Goal: Information Seeking & Learning: Learn about a topic

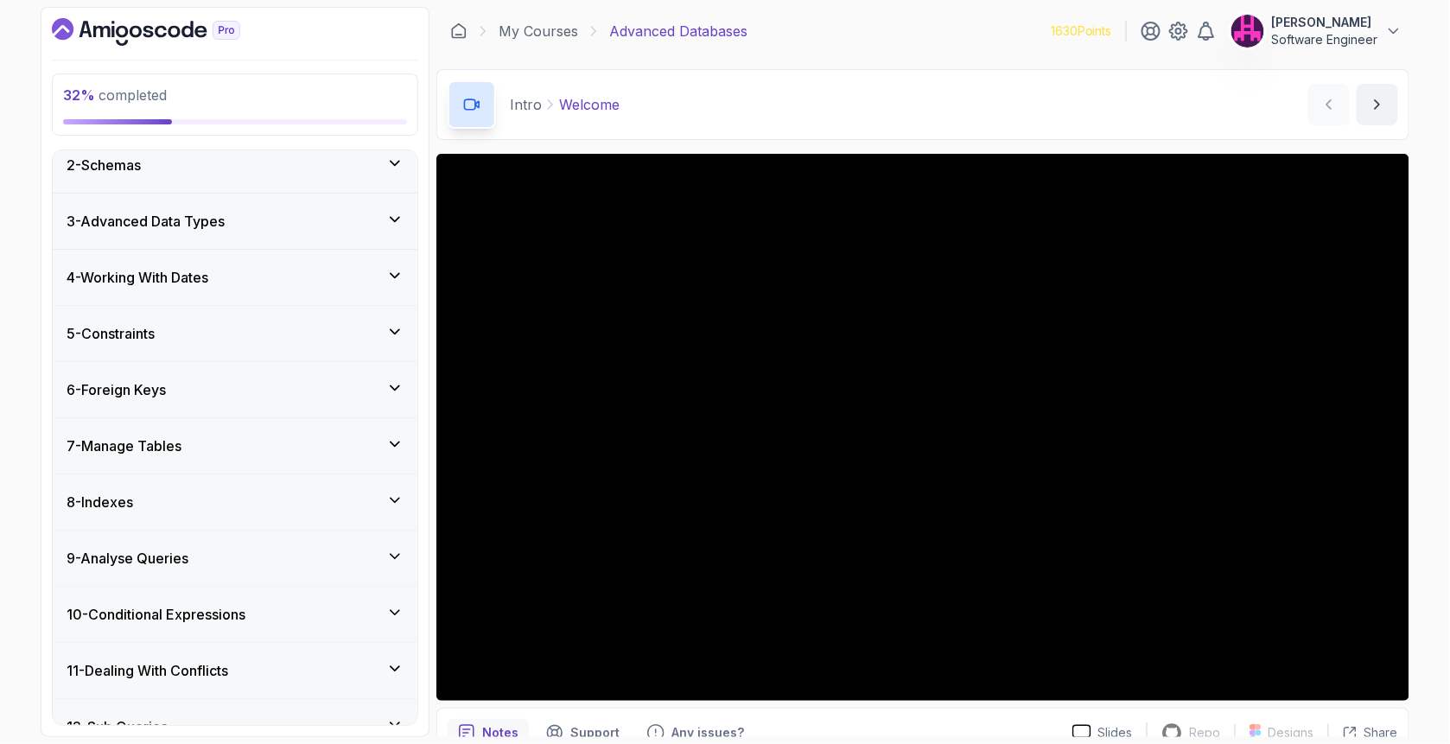
scroll to position [288, 0]
click at [200, 543] on div "9 - Analyse Queries" at bounding box center [235, 557] width 365 height 55
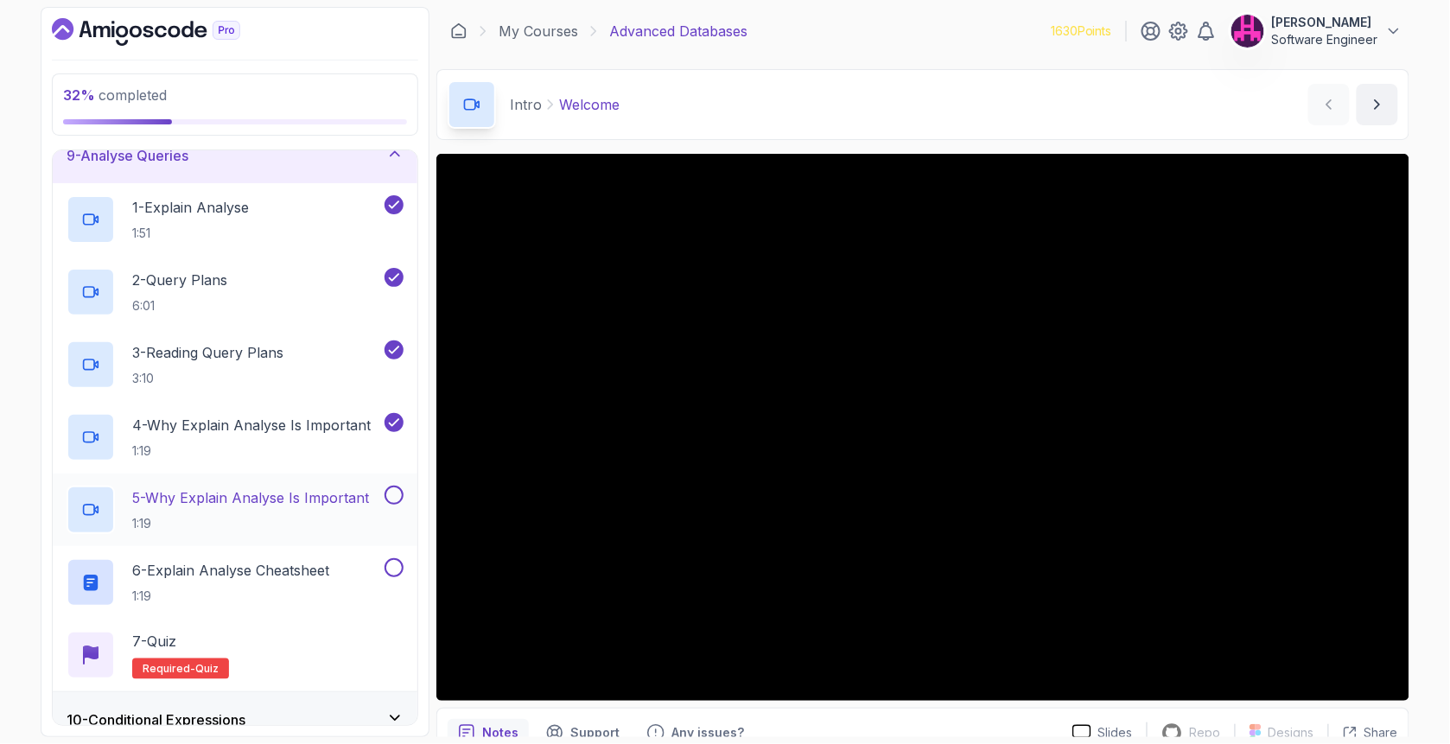
scroll to position [473, 0]
click at [259, 502] on p "5 - Why Explain Analyse Is Important" at bounding box center [250, 495] width 237 height 21
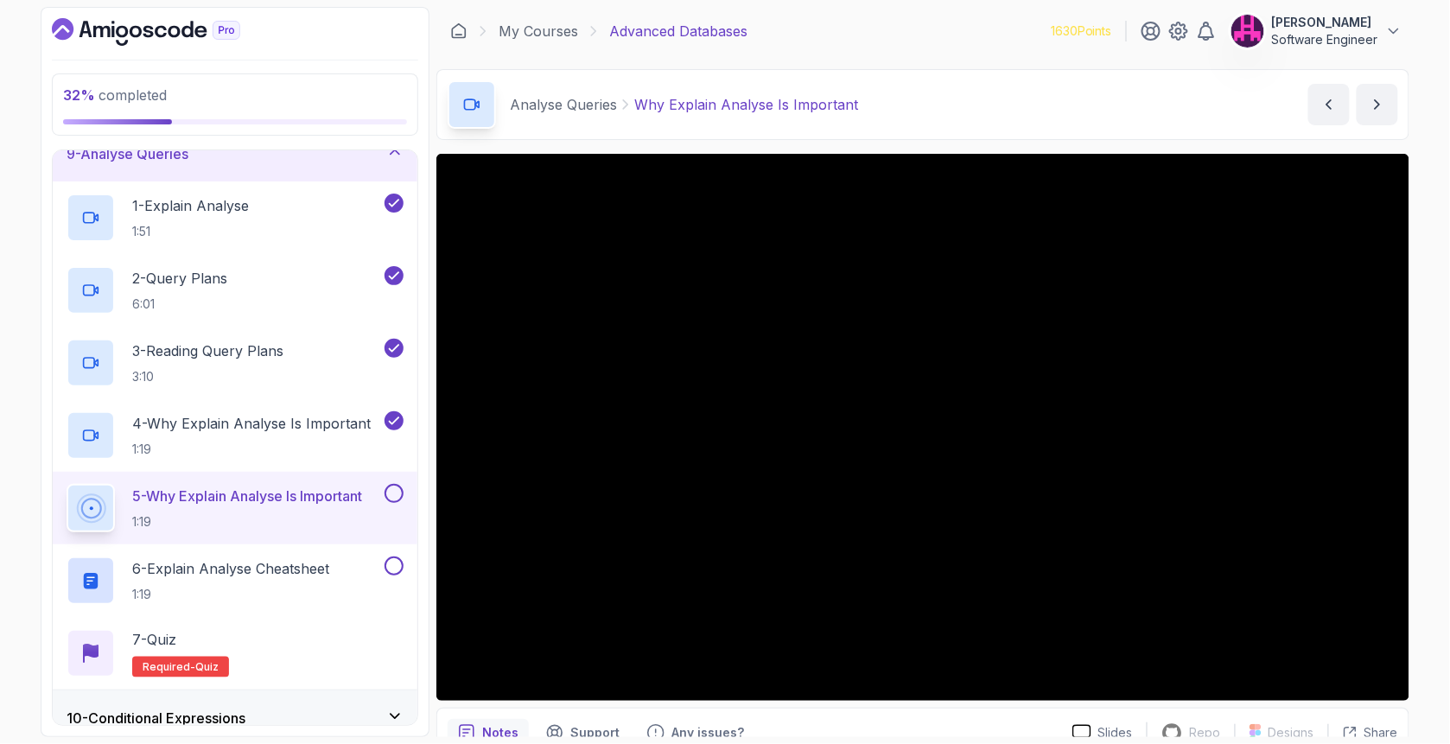
click at [397, 492] on button at bounding box center [393, 493] width 19 height 19
click at [396, 558] on button at bounding box center [393, 565] width 19 height 19
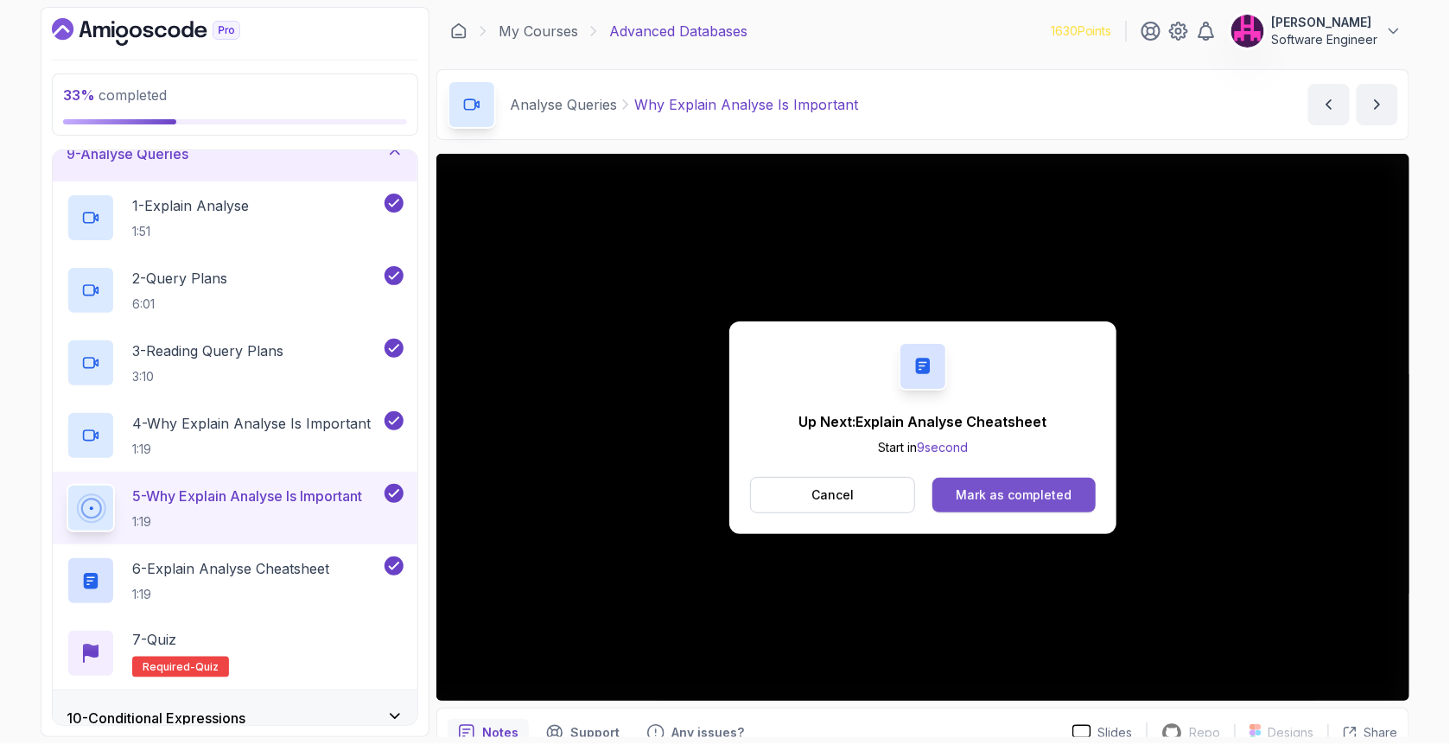
click at [1032, 498] on div "Mark as completed" at bounding box center [1013, 494] width 116 height 17
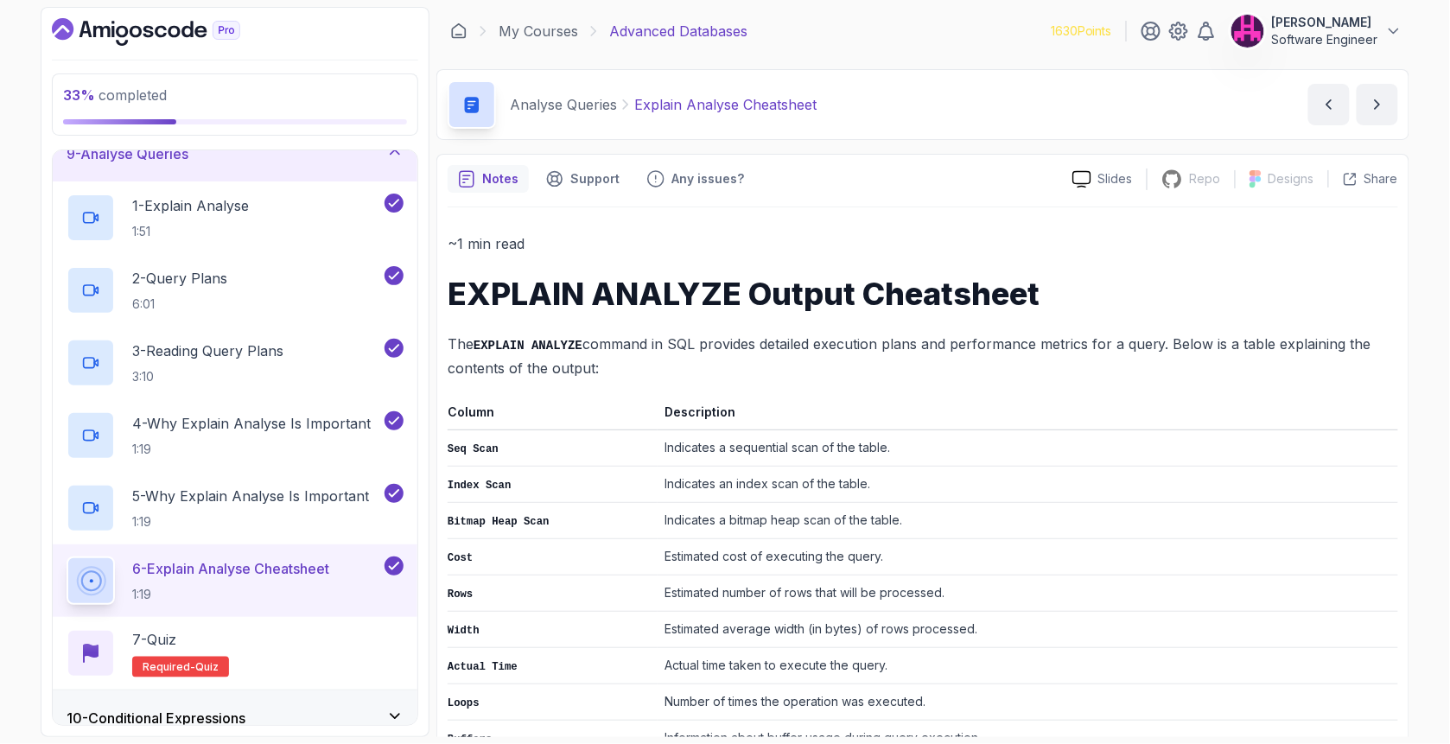
scroll to position [151, 0]
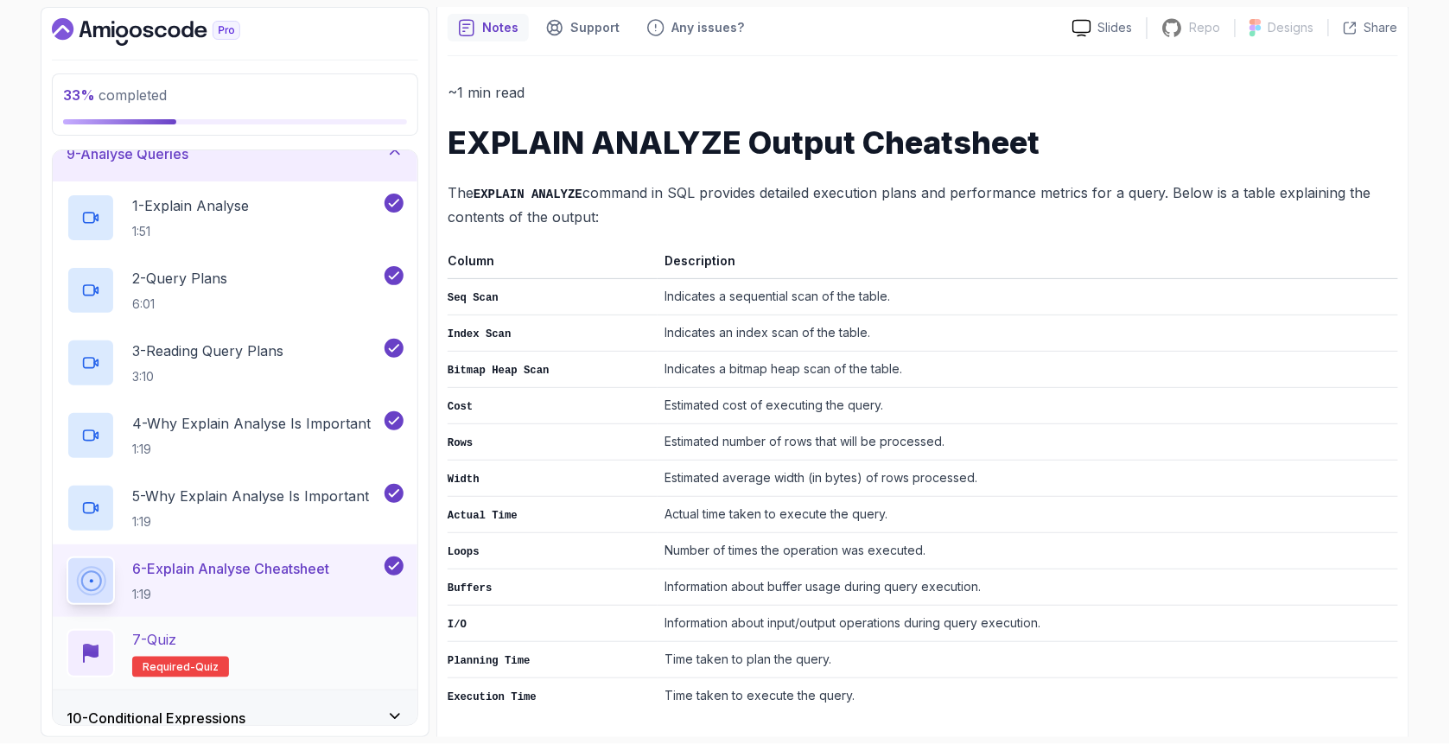
click at [264, 649] on div "7 - Quiz Required- quiz" at bounding box center [235, 653] width 337 height 48
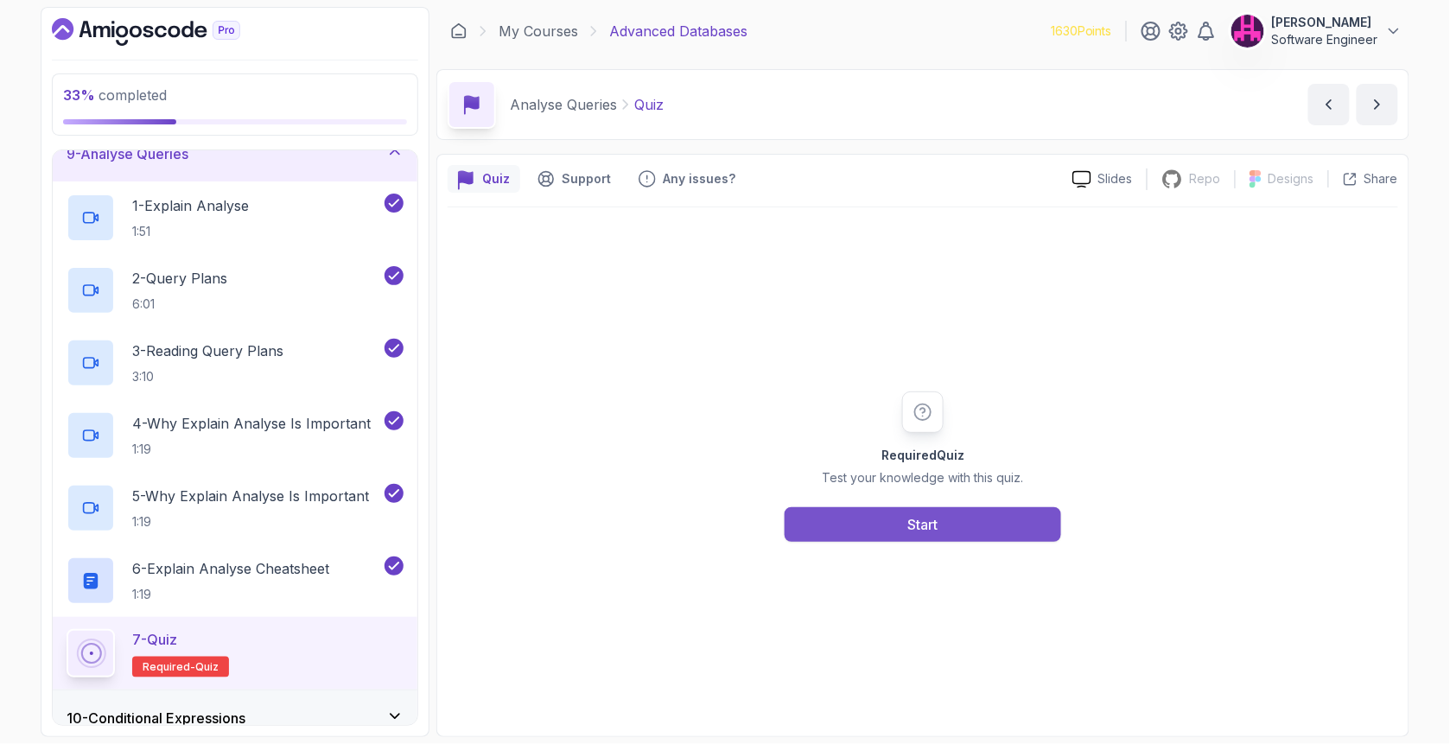
click at [859, 511] on button "Start" at bounding box center [922, 524] width 276 height 35
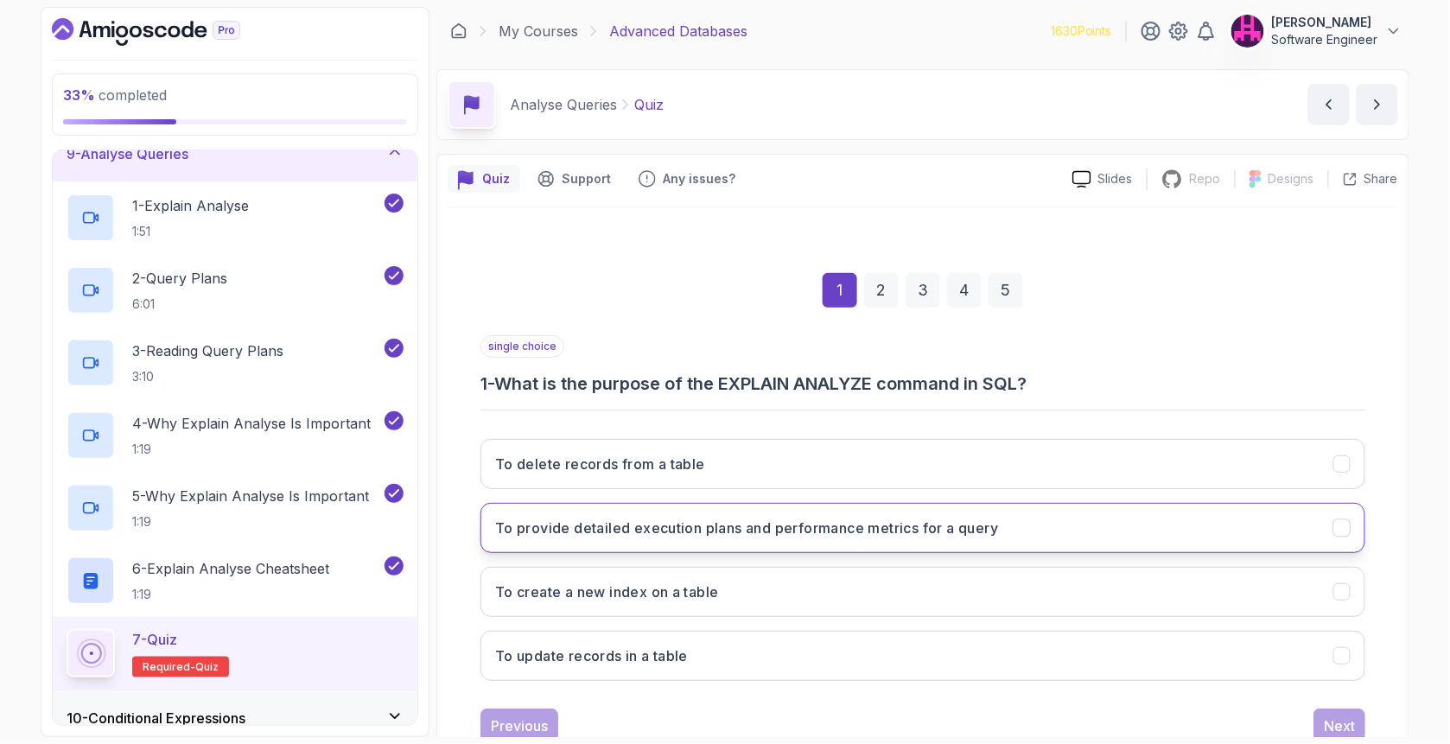
click at [623, 546] on button "To provide detailed execution plans and performance metrics for a query" at bounding box center [922, 528] width 885 height 50
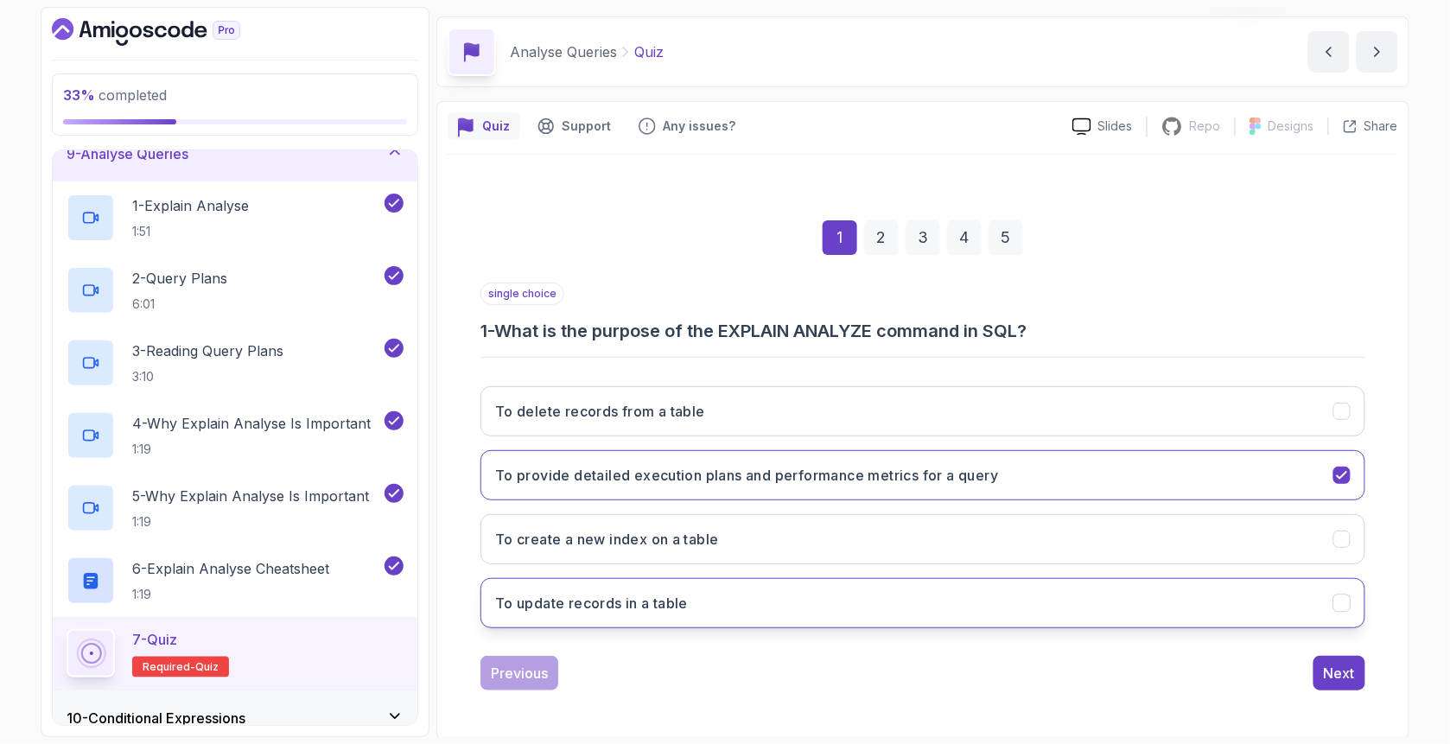
scroll to position [54, 0]
click at [1342, 680] on div "Next" at bounding box center [1338, 672] width 31 height 21
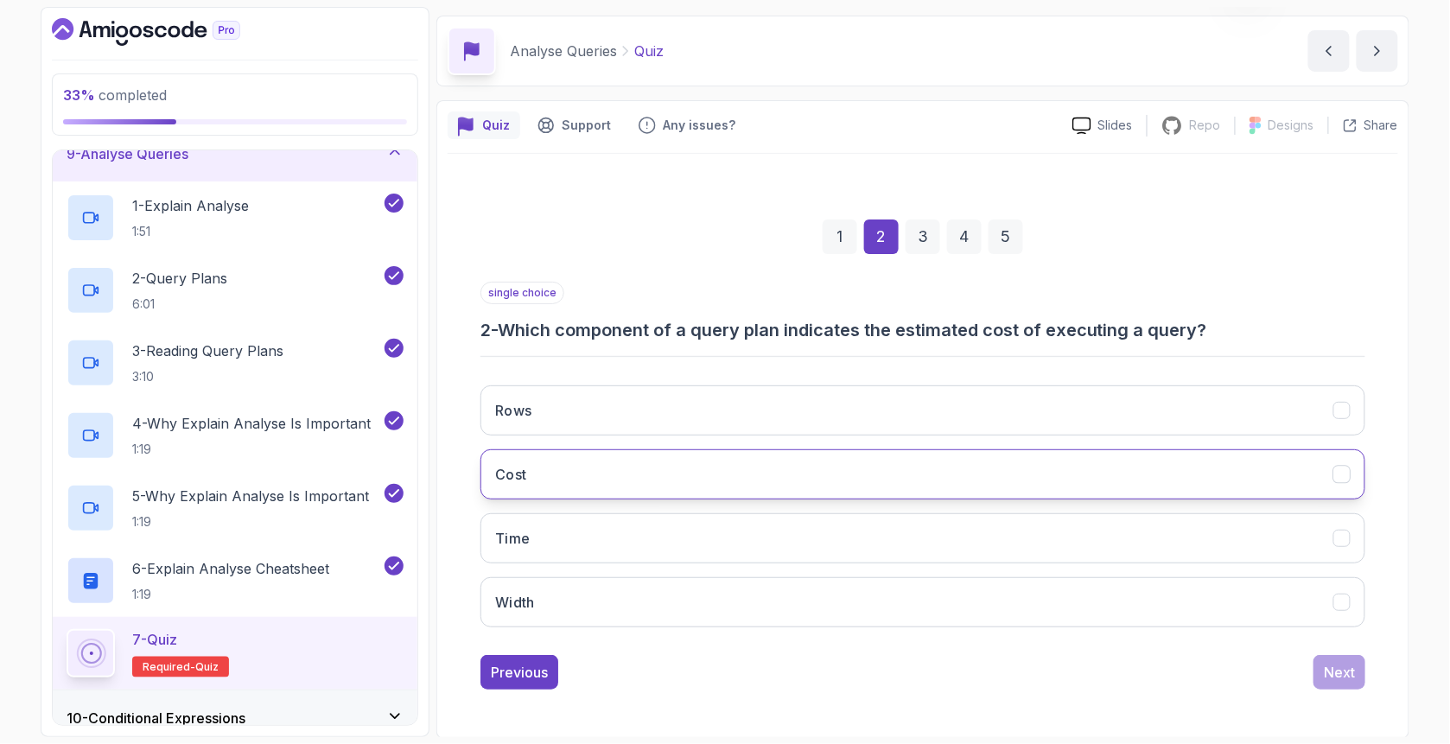
click at [624, 466] on button "Cost" at bounding box center [922, 474] width 885 height 50
click at [1348, 666] on div "Next" at bounding box center [1338, 672] width 31 height 21
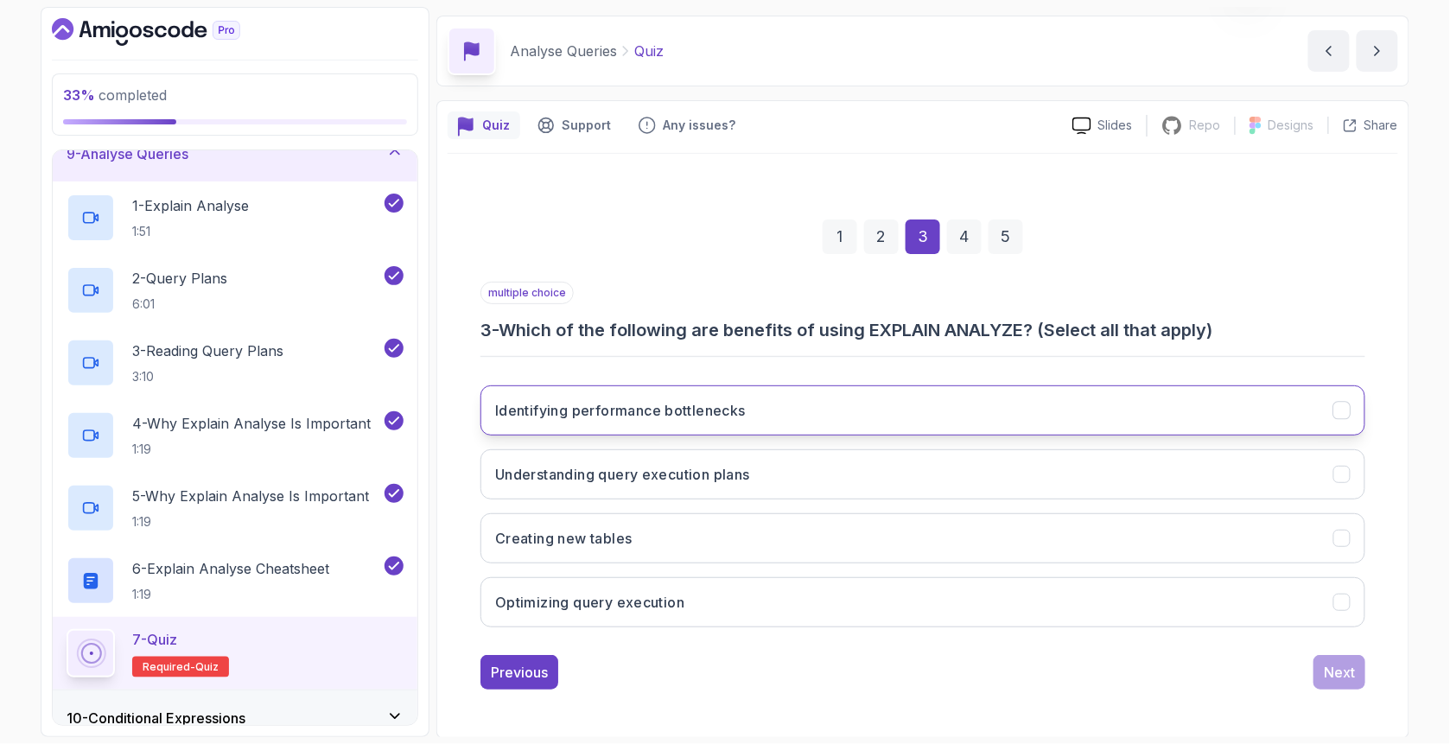
click at [601, 410] on h3 "Identifying performance bottlenecks" at bounding box center [620, 410] width 251 height 21
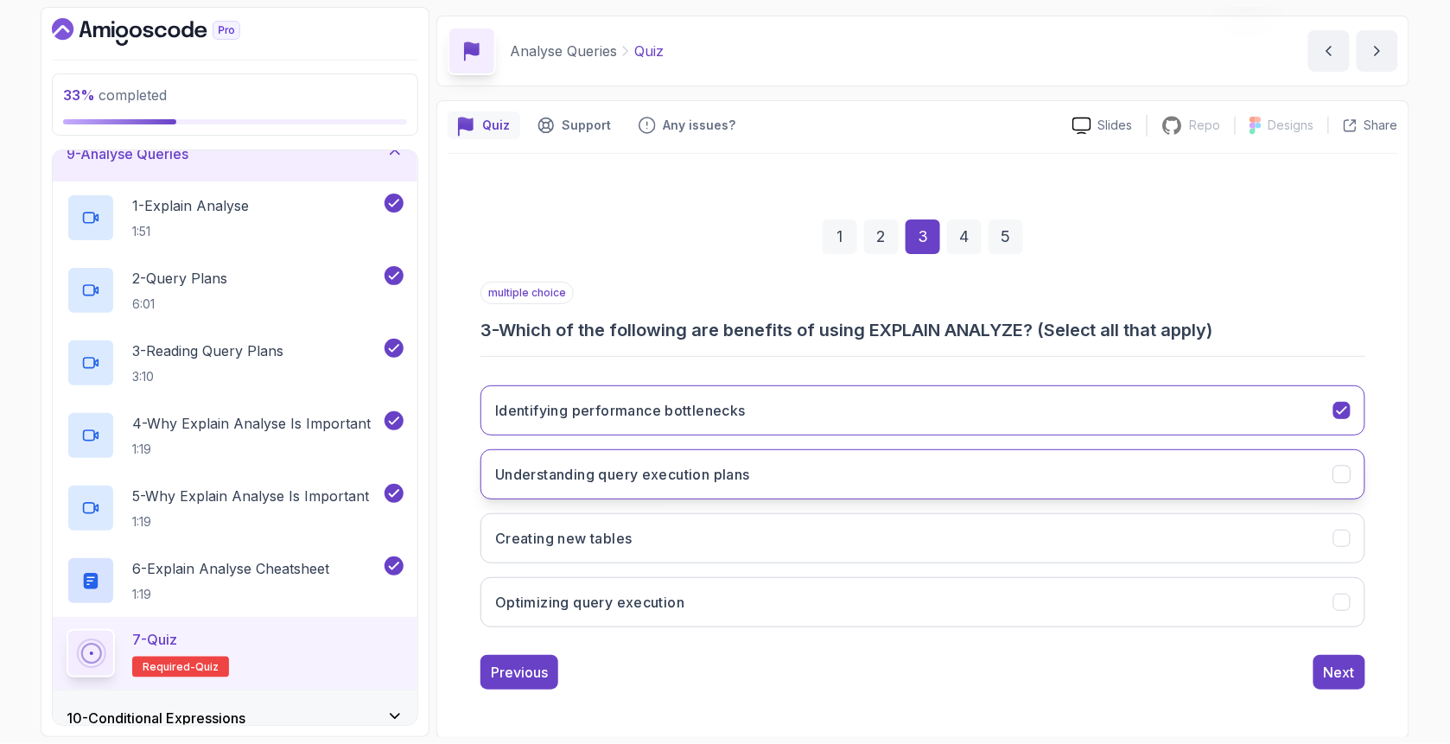
click at [577, 472] on h3 "Understanding query execution plans" at bounding box center [622, 474] width 255 height 21
click at [587, 593] on h3 "Optimizing query execution" at bounding box center [589, 602] width 189 height 21
click at [1329, 663] on div "Next" at bounding box center [1338, 672] width 31 height 21
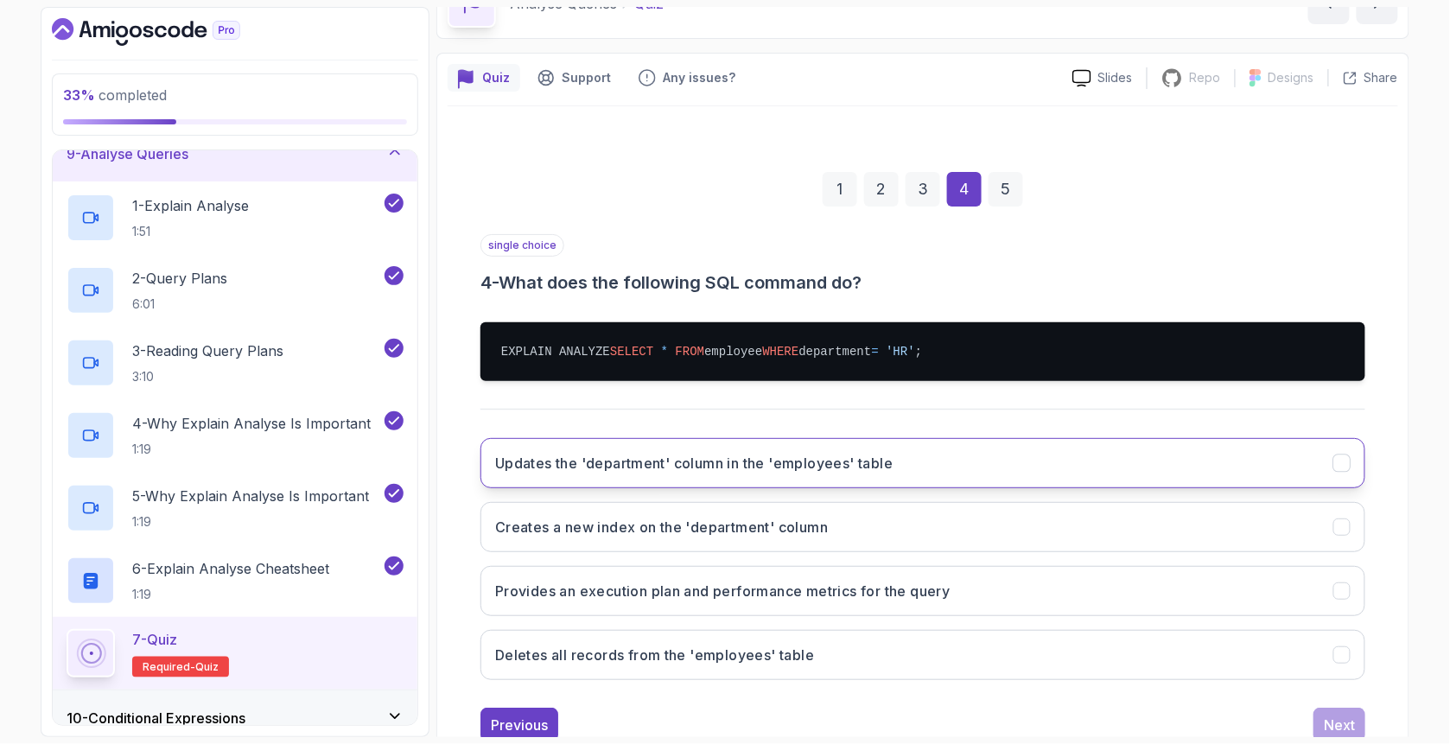
scroll to position [154, 0]
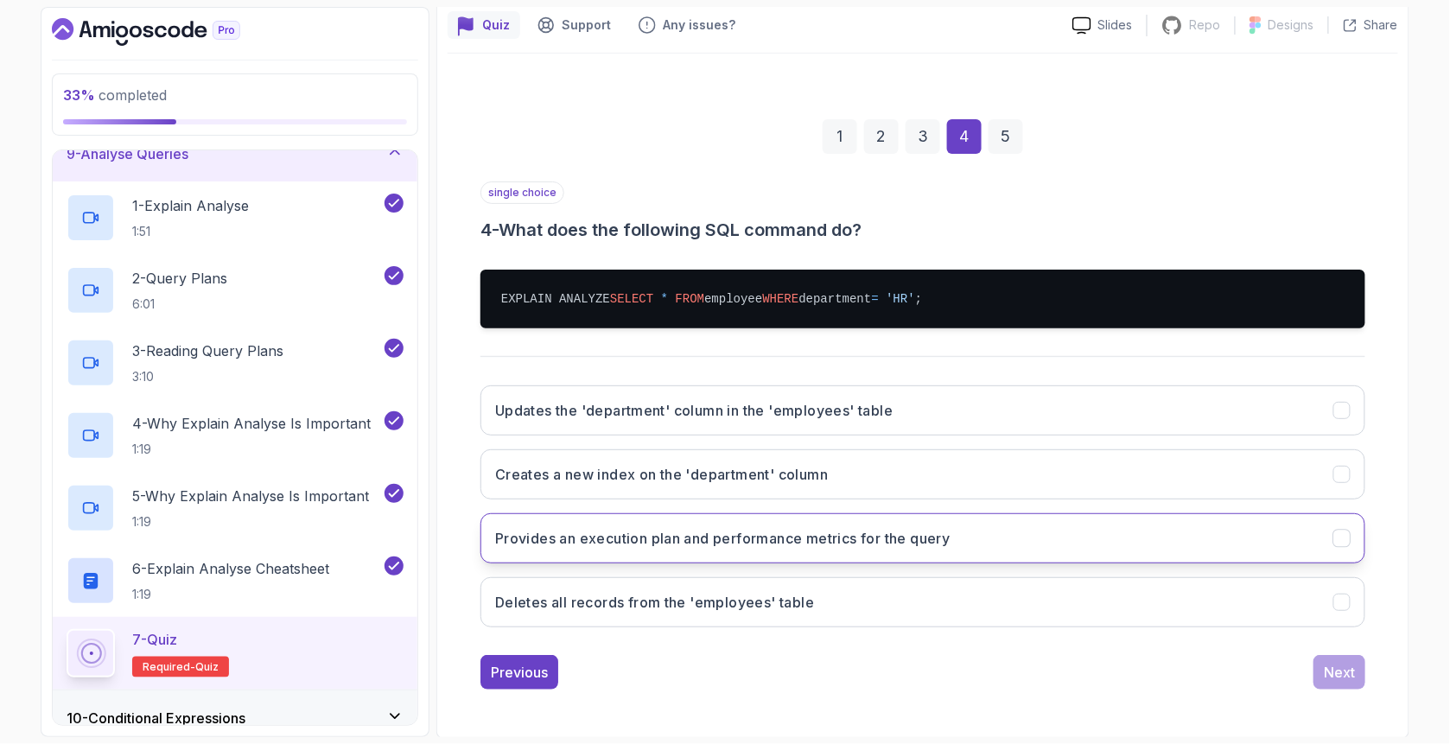
click at [546, 520] on button "Provides an execution plan and performance metrics for the query" at bounding box center [922, 538] width 885 height 50
click at [1331, 676] on div "Next" at bounding box center [1338, 672] width 31 height 21
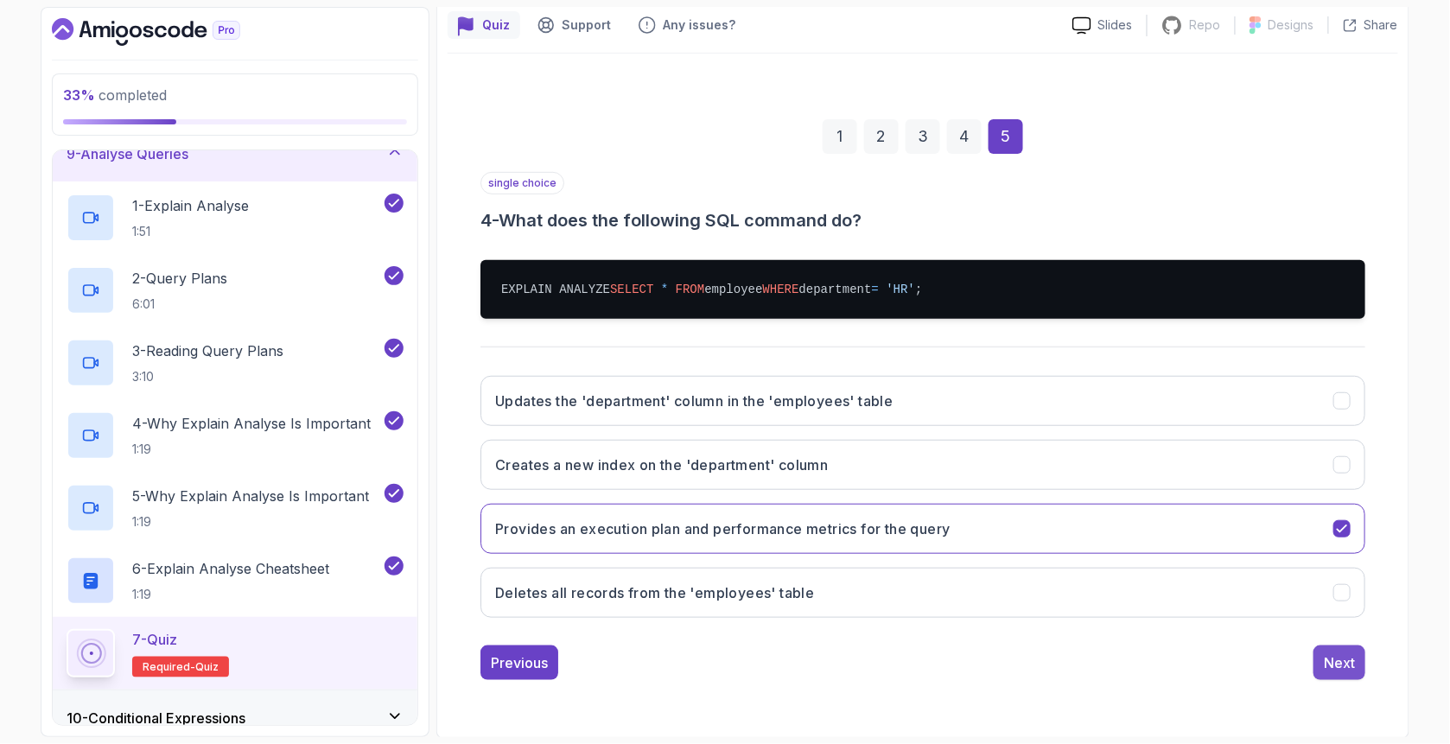
scroll to position [54, 0]
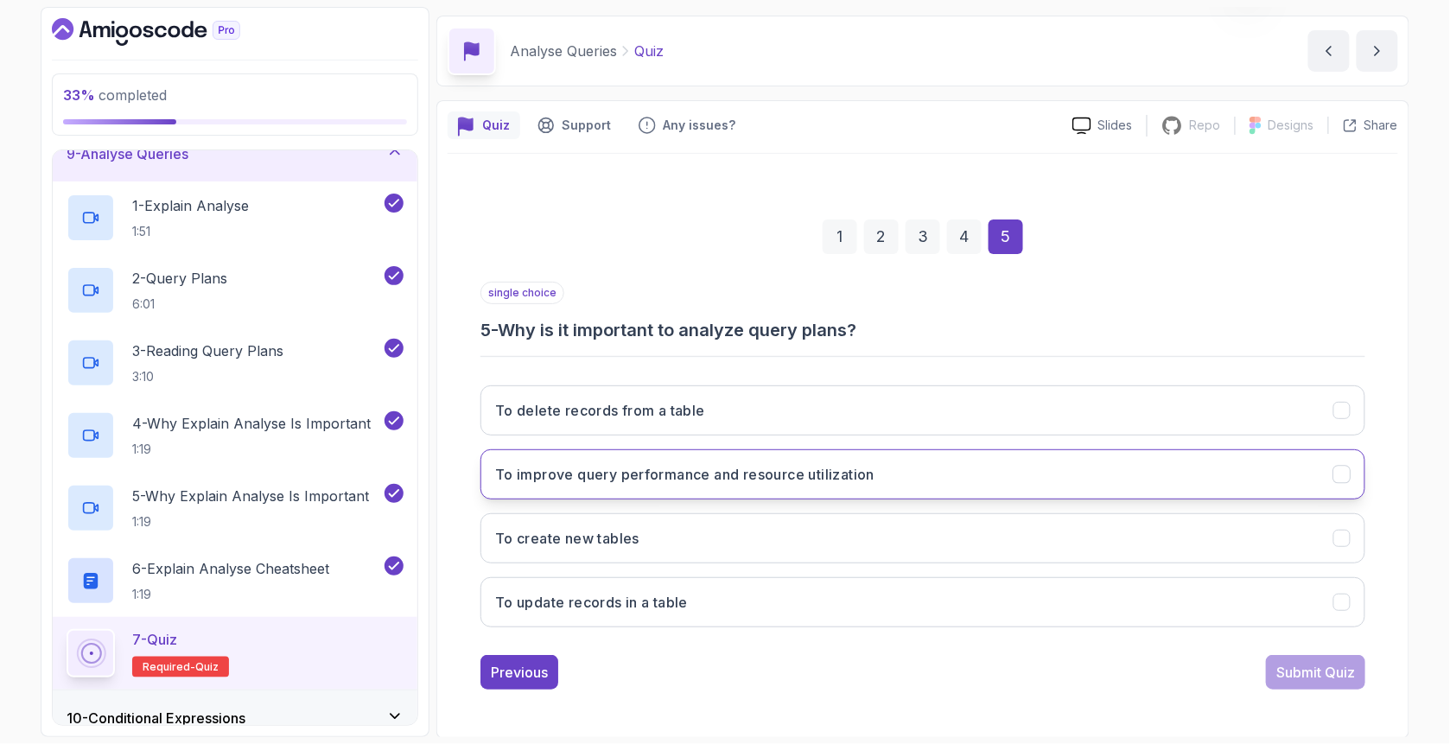
click at [568, 470] on h3 "To improve query performance and resource utilization" at bounding box center [684, 474] width 379 height 21
click at [1291, 674] on div "Submit Quiz" at bounding box center [1315, 672] width 79 height 21
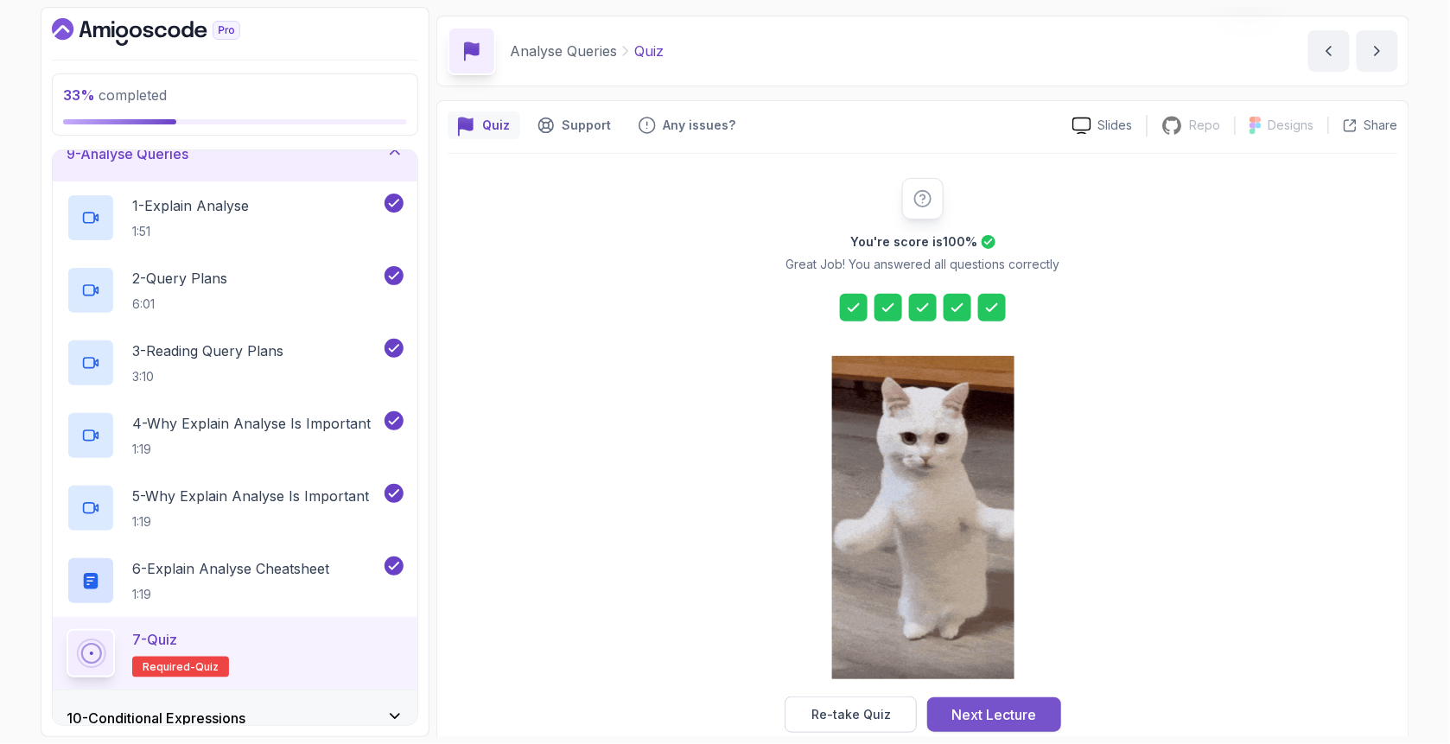
click at [987, 701] on button "Next Lecture" at bounding box center [994, 714] width 134 height 35
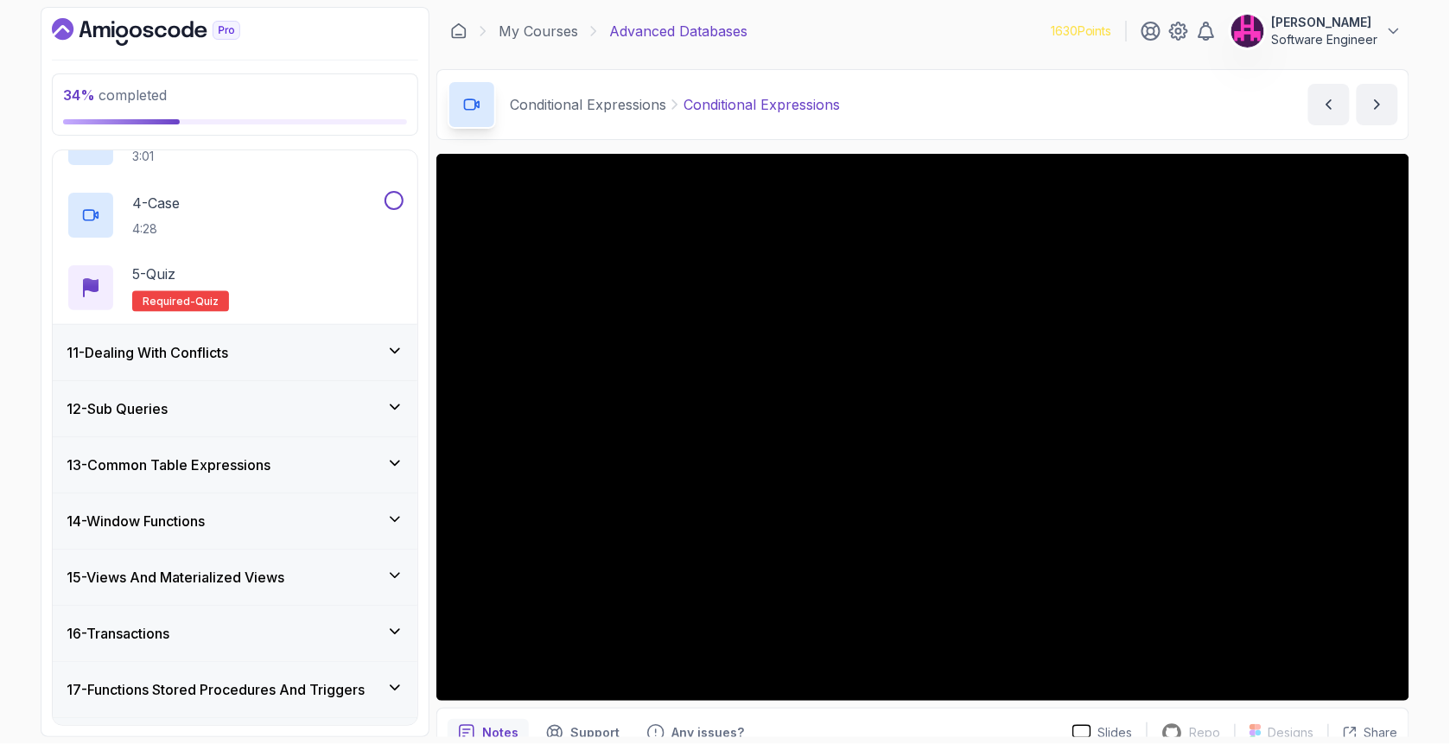
scroll to position [733, 0]
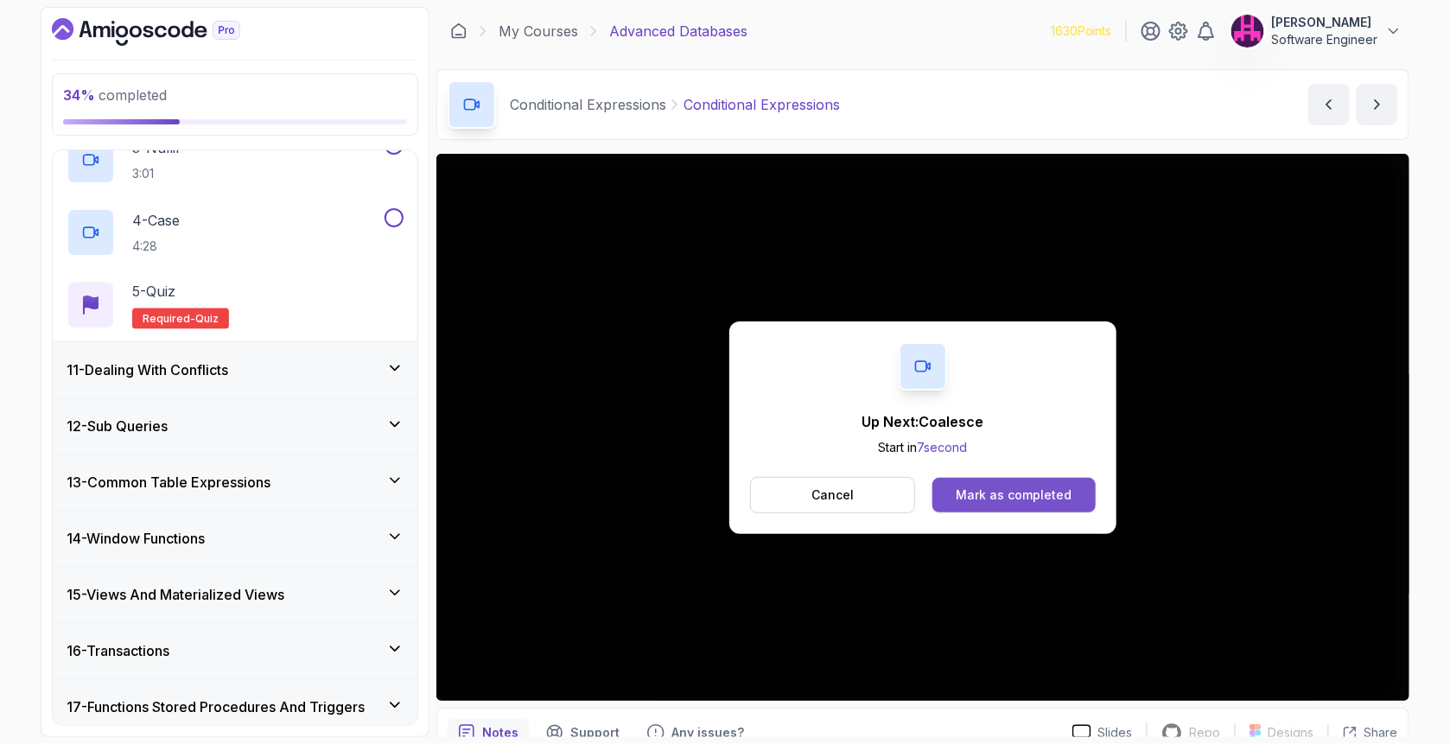
click at [1031, 491] on div "Mark as completed" at bounding box center [1013, 494] width 116 height 17
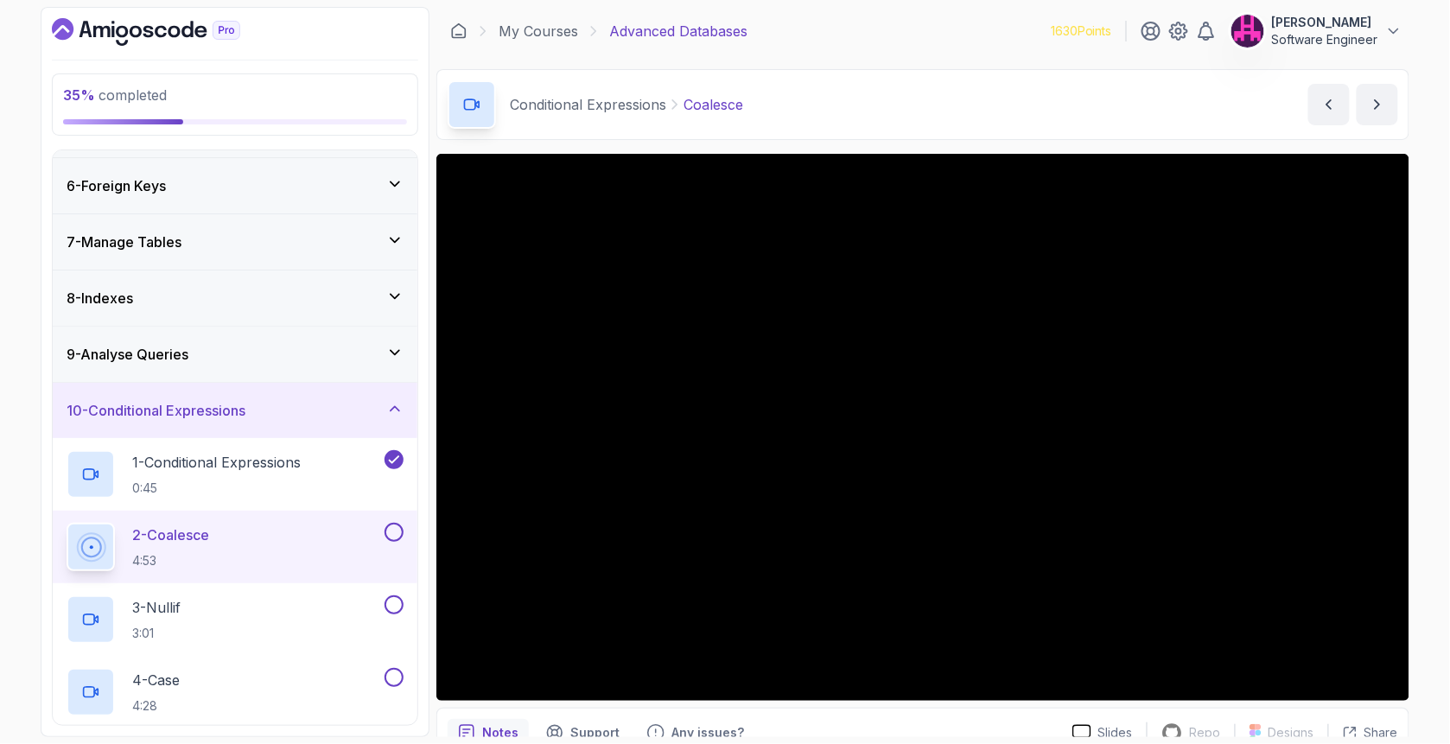
scroll to position [271, 0]
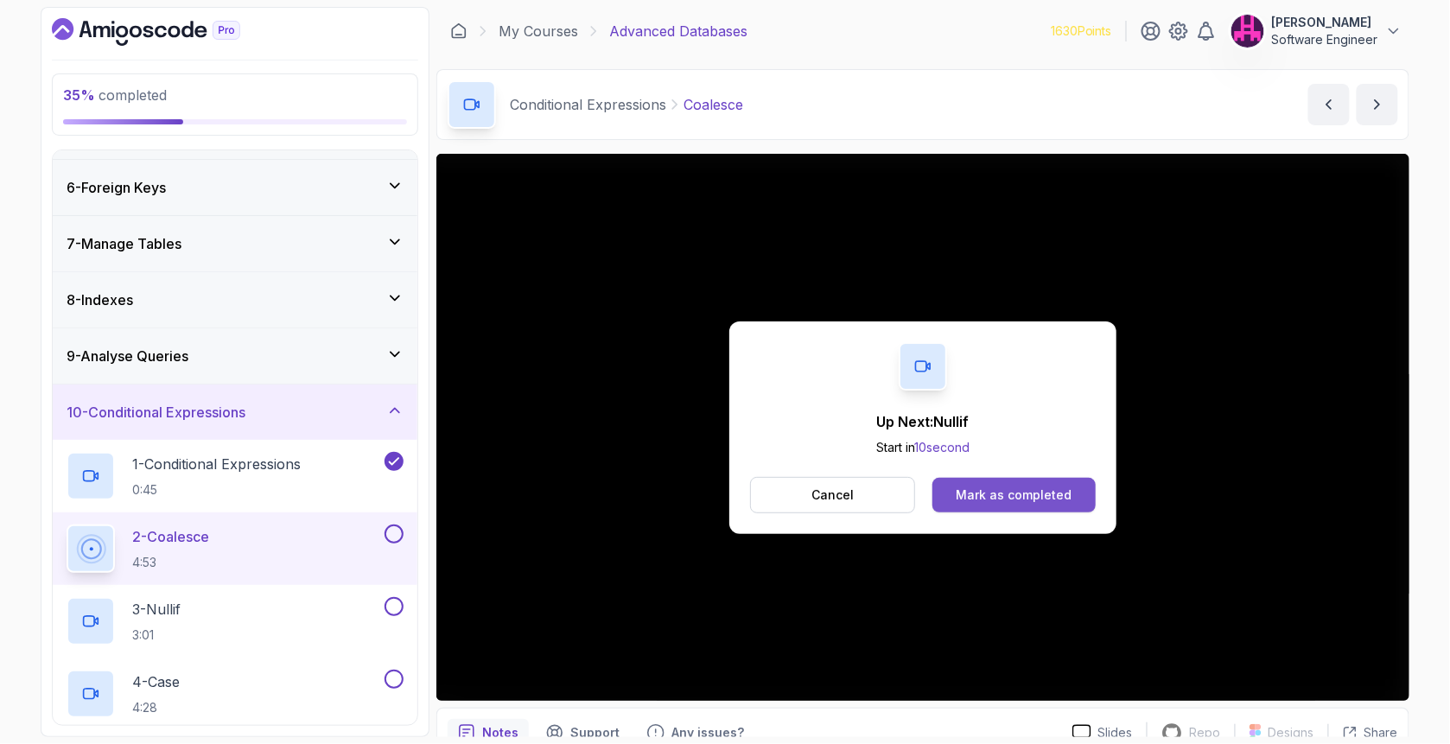
click at [1035, 488] on div "Mark as completed" at bounding box center [1013, 494] width 116 height 17
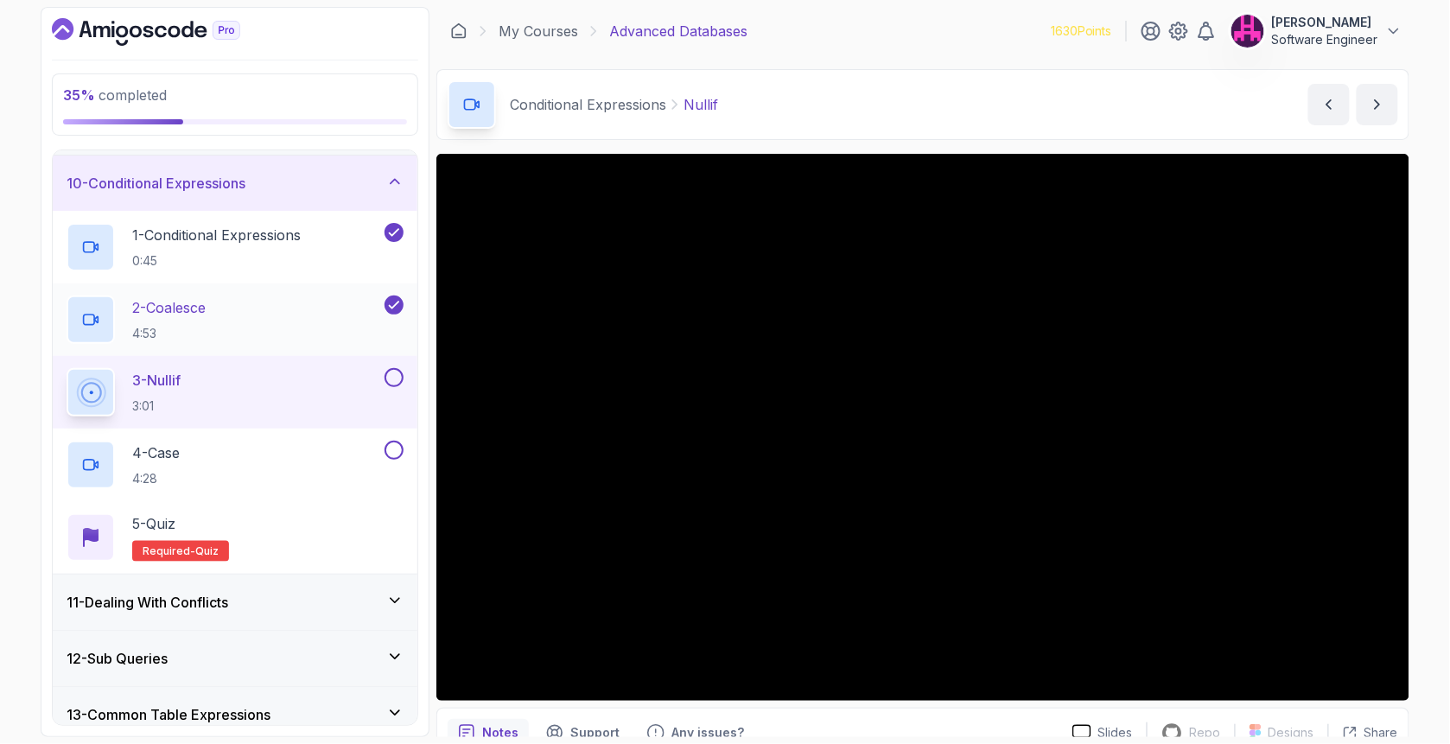
scroll to position [502, 0]
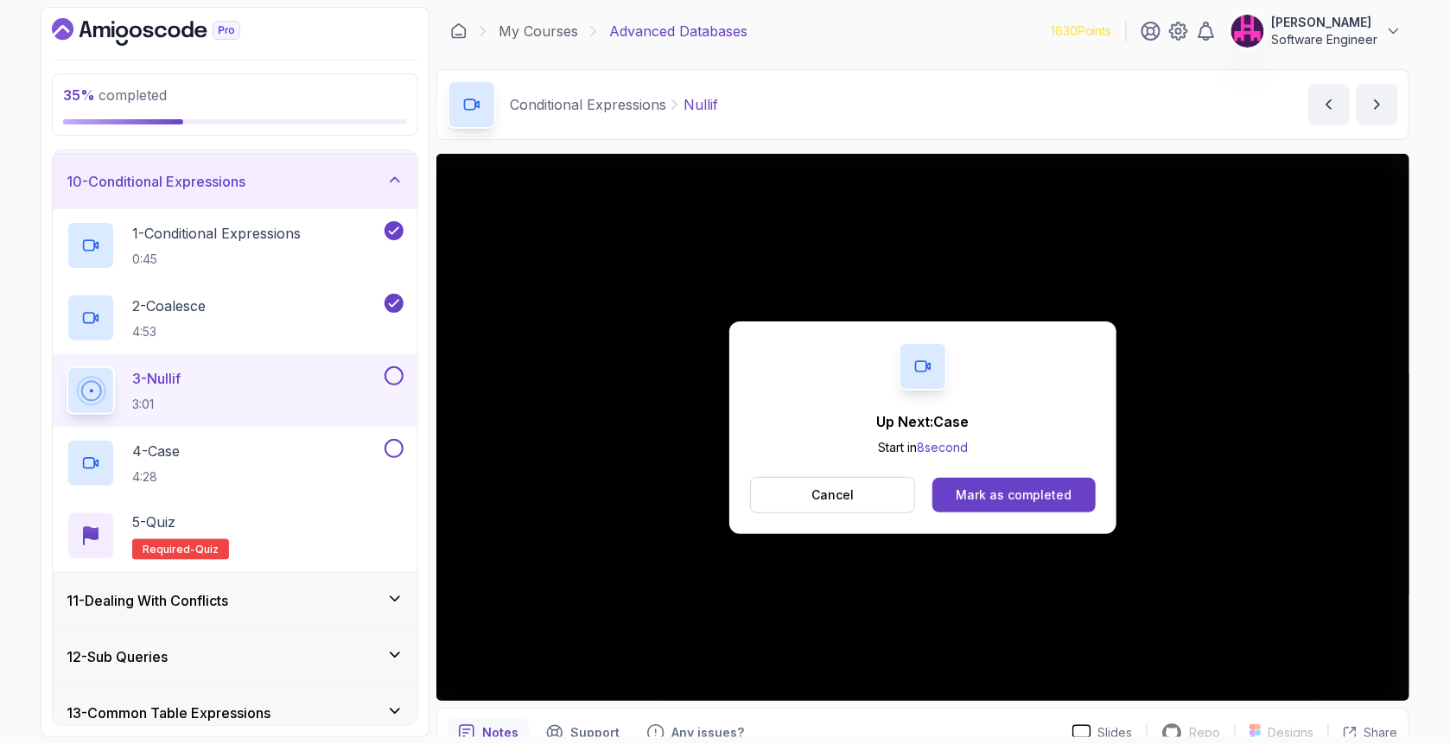
click at [980, 473] on div "Up Next: Case Start in 8 second Cancel Mark as completed" at bounding box center [922, 427] width 387 height 213
click at [976, 483] on button "Mark as completed" at bounding box center [1013, 495] width 163 height 35
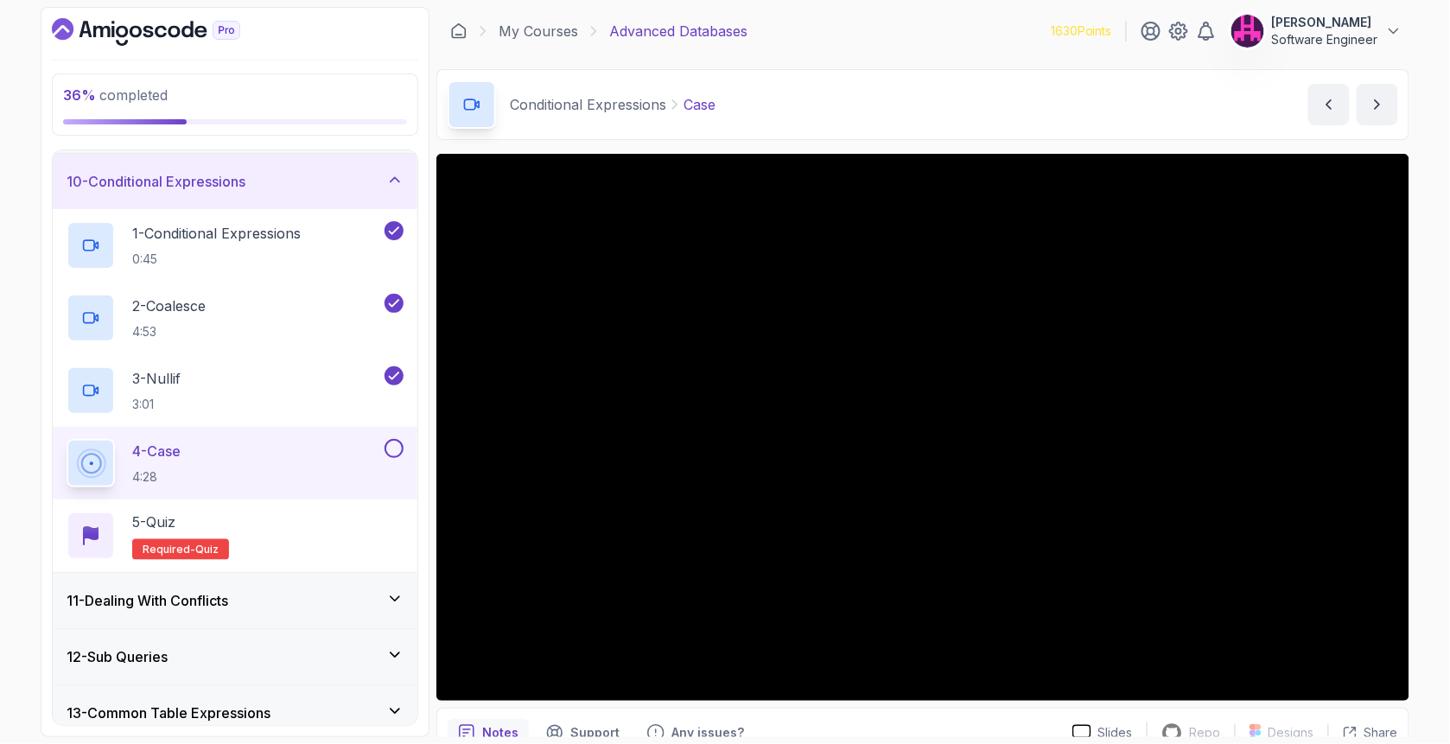
click at [399, 442] on button at bounding box center [393, 448] width 19 height 19
click at [377, 518] on div "5 - Quiz Required- quiz" at bounding box center [235, 535] width 337 height 48
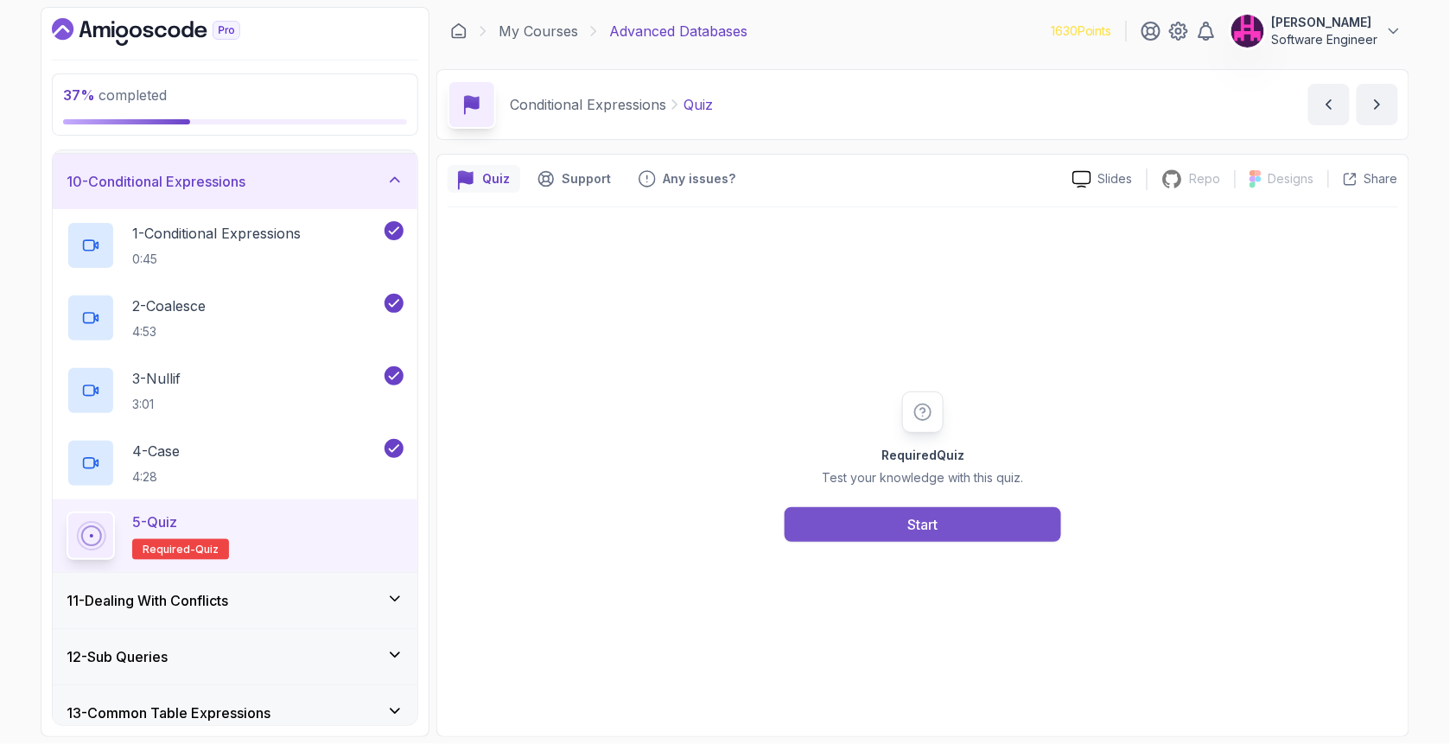
click at [871, 533] on button "Start" at bounding box center [922, 524] width 276 height 35
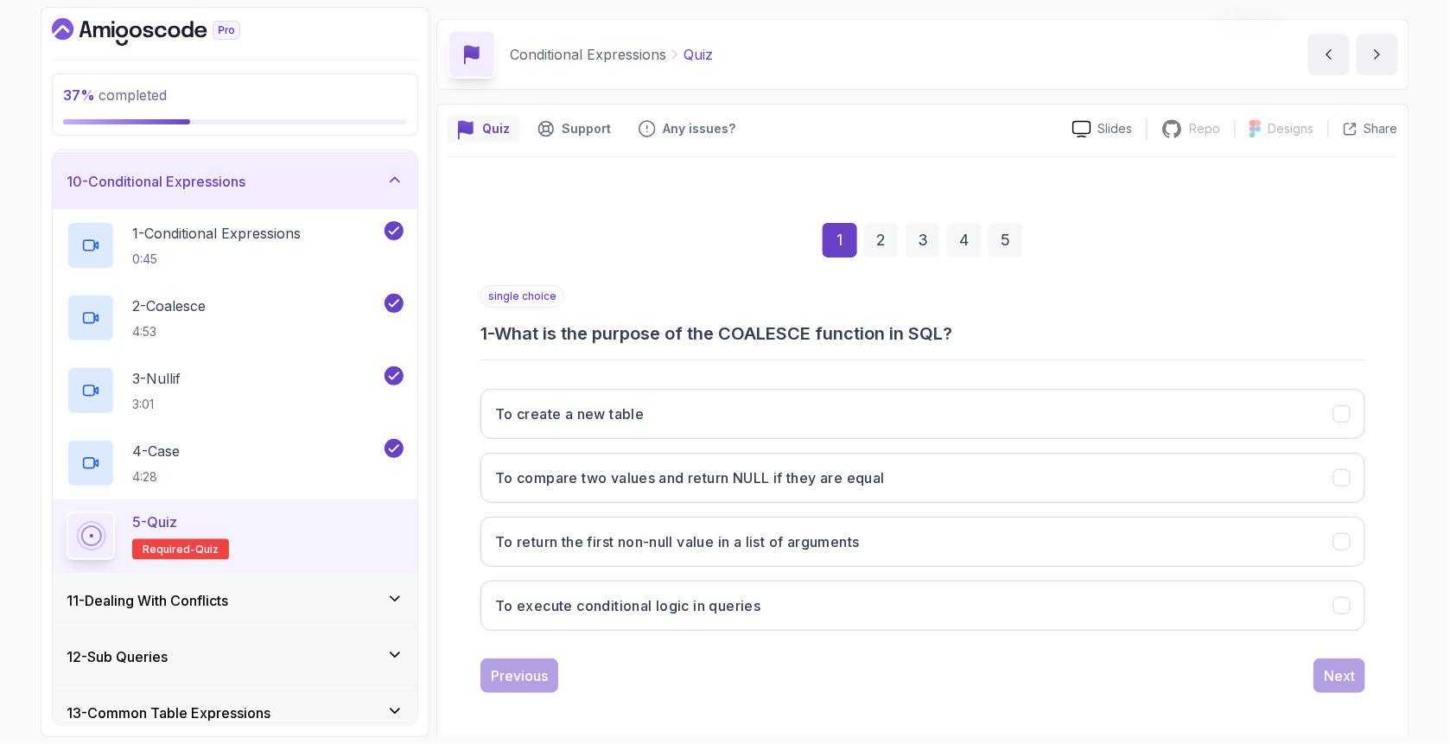
scroll to position [54, 0]
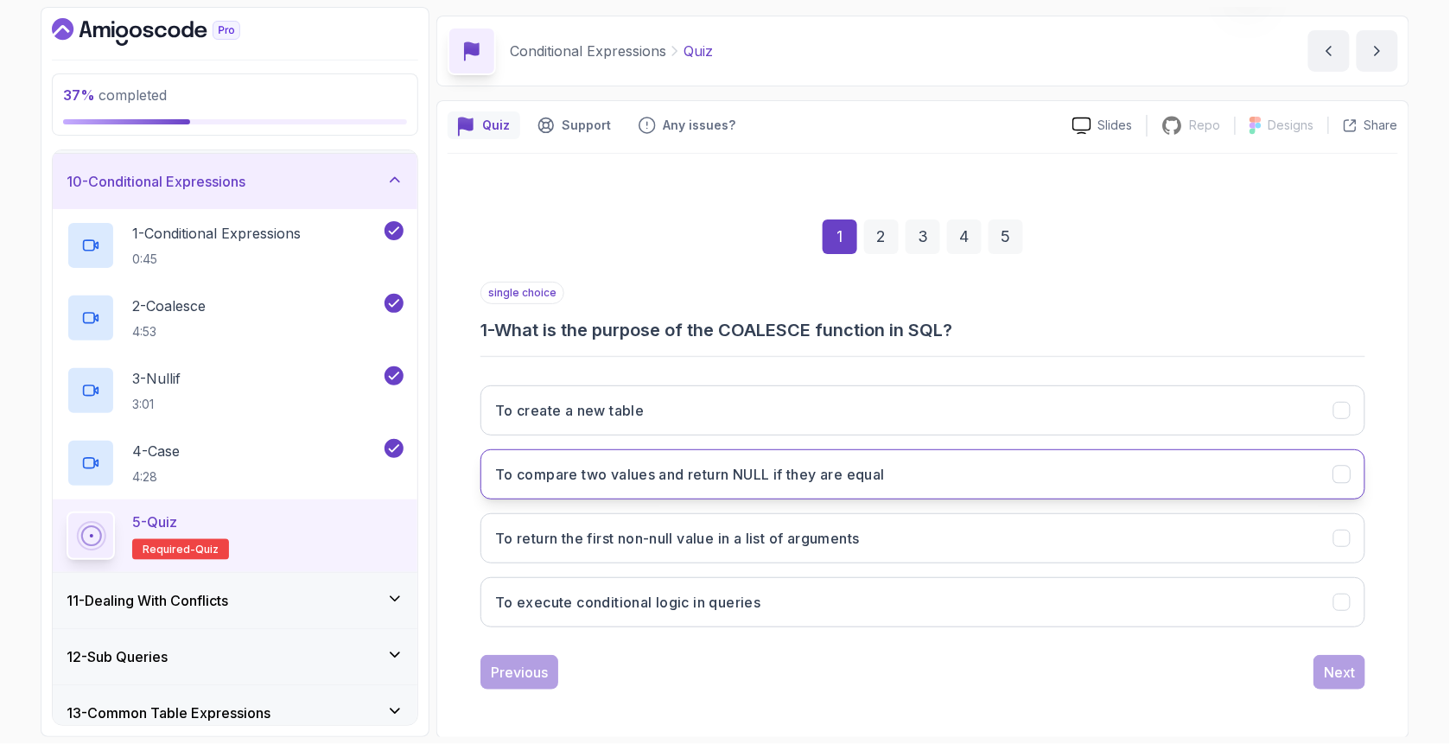
click at [581, 474] on h3 "To compare two values and return NULL if they are equal" at bounding box center [690, 474] width 390 height 21
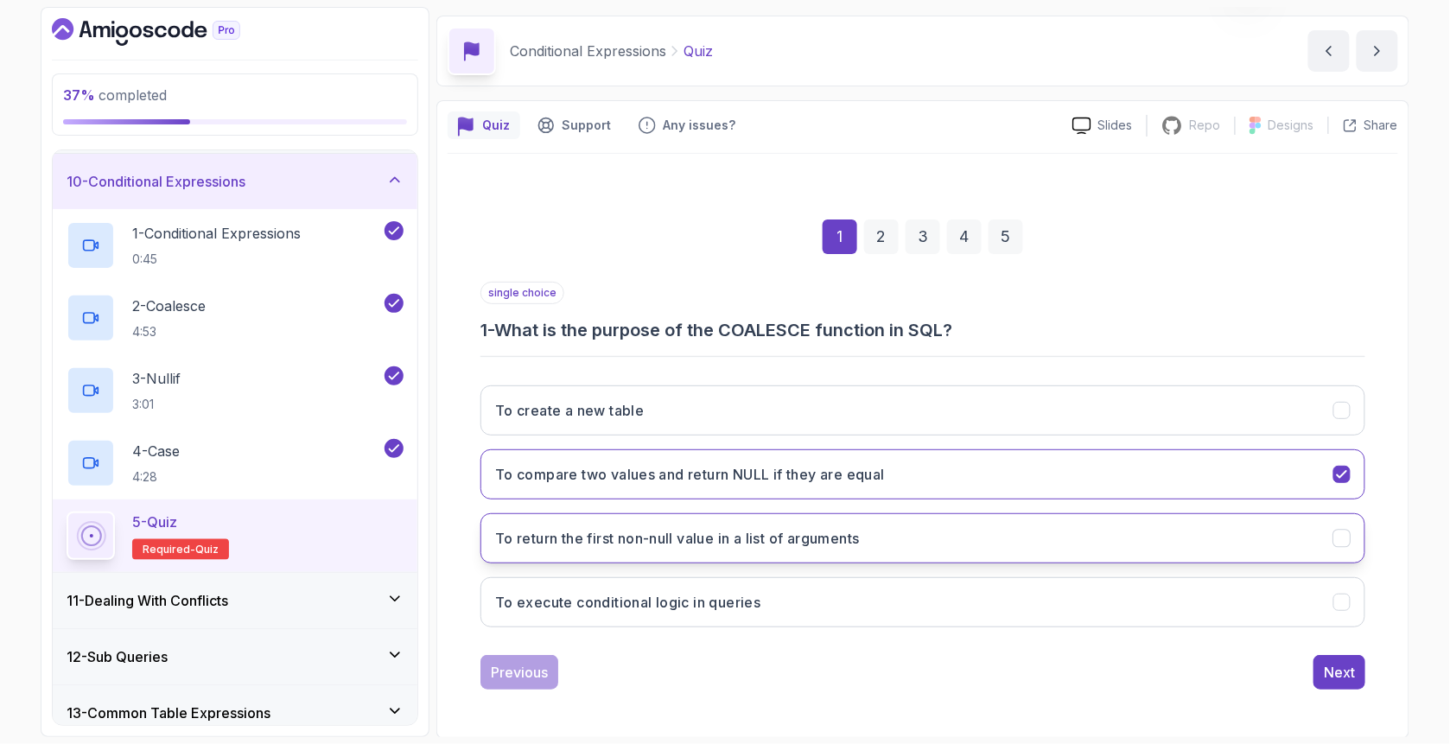
click at [590, 549] on button "To return the first non-null value in a list of arguments" at bounding box center [922, 538] width 885 height 50
click at [1342, 662] on div "Next" at bounding box center [1338, 672] width 31 height 21
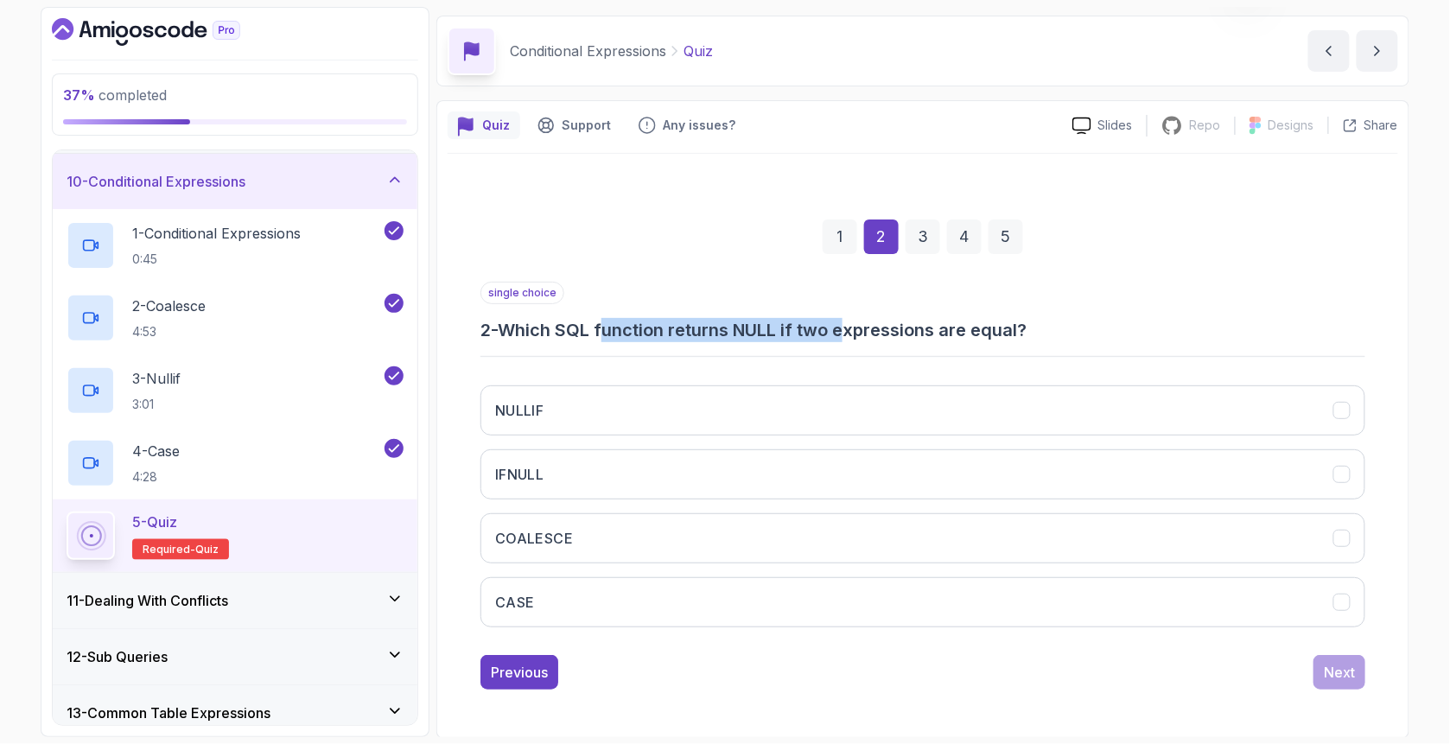
drag, startPoint x: 672, startPoint y: 327, endPoint x: 849, endPoint y: 338, distance: 177.4
click at [849, 338] on h3 "2 - Which SQL function returns NULL if two expressions are equal?" at bounding box center [922, 330] width 885 height 24
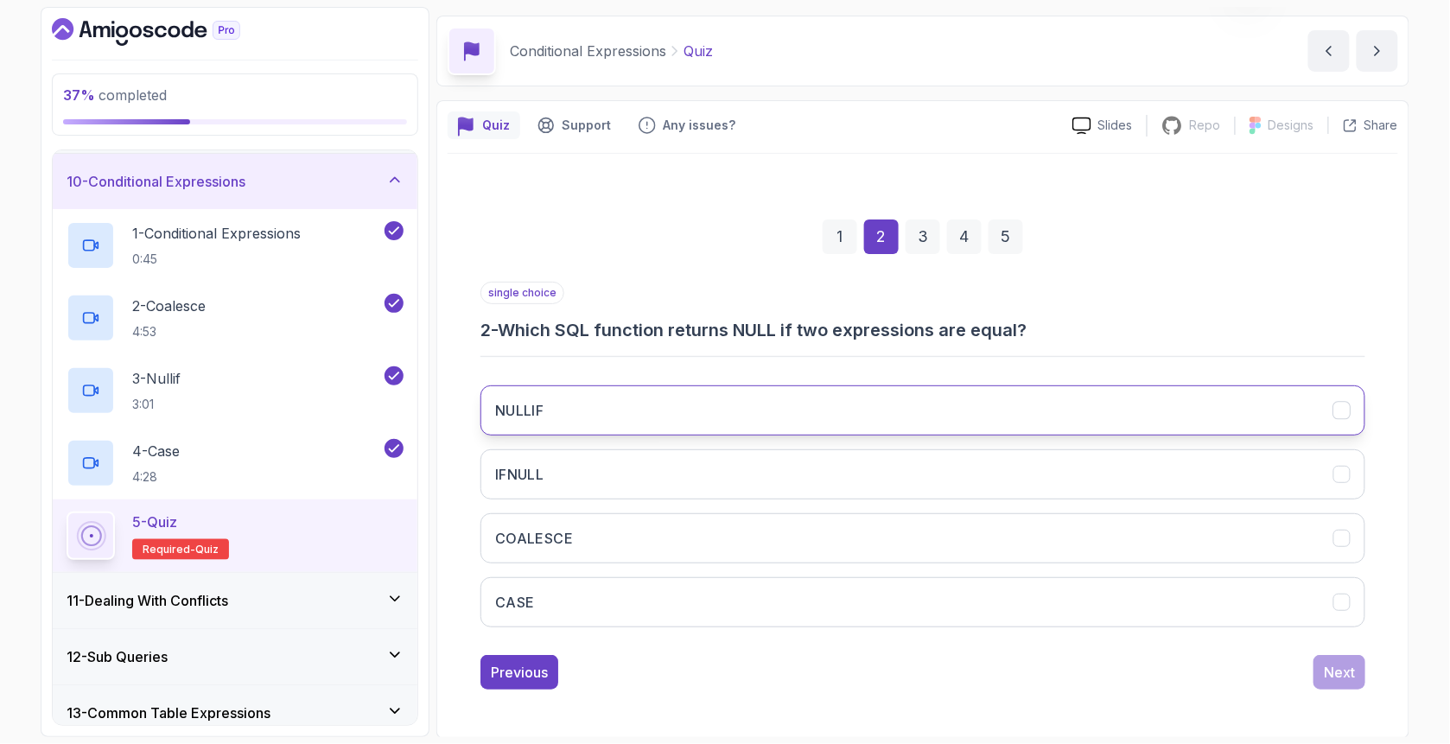
click at [599, 410] on button "NULLIF" at bounding box center [922, 410] width 885 height 50
click at [1337, 673] on div "Next" at bounding box center [1338, 672] width 31 height 21
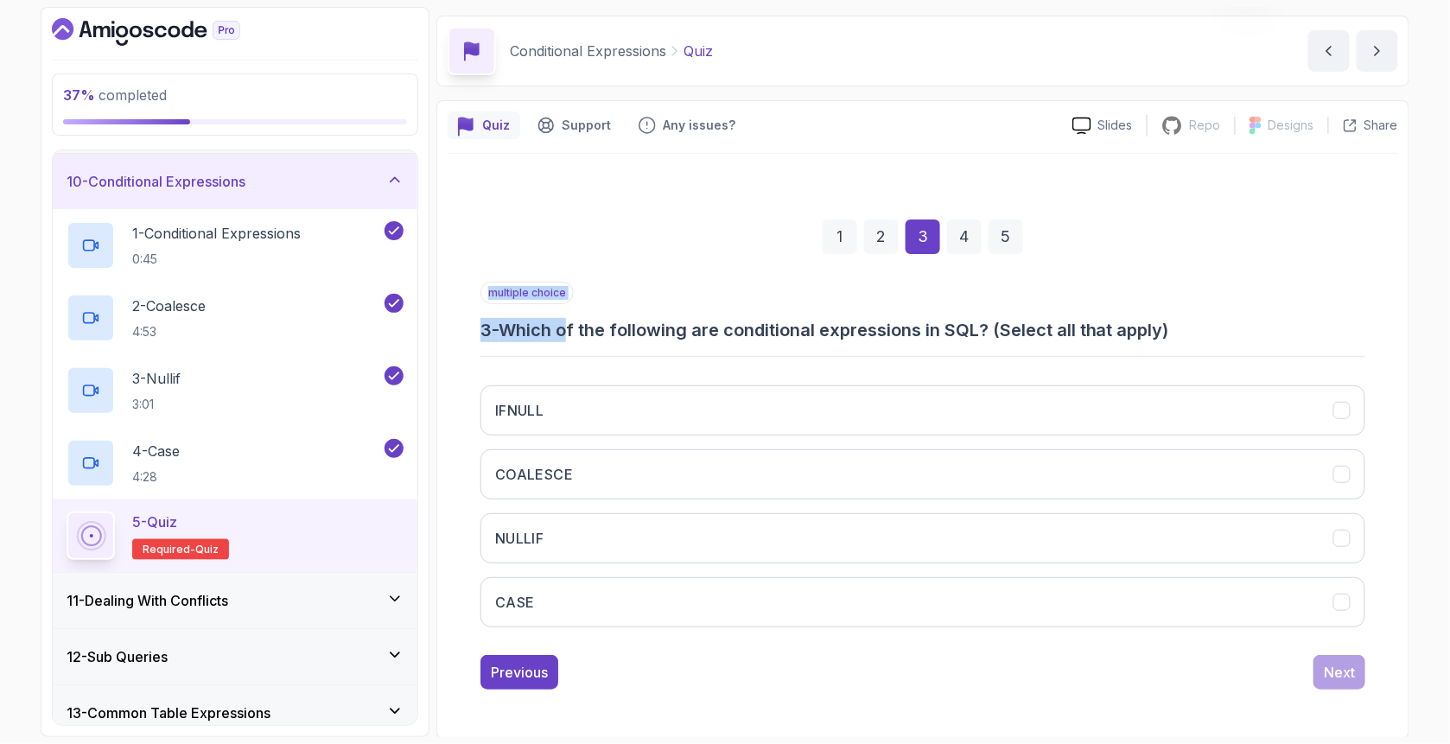
drag, startPoint x: 573, startPoint y: 339, endPoint x: 788, endPoint y: 346, distance: 215.2
click at [788, 346] on div "multiple choice 3 - Which of the following are conditional expressions in SQL? …" at bounding box center [922, 461] width 885 height 359
click at [570, 479] on h3 "COALESCE" at bounding box center [534, 474] width 78 height 21
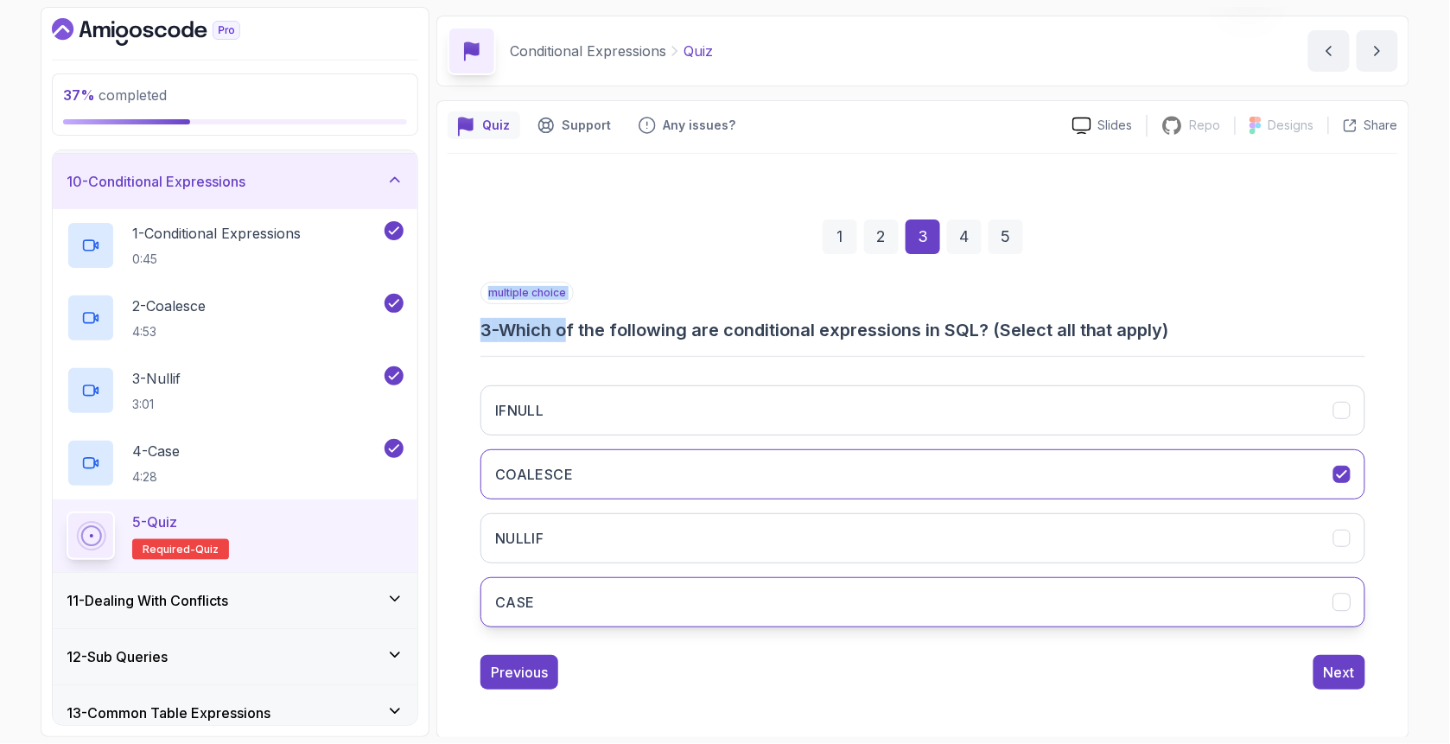
drag, startPoint x: 551, startPoint y: 532, endPoint x: 568, endPoint y: 593, distance: 62.9
click at [551, 533] on button "NULLIF" at bounding box center [922, 538] width 885 height 50
click at [570, 614] on button "CASE" at bounding box center [922, 602] width 885 height 50
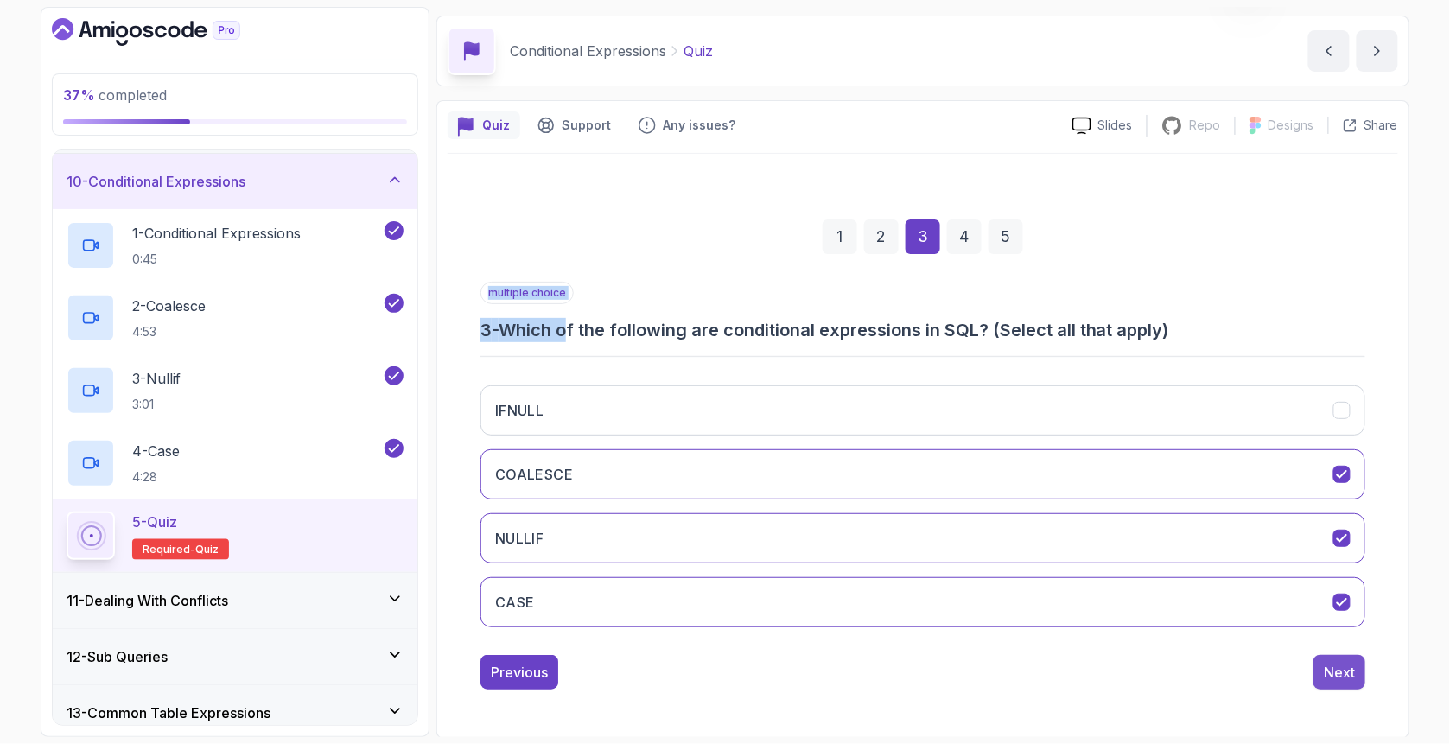
click at [1342, 659] on button "Next" at bounding box center [1339, 672] width 52 height 35
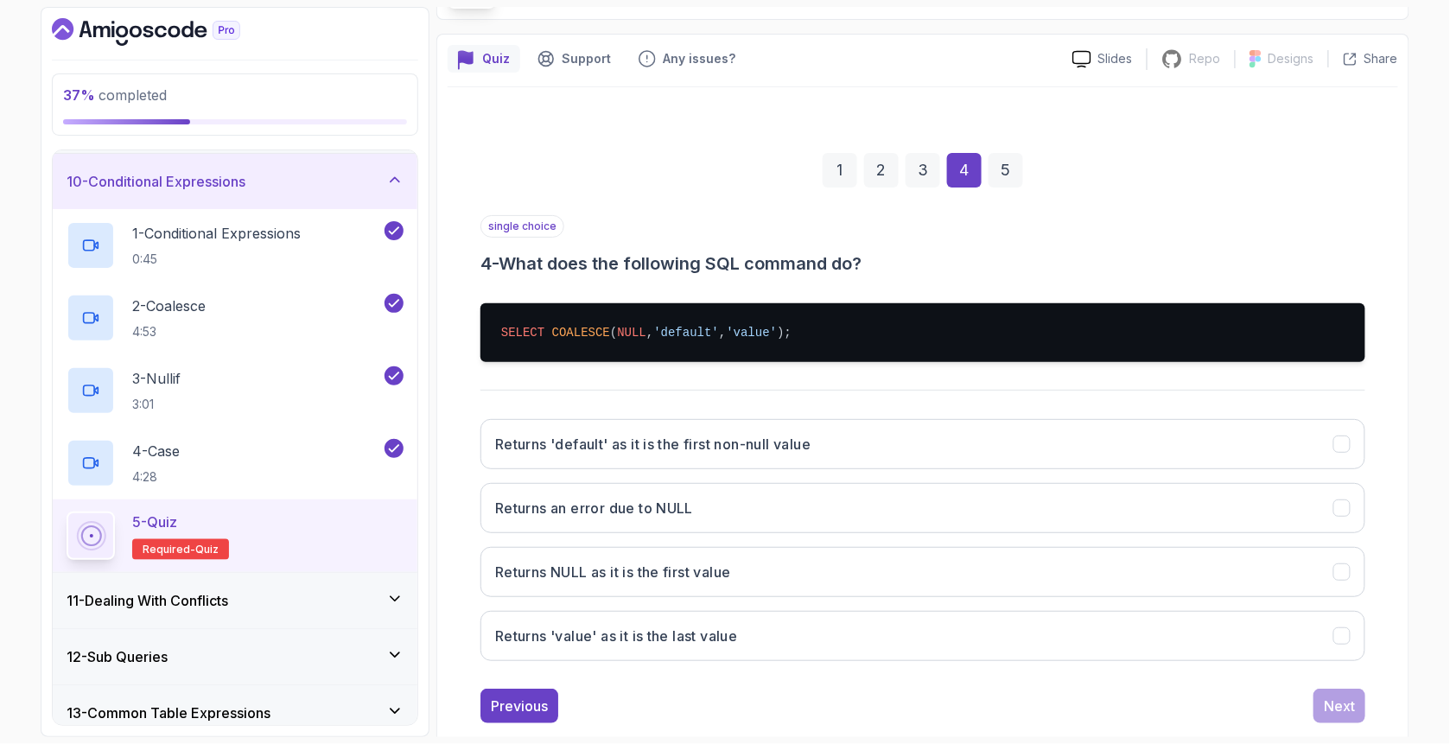
scroll to position [154, 0]
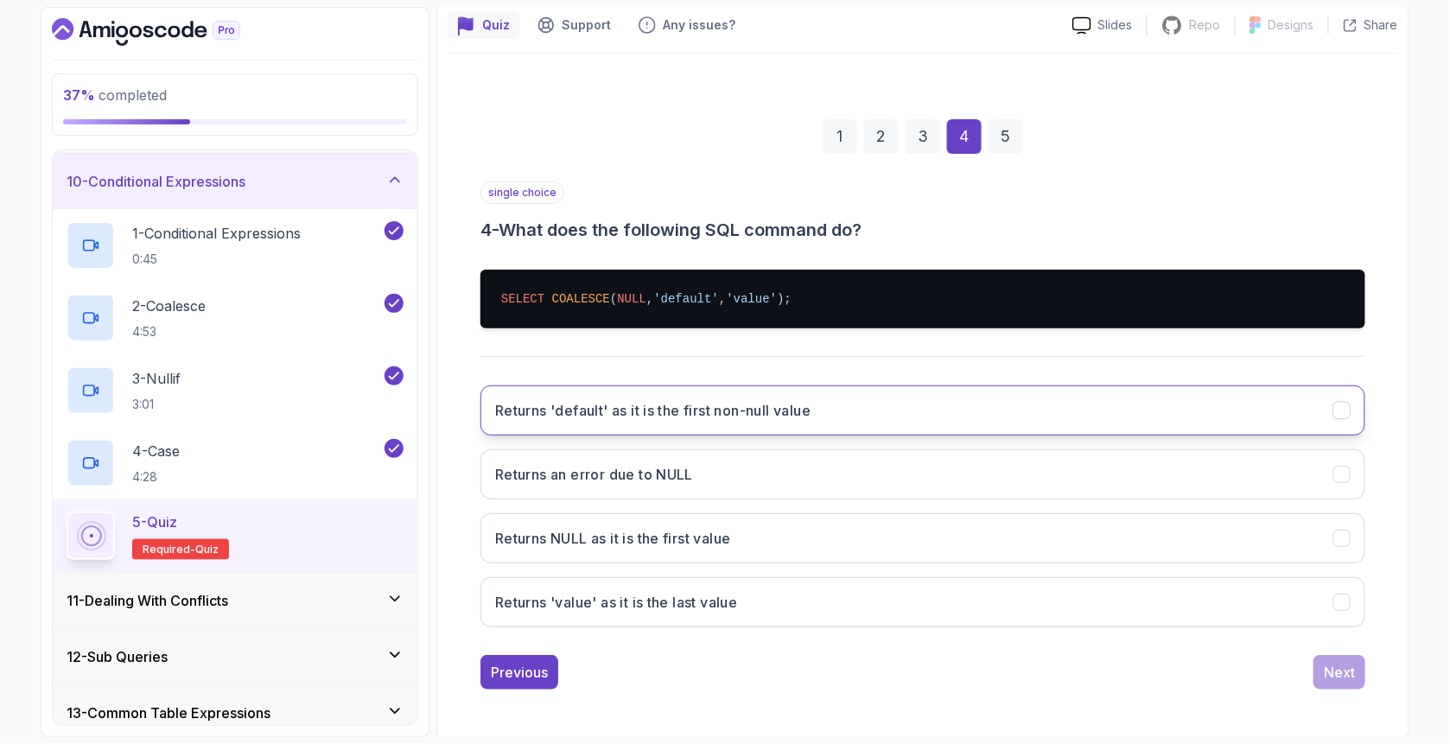
click at [586, 407] on h3 "Returns 'default' as it is the first non-null value" at bounding box center [652, 410] width 315 height 21
click at [1342, 669] on div "Next" at bounding box center [1338, 672] width 31 height 21
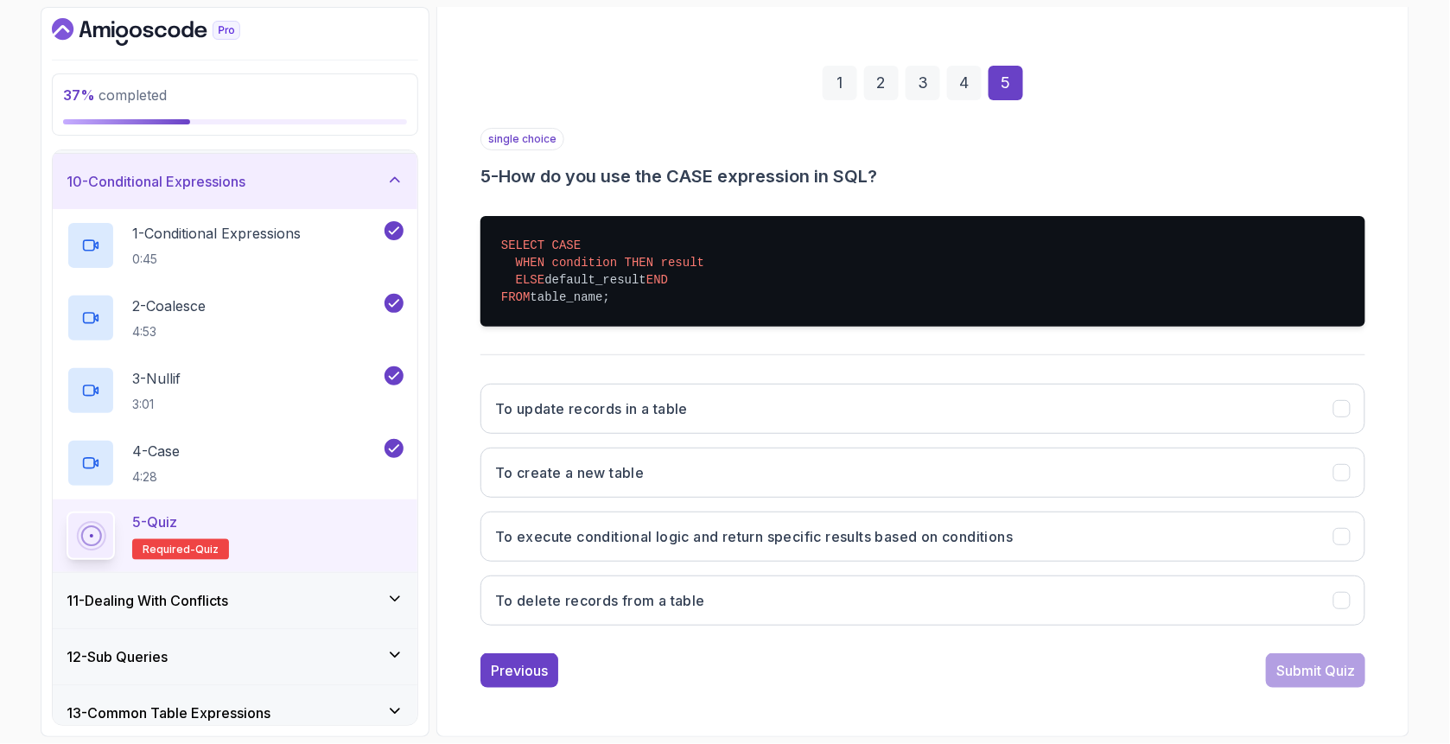
scroll to position [223, 0]
click at [498, 530] on h3 "To execute conditional logic and return specific results based on conditions" at bounding box center [753, 536] width 517 height 21
click at [1342, 666] on div "Submit Quiz" at bounding box center [1315, 670] width 79 height 21
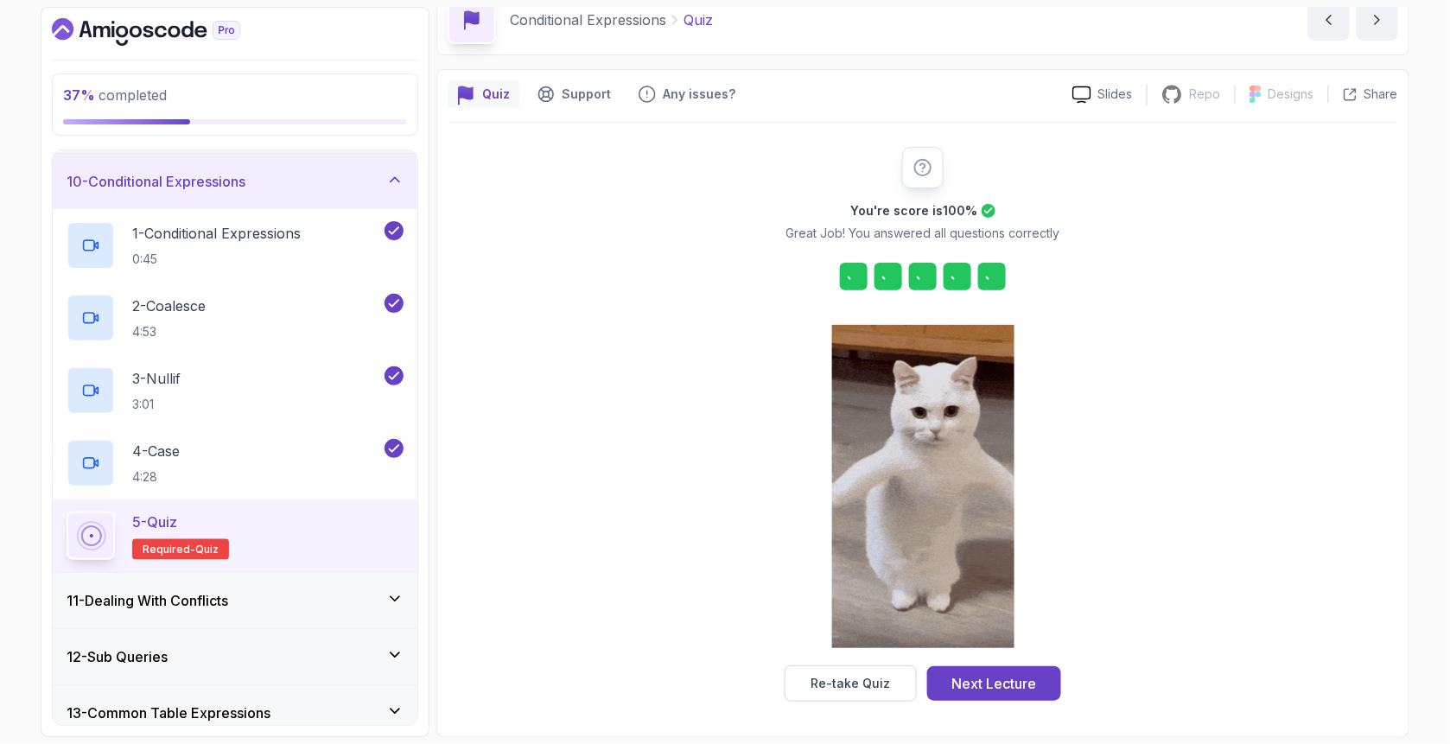
scroll to position [84, 0]
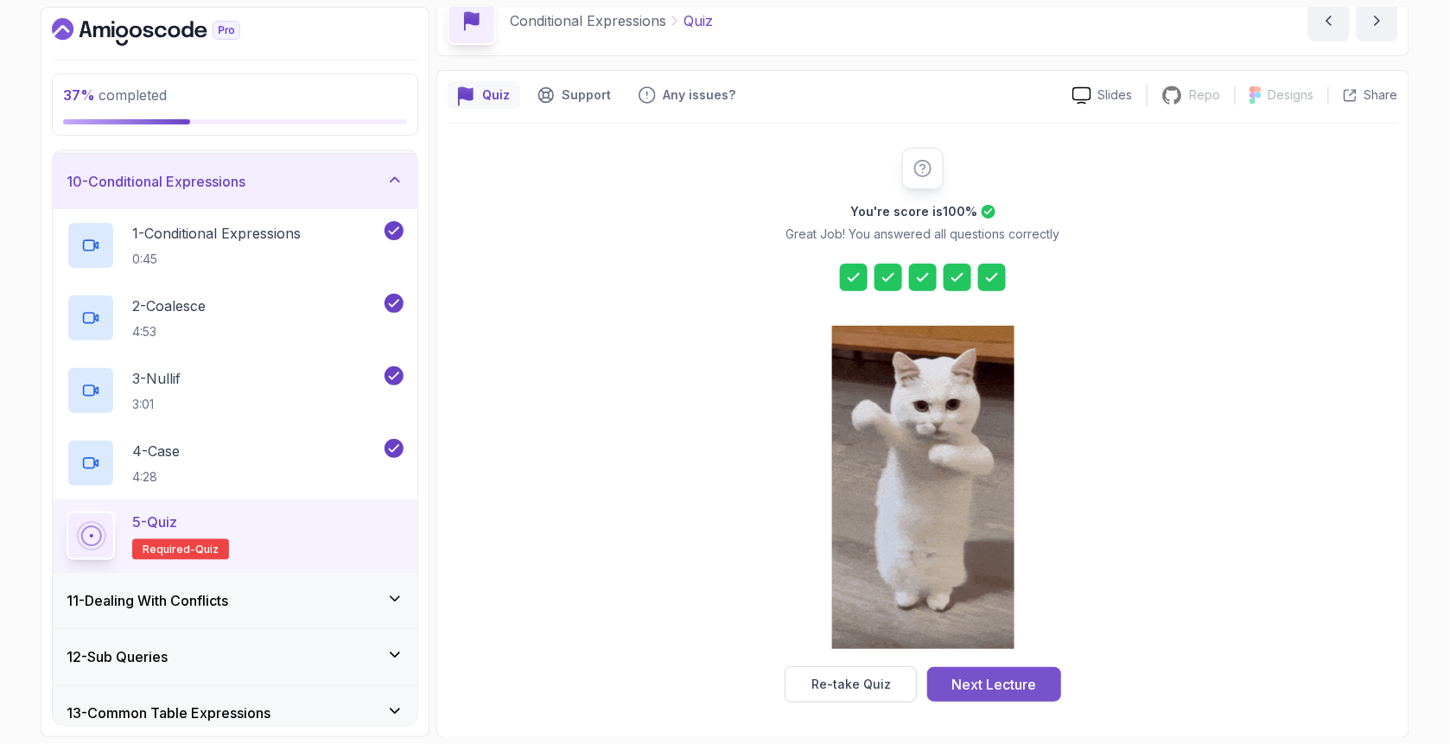
click at [1026, 688] on div "Next Lecture" at bounding box center [994, 684] width 85 height 21
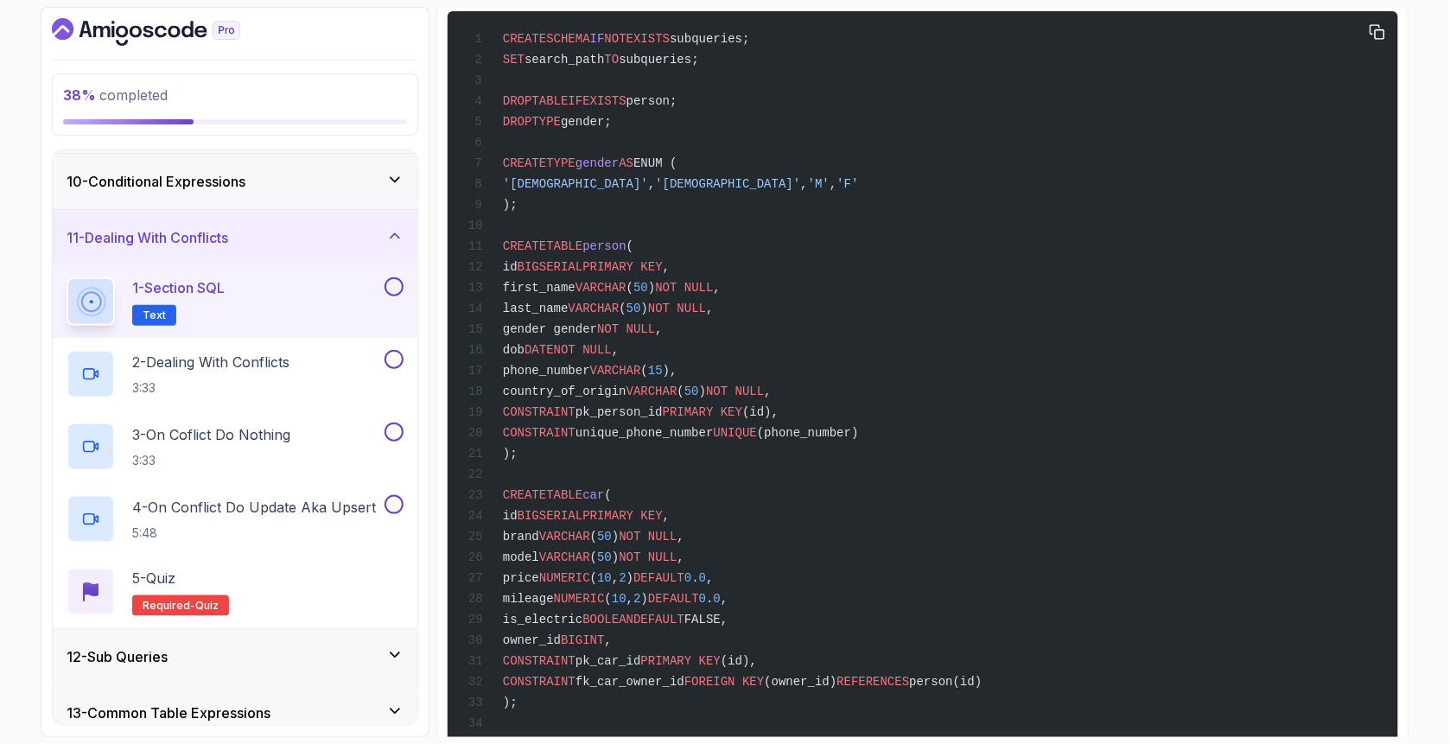
scroll to position [575, 0]
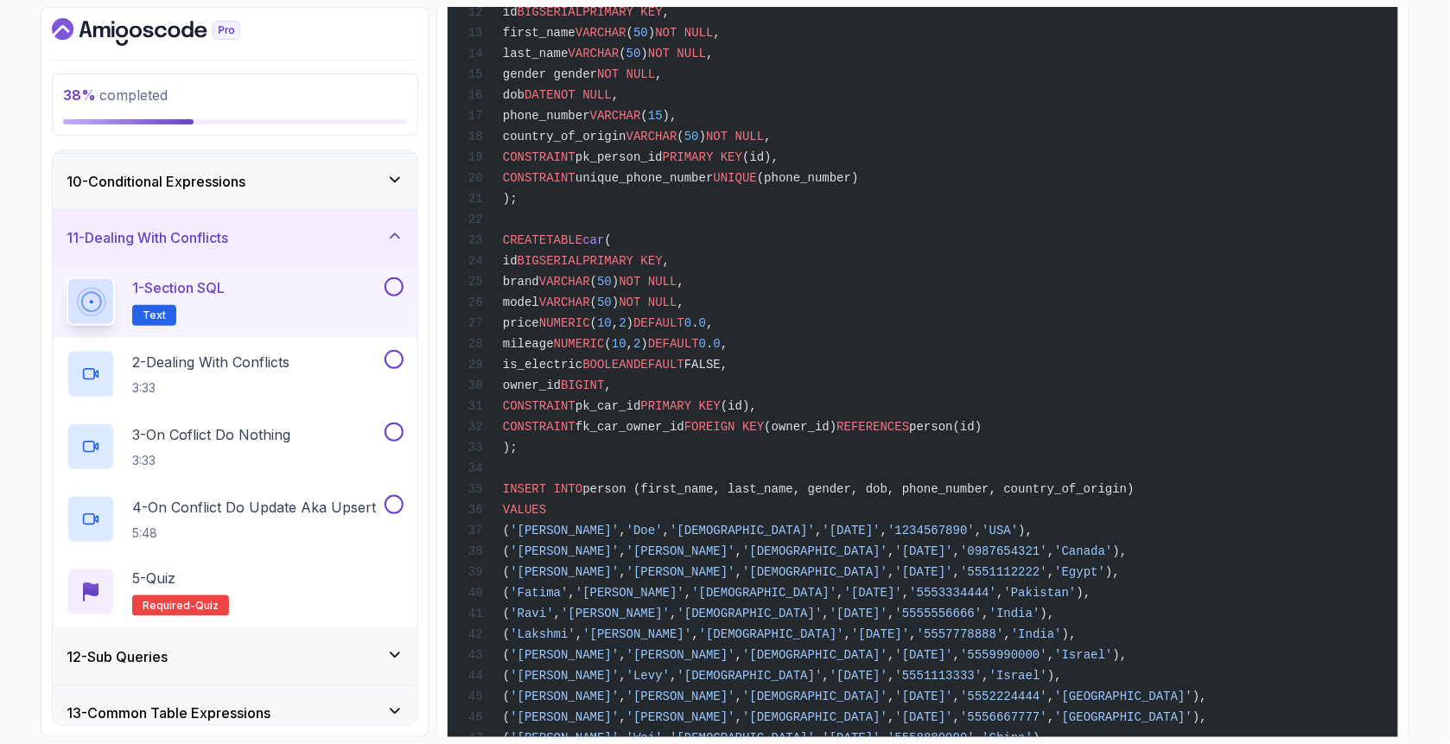
click at [403, 287] on div "1 - Section SQL Text" at bounding box center [235, 301] width 365 height 73
click at [399, 291] on button at bounding box center [393, 286] width 19 height 19
click at [353, 351] on div "2 - Dealing With Conflicts 3:33" at bounding box center [224, 374] width 314 height 48
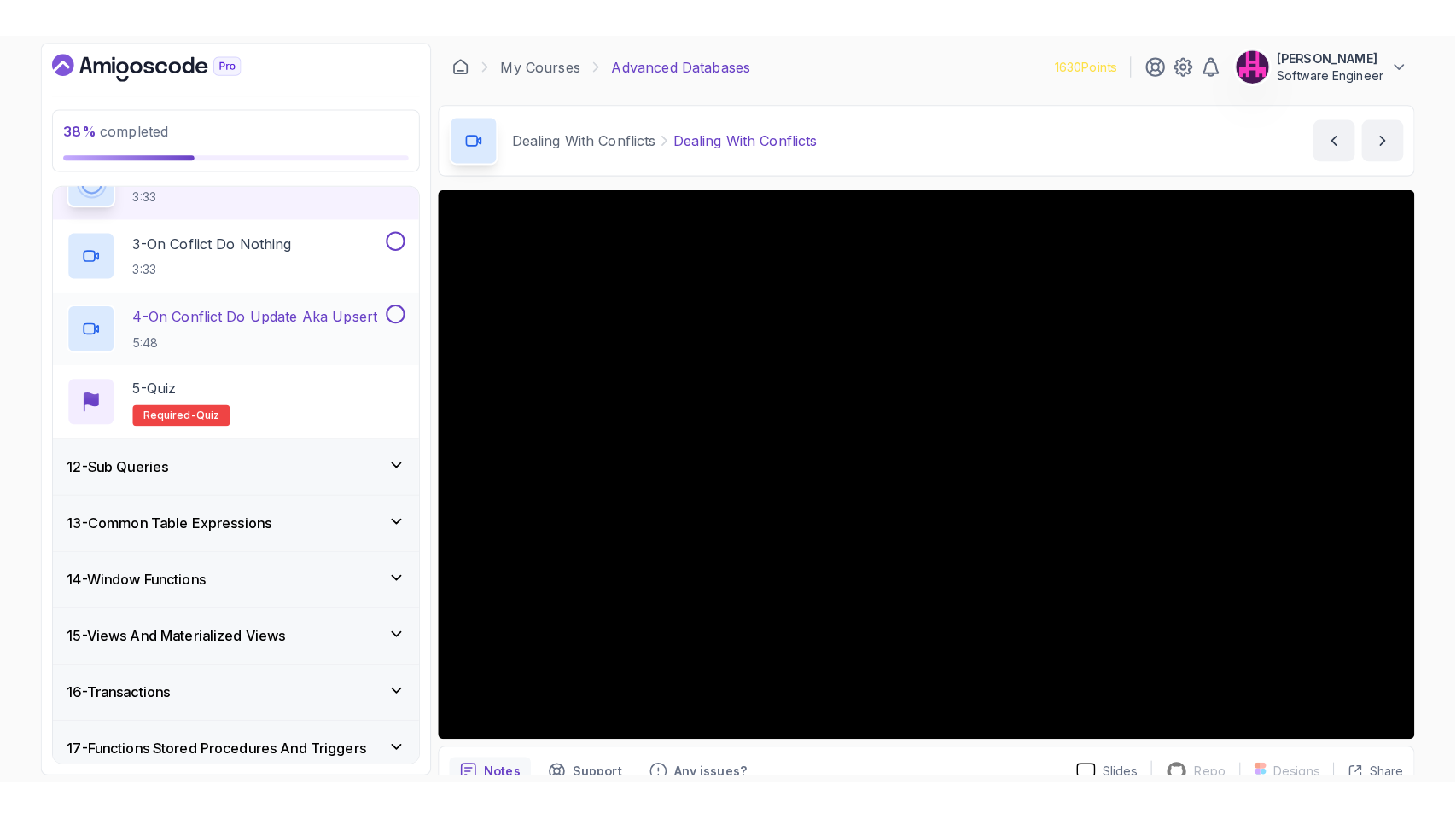
scroll to position [724, 0]
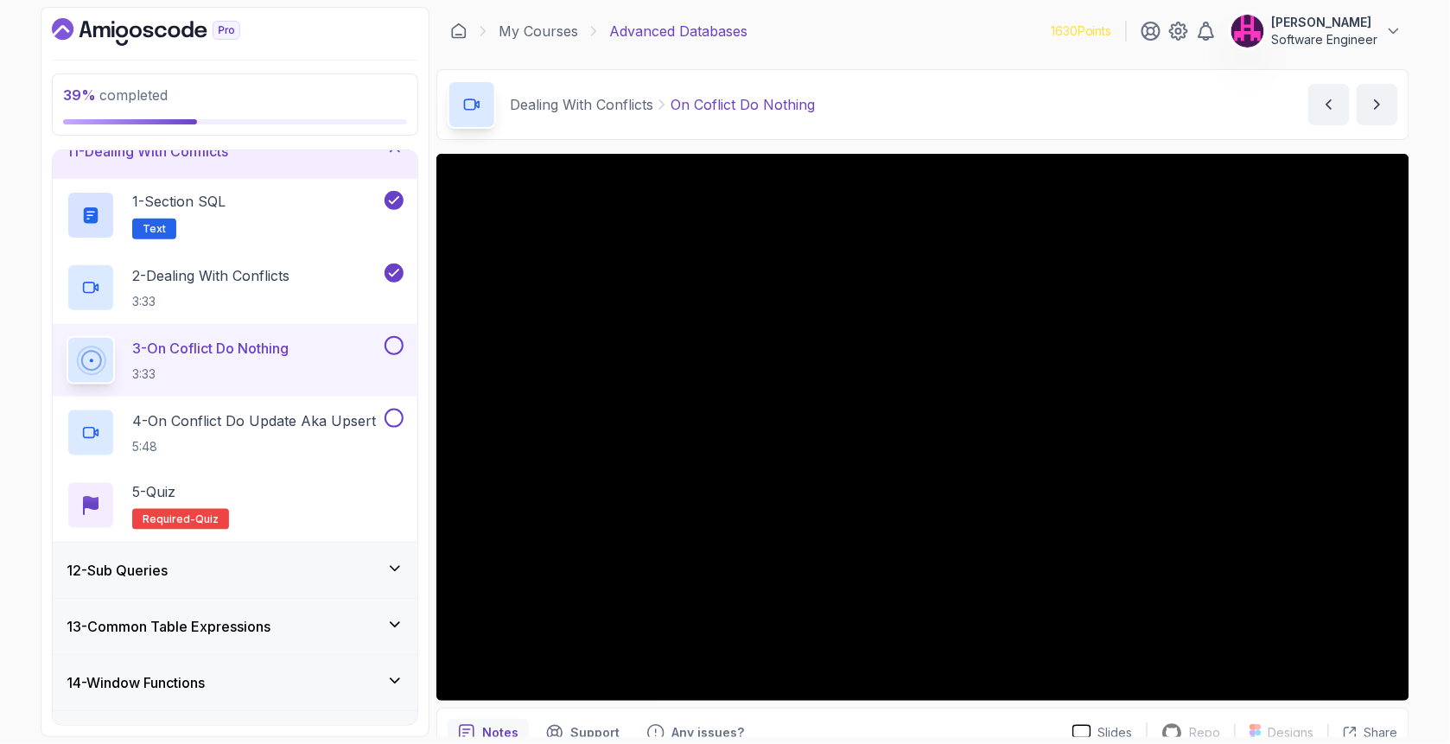
scroll to position [513, 0]
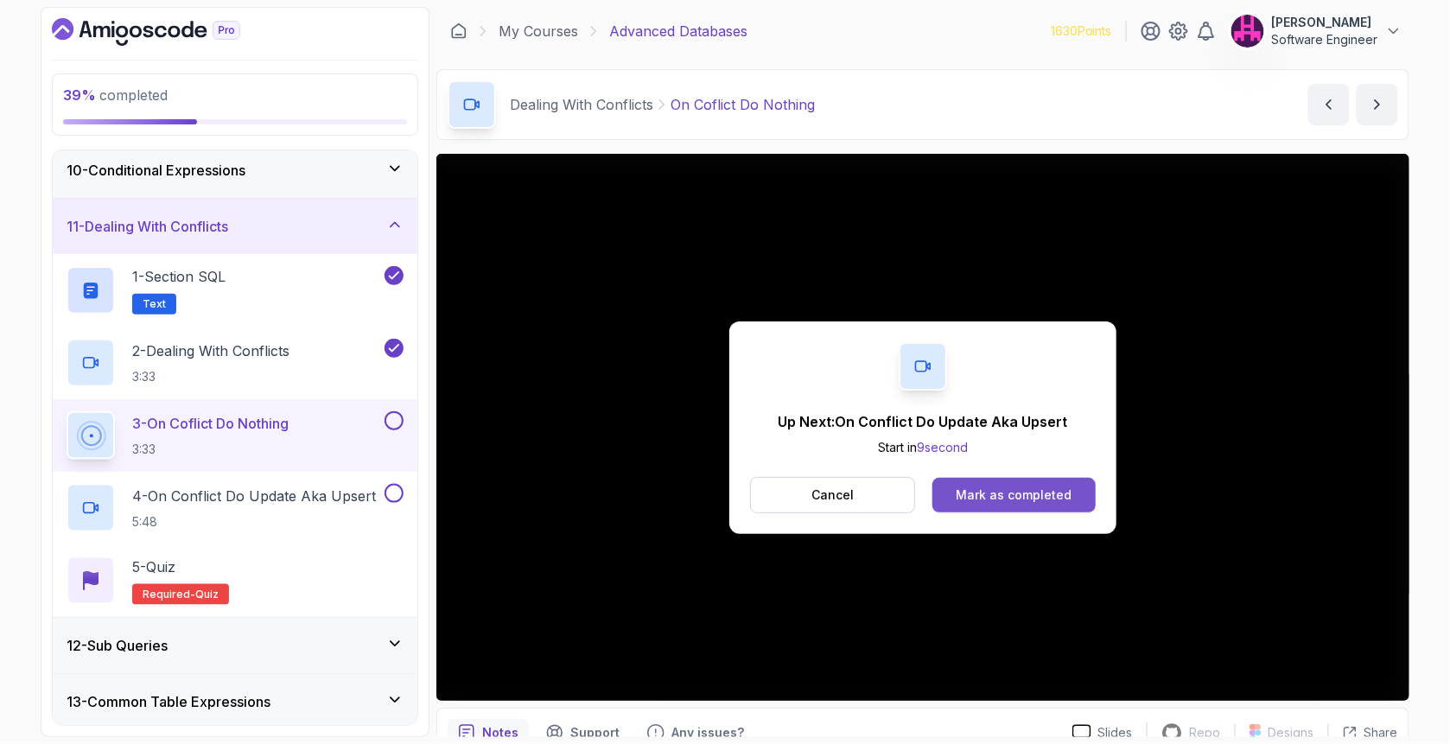
click at [1012, 504] on button "Mark as completed" at bounding box center [1013, 495] width 163 height 35
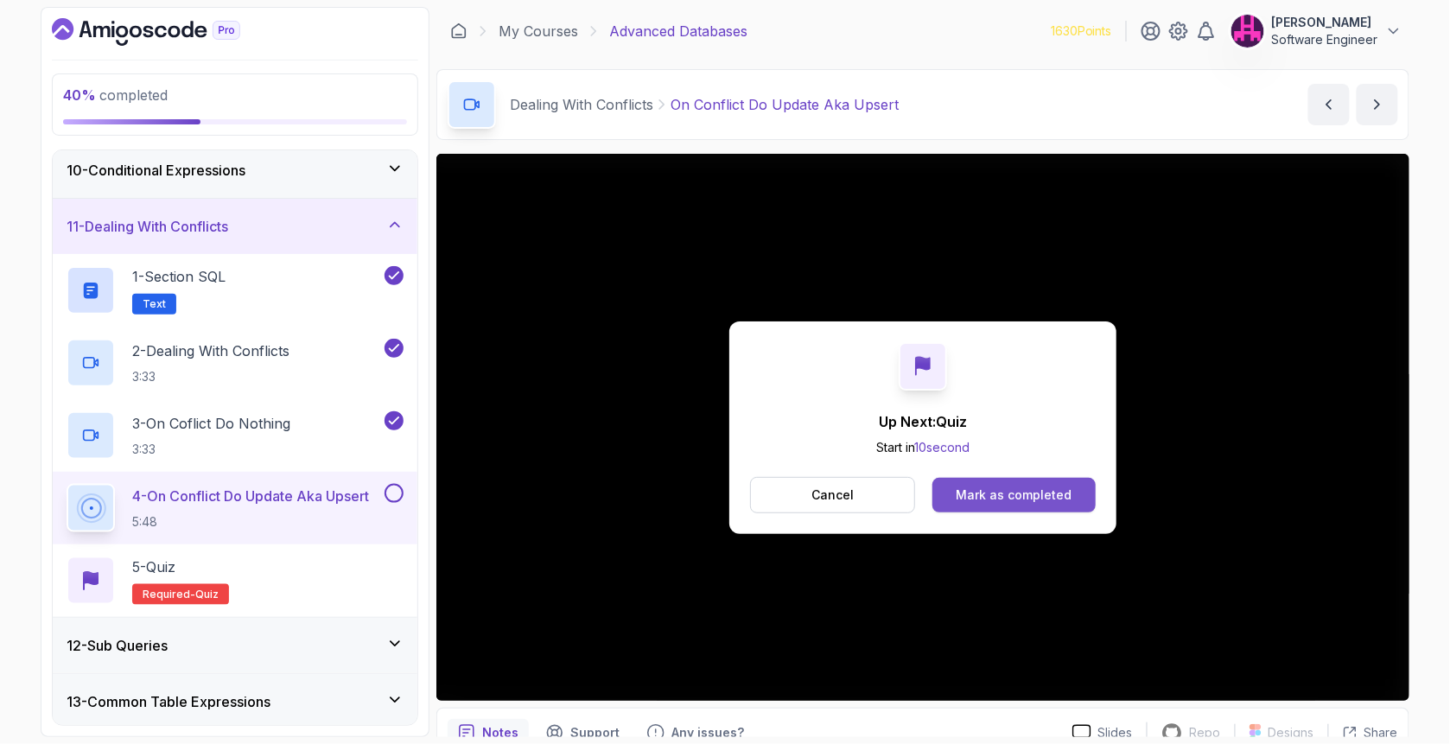
click at [1037, 498] on div "Mark as completed" at bounding box center [1013, 494] width 116 height 17
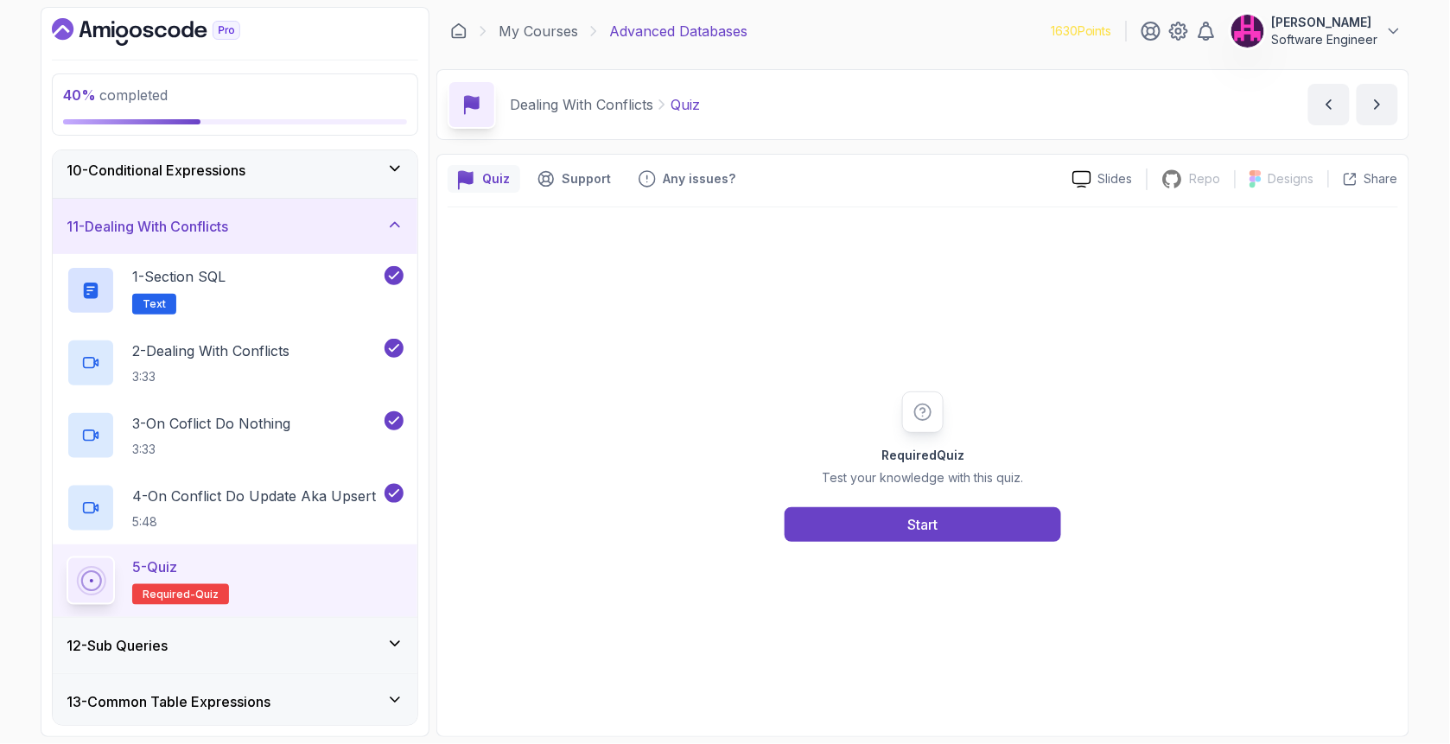
click at [988, 507] on button "Start" at bounding box center [922, 524] width 276 height 35
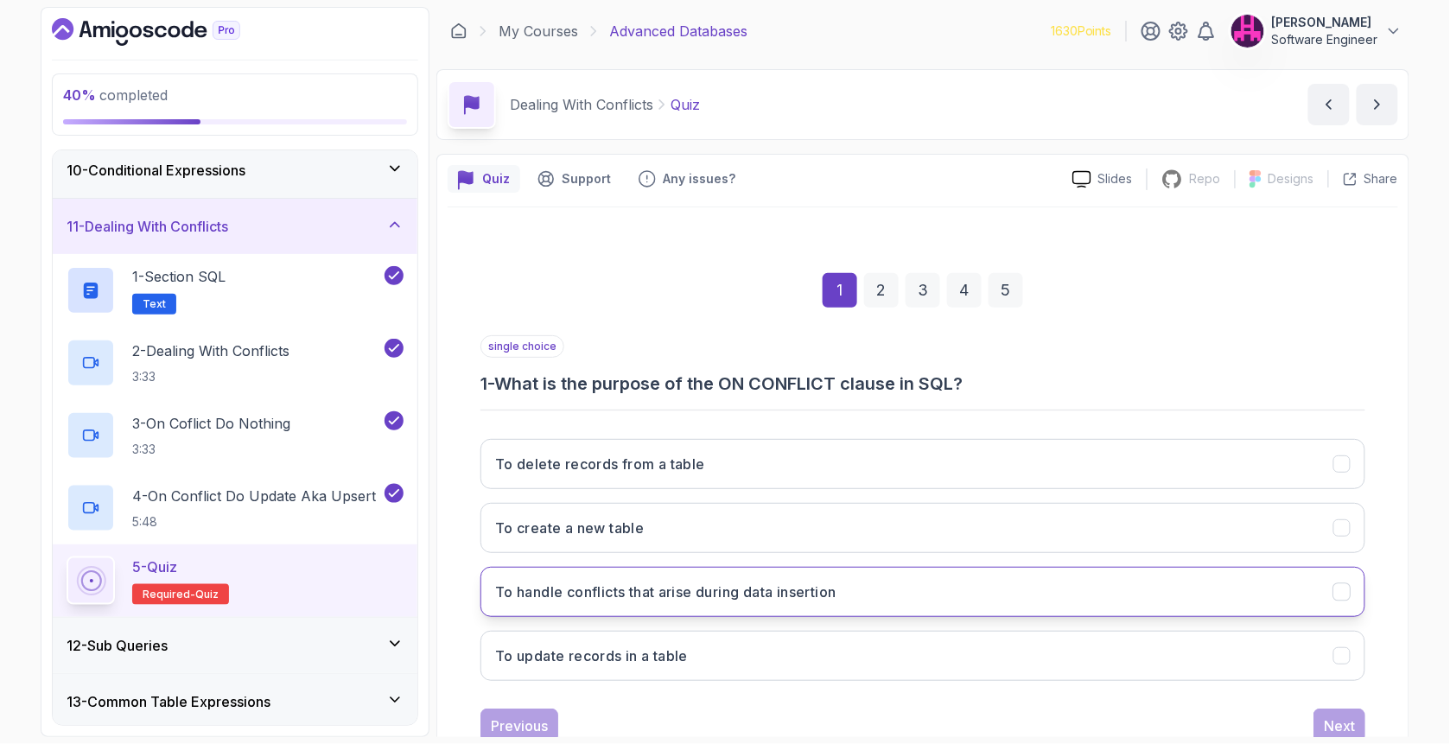
click at [568, 593] on h3 "To handle conflicts that arise during data insertion" at bounding box center [665, 591] width 341 height 21
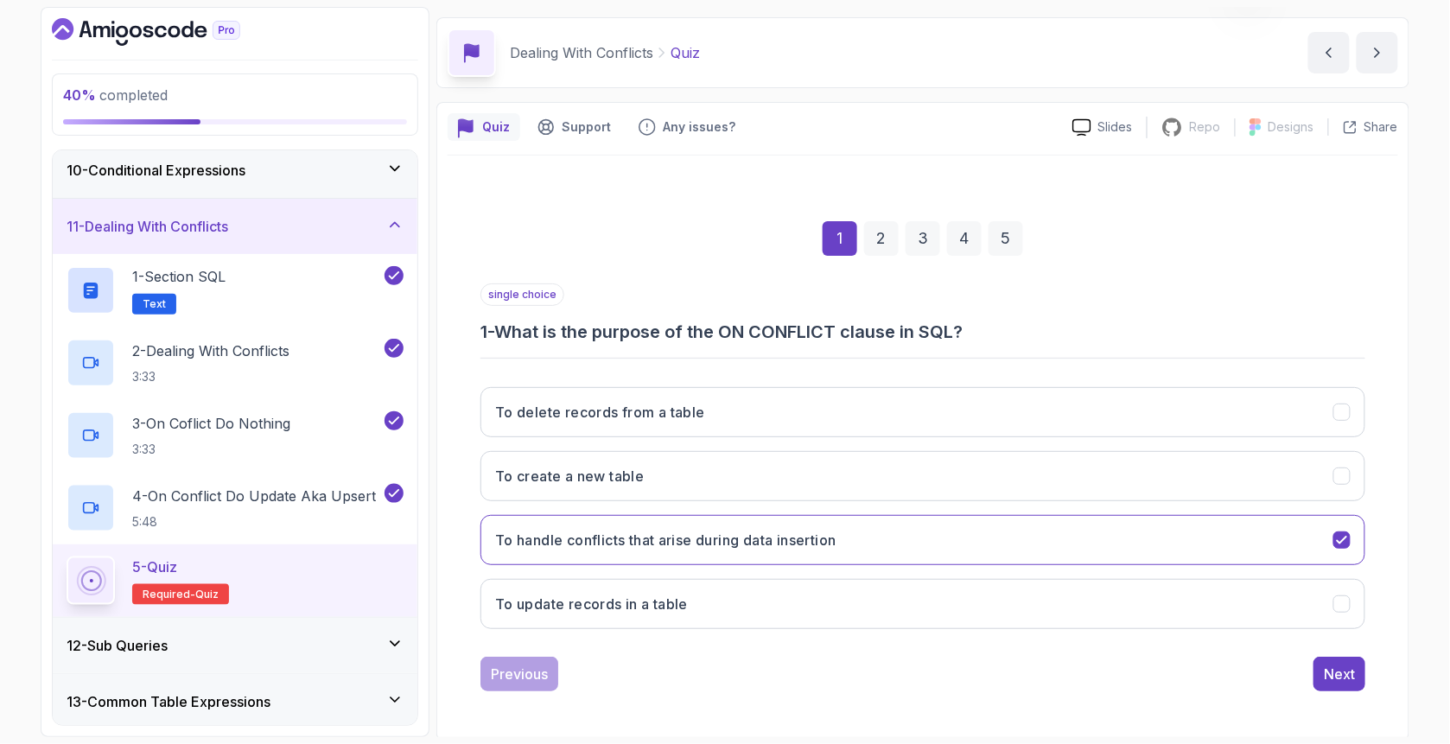
scroll to position [54, 0]
click at [1319, 665] on button "Next" at bounding box center [1339, 672] width 52 height 35
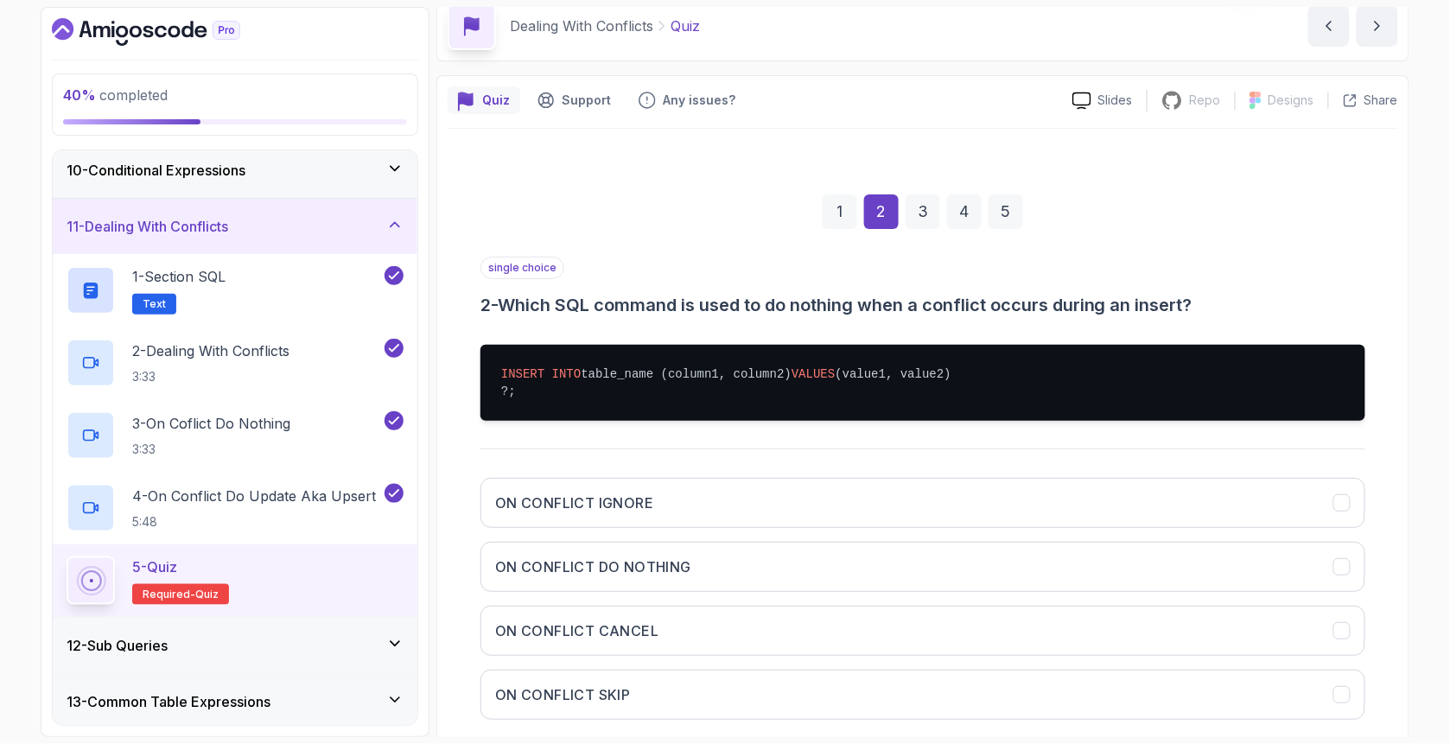
scroll to position [169, 0]
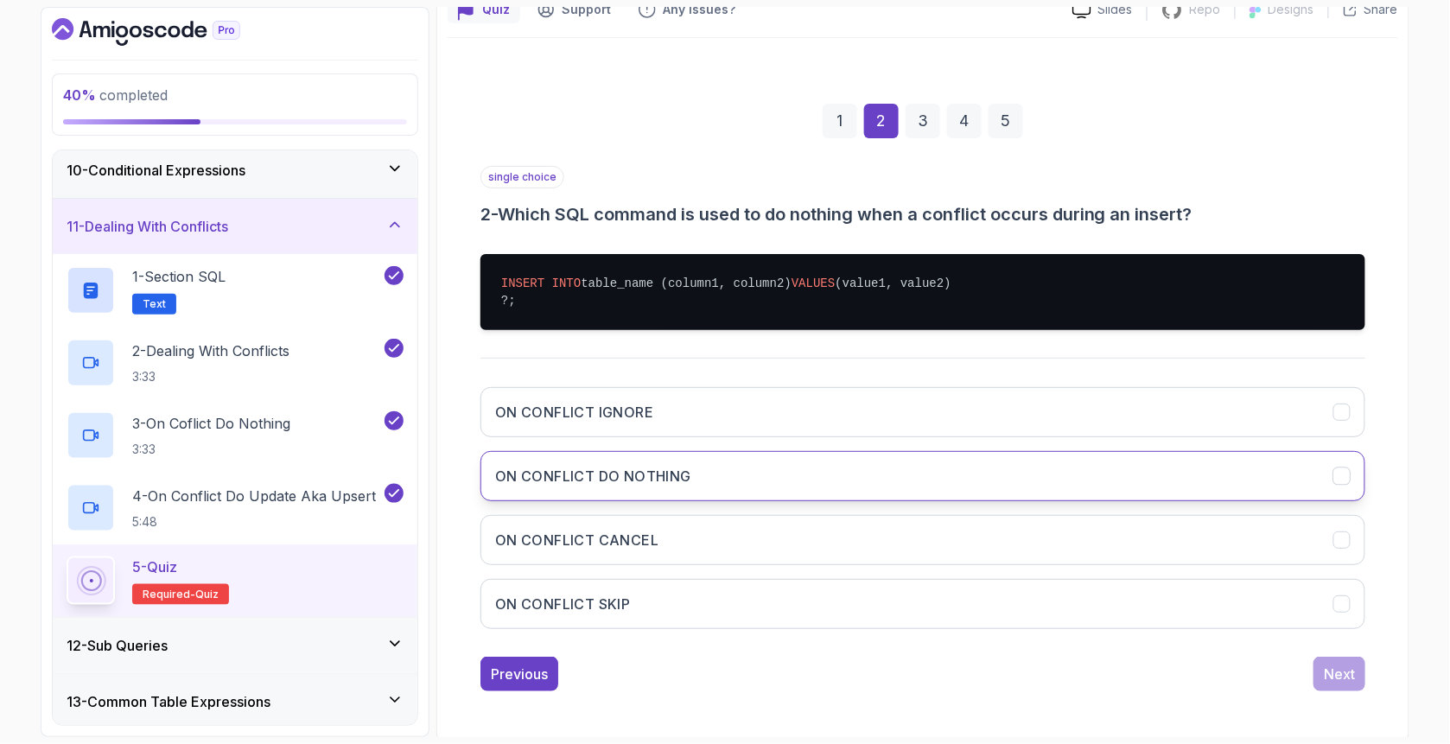
click at [584, 486] on h3 "ON CONFLICT DO NOTHING" at bounding box center [593, 476] width 196 height 21
click at [1336, 684] on div "Next" at bounding box center [1338, 673] width 31 height 21
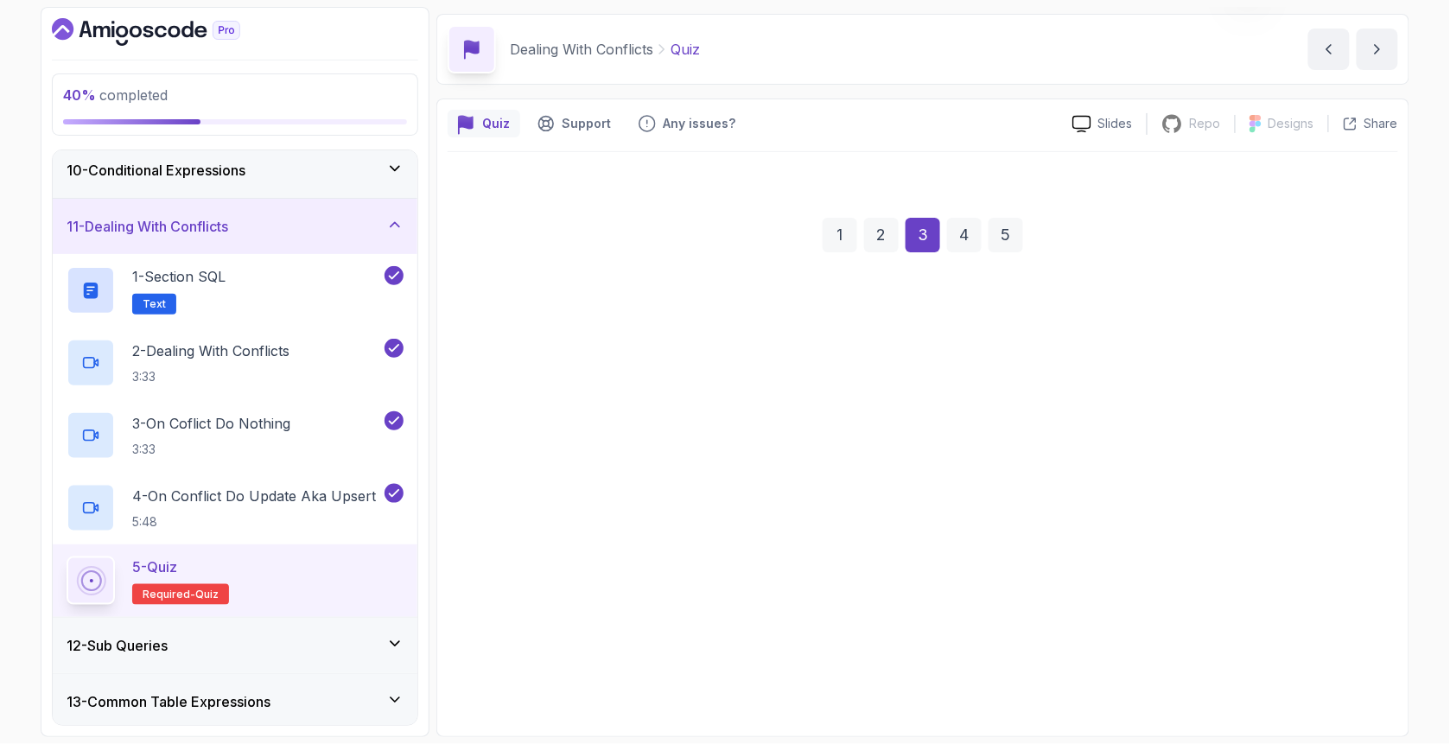
scroll to position [54, 0]
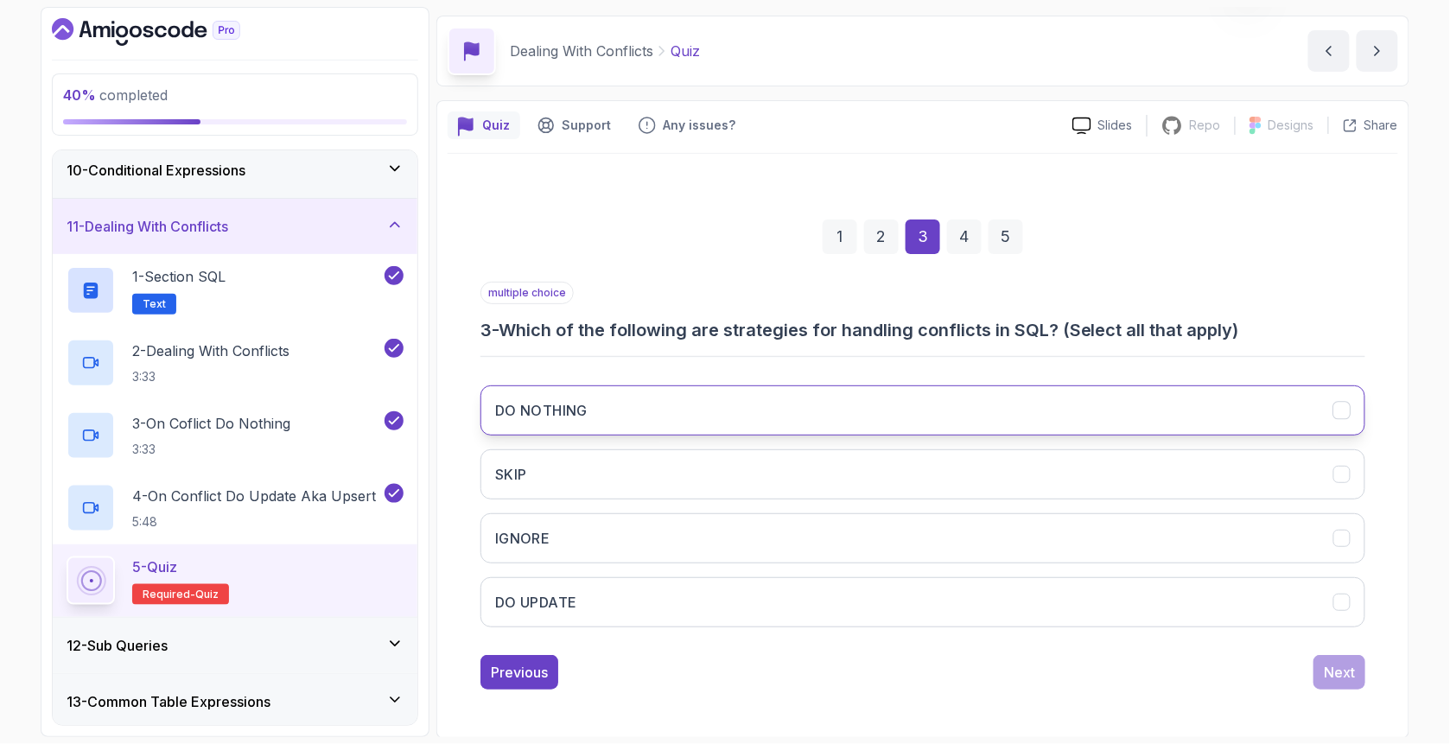
click at [575, 420] on button "DO NOTHING" at bounding box center [922, 410] width 885 height 50
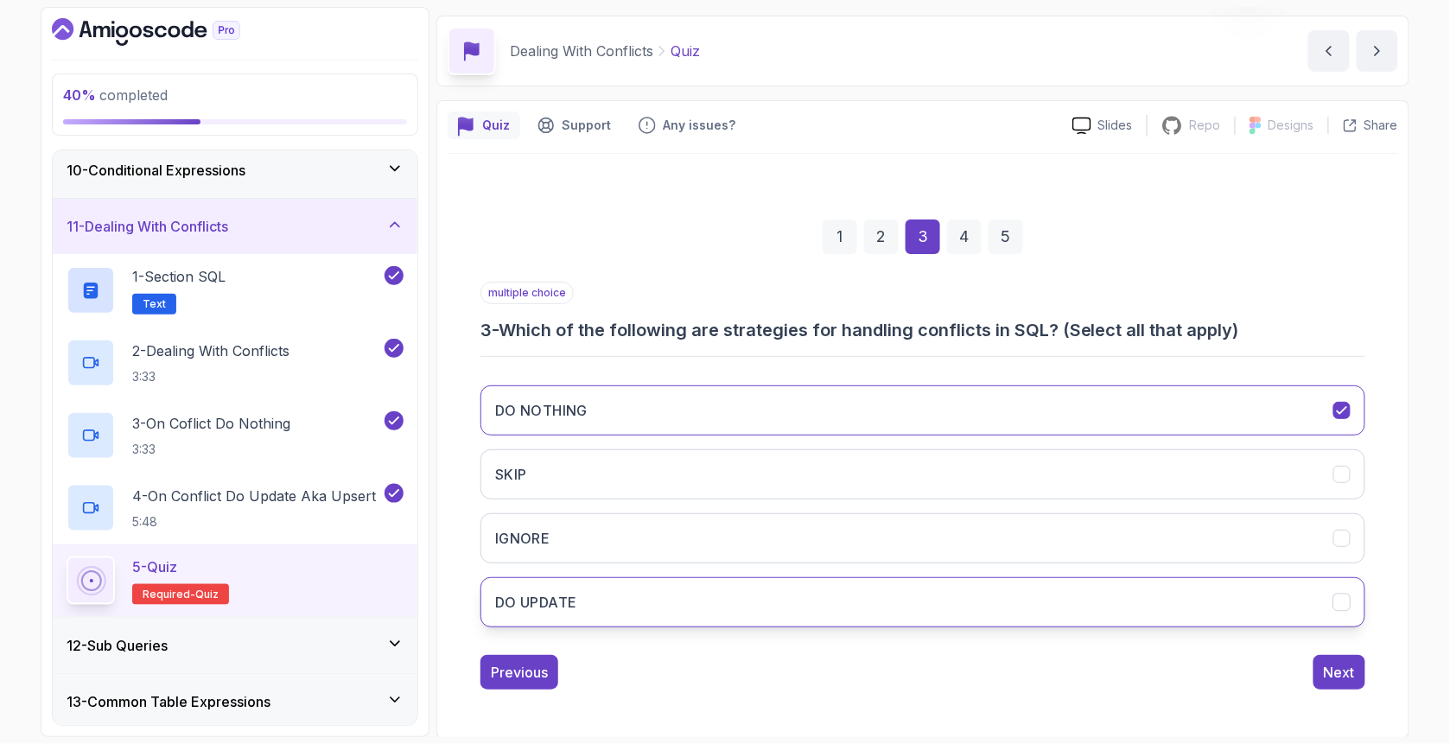
click at [603, 600] on button "DO UPDATE" at bounding box center [922, 602] width 885 height 50
click at [1348, 673] on div "Next" at bounding box center [1338, 672] width 31 height 21
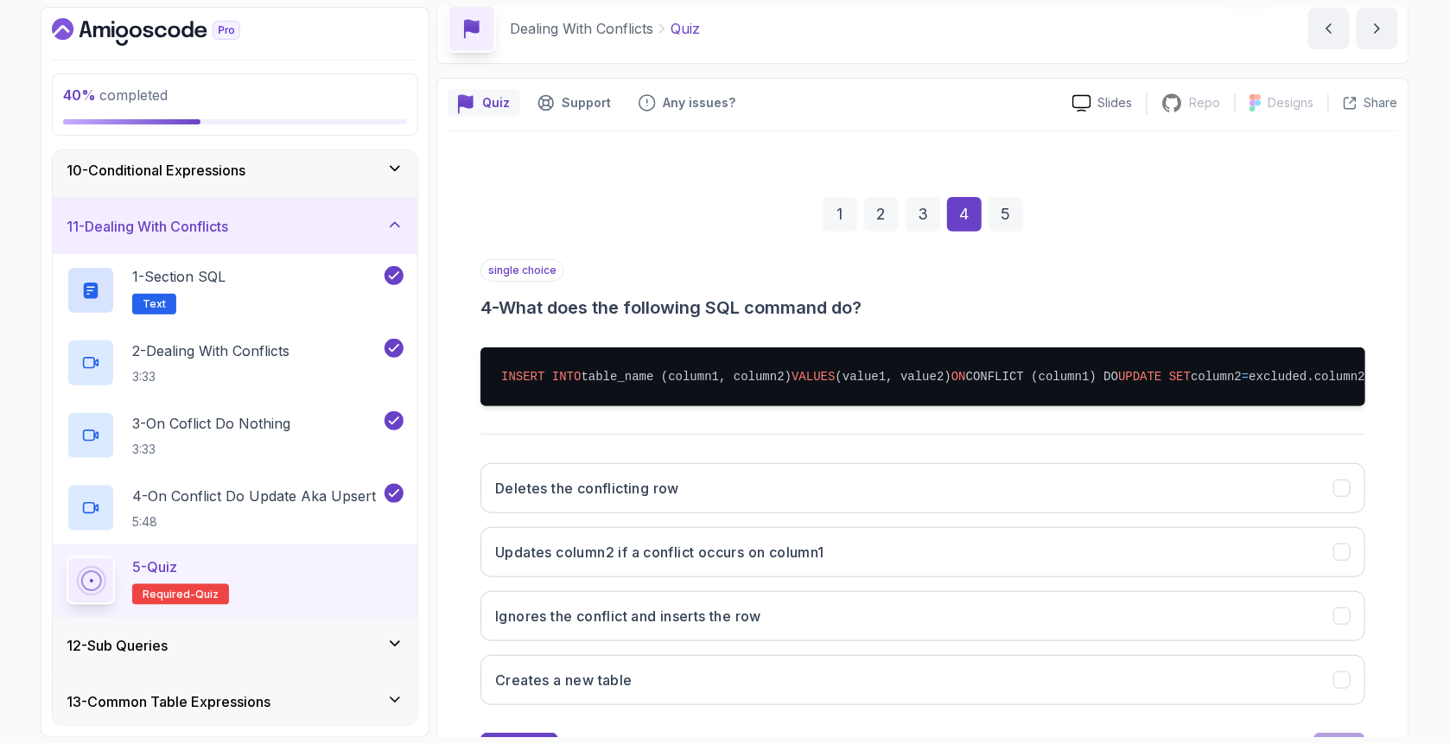
scroll to position [169, 0]
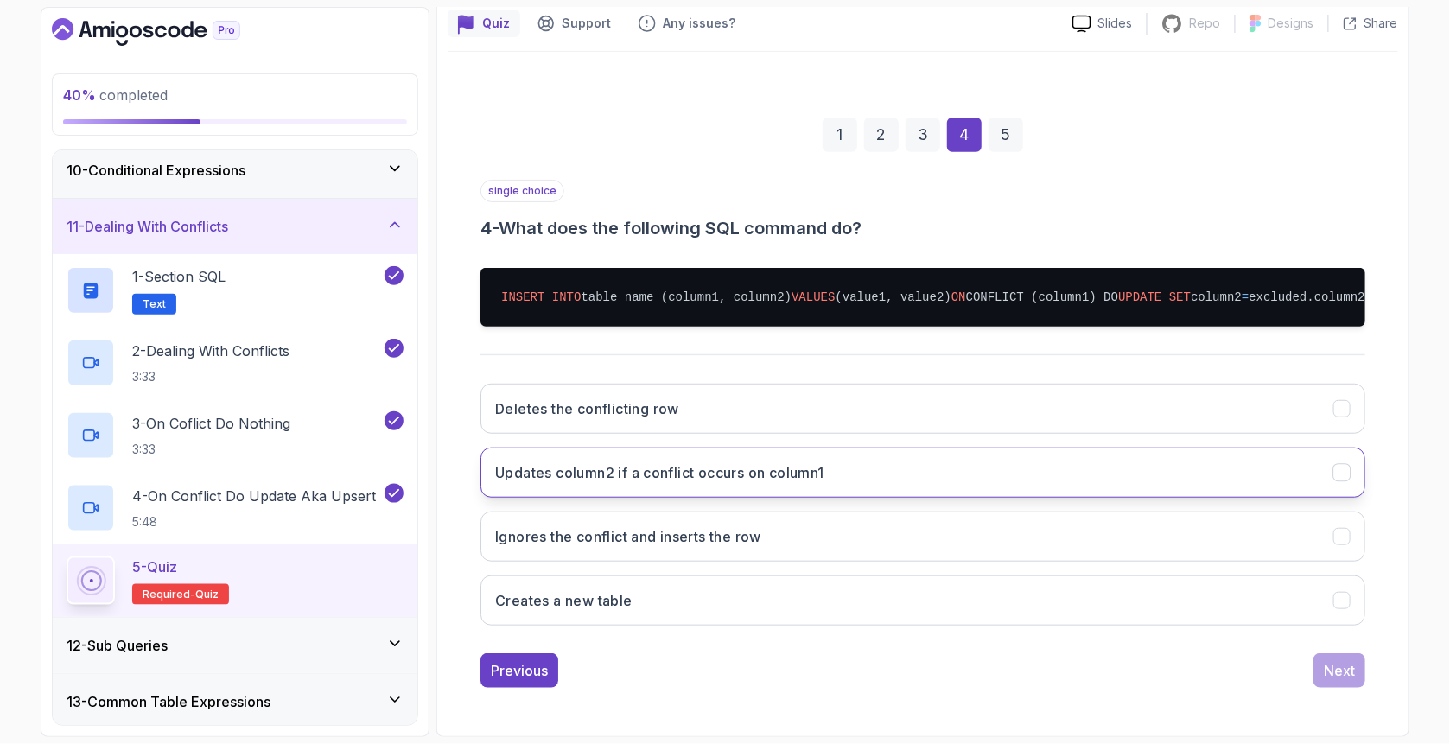
click at [568, 471] on button "Updates column2 if a conflict occurs on column1" at bounding box center [922, 472] width 885 height 50
click at [1339, 681] on div "Next" at bounding box center [1338, 670] width 31 height 21
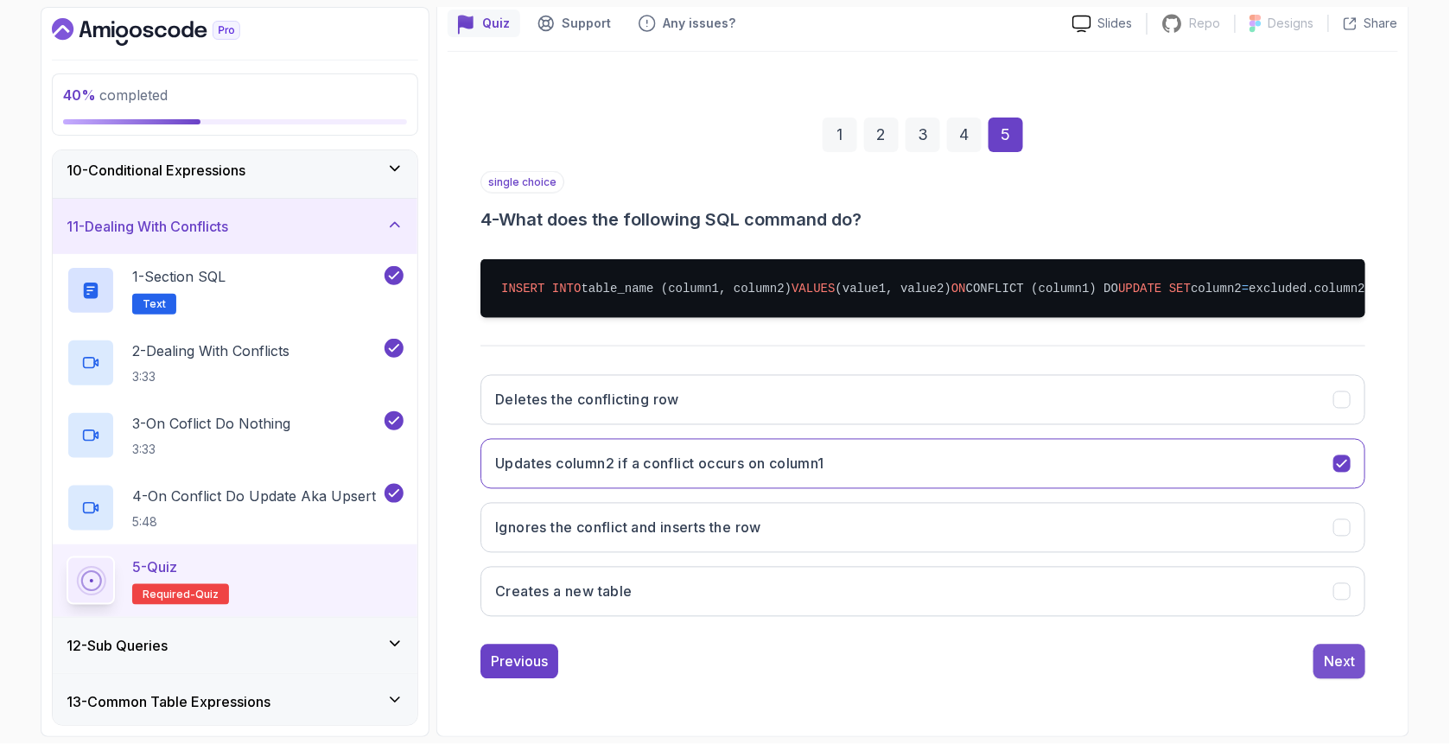
scroll to position [54, 0]
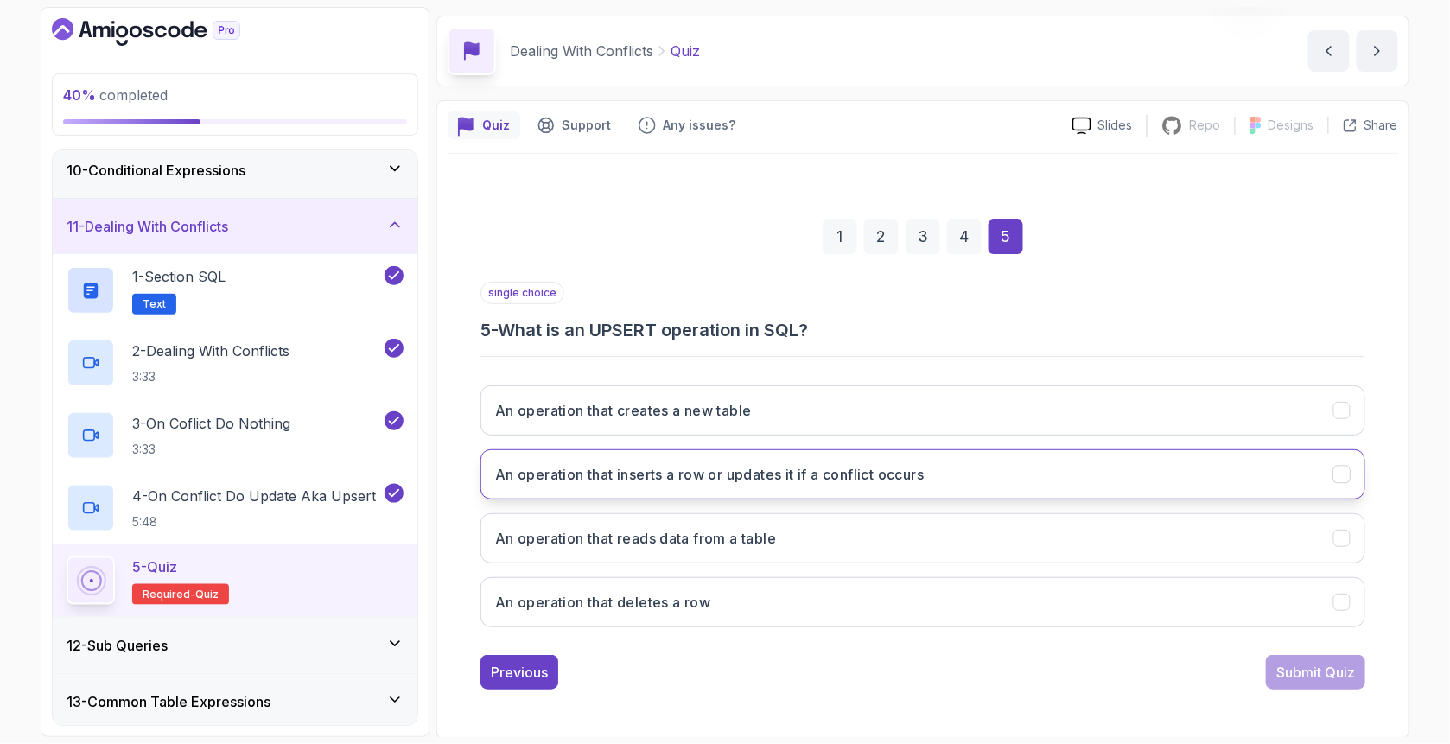
click at [594, 479] on h3 "An operation that inserts a row or updates it if a conflict occurs" at bounding box center [709, 474] width 428 height 21
click at [1323, 671] on div "Submit Quiz" at bounding box center [1315, 672] width 79 height 21
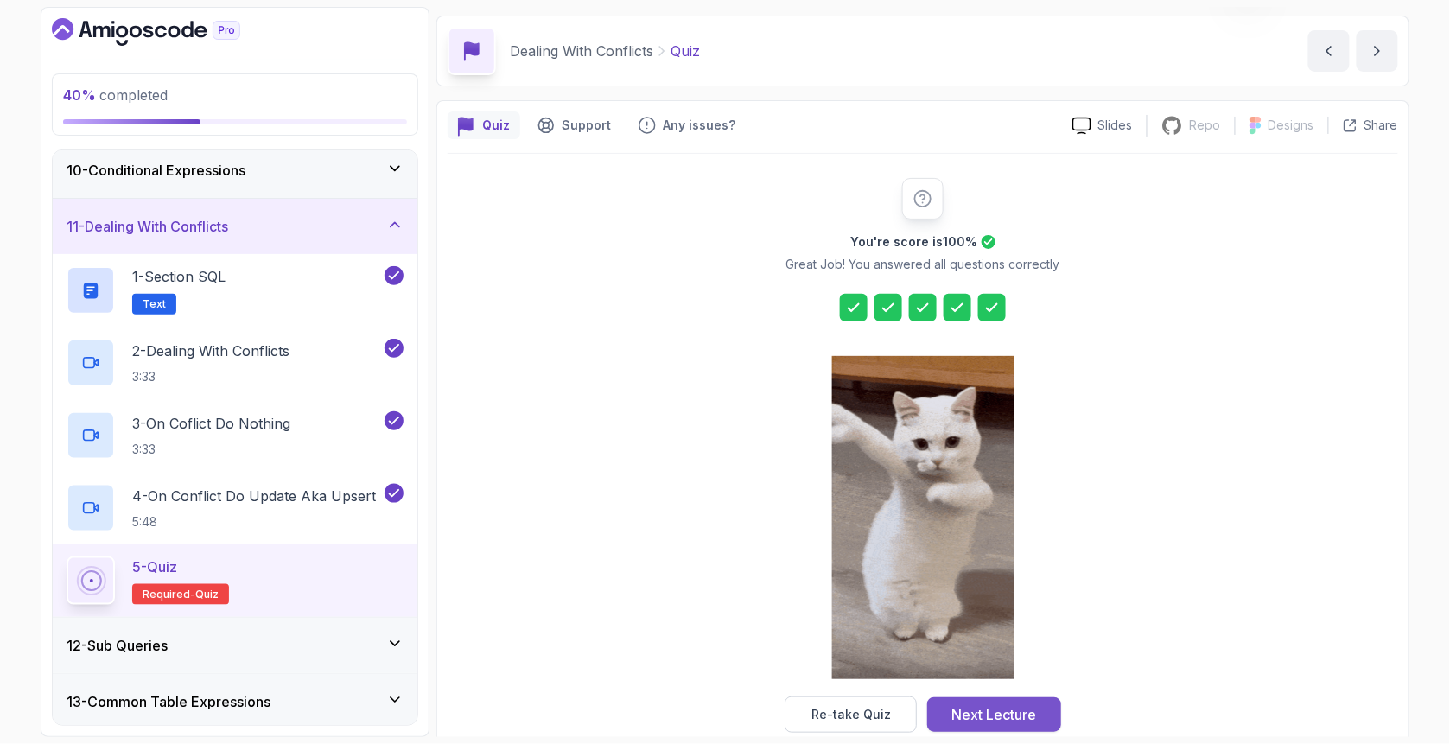
click at [994, 716] on div "Next Lecture" at bounding box center [994, 714] width 85 height 21
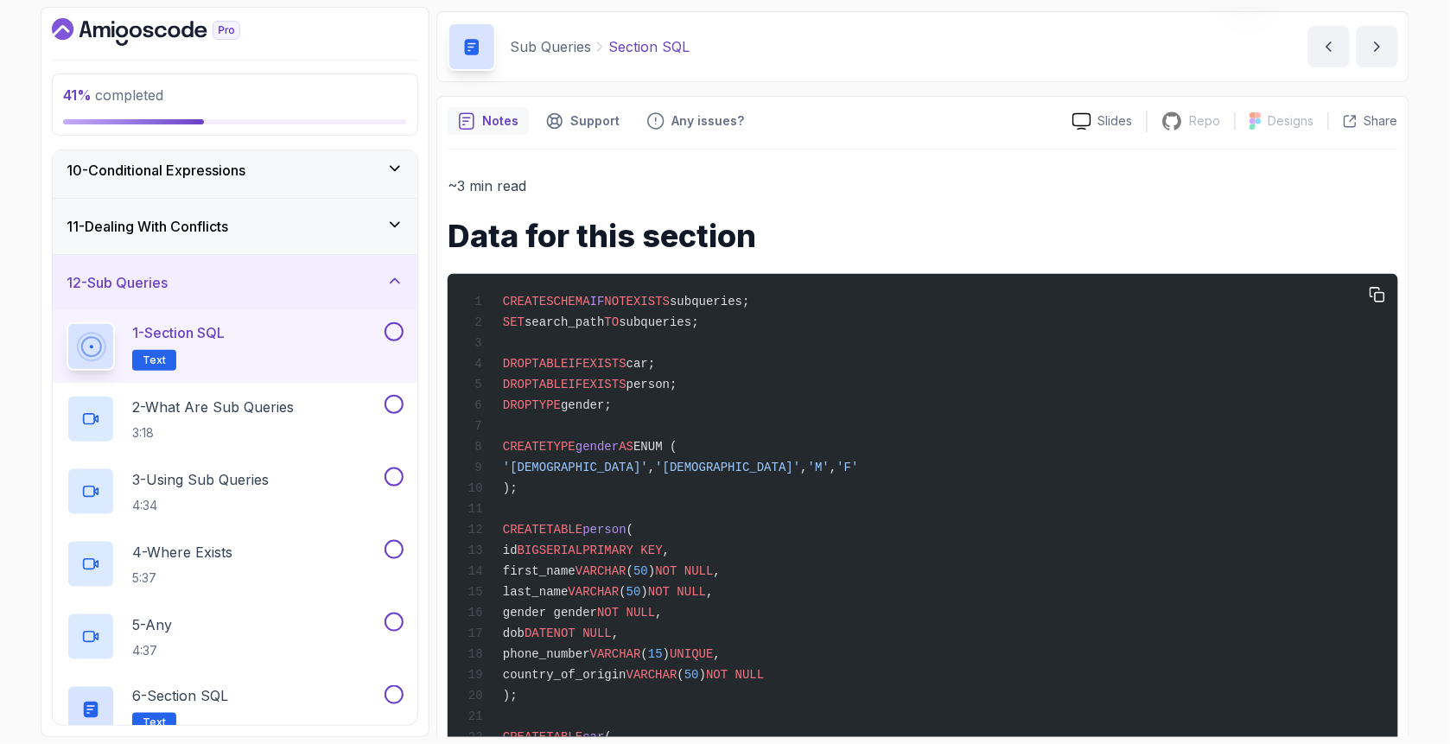
scroll to position [57, 0]
click at [390, 331] on button at bounding box center [393, 331] width 19 height 19
click at [294, 414] on p "2 - What Are Sub Queries" at bounding box center [213, 407] width 162 height 21
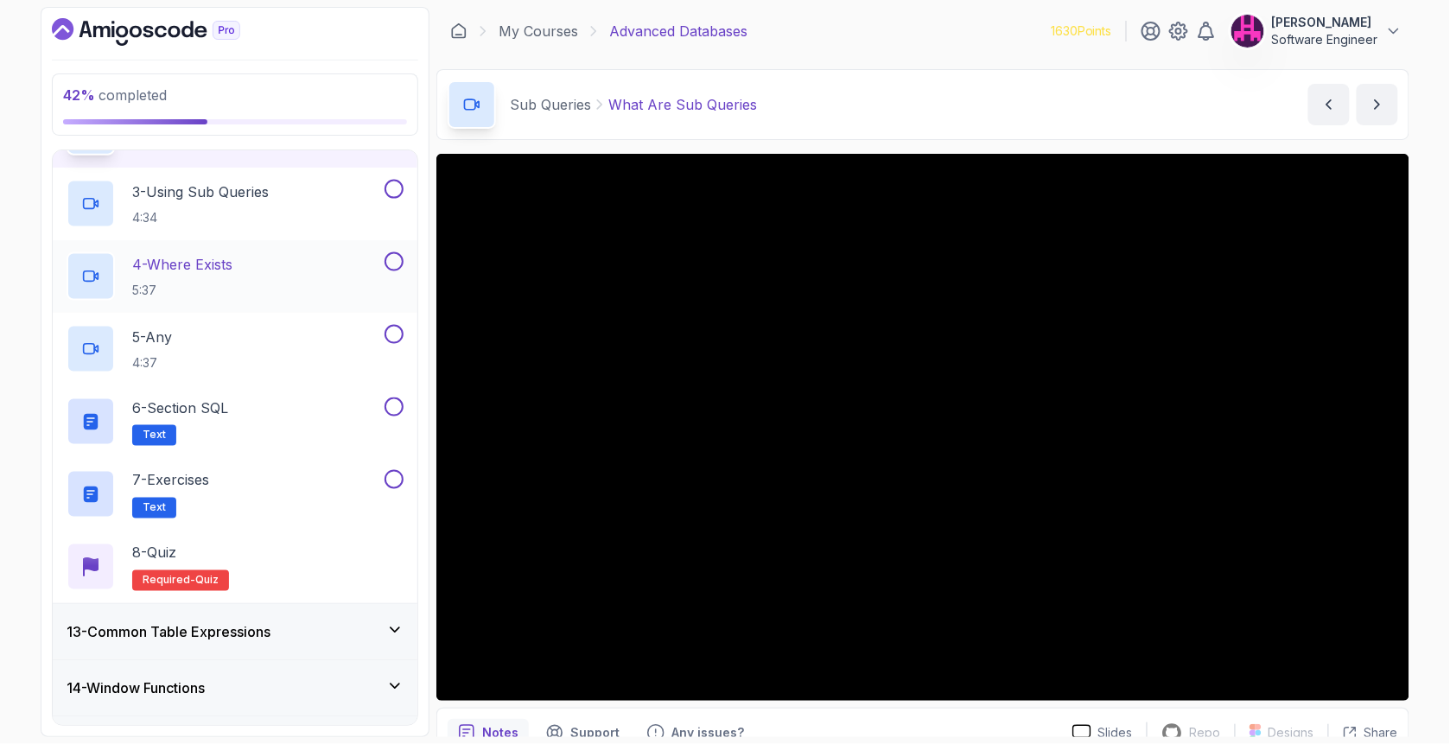
scroll to position [802, 0]
click at [271, 352] on div "5 - Any 4:37" at bounding box center [224, 348] width 314 height 48
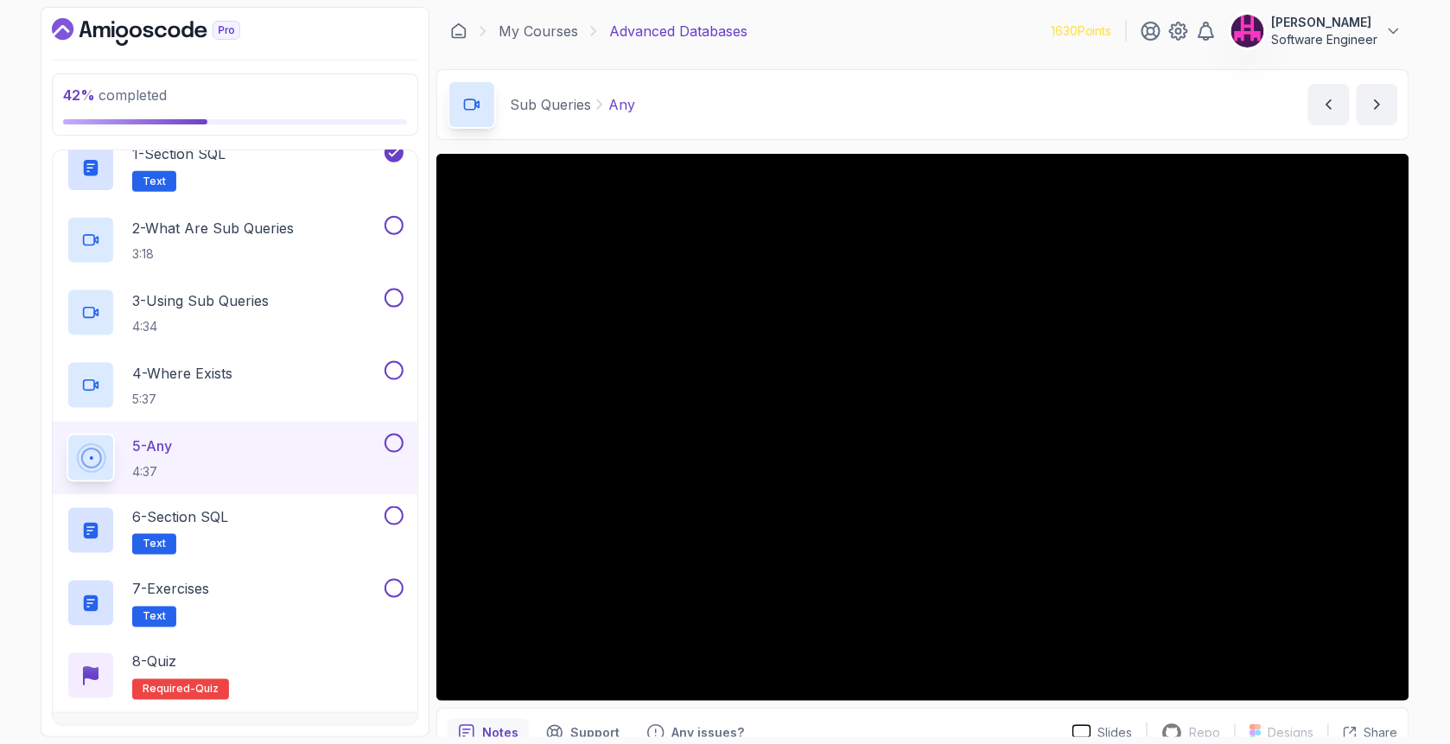
scroll to position [686, 0]
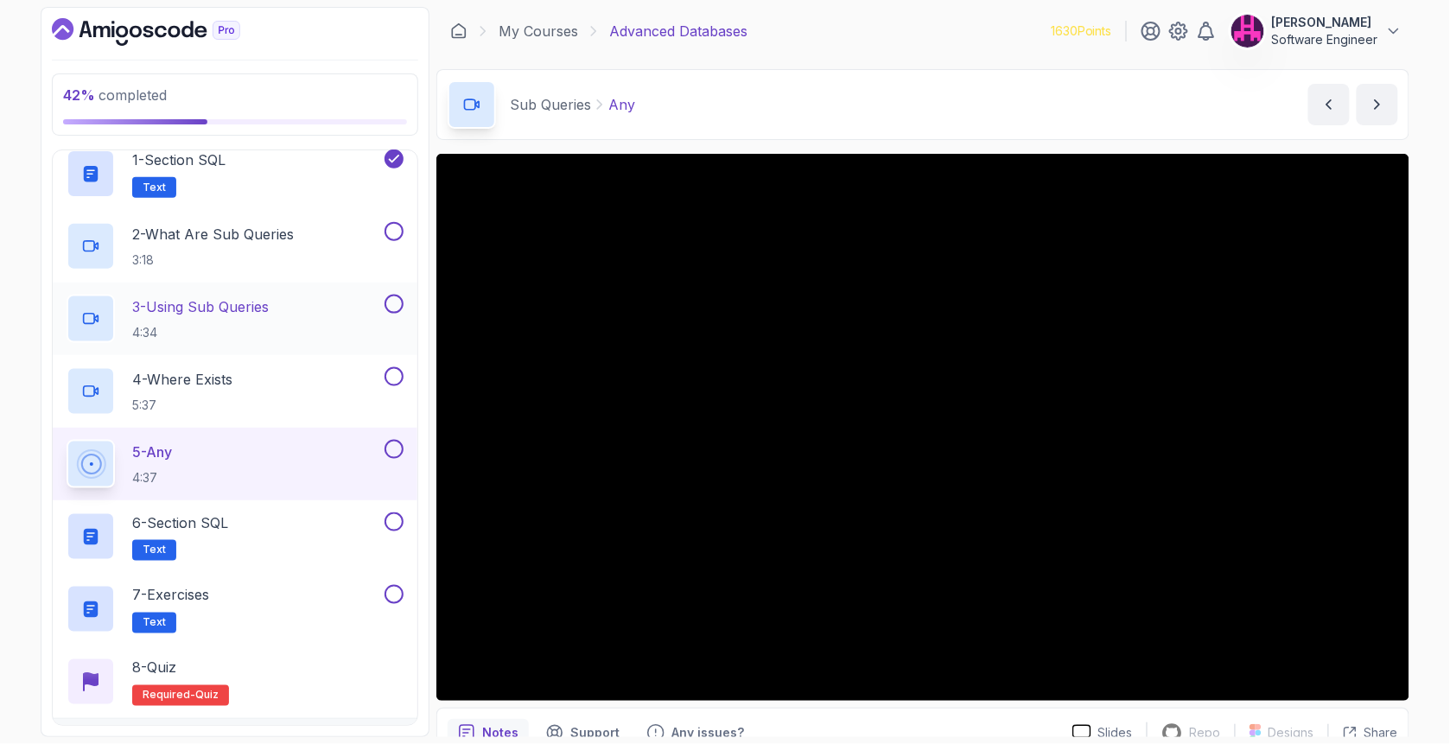
click at [227, 324] on p "4:34" at bounding box center [200, 332] width 136 height 17
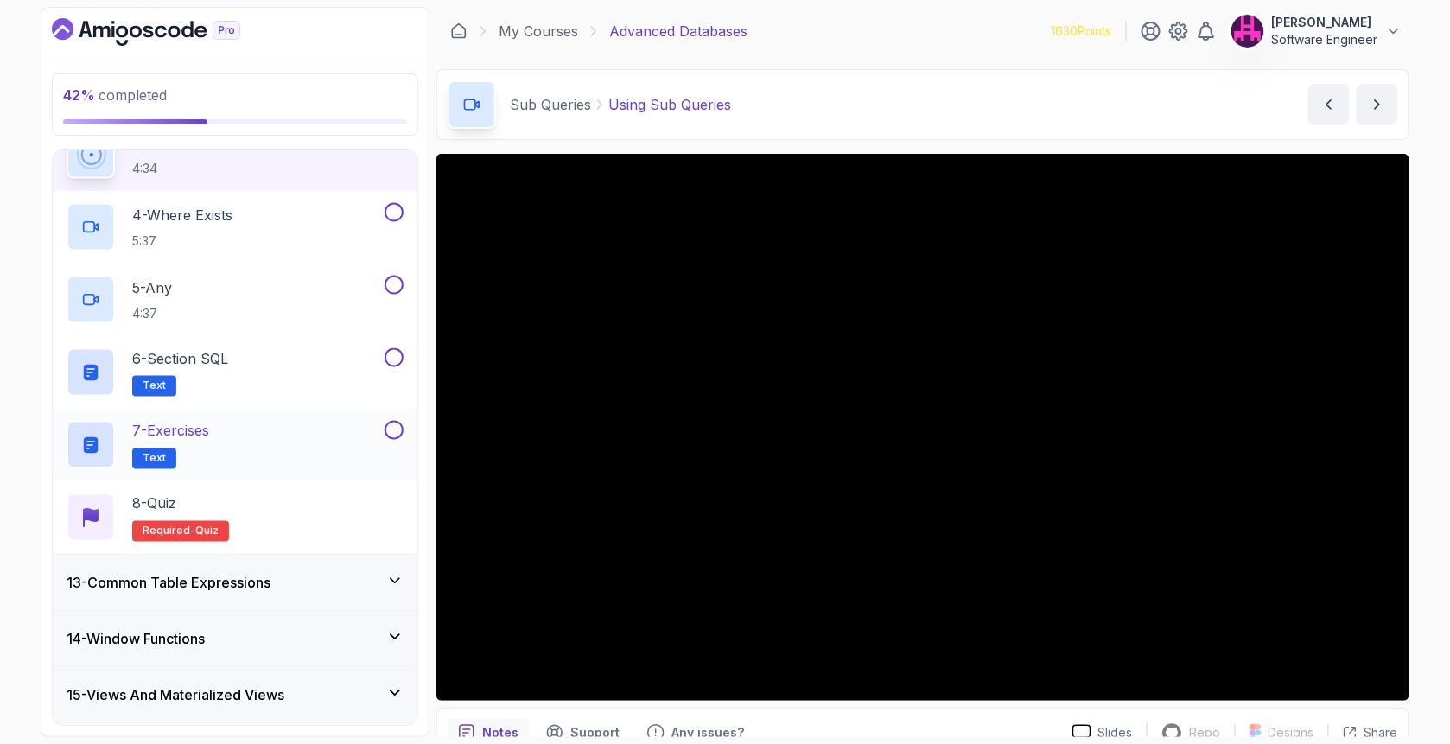
scroll to position [744, 0]
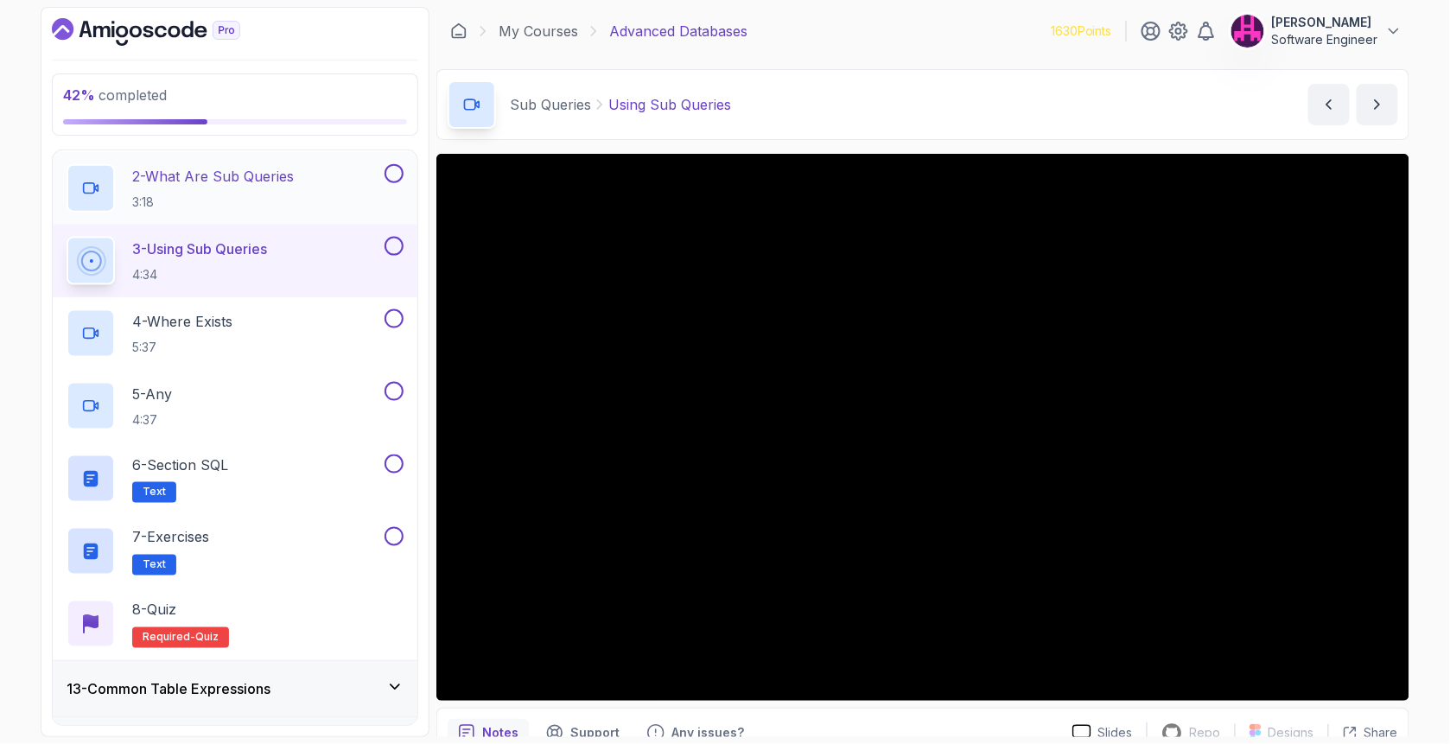
click at [397, 168] on button at bounding box center [393, 173] width 19 height 19
click at [397, 314] on button at bounding box center [393, 318] width 19 height 19
click at [388, 459] on button at bounding box center [393, 463] width 19 height 19
click at [398, 533] on button at bounding box center [393, 536] width 19 height 19
click at [392, 241] on button at bounding box center [393, 246] width 19 height 19
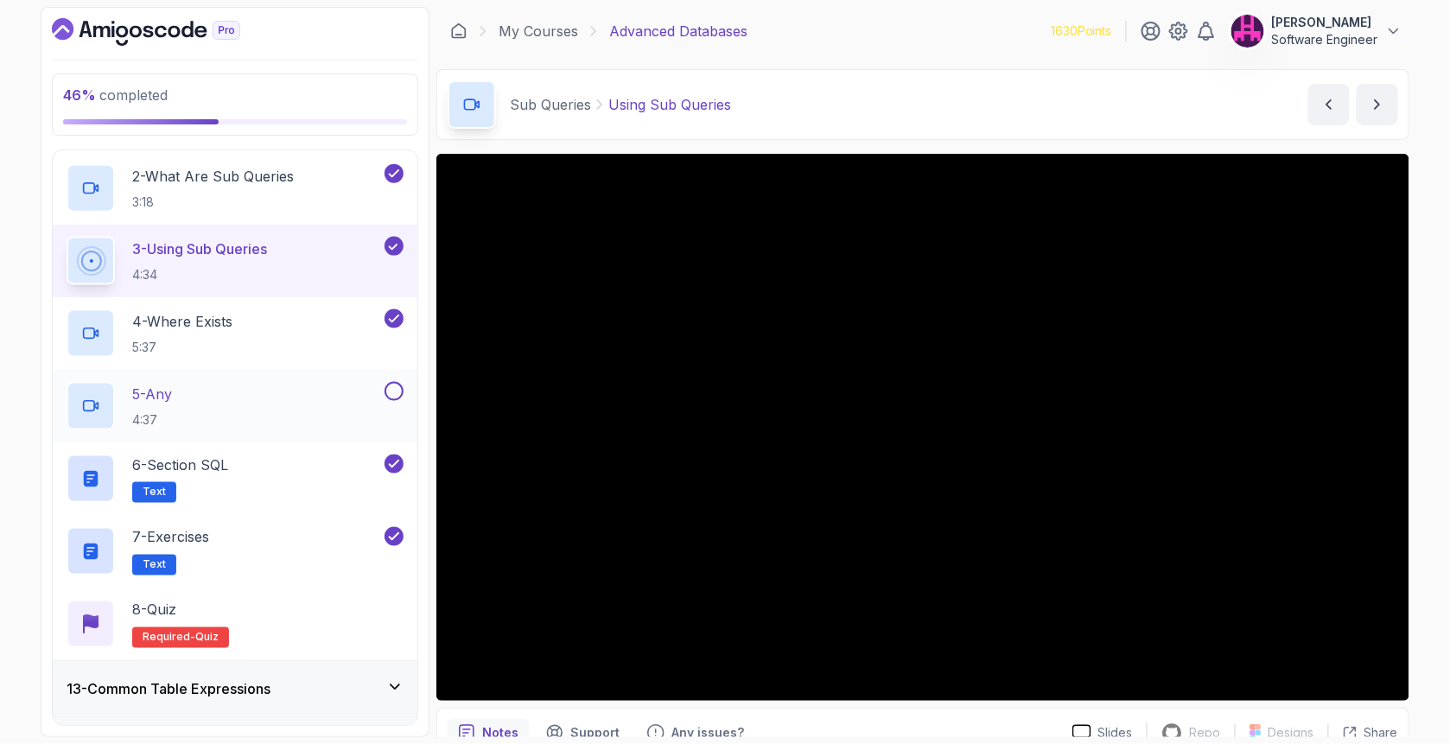
click at [324, 400] on div "5 - Any 4:37" at bounding box center [224, 406] width 314 height 48
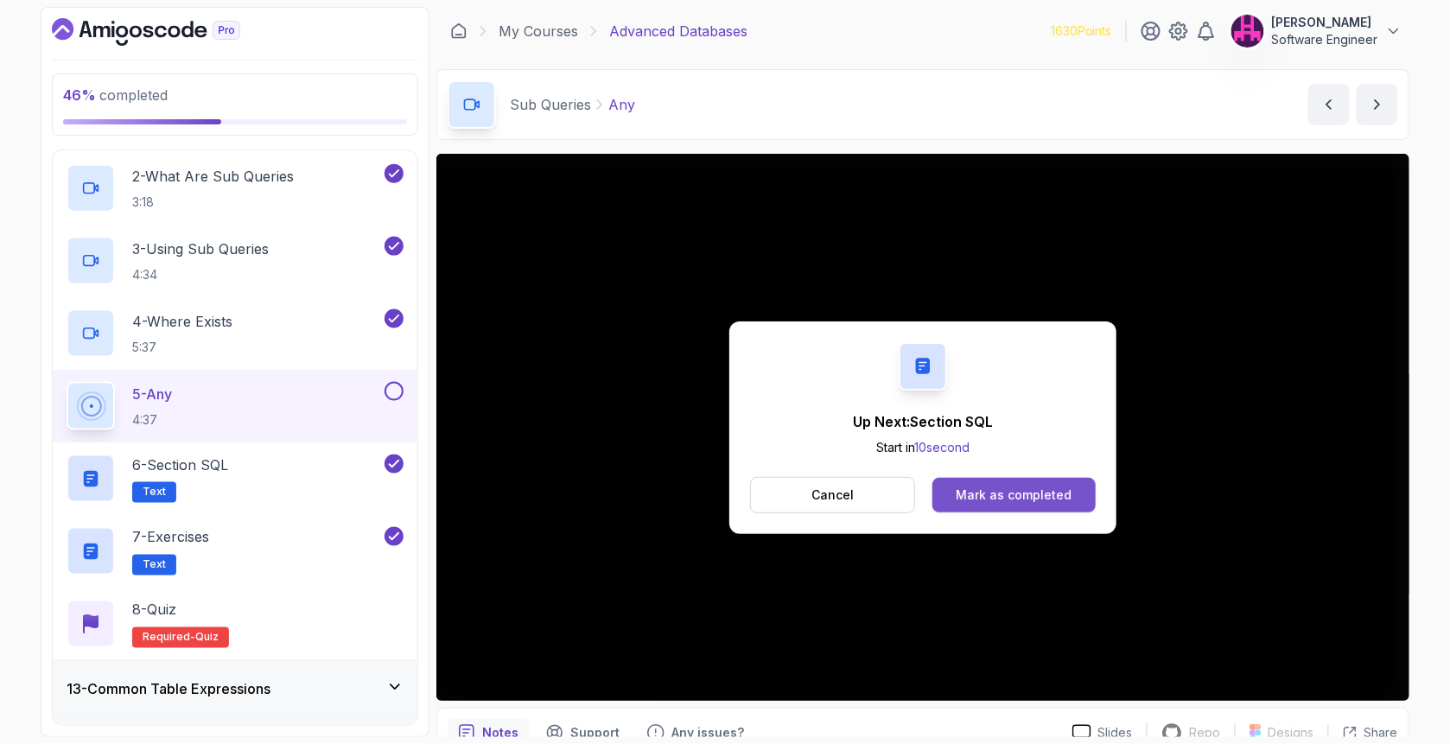
click at [1025, 501] on div "Mark as completed" at bounding box center [1013, 494] width 116 height 17
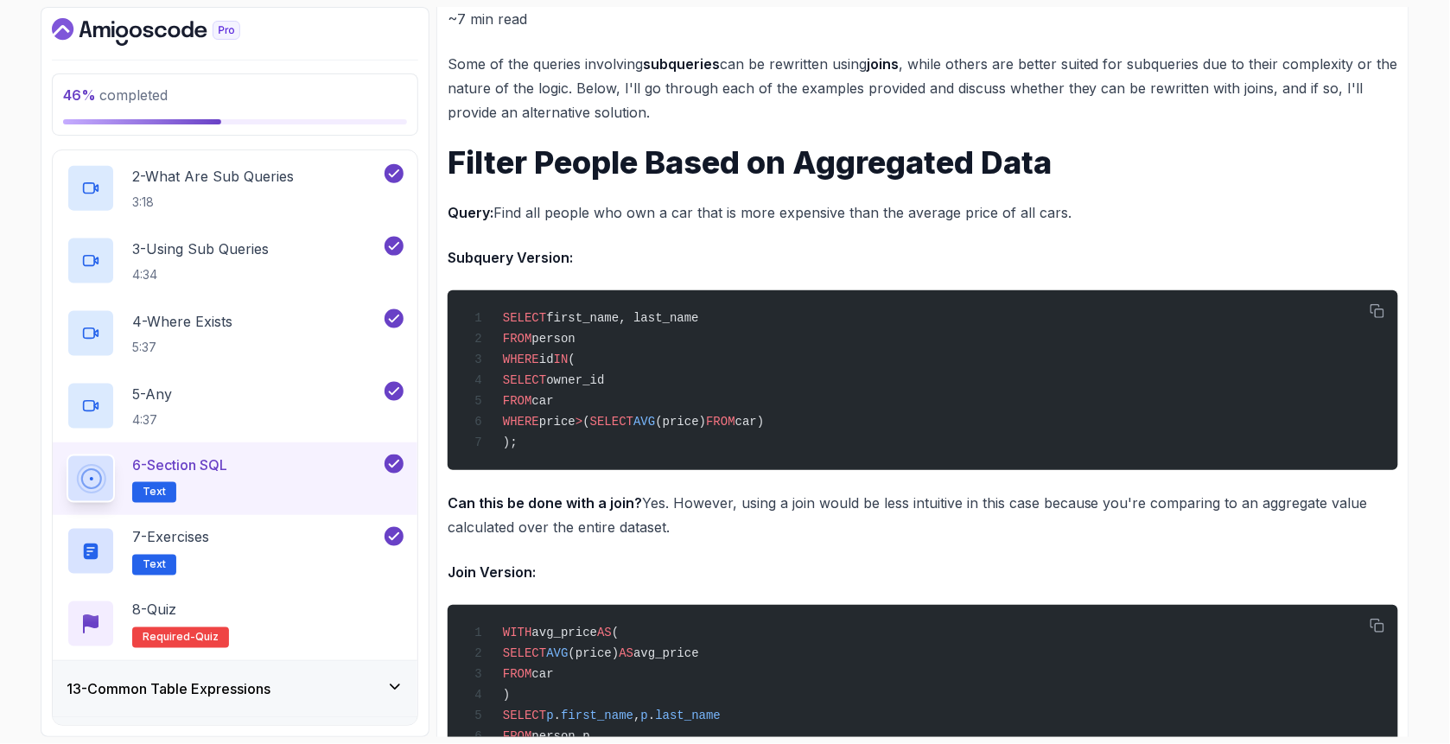
scroll to position [230, 0]
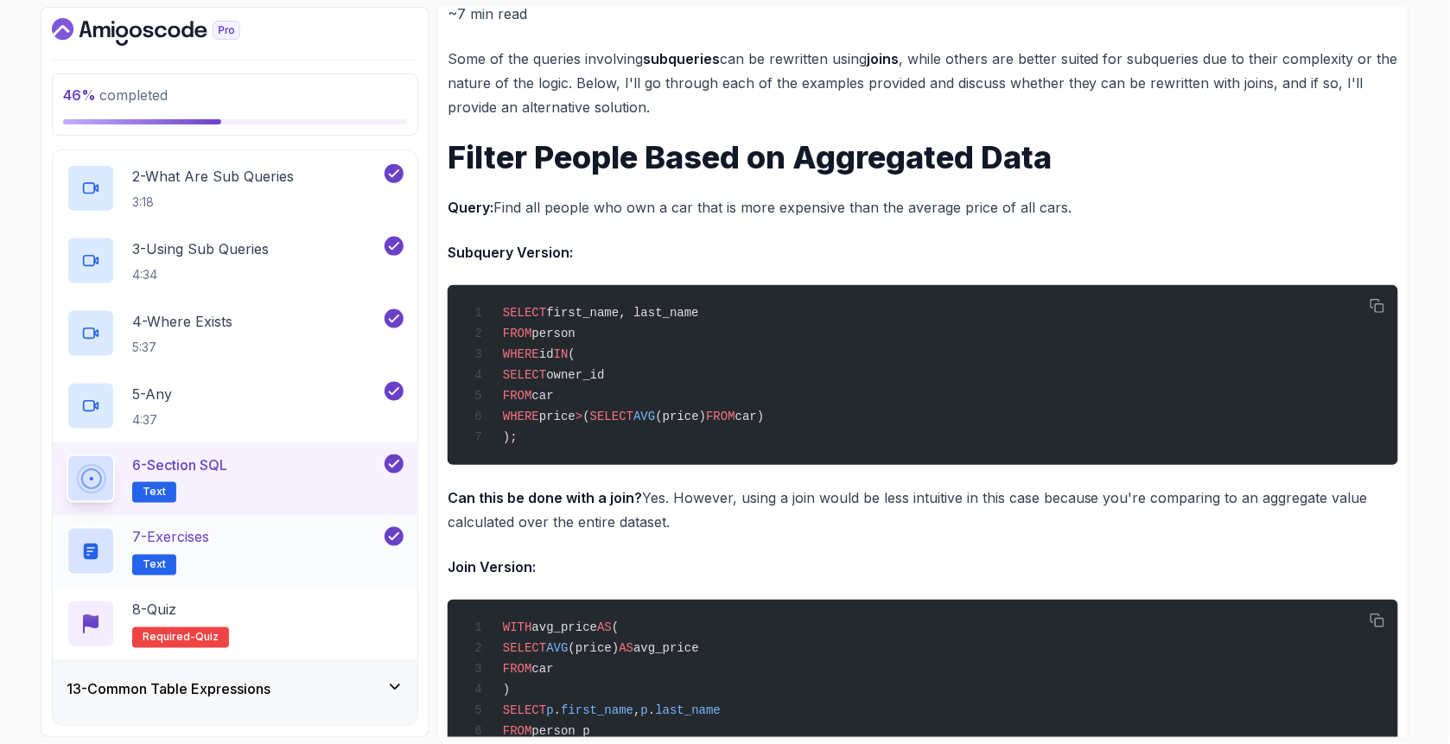
click at [236, 544] on div "7 - Exercises Text" at bounding box center [224, 551] width 314 height 48
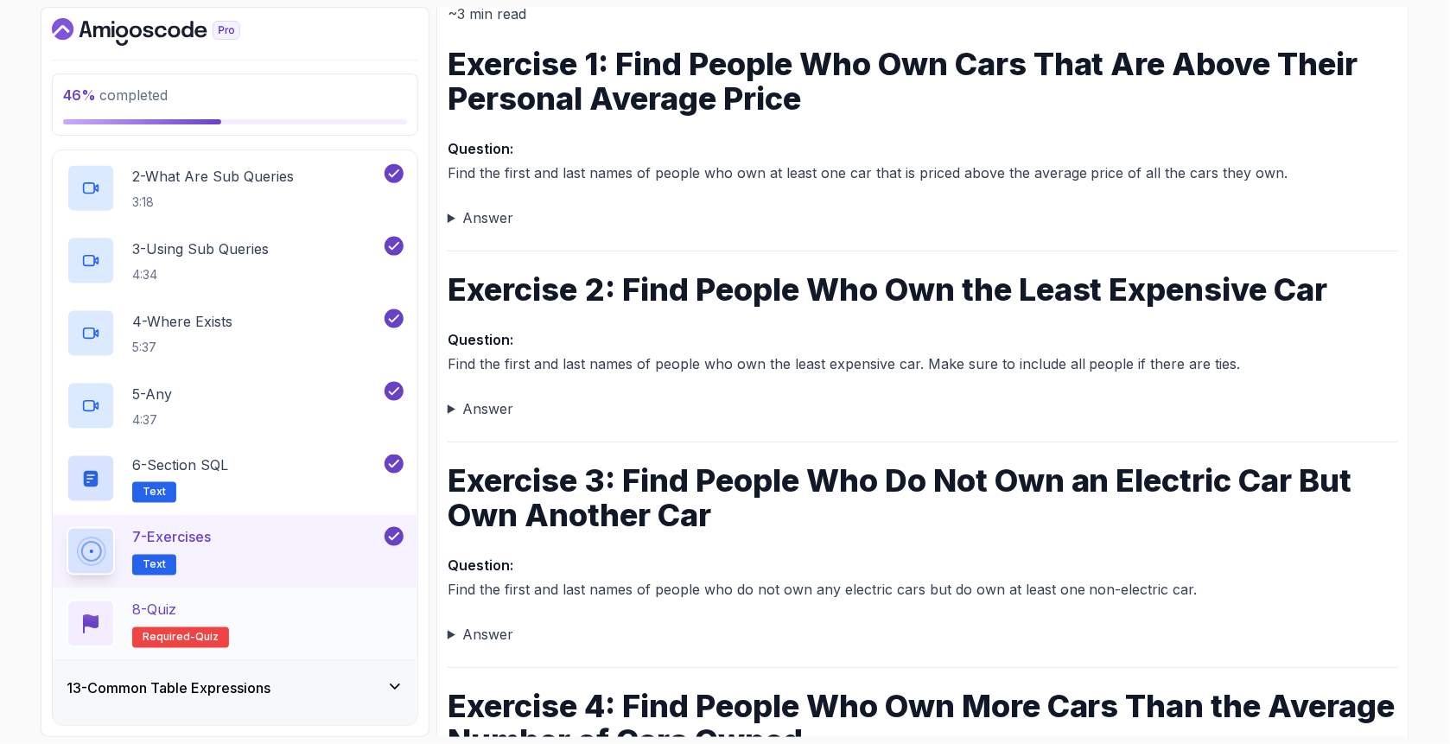
click at [254, 617] on div "8 - Quiz Required- quiz" at bounding box center [235, 624] width 337 height 48
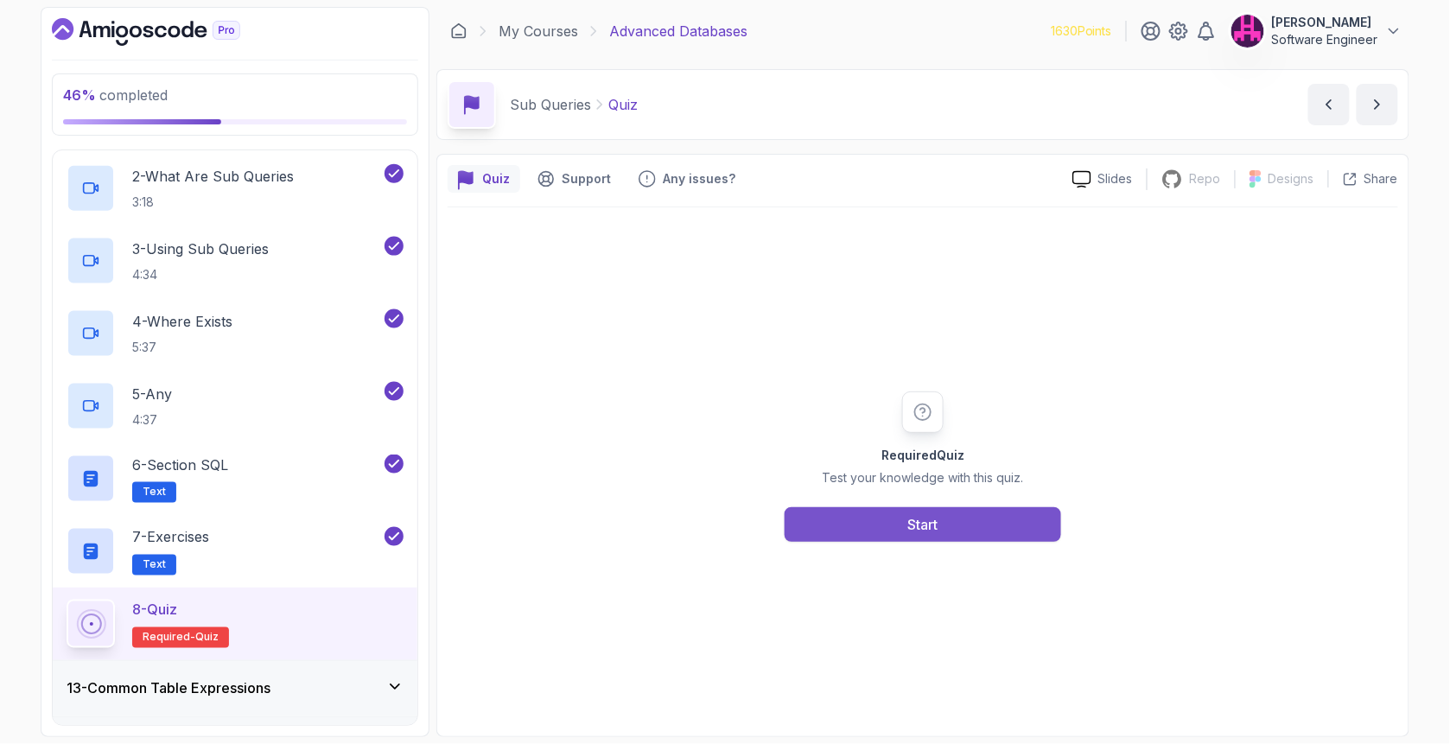
click at [1027, 527] on button "Start" at bounding box center [922, 524] width 276 height 35
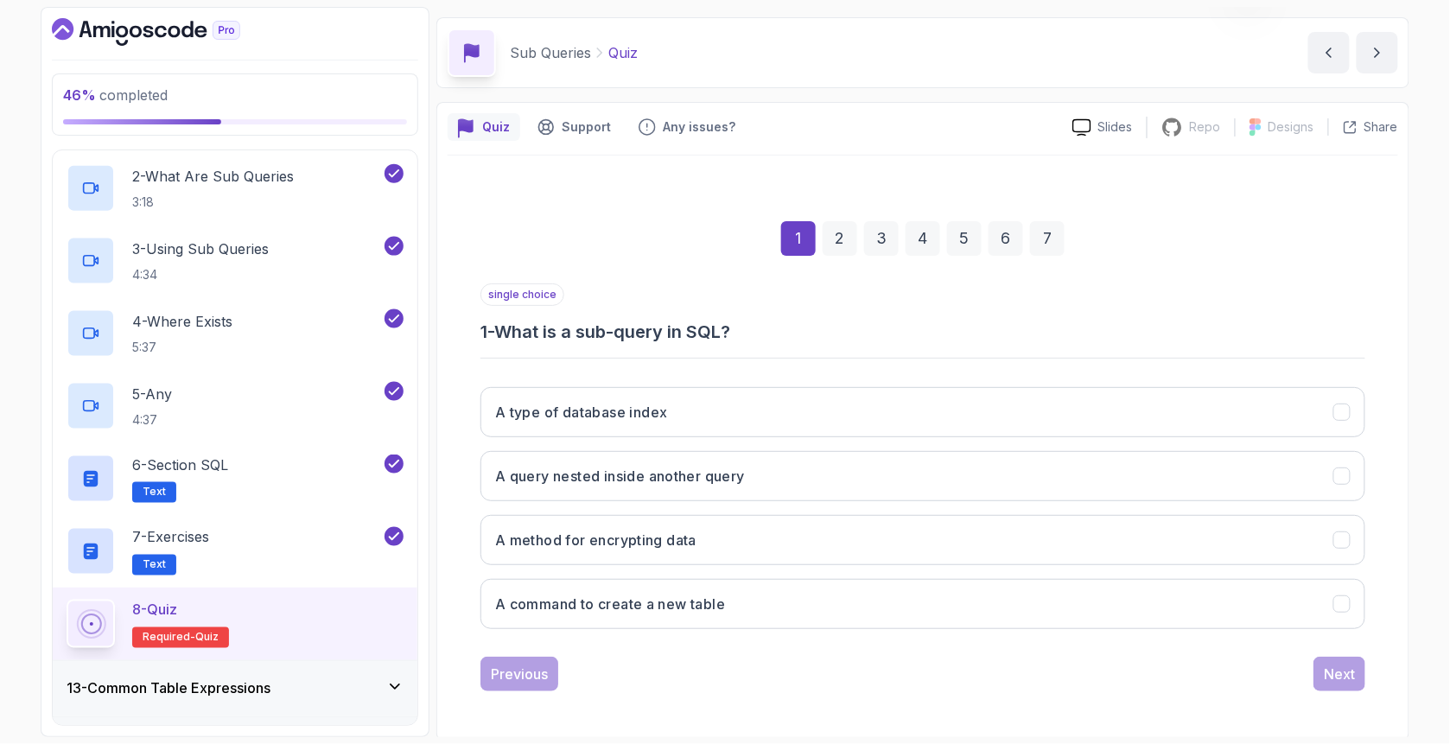
scroll to position [54, 0]
click at [900, 462] on button "A query nested inside another query" at bounding box center [922, 474] width 885 height 50
click at [1319, 680] on button "Next" at bounding box center [1339, 672] width 52 height 35
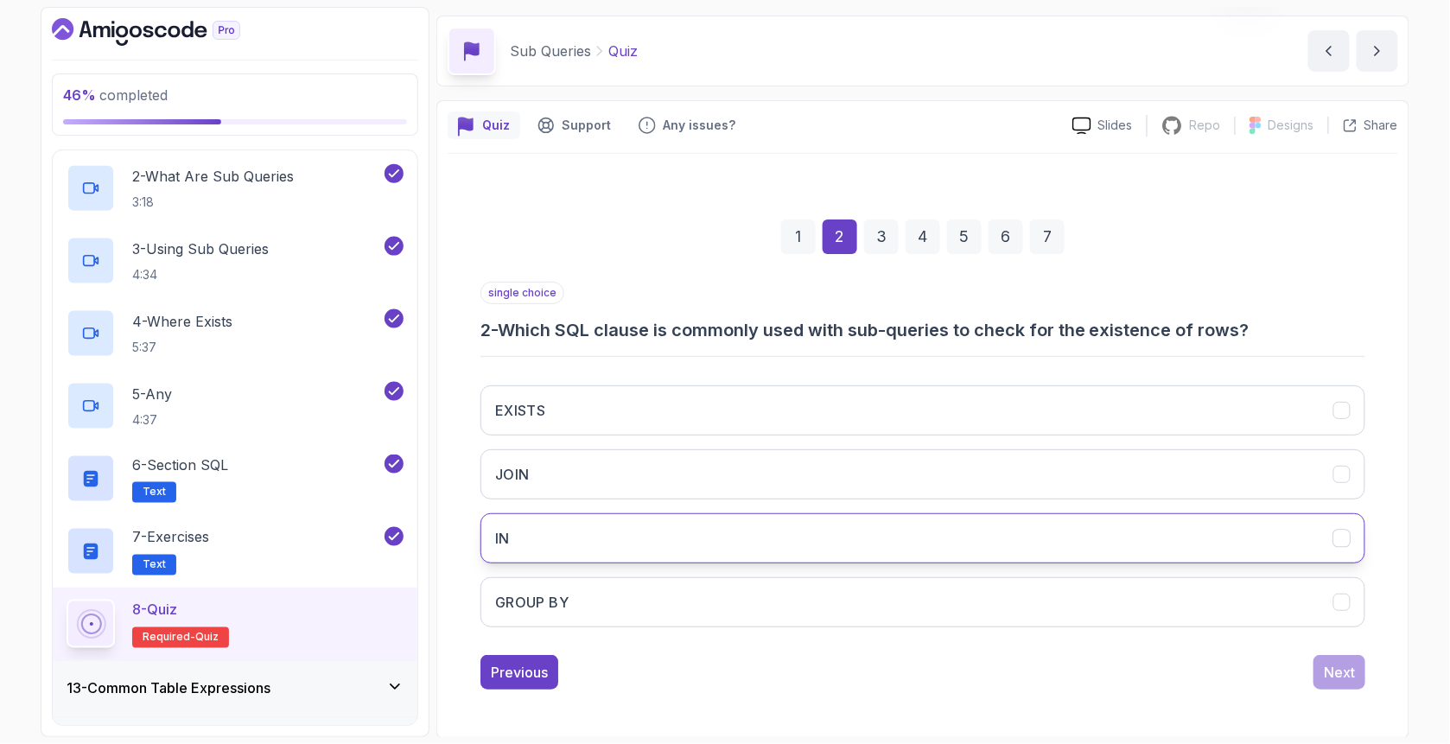
click at [561, 546] on button "IN" at bounding box center [922, 538] width 885 height 50
click at [1344, 667] on div "Next" at bounding box center [1338, 672] width 31 height 21
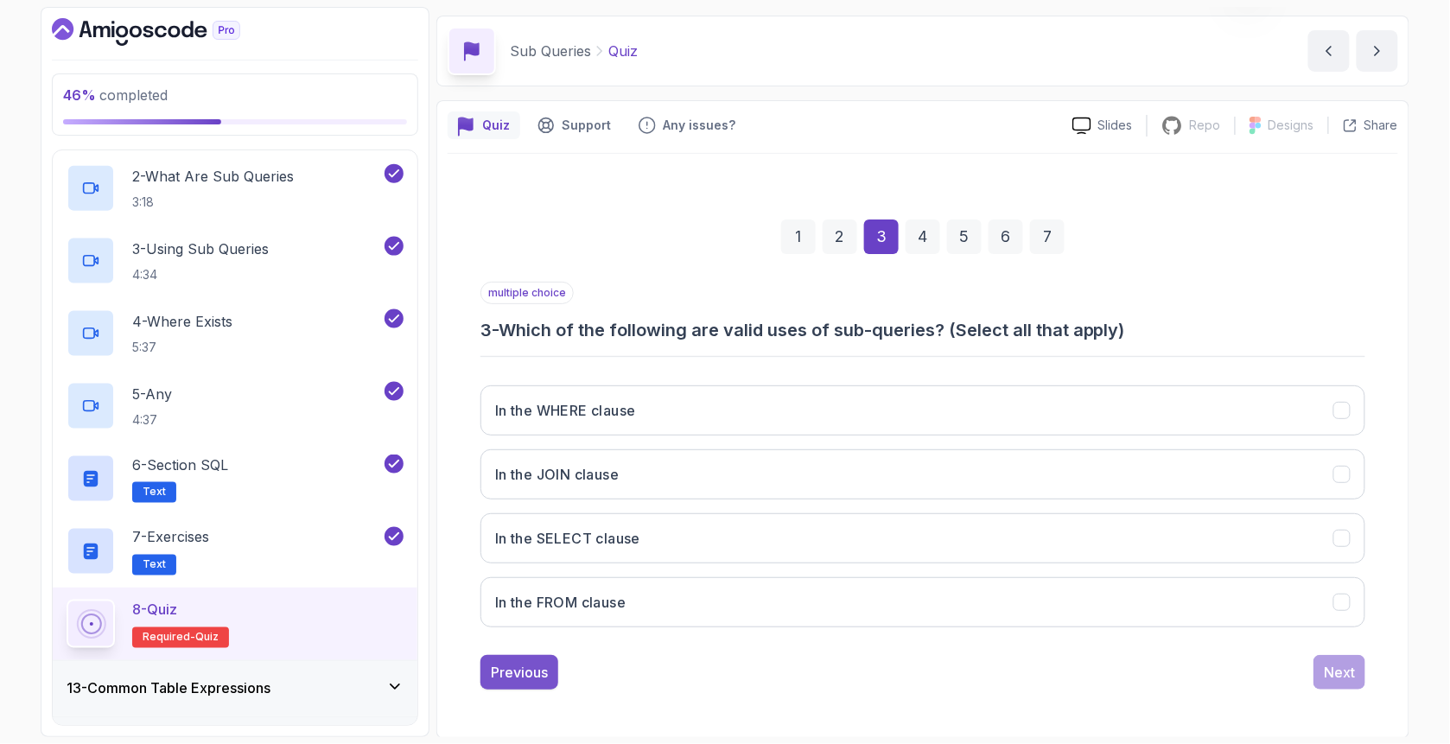
click at [524, 662] on div "Previous" at bounding box center [519, 672] width 57 height 21
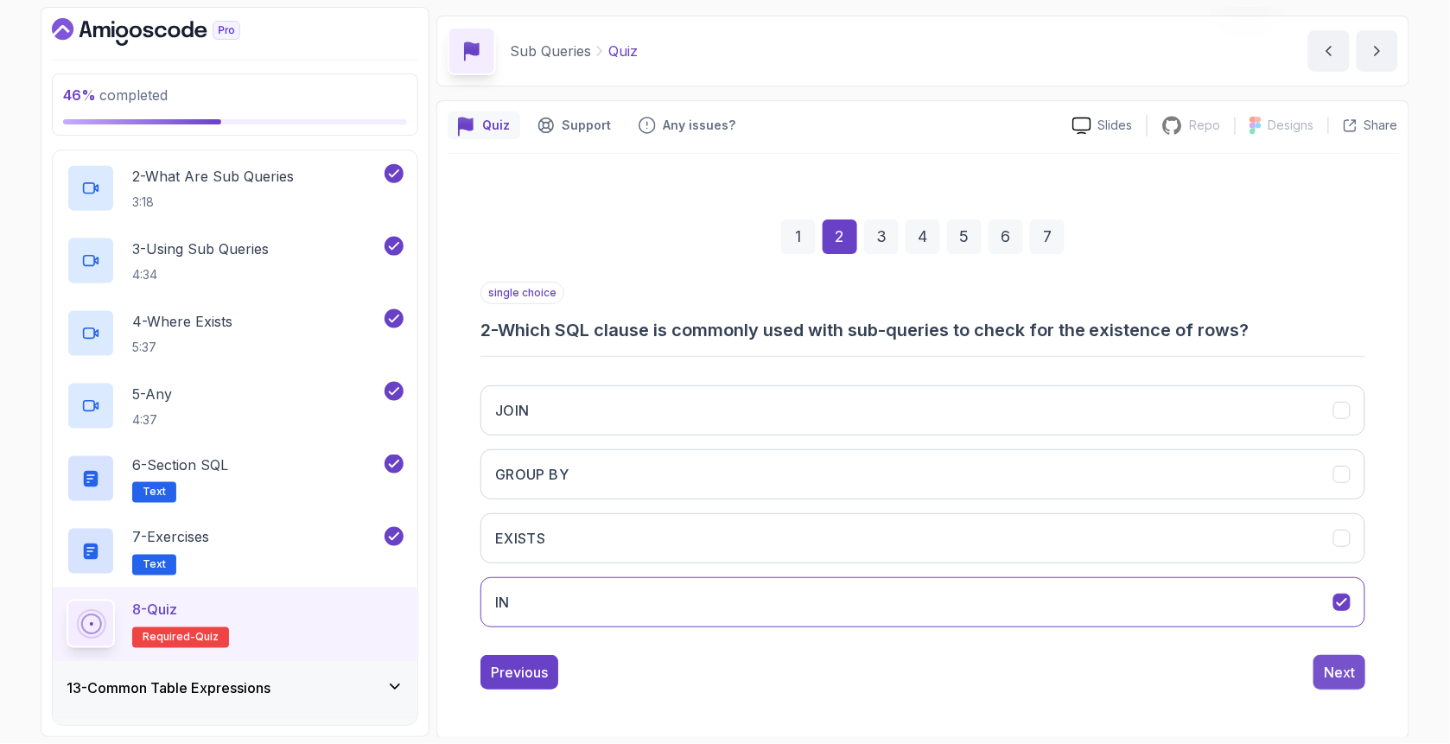
click at [1340, 672] on div "Next" at bounding box center [1338, 672] width 31 height 21
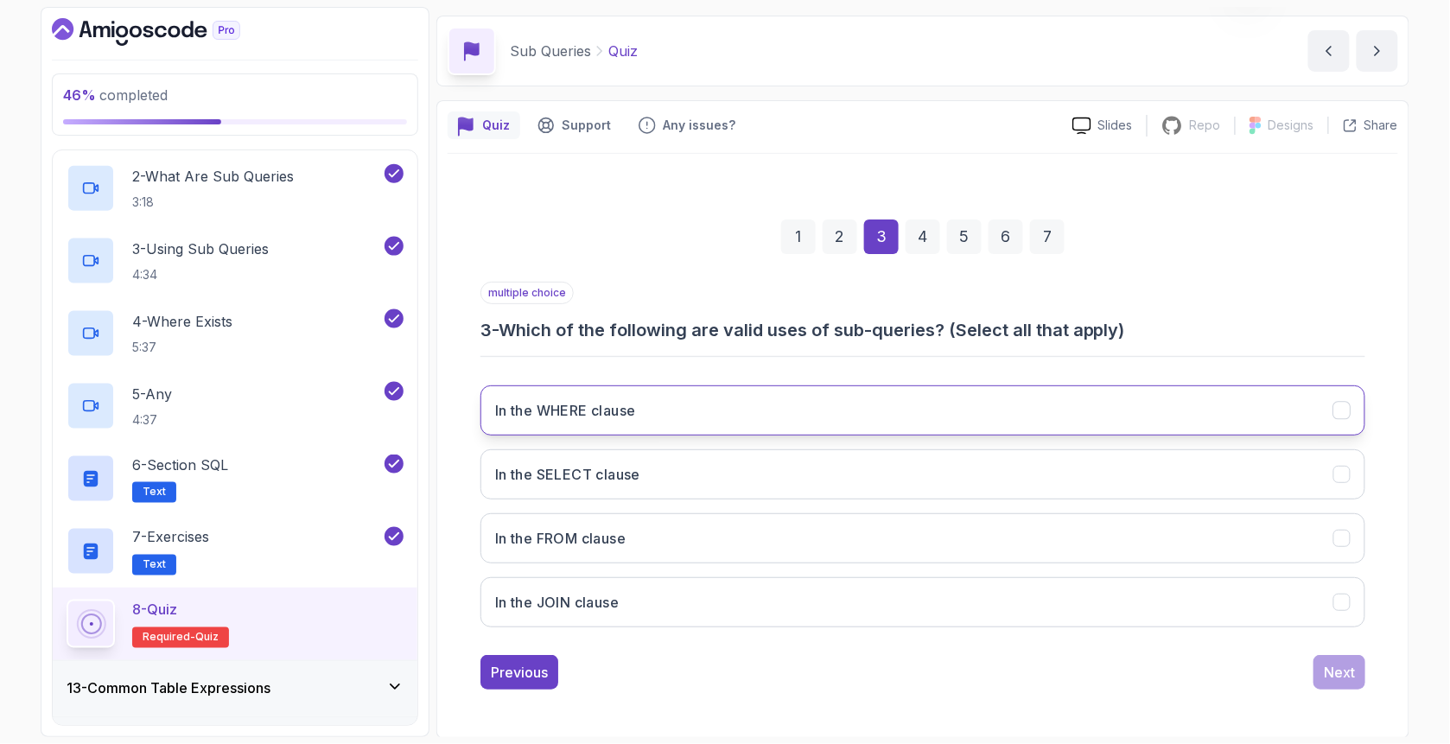
click at [621, 412] on h3 "In the WHERE clause" at bounding box center [565, 410] width 141 height 21
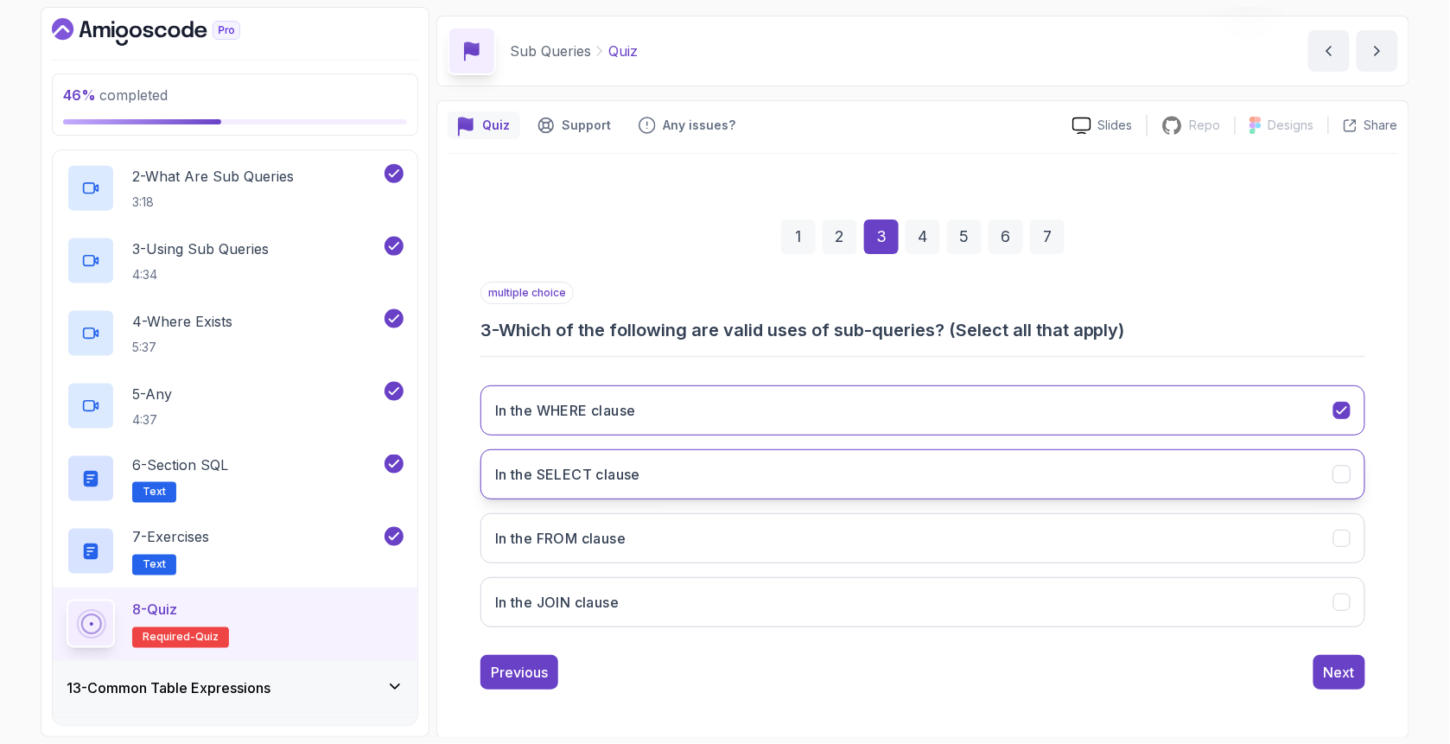
click at [612, 475] on h3 "In the SELECT clause" at bounding box center [567, 474] width 145 height 21
click at [1347, 686] on button "Next" at bounding box center [1339, 672] width 52 height 35
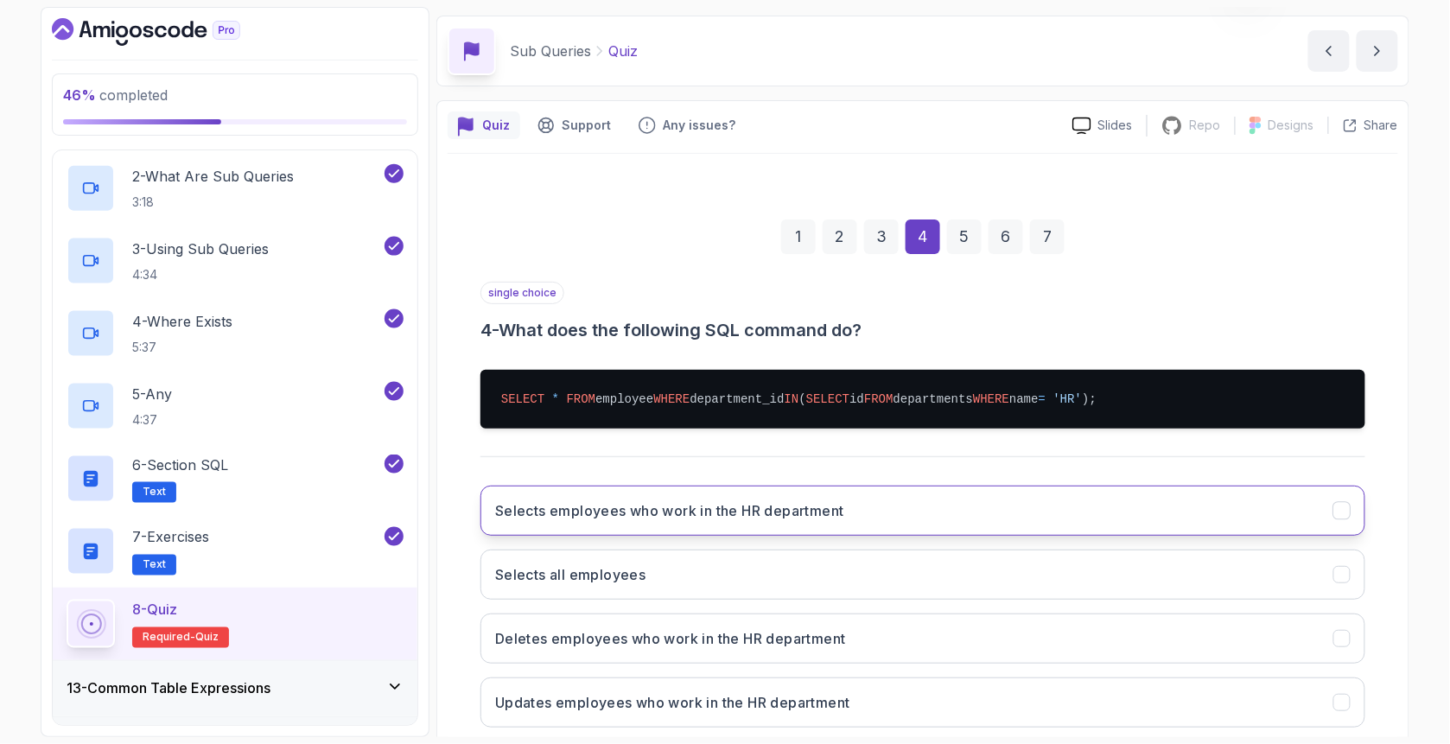
click at [530, 497] on button "Selects employees who work in the HR department" at bounding box center [922, 510] width 885 height 50
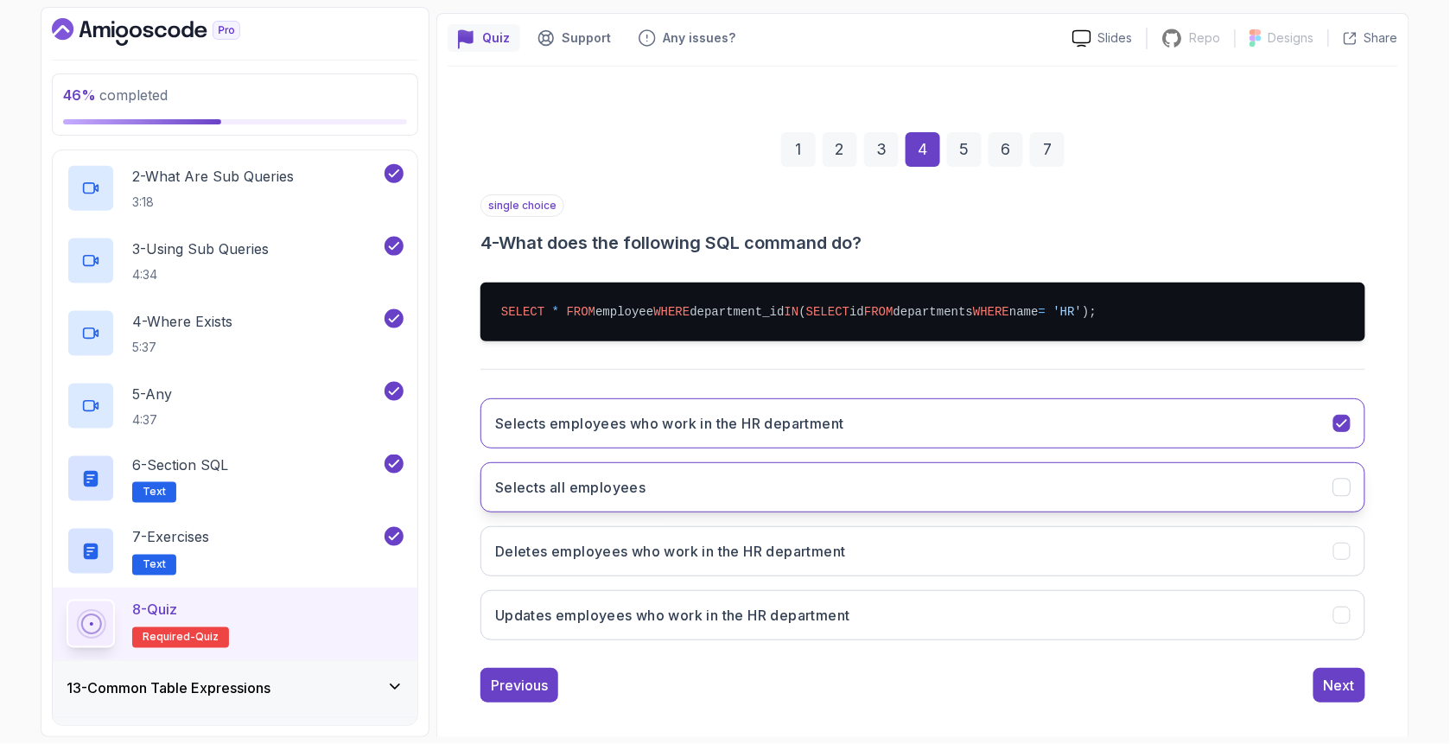
scroll to position [154, 0]
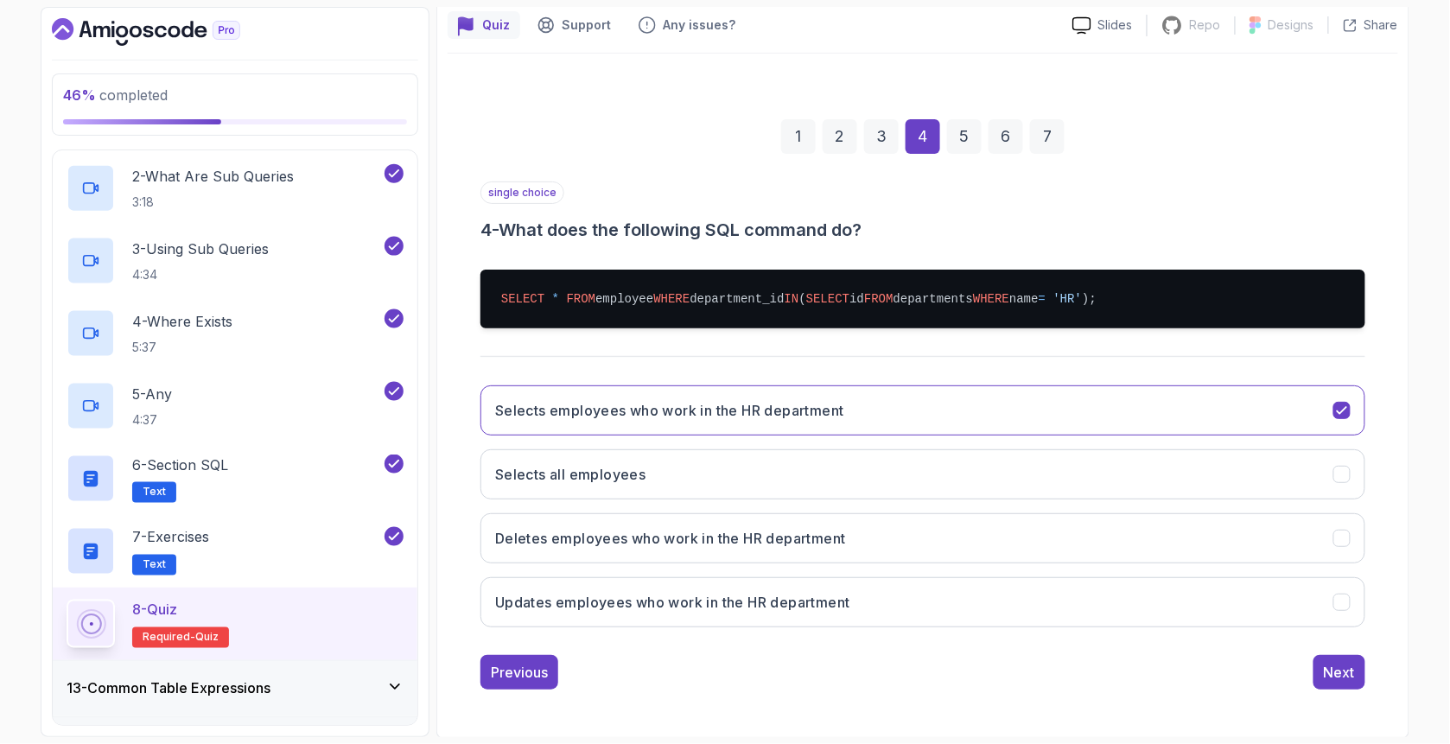
click at [1382, 674] on div "1 2 3 4 5 6 7 single choice 4 - What does the following SQL command do? SELECT …" at bounding box center [922, 390] width 950 height 625
click at [1368, 675] on div "1 2 3 4 5 6 7 single choice 4 - What does the following SQL command do? SELECT …" at bounding box center [922, 390] width 950 height 625
click at [1351, 682] on button "Next" at bounding box center [1339, 672] width 52 height 35
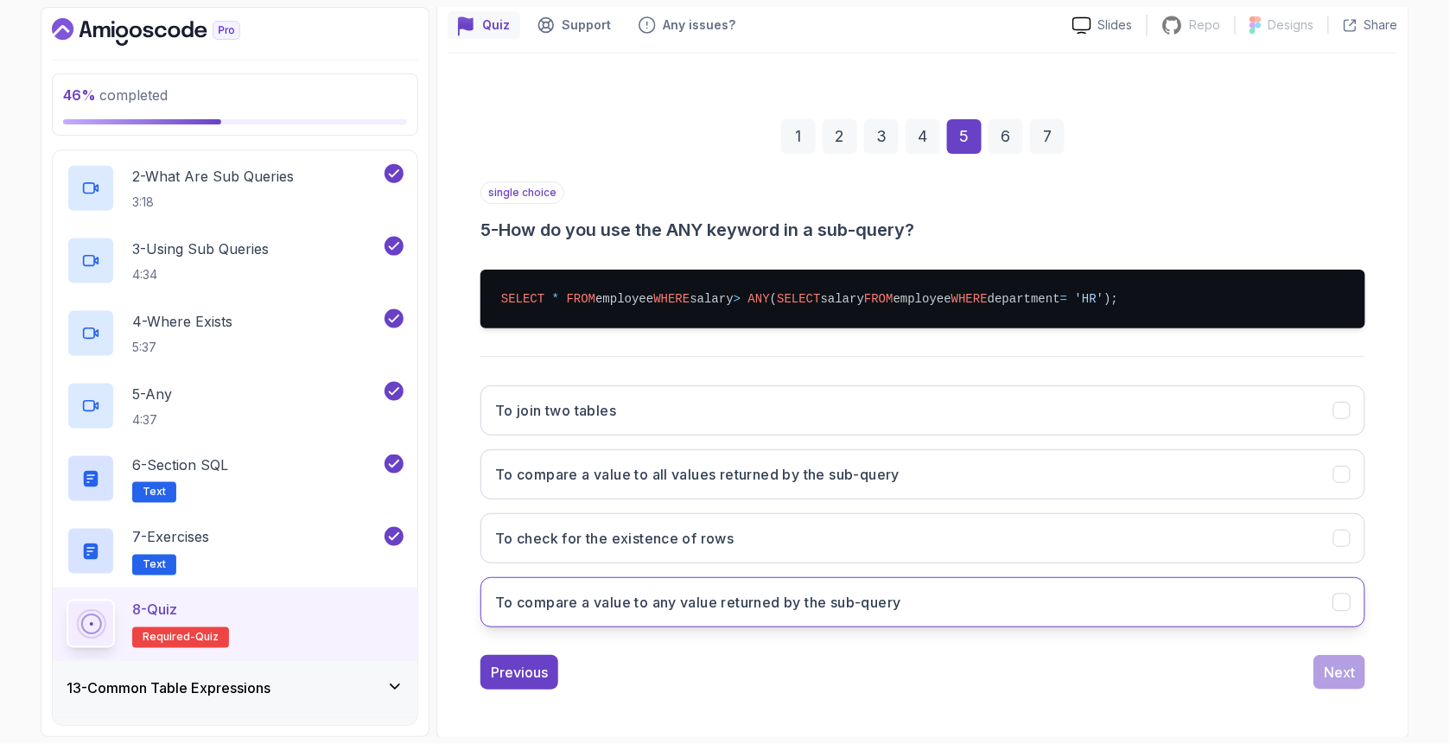
click at [712, 600] on h3 "To compare a value to any value returned by the sub-query" at bounding box center [698, 602] width 406 height 21
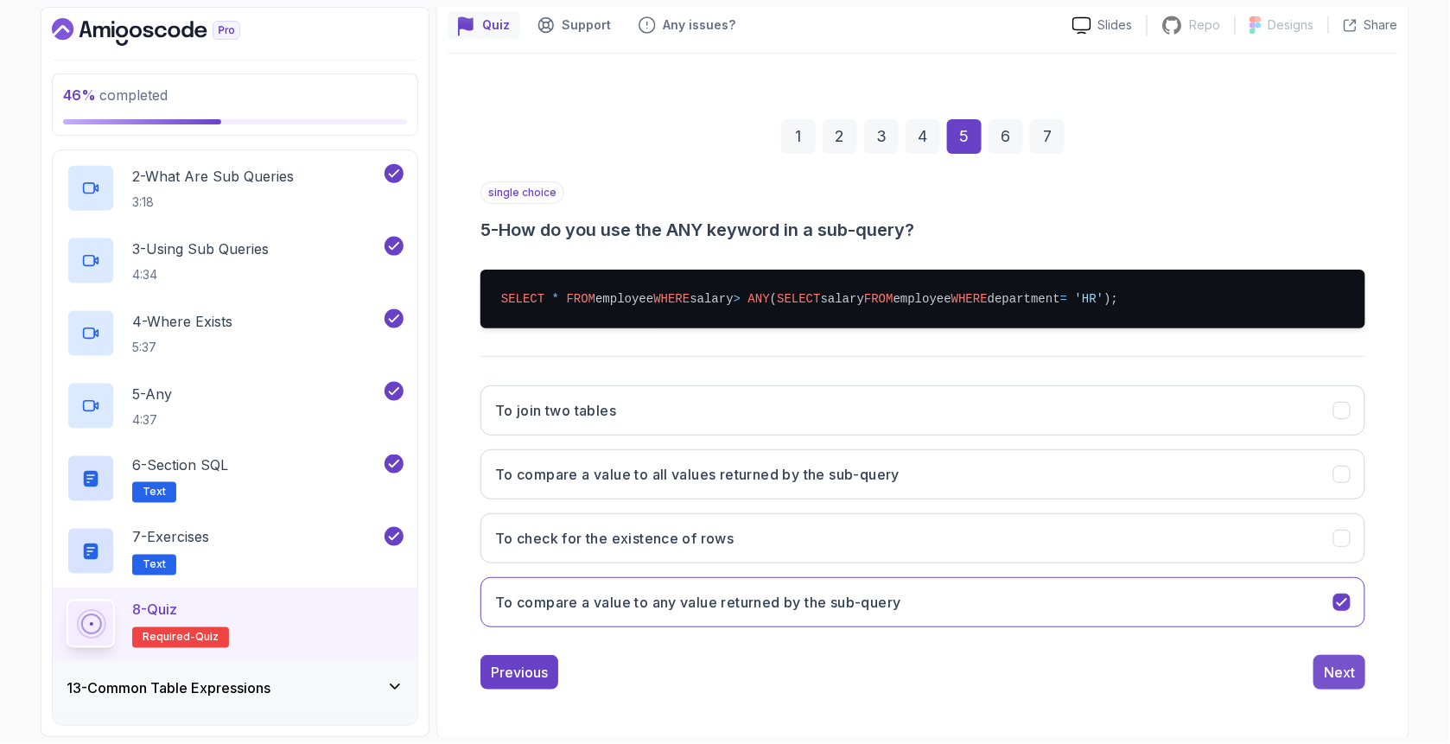
click at [1317, 663] on button "Next" at bounding box center [1339, 672] width 52 height 35
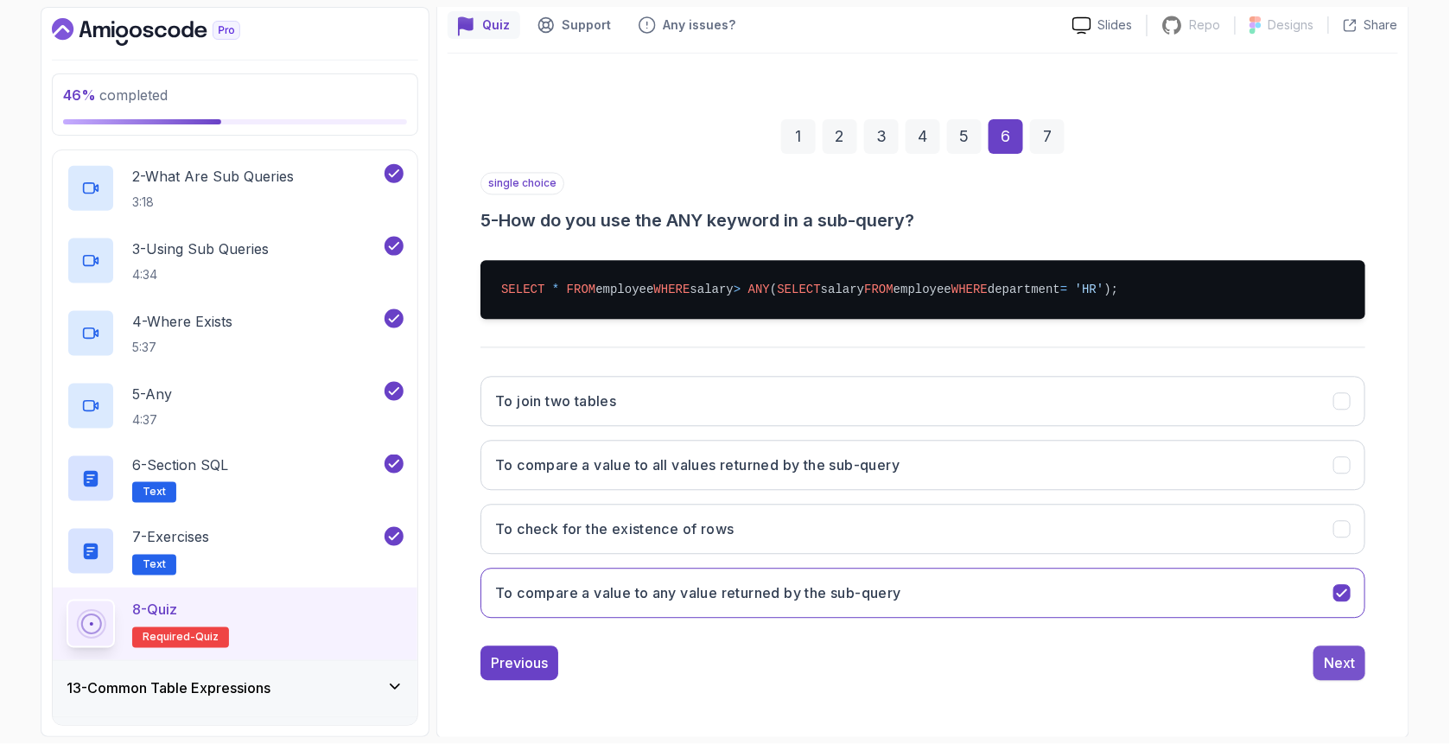
scroll to position [54, 0]
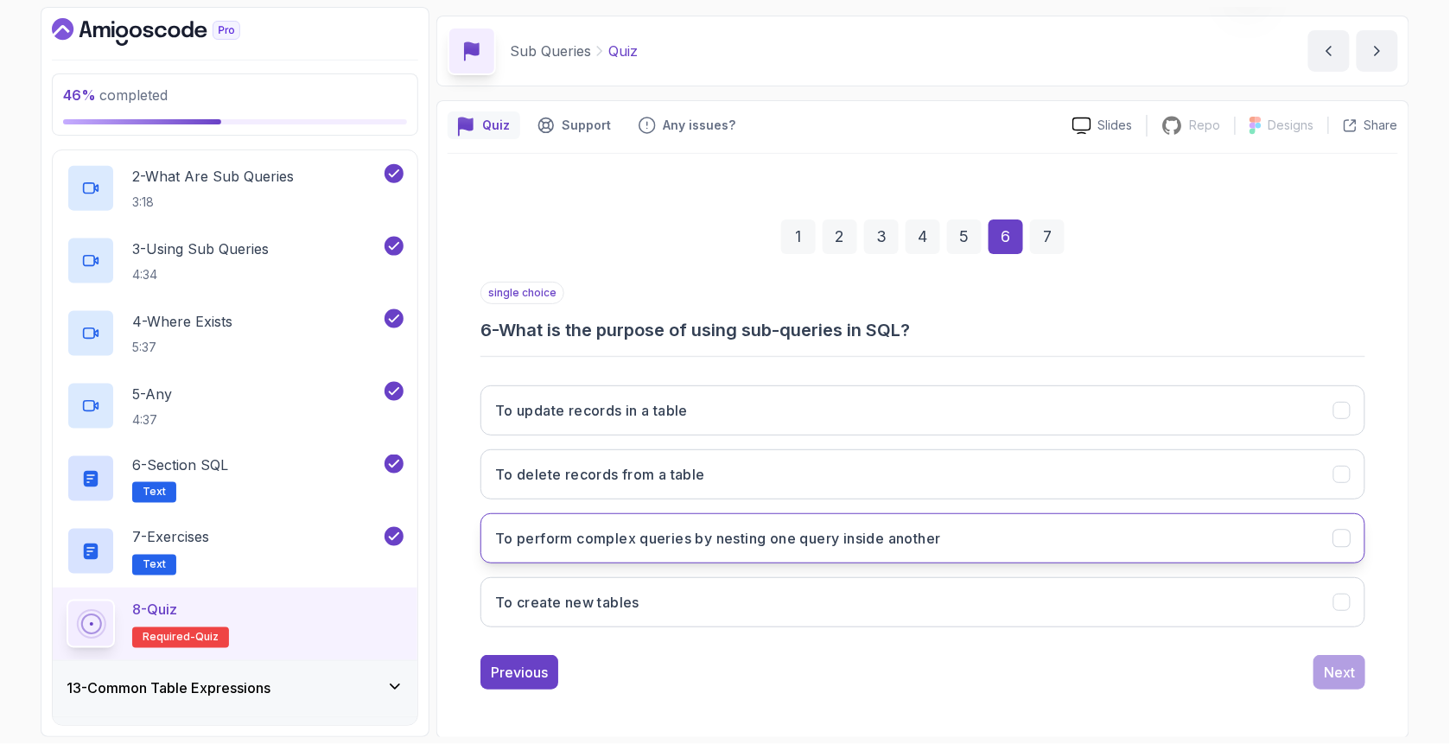
click at [588, 541] on h3 "To perform complex queries by nesting one query inside another" at bounding box center [718, 538] width 446 height 21
click at [1348, 658] on button "Next" at bounding box center [1339, 672] width 52 height 35
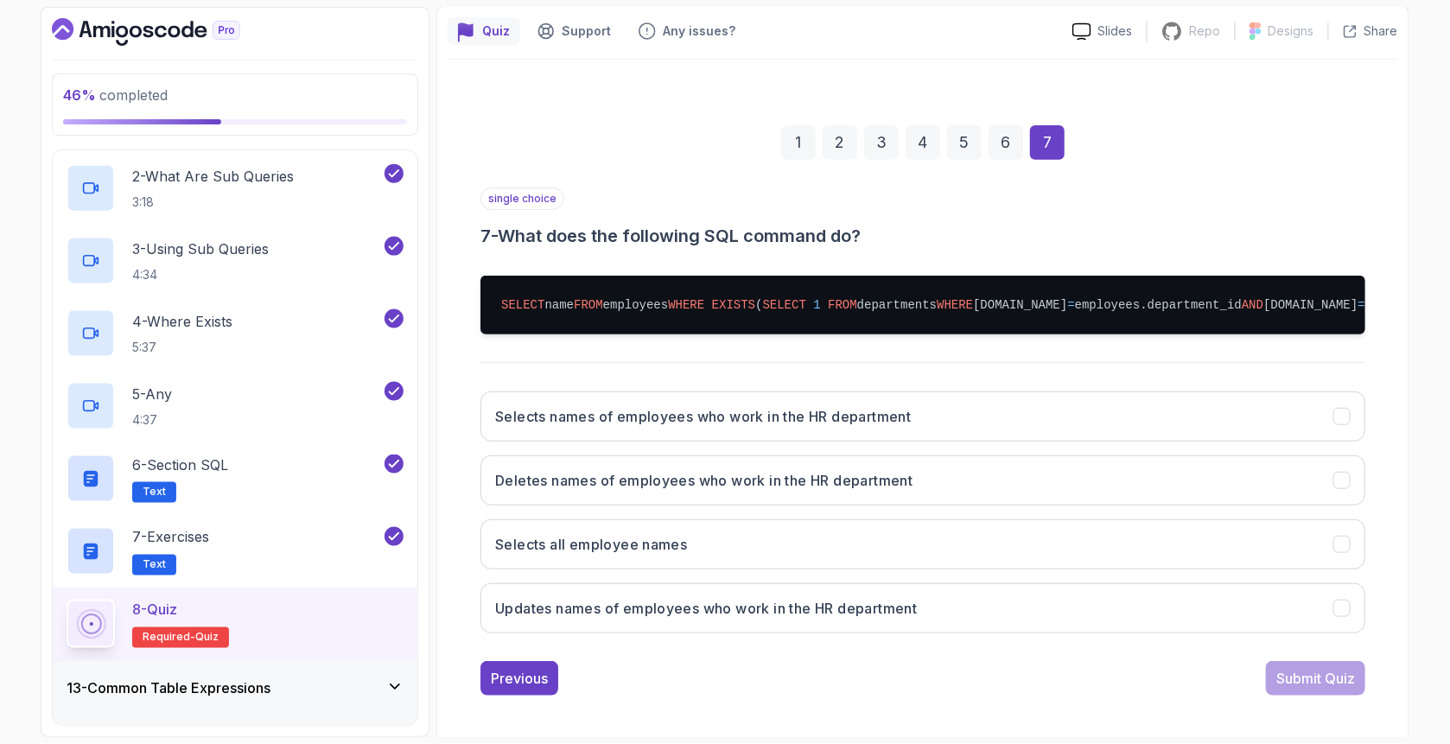
scroll to position [160, 0]
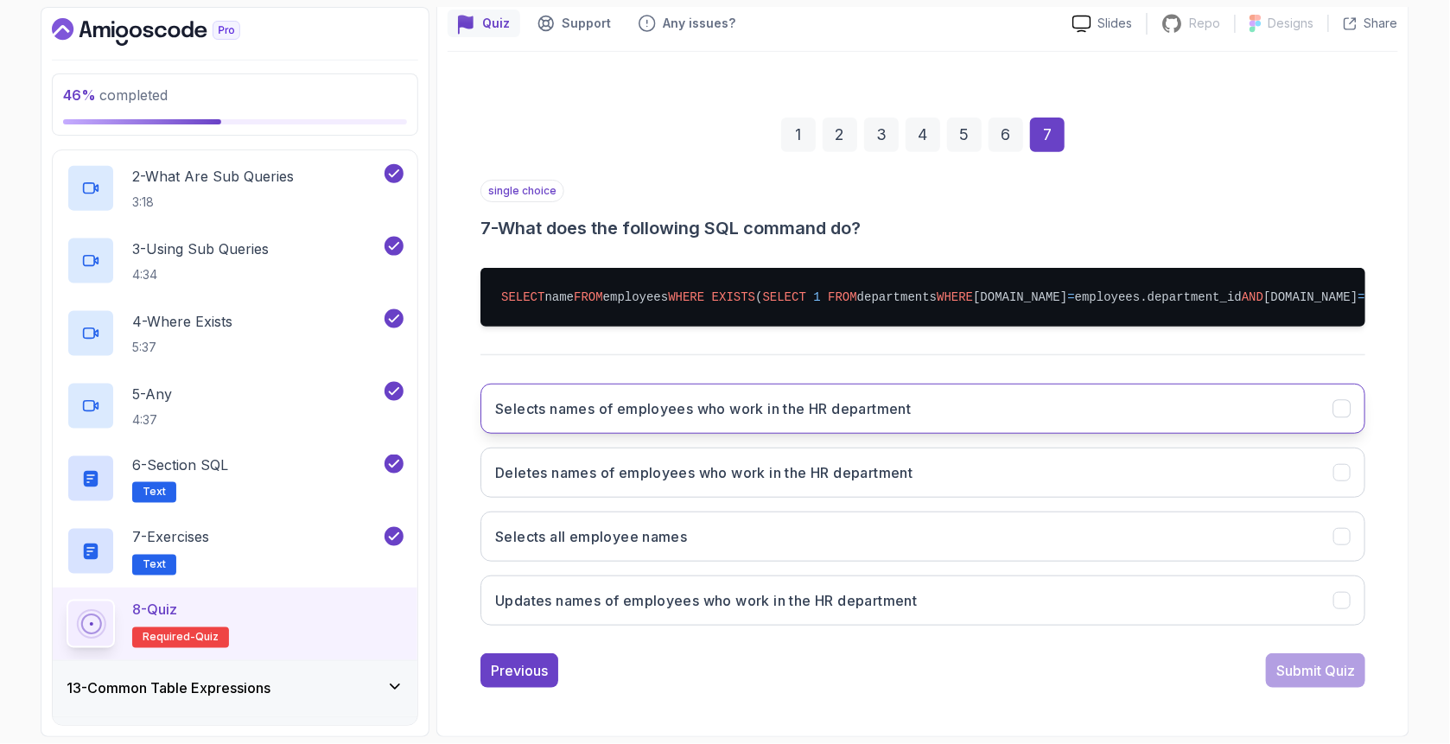
click at [593, 415] on h3 "Selects names of employees who work in the HR department" at bounding box center [703, 408] width 416 height 21
click at [1329, 664] on div "Submit Quiz" at bounding box center [1315, 670] width 79 height 21
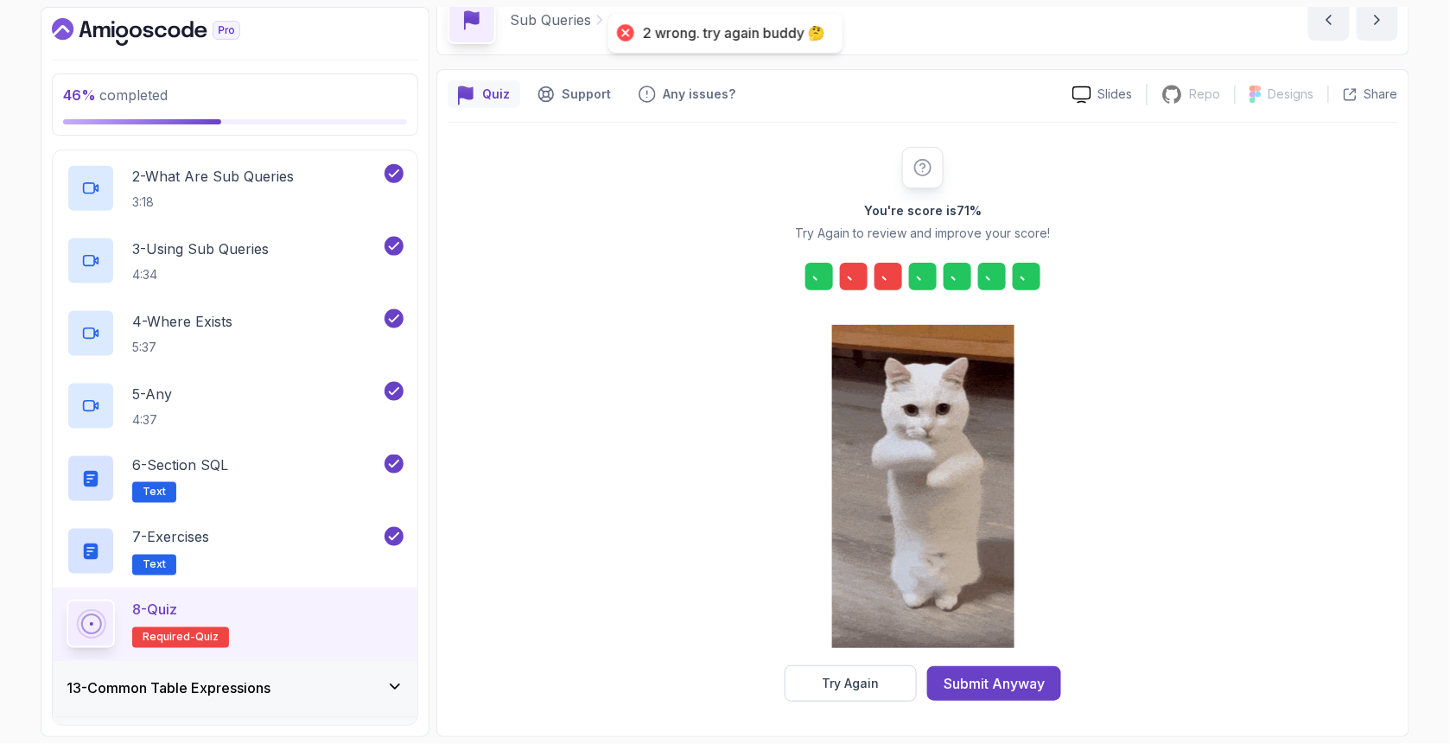
scroll to position [84, 0]
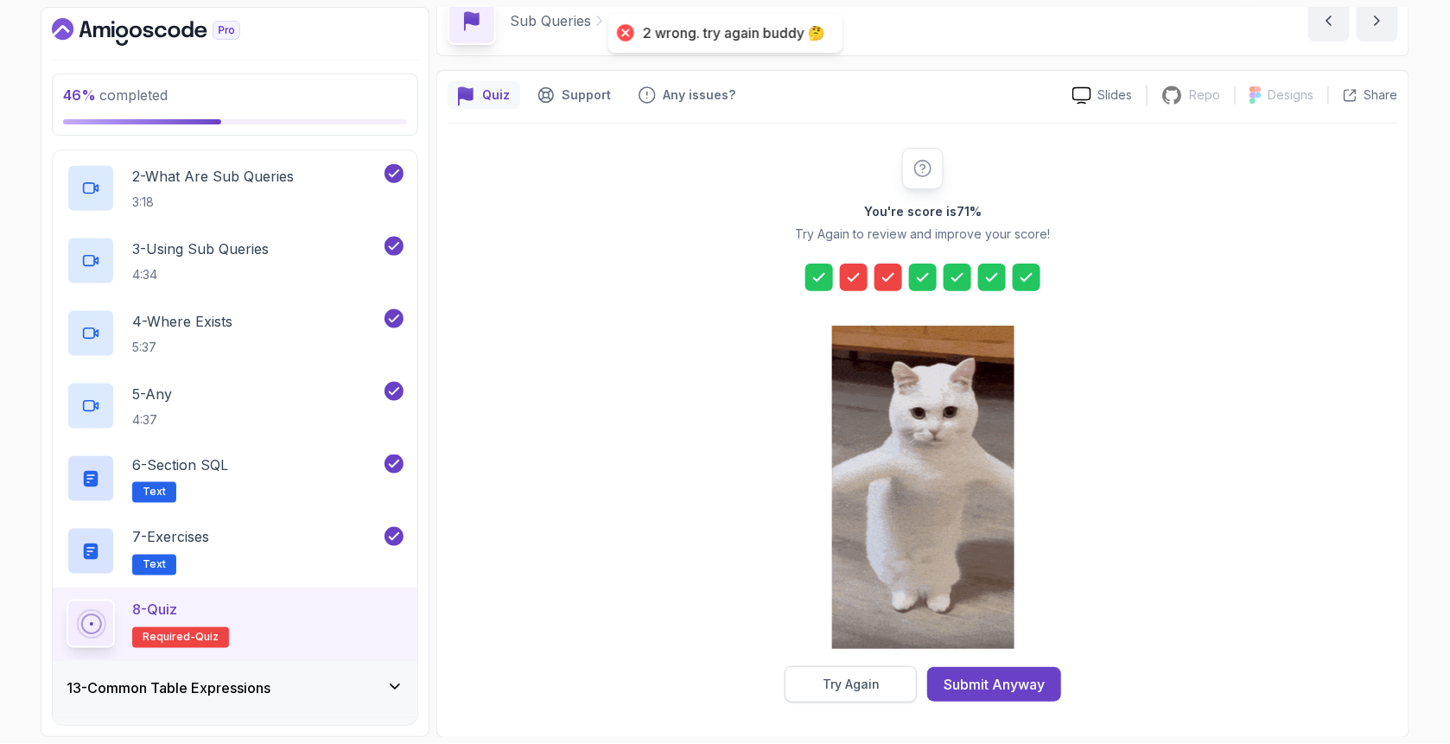
click at [856, 690] on div "Try Again" at bounding box center [850, 684] width 57 height 17
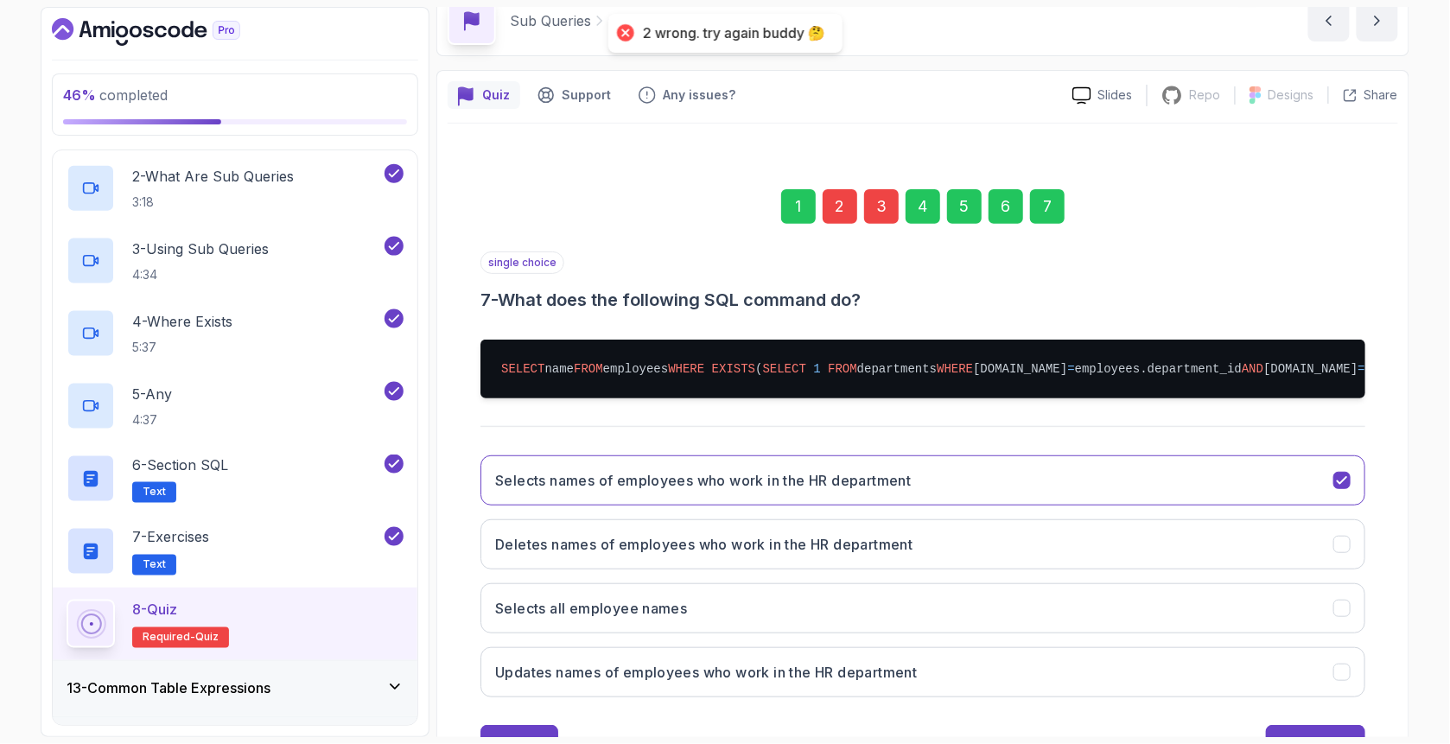
click at [857, 204] on div "2" at bounding box center [839, 206] width 35 height 35
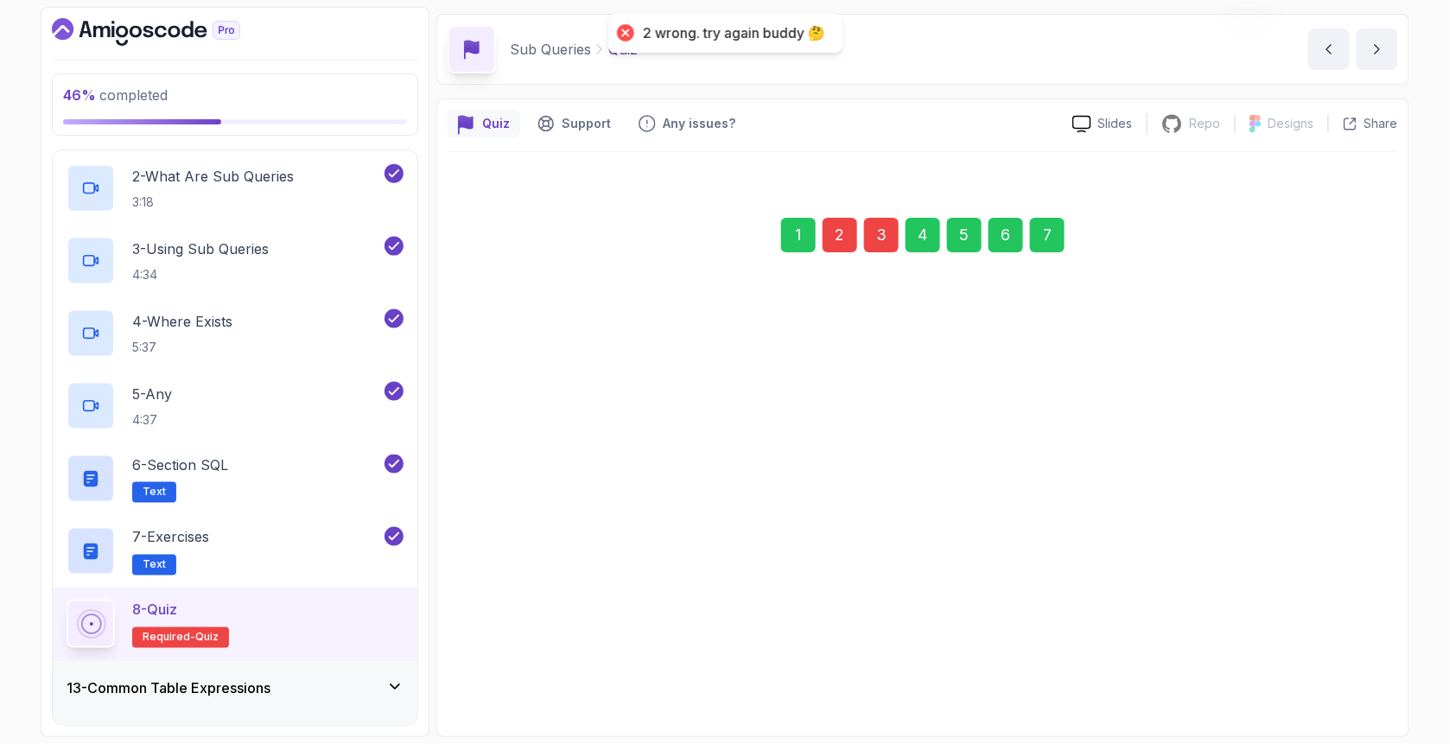
scroll to position [54, 0]
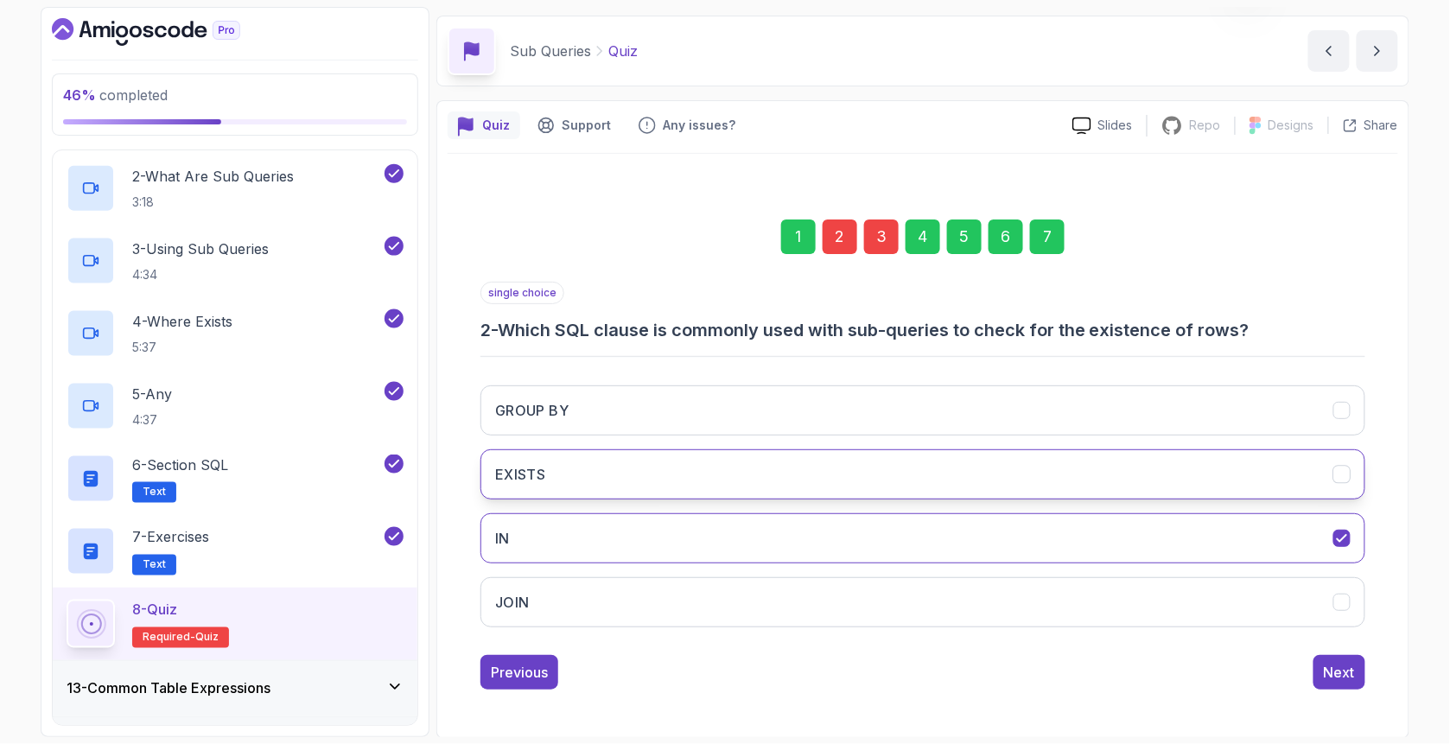
click at [567, 475] on button "EXISTS" at bounding box center [922, 474] width 885 height 50
click at [887, 233] on div "3" at bounding box center [881, 236] width 35 height 35
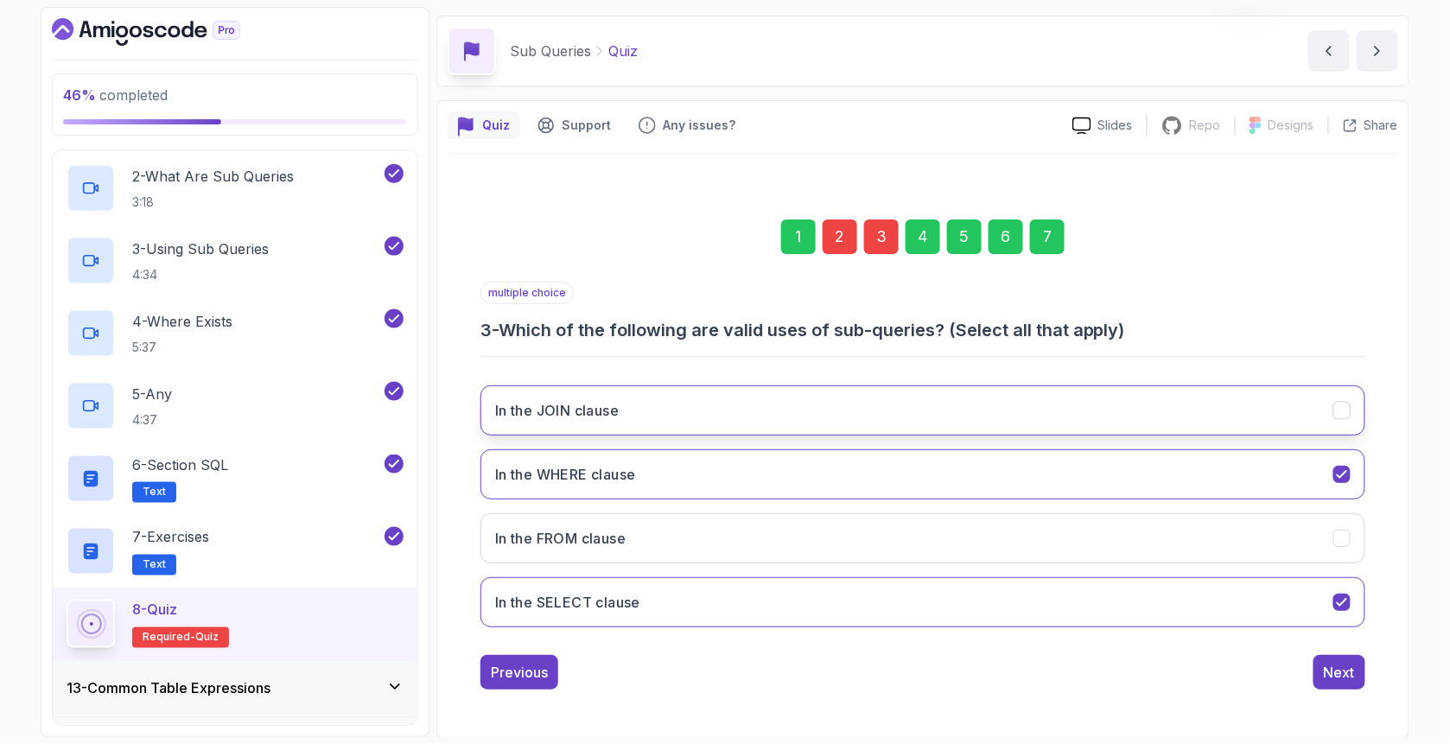
click at [595, 409] on h3 "In the JOIN clause" at bounding box center [557, 410] width 124 height 21
click at [626, 412] on button "In the JOIN clause" at bounding box center [922, 410] width 885 height 50
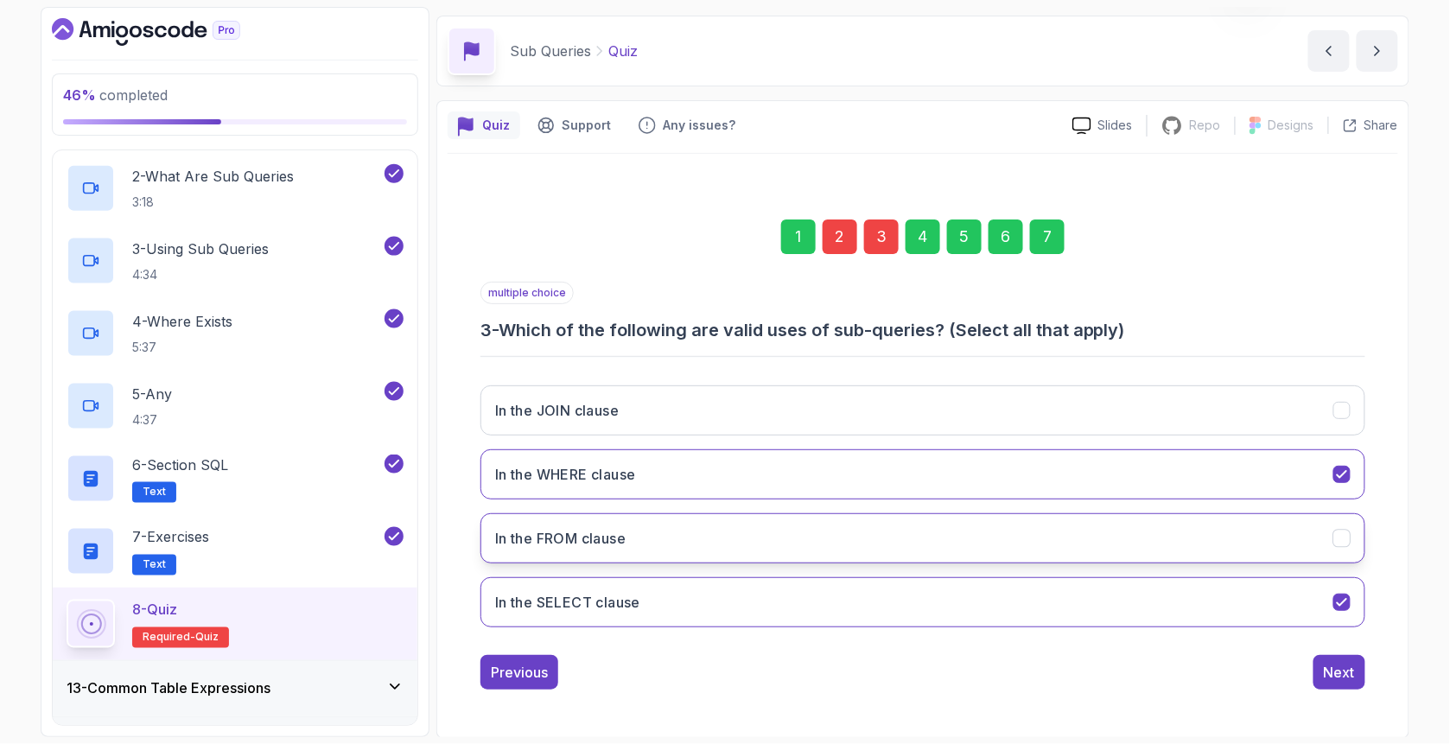
click at [574, 534] on h3 "In the FROM clause" at bounding box center [560, 538] width 130 height 21
click at [1063, 225] on div "7" at bounding box center [1047, 236] width 35 height 35
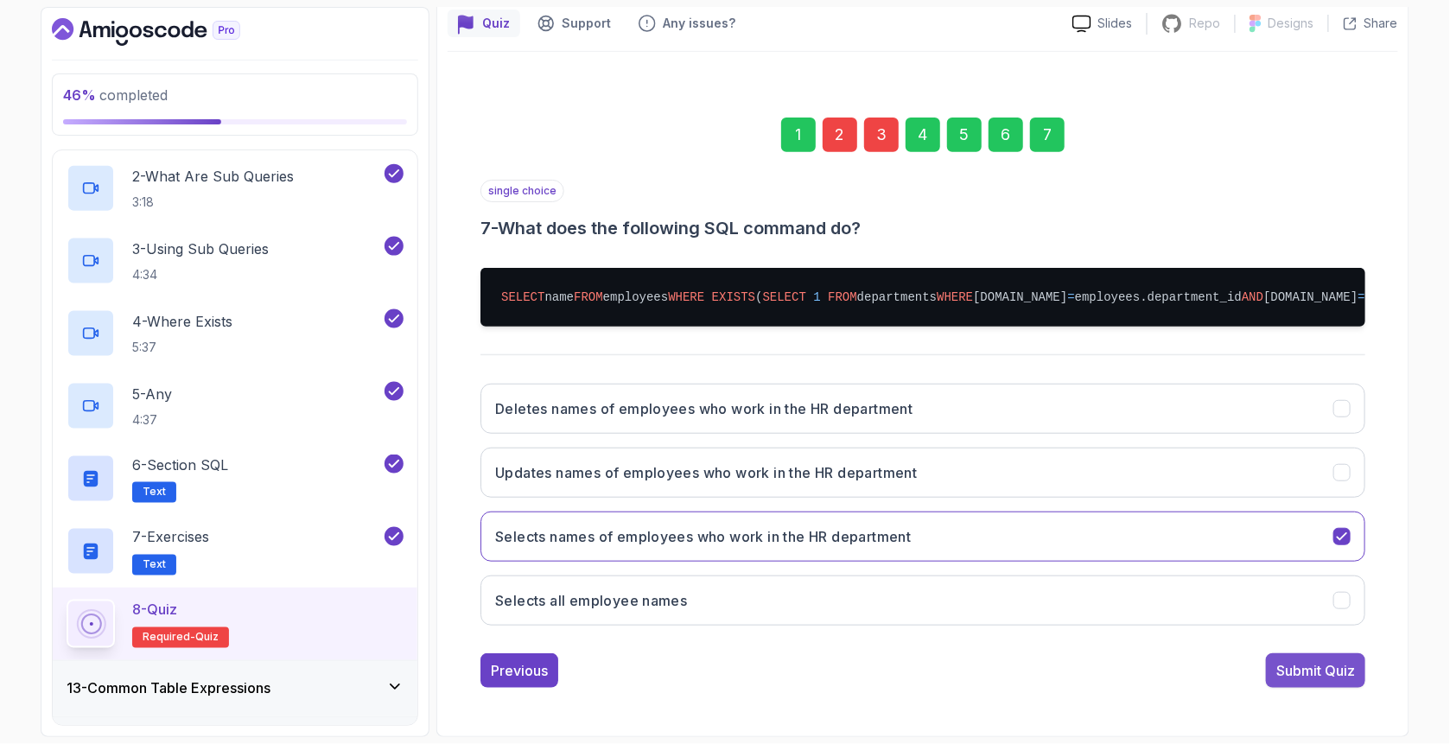
click at [1299, 653] on button "Submit Quiz" at bounding box center [1315, 670] width 99 height 35
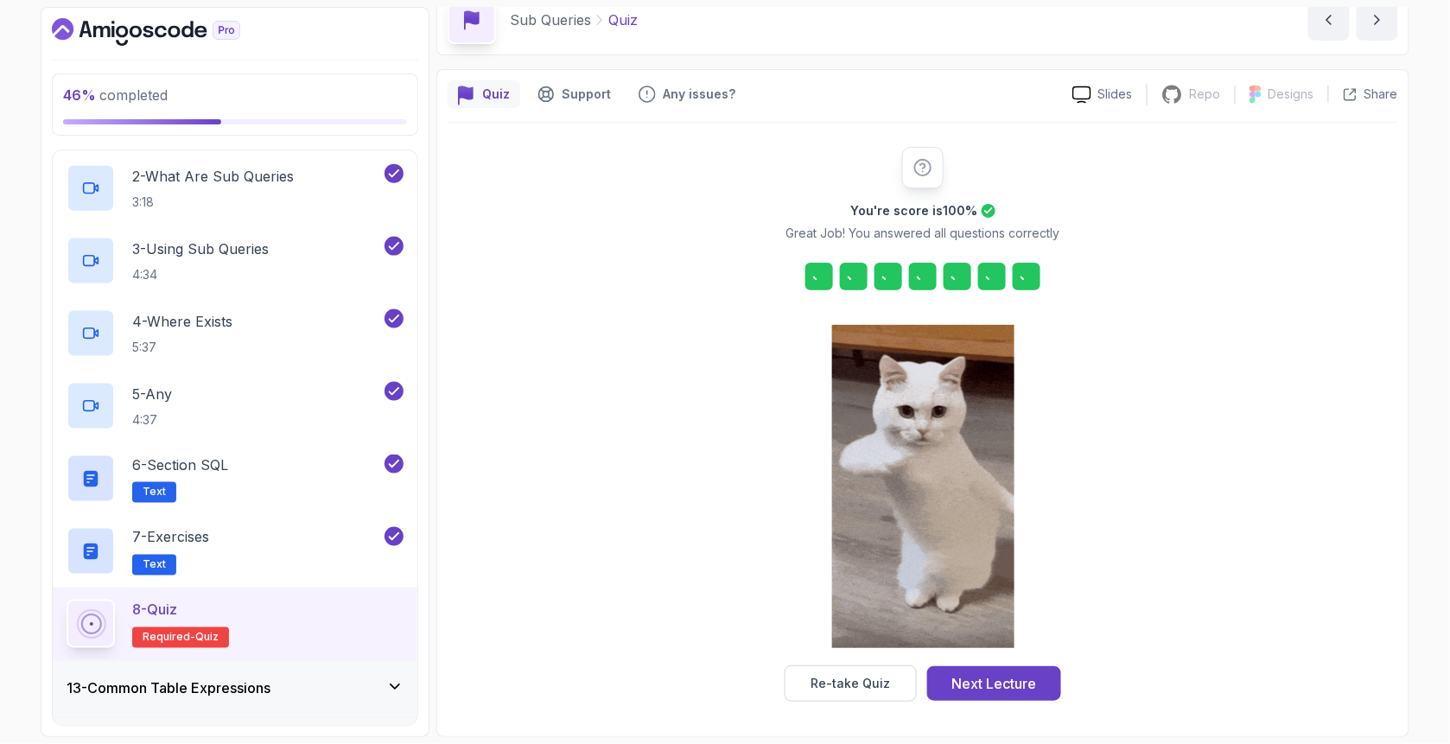
scroll to position [84, 0]
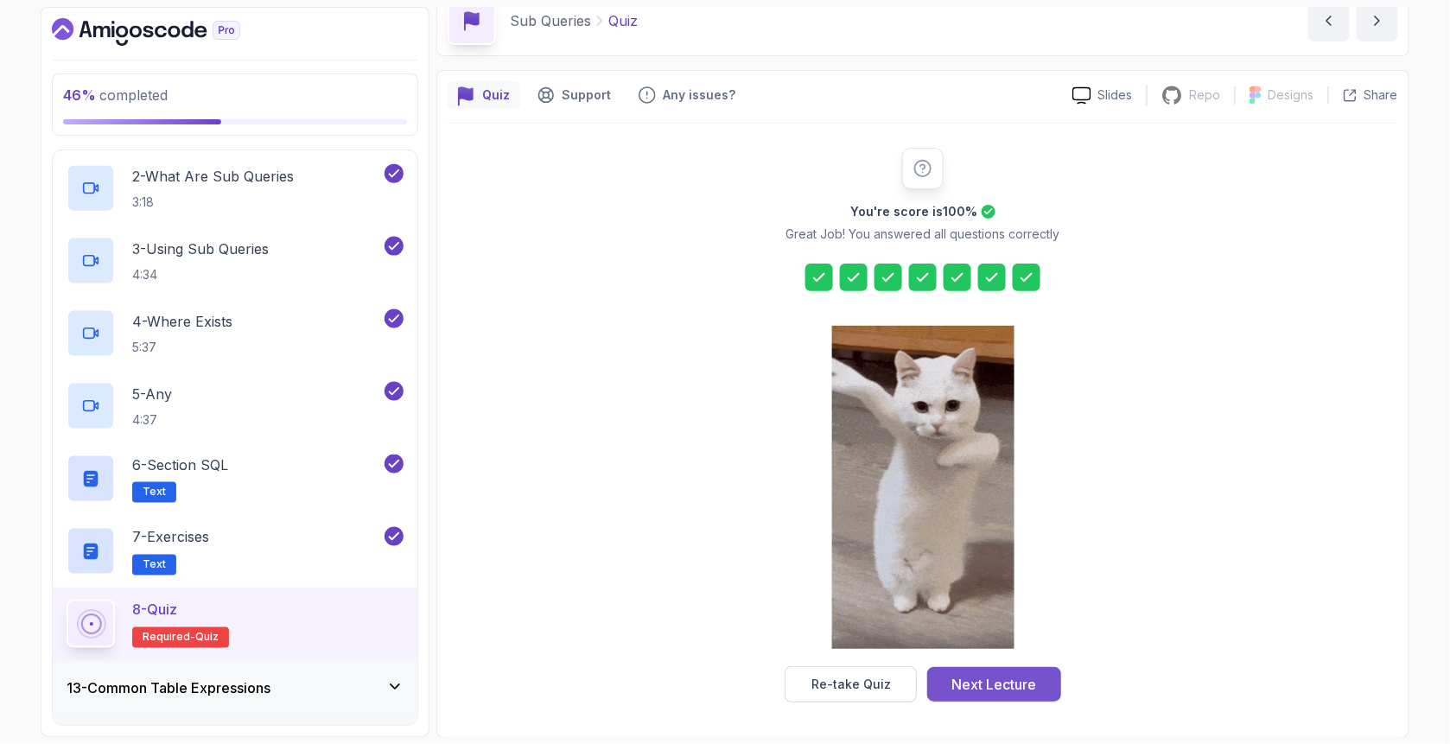
click at [1004, 682] on div "Next Lecture" at bounding box center [994, 684] width 85 height 21
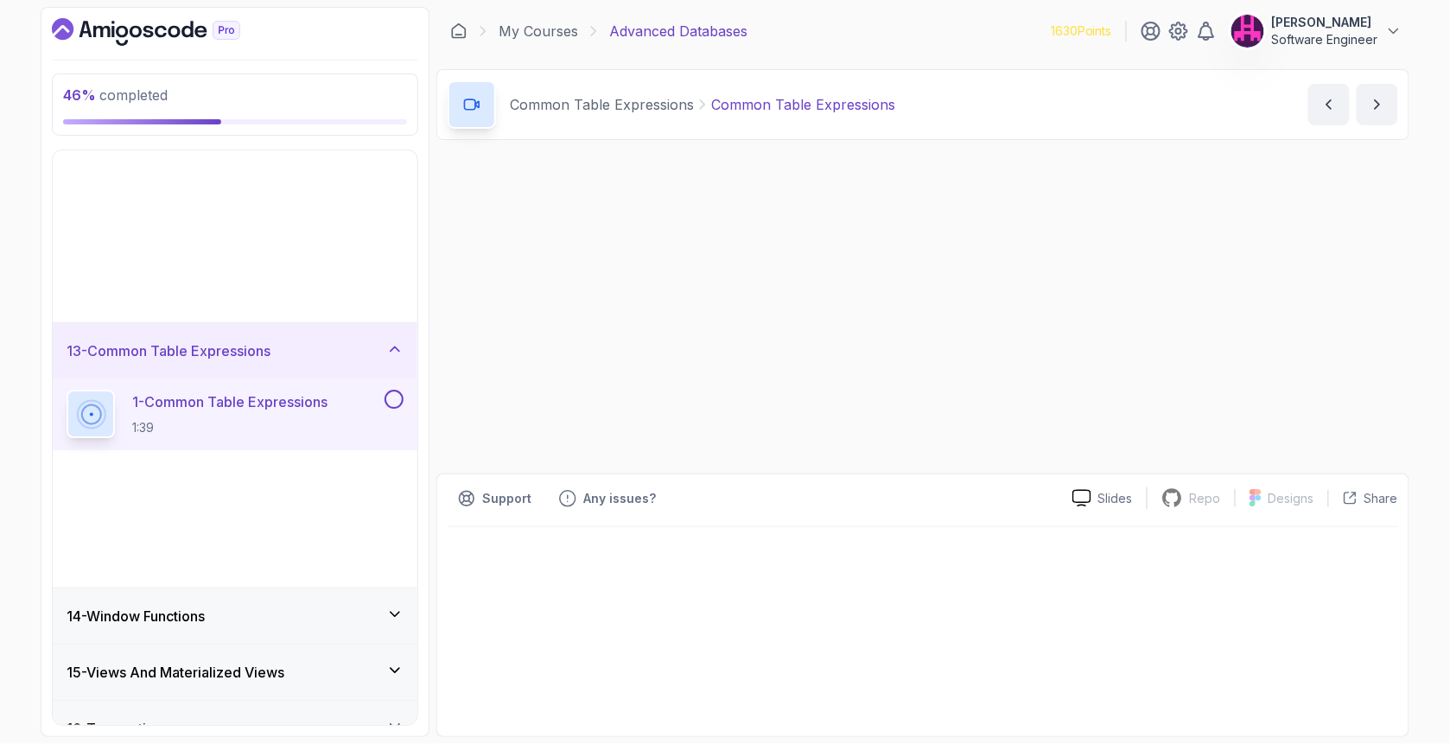
scroll to position [657, 0]
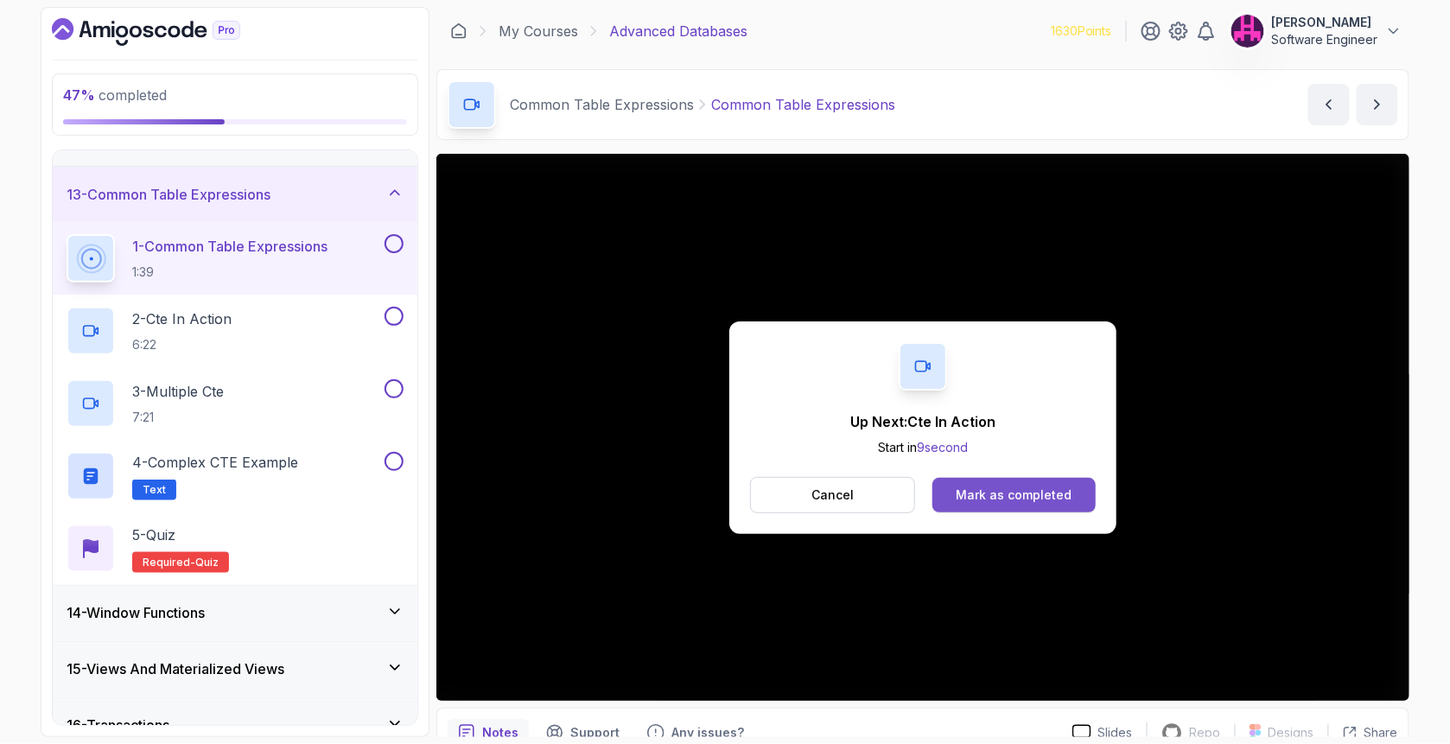
click at [1033, 482] on button "Mark as completed" at bounding box center [1013, 495] width 163 height 35
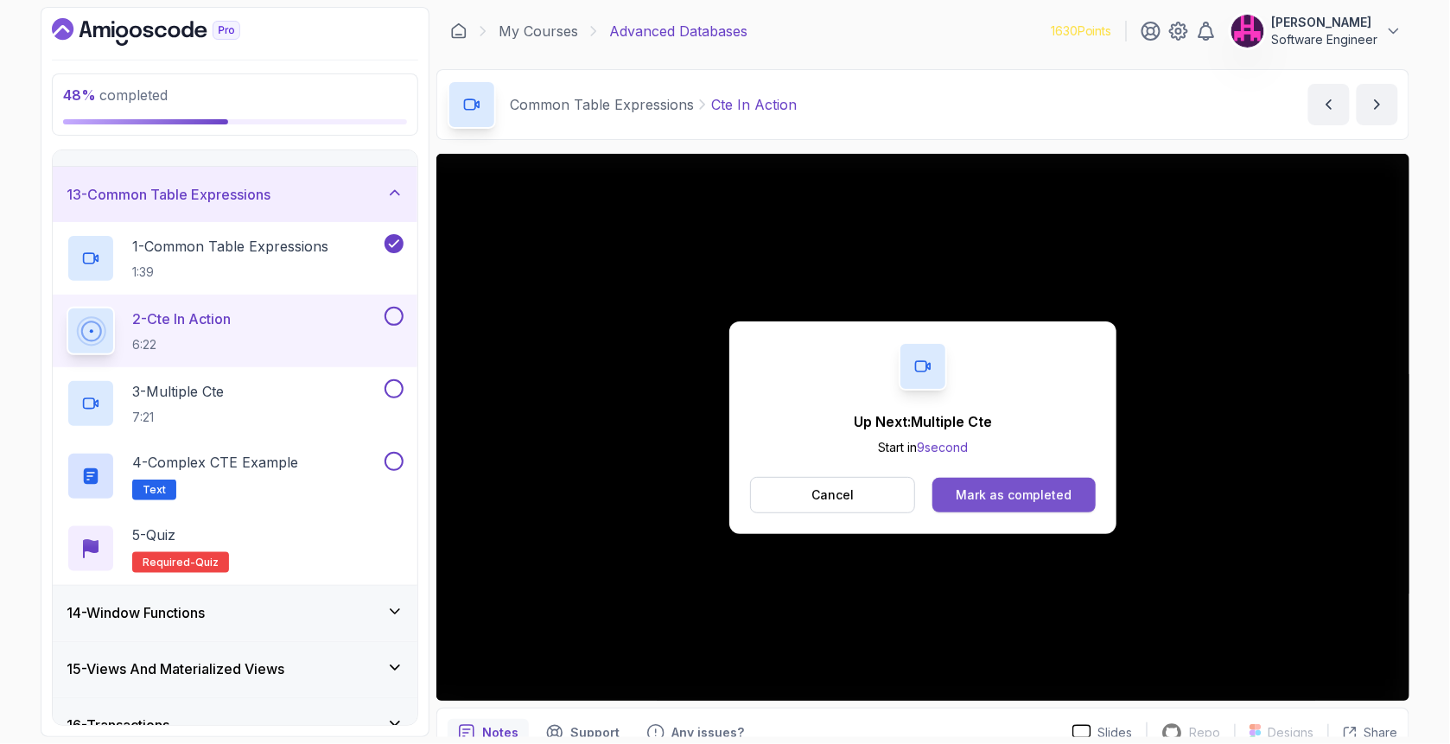
click at [972, 499] on div "Mark as completed" at bounding box center [1013, 494] width 116 height 17
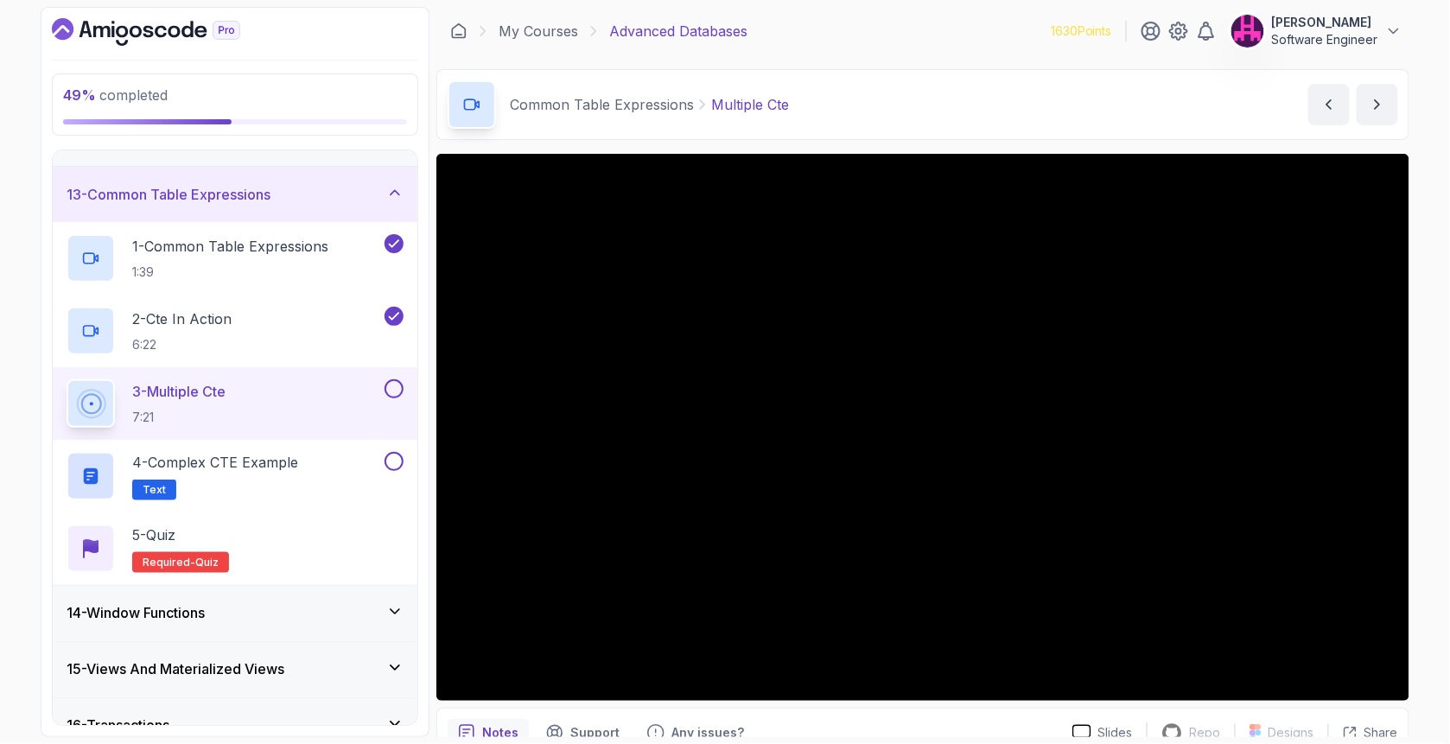
click at [390, 389] on button at bounding box center [393, 388] width 19 height 19
click at [298, 482] on h2 "4 - Complex CTE Example Text" at bounding box center [215, 476] width 166 height 48
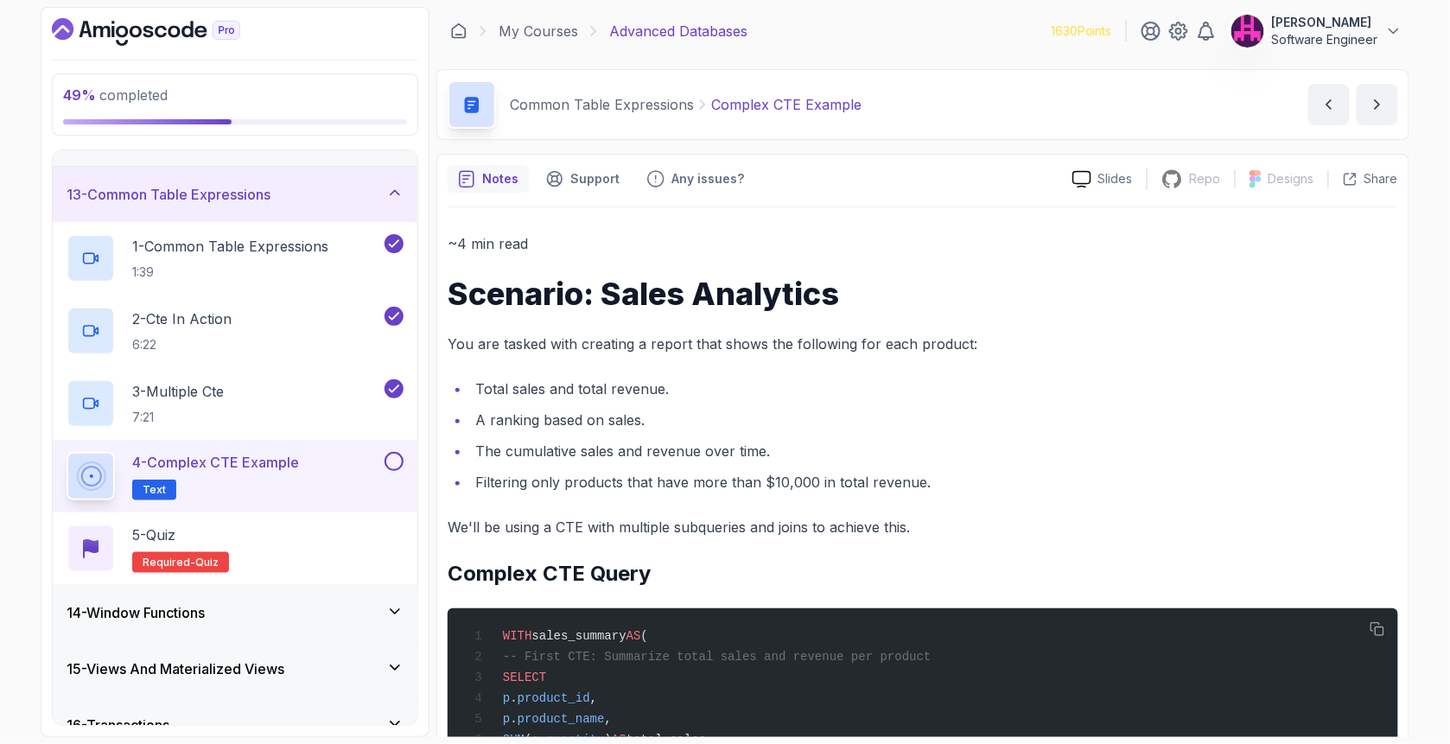
click at [398, 457] on button at bounding box center [393, 461] width 19 height 19
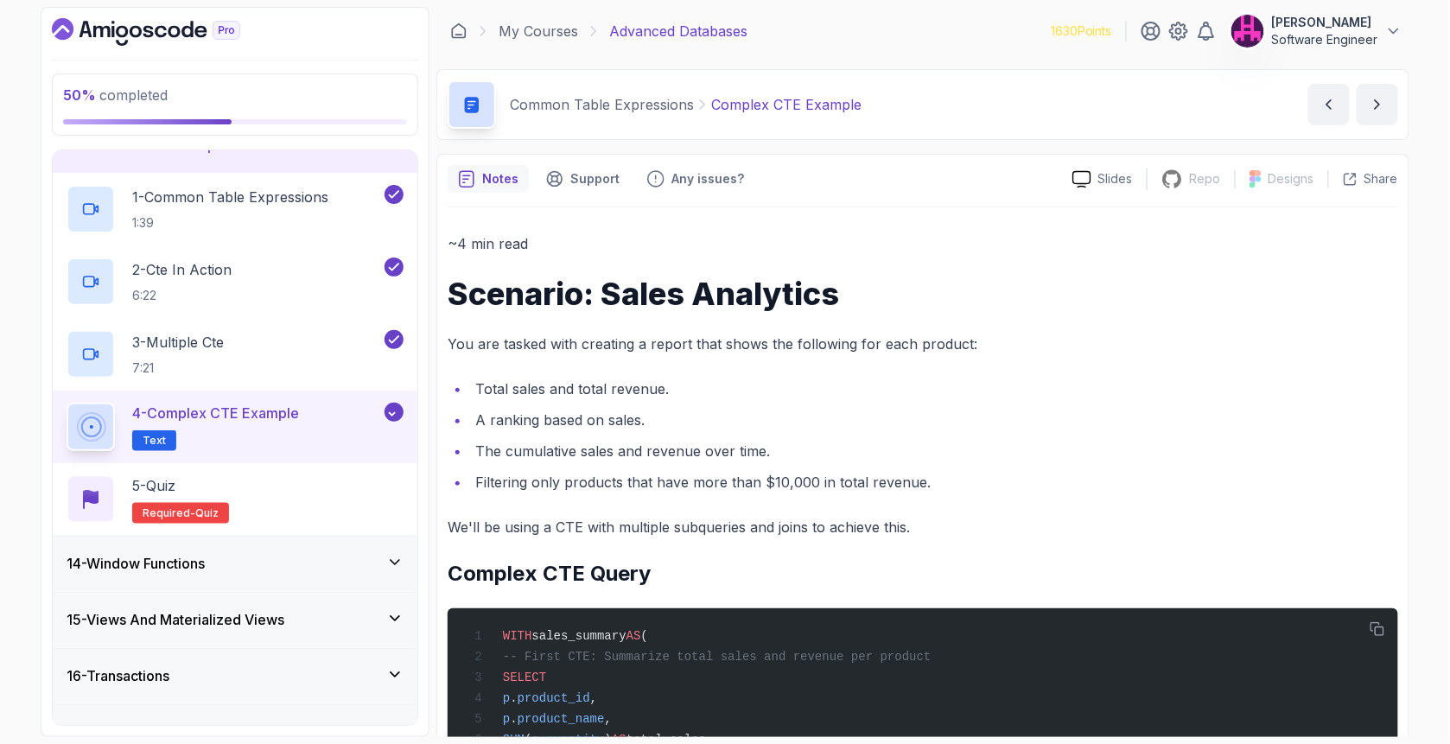
scroll to position [888, 0]
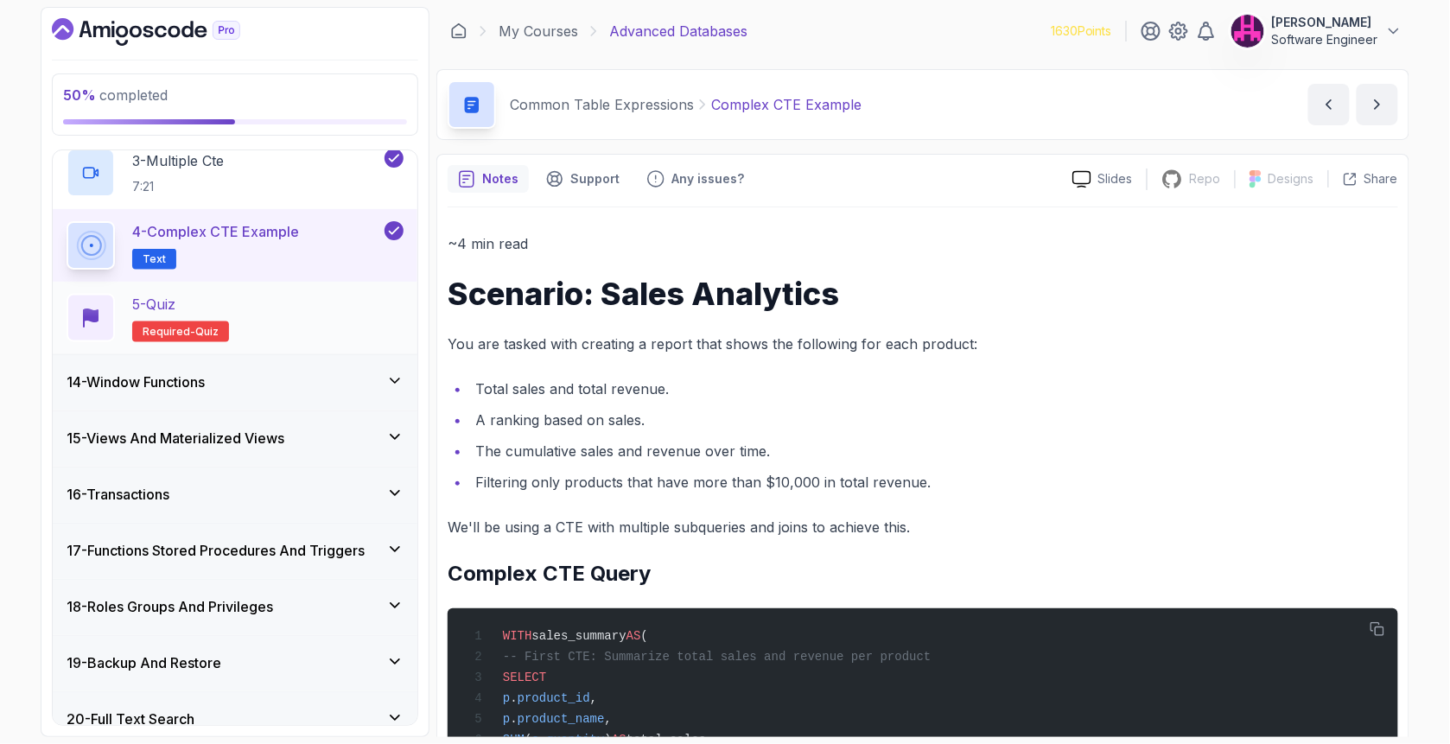
click at [315, 339] on div "5 - Quiz Required- quiz" at bounding box center [235, 318] width 337 height 48
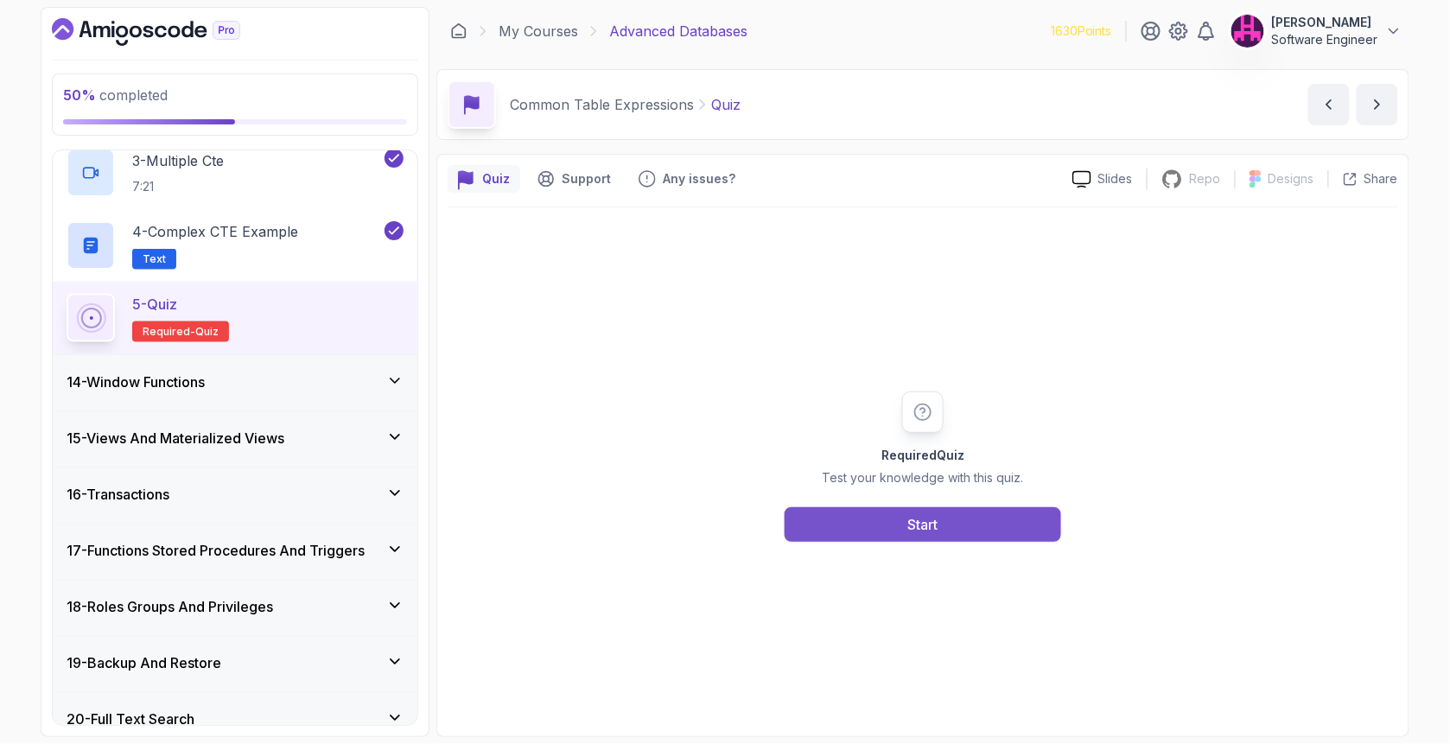
click at [948, 514] on button "Start" at bounding box center [922, 524] width 276 height 35
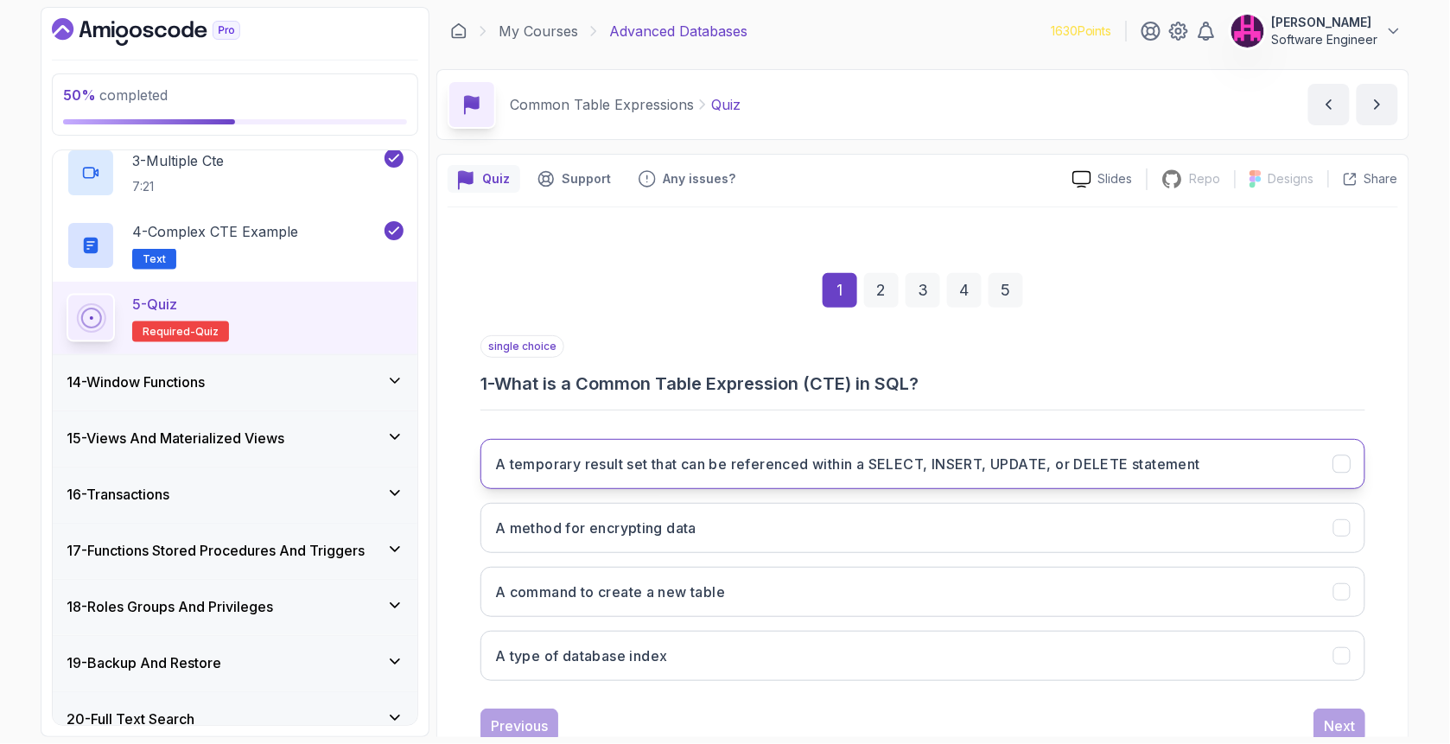
click at [702, 454] on h3 "A temporary result set that can be referenced within a SELECT, INSERT, UPDATE, …" at bounding box center [847, 464] width 705 height 21
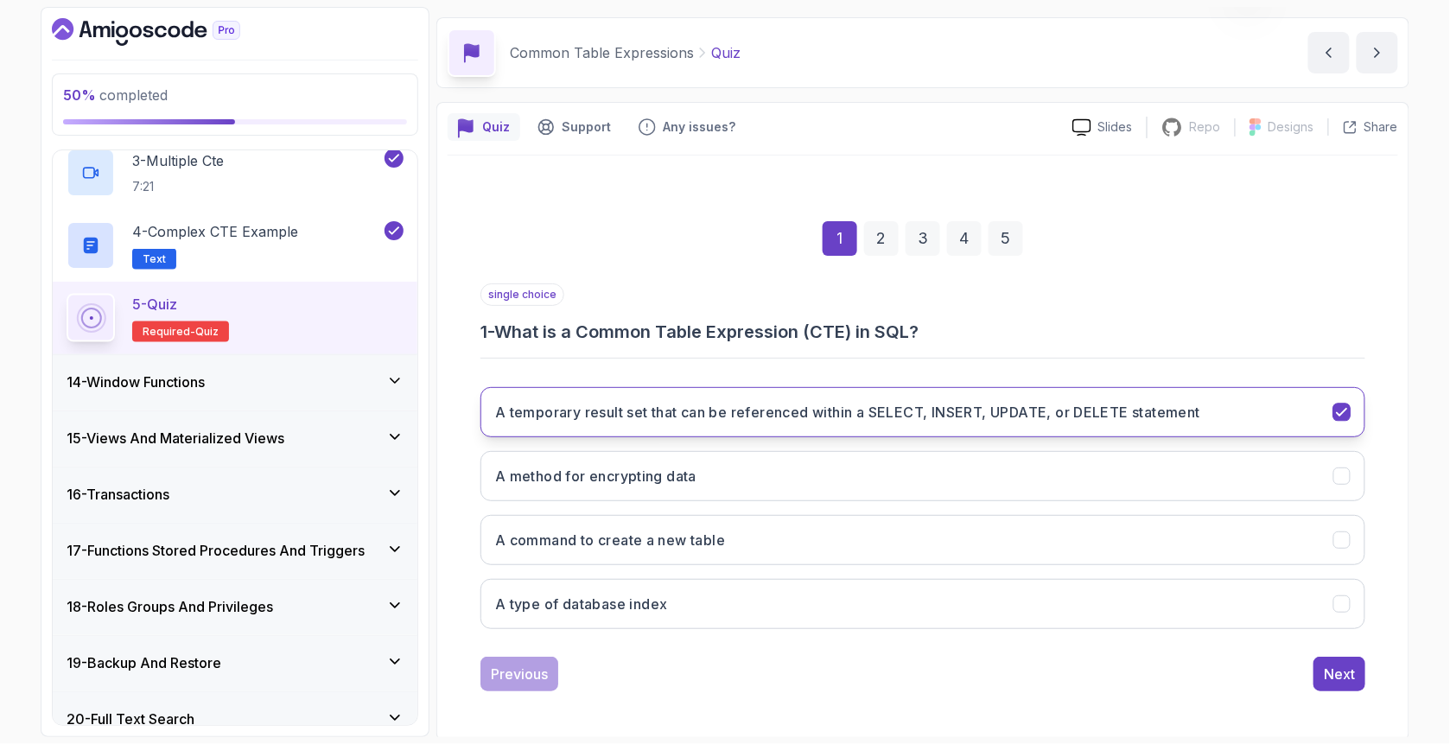
scroll to position [54, 0]
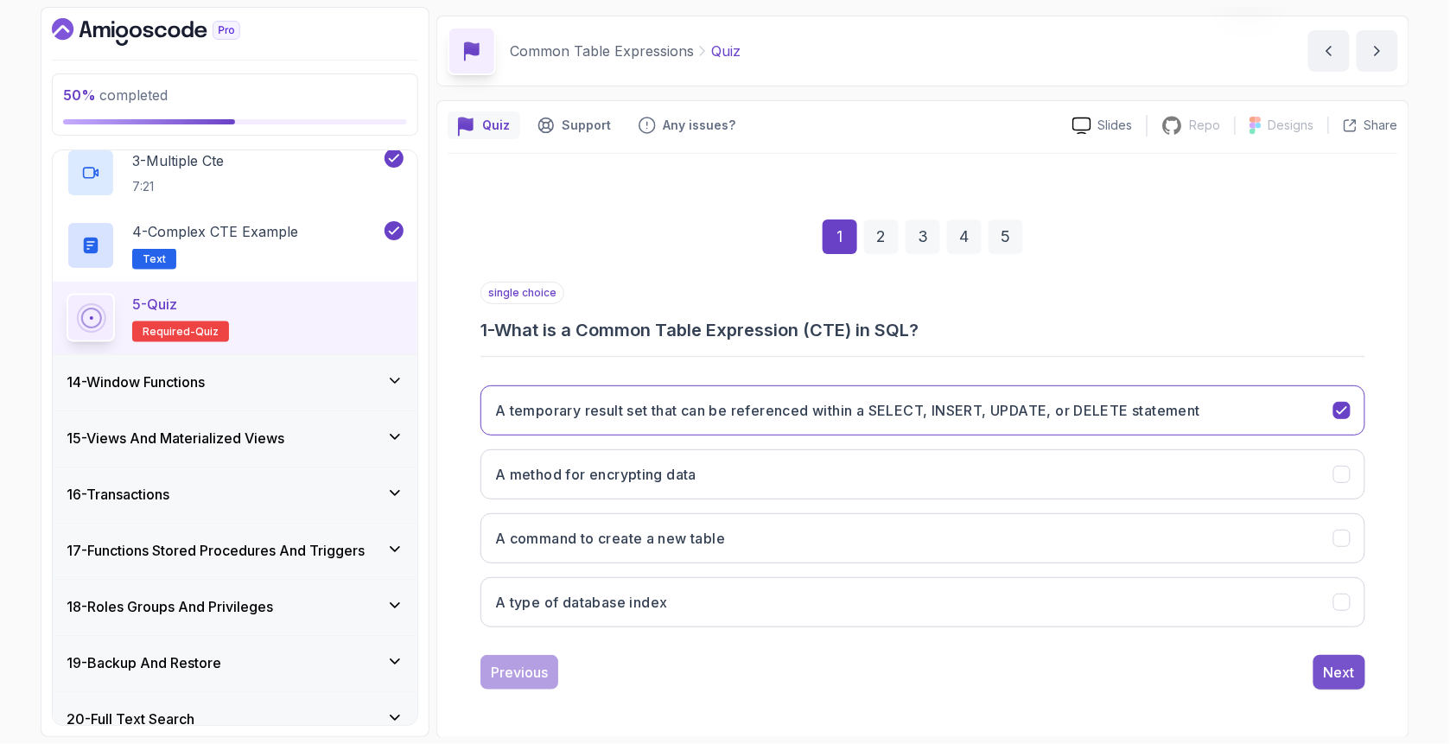
click at [1329, 669] on div "Next" at bounding box center [1338, 672] width 31 height 21
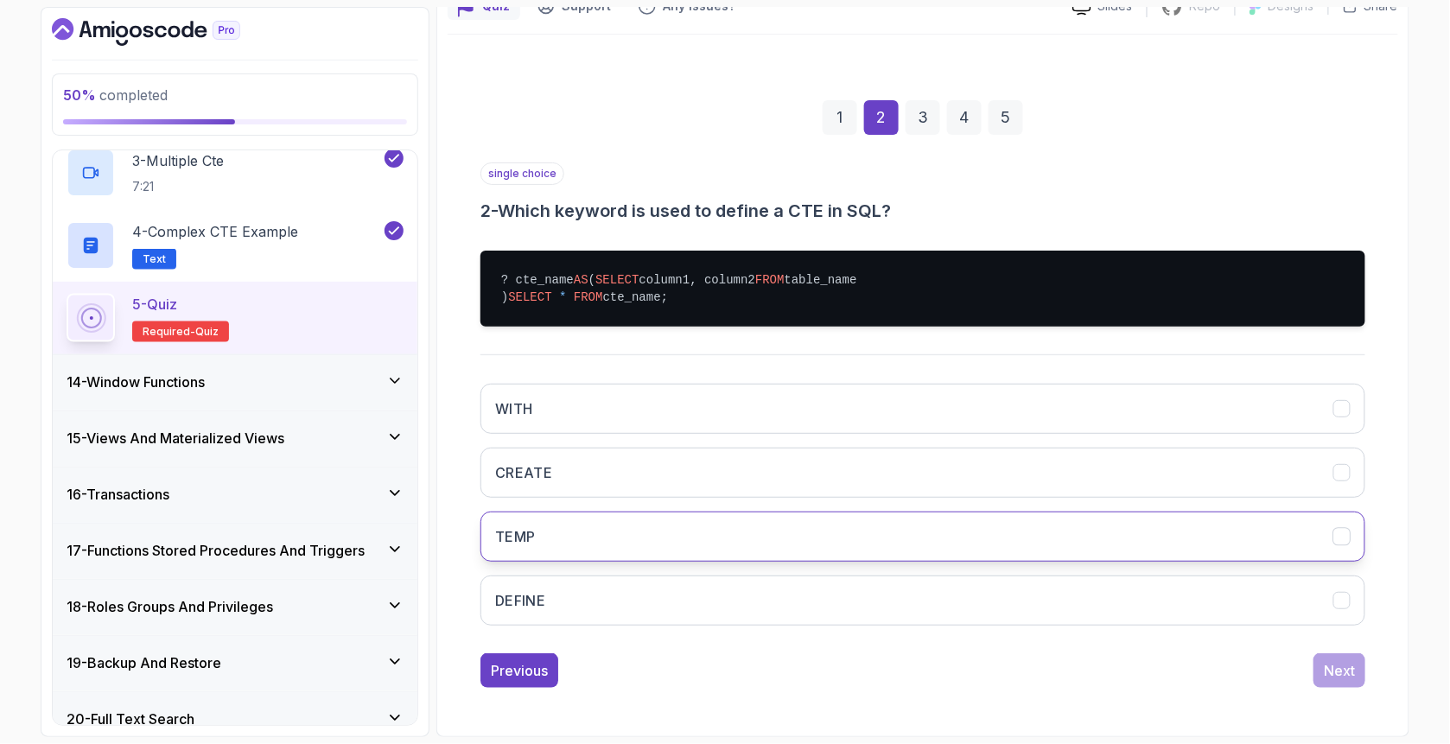
scroll to position [206, 0]
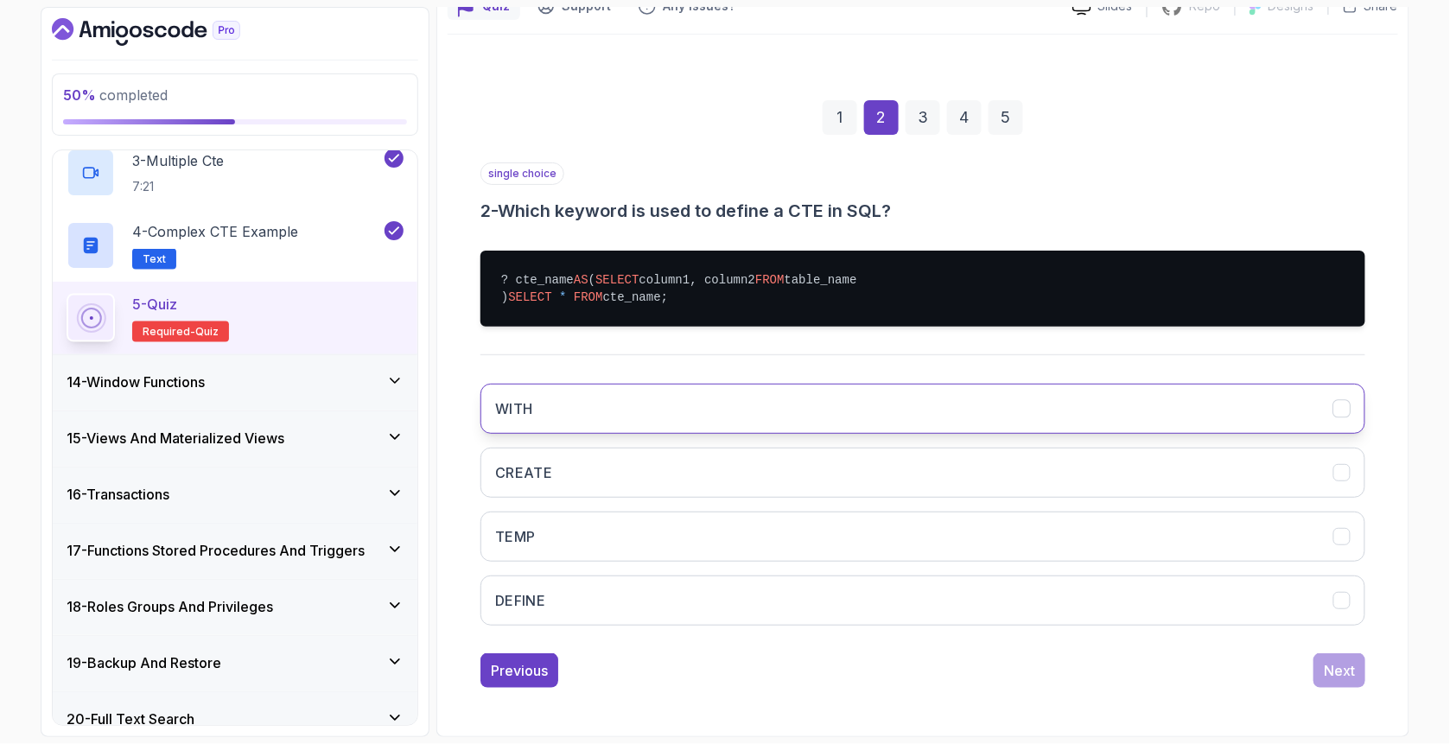
click at [640, 429] on button "WITH" at bounding box center [922, 409] width 885 height 50
click at [1322, 663] on button "Next" at bounding box center [1339, 670] width 52 height 35
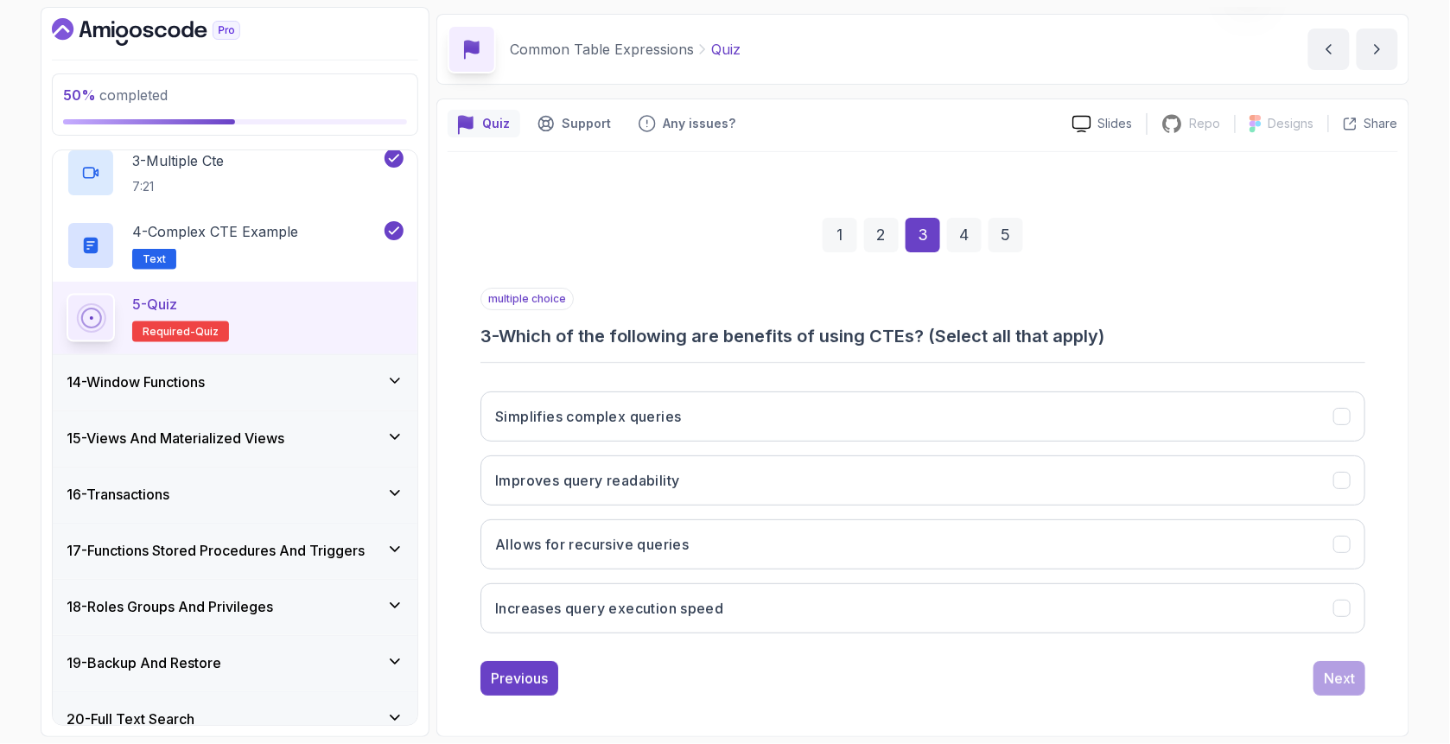
scroll to position [54, 0]
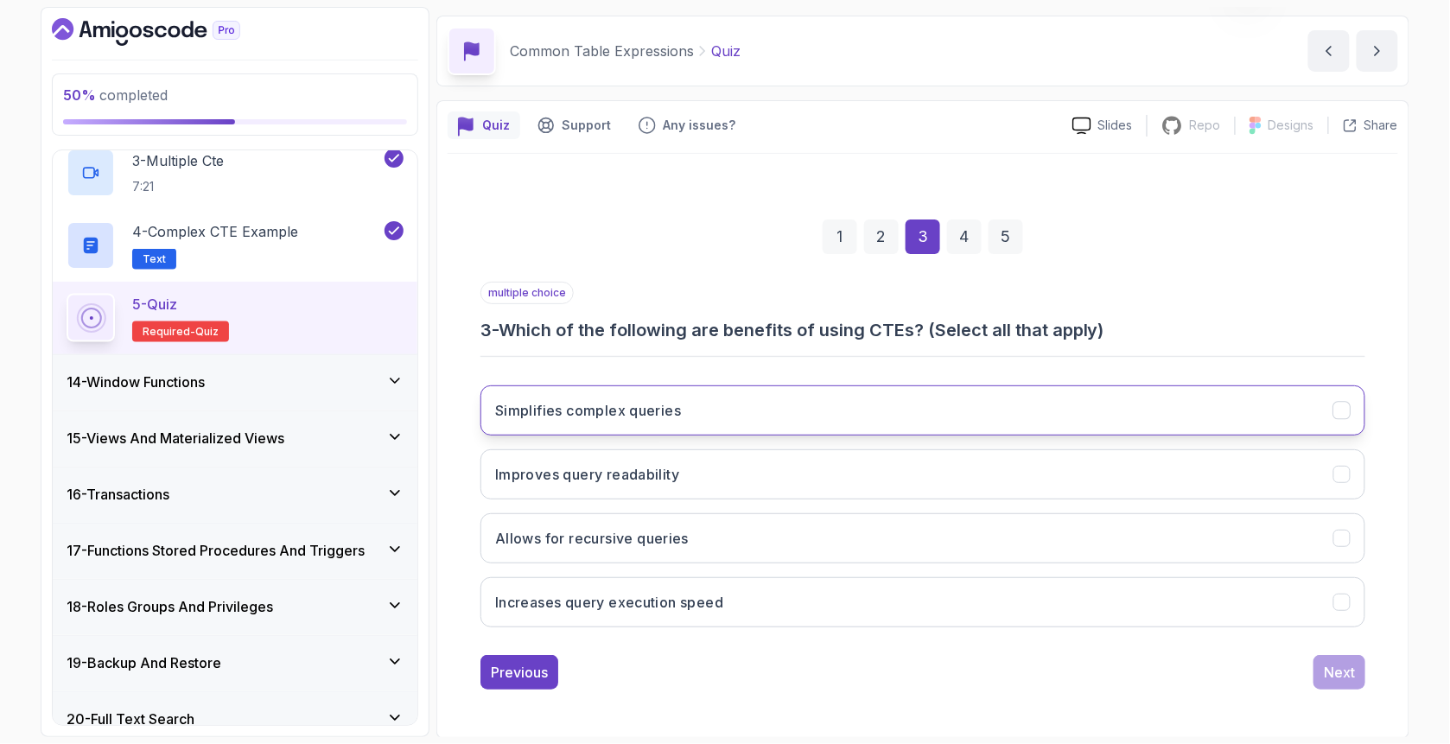
click at [625, 406] on h3 "Simplifies complex queries" at bounding box center [588, 410] width 186 height 21
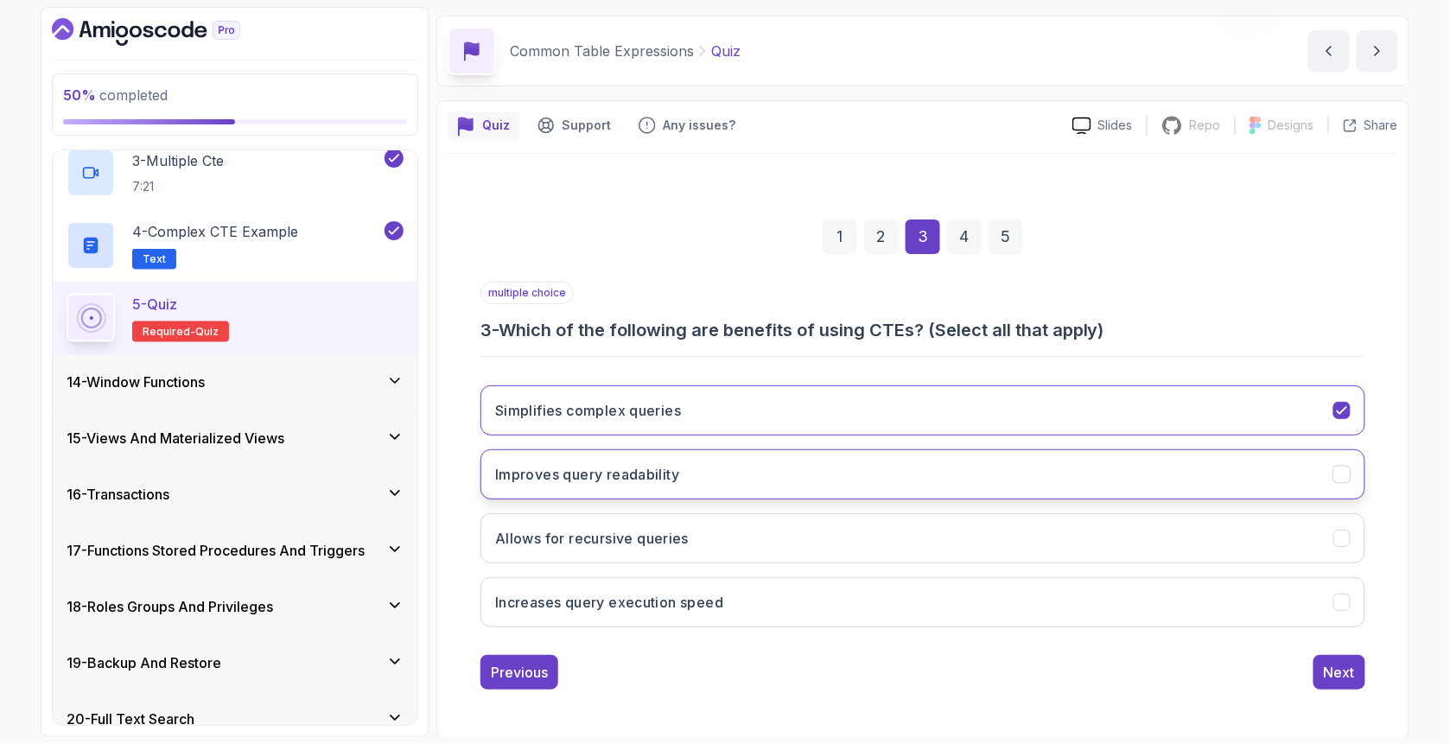
click at [651, 480] on h3 "Improves query readability" at bounding box center [587, 474] width 184 height 21
click at [633, 551] on button "Allows for recursive queries" at bounding box center [922, 538] width 885 height 50
click at [1327, 681] on button "Next" at bounding box center [1339, 672] width 52 height 35
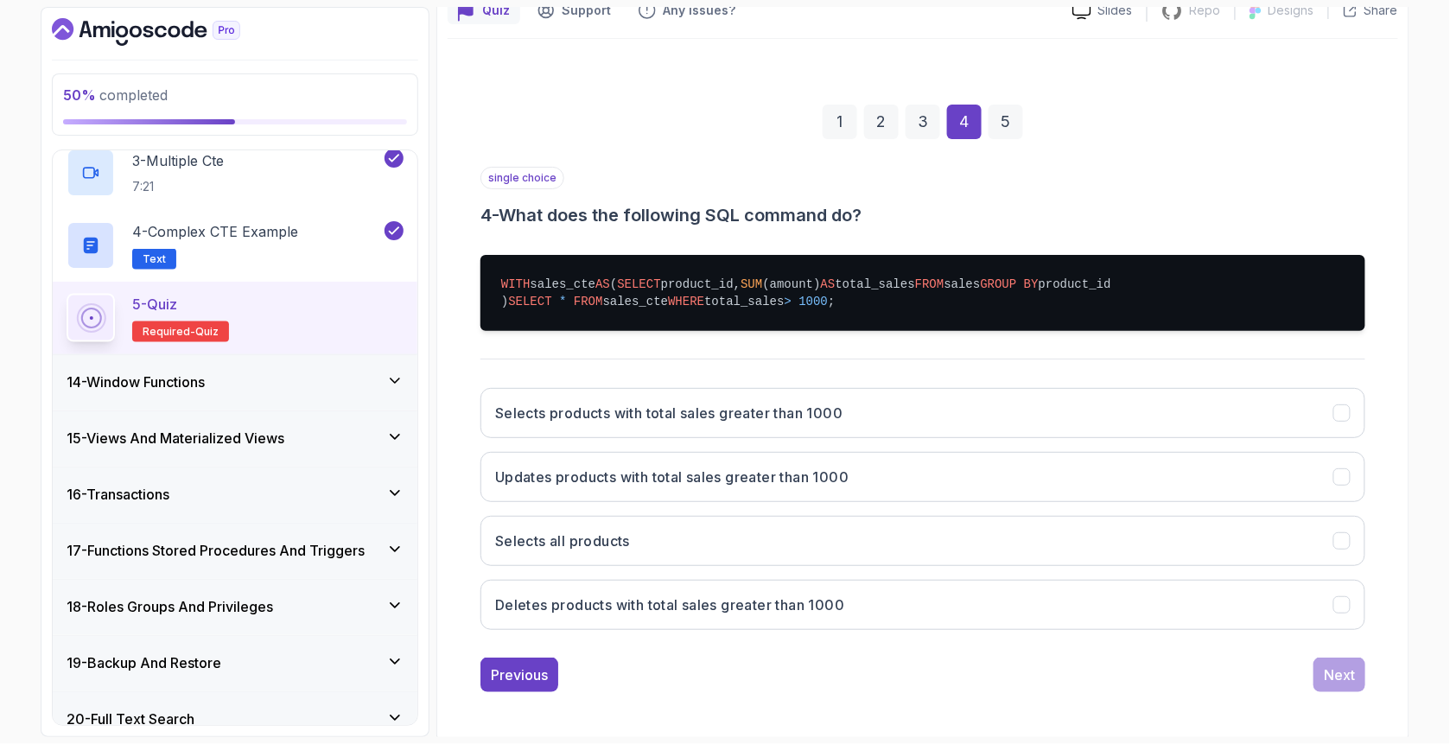
scroll to position [169, 0]
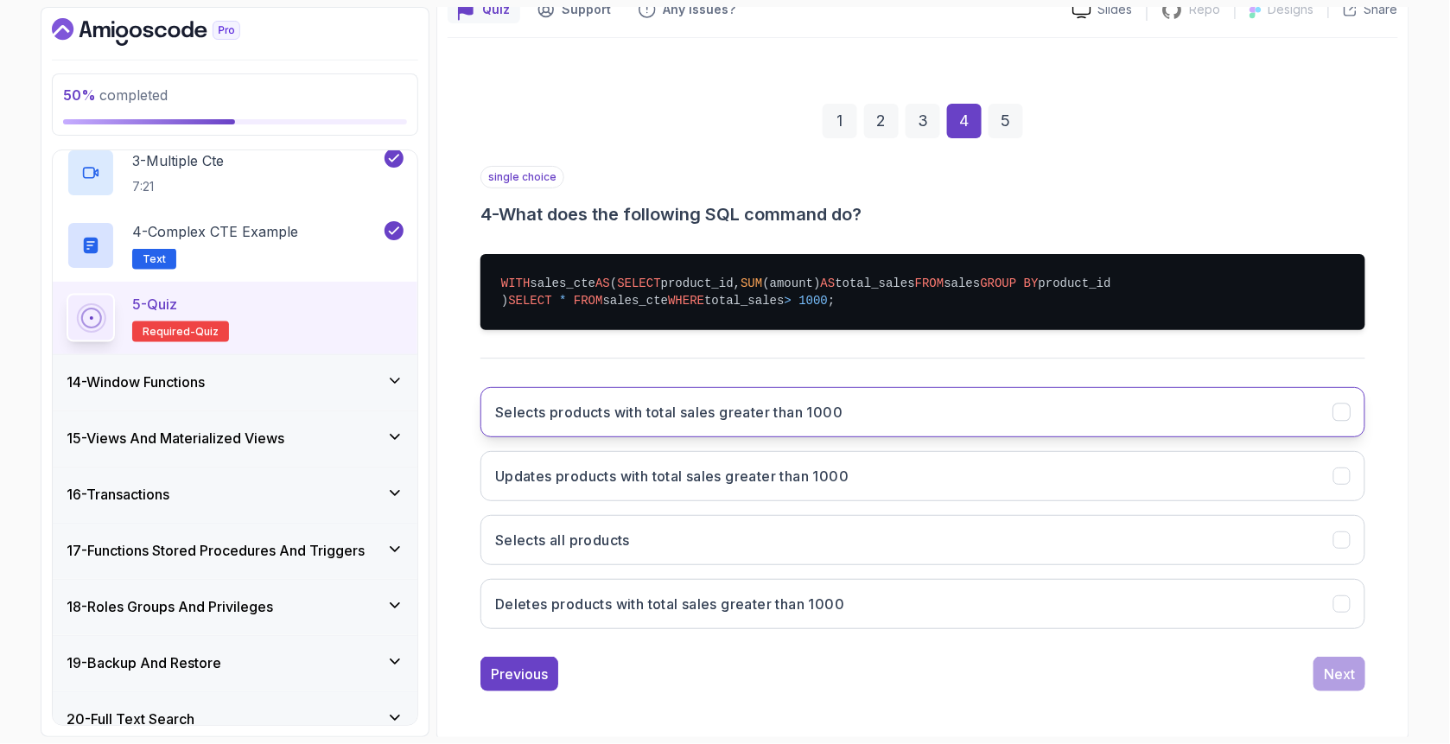
click at [698, 437] on button "Selects products with total sales greater than 1000" at bounding box center [922, 412] width 885 height 50
click at [1342, 684] on div "Next" at bounding box center [1338, 673] width 31 height 21
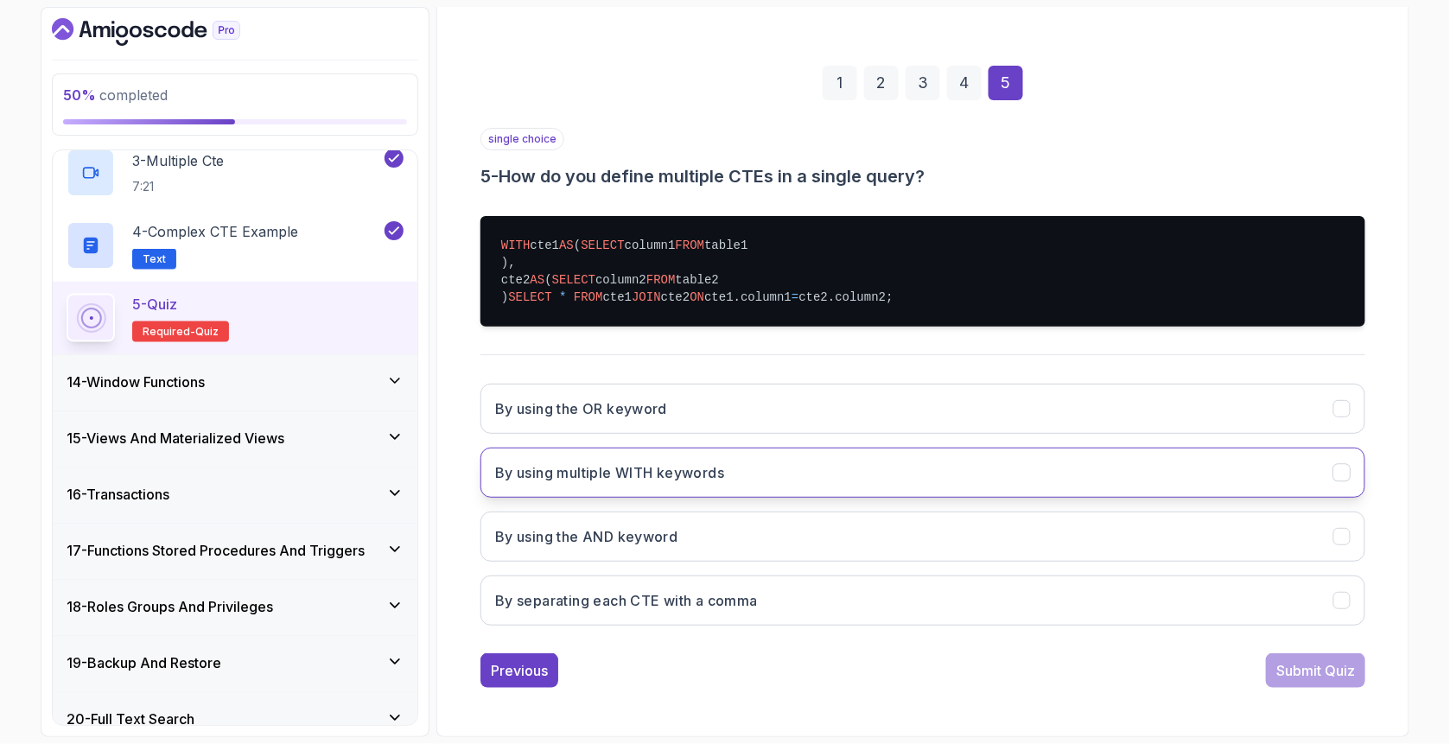
scroll to position [226, 0]
click at [632, 498] on button "By using multiple WITH keywords" at bounding box center [922, 472] width 885 height 50
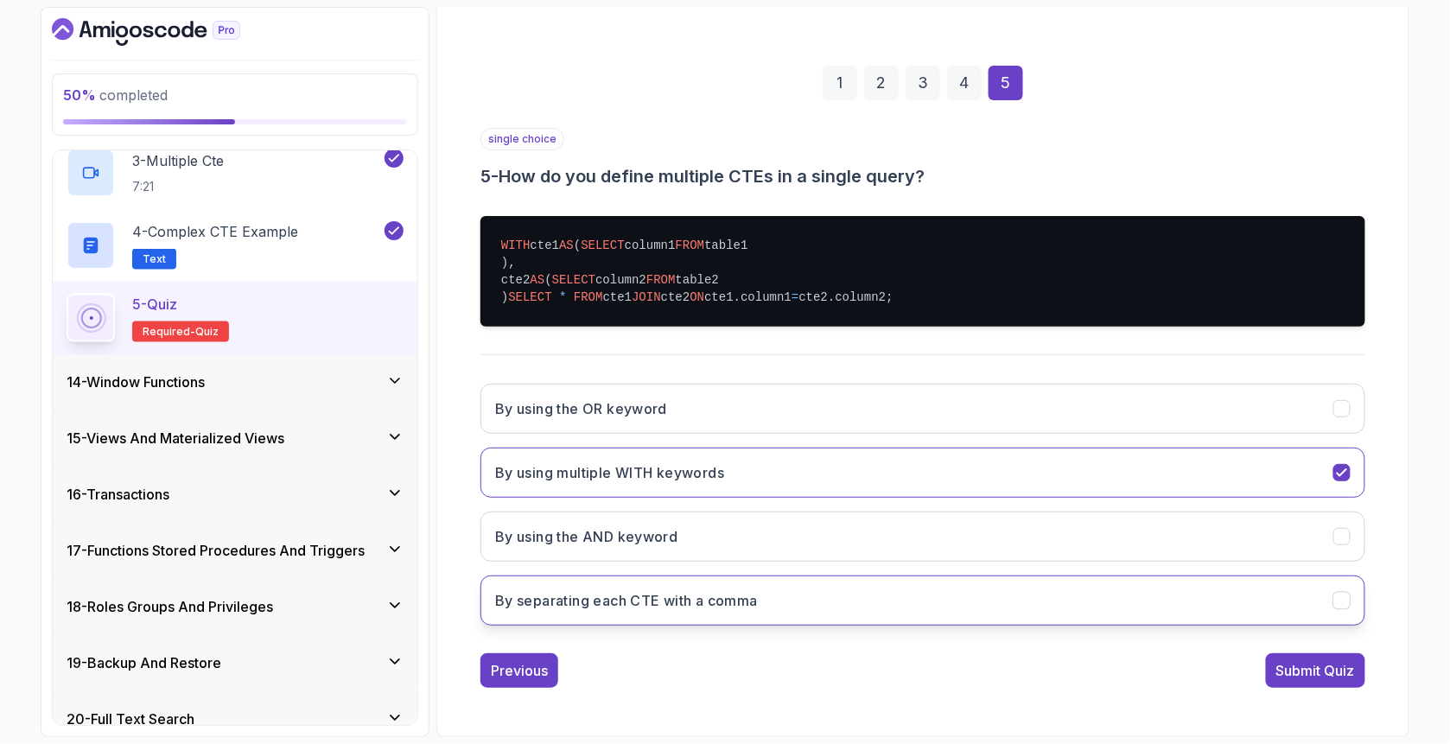
click at [596, 625] on button "By separating each CTE with a comma" at bounding box center [922, 600] width 885 height 50
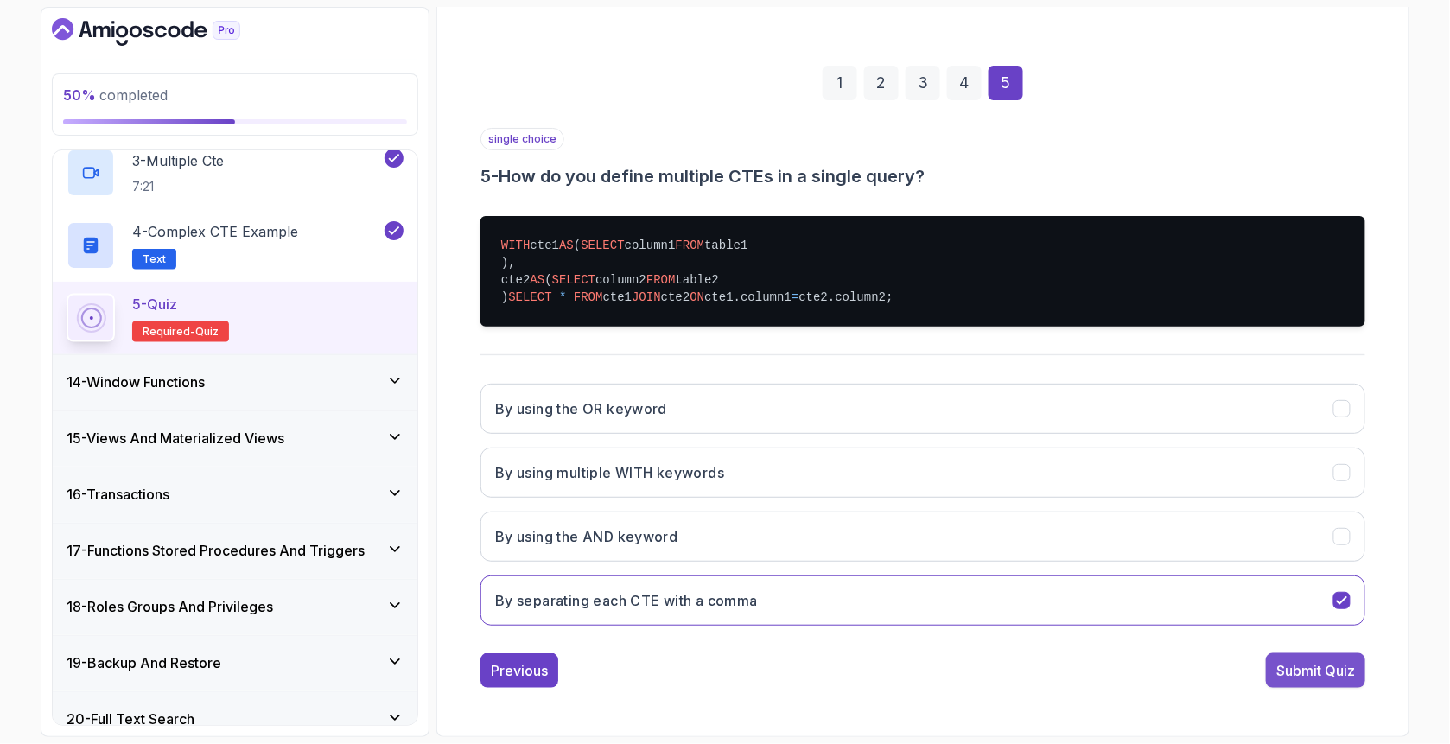
click at [1336, 681] on div "Submit Quiz" at bounding box center [1315, 670] width 79 height 21
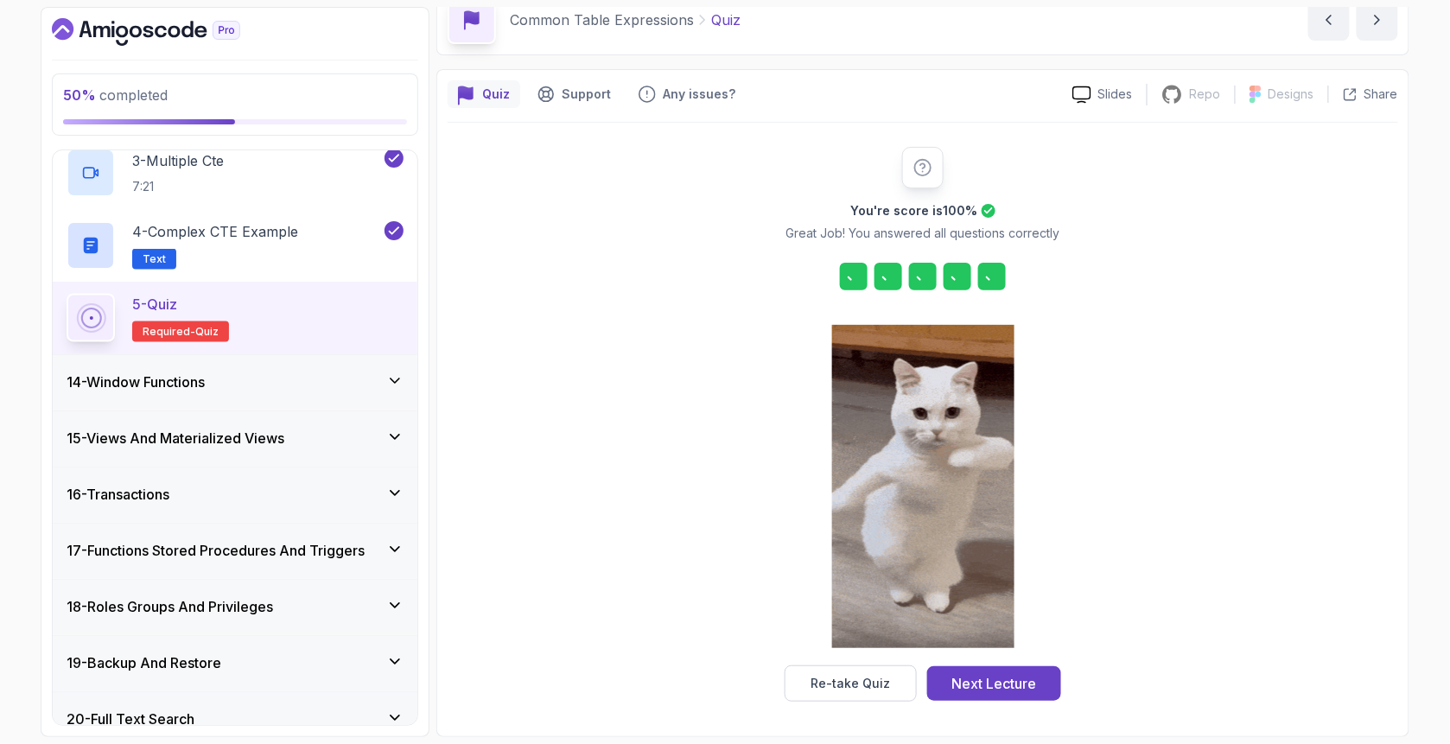
scroll to position [84, 0]
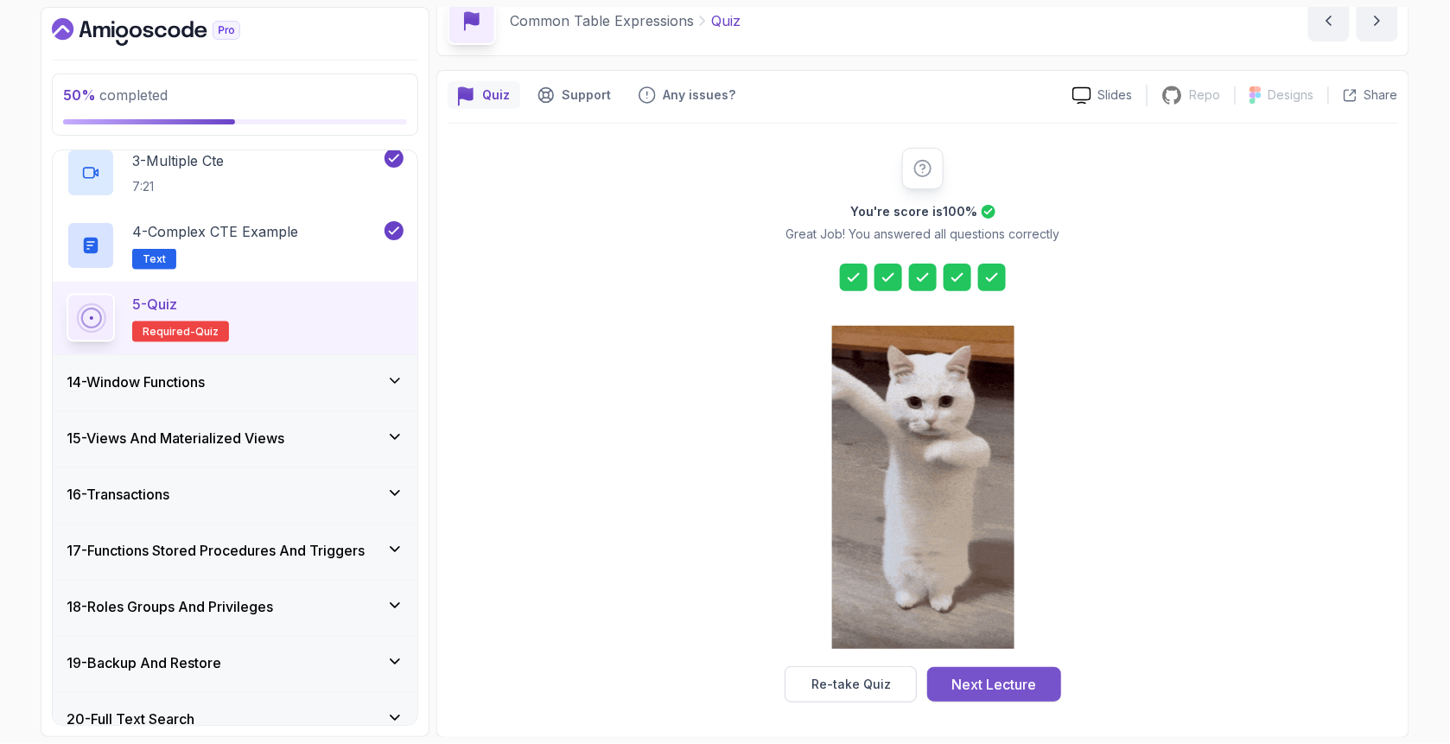
click at [1043, 675] on button "Next Lecture" at bounding box center [994, 684] width 134 height 35
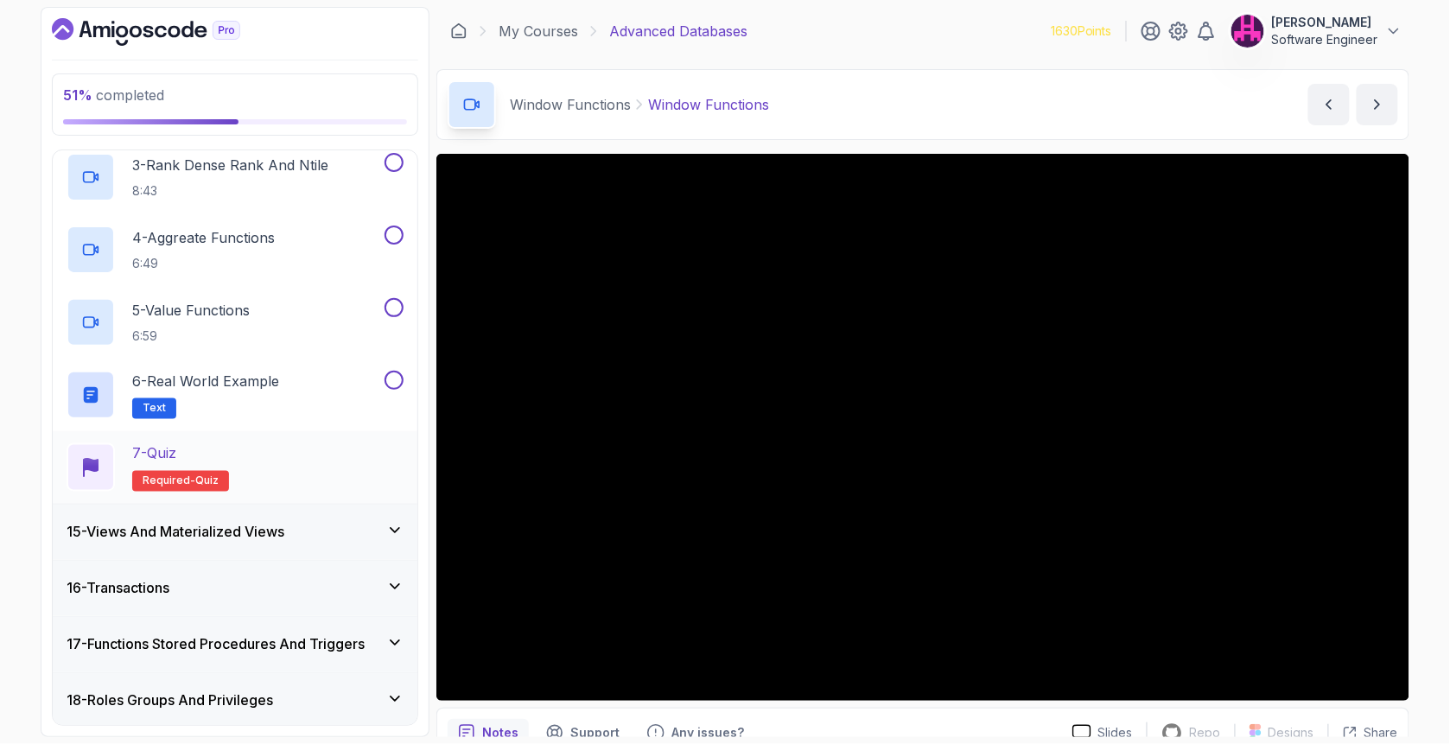
scroll to position [946, 0]
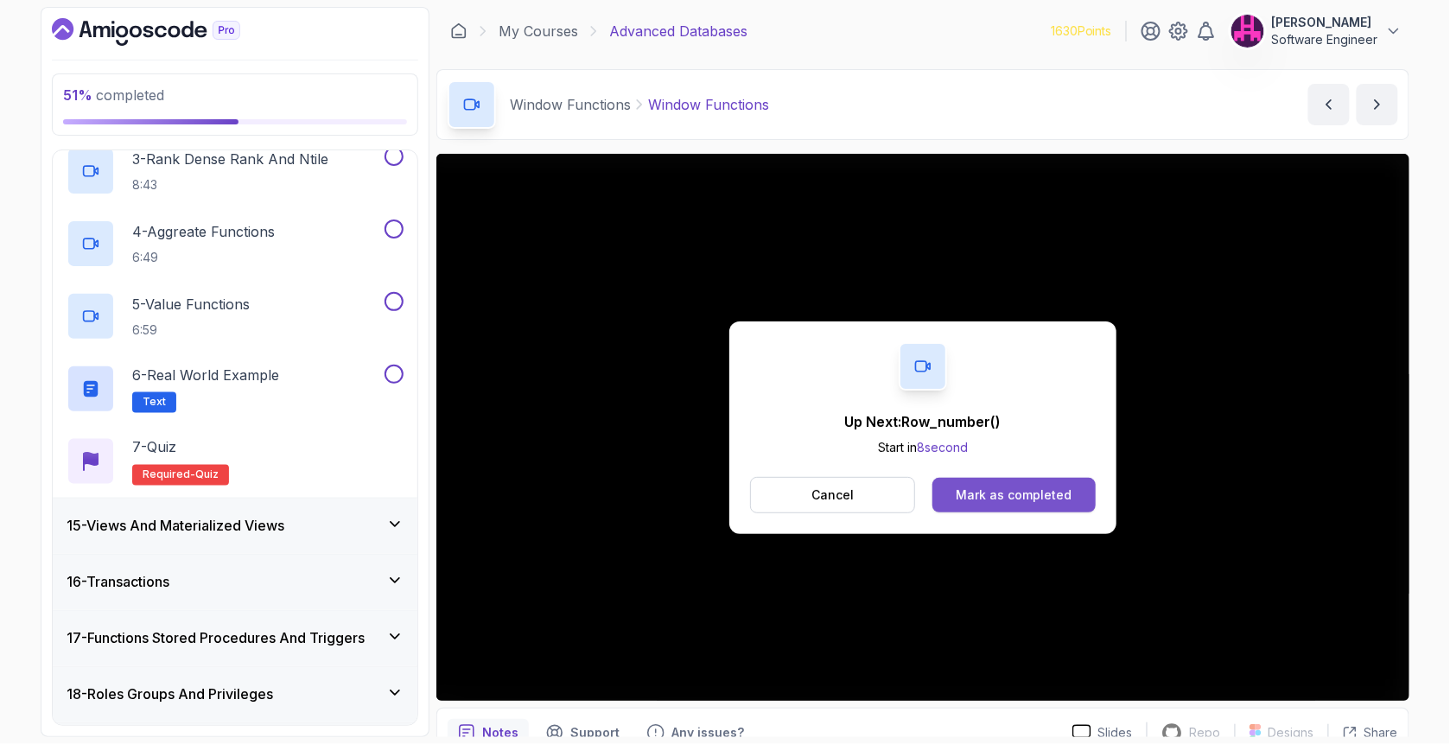
click at [991, 488] on div "Mark as completed" at bounding box center [1013, 494] width 116 height 17
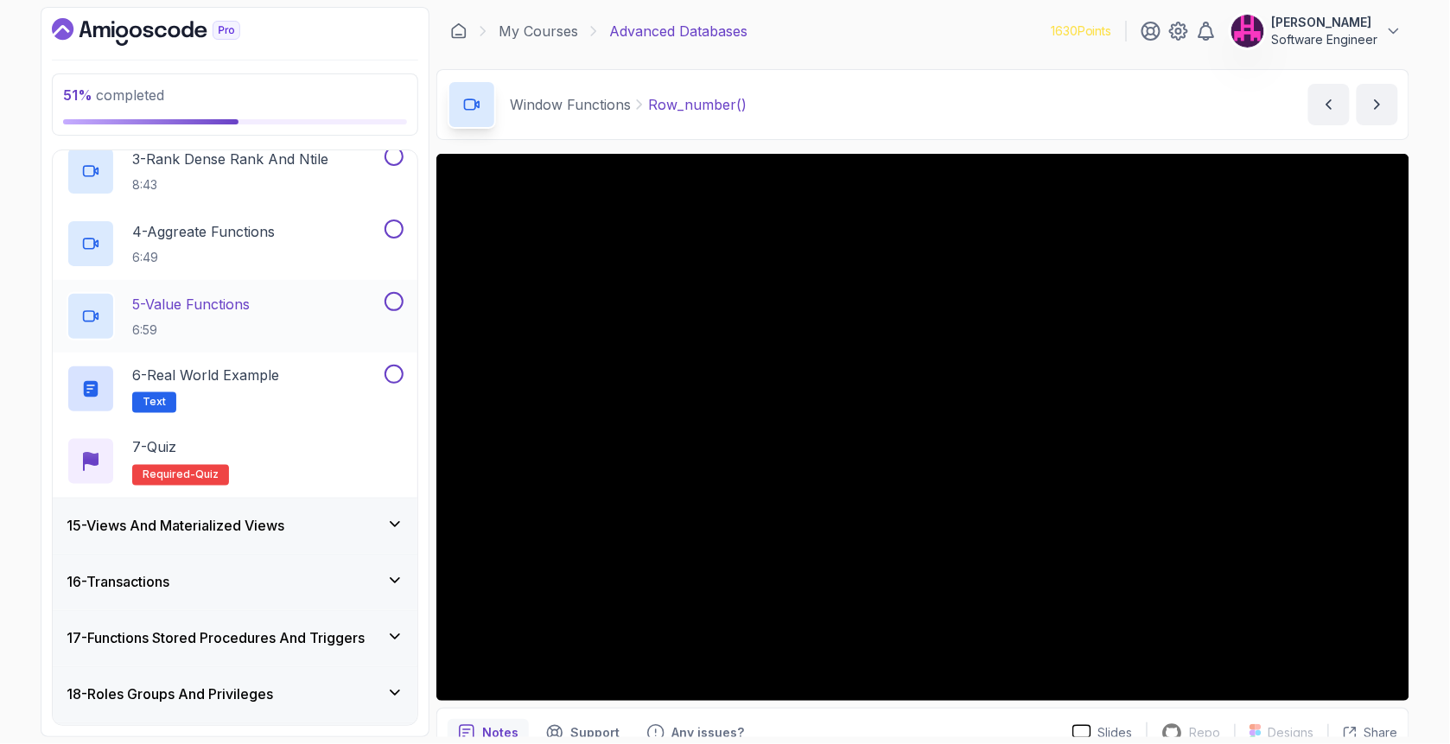
scroll to position [773, 0]
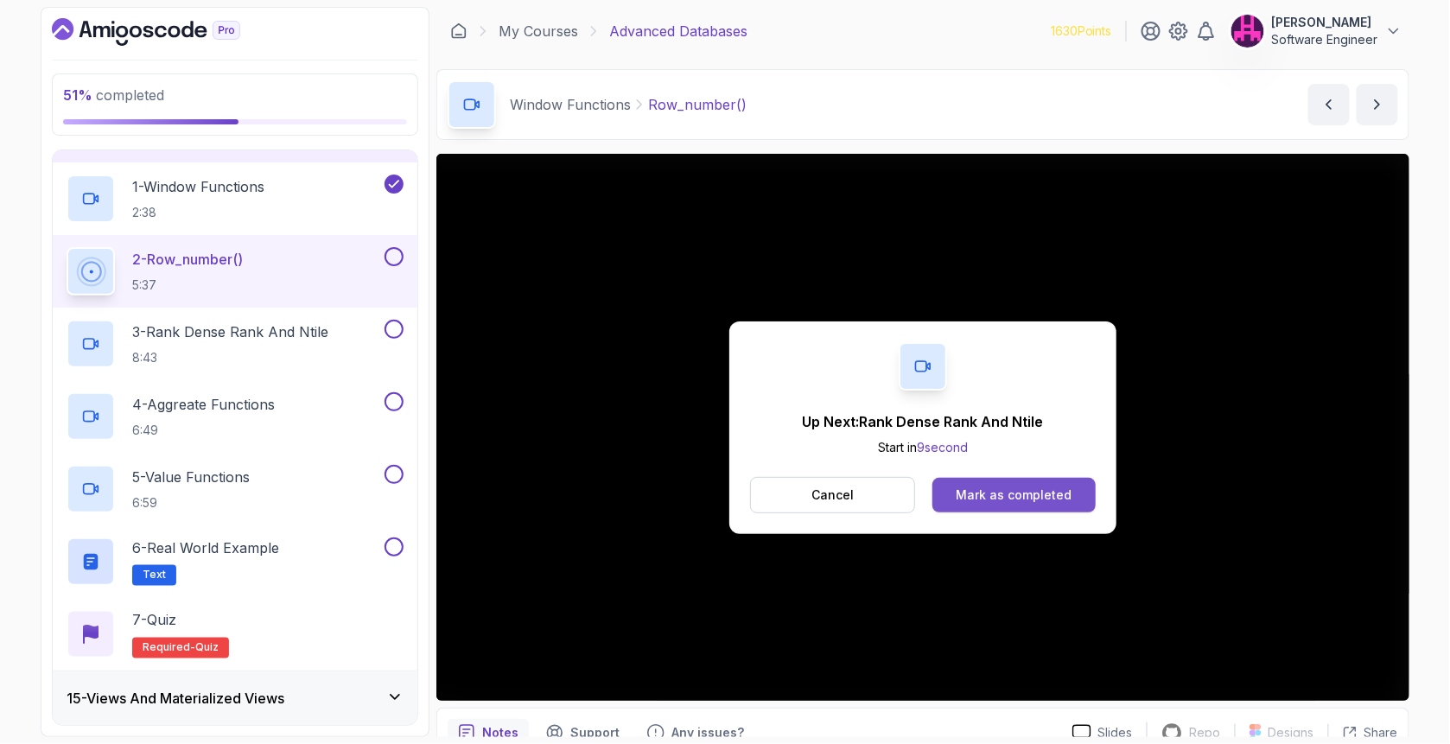
click at [1045, 492] on div "Mark as completed" at bounding box center [1013, 494] width 116 height 17
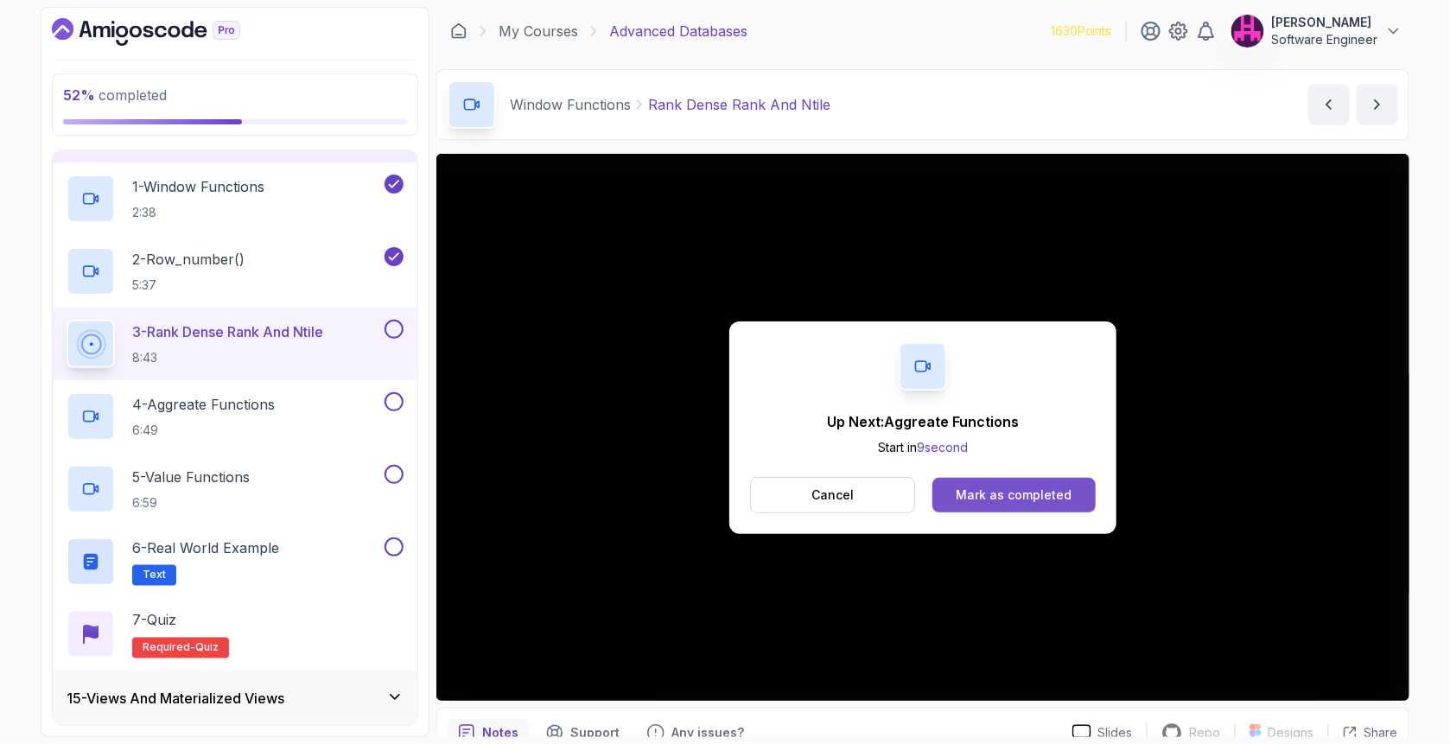
click at [979, 497] on div "Mark as completed" at bounding box center [1013, 494] width 116 height 17
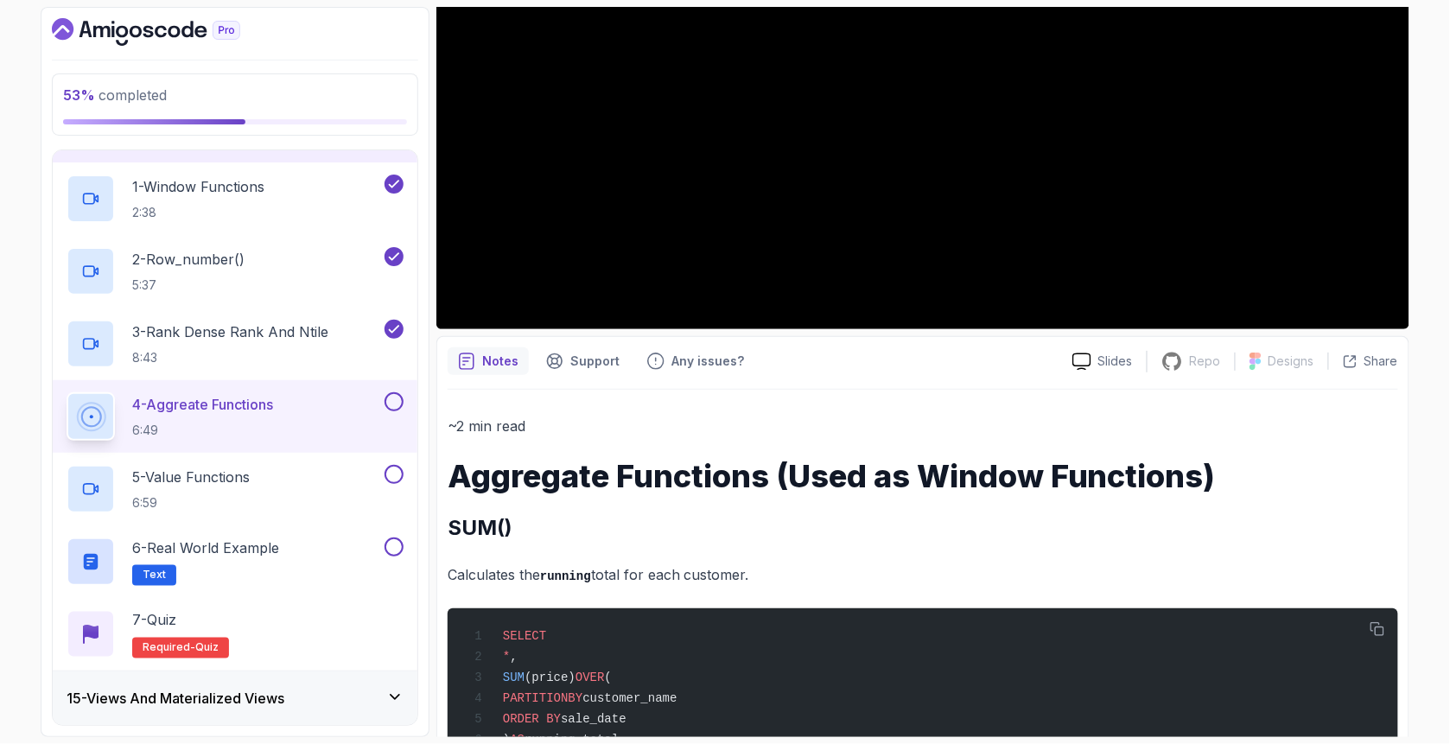
scroll to position [124, 0]
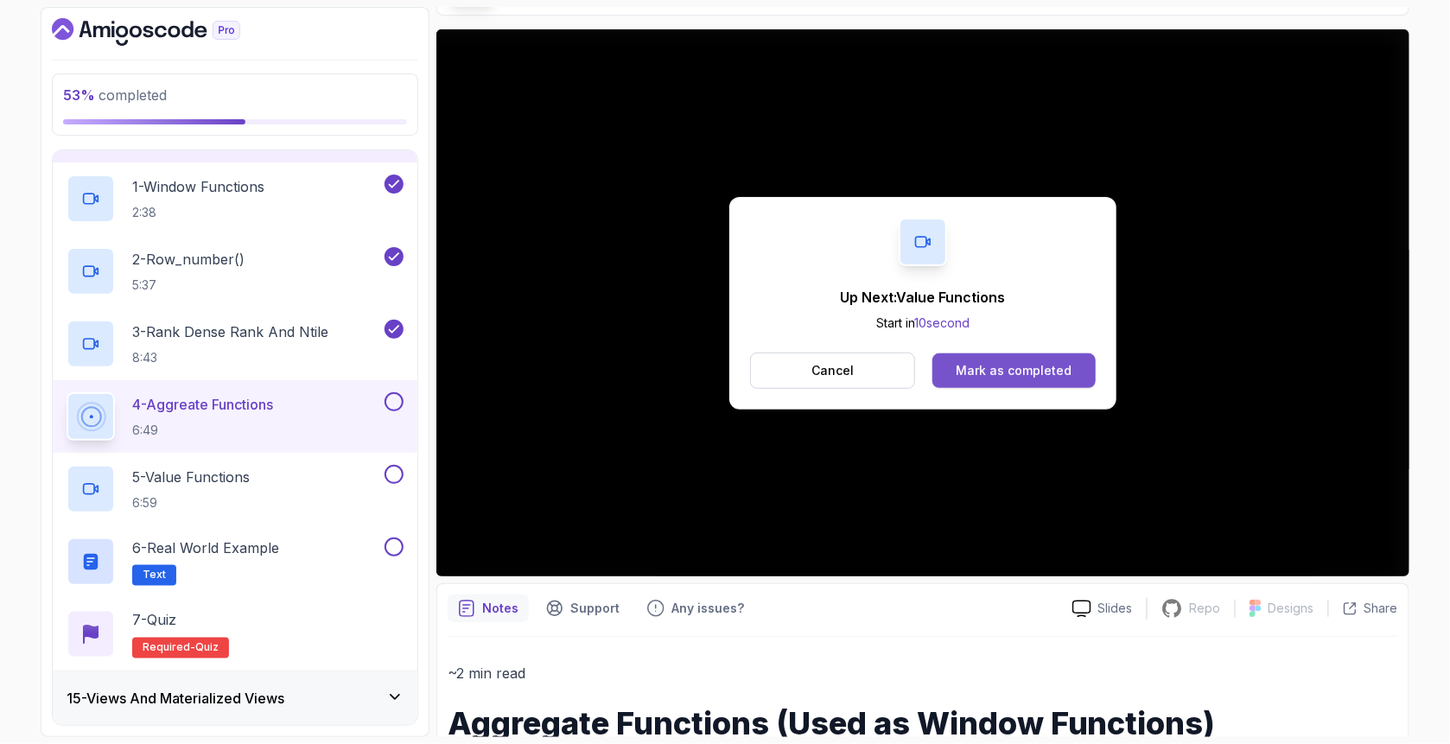
click at [1018, 365] on div "Mark as completed" at bounding box center [1013, 370] width 116 height 17
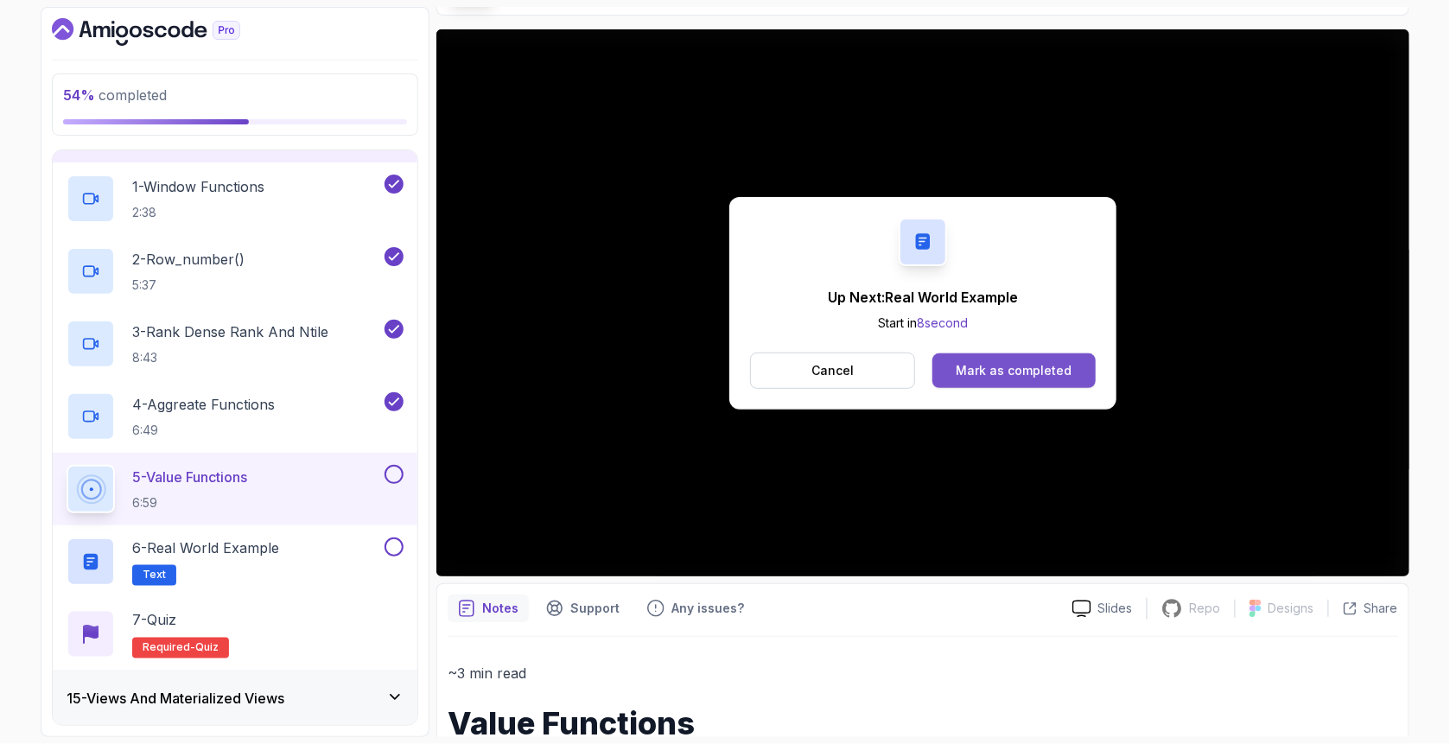
click at [1000, 371] on div "Mark as completed" at bounding box center [1013, 370] width 116 height 17
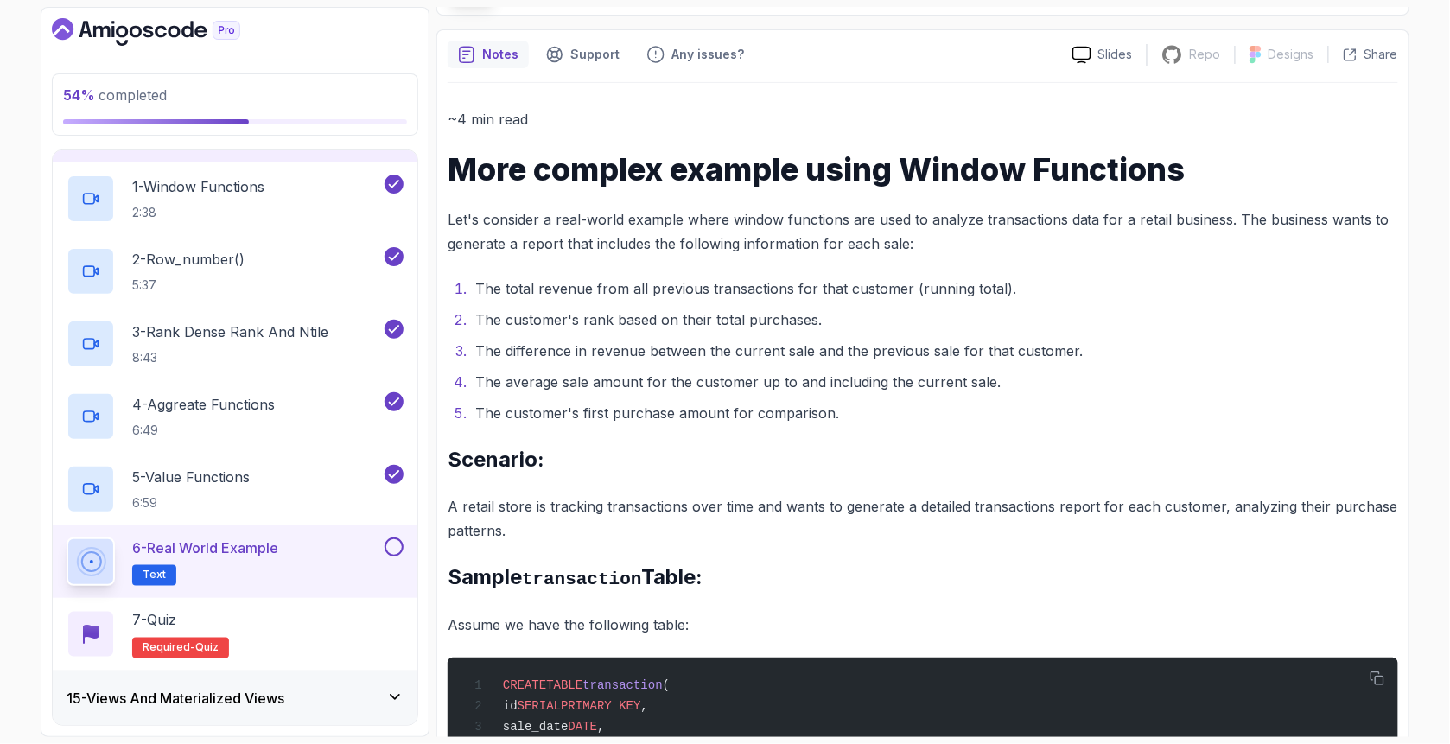
click at [397, 542] on button at bounding box center [393, 546] width 19 height 19
click at [311, 634] on div "7 - Quiz Required- quiz" at bounding box center [235, 634] width 337 height 48
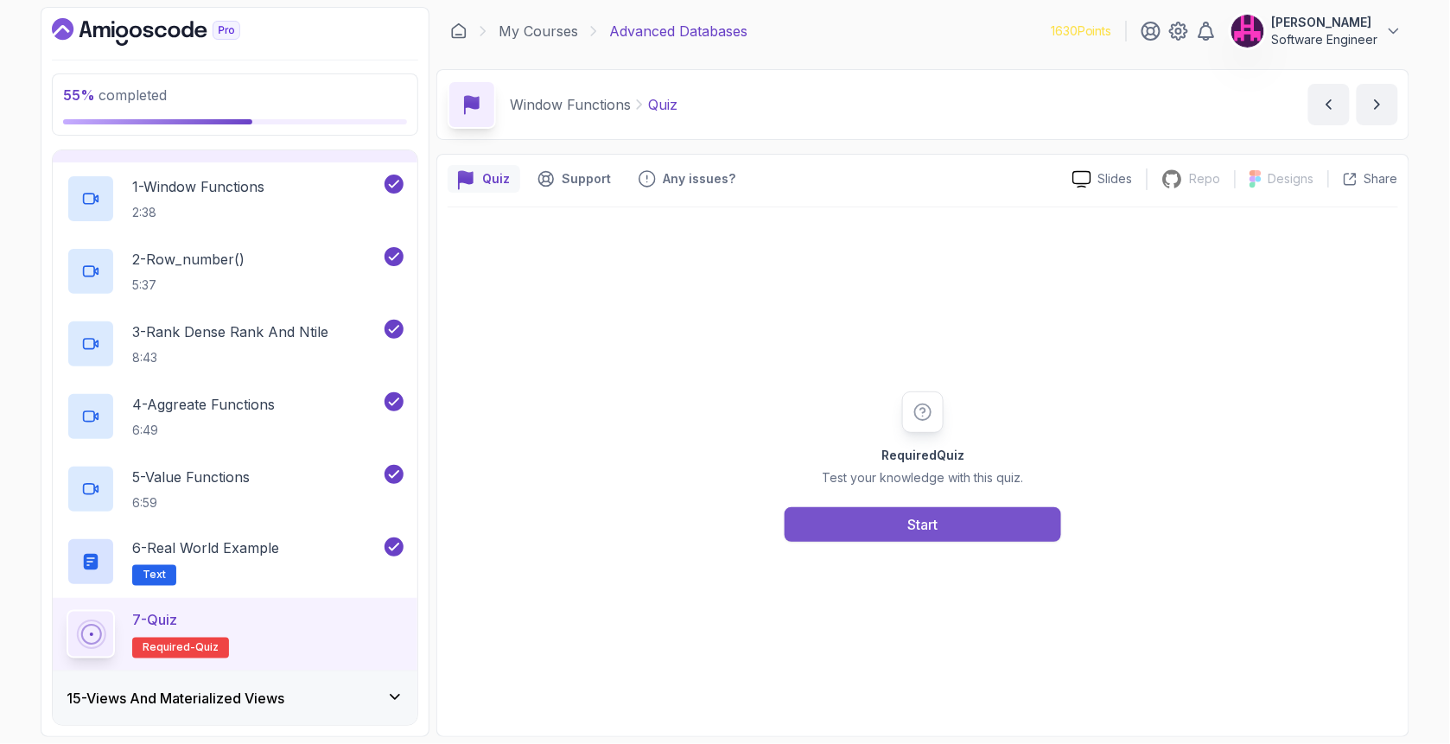
click at [942, 523] on button "Start" at bounding box center [922, 524] width 276 height 35
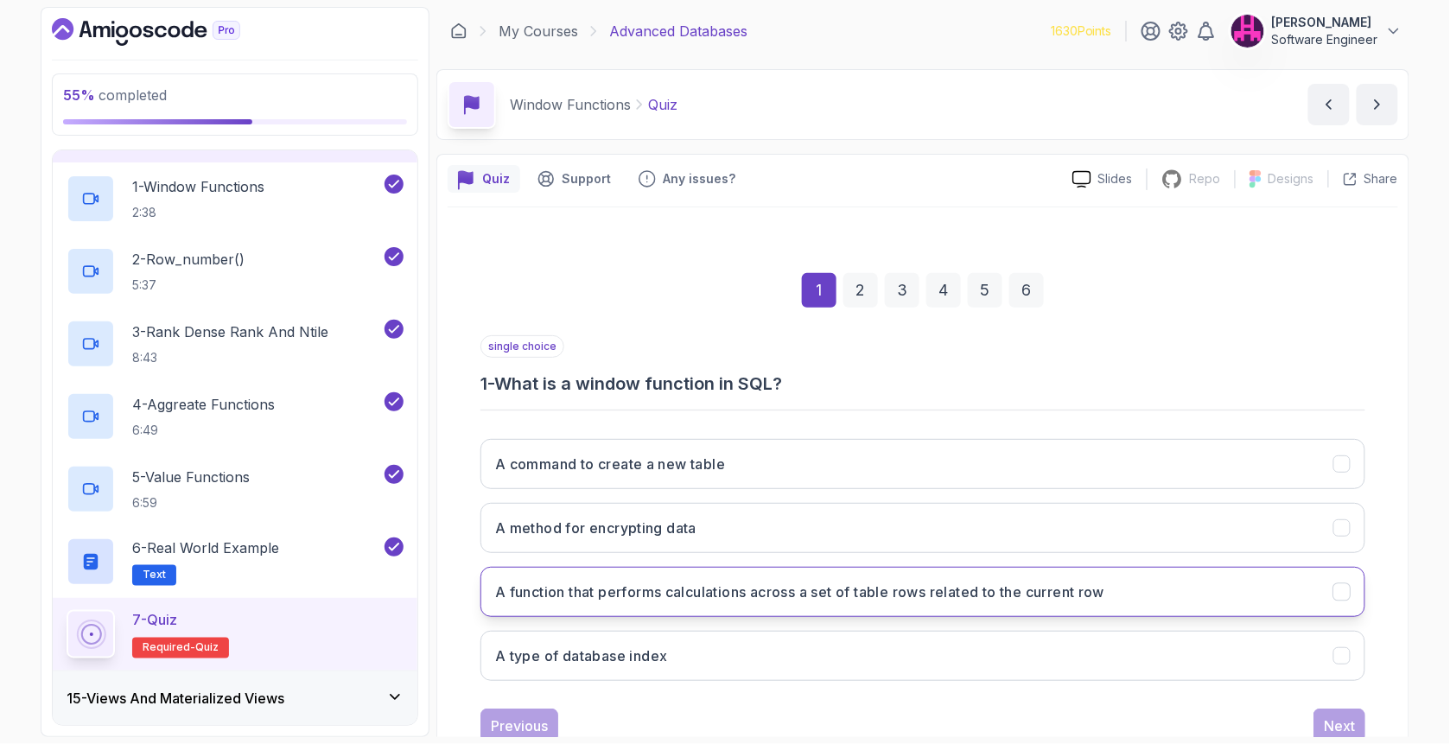
click at [620, 592] on h3 "A function that performs calculations across a set of table rows related to the…" at bounding box center [799, 591] width 609 height 21
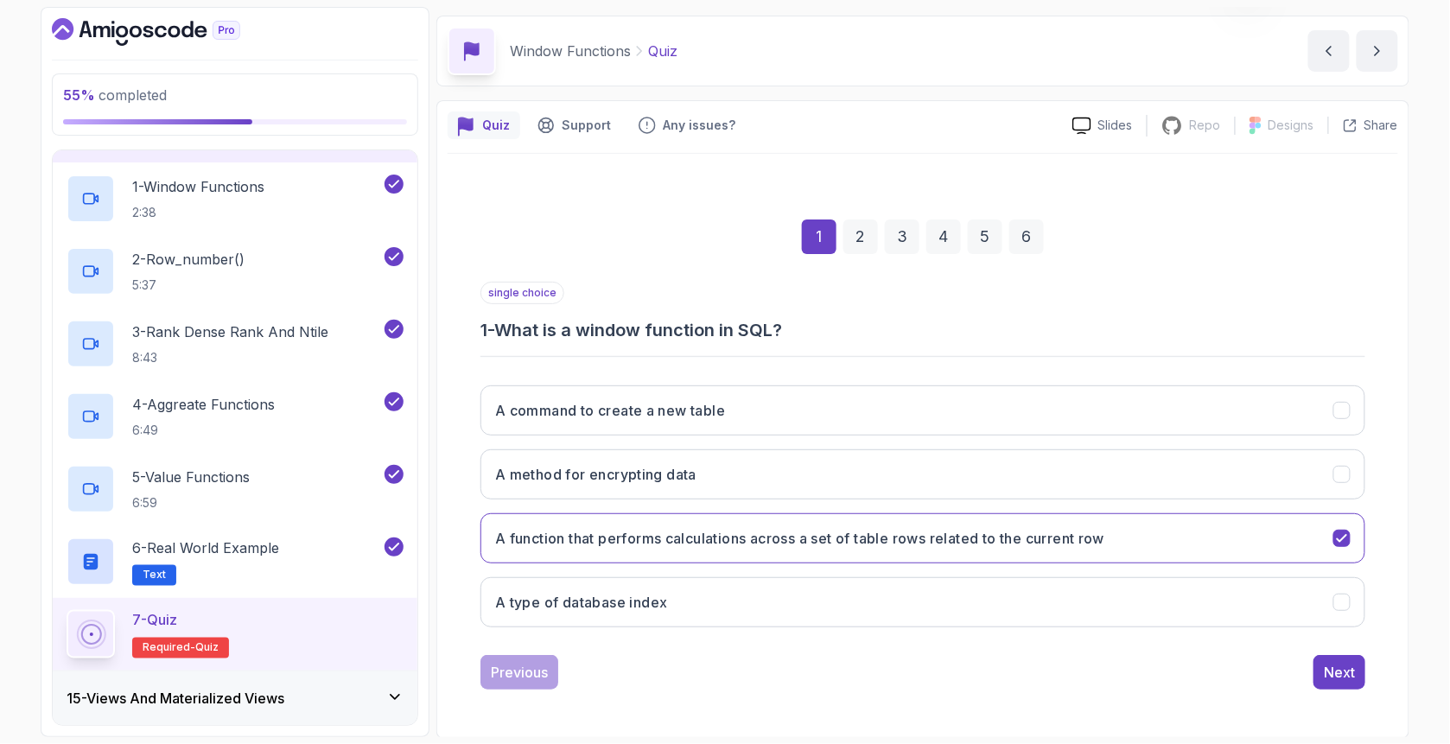
scroll to position [54, 0]
click at [1342, 666] on div "Next" at bounding box center [1338, 672] width 31 height 21
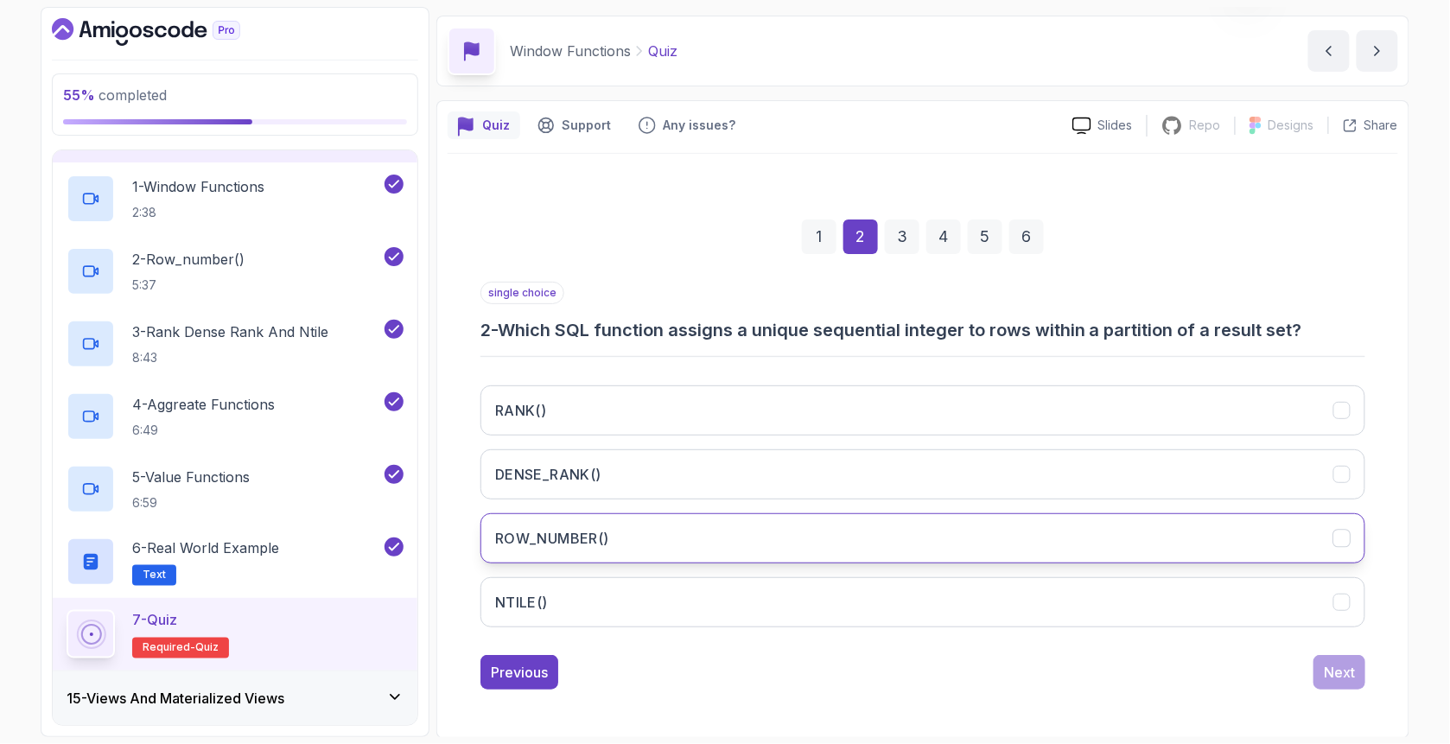
click at [601, 540] on h3 "ROW_NUMBER()" at bounding box center [552, 538] width 114 height 21
click at [1365, 680] on button "Next" at bounding box center [1339, 672] width 52 height 35
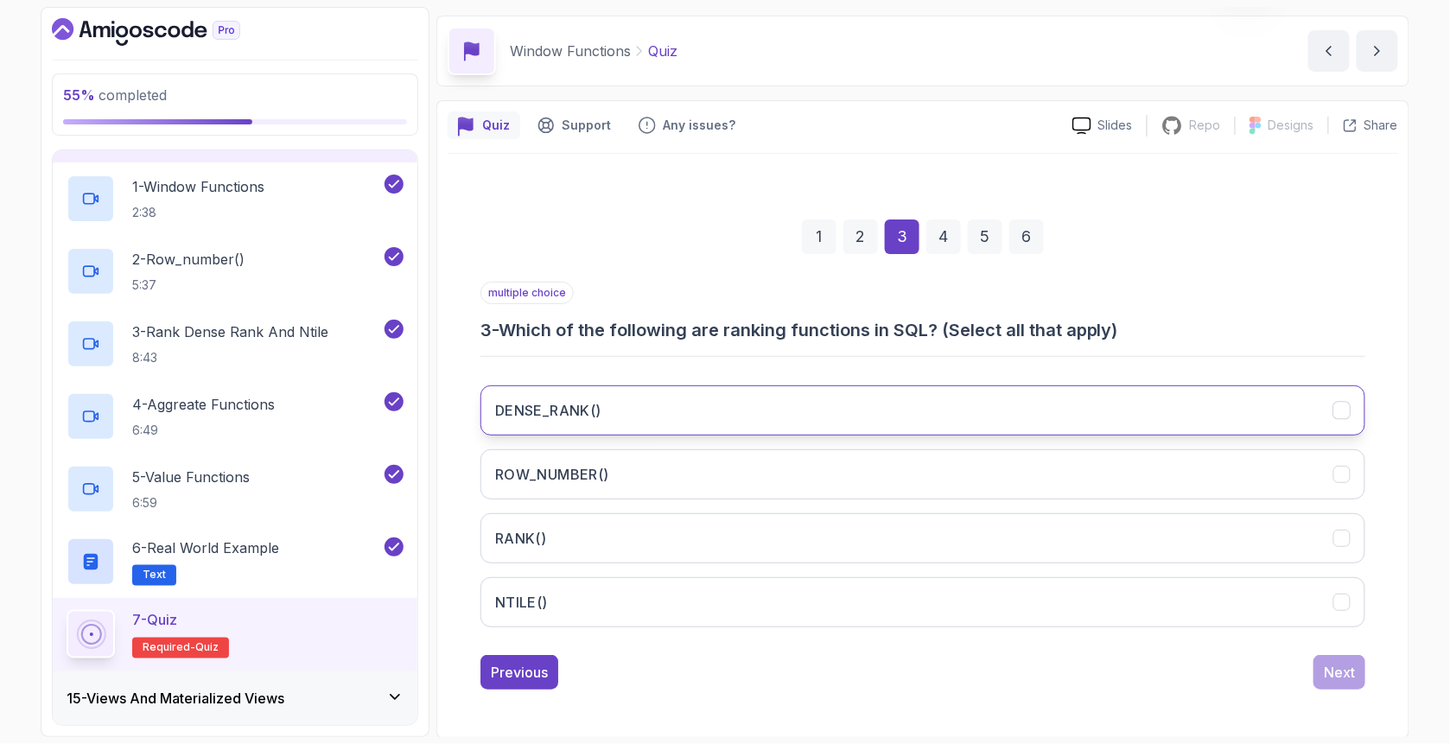
click at [638, 403] on button "DENSE_RANK()" at bounding box center [922, 410] width 885 height 50
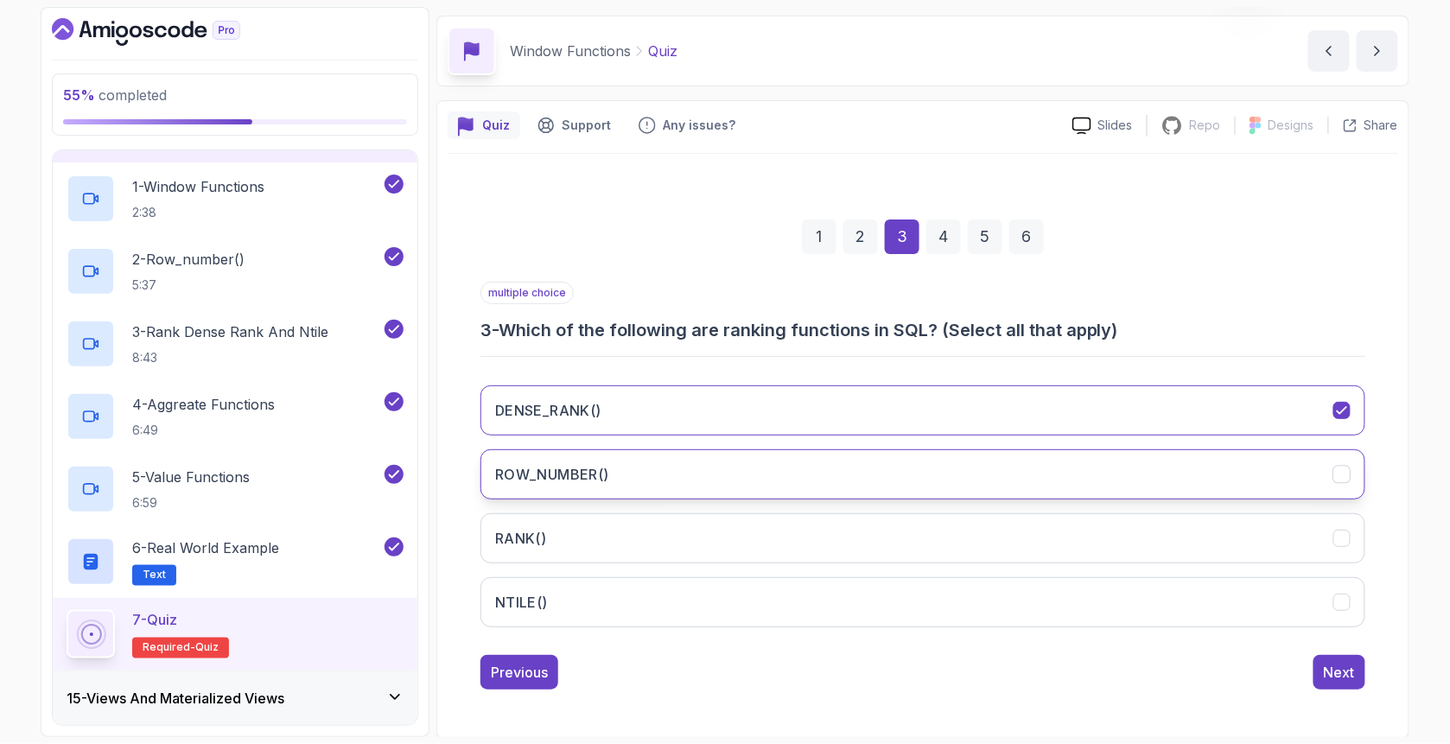
click at [628, 484] on button "ROW_NUMBER()" at bounding box center [922, 474] width 885 height 50
click at [610, 541] on button "RANK()" at bounding box center [922, 538] width 885 height 50
click at [1354, 686] on button "Next" at bounding box center [1339, 672] width 52 height 35
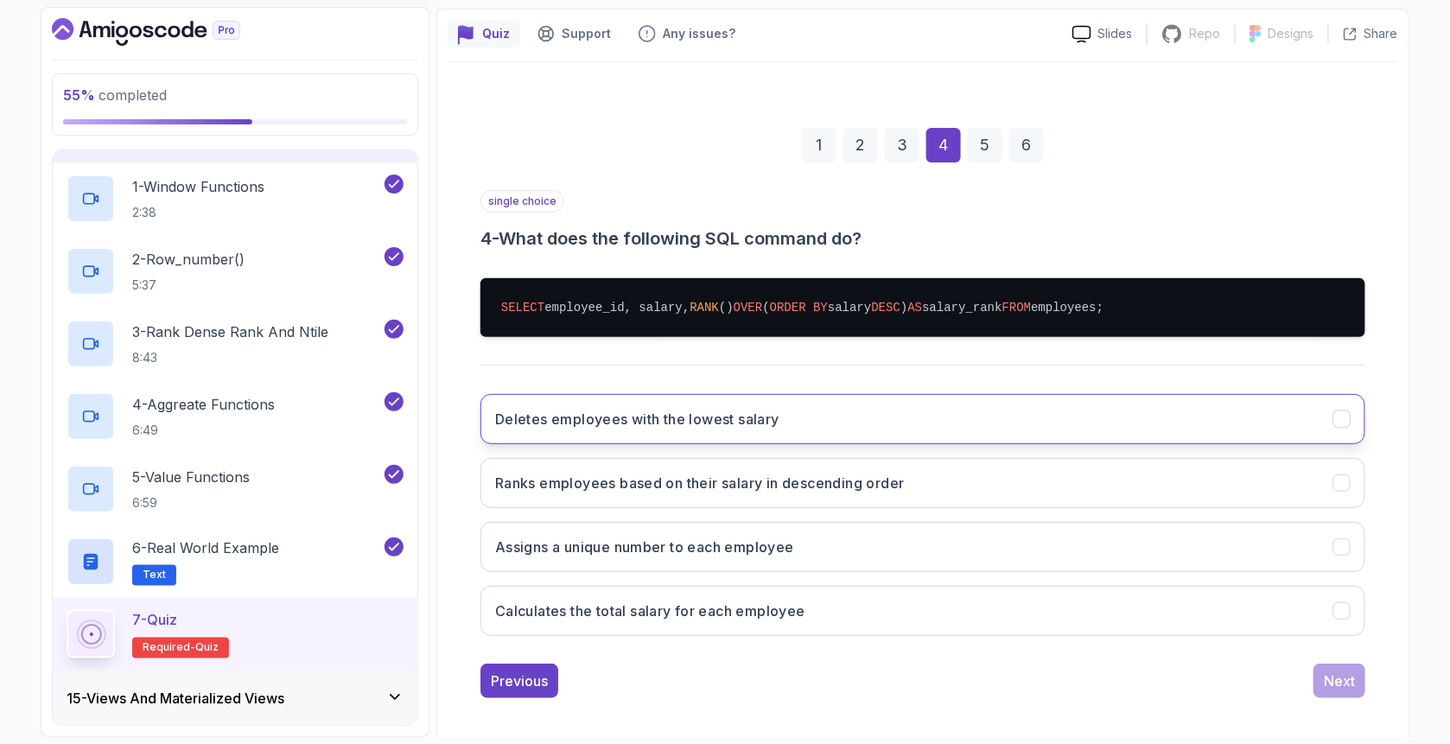
scroll to position [154, 0]
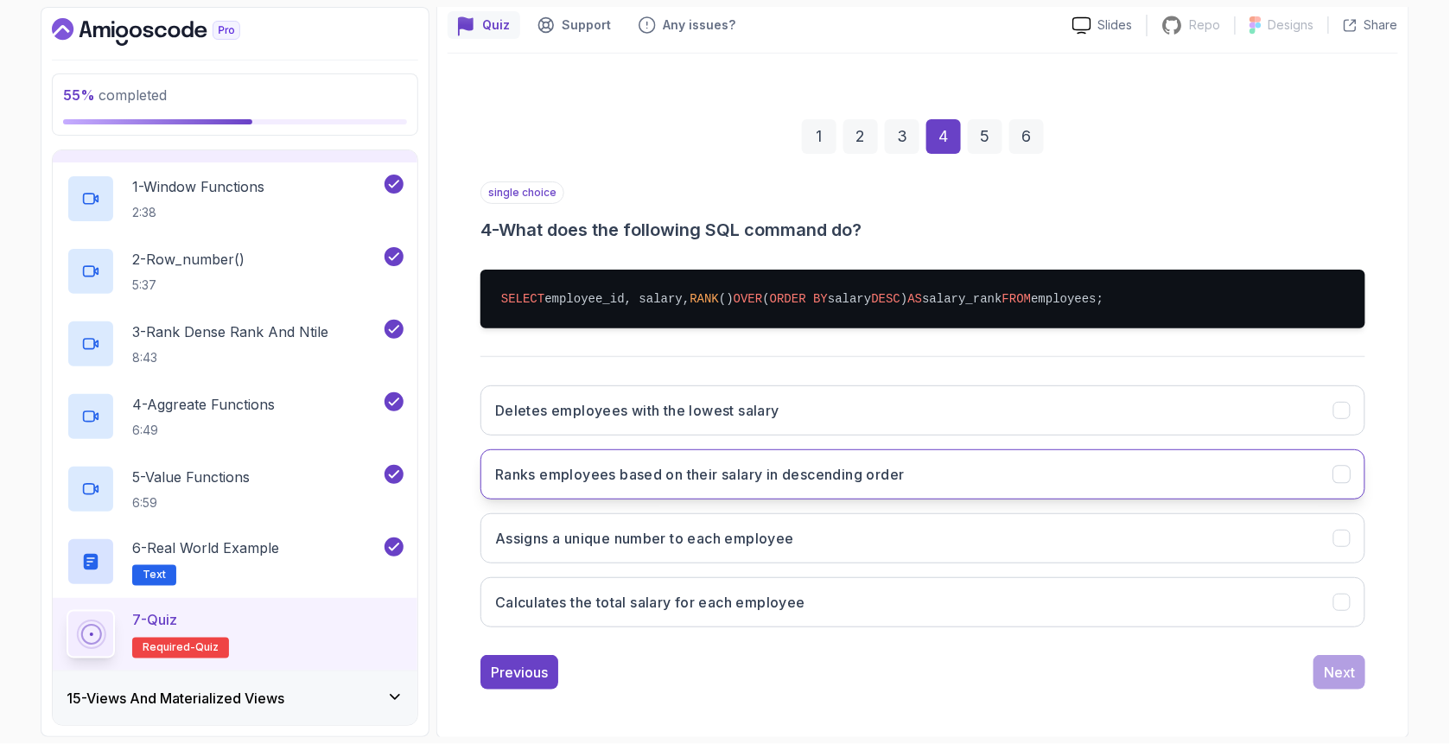
click at [595, 466] on h3 "Ranks employees based on their salary in descending order" at bounding box center [699, 474] width 409 height 21
click at [1356, 676] on button "Next" at bounding box center [1339, 672] width 52 height 35
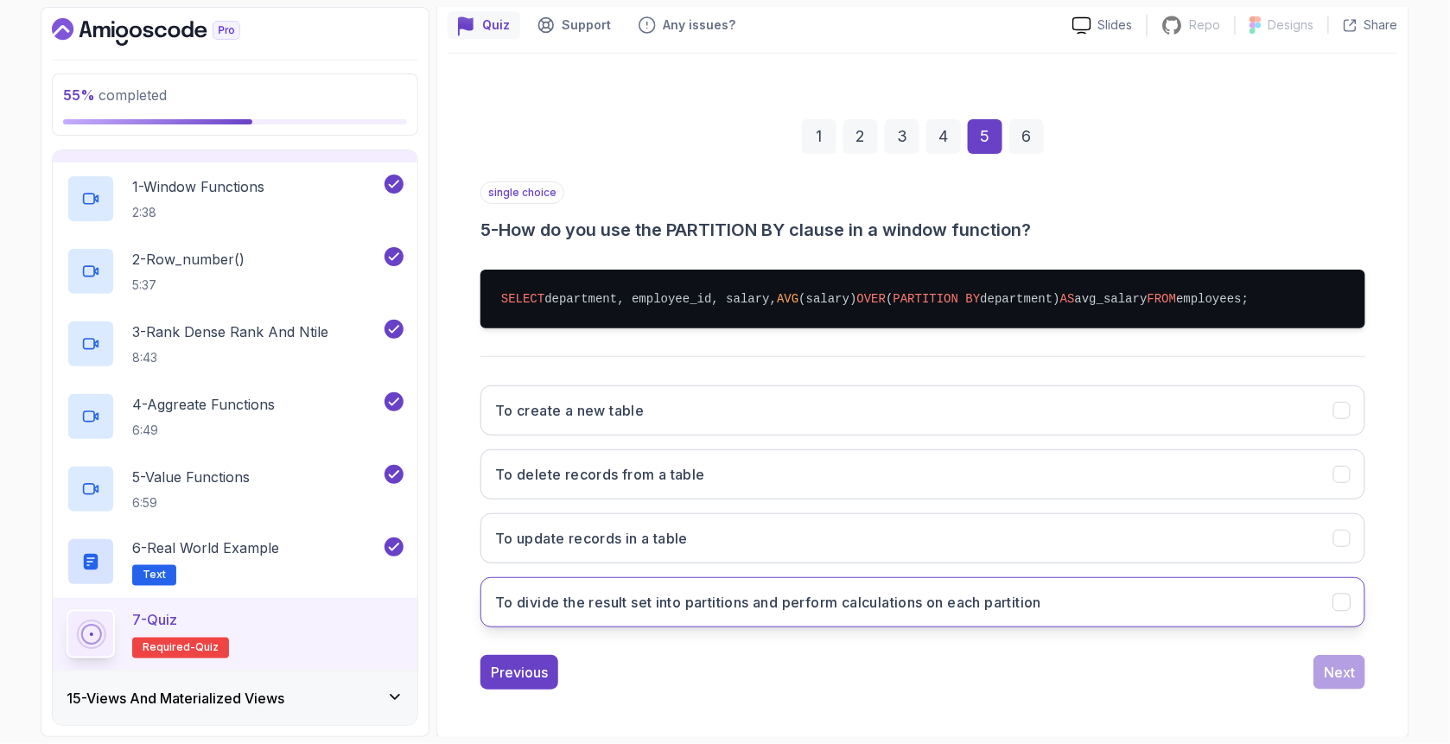
click at [587, 603] on h3 "To divide the result set into partitions and perform calculations on each parti…" at bounding box center [768, 602] width 546 height 21
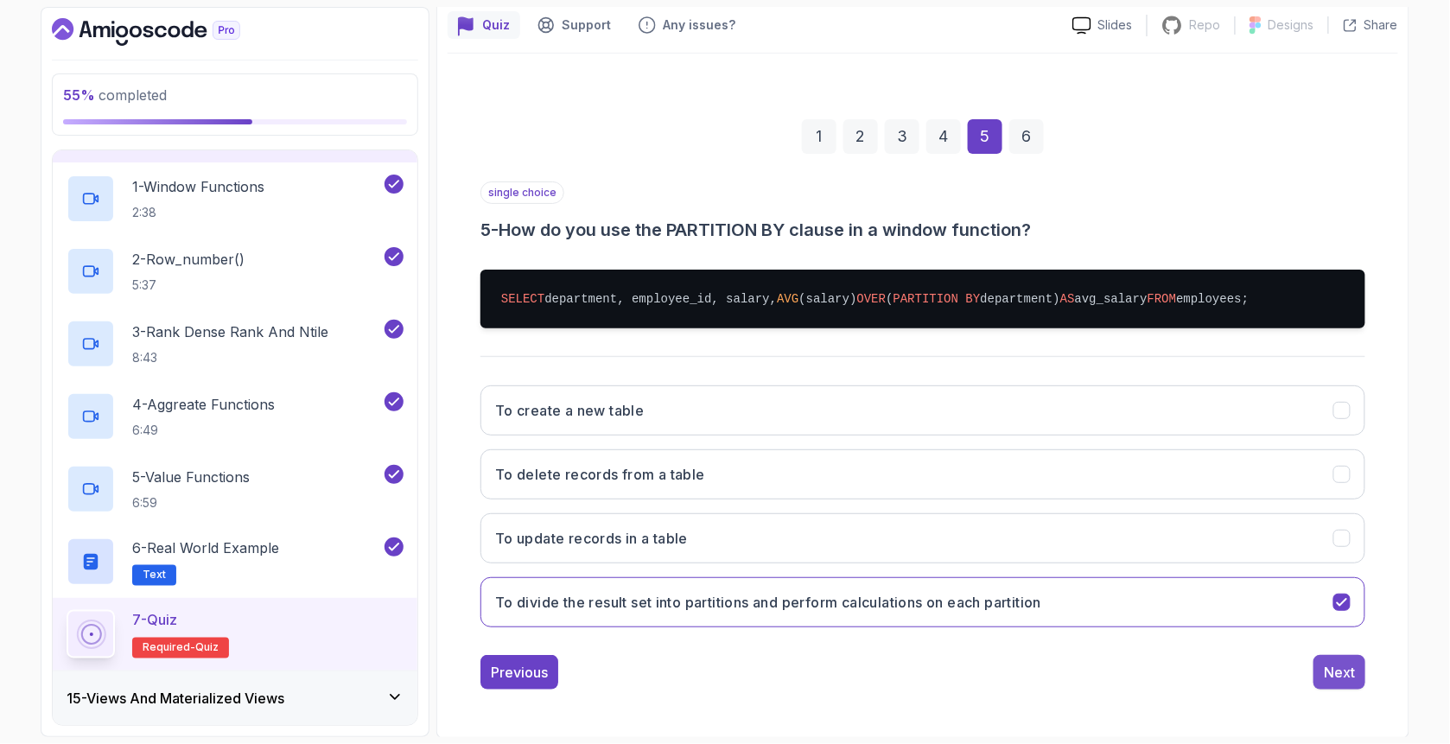
click at [1350, 684] on button "Next" at bounding box center [1339, 672] width 52 height 35
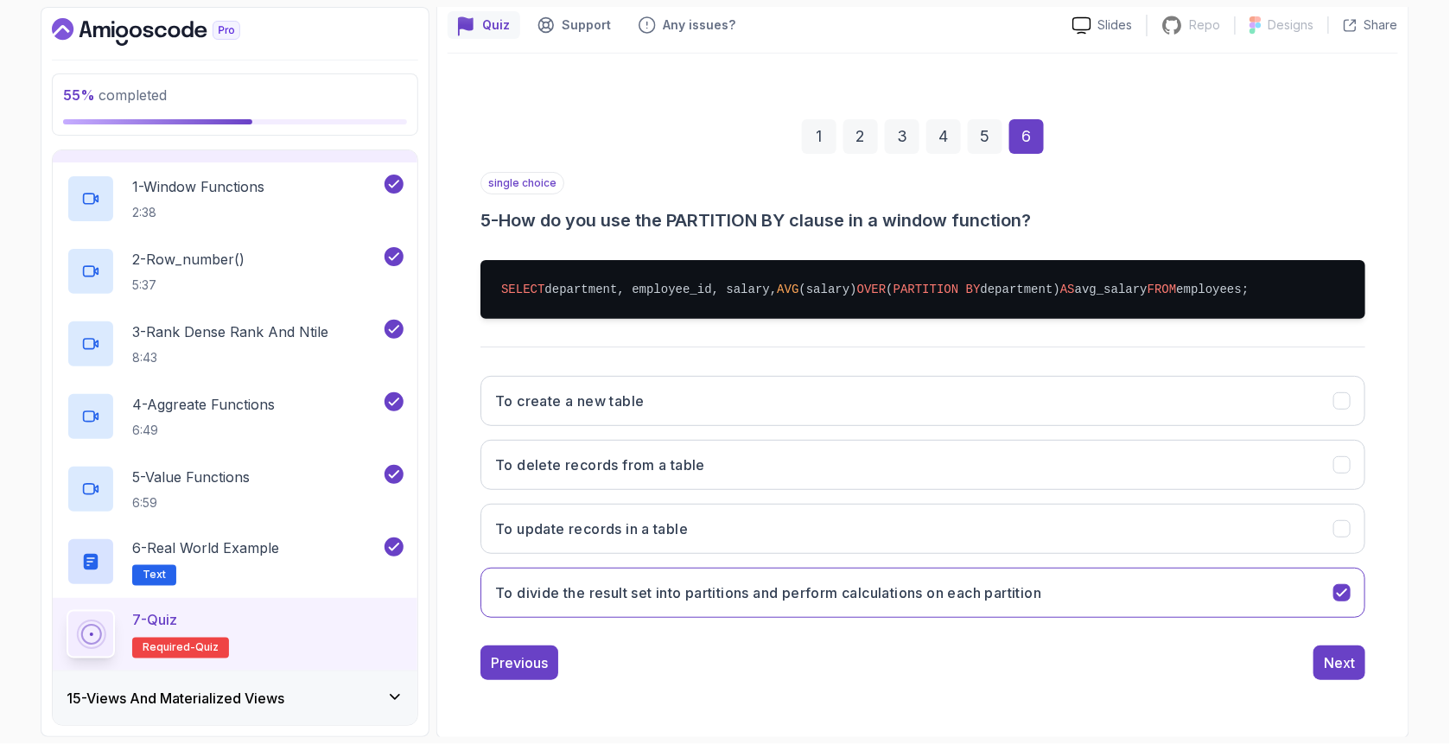
scroll to position [54, 0]
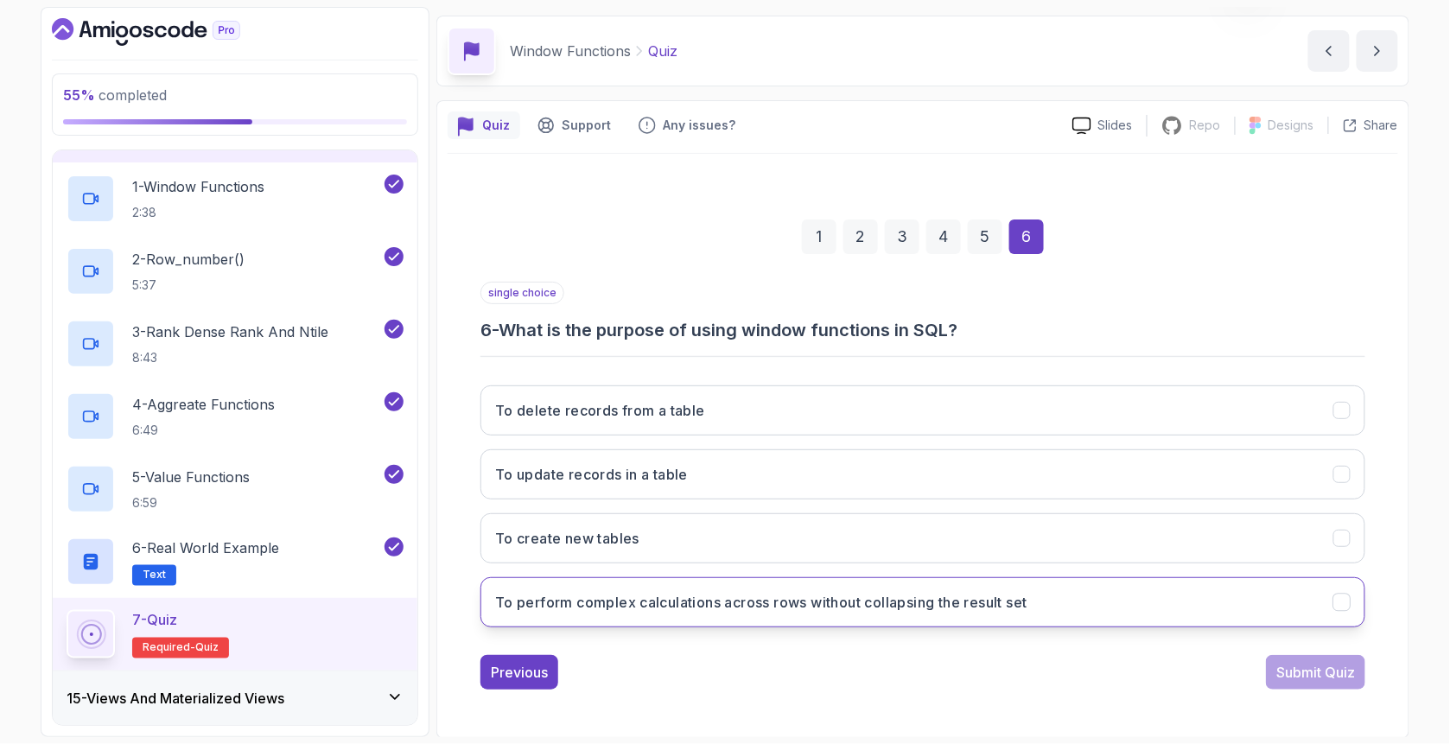
click at [641, 592] on h3 "To perform complex calculations across rows without collapsing the result set" at bounding box center [761, 602] width 532 height 21
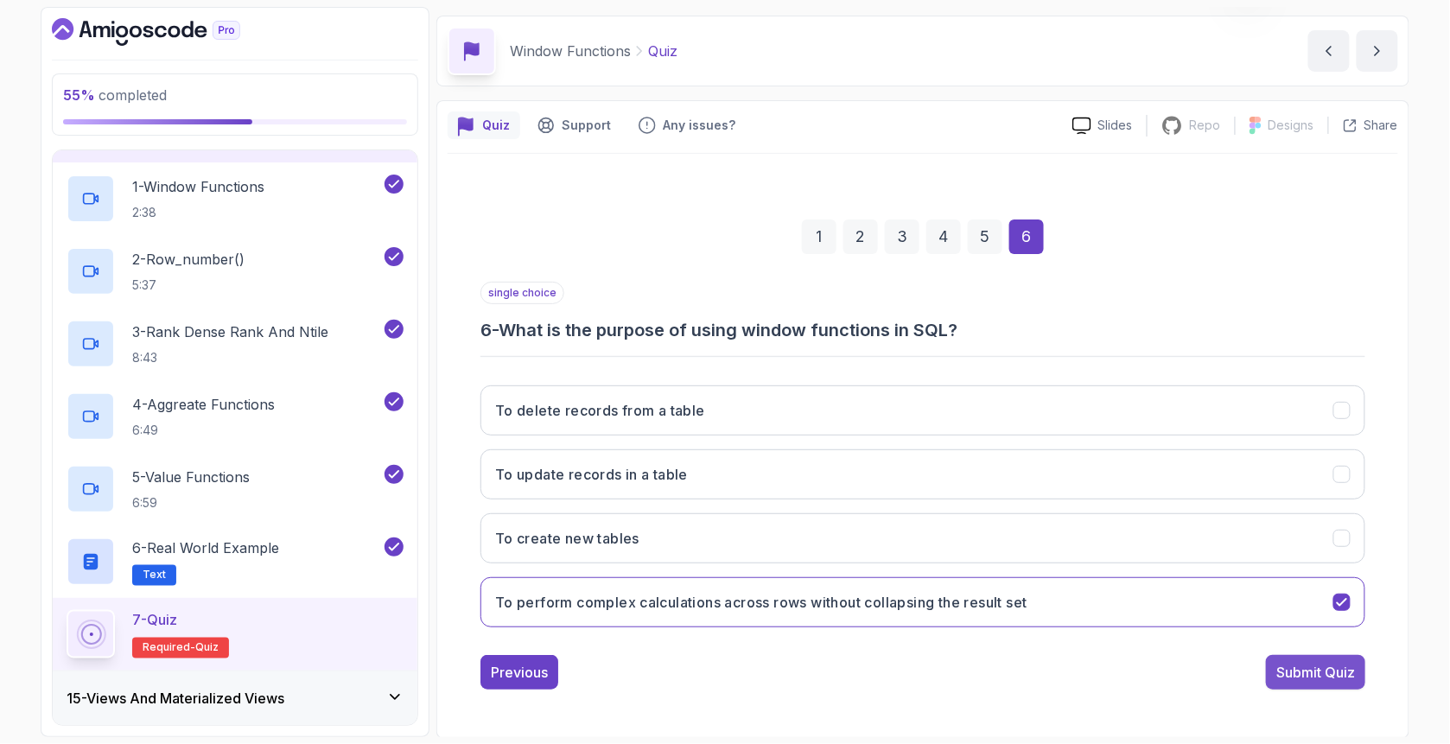
click at [1326, 674] on div "Submit Quiz" at bounding box center [1315, 672] width 79 height 21
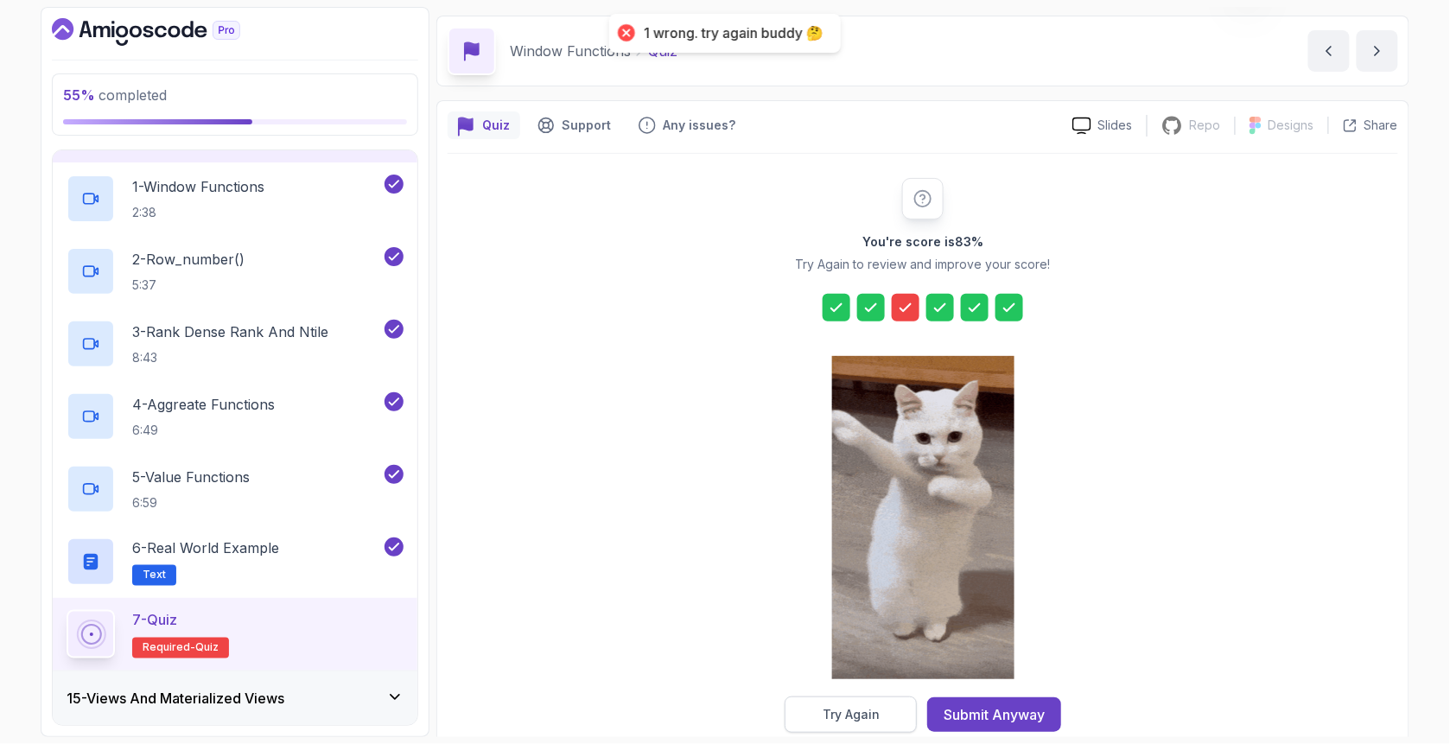
click at [872, 716] on div "Try Again" at bounding box center [850, 714] width 57 height 17
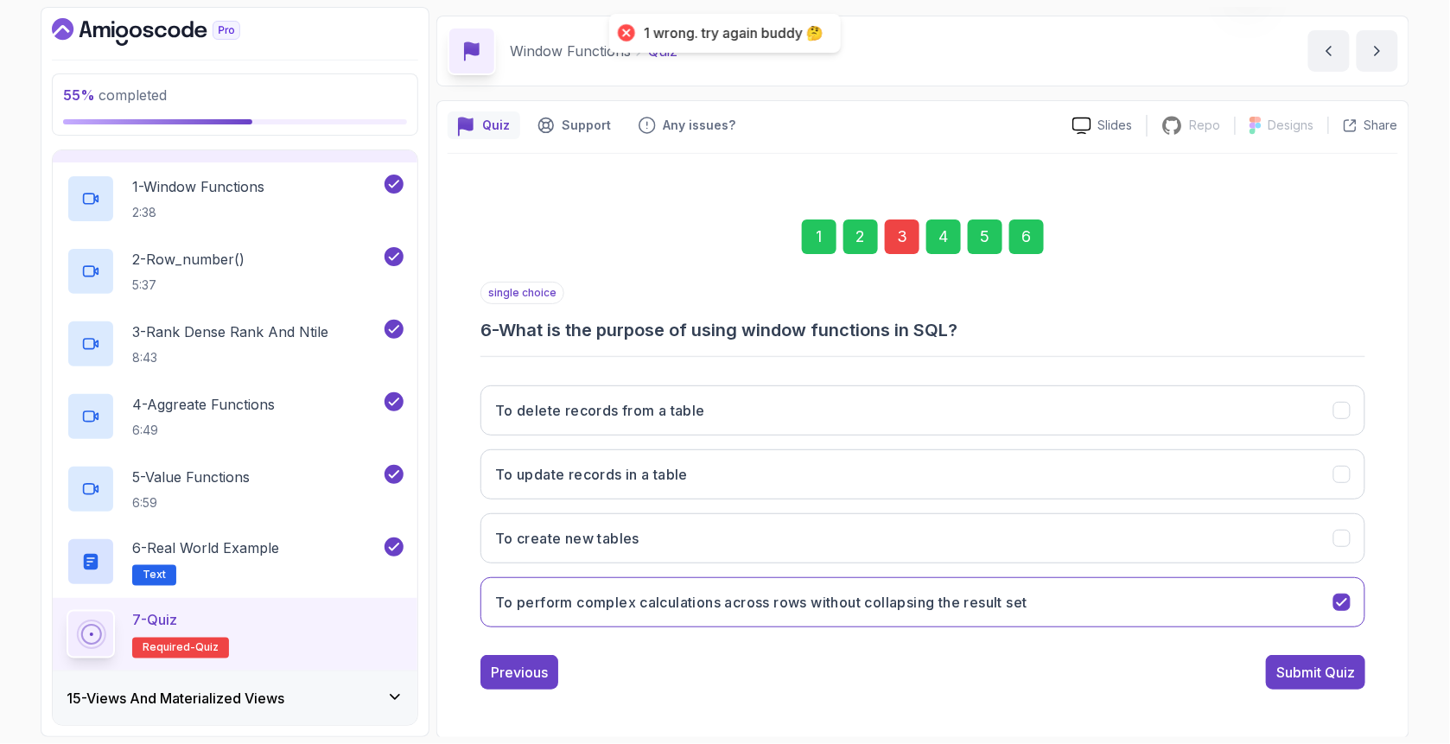
click at [905, 244] on div "3" at bounding box center [902, 236] width 35 height 35
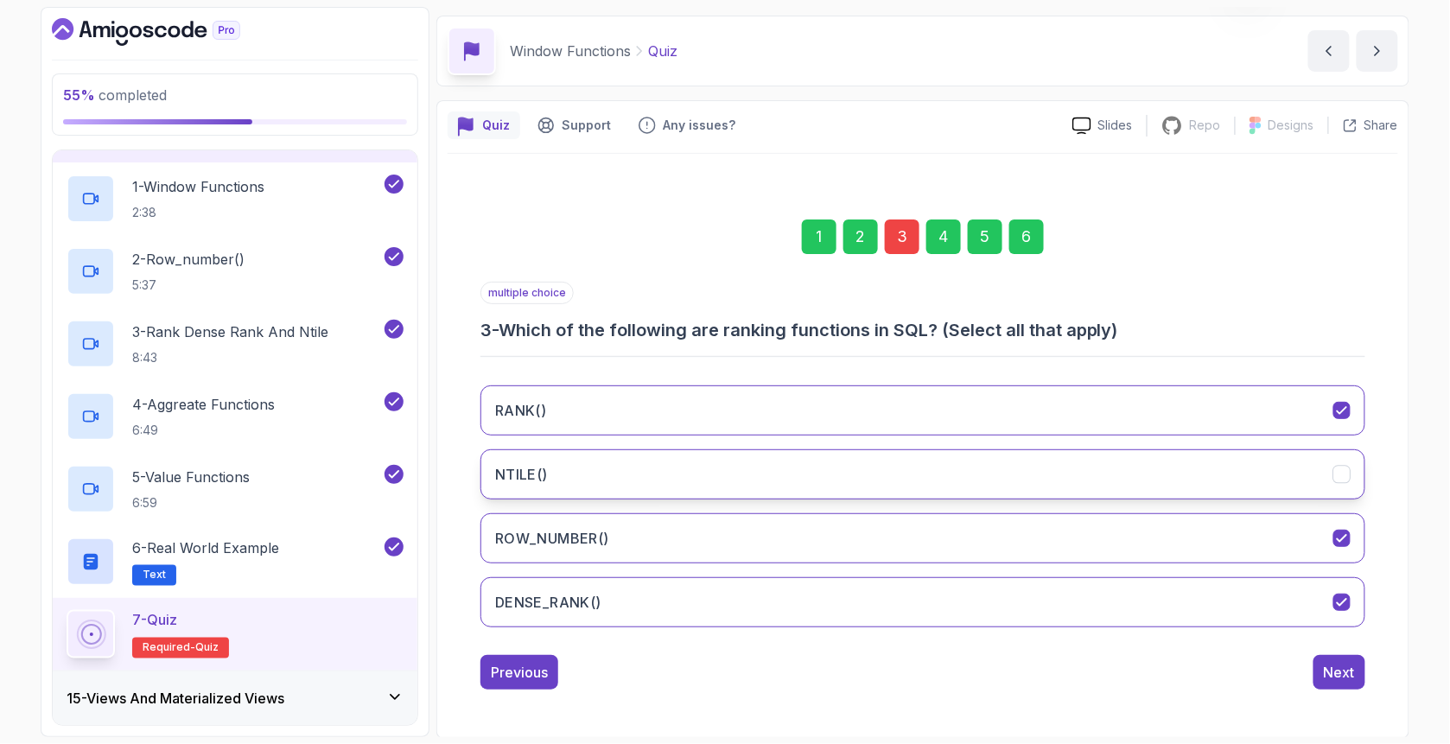
click at [598, 465] on button "NTILE()" at bounding box center [922, 474] width 885 height 50
click at [1033, 239] on div "6" at bounding box center [1026, 236] width 35 height 35
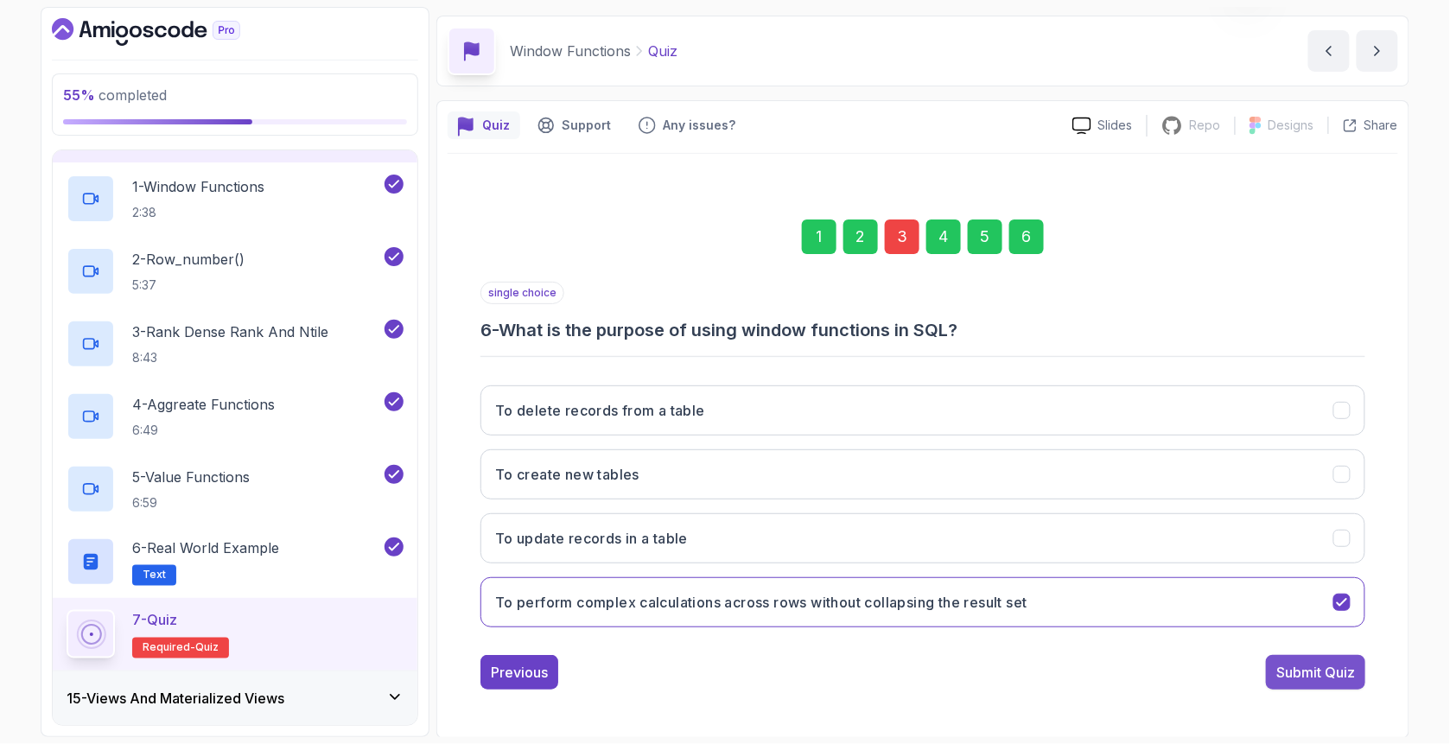
click at [1310, 665] on div "Submit Quiz" at bounding box center [1315, 672] width 79 height 21
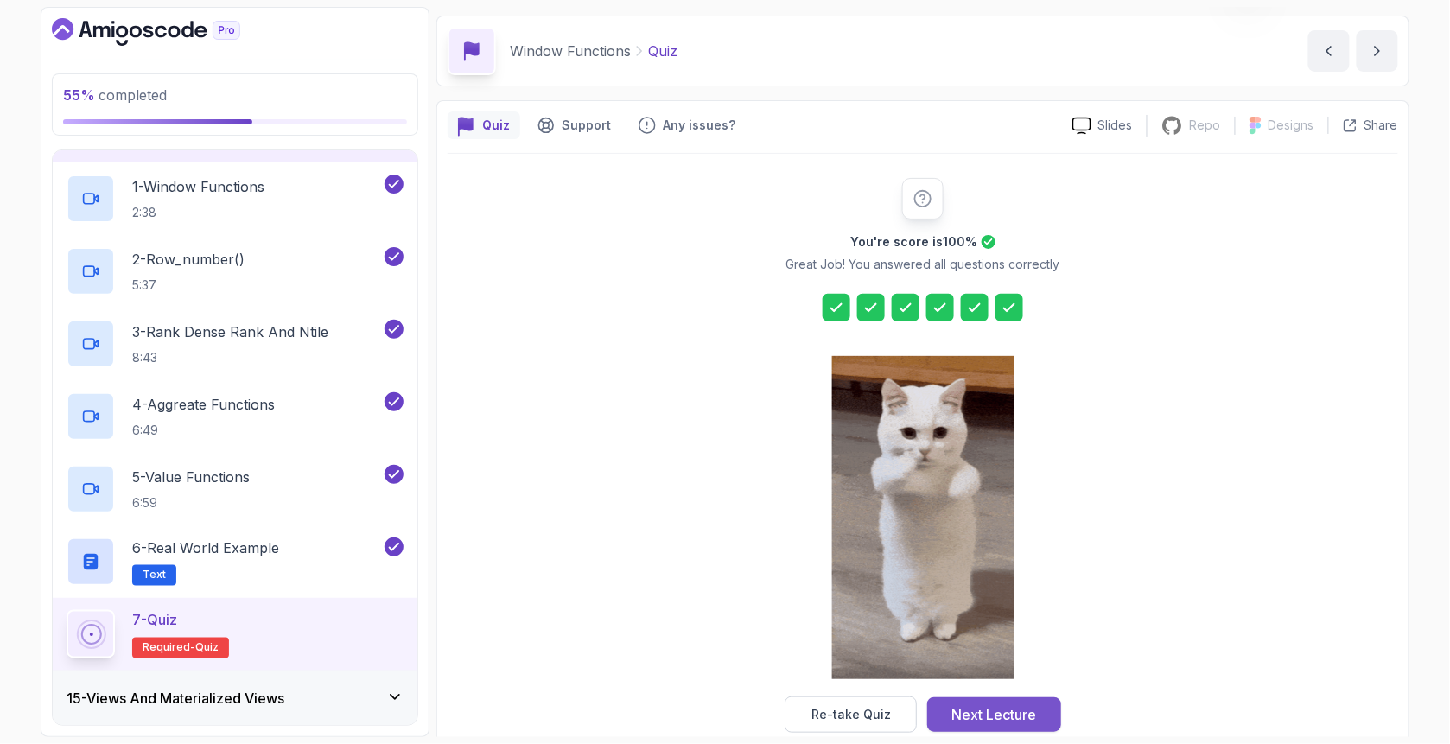
click at [1018, 714] on div "Next Lecture" at bounding box center [994, 714] width 85 height 21
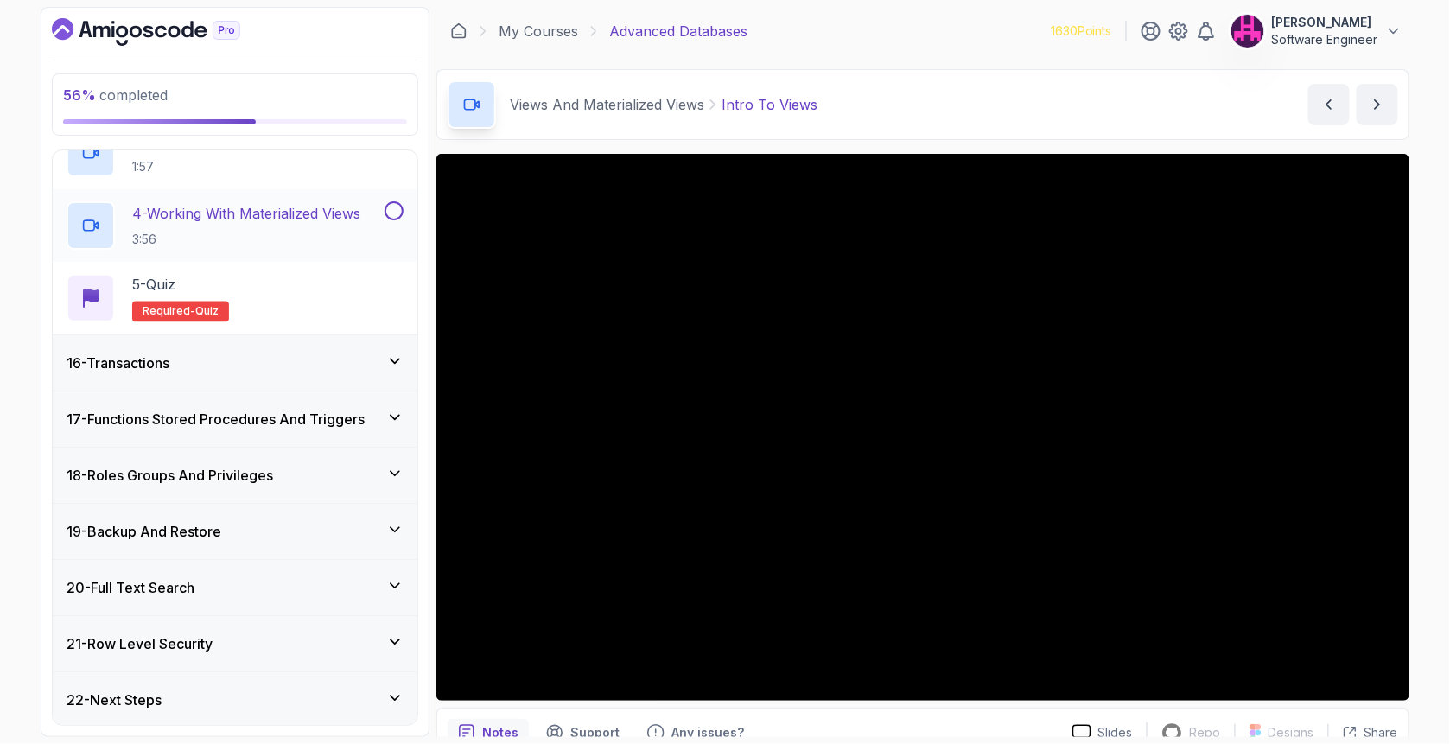
scroll to position [790, 0]
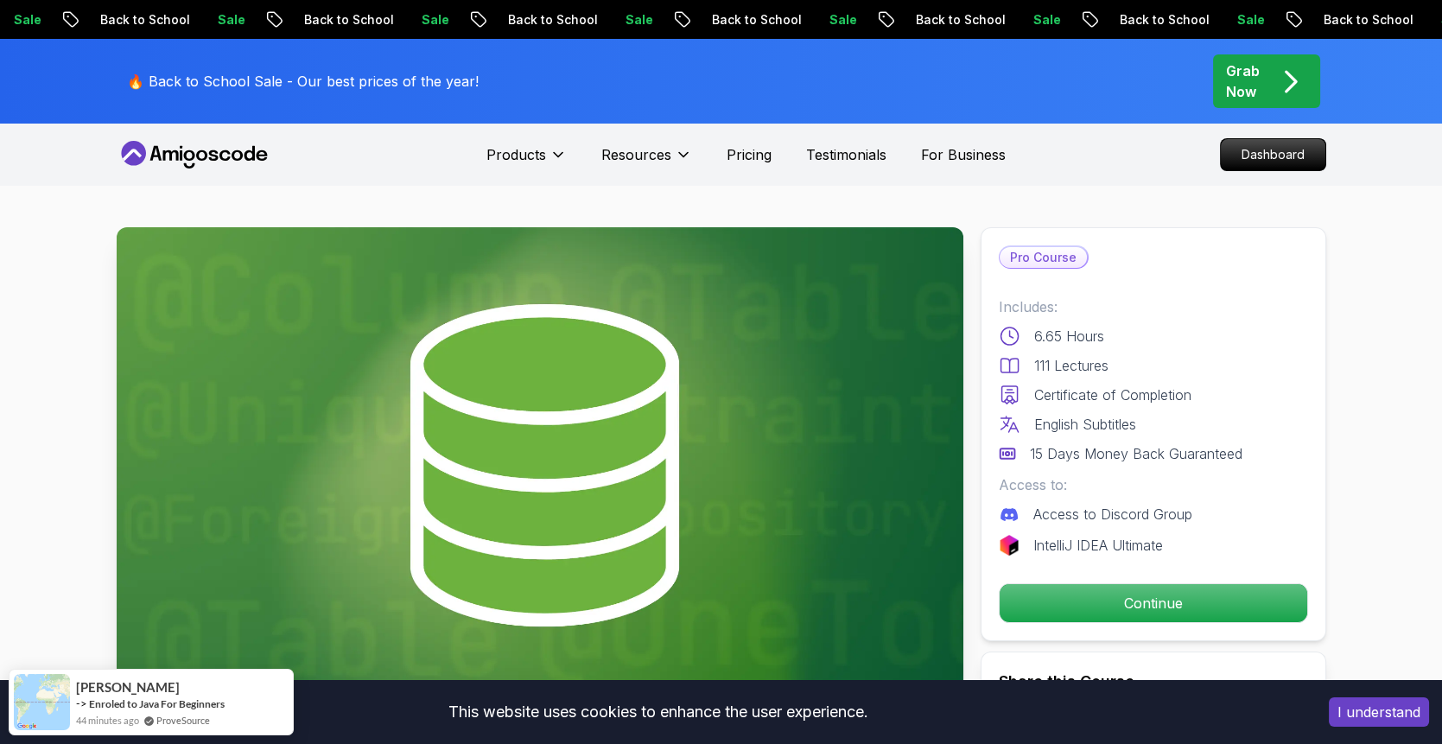
click at [198, 134] on nav "Products Resources Pricing Testimonials For Business Dashboard" at bounding box center [721, 155] width 1209 height 62
click at [200, 153] on icon at bounding box center [194, 155] width 155 height 28
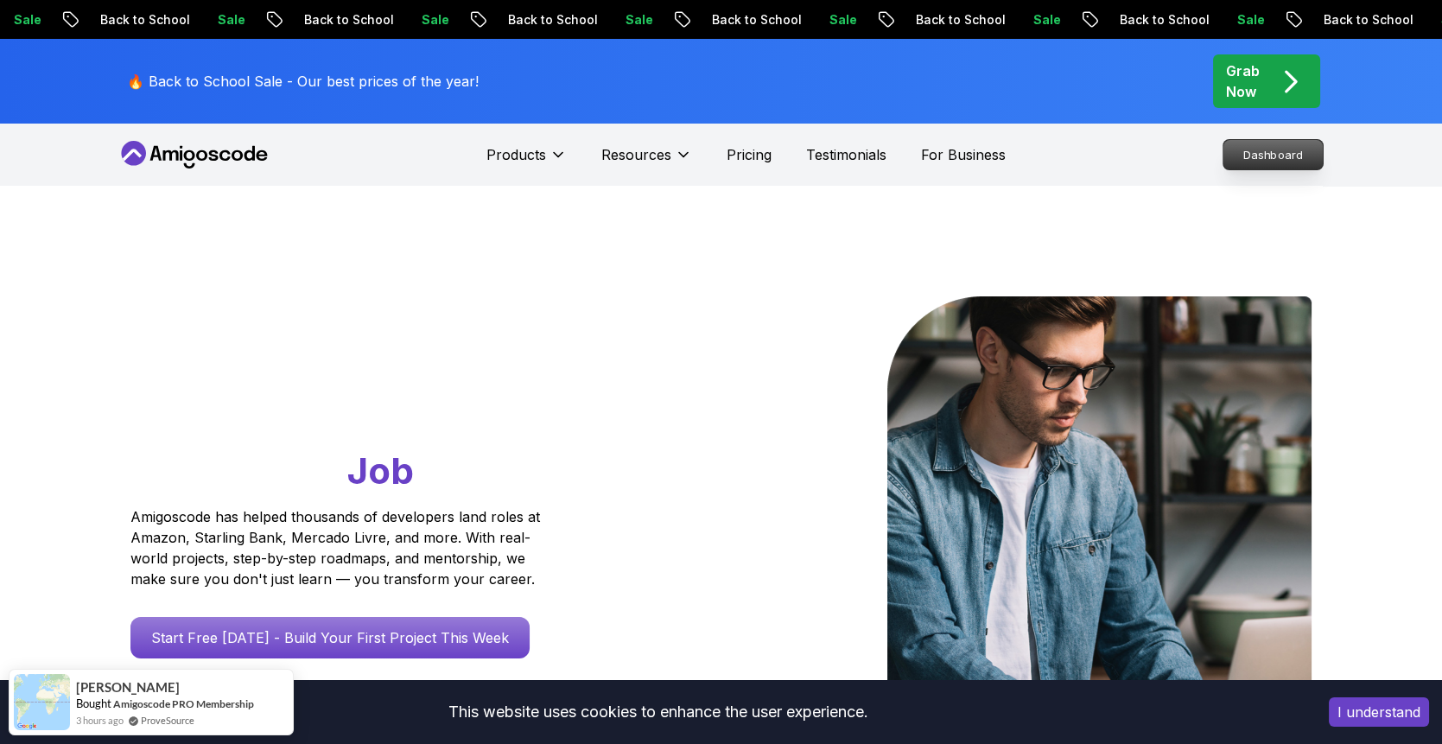
click at [1278, 148] on p "Dashboard" at bounding box center [1272, 154] width 99 height 29
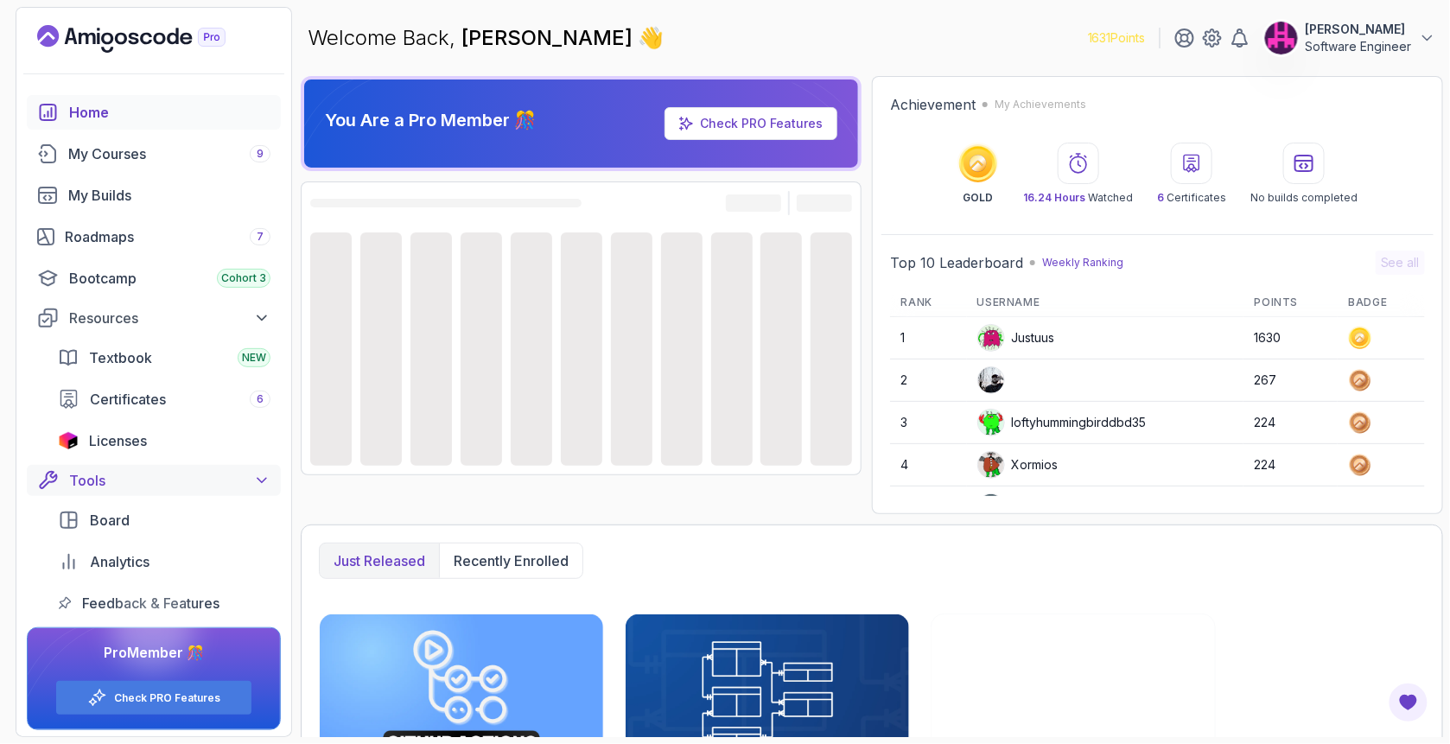
scroll to position [3, 0]
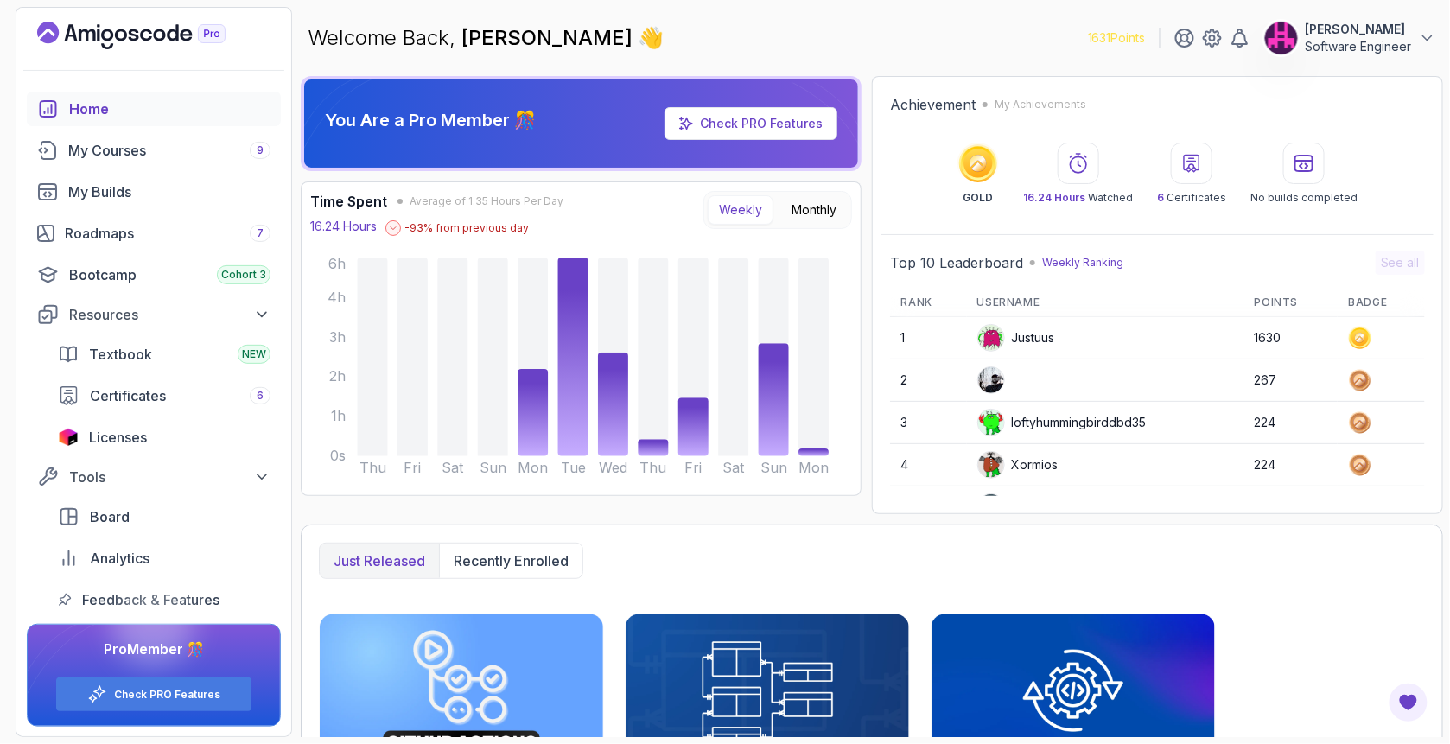
click at [153, 593] on div at bounding box center [152, 624] width 83 height 83
click at [104, 595] on span "Feedback & Features" at bounding box center [150, 599] width 137 height 21
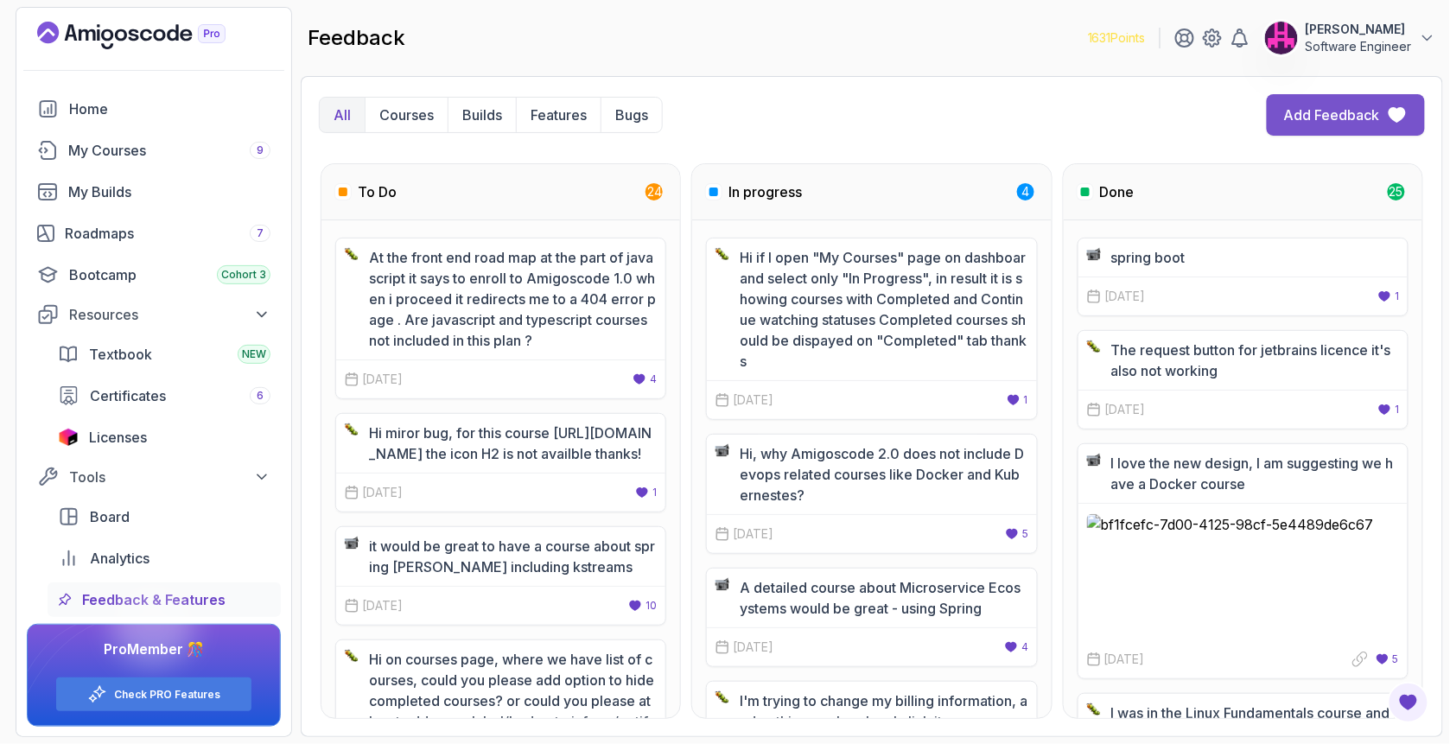
click at [1344, 119] on div "Add Feedback" at bounding box center [1332, 115] width 96 height 21
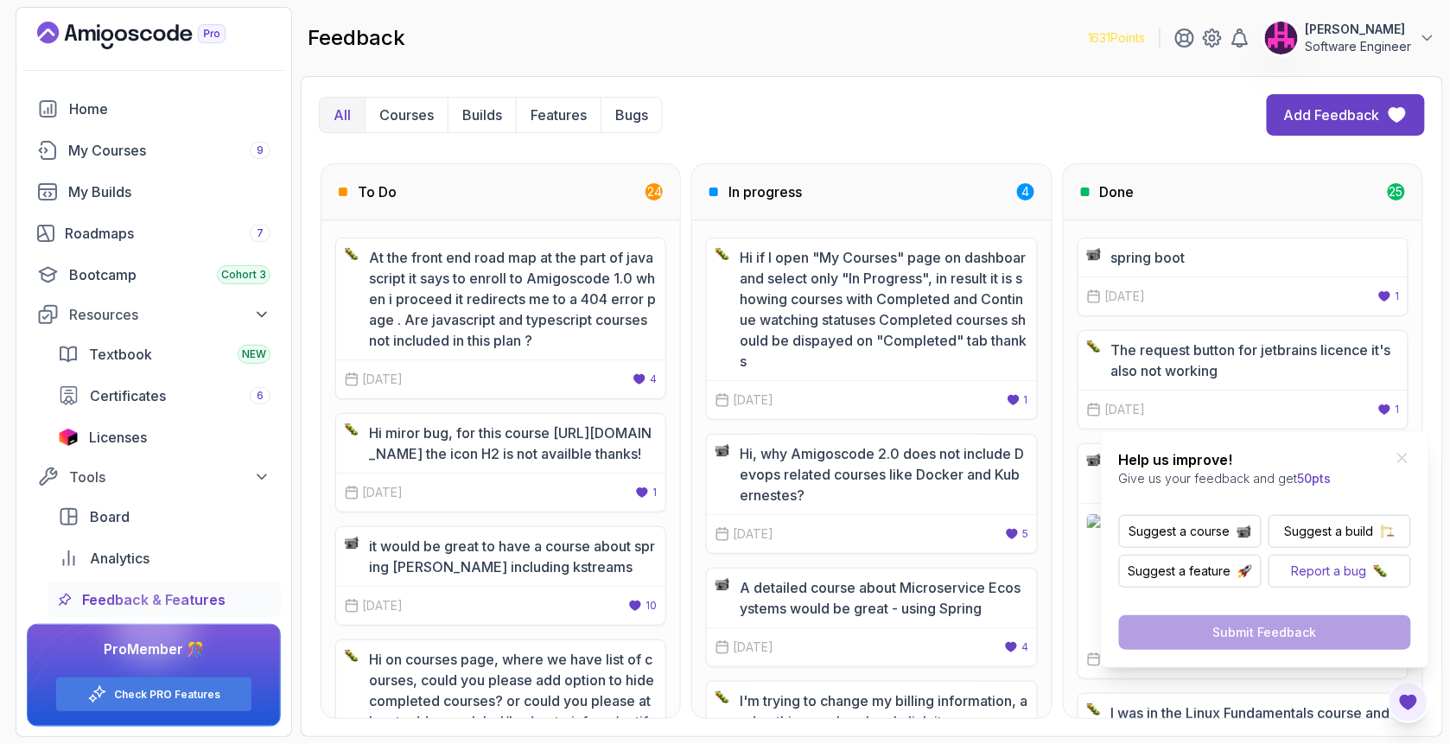
click at [1333, 563] on p "Report a bug" at bounding box center [1328, 570] width 75 height 17
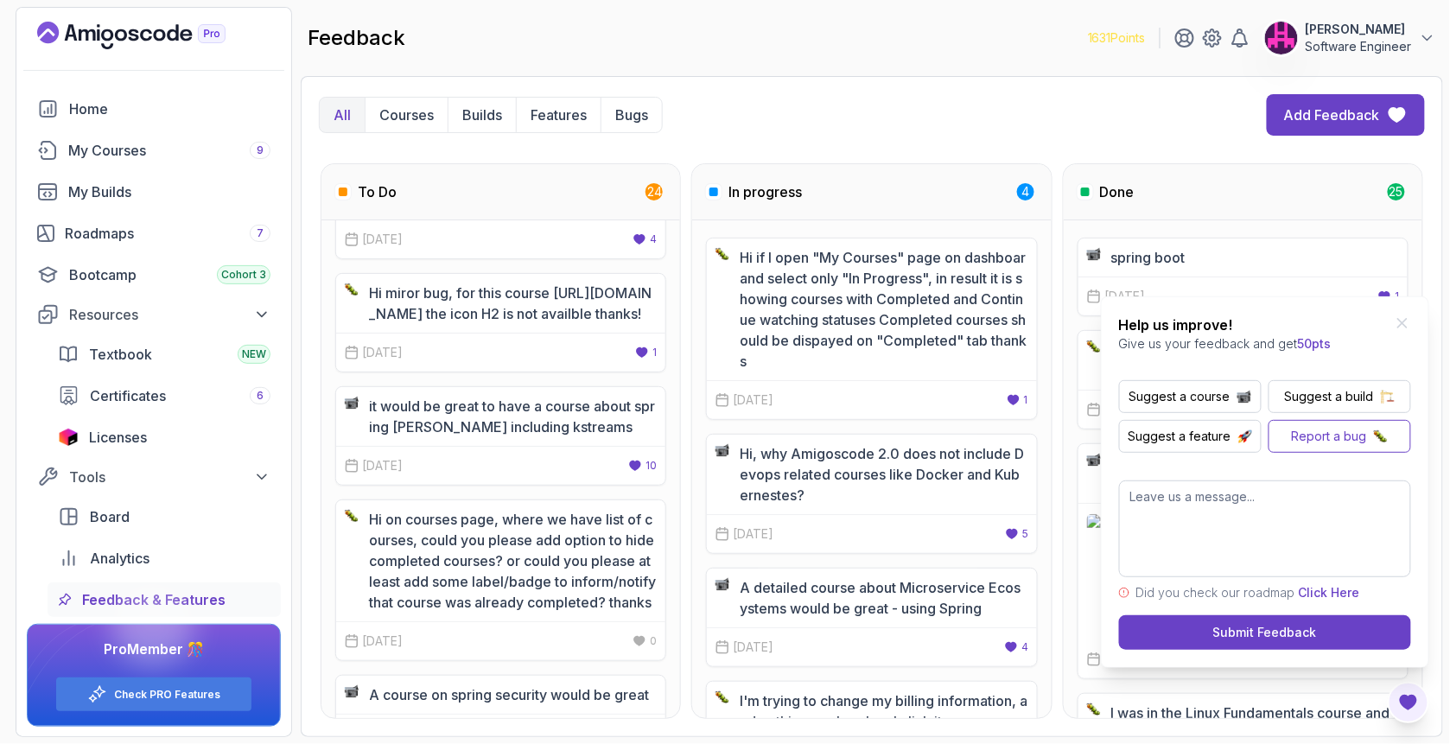
scroll to position [173, 0]
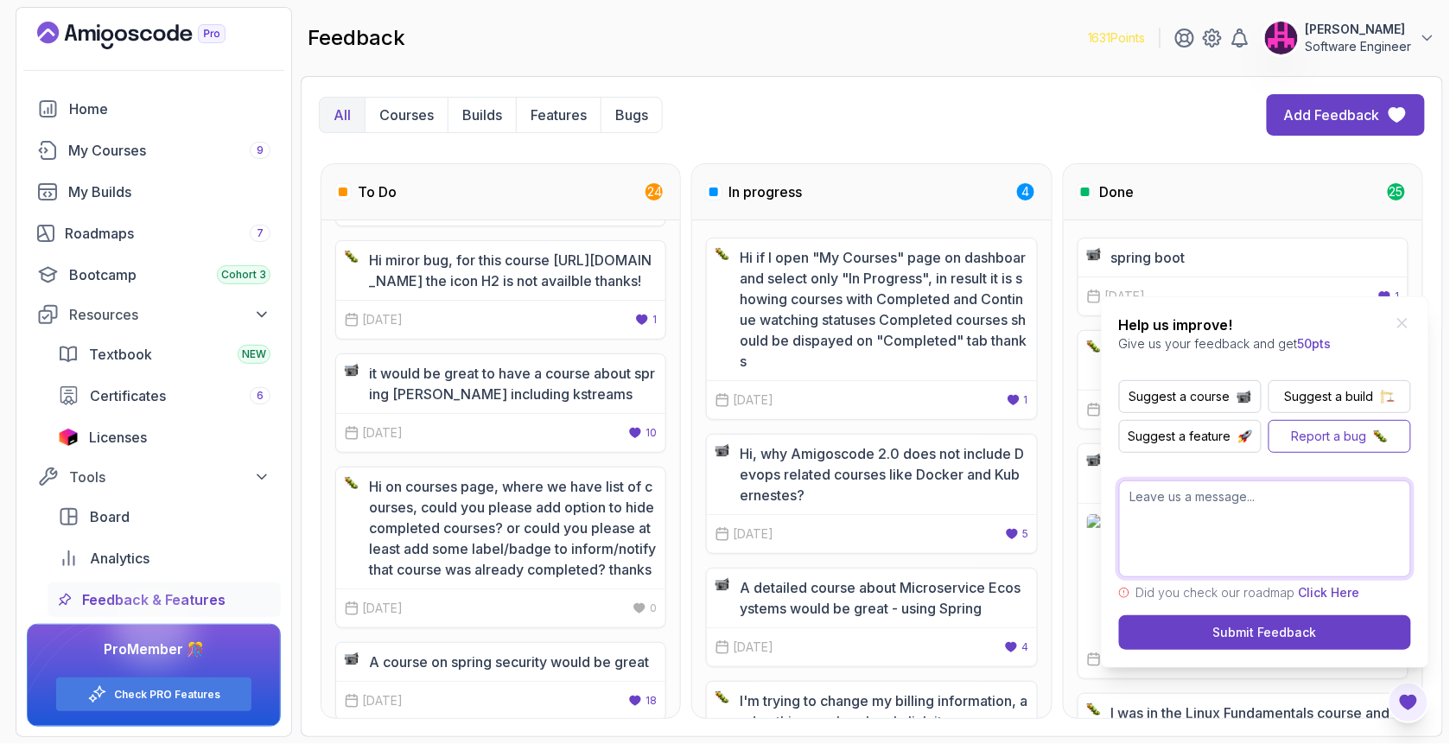
click at [1312, 521] on textarea at bounding box center [1265, 528] width 292 height 97
click at [1243, 509] on textarea "after a lecture," at bounding box center [1265, 528] width 292 height 97
type textarea "after"
click at [1372, 502] on textarea "when I finish a lecture in fullscreen, I can" at bounding box center [1265, 528] width 292 height 97
drag, startPoint x: 1389, startPoint y: 507, endPoint x: 1045, endPoint y: 489, distance: 344.3
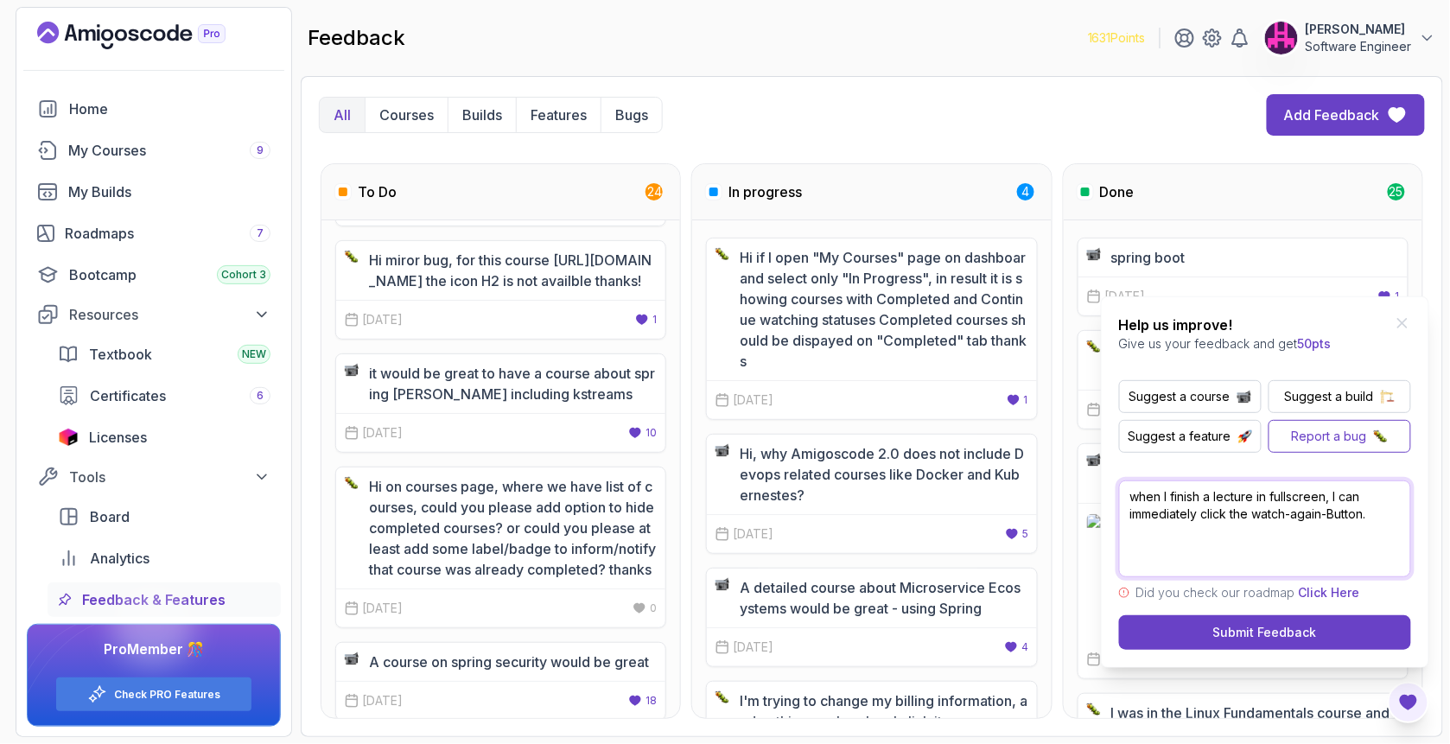
click at [1057, 494] on body "1631 Points Justus Bahnsen Software Engineer Home My Courses 9 My Builds Roadma…" at bounding box center [725, 372] width 1450 height 744
type textarea "when"
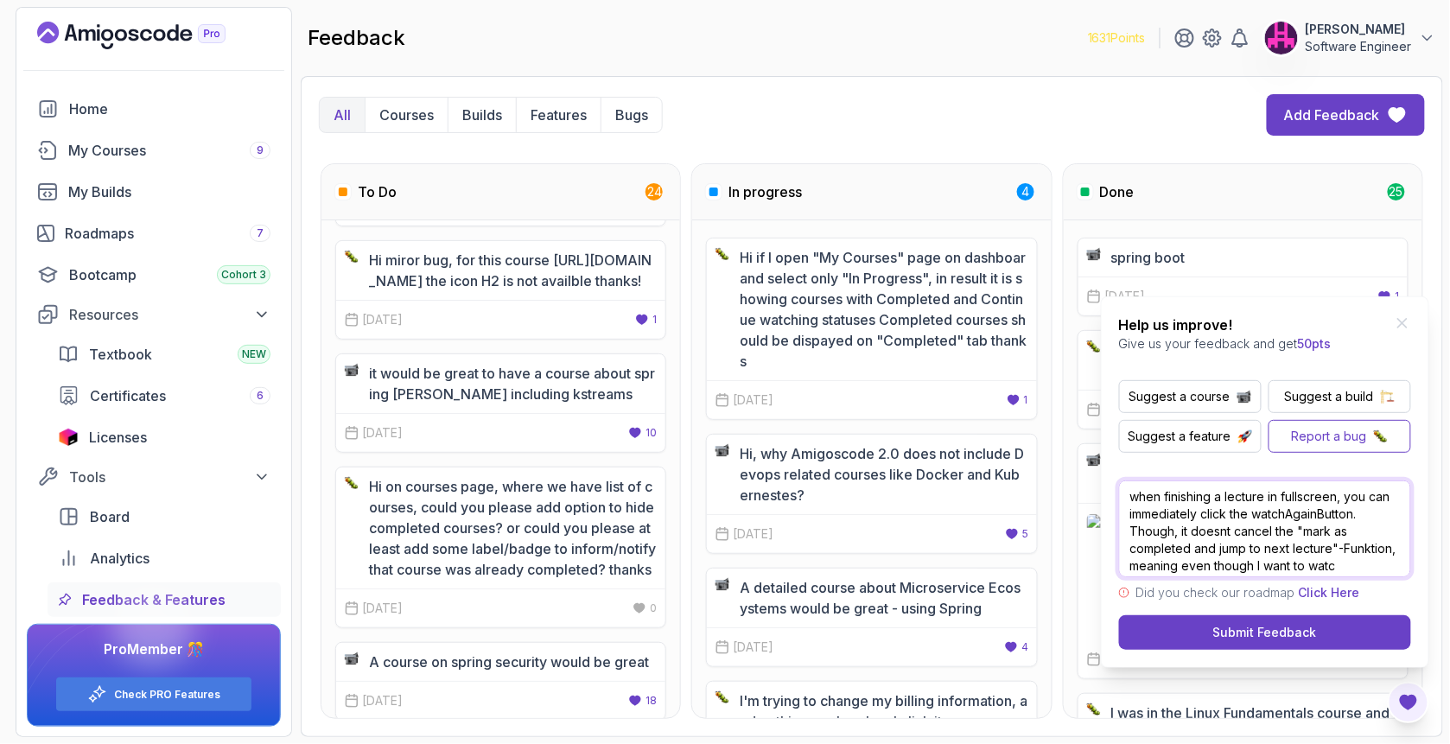
scroll to position [14, 0]
click at [1200, 556] on textarea "when finishing a lecture in fullscreen, you can immediately click the watchAgai…" at bounding box center [1265, 528] width 292 height 97
drag, startPoint x: 1279, startPoint y: 569, endPoint x: 1187, endPoint y: 549, distance: 93.7
click at [1187, 549] on textarea "when finishing a lecture in fullscreen, you can immediately click the watchAgai…" at bounding box center [1265, 528] width 292 height 97
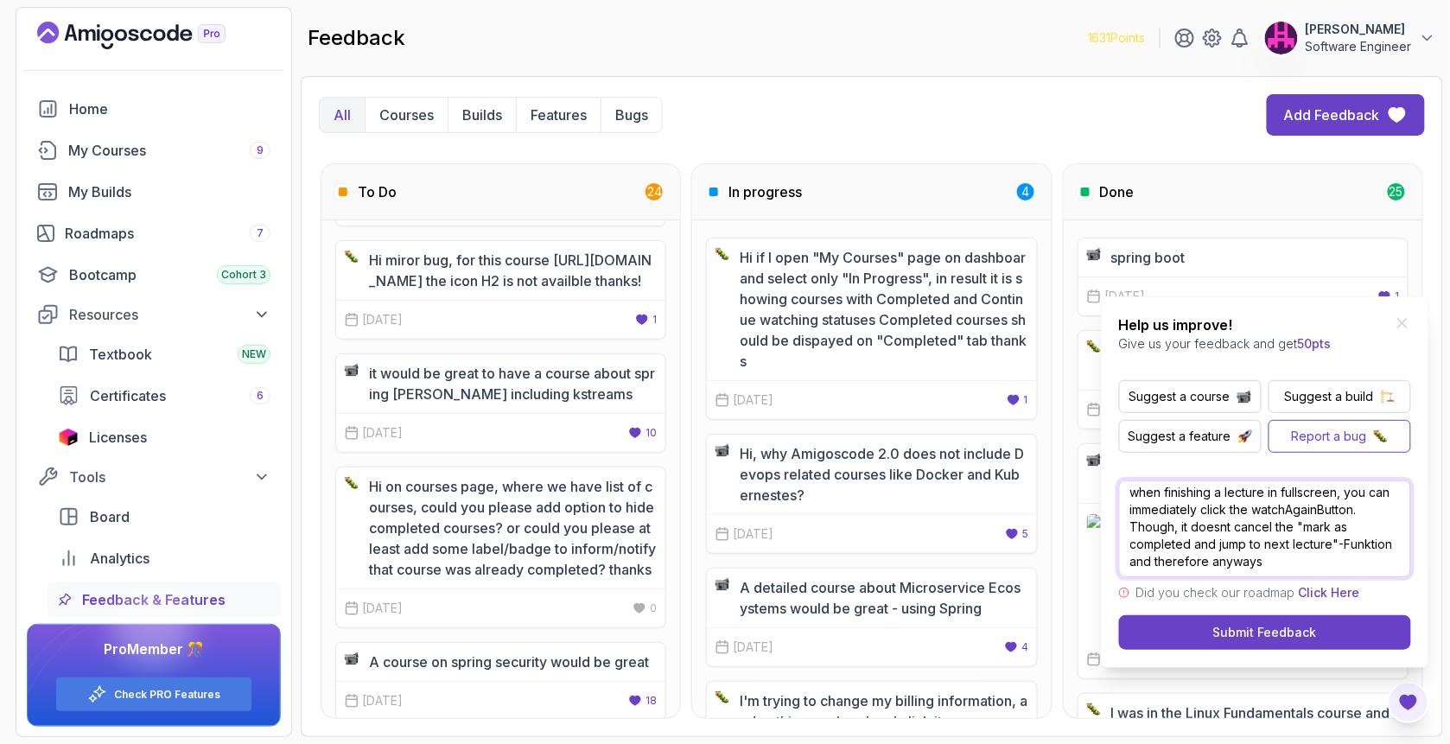
click at [1187, 524] on textarea "when finishing a lecture in fullscreen, you can immediately click the watchAgai…" at bounding box center [1265, 528] width 292 height 97
click at [1367, 562] on textarea "when finishing a lecture in fullscreen, you can immediately click the watchAgai…" at bounding box center [1265, 528] width 292 height 97
click at [1147, 544] on textarea "when finishing a lecture in fullscreen, you can immediately click the watchAgai…" at bounding box center [1265, 528] width 292 height 97
click at [1200, 572] on textarea "when finishing a lecture in fullscreen, you can immediately click the watchAgai…" at bounding box center [1265, 528] width 292 height 97
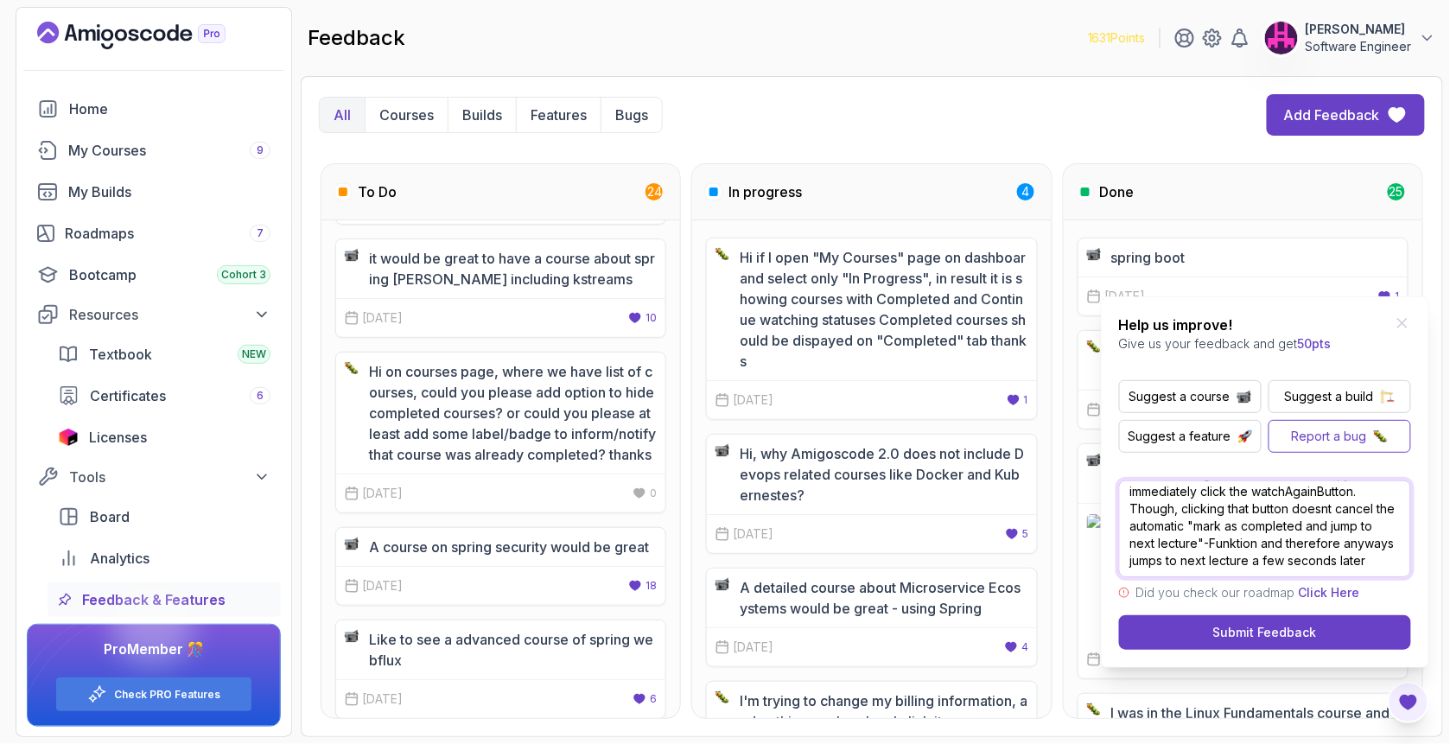
scroll to position [0, 0]
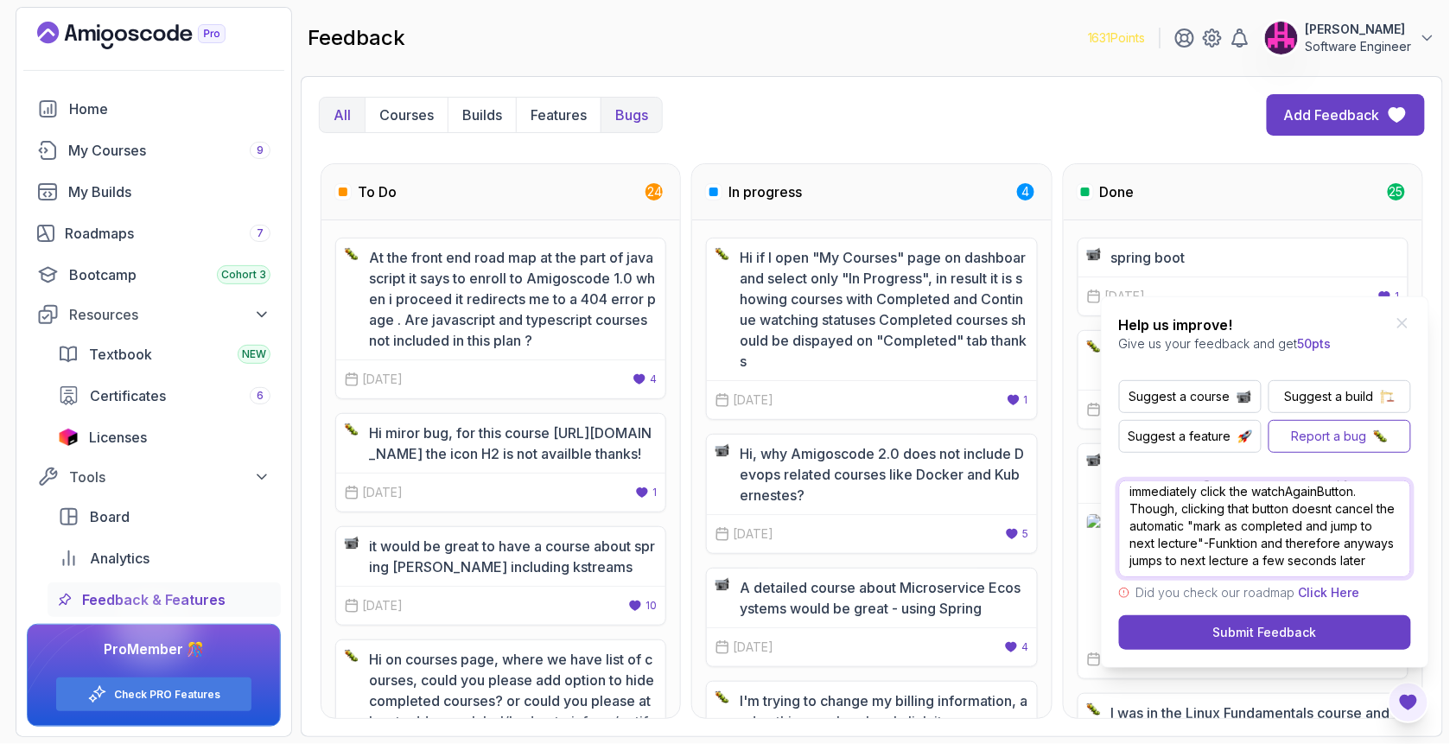
type textarea "when finishing a lecture in fullscreen, you can immediately click the watchAgai…"
click at [635, 109] on p "Bugs" at bounding box center [631, 115] width 33 height 21
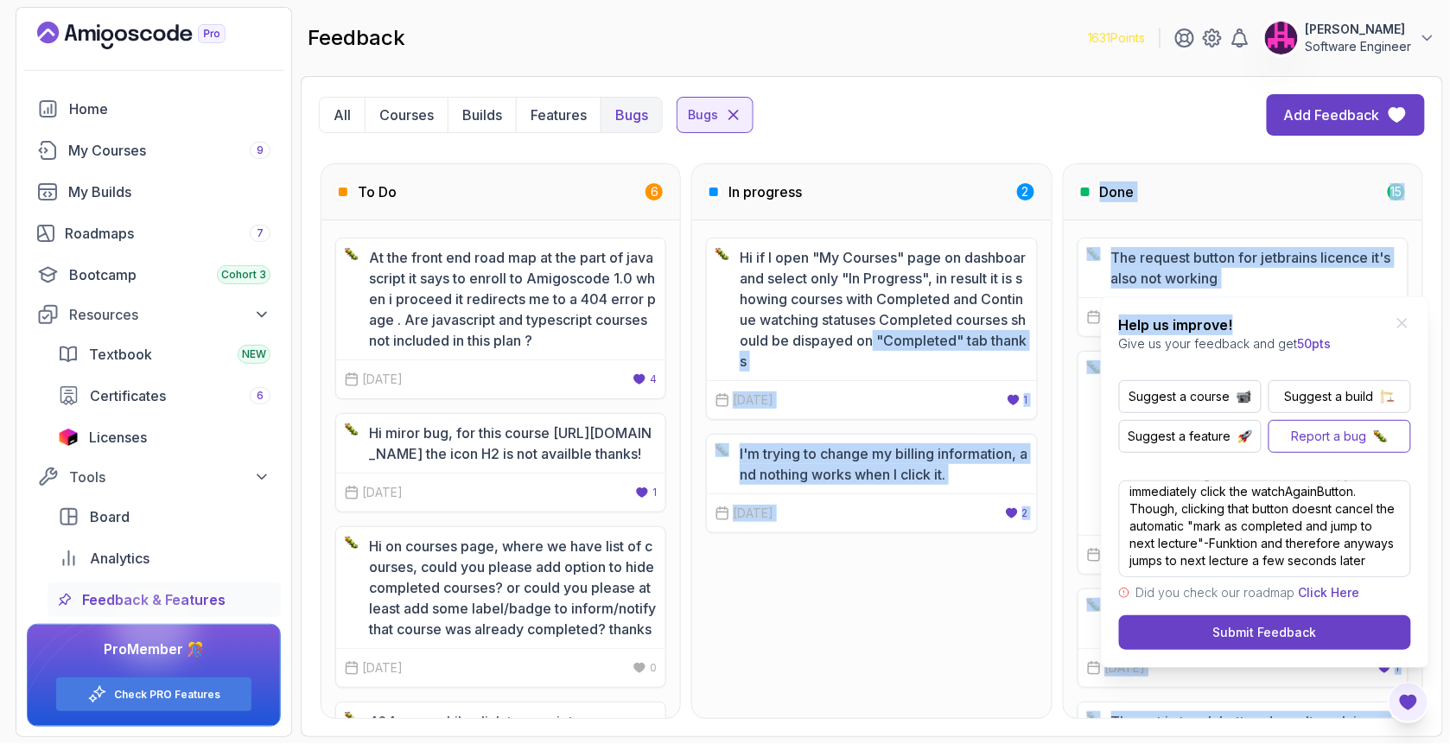
drag, startPoint x: 1307, startPoint y: 320, endPoint x: 889, endPoint y: 341, distance: 418.7
click at [889, 341] on body "1631 Points Justus Bahnsen Software Engineer Home My Courses 9 My Builds Roadma…" at bounding box center [725, 372] width 1450 height 744
click at [1275, 259] on p "The request button for jetbrains licence it's also not working" at bounding box center [1255, 267] width 288 height 41
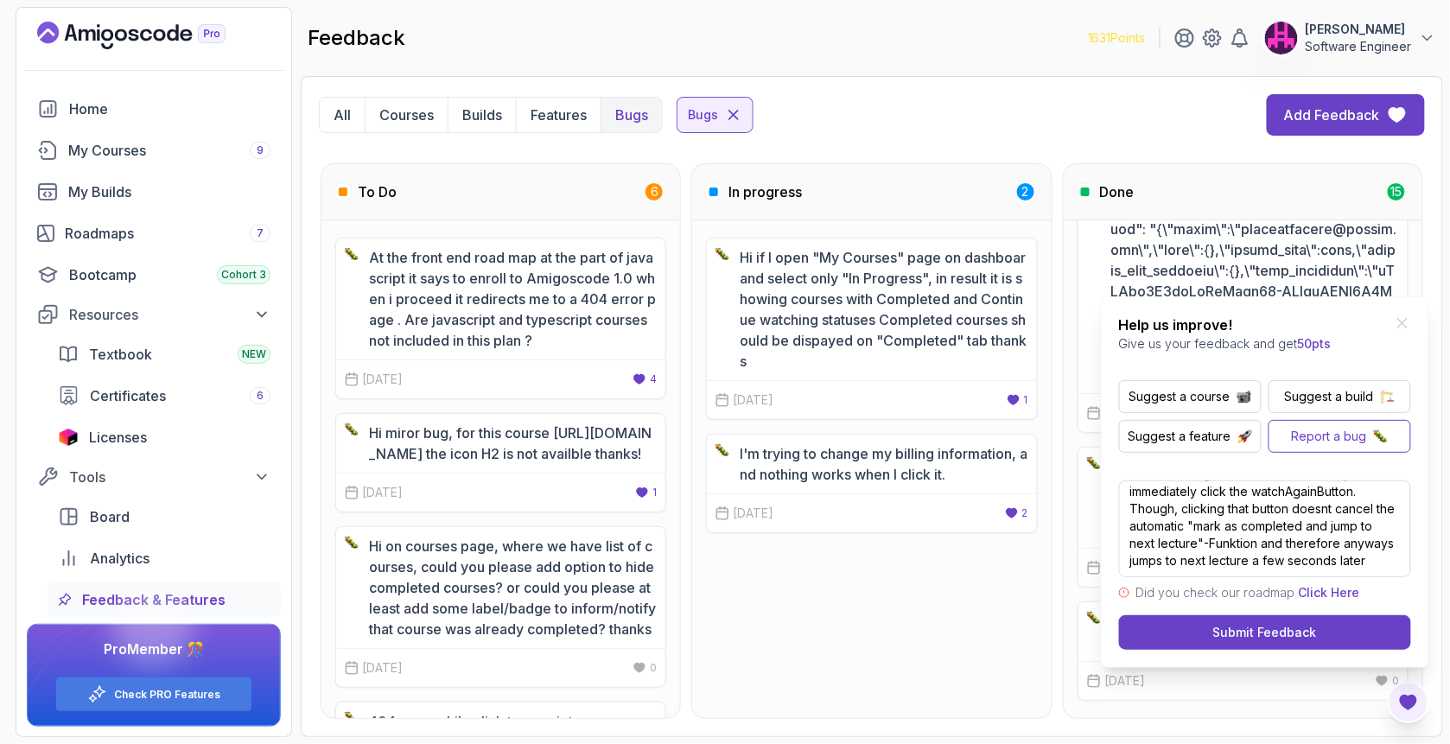
scroll to position [2231, 0]
click at [1220, 632] on div "Submit Feedback" at bounding box center [1265, 632] width 104 height 17
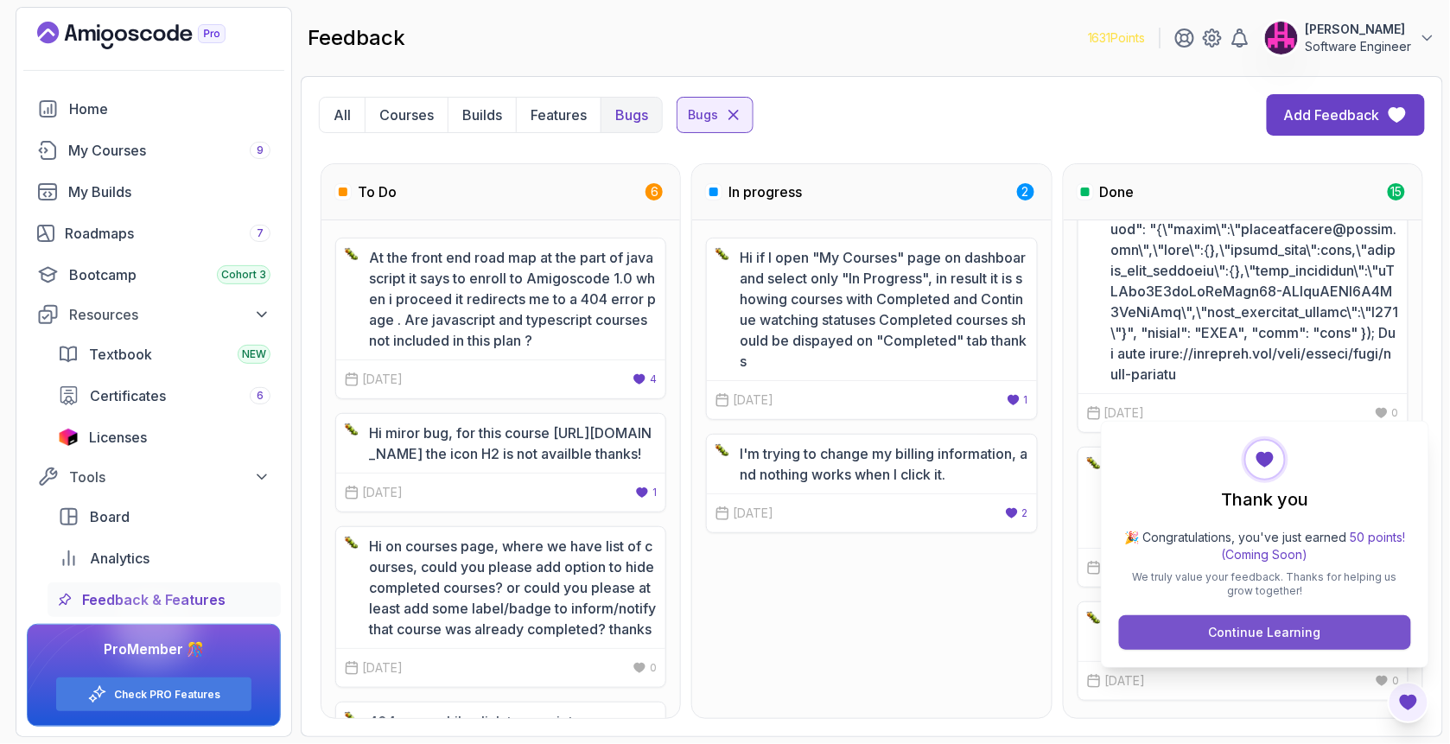
click at [1202, 633] on button "Continue Learning" at bounding box center [1265, 632] width 292 height 35
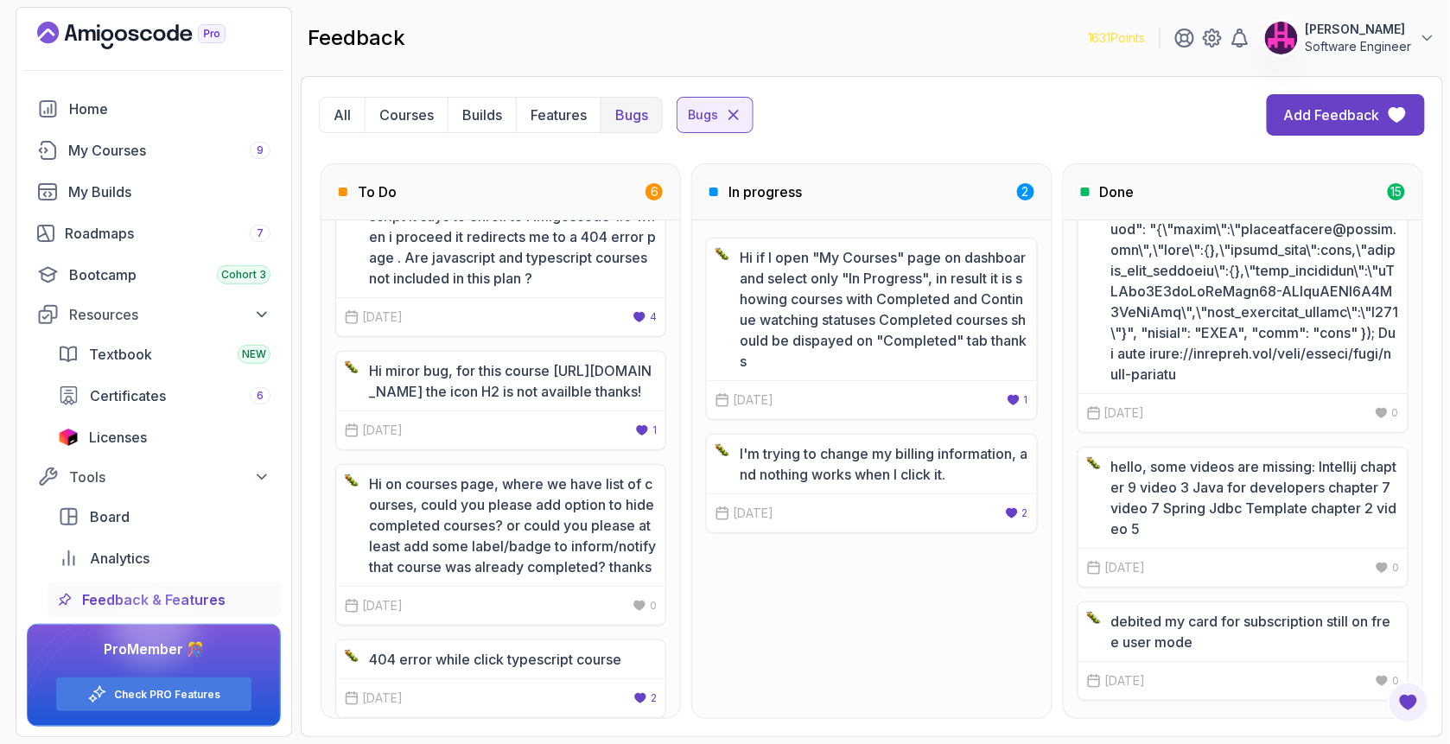
scroll to position [0, 0]
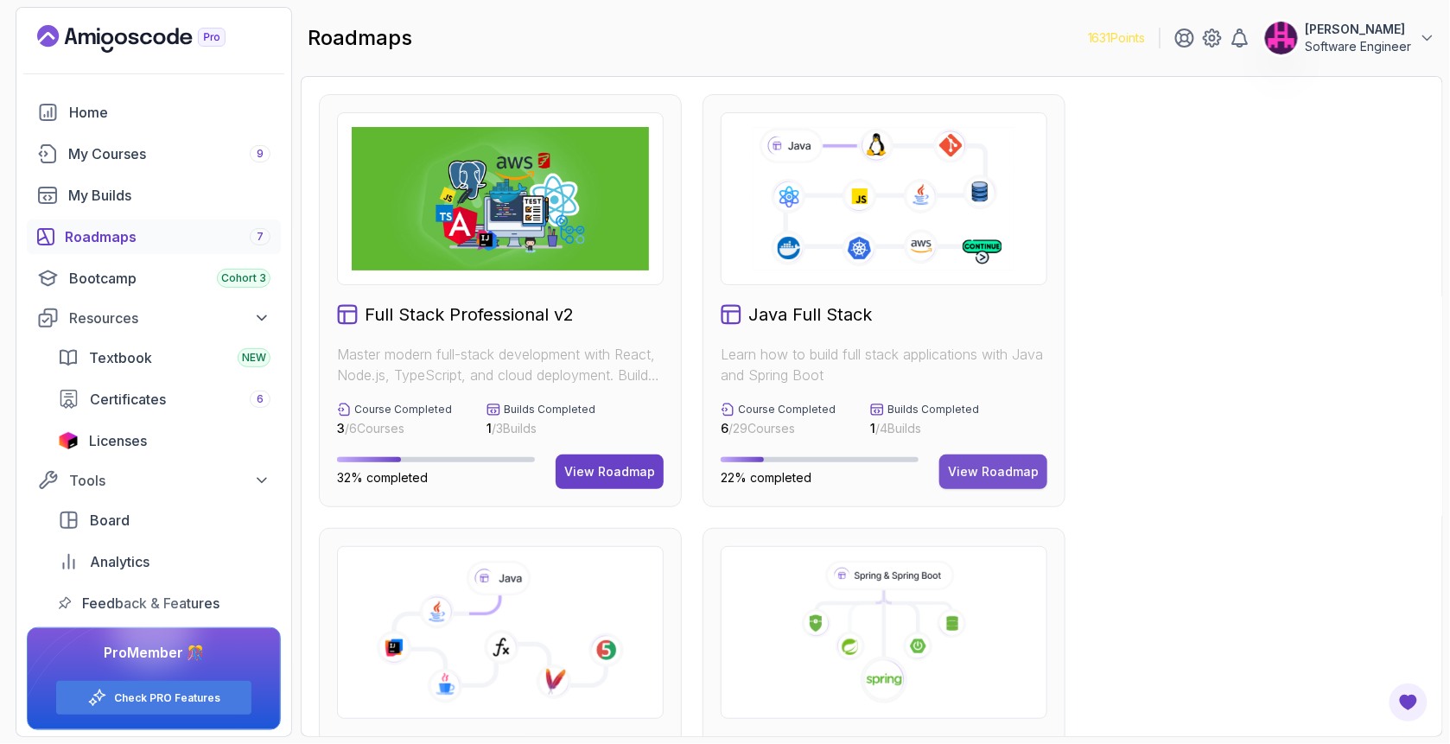
click at [974, 464] on div "View Roadmap" at bounding box center [993, 471] width 91 height 17
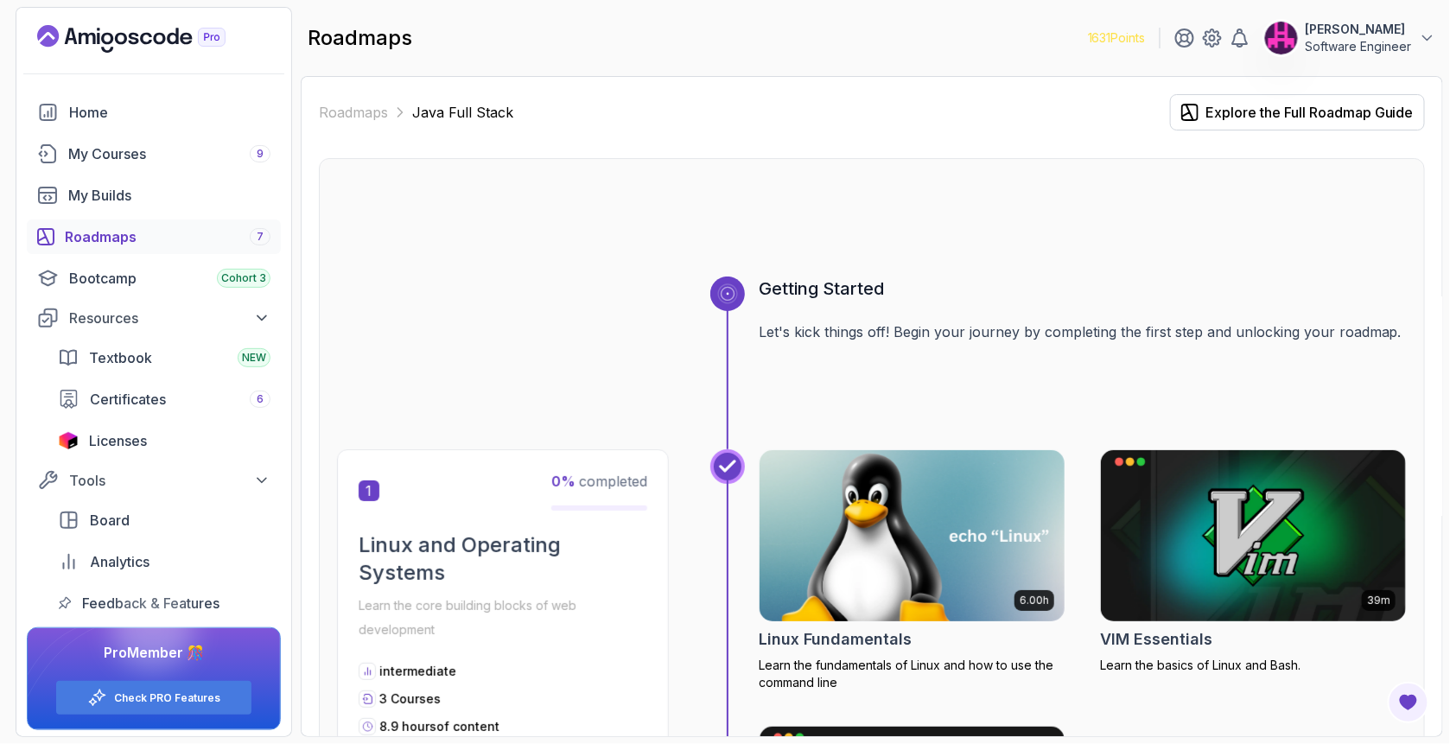
click at [858, 504] on img at bounding box center [912, 536] width 320 height 180
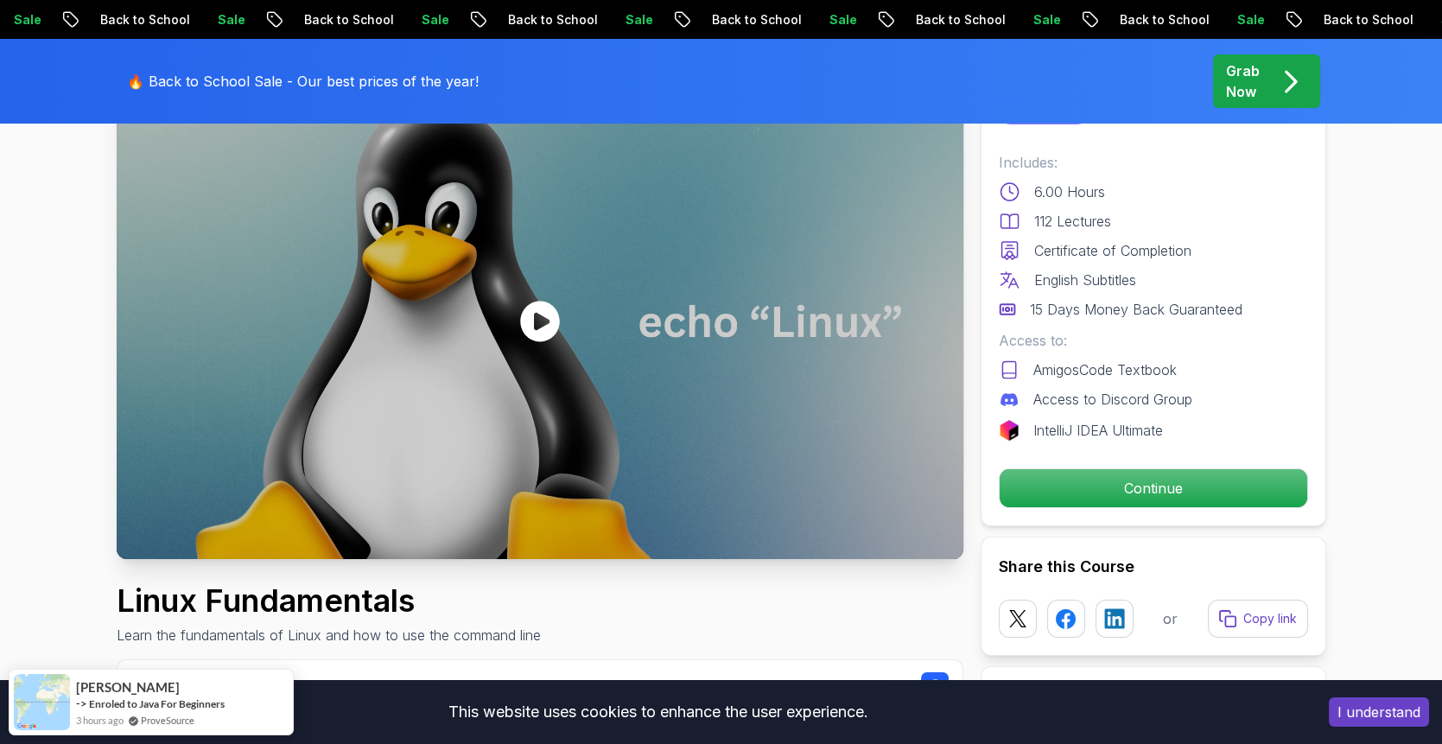
scroll to position [173, 0]
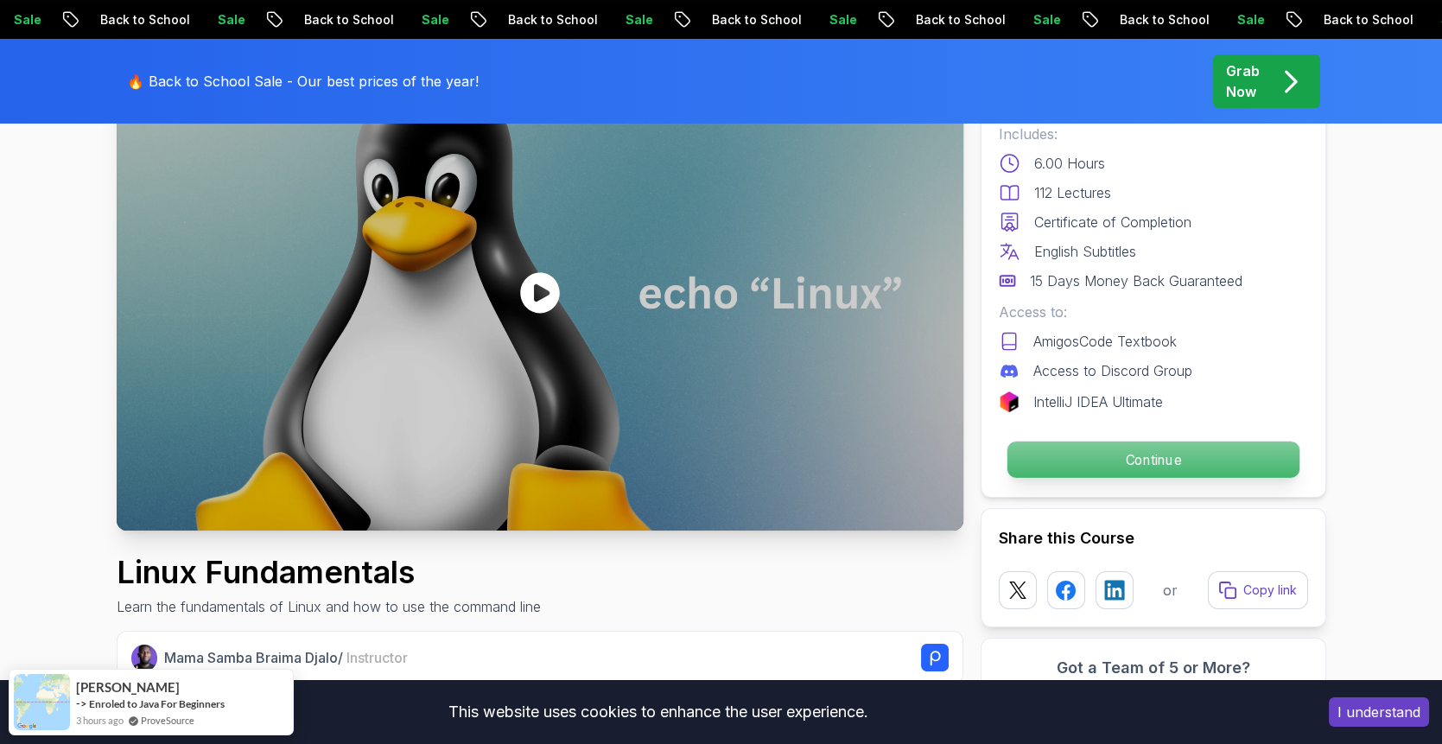
click at [1050, 447] on p "Continue" at bounding box center [1152, 459] width 292 height 36
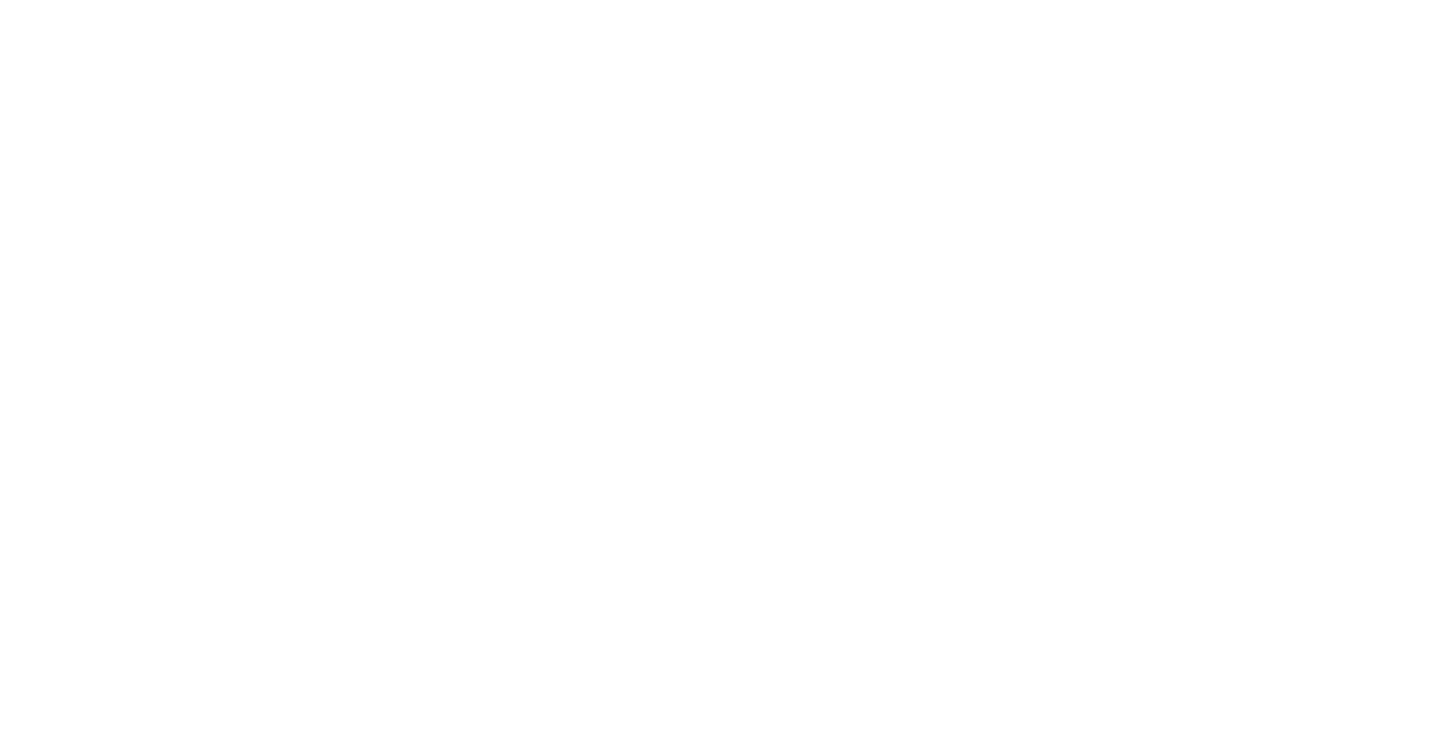
click at [1040, 0] on html at bounding box center [725, 0] width 1450 height 0
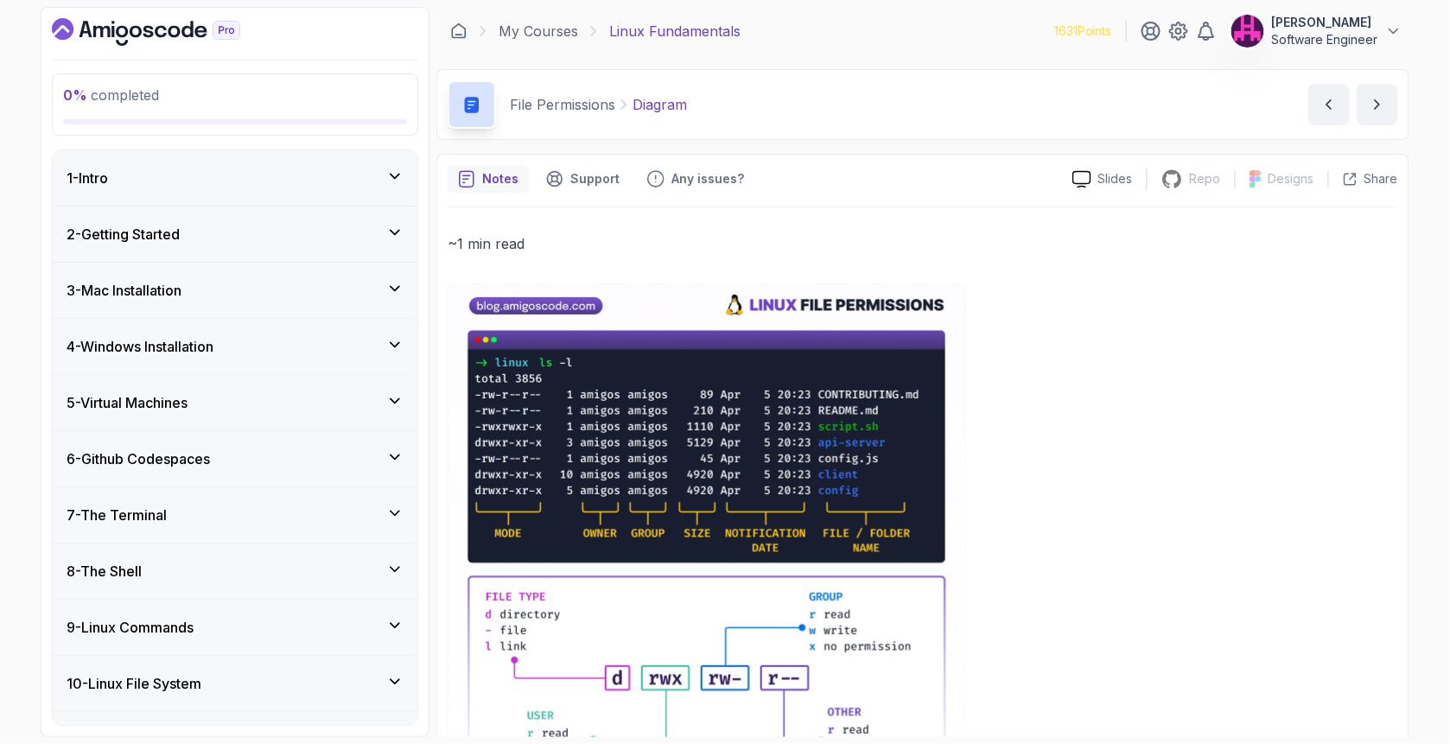
scroll to position [269, 0]
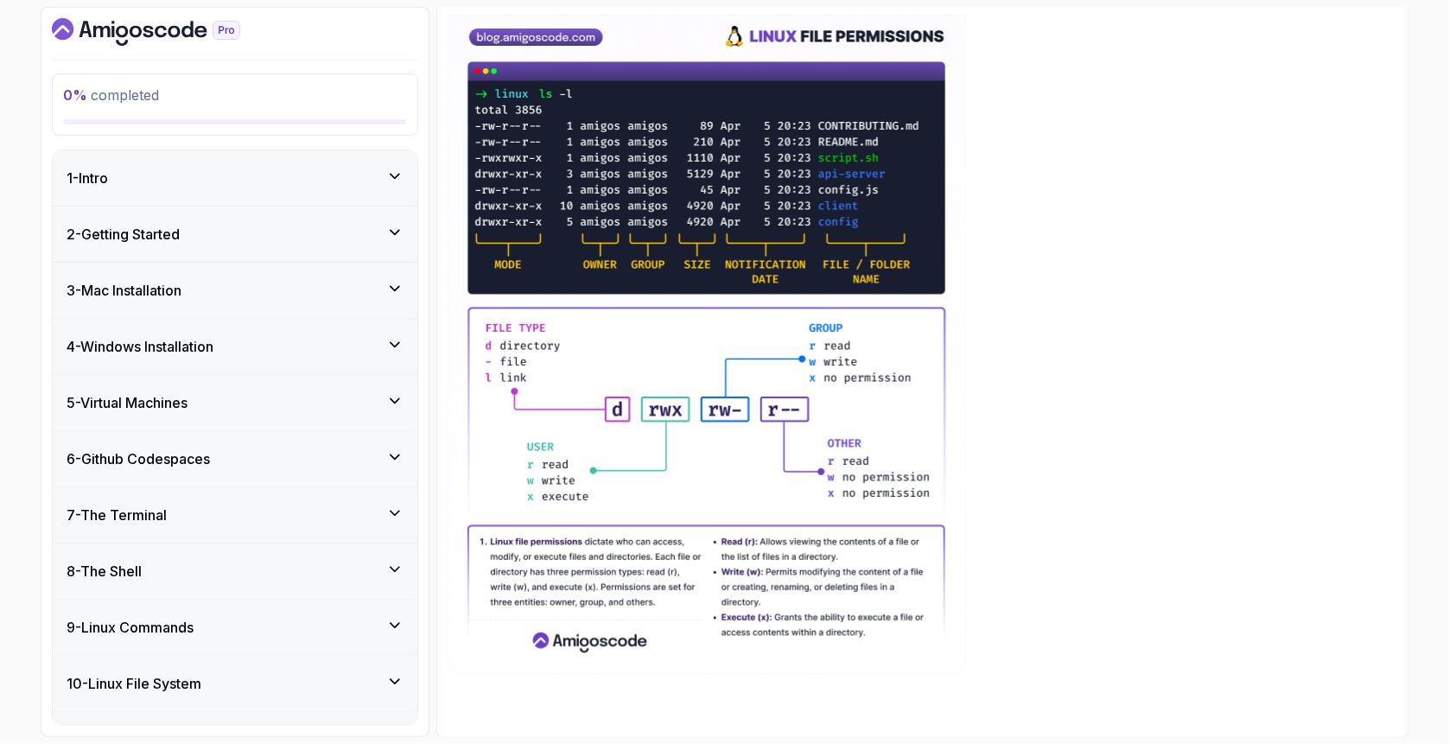
click at [152, 357] on div "4 - Windows Installation" at bounding box center [235, 346] width 365 height 55
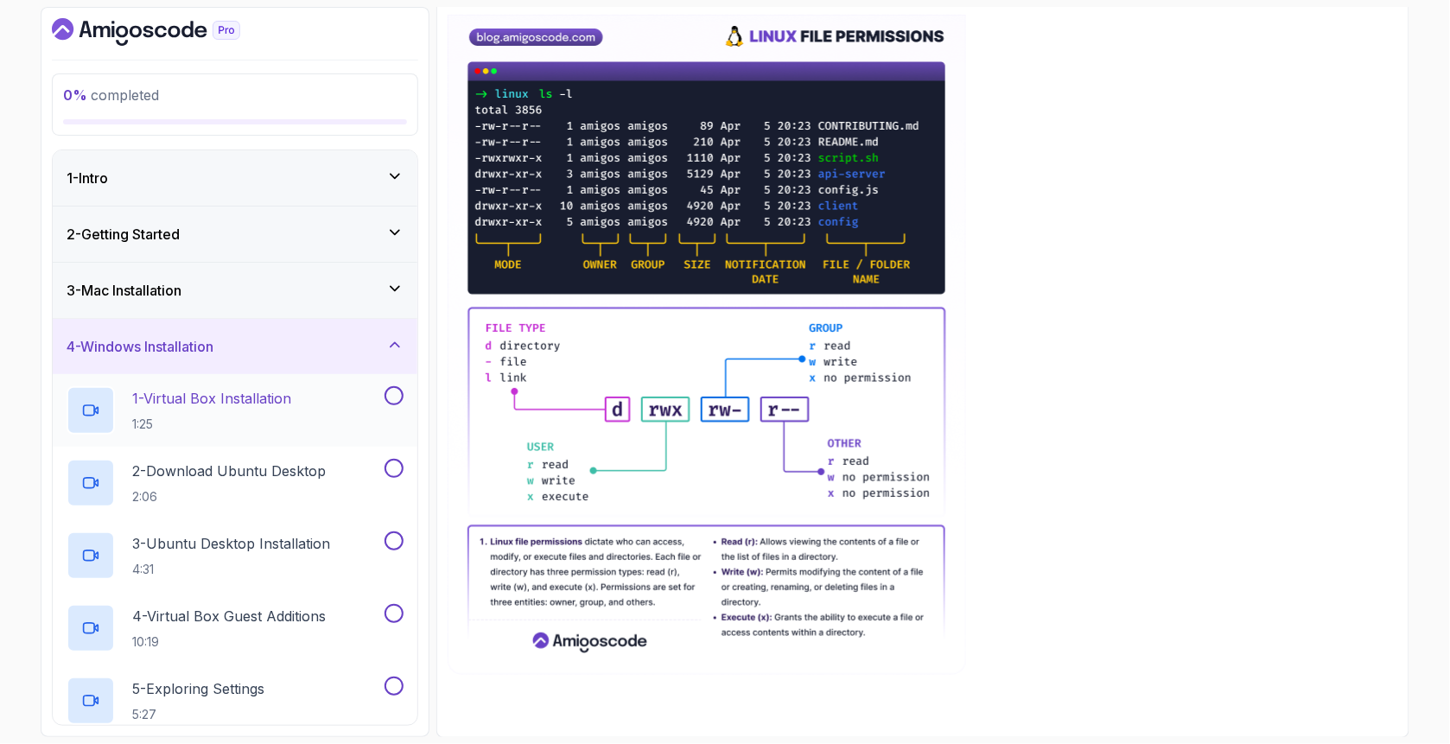
click at [225, 394] on p "1 - Virtual Box Installation" at bounding box center [211, 398] width 159 height 21
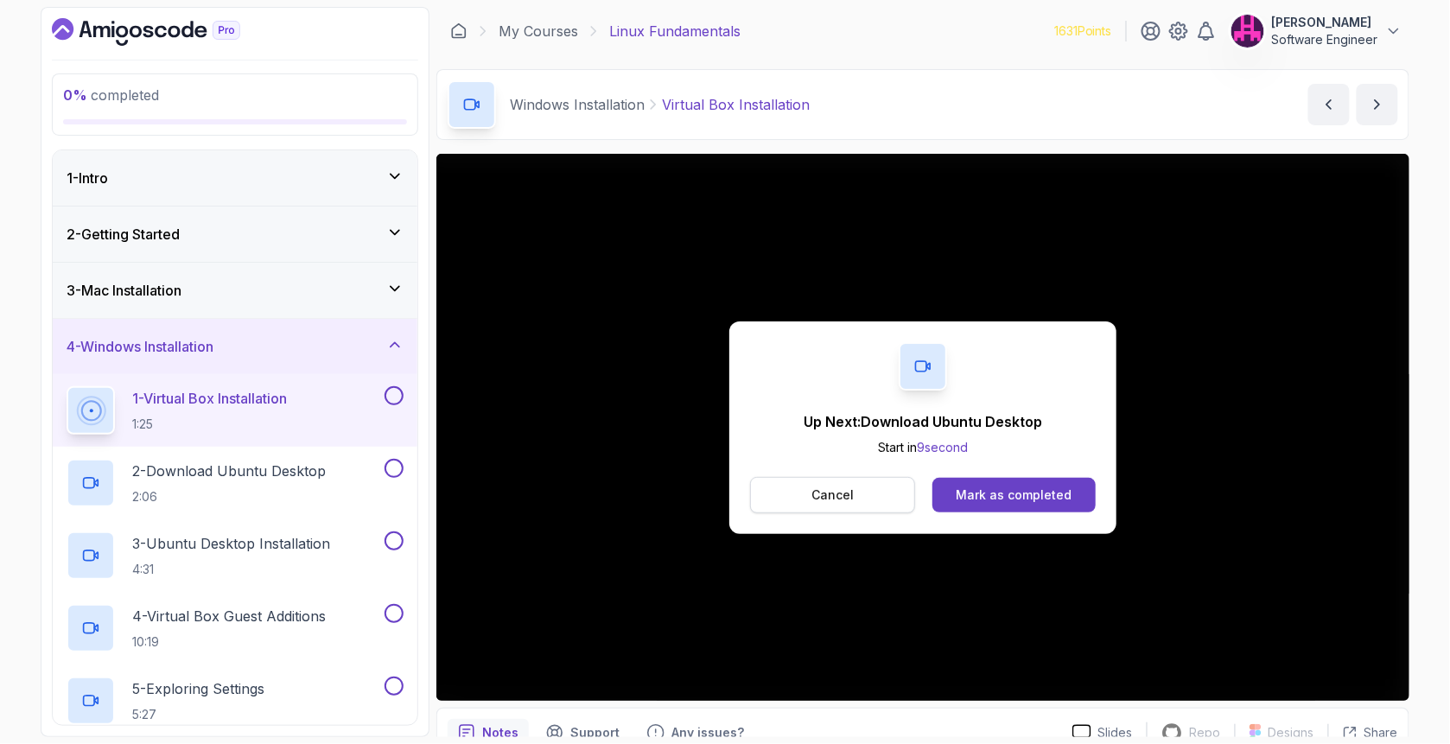
click at [803, 496] on button "Cancel" at bounding box center [832, 495] width 165 height 36
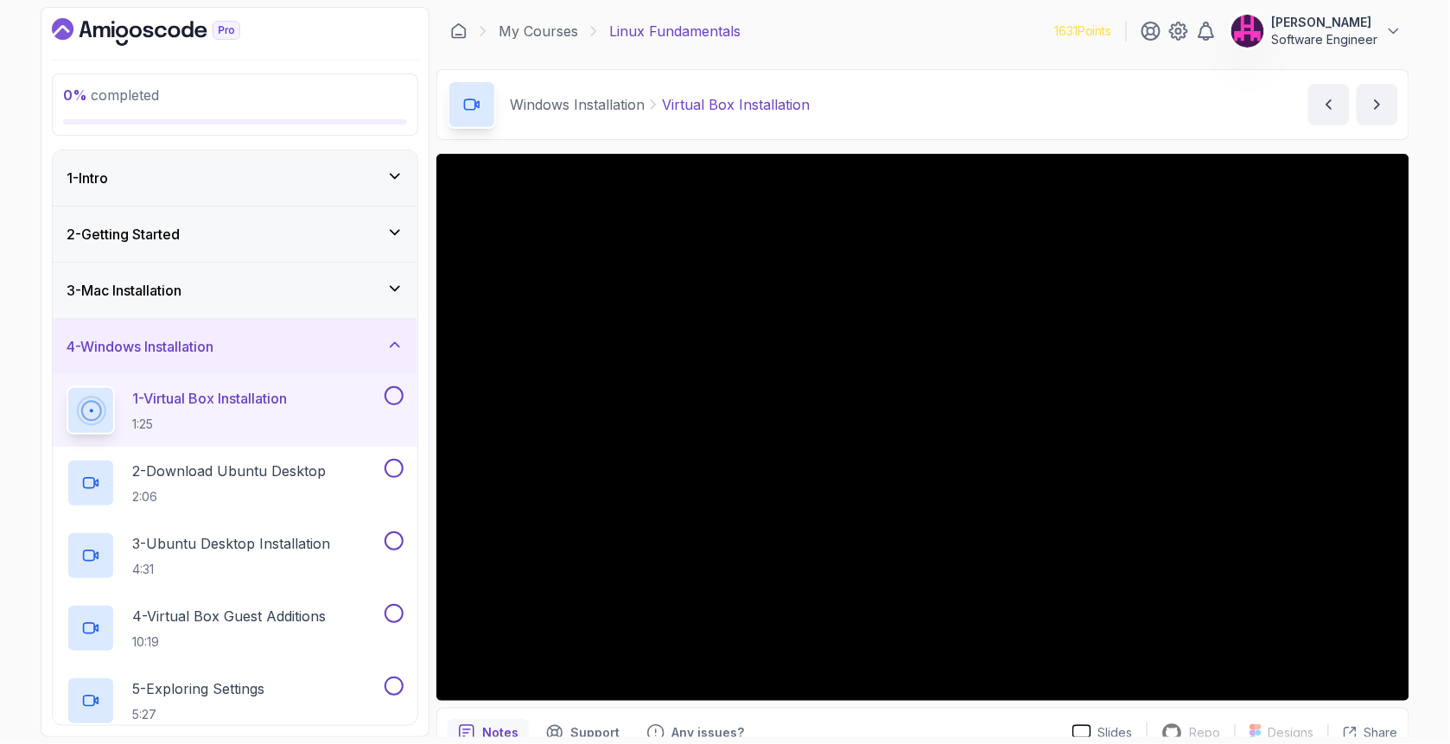
click at [263, 408] on p "1 - Virtual Box Installation" at bounding box center [209, 398] width 155 height 21
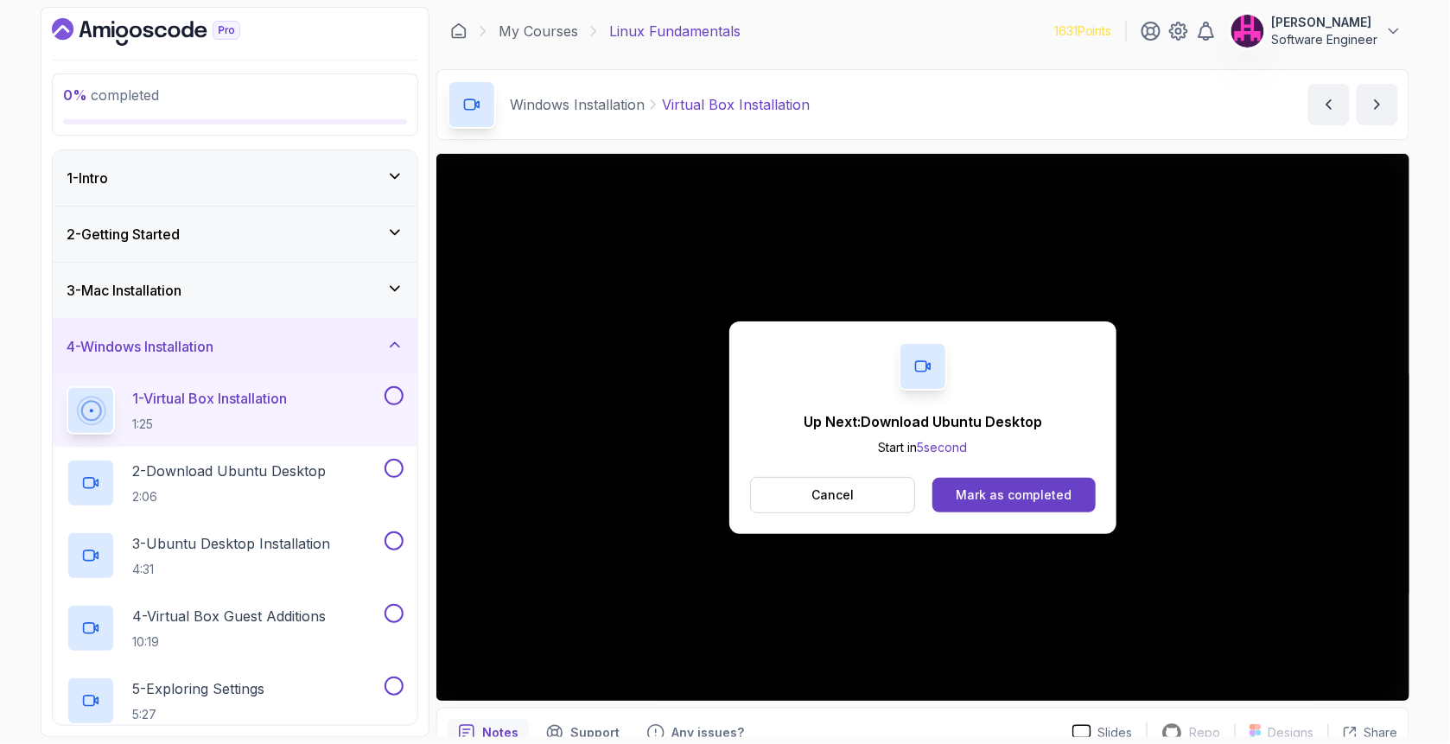
click at [822, 491] on p "Cancel" at bounding box center [832, 494] width 42 height 17
click at [815, 492] on p "Cancel" at bounding box center [832, 494] width 42 height 17
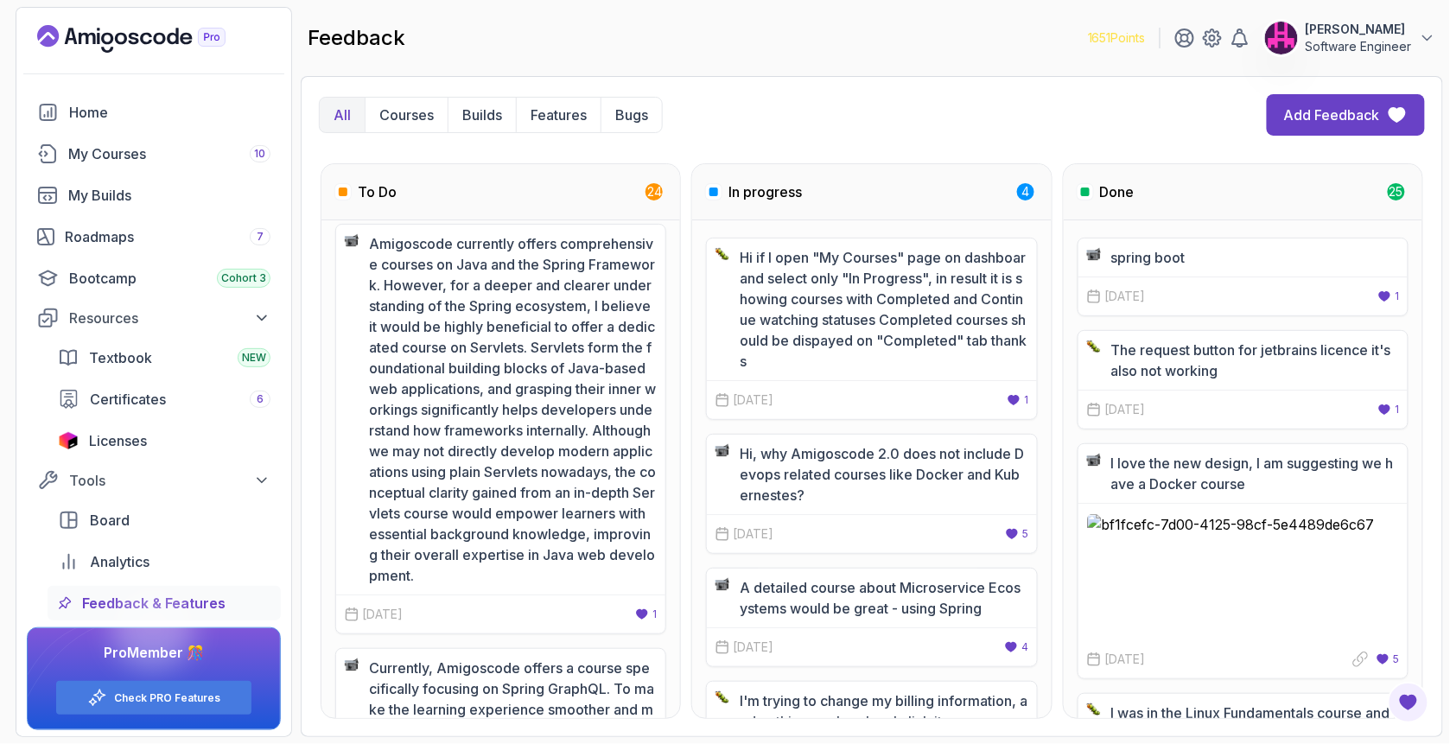
scroll to position [2015, 0]
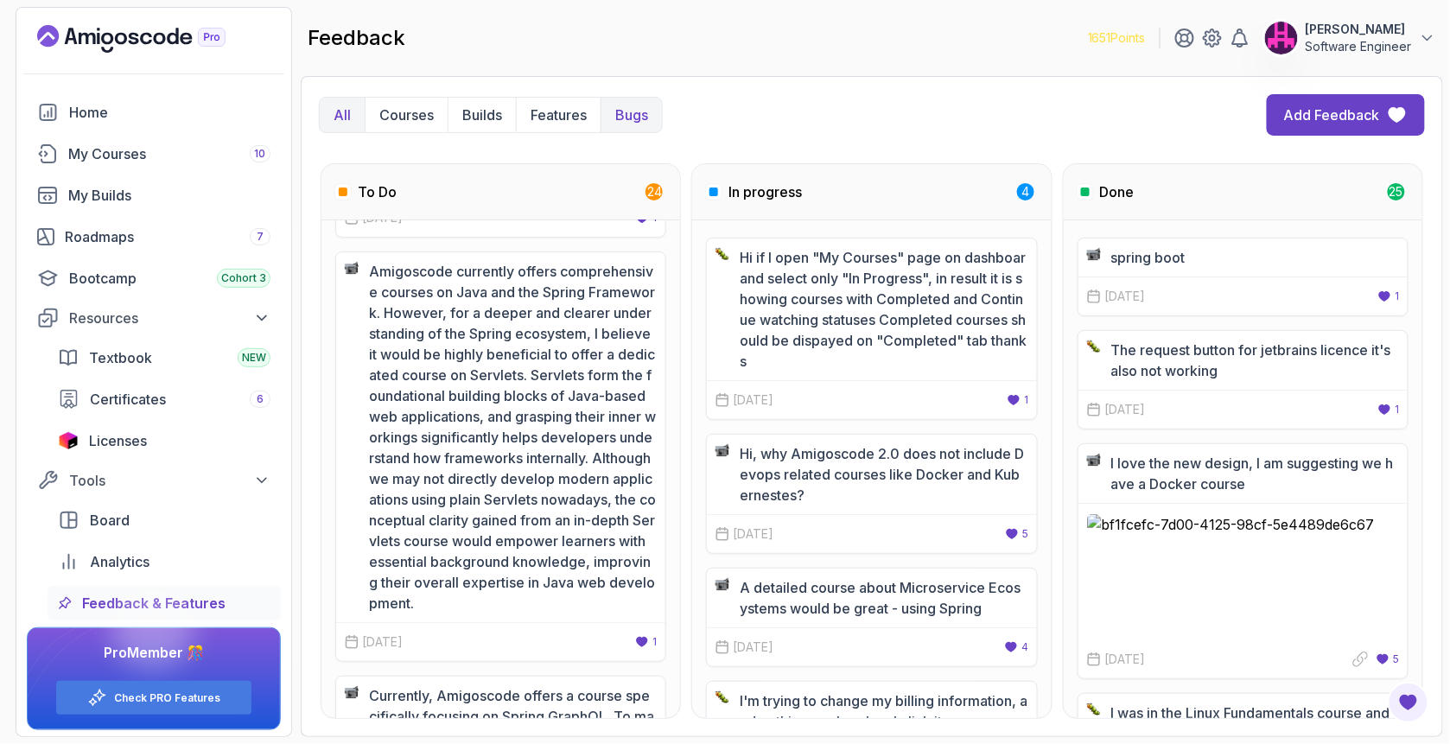
click at [638, 117] on p "Bugs" at bounding box center [631, 115] width 33 height 21
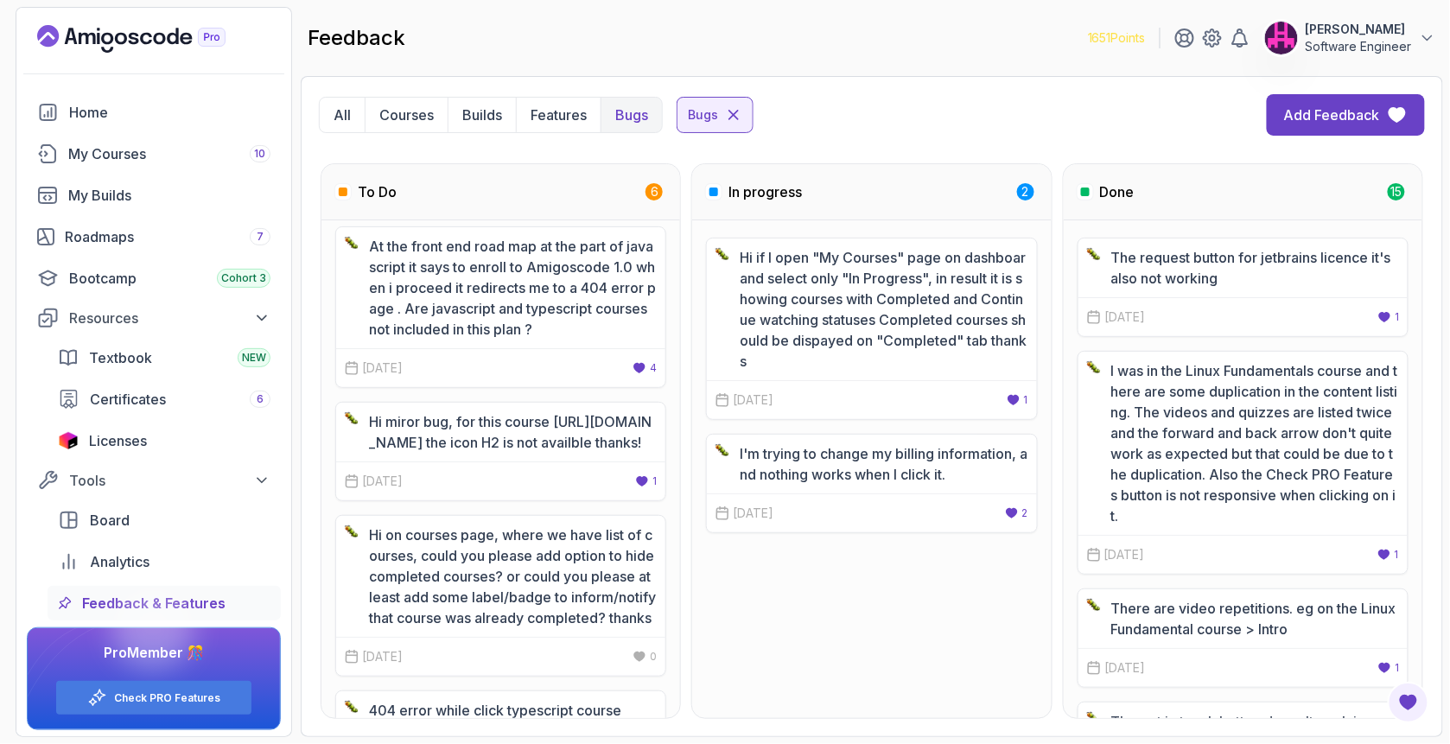
scroll to position [0, 0]
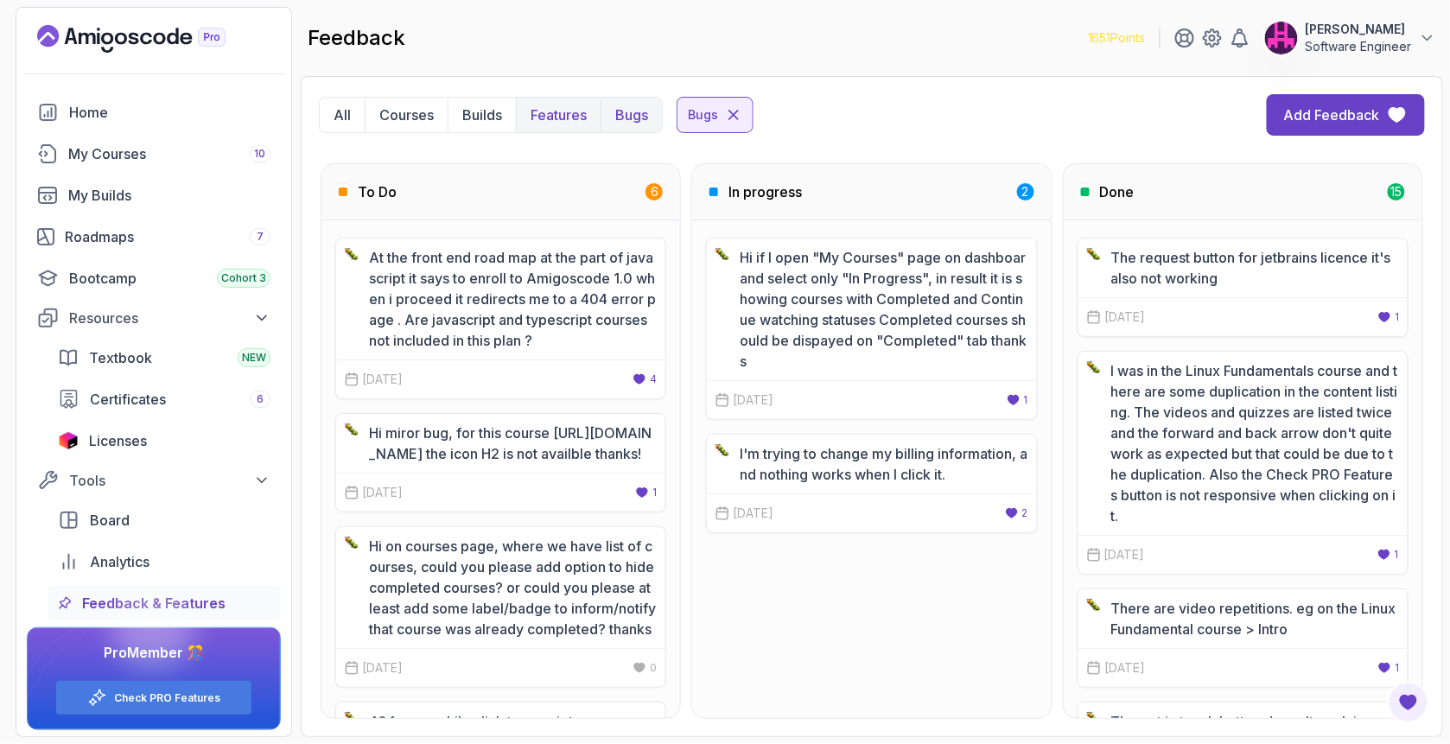
click at [556, 100] on button "Features" at bounding box center [558, 115] width 85 height 35
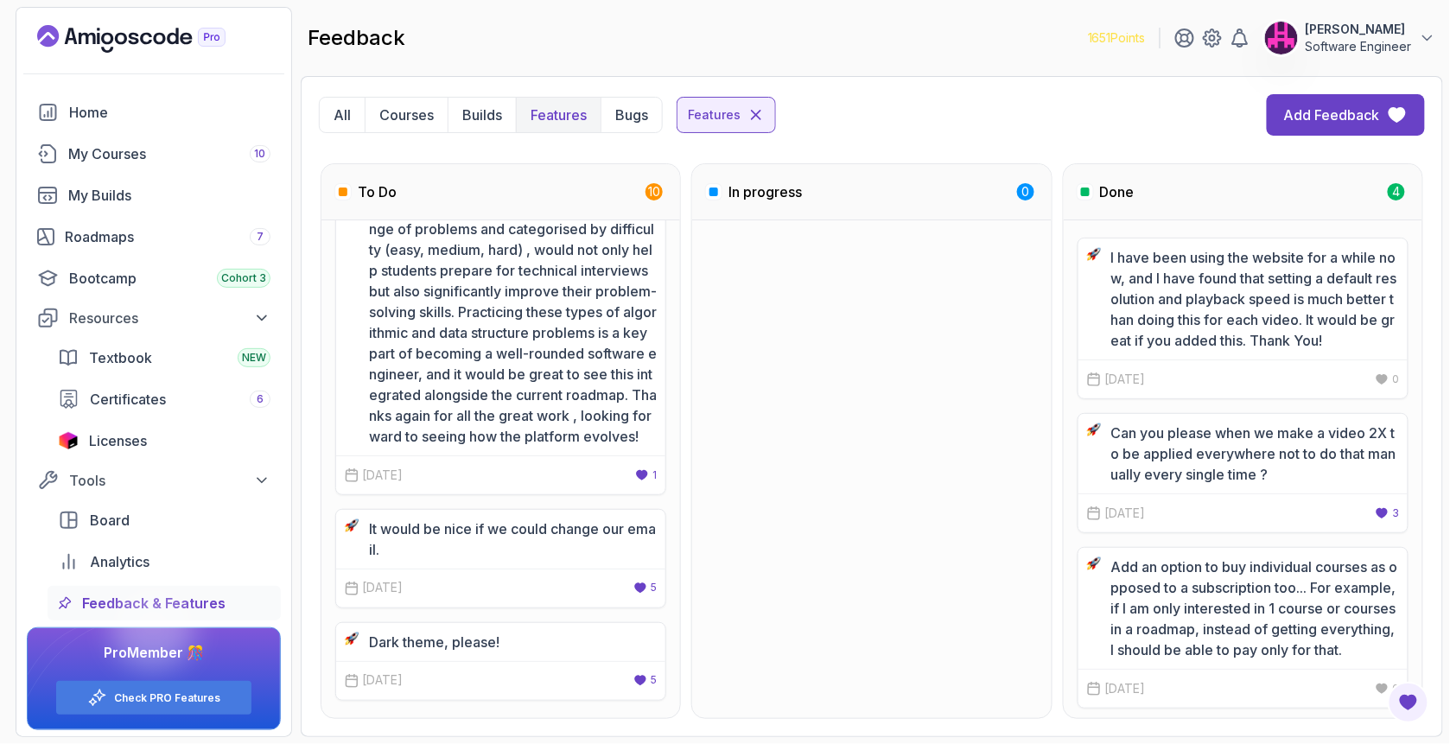
scroll to position [1356, 0]
click at [640, 678] on icon at bounding box center [640, 681] width 11 height 10
click at [498, 109] on p "Builds" at bounding box center [482, 115] width 40 height 21
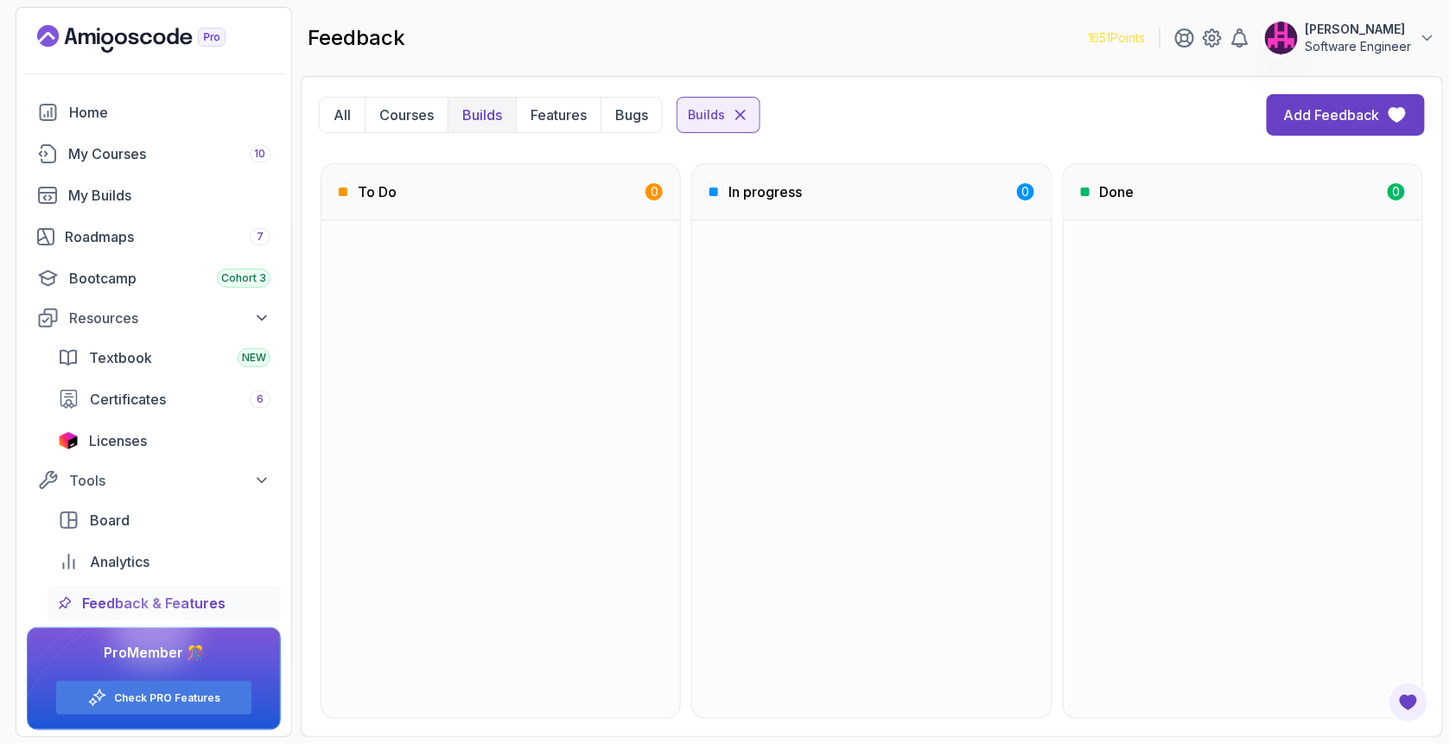
scroll to position [0, 0]
click at [535, 114] on p "Features" at bounding box center [558, 115] width 56 height 21
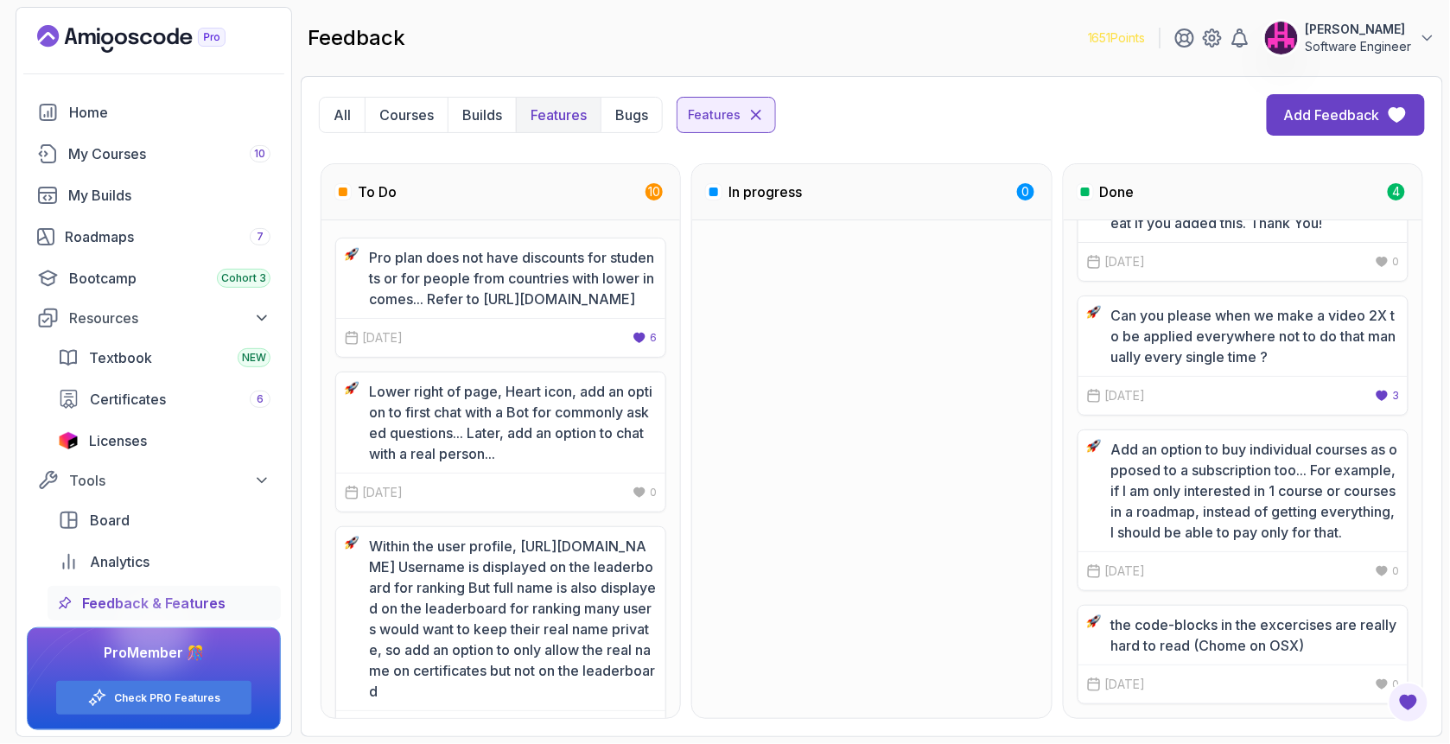
scroll to position [119, 0]
click at [498, 117] on p "Builds" at bounding box center [482, 115] width 40 height 21
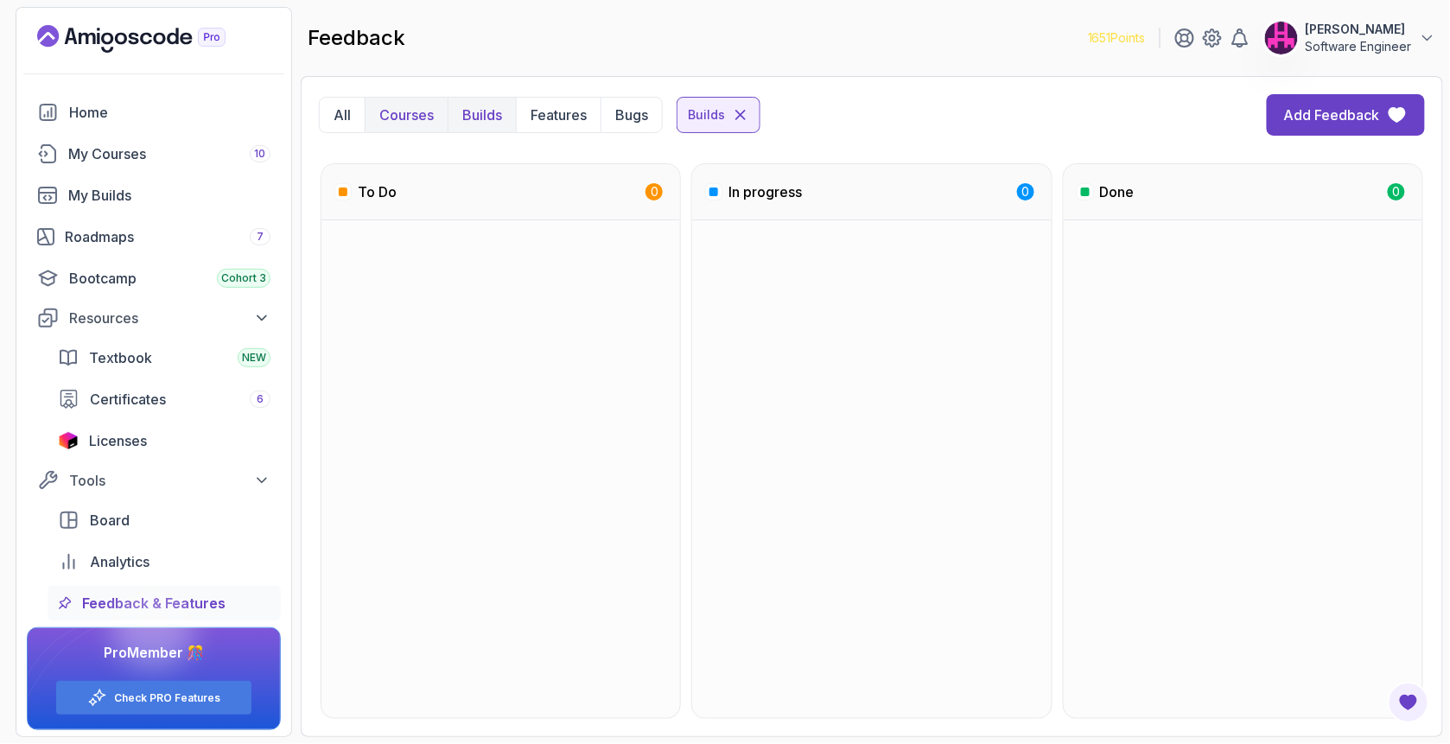
click at [429, 121] on p "Courses" at bounding box center [406, 115] width 54 height 21
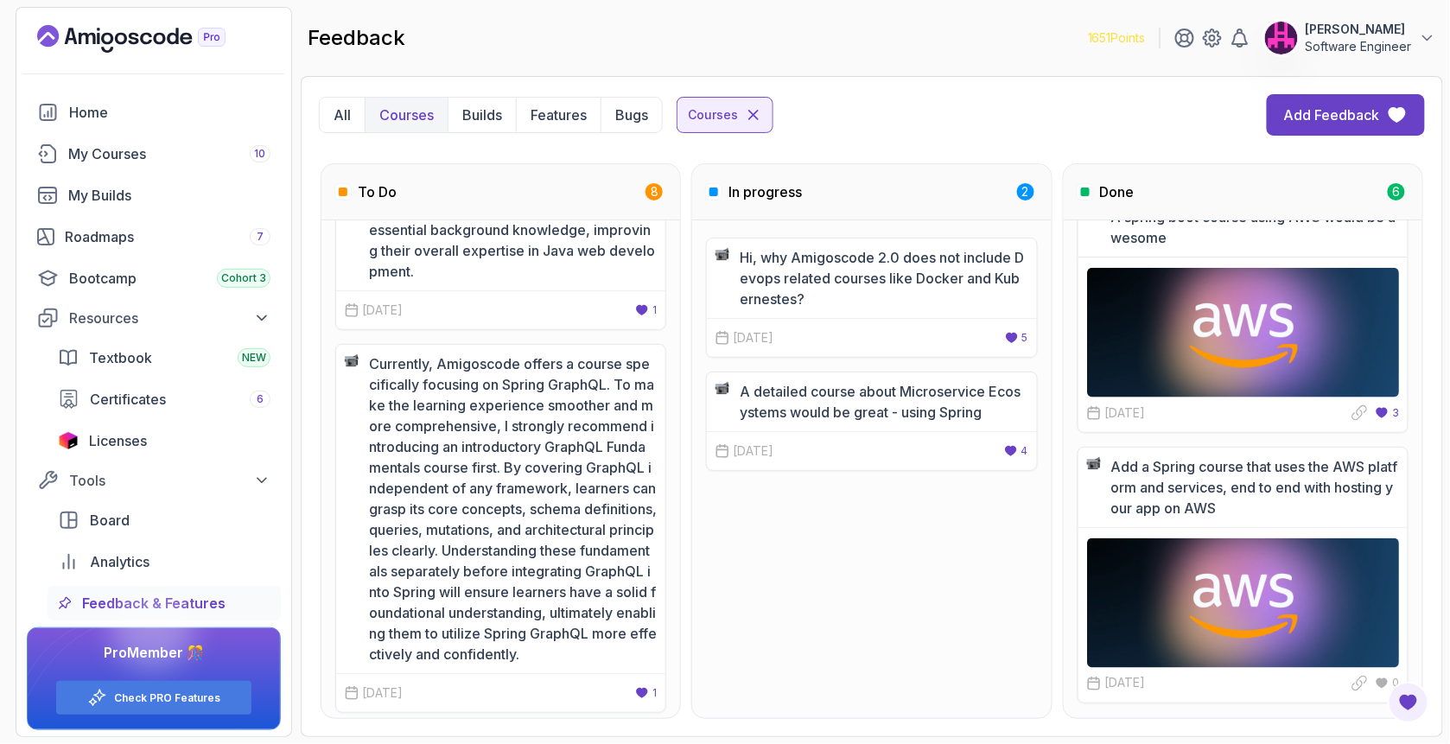
scroll to position [864, 0]
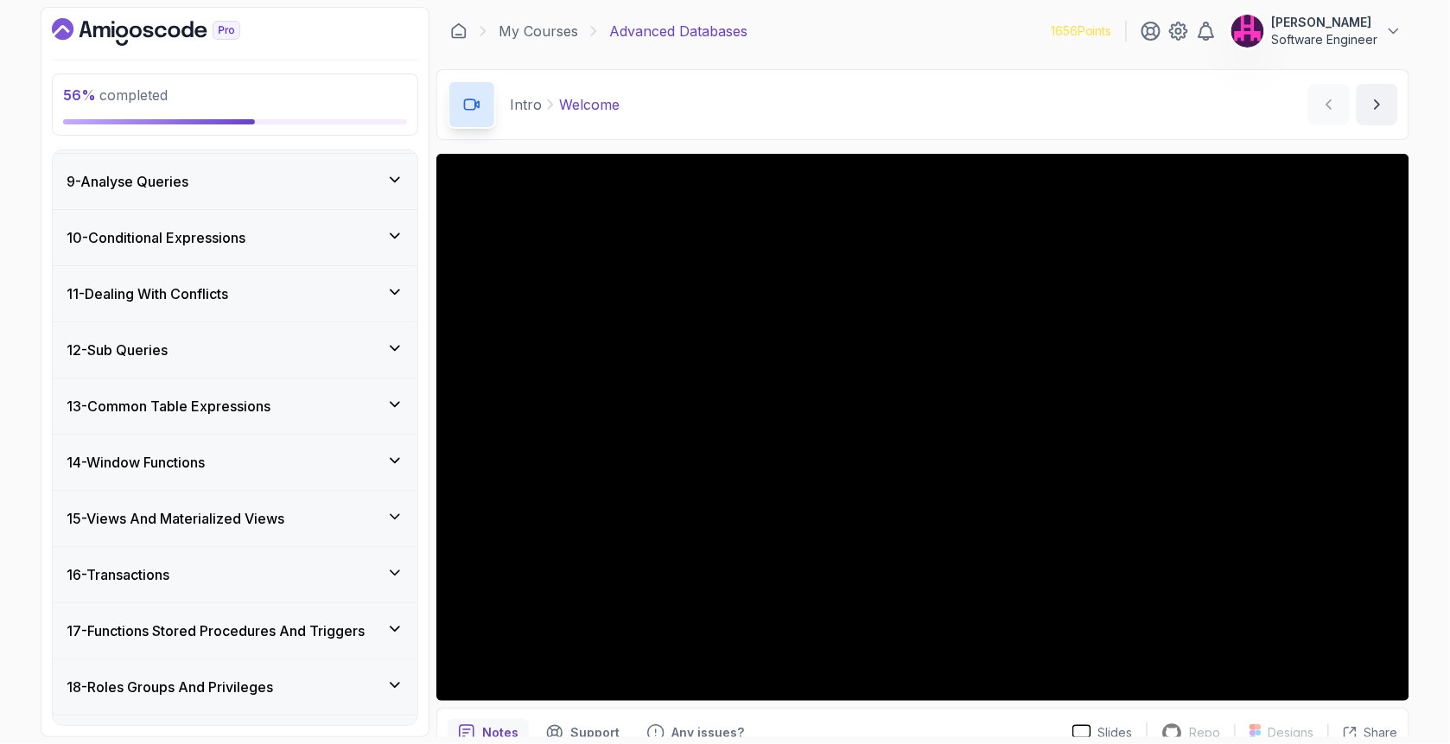
scroll to position [691, 0]
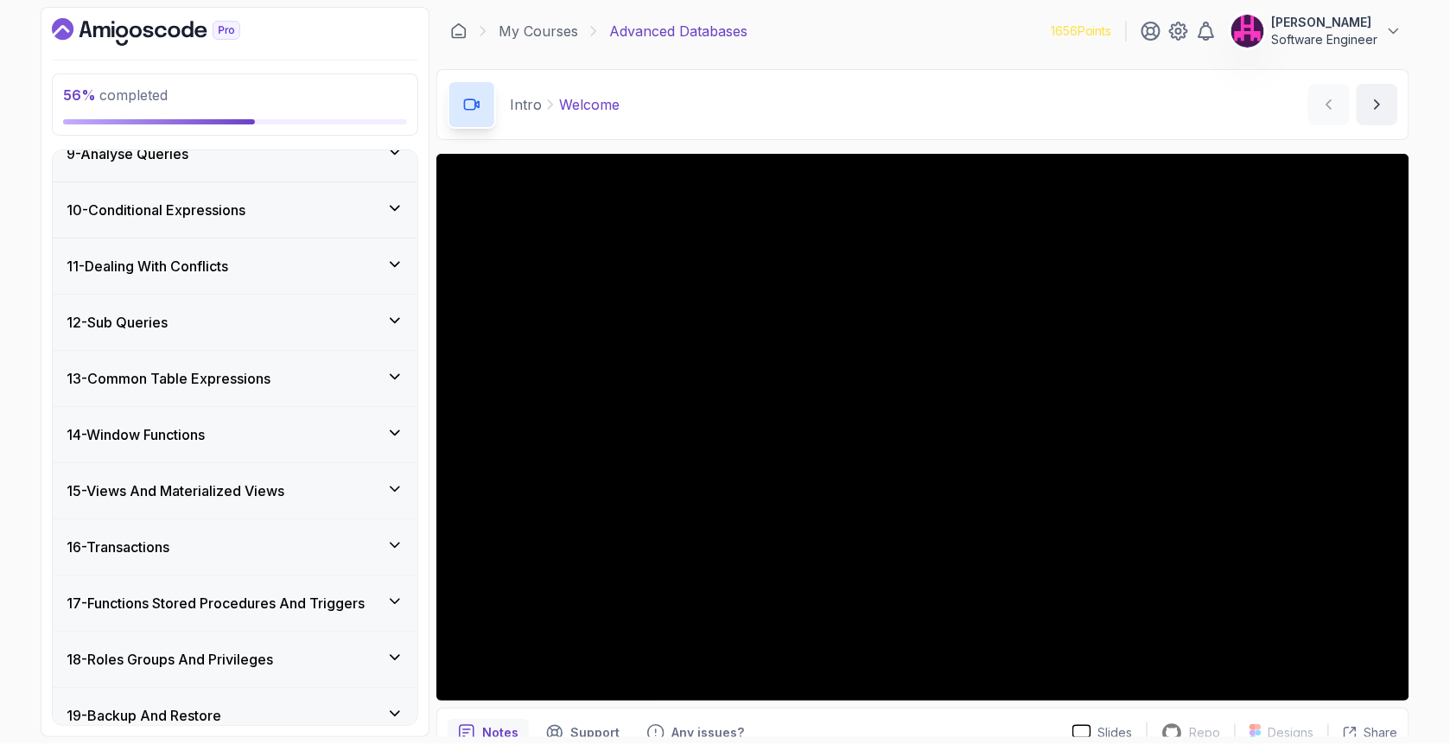
click at [276, 473] on div "15 - Views And Materialized Views" at bounding box center [235, 490] width 365 height 55
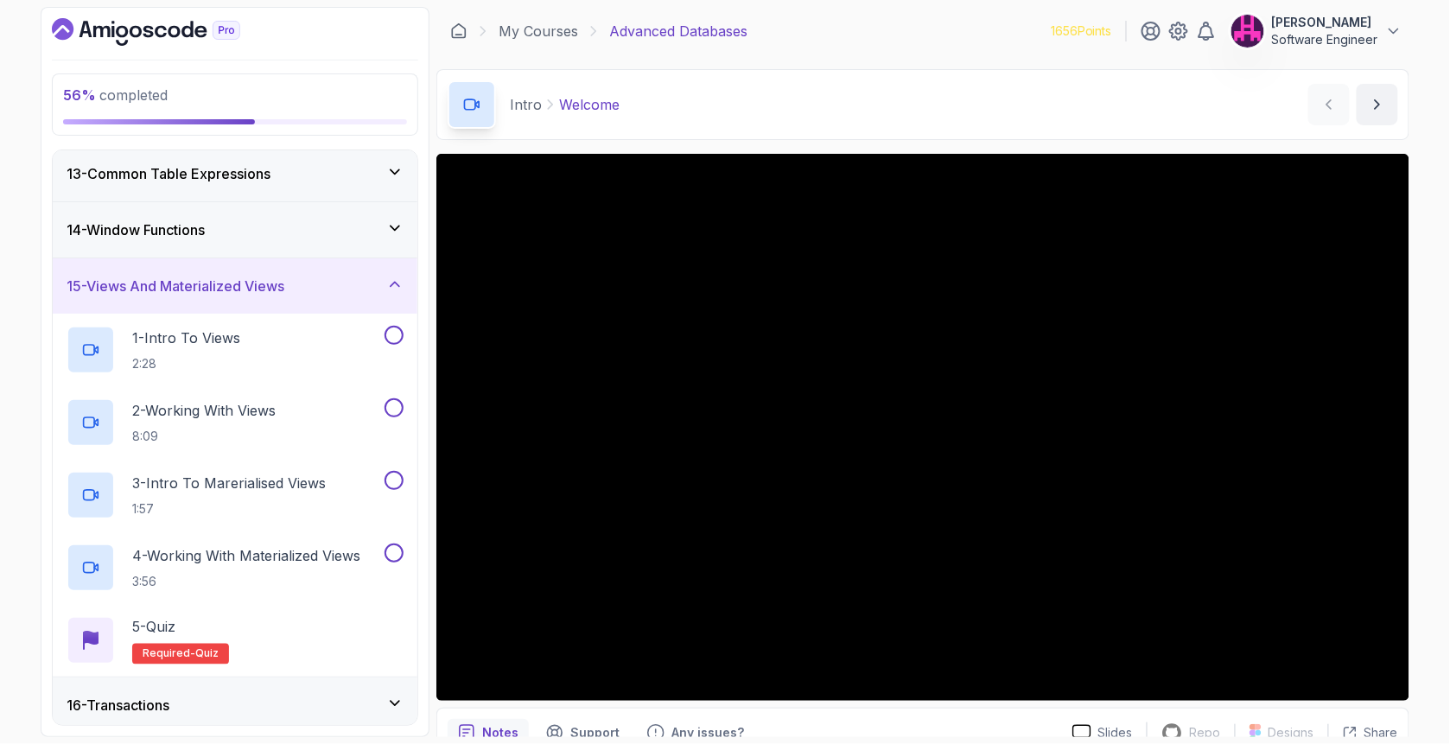
scroll to position [675, 0]
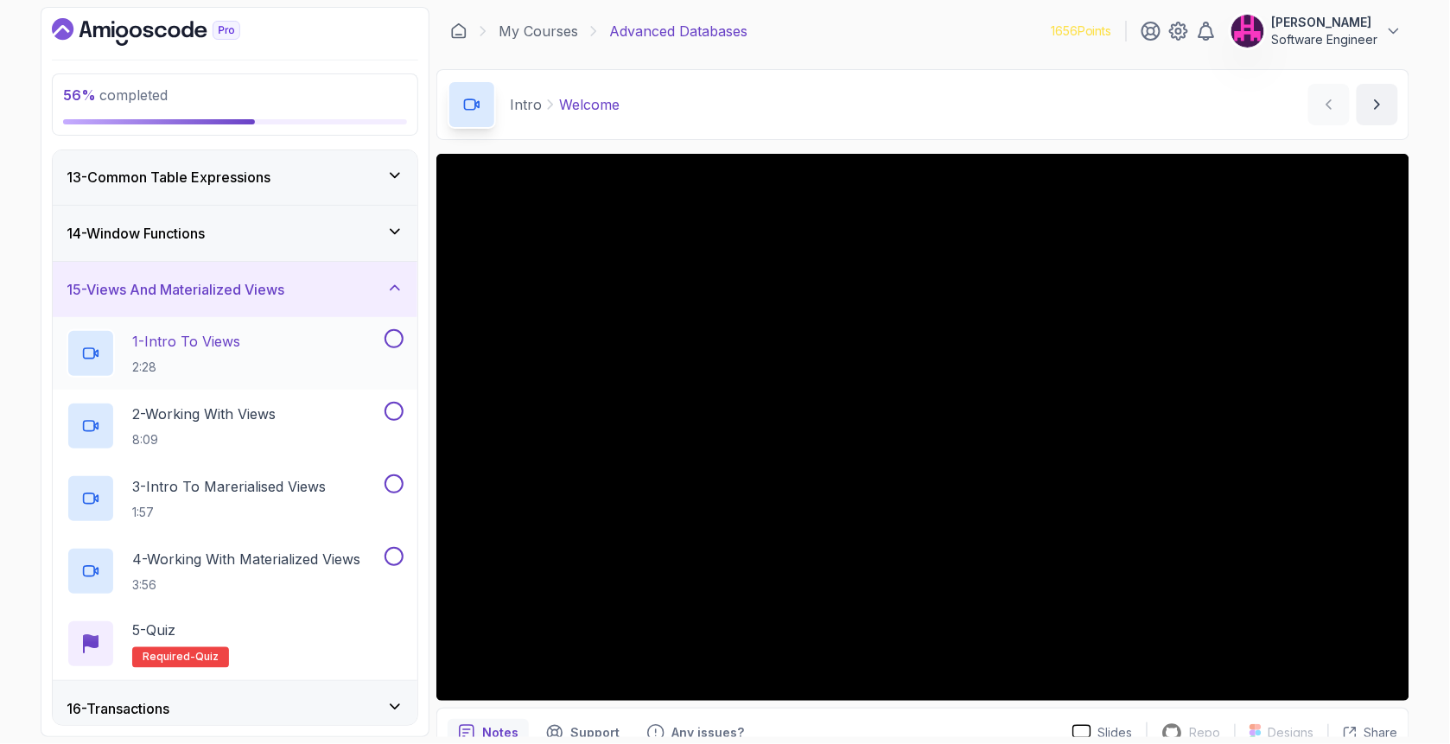
click at [232, 345] on p "1 - Intro To Views" at bounding box center [186, 341] width 108 height 21
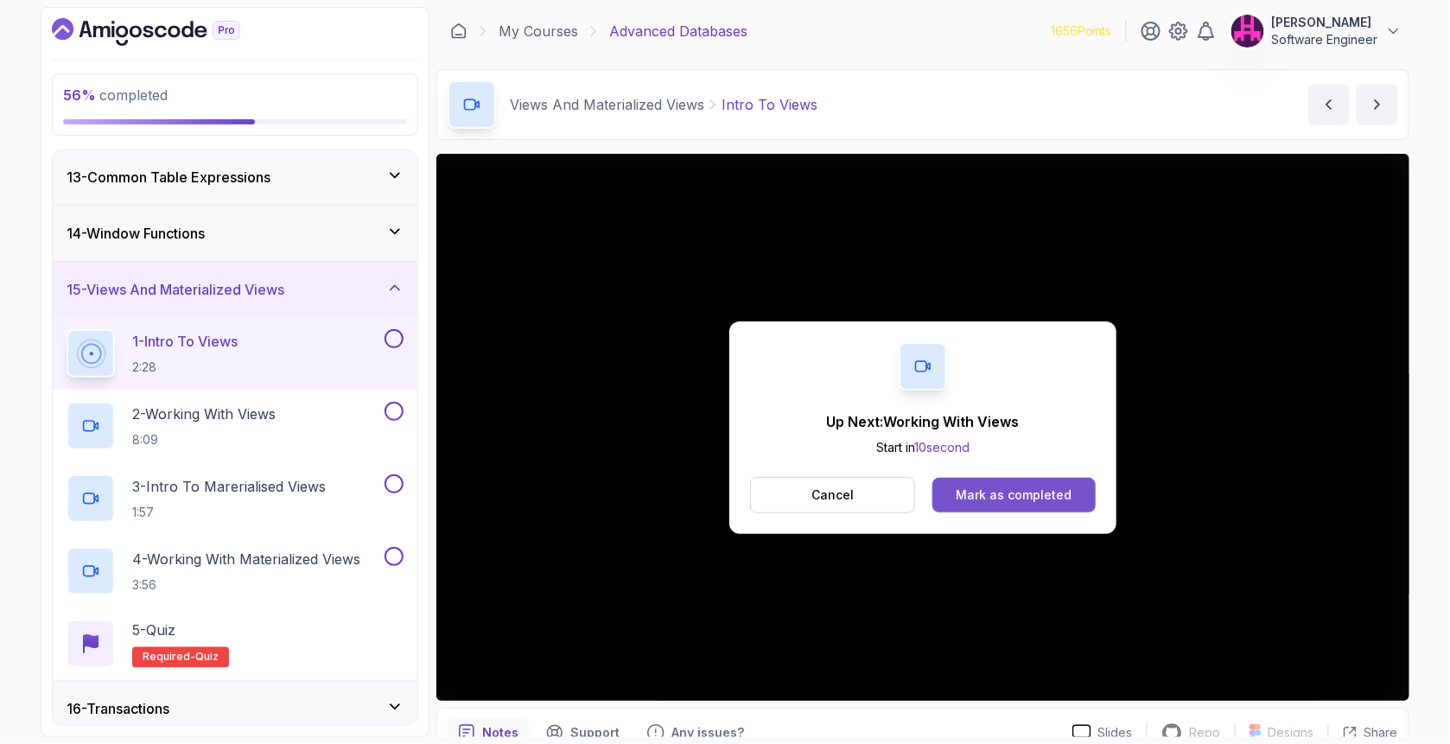
click at [974, 504] on button "Mark as completed" at bounding box center [1013, 495] width 163 height 35
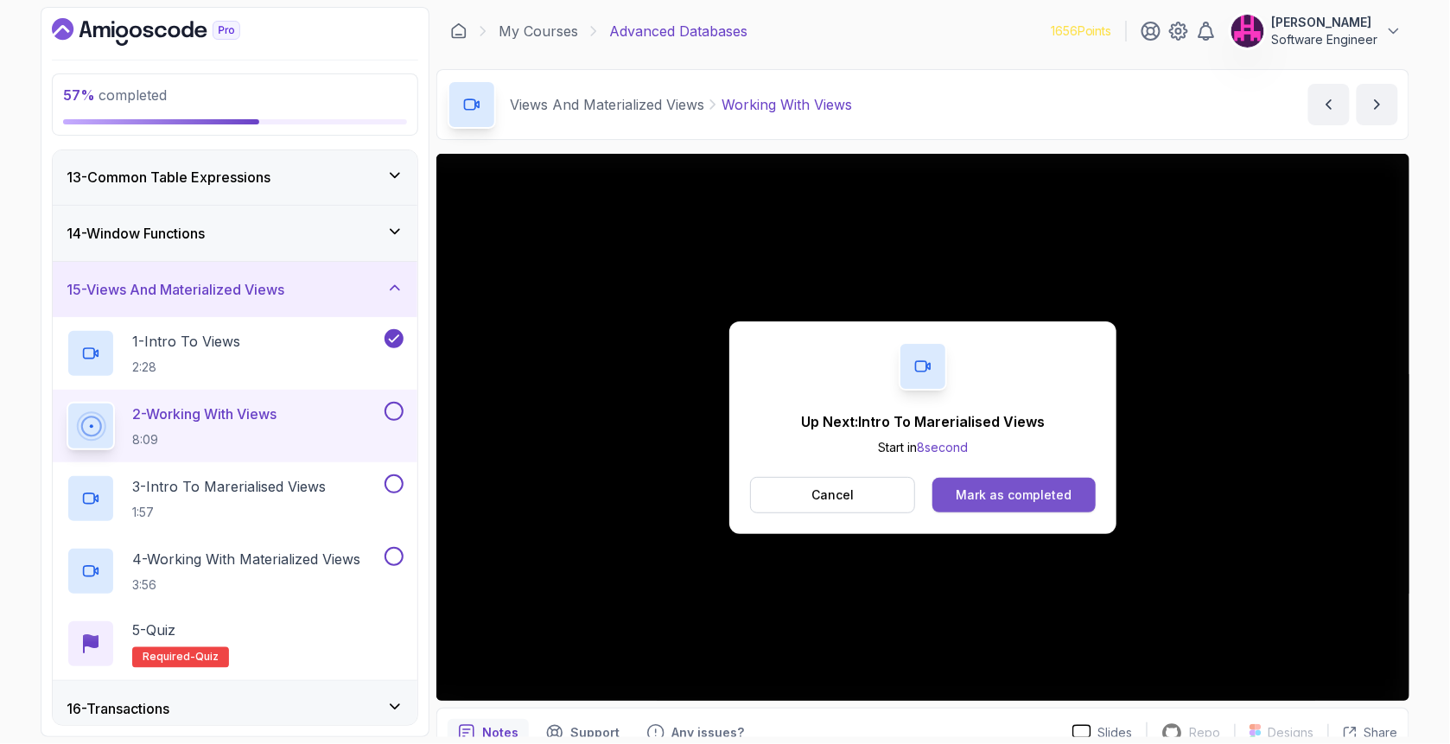
click at [985, 492] on div "Mark as completed" at bounding box center [1013, 494] width 116 height 17
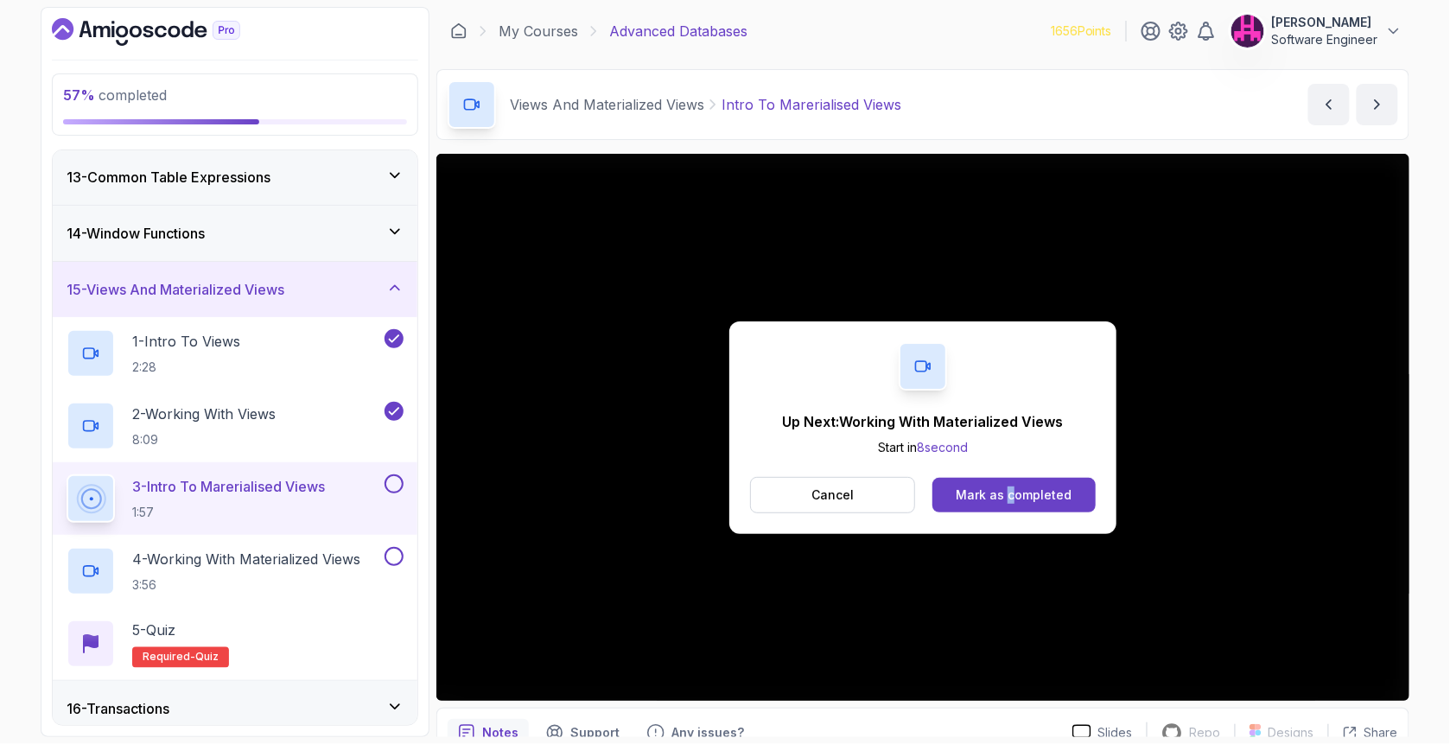
click at [1012, 469] on div "Up Next: Working With Materialized Views Start in 8 second Cancel Mark as compl…" at bounding box center [922, 427] width 387 height 213
click at [1018, 482] on button "Mark as completed" at bounding box center [1013, 495] width 163 height 35
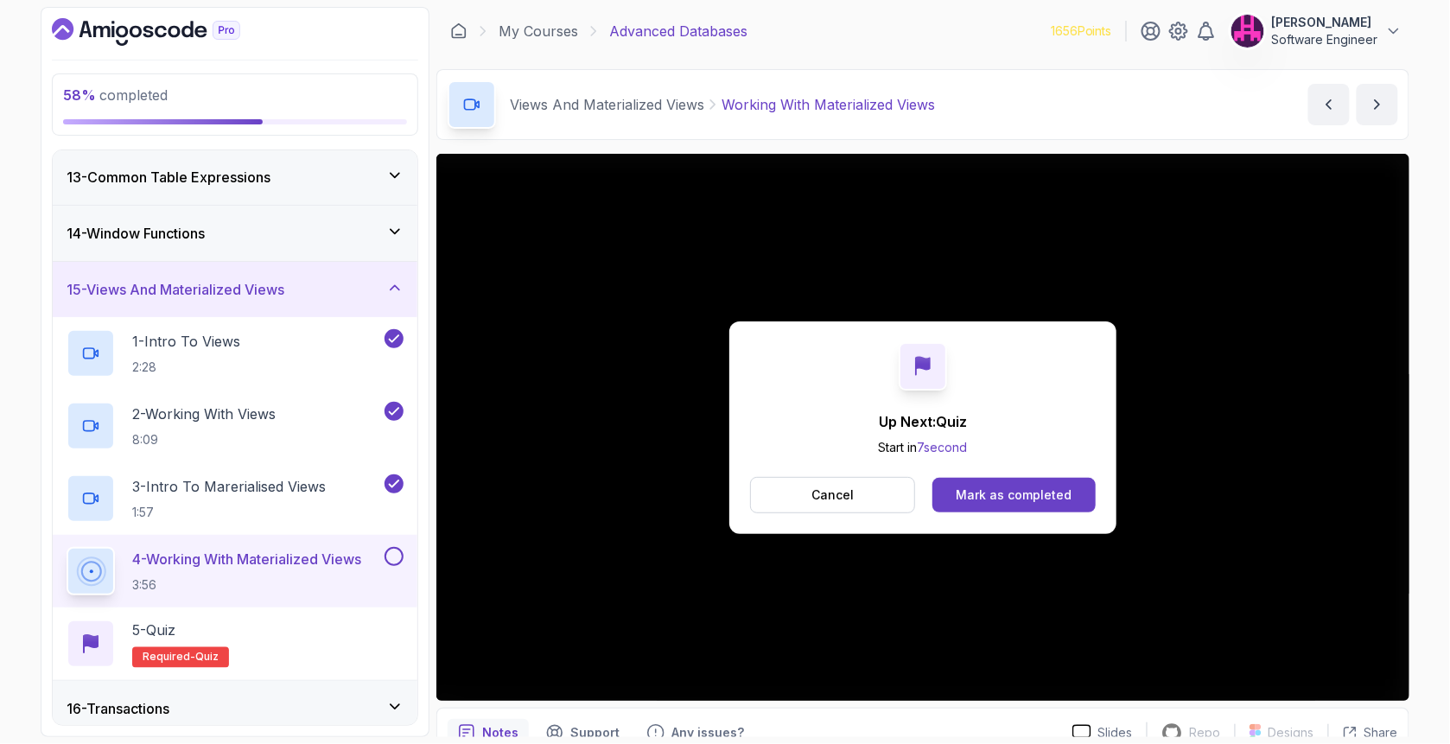
click at [973, 496] on div "Mark as completed" at bounding box center [1013, 494] width 116 height 17
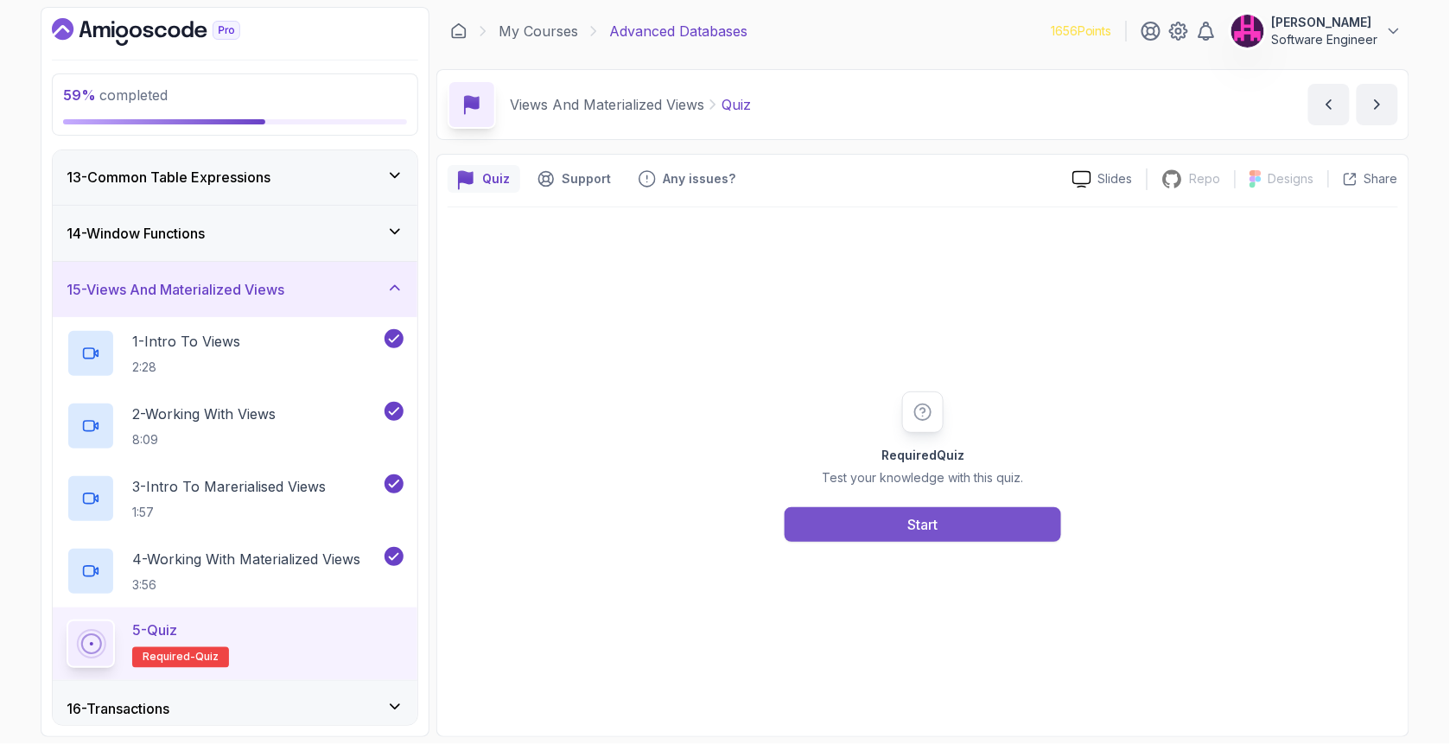
click at [960, 523] on button "Start" at bounding box center [922, 524] width 276 height 35
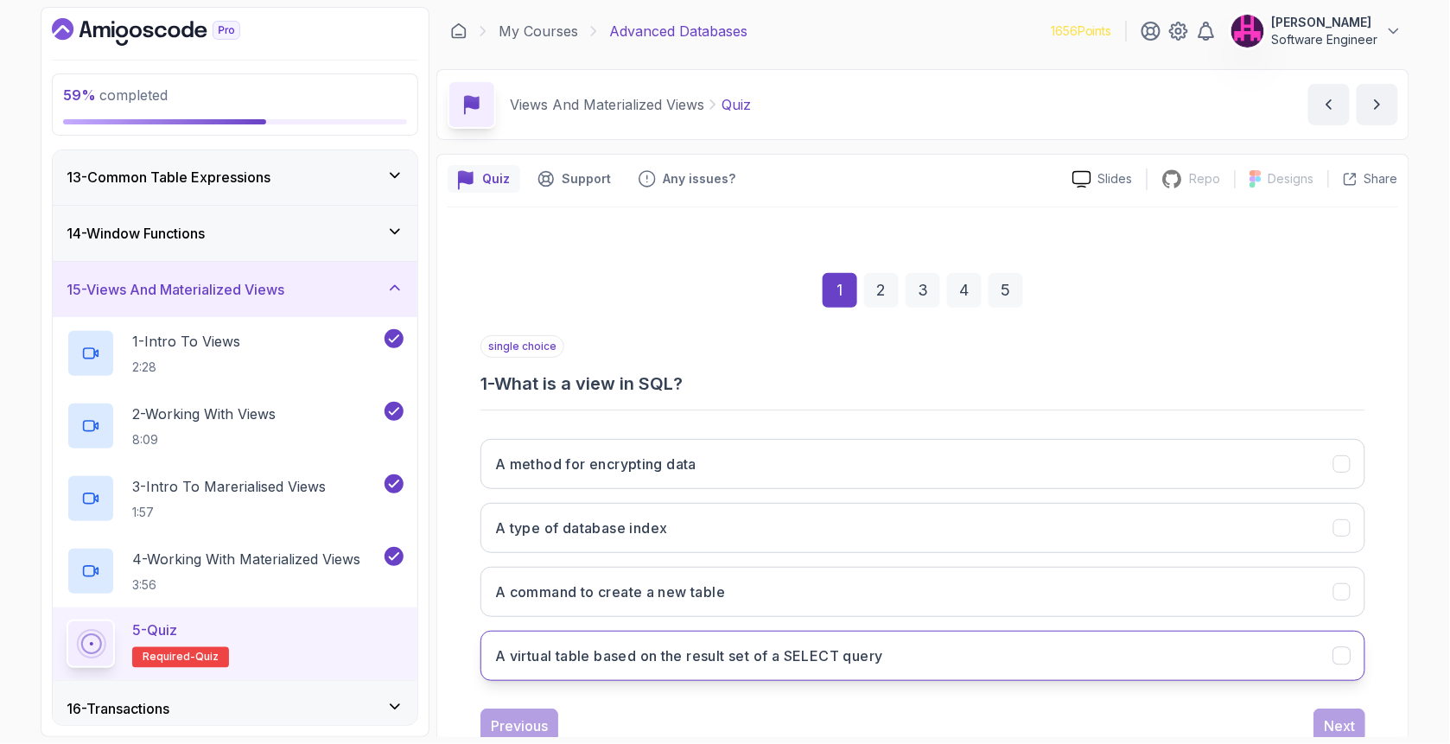
click at [637, 646] on h3 "A virtual table based on the result set of a SELECT query" at bounding box center [689, 655] width 388 height 21
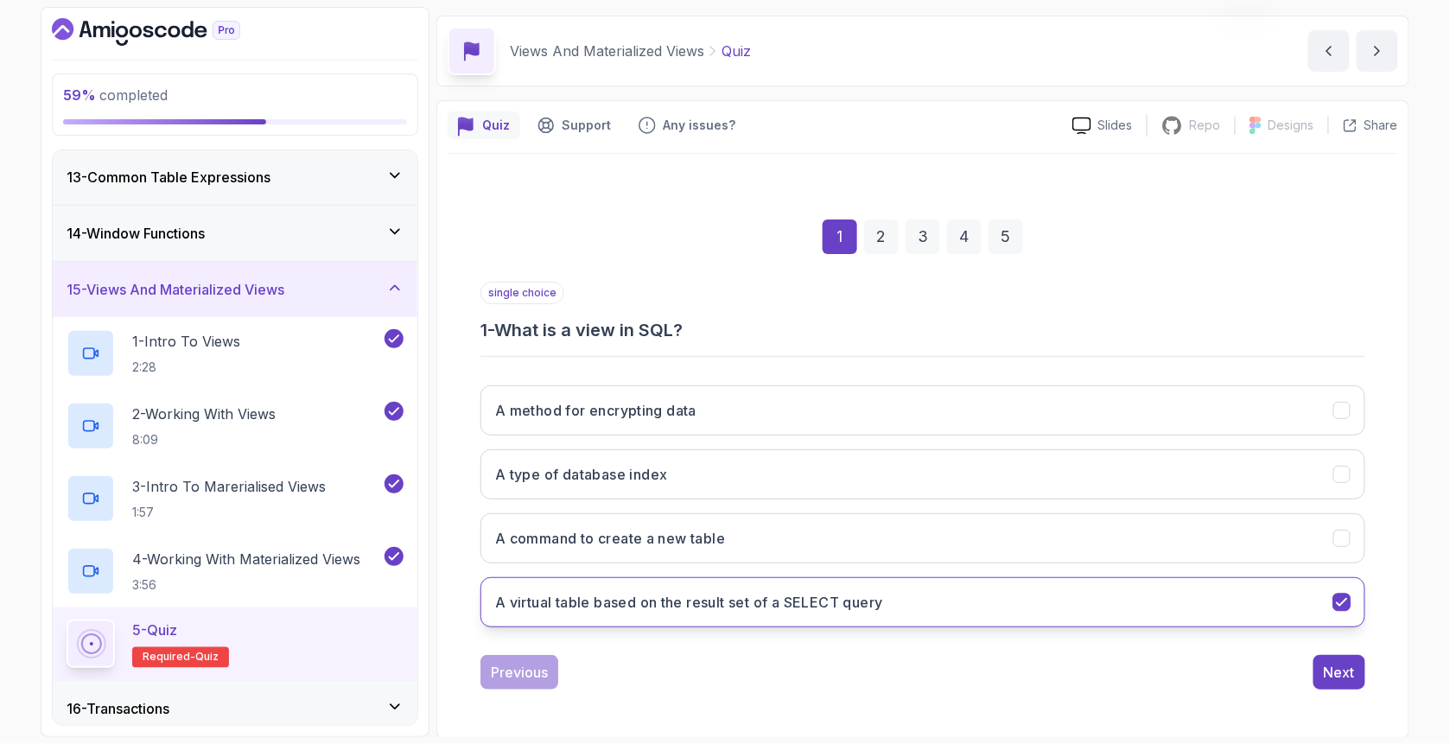
scroll to position [54, 0]
click at [1345, 676] on div "Next" at bounding box center [1338, 672] width 31 height 21
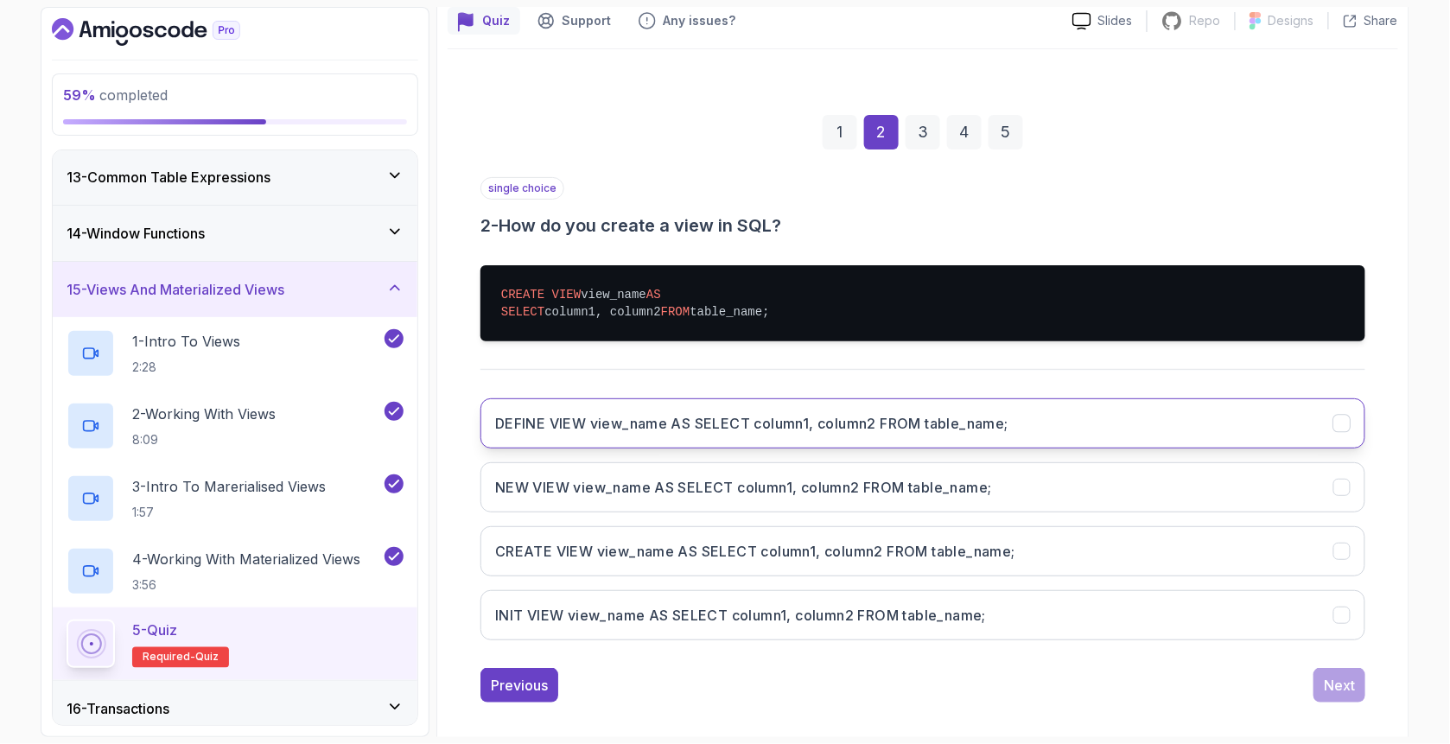
scroll to position [169, 0]
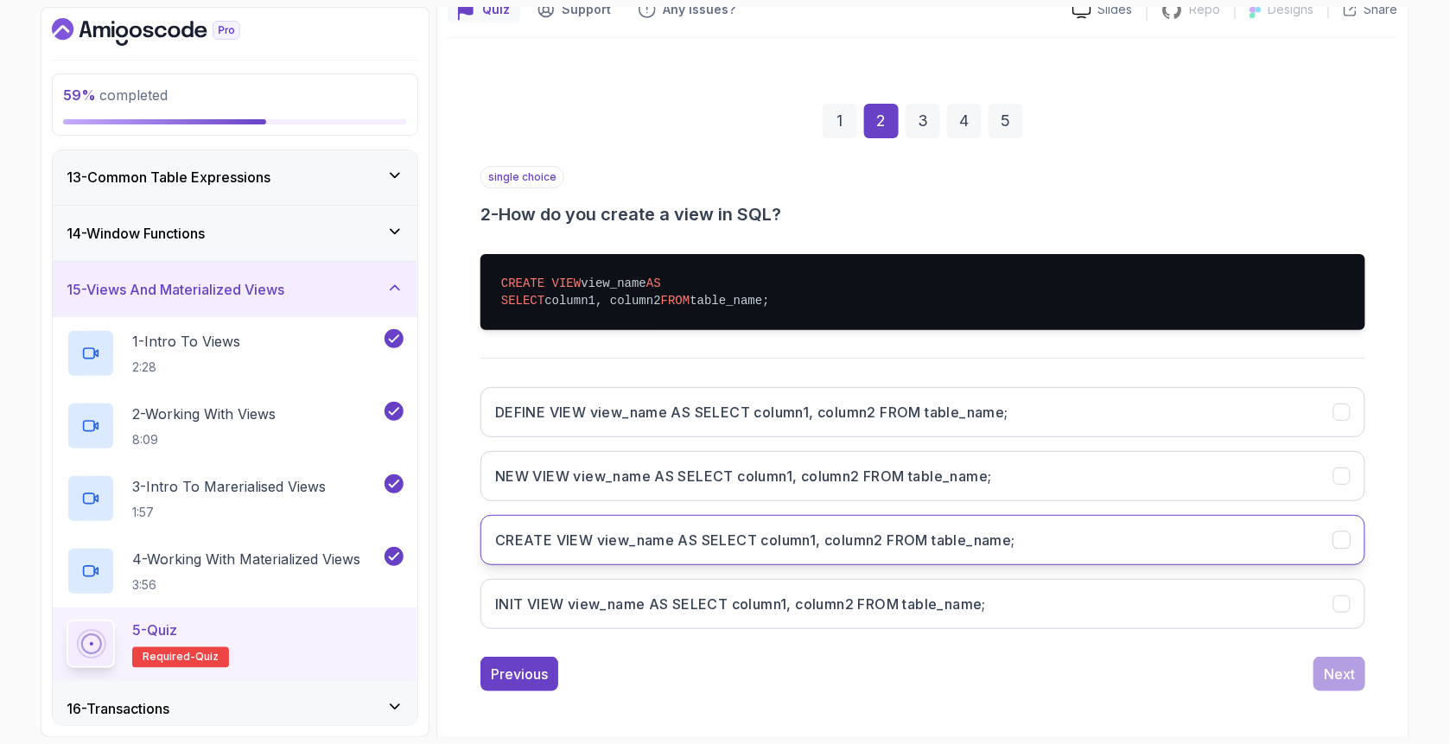
click at [564, 530] on h3 "CREATE VIEW view_name AS SELECT column1, column2 FROM table_name;" at bounding box center [755, 540] width 520 height 21
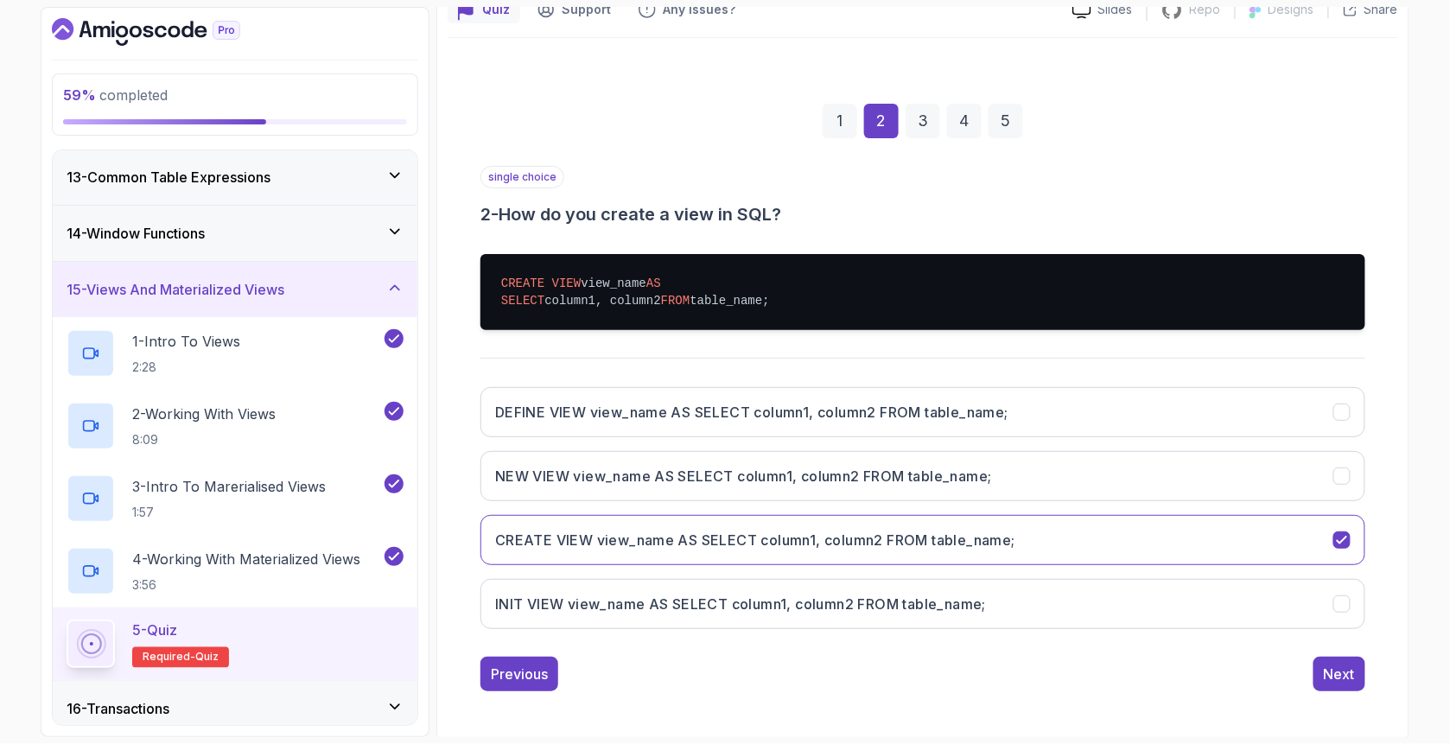
click at [1330, 647] on div "single choice 2 - How do you create a view in SQL? CREATE VIEW view_name AS SEL…" at bounding box center [922, 428] width 885 height 525
click at [1341, 680] on div "Next" at bounding box center [1338, 673] width 31 height 21
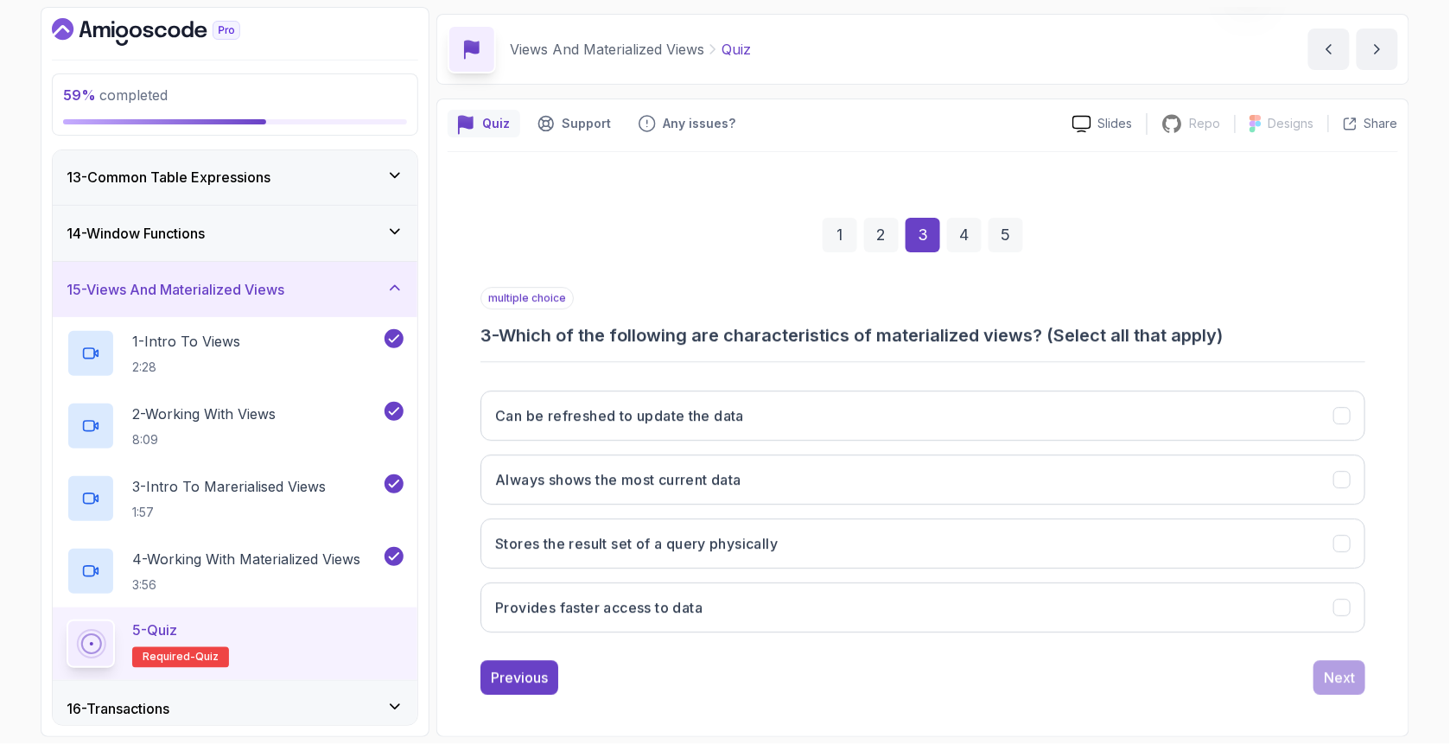
scroll to position [54, 0]
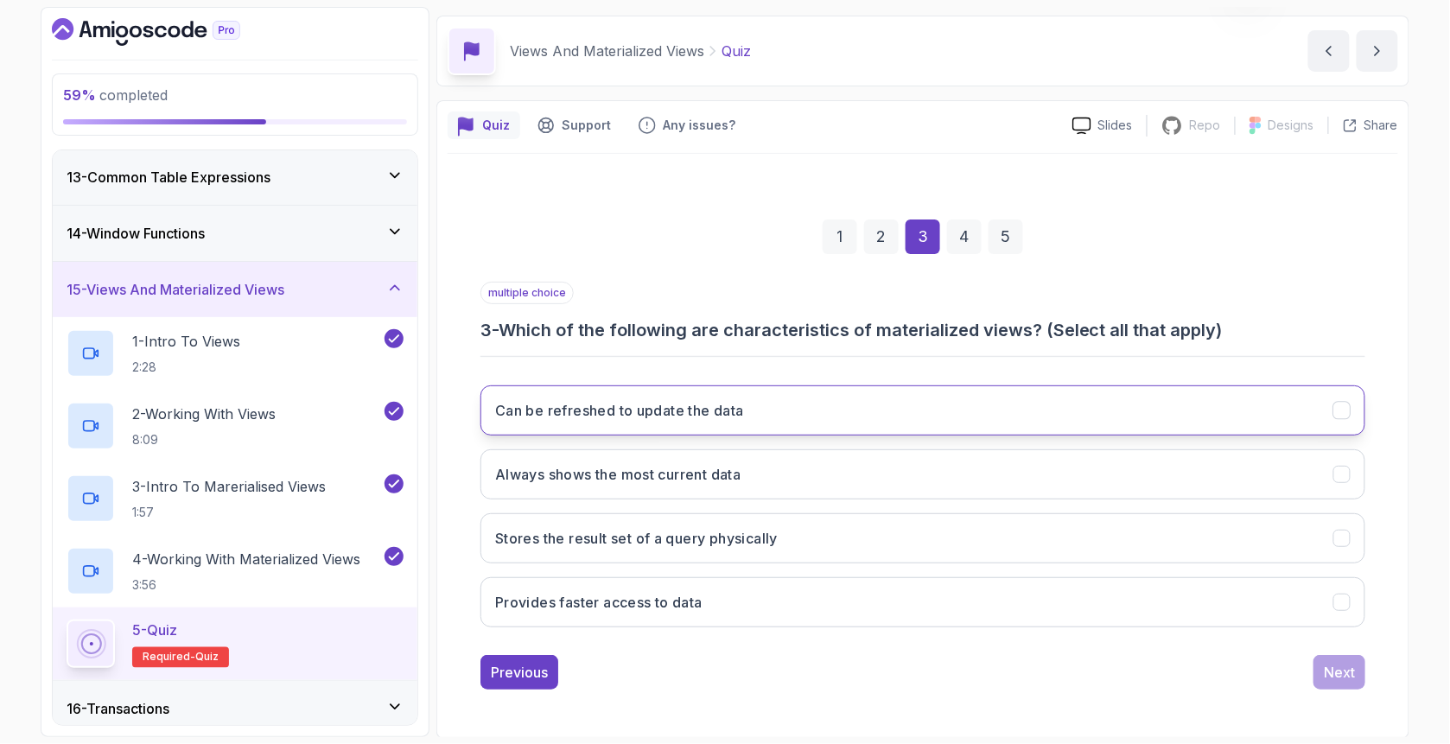
click at [614, 416] on h3 "Can be refreshed to update the data" at bounding box center [619, 410] width 249 height 21
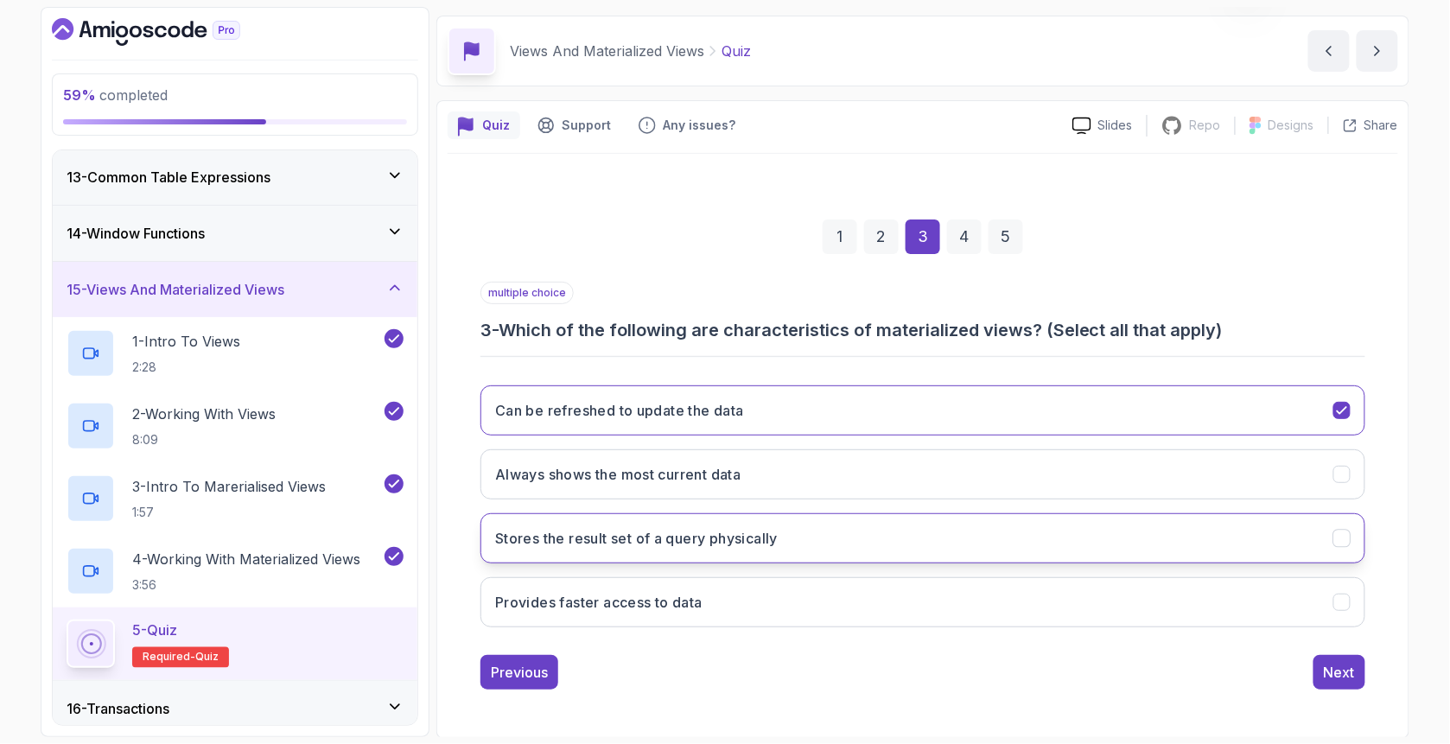
click at [552, 545] on h3 "Stores the result set of a query physically" at bounding box center [636, 538] width 282 height 21
click at [1031, 609] on button "Provides faster access to data" at bounding box center [922, 602] width 885 height 50
click at [1325, 673] on div "Next" at bounding box center [1338, 672] width 31 height 21
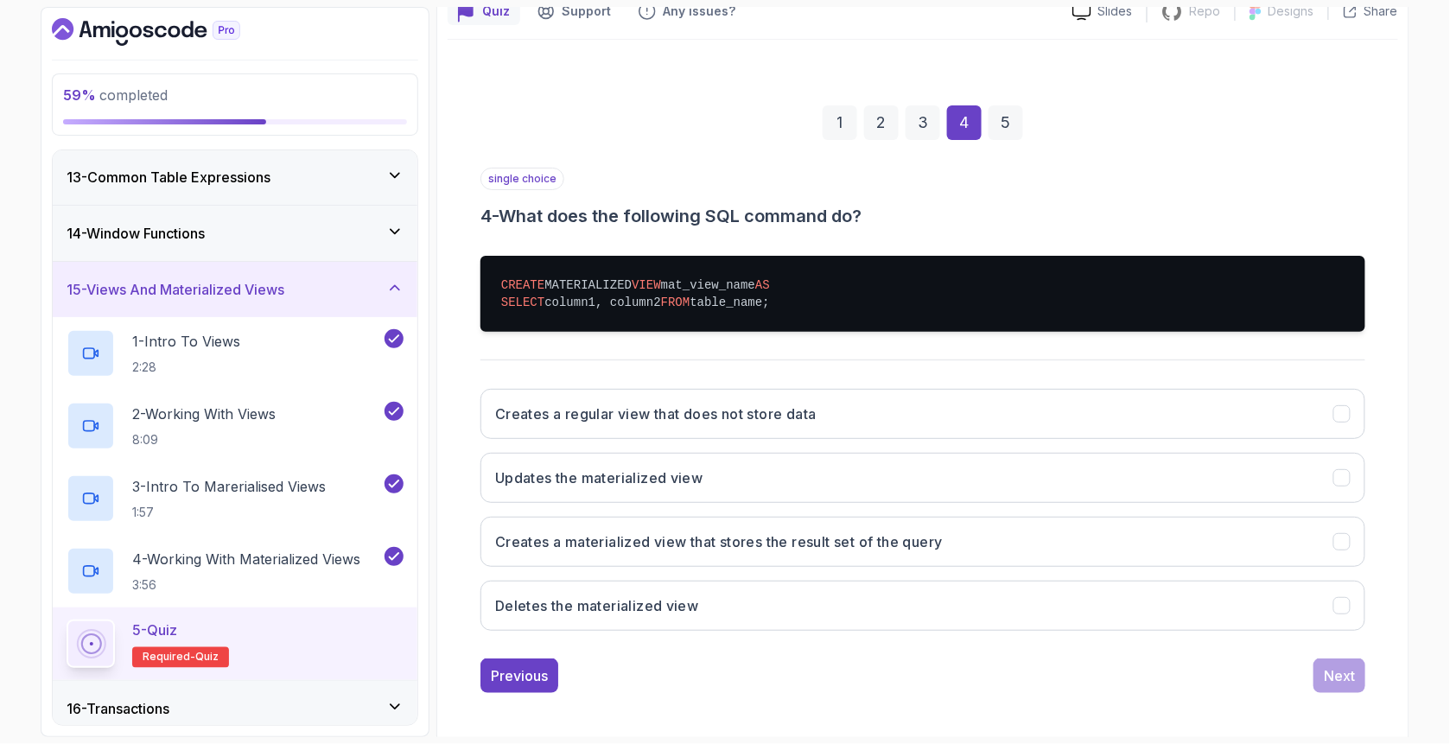
scroll to position [171, 0]
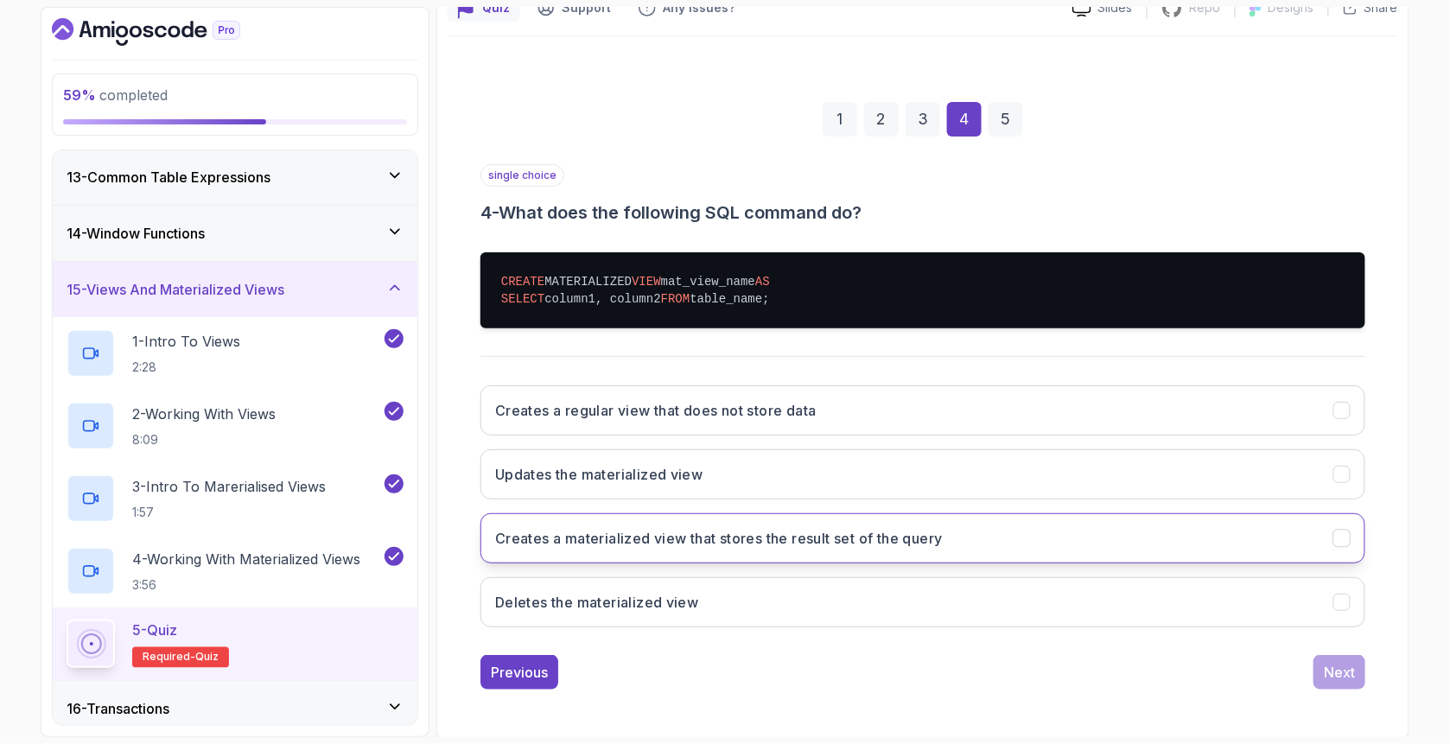
drag, startPoint x: 563, startPoint y: 532, endPoint x: 577, endPoint y: 535, distance: 14.1
click at [564, 533] on h3 "Creates a materialized view that stores the result set of the query" at bounding box center [718, 538] width 447 height 21
click at [1339, 672] on div "Next" at bounding box center [1338, 672] width 31 height 21
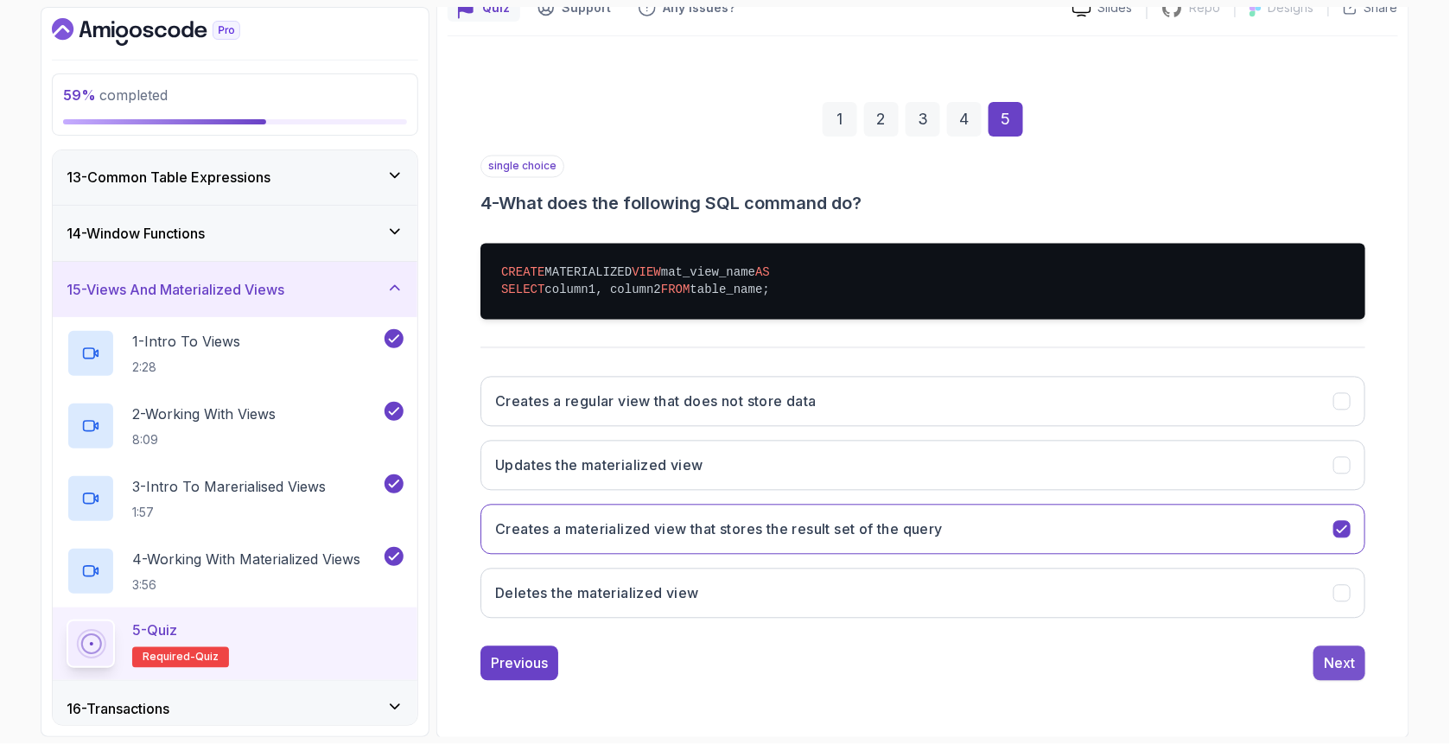
scroll to position [54, 0]
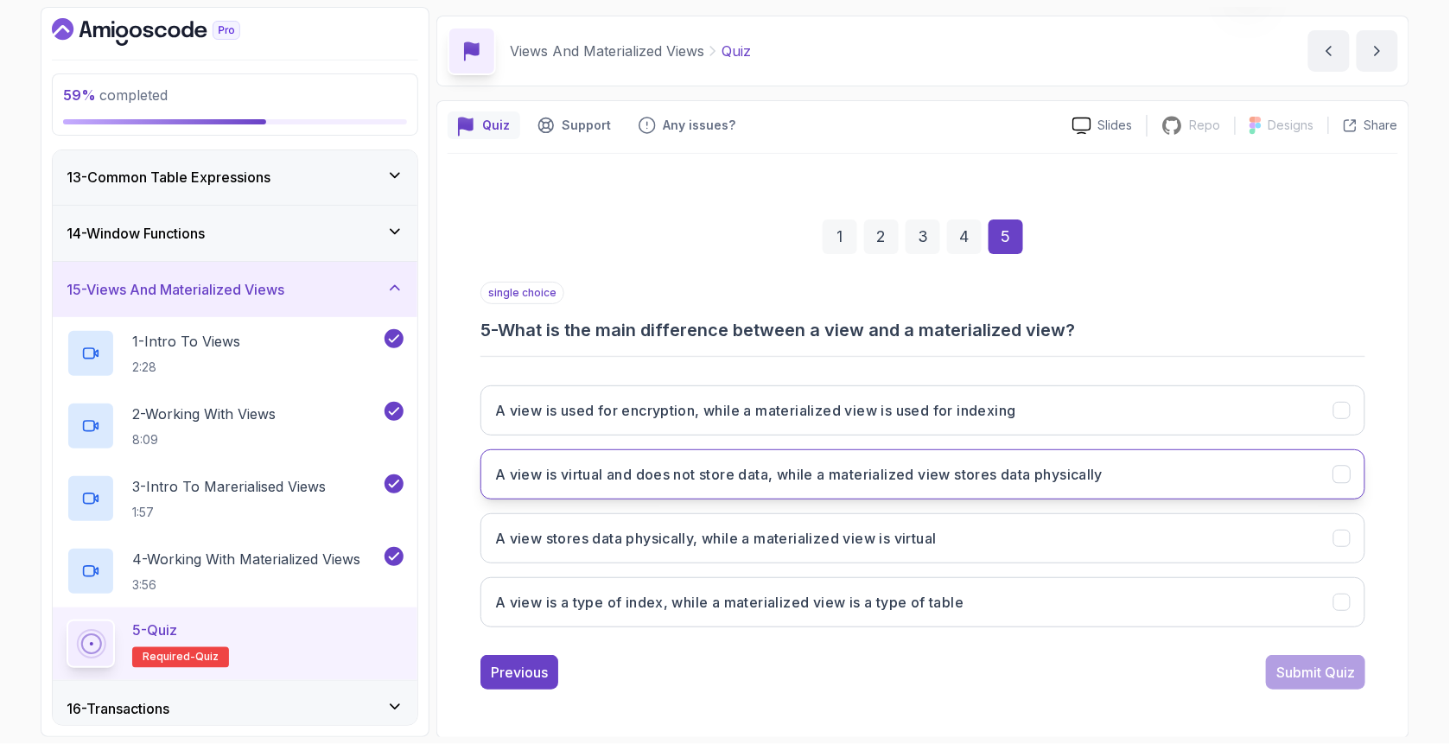
click at [633, 473] on h3 "A view is virtual and does not store data, while a materialized view stores dat…" at bounding box center [798, 474] width 607 height 21
click at [1317, 676] on div "Submit Quiz" at bounding box center [1315, 672] width 79 height 21
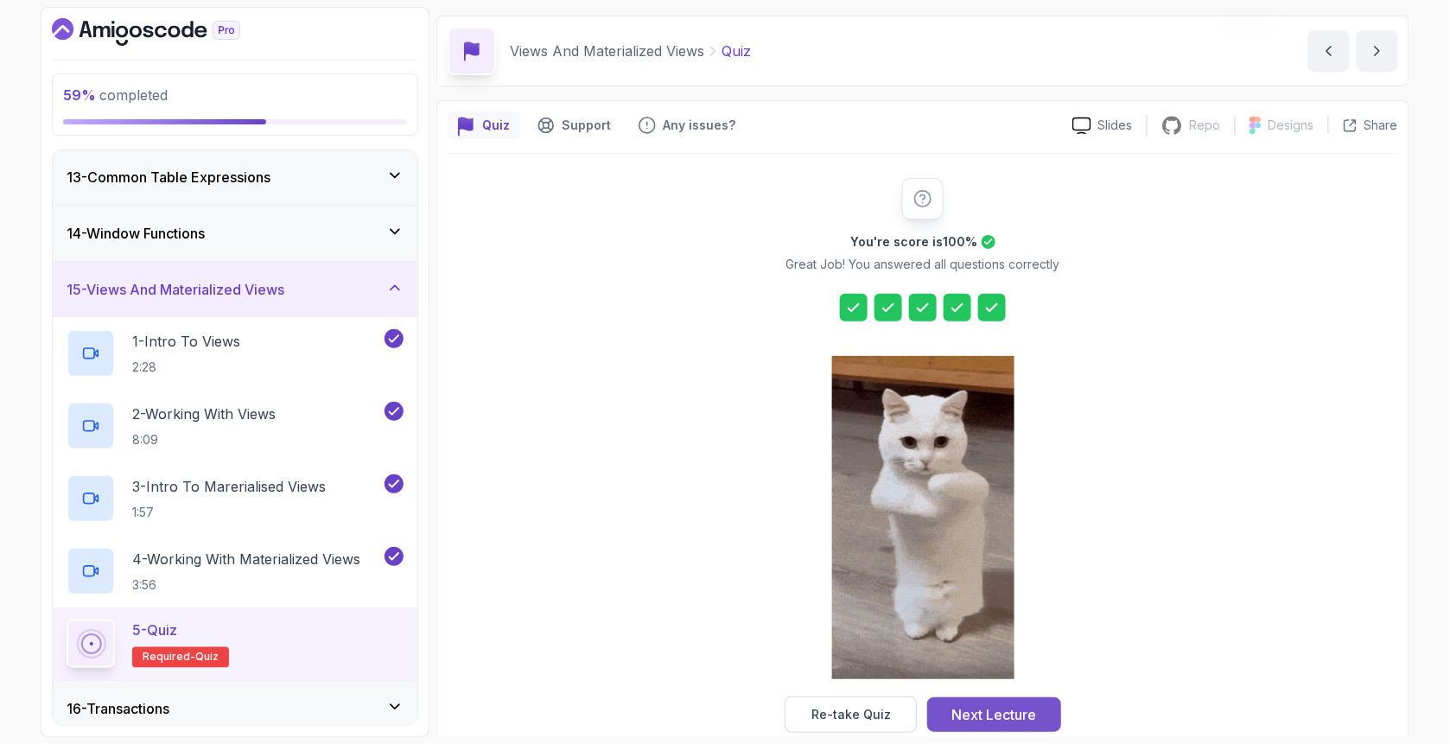
click at [1006, 710] on div "Next Lecture" at bounding box center [994, 714] width 85 height 21
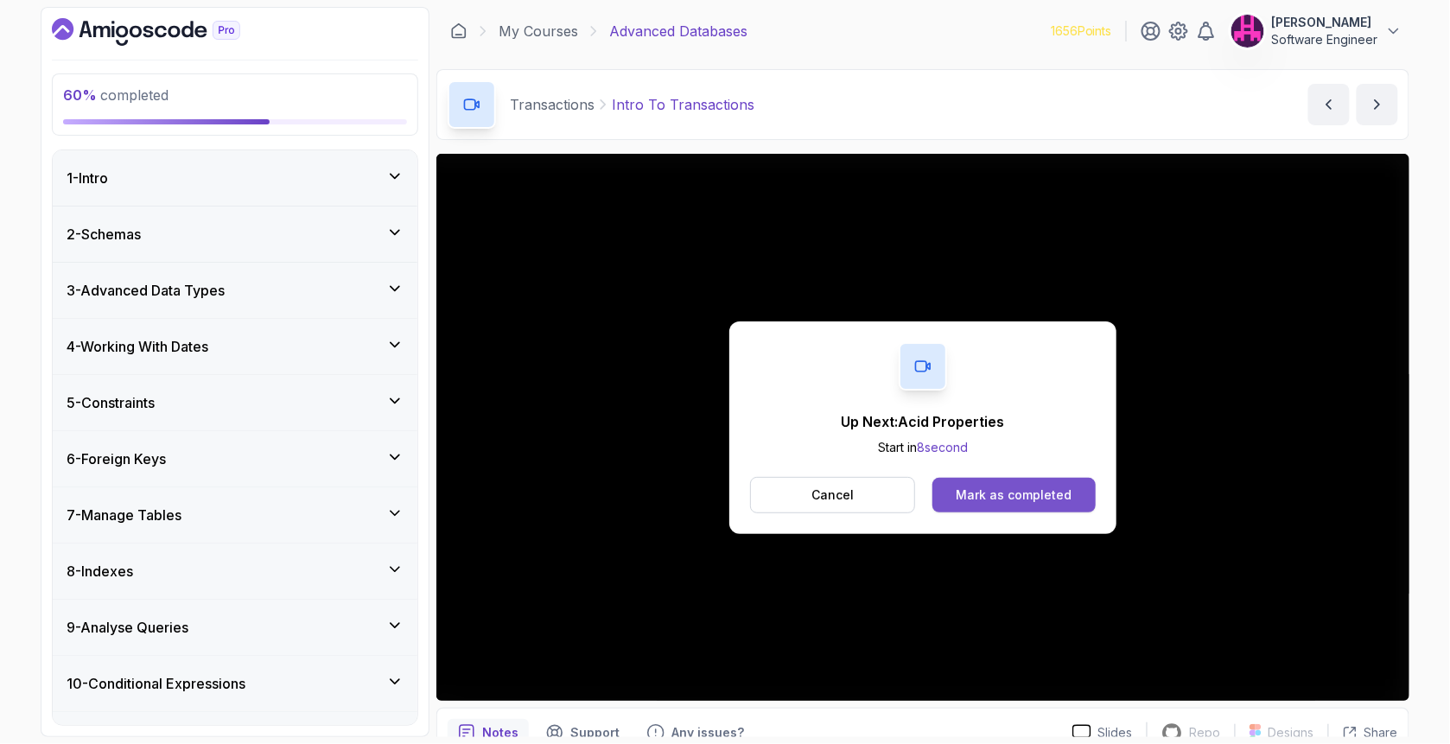
click at [1018, 486] on div "Mark as completed" at bounding box center [1013, 494] width 116 height 17
click at [985, 502] on div "Mark as completed" at bounding box center [1013, 494] width 116 height 17
click at [1071, 485] on button "Mark as completed" at bounding box center [1013, 495] width 163 height 35
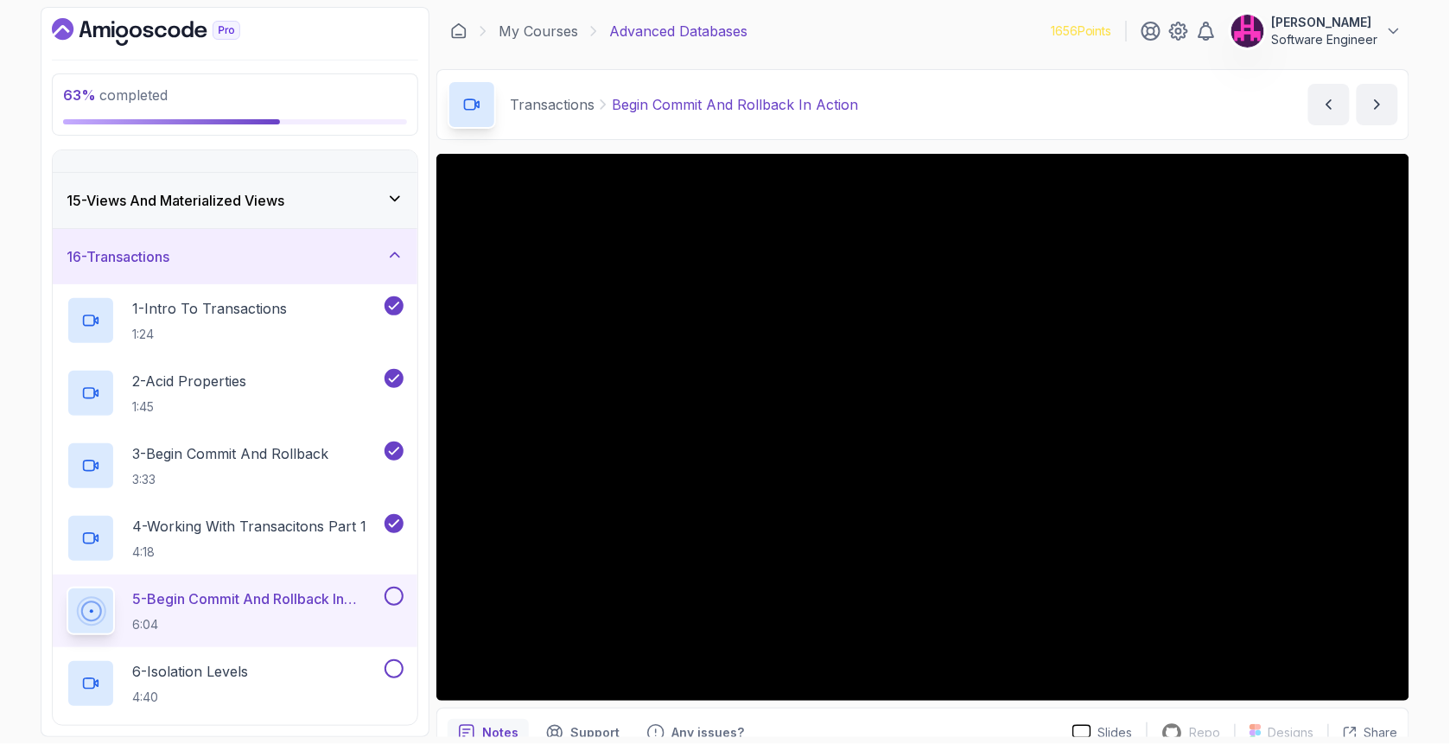
scroll to position [921, 0]
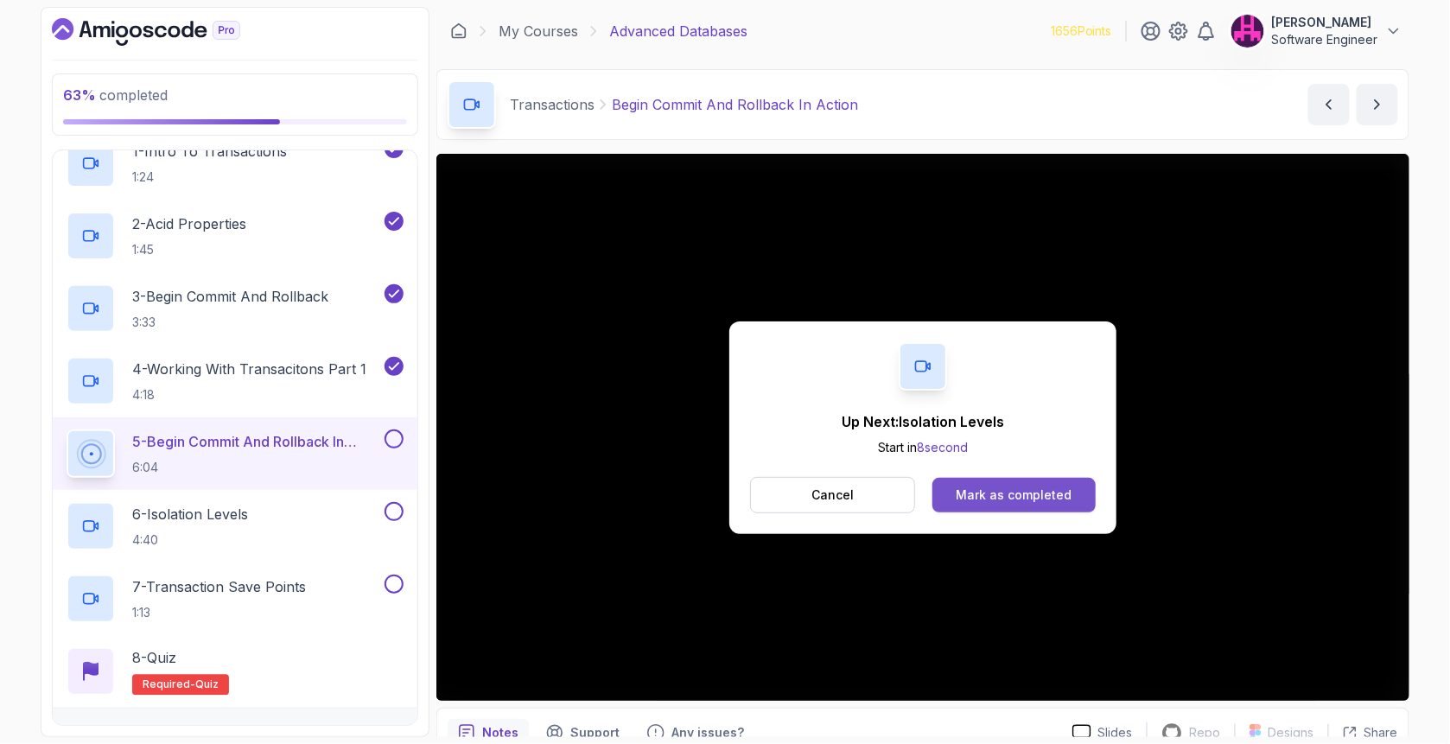
click at [983, 479] on button "Mark as completed" at bounding box center [1013, 495] width 163 height 35
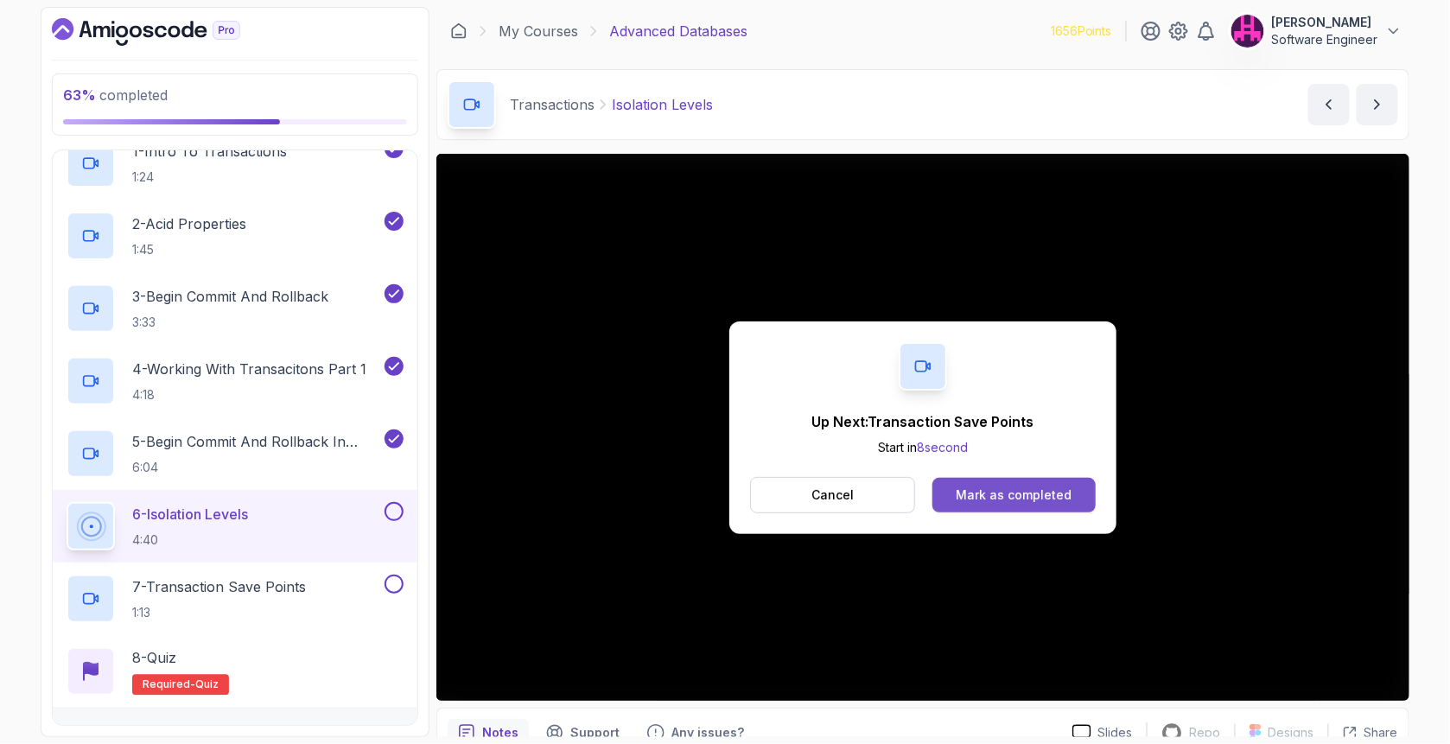
click at [972, 505] on button "Mark as completed" at bounding box center [1013, 495] width 163 height 35
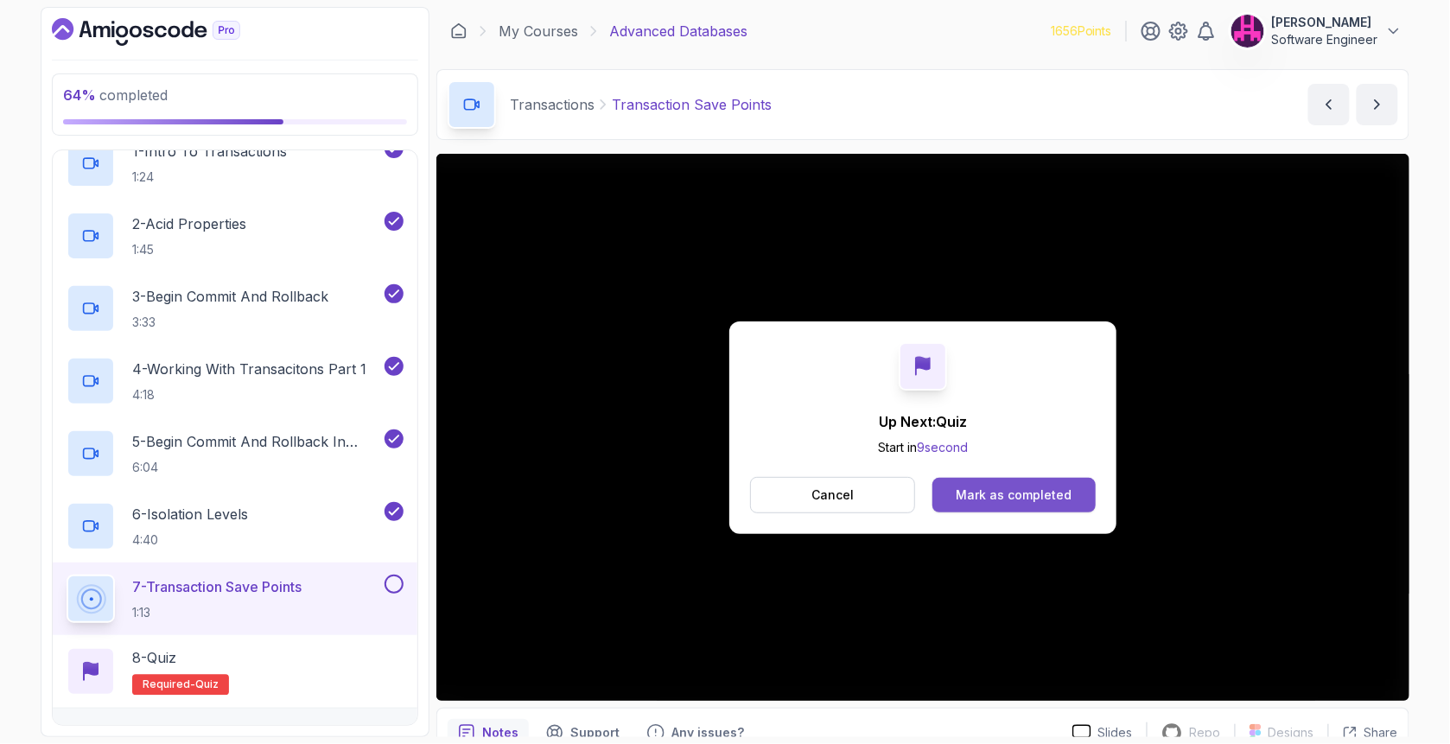
click at [1013, 492] on div "Mark as completed" at bounding box center [1013, 494] width 116 height 17
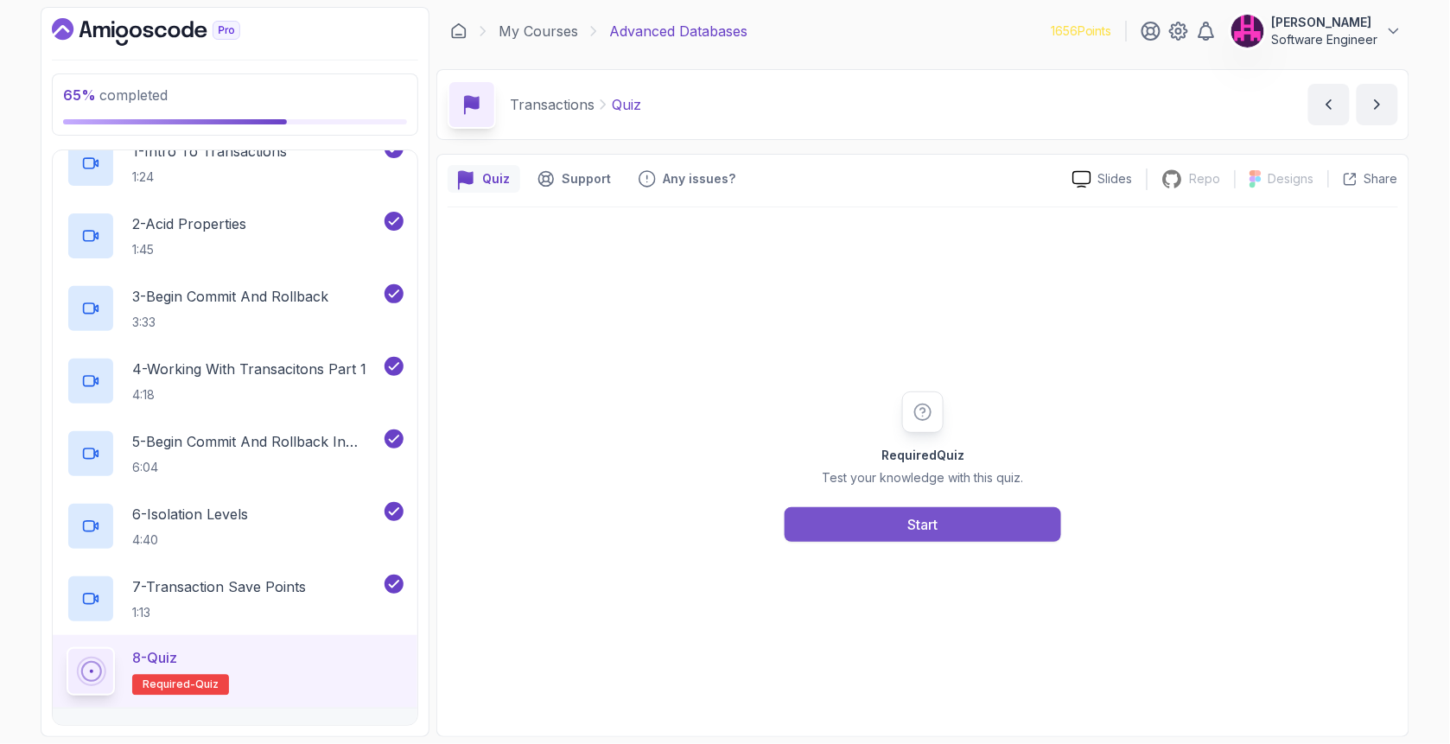
click at [976, 536] on button "Start" at bounding box center [922, 524] width 276 height 35
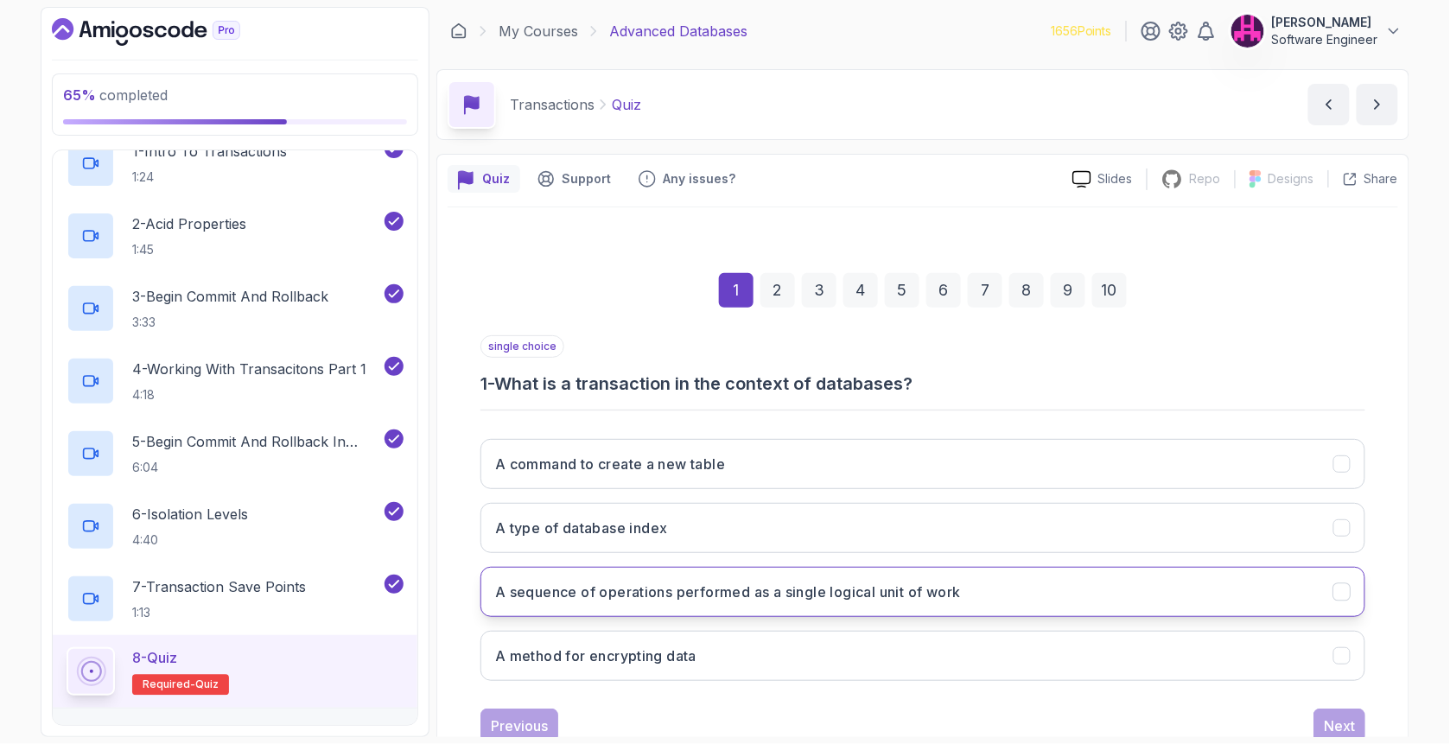
click at [706, 590] on h3 "A sequence of operations performed as a single logical unit of work" at bounding box center [728, 591] width 466 height 21
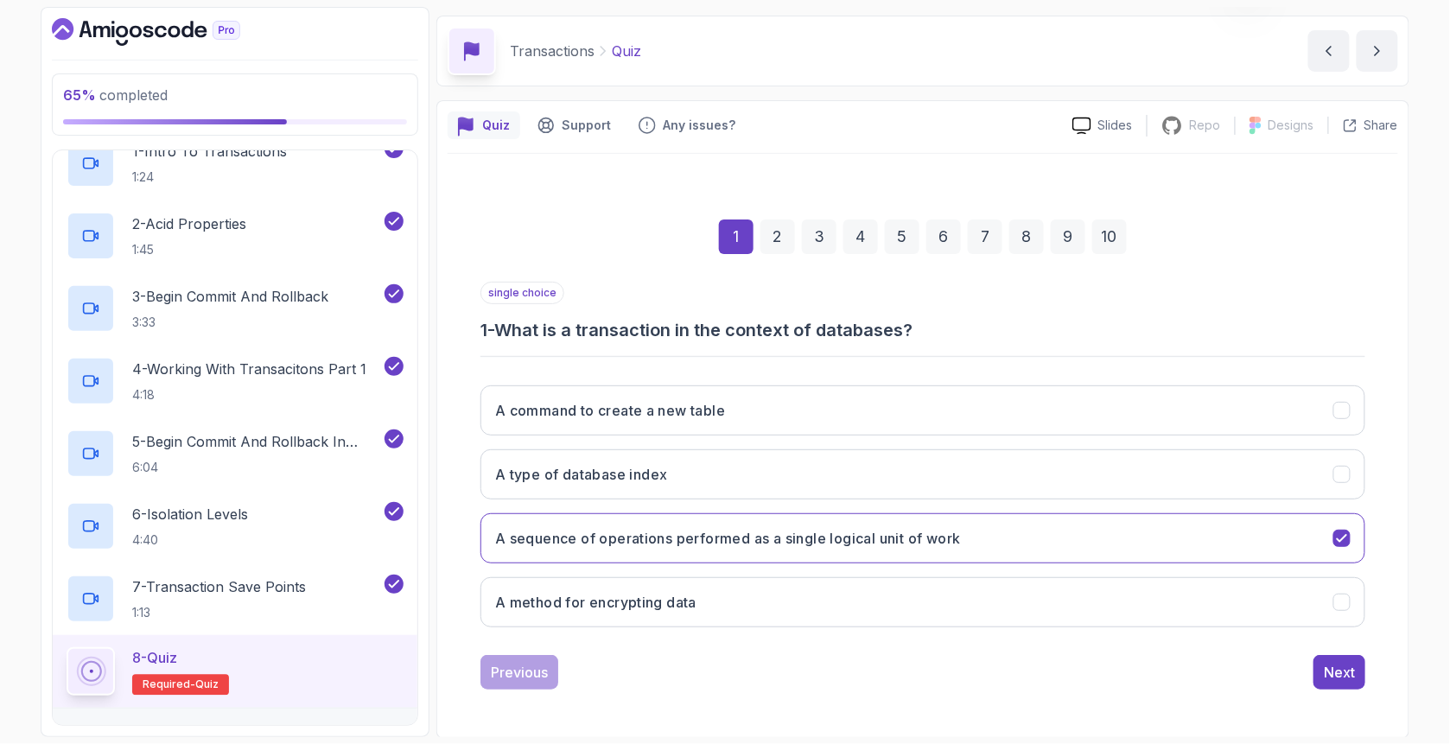
scroll to position [54, 0]
click at [1348, 676] on div "Next" at bounding box center [1338, 672] width 31 height 21
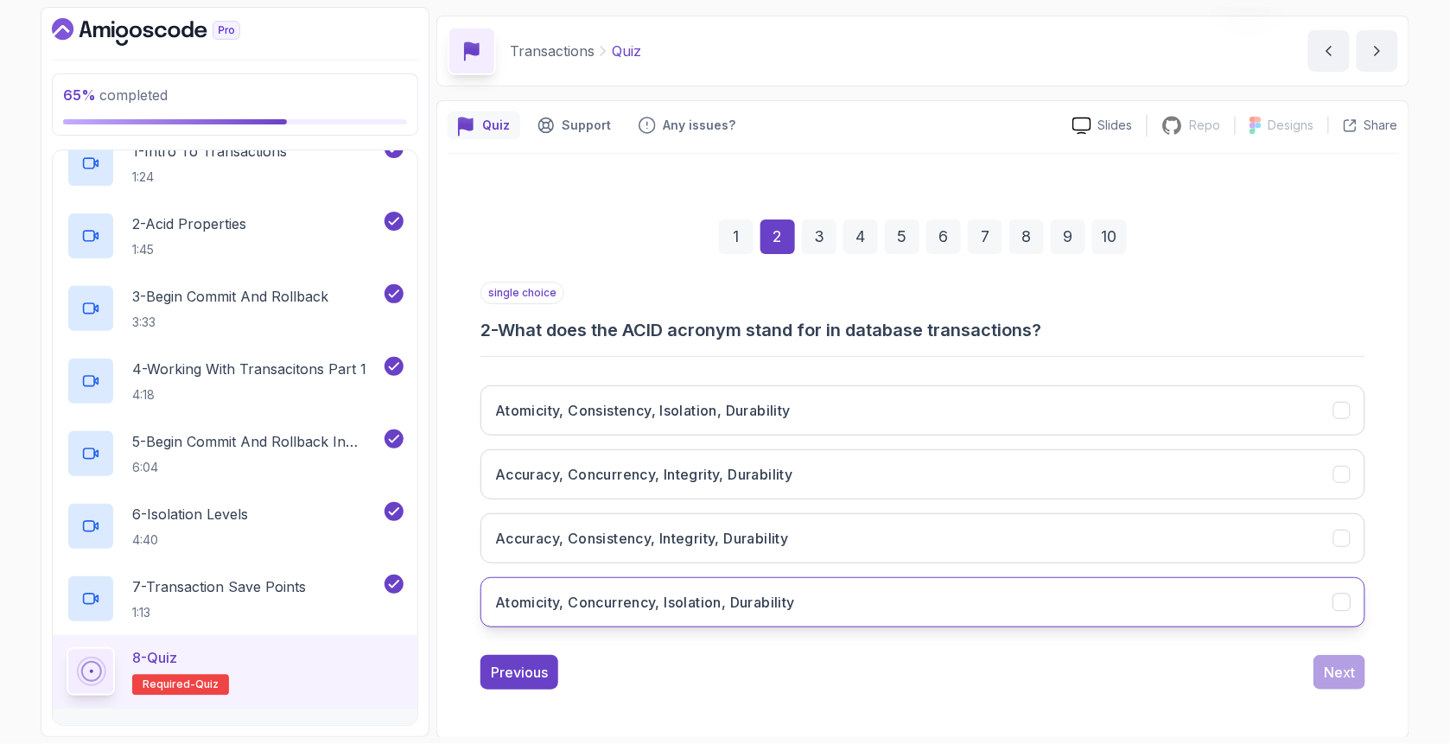
click at [621, 602] on h3 "Atomicity, Concurrency, Isolation, Durability" at bounding box center [645, 602] width 300 height 21
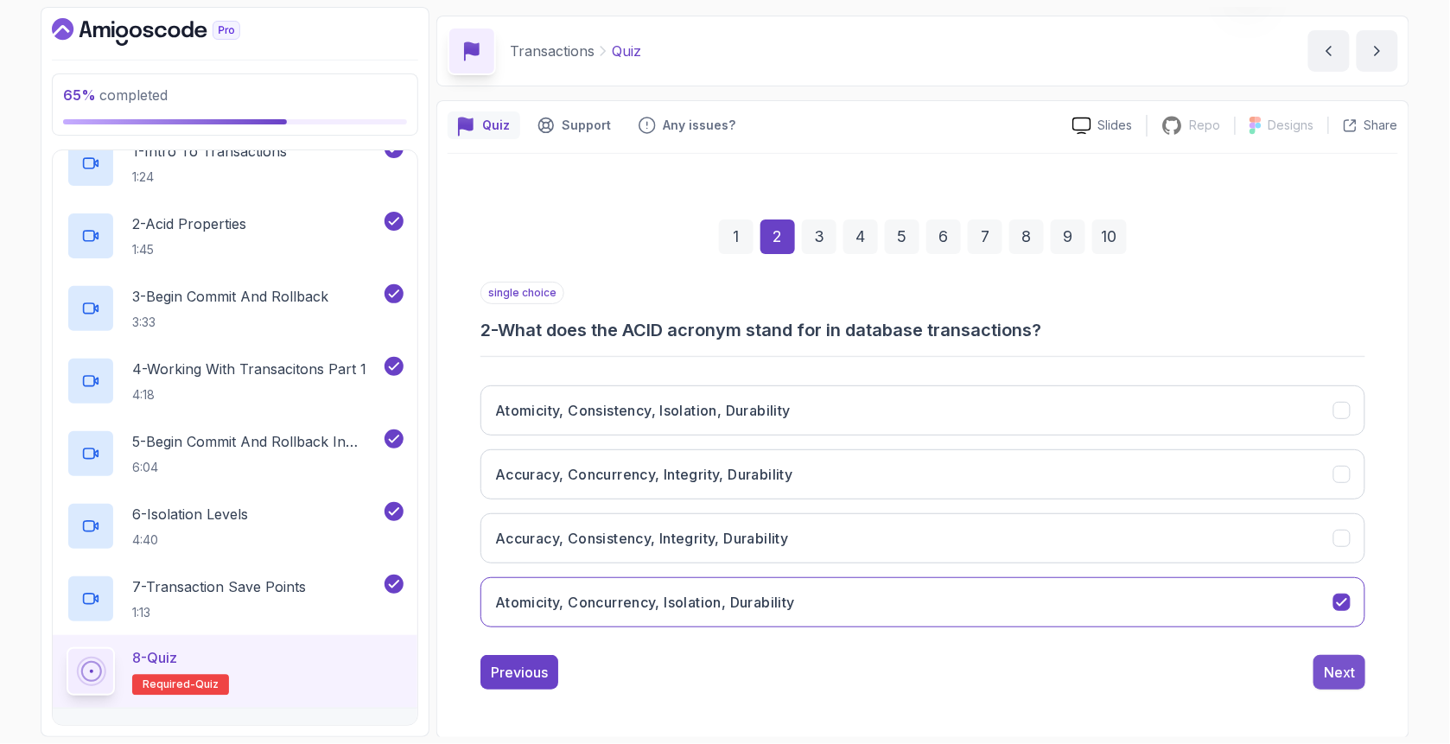
click at [1330, 665] on div "Next" at bounding box center [1338, 672] width 31 height 21
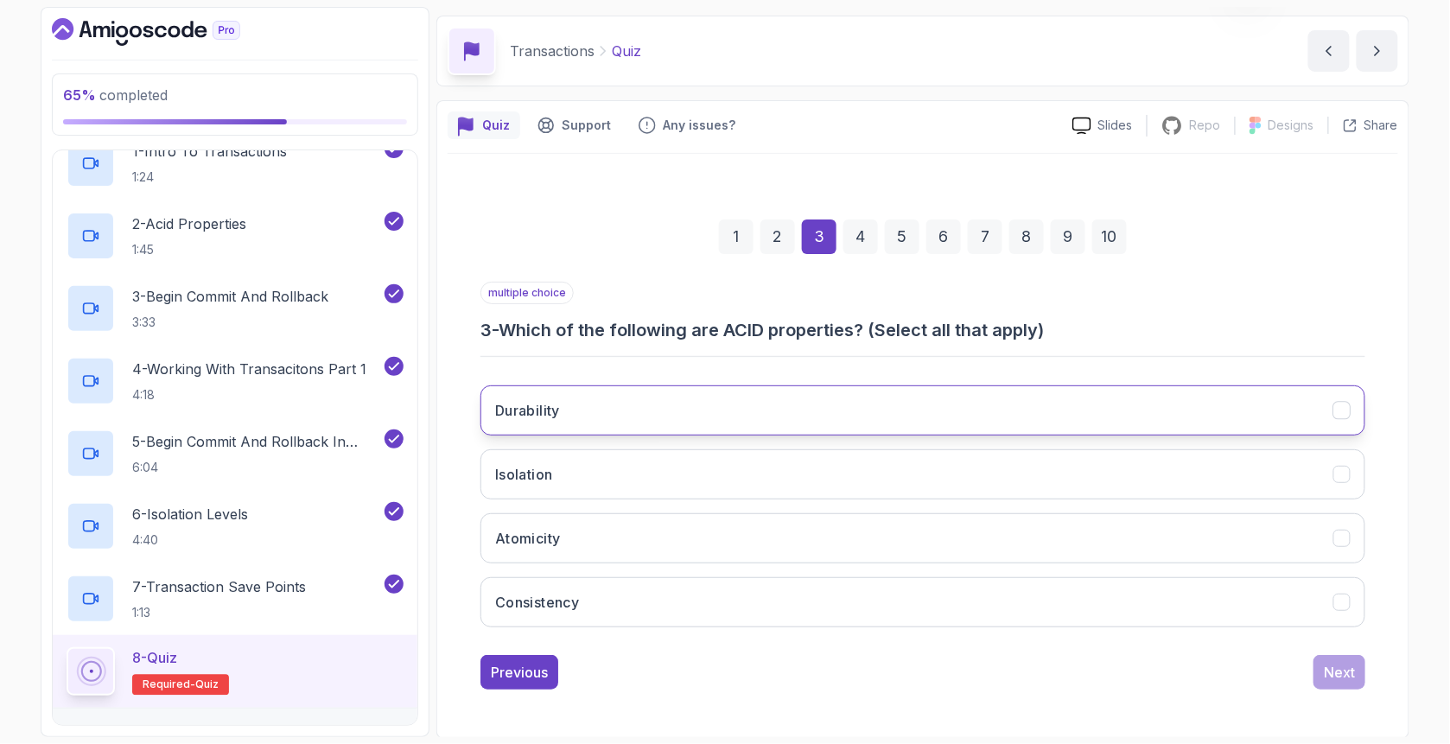
drag, startPoint x: 603, startPoint y: 420, endPoint x: 605, endPoint y: 431, distance: 11.4
click at [605, 425] on button "Durability" at bounding box center [922, 410] width 885 height 50
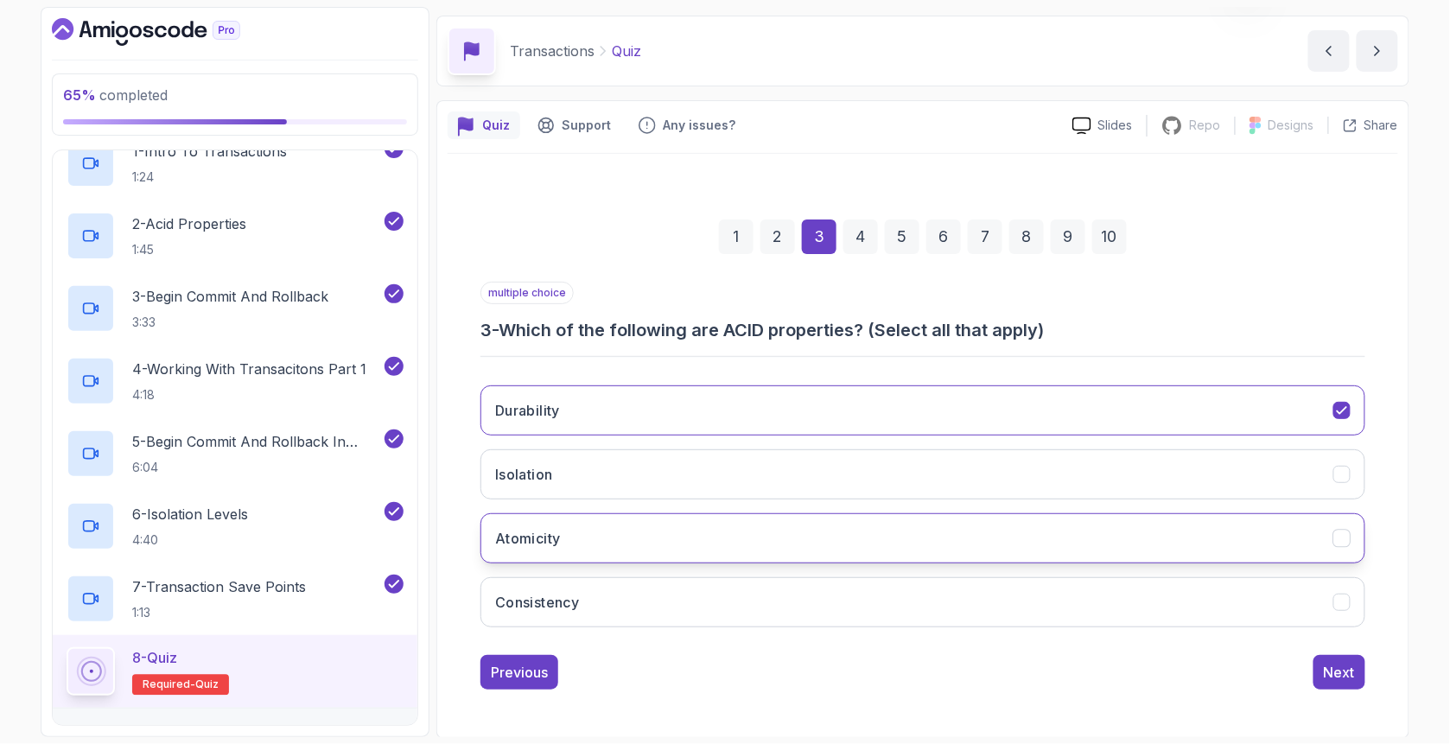
click at [584, 547] on button "Atomicity" at bounding box center [922, 538] width 885 height 50
click at [600, 479] on button "Isolation" at bounding box center [922, 474] width 885 height 50
click at [1334, 676] on div "Next" at bounding box center [1338, 672] width 31 height 21
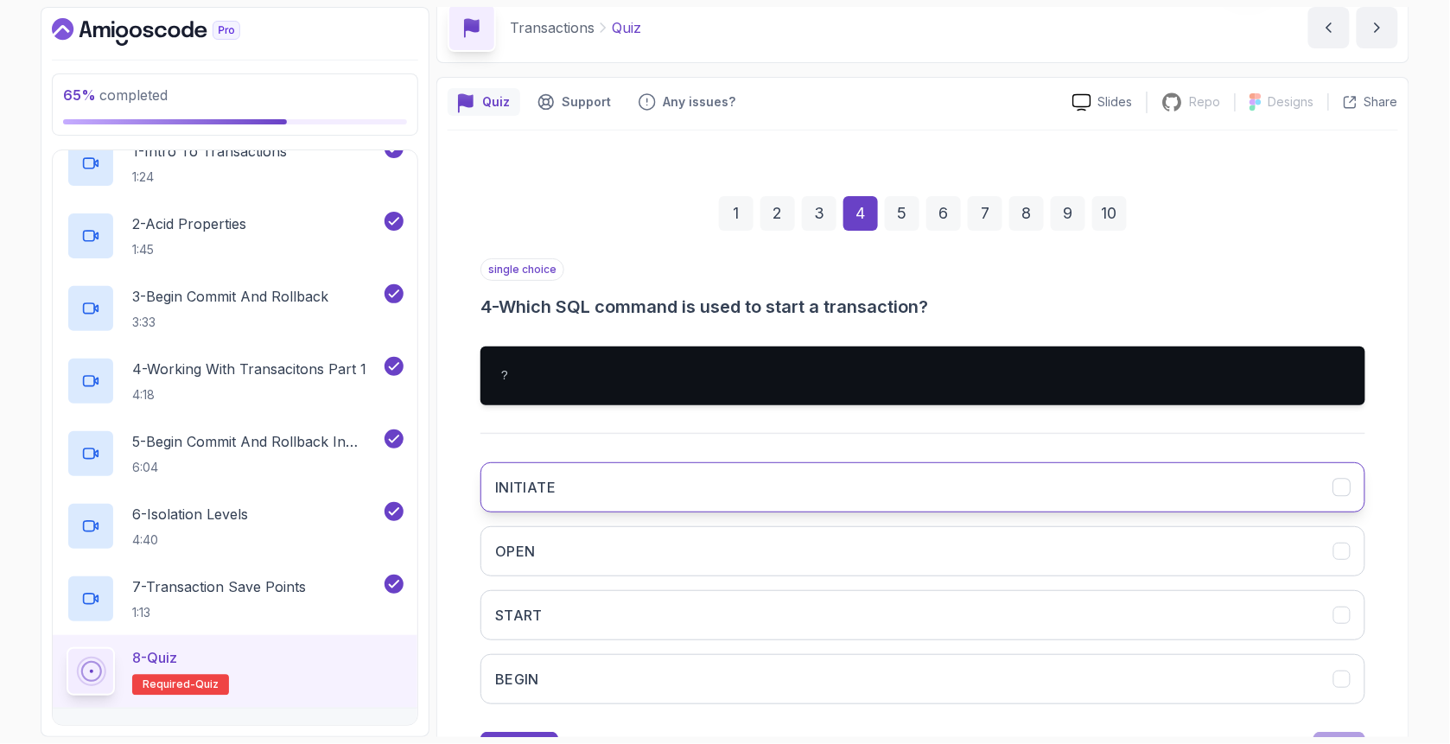
scroll to position [154, 0]
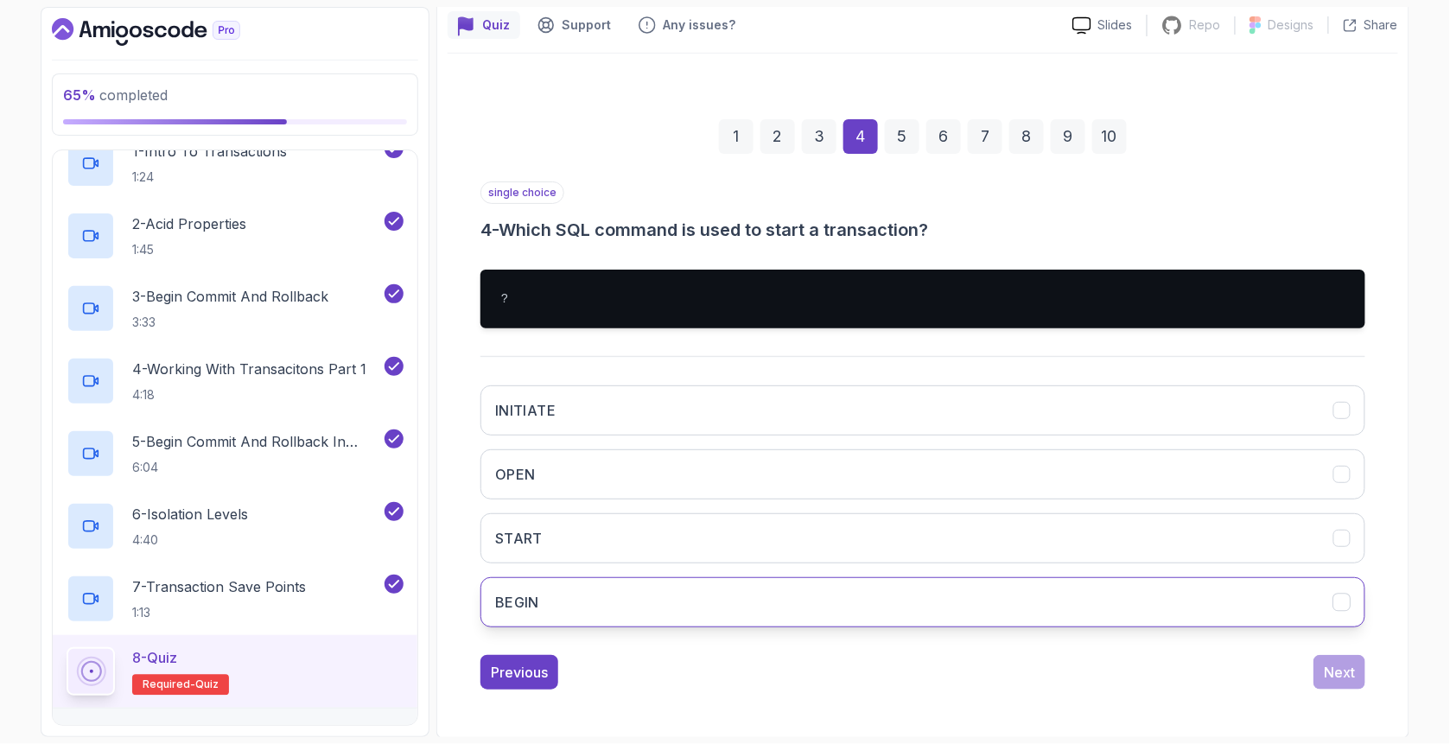
click at [1068, 615] on button "BEGIN" at bounding box center [922, 602] width 885 height 50
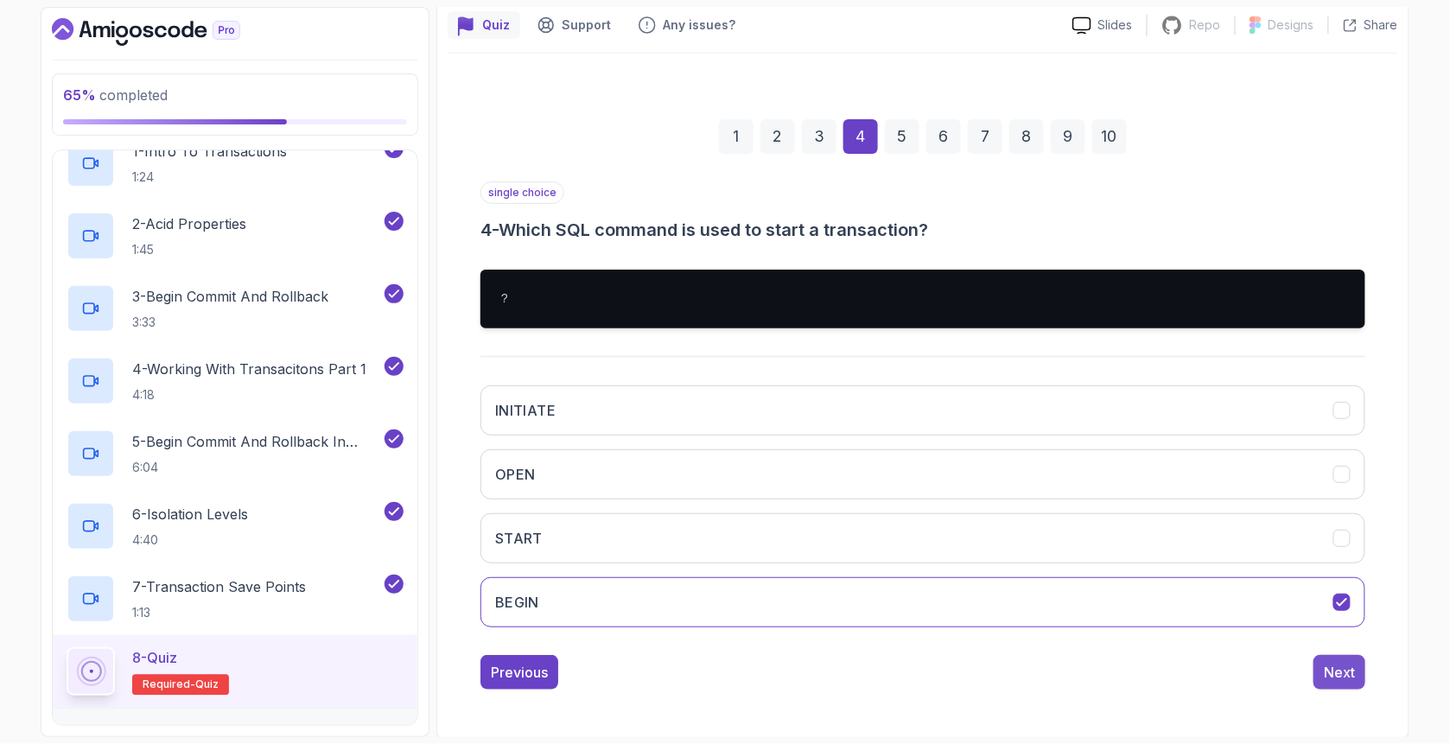
click at [1328, 672] on div "Next" at bounding box center [1338, 672] width 31 height 21
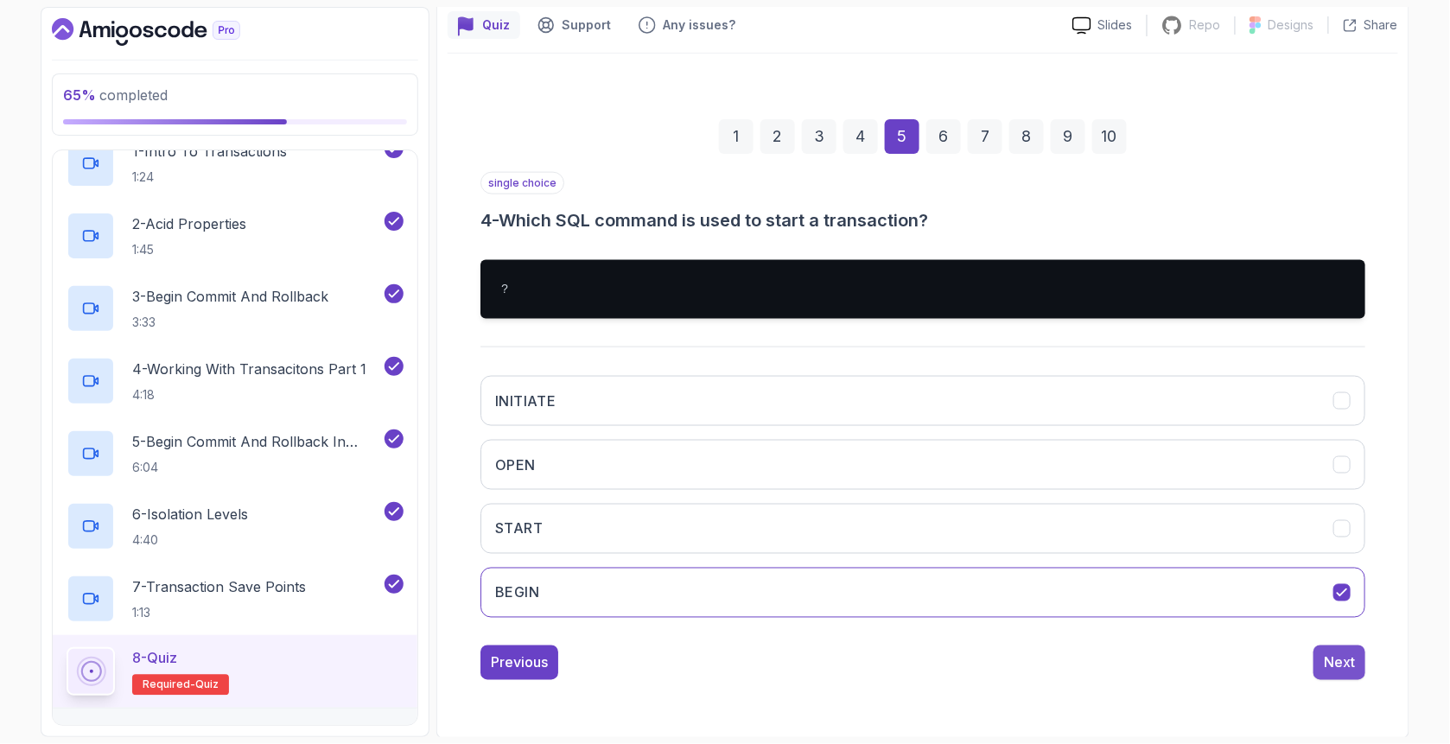
scroll to position [54, 0]
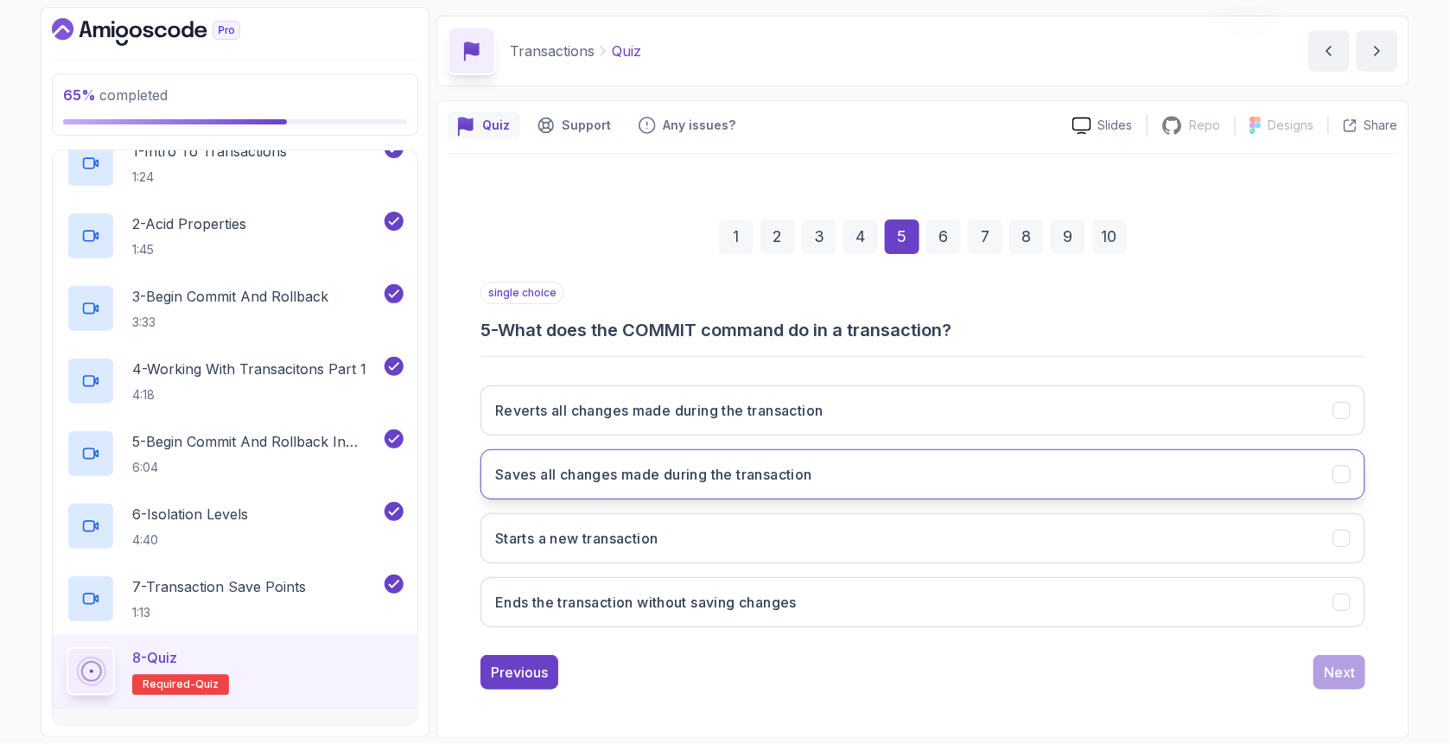
click at [701, 491] on button "Saves all changes made during the transaction" at bounding box center [922, 474] width 885 height 50
click at [1336, 668] on div "Next" at bounding box center [1338, 672] width 31 height 21
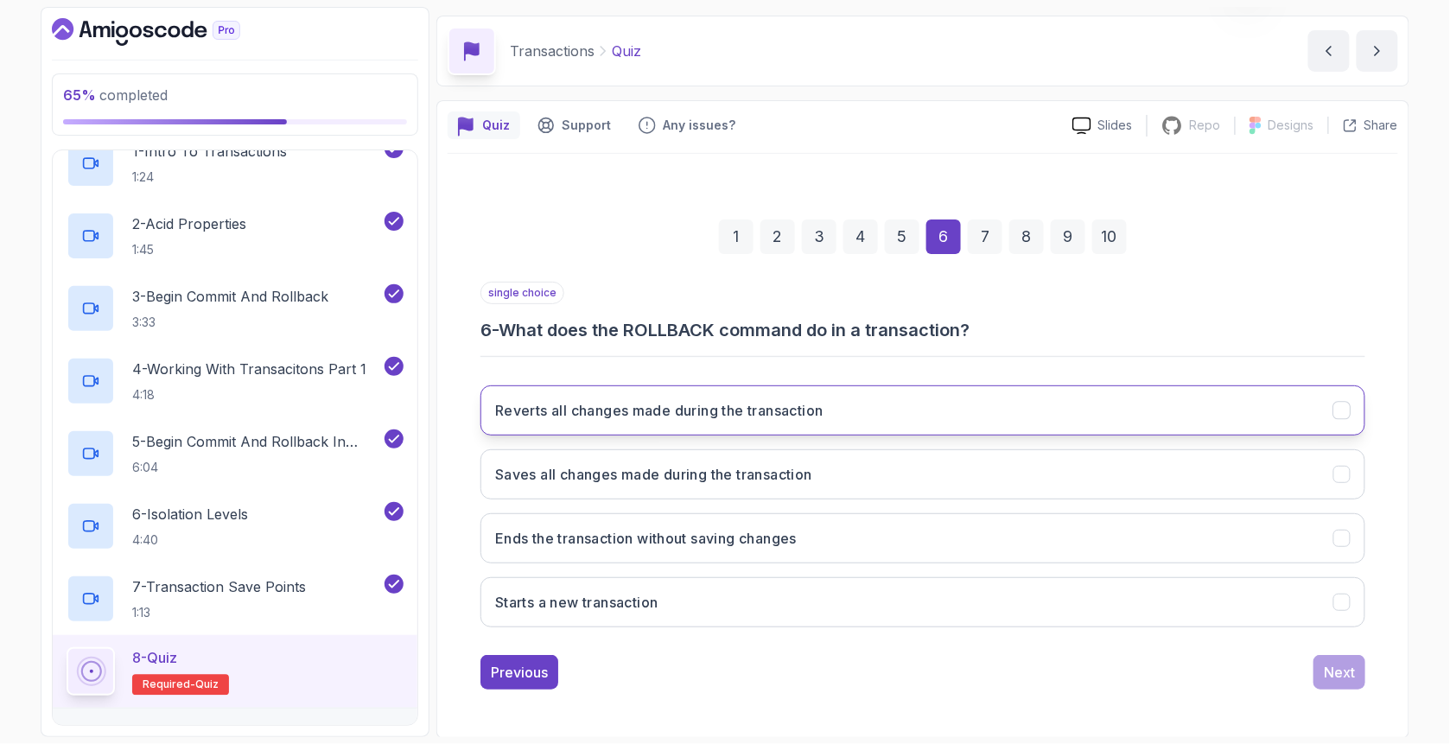
click at [625, 418] on h3 "Reverts all changes made during the transaction" at bounding box center [659, 410] width 328 height 21
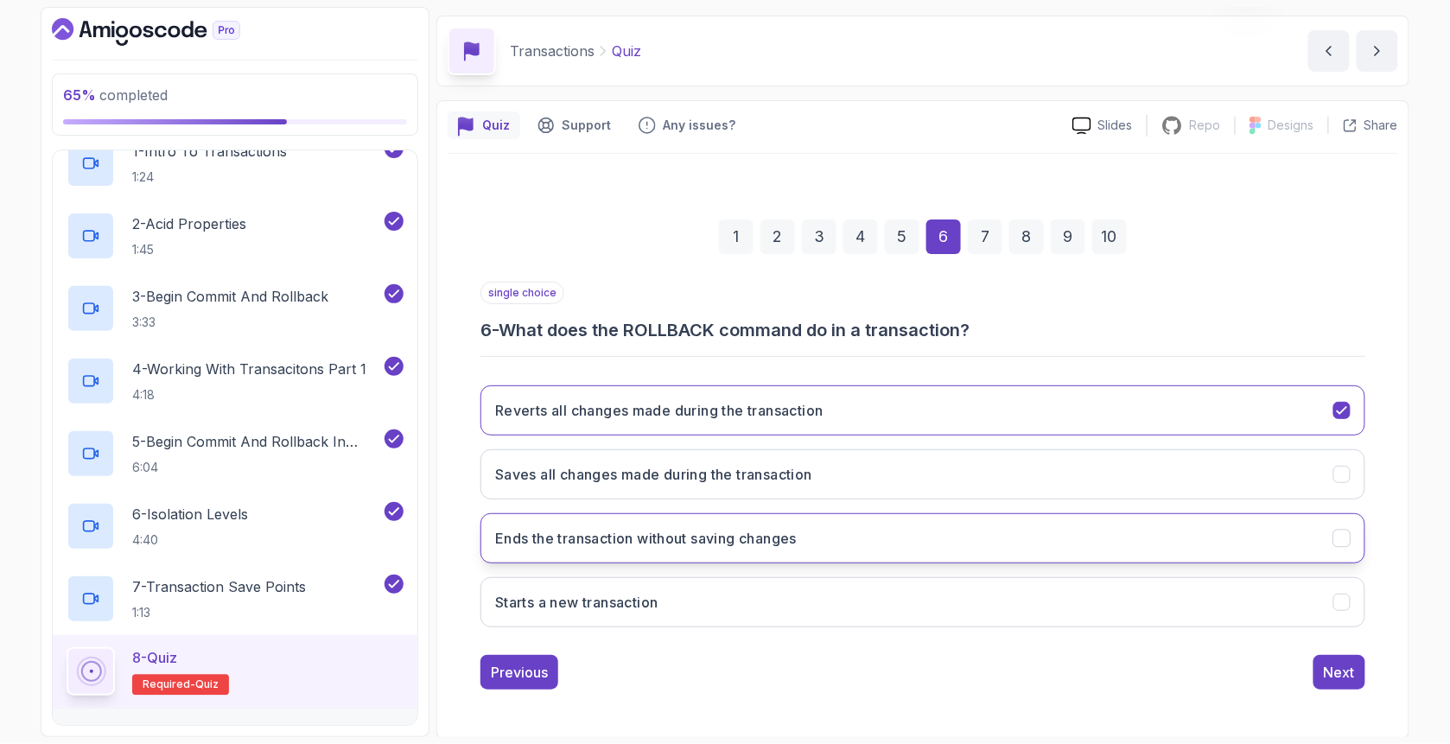
click at [612, 540] on h3 "Ends the transaction without saving changes" at bounding box center [645, 538] width 301 height 21
click at [1324, 673] on div "Next" at bounding box center [1338, 672] width 31 height 21
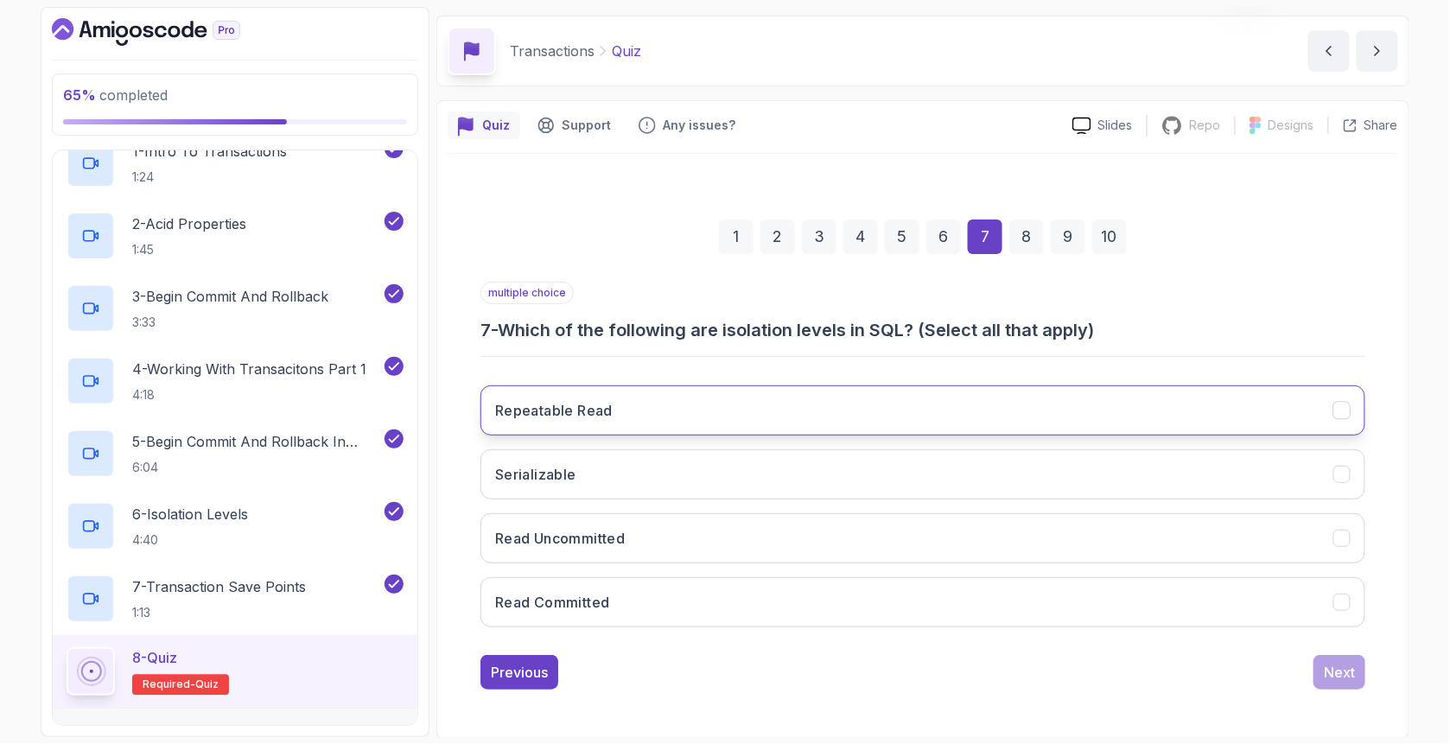
click at [610, 408] on h3 "Repeatable Read" at bounding box center [553, 410] width 117 height 21
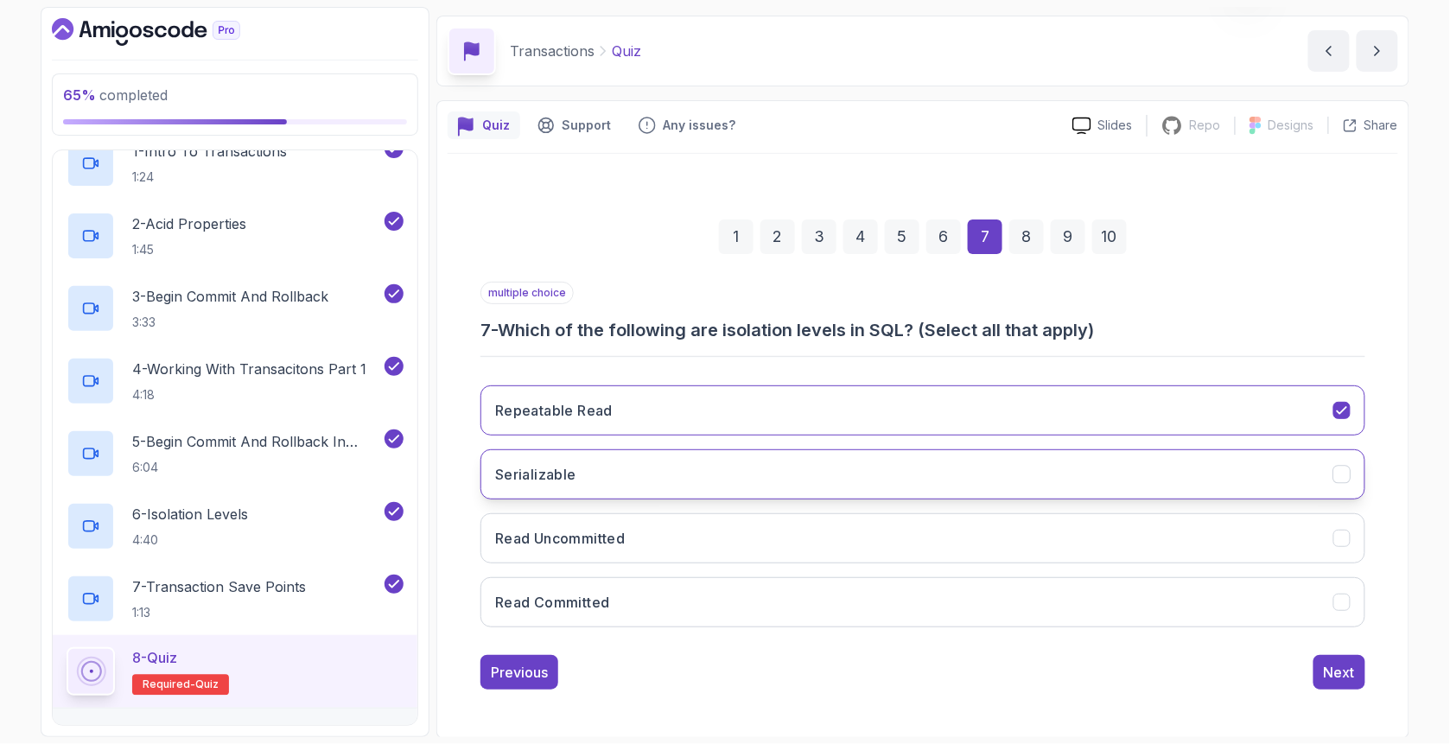
click at [625, 473] on button "Serializable" at bounding box center [922, 474] width 885 height 50
click at [608, 535] on h3 "Read Uncommitted" at bounding box center [560, 538] width 130 height 21
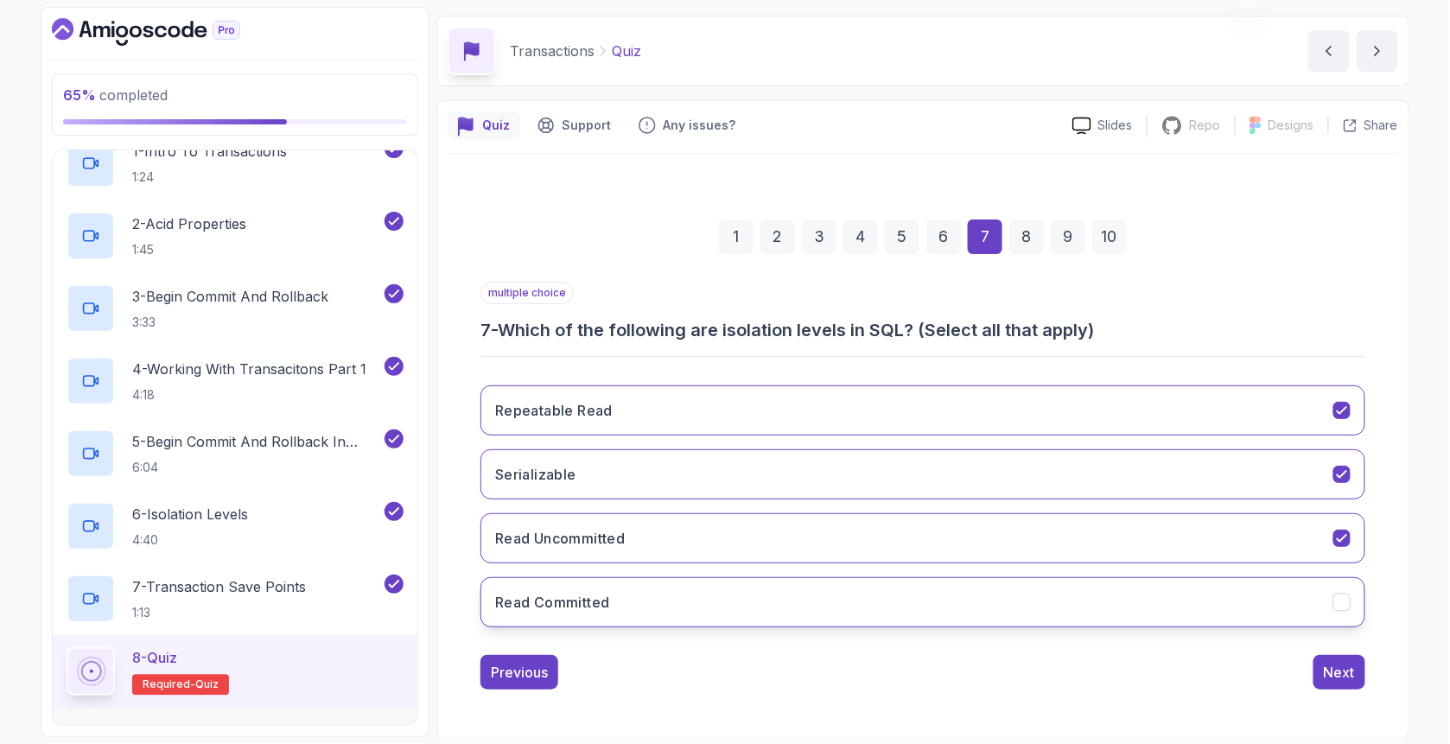
click at [605, 588] on button "Read Committed" at bounding box center [922, 602] width 885 height 50
click at [1323, 666] on button "Next" at bounding box center [1339, 672] width 52 height 35
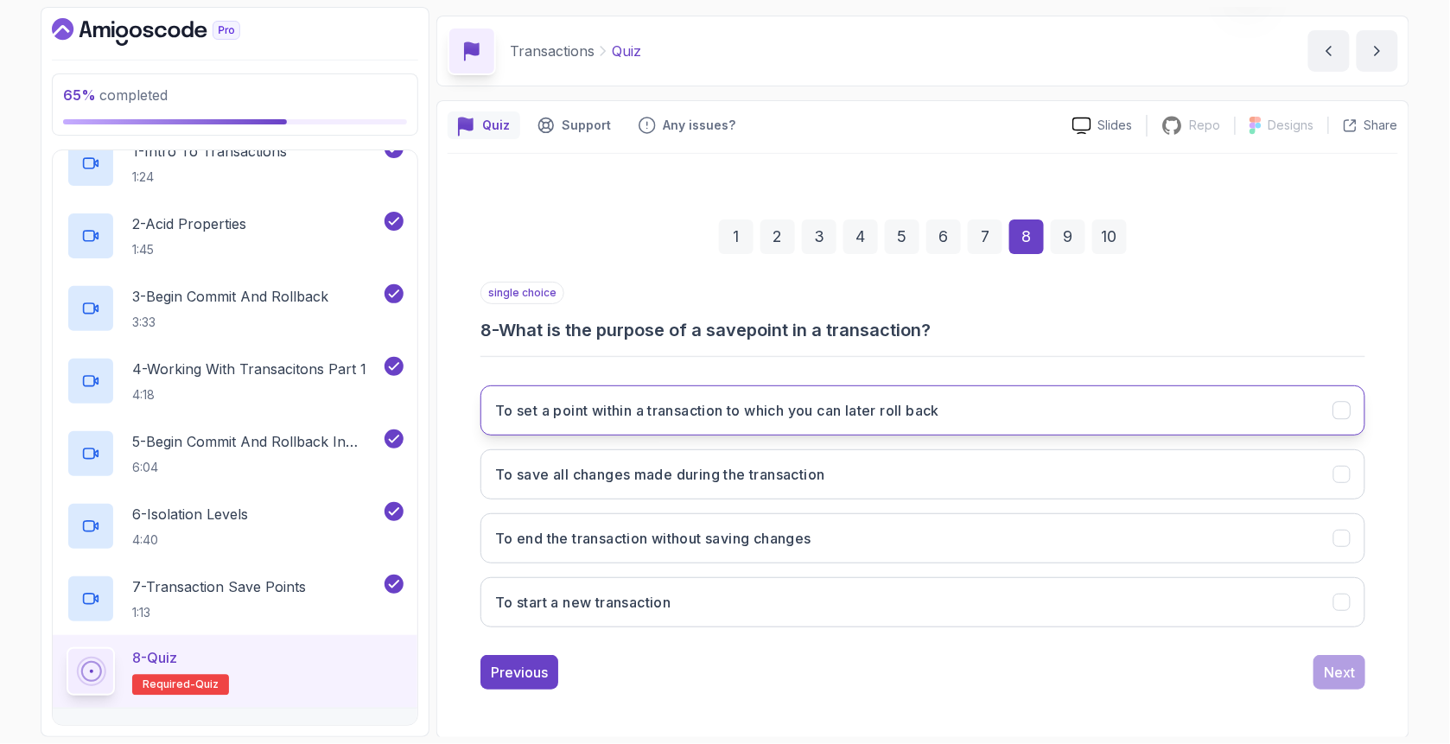
click at [598, 416] on h3 "To set a point within a transaction to which you can later roll back" at bounding box center [717, 410] width 444 height 21
click at [1344, 669] on div "Next" at bounding box center [1338, 672] width 31 height 21
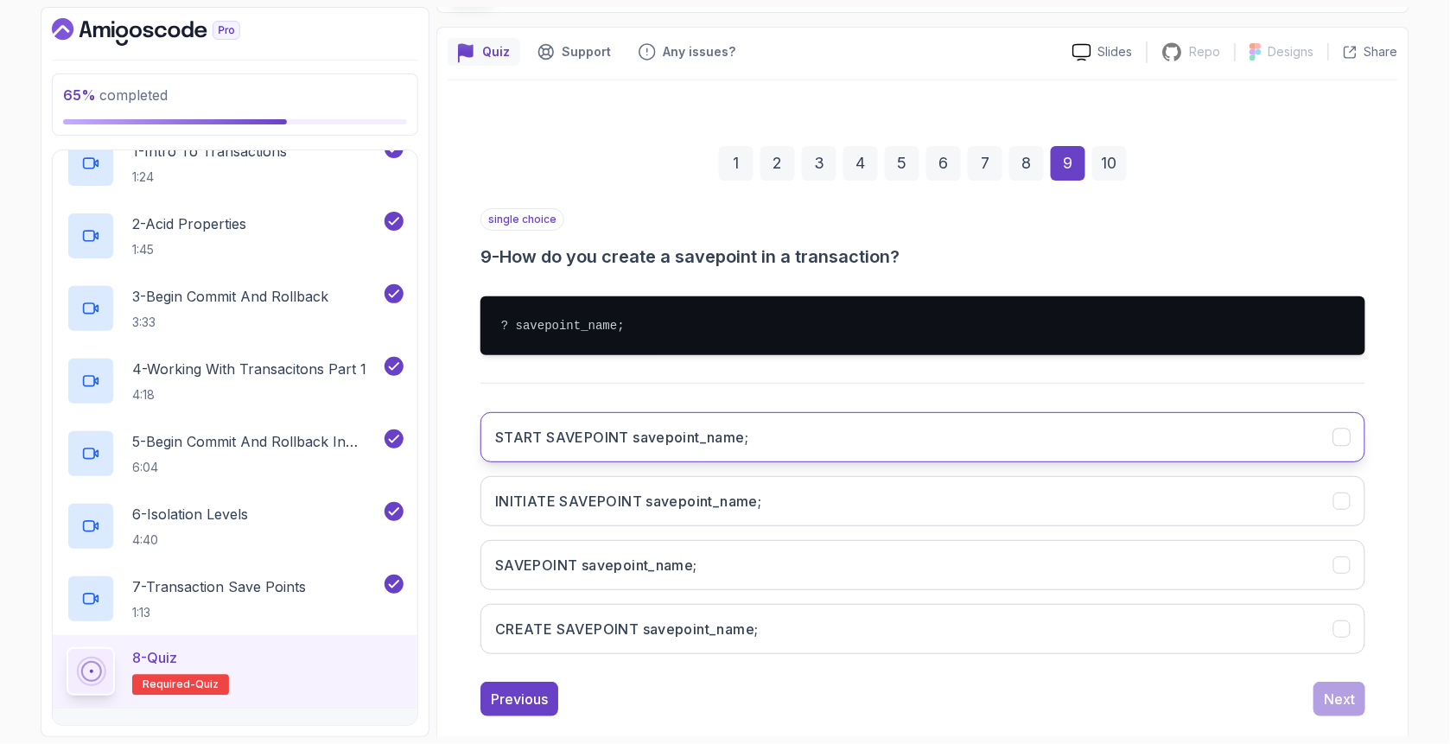
scroll to position [154, 0]
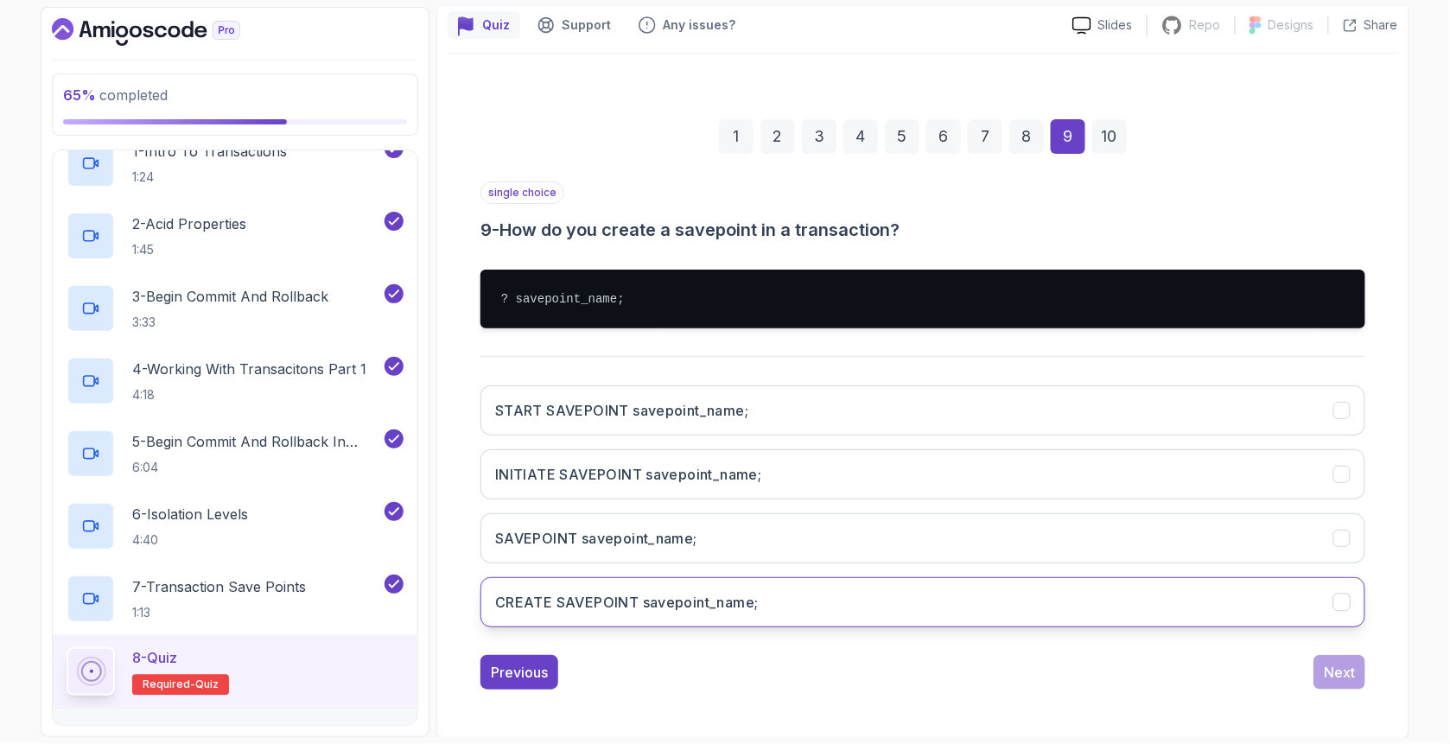
click at [569, 613] on button "CREATE SAVEPOINT savepoint_name;" at bounding box center [922, 602] width 885 height 50
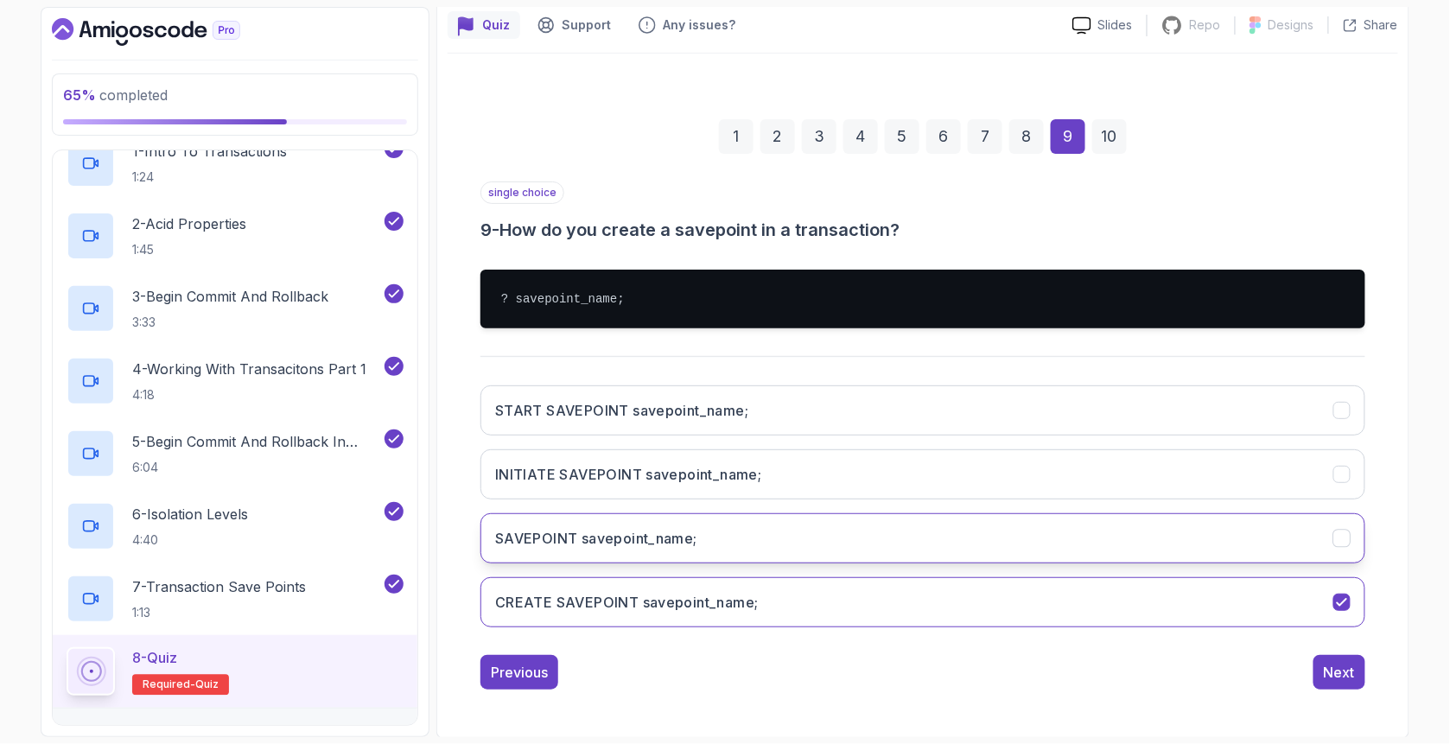
click at [620, 549] on button "SAVEPOINT savepoint_name;" at bounding box center [922, 538] width 885 height 50
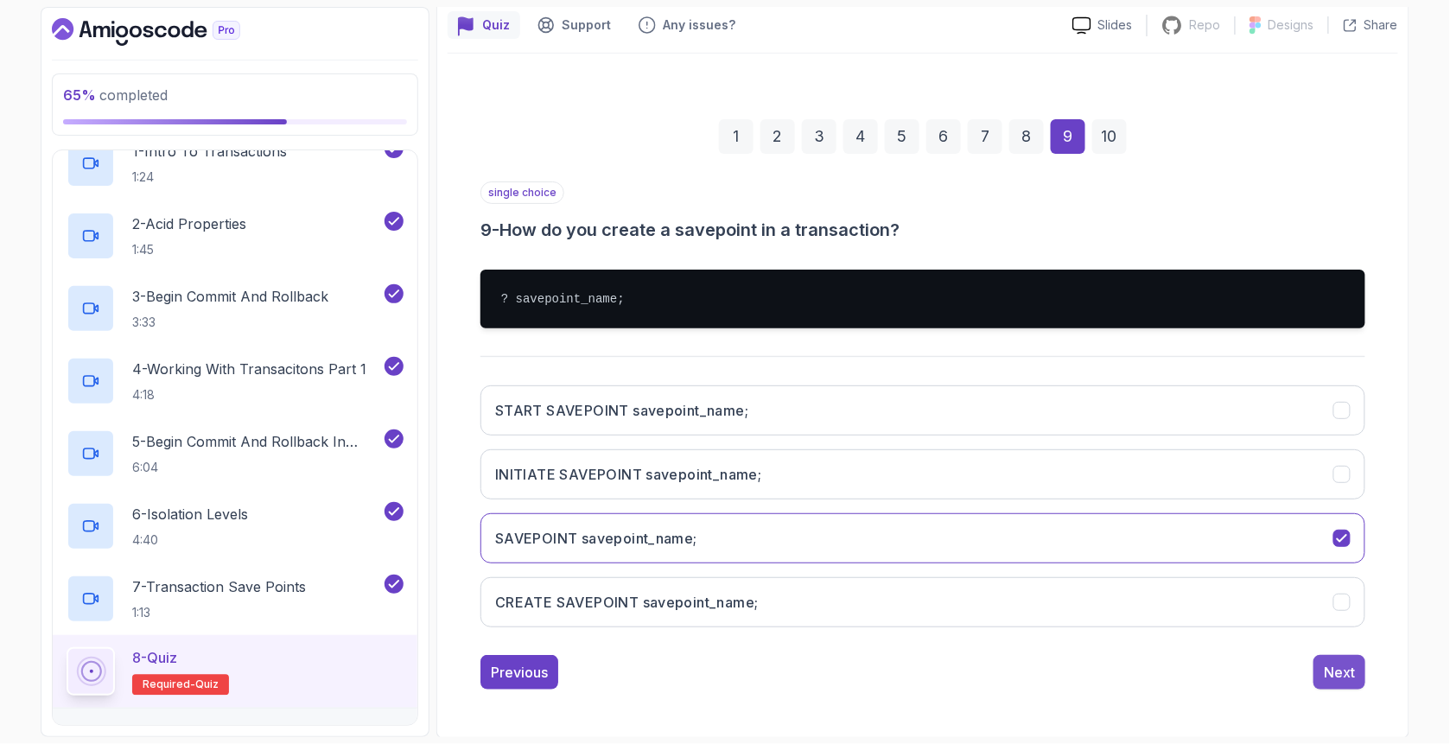
click at [1329, 675] on div "Next" at bounding box center [1338, 672] width 31 height 21
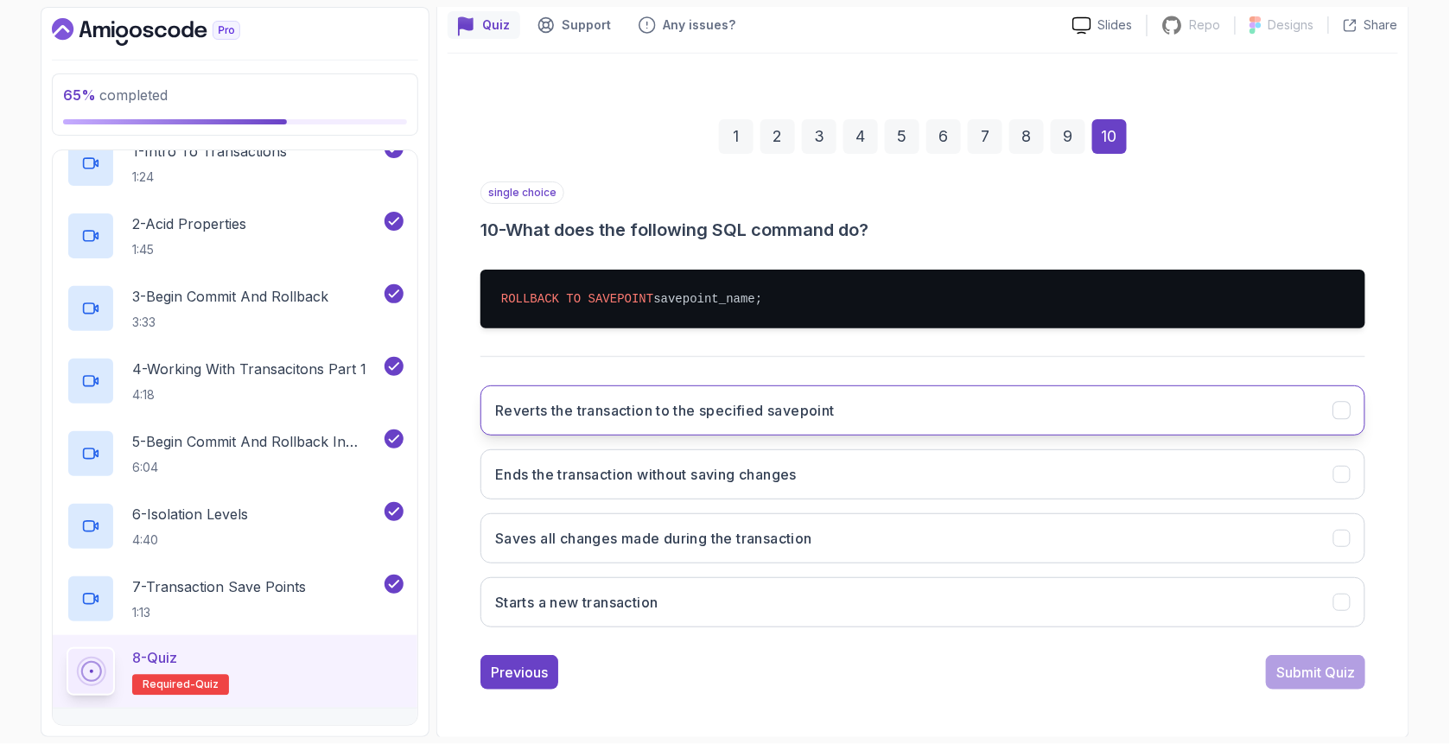
click at [586, 414] on h3 "Reverts the transaction to the specified savepoint" at bounding box center [664, 410] width 339 height 21
click at [1278, 678] on div "Submit Quiz" at bounding box center [1315, 672] width 79 height 21
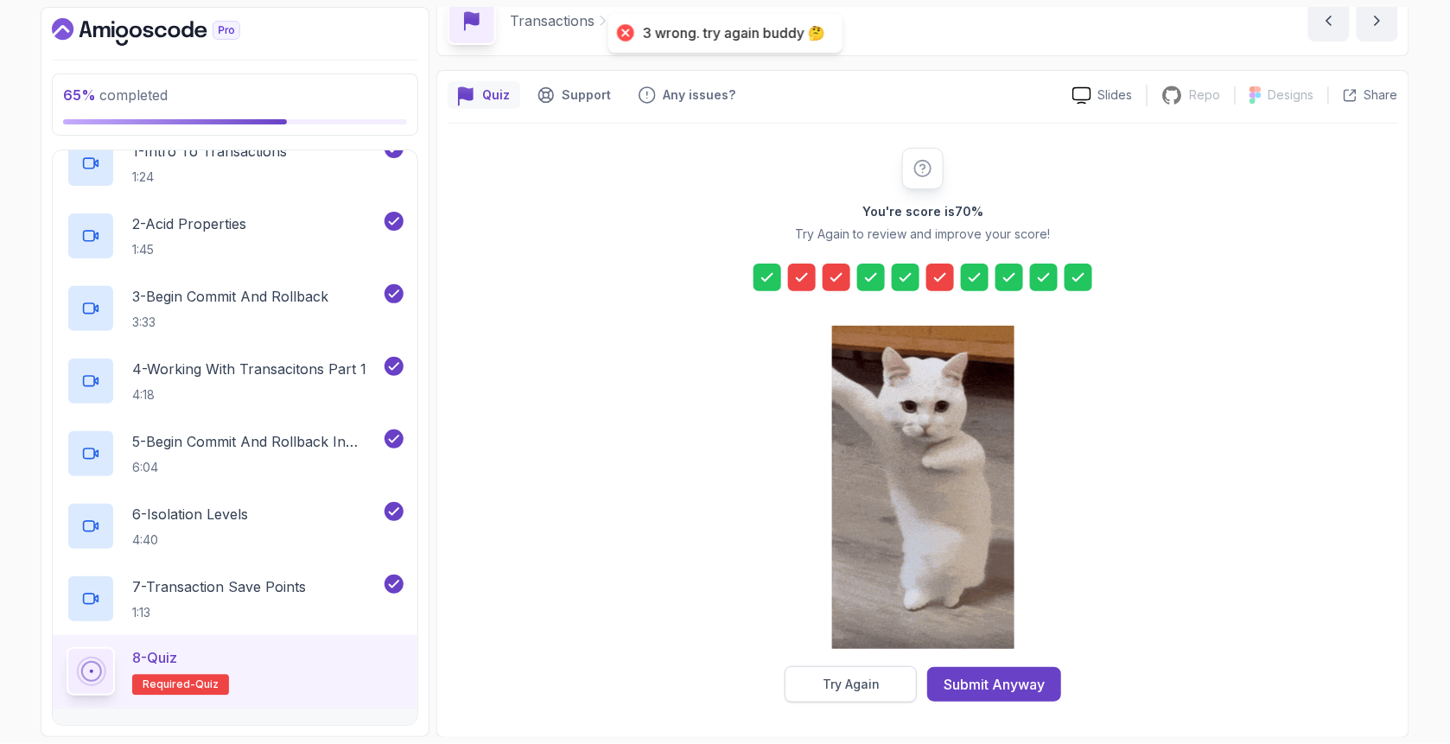
click at [842, 682] on div "Try Again" at bounding box center [850, 684] width 57 height 17
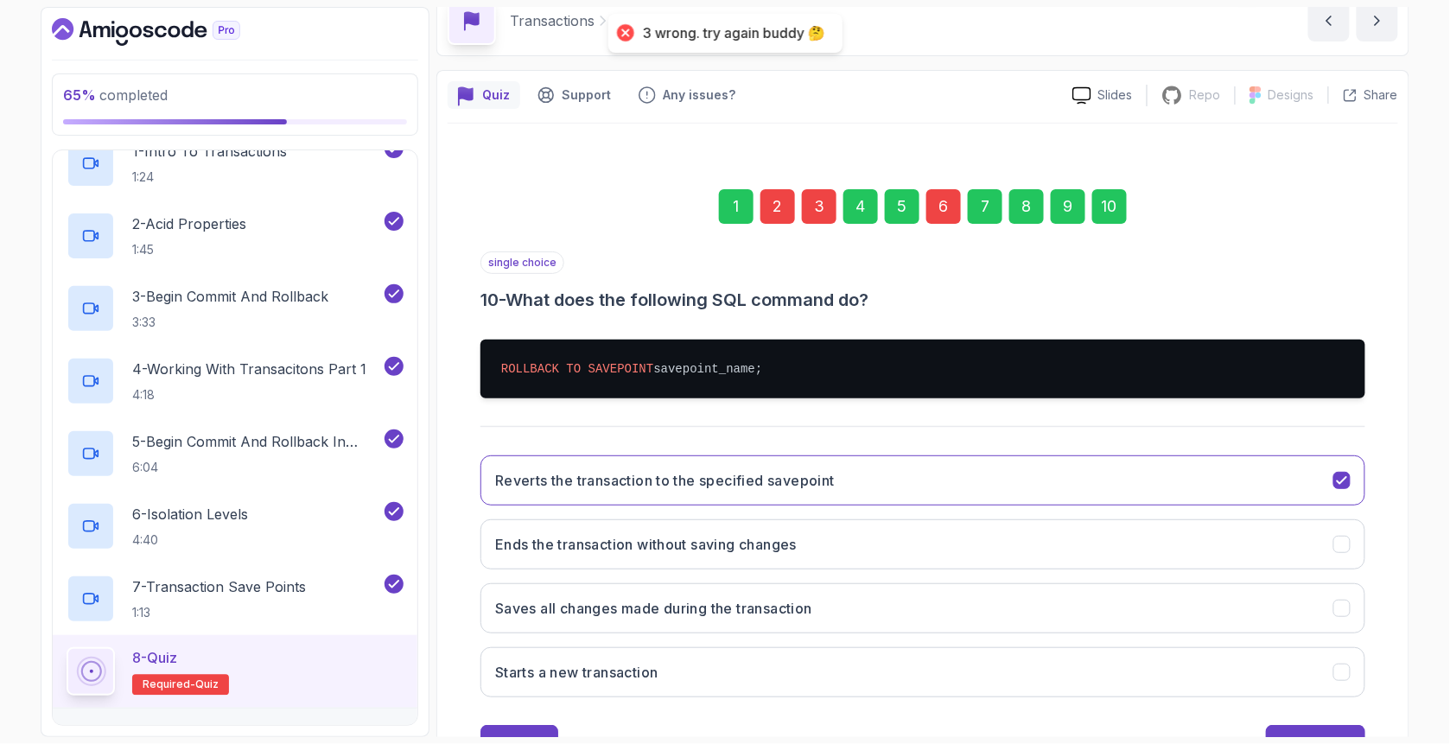
click at [782, 213] on div "2" at bounding box center [777, 206] width 35 height 35
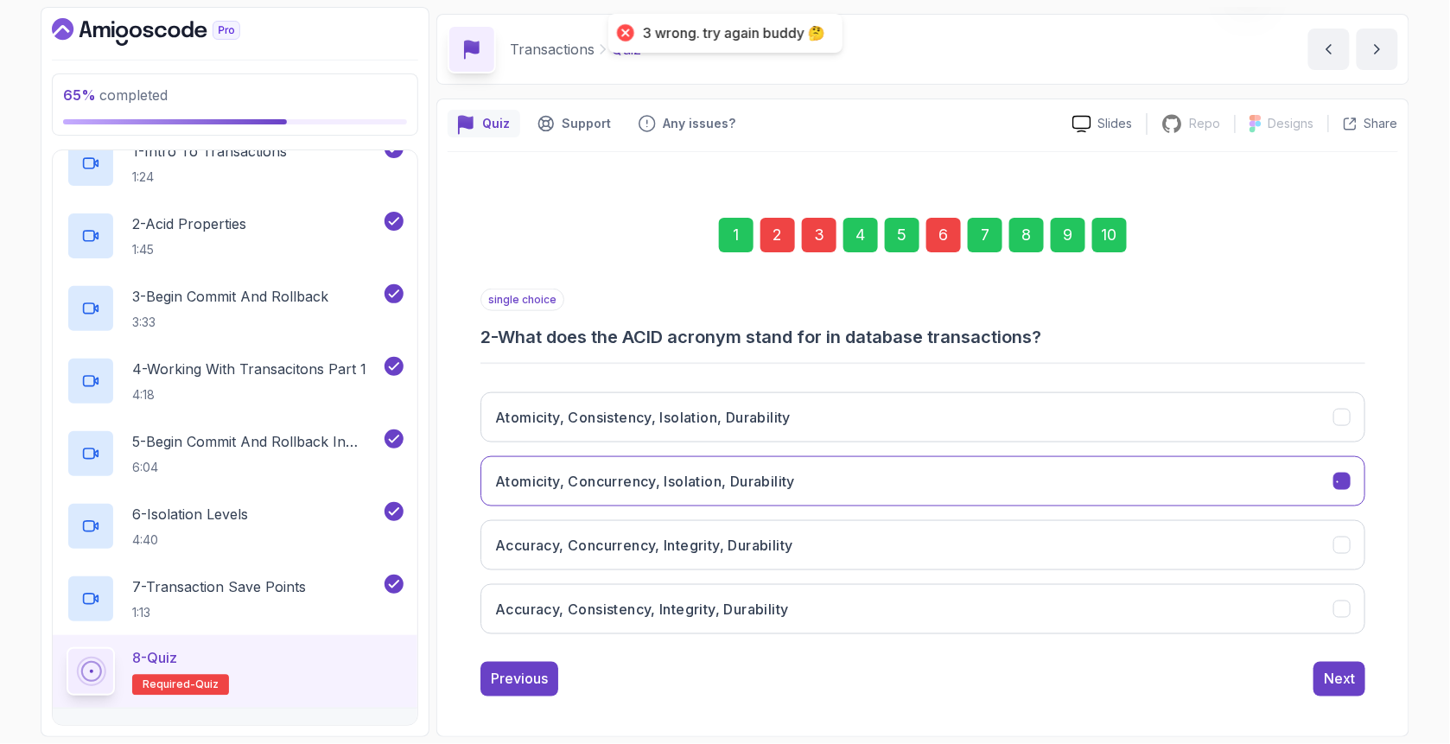
scroll to position [54, 0]
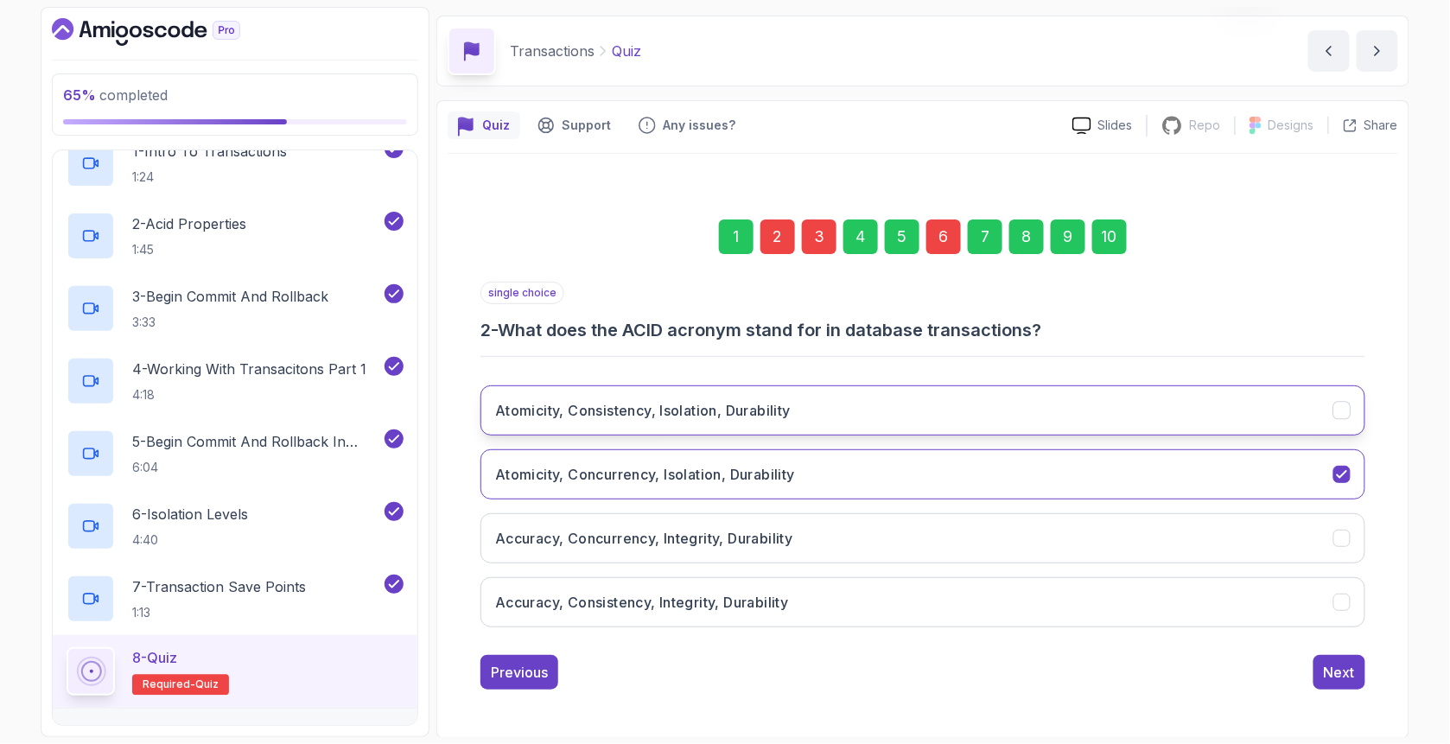
click at [634, 406] on h3 "Atomicity, Consistency, Isolation, Durability" at bounding box center [642, 410] width 295 height 21
click at [822, 244] on div "3" at bounding box center [819, 236] width 35 height 35
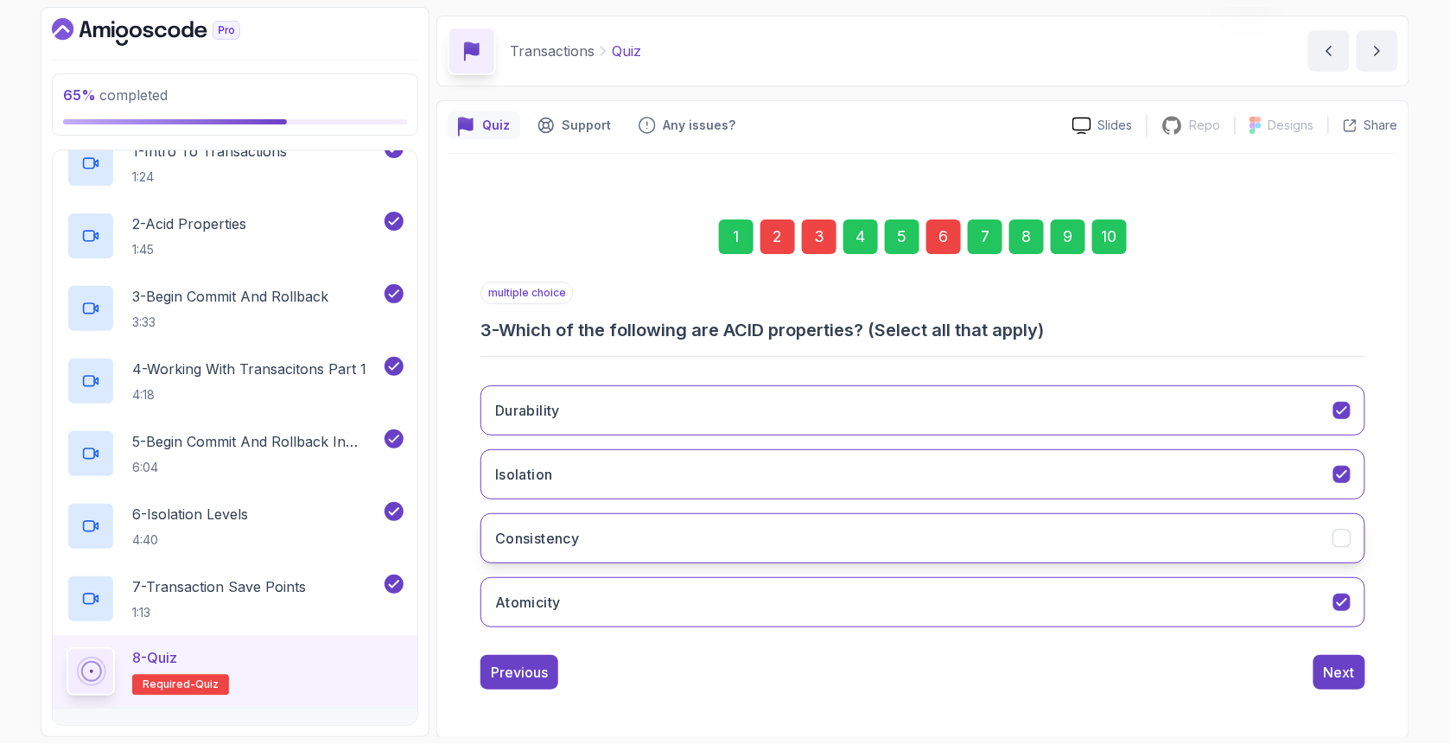
click at [631, 533] on button "Consistency" at bounding box center [922, 538] width 885 height 50
click at [780, 232] on div "2" at bounding box center [777, 236] width 35 height 35
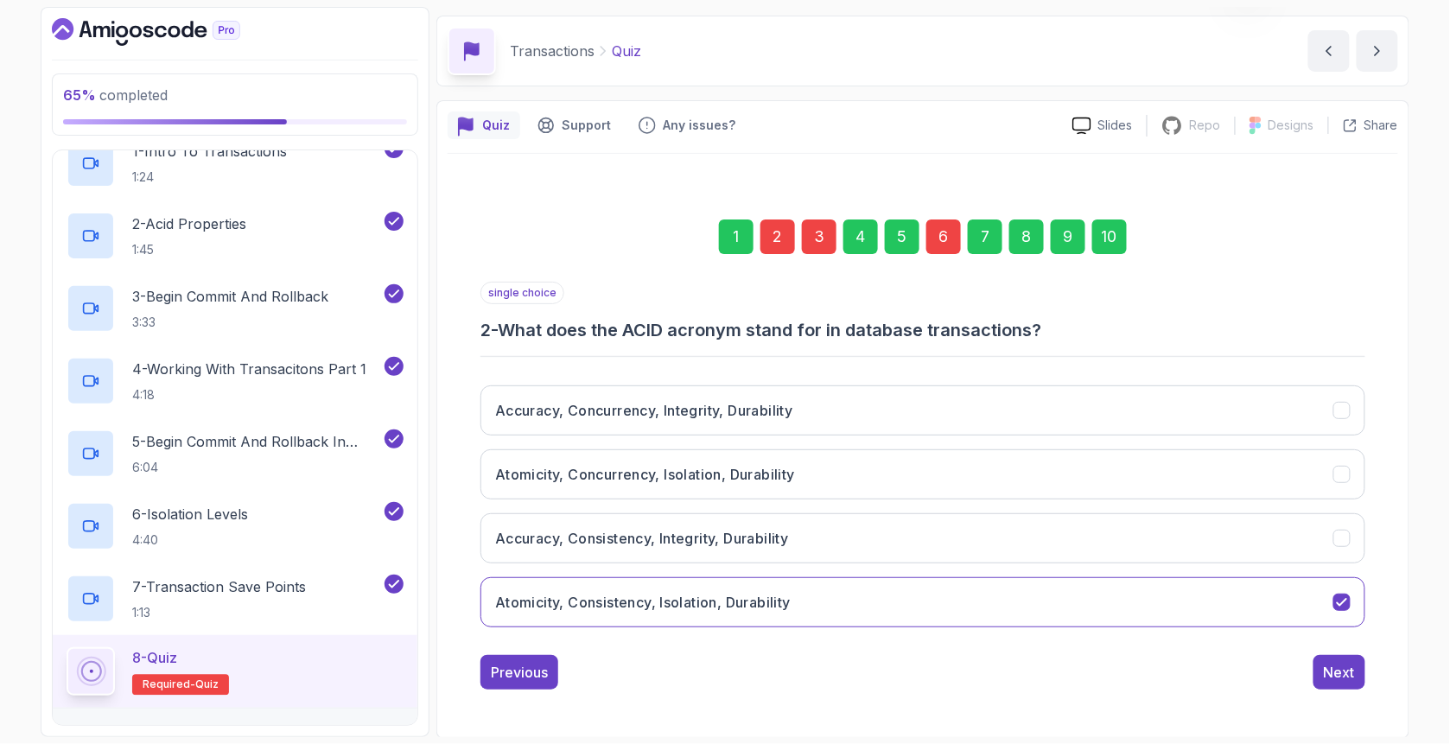
click at [810, 236] on div "3" at bounding box center [819, 236] width 35 height 35
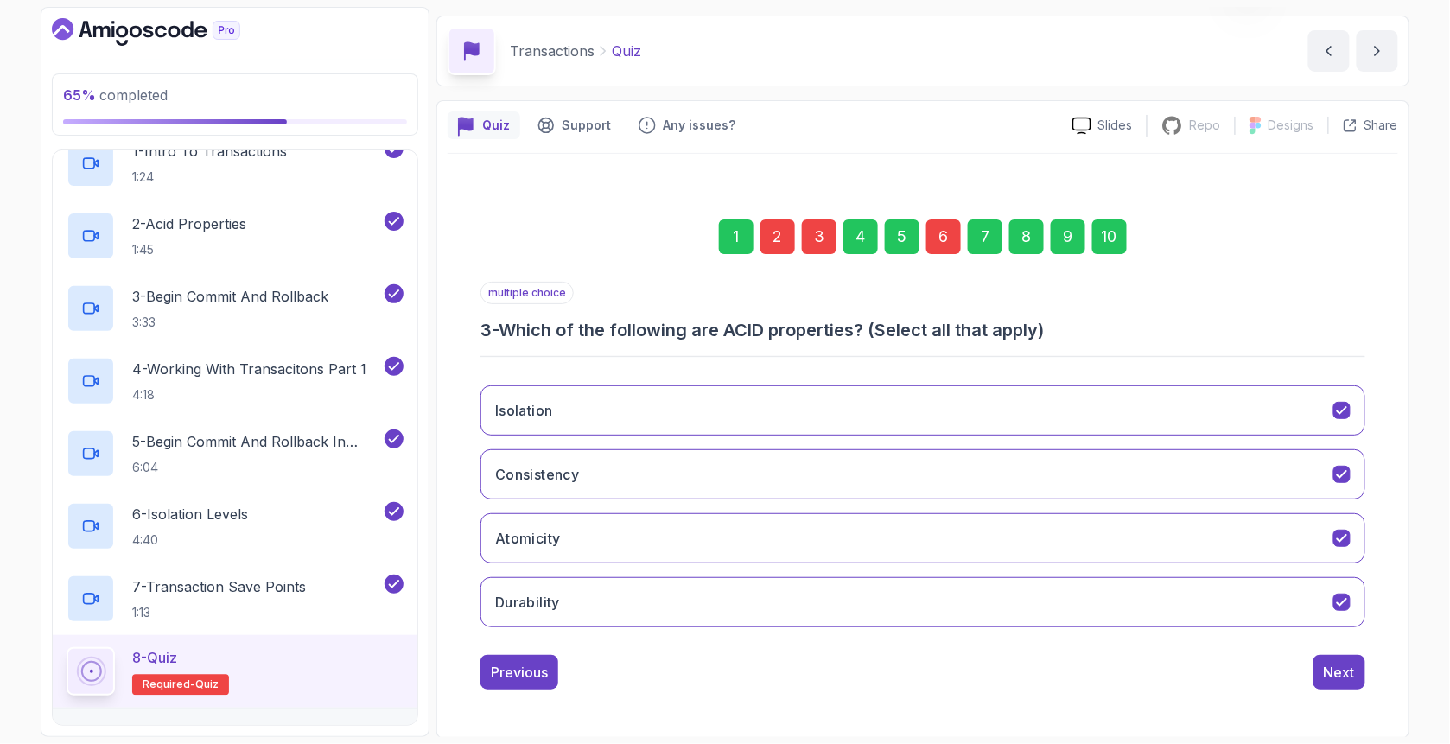
click at [936, 246] on div "6" at bounding box center [943, 236] width 35 height 35
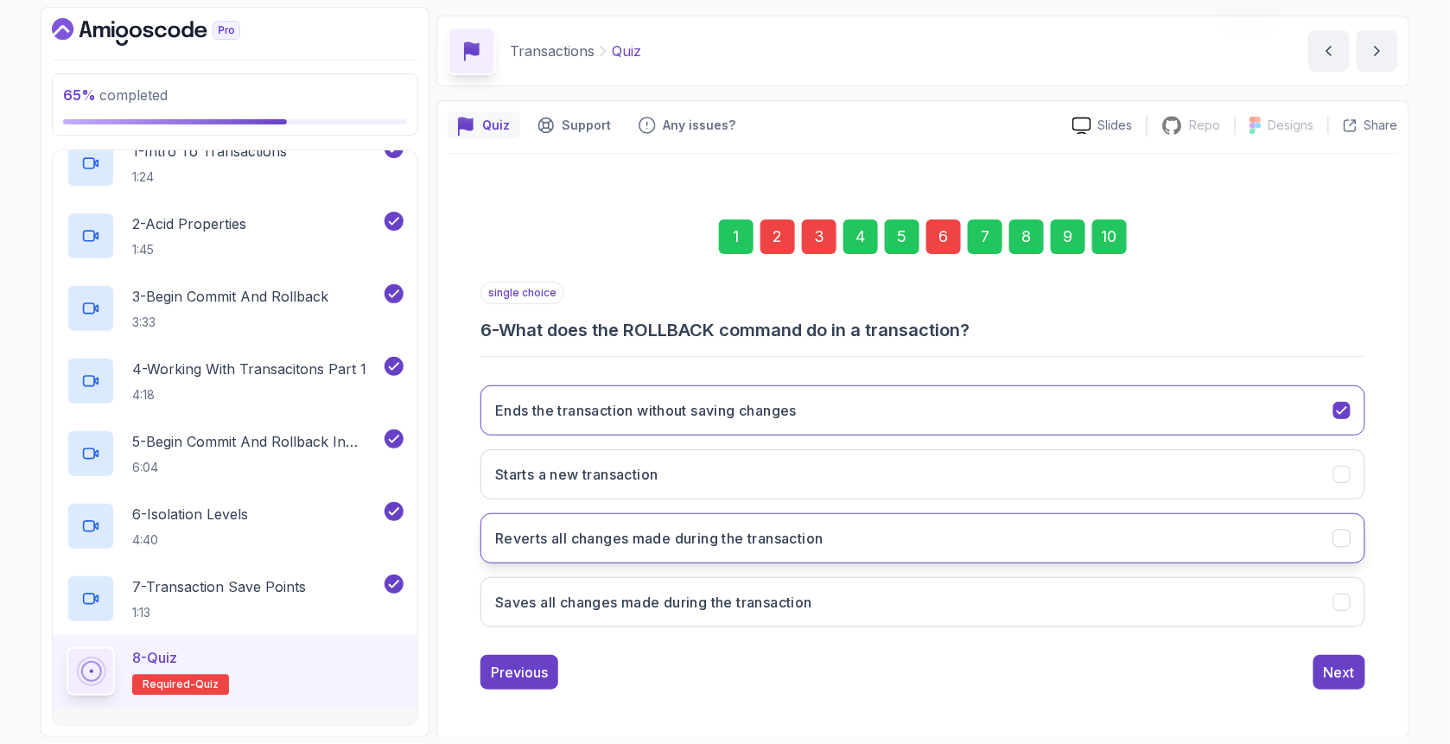
click at [663, 555] on button "Reverts all changes made during the transaction" at bounding box center [922, 538] width 885 height 50
click at [1104, 222] on div "10" at bounding box center [1109, 236] width 35 height 35
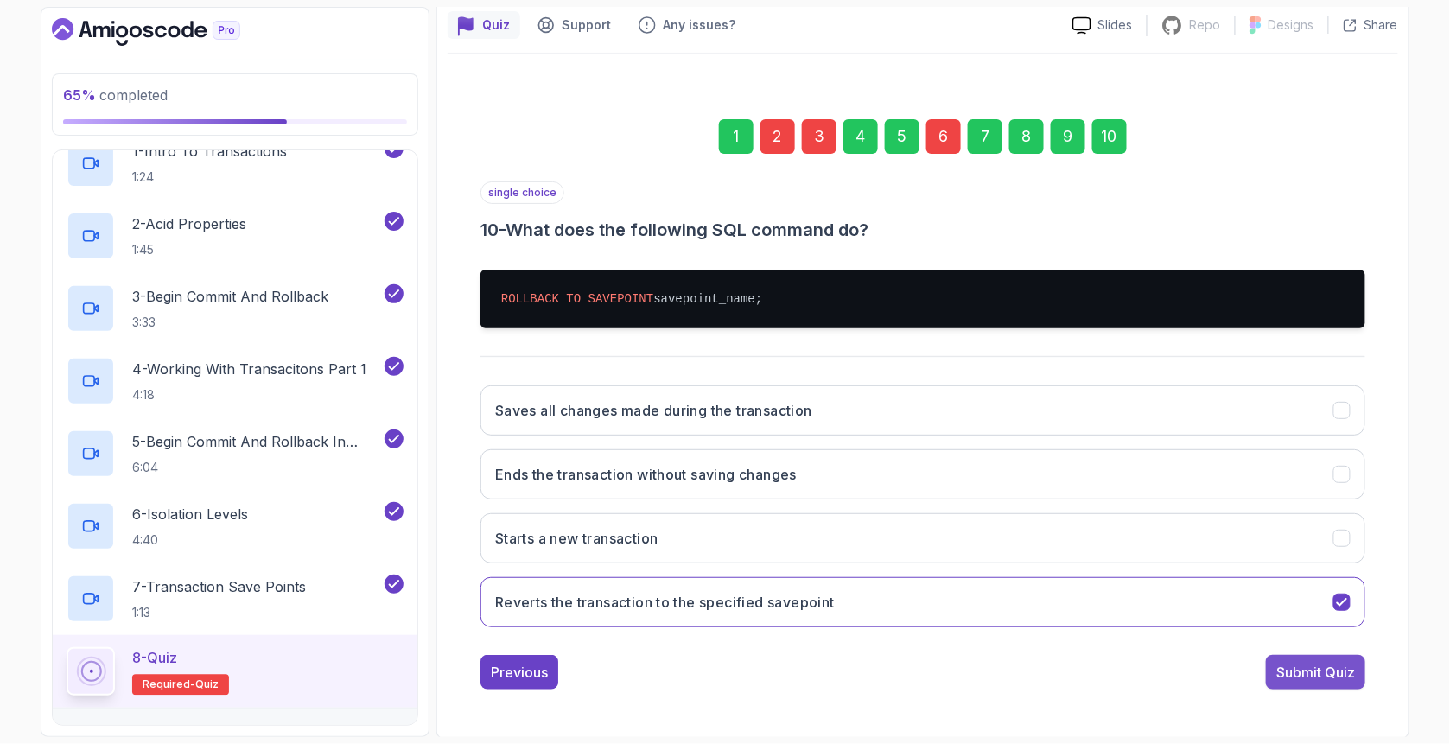
click at [1331, 671] on div "Submit Quiz" at bounding box center [1315, 672] width 79 height 21
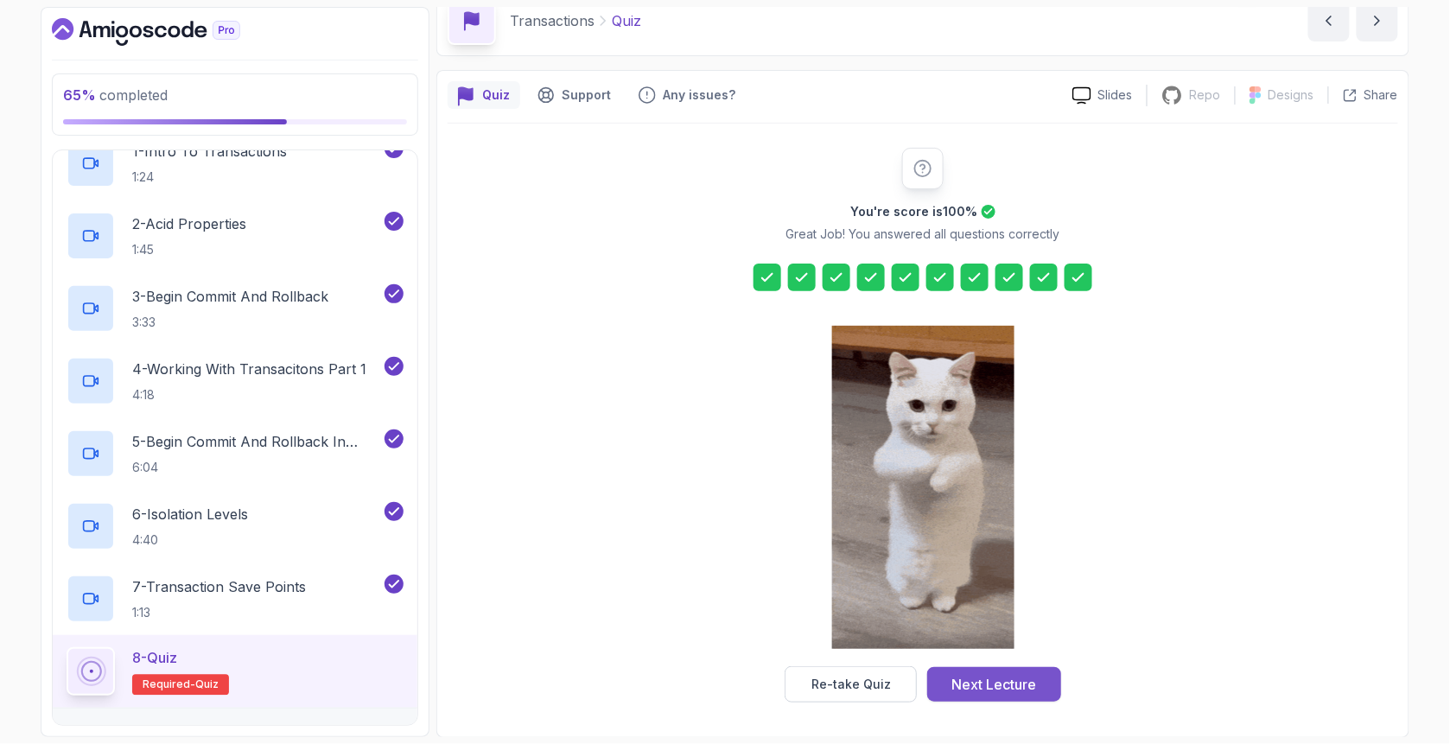
click at [1012, 697] on button "Next Lecture" at bounding box center [994, 684] width 134 height 35
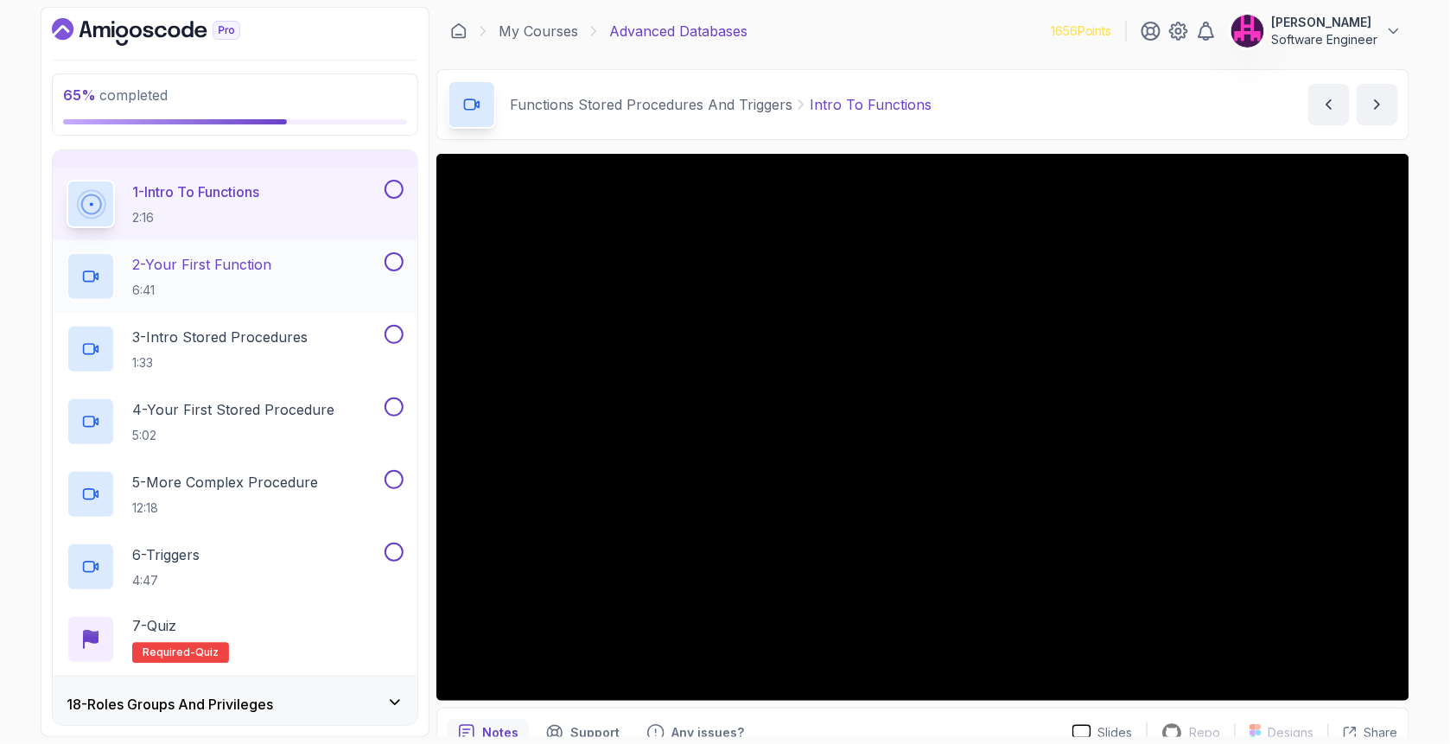
scroll to position [830, 0]
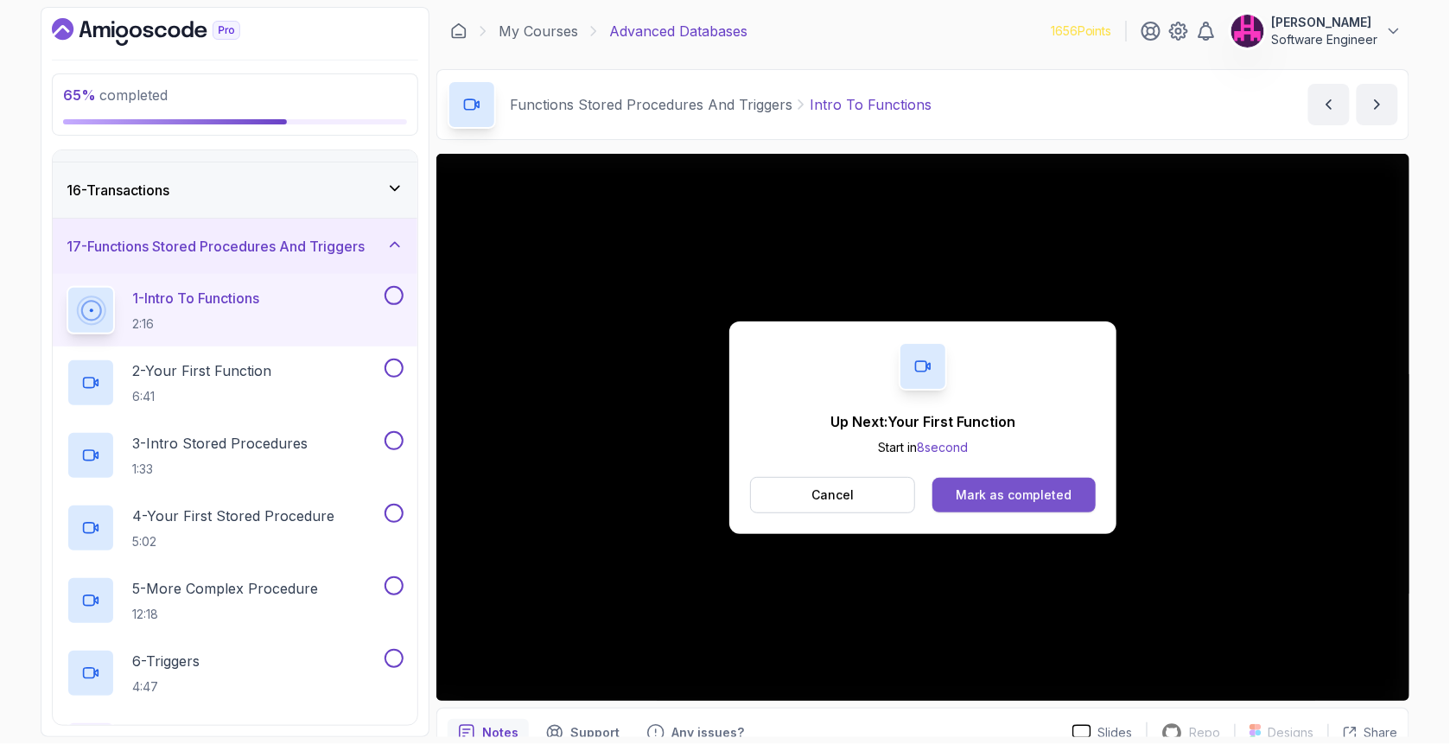
click at [1081, 492] on button "Mark as completed" at bounding box center [1013, 495] width 163 height 35
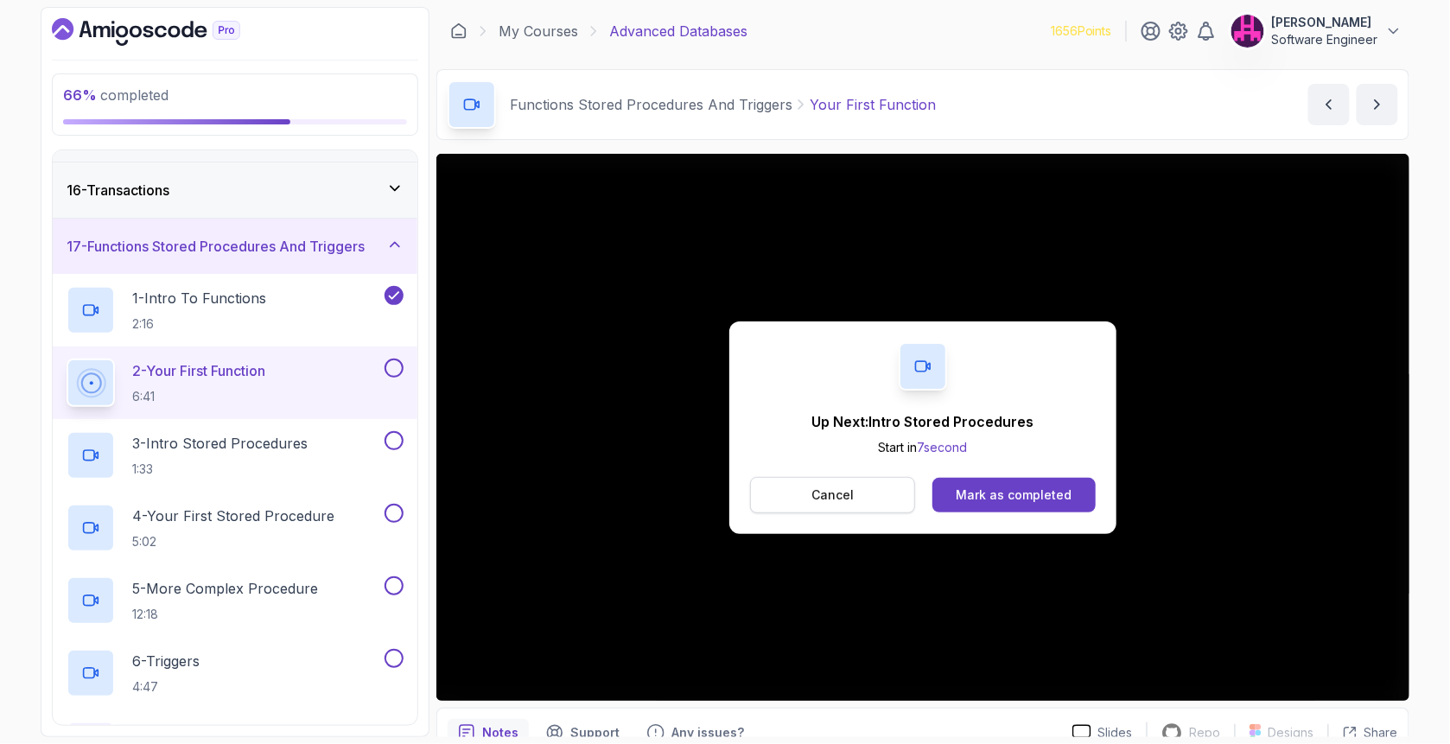
click at [842, 486] on p "Cancel" at bounding box center [832, 494] width 42 height 17
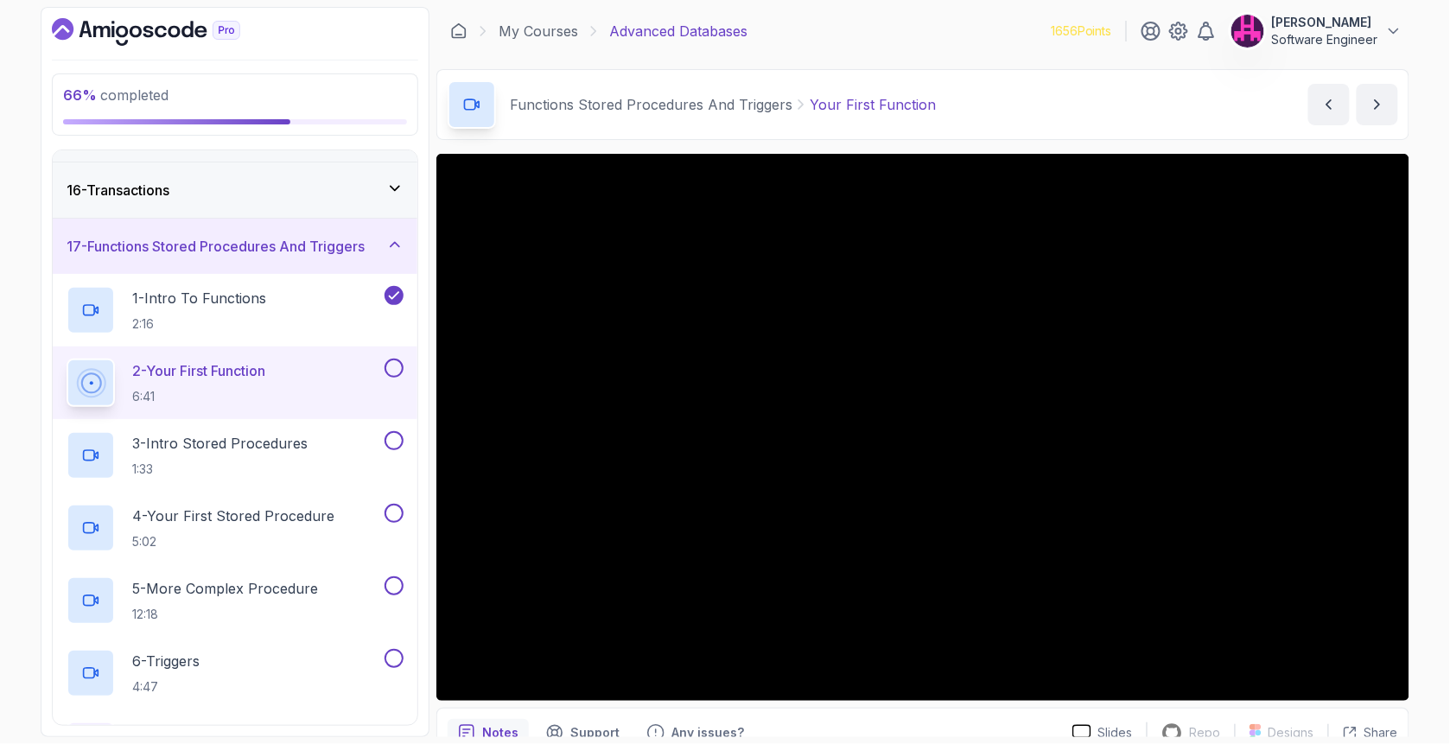
click at [398, 363] on button at bounding box center [393, 368] width 19 height 19
click at [298, 438] on p "3 - Intro Stored Procedures" at bounding box center [219, 443] width 175 height 21
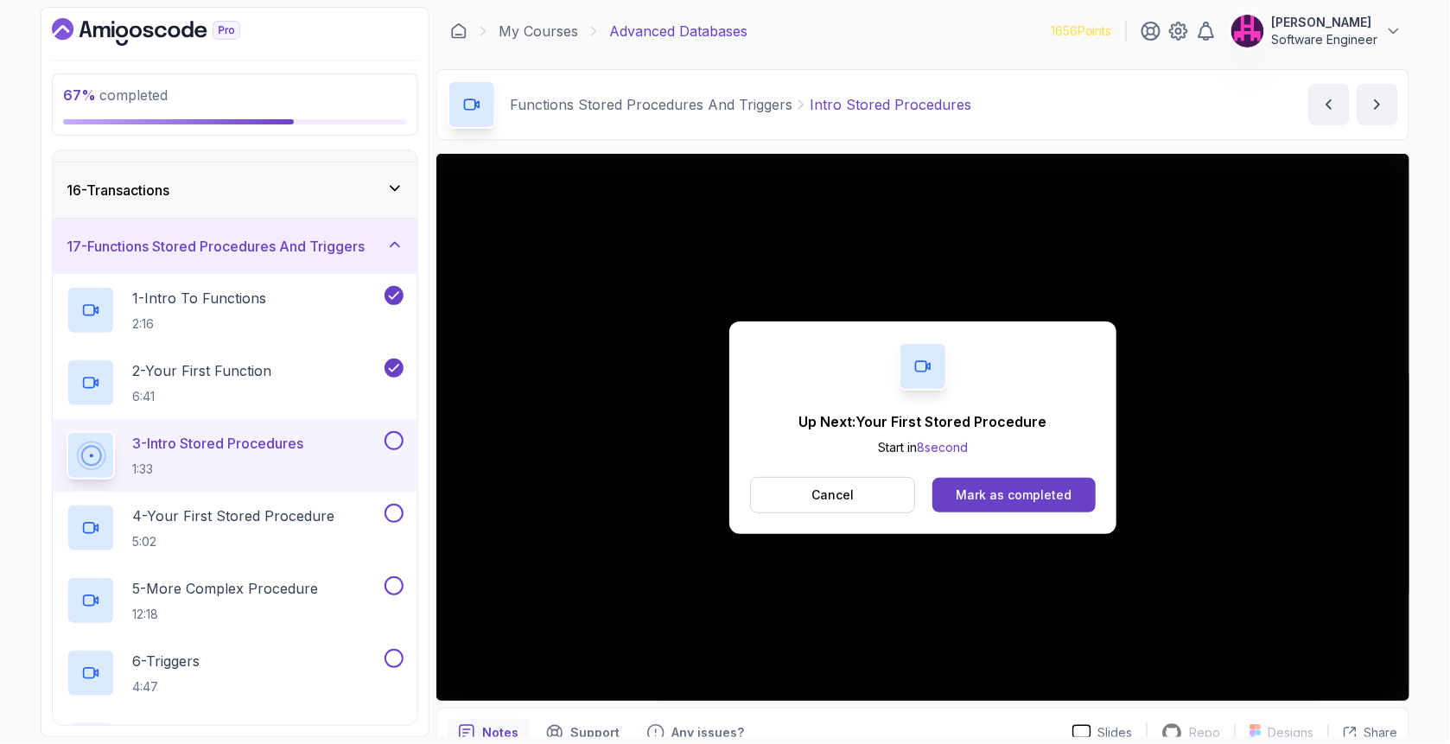
click at [1037, 473] on div "Up Next: Your First Stored Procedure Start in 8 second Cancel Mark as completed" at bounding box center [922, 427] width 387 height 213
click at [1044, 497] on div "Mark as completed" at bounding box center [1013, 494] width 116 height 17
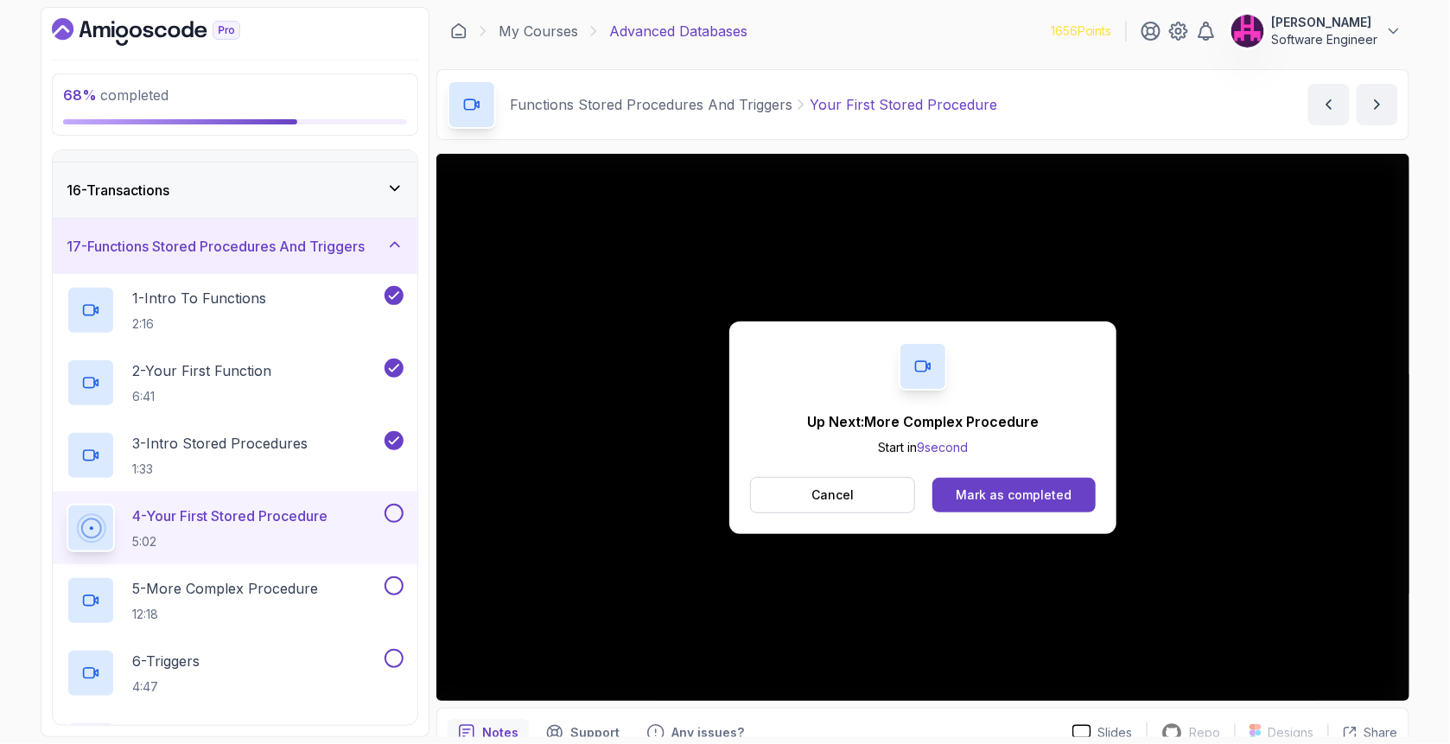
click at [1028, 501] on div "Mark as completed" at bounding box center [1013, 494] width 116 height 17
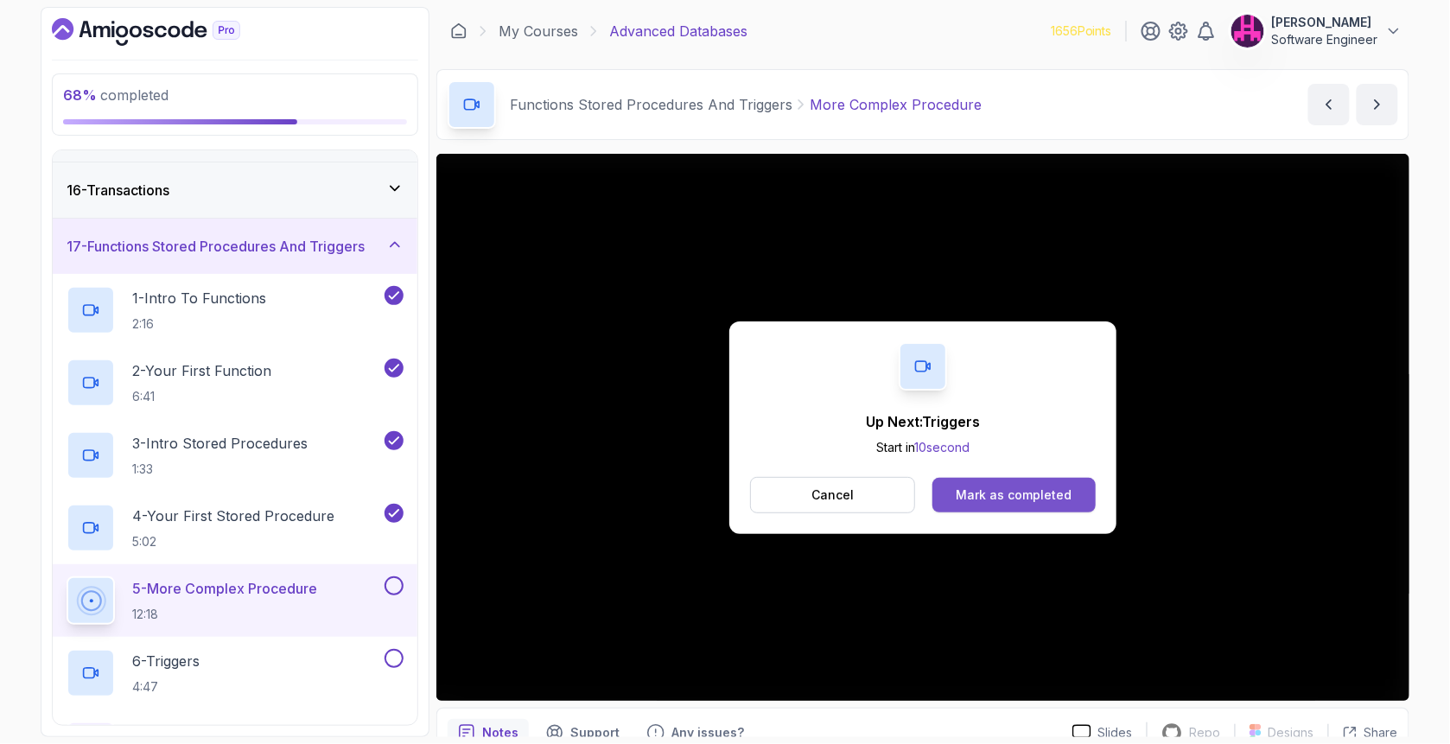
click at [1048, 493] on div "Mark as completed" at bounding box center [1013, 494] width 116 height 17
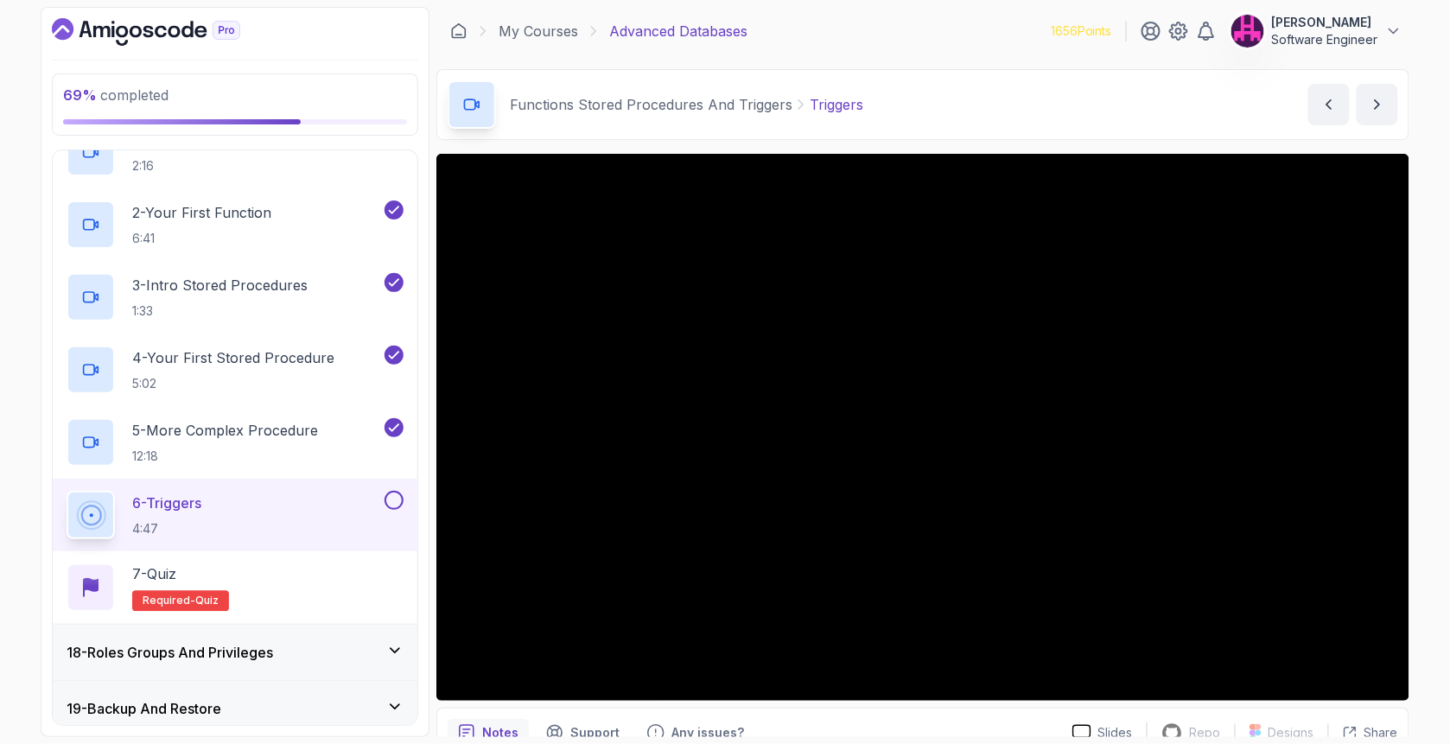
scroll to position [1165, 0]
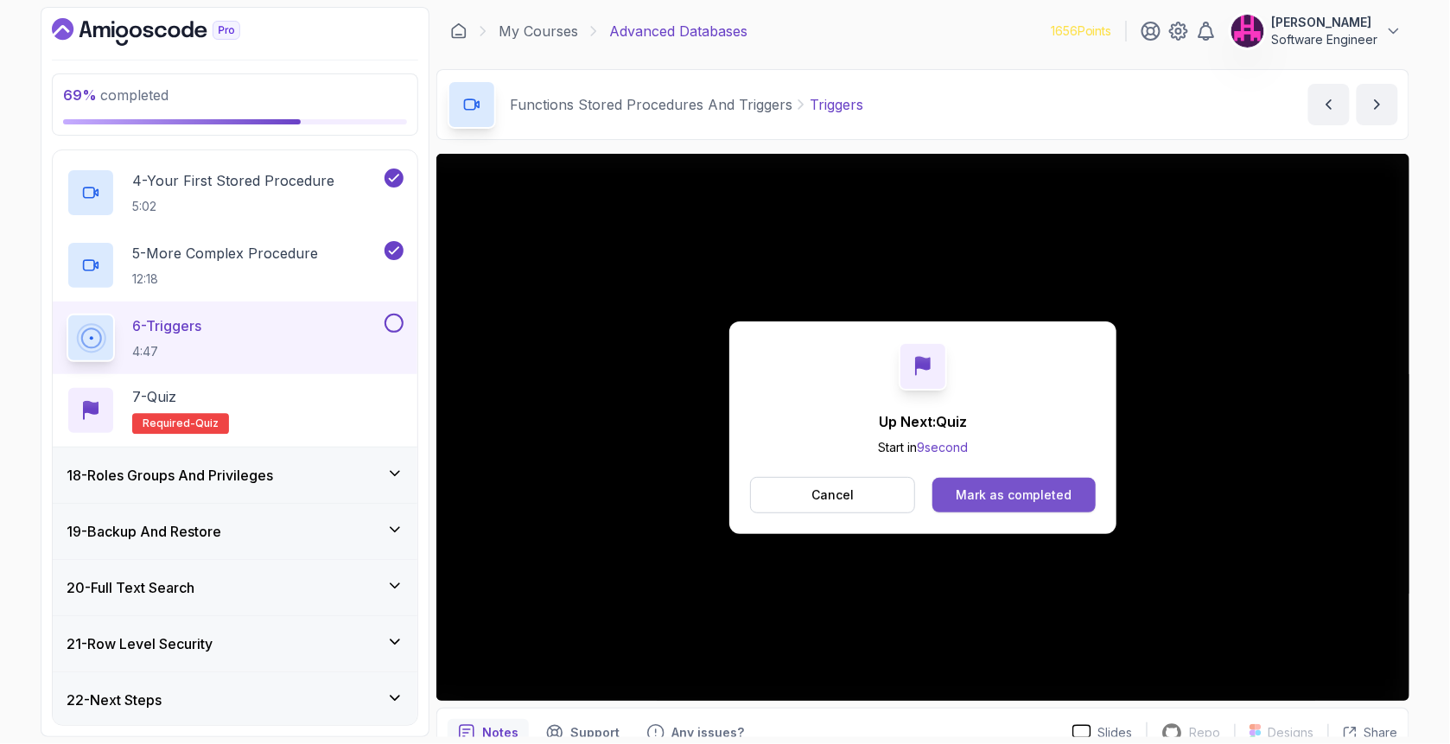
click at [977, 497] on div "Mark as completed" at bounding box center [1013, 494] width 116 height 17
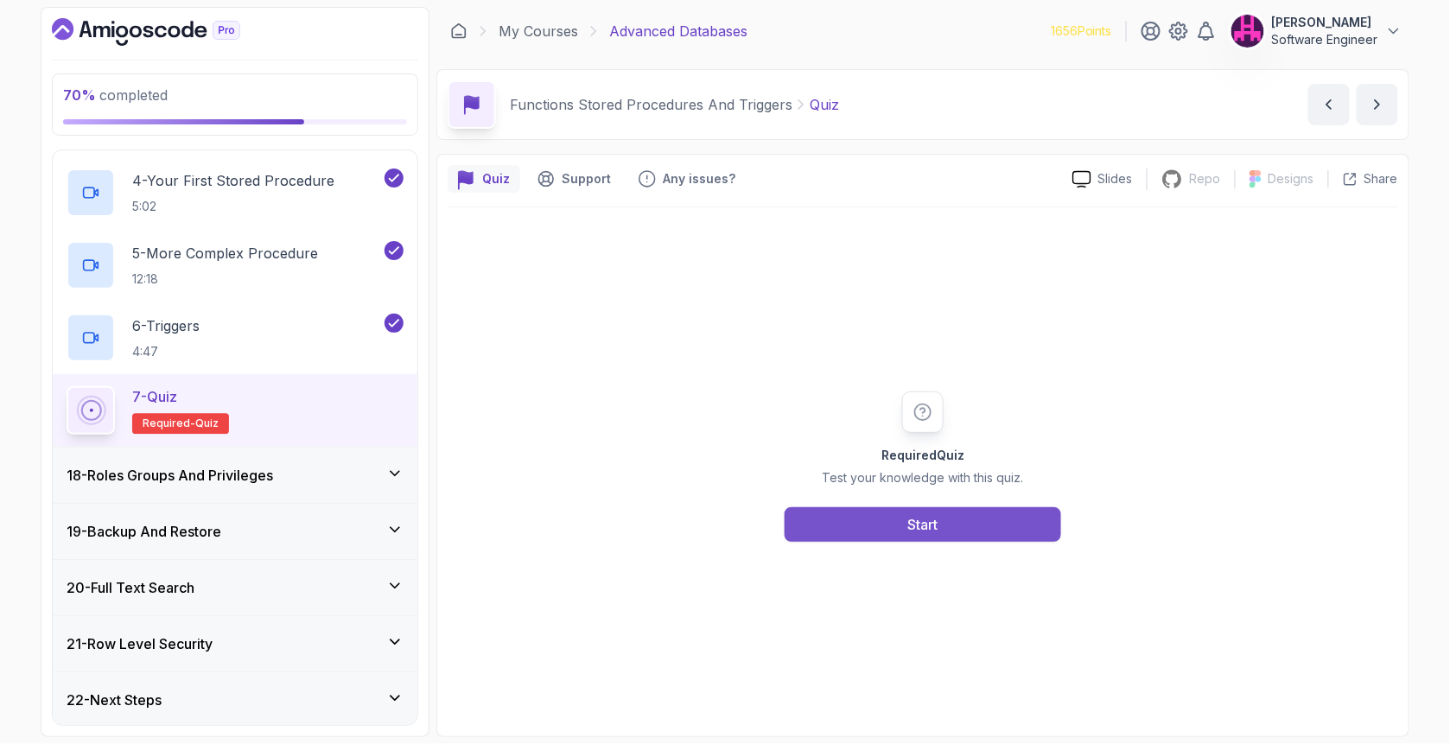
click at [953, 510] on button "Start" at bounding box center [922, 524] width 276 height 35
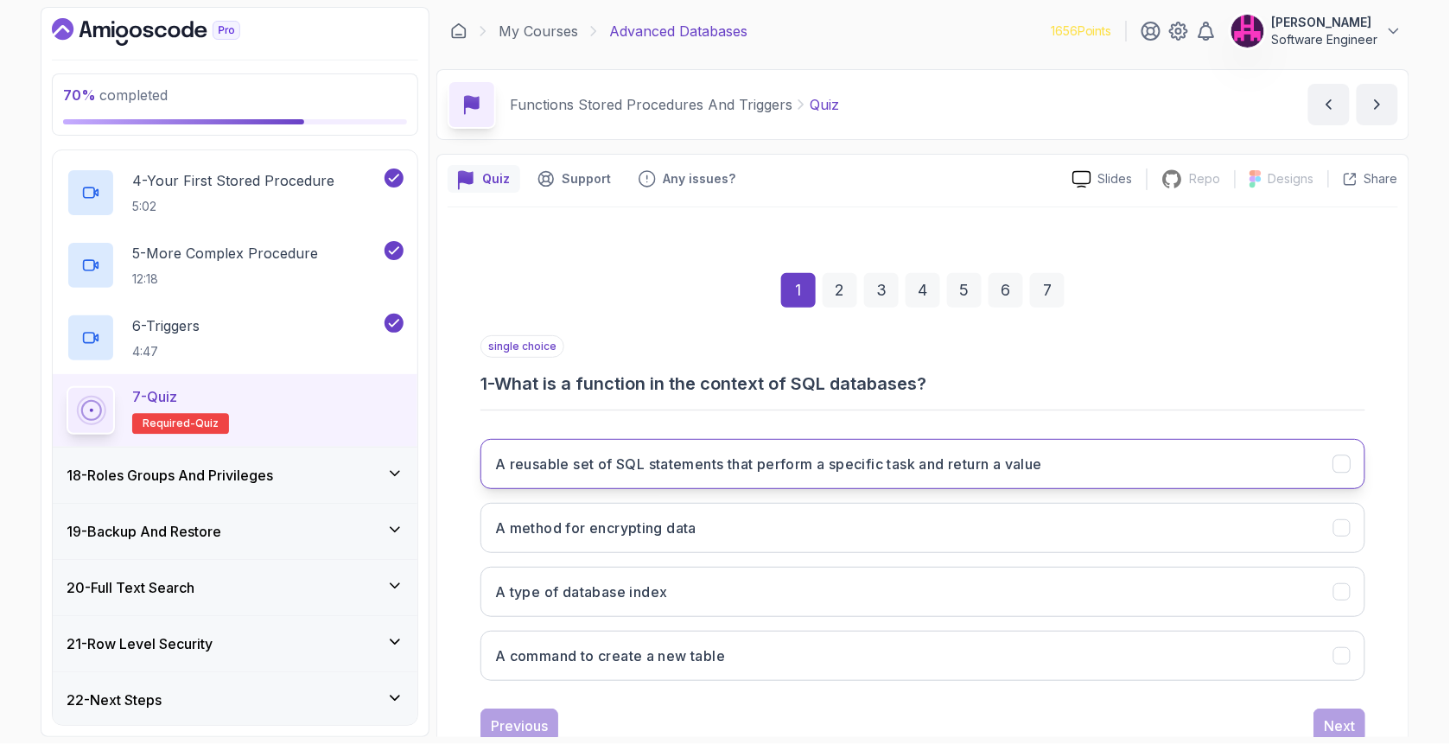
click at [569, 457] on h3 "A reusable set of SQL statements that perform a specific task and return a value" at bounding box center [768, 464] width 547 height 21
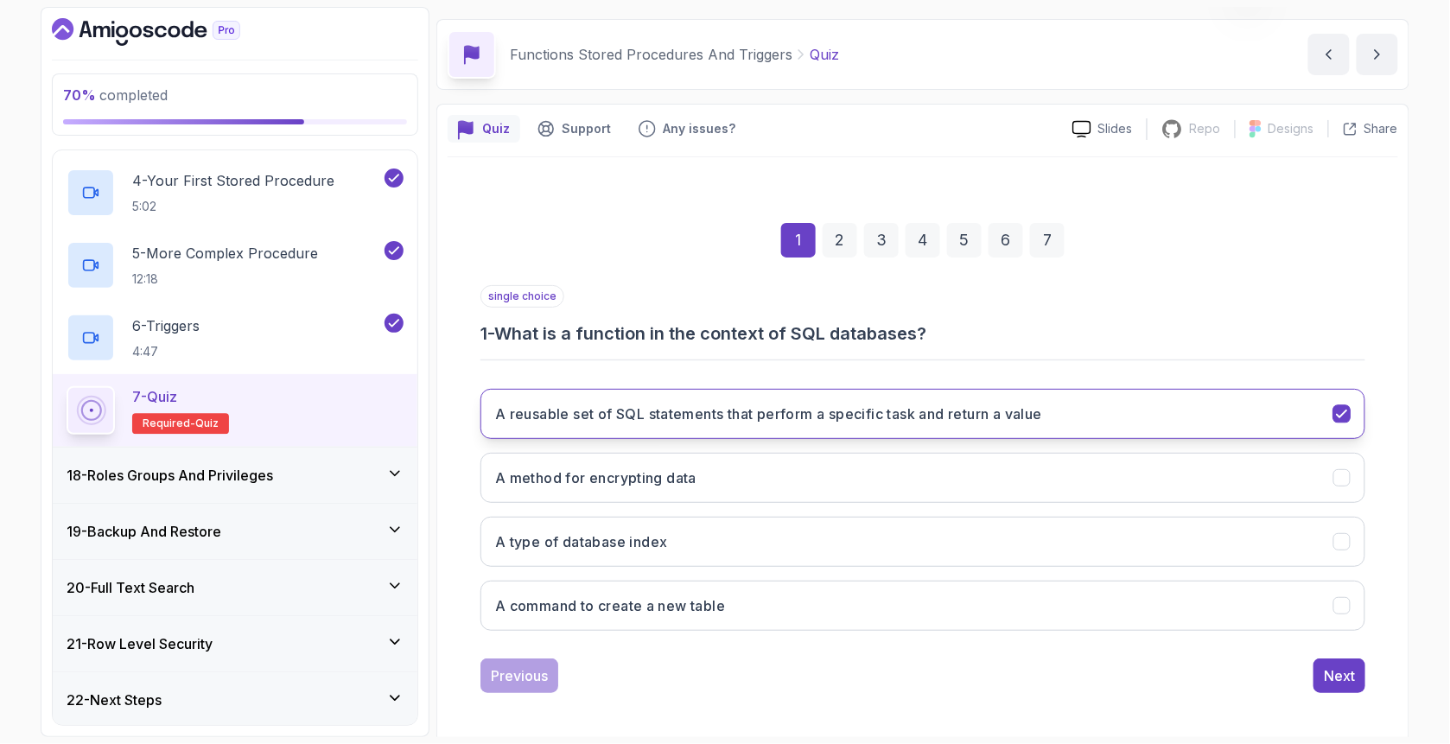
scroll to position [54, 0]
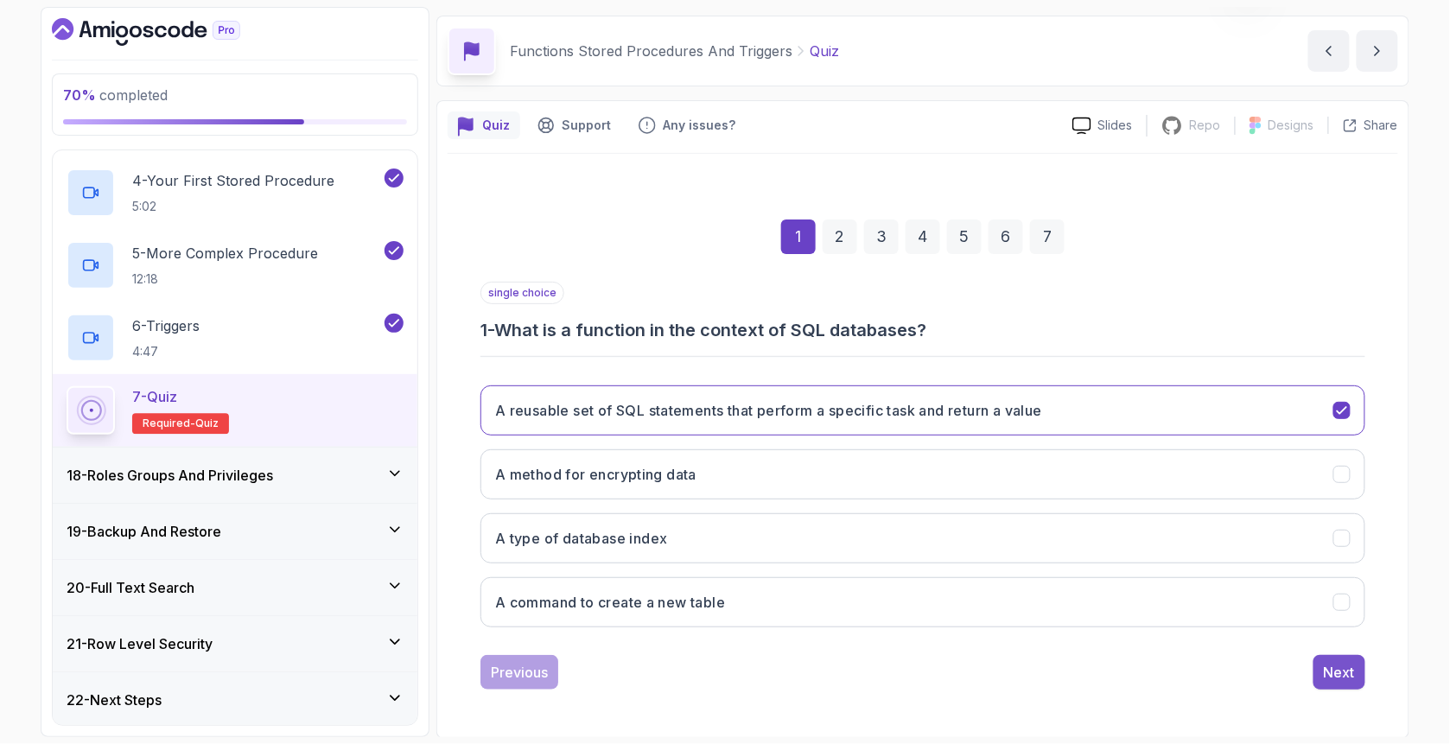
click at [1354, 676] on div "Next" at bounding box center [1338, 672] width 31 height 21
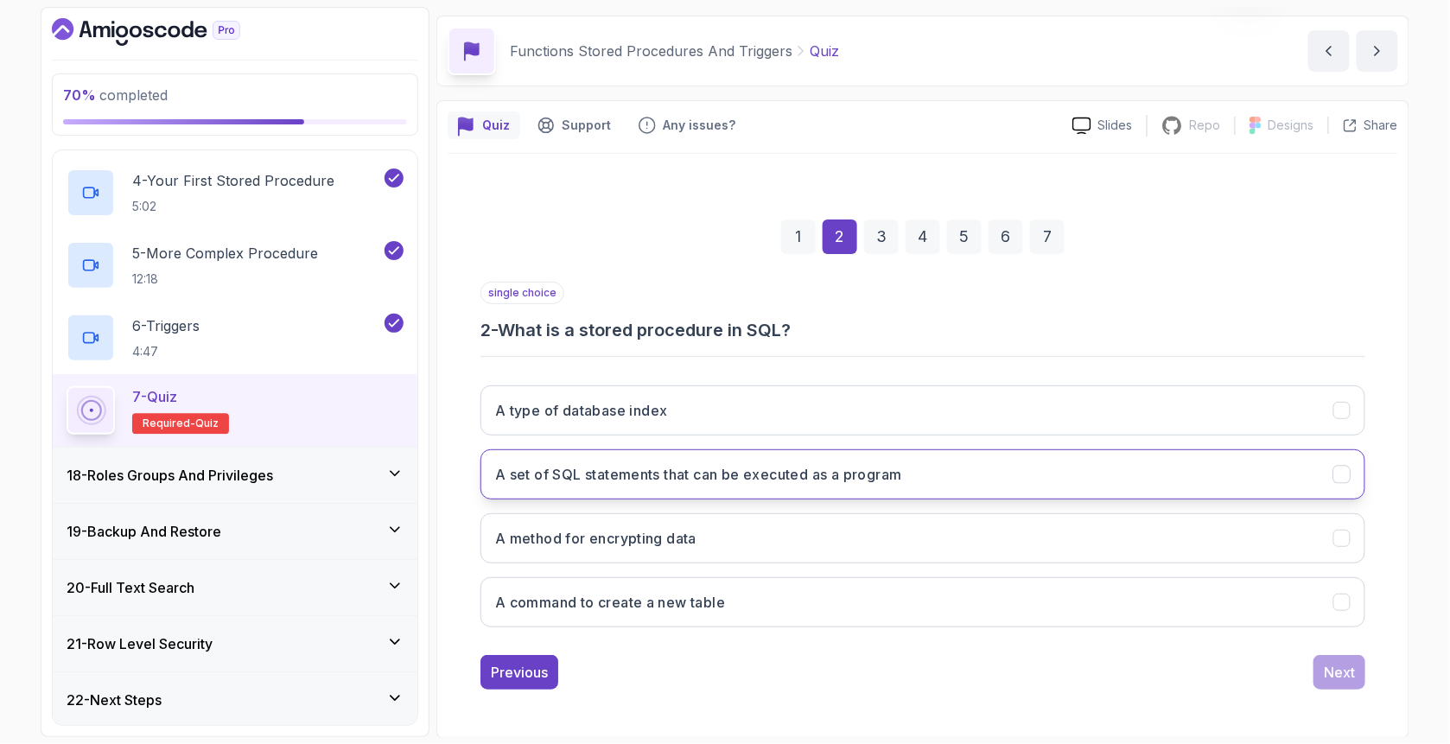
click at [551, 467] on h3 "A set of SQL statements that can be executed as a program" at bounding box center [698, 474] width 407 height 21
click at [1329, 671] on div "Next" at bounding box center [1338, 672] width 31 height 21
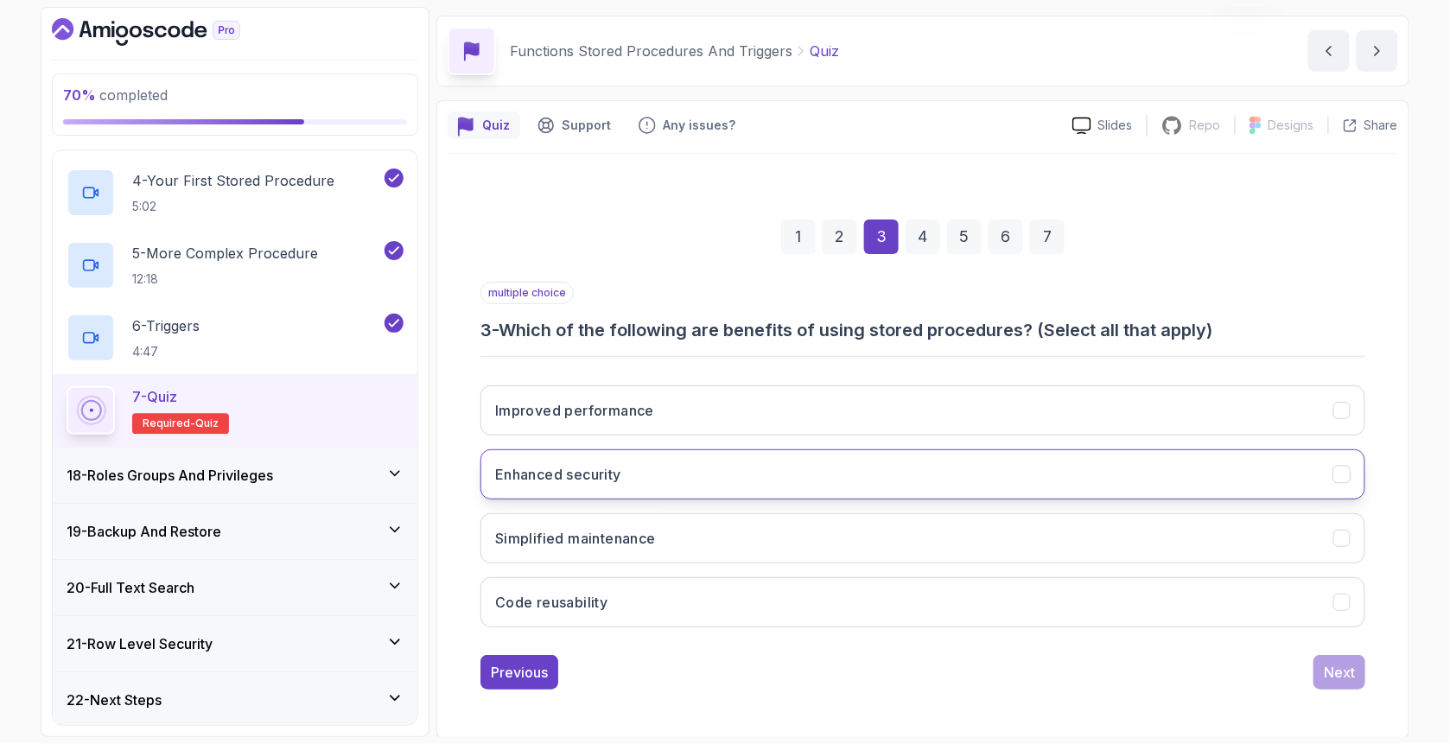
click at [668, 472] on button "Enhanced security" at bounding box center [922, 474] width 885 height 50
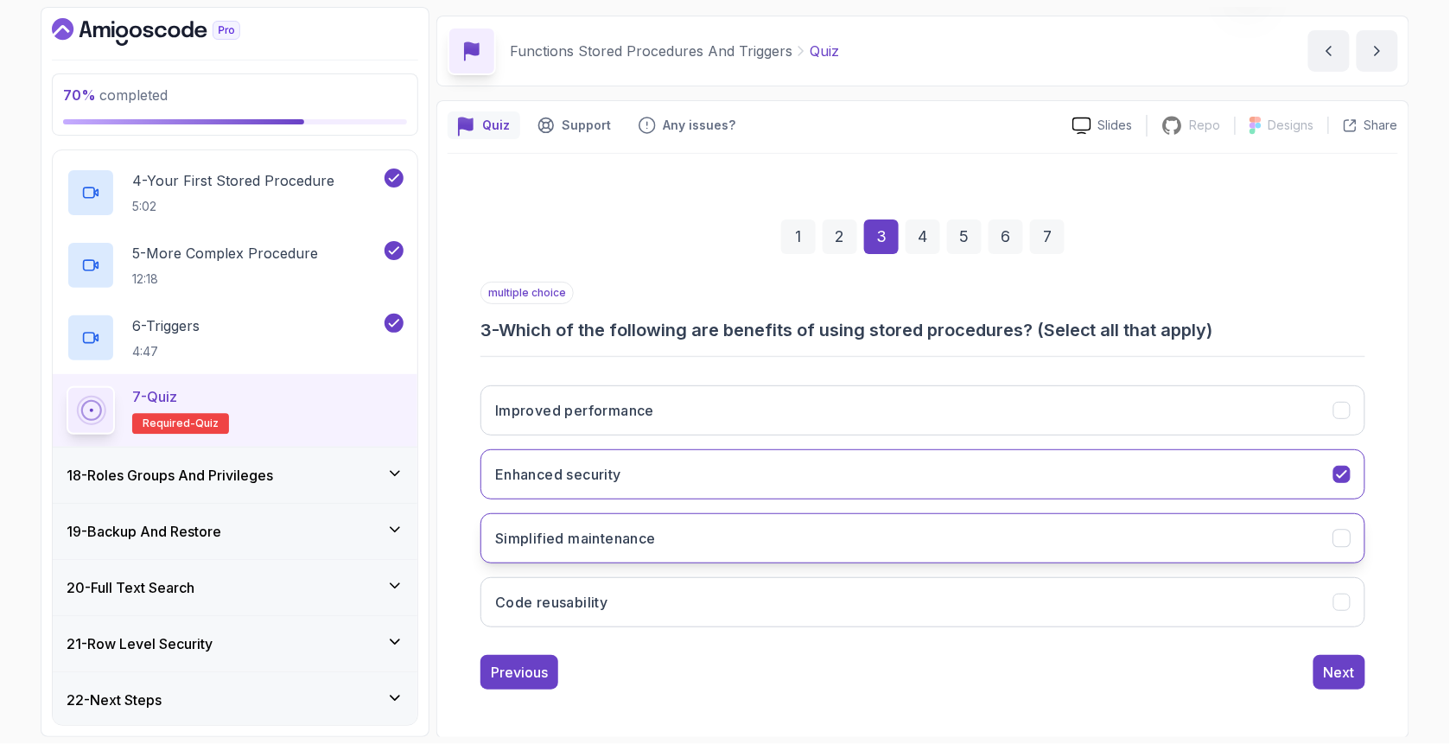
click at [677, 533] on button "Simplified maintenance" at bounding box center [922, 538] width 885 height 50
click at [681, 593] on button "Code reusability" at bounding box center [922, 602] width 885 height 50
click at [694, 394] on button "Improved performance" at bounding box center [922, 410] width 885 height 50
click at [1329, 672] on div "Next" at bounding box center [1338, 672] width 31 height 21
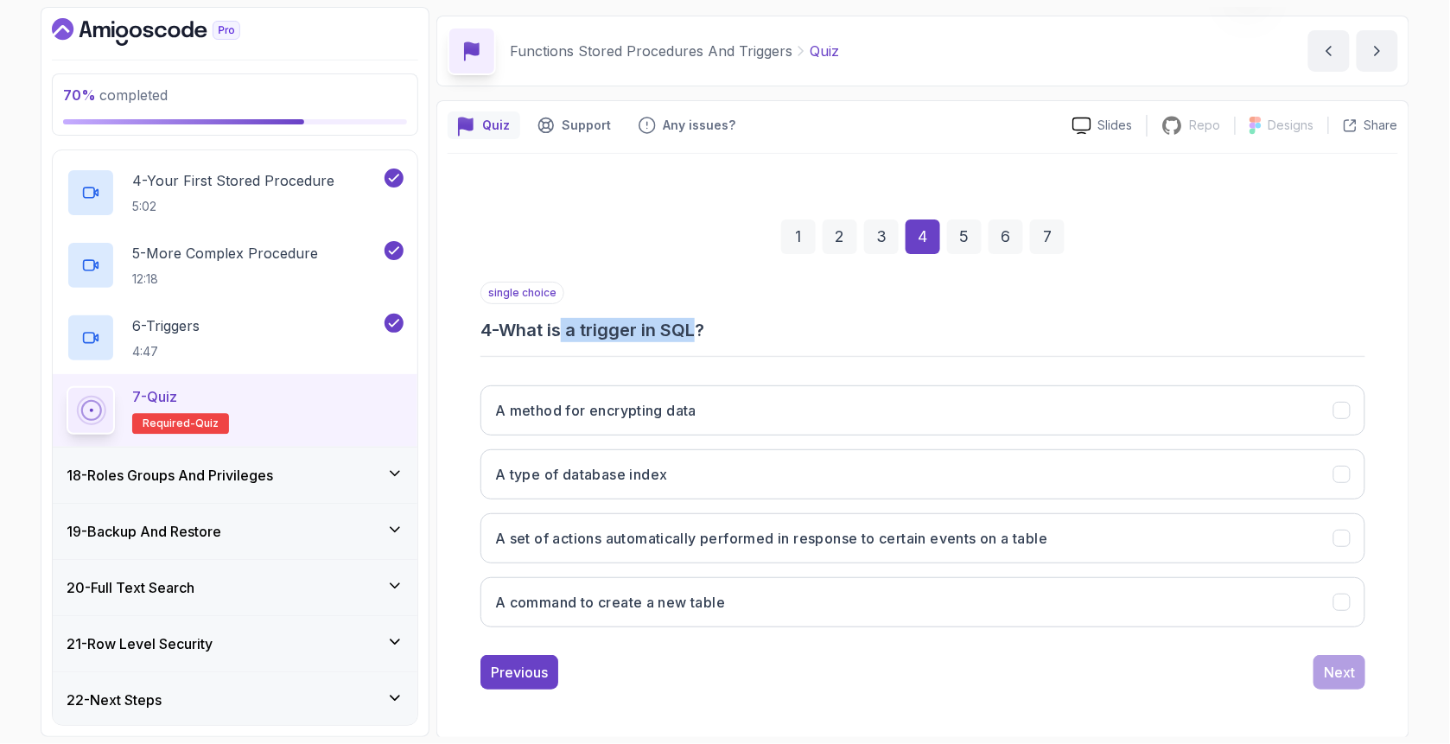
drag, startPoint x: 569, startPoint y: 320, endPoint x: 708, endPoint y: 334, distance: 139.0
click at [708, 334] on h3 "4 - What is a trigger in SQL?" at bounding box center [922, 330] width 885 height 24
drag, startPoint x: 734, startPoint y: 338, endPoint x: 499, endPoint y: 336, distance: 235.0
click at [499, 336] on h3 "4 - What is a trigger in SQL?" at bounding box center [922, 330] width 885 height 24
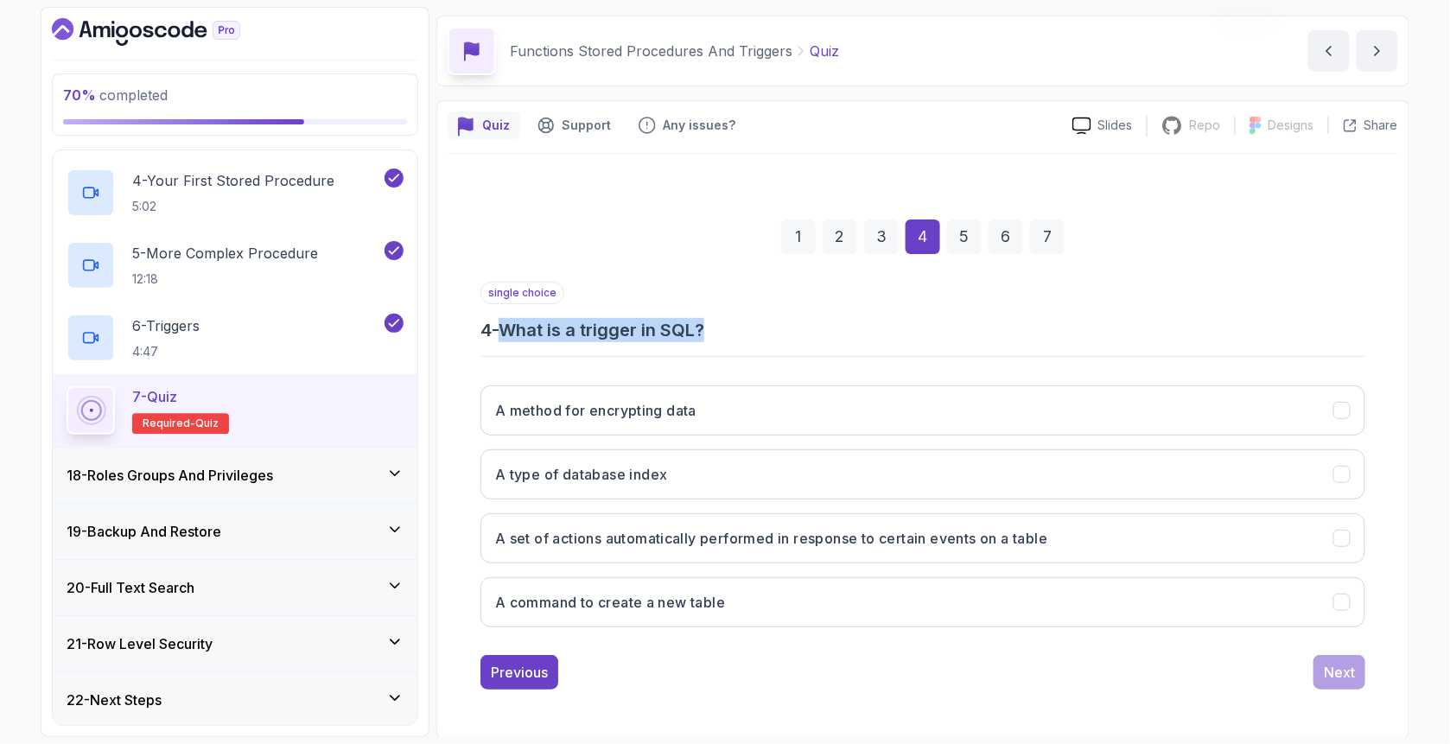
click at [826, 319] on h3 "4 - What is a trigger in SQL?" at bounding box center [922, 330] width 885 height 24
click at [822, 318] on h3 "4 - What is a trigger in SQL?" at bounding box center [922, 330] width 885 height 24
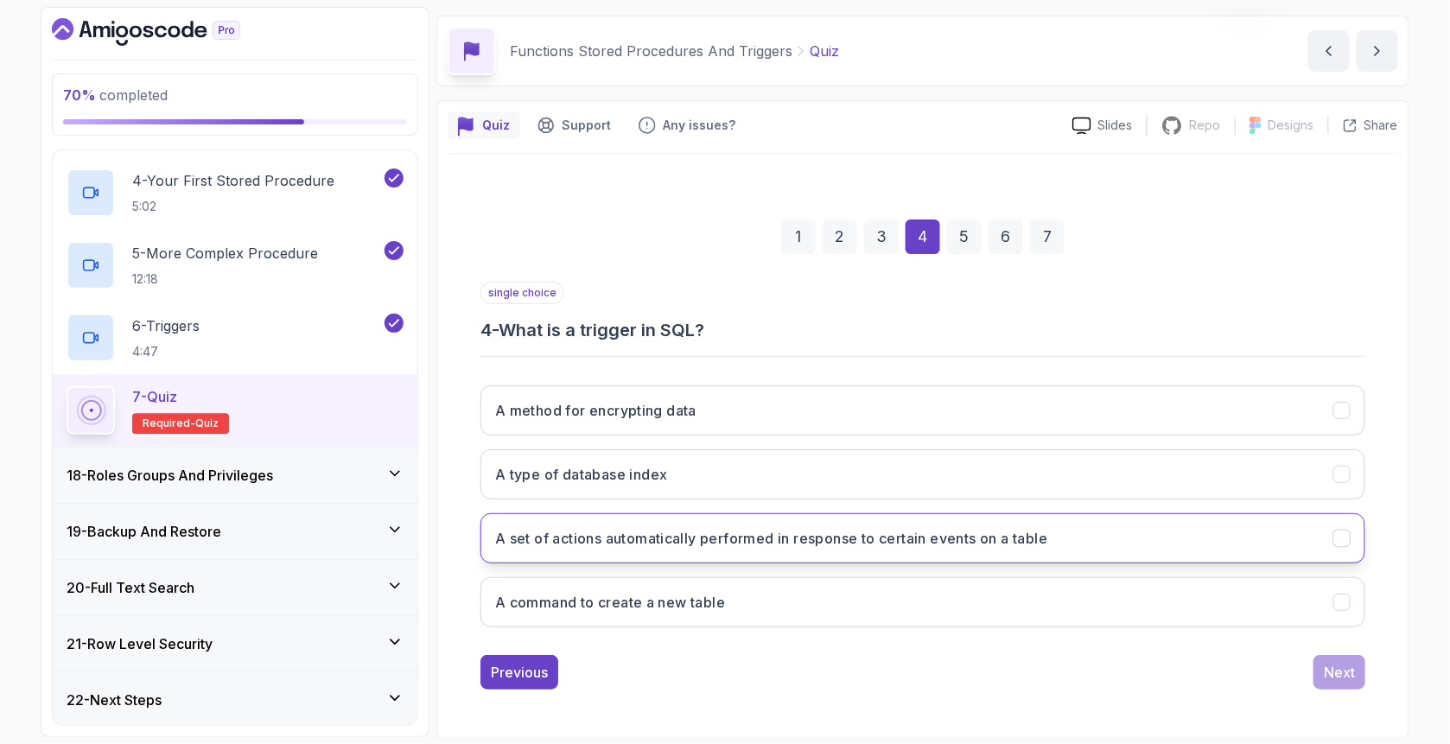
click at [657, 534] on h3 "A set of actions automatically performed in response to certain events on a tab…" at bounding box center [771, 538] width 552 height 21
click at [1331, 668] on div "Next" at bounding box center [1338, 672] width 31 height 21
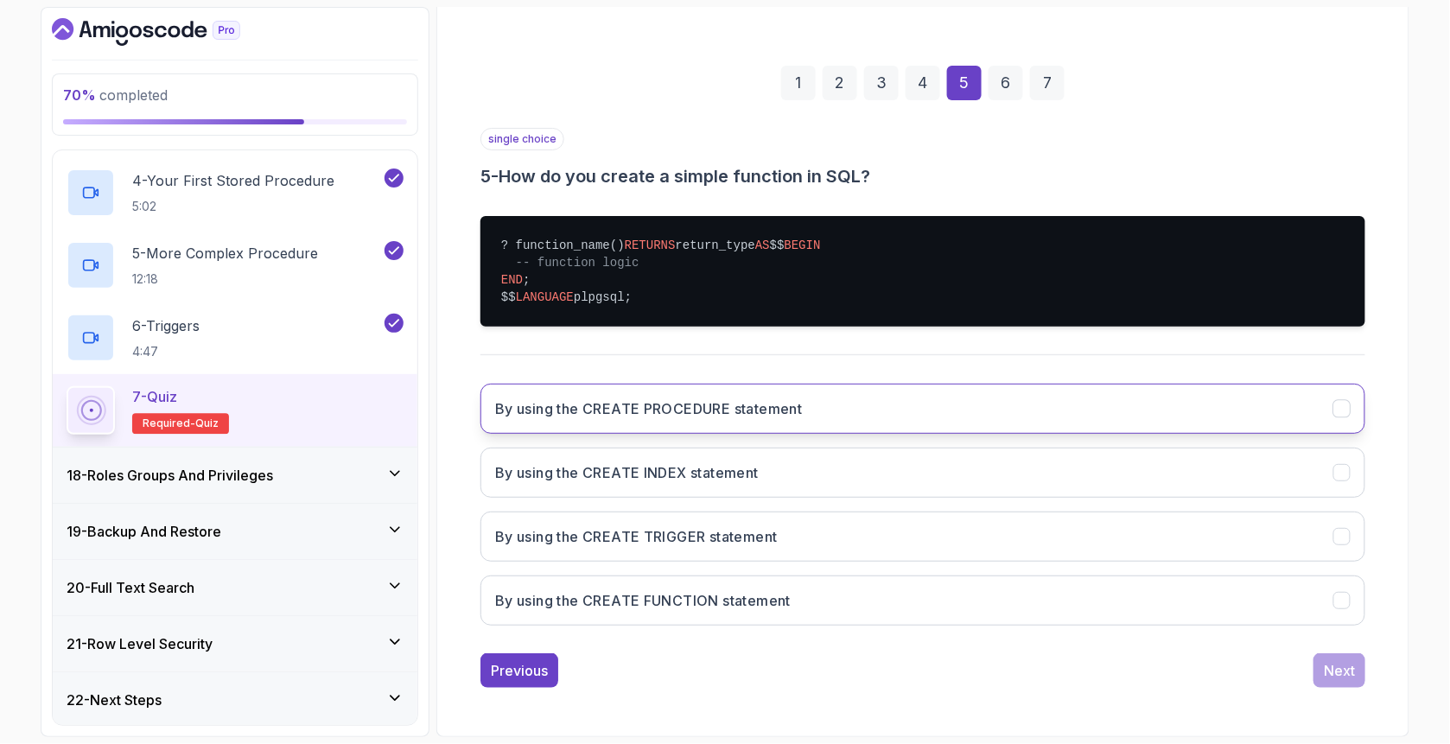
scroll to position [240, 0]
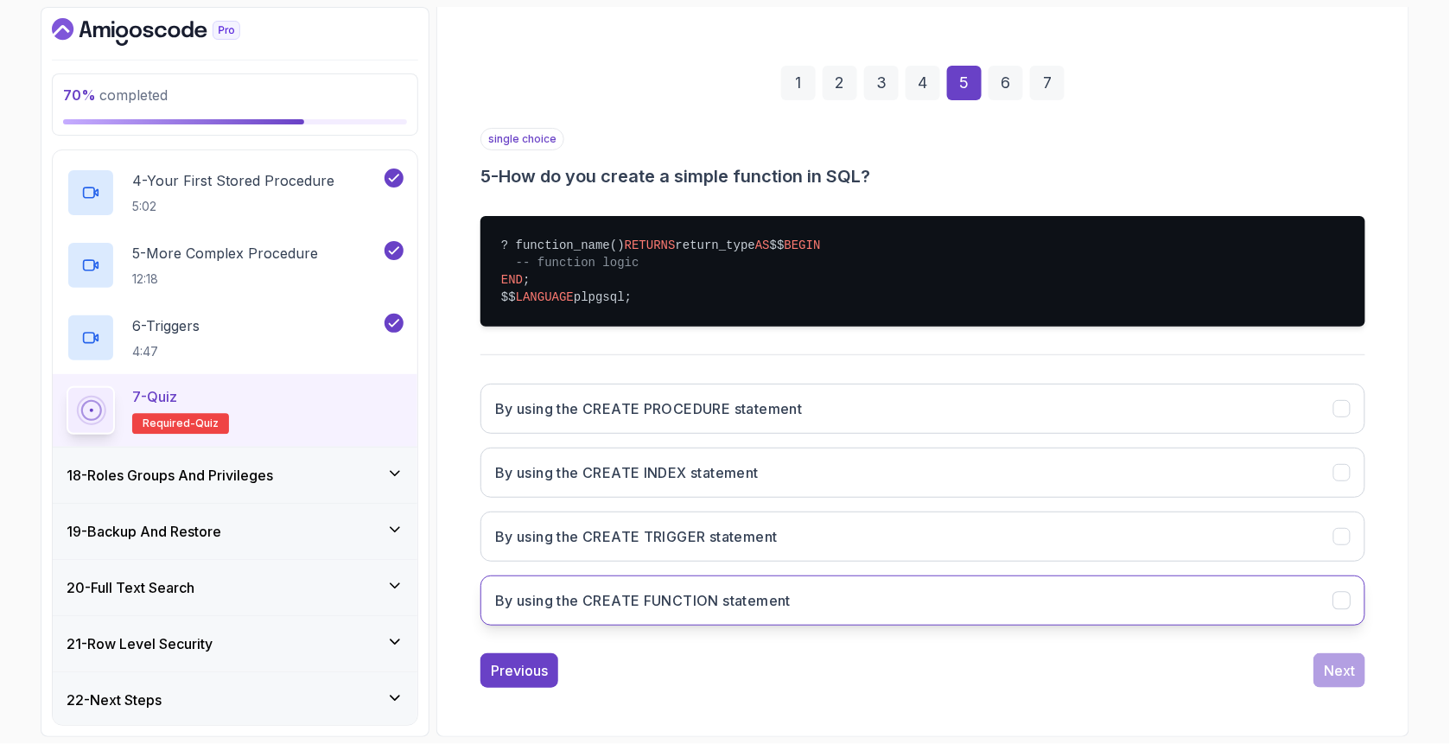
click at [614, 610] on h3 "By using the CREATE FUNCTION statement" at bounding box center [642, 600] width 295 height 21
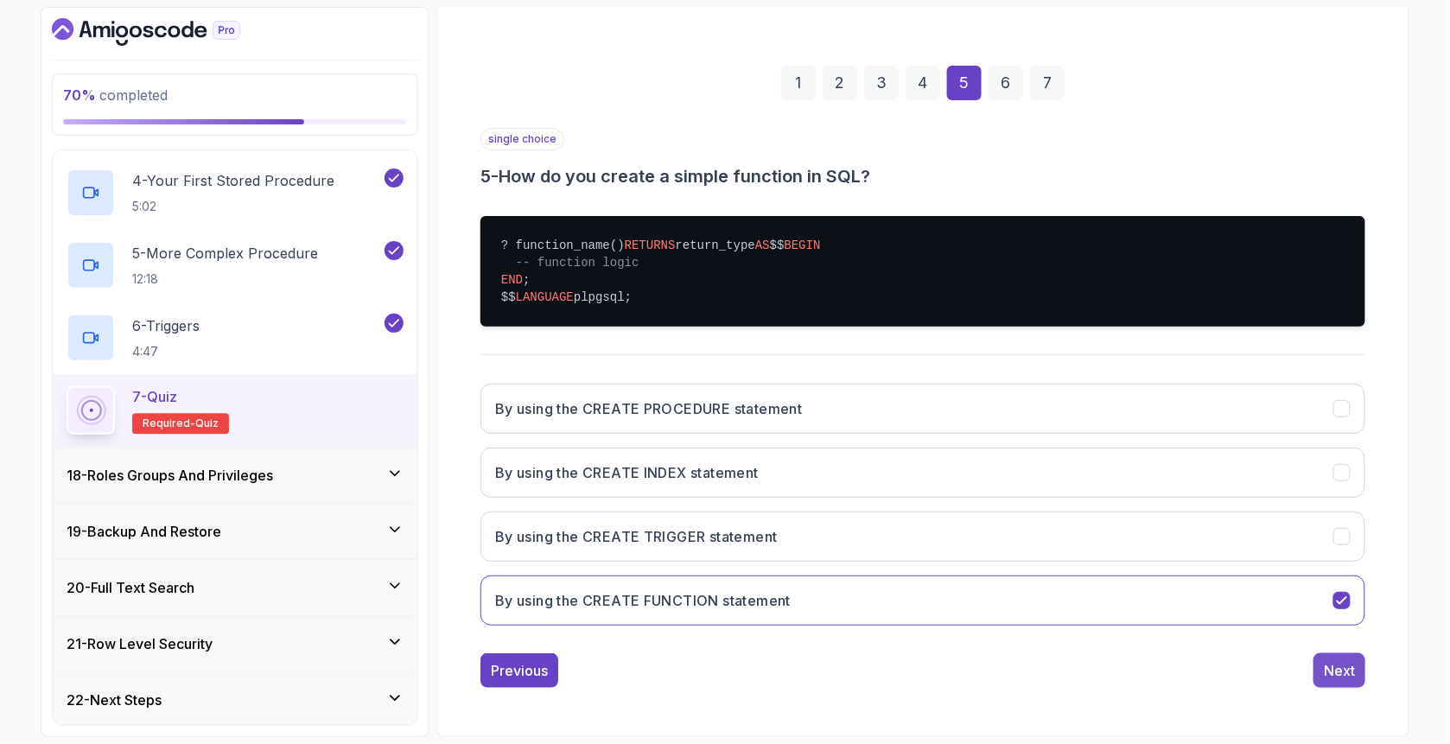
click at [1335, 671] on div "Next" at bounding box center [1338, 670] width 31 height 21
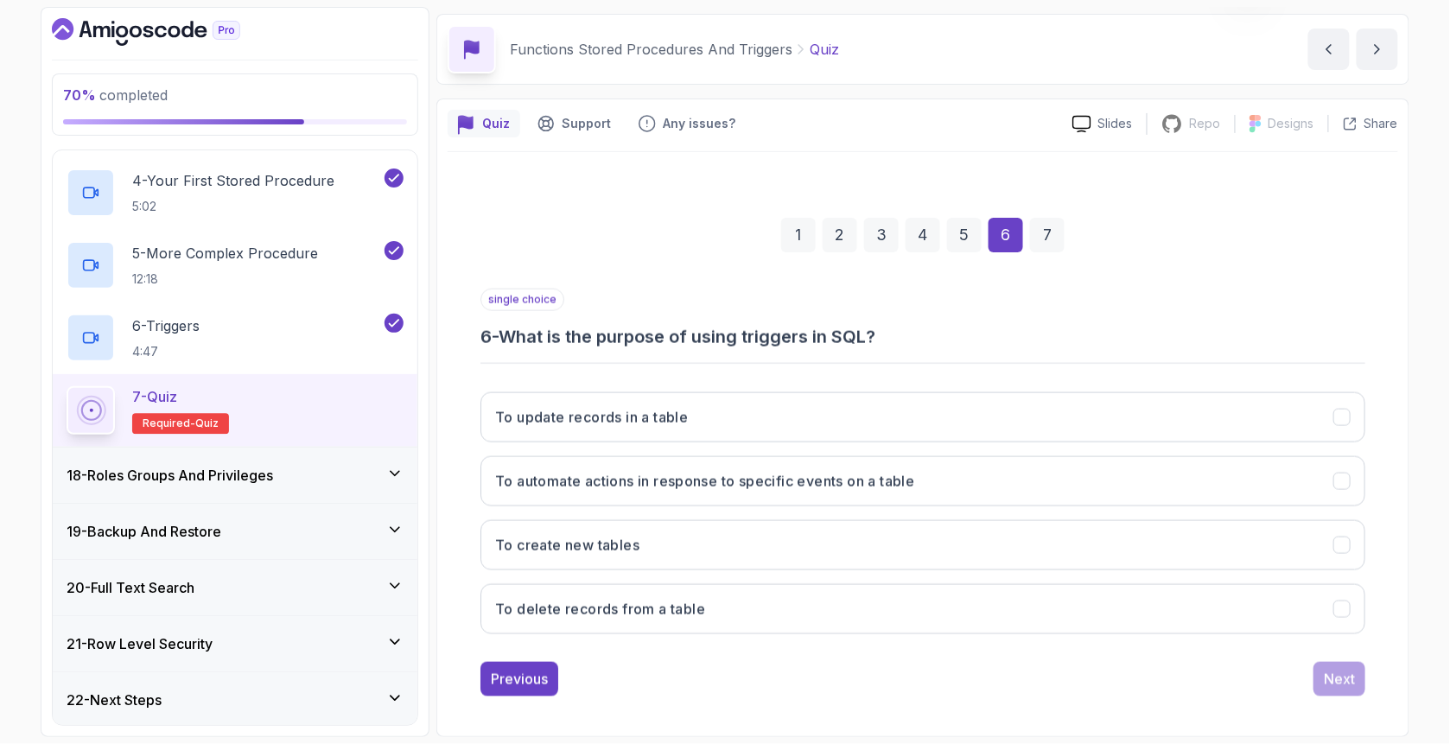
scroll to position [54, 0]
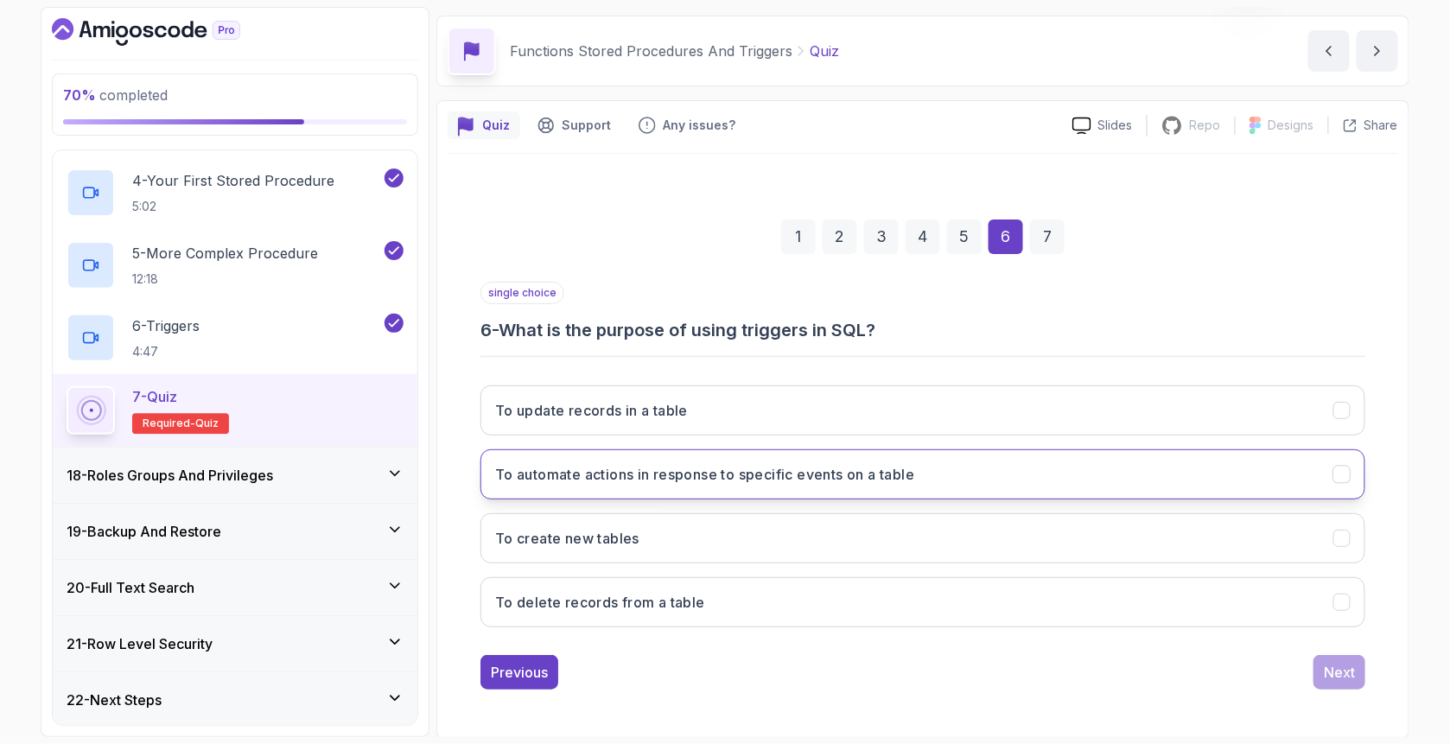
click at [656, 475] on h3 "To automate actions in response to specific events on a table" at bounding box center [704, 474] width 419 height 21
click at [1332, 672] on div "Next" at bounding box center [1338, 672] width 31 height 21
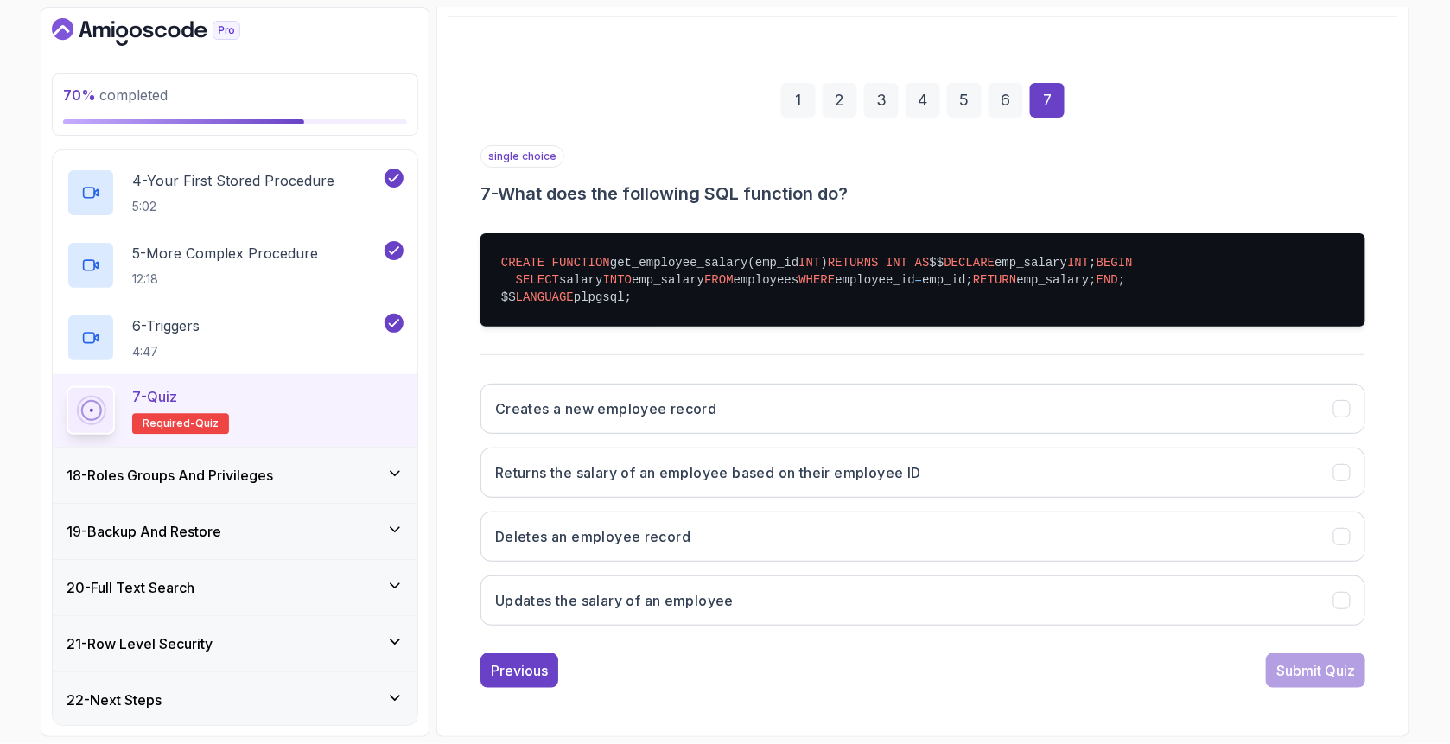
scroll to position [284, 0]
drag, startPoint x: 526, startPoint y: 175, endPoint x: 720, endPoint y: 181, distance: 194.4
click at [720, 233] on pre "CREATE FUNCTION get_employee_salary(emp_id INT ) RETURNS INT AS $$ DECLARE emp_…" at bounding box center [922, 279] width 885 height 93
click at [669, 233] on pre "CREATE FUNCTION get_employee_salary(emp_id INT ) RETURNS INT AS $$ DECLARE emp_…" at bounding box center [922, 279] width 885 height 93
click at [625, 479] on h3 "Returns the salary of an employee based on their employee ID" at bounding box center [708, 472] width 426 height 21
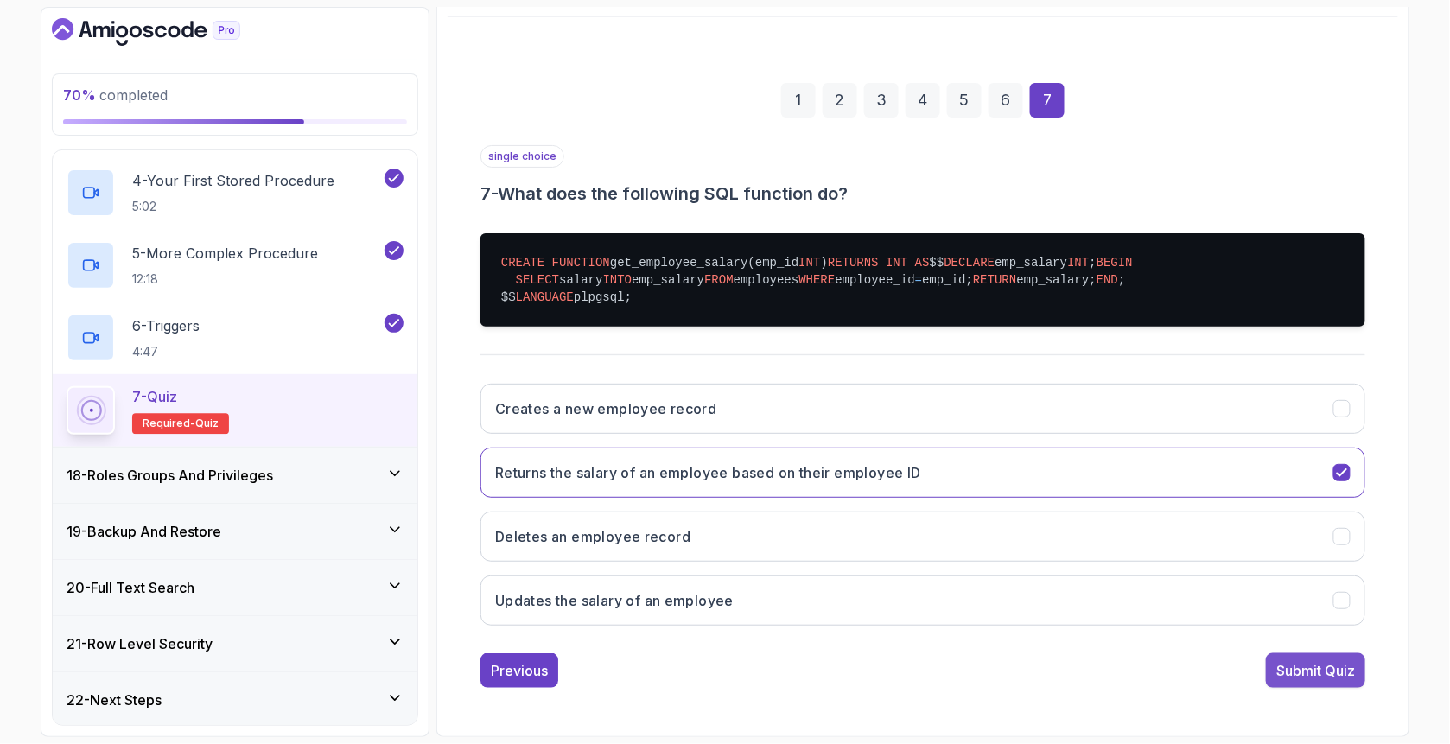
click at [1304, 678] on div "Submit Quiz" at bounding box center [1315, 670] width 79 height 21
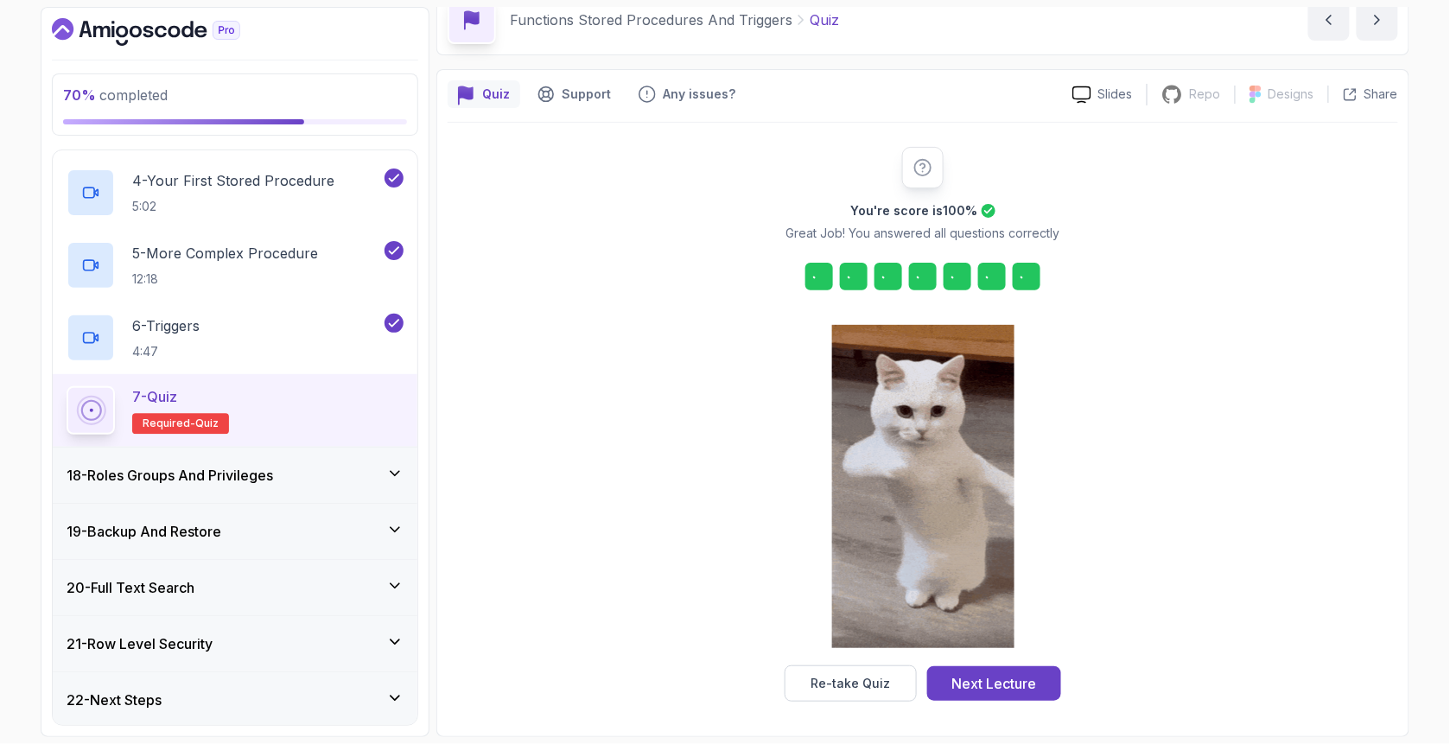
scroll to position [84, 0]
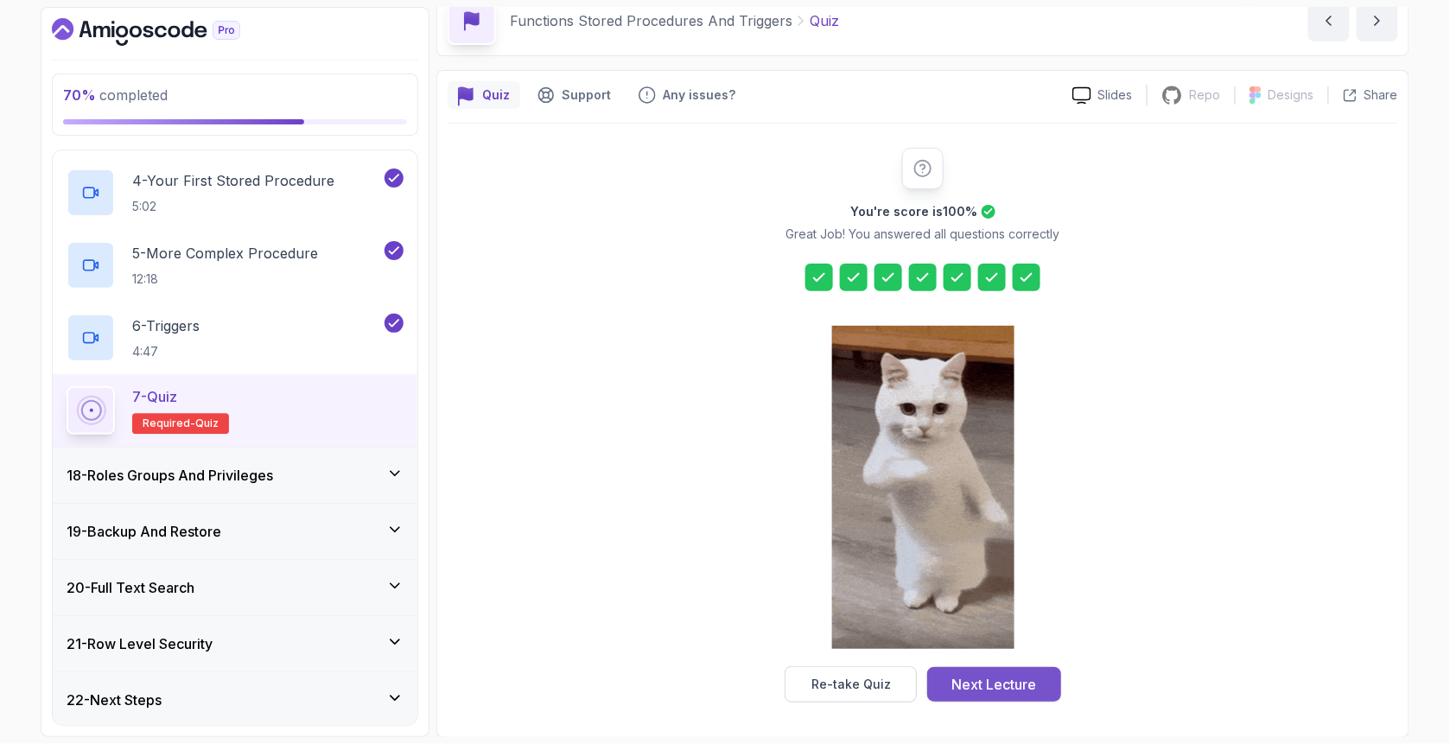
click at [982, 674] on div "Next Lecture" at bounding box center [994, 684] width 85 height 21
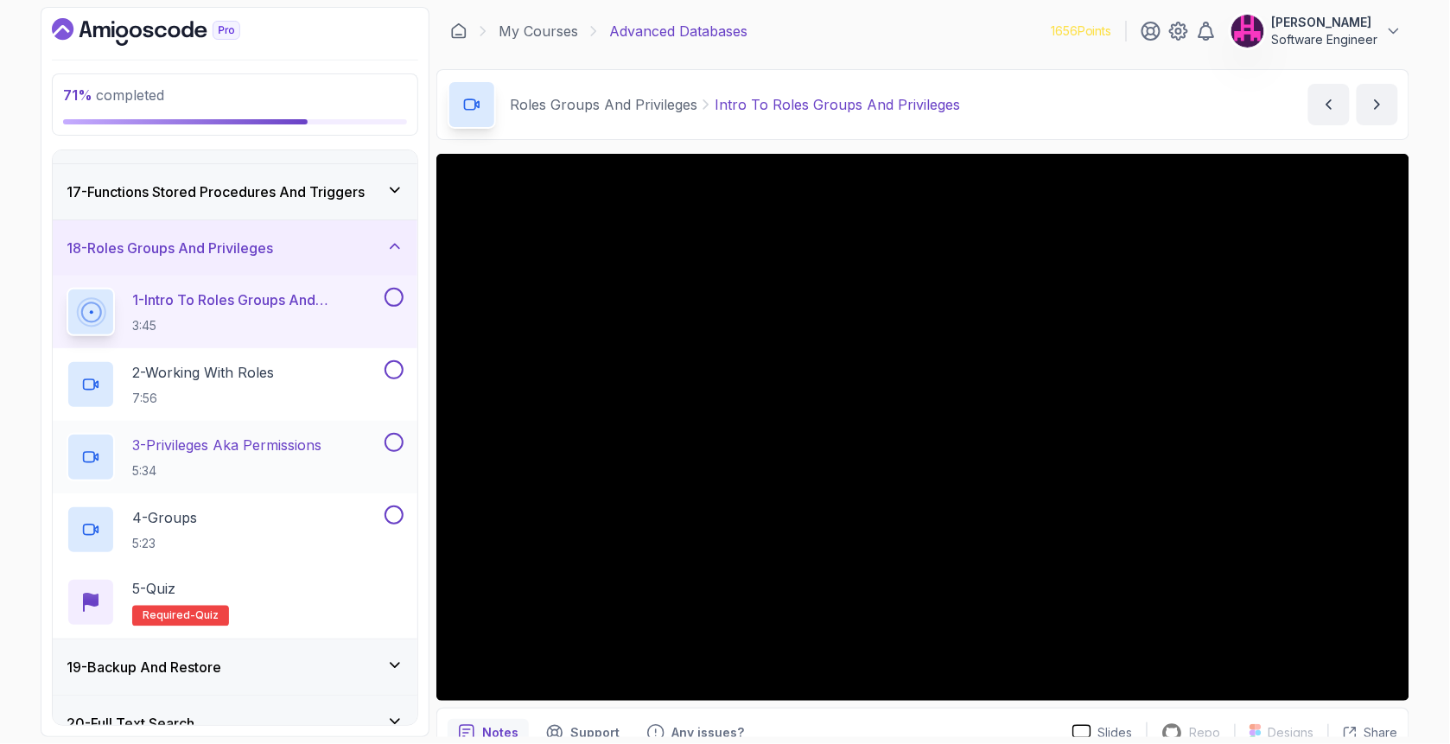
scroll to position [847, 0]
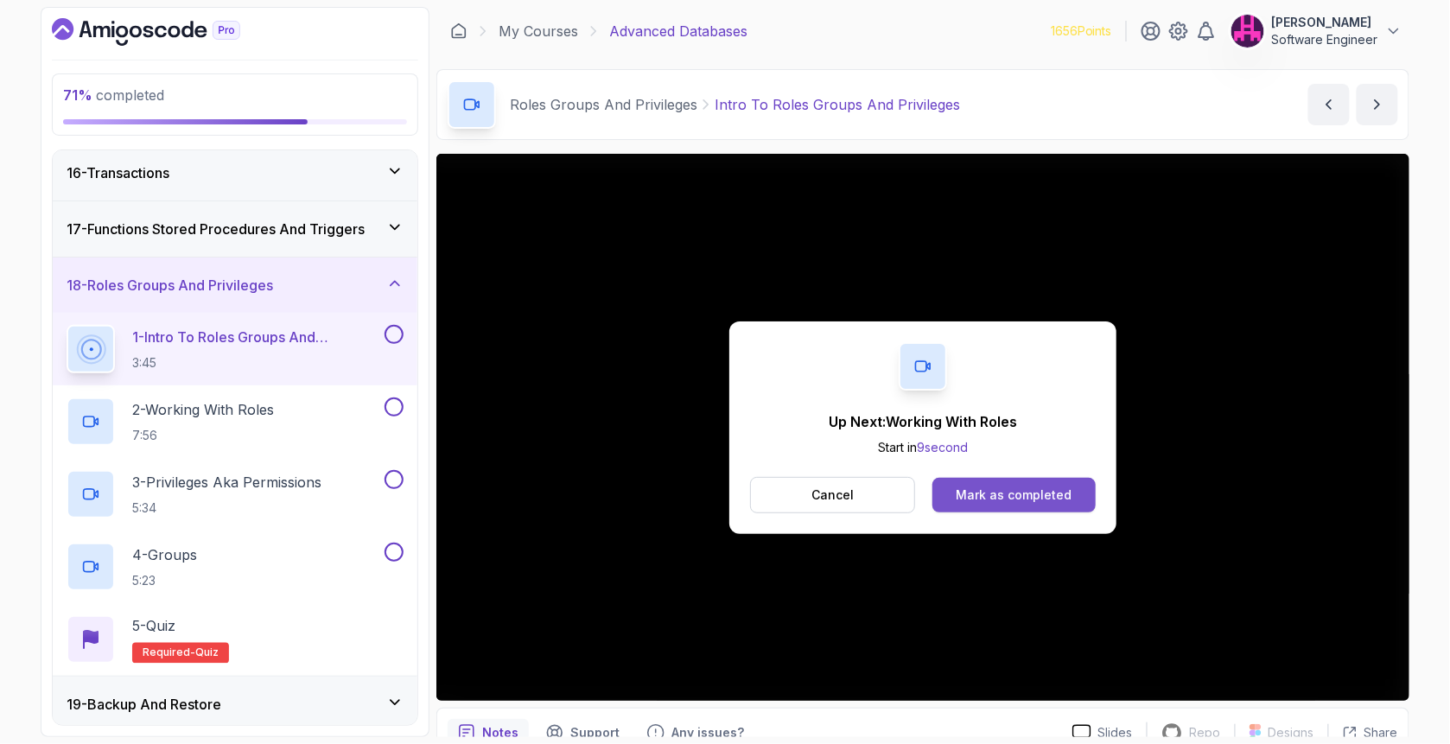
click at [1041, 482] on button "Mark as completed" at bounding box center [1013, 495] width 163 height 35
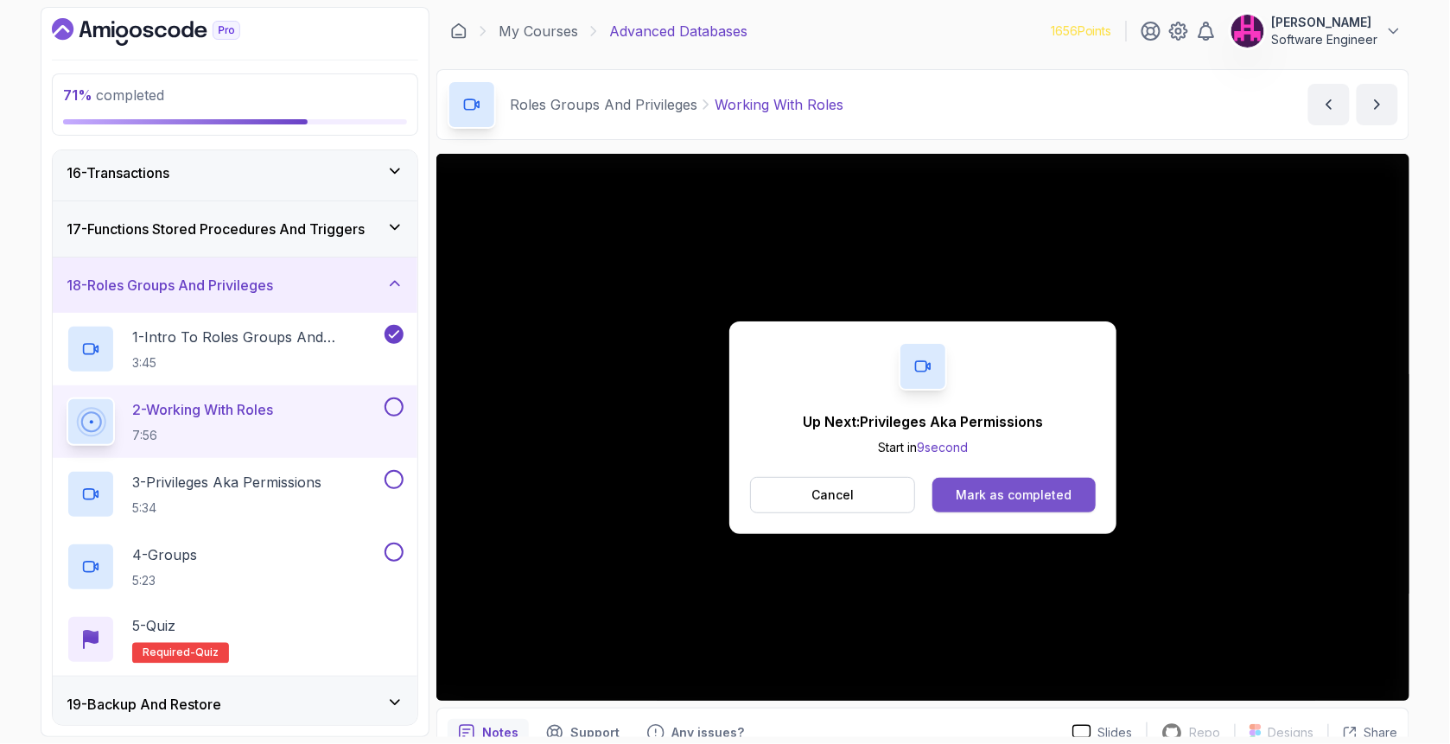
click at [978, 489] on div "Mark as completed" at bounding box center [1013, 494] width 116 height 17
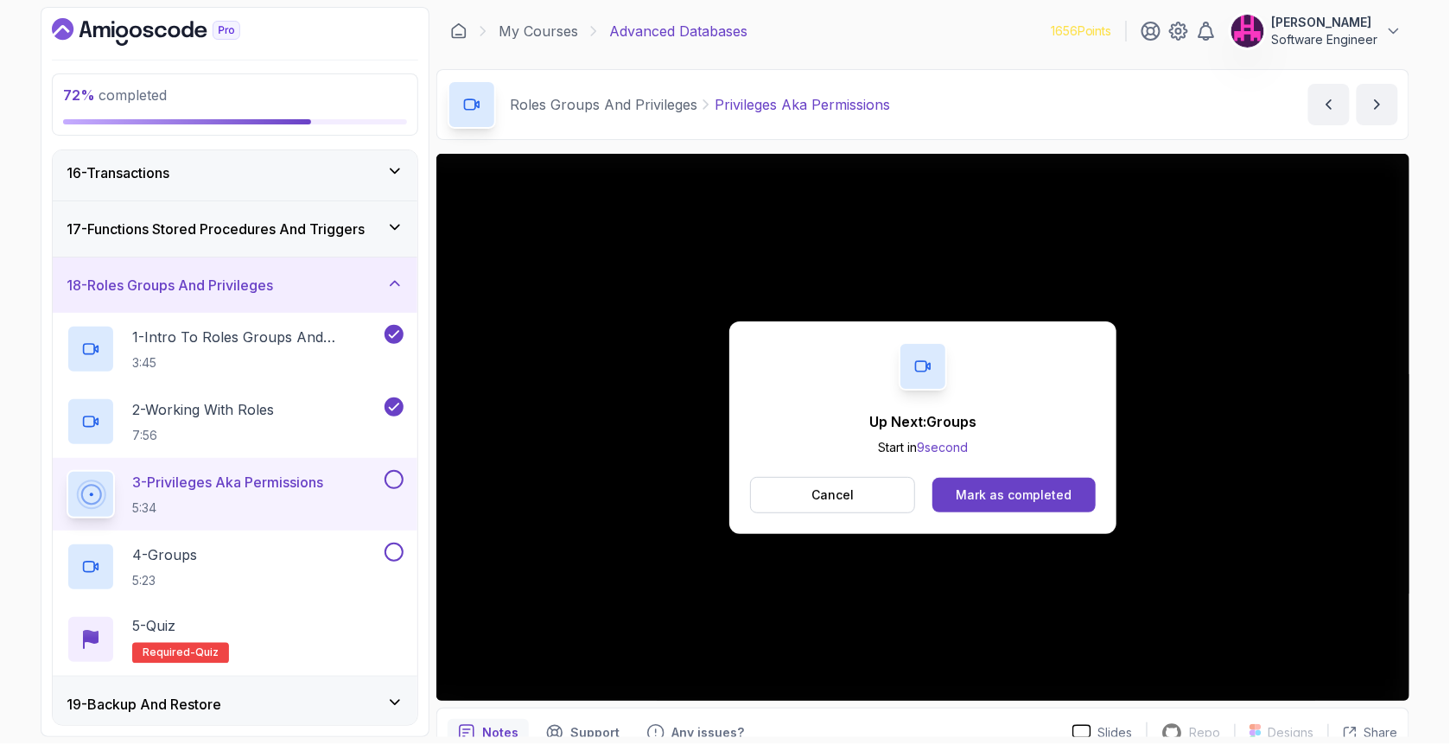
click at [991, 513] on div "Up Next: Groups Start in 9 second Cancel Mark as completed" at bounding box center [922, 427] width 387 height 213
click at [1012, 503] on div "Mark as completed" at bounding box center [1013, 494] width 116 height 17
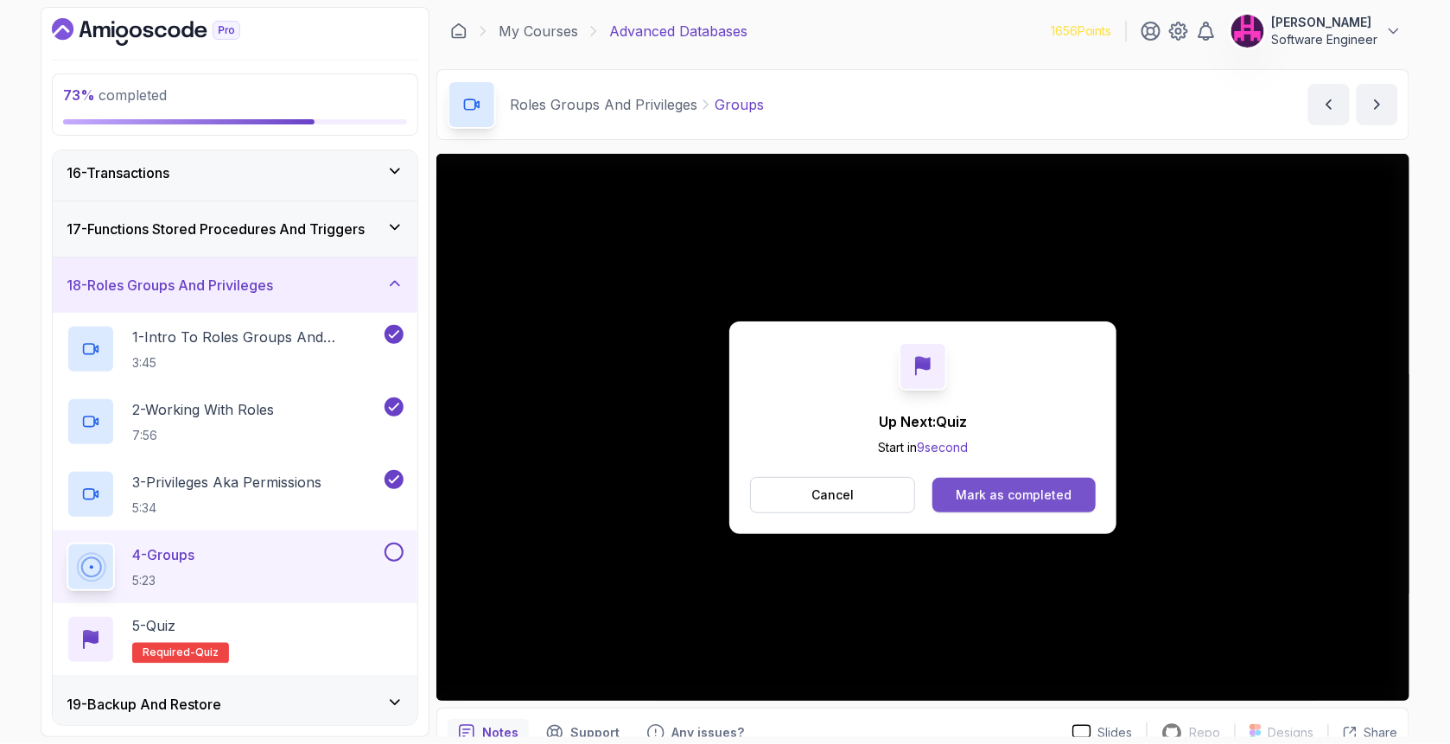
click at [1029, 504] on button "Mark as completed" at bounding box center [1013, 495] width 163 height 35
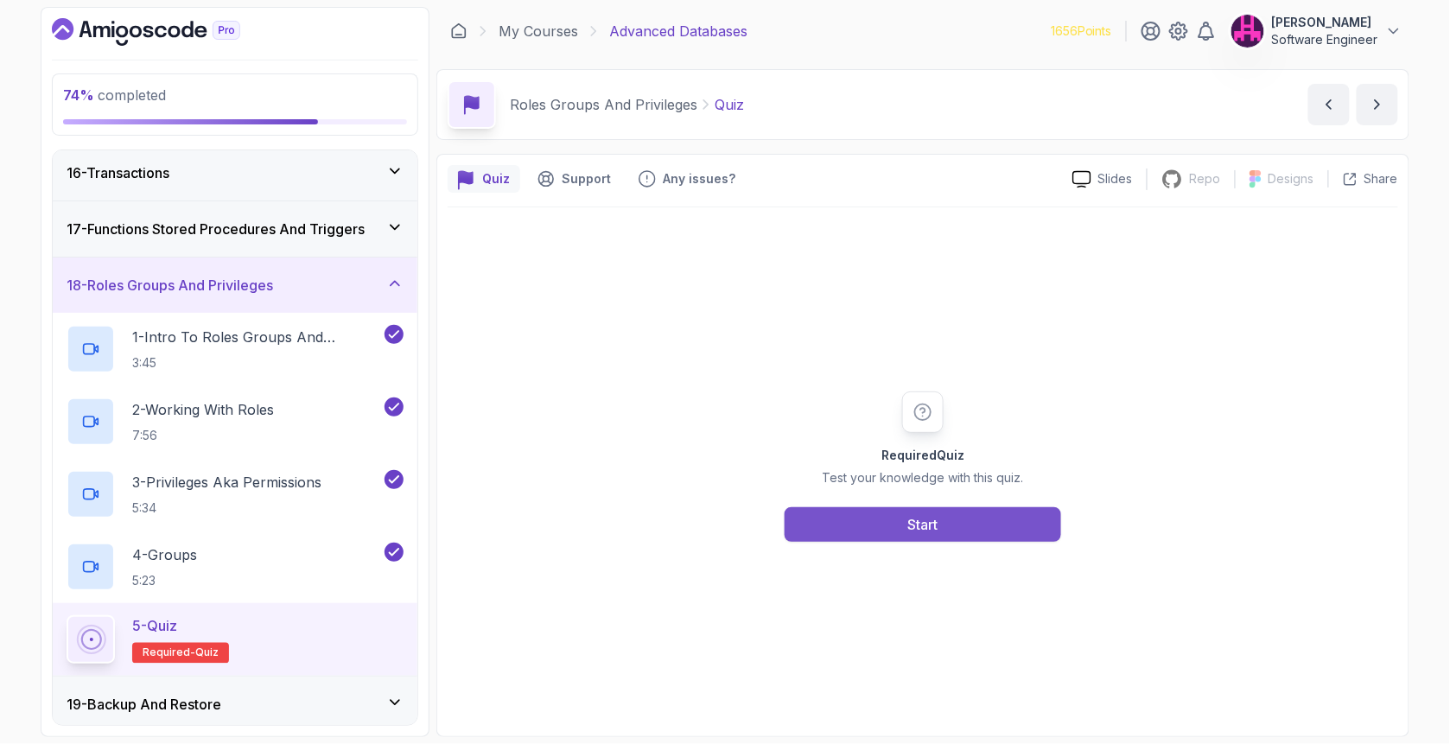
click at [933, 536] on button "Start" at bounding box center [922, 524] width 276 height 35
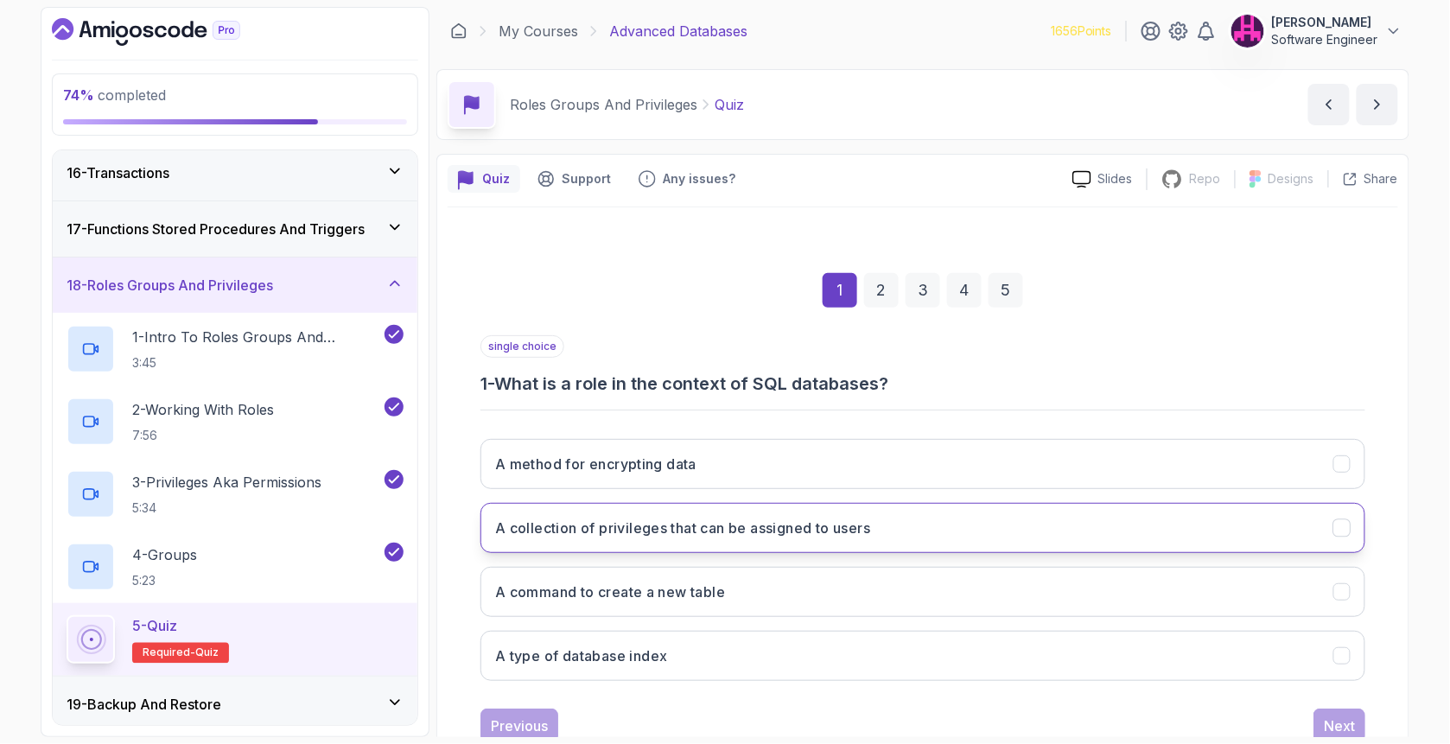
click at [676, 536] on h3 "A collection of privileges that can be assigned to users" at bounding box center [682, 527] width 375 height 21
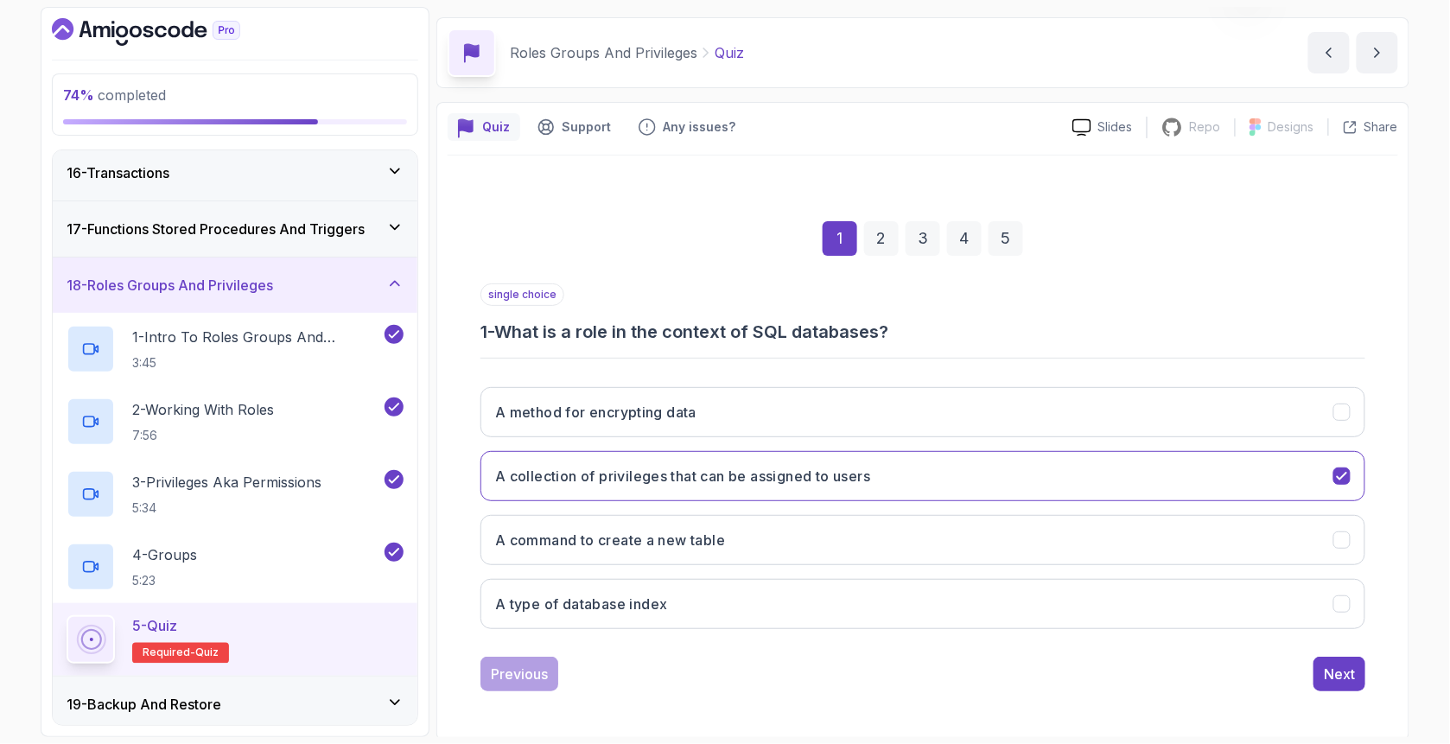
scroll to position [54, 0]
click at [1330, 678] on div "Next" at bounding box center [1338, 672] width 31 height 21
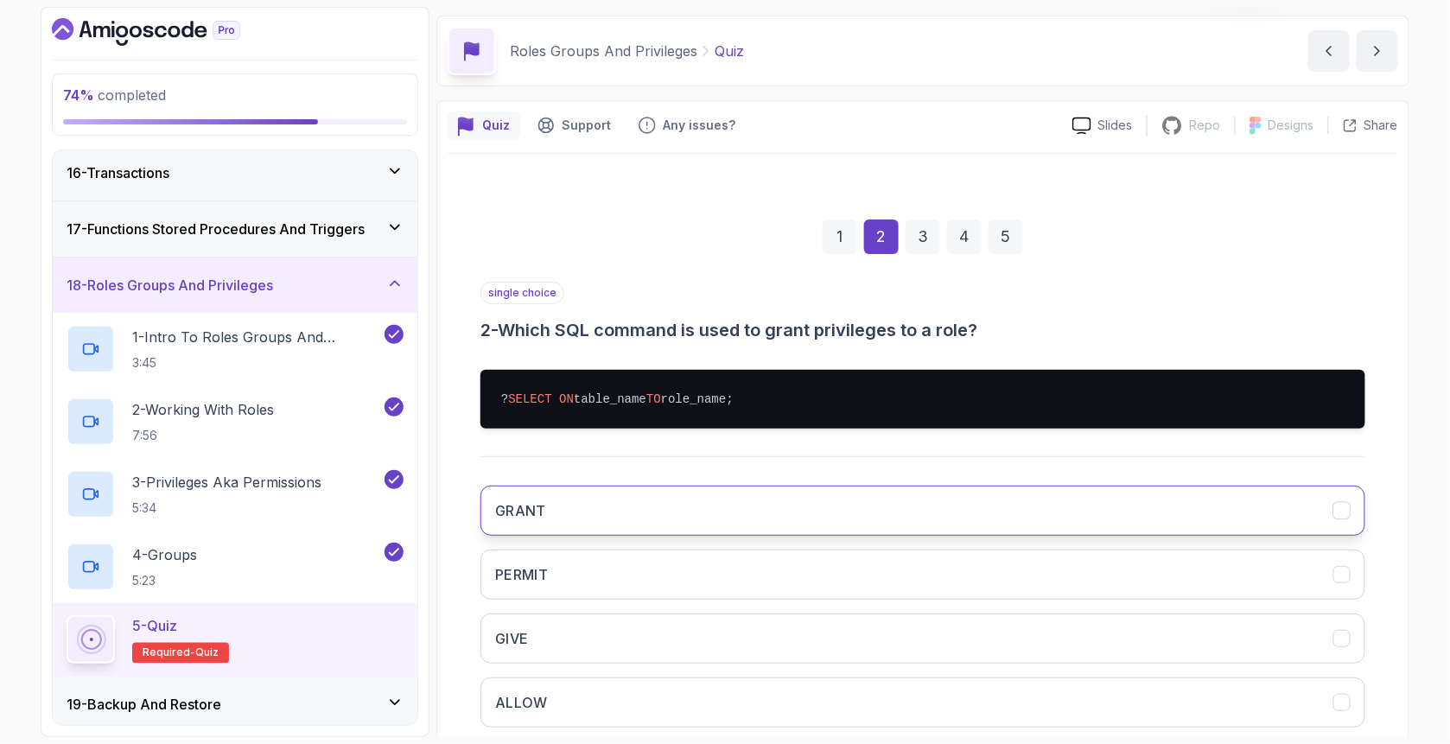
click at [647, 517] on button "GRANT" at bounding box center [922, 510] width 885 height 50
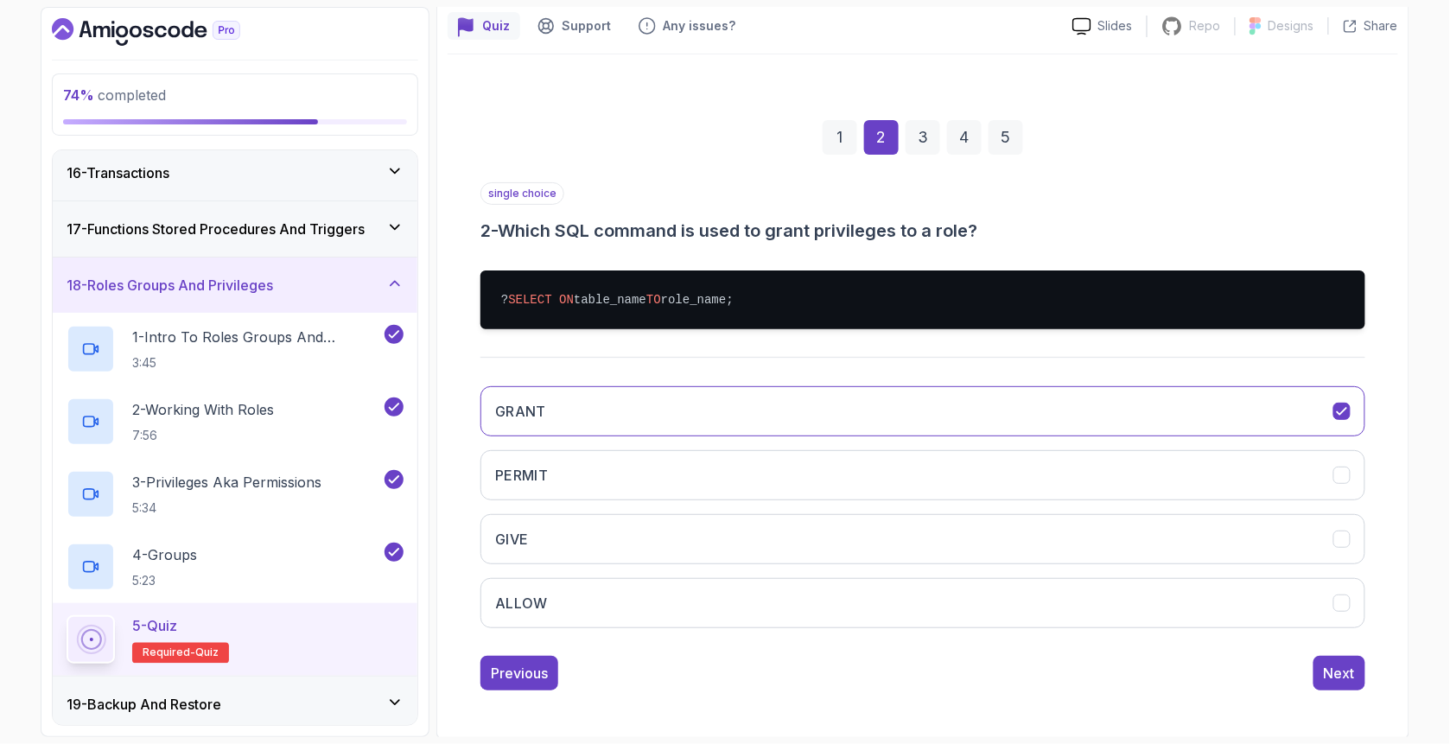
scroll to position [154, 0]
click at [1331, 669] on div "Next" at bounding box center [1338, 672] width 31 height 21
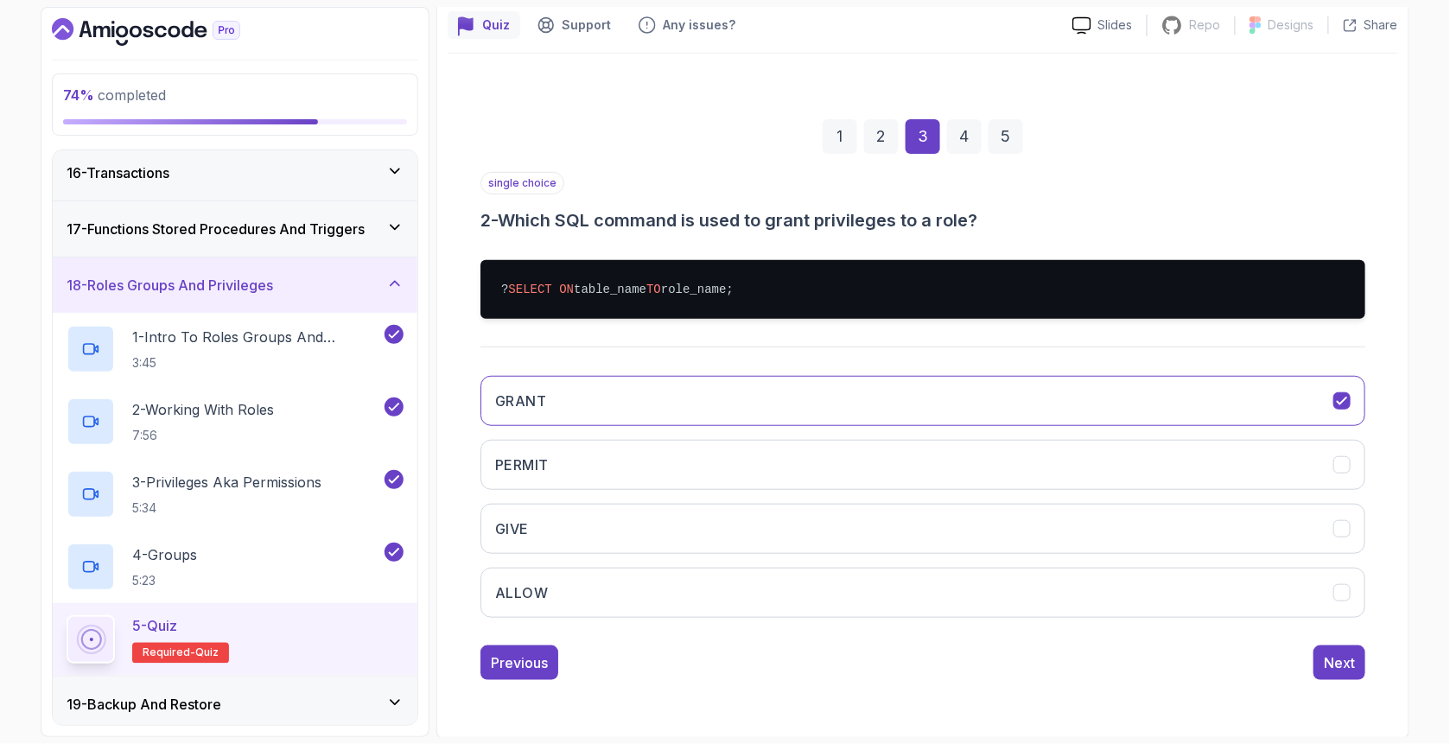
scroll to position [54, 0]
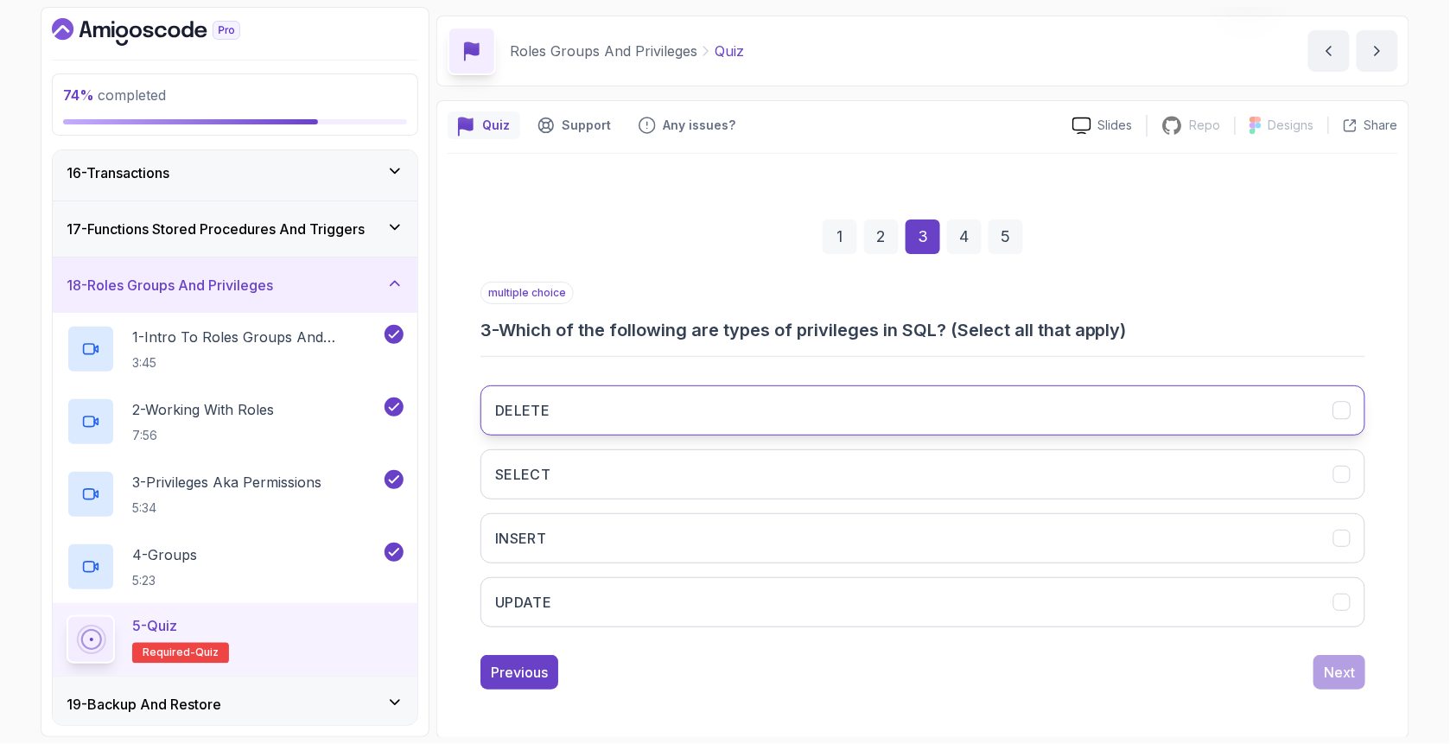
click at [612, 385] on button "DELETE" at bounding box center [922, 410] width 885 height 50
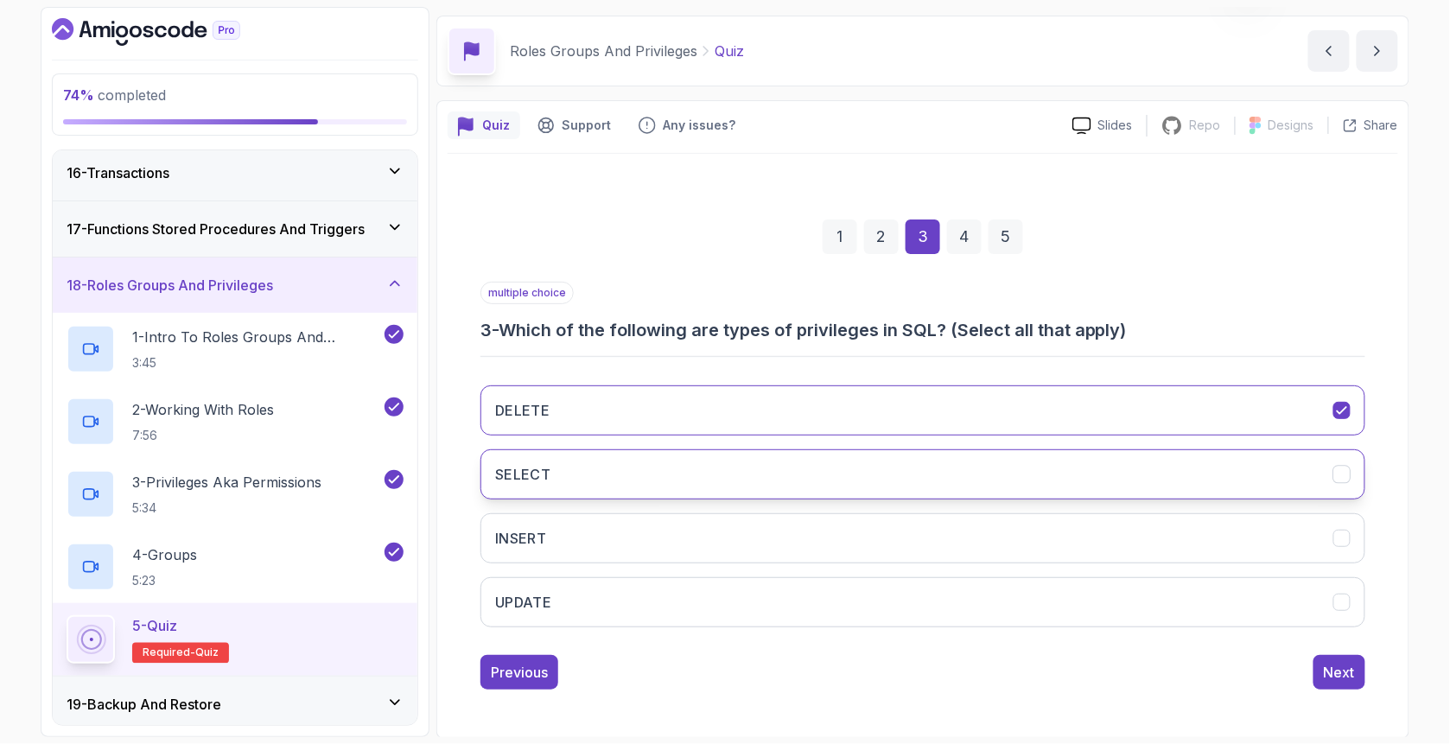
click at [590, 473] on button "SELECT" at bounding box center [922, 474] width 885 height 50
click at [593, 543] on button "INSERT" at bounding box center [922, 538] width 885 height 50
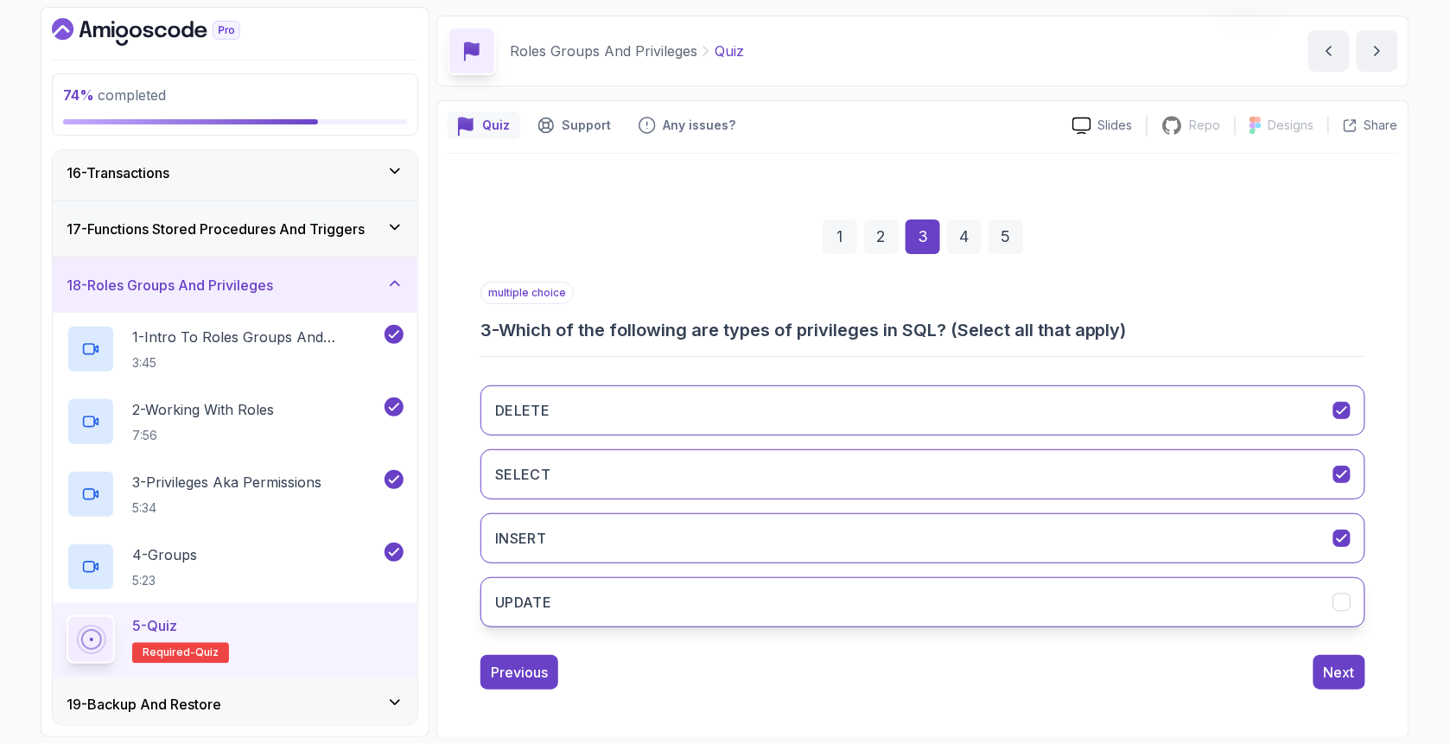
click at [603, 613] on button "UPDATE" at bounding box center [922, 602] width 885 height 50
click at [1351, 663] on div "Next" at bounding box center [1338, 672] width 31 height 21
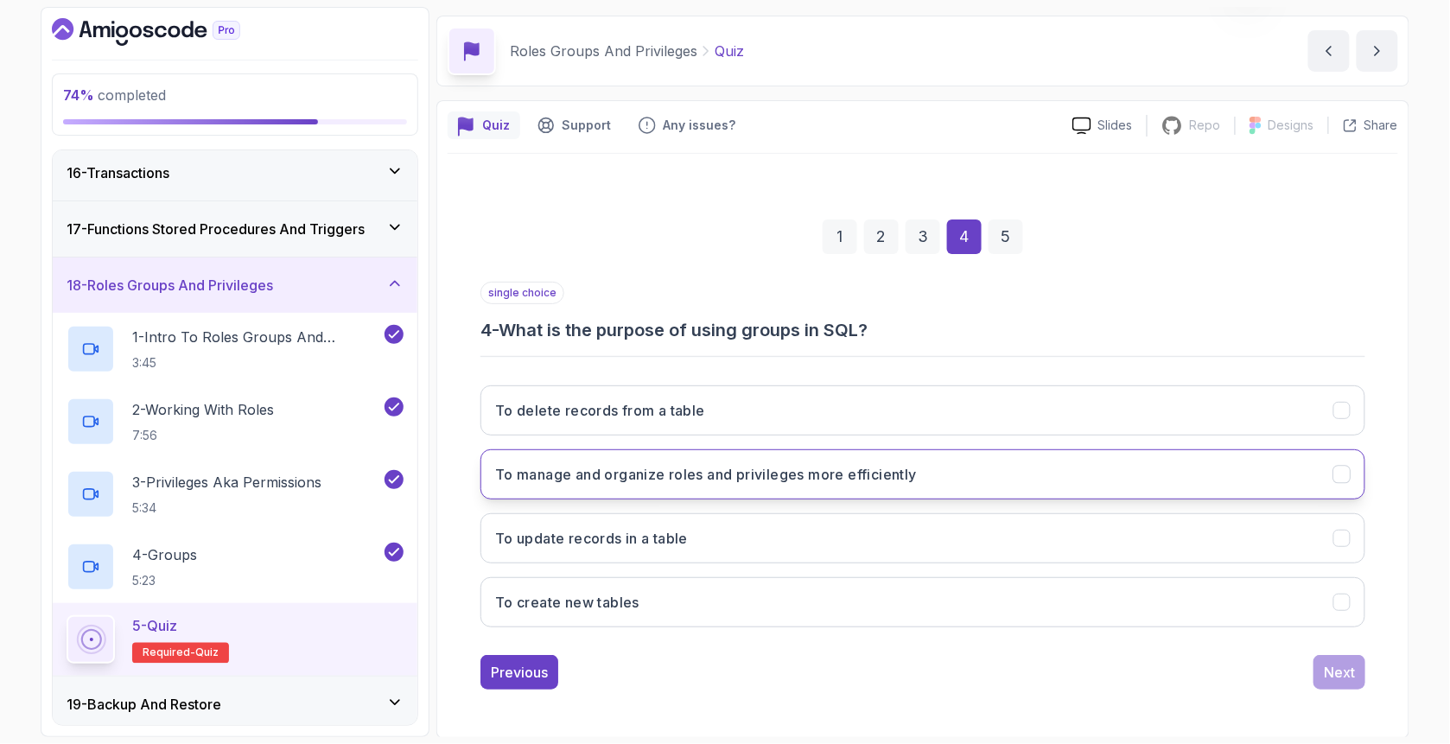
click at [717, 475] on h3 "To manage and organize roles and privileges more efficiently" at bounding box center [706, 474] width 422 height 21
click at [1315, 681] on button "Next" at bounding box center [1339, 672] width 52 height 35
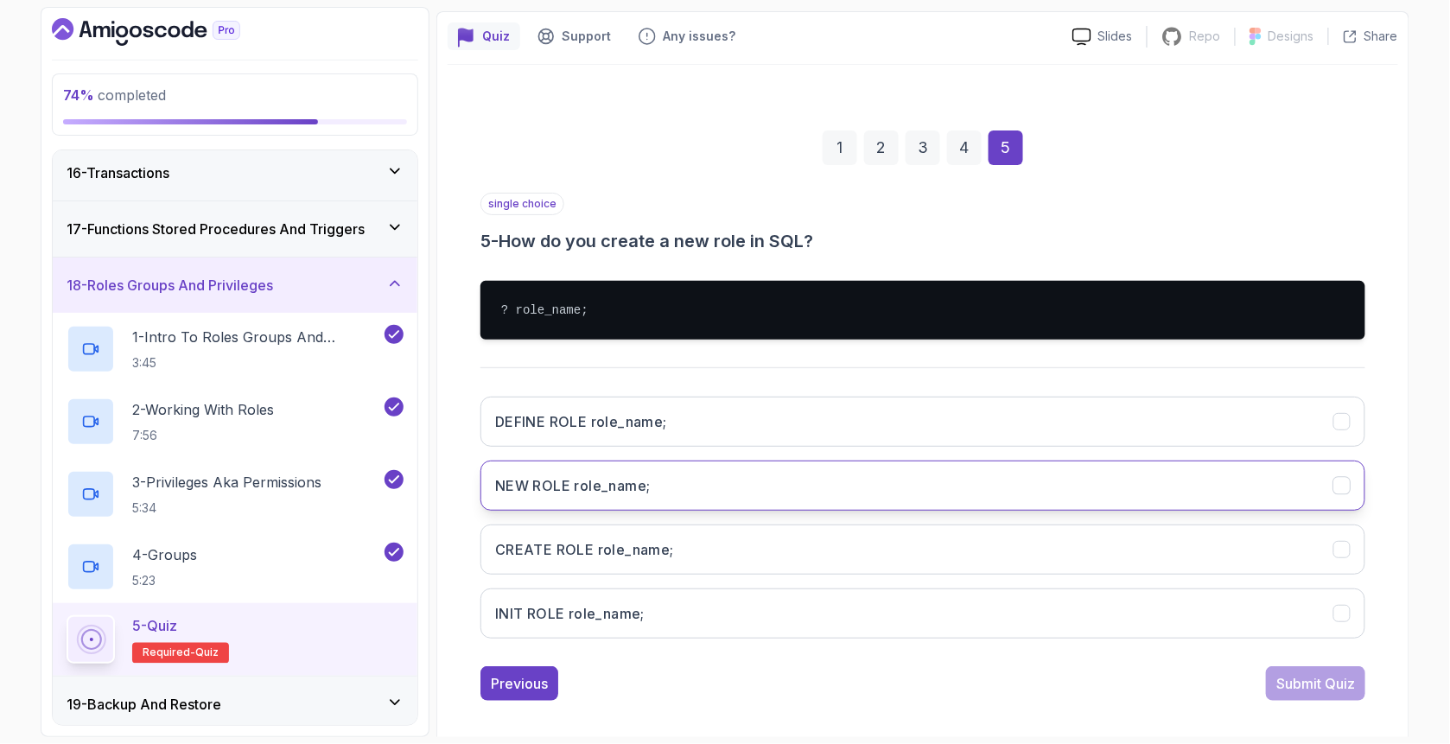
scroll to position [154, 0]
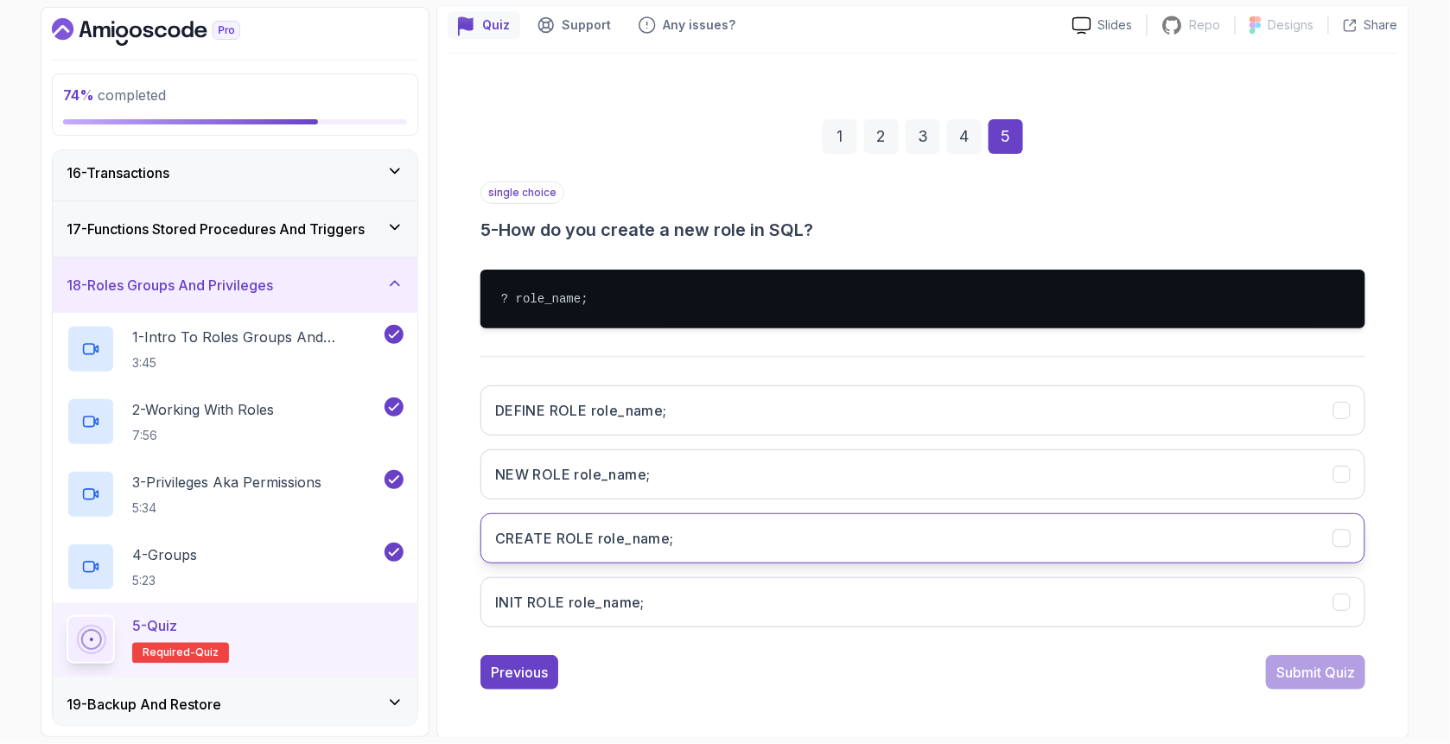
click at [652, 538] on h3 "CREATE ROLE role_name;" at bounding box center [584, 538] width 179 height 21
click at [1311, 662] on div "Submit Quiz" at bounding box center [1315, 672] width 79 height 21
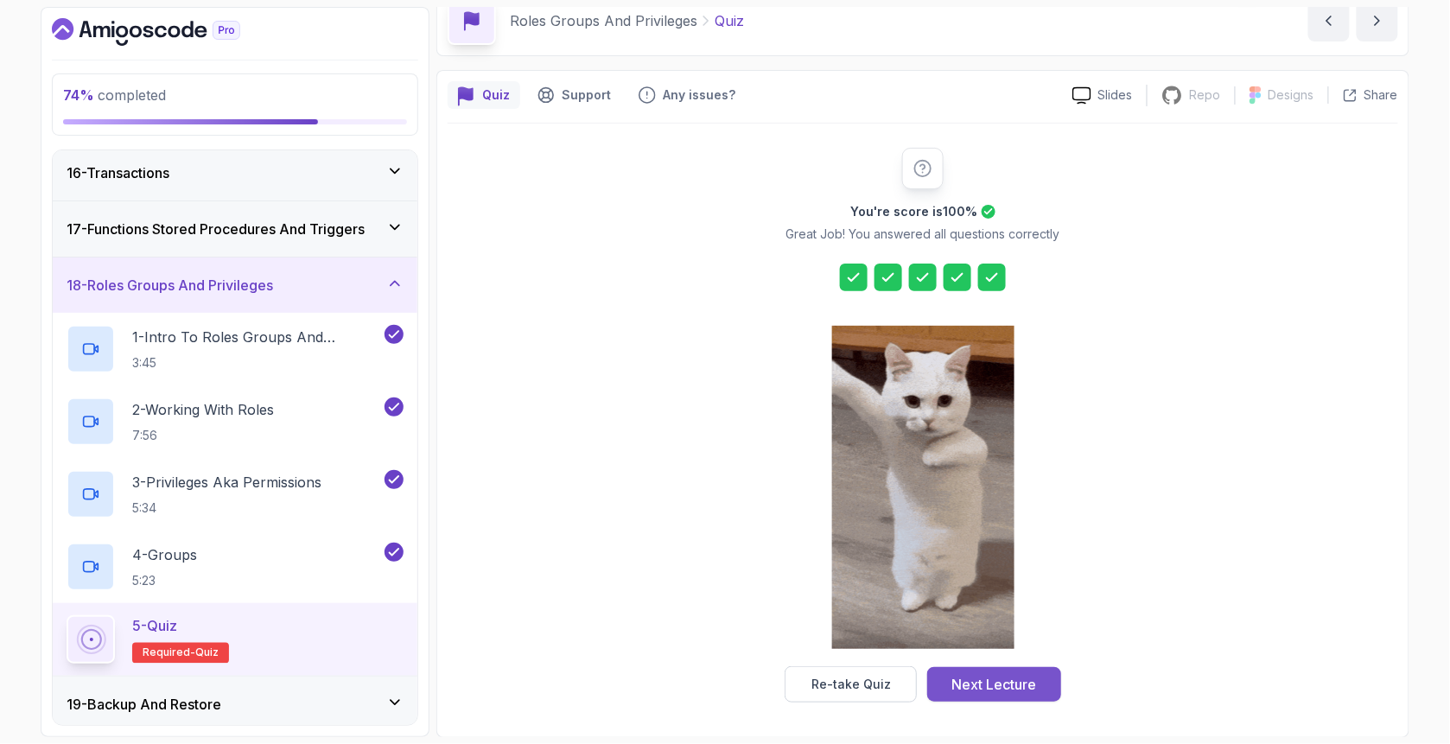
click at [1033, 675] on div "Next Lecture" at bounding box center [994, 684] width 85 height 21
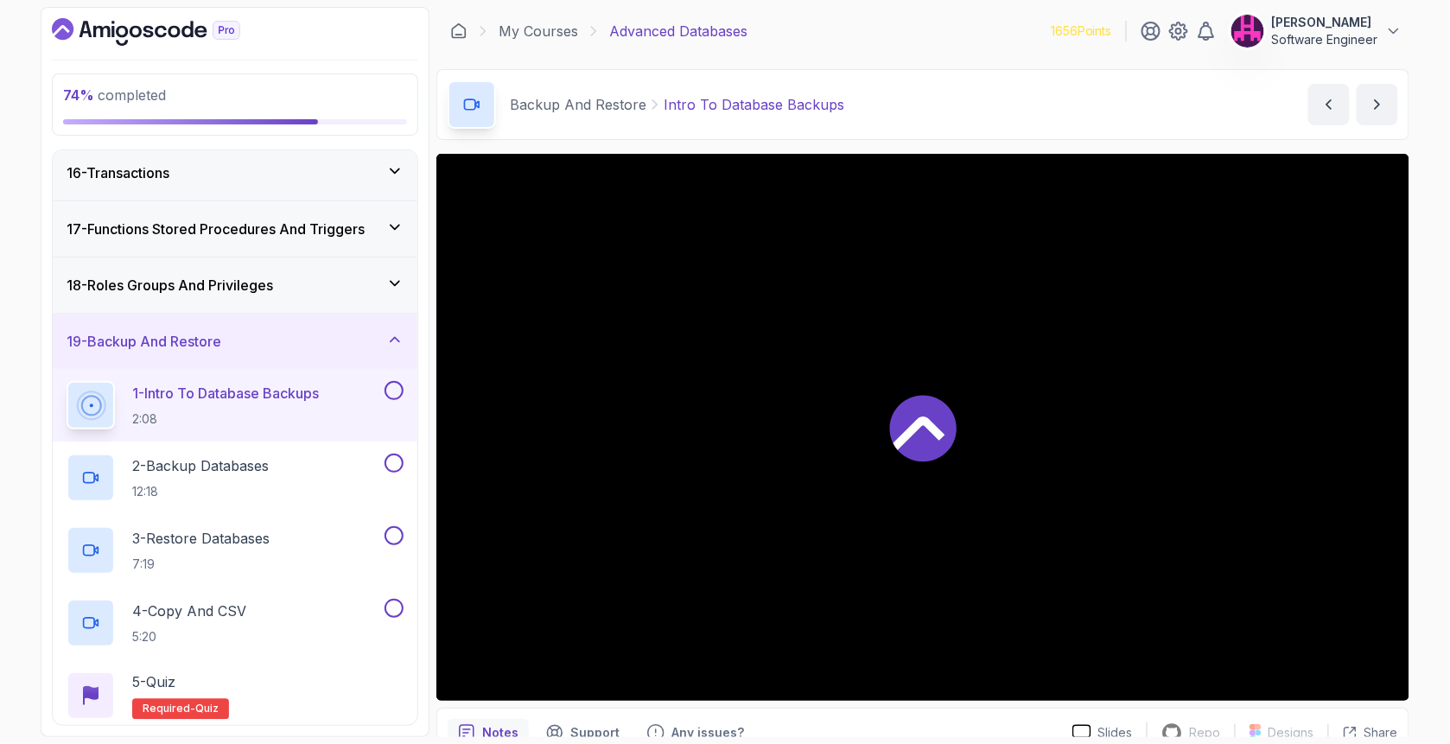
scroll to position [1020, 0]
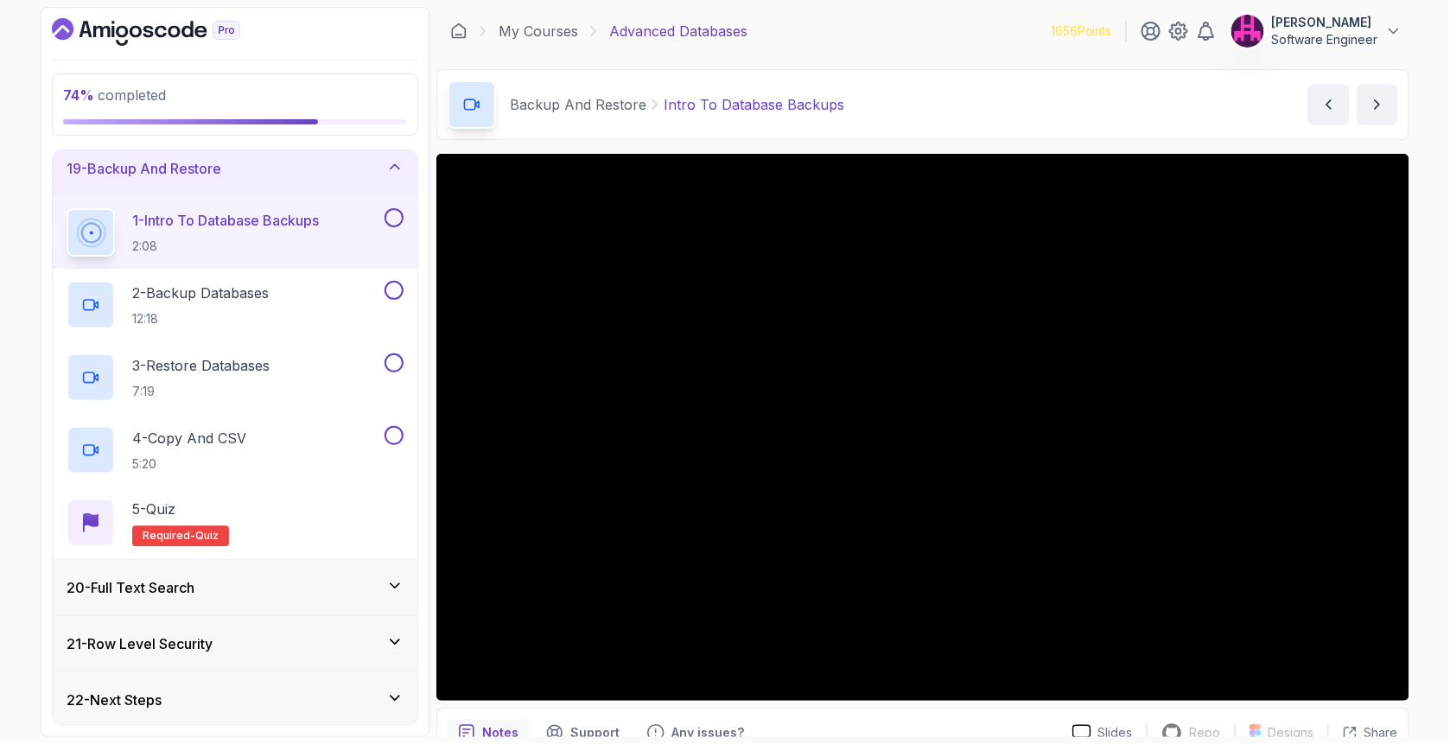
click at [344, 708] on div "22 - Next Steps" at bounding box center [235, 699] width 365 height 55
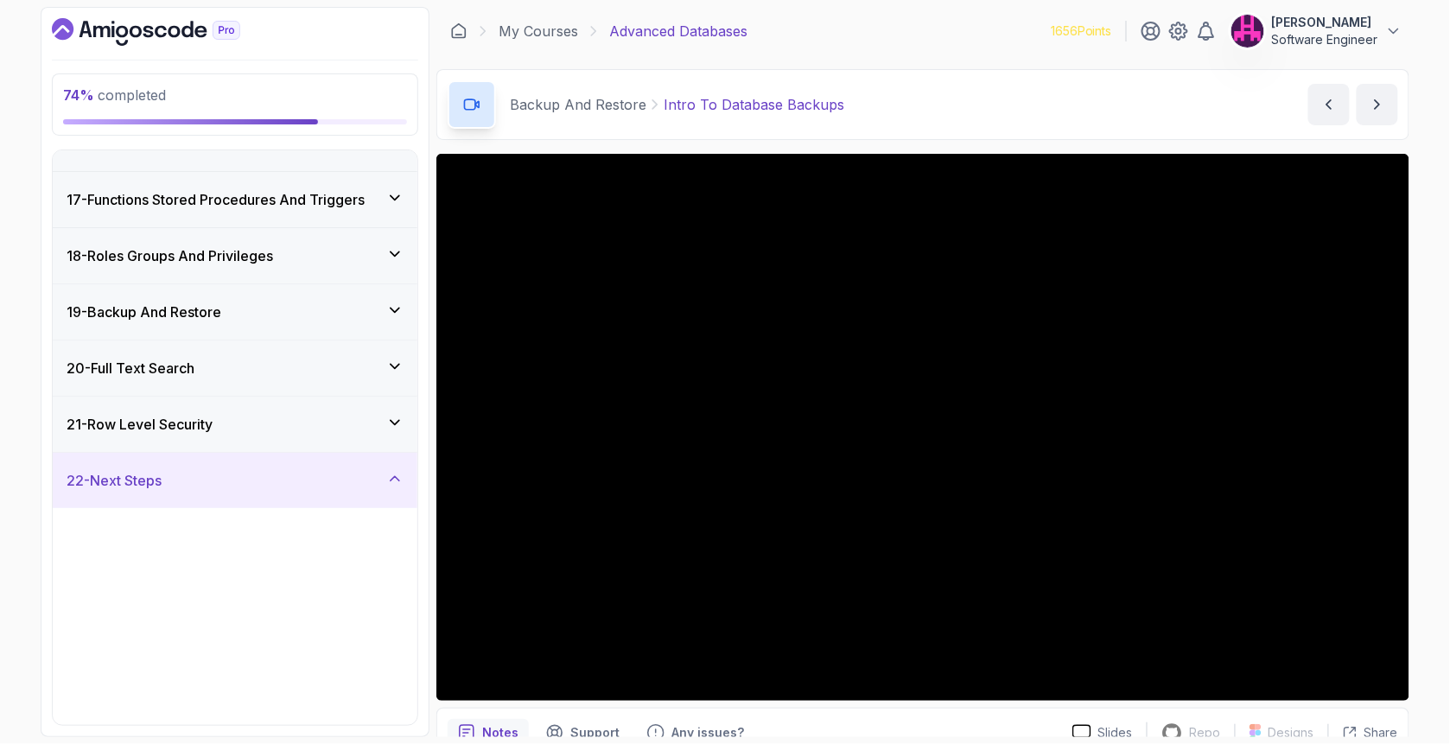
scroll to position [875, 0]
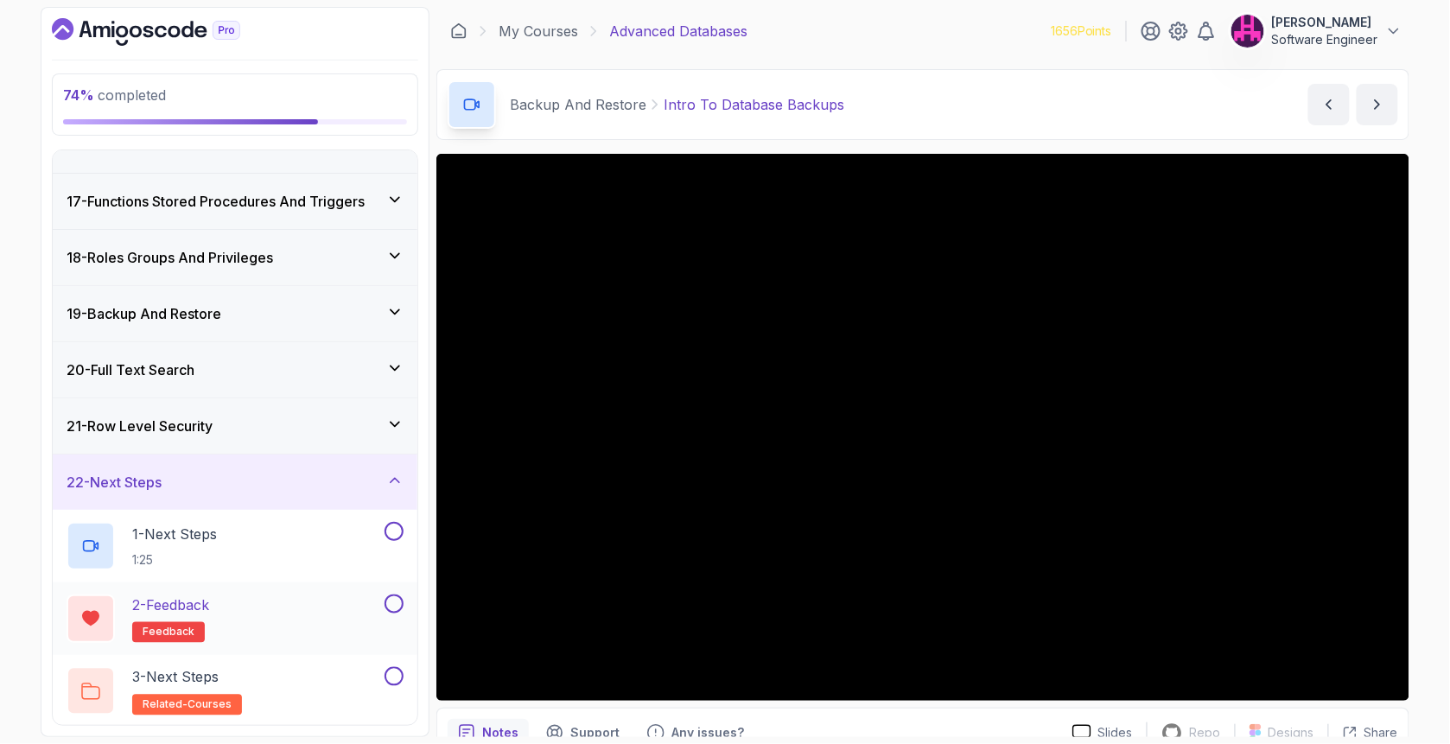
click at [395, 603] on button at bounding box center [393, 603] width 19 height 19
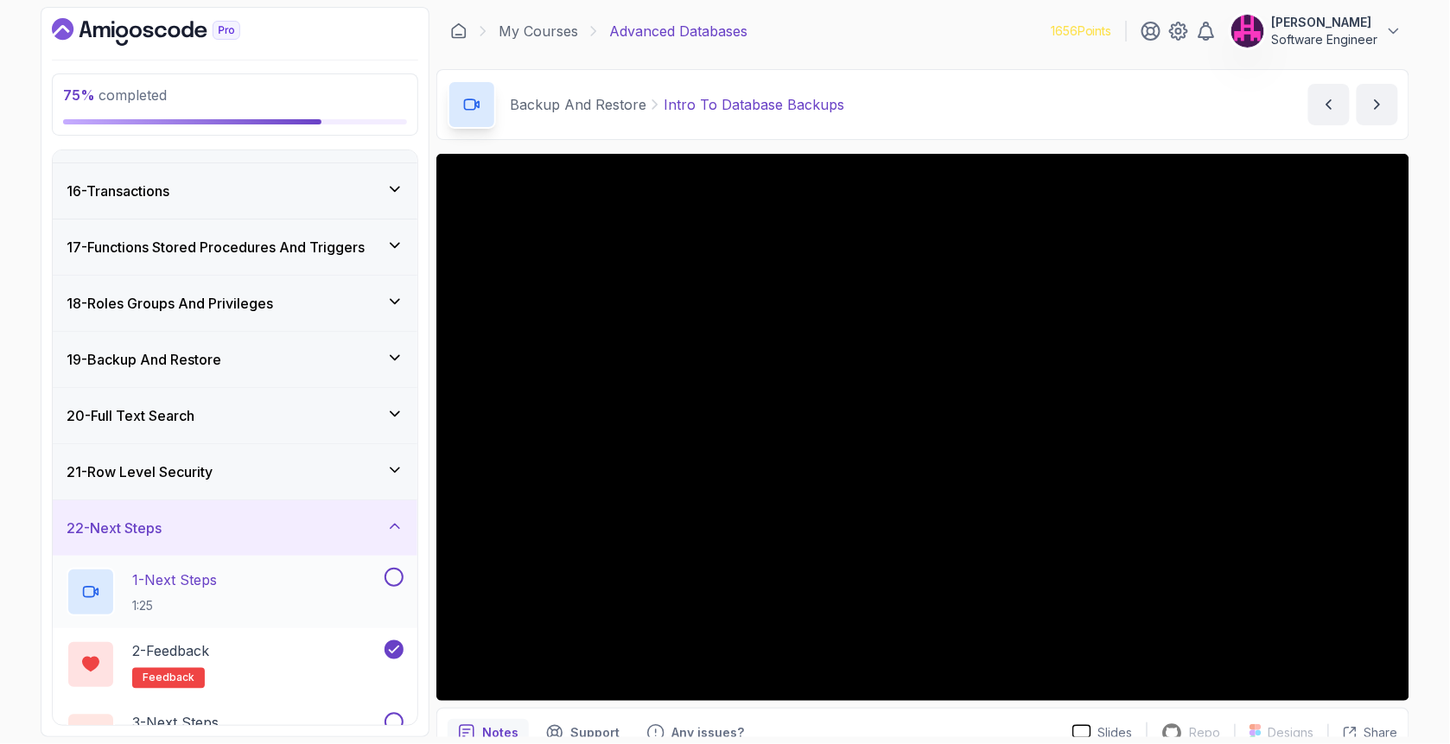
scroll to position [702, 0]
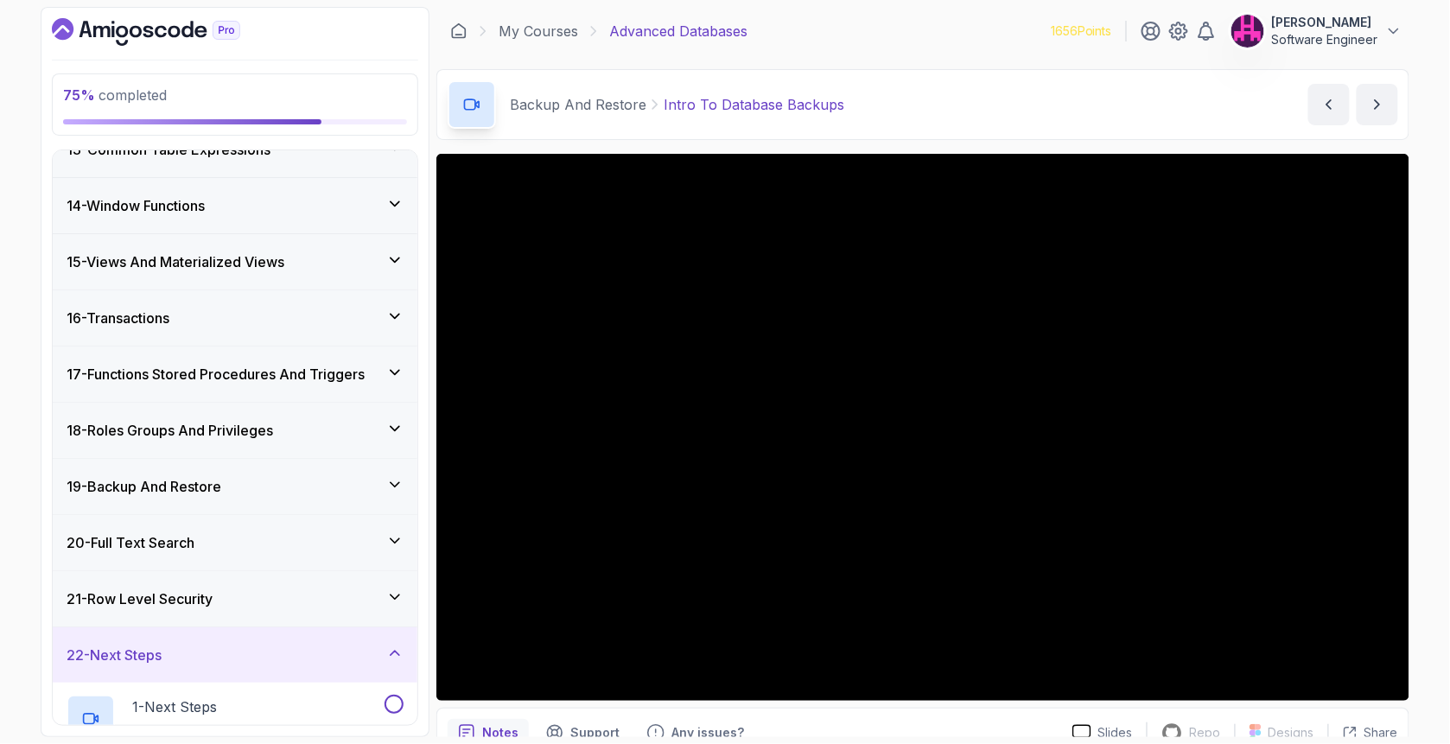
click at [400, 489] on icon at bounding box center [394, 484] width 17 height 17
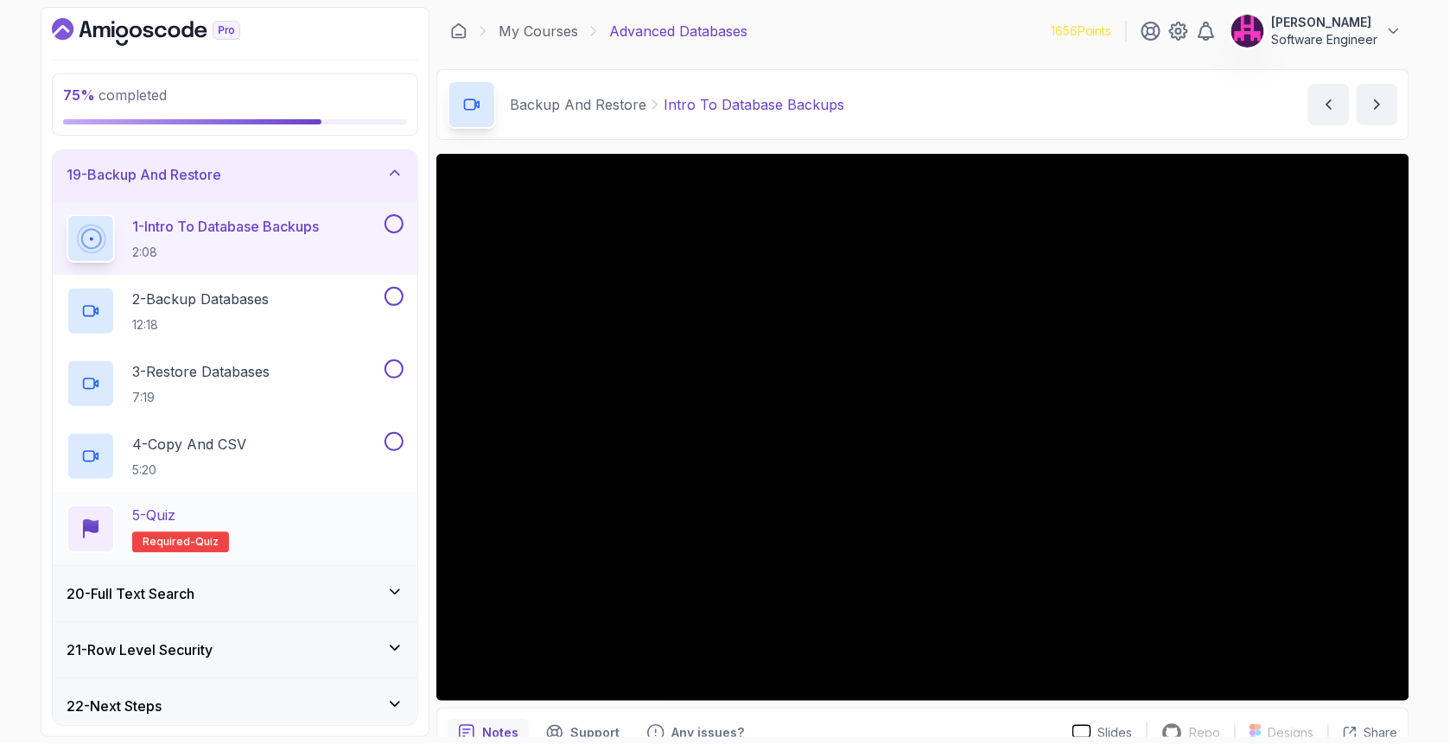
scroll to position [1020, 0]
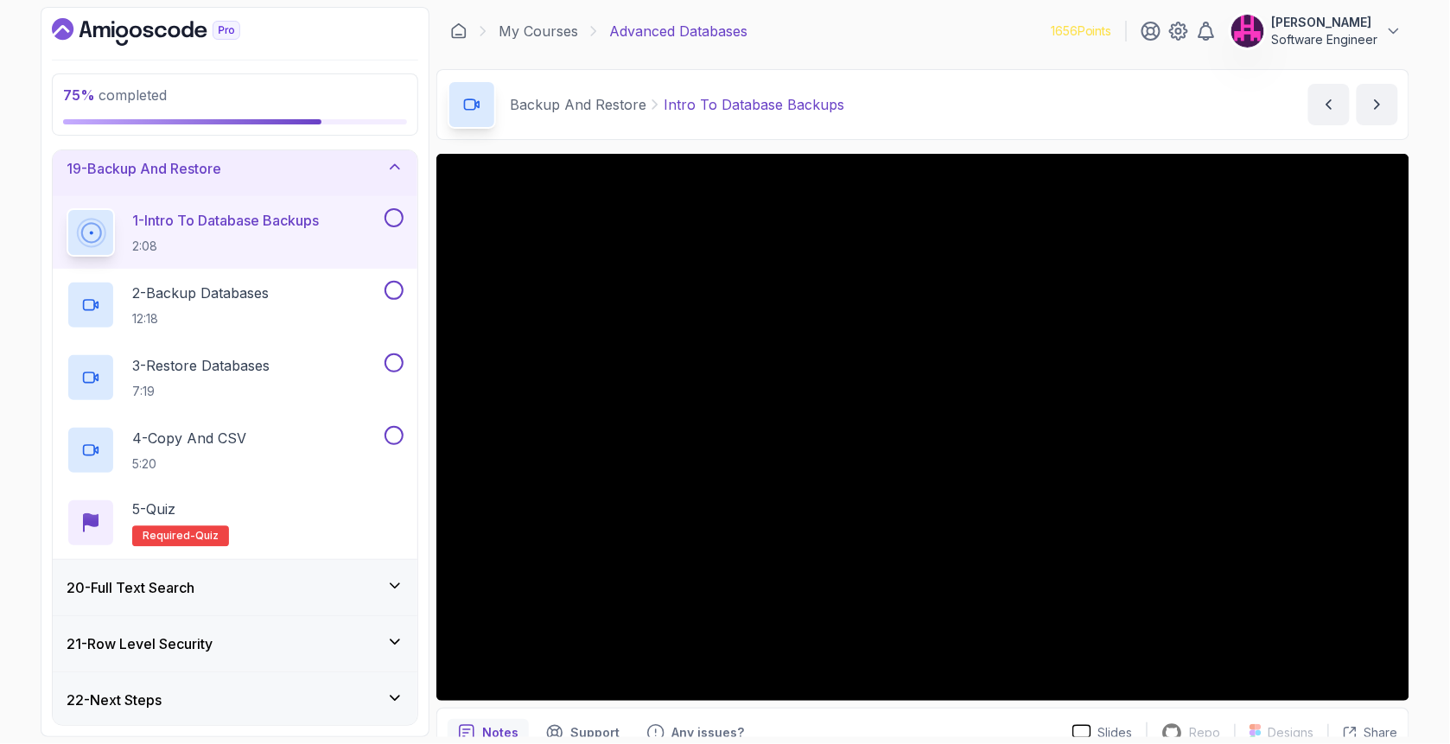
click at [394, 588] on icon at bounding box center [394, 585] width 17 height 17
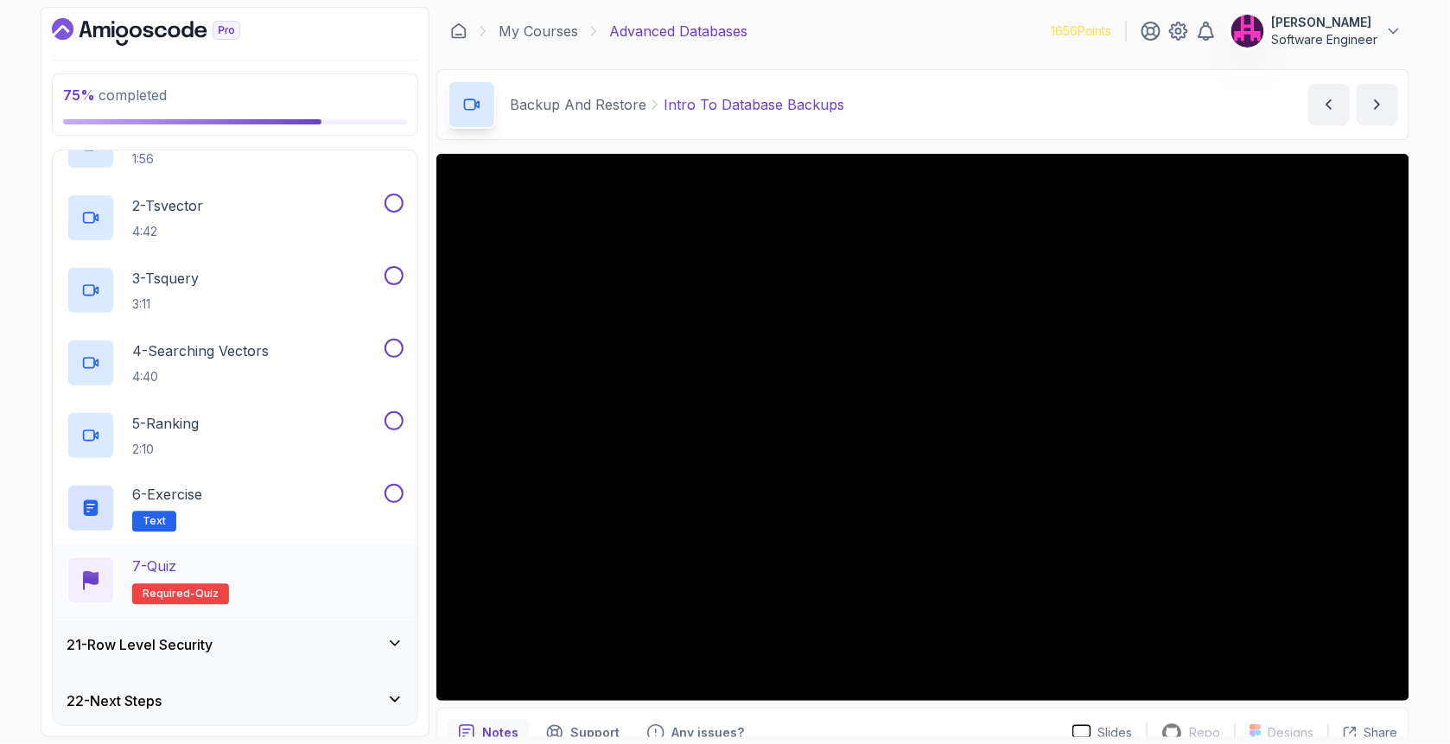
scroll to position [1165, 0]
drag, startPoint x: 399, startPoint y: 644, endPoint x: 389, endPoint y: 644, distance: 10.4
click at [398, 644] on icon at bounding box center [394, 641] width 17 height 17
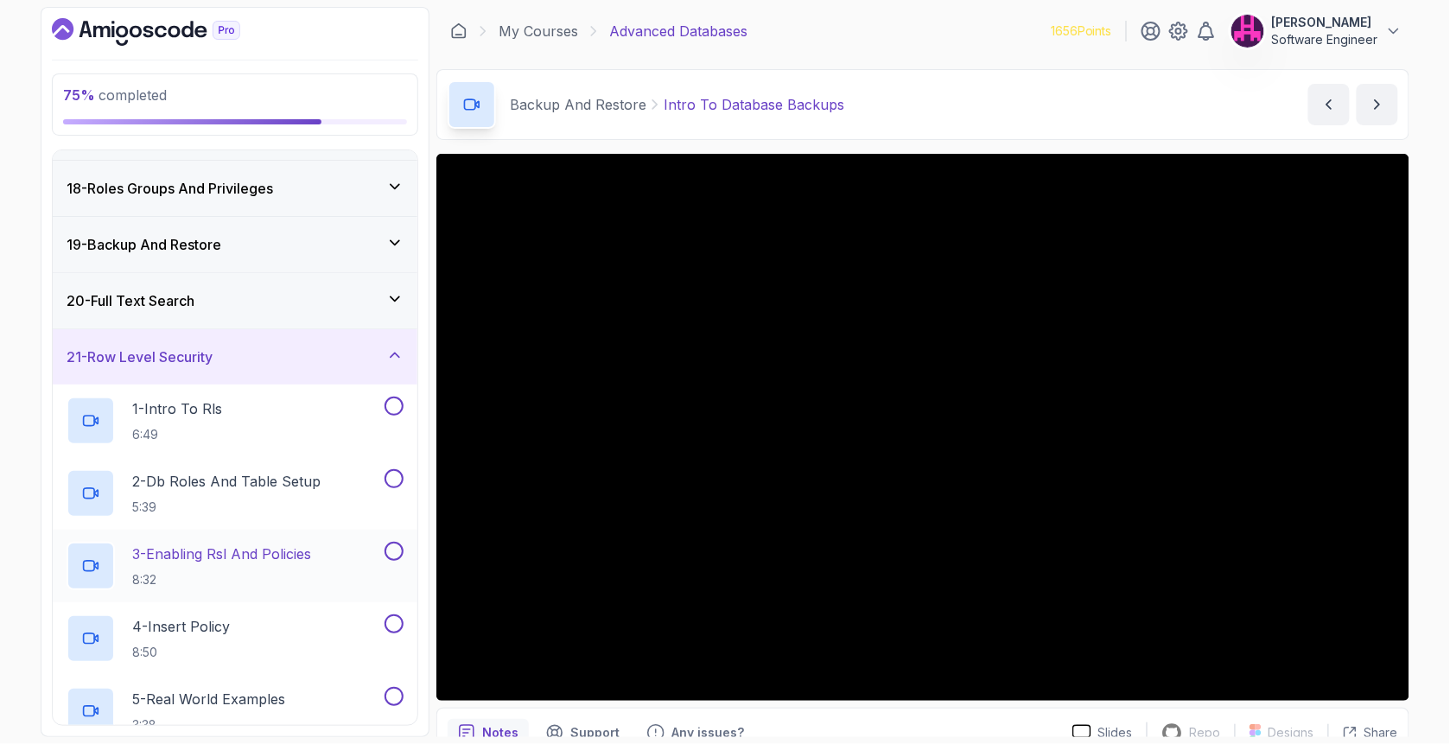
scroll to position [830, 0]
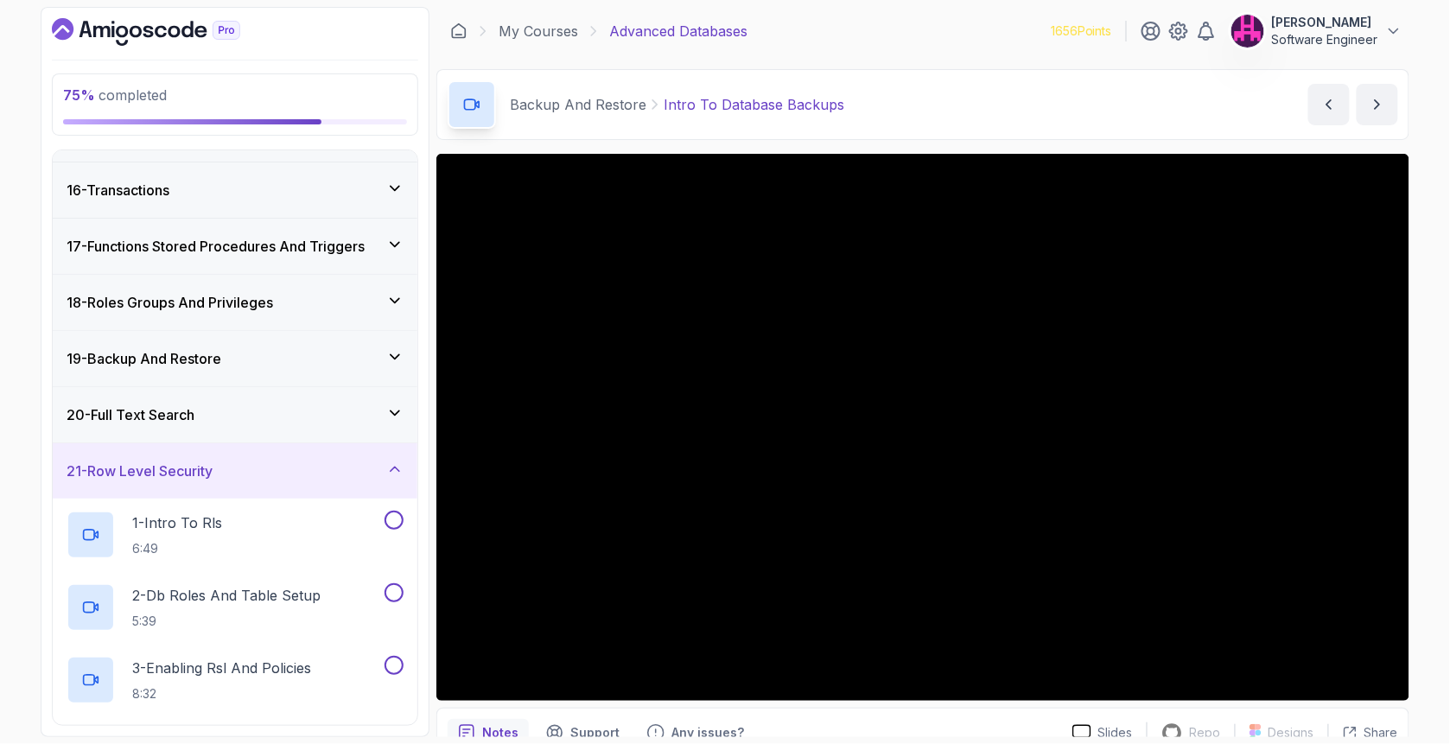
click at [394, 473] on icon at bounding box center [394, 468] width 17 height 17
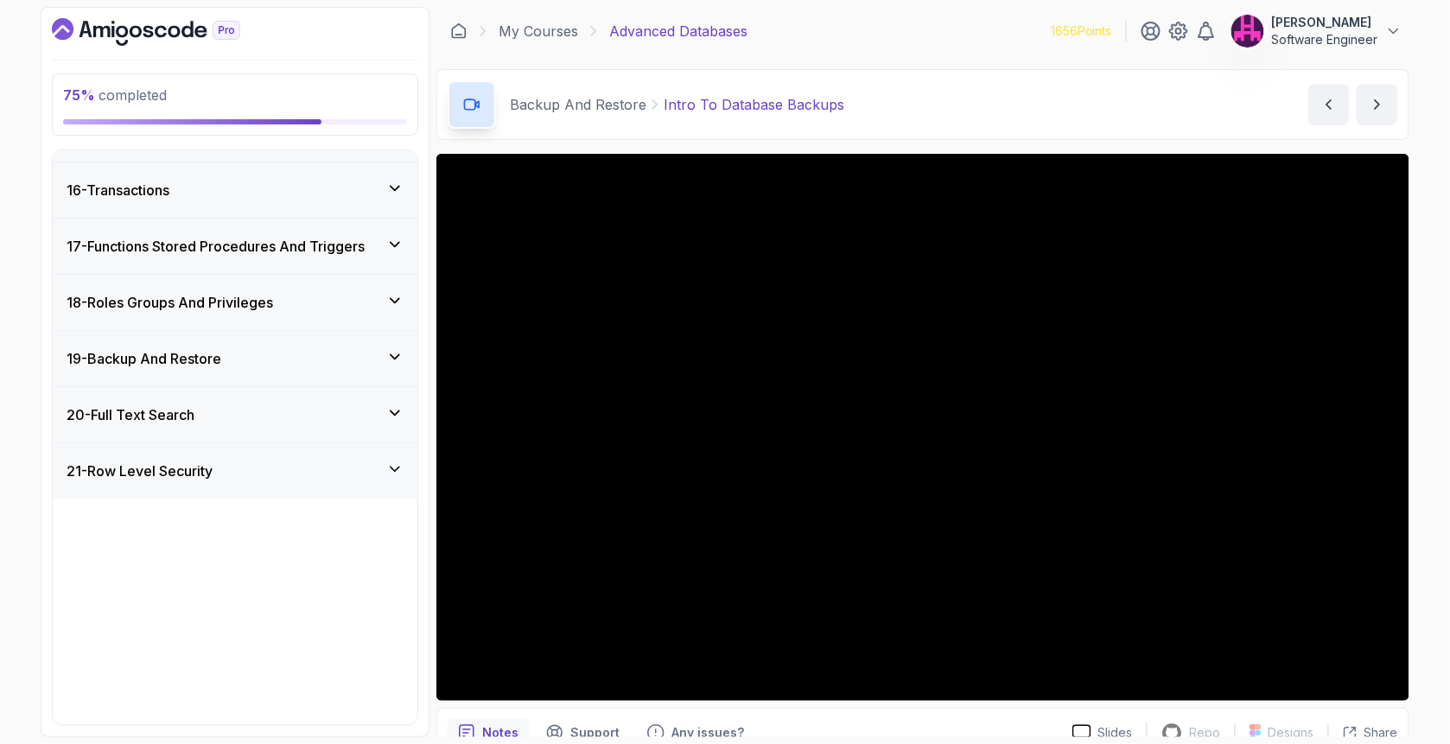
scroll to position [657, 0]
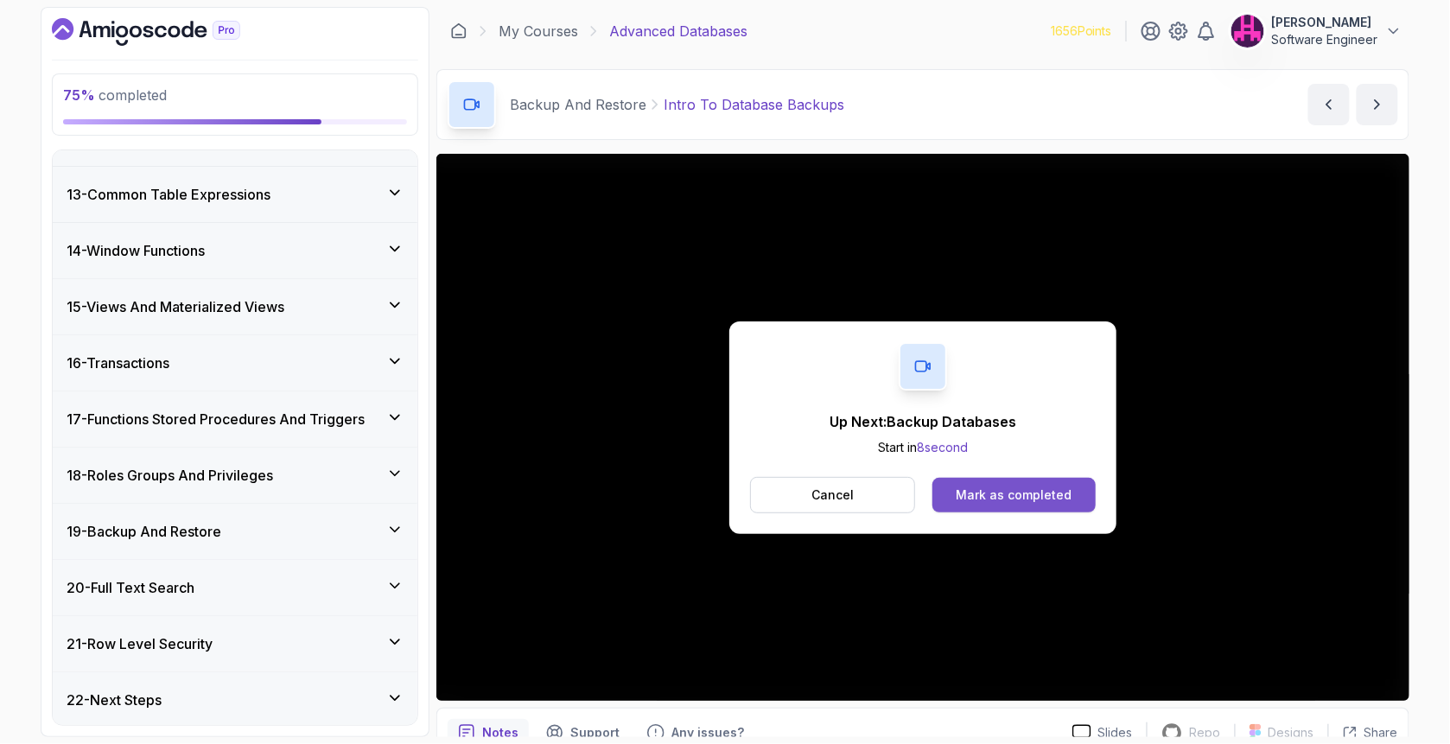
click at [995, 504] on button "Mark as completed" at bounding box center [1013, 495] width 163 height 35
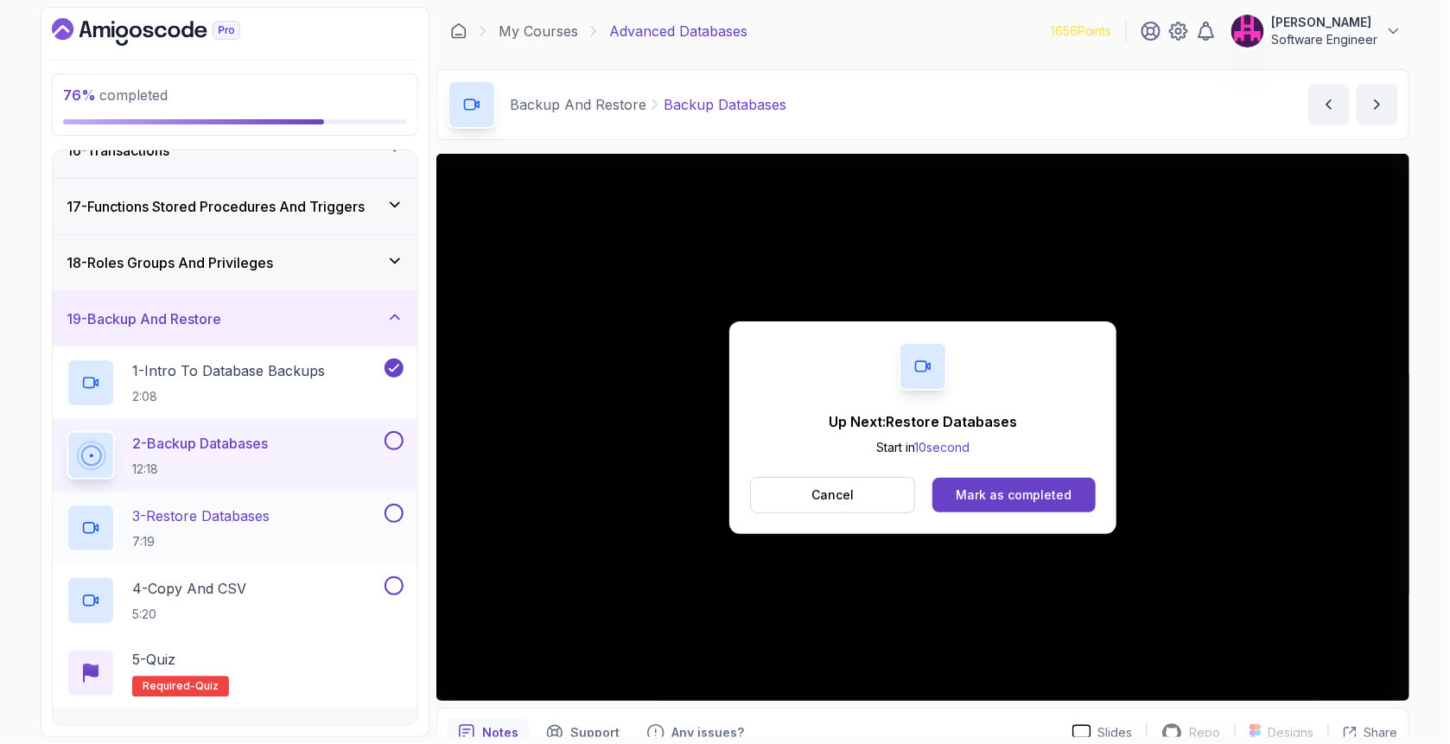
scroll to position [888, 0]
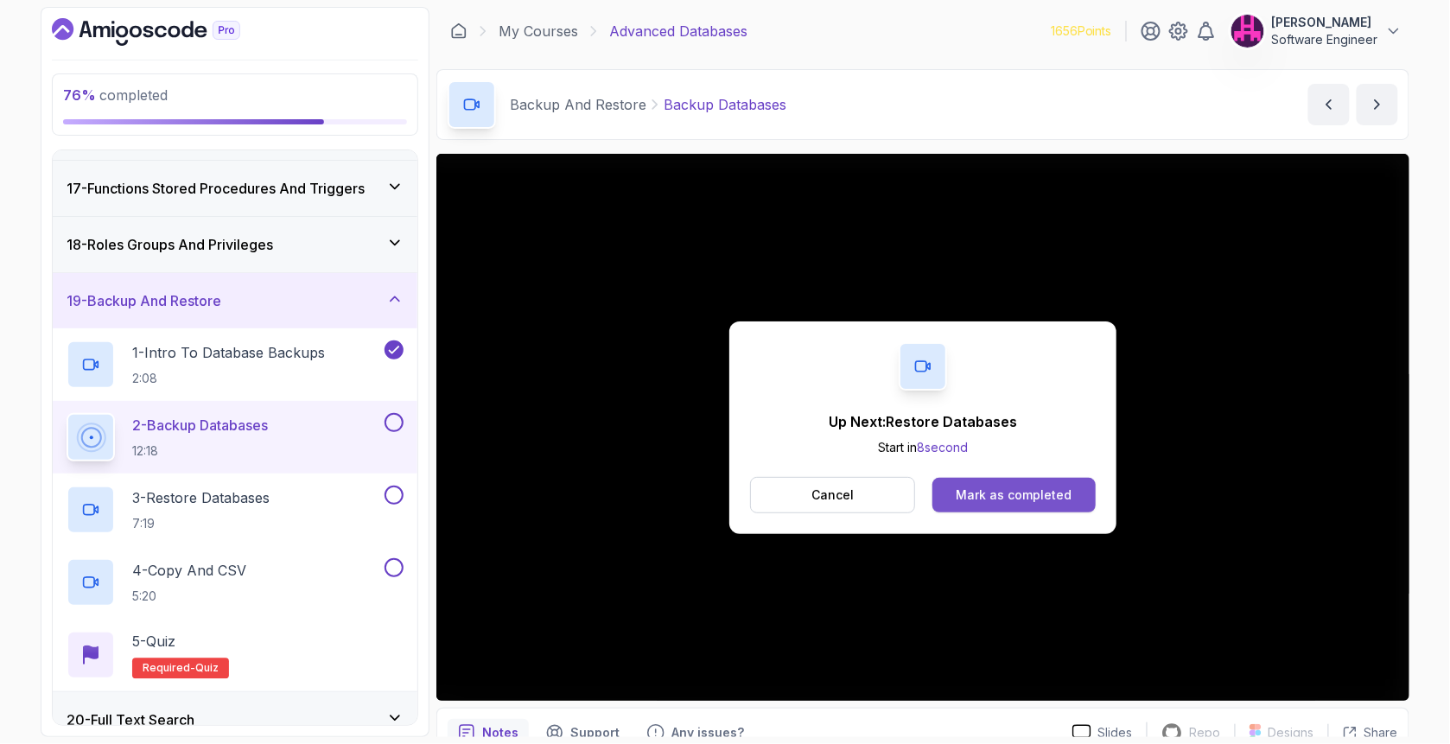
click at [1006, 498] on div "Mark as completed" at bounding box center [1013, 494] width 116 height 17
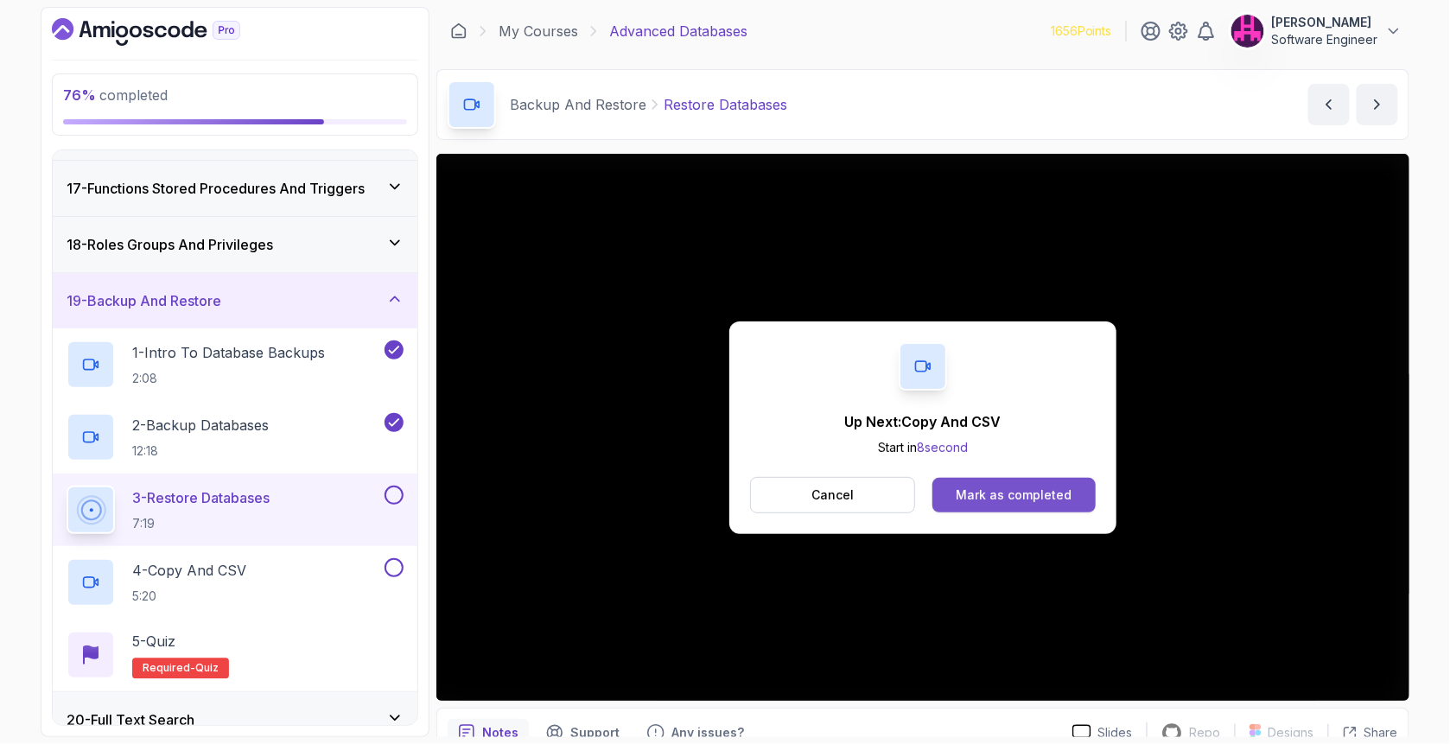
click at [988, 490] on div "Mark as completed" at bounding box center [1013, 494] width 116 height 17
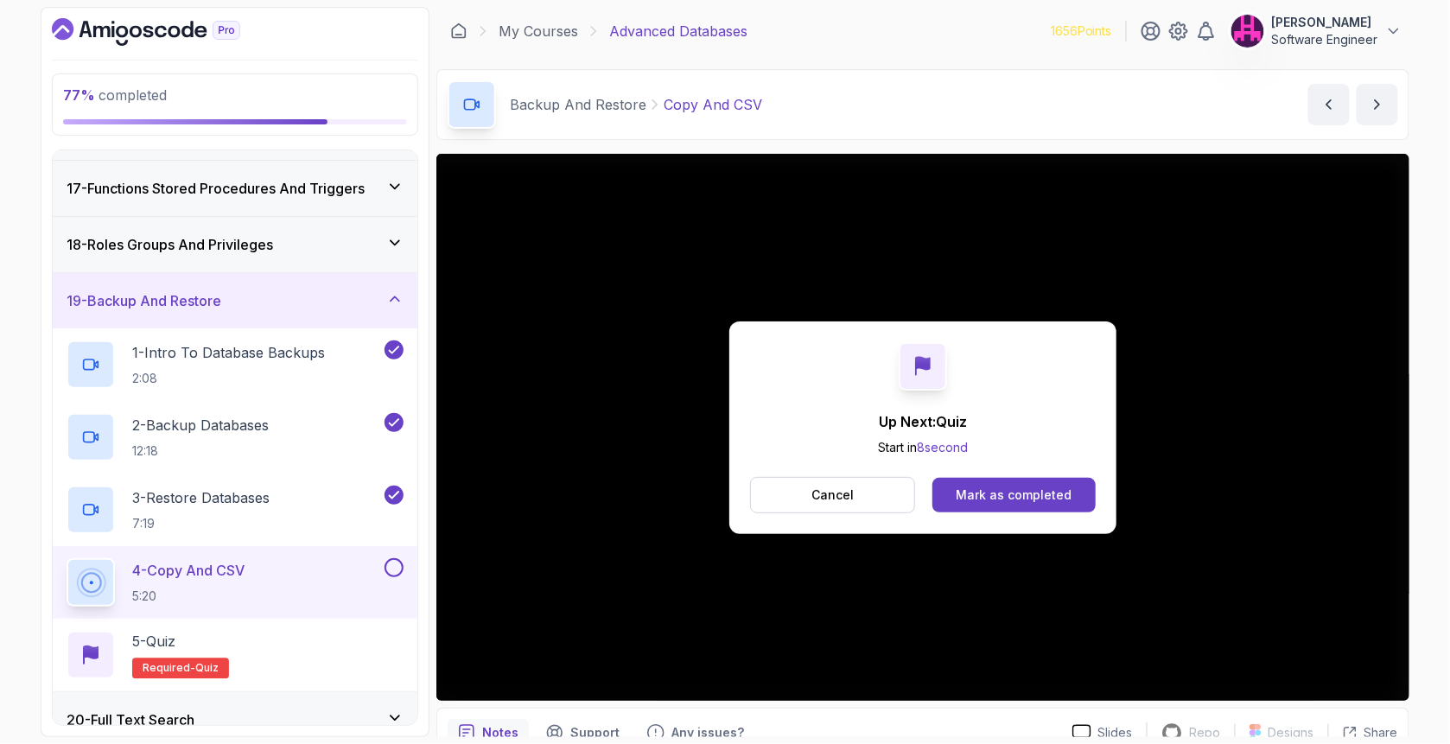
click at [995, 492] on div "Mark as completed" at bounding box center [1013, 494] width 116 height 17
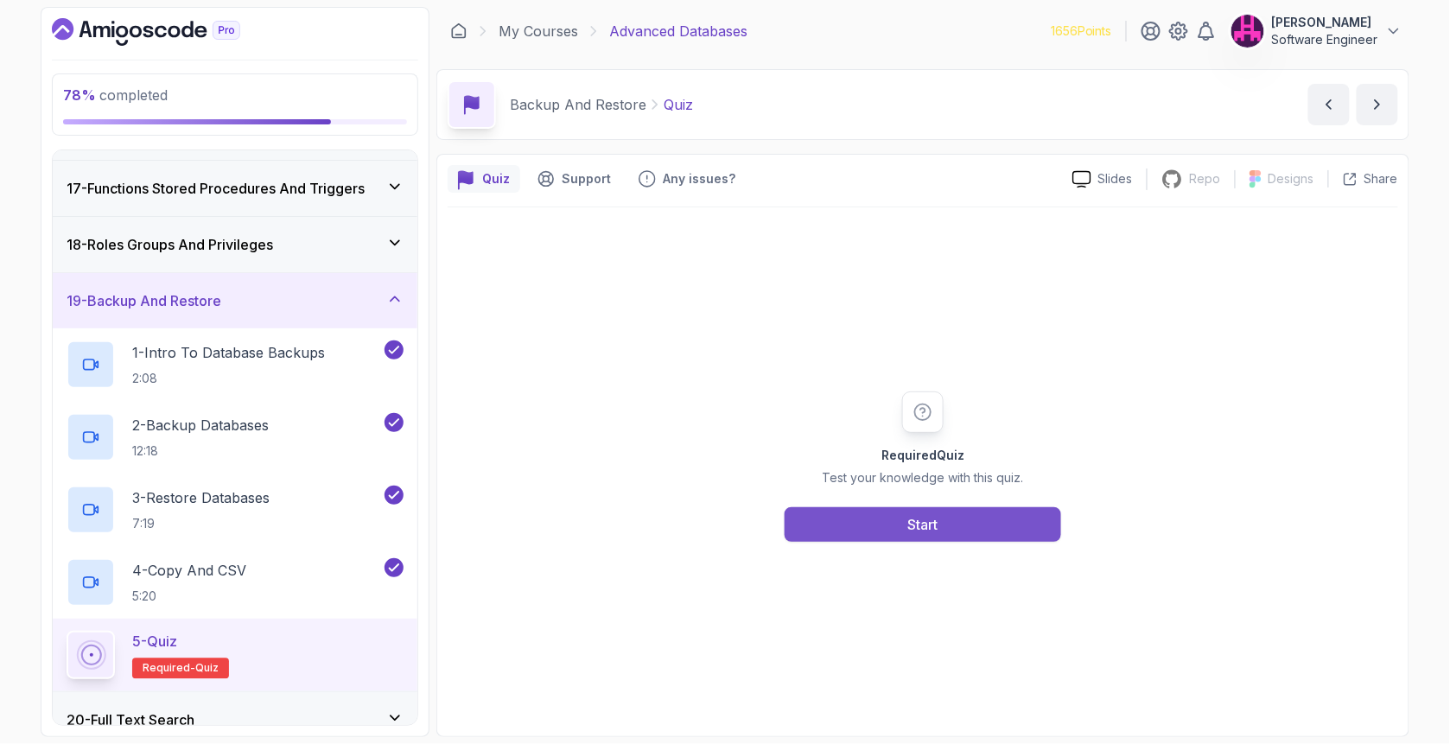
click at [964, 513] on button "Start" at bounding box center [922, 524] width 276 height 35
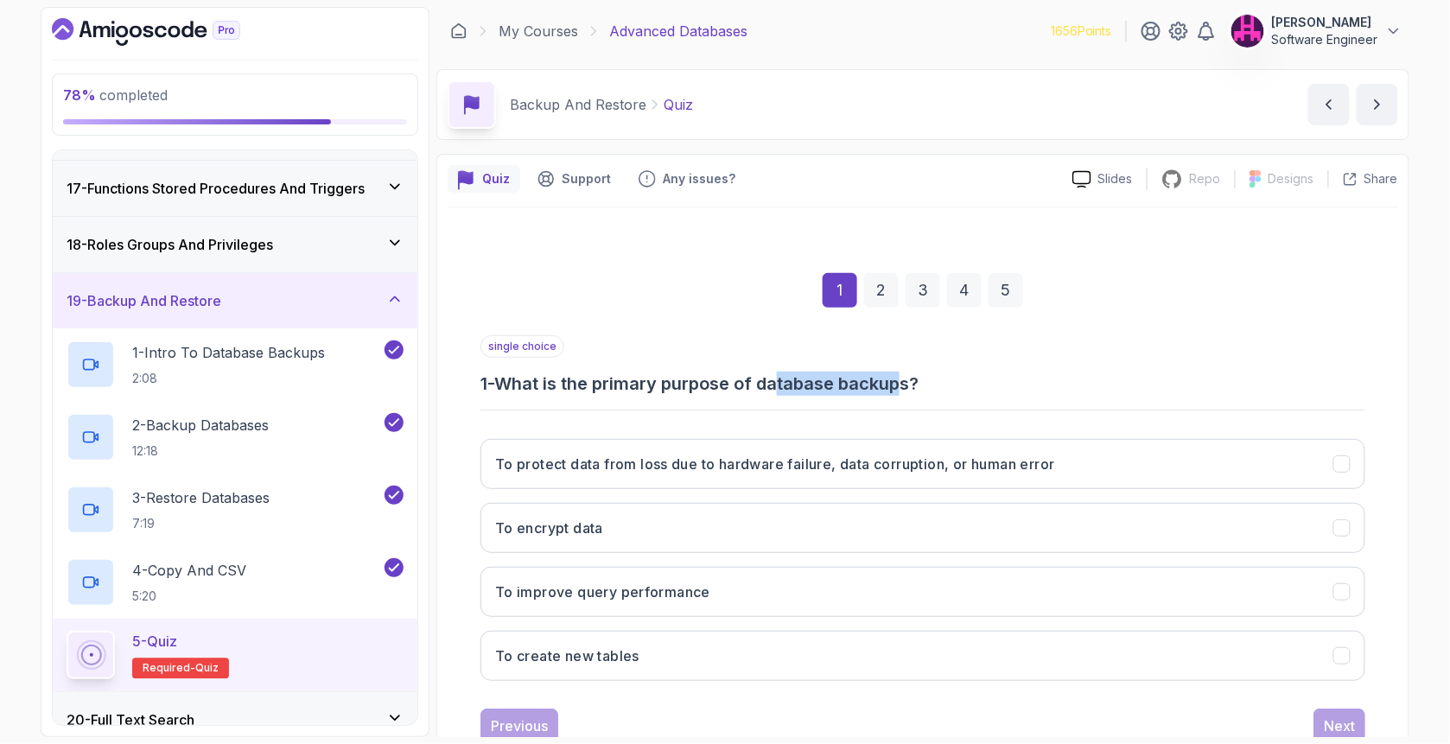
drag, startPoint x: 785, startPoint y: 373, endPoint x: 907, endPoint y: 385, distance: 122.4
click at [907, 385] on h3 "1 - What is the primary purpose of database backups?" at bounding box center [922, 383] width 885 height 24
click at [908, 385] on h3 "1 - What is the primary purpose of database backups?" at bounding box center [922, 383] width 885 height 24
click at [648, 417] on div "single choice 1 - What is the primary purpose of database backups? To protect d…" at bounding box center [922, 514] width 885 height 359
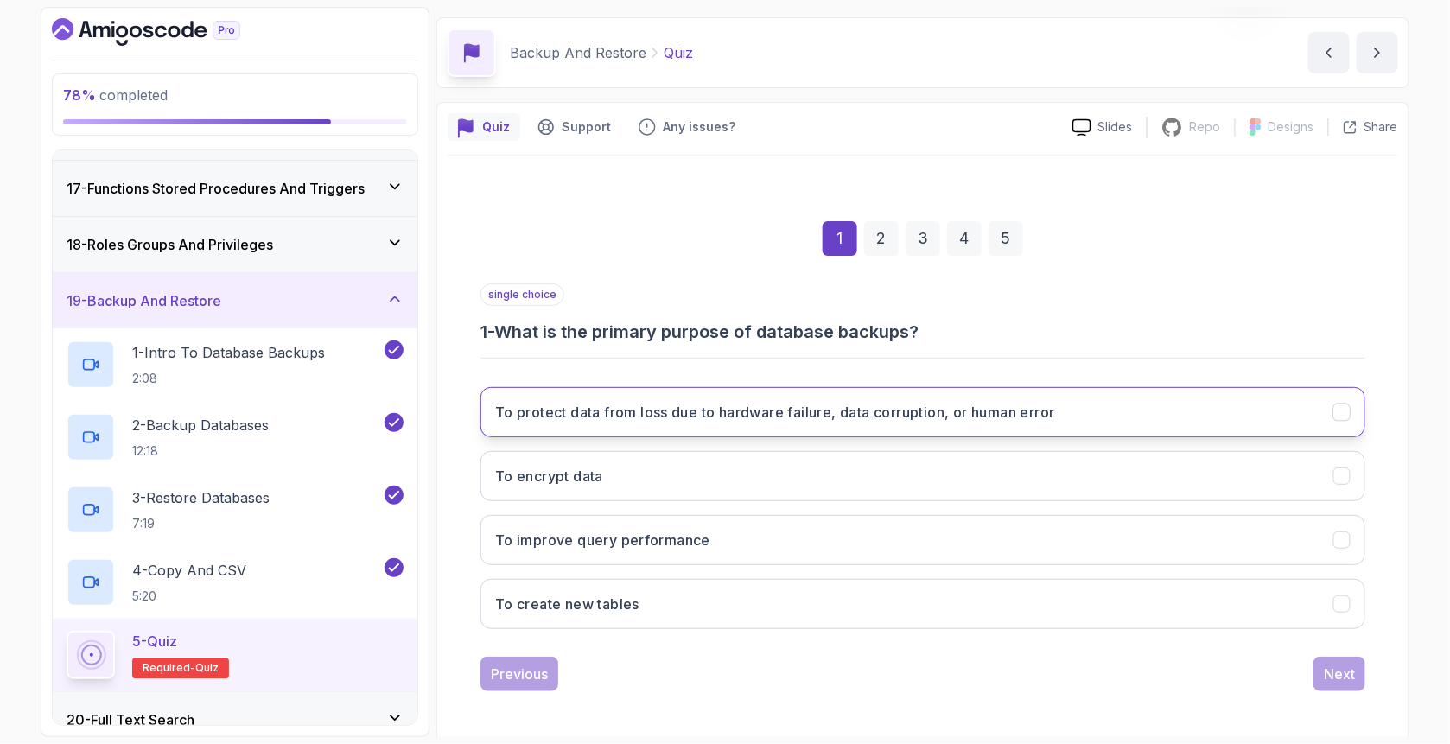
scroll to position [54, 0]
click at [503, 404] on h3 "To protect data from loss due to hardware failure, data corruption, or human er…" at bounding box center [775, 410] width 560 height 21
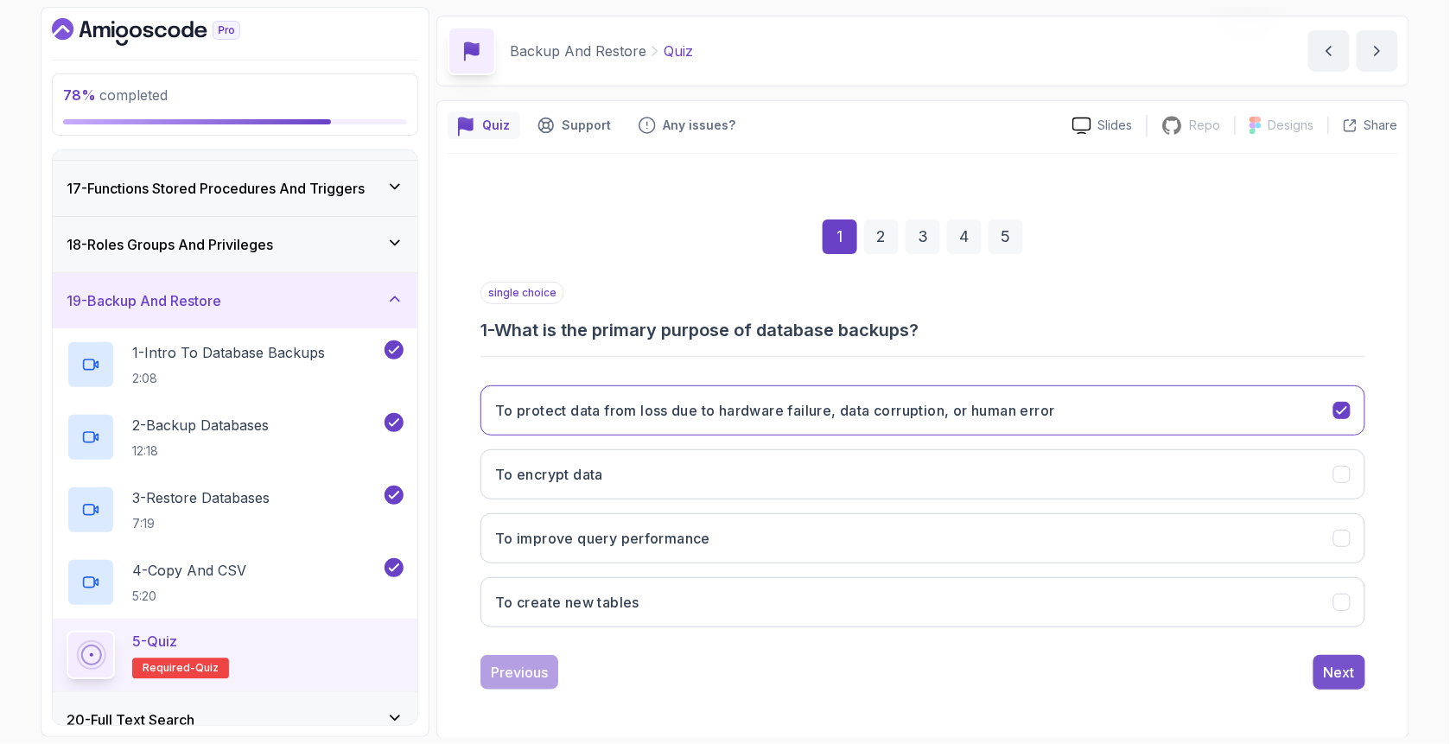
click at [1335, 669] on div "Next" at bounding box center [1338, 672] width 31 height 21
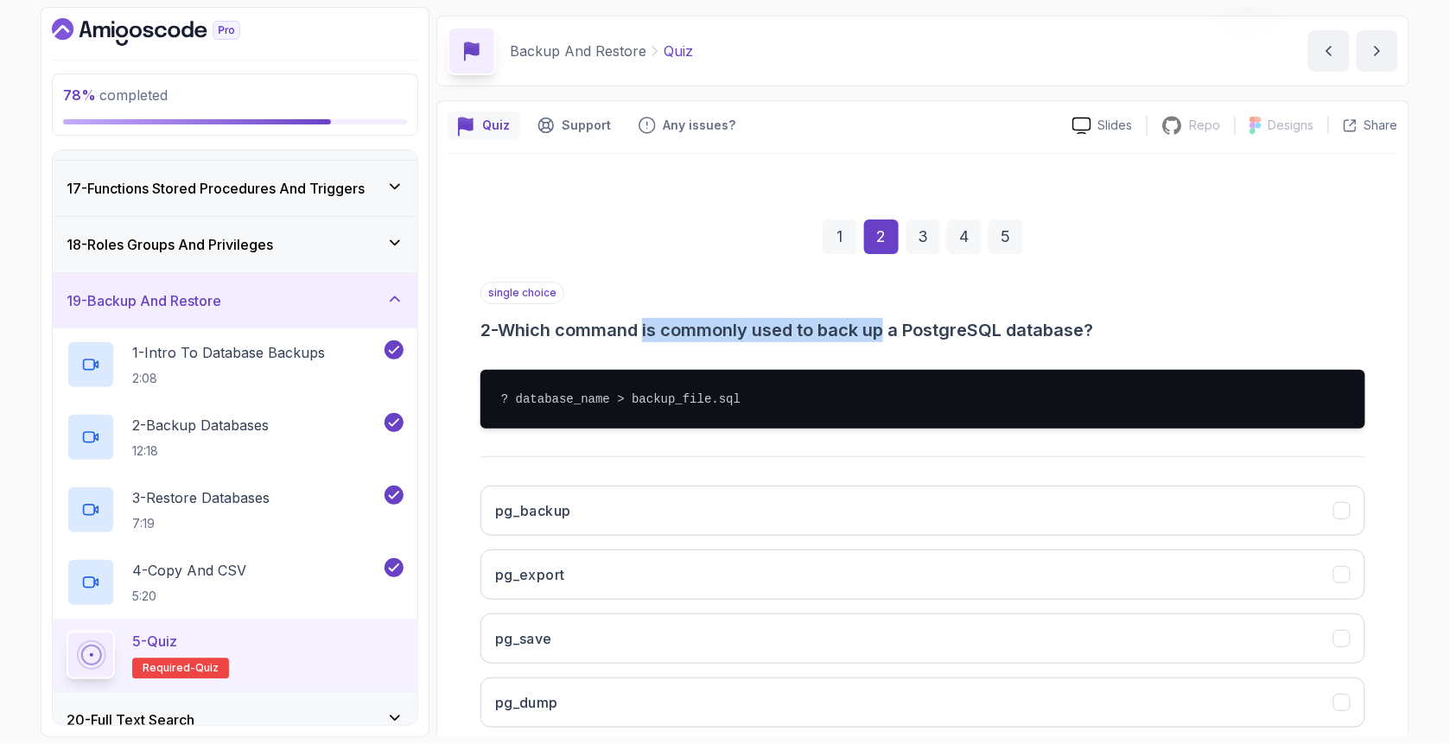
drag, startPoint x: 651, startPoint y: 325, endPoint x: 898, endPoint y: 318, distance: 246.3
click at [898, 318] on h3 "2 - Which command is commonly used to back up a PostgreSQL database?" at bounding box center [922, 330] width 885 height 24
click at [601, 322] on h3 "2 - Which command is commonly used to back up a PostgreSQL database?" at bounding box center [922, 330] width 885 height 24
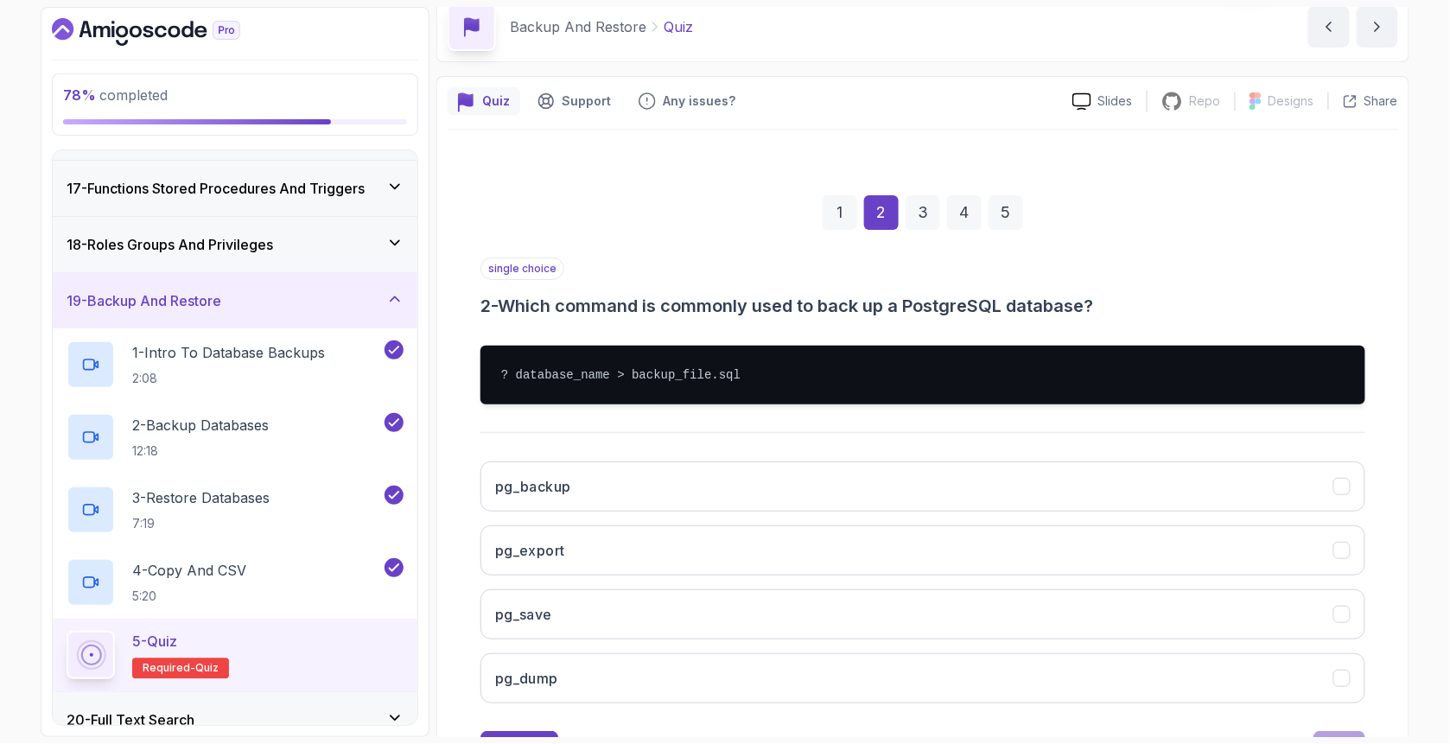
scroll to position [154, 0]
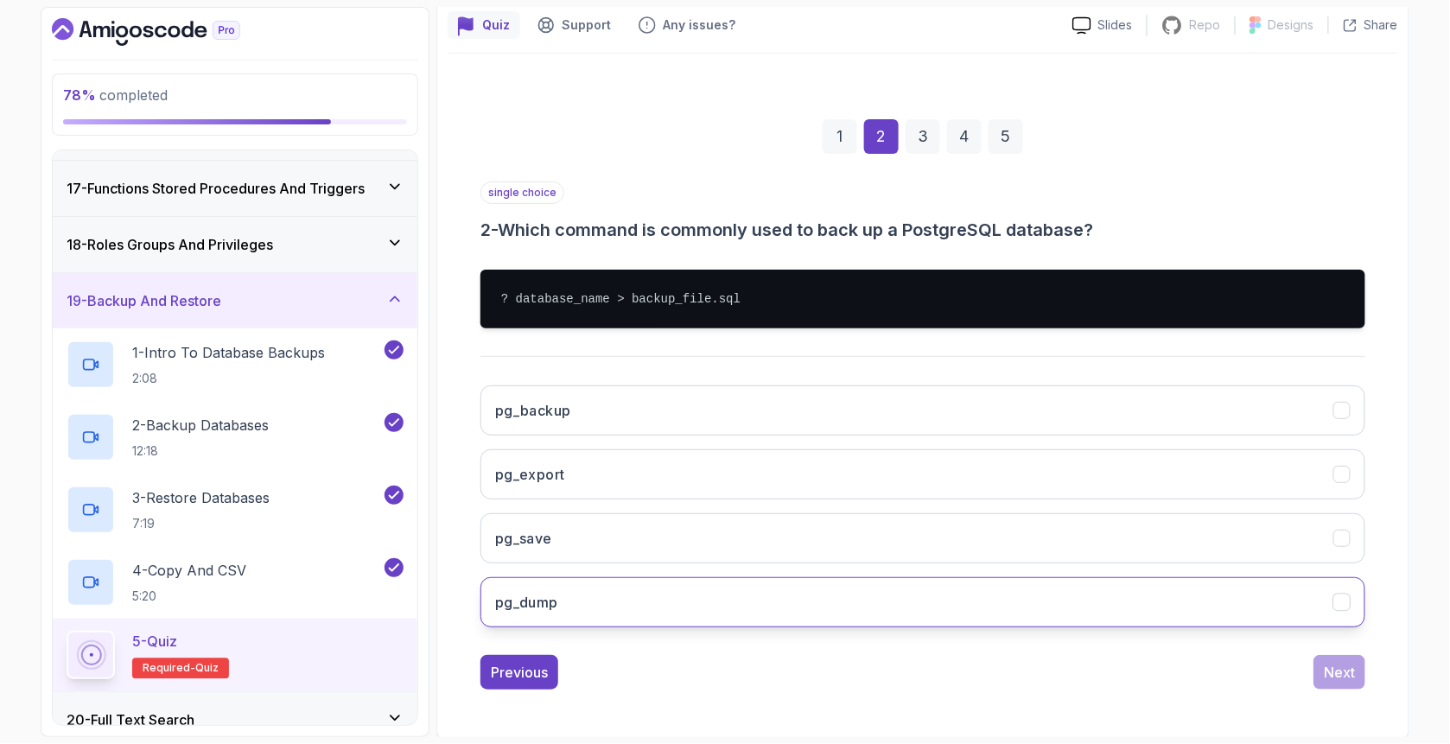
click at [582, 601] on button "pg_dump" at bounding box center [922, 602] width 885 height 50
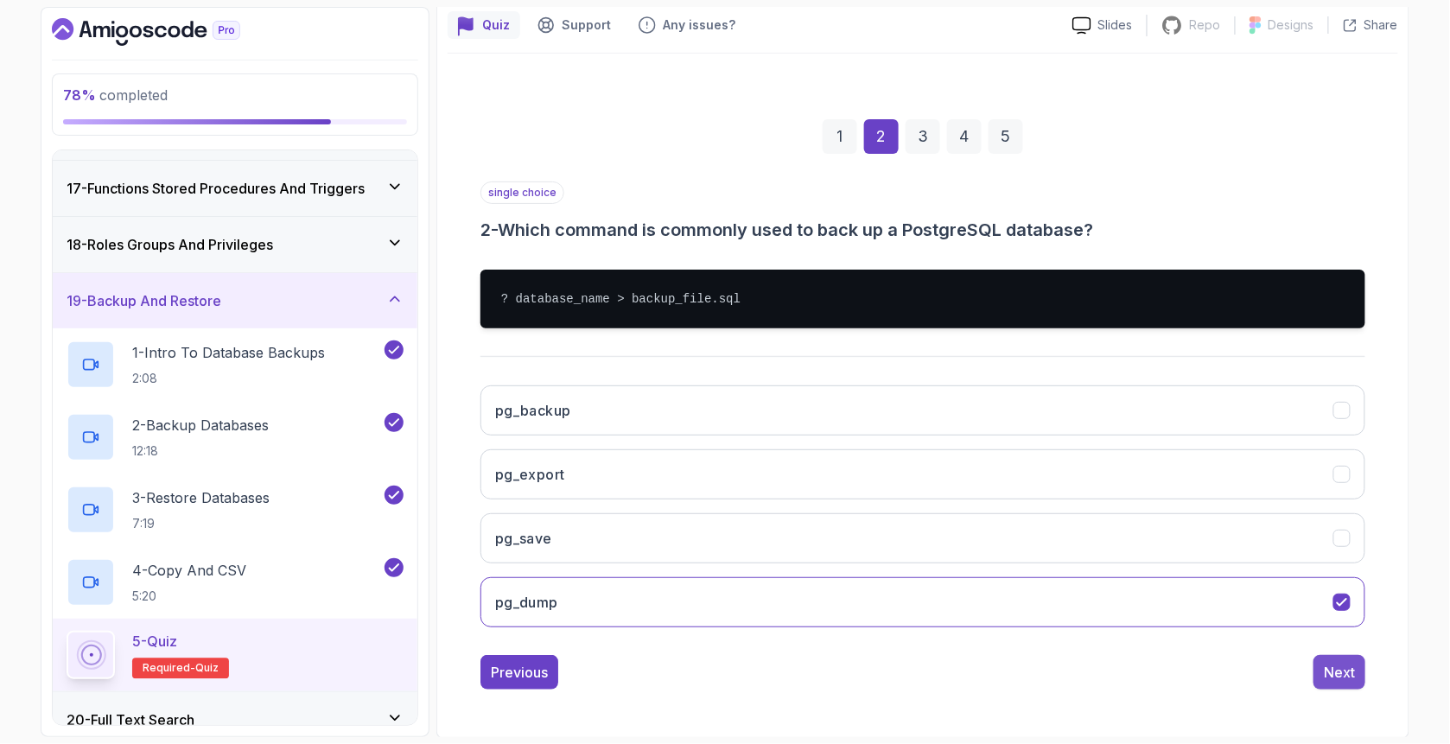
click at [1348, 684] on button "Next" at bounding box center [1339, 672] width 52 height 35
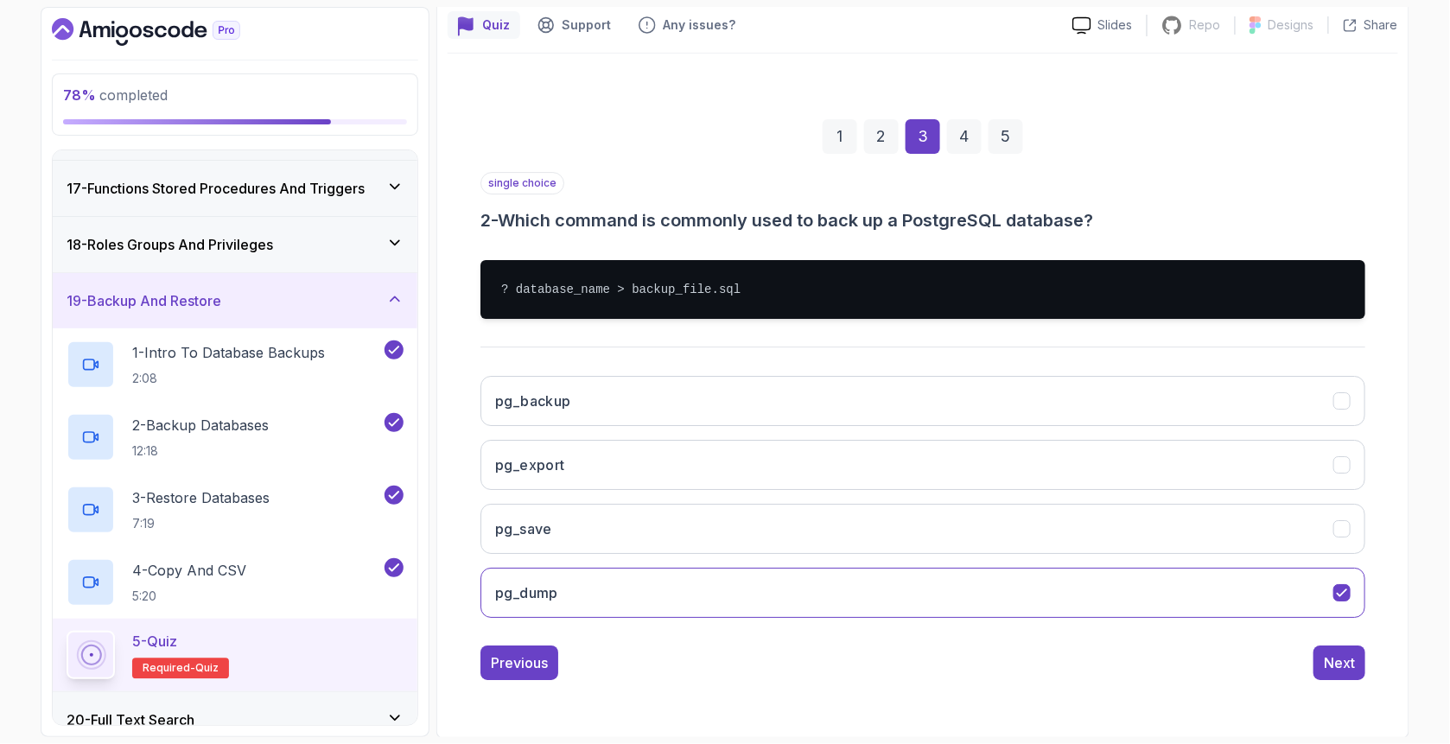
scroll to position [54, 0]
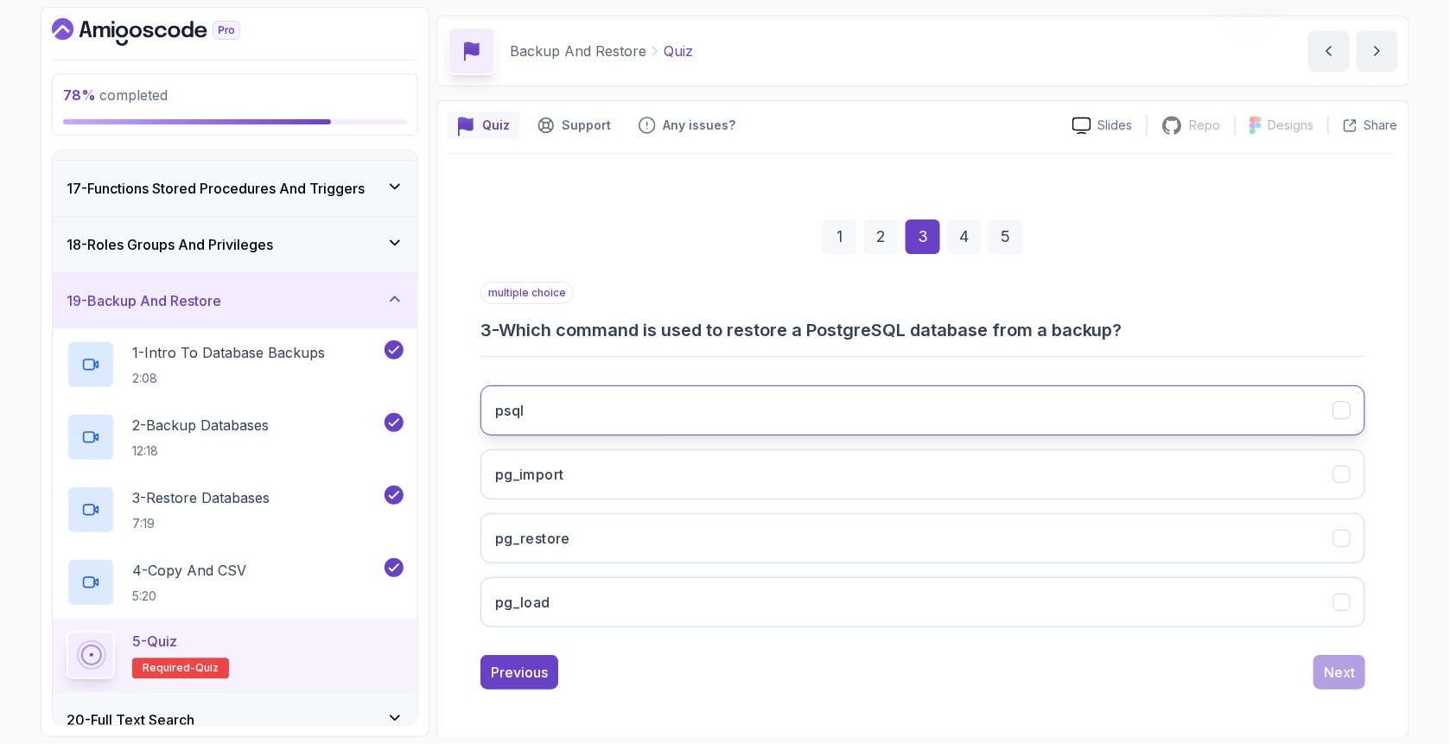
click at [612, 415] on button "psql" at bounding box center [922, 410] width 885 height 50
click at [1333, 668] on div "Next" at bounding box center [1338, 672] width 31 height 21
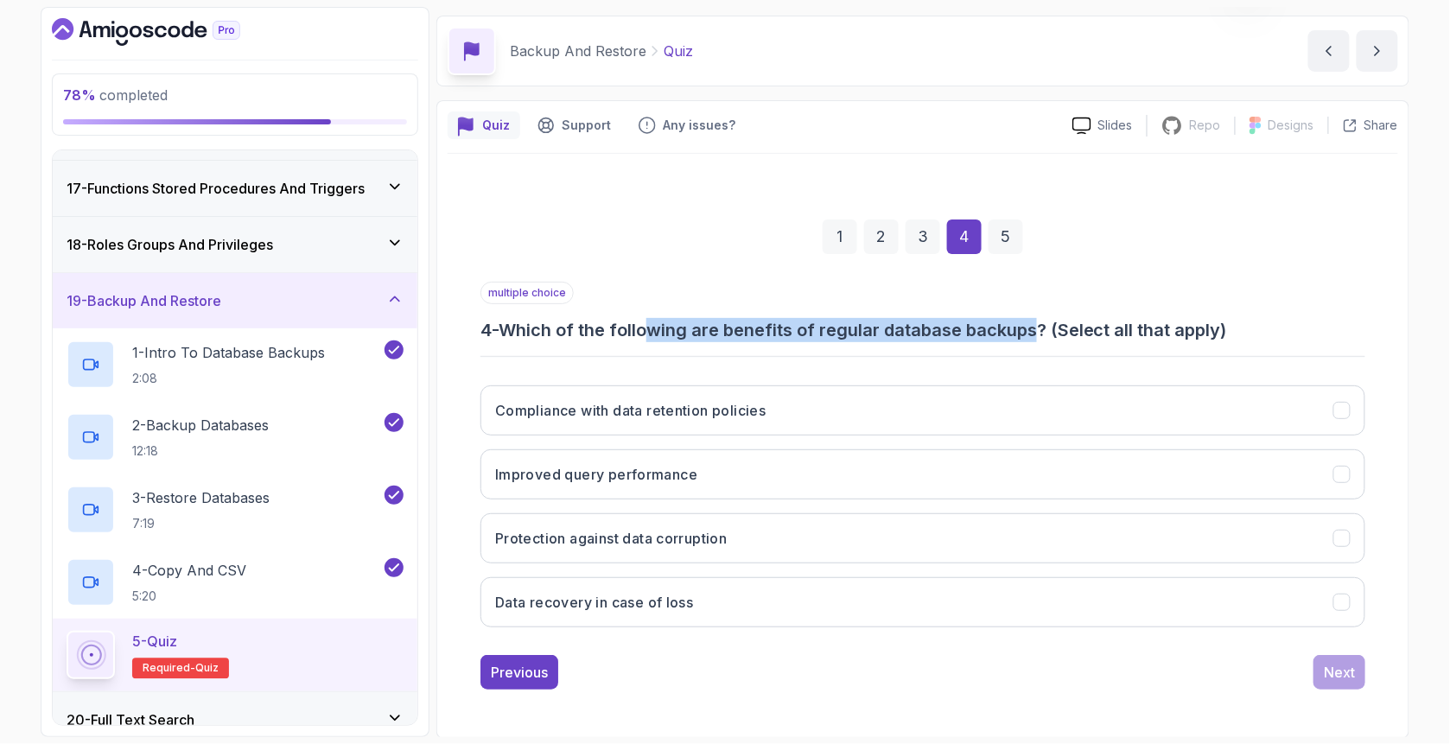
drag, startPoint x: 661, startPoint y: 320, endPoint x: 1042, endPoint y: 340, distance: 381.5
click at [1042, 340] on h3 "4 - Which of the following are benefits of regular database backups? (Select al…" at bounding box center [922, 330] width 885 height 24
click at [661, 314] on div "multiple choice 4 - Which of the following are benefits of regular database bac…" at bounding box center [922, 312] width 885 height 60
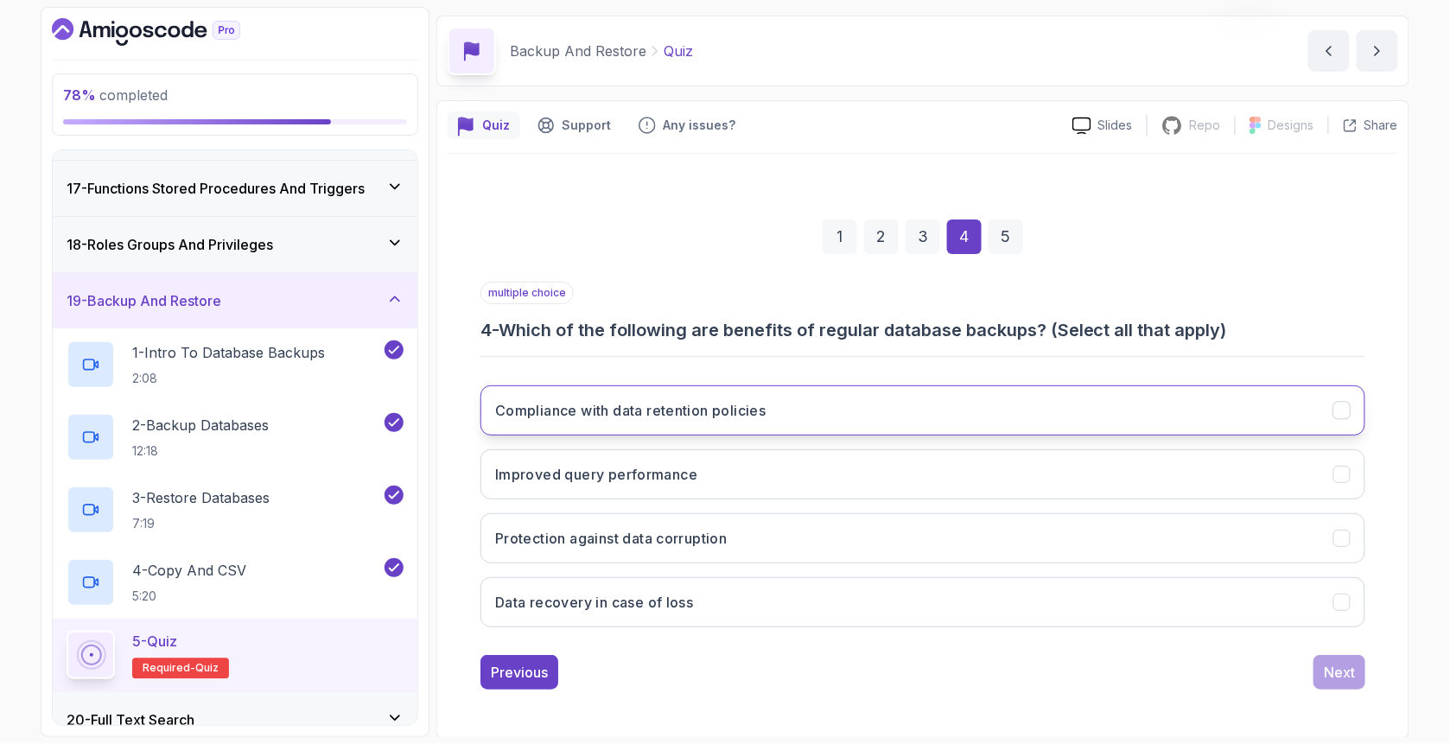
click at [619, 409] on h3 "Compliance with data retention policies" at bounding box center [630, 410] width 271 height 21
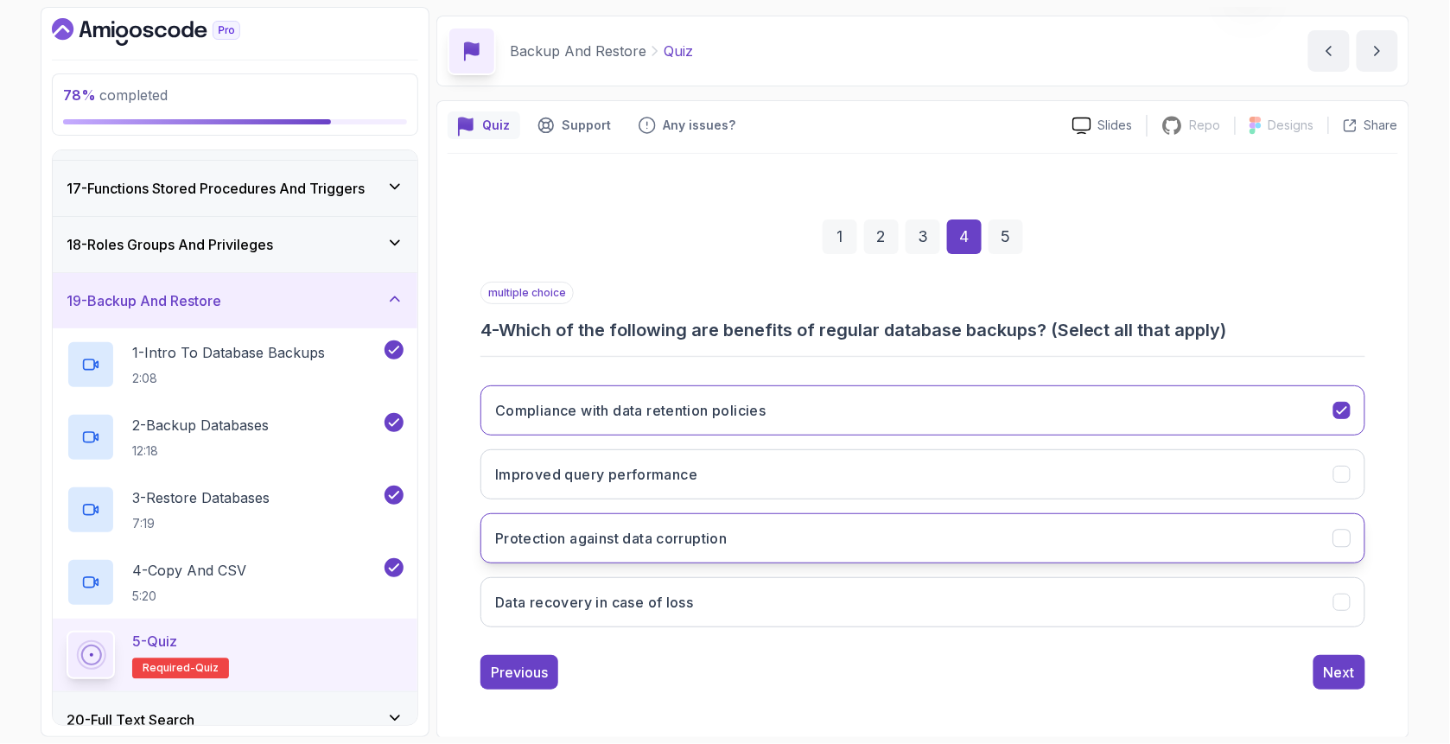
click at [582, 541] on h3 "Protection against data corruption" at bounding box center [611, 538] width 232 height 21
click at [573, 593] on h3 "Data recovery in case of loss" at bounding box center [594, 602] width 199 height 21
click at [793, 408] on button "Compliance with data retention policies" at bounding box center [922, 410] width 885 height 50
click at [1344, 668] on div "Next" at bounding box center [1338, 672] width 31 height 21
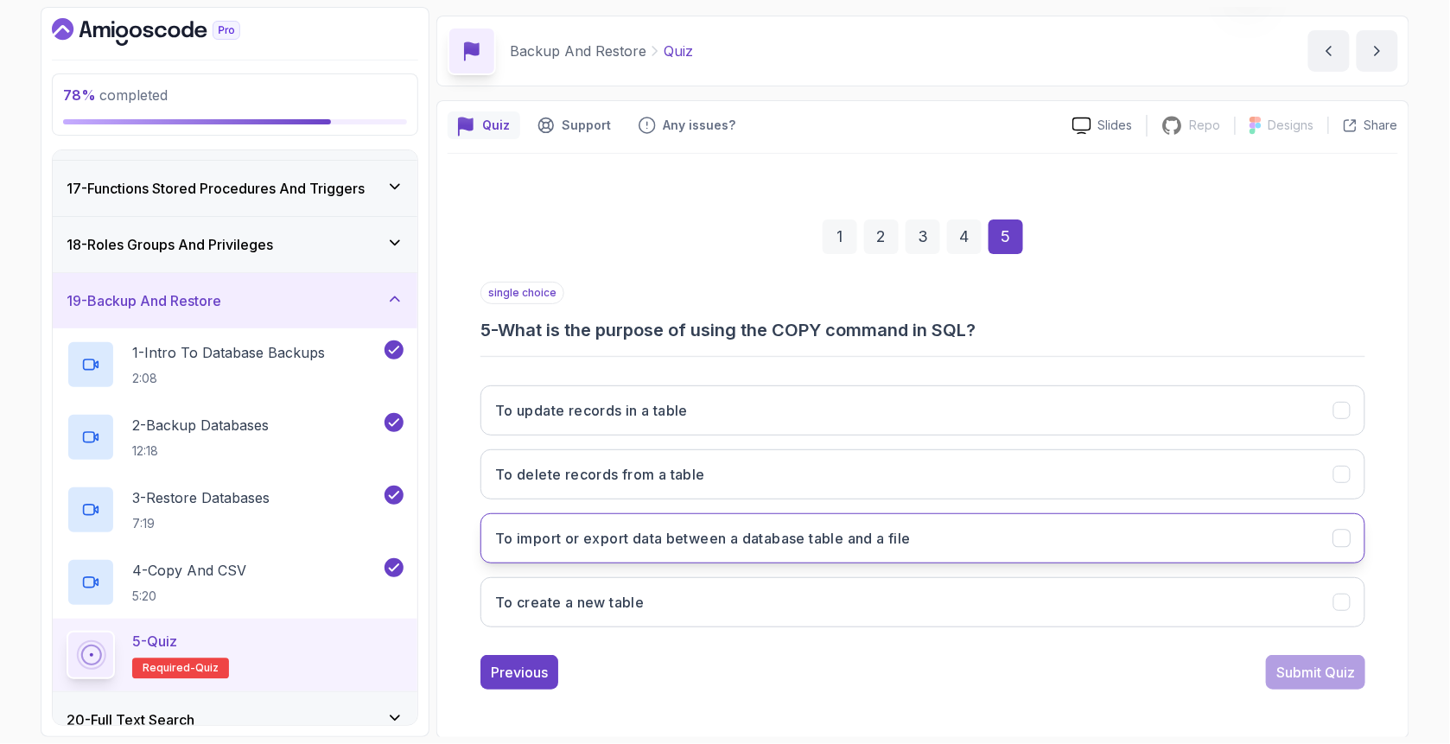
click at [659, 539] on h3 "To import or export data between a database table and a file" at bounding box center [703, 538] width 416 height 21
click at [1323, 688] on div "1 2 3 4 5 single choice 5 - What is the purpose of using the COPY command in SQ…" at bounding box center [922, 440] width 950 height 525
click at [1323, 669] on div "Submit Quiz" at bounding box center [1315, 672] width 79 height 21
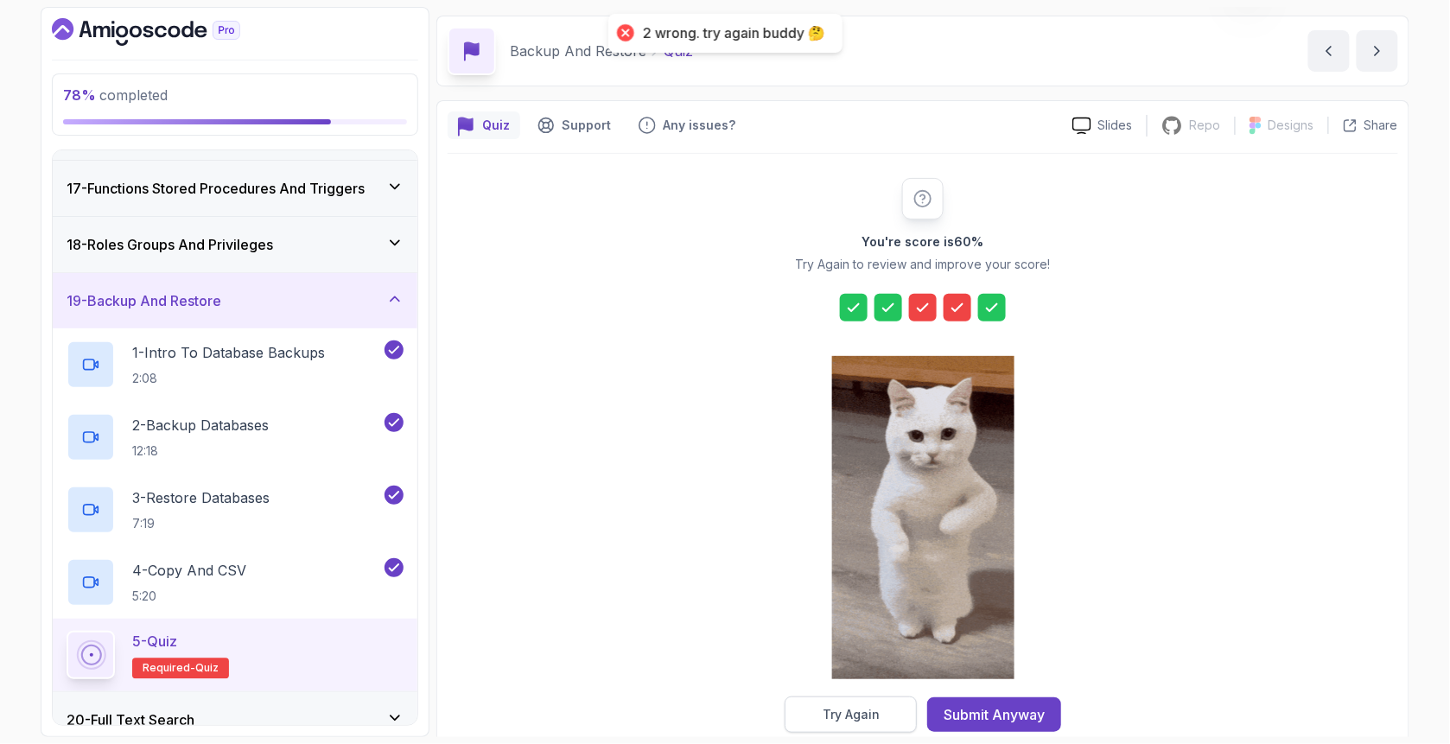
click at [857, 721] on div "Try Again" at bounding box center [850, 714] width 57 height 17
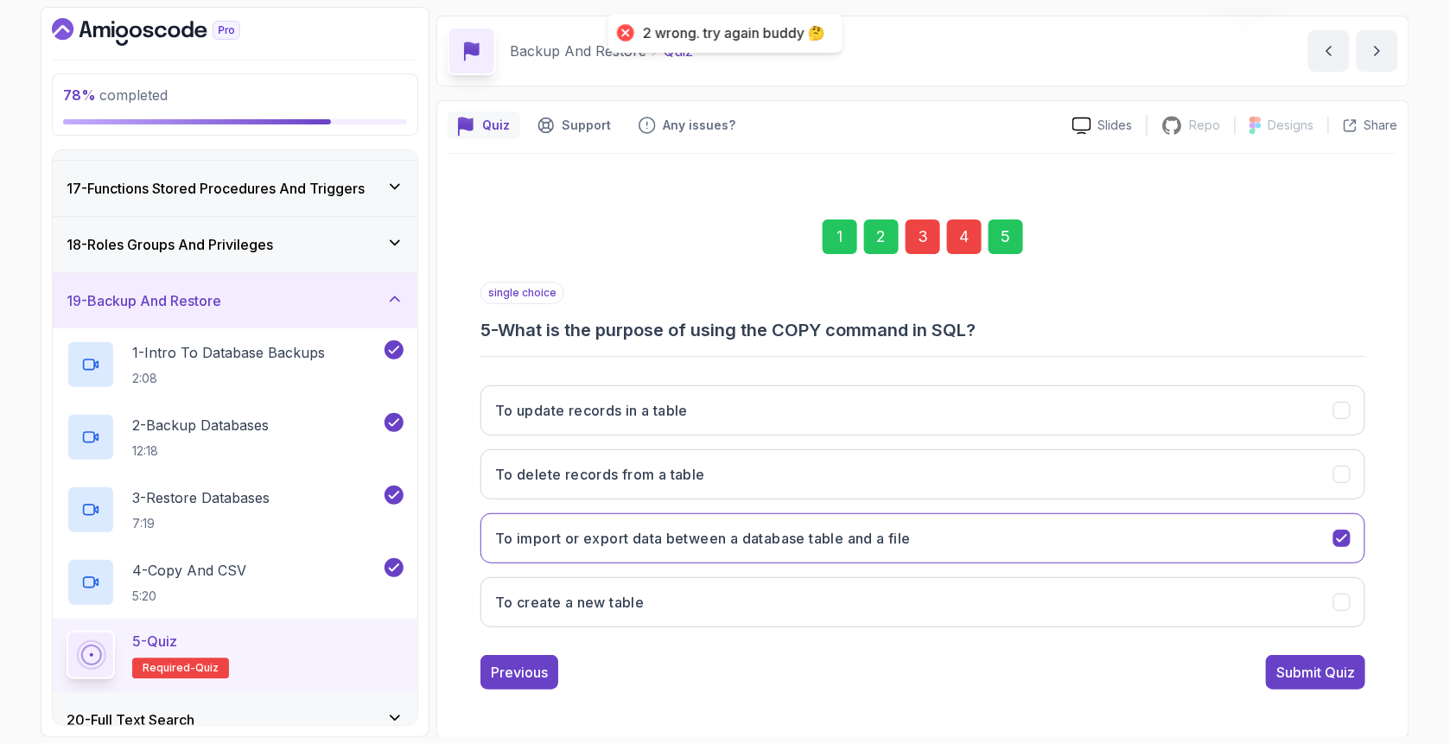
click at [930, 244] on div "3" at bounding box center [922, 236] width 35 height 35
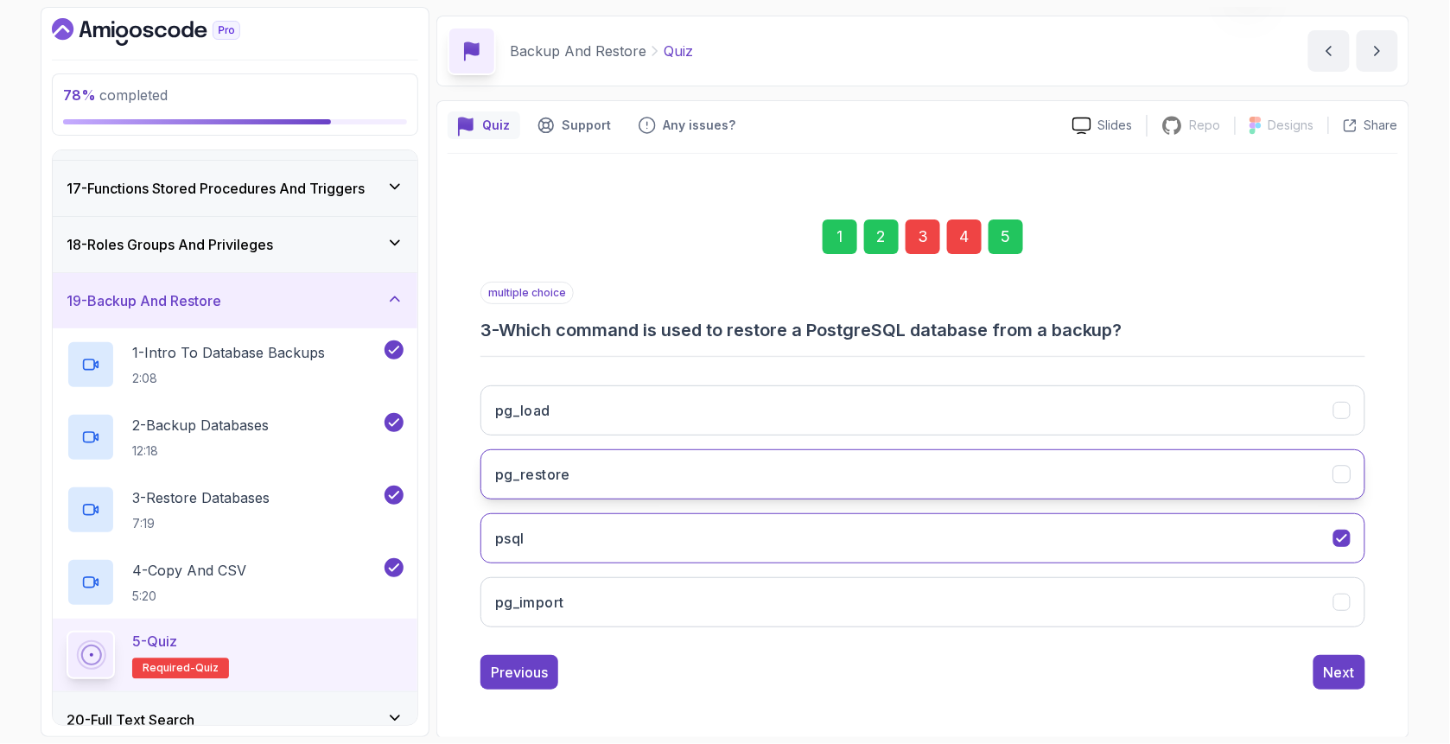
click at [640, 470] on button "pg_restore" at bounding box center [922, 474] width 885 height 50
click at [610, 535] on button "psql" at bounding box center [922, 538] width 885 height 50
click at [513, 530] on h3 "psql" at bounding box center [509, 538] width 29 height 21
click at [608, 488] on button "pg_restore" at bounding box center [922, 474] width 885 height 50
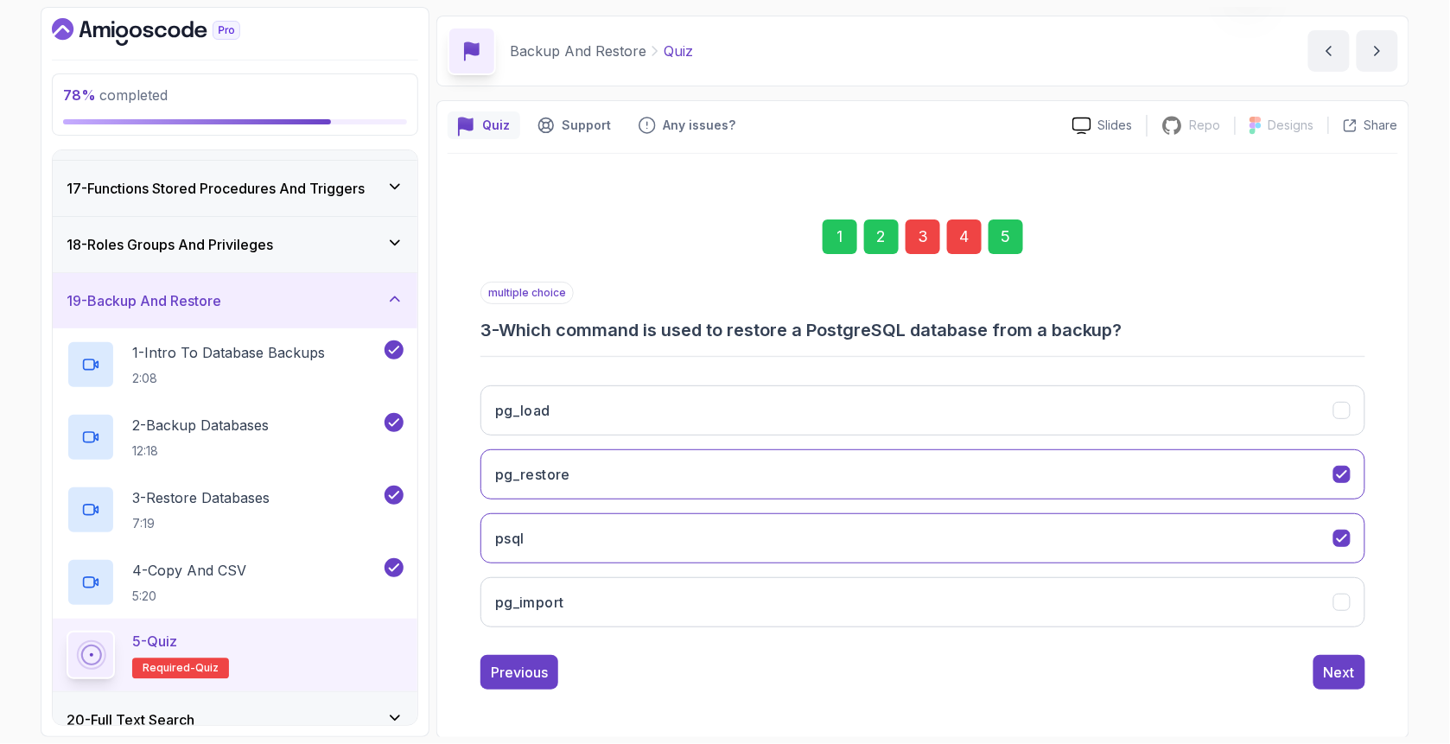
click at [964, 240] on div "4" at bounding box center [964, 236] width 35 height 35
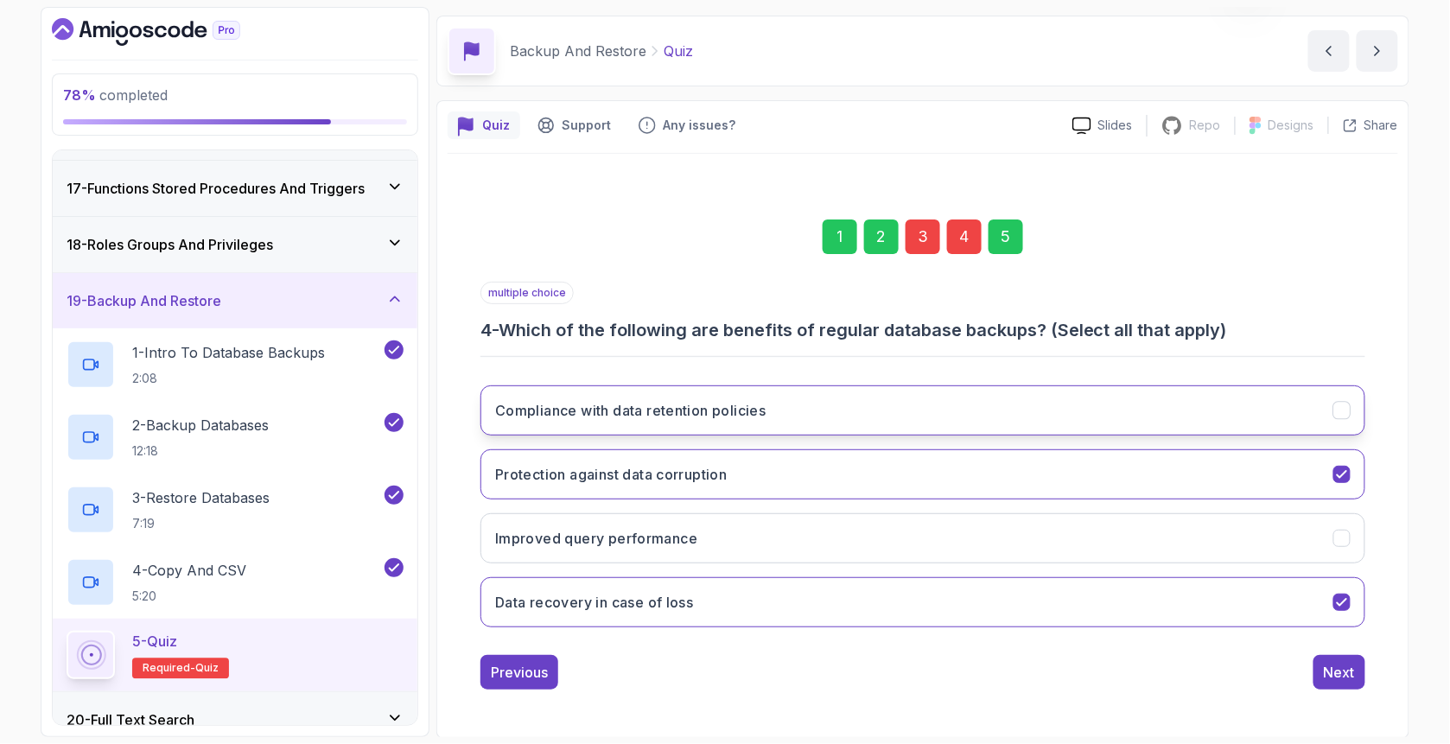
click at [712, 397] on button "Compliance with data retention policies" at bounding box center [922, 410] width 885 height 50
click at [1347, 662] on div "Next" at bounding box center [1338, 672] width 31 height 21
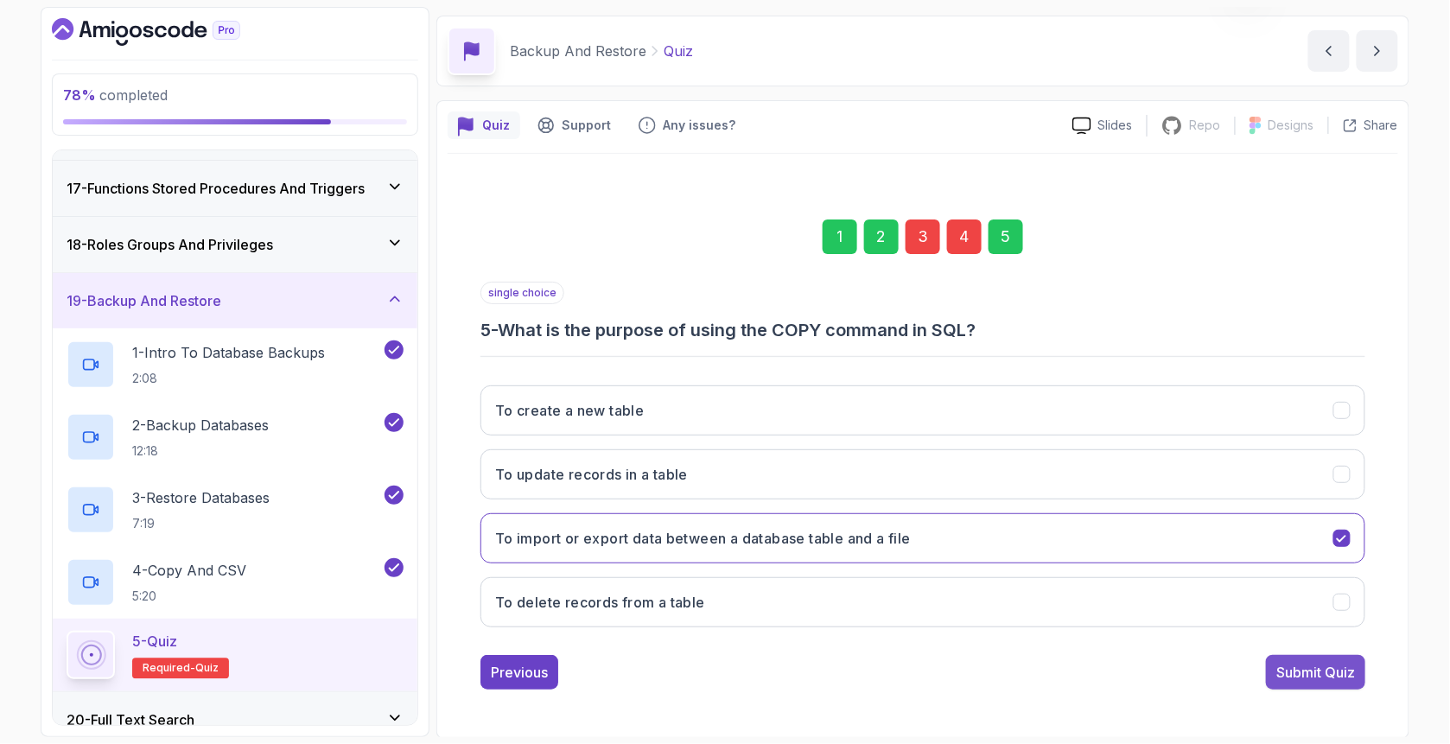
click at [1320, 669] on div "Submit Quiz" at bounding box center [1315, 672] width 79 height 21
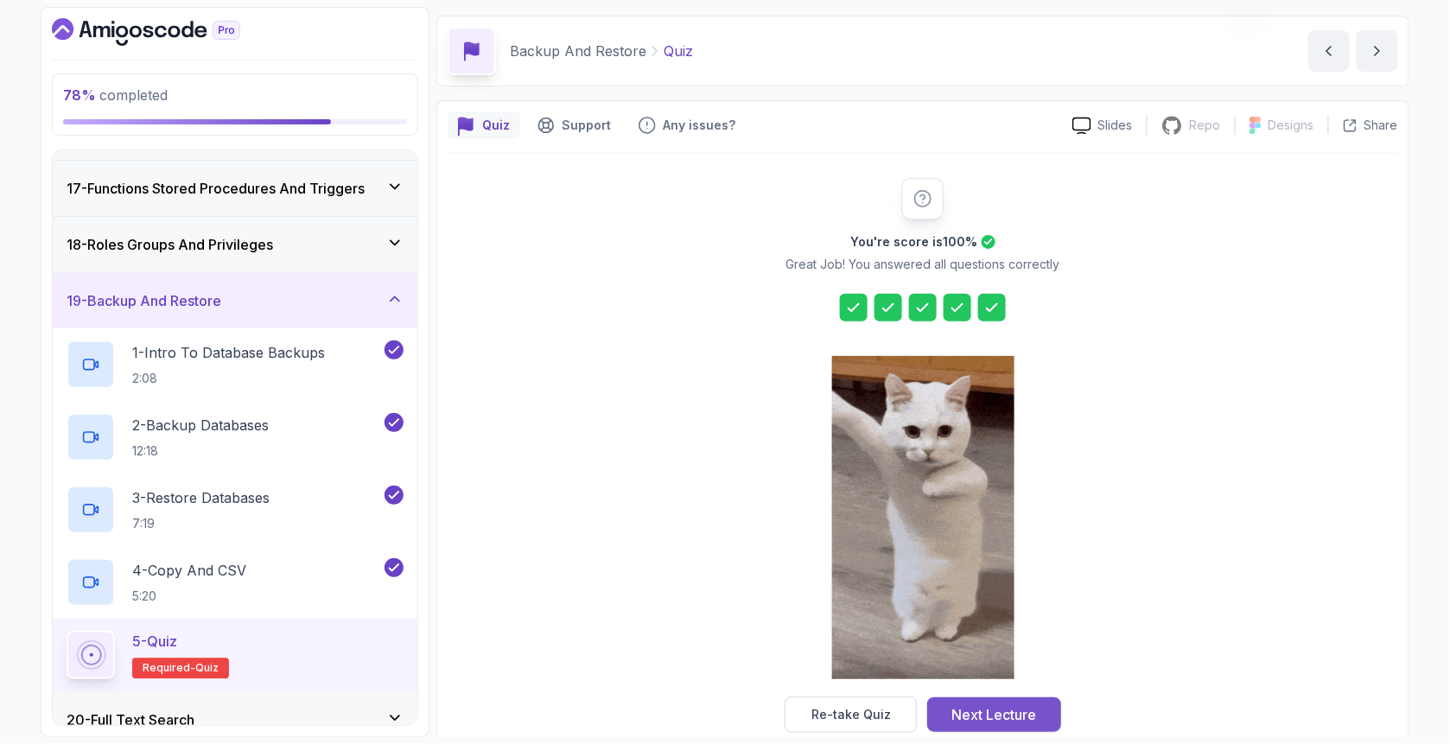
click at [1021, 713] on div "Next Lecture" at bounding box center [994, 714] width 85 height 21
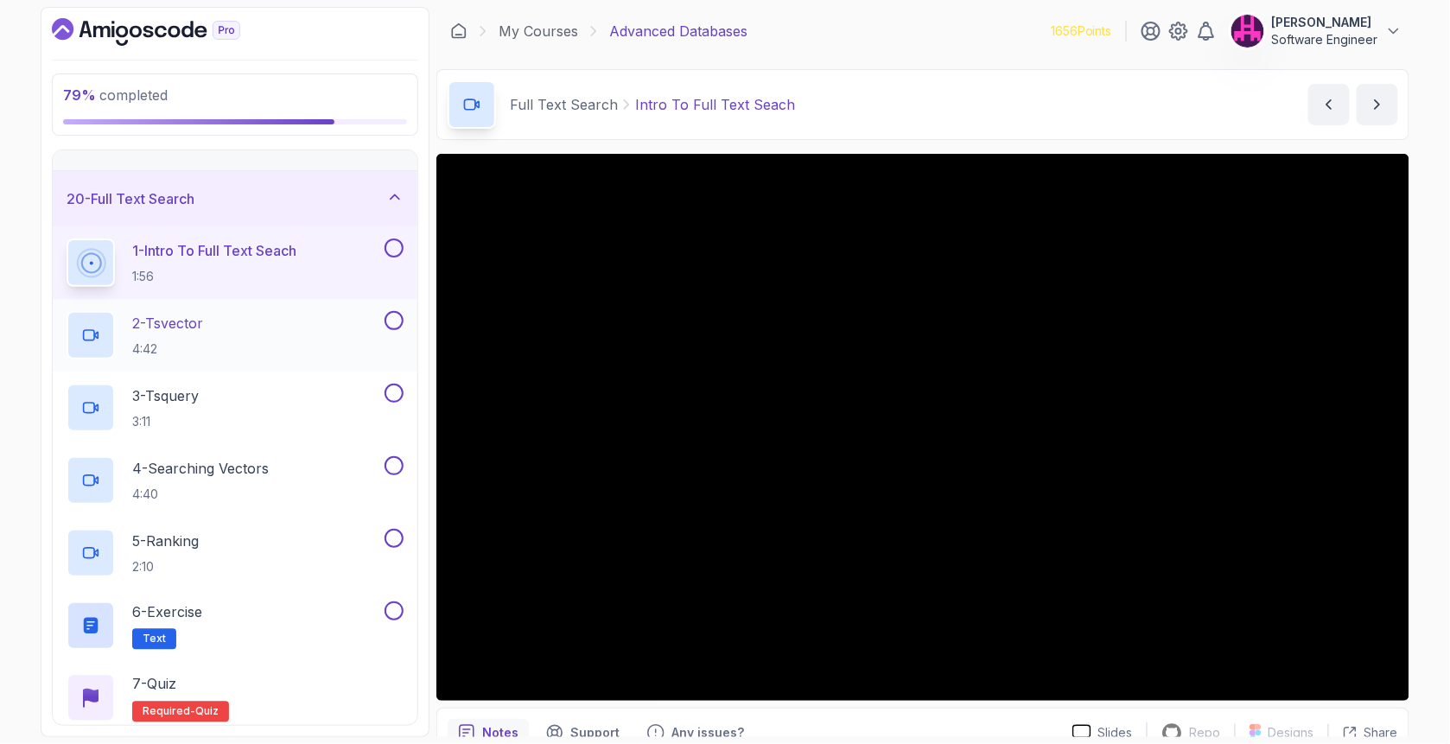
scroll to position [1061, 0]
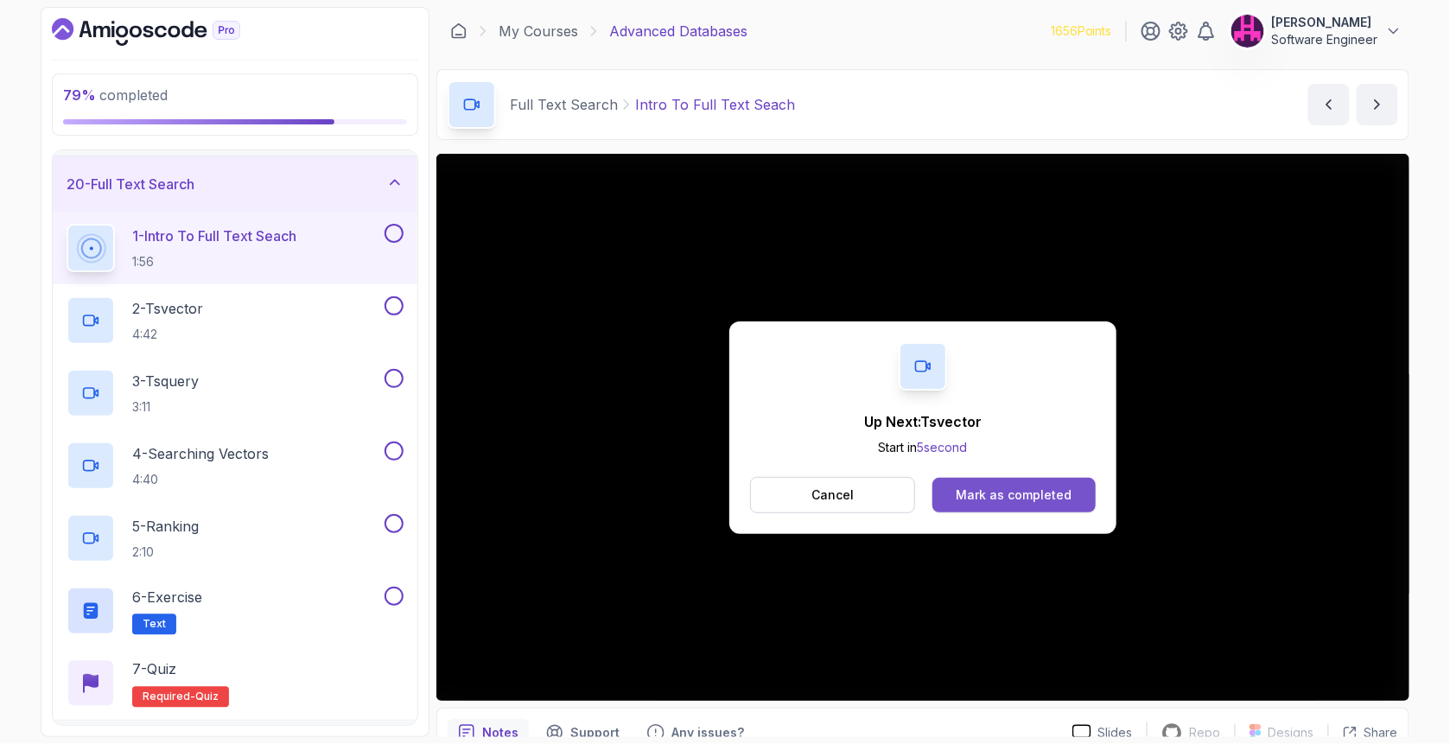
click at [1042, 490] on div "Mark as completed" at bounding box center [1013, 494] width 116 height 17
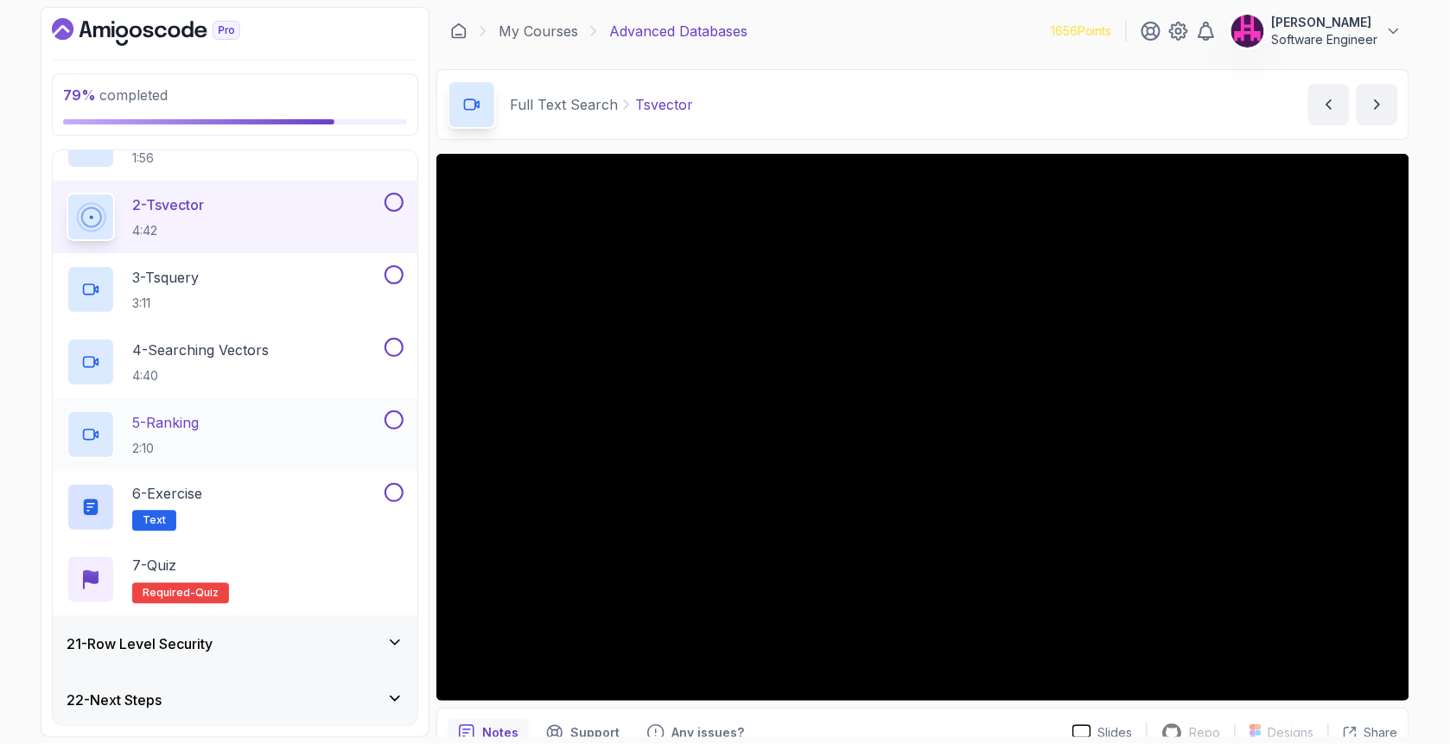
scroll to position [1165, 0]
click at [379, 656] on div "21 - Row Level Security" at bounding box center [235, 643] width 365 height 55
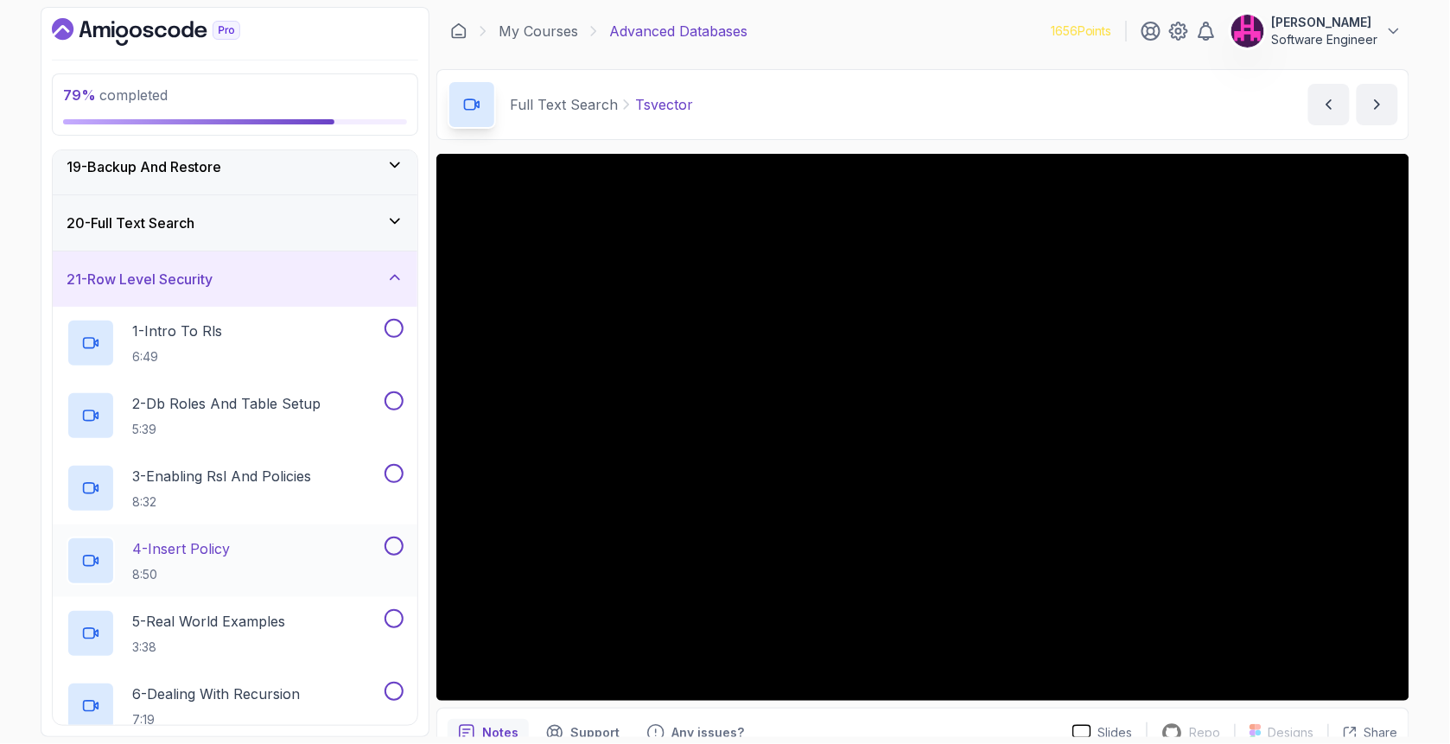
scroll to position [1176, 0]
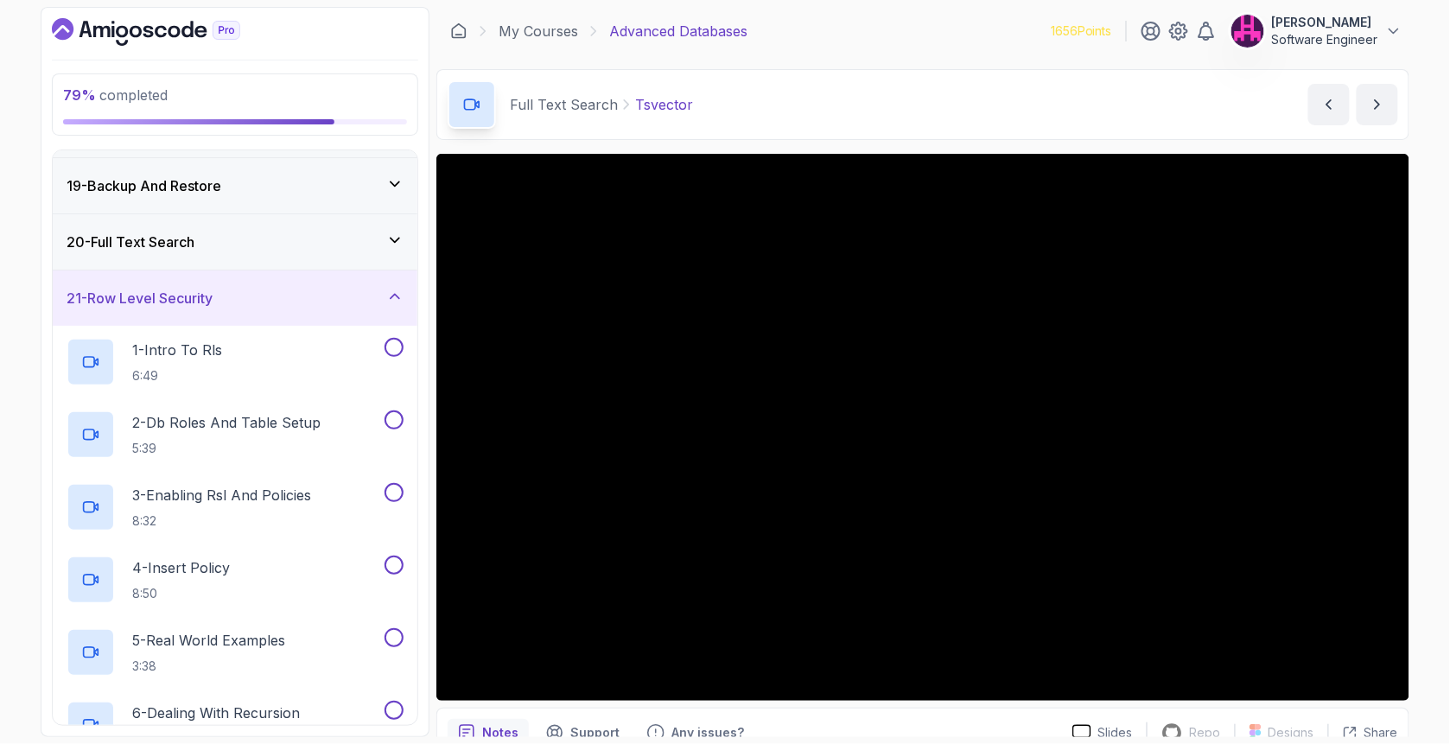
click at [385, 290] on div "21 - Row Level Security" at bounding box center [235, 298] width 337 height 21
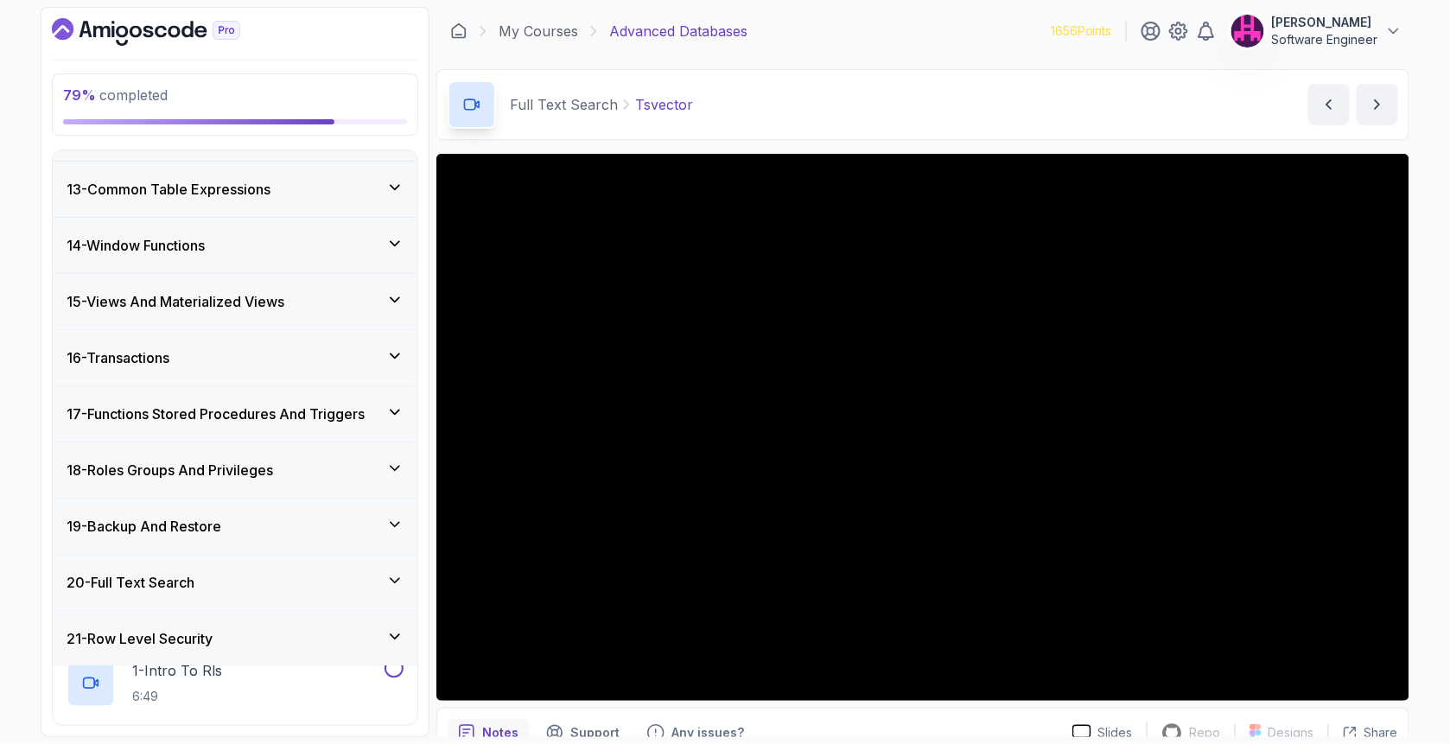
scroll to position [657, 0]
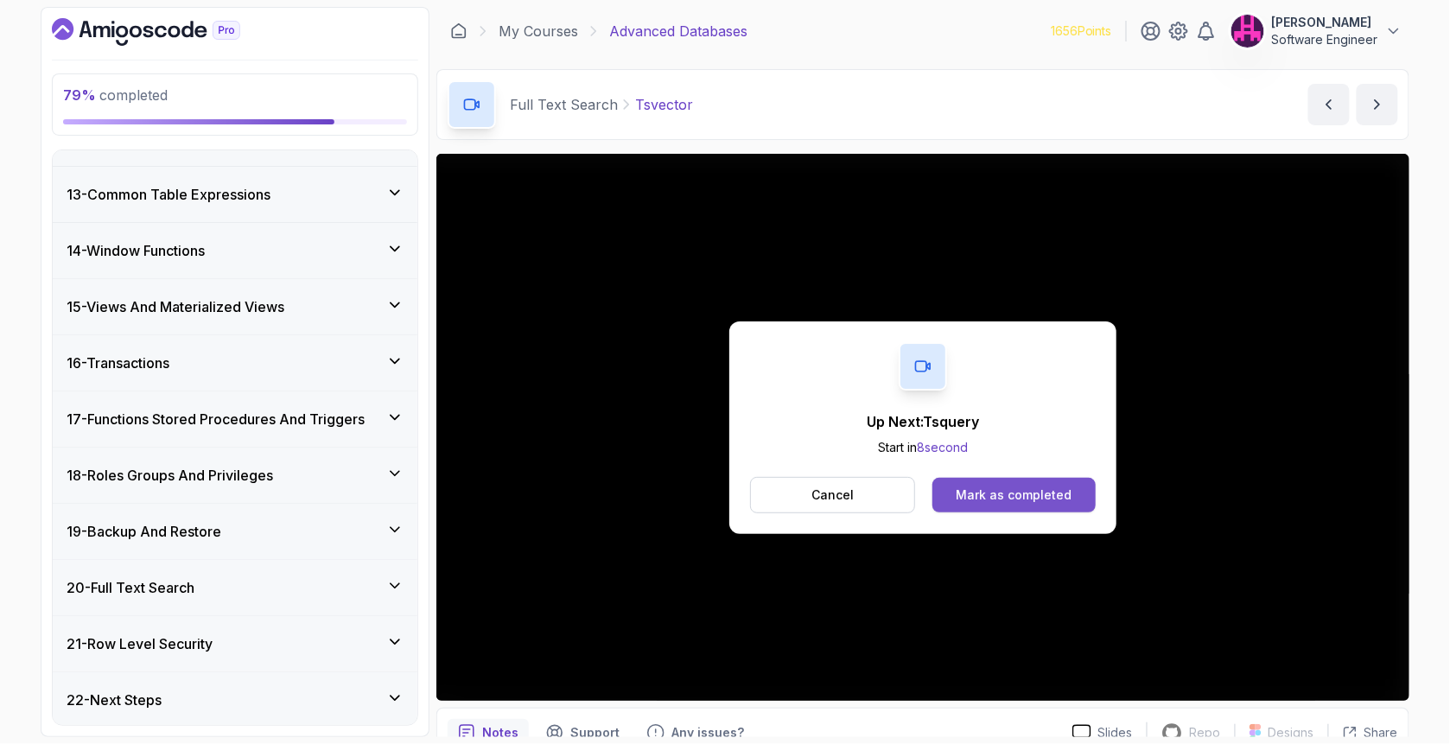
click at [1013, 488] on div "Mark as completed" at bounding box center [1013, 494] width 116 height 17
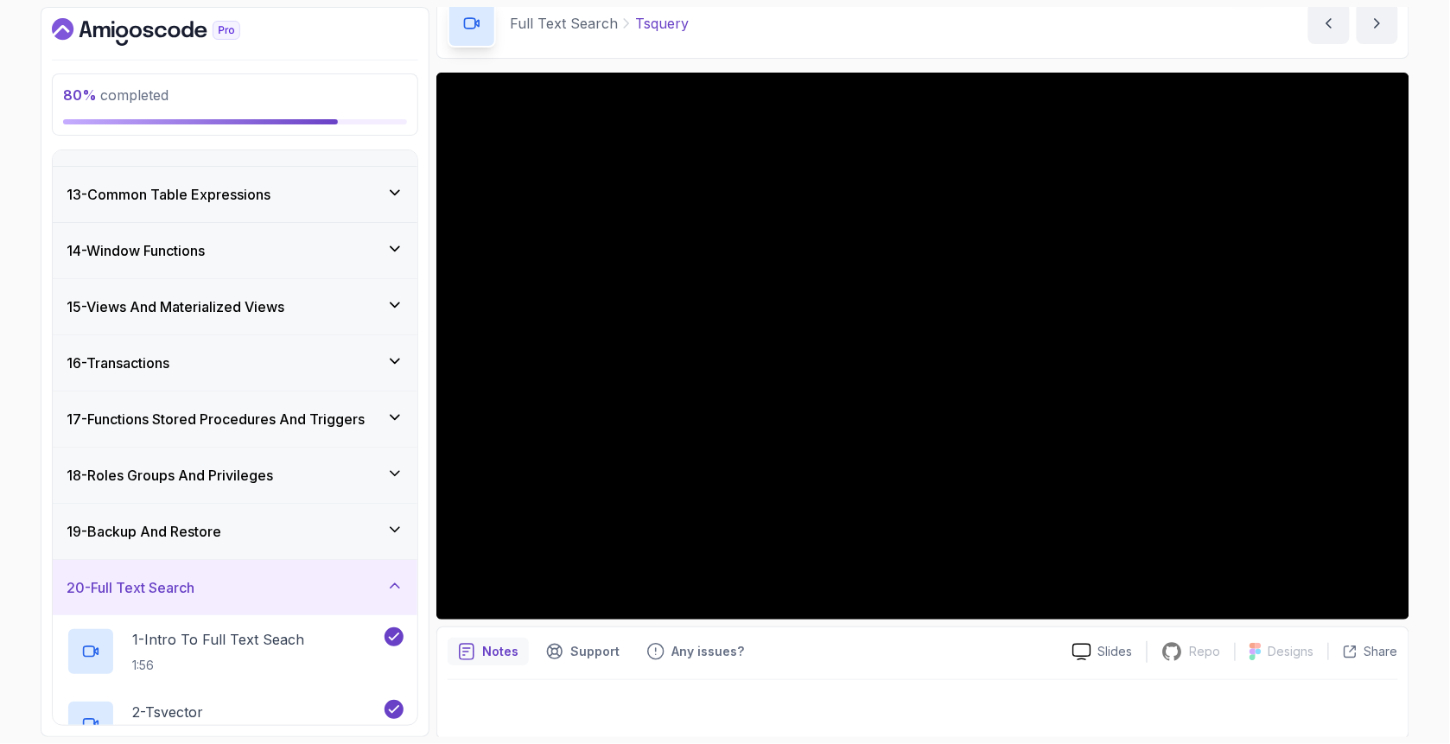
scroll to position [83, 0]
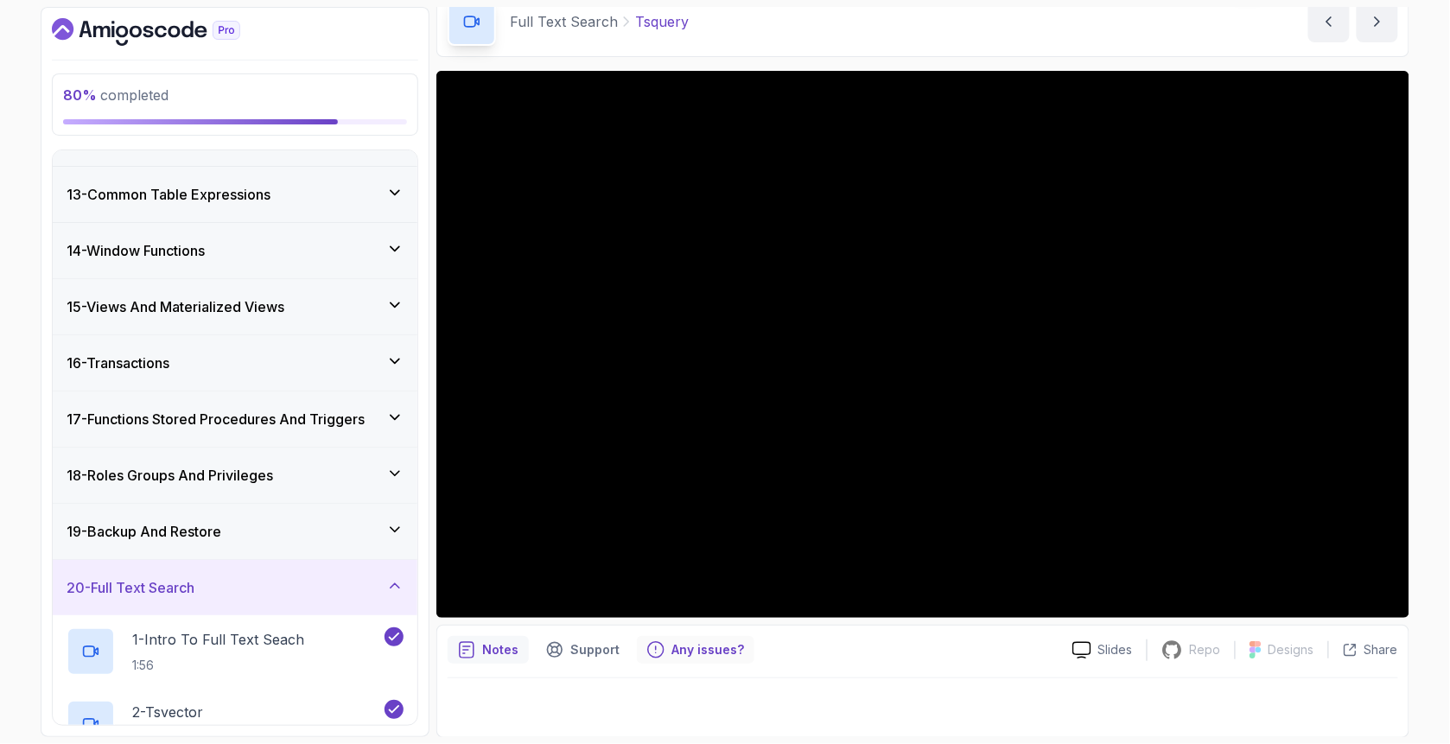
click at [683, 650] on p "Any issues?" at bounding box center [707, 649] width 73 height 17
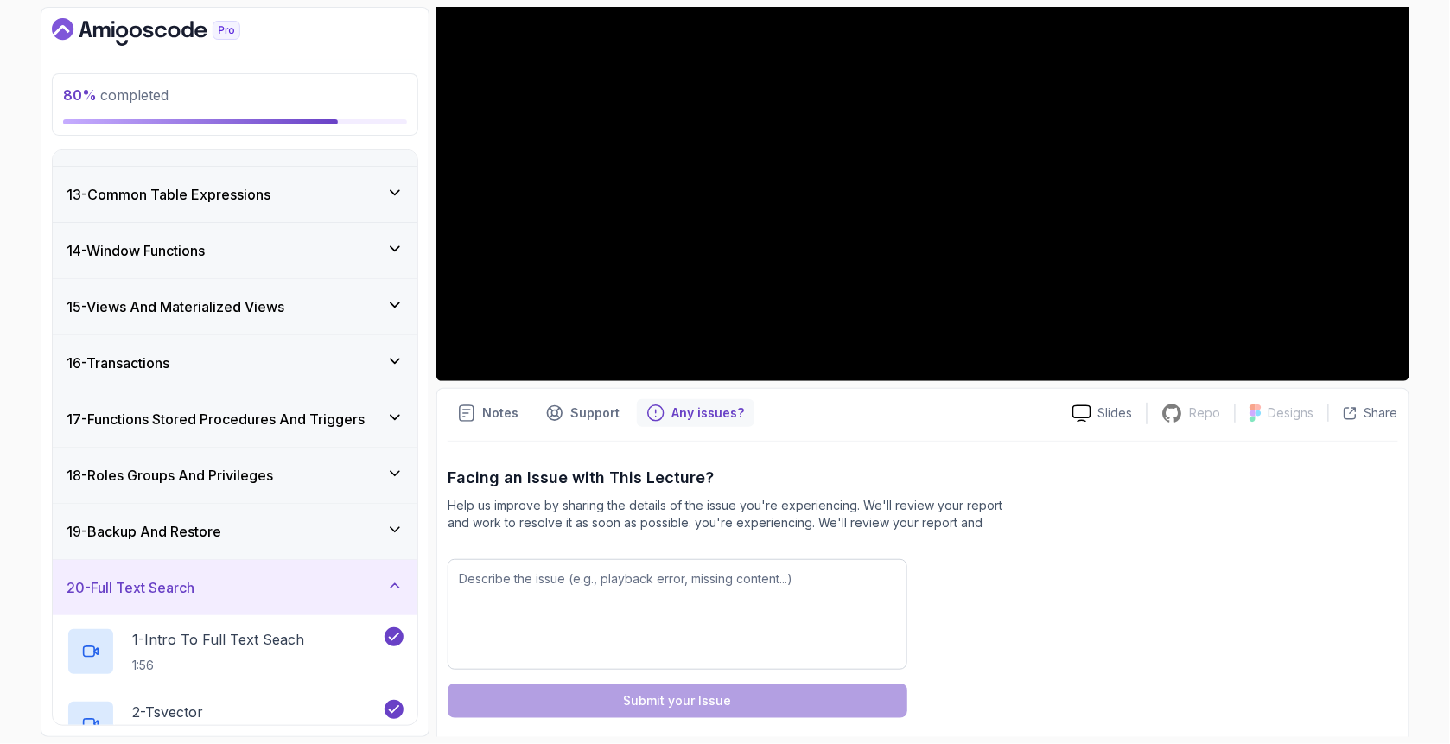
scroll to position [335, 0]
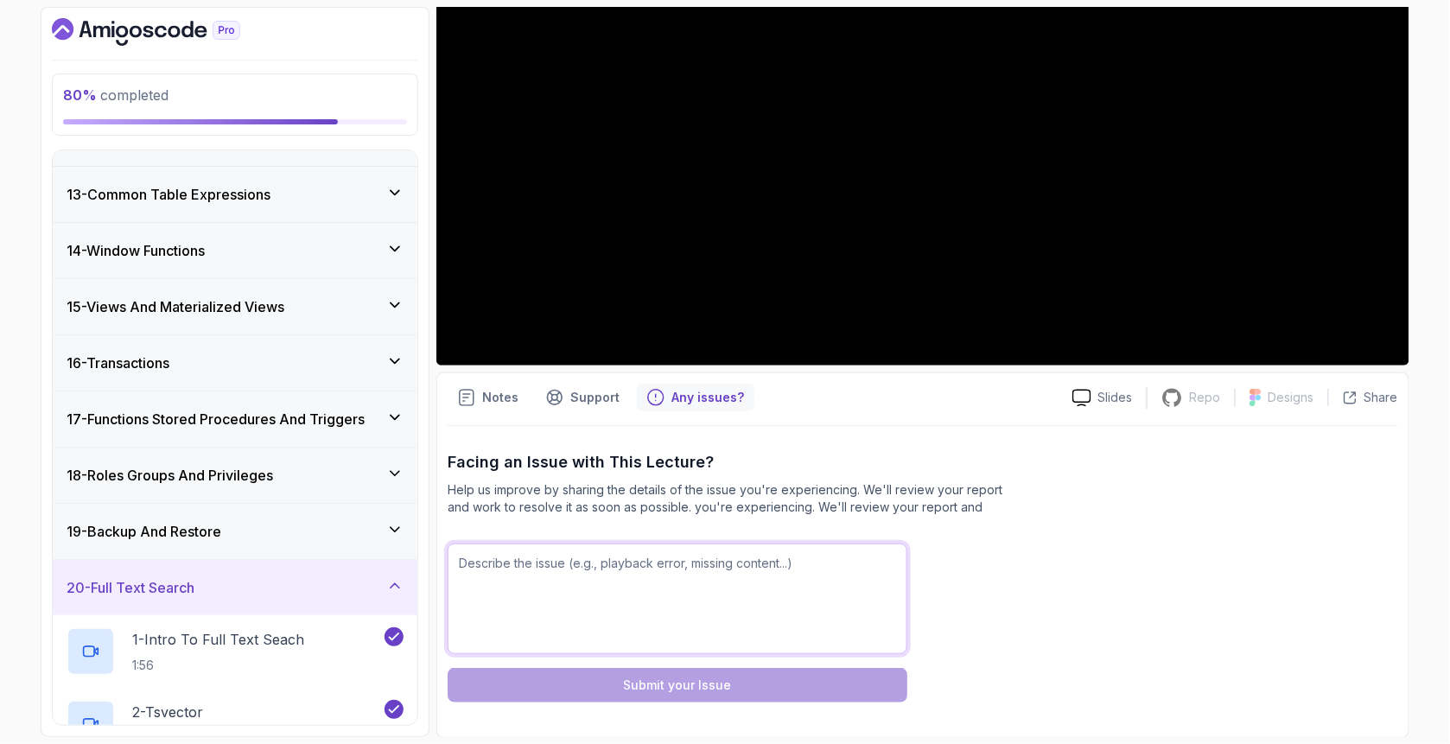
drag, startPoint x: 652, startPoint y: 597, endPoint x: 645, endPoint y: 604, distance: 9.8
click at [651, 597] on textarea at bounding box center [677, 598] width 460 height 111
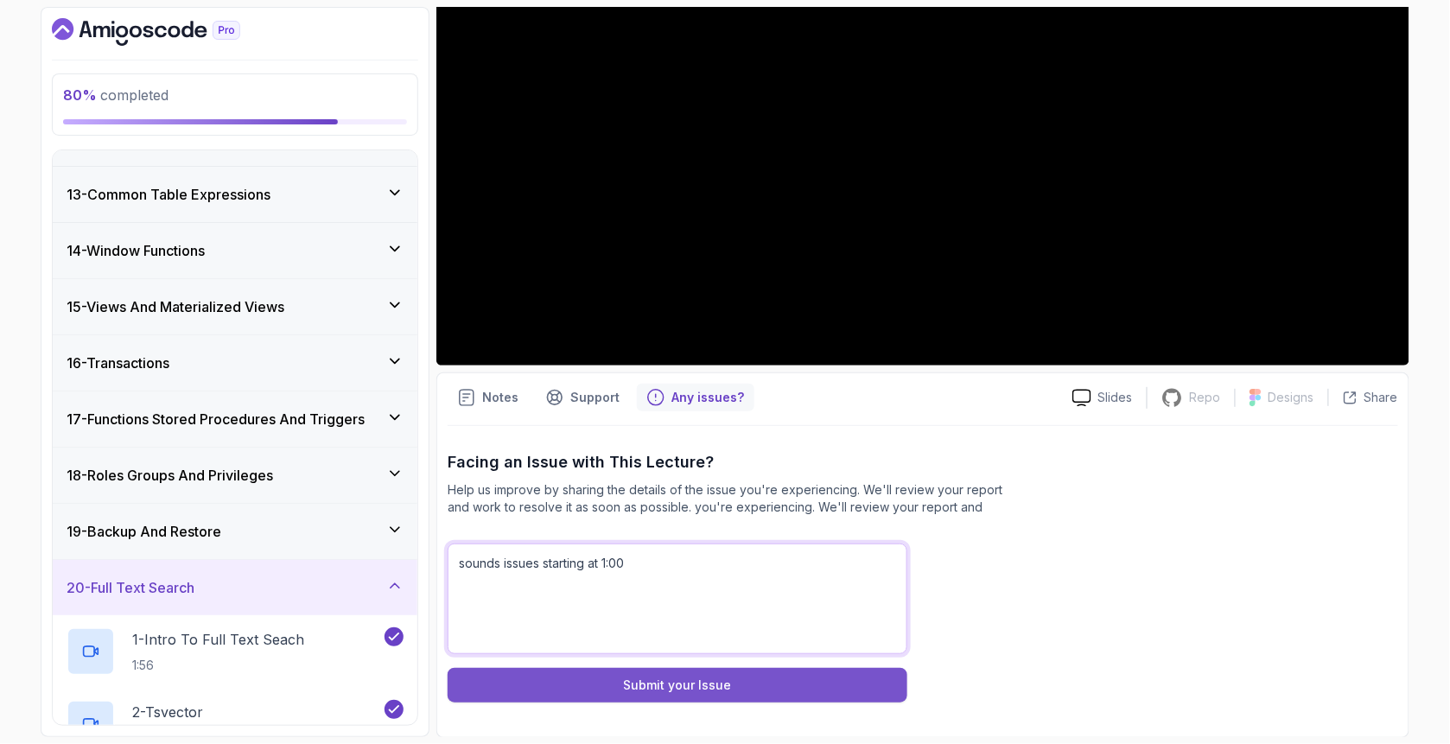
type textarea "sounds issues starting at 1:00"
click at [564, 692] on button "Submit your Issue" at bounding box center [677, 685] width 460 height 35
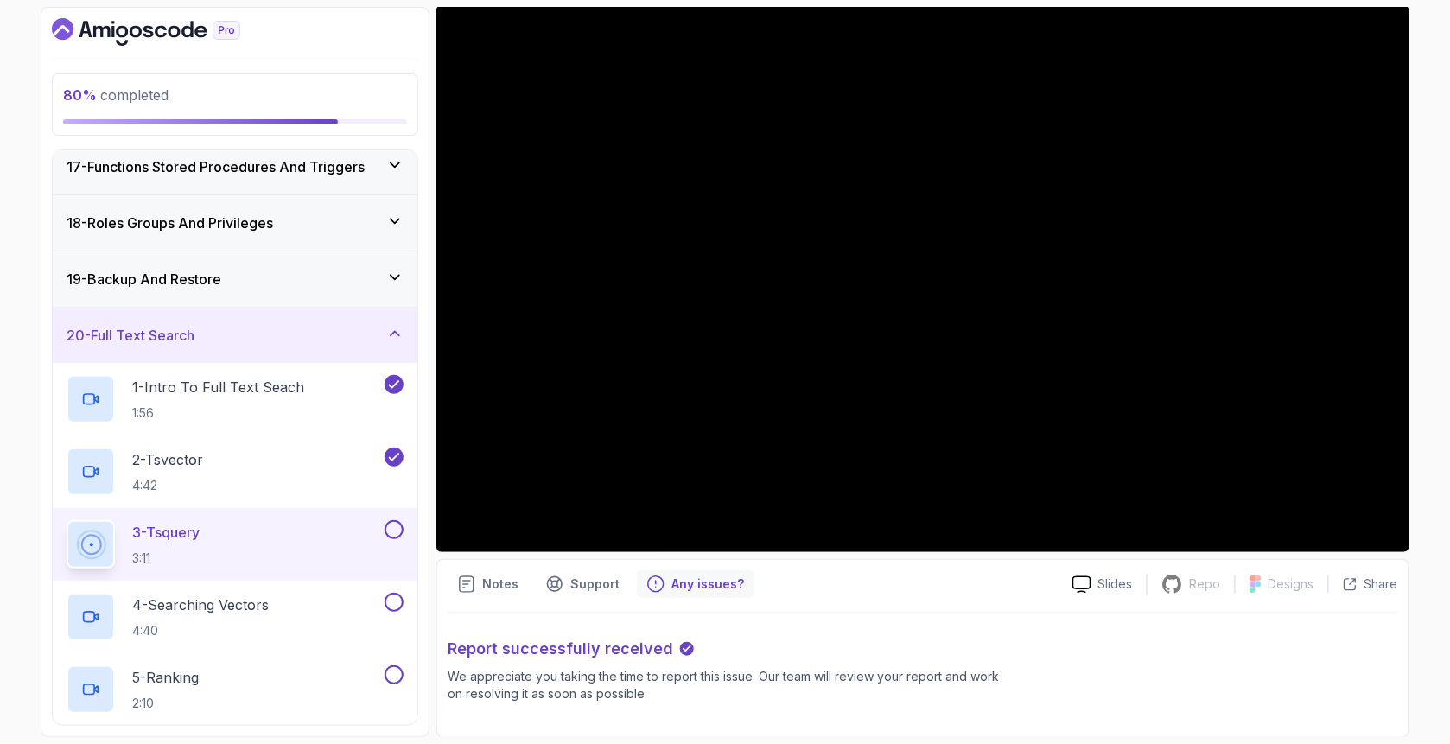
scroll to position [1003, 0]
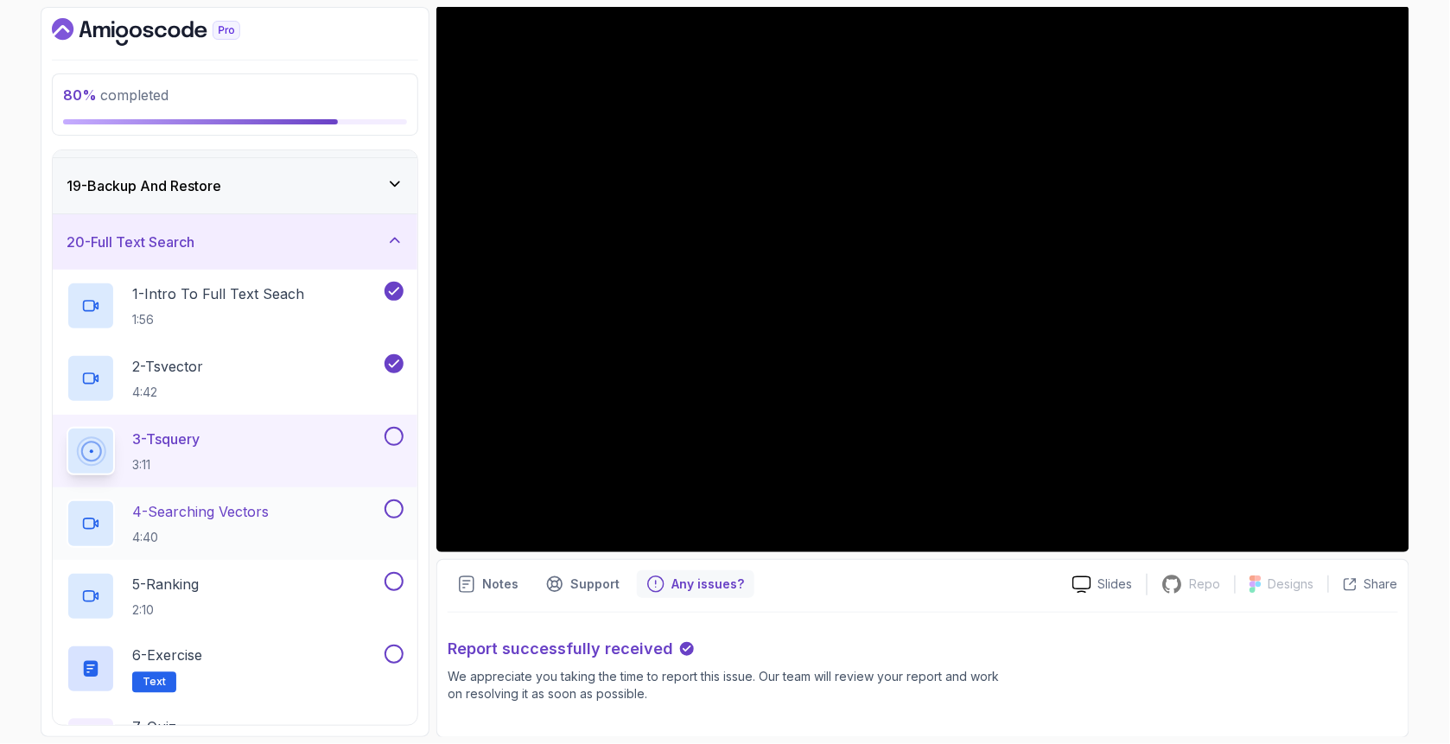
click at [226, 521] on h2 "4 - Searching Vectors 4:40" at bounding box center [200, 523] width 136 height 45
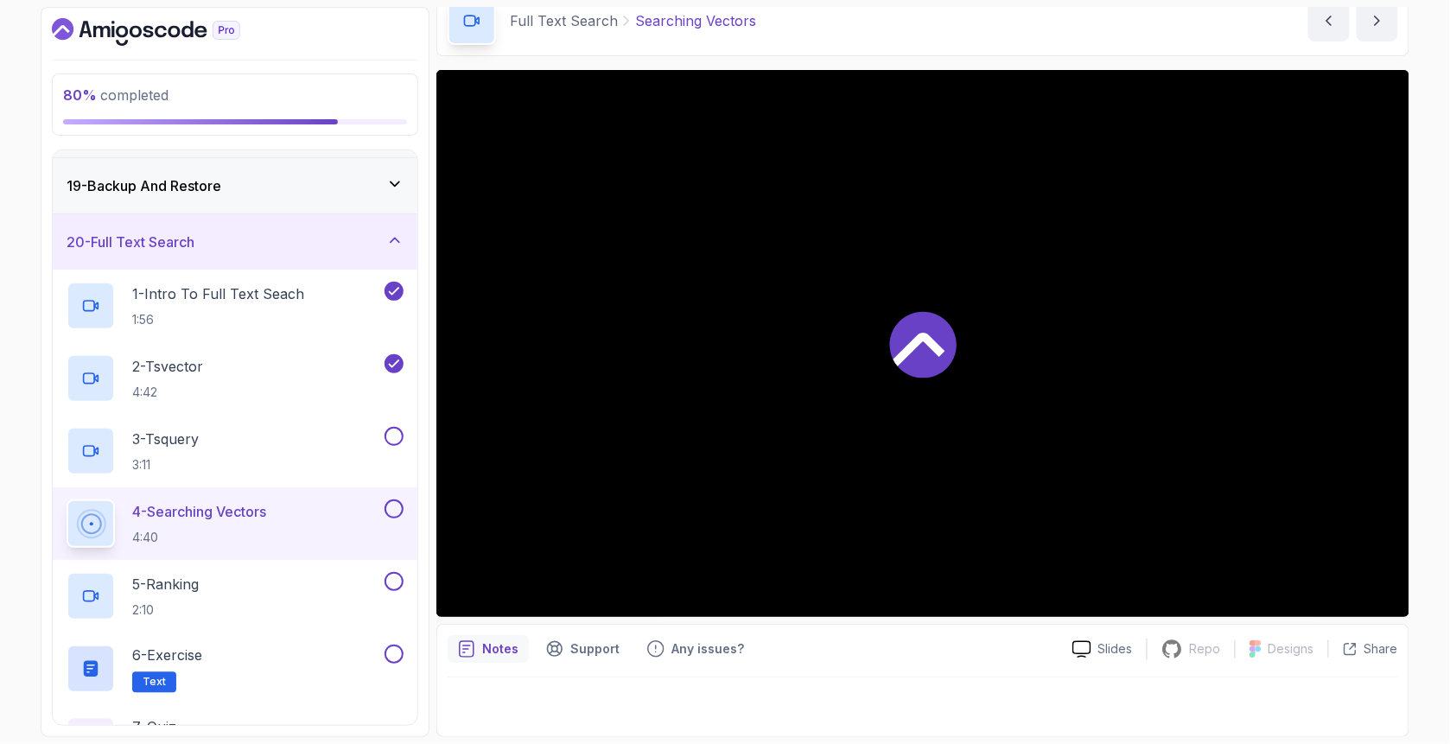
scroll to position [83, 0]
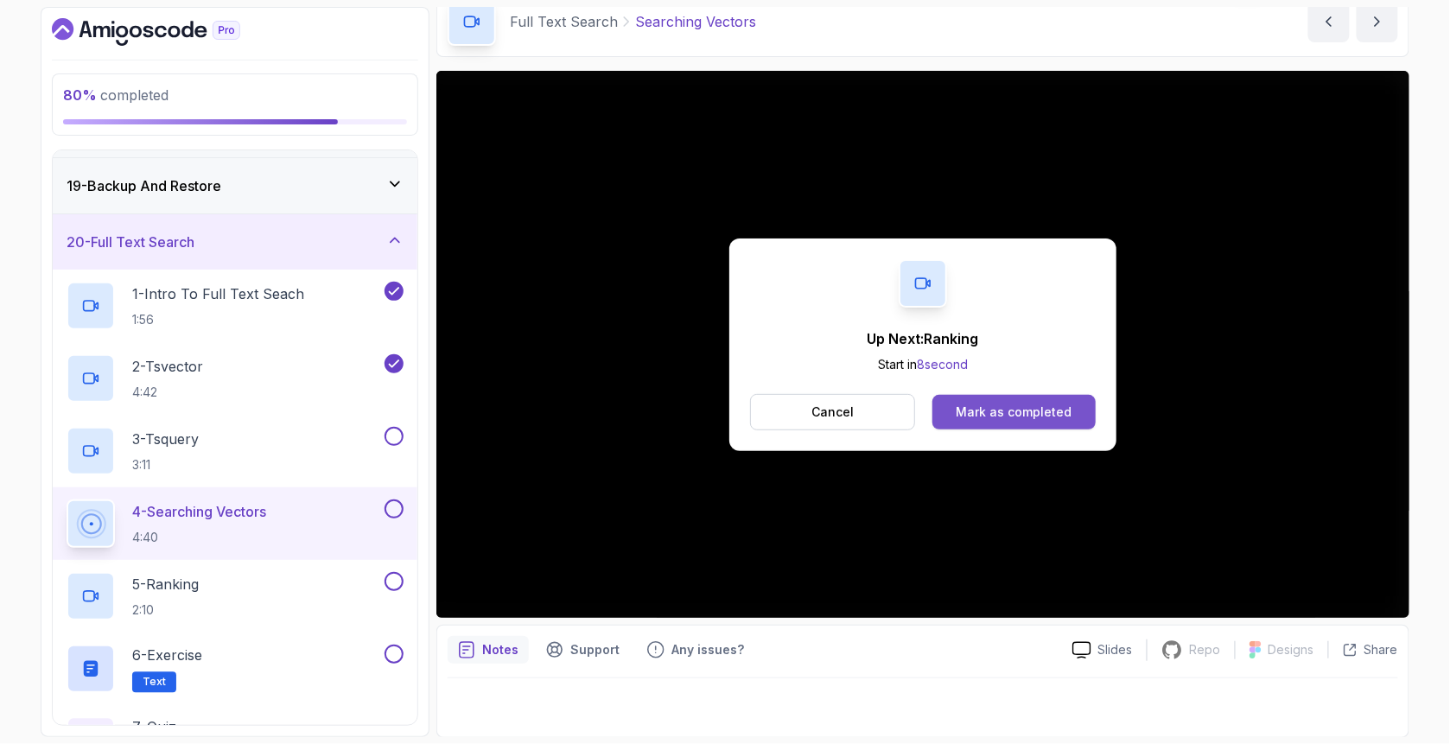
click at [995, 415] on div "Mark as completed" at bounding box center [1013, 411] width 116 height 17
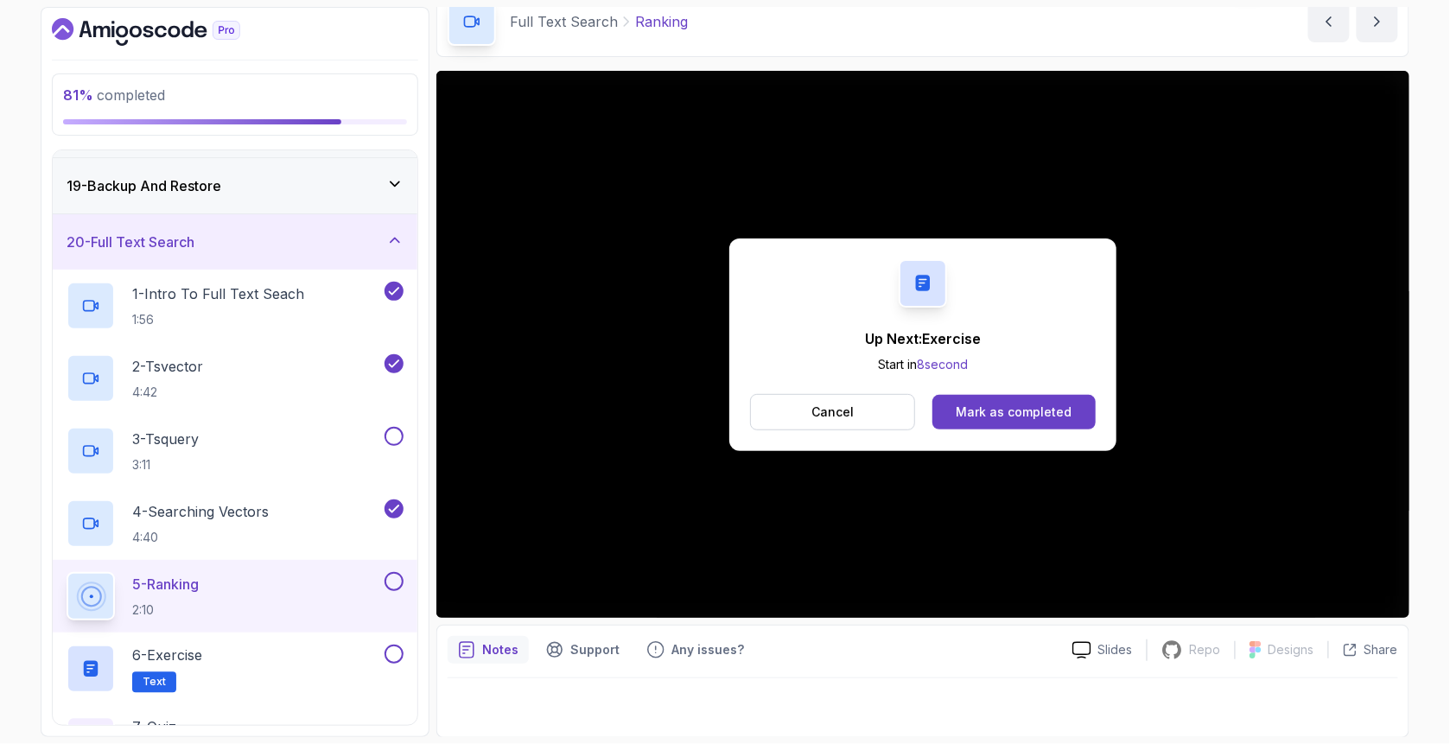
click at [1025, 489] on div "Up Next: Exercise Start in 8 second Cancel Mark as completed" at bounding box center [922, 344] width 973 height 547
click at [1012, 412] on div "Mark as completed" at bounding box center [1013, 411] width 116 height 17
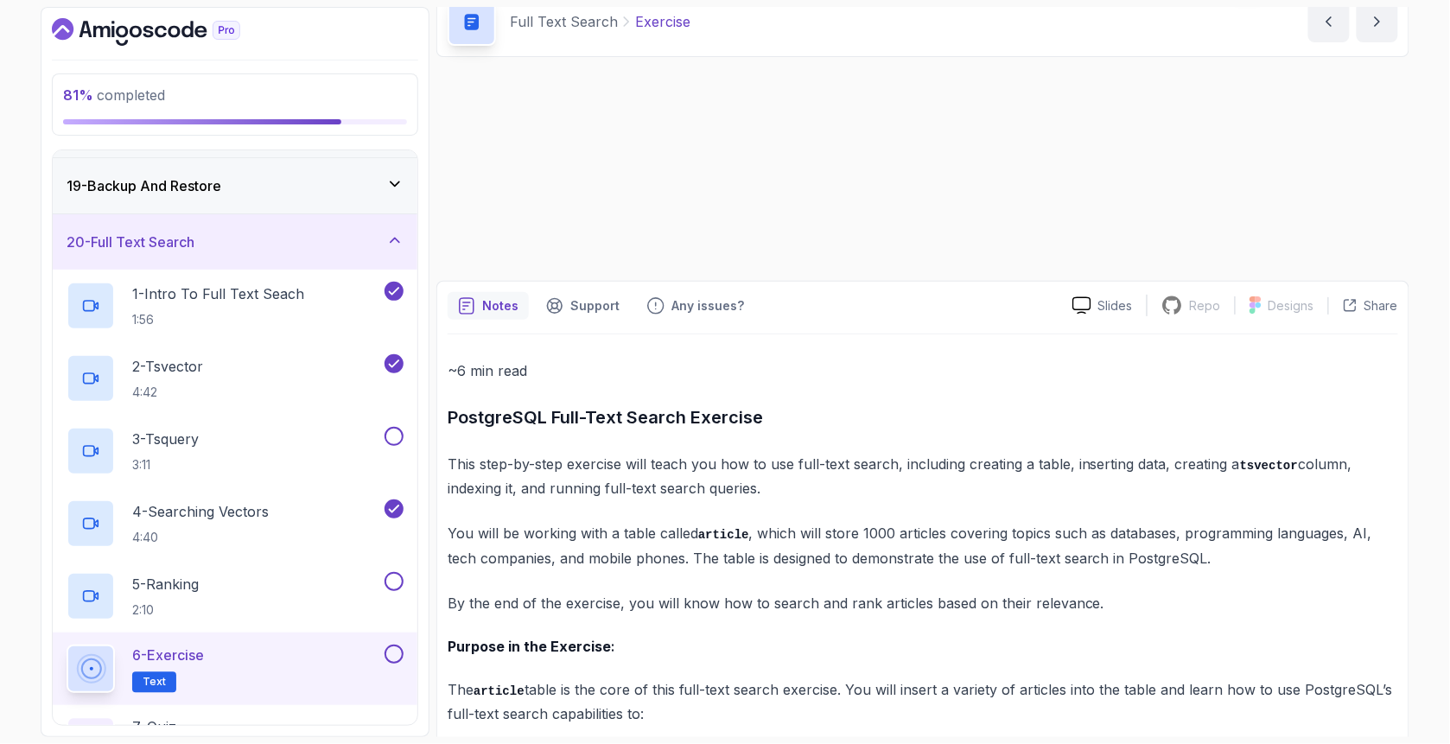
scroll to position [81, 0]
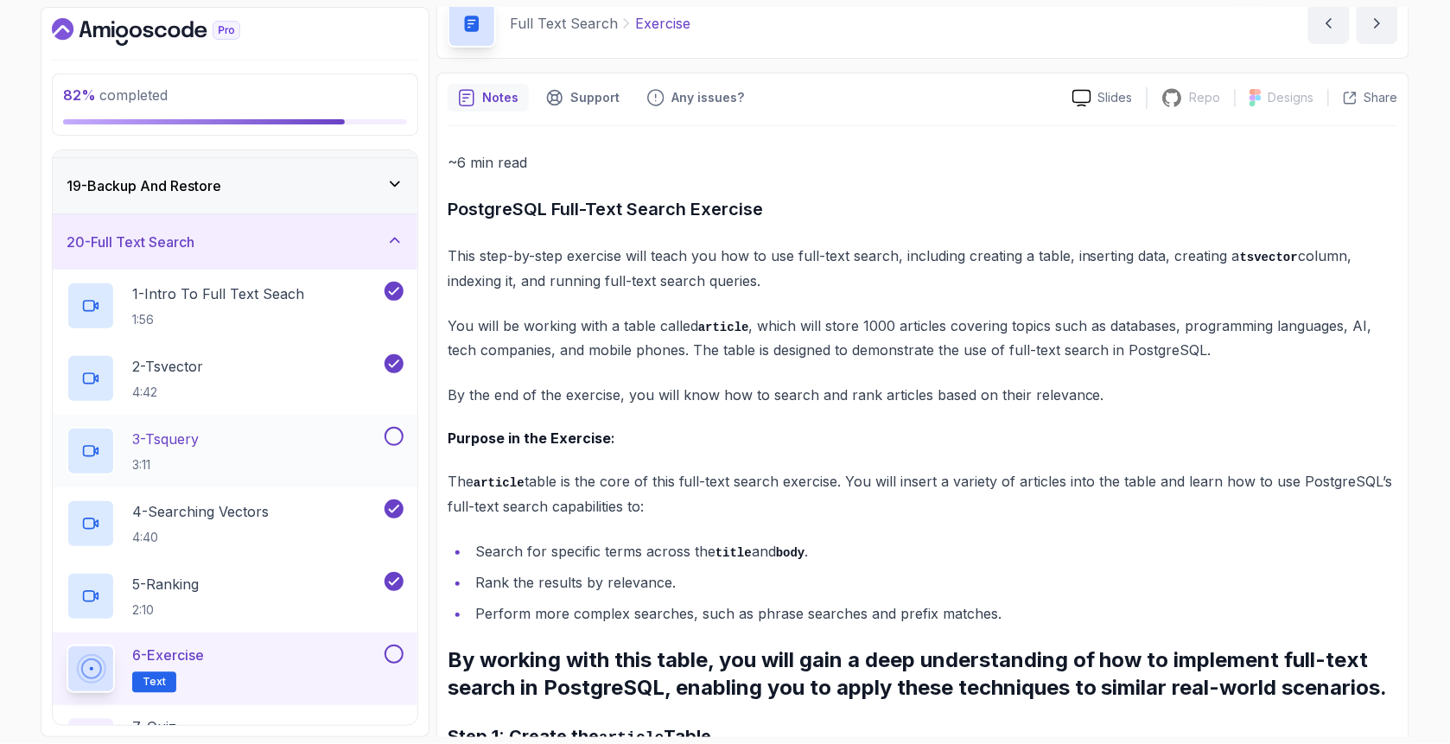
click at [399, 434] on button at bounding box center [393, 436] width 19 height 19
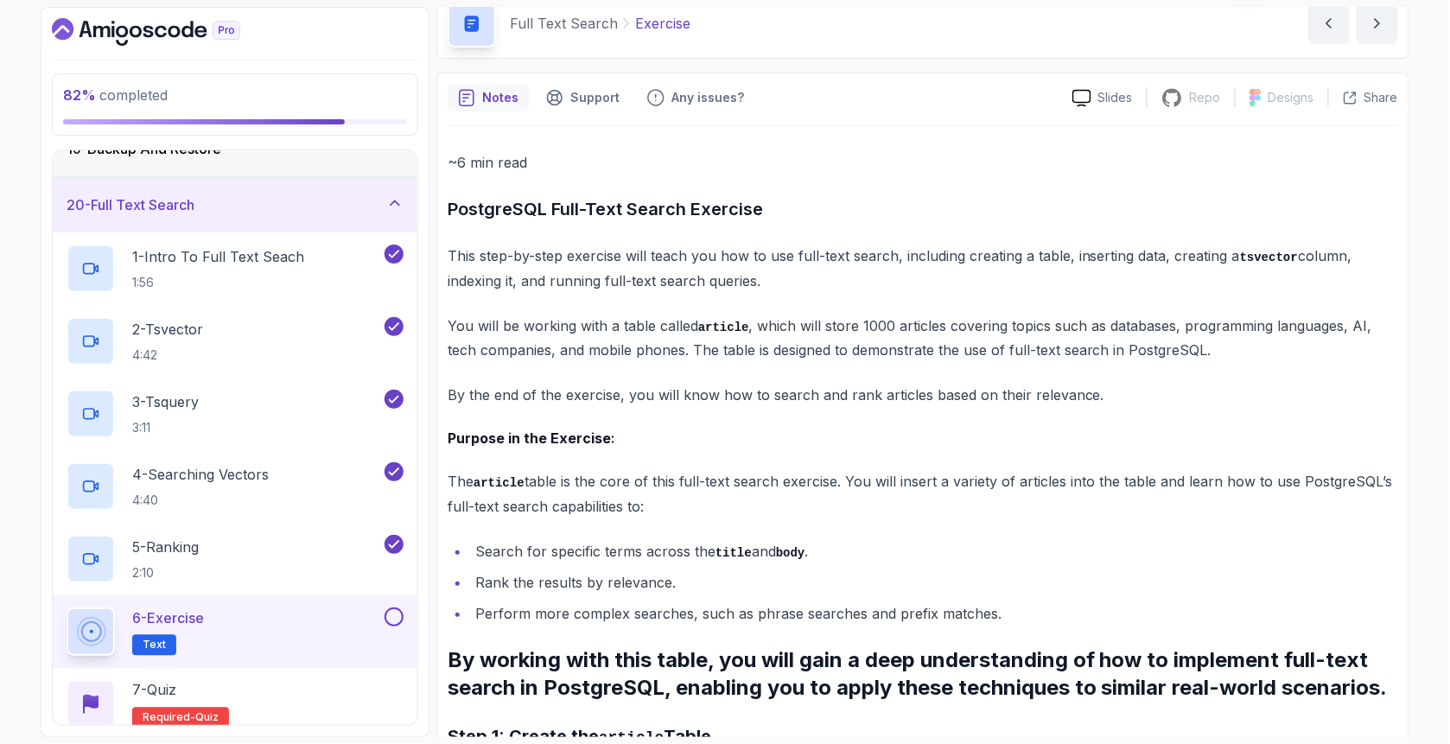
scroll to position [1165, 0]
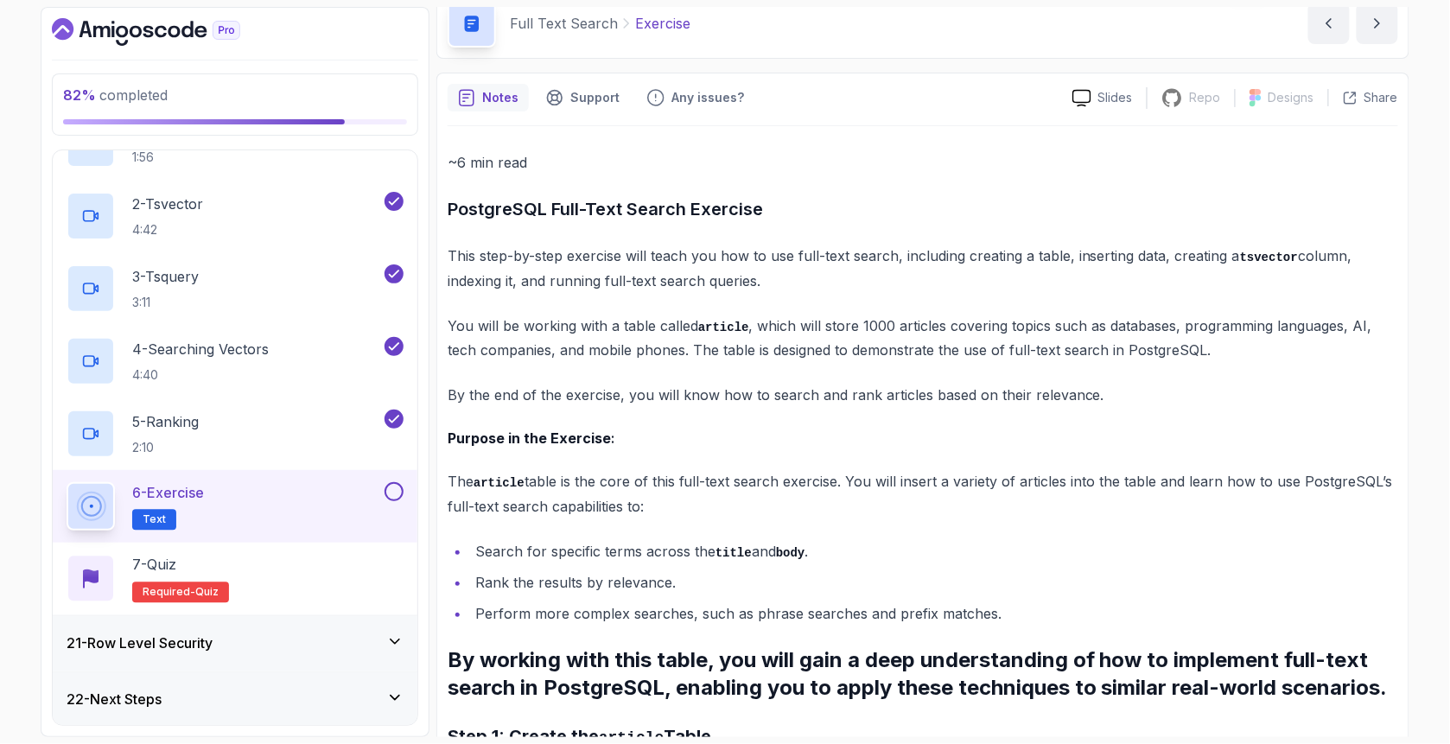
click at [396, 490] on button at bounding box center [393, 491] width 19 height 19
click at [337, 573] on div "7 - Quiz Required- quiz" at bounding box center [235, 579] width 337 height 48
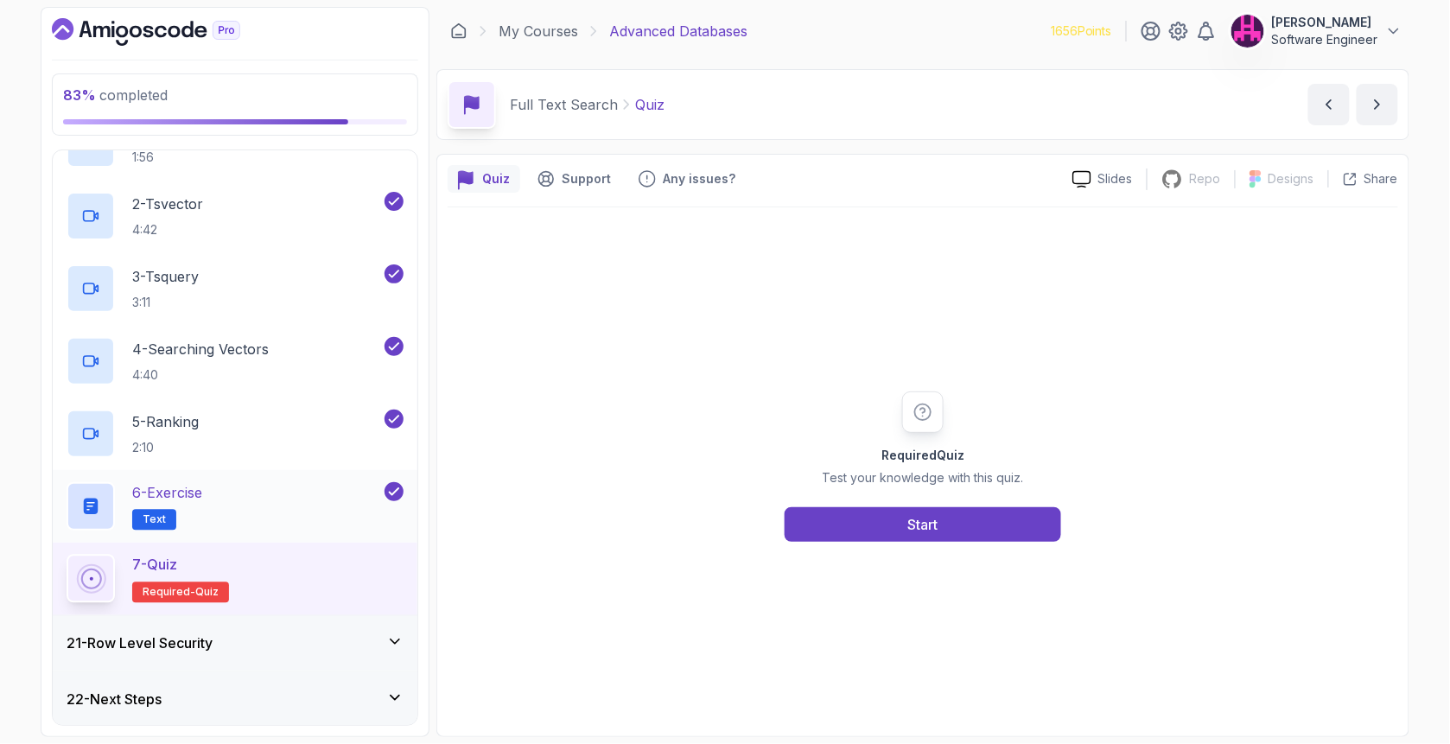
click at [333, 527] on div "6 - Exercise Text" at bounding box center [224, 506] width 314 height 48
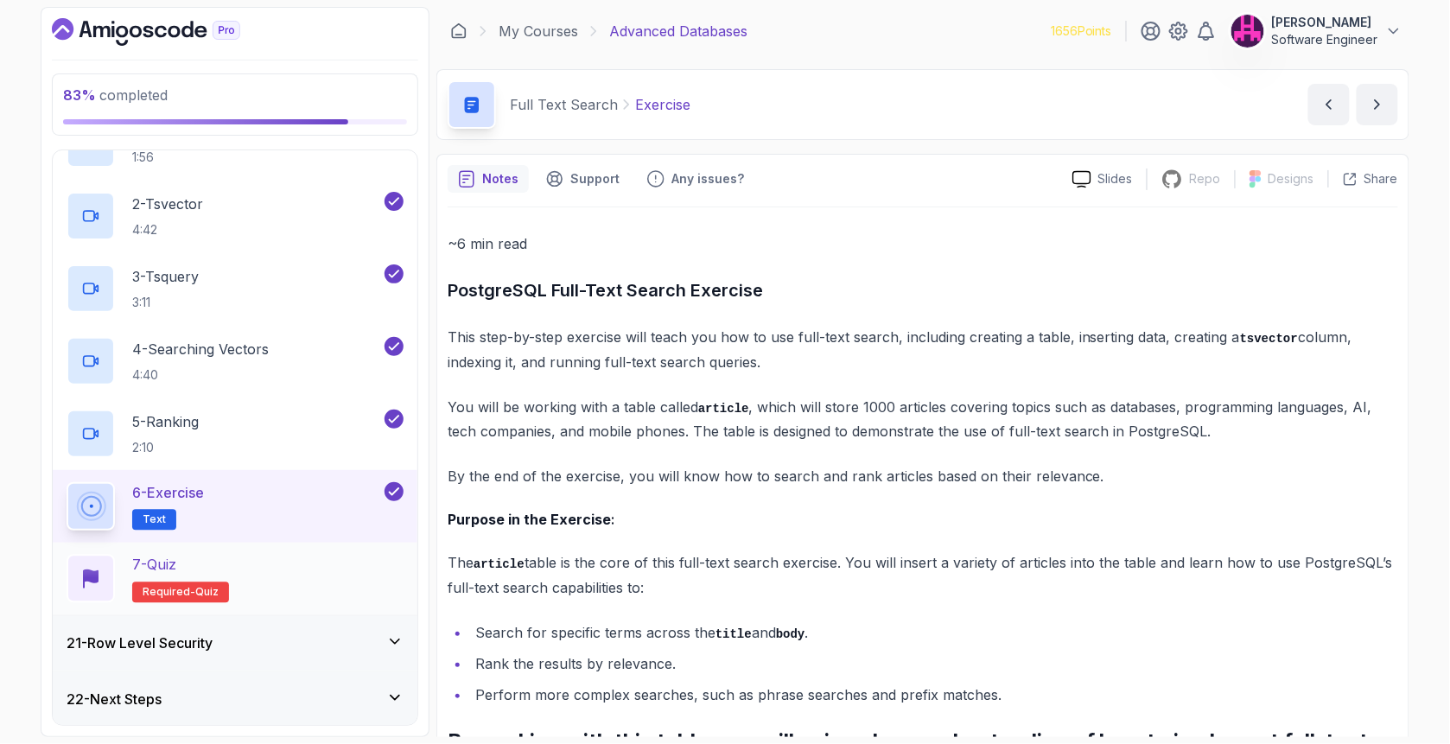
click at [312, 582] on div "7 - Quiz Required- quiz" at bounding box center [235, 579] width 337 height 48
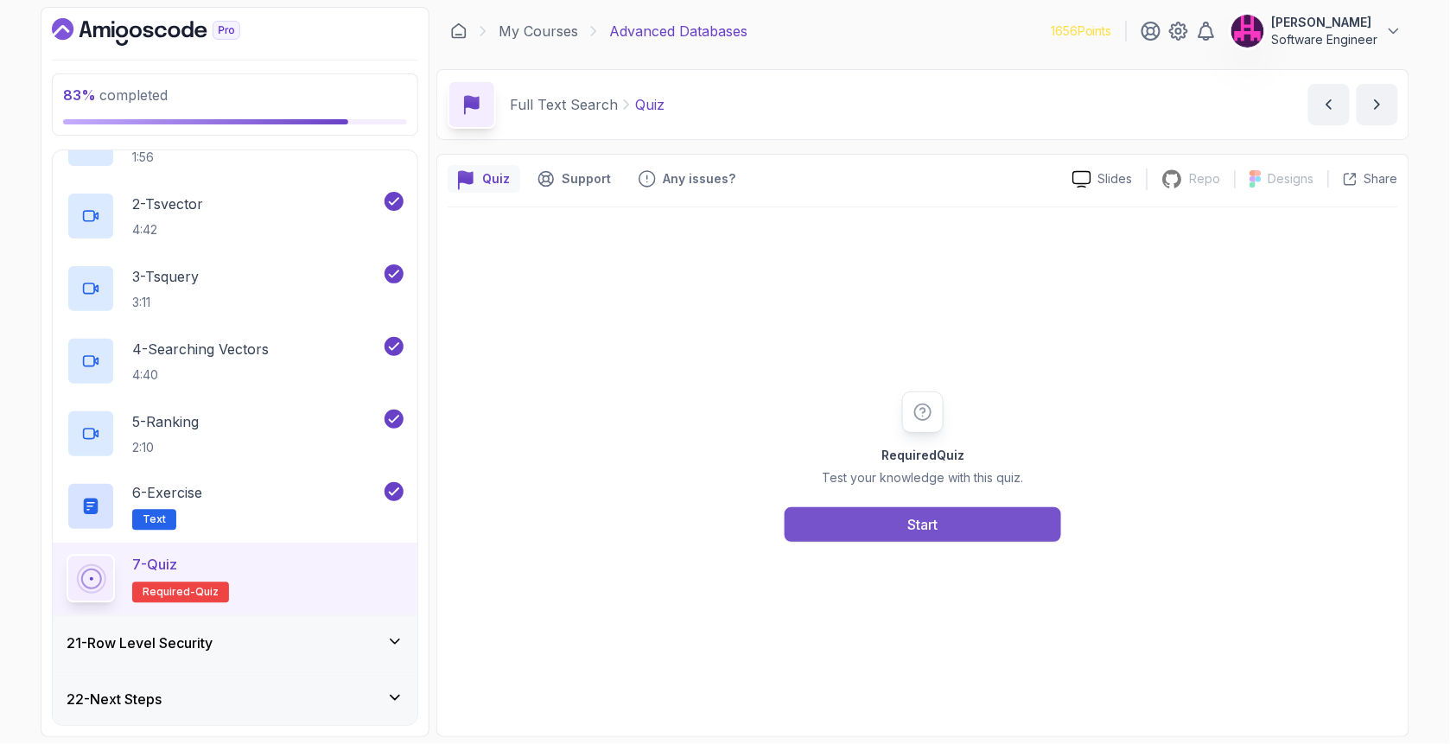
click at [930, 520] on div "Start" at bounding box center [923, 524] width 30 height 21
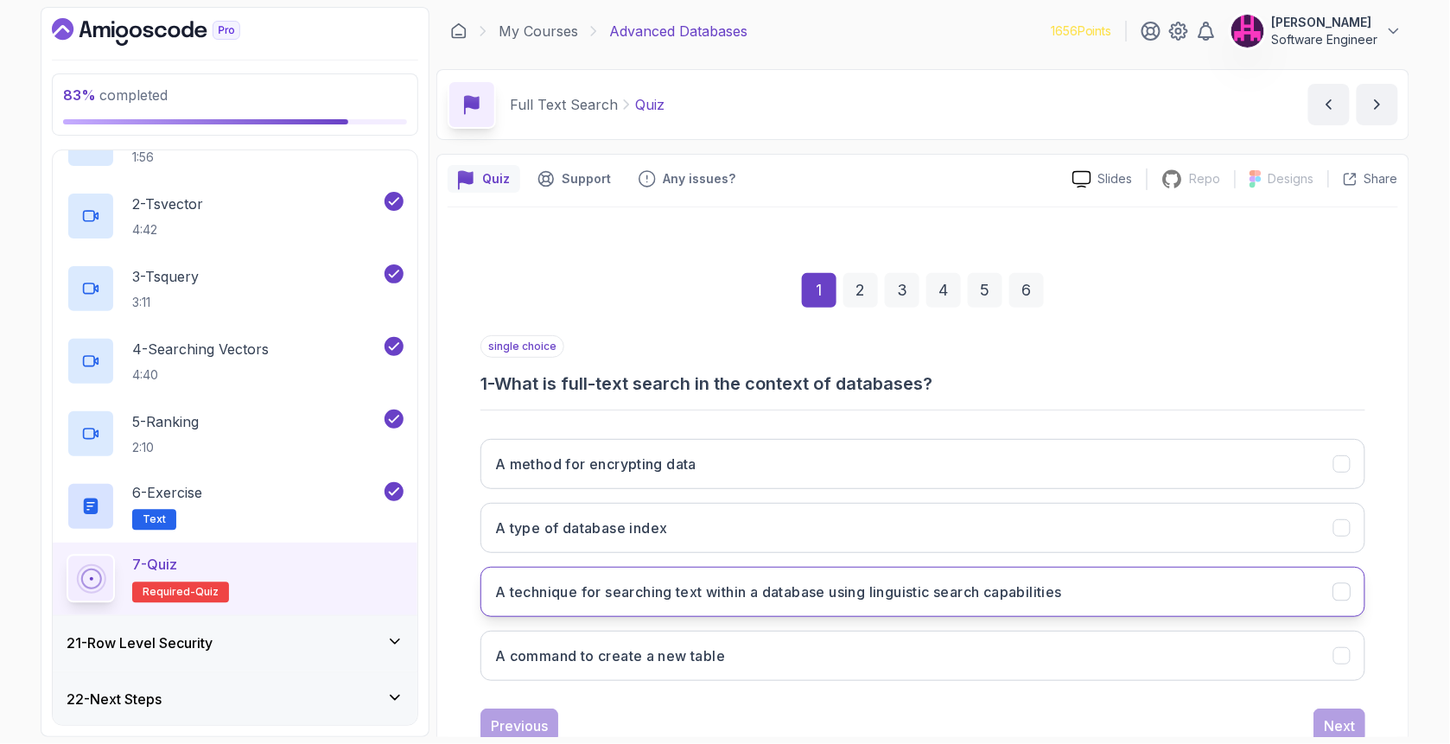
click at [684, 581] on h3 "A technique for searching text within a database using linguistic search capabi…" at bounding box center [778, 591] width 567 height 21
click at [1354, 720] on div "Next" at bounding box center [1338, 725] width 31 height 21
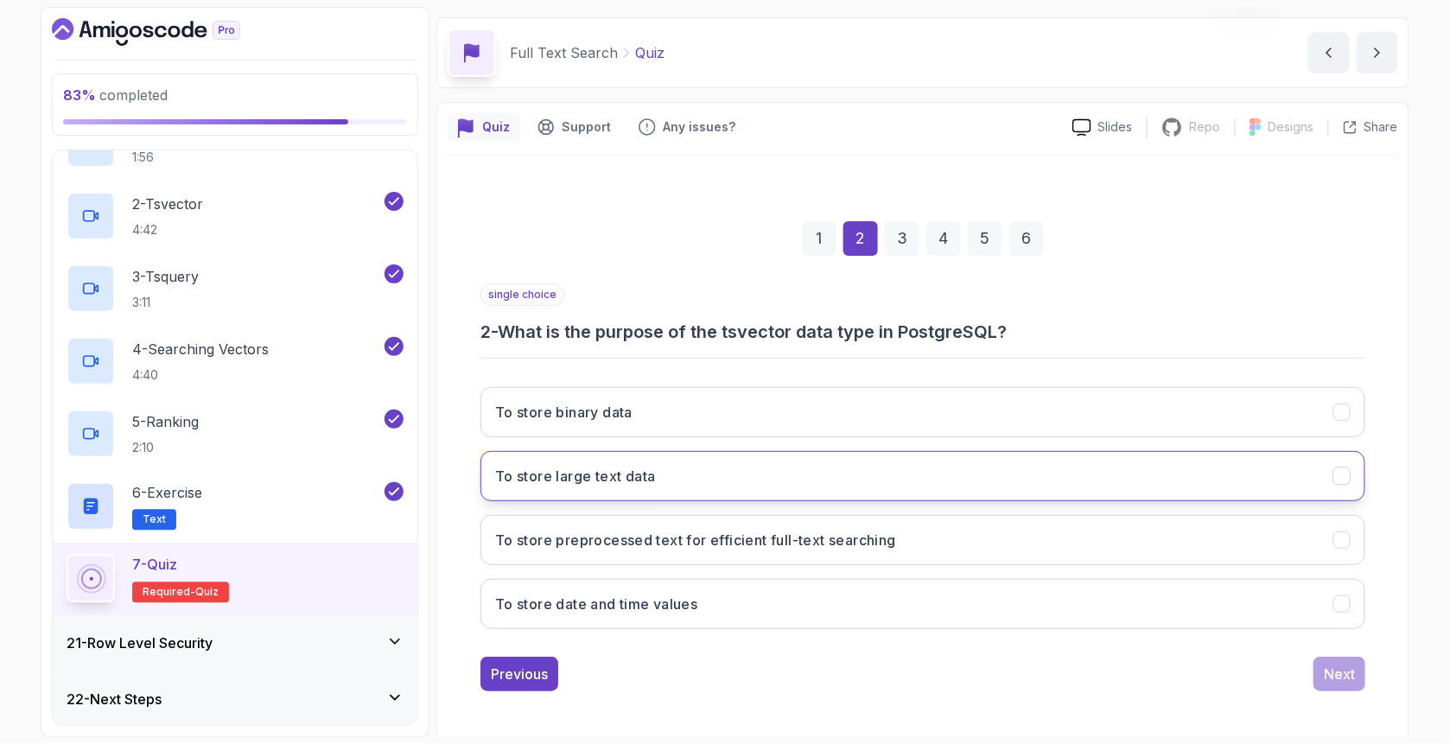
scroll to position [54, 0]
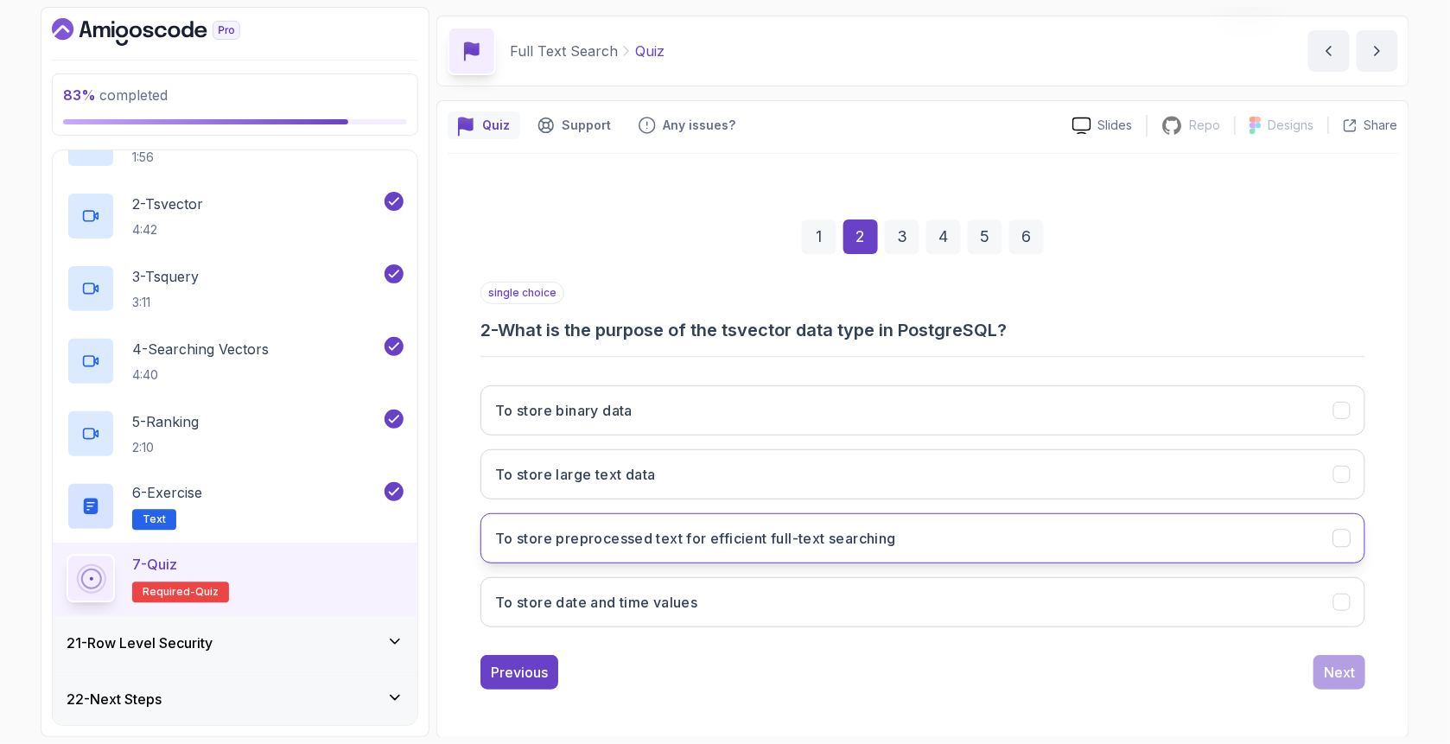
click at [663, 550] on button "To store preprocessed text for efficient full-text searching" at bounding box center [922, 538] width 885 height 50
click at [1342, 670] on div "Next" at bounding box center [1338, 672] width 31 height 21
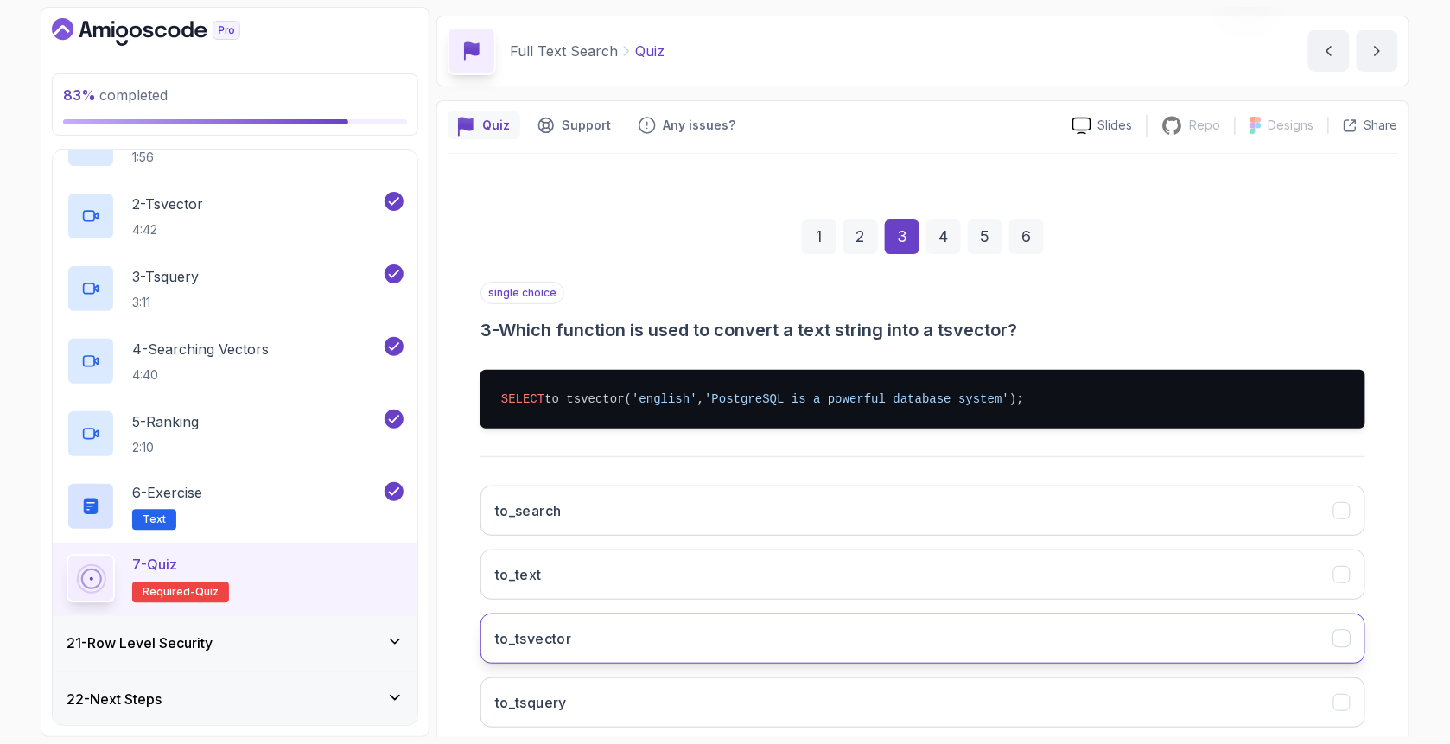
click at [631, 639] on button "to_tsvector" at bounding box center [922, 638] width 885 height 50
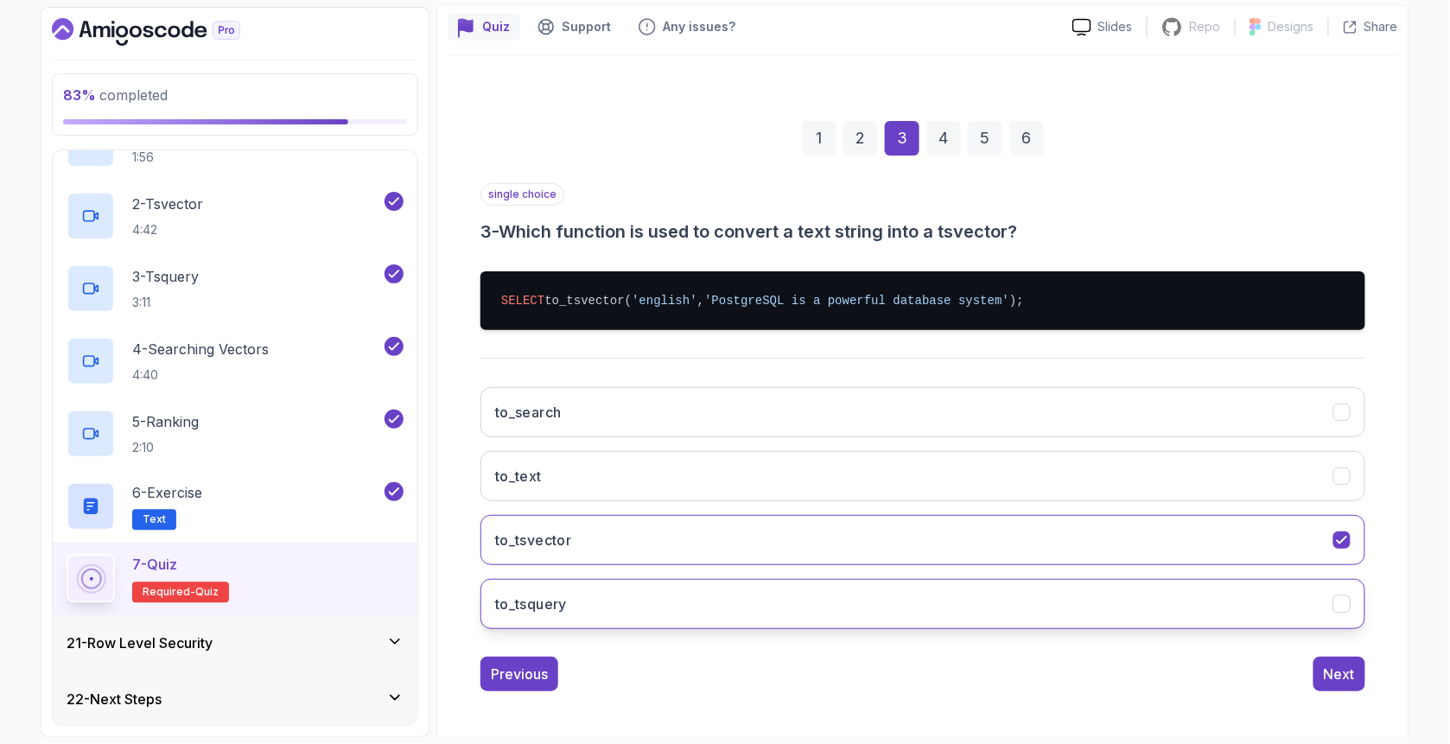
scroll to position [154, 0]
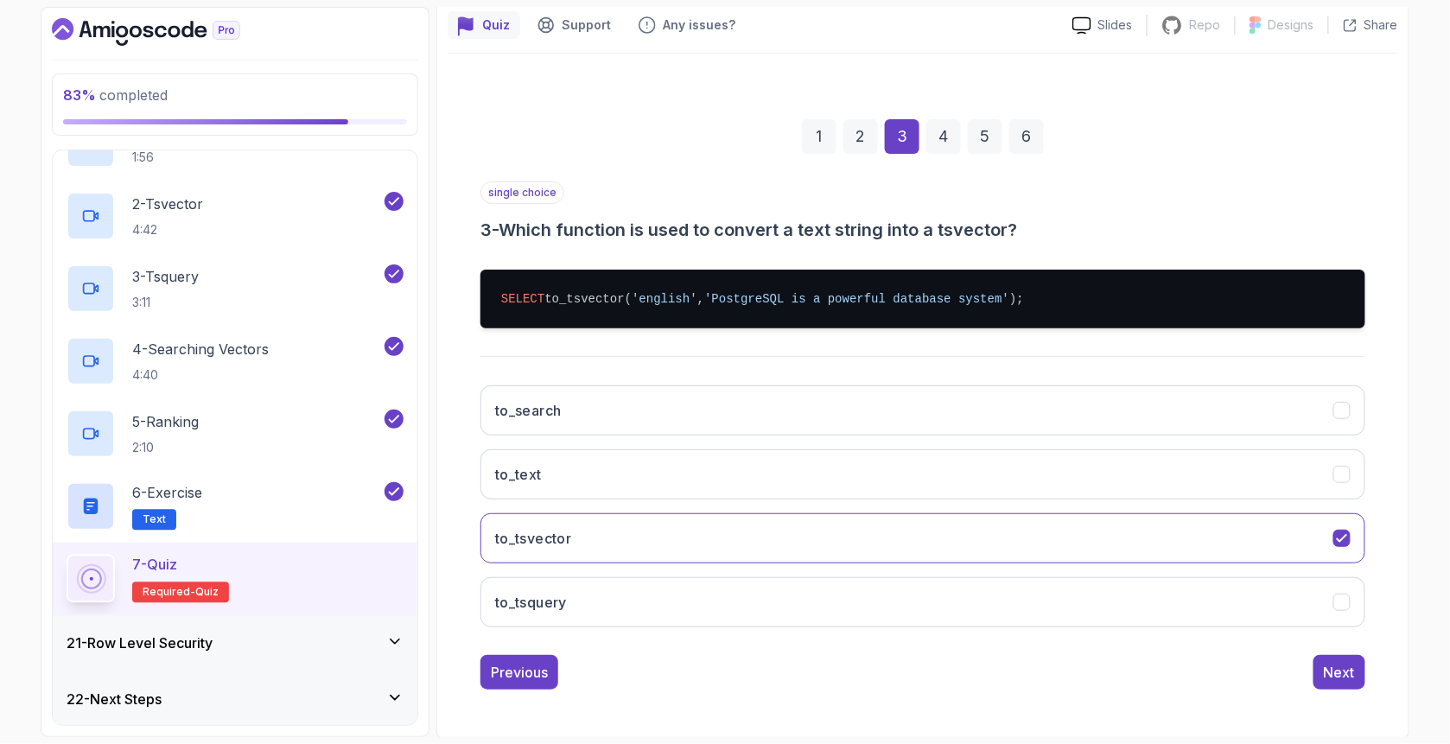
click at [1386, 670] on div "1 2 3 4 5 6 single choice 3 - Which function is used to convert a text string i…" at bounding box center [922, 390] width 950 height 625
click at [1366, 672] on div "1 2 3 4 5 6 single choice 3 - Which function is used to convert a text string i…" at bounding box center [922, 390] width 950 height 625
click at [1355, 672] on button "Next" at bounding box center [1339, 672] width 52 height 35
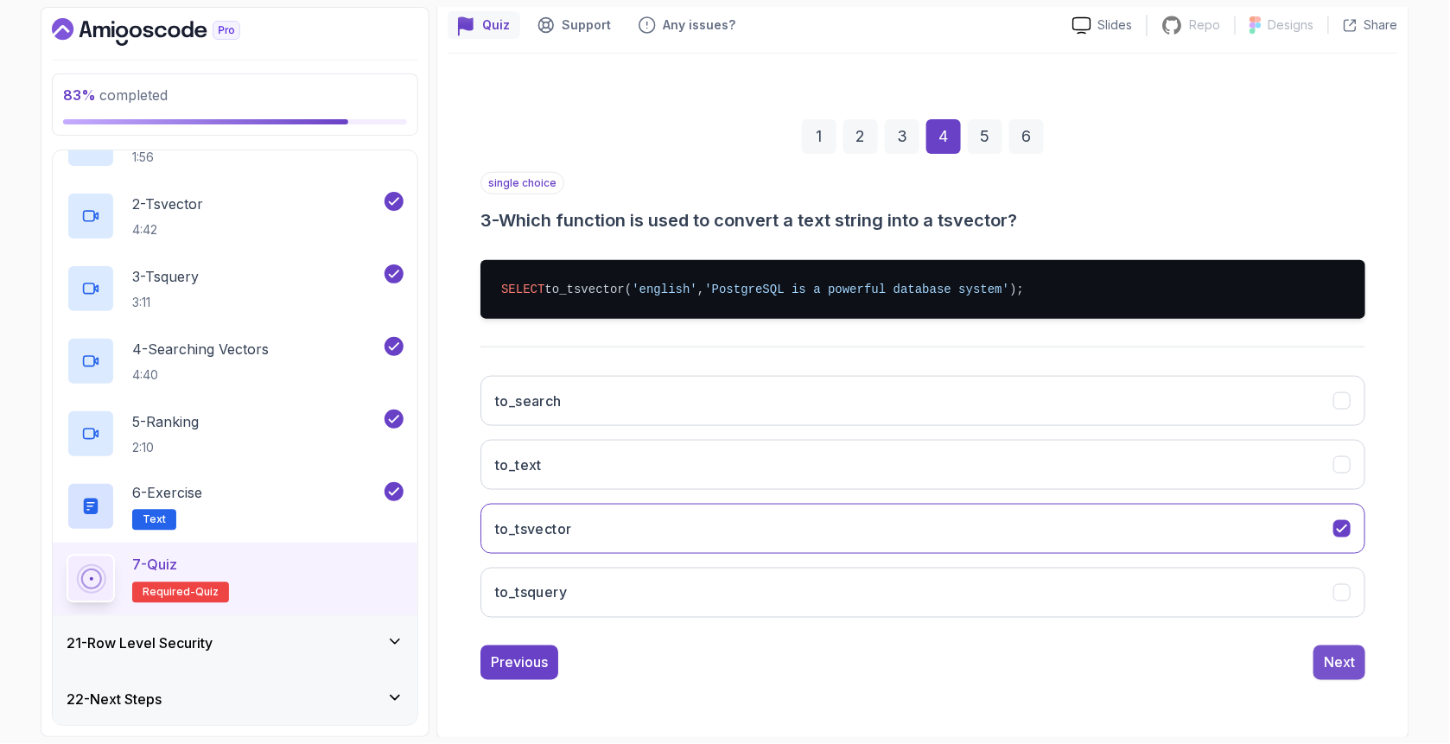
scroll to position [54, 0]
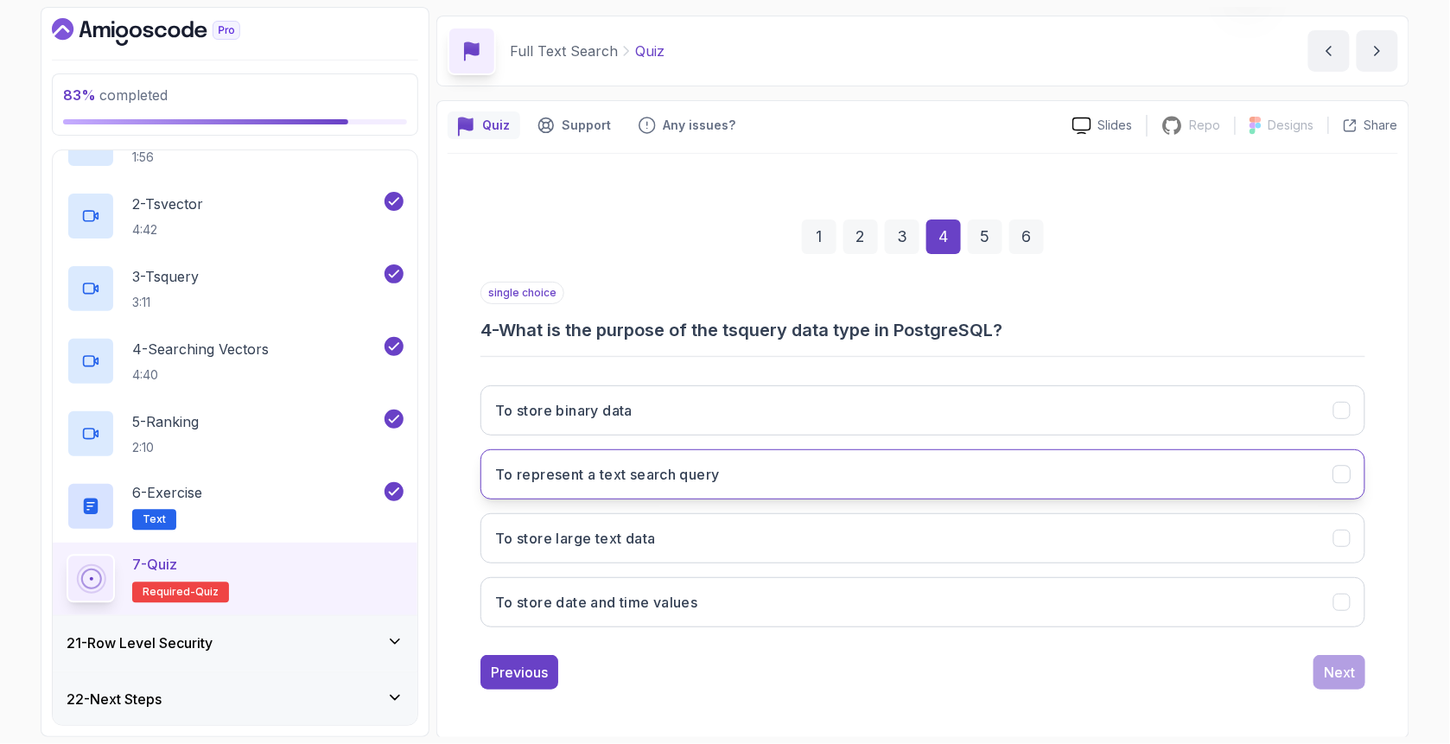
click at [535, 485] on button "To represent a text search query" at bounding box center [922, 474] width 885 height 50
click at [1343, 681] on button "Next" at bounding box center [1339, 672] width 52 height 35
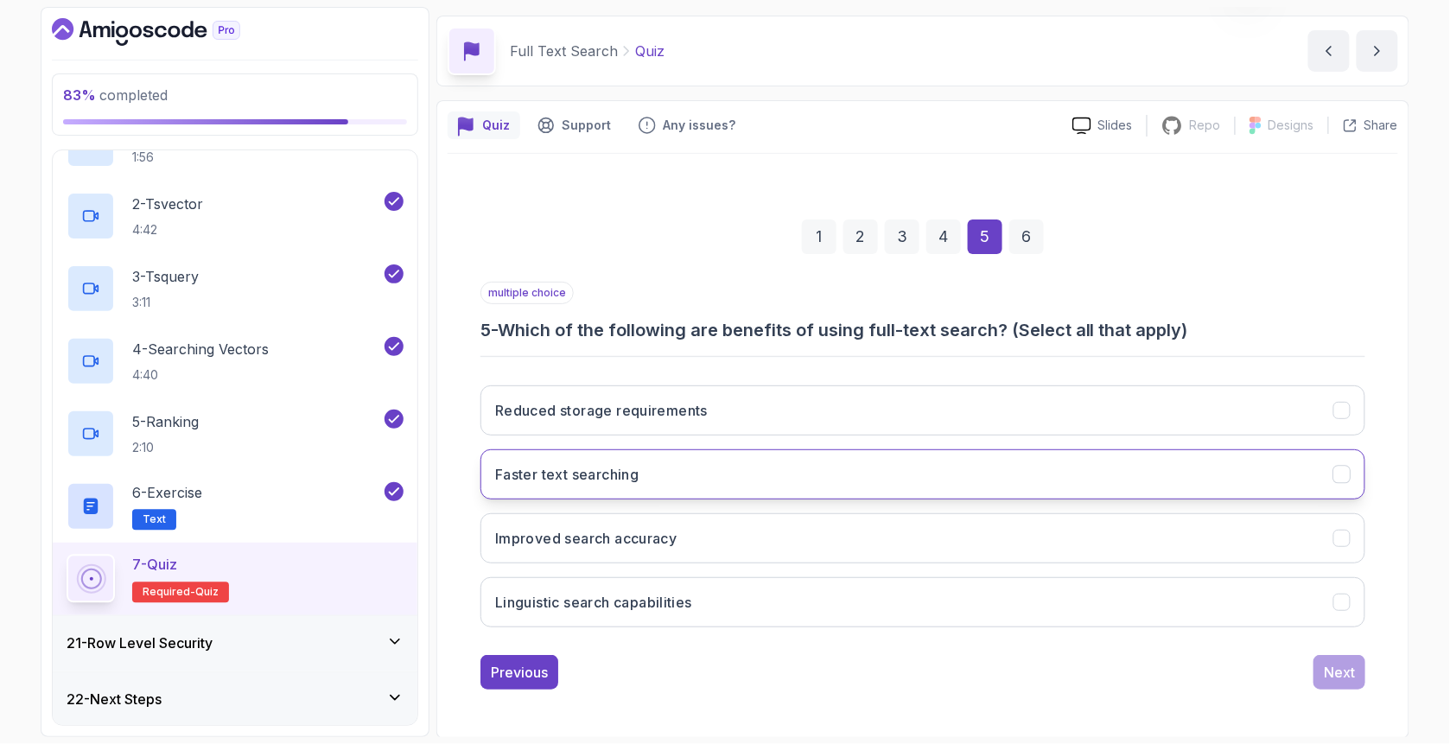
click at [568, 481] on h3 "Faster text searching" at bounding box center [566, 474] width 143 height 21
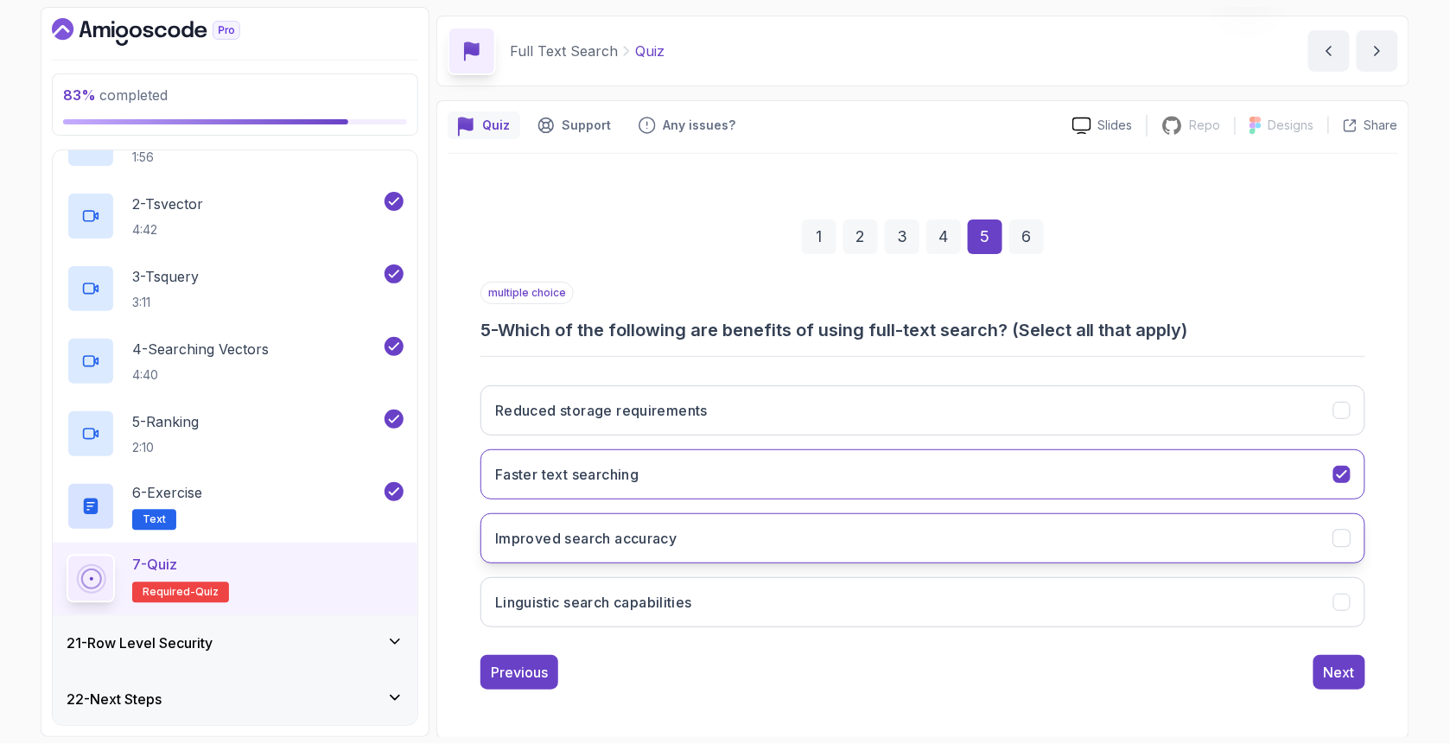
click at [604, 533] on h3 "Improved search accuracy" at bounding box center [586, 538] width 182 height 21
click at [619, 607] on h3 "Linguistic search capabilities" at bounding box center [593, 602] width 197 height 21
click at [1320, 679] on button "Next" at bounding box center [1339, 672] width 52 height 35
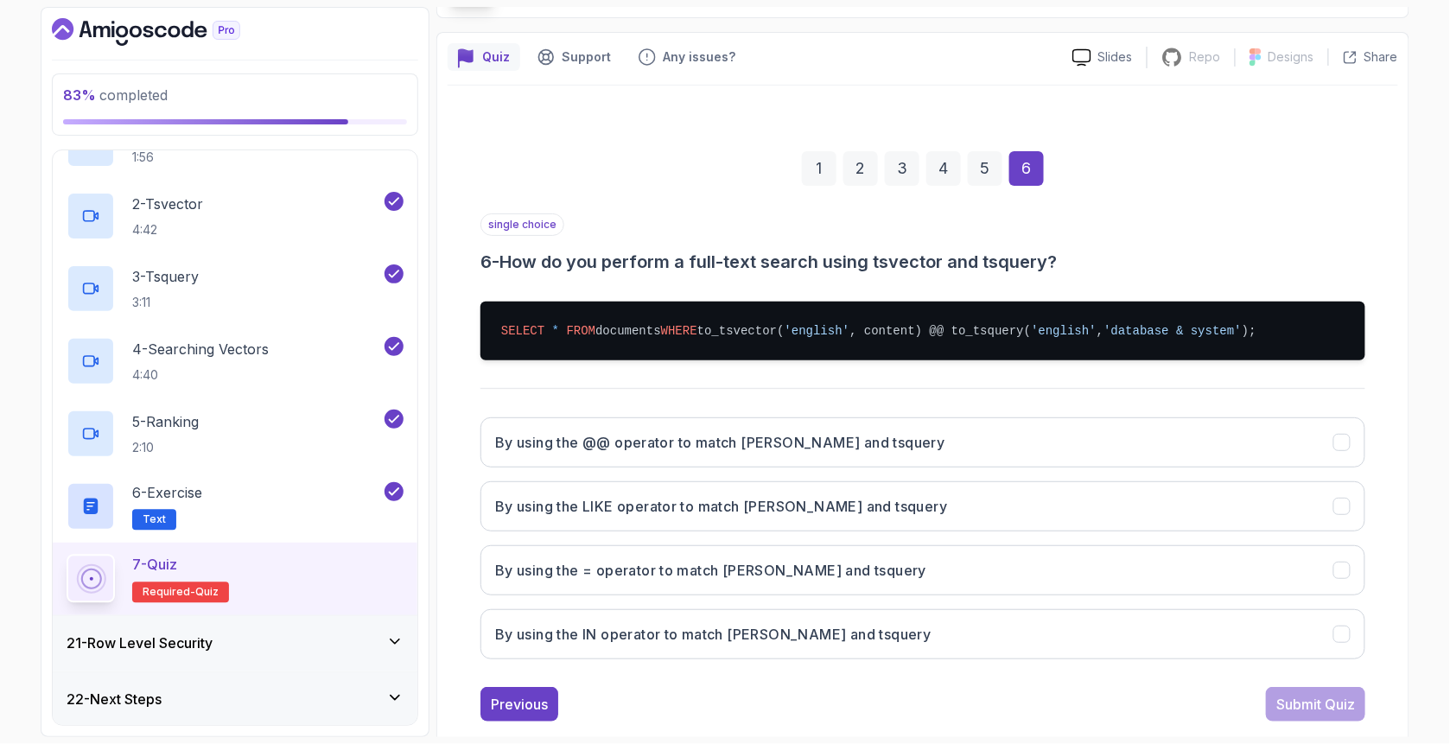
scroll to position [154, 0]
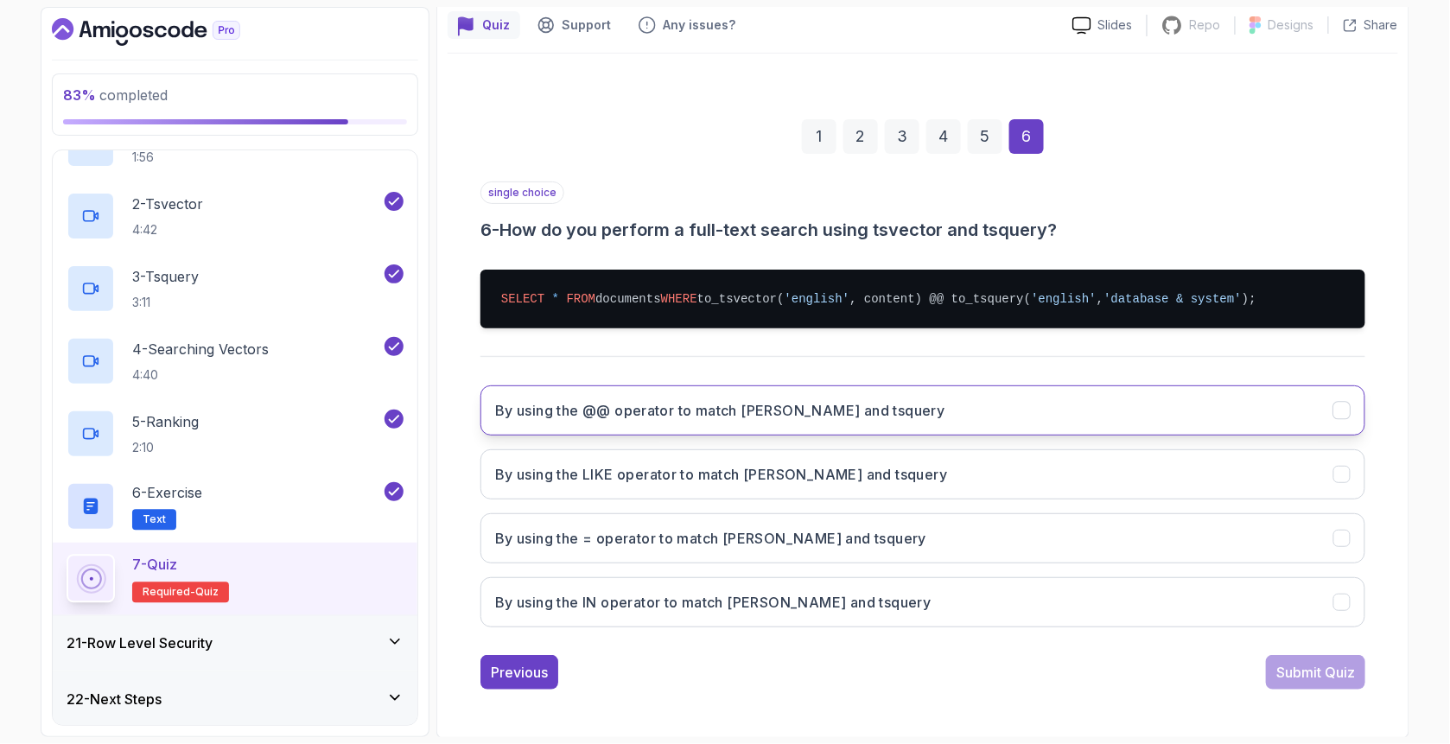
click at [638, 411] on h3 "By using the @@ operator to match tsvector and tsquery" at bounding box center [720, 410] width 450 height 21
click at [1318, 676] on div "Submit Quiz" at bounding box center [1315, 672] width 79 height 21
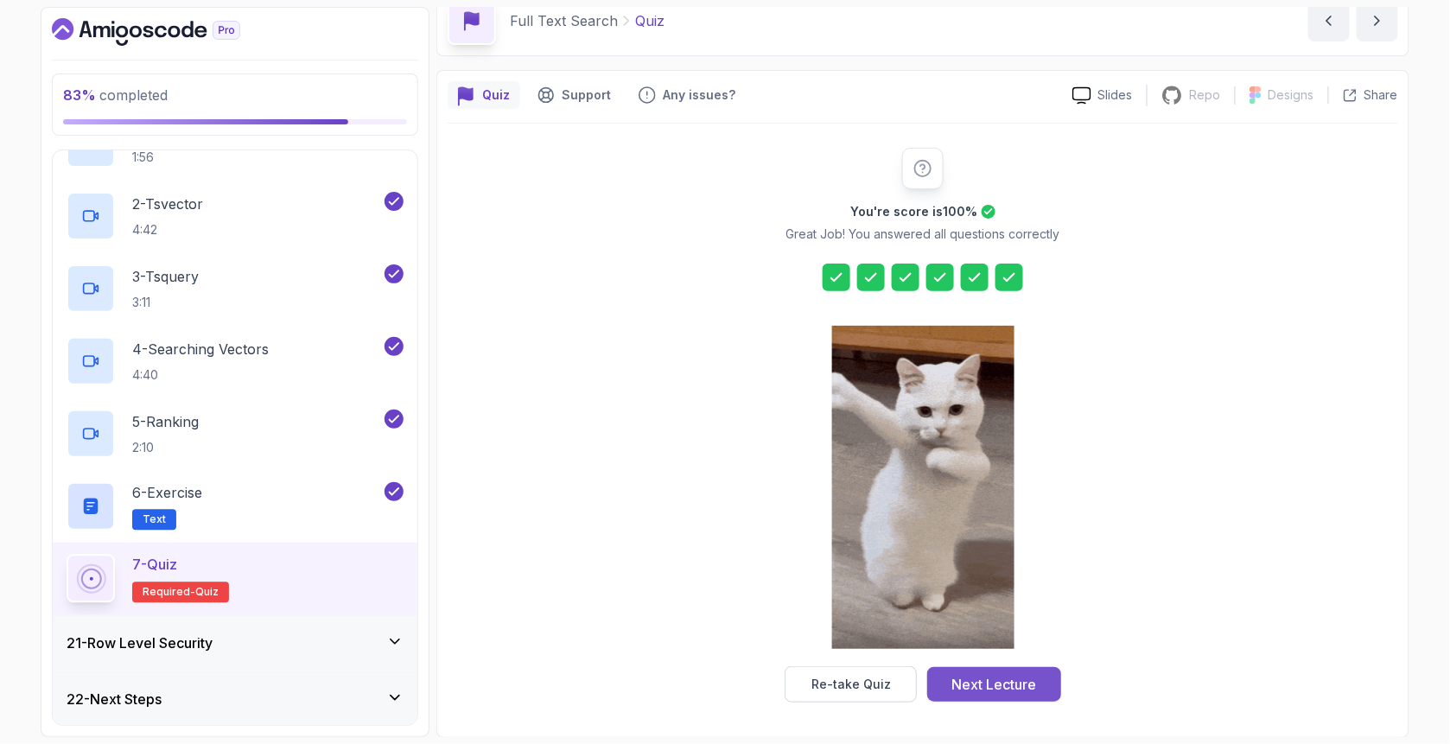
click at [999, 683] on div "Next Lecture" at bounding box center [994, 684] width 85 height 21
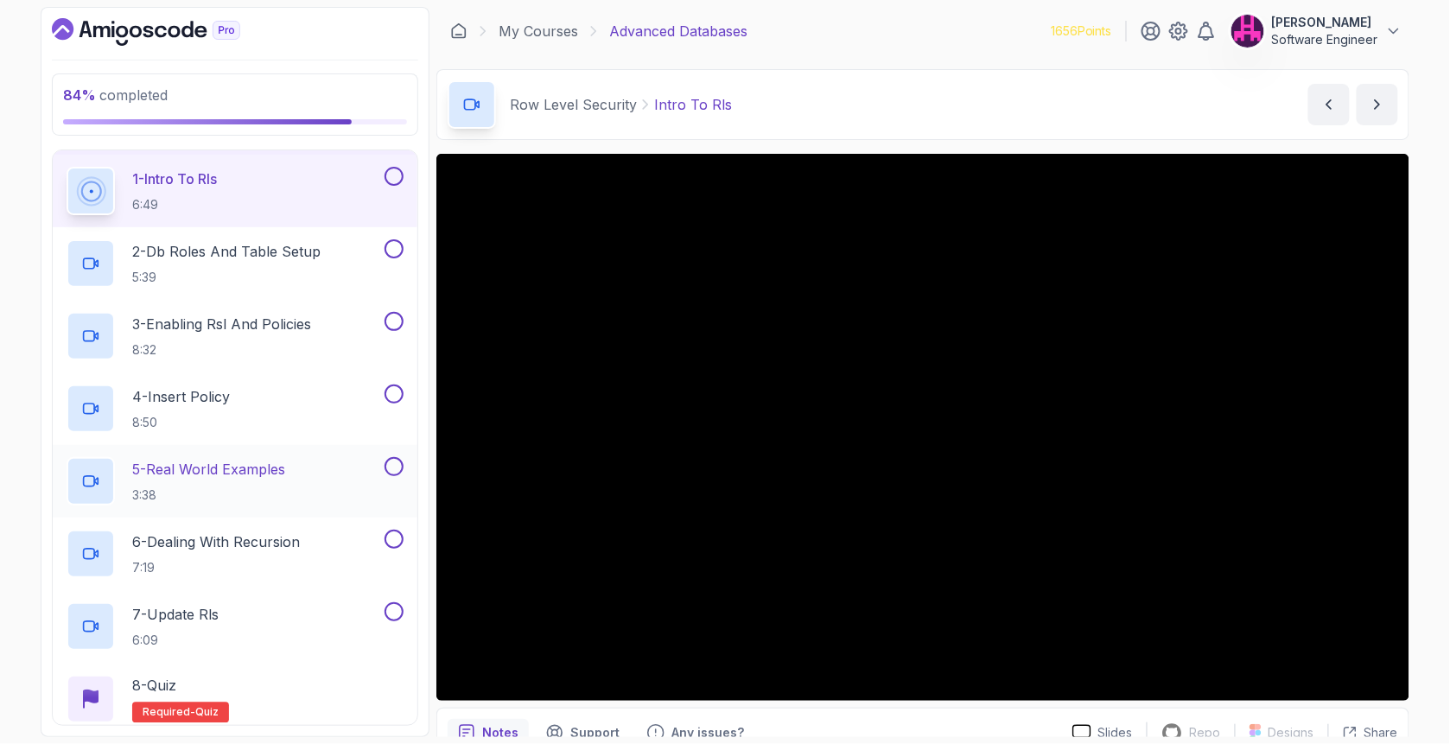
scroll to position [1238, 0]
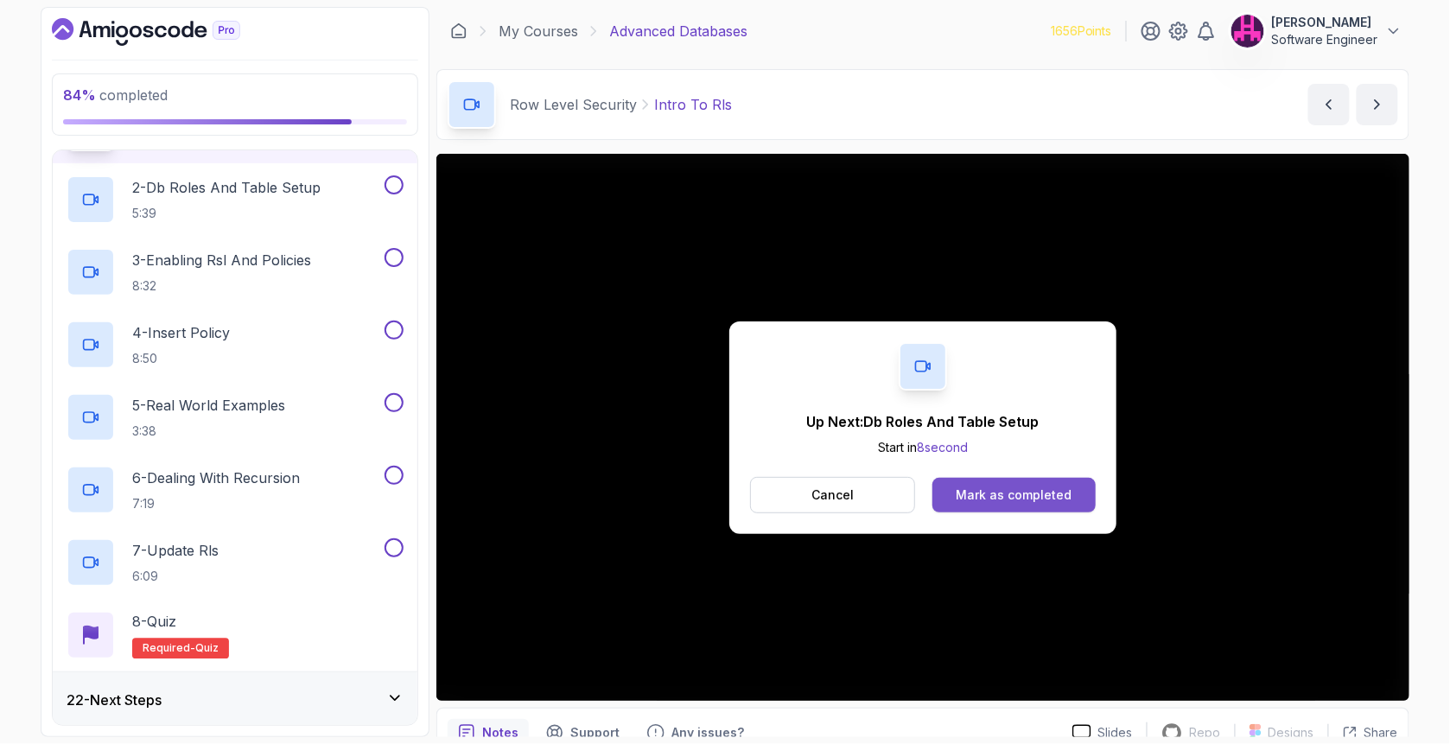
click at [965, 484] on button "Mark as completed" at bounding box center [1013, 495] width 163 height 35
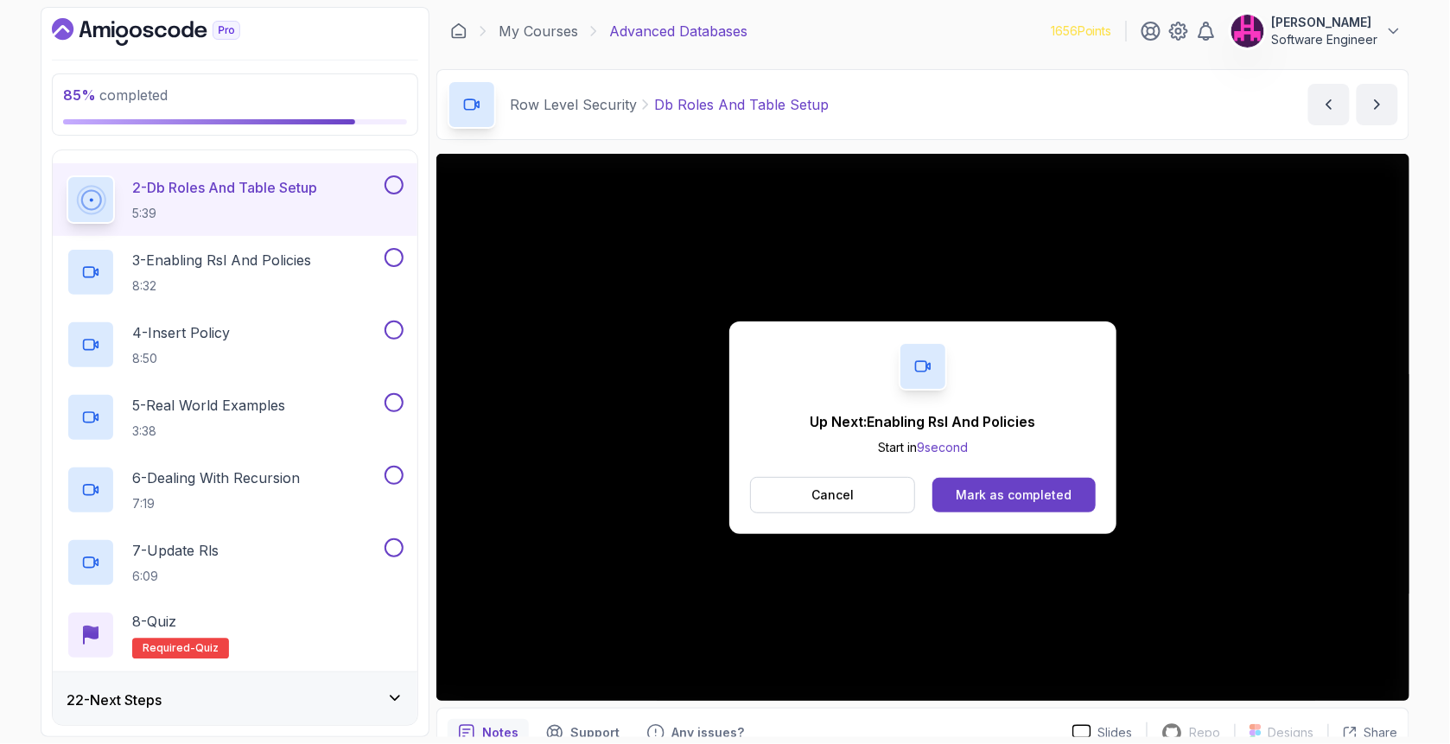
click at [968, 465] on div "Up Next: Enabling Rsl And Policies Start in 9 second Cancel Mark as completed" at bounding box center [922, 427] width 387 height 213
click at [964, 479] on button "Mark as completed" at bounding box center [1013, 495] width 163 height 35
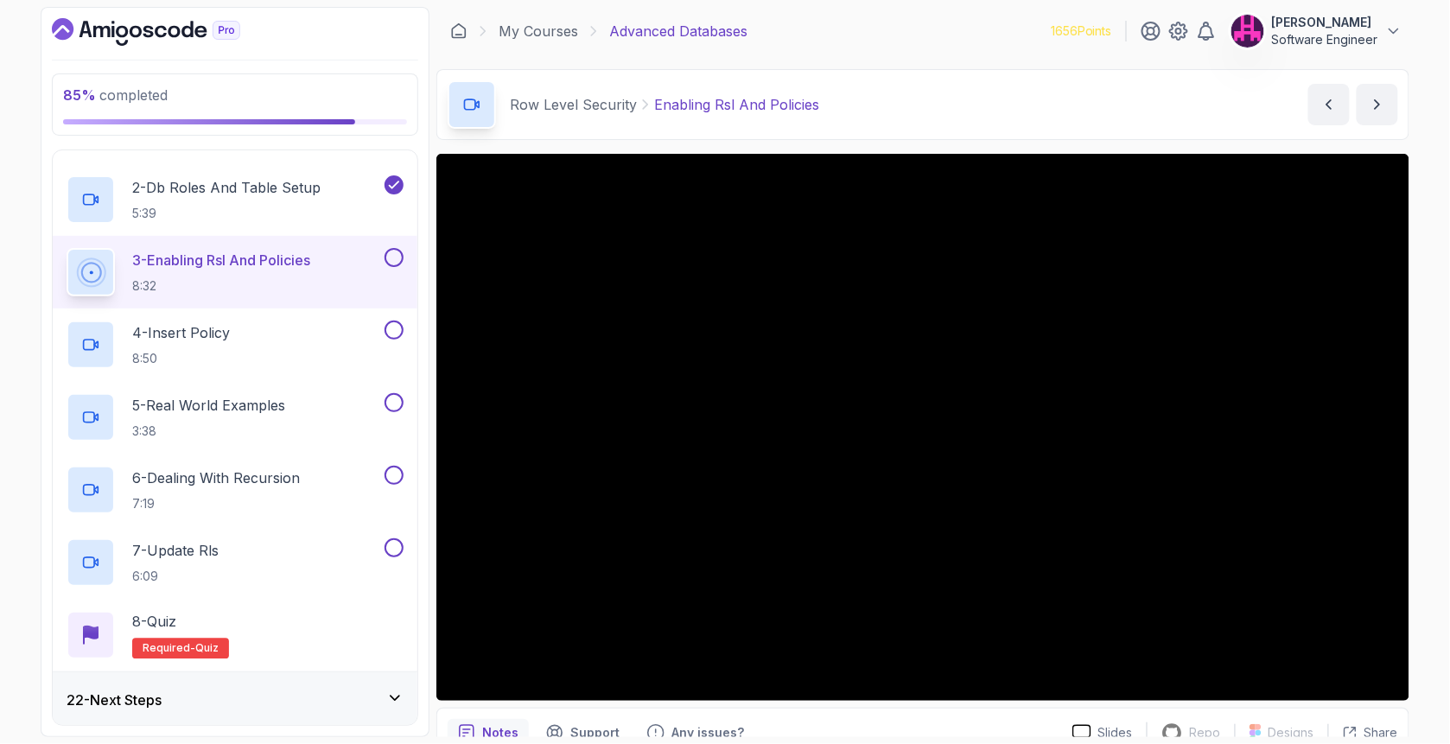
click at [384, 254] on button at bounding box center [393, 257] width 19 height 19
click at [325, 325] on div "4 - Insert Policy 8:50" at bounding box center [224, 344] width 314 height 48
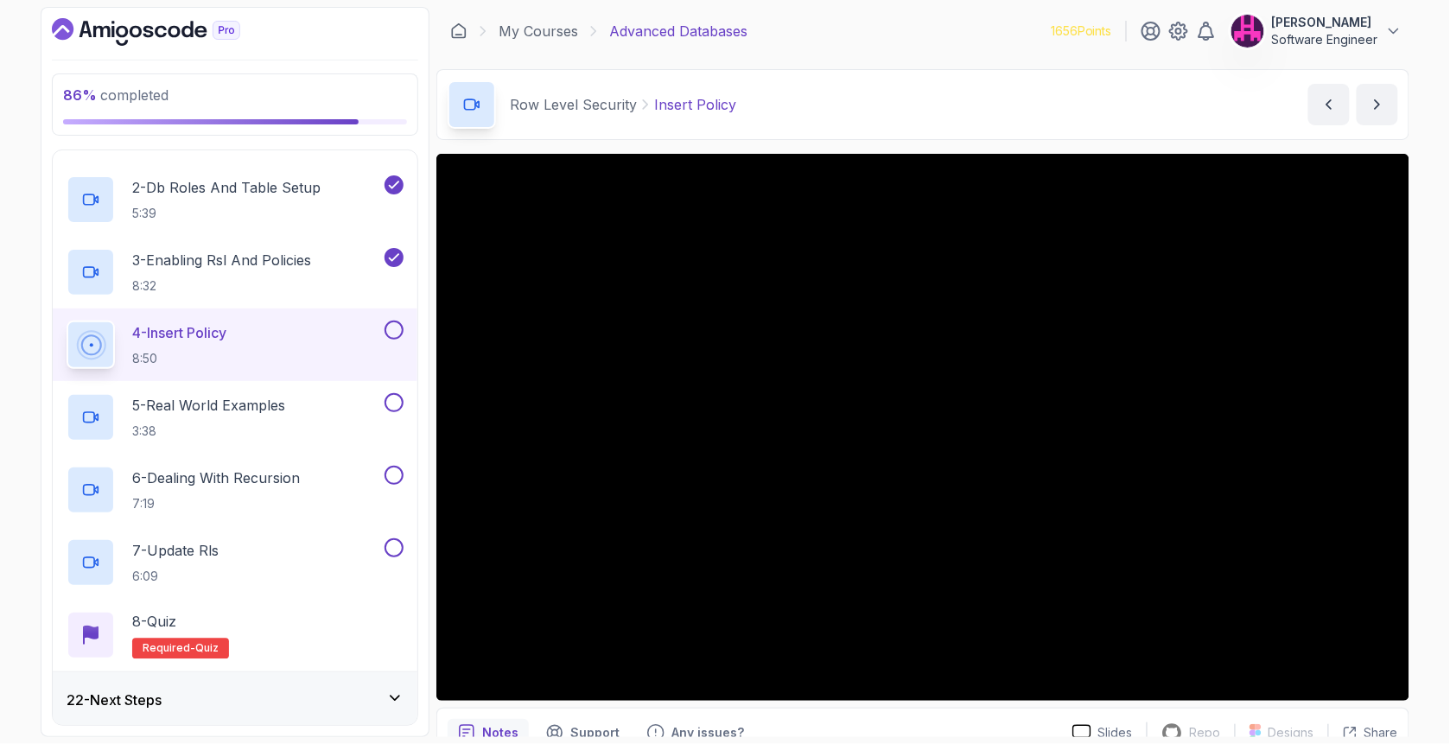
click at [393, 327] on button at bounding box center [393, 329] width 19 height 19
click at [336, 406] on div "5 - Real World Examples 3:38" at bounding box center [224, 417] width 314 height 48
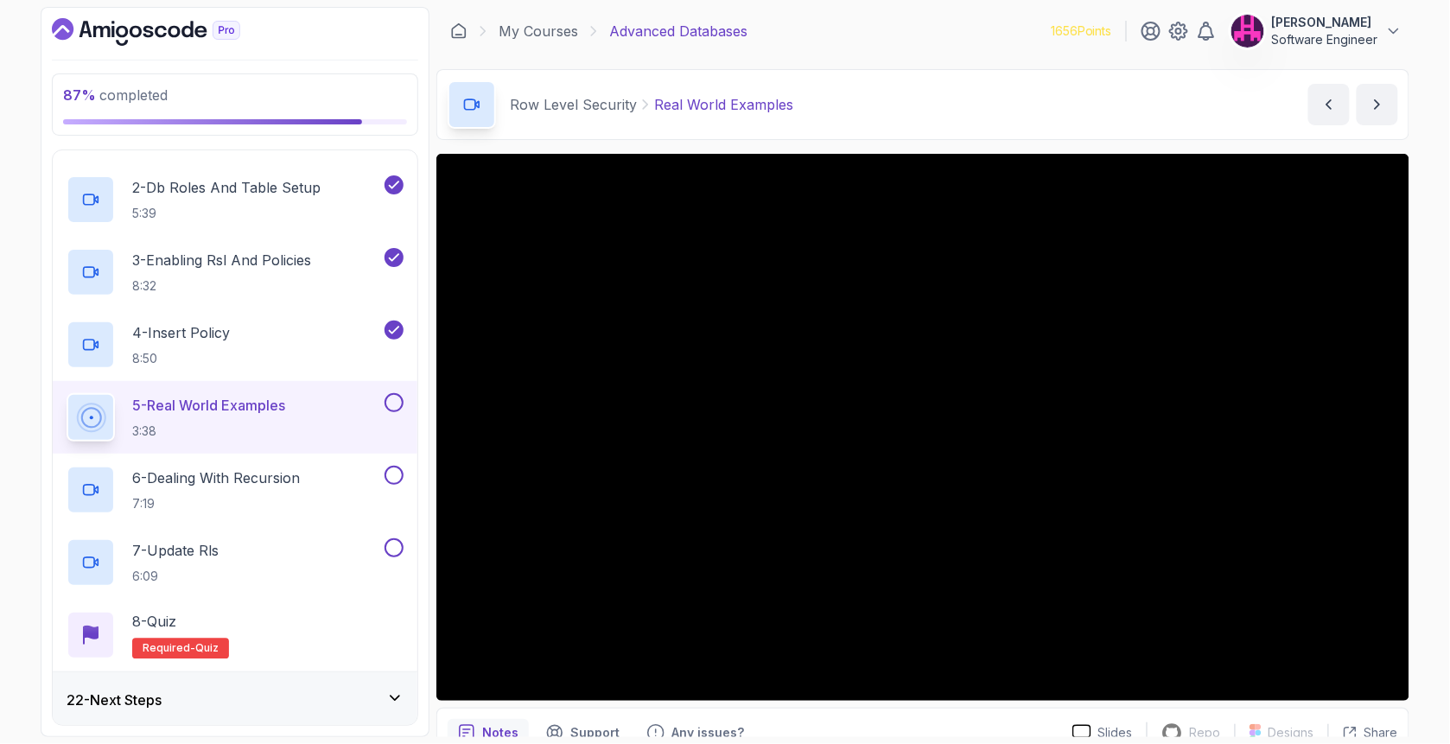
click at [397, 397] on button at bounding box center [393, 402] width 19 height 19
click at [323, 474] on div "6 - Dealing With Recursion 7:19" at bounding box center [224, 490] width 314 height 48
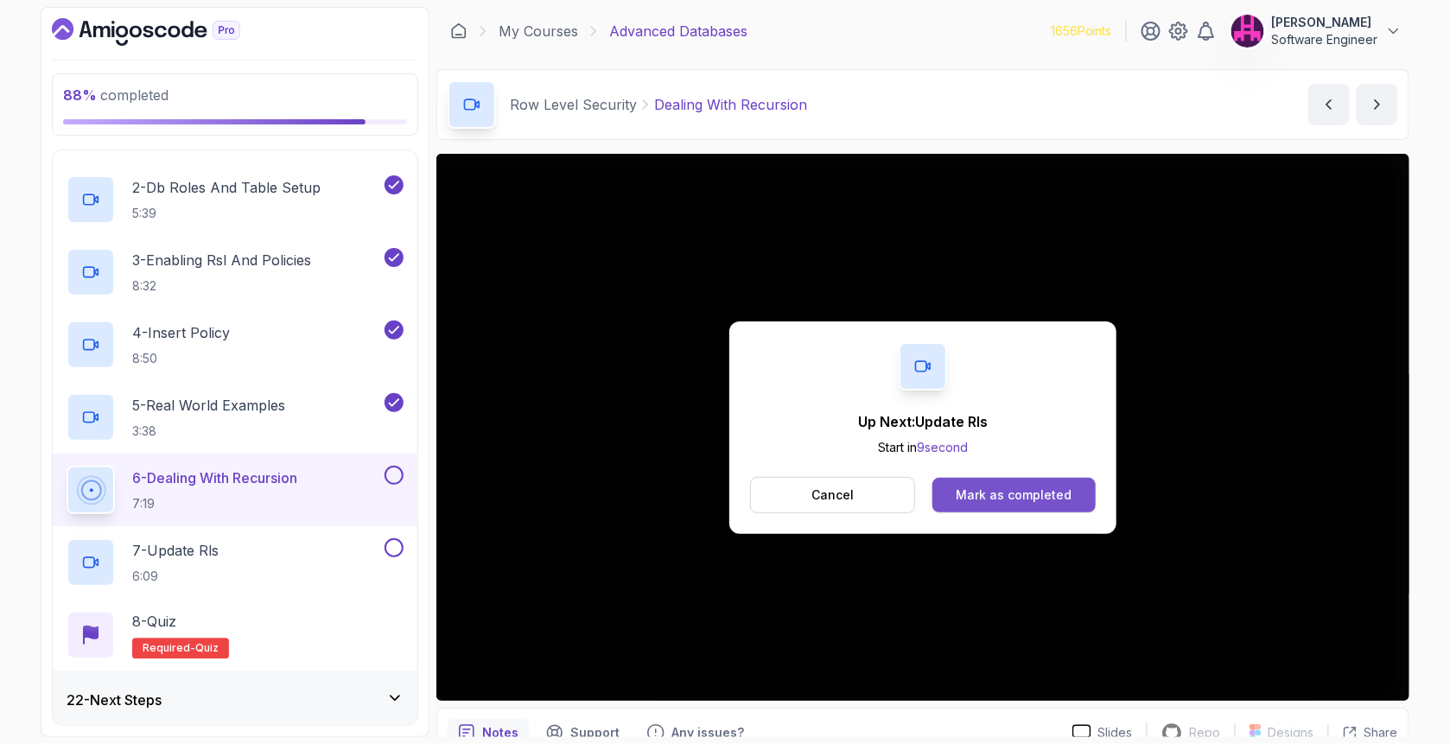
click at [1005, 492] on div "Mark as completed" at bounding box center [1013, 494] width 116 height 17
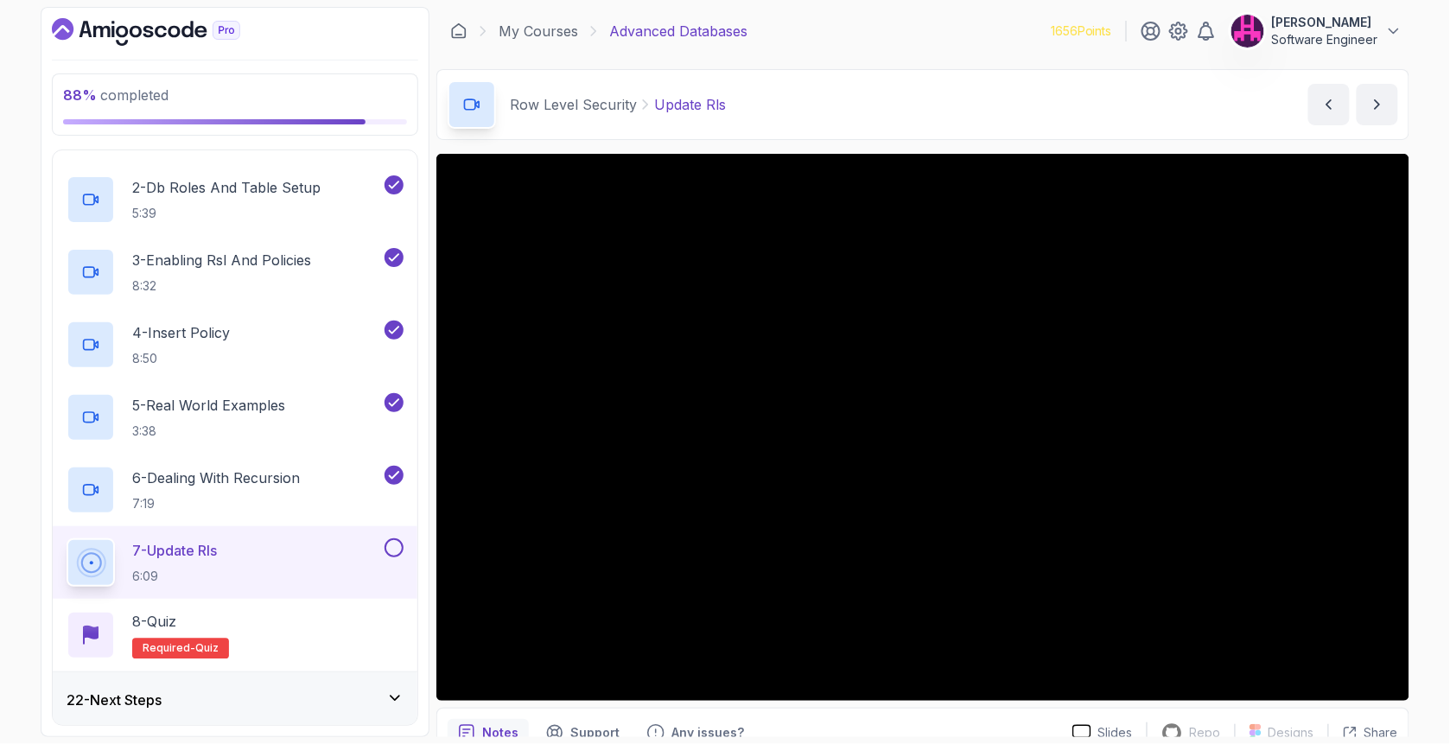
click at [394, 555] on button "7 - Update Rls 6:09" at bounding box center [235, 562] width 337 height 48
click at [361, 611] on div "8 - Quiz Required- quiz" at bounding box center [235, 635] width 337 height 48
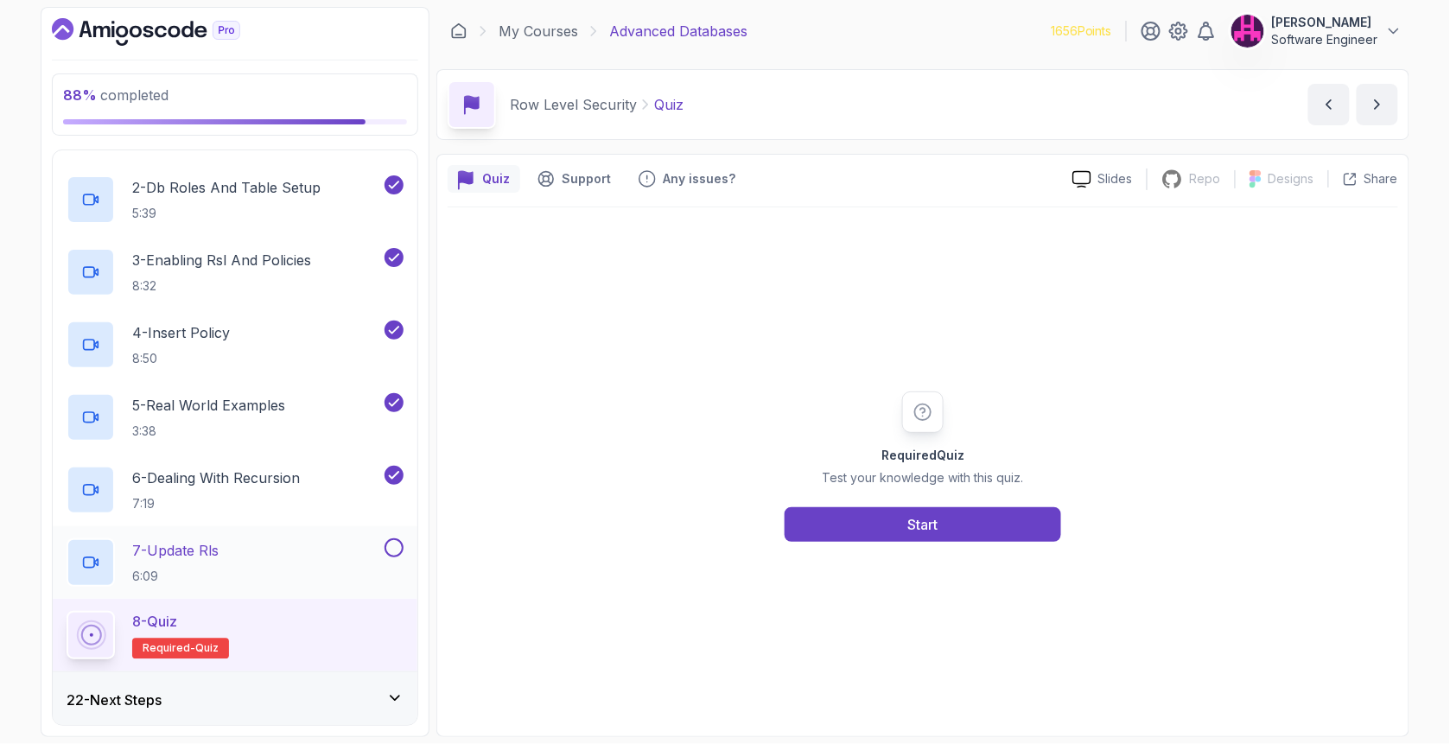
click at [387, 547] on button at bounding box center [393, 547] width 19 height 19
click at [921, 540] on button "Start" at bounding box center [922, 524] width 276 height 35
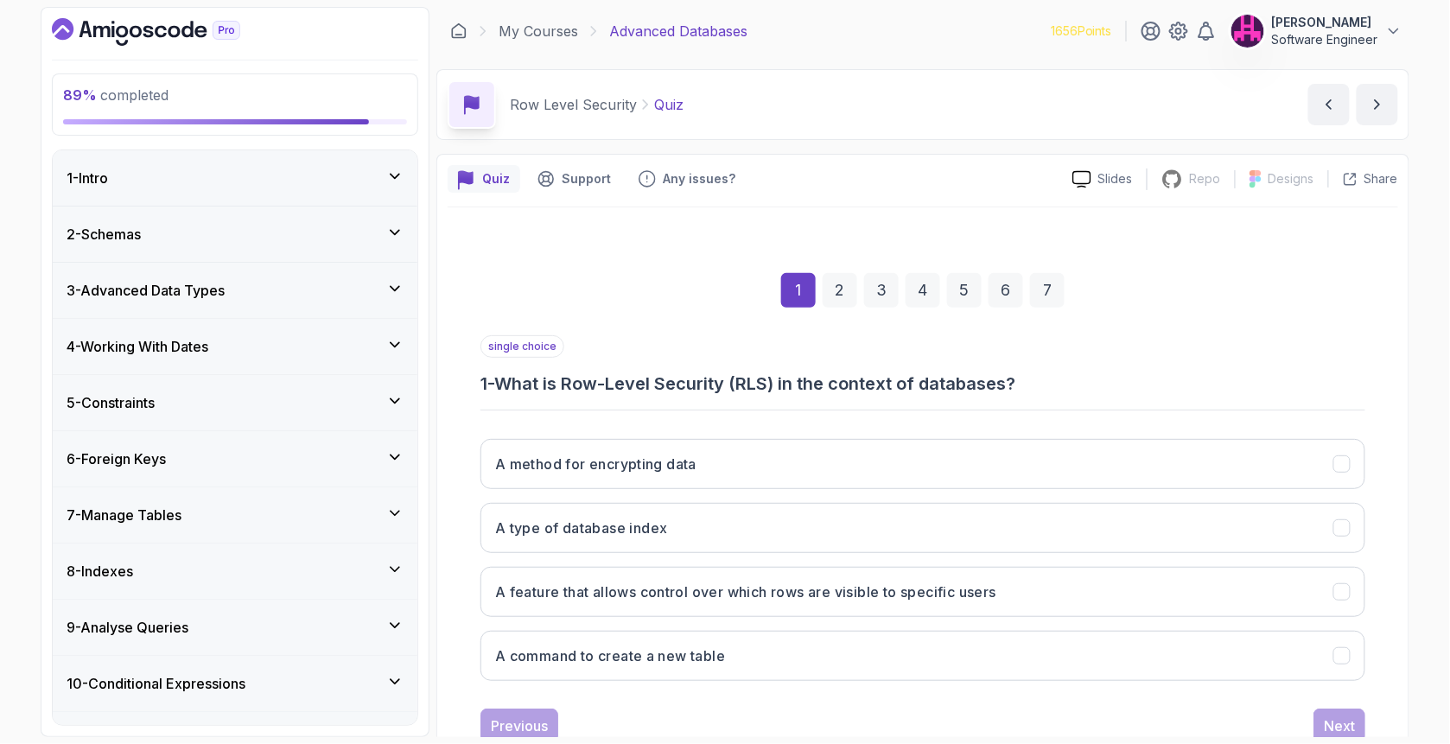
click at [373, 184] on div "1 - Intro" at bounding box center [235, 178] width 337 height 21
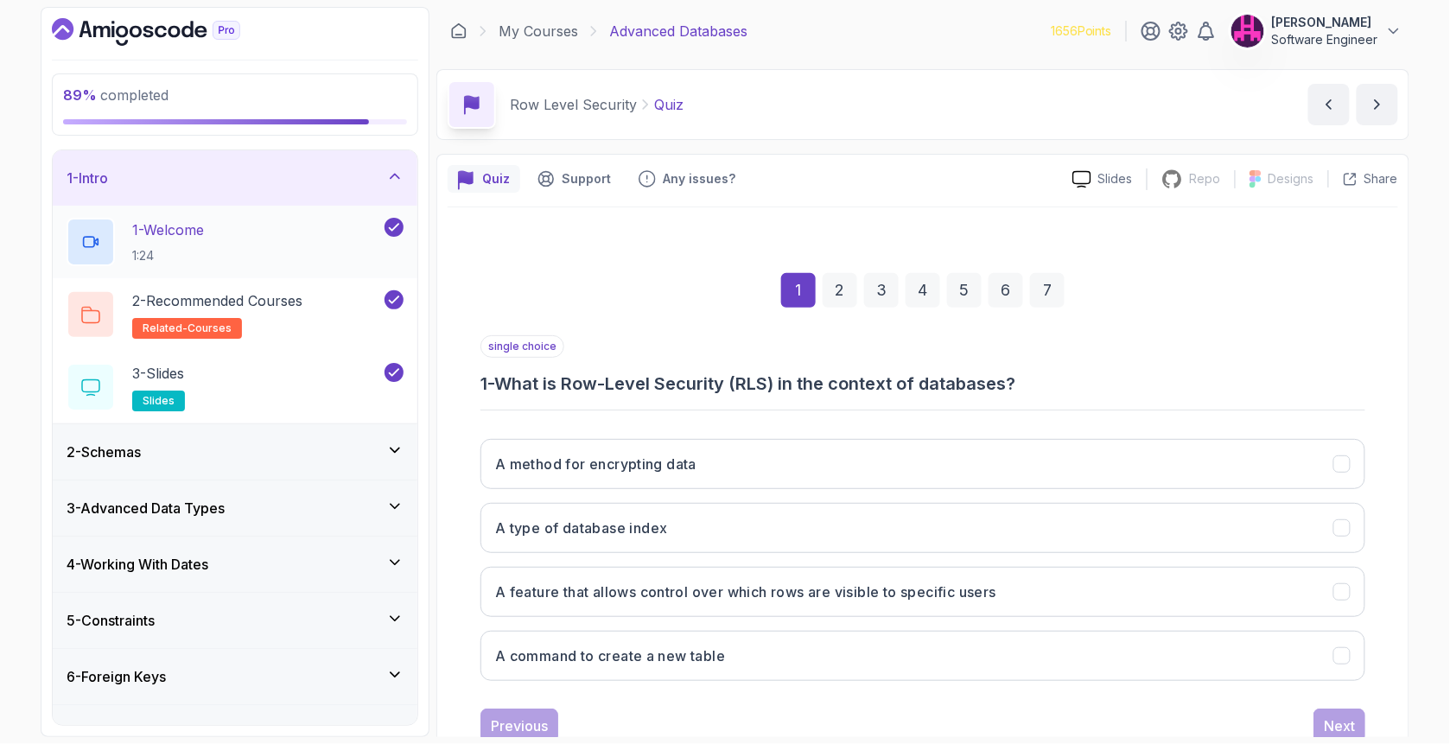
click at [382, 215] on div "1 - Welcome 1:24" at bounding box center [235, 242] width 365 height 73
click at [395, 174] on icon at bounding box center [394, 176] width 9 height 4
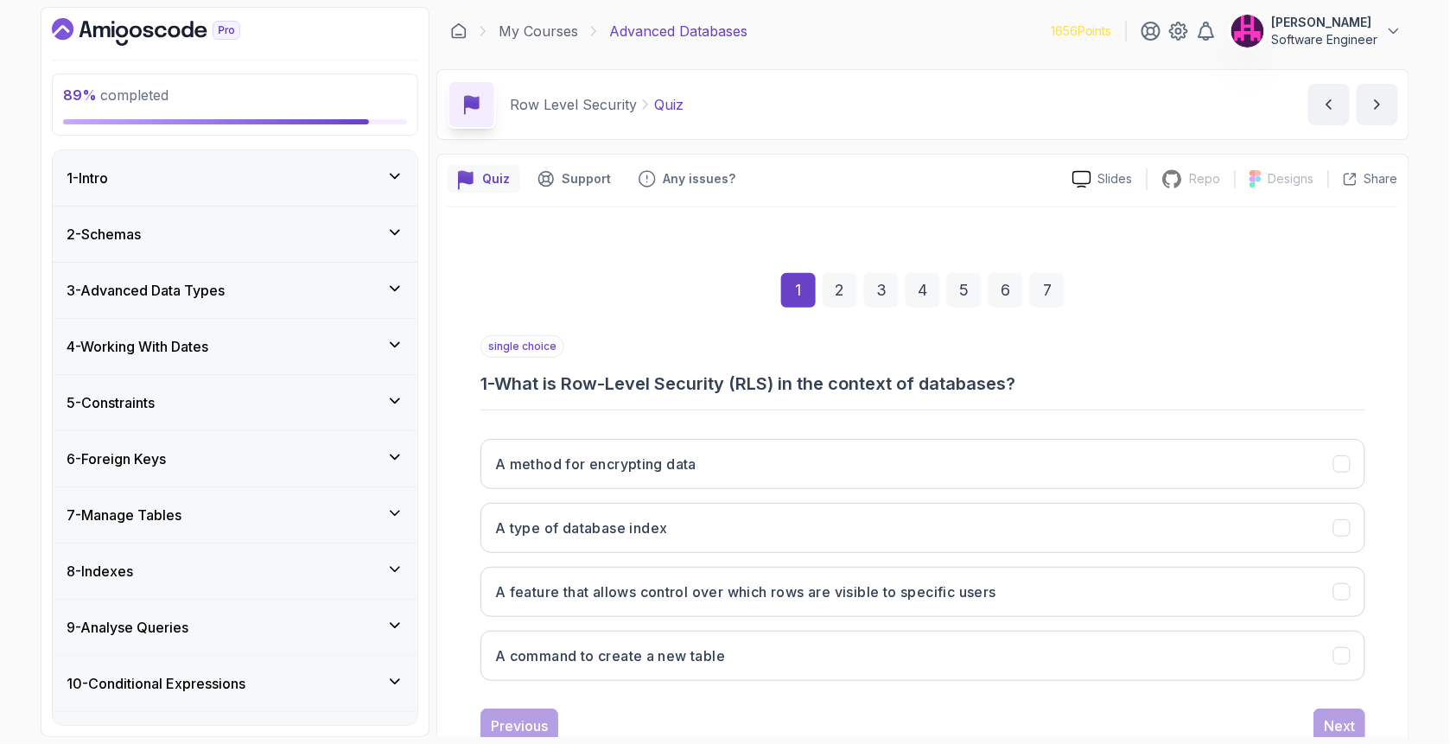
click at [390, 222] on div "2 - Schemas" at bounding box center [235, 233] width 365 height 55
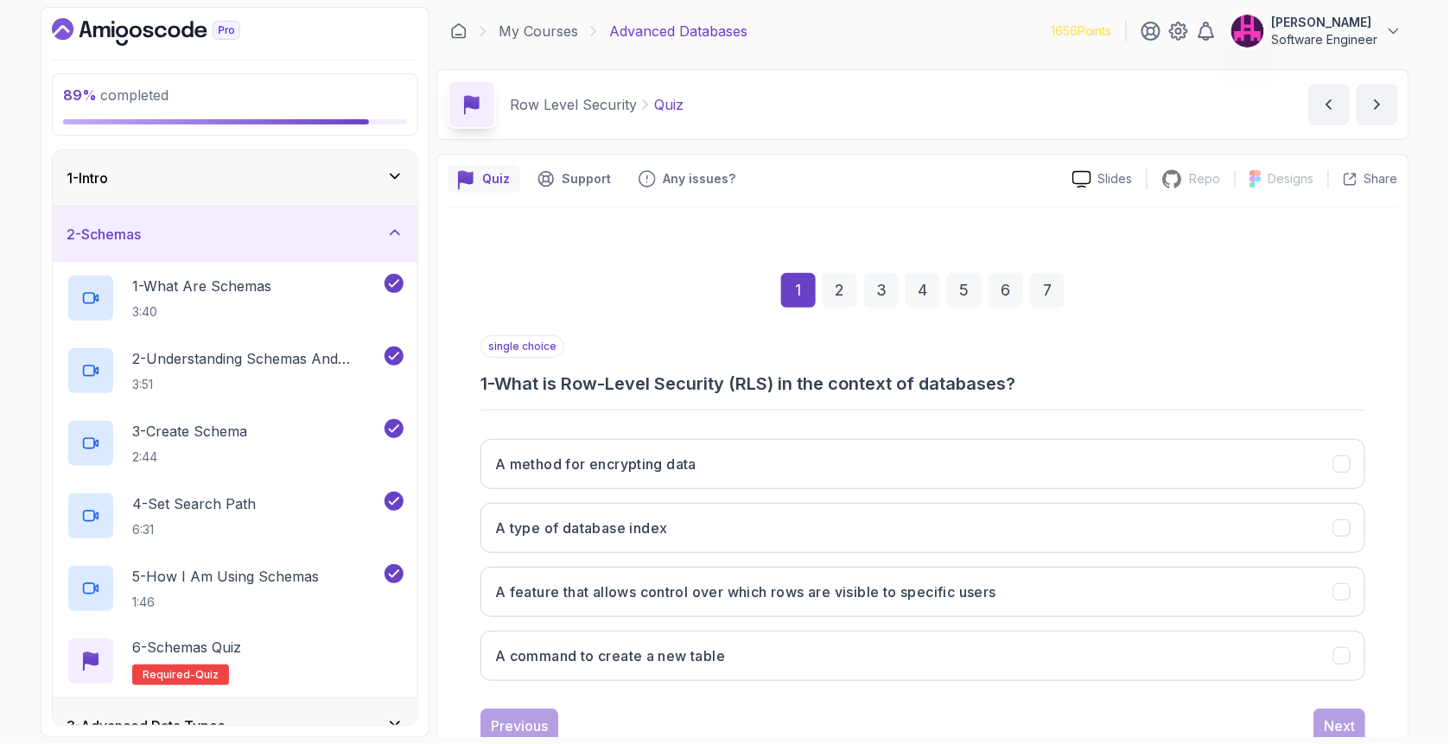
click at [390, 225] on icon at bounding box center [394, 232] width 17 height 17
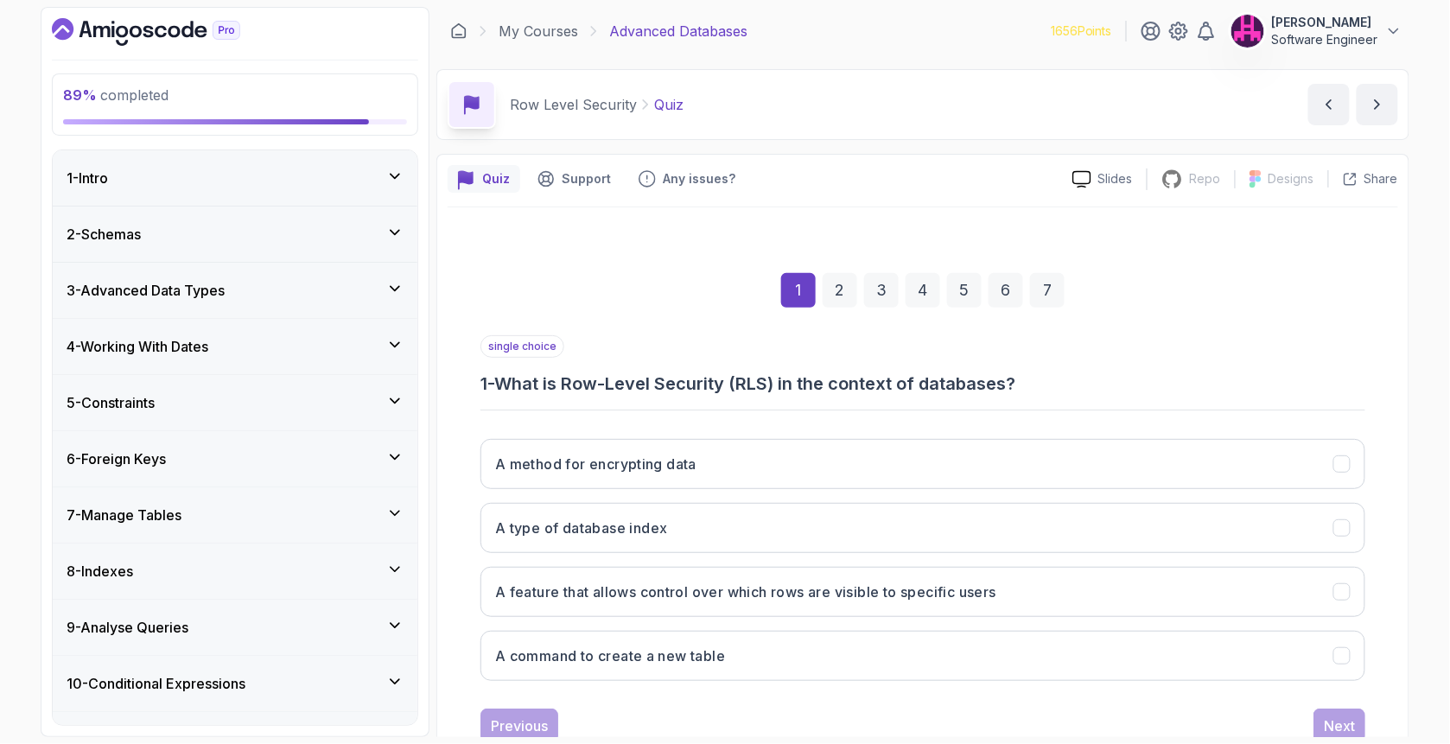
click at [393, 235] on icon at bounding box center [394, 232] width 17 height 17
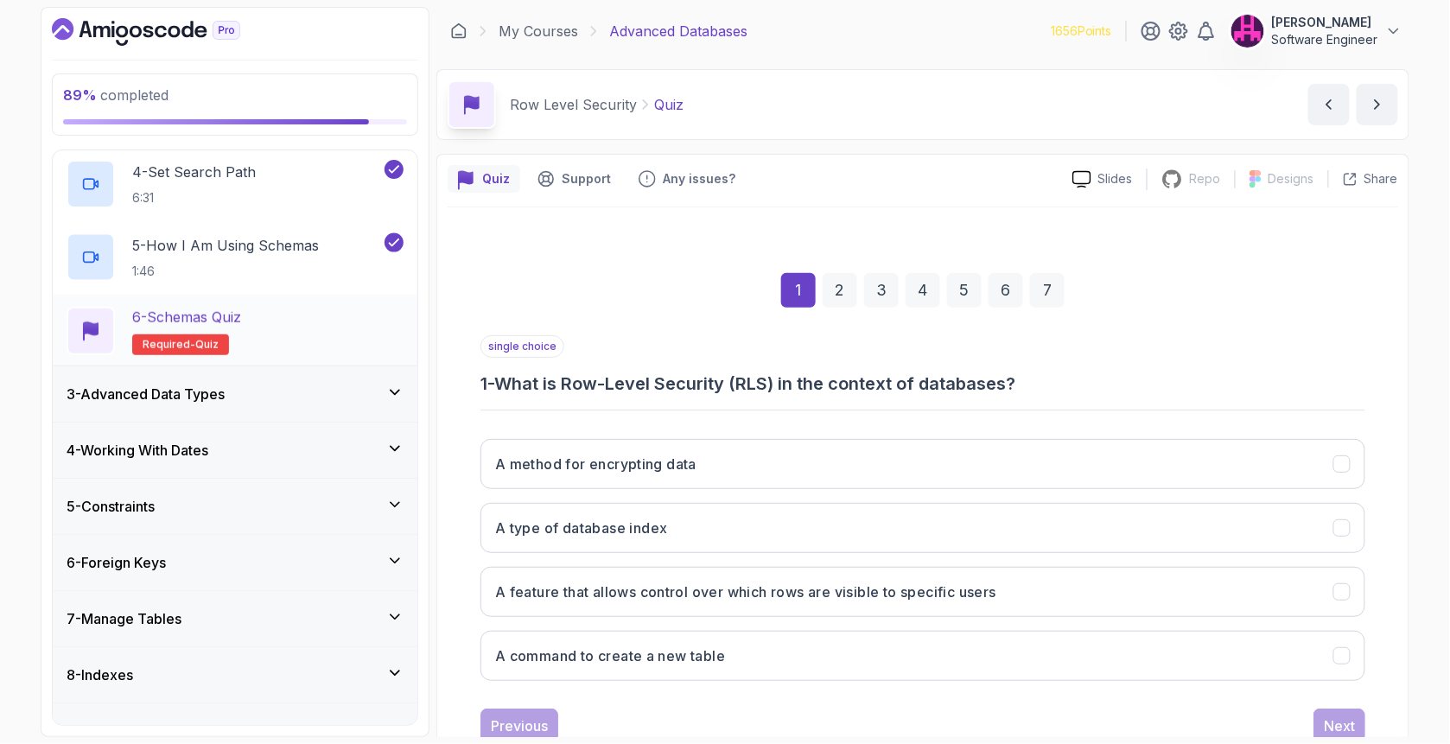
scroll to position [346, 0]
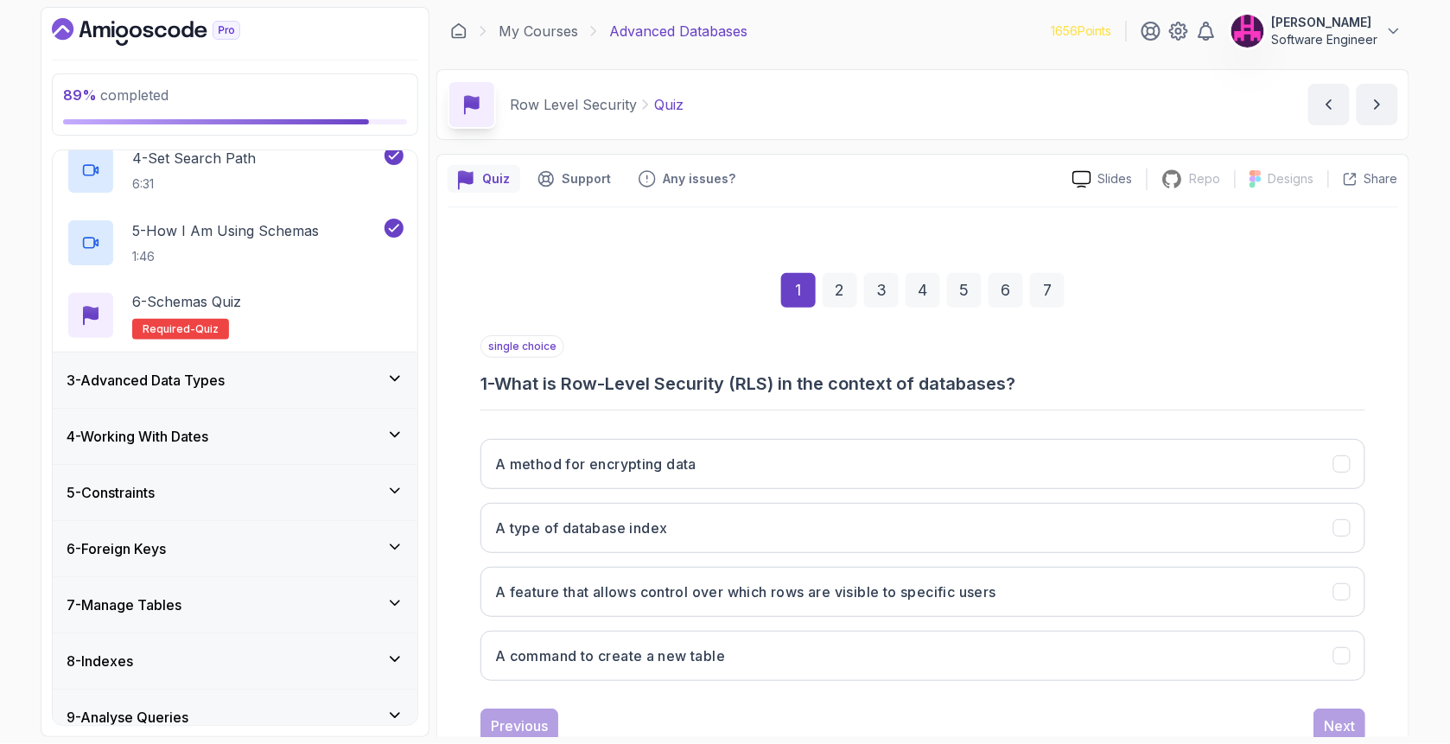
click at [397, 381] on icon at bounding box center [394, 378] width 17 height 17
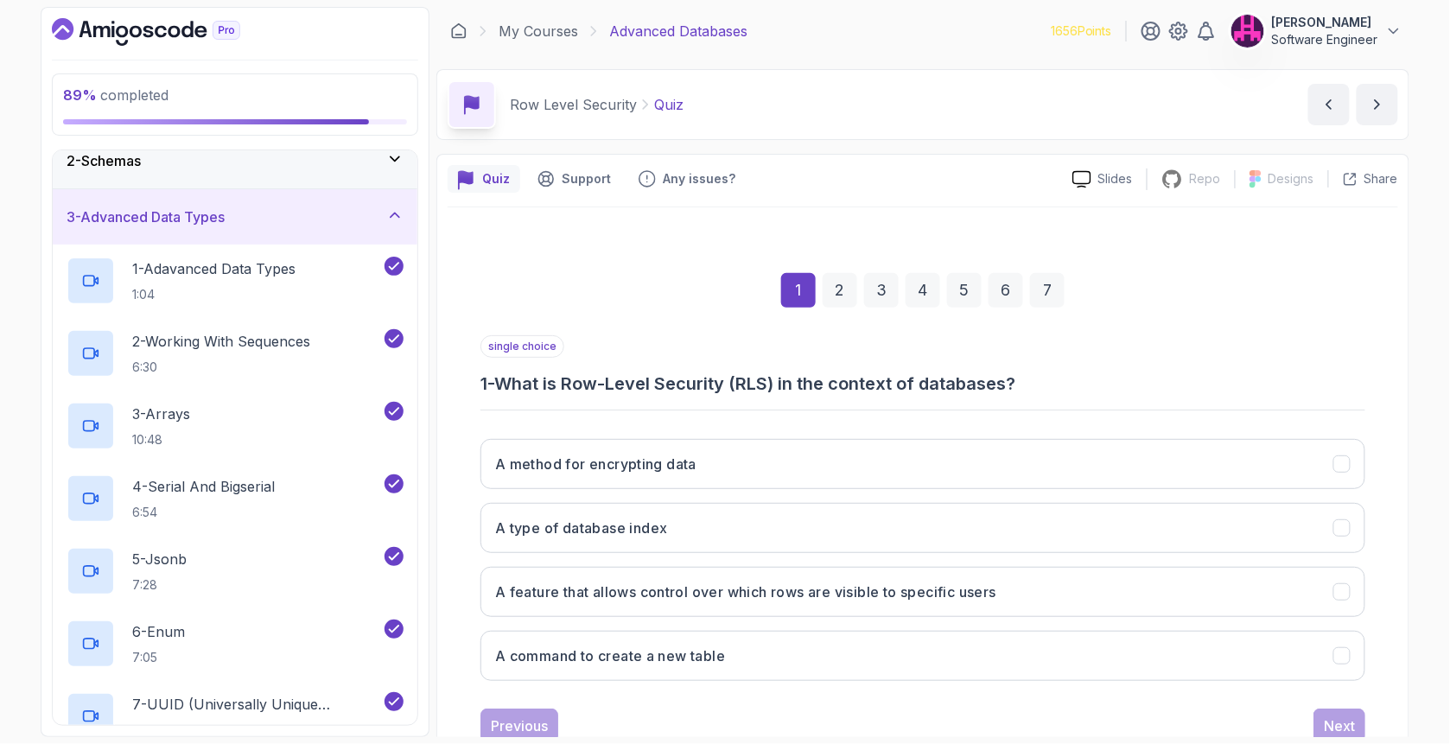
click at [393, 219] on icon at bounding box center [394, 214] width 17 height 17
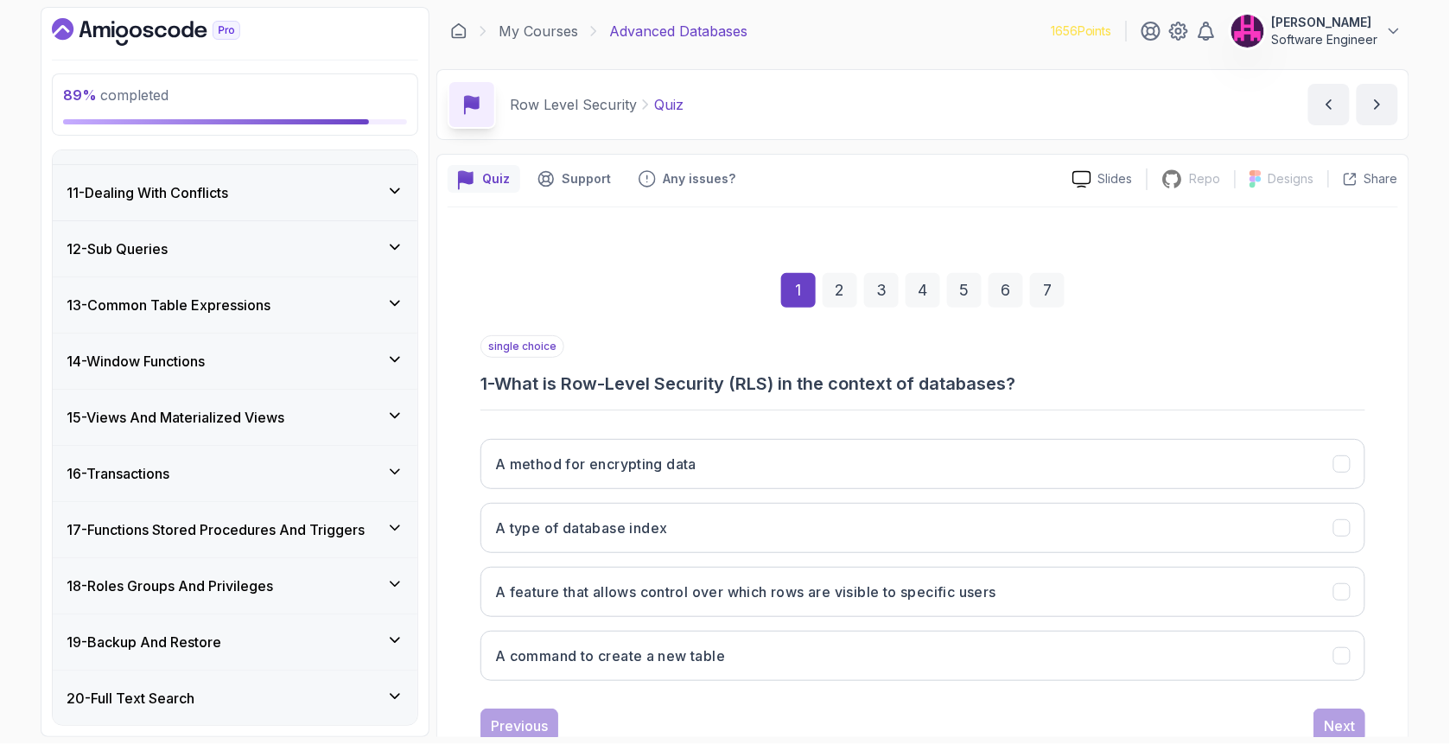
scroll to position [657, 0]
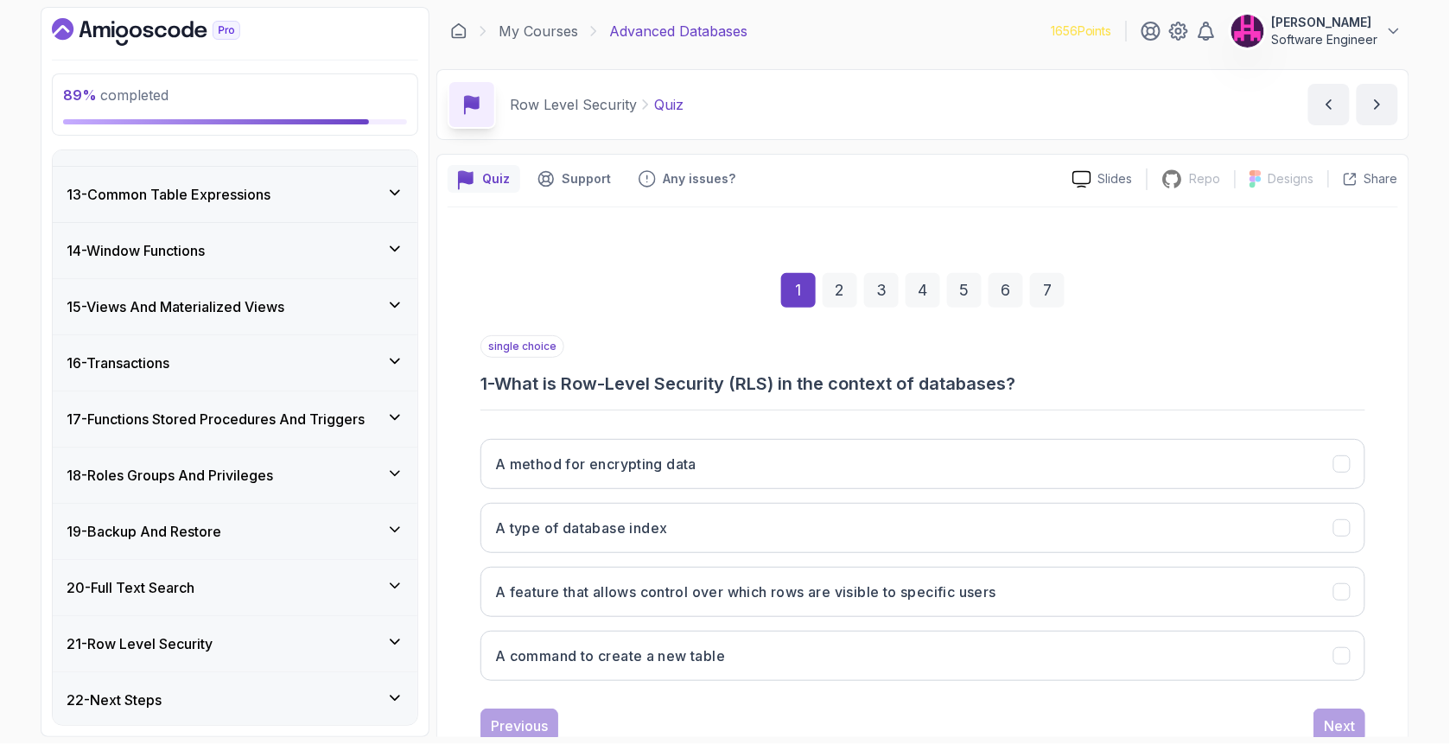
click at [703, 564] on div "A method for encrypting data A type of database index A feature that allows con…" at bounding box center [922, 560] width 885 height 270
click at [724, 579] on button "A feature that allows control over which rows are visible to specific users" at bounding box center [922, 592] width 885 height 50
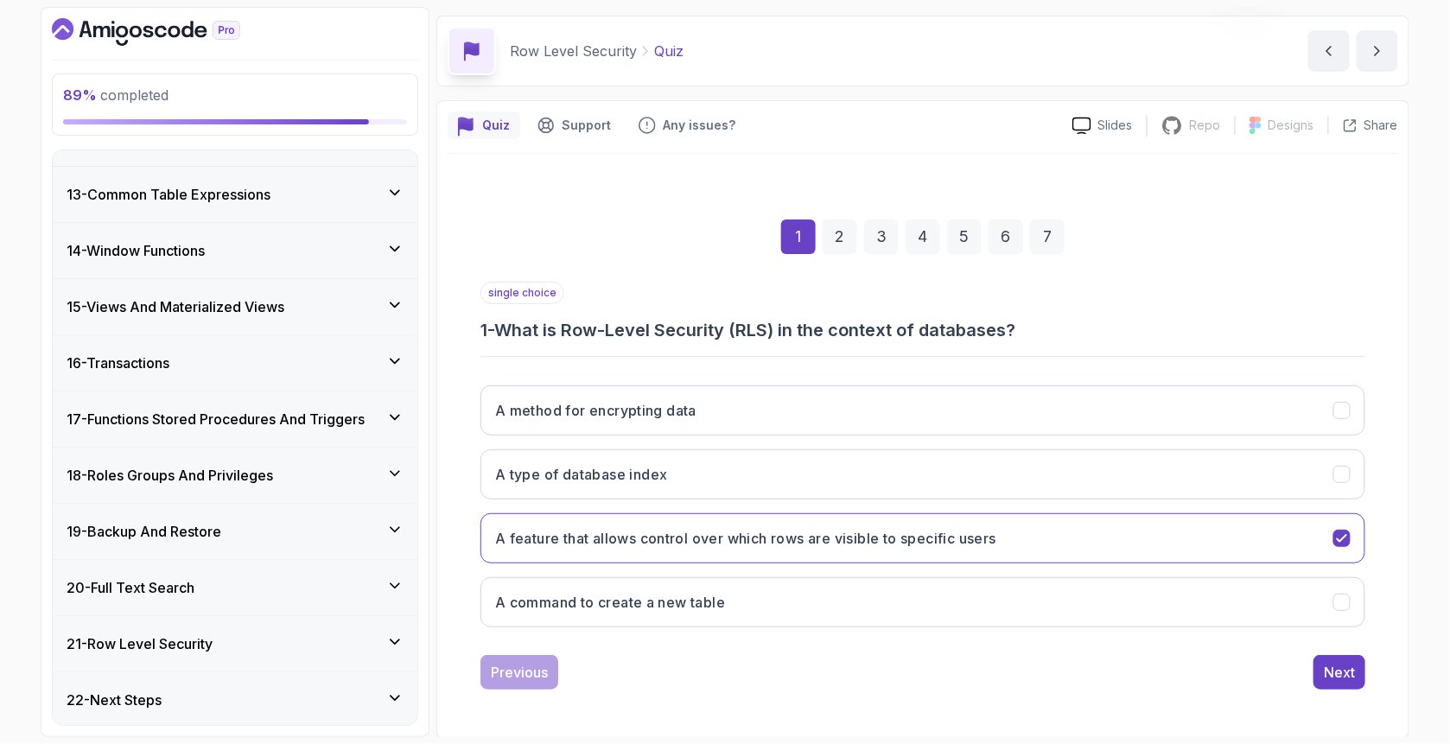
scroll to position [54, 0]
click at [1349, 686] on button "Next" at bounding box center [1339, 672] width 52 height 35
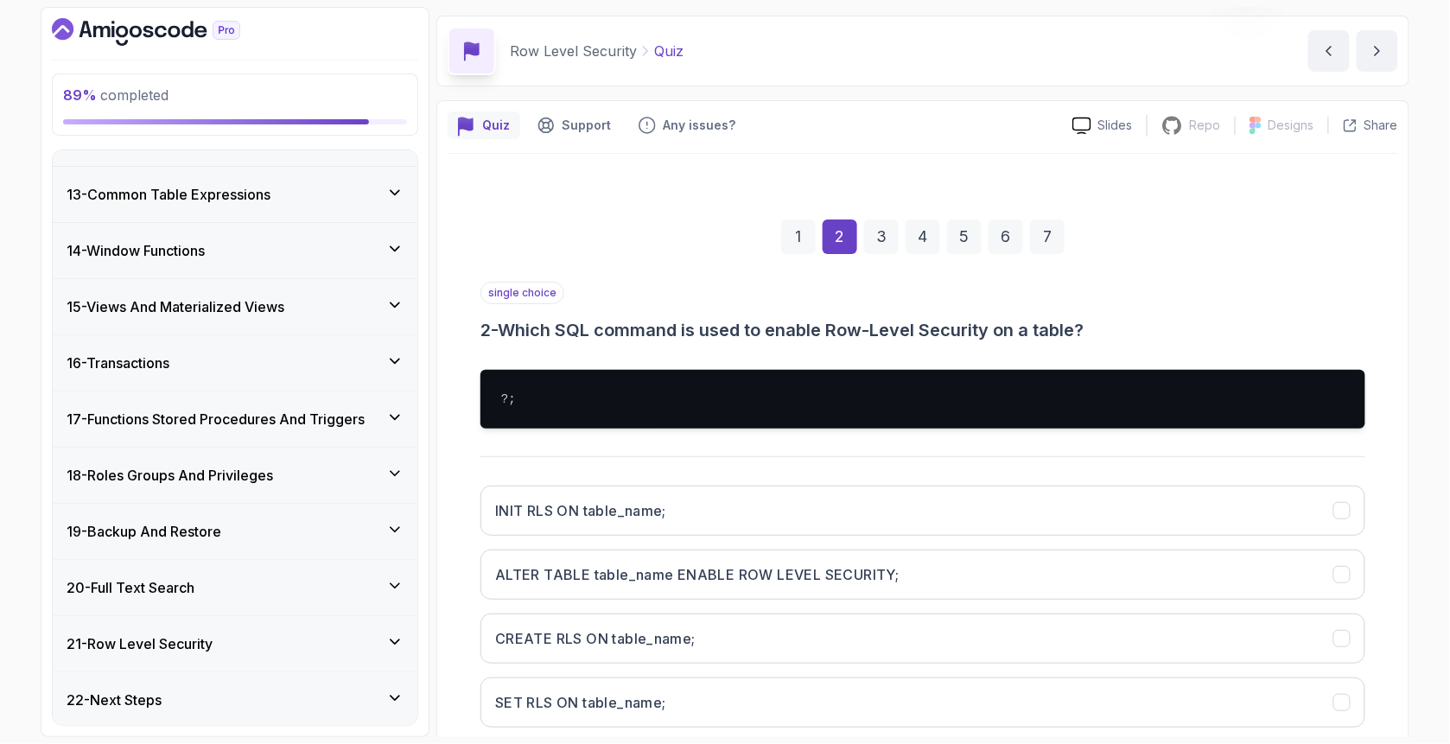
scroll to position [154, 0]
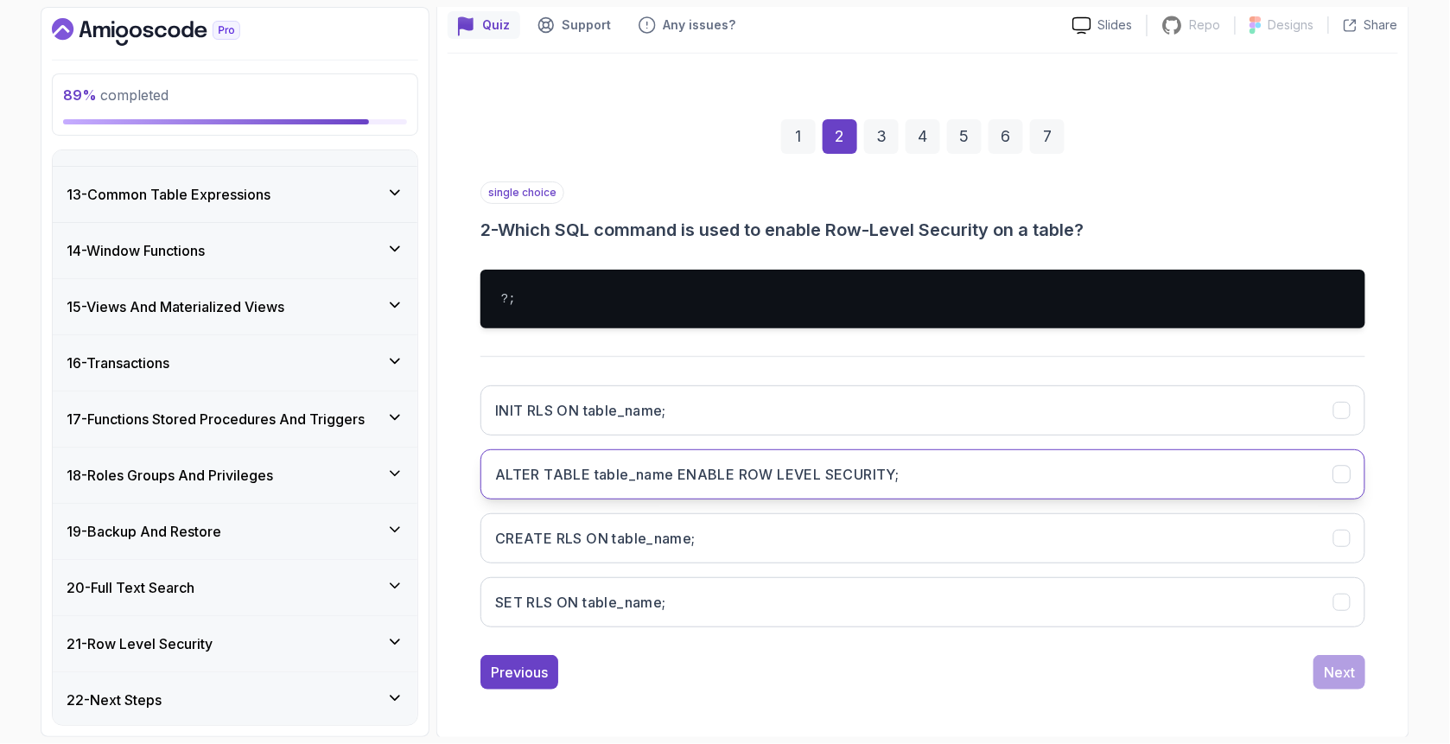
click at [689, 485] on button "ALTER TABLE table_name ENABLE ROW LEVEL SECURITY;" at bounding box center [922, 474] width 885 height 50
click at [1317, 674] on button "Next" at bounding box center [1339, 672] width 52 height 35
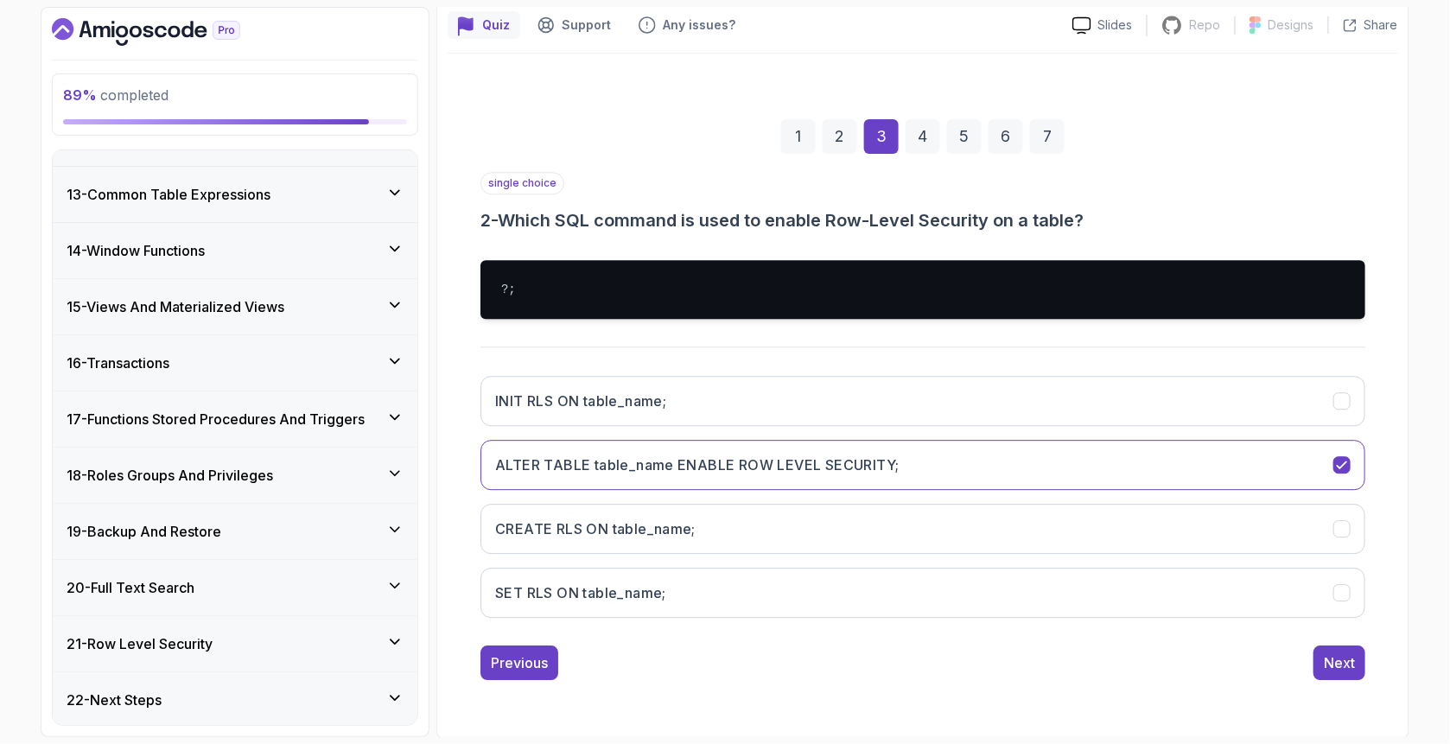
scroll to position [54, 0]
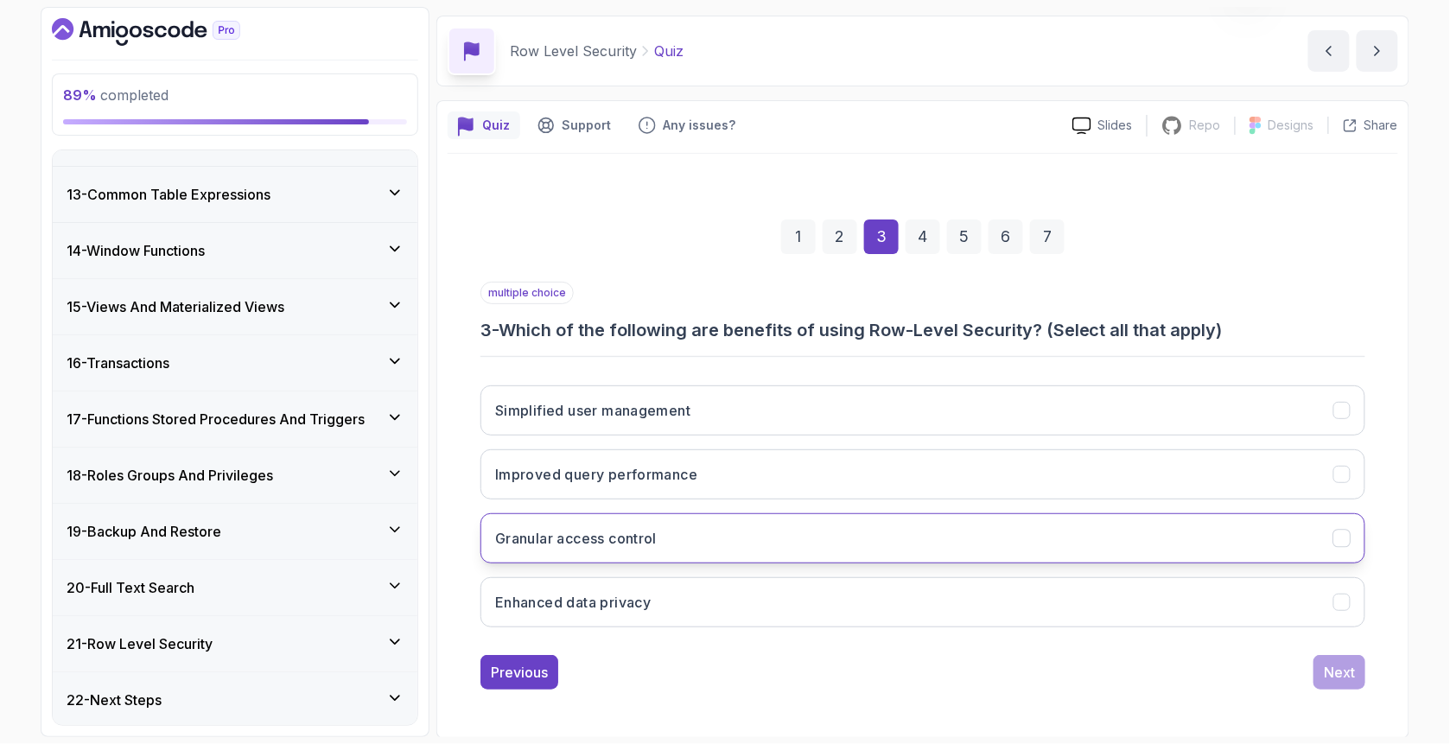
click at [553, 547] on h3 "Granular access control" at bounding box center [576, 538] width 162 height 21
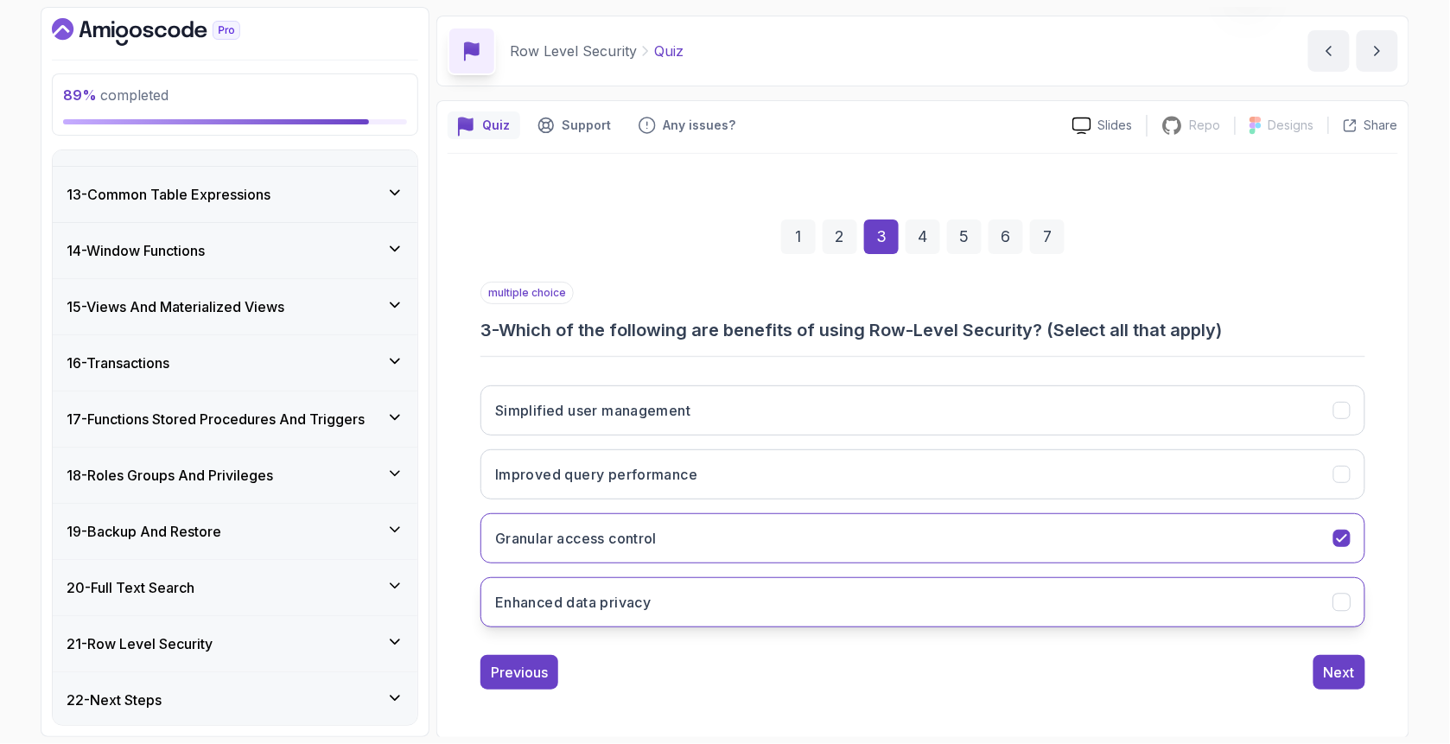
click at [603, 610] on h3 "Enhanced data privacy" at bounding box center [572, 602] width 155 height 21
click at [1342, 676] on div "Next" at bounding box center [1338, 672] width 31 height 21
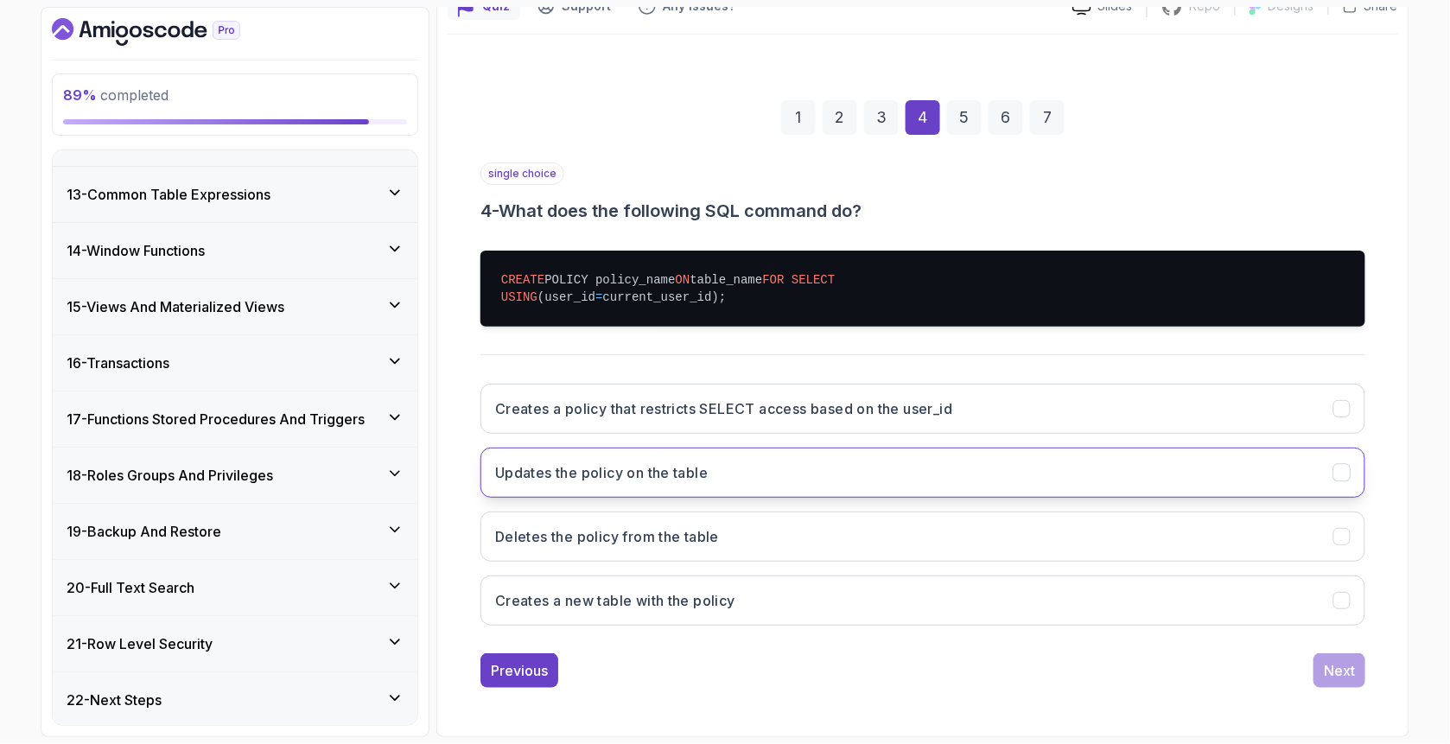
scroll to position [188, 0]
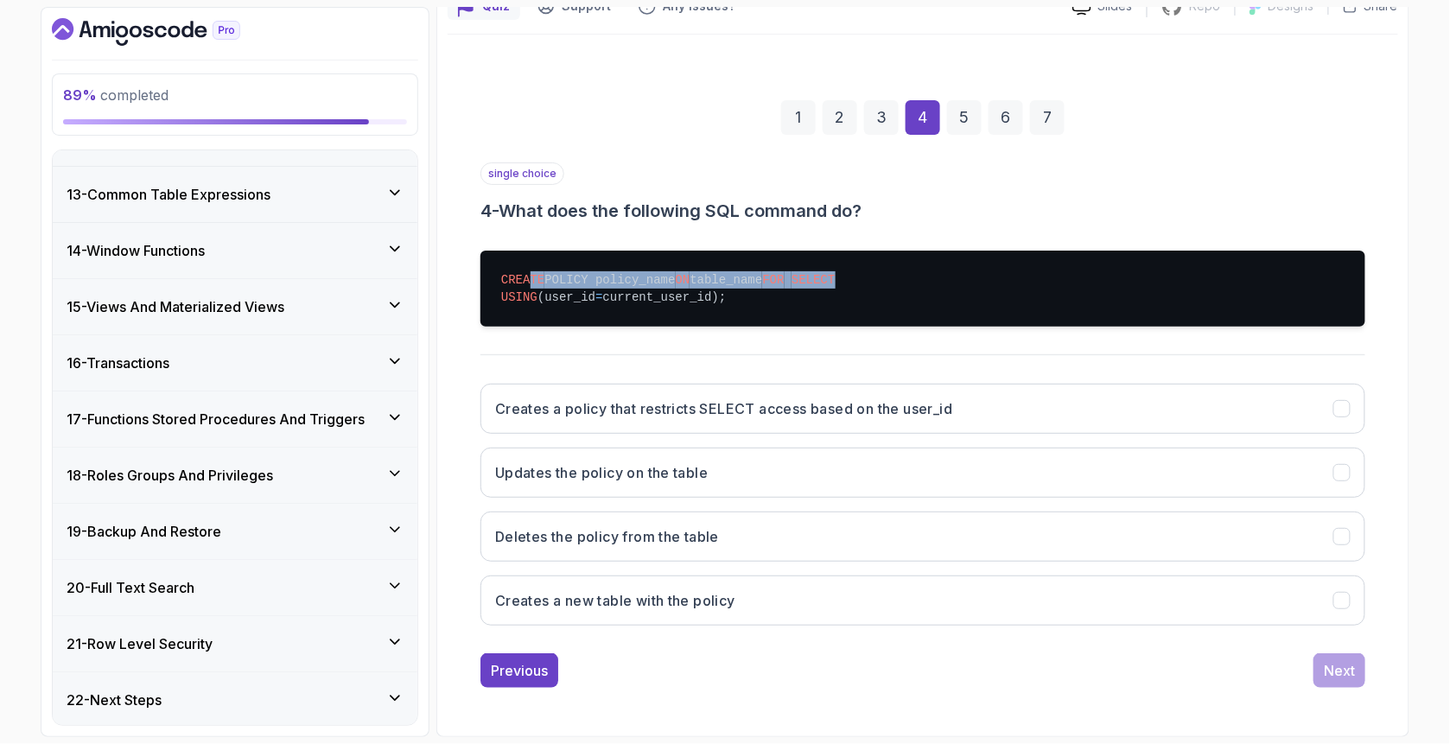
drag, startPoint x: 541, startPoint y: 259, endPoint x: 757, endPoint y: 276, distance: 216.6
click at [757, 276] on pre "CREATE POLICY policy_name ON table_name FOR SELECT USING (user_id = current_use…" at bounding box center [922, 289] width 885 height 76
click at [758, 287] on pre "CREATE POLICY policy_name ON table_name FOR SELECT USING (user_id = current_use…" at bounding box center [922, 289] width 885 height 76
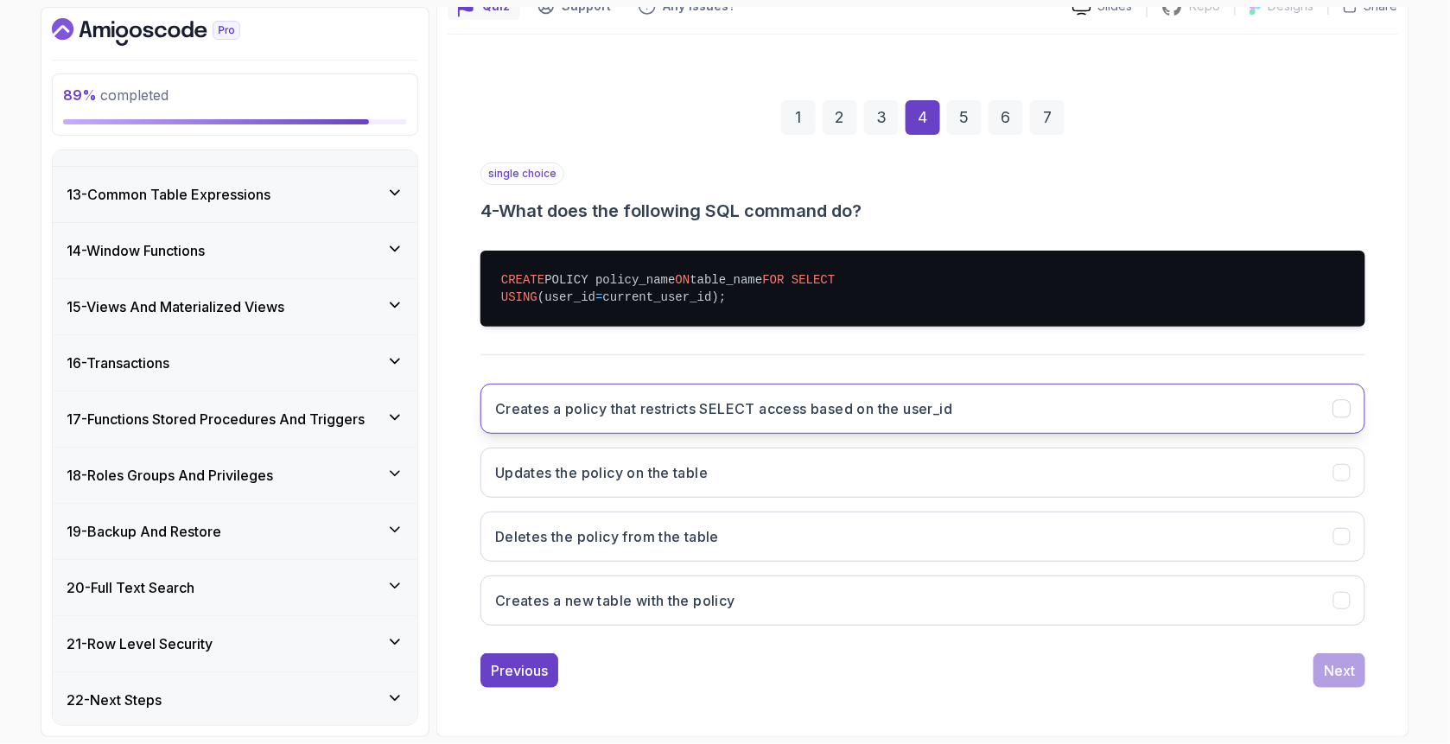
click at [605, 406] on h3 "Creates a policy that restricts SELECT access based on the user_id" at bounding box center [723, 408] width 457 height 21
click at [1358, 676] on button "Next" at bounding box center [1339, 670] width 52 height 35
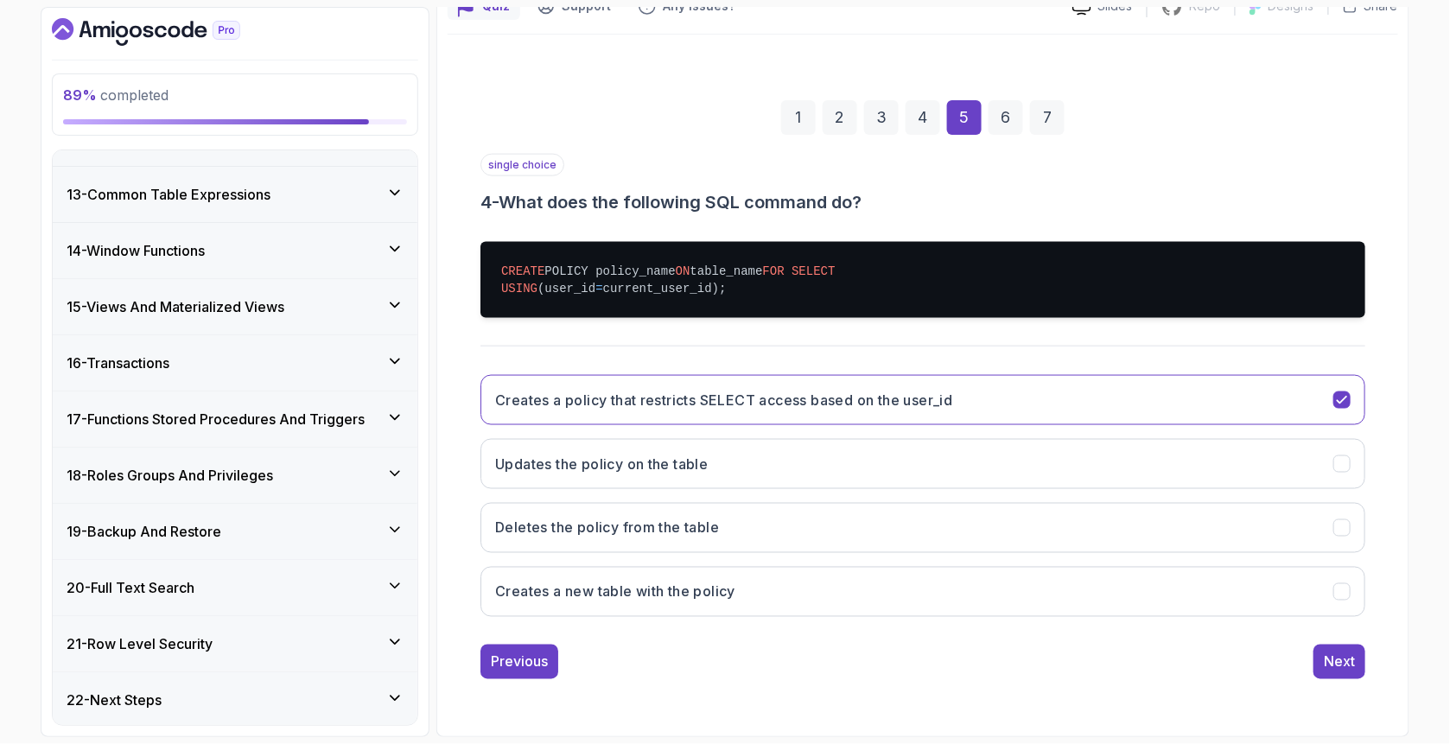
scroll to position [154, 0]
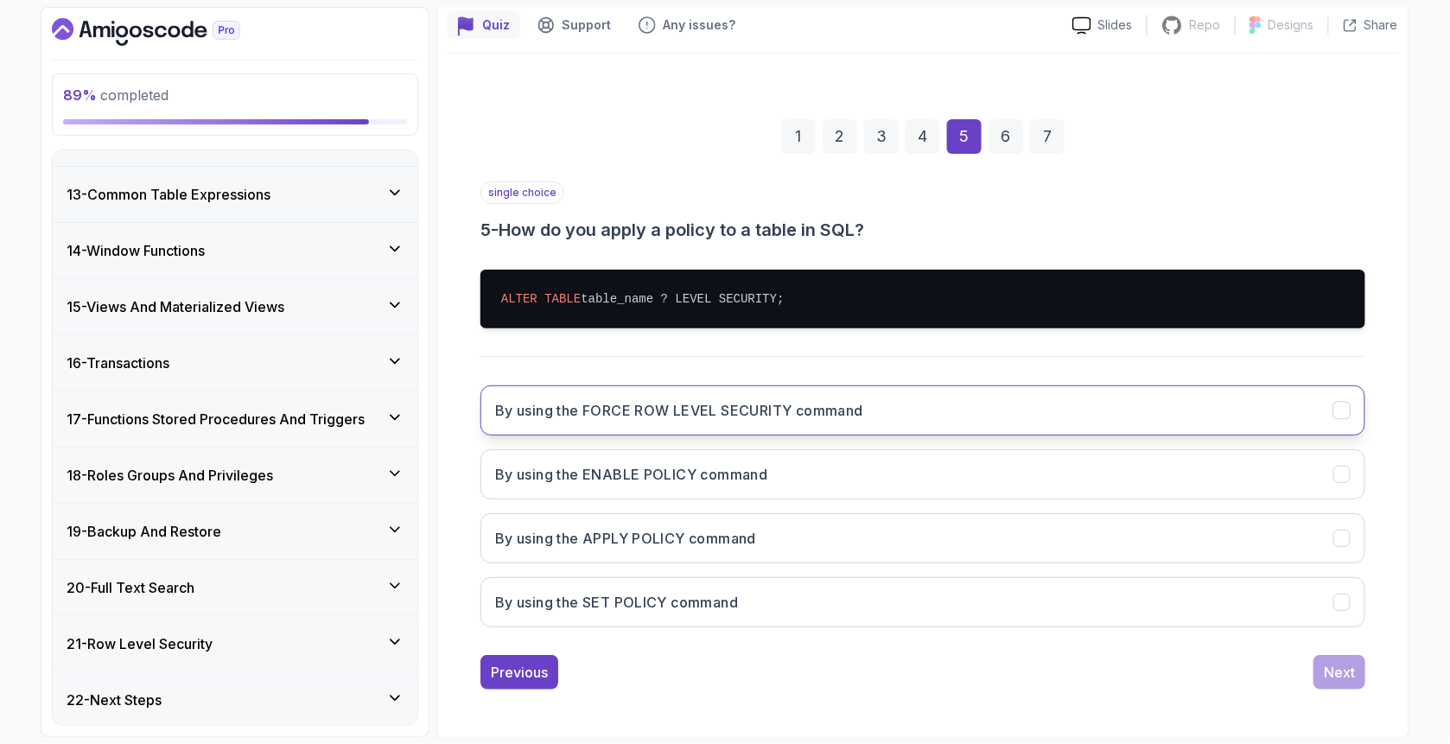
click at [665, 404] on h3 "By using the FORCE ROW LEVEL SECURITY command" at bounding box center [679, 410] width 368 height 21
click at [1355, 675] on button "Next" at bounding box center [1339, 672] width 52 height 35
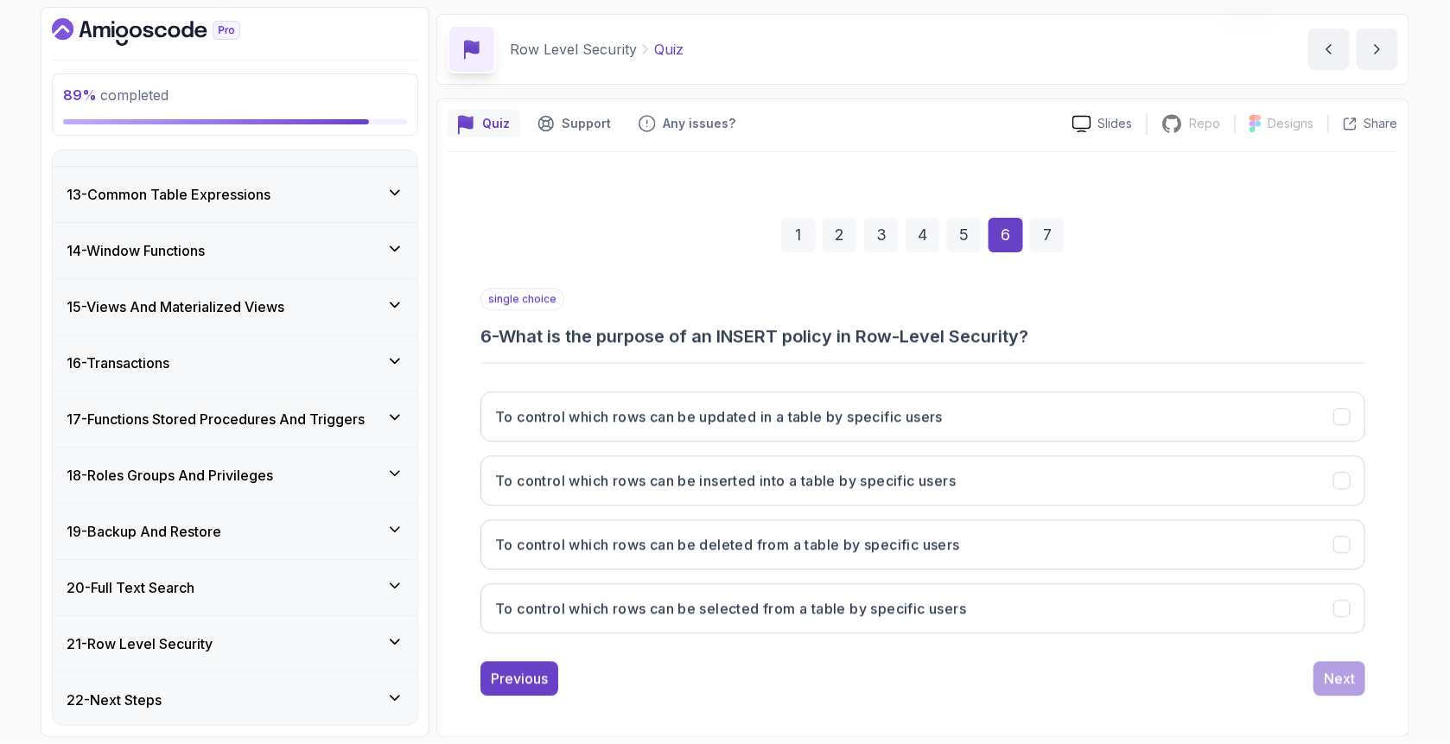
scroll to position [54, 0]
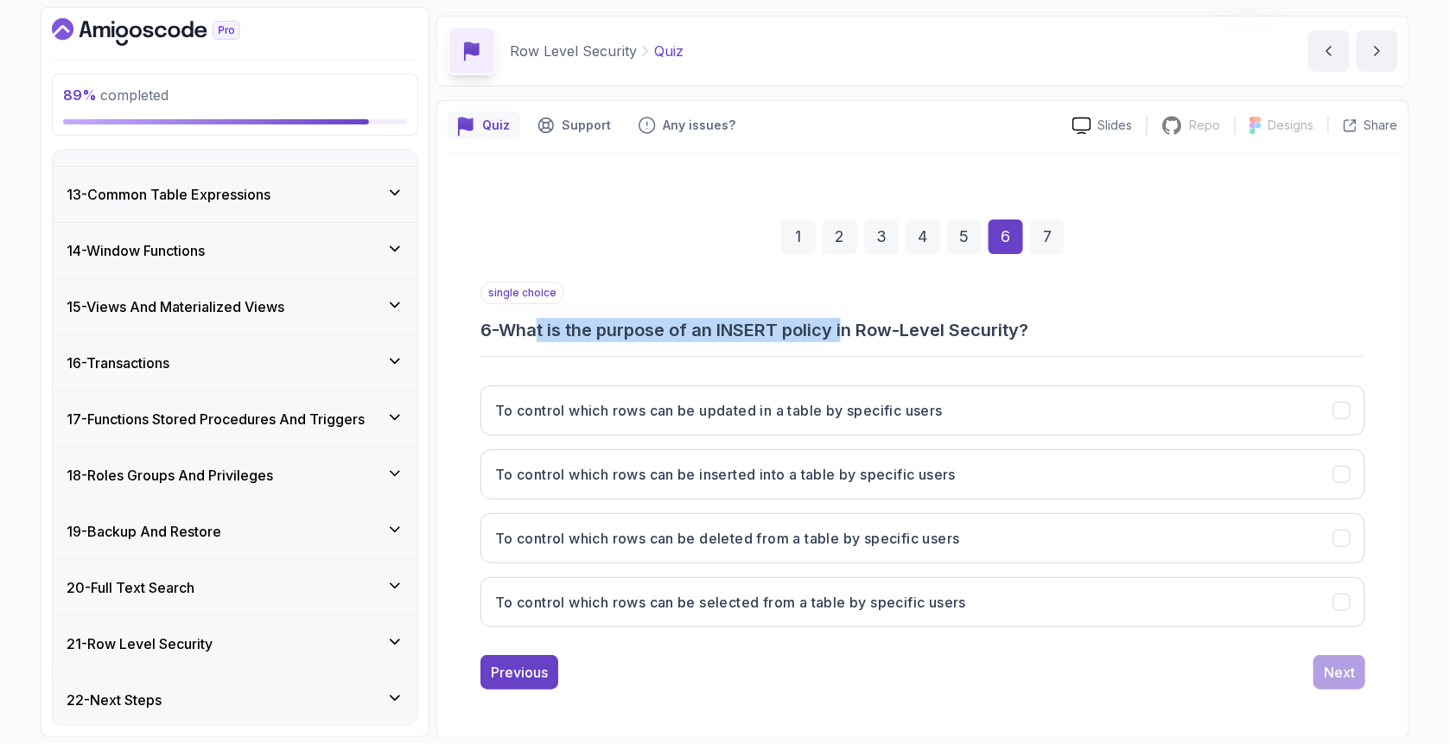
drag, startPoint x: 549, startPoint y: 330, endPoint x: 853, endPoint y: 336, distance: 304.1
click at [853, 336] on h3 "6 - What is the purpose of an INSERT policy in Row-Level Security?" at bounding box center [922, 330] width 885 height 24
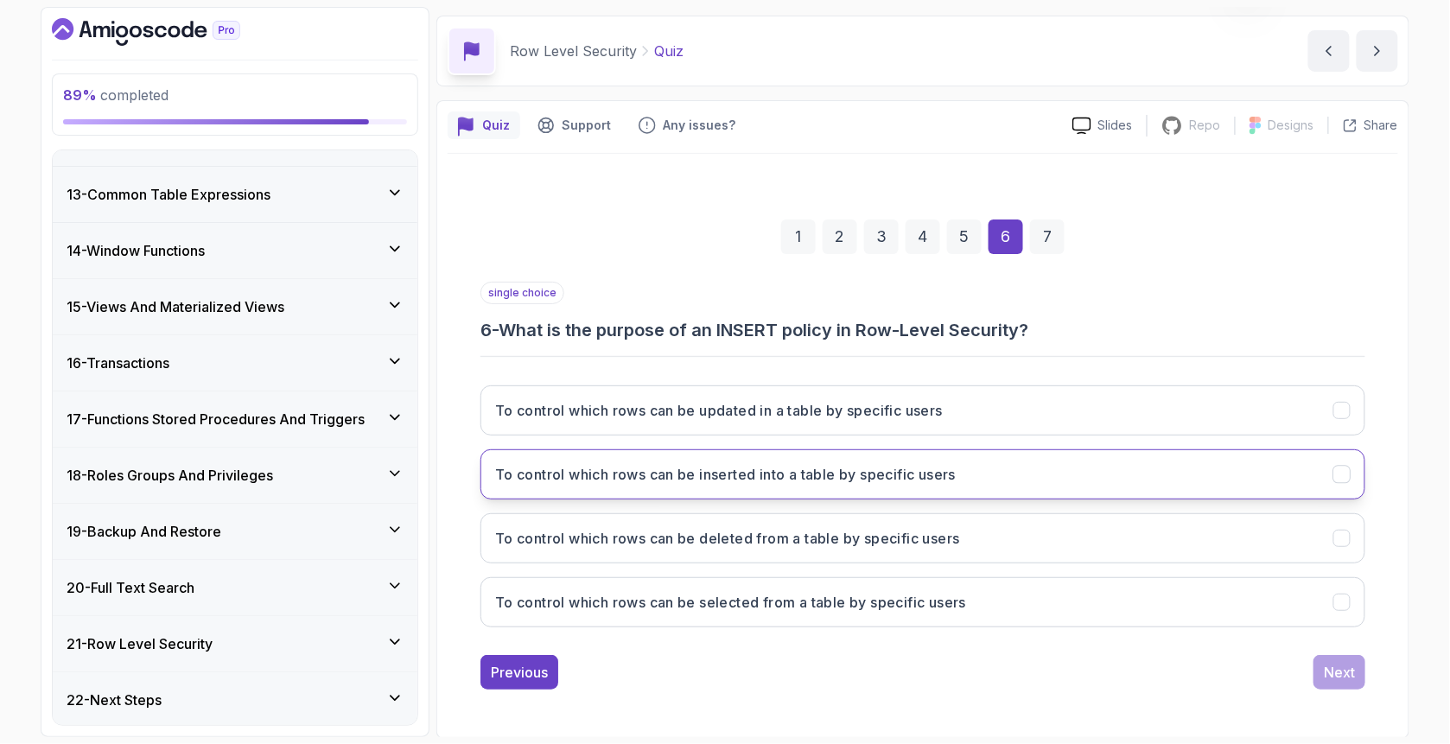
click at [619, 479] on h3 "To control which rows can be inserted into a table by specific users" at bounding box center [725, 474] width 460 height 21
click at [1341, 672] on div "Next" at bounding box center [1338, 672] width 31 height 21
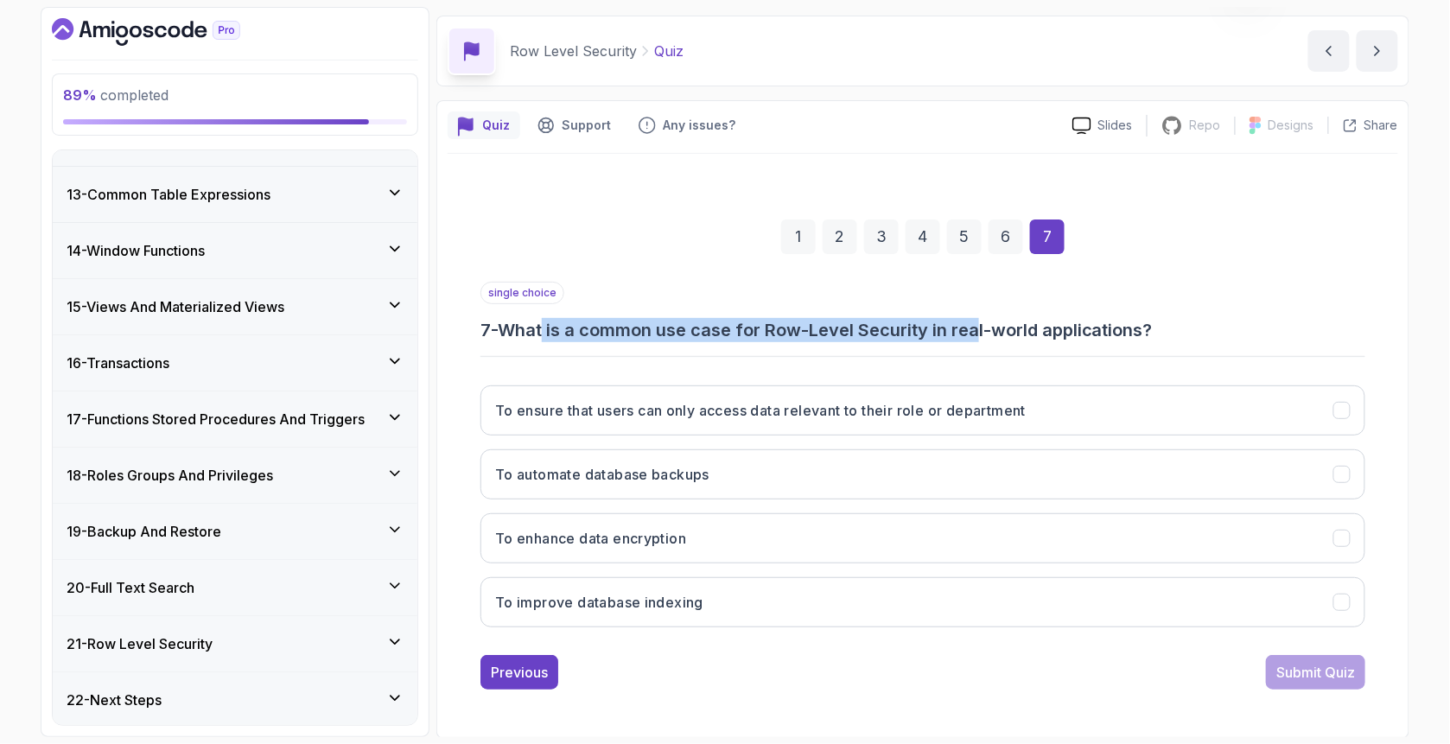
drag, startPoint x: 553, startPoint y: 337, endPoint x: 984, endPoint y: 340, distance: 431.1
click at [984, 340] on h3 "7 - What is a common use case for Row-Level Security in real-world applications?" at bounding box center [922, 330] width 885 height 24
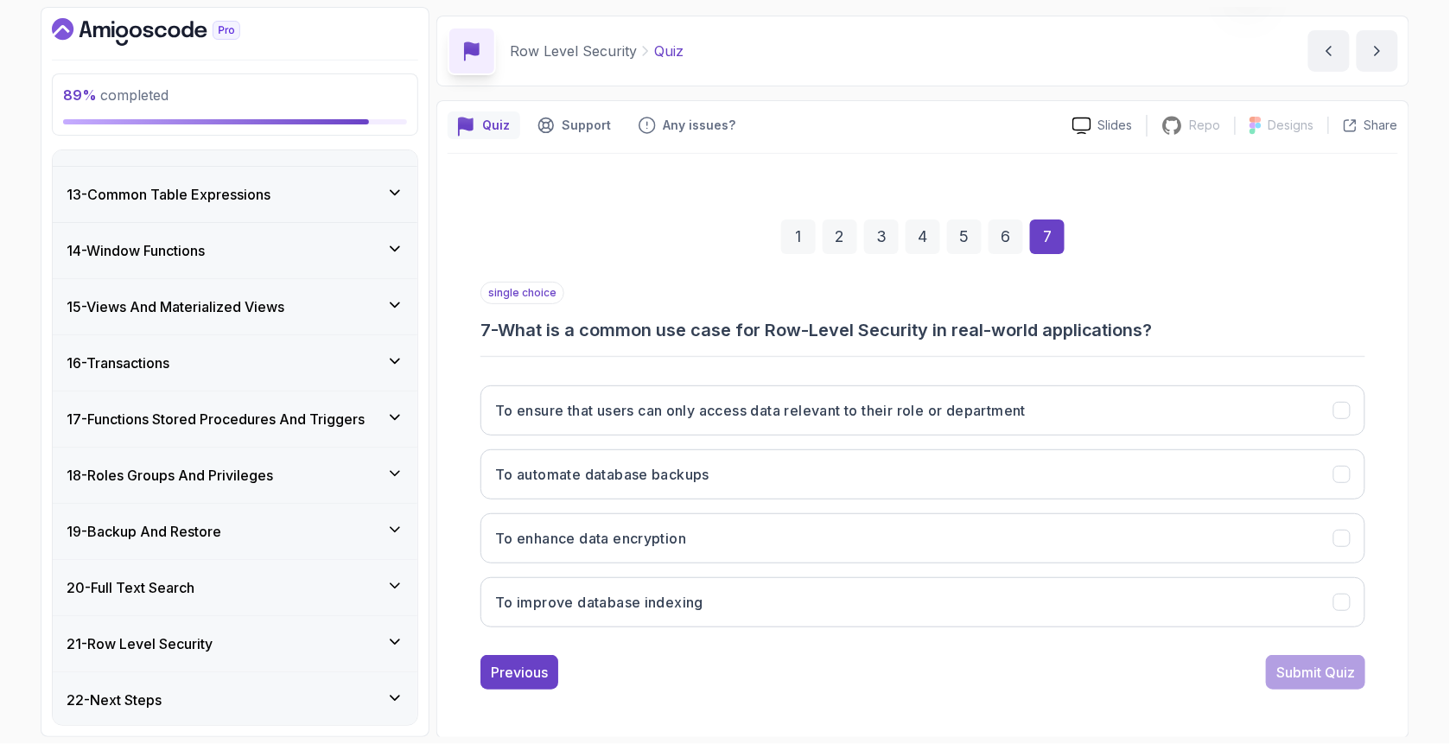
click at [974, 343] on div "single choice 7 - What is a common use case for Row-Level Security in real-worl…" at bounding box center [922, 461] width 885 height 359
click at [841, 402] on h3 "To ensure that users can only access data relevant to their role or department" at bounding box center [760, 410] width 530 height 21
click at [1299, 669] on div "Submit Quiz" at bounding box center [1315, 672] width 79 height 21
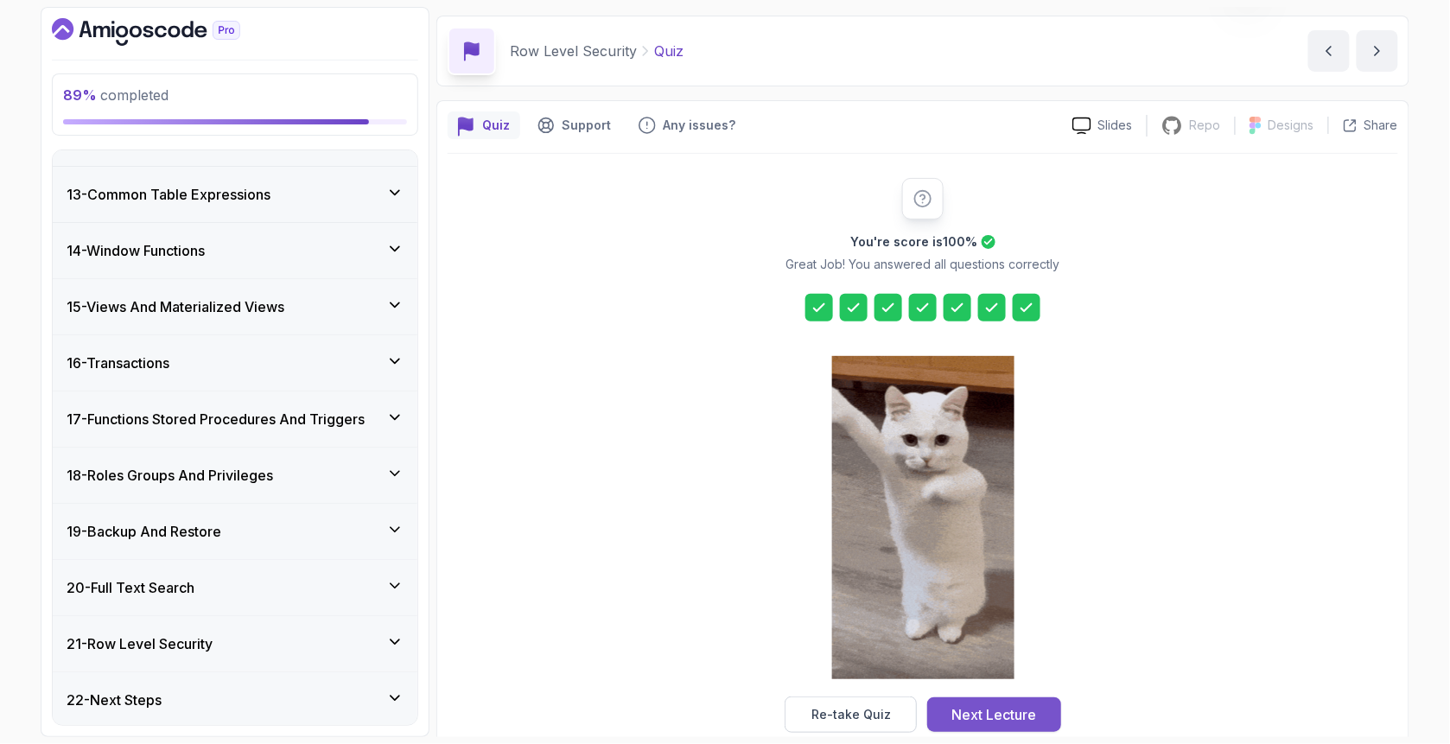
click at [1040, 714] on button "Next Lecture" at bounding box center [994, 714] width 134 height 35
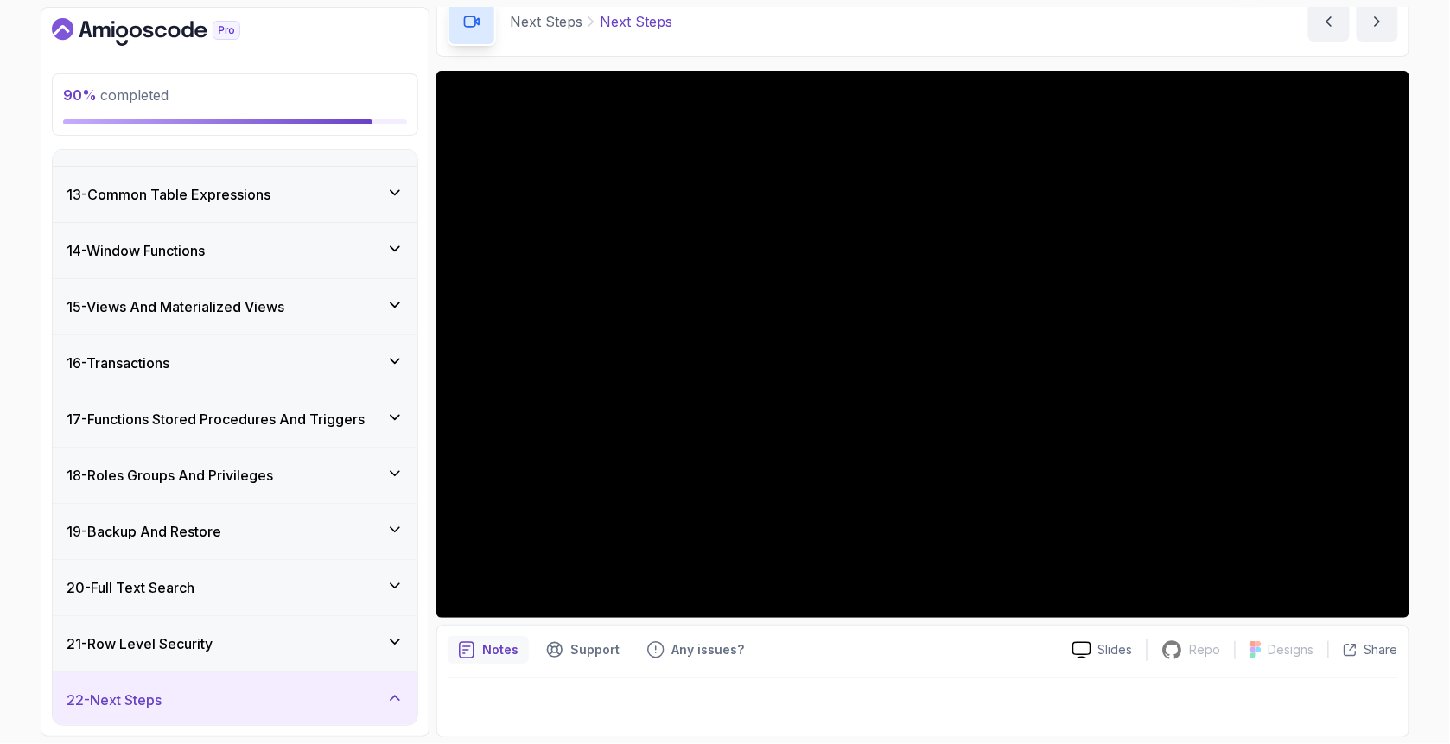
scroll to position [875, 0]
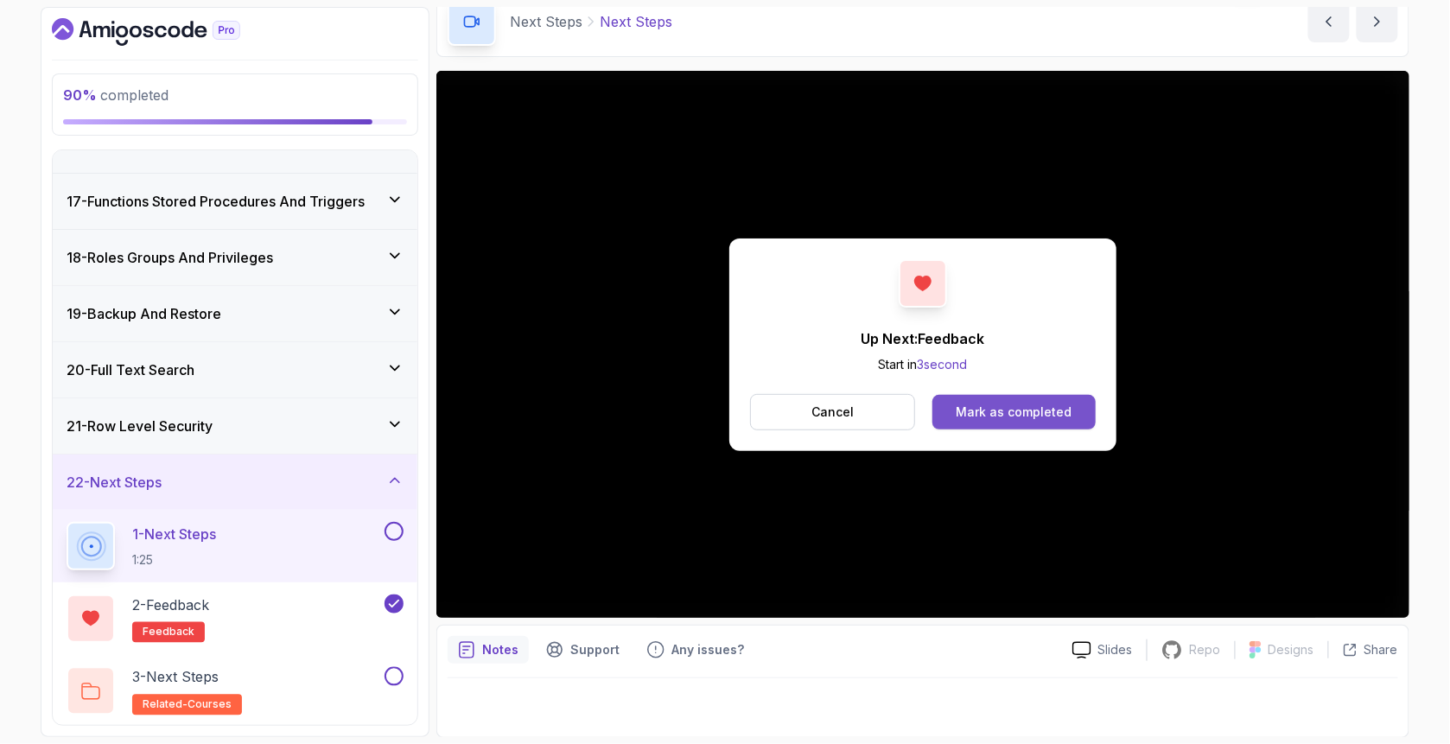
click at [981, 418] on div "Mark as completed" at bounding box center [1013, 411] width 116 height 17
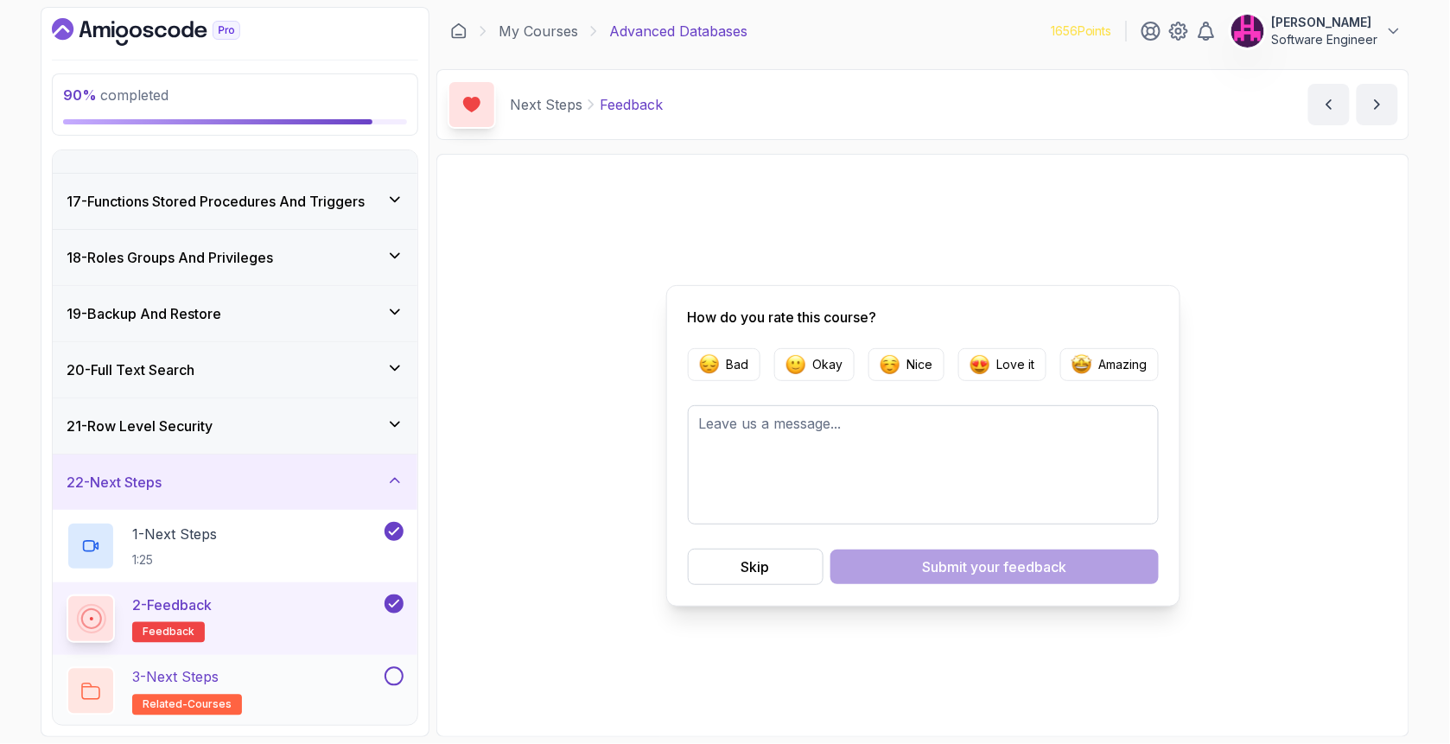
click at [334, 676] on div "3 - Next Steps related-courses" at bounding box center [224, 691] width 314 height 48
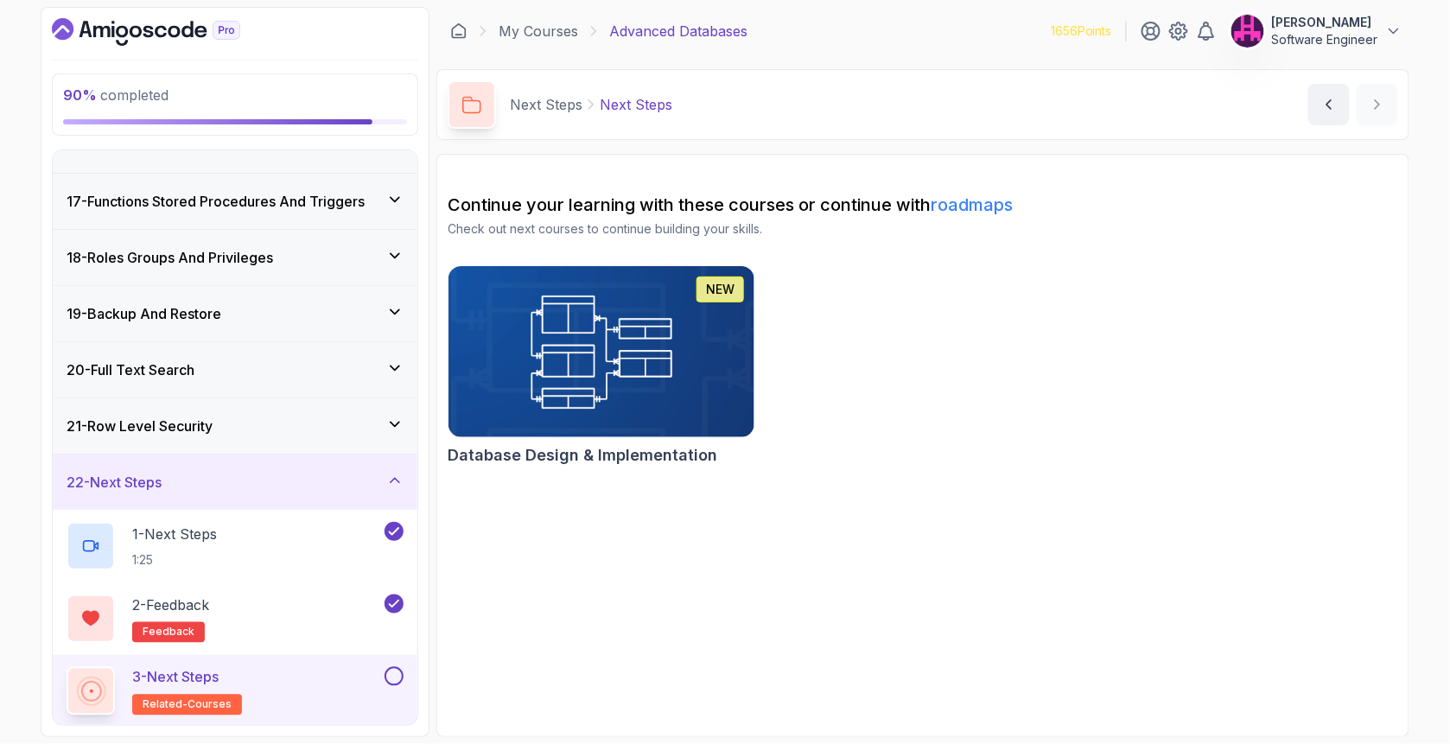
click at [394, 669] on button at bounding box center [393, 676] width 19 height 19
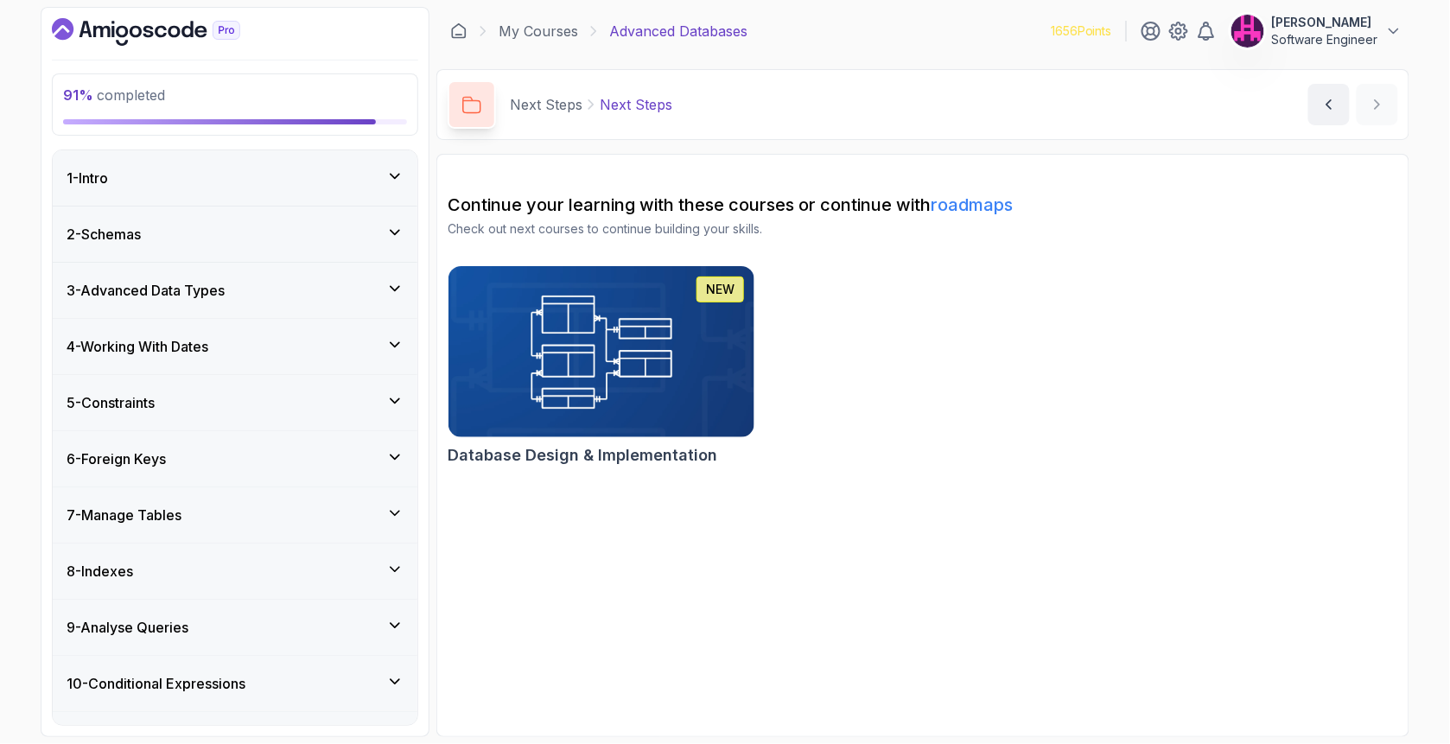
click at [394, 179] on icon at bounding box center [394, 176] width 17 height 17
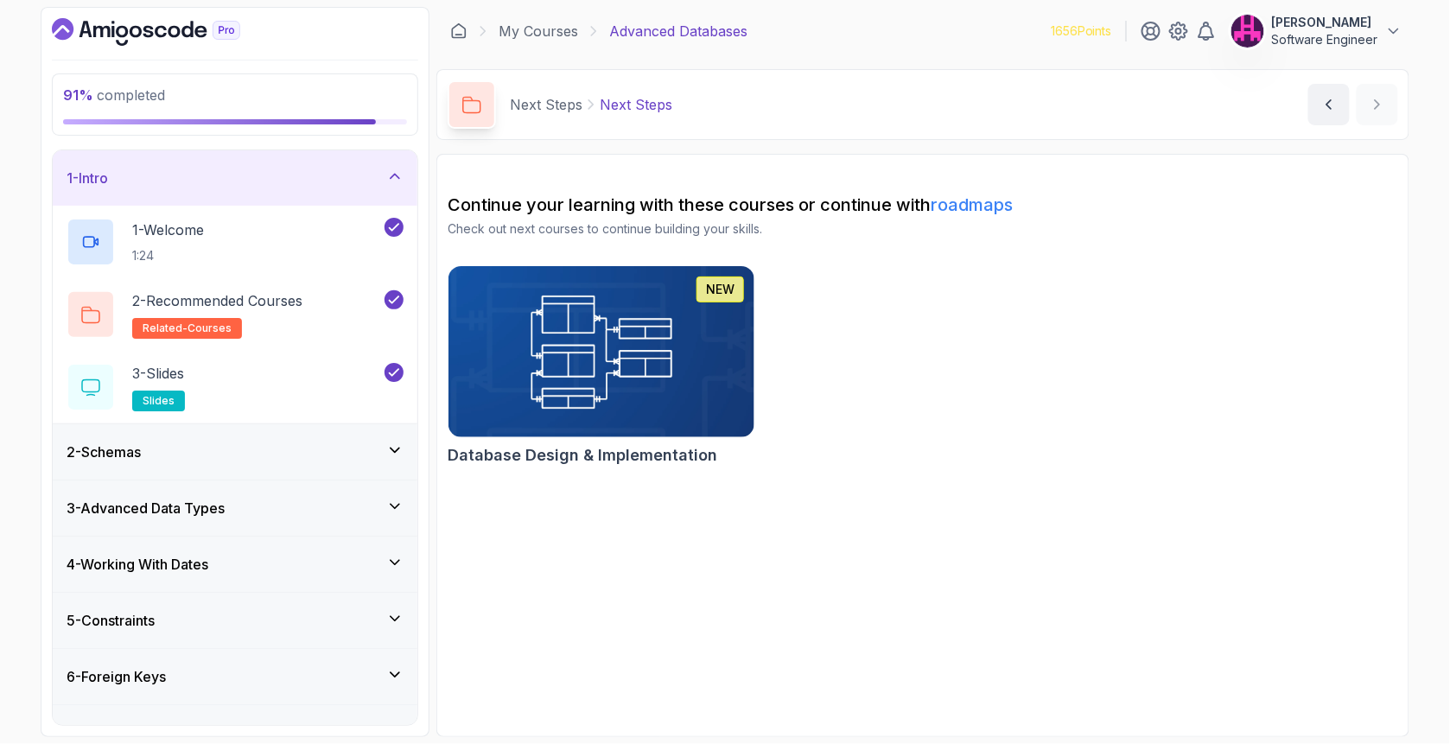
click at [379, 441] on div "2 - Schemas" at bounding box center [235, 451] width 337 height 21
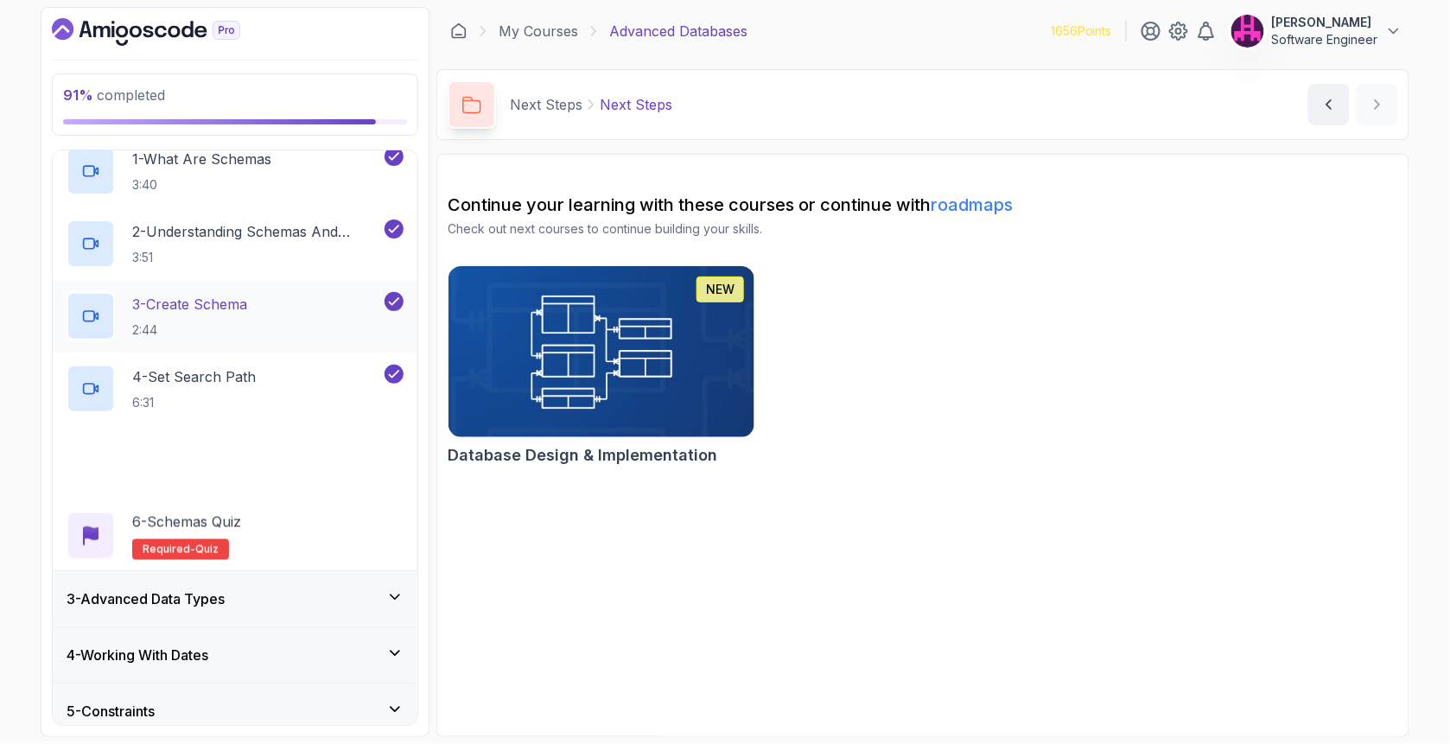
scroll to position [346, 0]
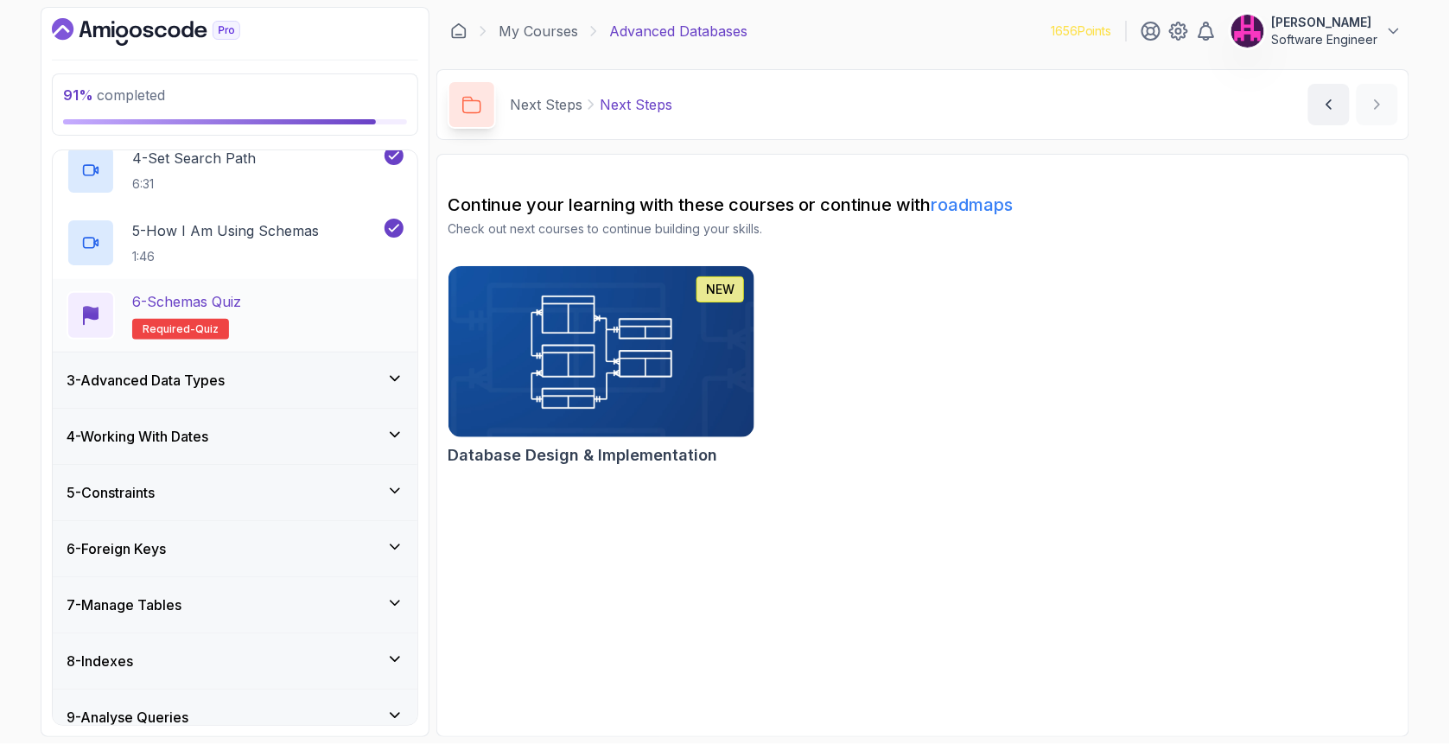
click at [270, 333] on div "6 - Schemas Quiz Required- quiz" at bounding box center [235, 315] width 337 height 48
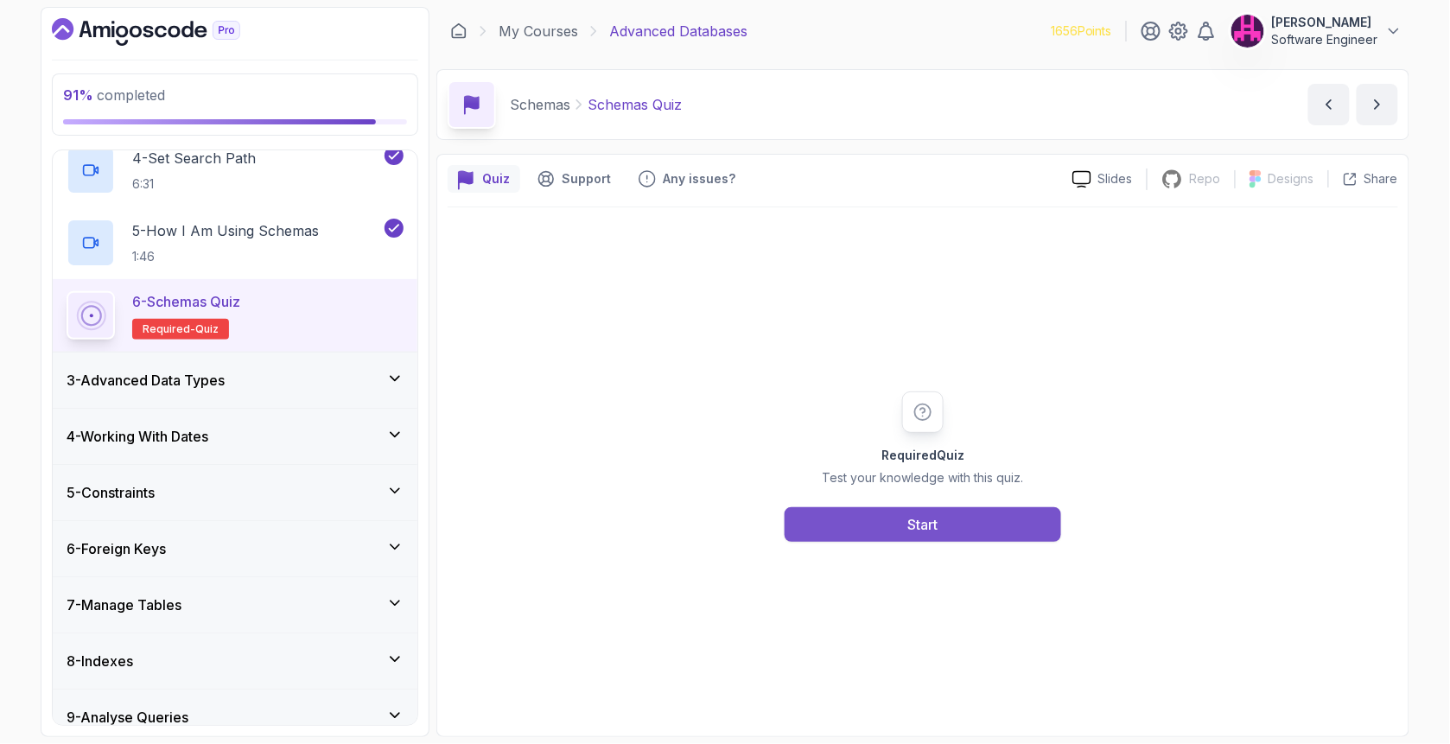
click at [936, 514] on div "Start" at bounding box center [923, 524] width 30 height 21
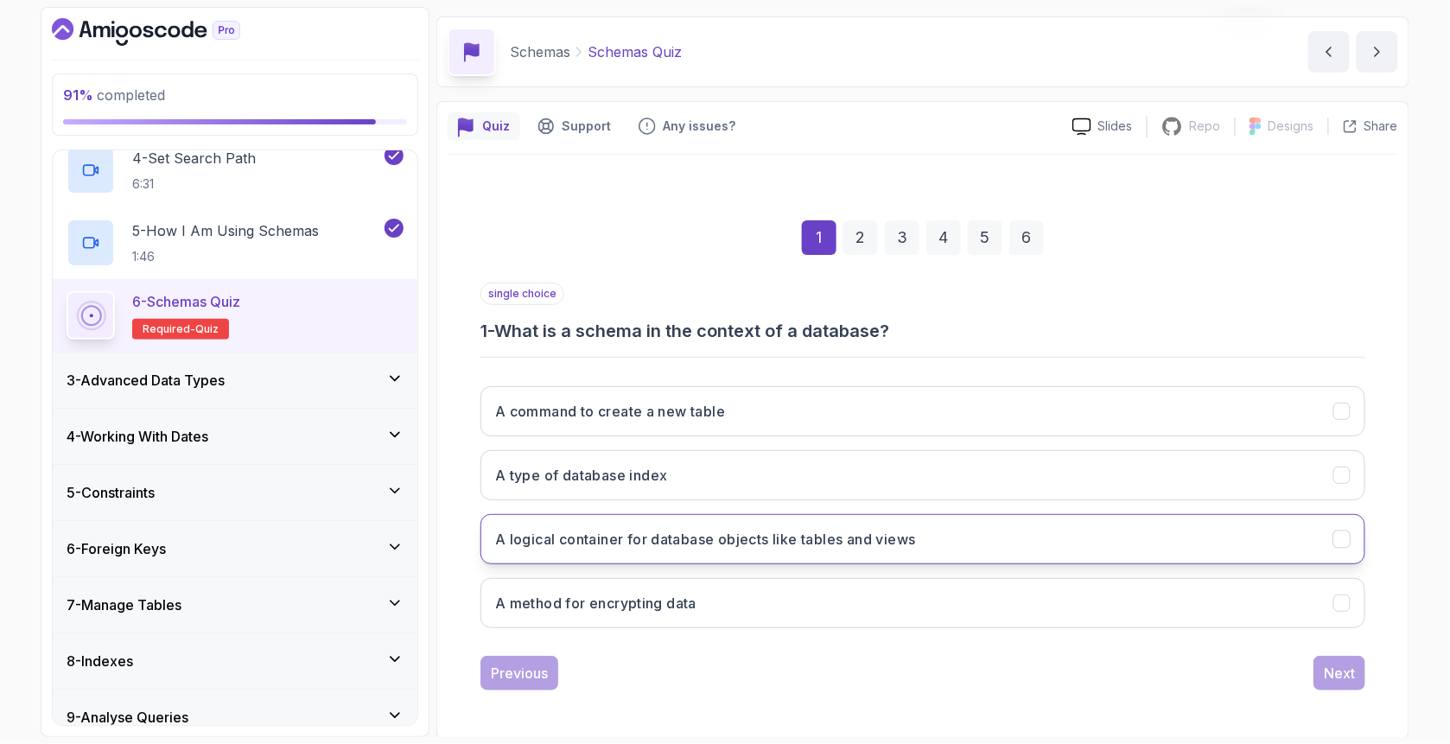
scroll to position [54, 0]
click at [688, 550] on button "A logical container for database objects like tables and views" at bounding box center [922, 538] width 885 height 50
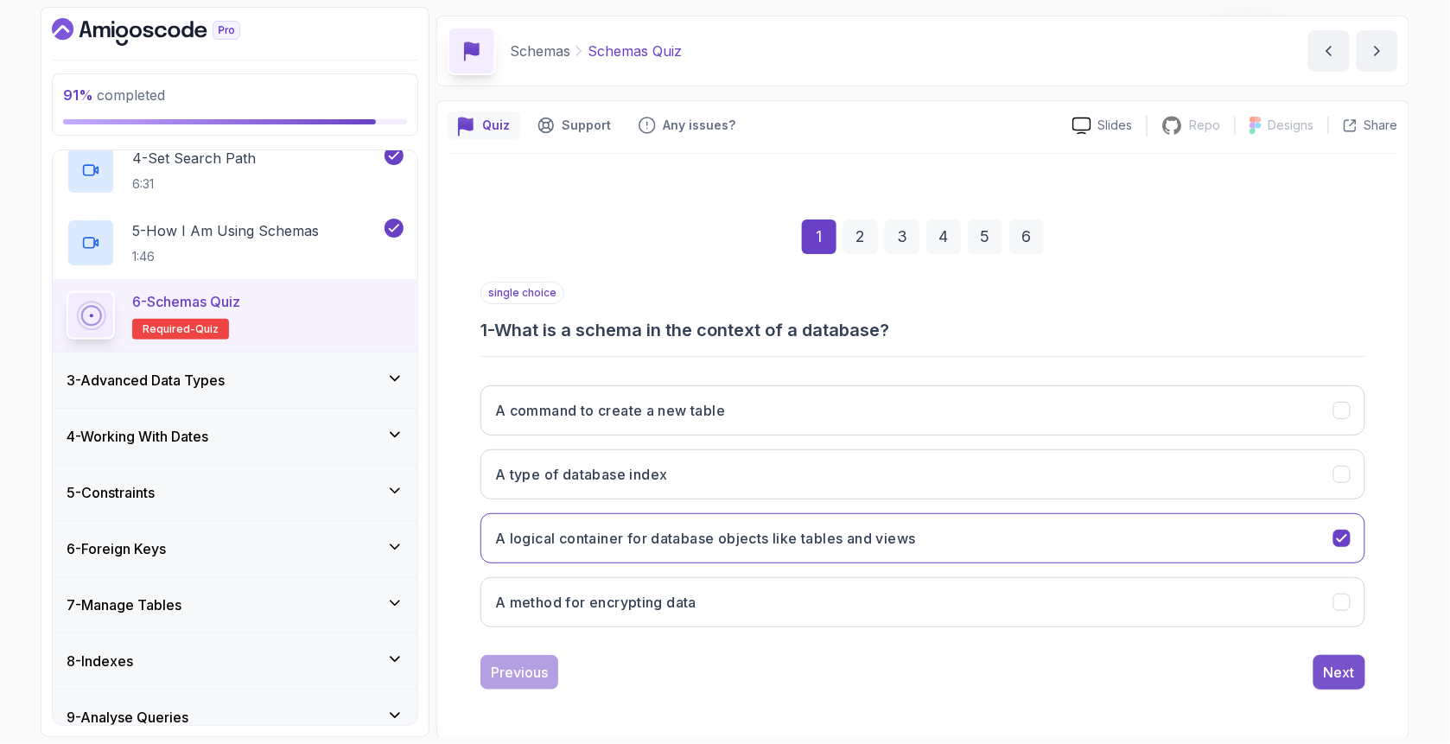
click at [1342, 678] on div "Next" at bounding box center [1338, 672] width 31 height 21
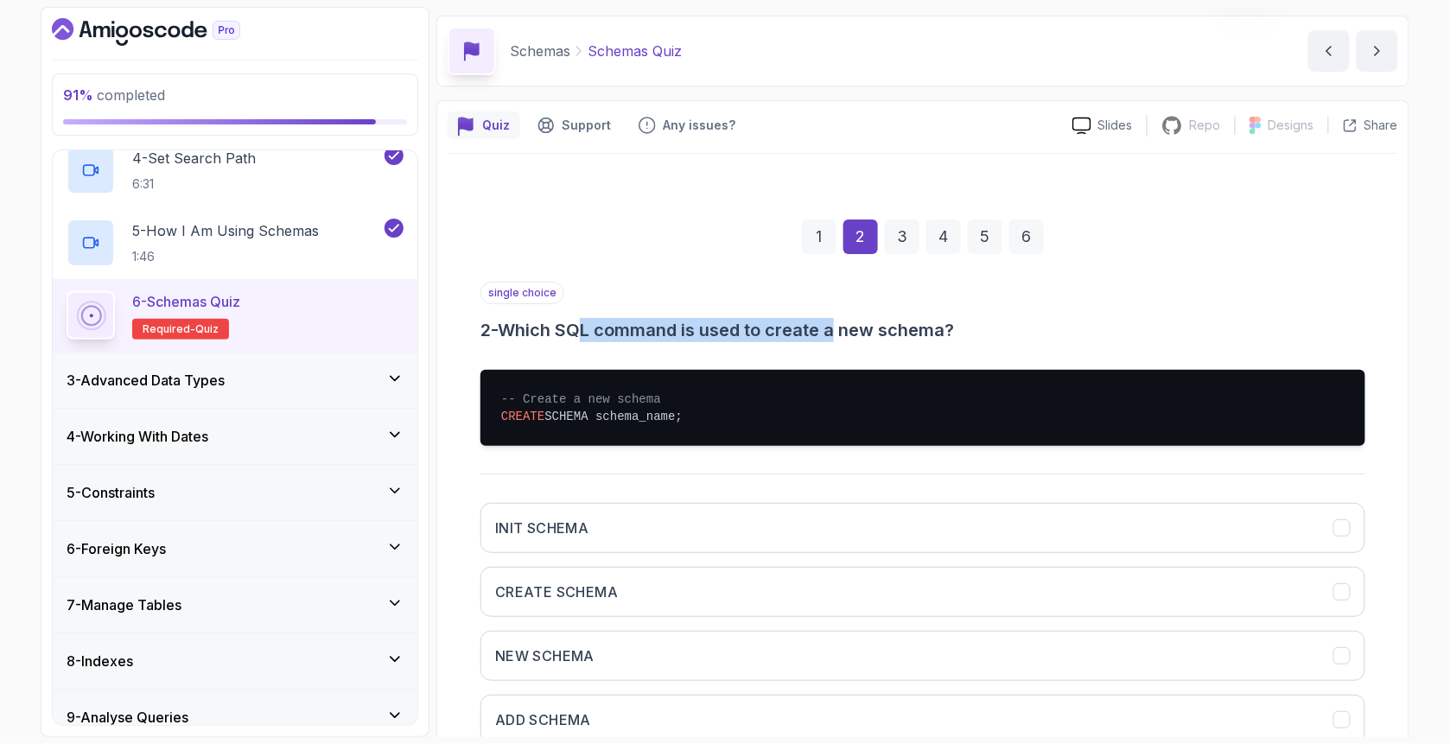
drag, startPoint x: 624, startPoint y: 320, endPoint x: 846, endPoint y: 327, distance: 222.1
click at [846, 327] on h3 "2 - Which SQL command is used to create a new schema?" at bounding box center [922, 330] width 885 height 24
click at [847, 327] on h3 "2 - Which SQL command is used to create a new schema?" at bounding box center [922, 330] width 885 height 24
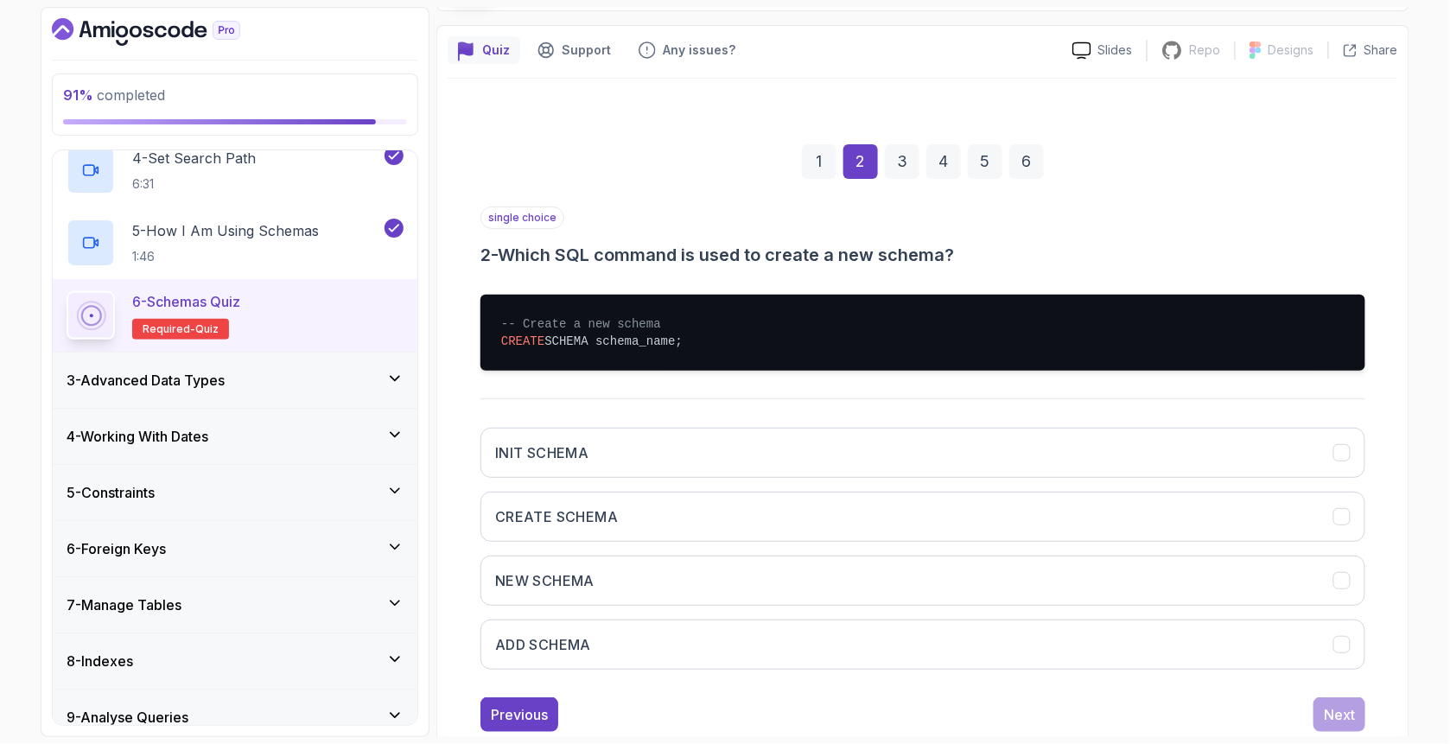
scroll to position [169, 0]
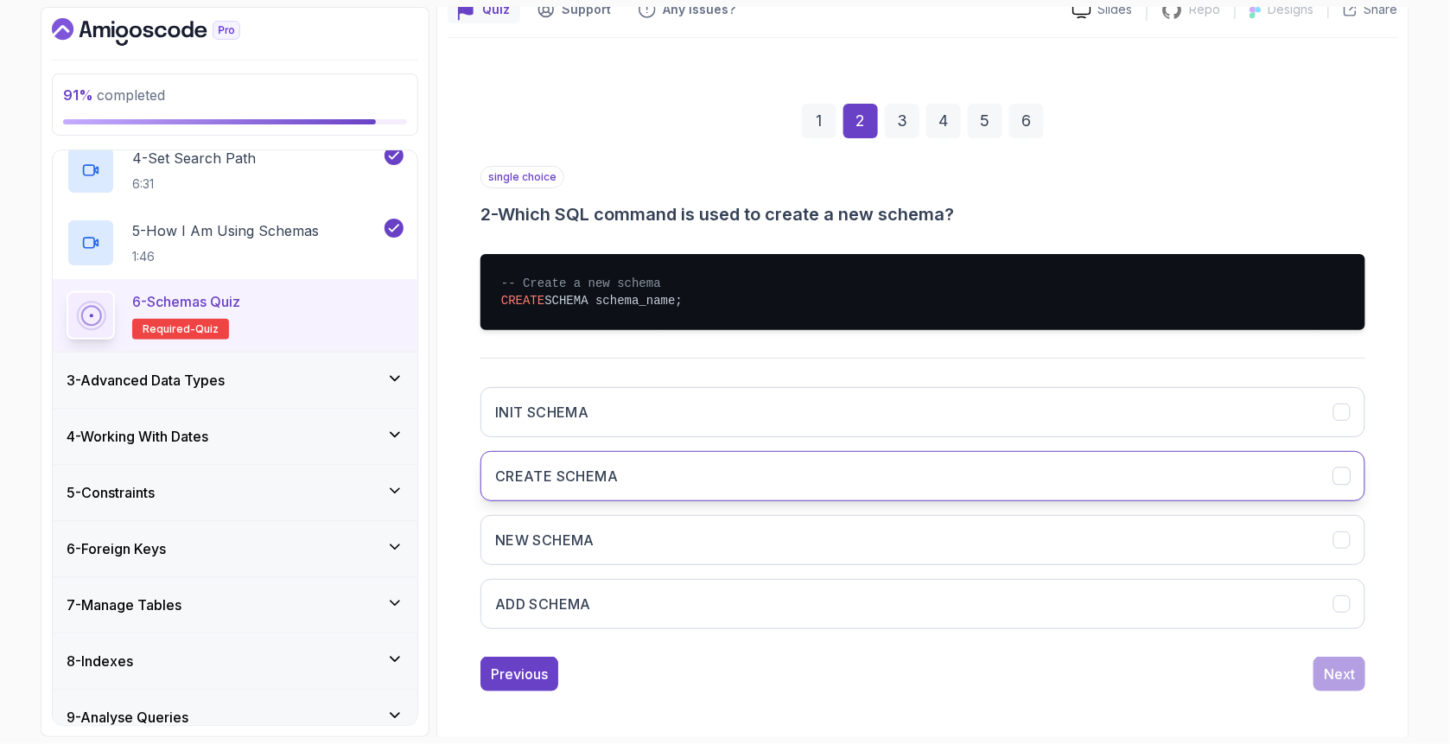
click at [619, 463] on button "CREATE SCHEMA" at bounding box center [922, 476] width 885 height 50
click at [1359, 672] on button "Next" at bounding box center [1339, 674] width 52 height 35
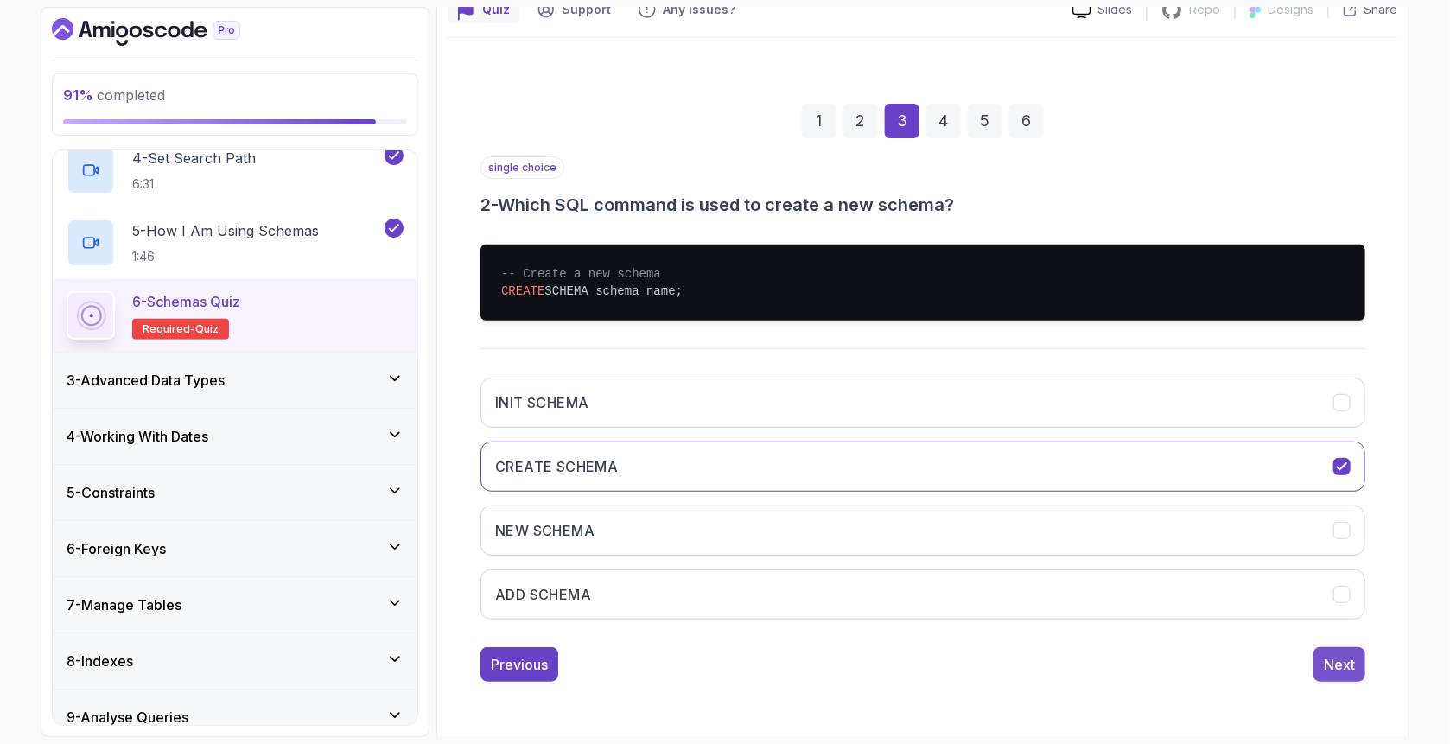
scroll to position [54, 0]
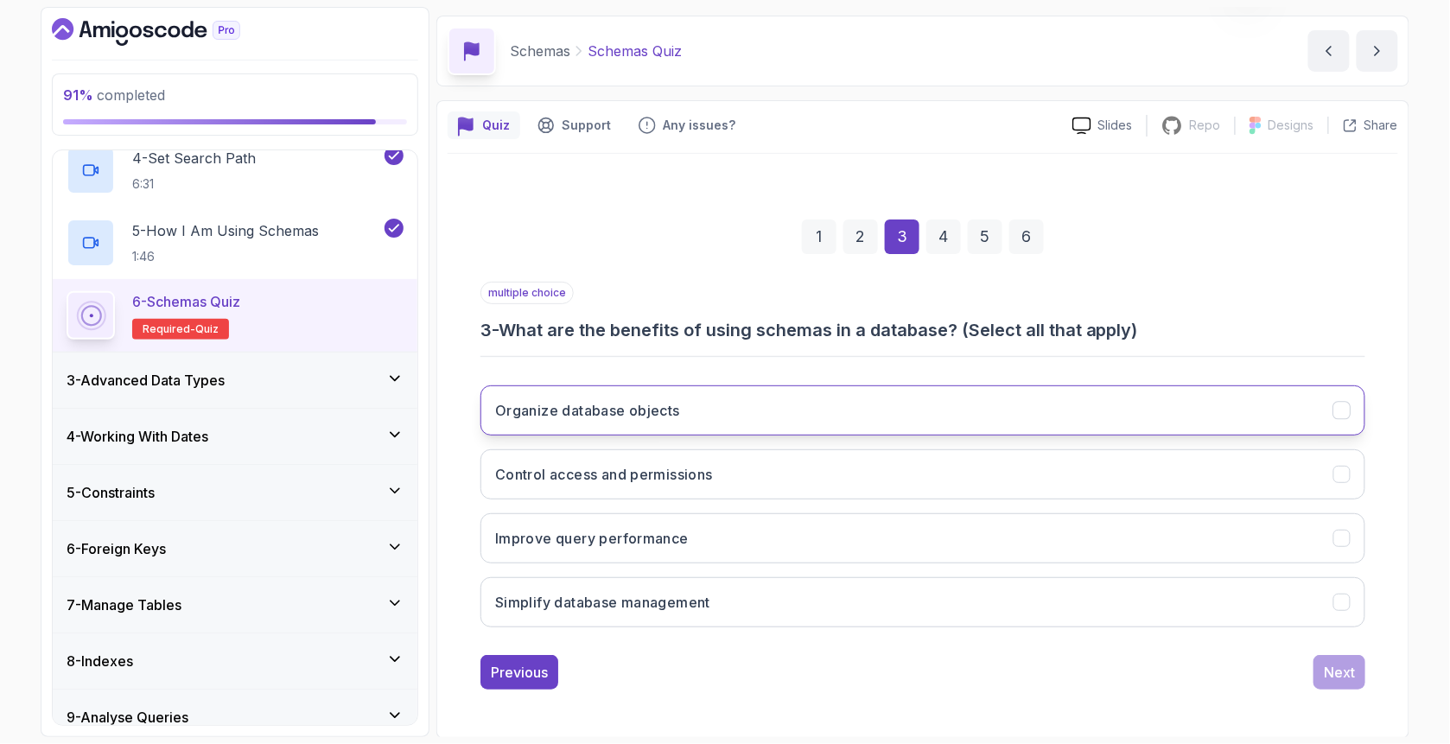
click at [650, 422] on button "Organize database objects" at bounding box center [922, 410] width 885 height 50
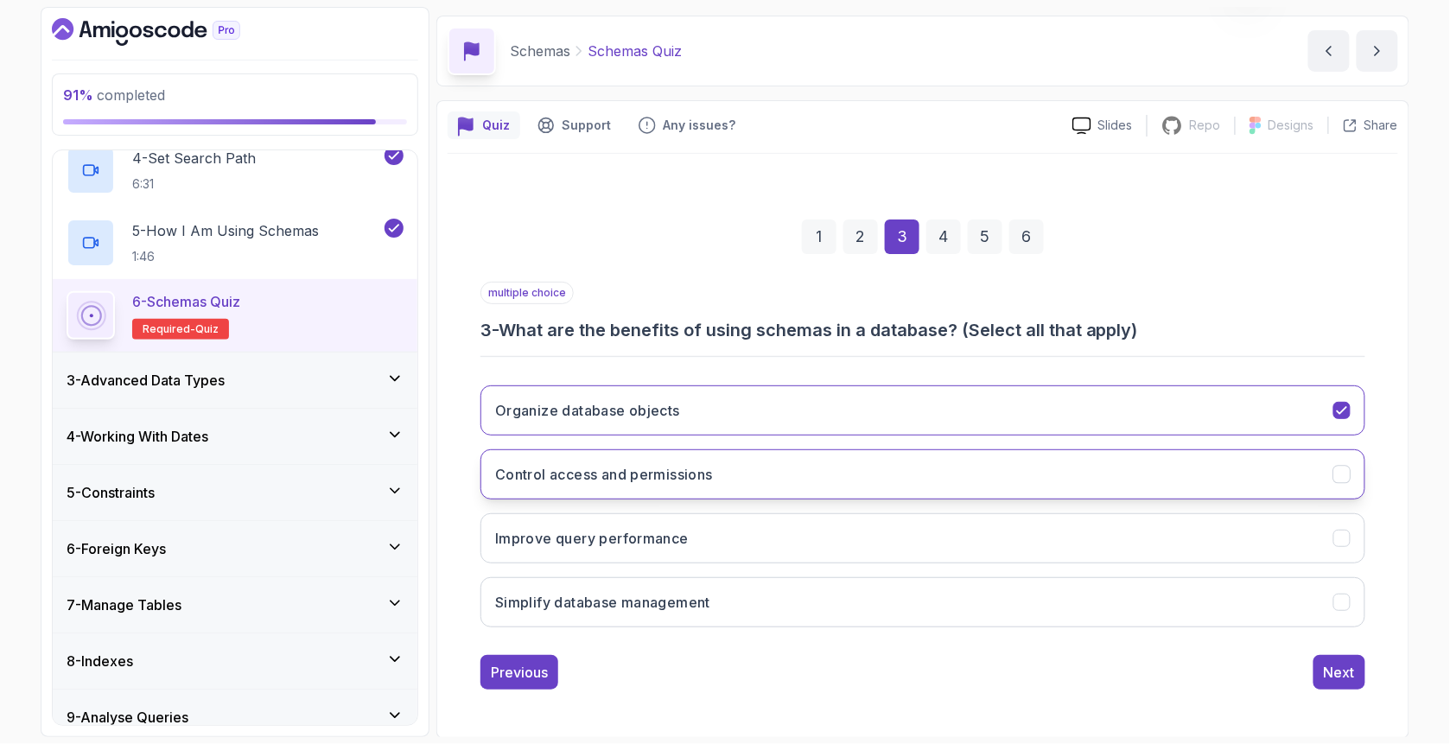
click at [604, 485] on button "Control access and permissions" at bounding box center [922, 474] width 885 height 50
drag, startPoint x: 603, startPoint y: 603, endPoint x: 624, endPoint y: 606, distance: 21.0
click at [604, 603] on h3 "Simplify database management" at bounding box center [602, 602] width 215 height 21
click at [1347, 676] on div "Next" at bounding box center [1338, 672] width 31 height 21
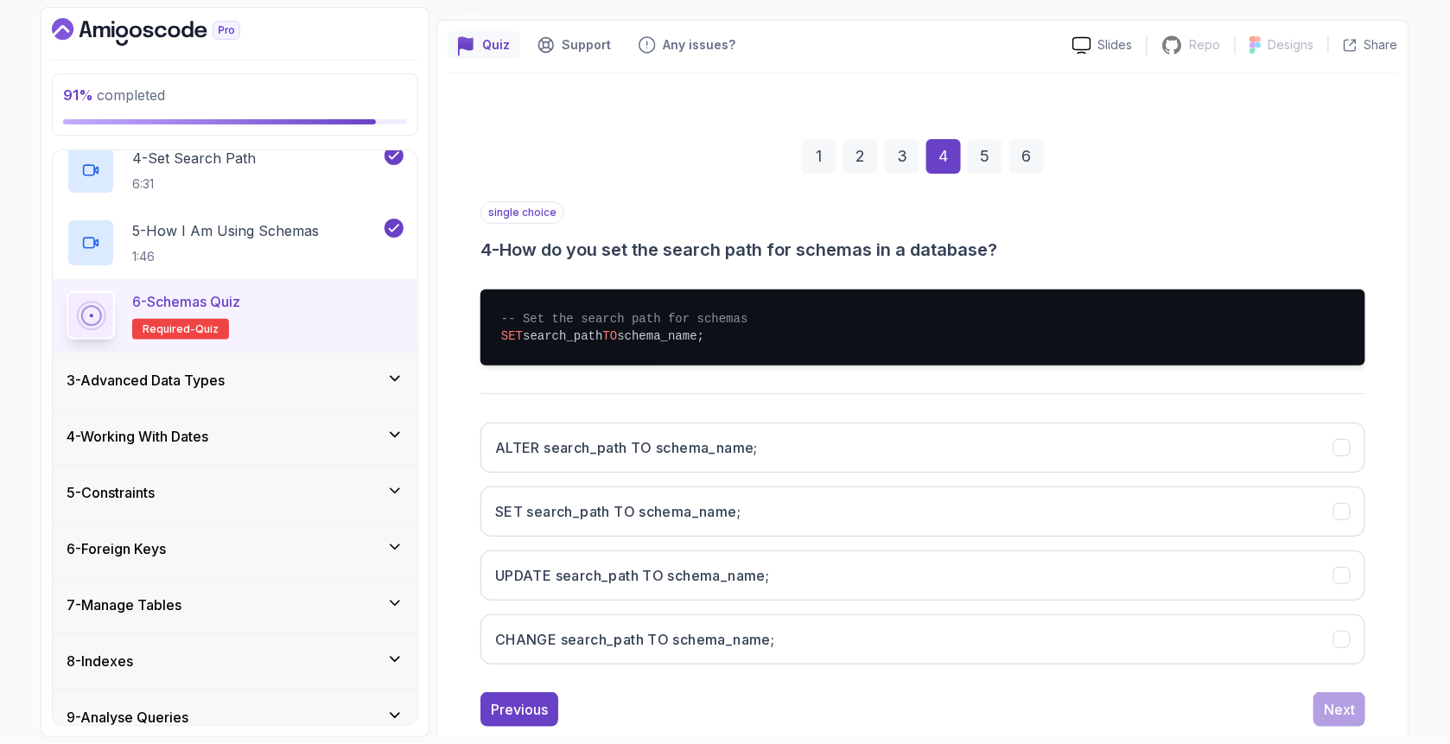
scroll to position [169, 0]
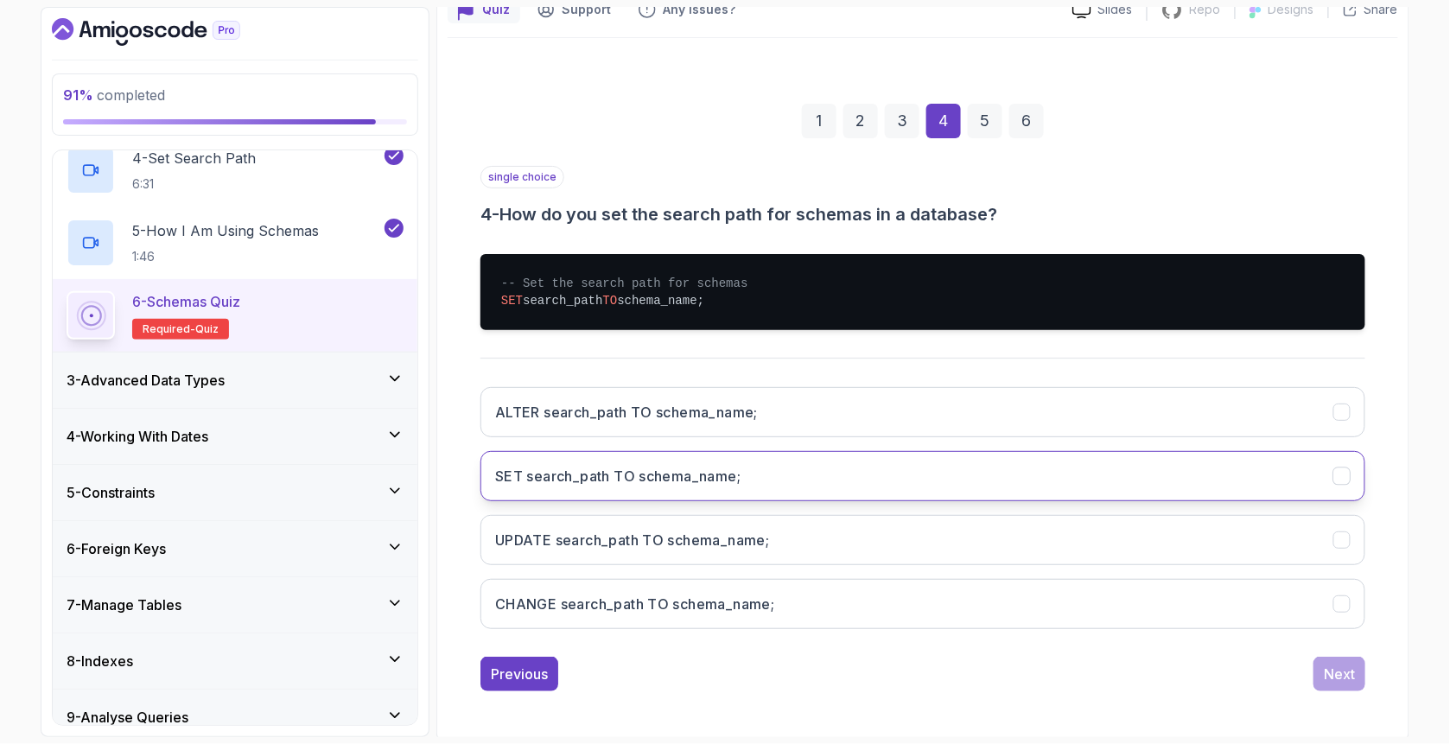
click at [568, 475] on h3 "SET search_path TO schema_name;" at bounding box center [617, 476] width 245 height 21
click at [1354, 665] on div "Next" at bounding box center [1338, 673] width 31 height 21
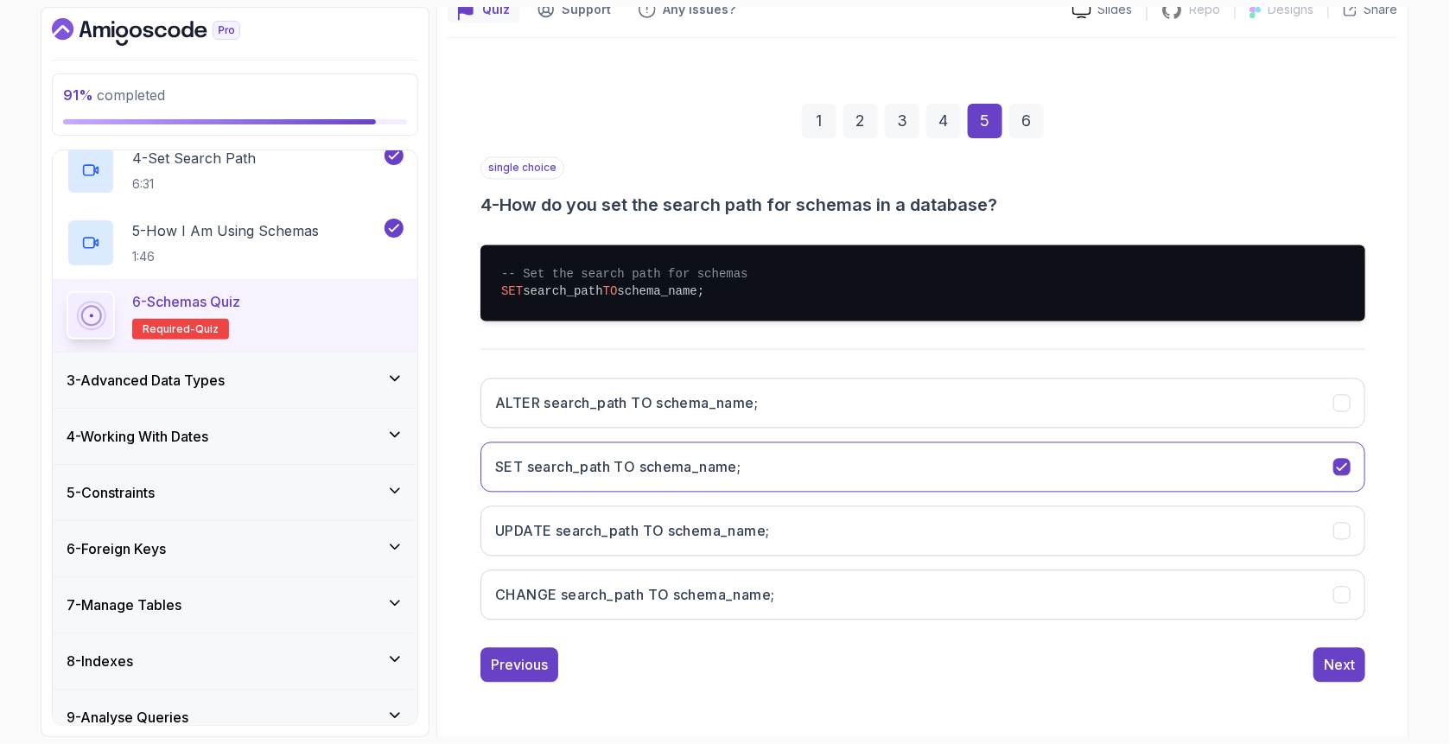
scroll to position [54, 0]
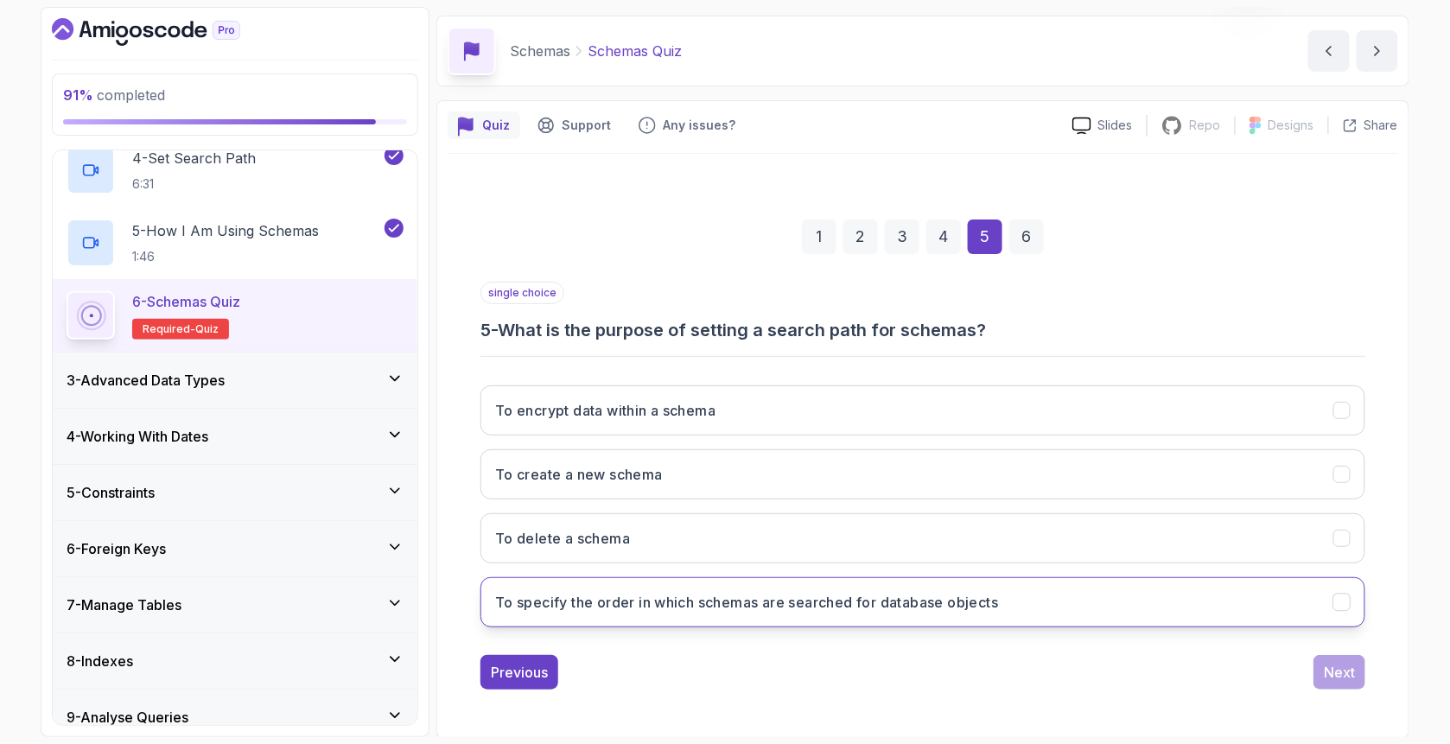
click at [616, 605] on h3 "To specify the order in which schemas are searched for database objects" at bounding box center [746, 602] width 503 height 21
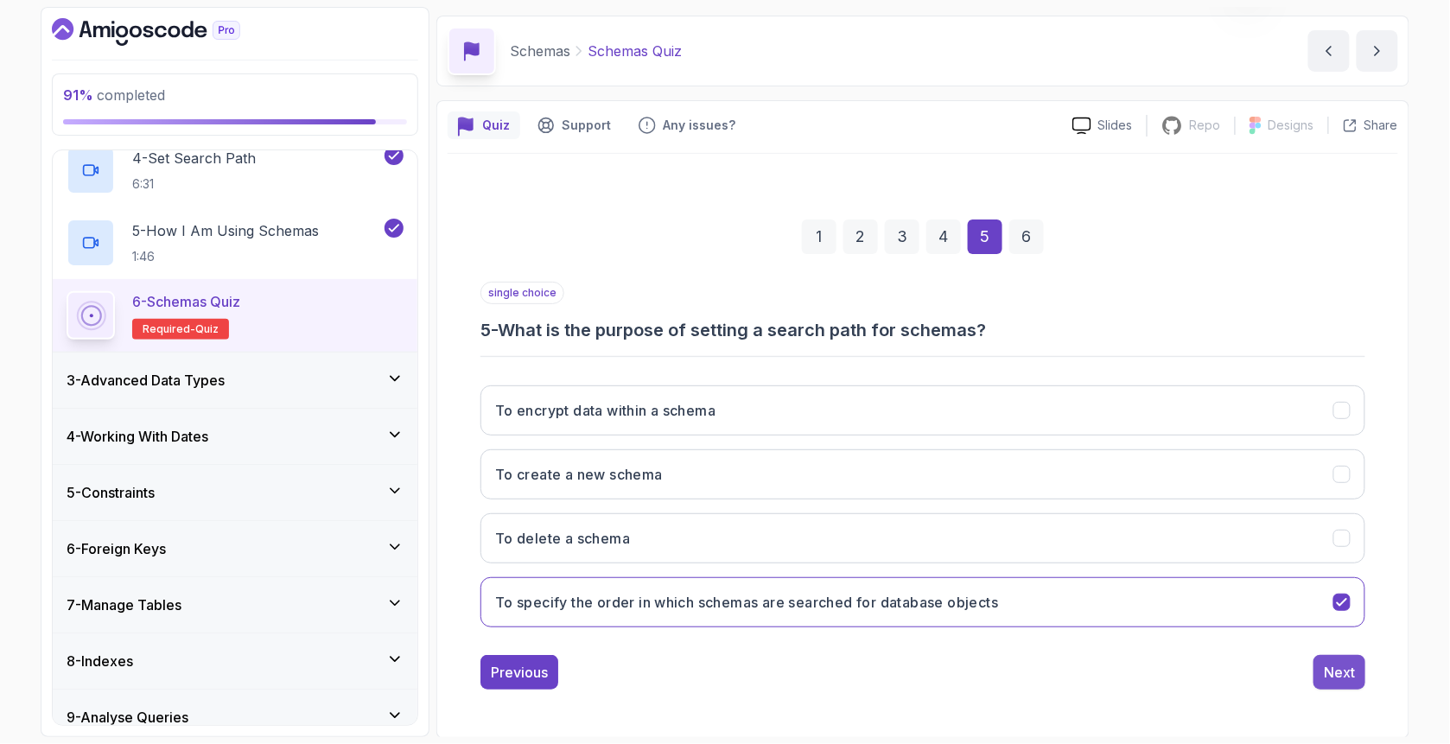
click at [1359, 669] on button "Next" at bounding box center [1339, 672] width 52 height 35
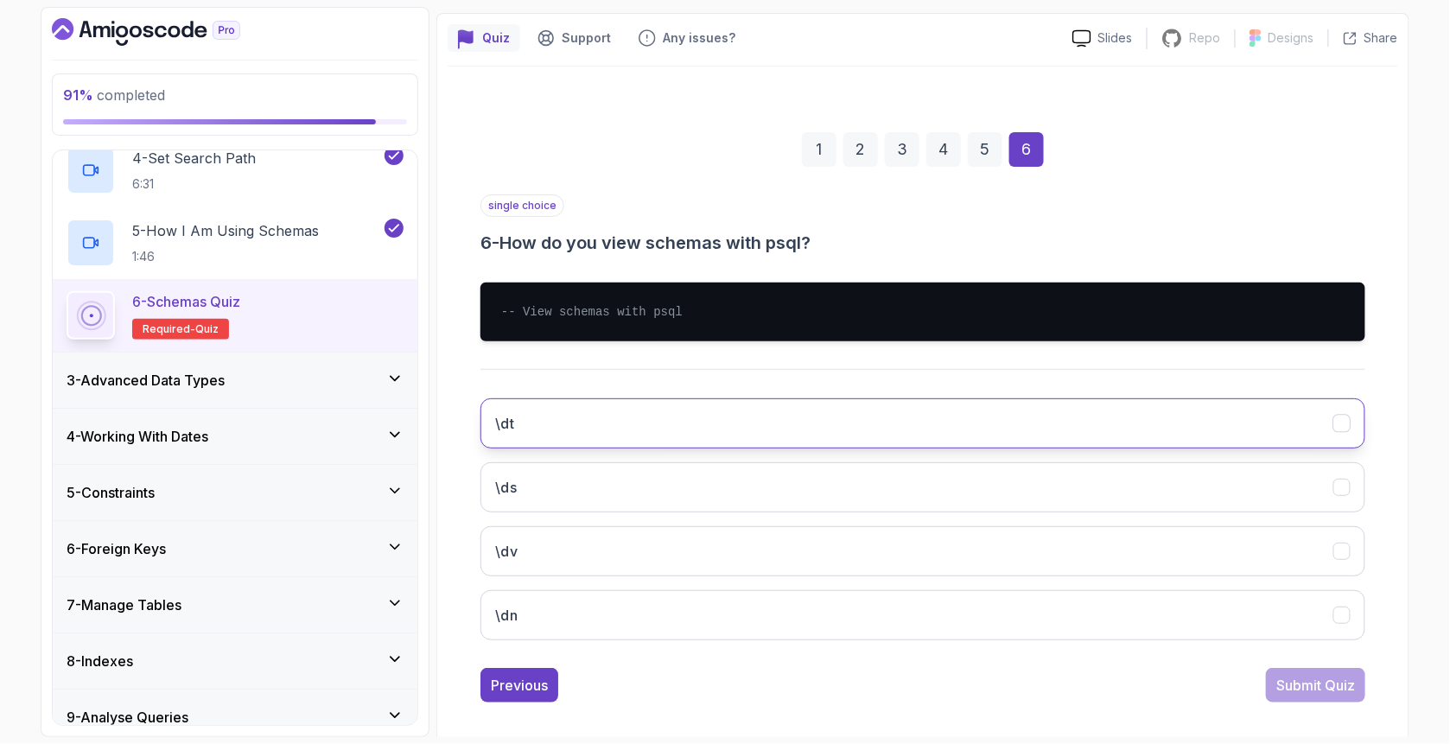
scroll to position [154, 0]
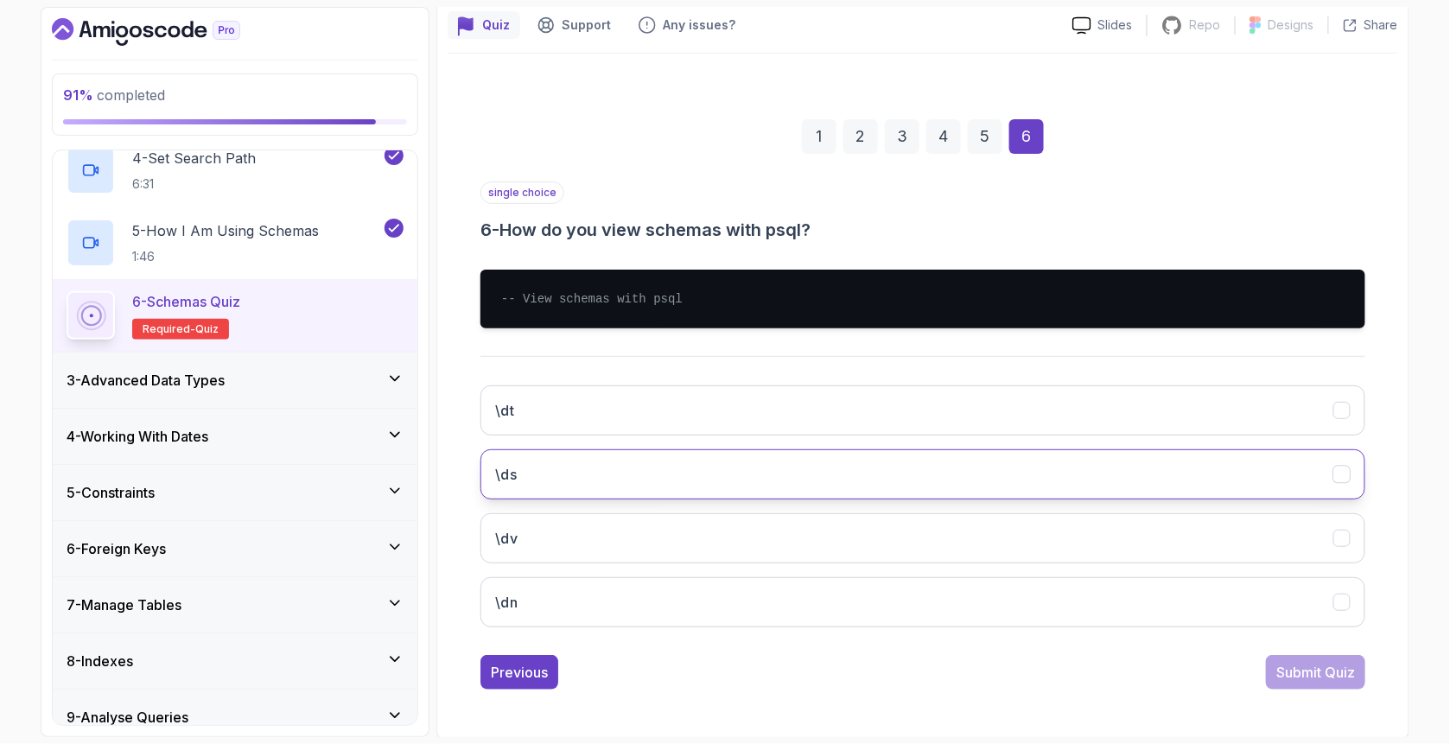
click at [569, 472] on button "\ds" at bounding box center [922, 474] width 885 height 50
click at [1323, 674] on div "Submit Quiz" at bounding box center [1315, 672] width 79 height 21
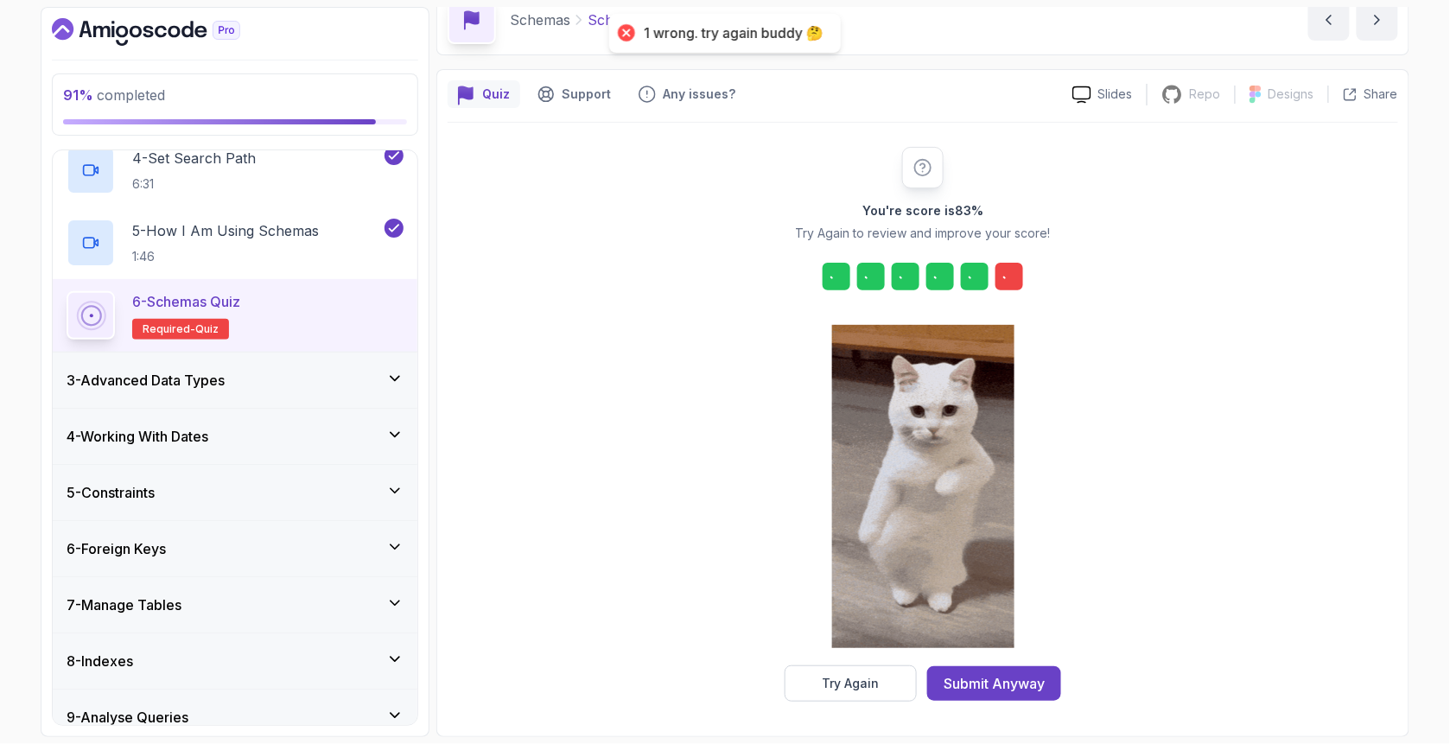
scroll to position [84, 0]
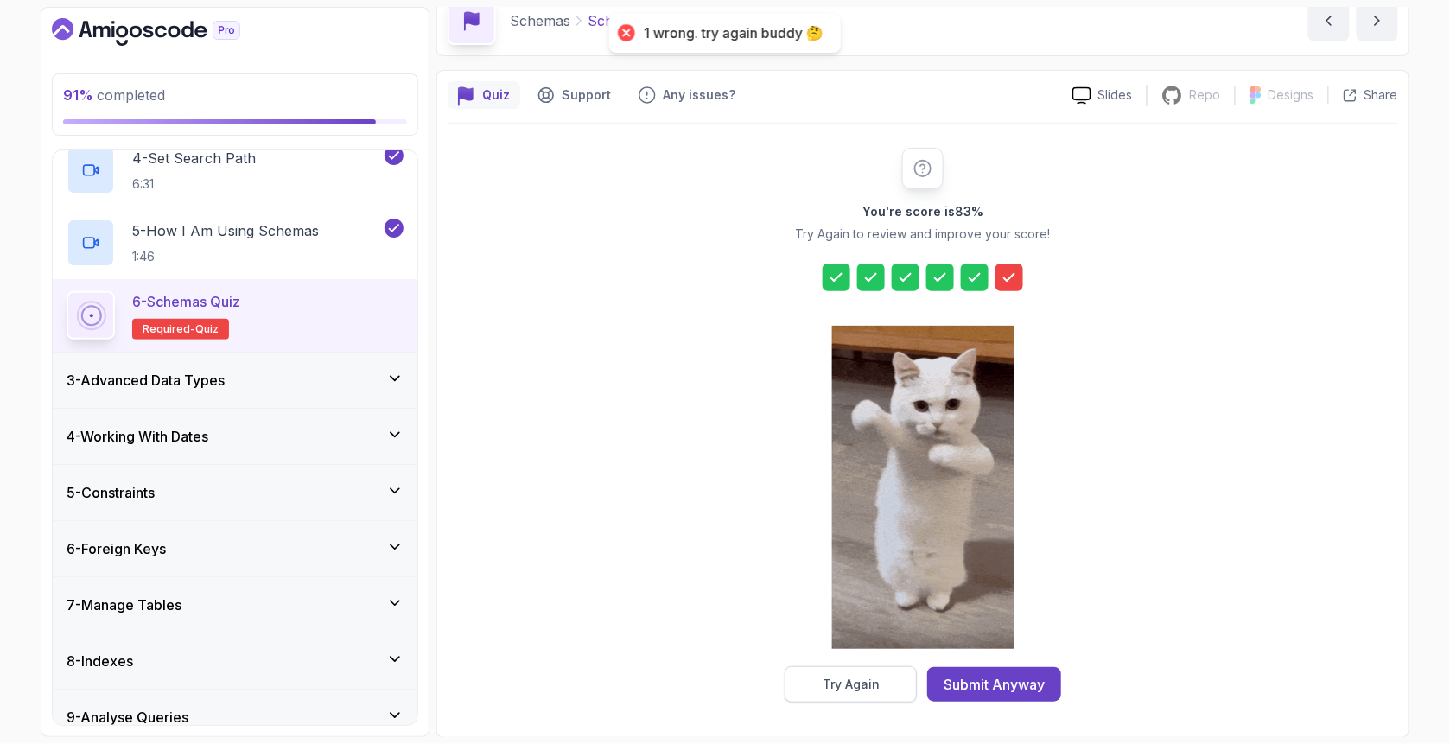
click at [866, 682] on div "Try Again" at bounding box center [850, 684] width 57 height 17
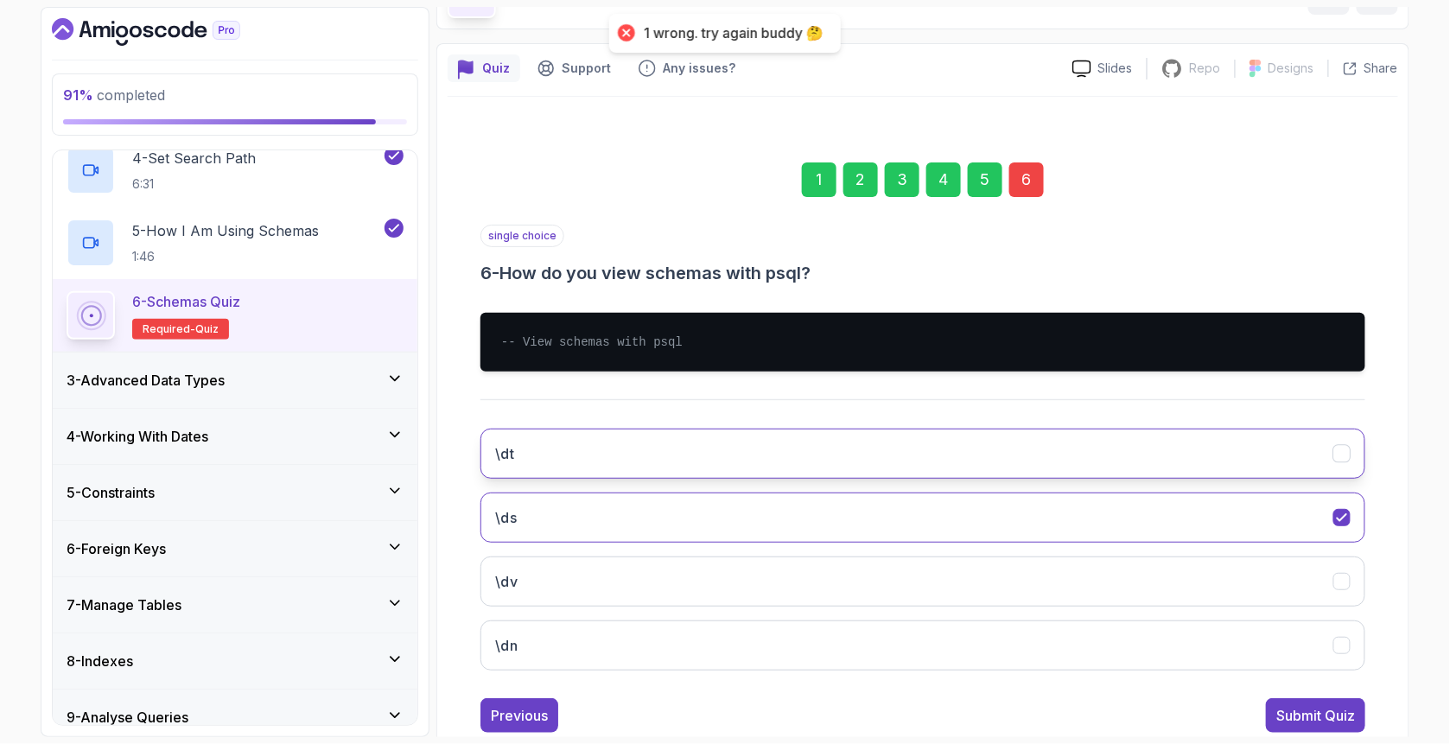
scroll to position [154, 0]
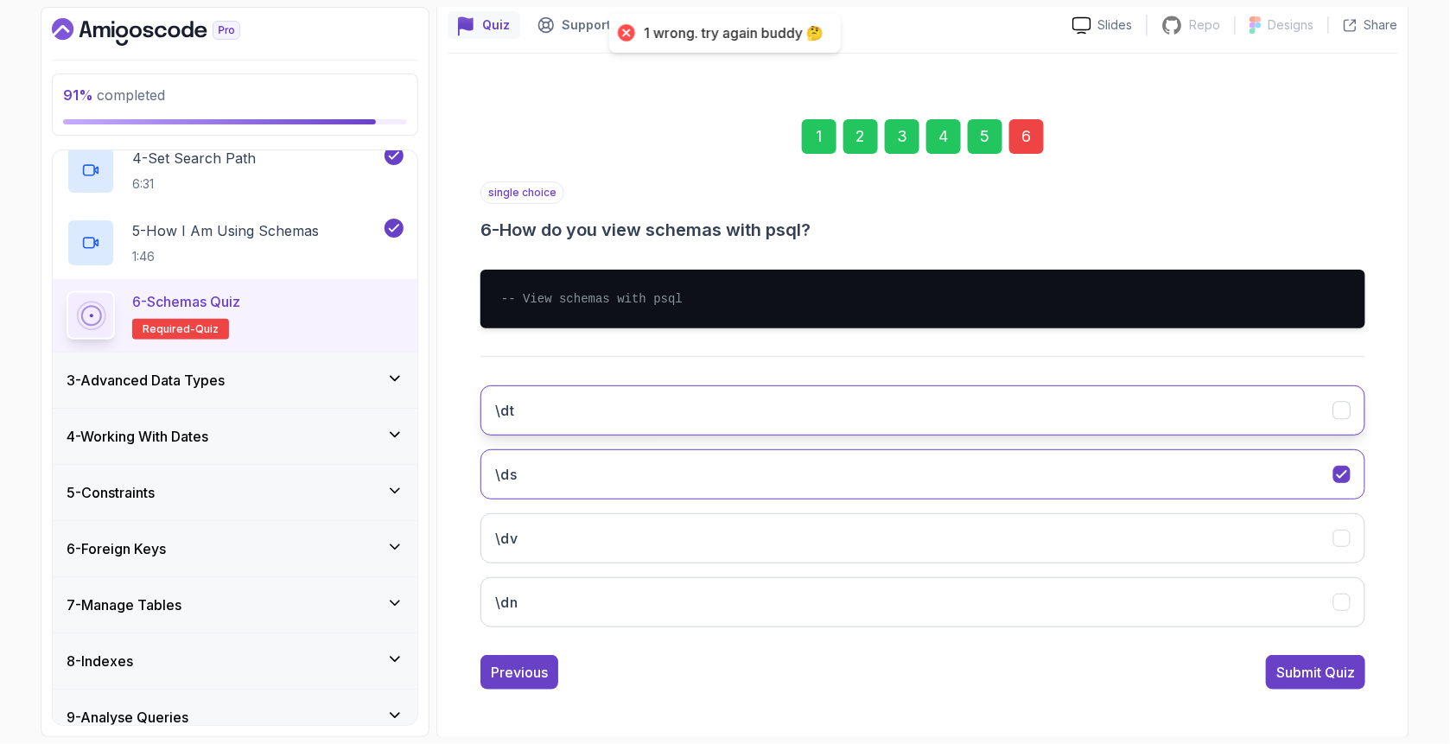
click at [625, 410] on button "\dt" at bounding box center [922, 410] width 885 height 50
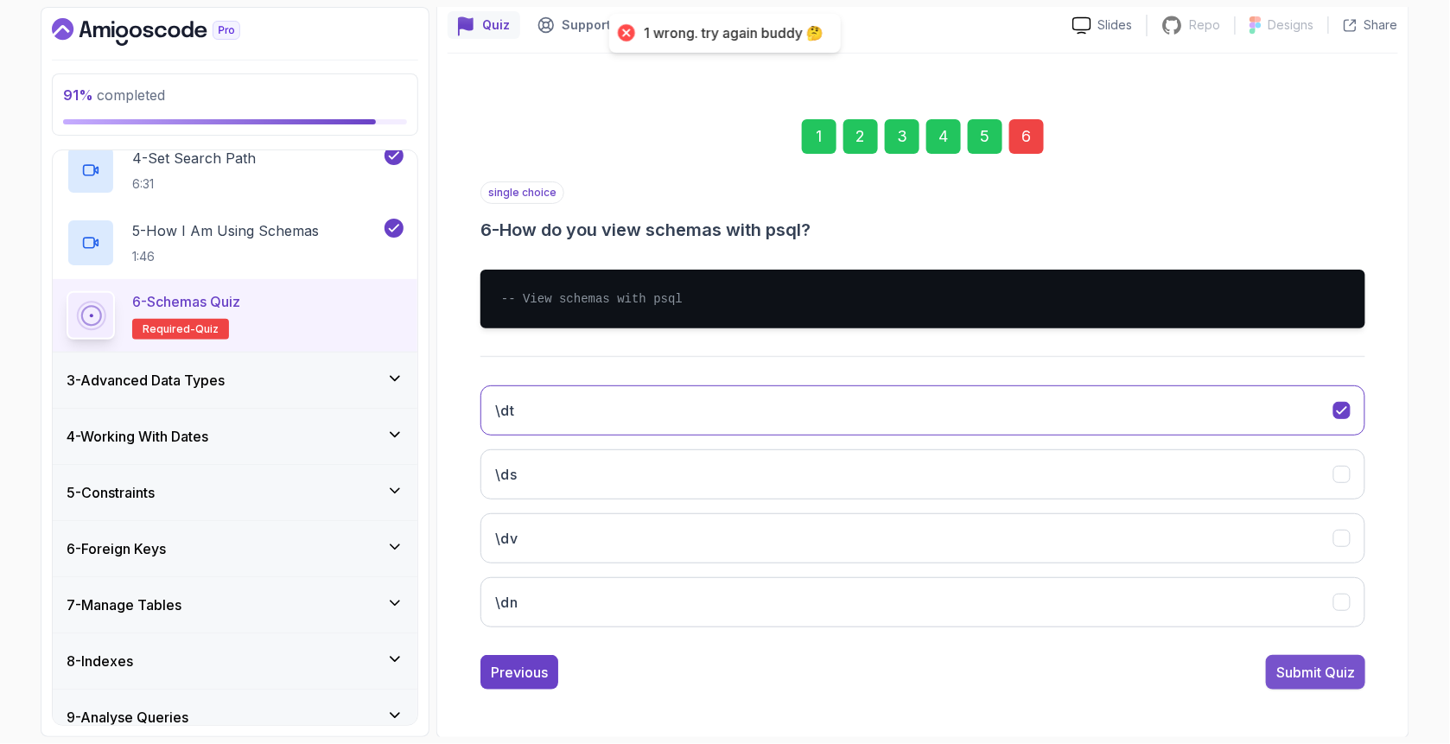
click at [1320, 686] on button "Submit Quiz" at bounding box center [1315, 672] width 99 height 35
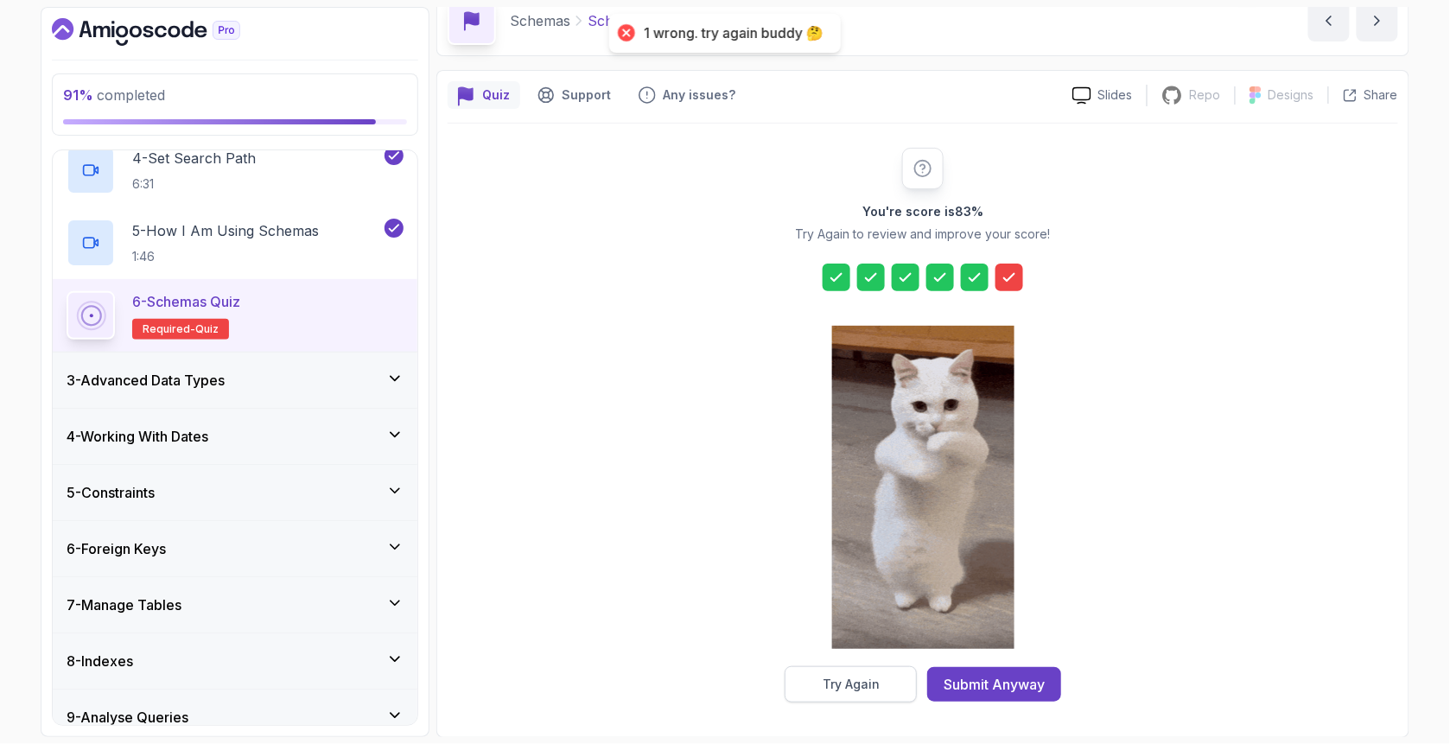
click at [822, 688] on button "Try Again" at bounding box center [850, 684] width 132 height 36
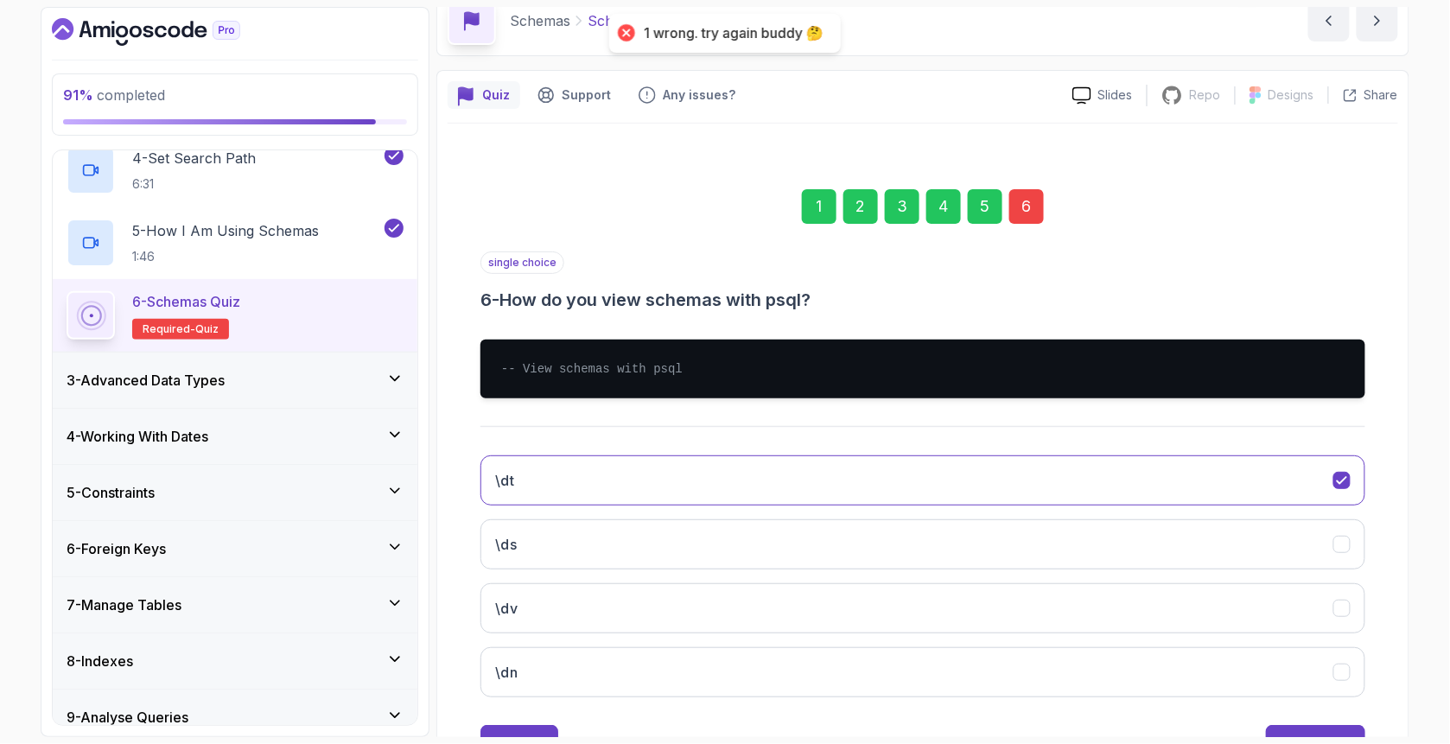
click at [669, 644] on div "\dt \ds \dv \dn" at bounding box center [922, 576] width 885 height 270
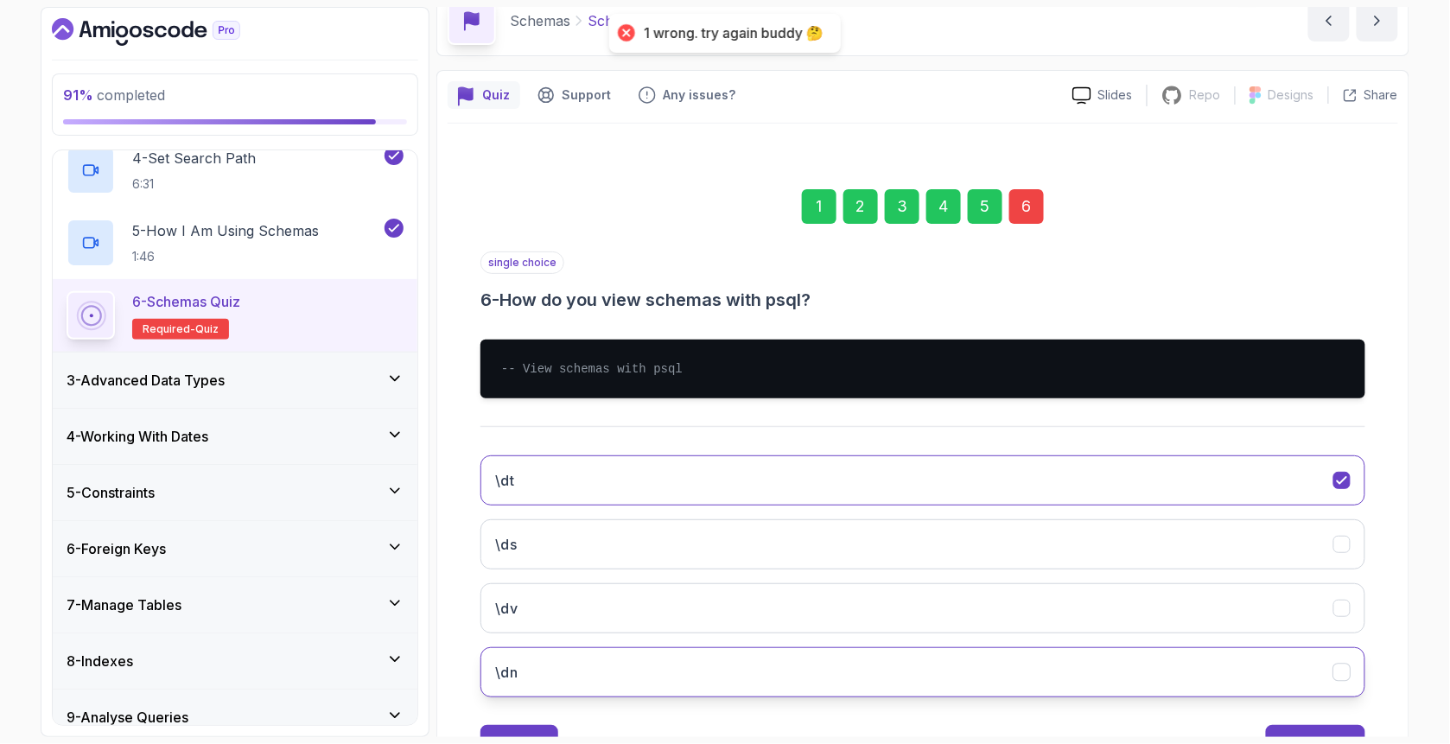
click at [653, 662] on button "\dn" at bounding box center [922, 672] width 885 height 50
click at [1337, 727] on button "Submit Quiz" at bounding box center [1315, 742] width 99 height 35
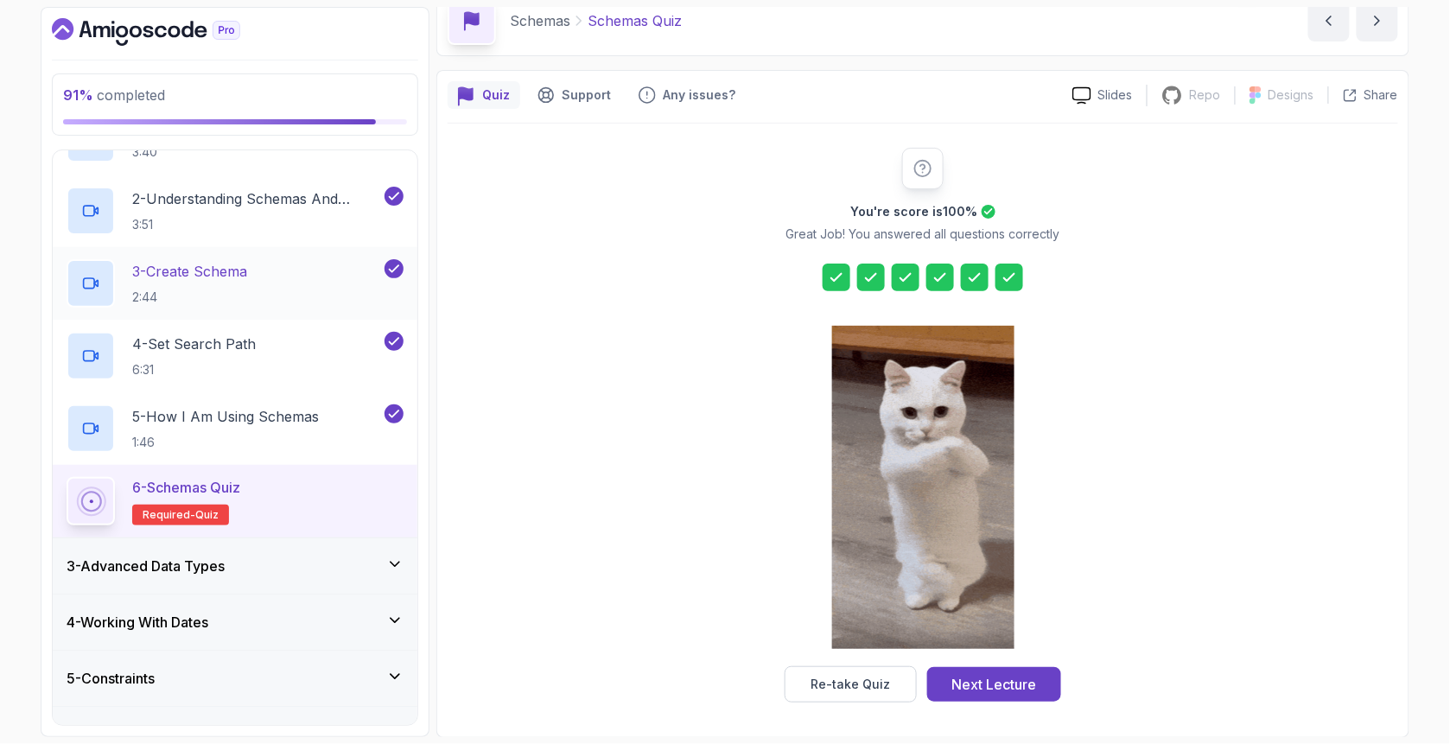
scroll to position [0, 0]
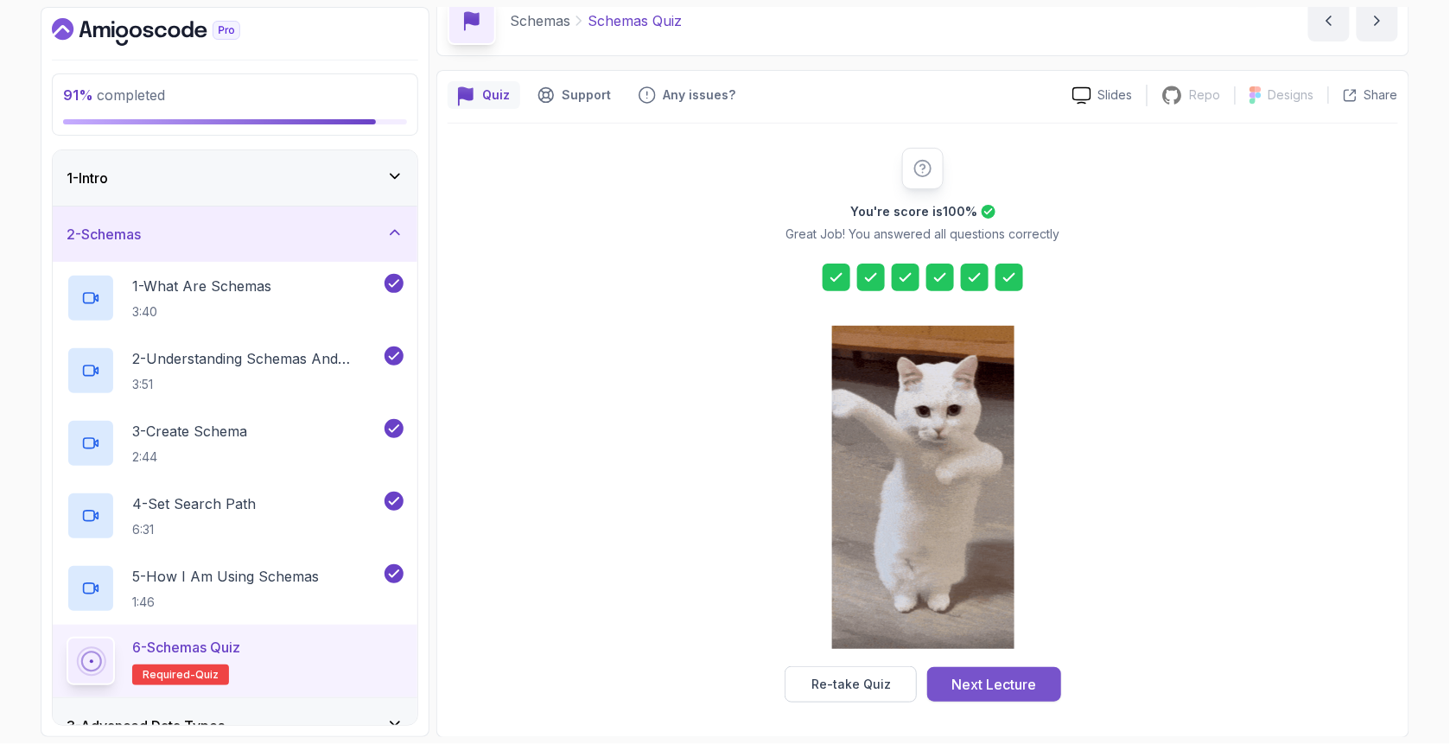
click at [1011, 690] on div "Next Lecture" at bounding box center [994, 684] width 85 height 21
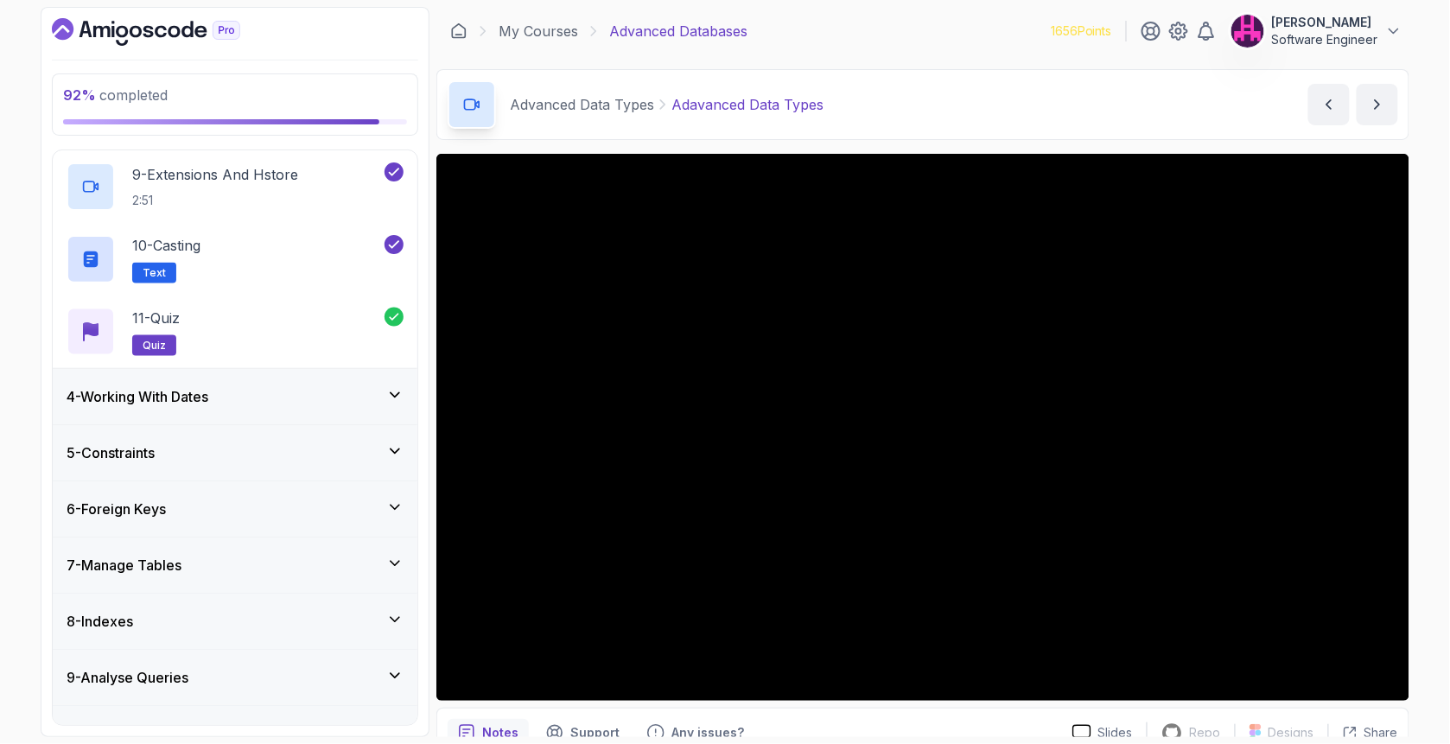
click at [365, 411] on div "4 - Working With Dates" at bounding box center [235, 396] width 365 height 55
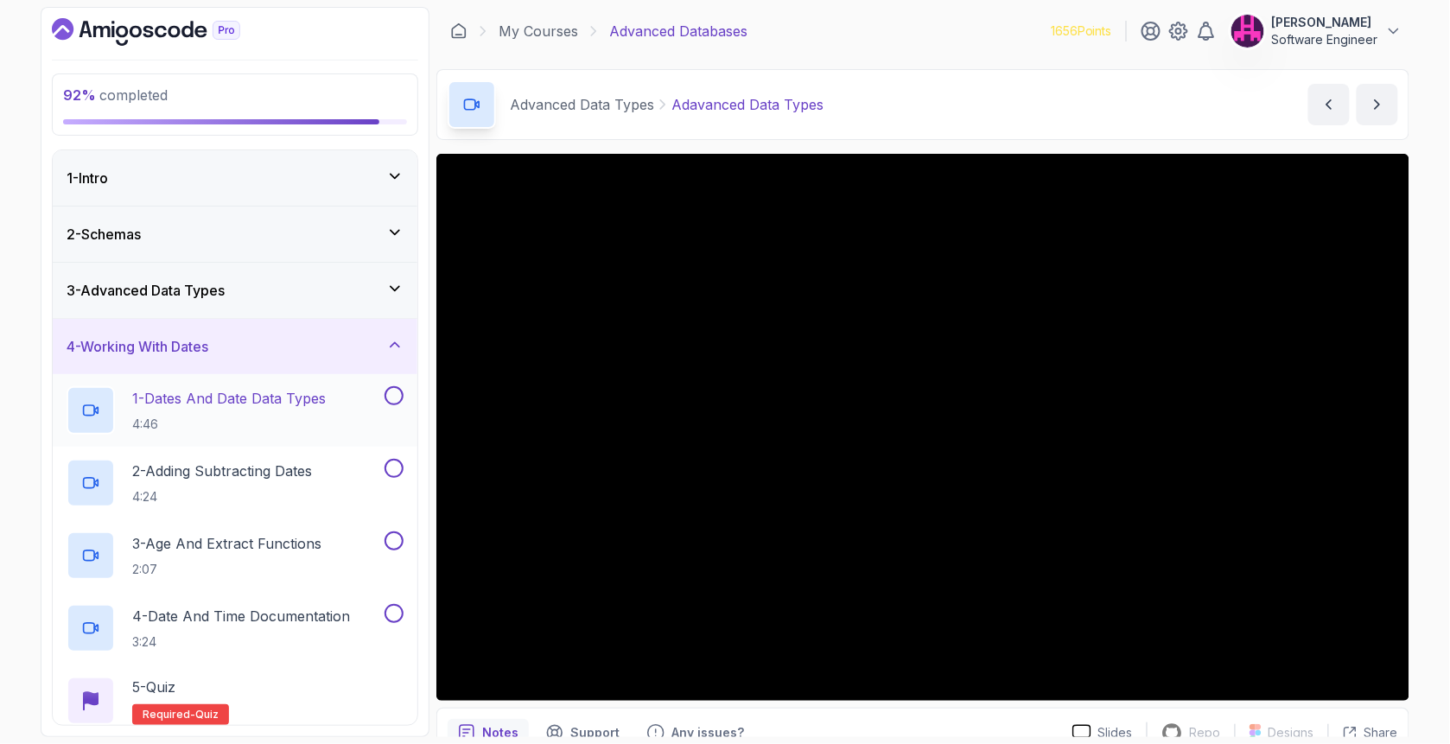
click at [395, 398] on button at bounding box center [393, 395] width 19 height 19
click at [390, 474] on button at bounding box center [393, 468] width 19 height 19
click at [396, 535] on button at bounding box center [393, 540] width 19 height 19
click at [395, 600] on div "4 - Date and Time Documentation 3:24" at bounding box center [235, 628] width 365 height 73
click at [391, 620] on button at bounding box center [393, 613] width 19 height 19
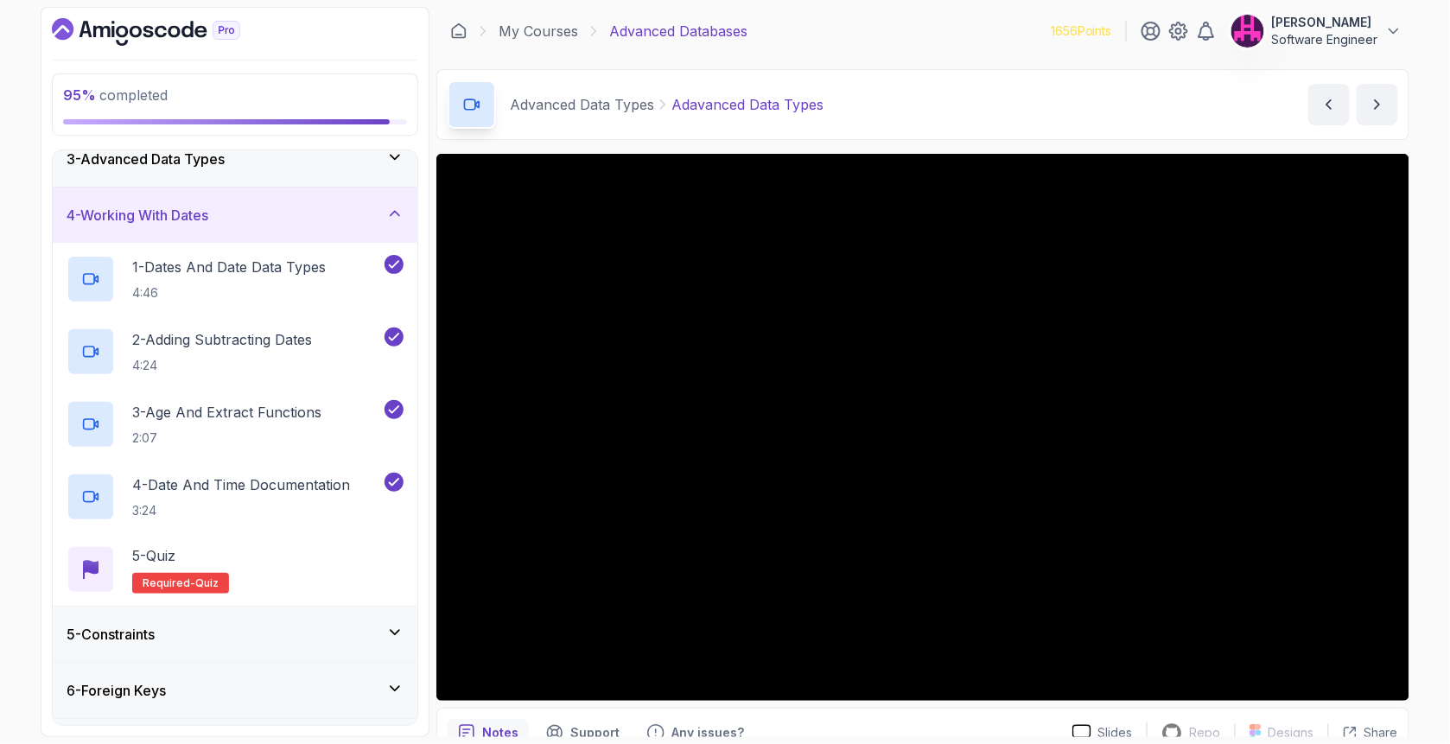
scroll to position [346, 0]
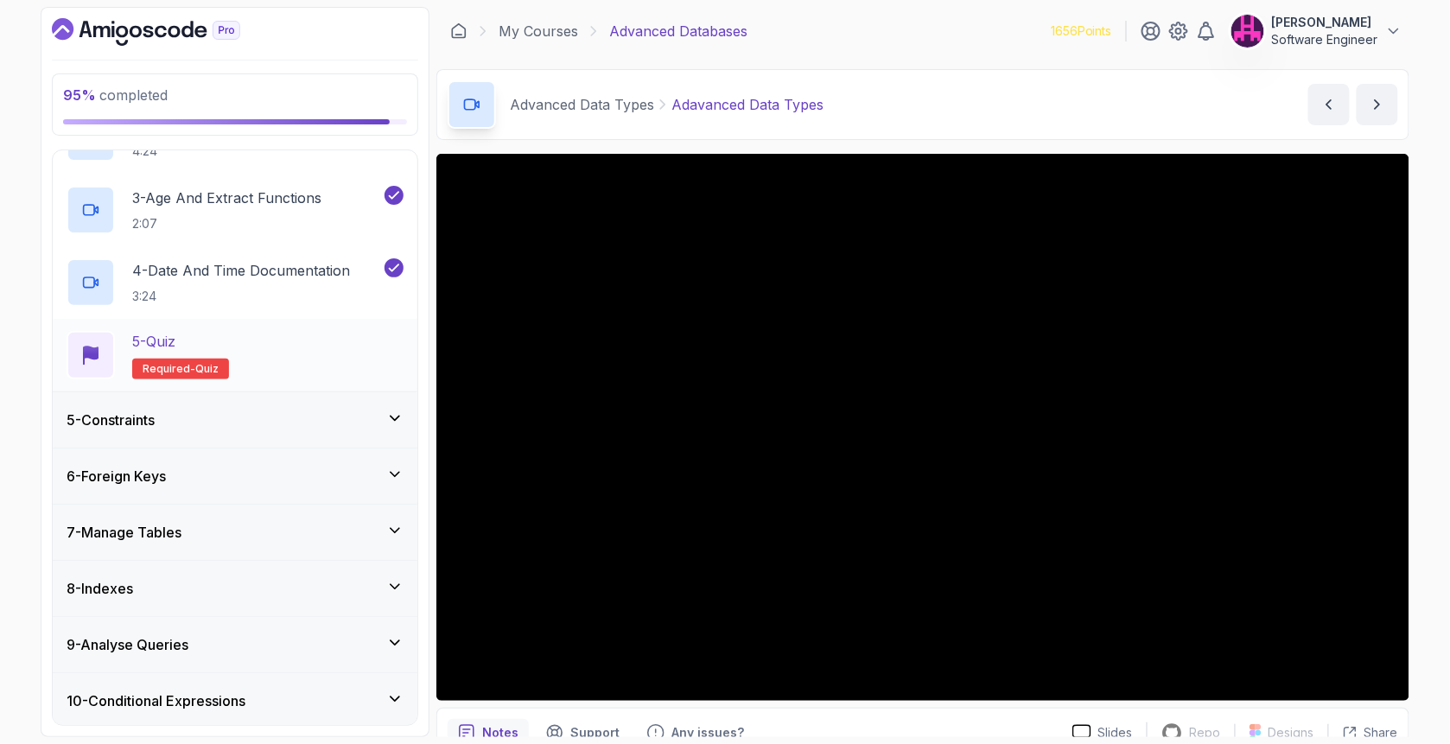
click at [285, 356] on div "5 - Quiz Required- quiz" at bounding box center [235, 355] width 337 height 48
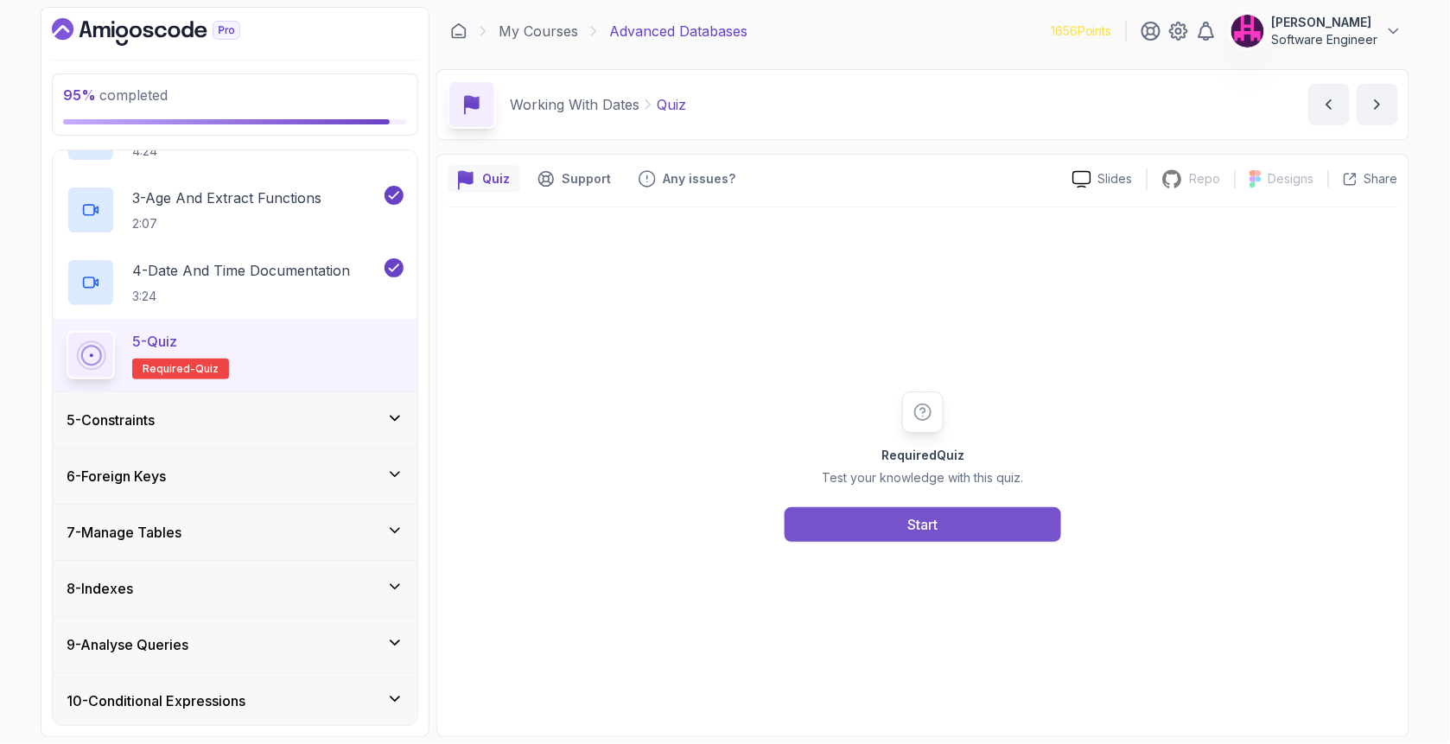
click at [893, 532] on button "Start" at bounding box center [922, 524] width 276 height 35
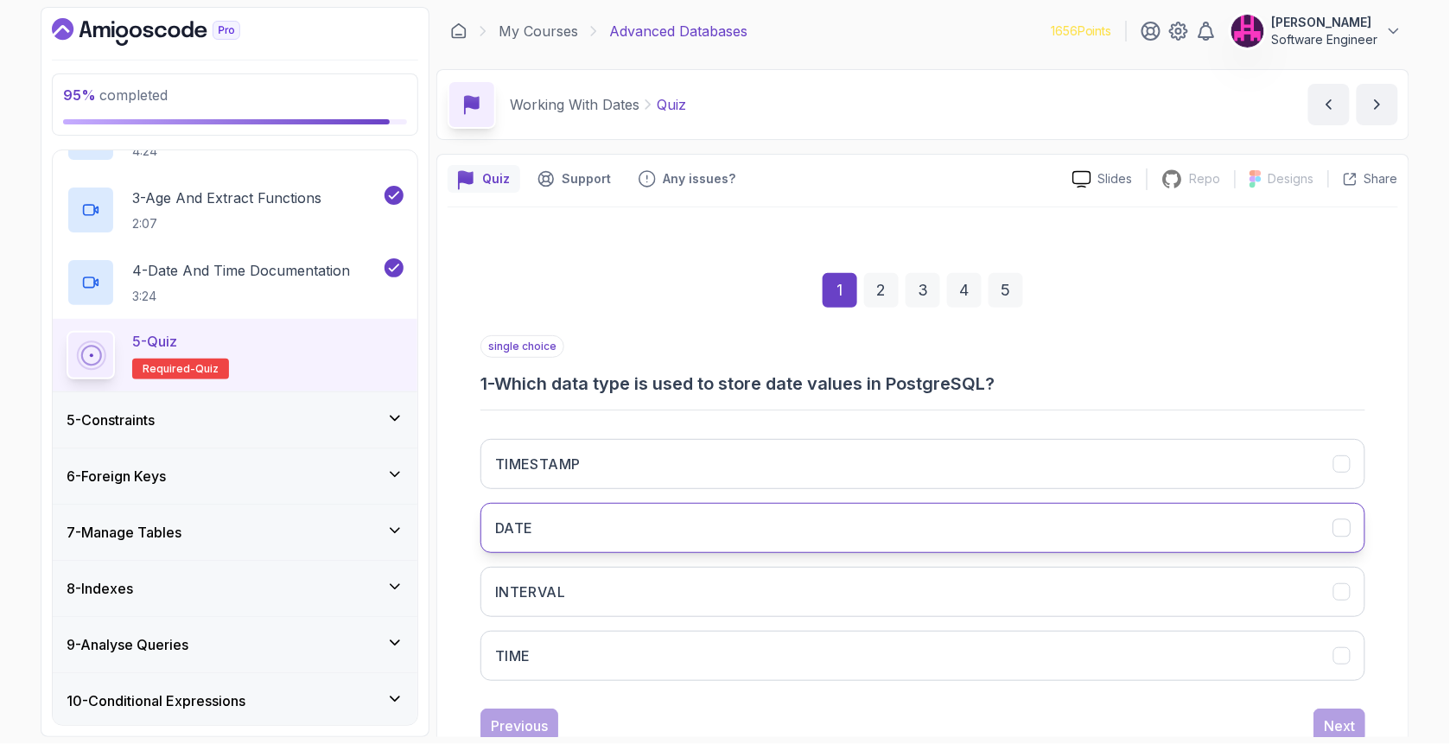
click at [612, 523] on button "DATE" at bounding box center [922, 528] width 885 height 50
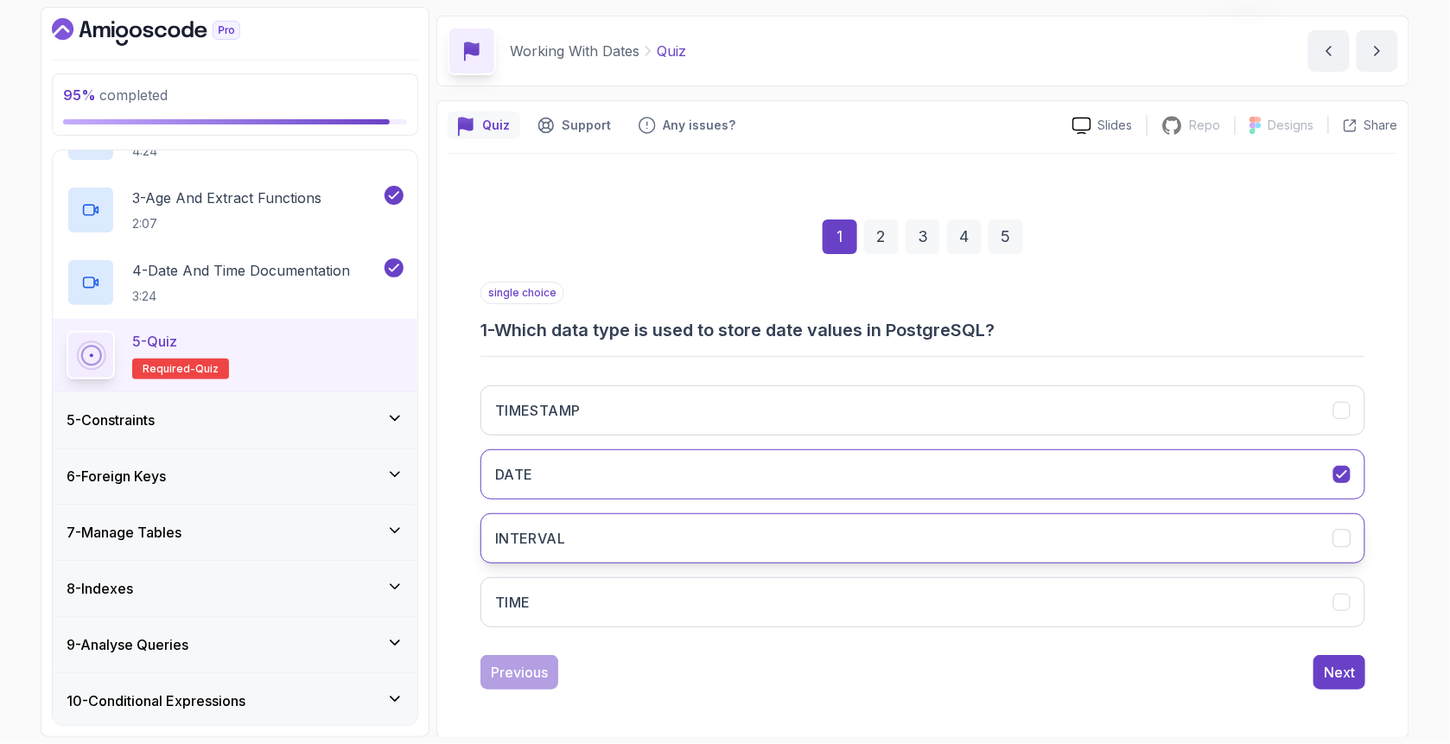
scroll to position [54, 0]
click at [1337, 668] on div "Next" at bounding box center [1338, 672] width 31 height 21
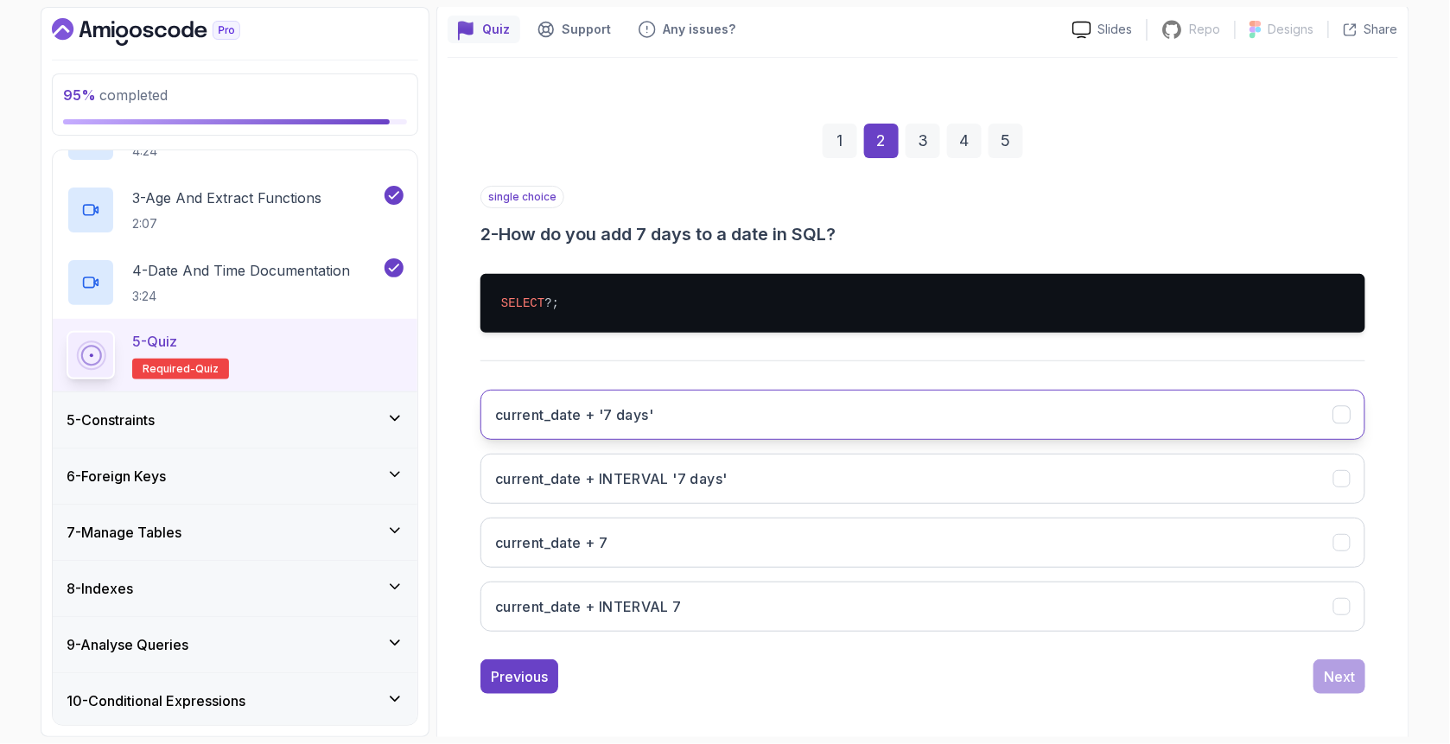
scroll to position [154, 0]
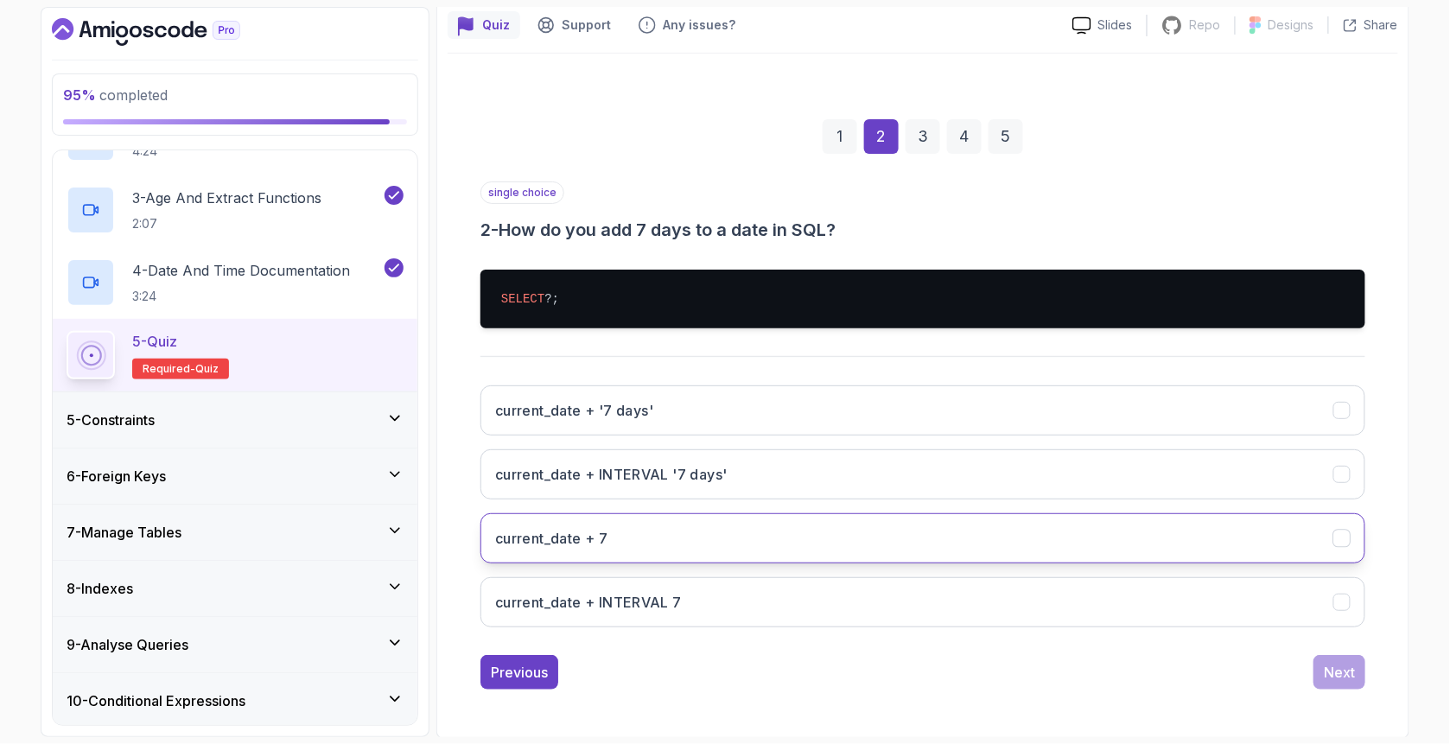
click at [608, 536] on button "current_date + 7" at bounding box center [922, 538] width 885 height 50
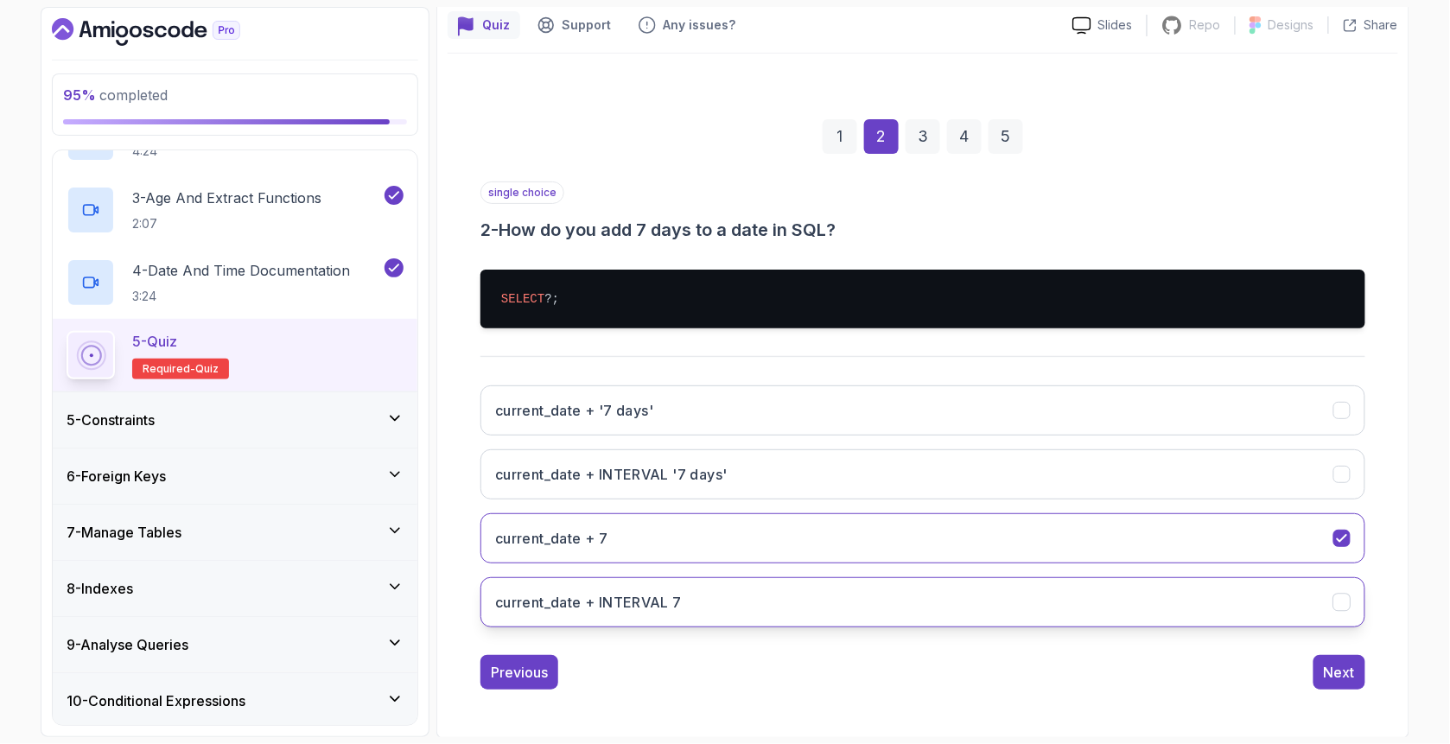
click at [784, 614] on button "current_date + INTERVAL 7" at bounding box center [922, 602] width 885 height 50
click at [761, 573] on div "current_date + '7 days' current_date + INTERVAL '7 days' current_date + 7 curre…" at bounding box center [922, 506] width 885 height 270
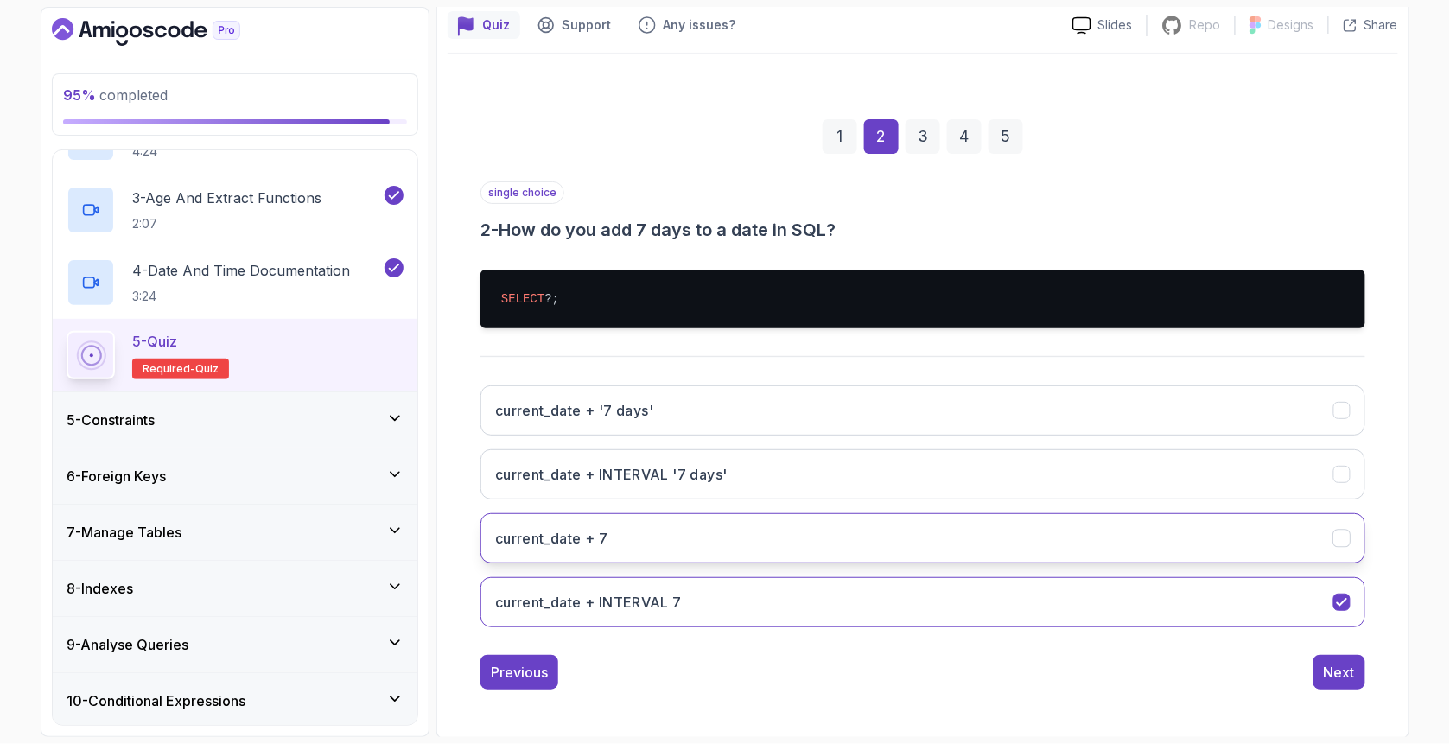
click at [775, 549] on button "current_date + 7" at bounding box center [922, 538] width 885 height 50
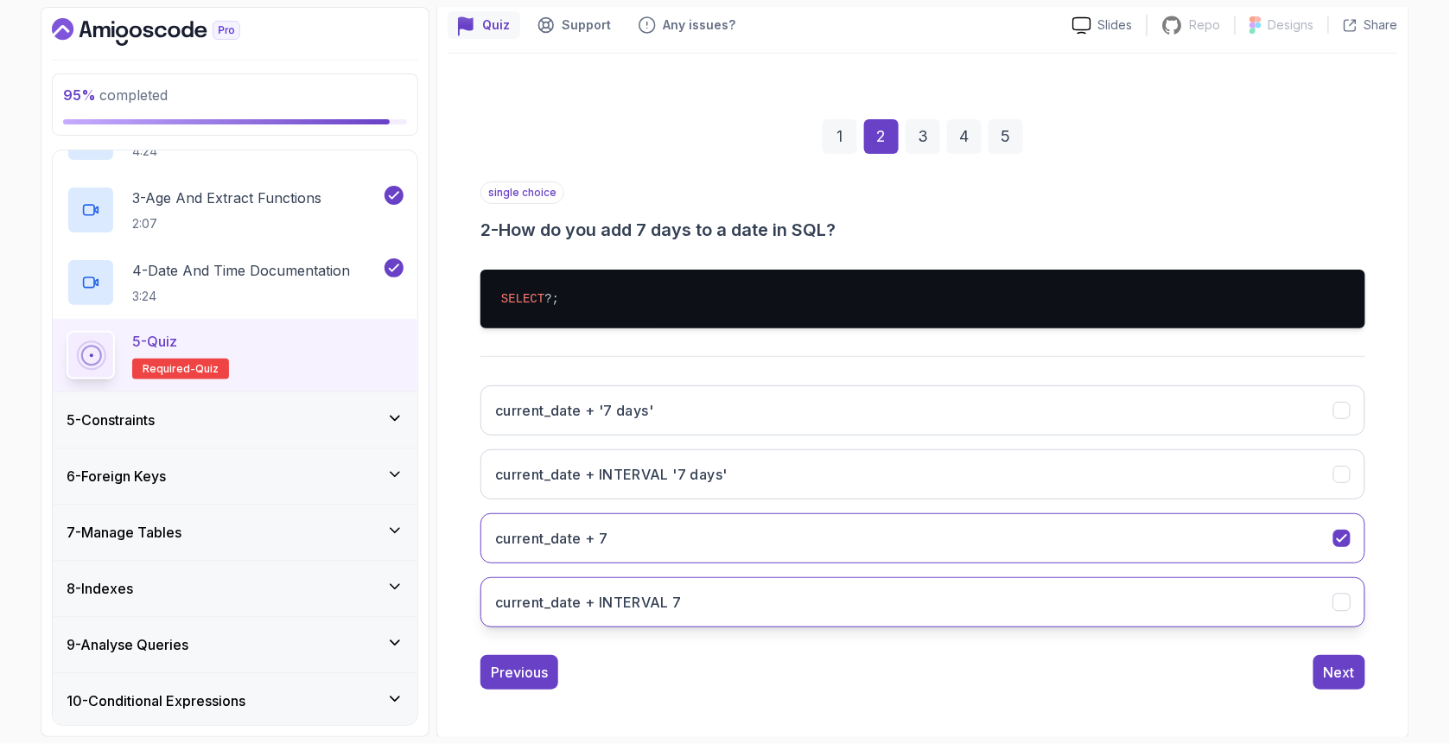
click at [733, 616] on button "current_date + INTERVAL 7" at bounding box center [922, 602] width 885 height 50
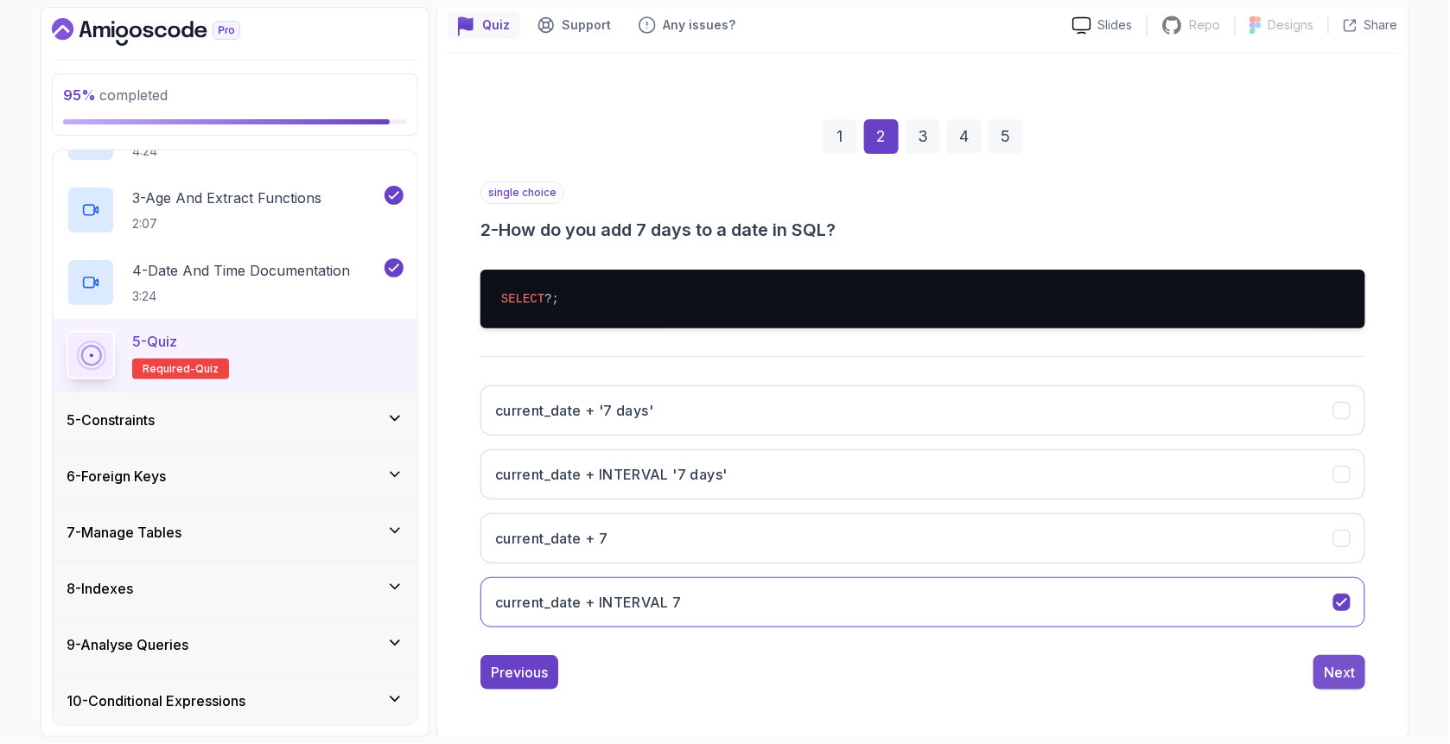
click at [1344, 669] on div "Next" at bounding box center [1338, 672] width 31 height 21
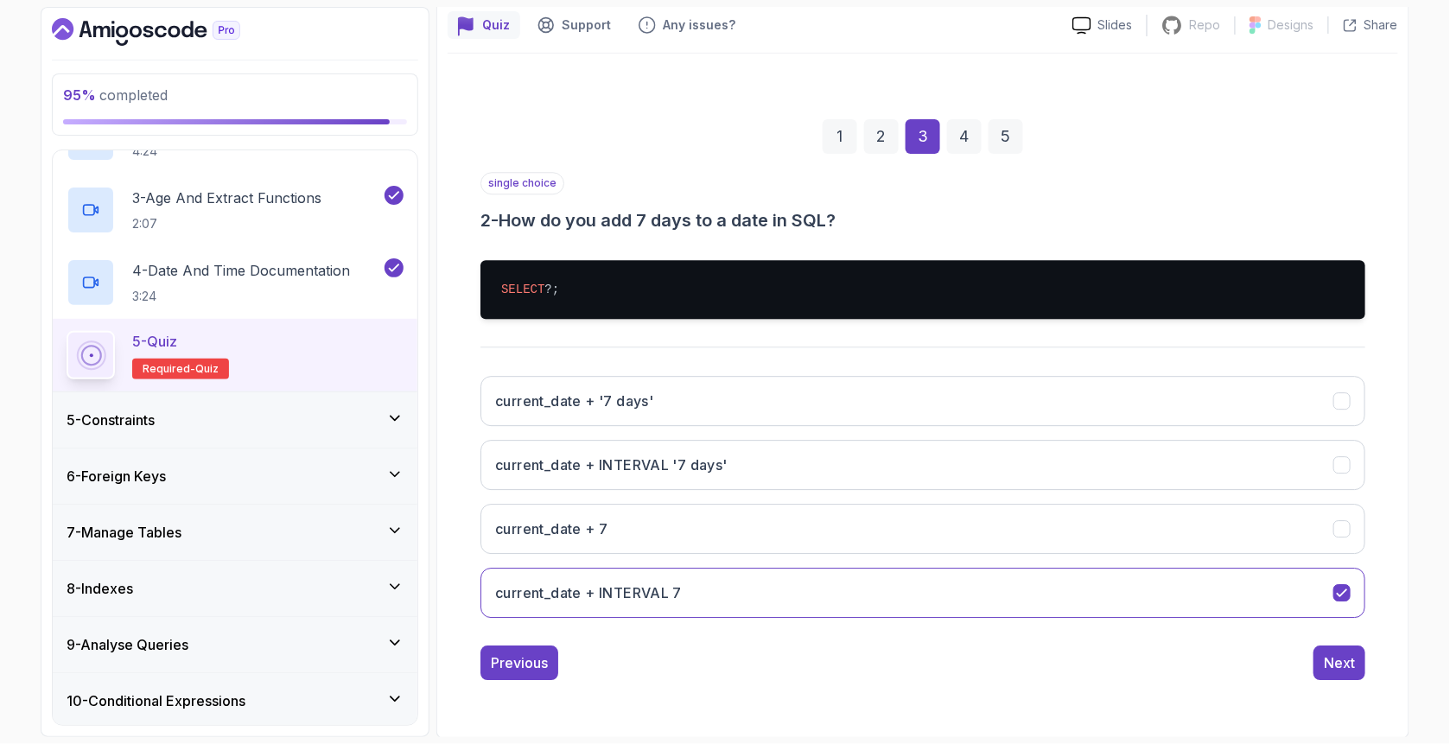
scroll to position [54, 0]
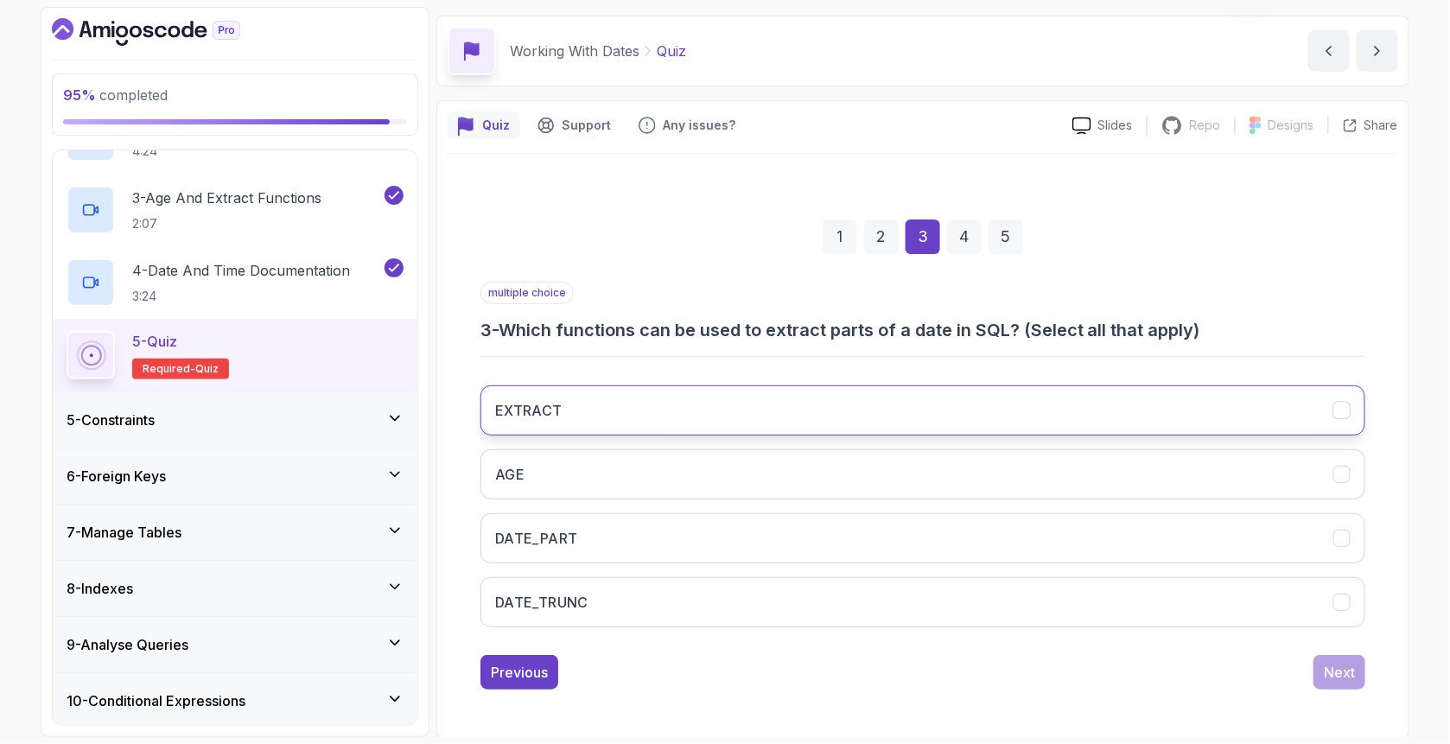
click at [631, 416] on button "EXTRACT" at bounding box center [922, 410] width 885 height 50
click at [1349, 669] on div "Next" at bounding box center [1338, 672] width 31 height 21
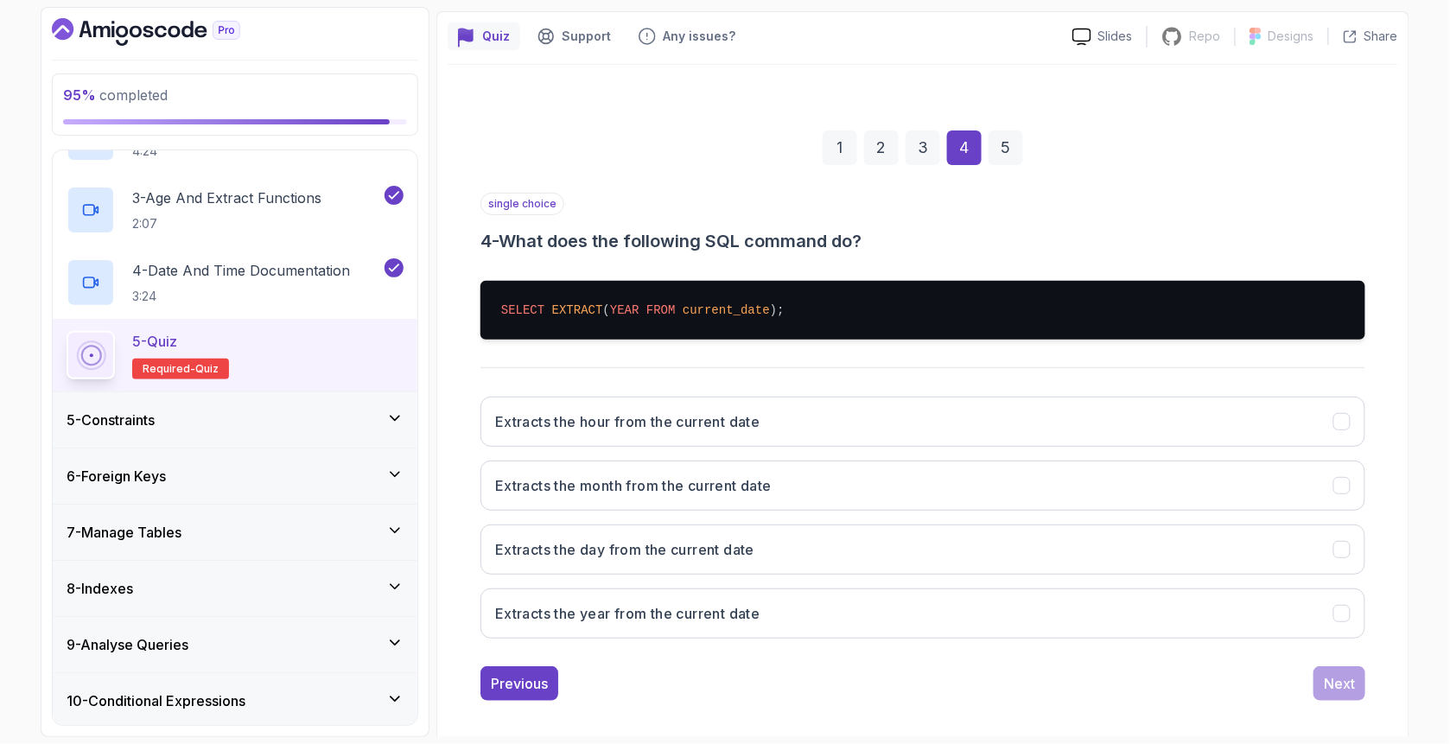
scroll to position [154, 0]
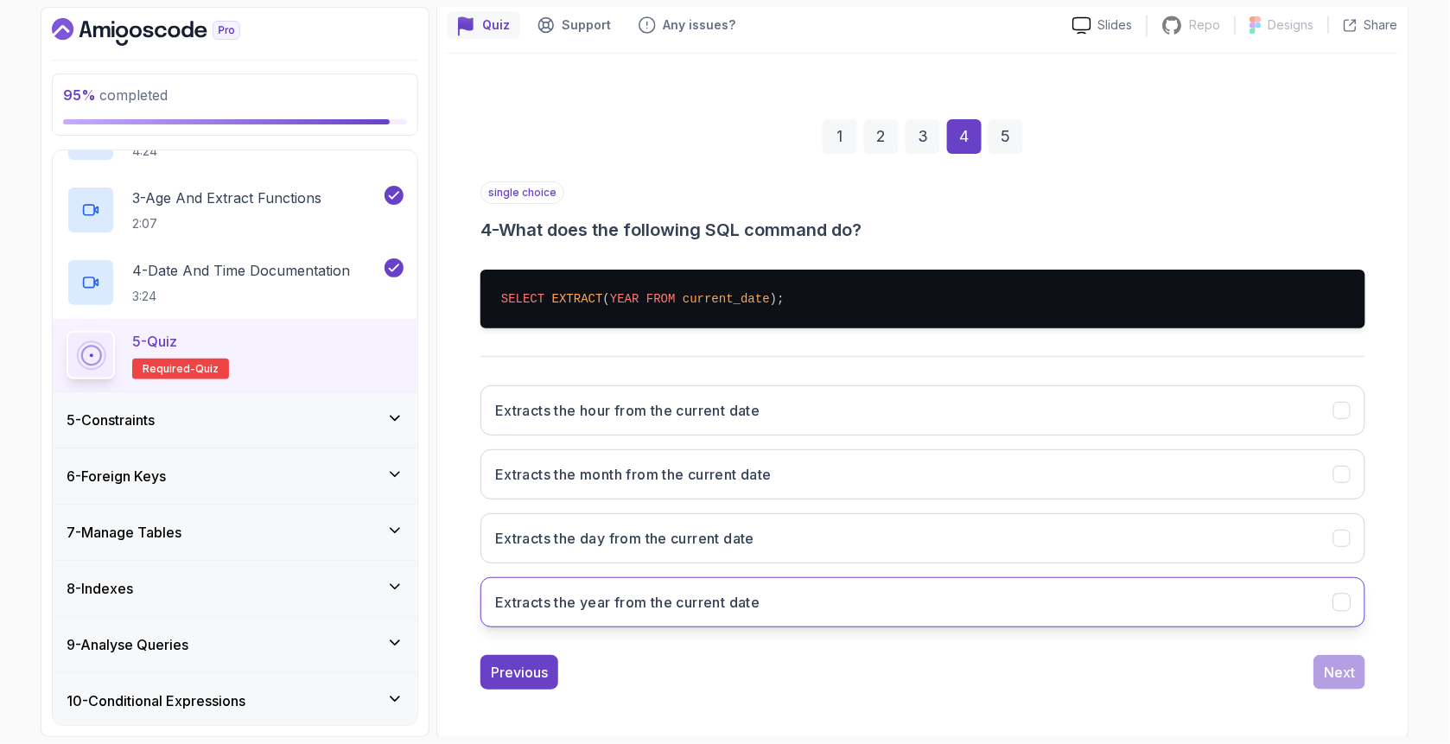
click at [583, 604] on h3 "Extracts the year from the current date" at bounding box center [627, 602] width 265 height 21
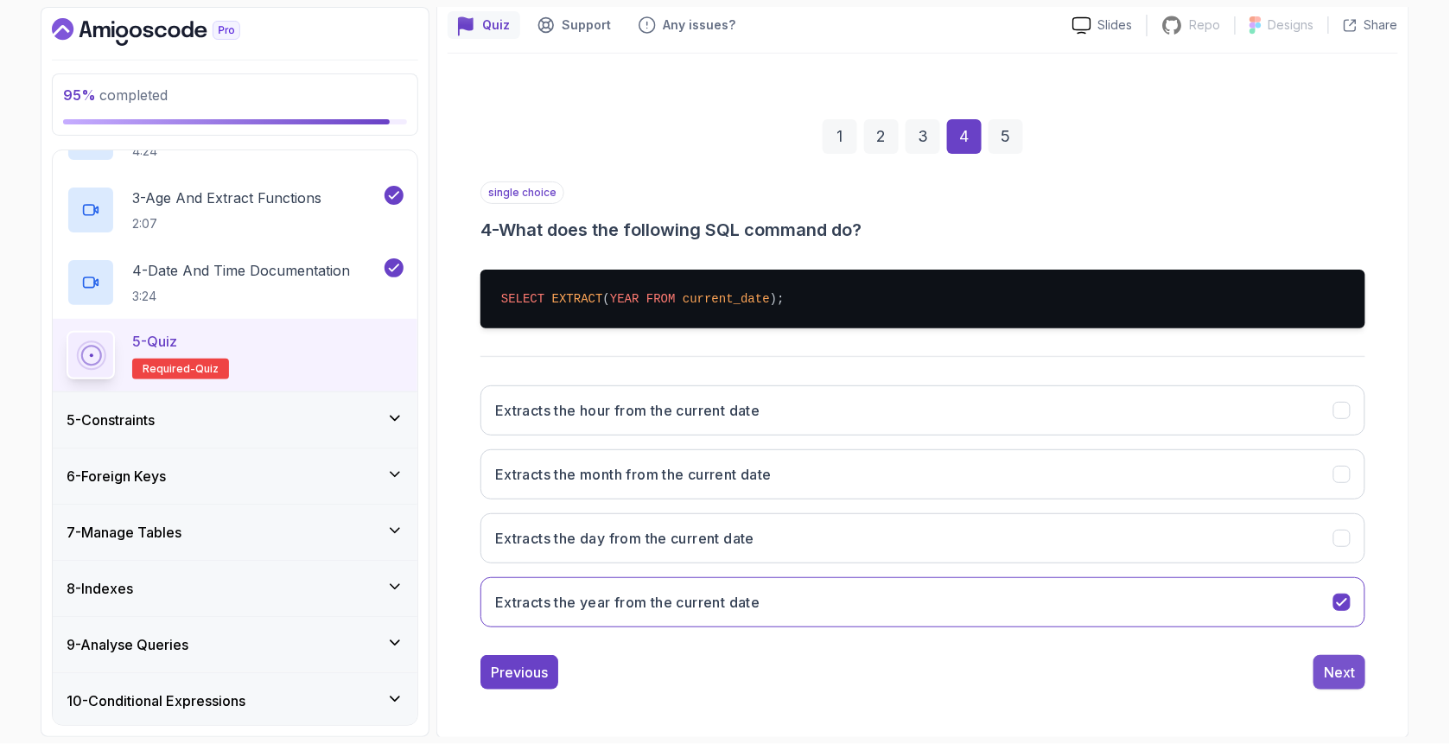
click at [1339, 678] on div "Next" at bounding box center [1338, 672] width 31 height 21
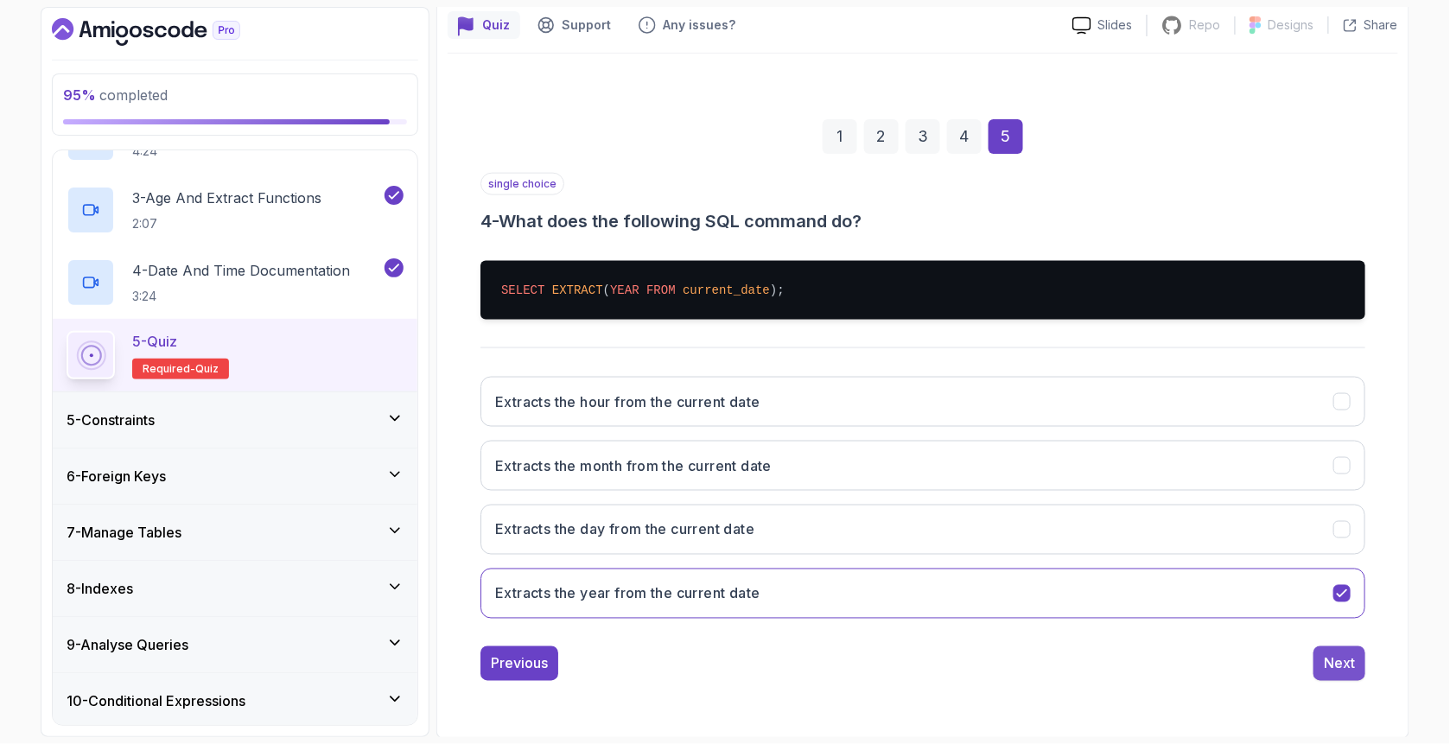
scroll to position [54, 0]
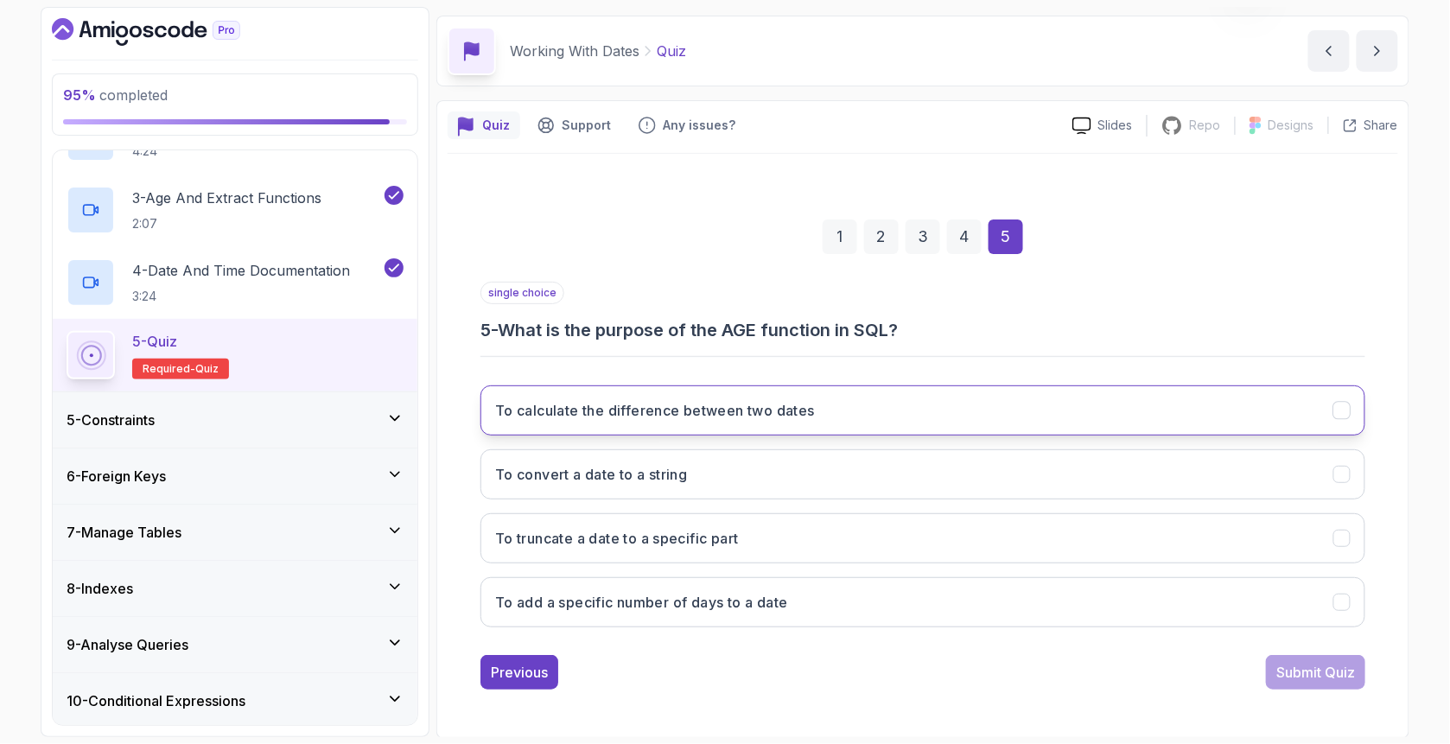
click at [612, 418] on h3 "To calculate the difference between two dates" at bounding box center [655, 410] width 320 height 21
click at [1310, 670] on div "Submit Quiz" at bounding box center [1315, 672] width 79 height 21
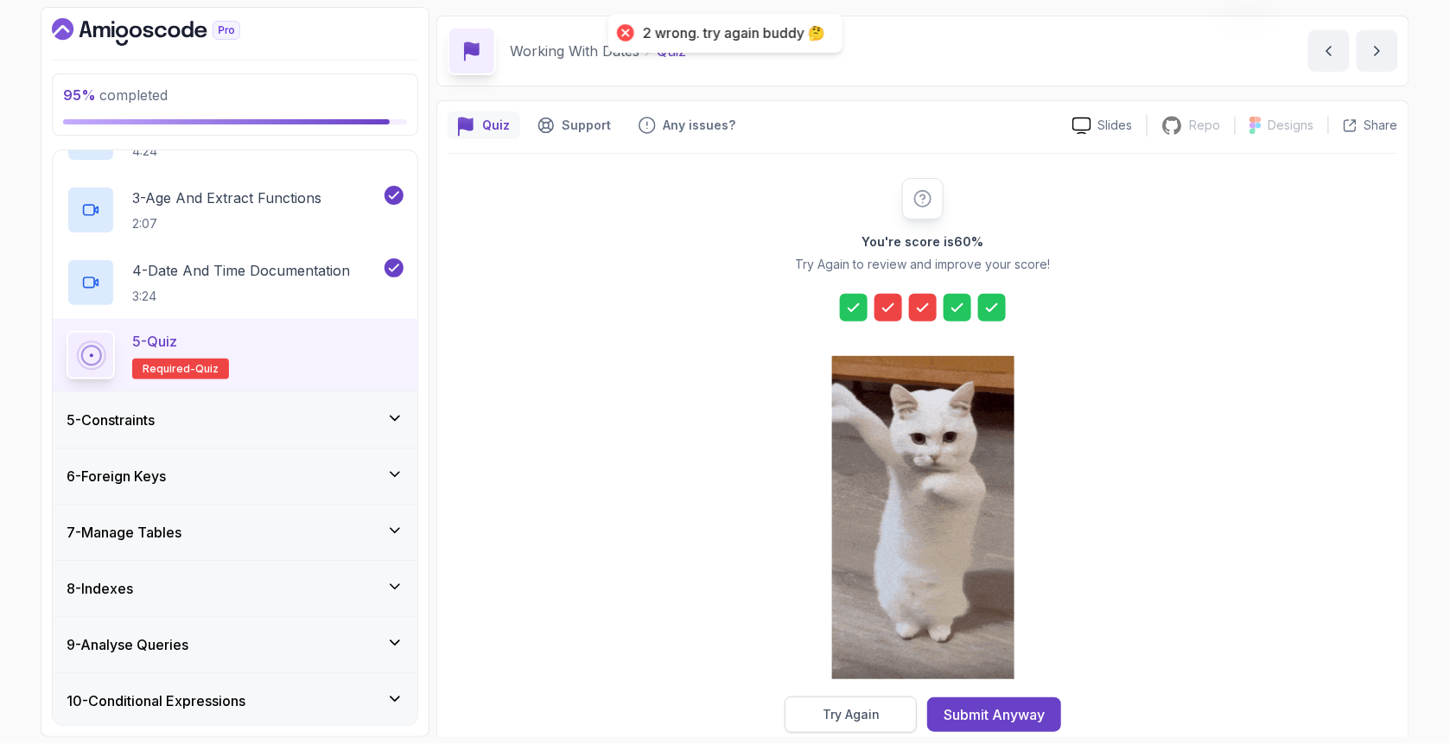
click at [865, 714] on div "Try Again" at bounding box center [850, 714] width 57 height 17
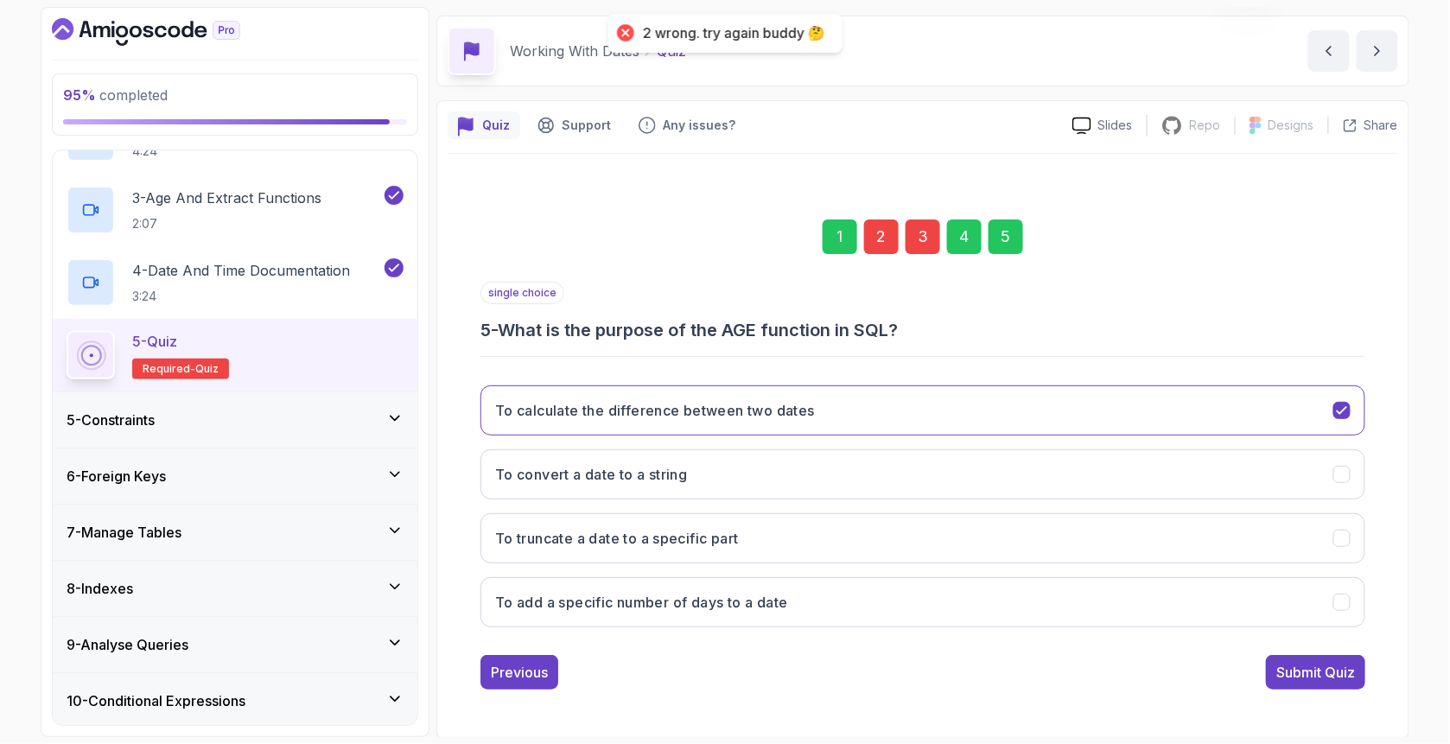
click at [892, 233] on div "2" at bounding box center [881, 236] width 35 height 35
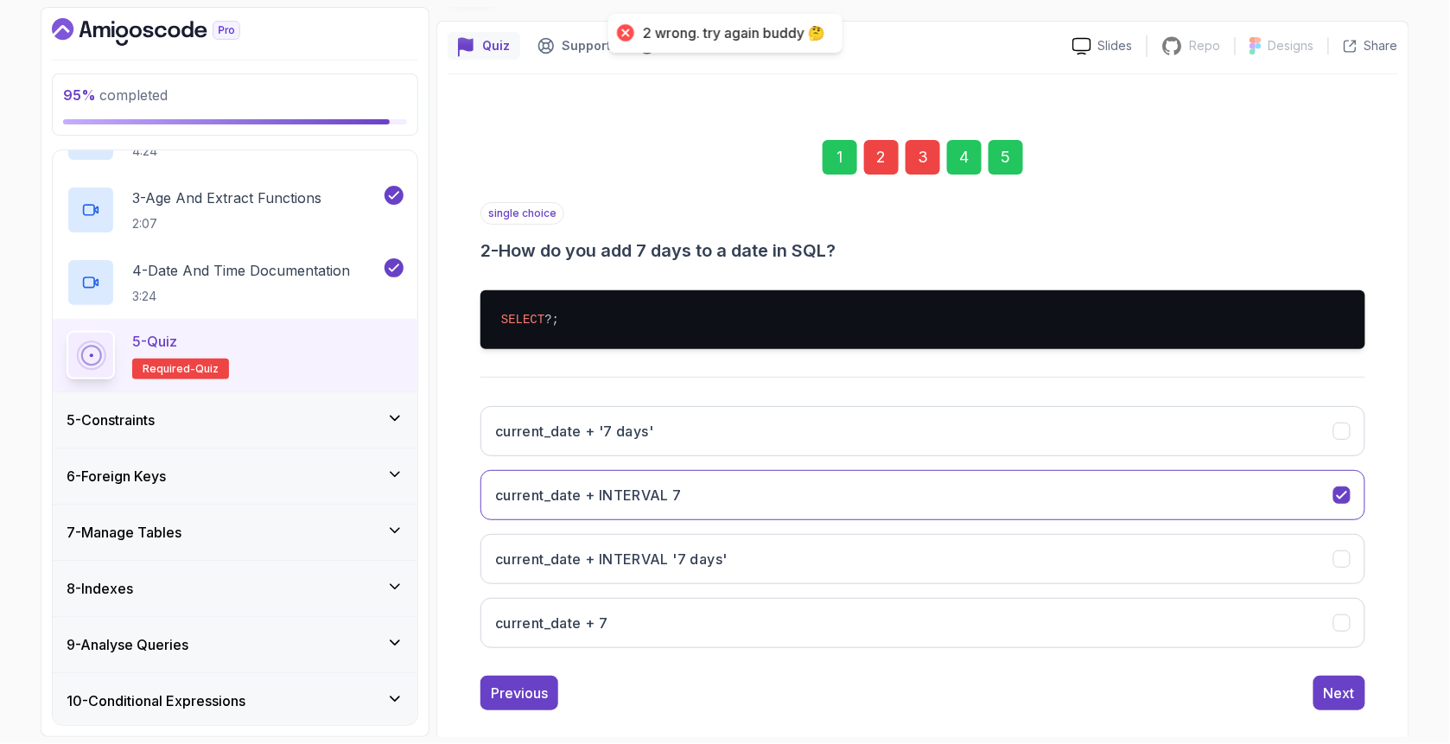
scroll to position [154, 0]
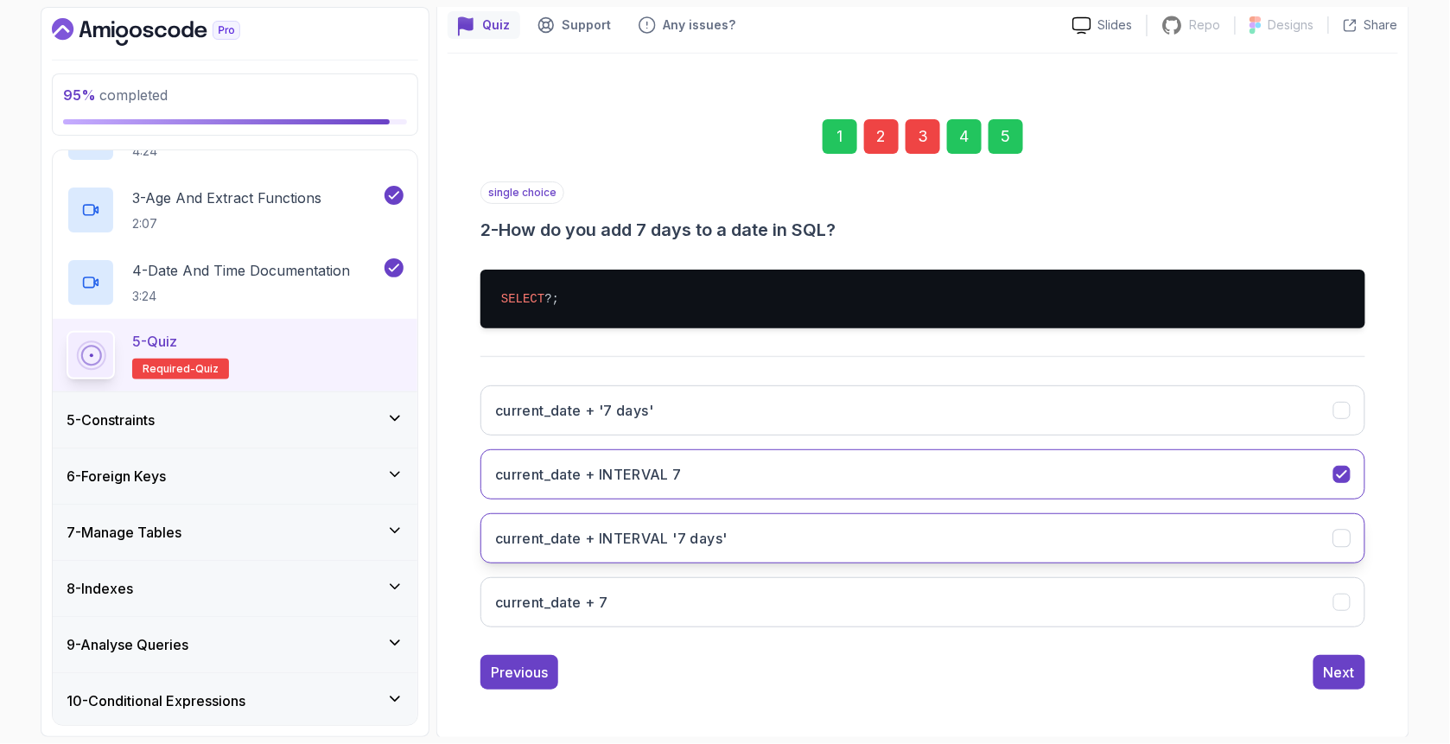
click at [644, 545] on h3 "current_date + INTERVAL '7 days'" at bounding box center [611, 538] width 232 height 21
click at [1346, 670] on div "Next" at bounding box center [1338, 672] width 31 height 21
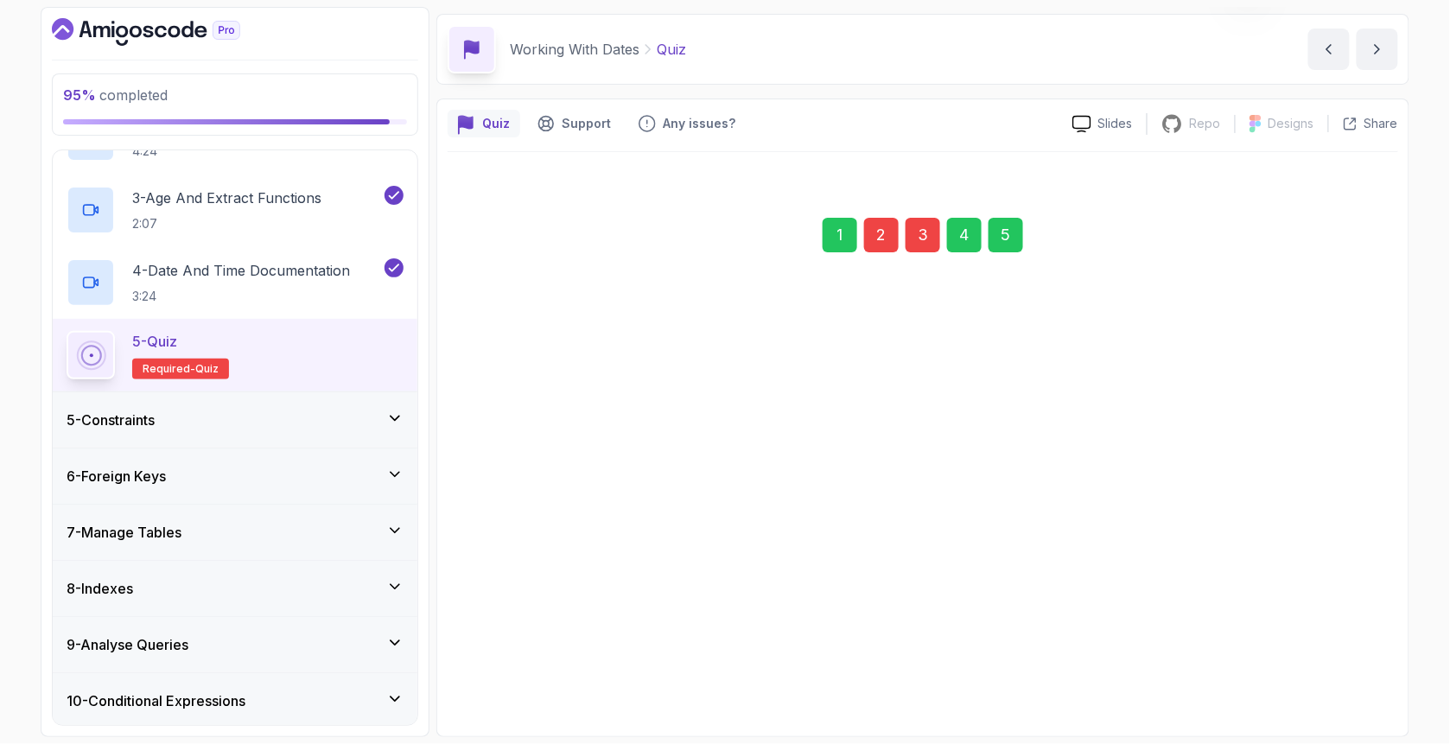
scroll to position [54, 0]
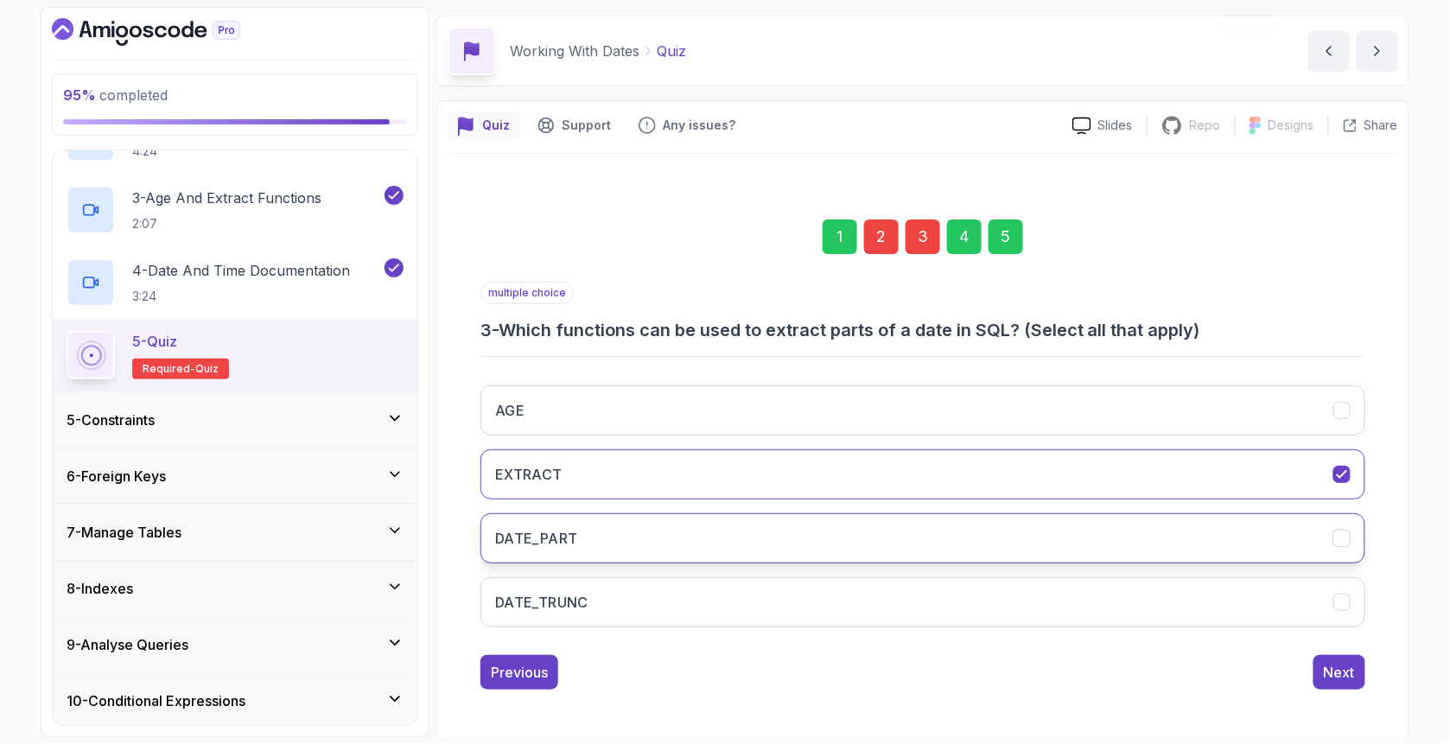
click at [626, 545] on button "DATE_PART" at bounding box center [922, 538] width 885 height 50
click at [1354, 669] on div "Next" at bounding box center [1338, 672] width 31 height 21
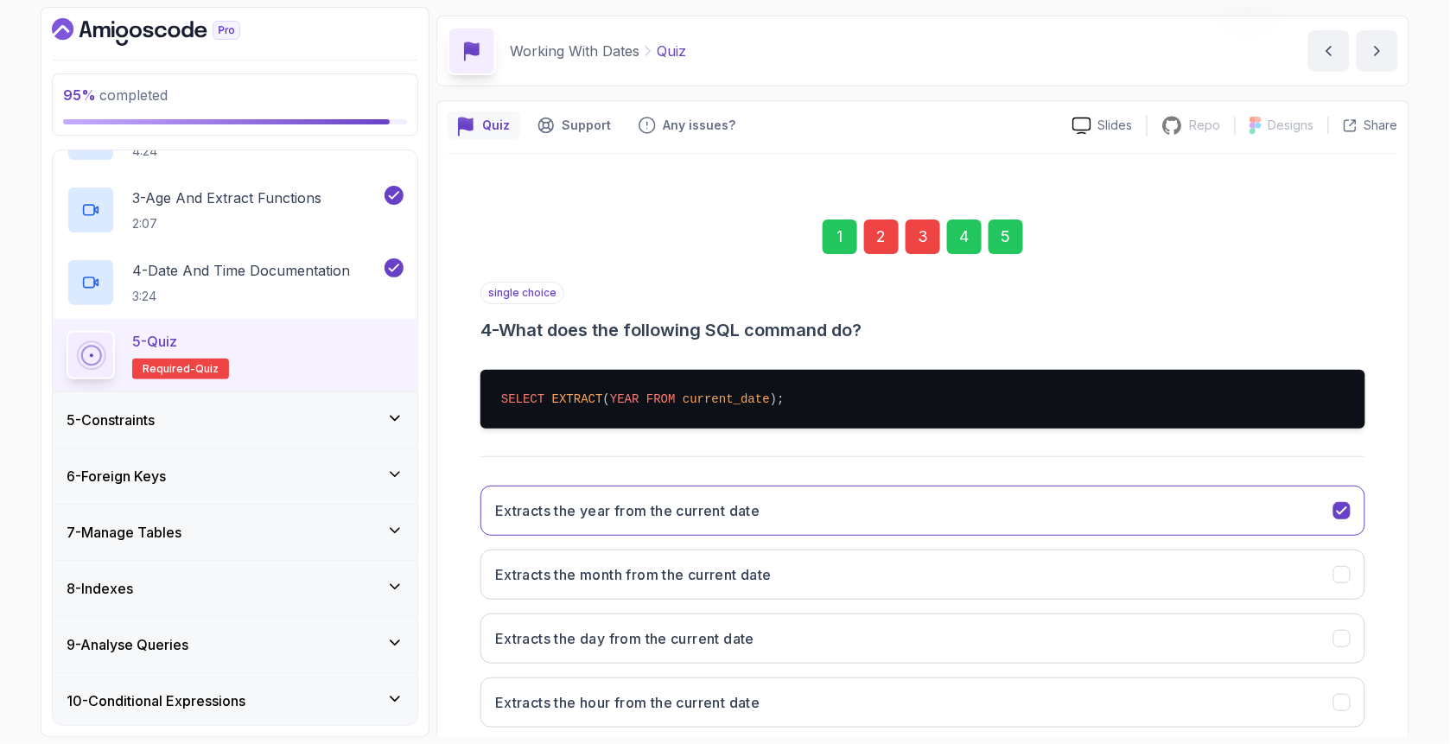
click at [1041, 232] on div "1 2 3 4 5" at bounding box center [922, 237] width 885 height 90
click at [1021, 232] on div "5" at bounding box center [1005, 236] width 35 height 35
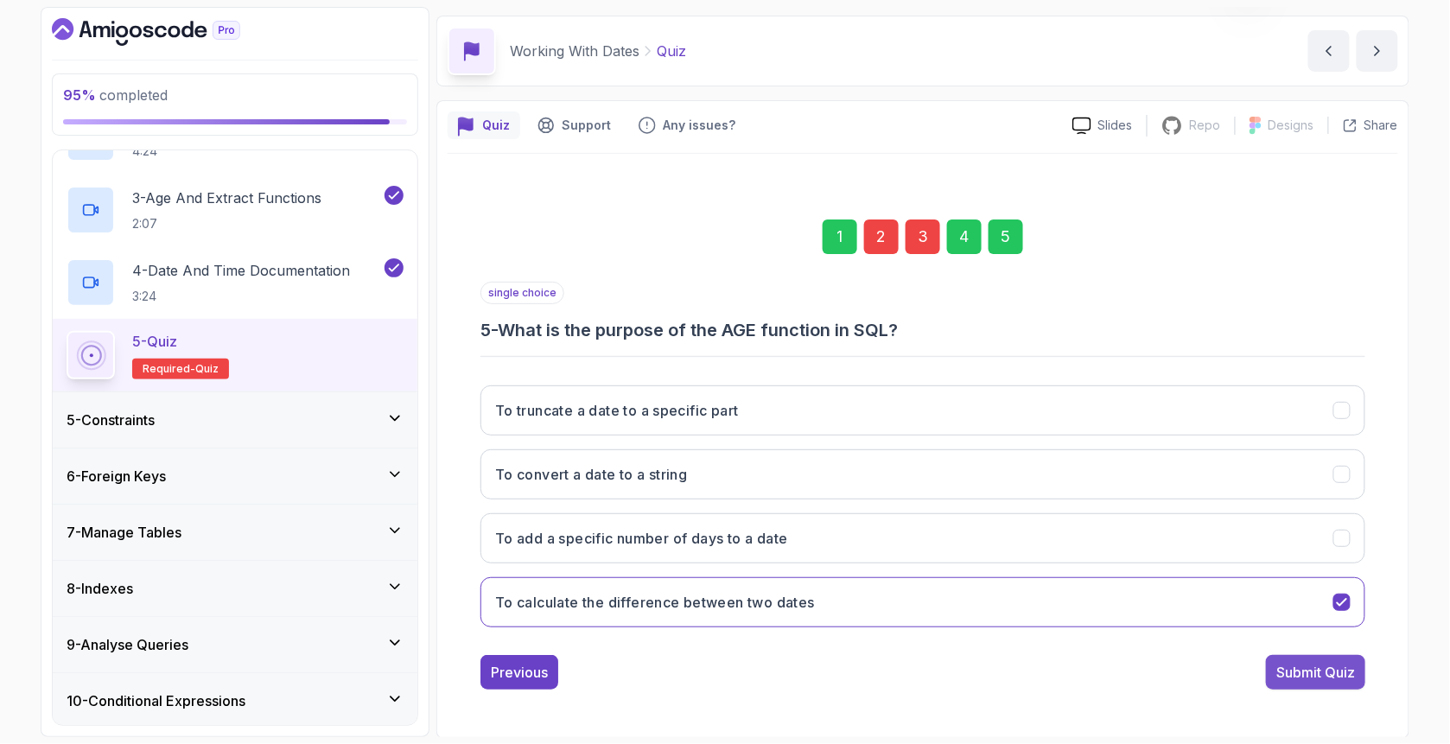
click at [1289, 662] on div "Submit Quiz" at bounding box center [1315, 672] width 79 height 21
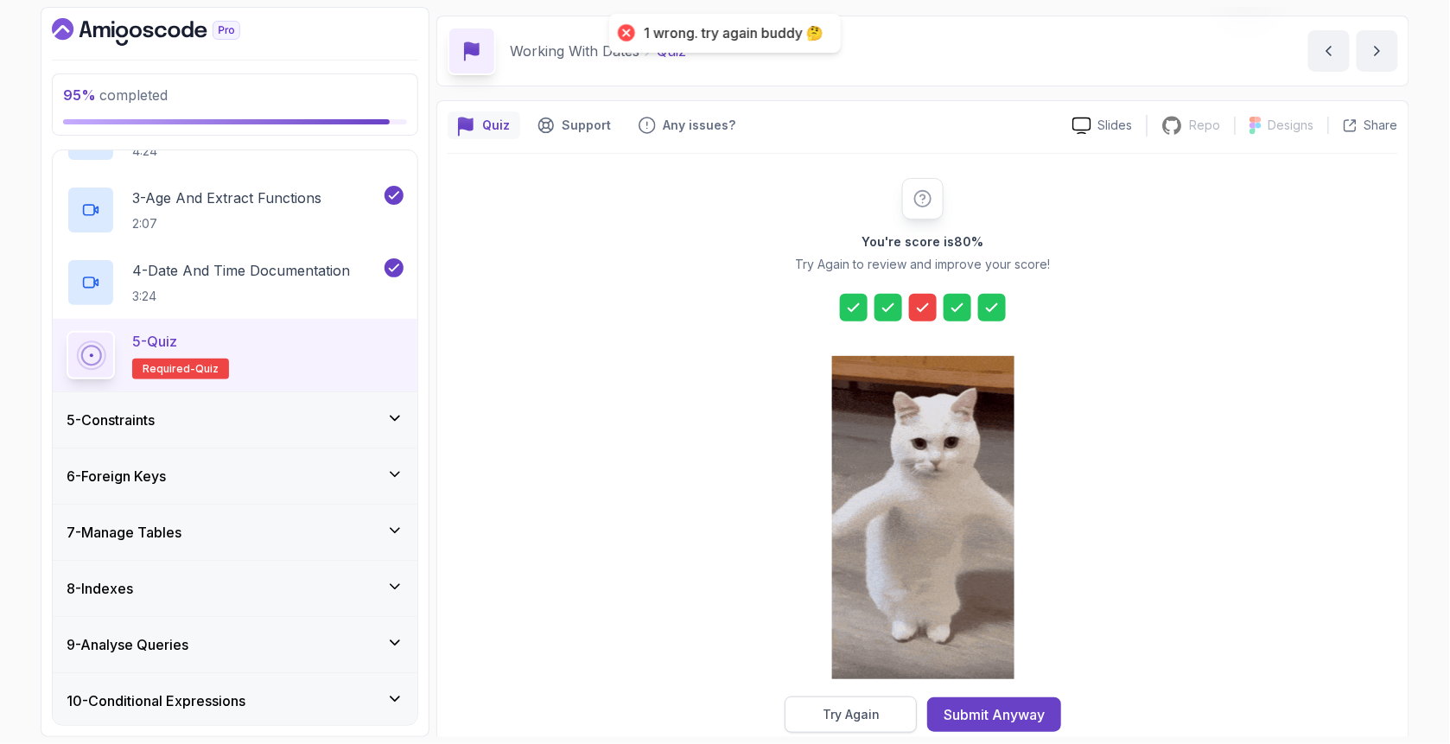
click at [878, 706] on div "Try Again" at bounding box center [850, 714] width 57 height 17
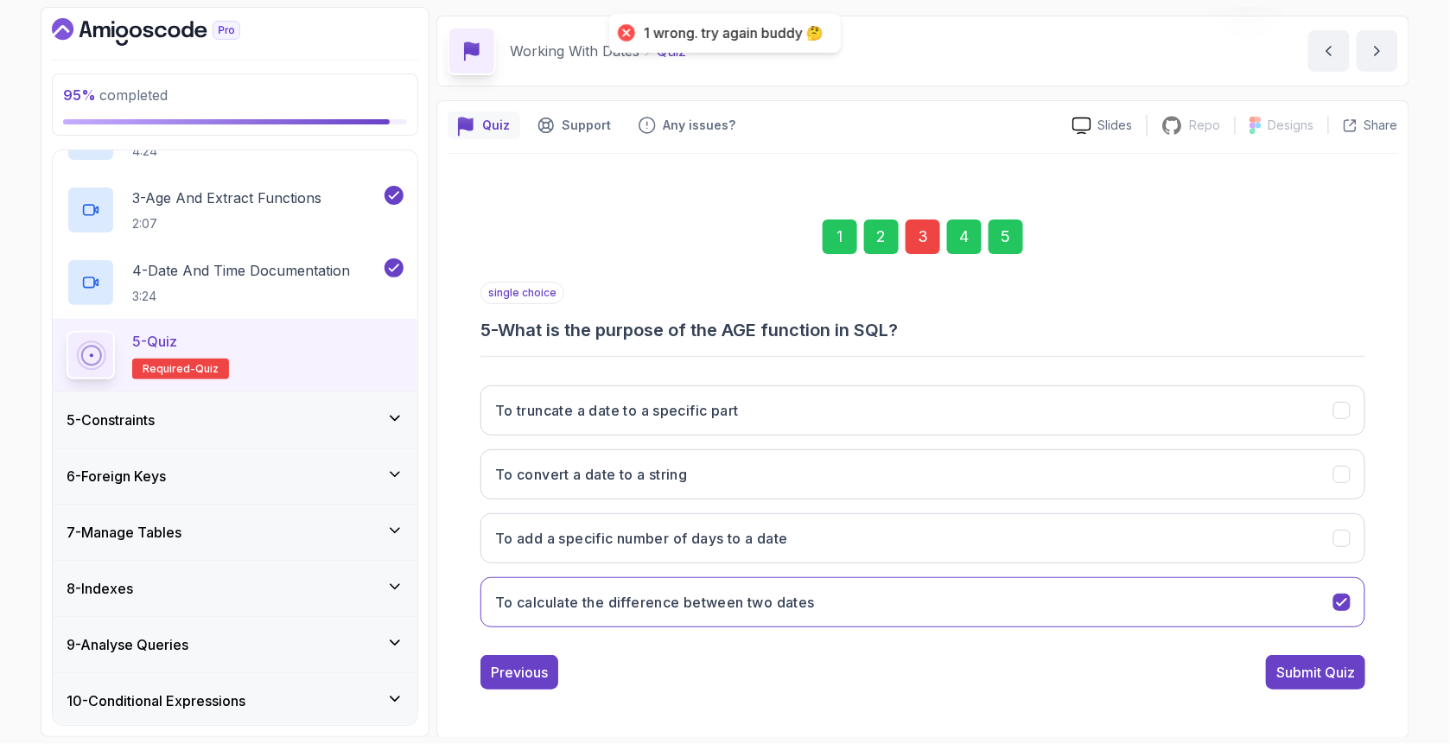
click at [921, 225] on div "3" at bounding box center [922, 236] width 35 height 35
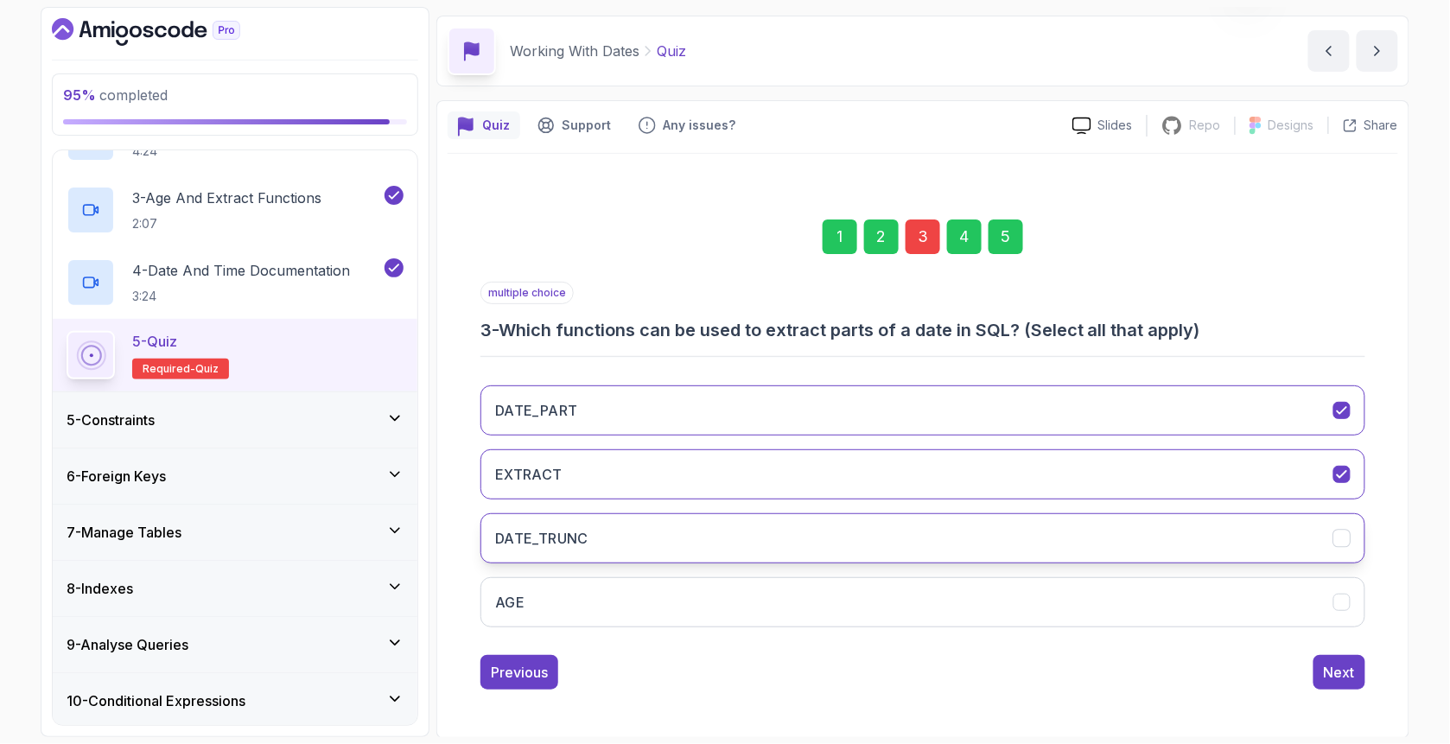
click at [612, 546] on button "DATE_TRUNC" at bounding box center [922, 538] width 885 height 50
drag, startPoint x: 1356, startPoint y: 665, endPoint x: 1303, endPoint y: 644, distance: 57.7
click at [1355, 665] on button "Next" at bounding box center [1339, 672] width 52 height 35
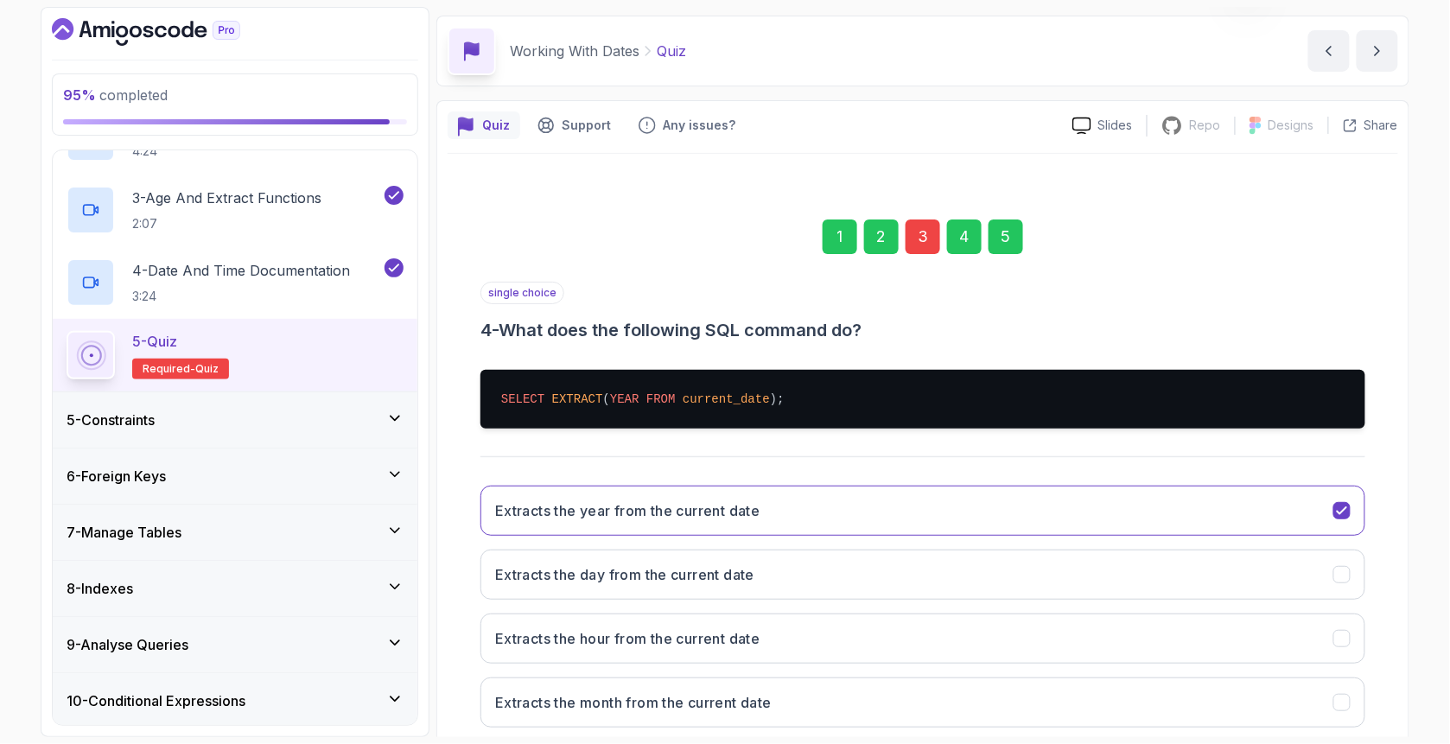
click at [1018, 239] on div "5" at bounding box center [1005, 236] width 35 height 35
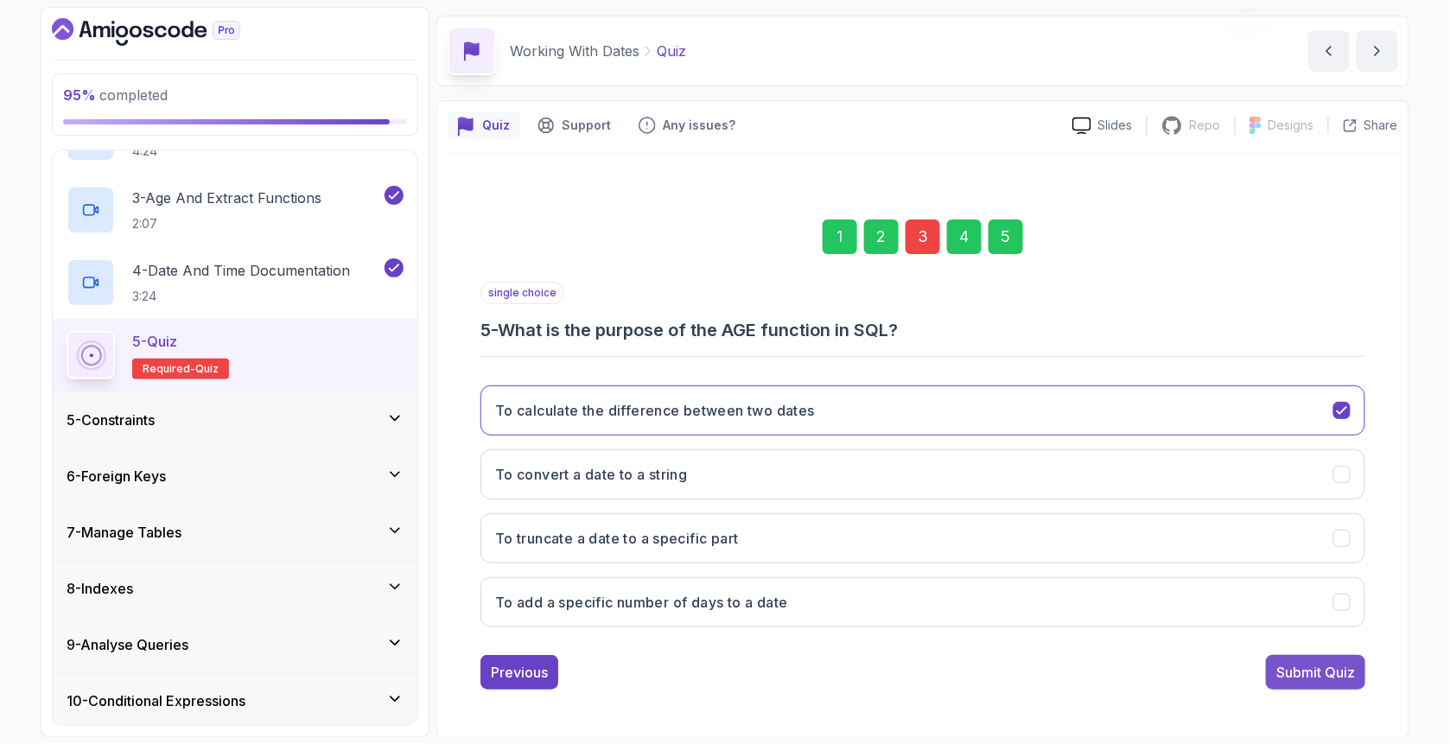
click at [1317, 669] on div "Submit Quiz" at bounding box center [1315, 672] width 79 height 21
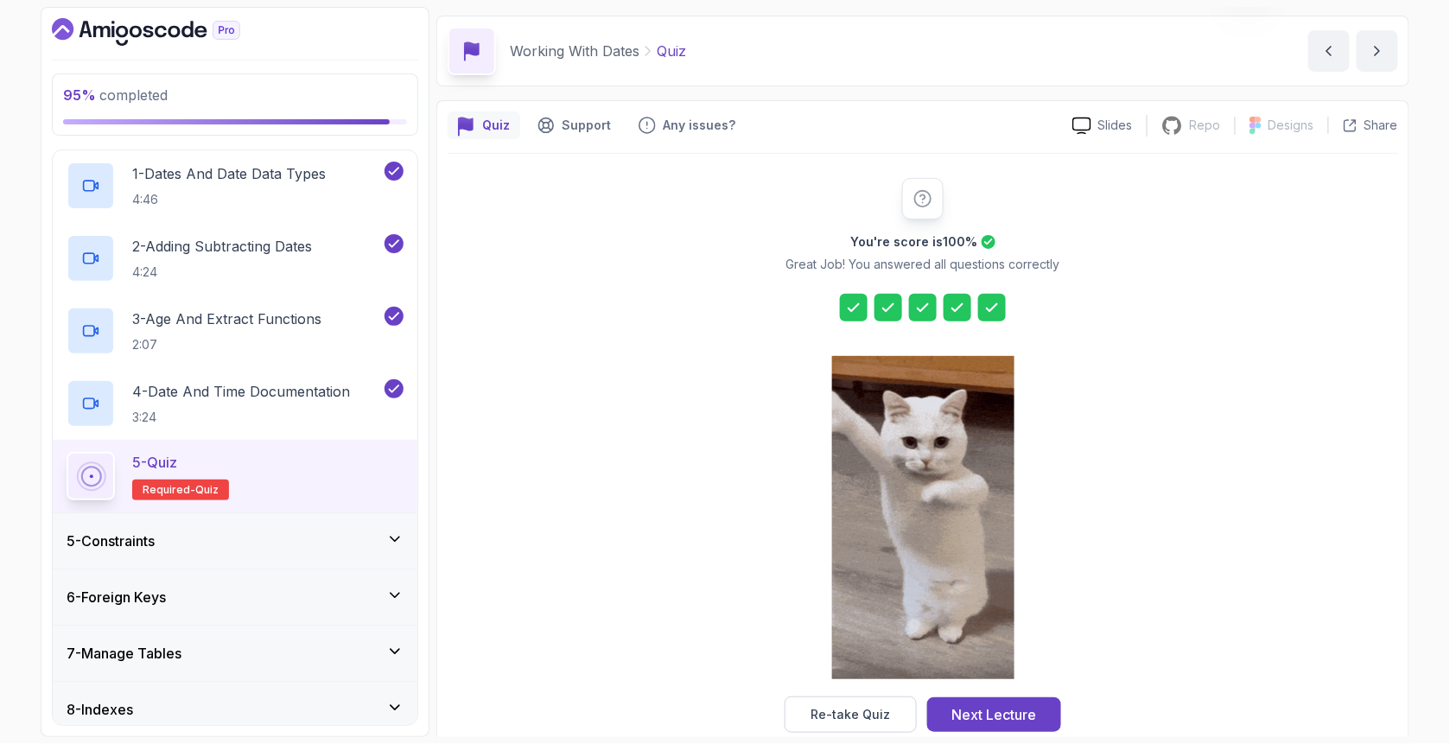
scroll to position [346, 0]
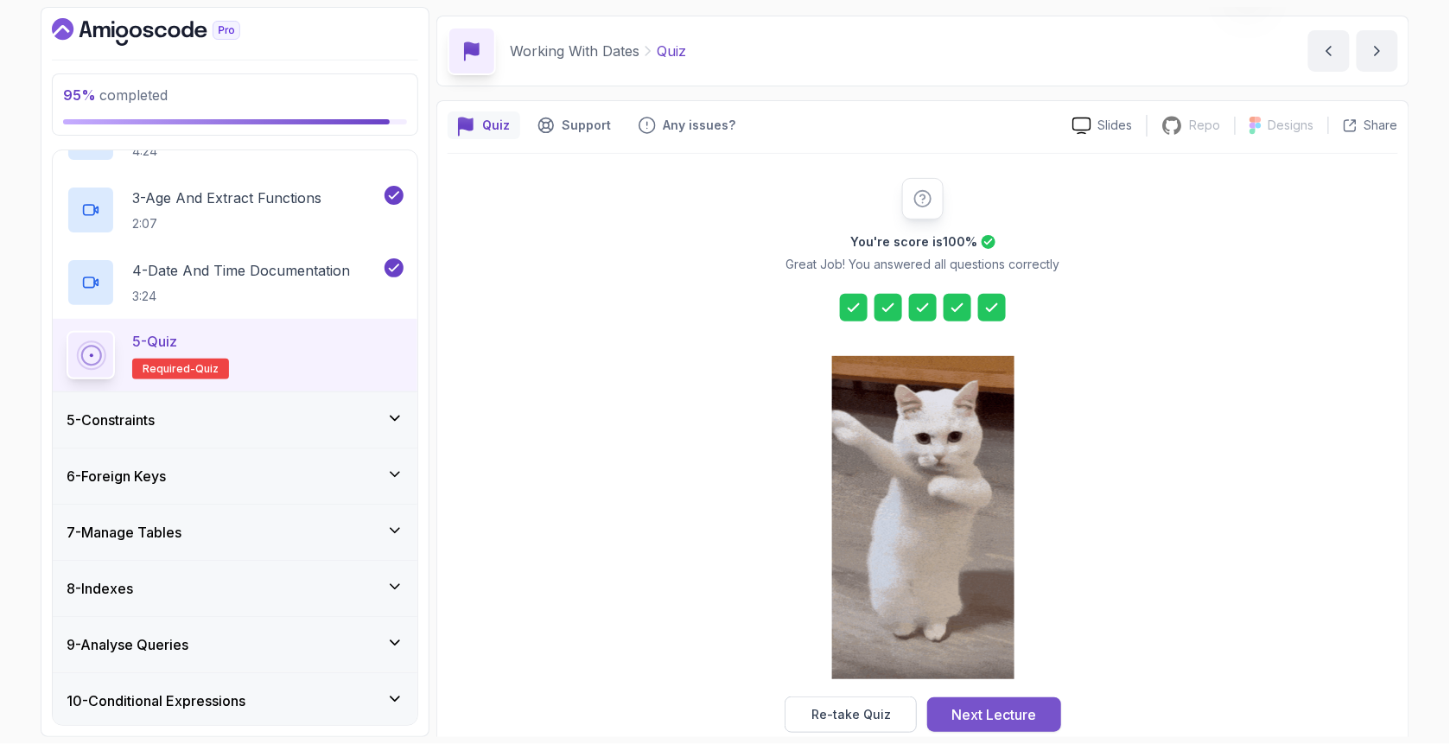
click at [1016, 718] on div "Next Lecture" at bounding box center [994, 714] width 85 height 21
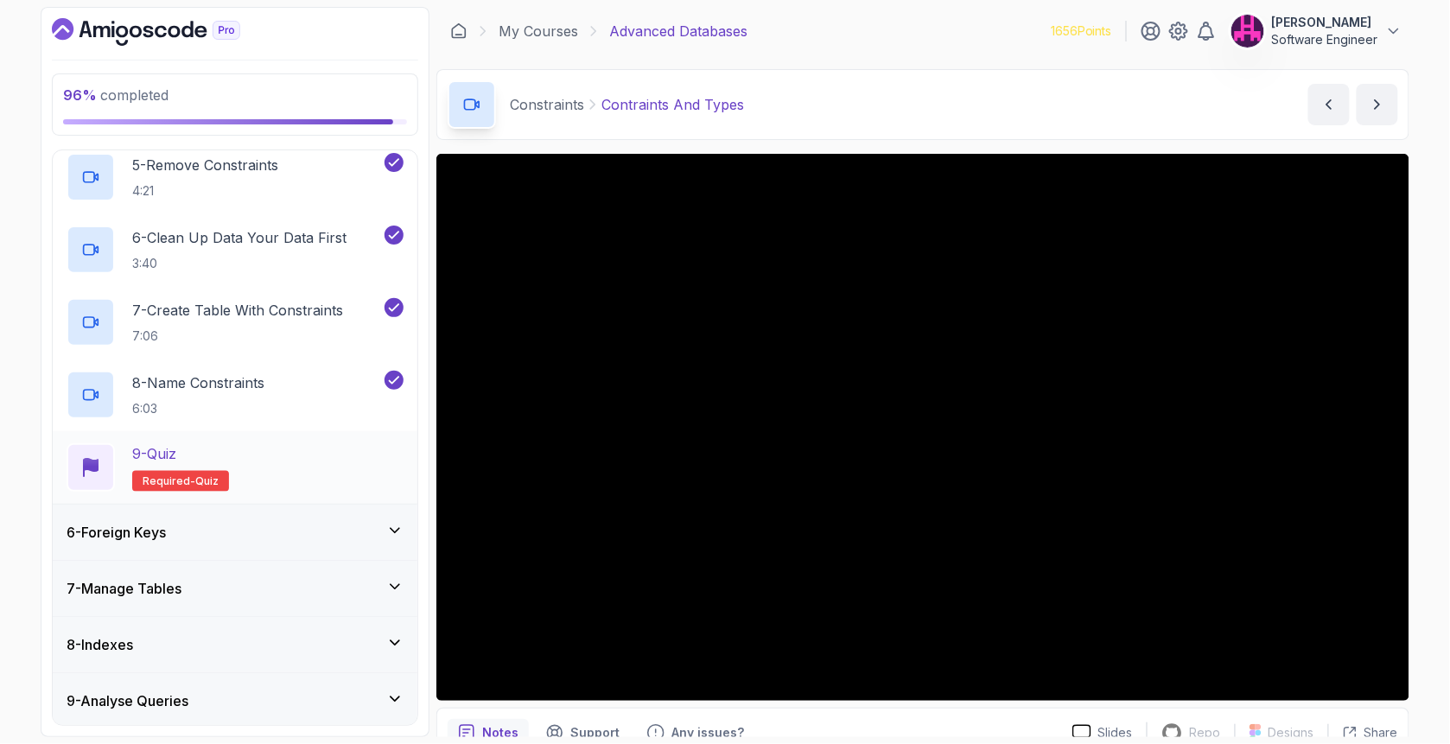
scroll to position [585, 0]
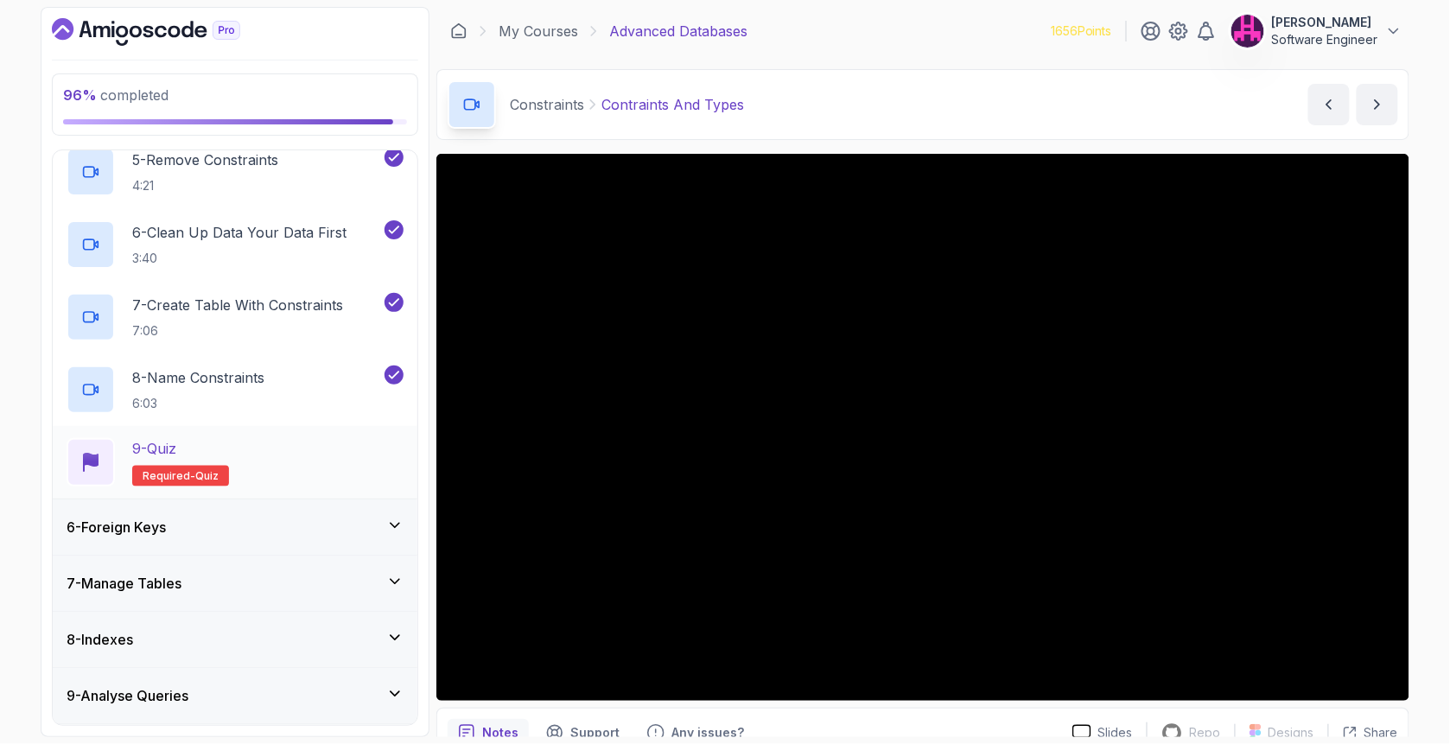
click at [314, 456] on div "9 - Quiz Required- quiz" at bounding box center [235, 462] width 337 height 48
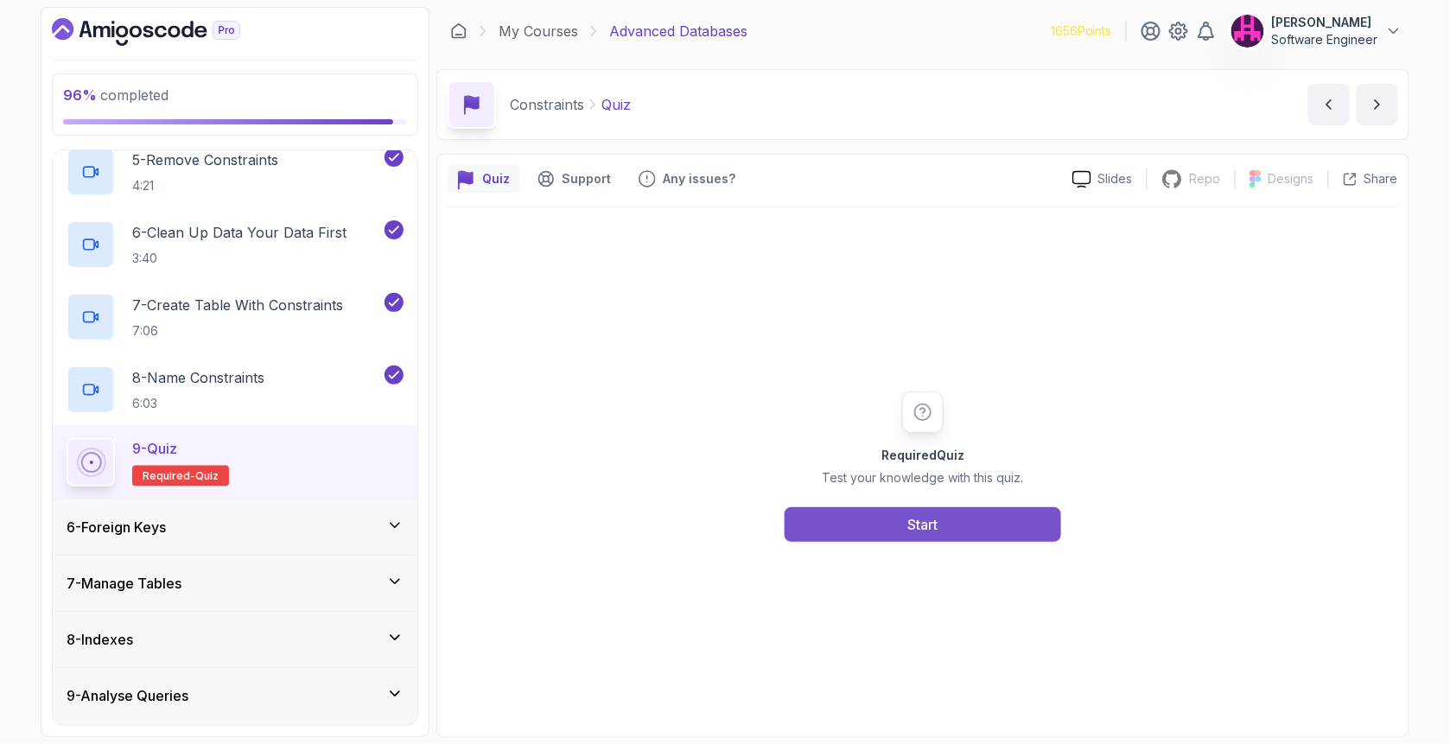
click at [981, 530] on button "Start" at bounding box center [922, 524] width 276 height 35
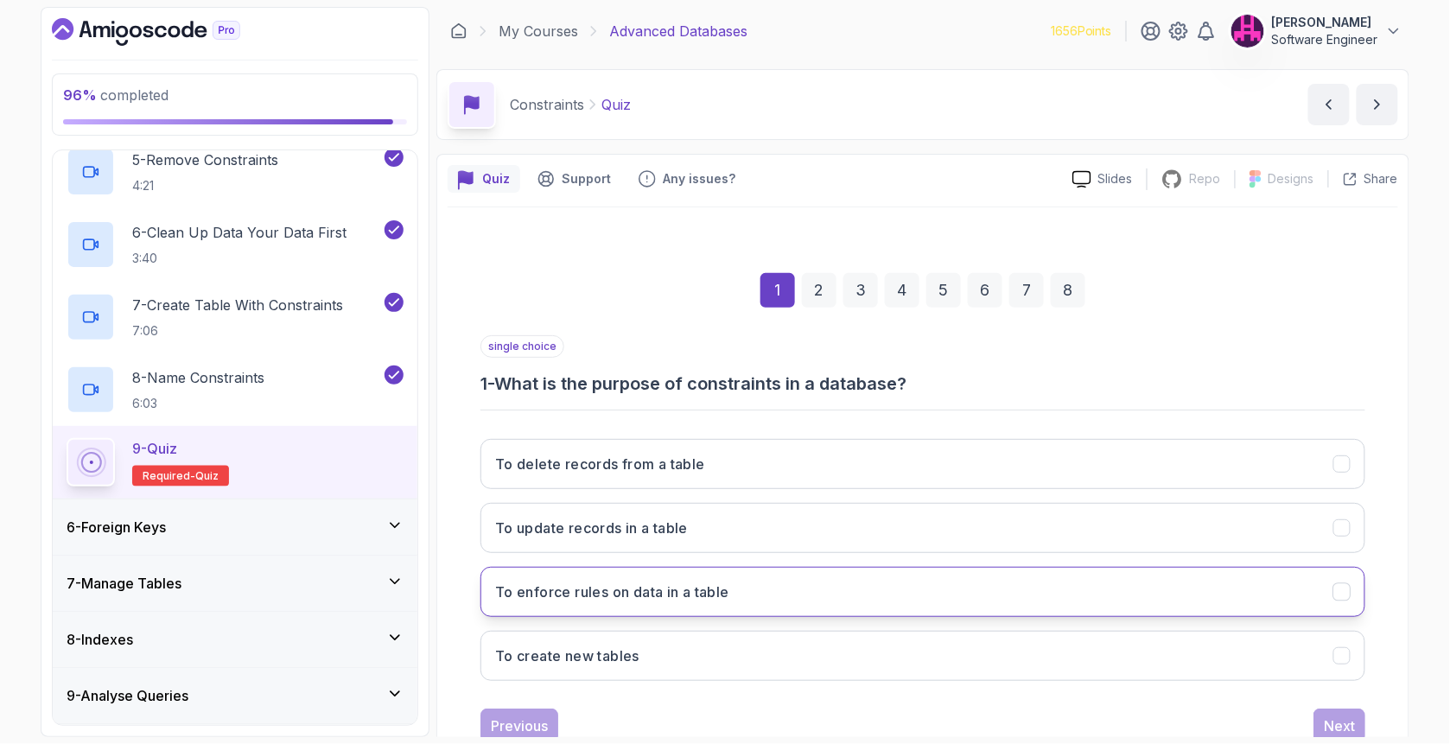
click at [616, 577] on button "To enforce rules on data in a table" at bounding box center [922, 592] width 885 height 50
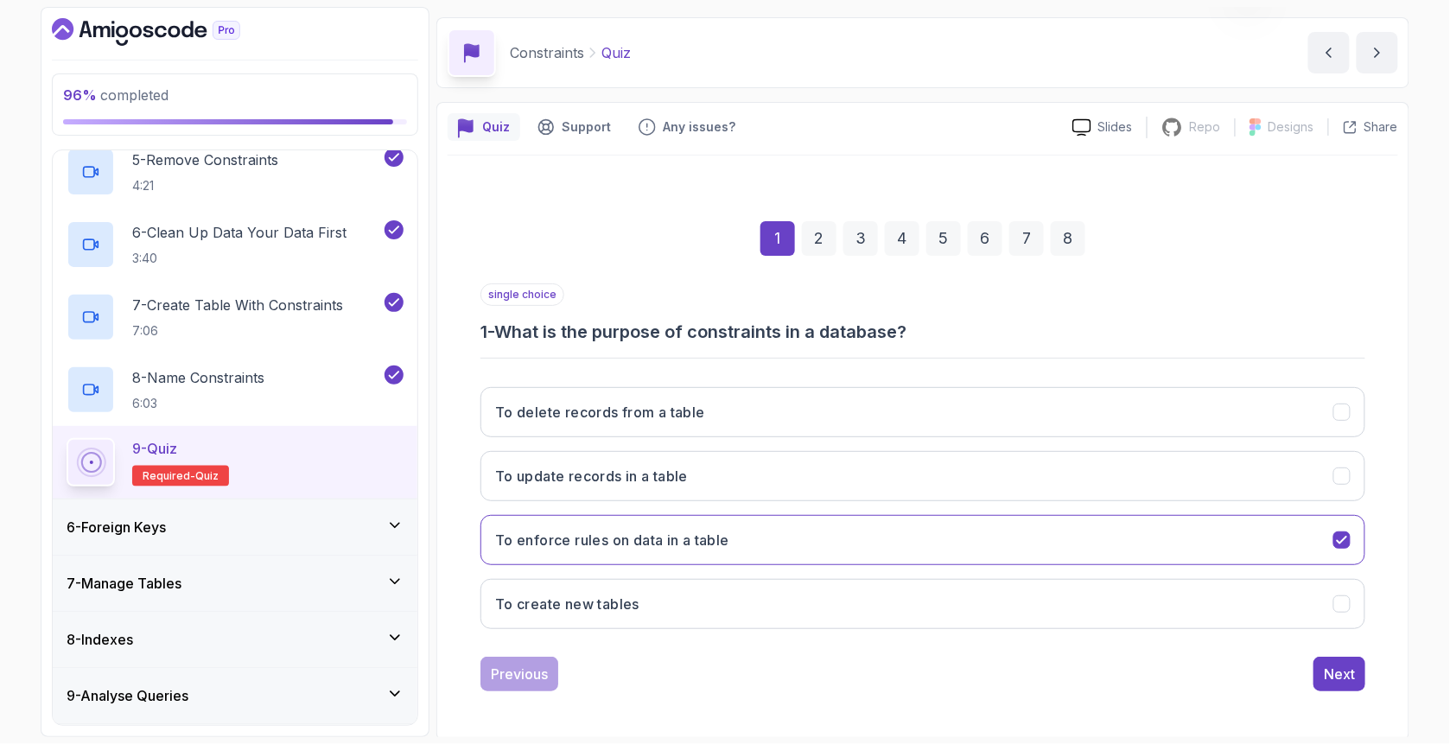
scroll to position [54, 0]
click at [1336, 674] on div "Next" at bounding box center [1338, 672] width 31 height 21
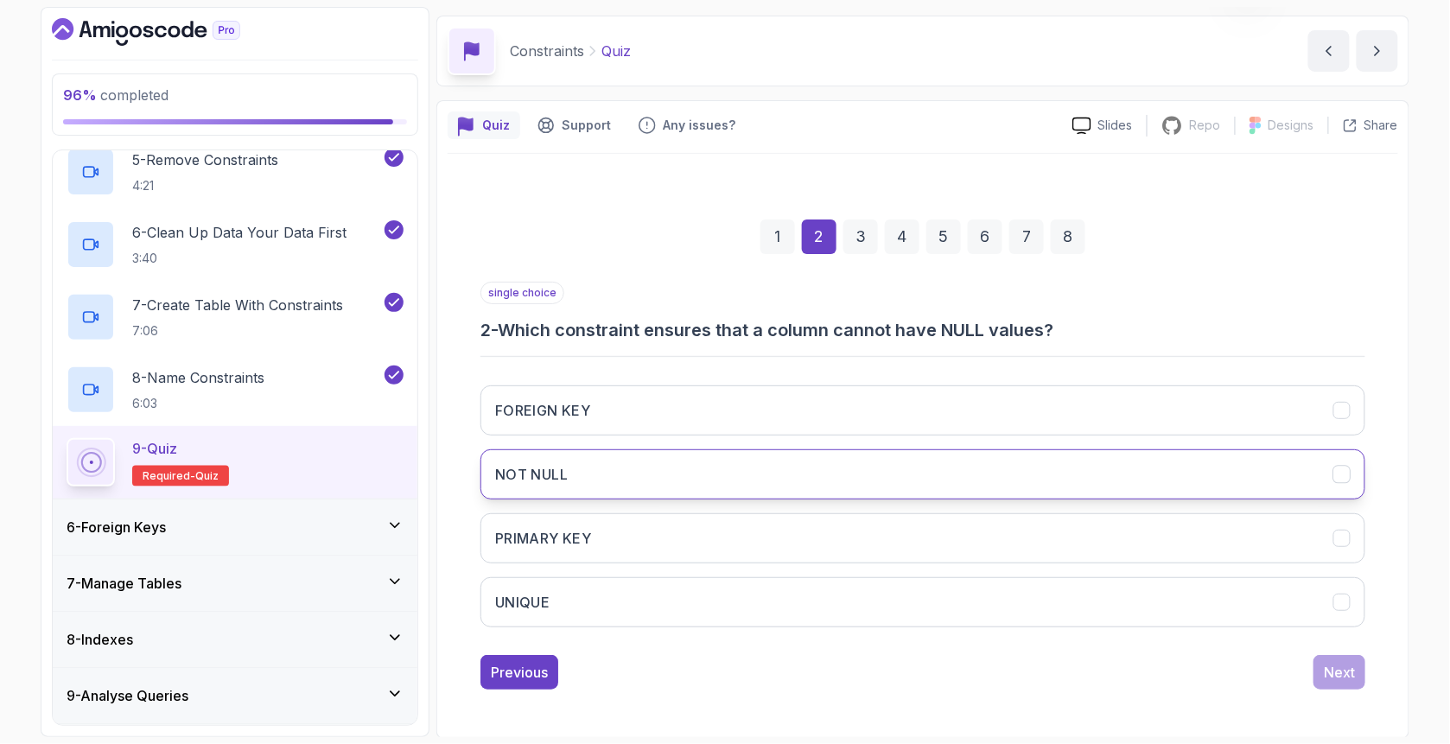
click at [587, 468] on button "NOT NULL" at bounding box center [922, 474] width 885 height 50
click at [1348, 679] on div "Next" at bounding box center [1338, 672] width 31 height 21
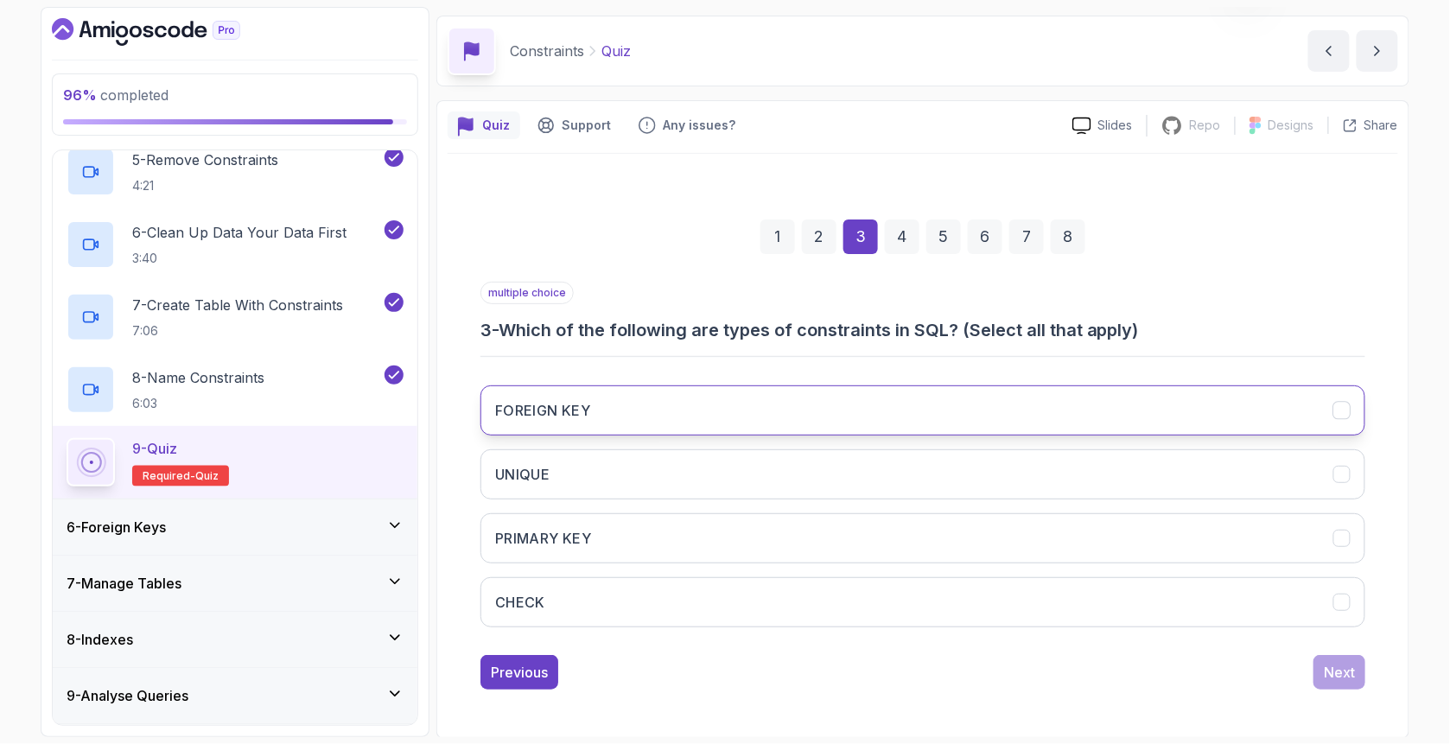
click at [607, 407] on button "FOREIGN KEY" at bounding box center [922, 410] width 885 height 50
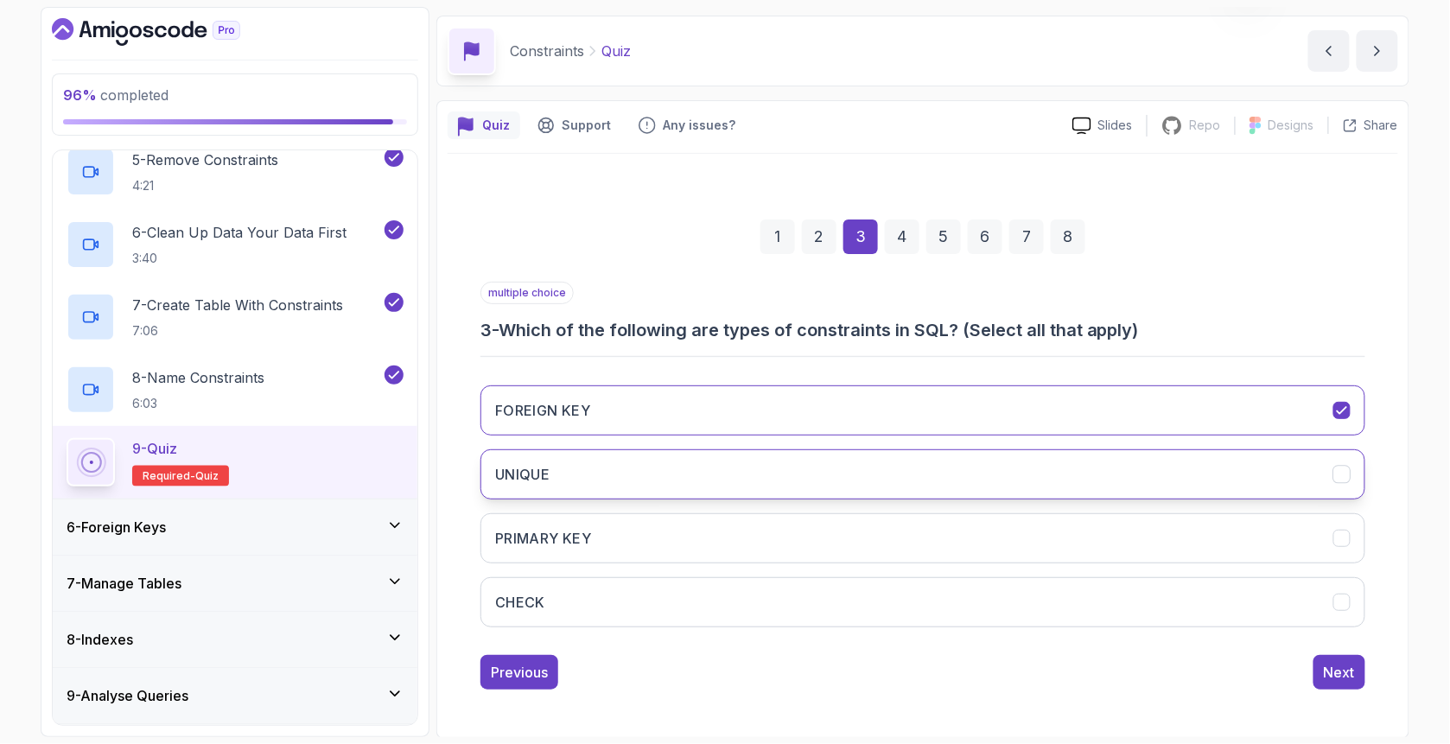
click at [600, 473] on button "UNIQUE" at bounding box center [922, 474] width 885 height 50
click at [603, 554] on button "PRIMARY KEY" at bounding box center [922, 538] width 885 height 50
click at [1346, 669] on div "Next" at bounding box center [1338, 672] width 31 height 21
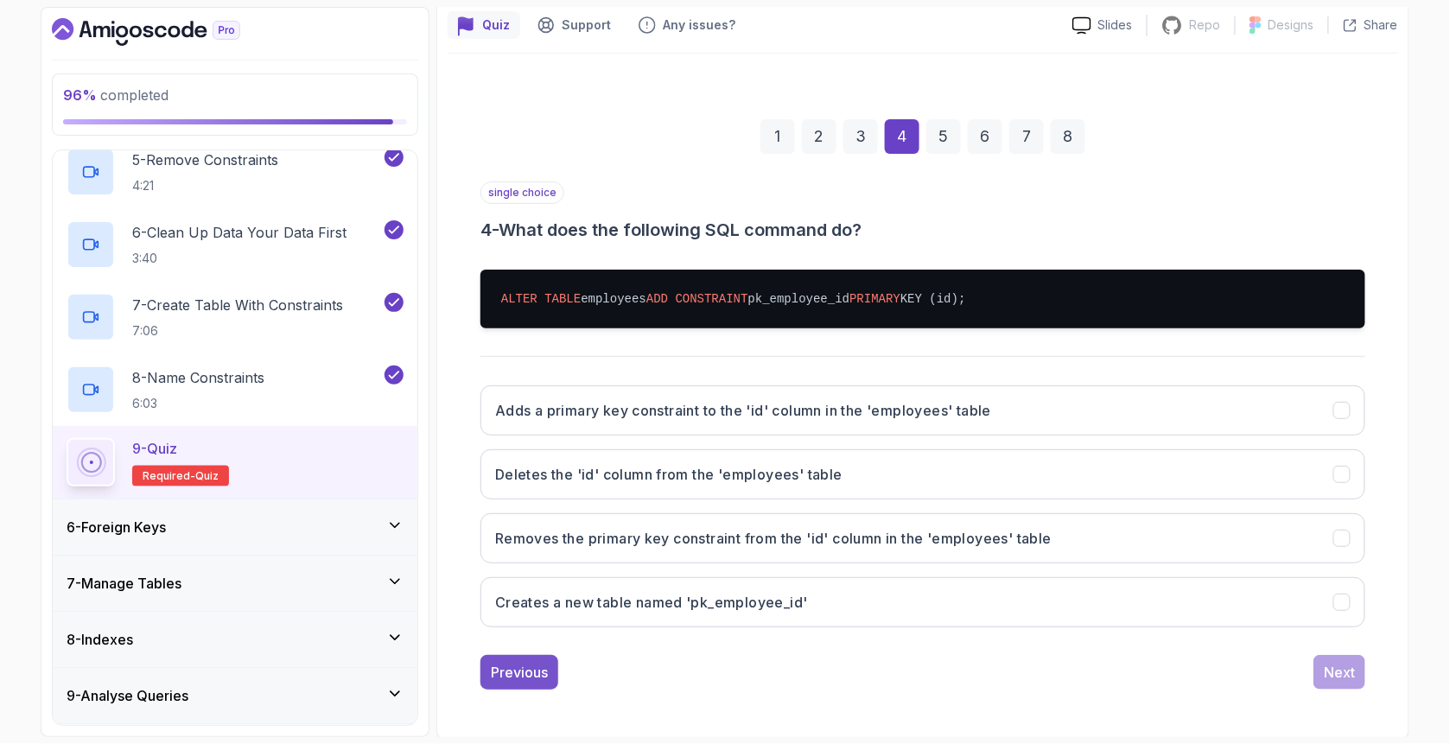
click at [533, 668] on div "Previous" at bounding box center [519, 672] width 57 height 21
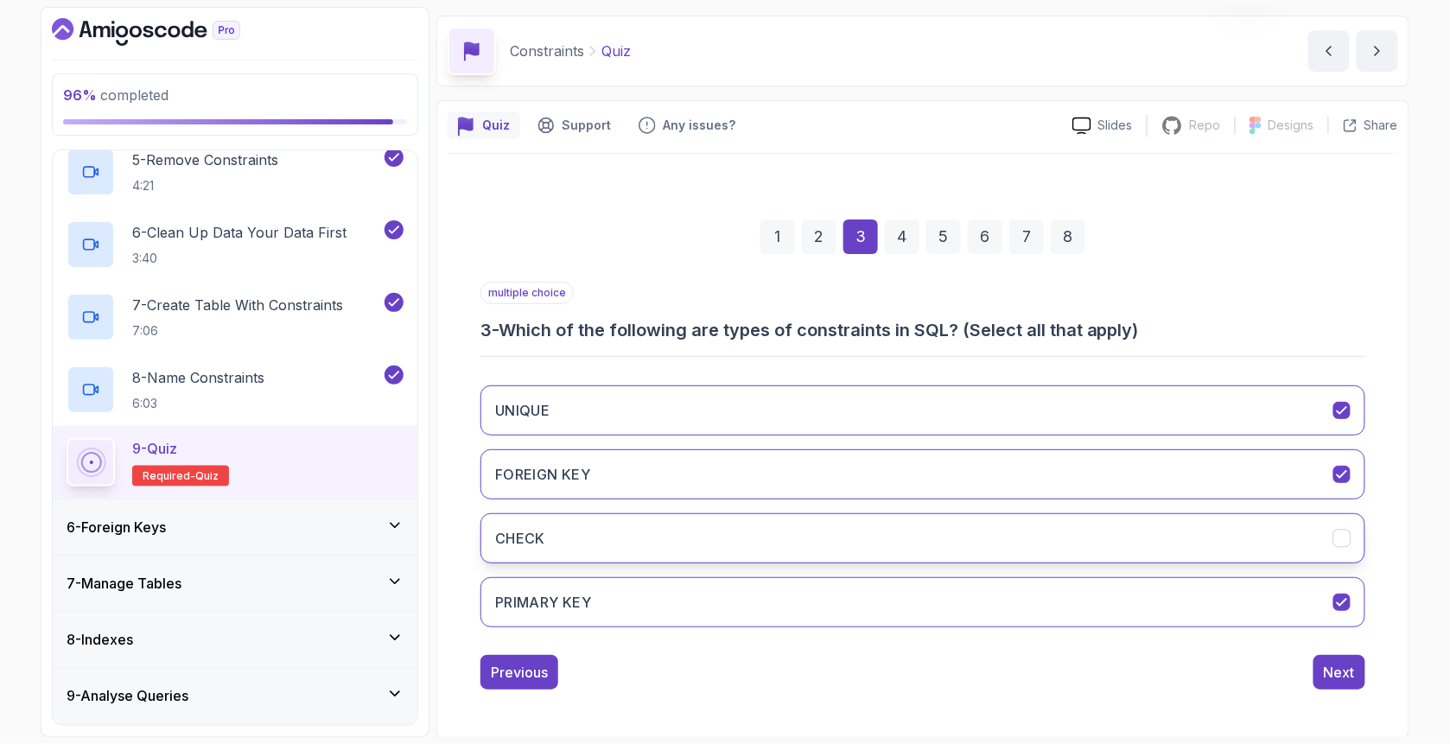
click at [636, 548] on button "CHECK" at bounding box center [922, 538] width 885 height 50
click at [1339, 668] on div "Next" at bounding box center [1338, 672] width 31 height 21
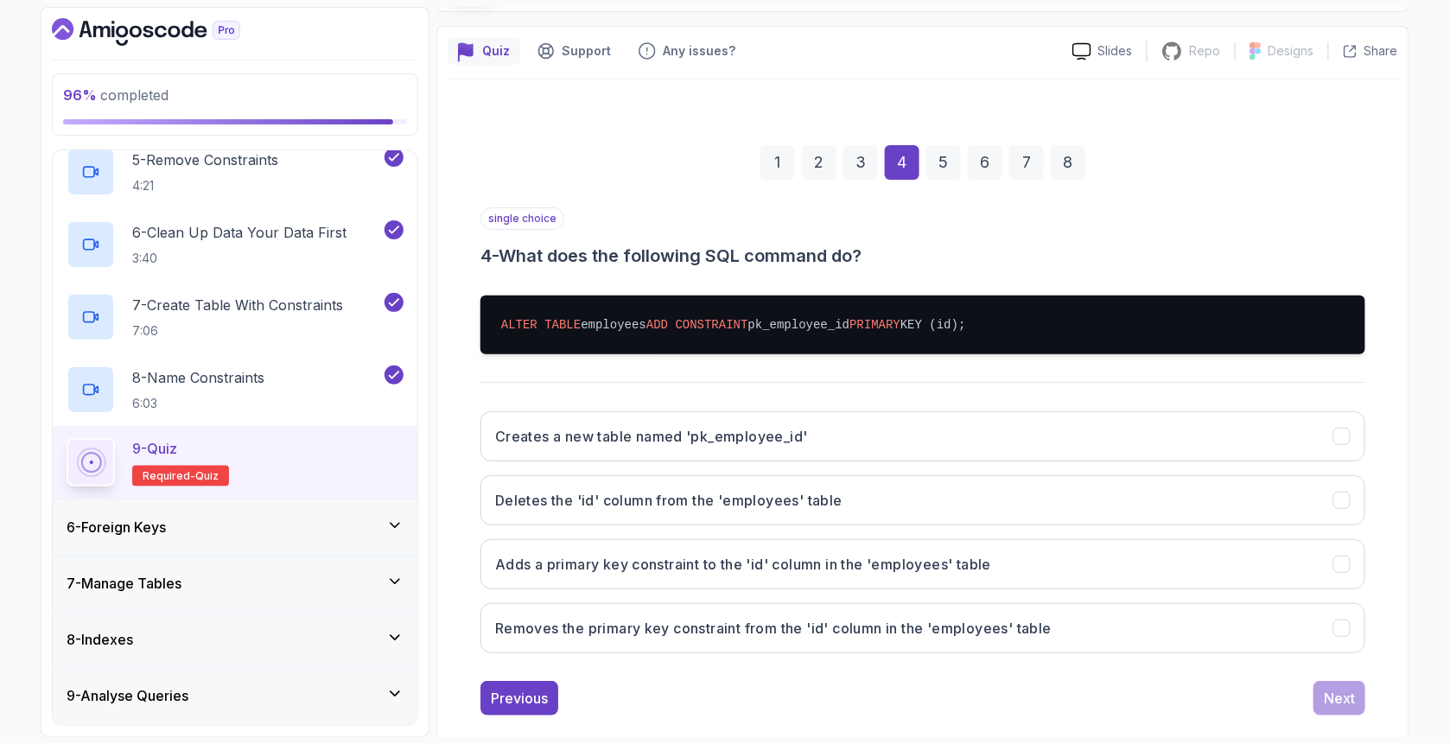
scroll to position [154, 0]
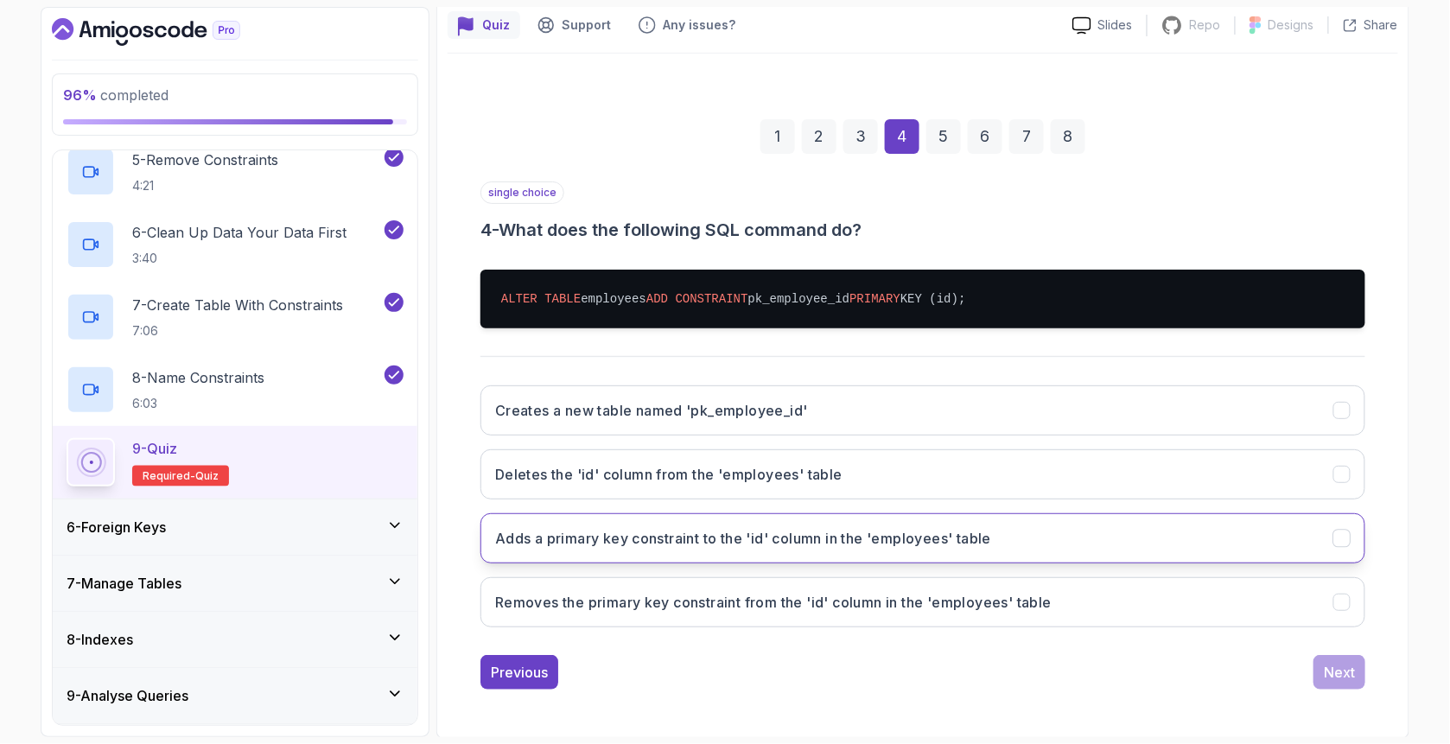
click at [615, 539] on h3 "Adds a primary key constraint to the 'id' column in the 'employees' table" at bounding box center [743, 538] width 496 height 21
click at [1341, 669] on div "Next" at bounding box center [1338, 672] width 31 height 21
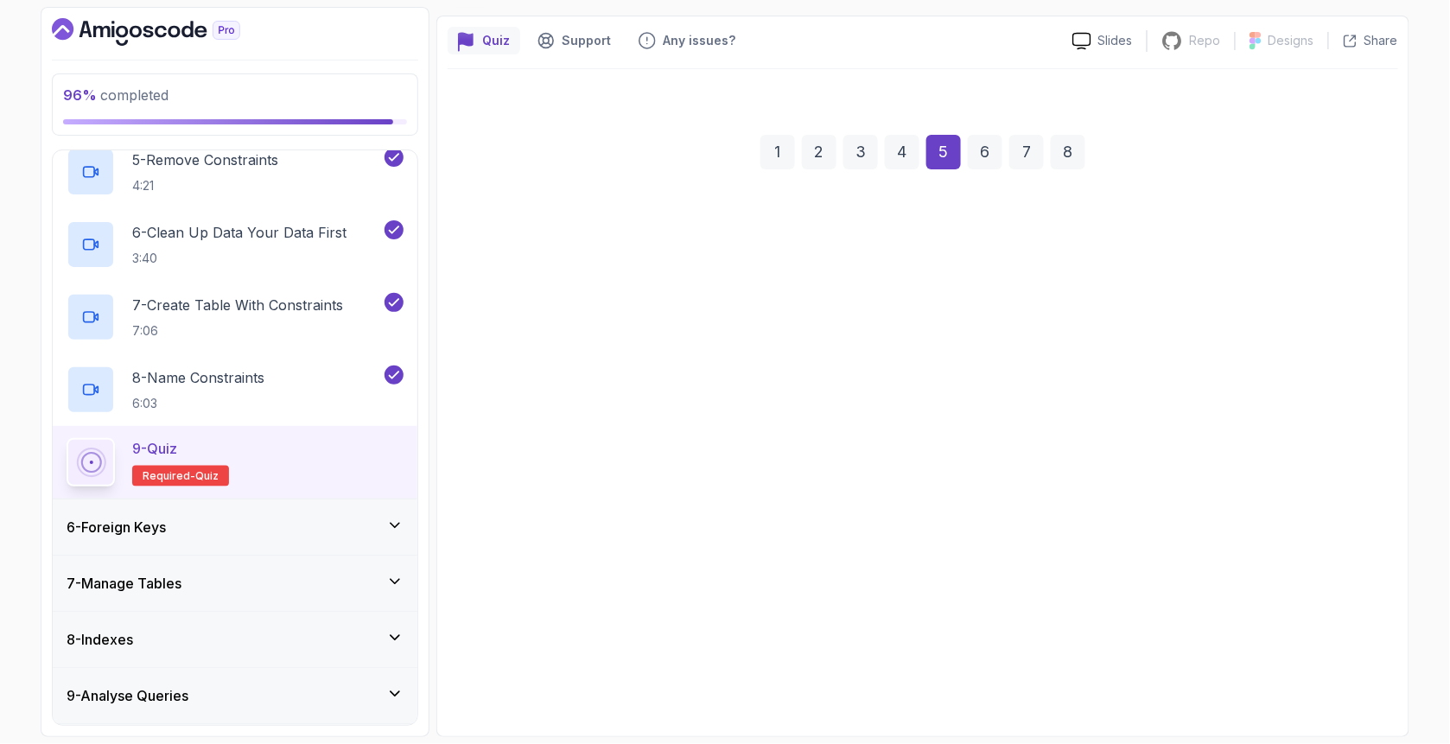
scroll to position [136, 0]
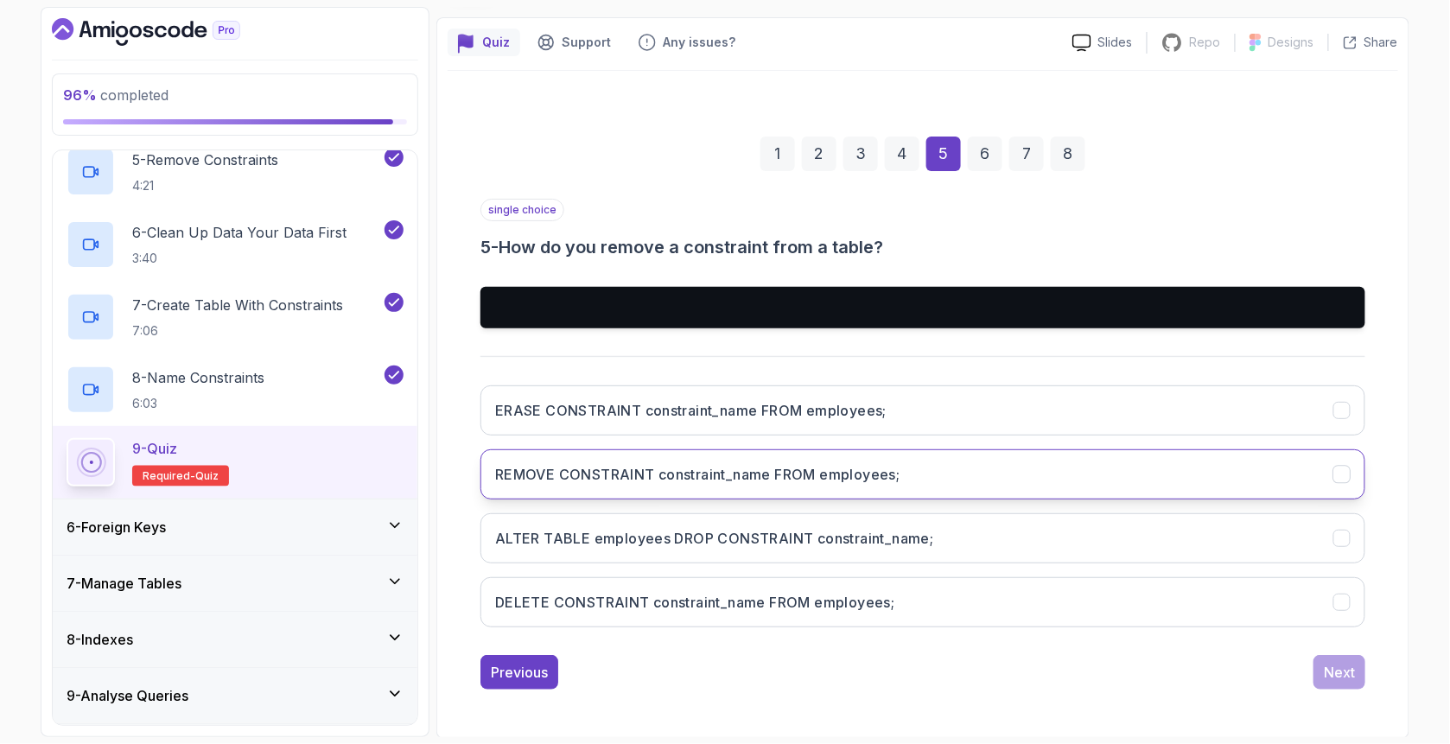
click at [612, 478] on h3 "REMOVE CONSTRAINT constraint_name FROM employees;" at bounding box center [697, 474] width 405 height 21
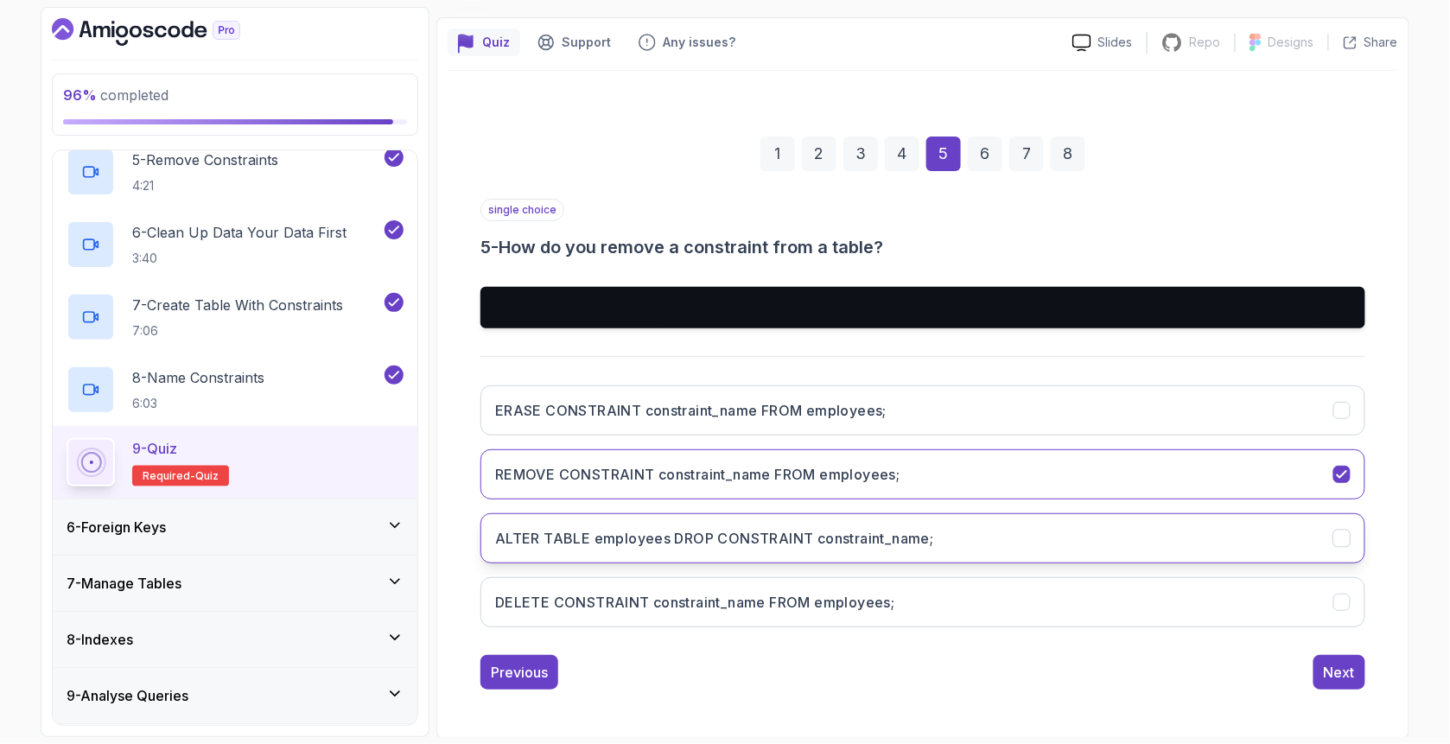
click at [622, 521] on button "ALTER TABLE employees DROP CONSTRAINT constraint_name;" at bounding box center [922, 538] width 885 height 50
click at [1333, 666] on div "Next" at bounding box center [1338, 672] width 31 height 21
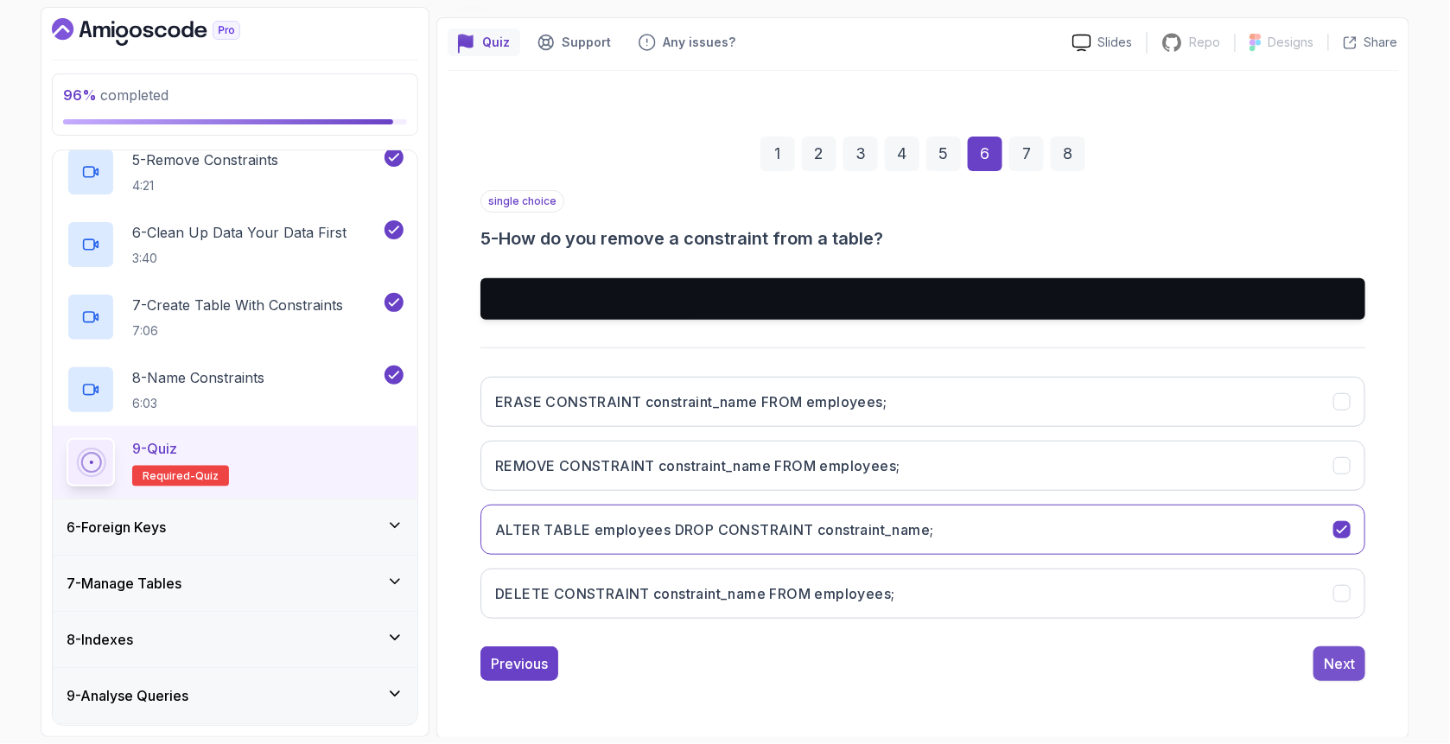
scroll to position [54, 0]
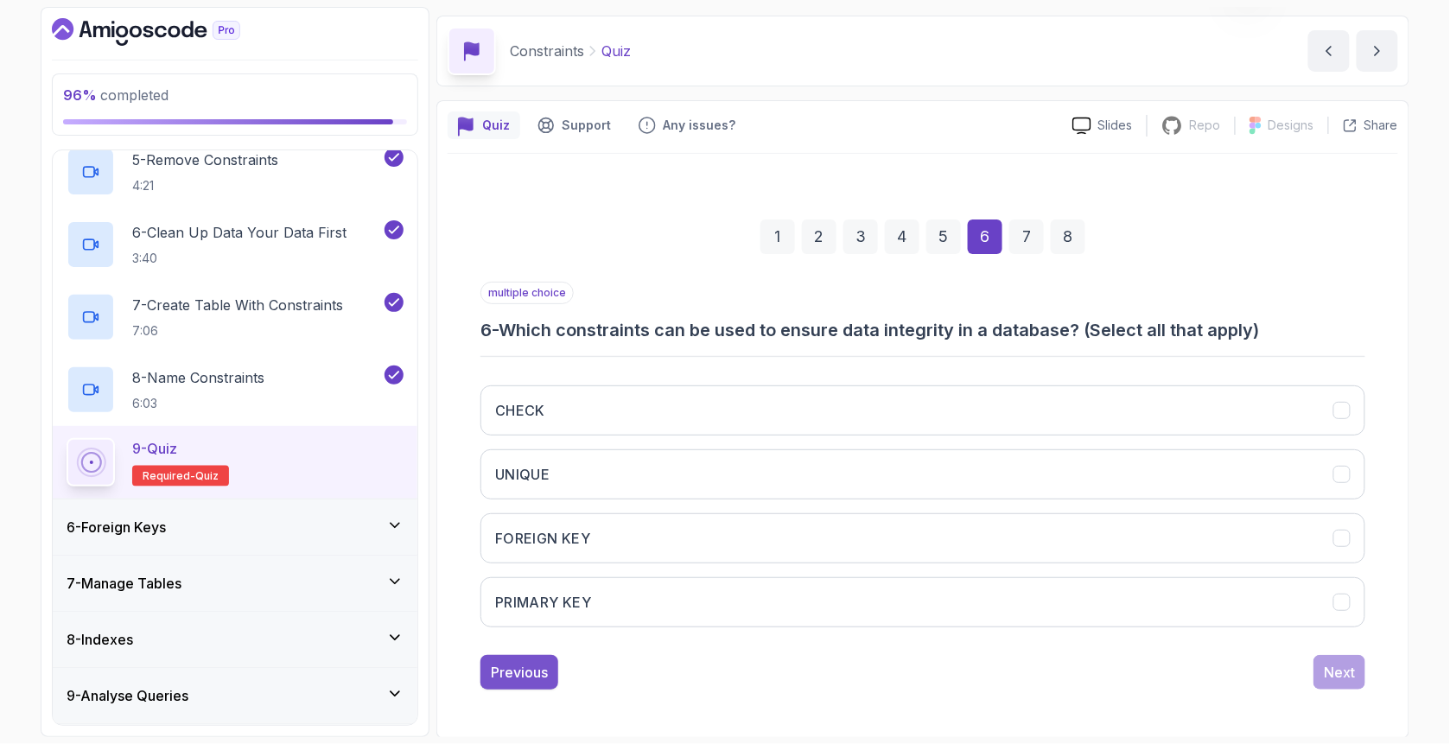
click at [512, 678] on div "Previous" at bounding box center [519, 672] width 57 height 21
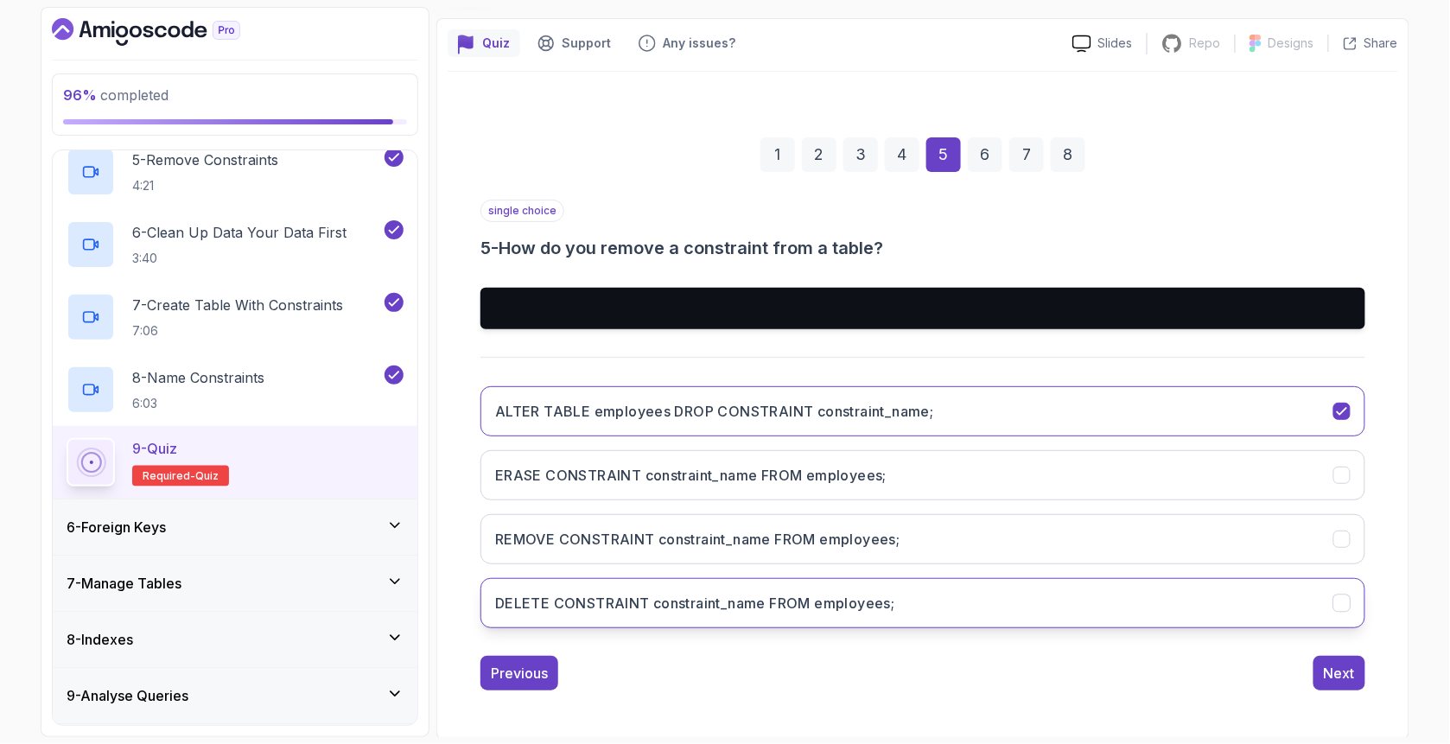
scroll to position [136, 0]
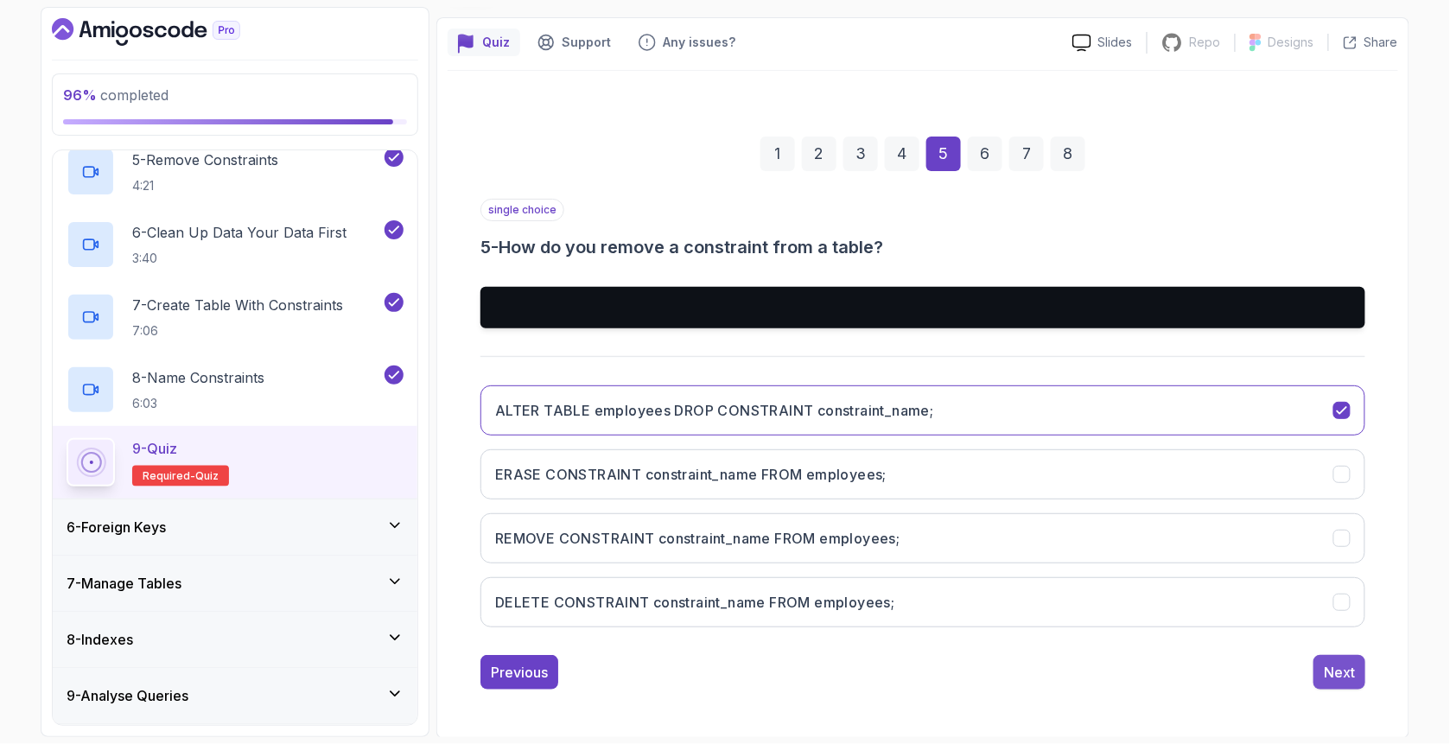
click at [1332, 676] on div "Next" at bounding box center [1338, 672] width 31 height 21
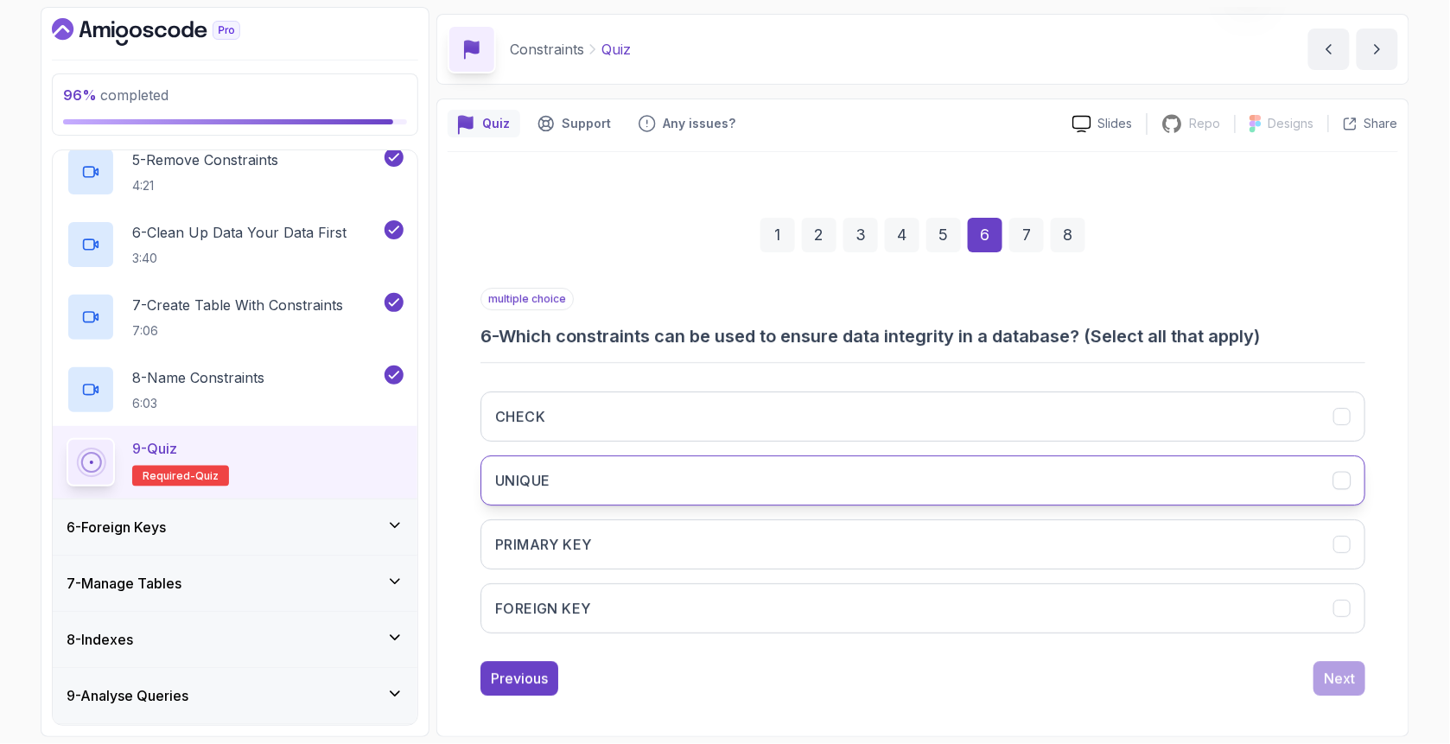
scroll to position [54, 0]
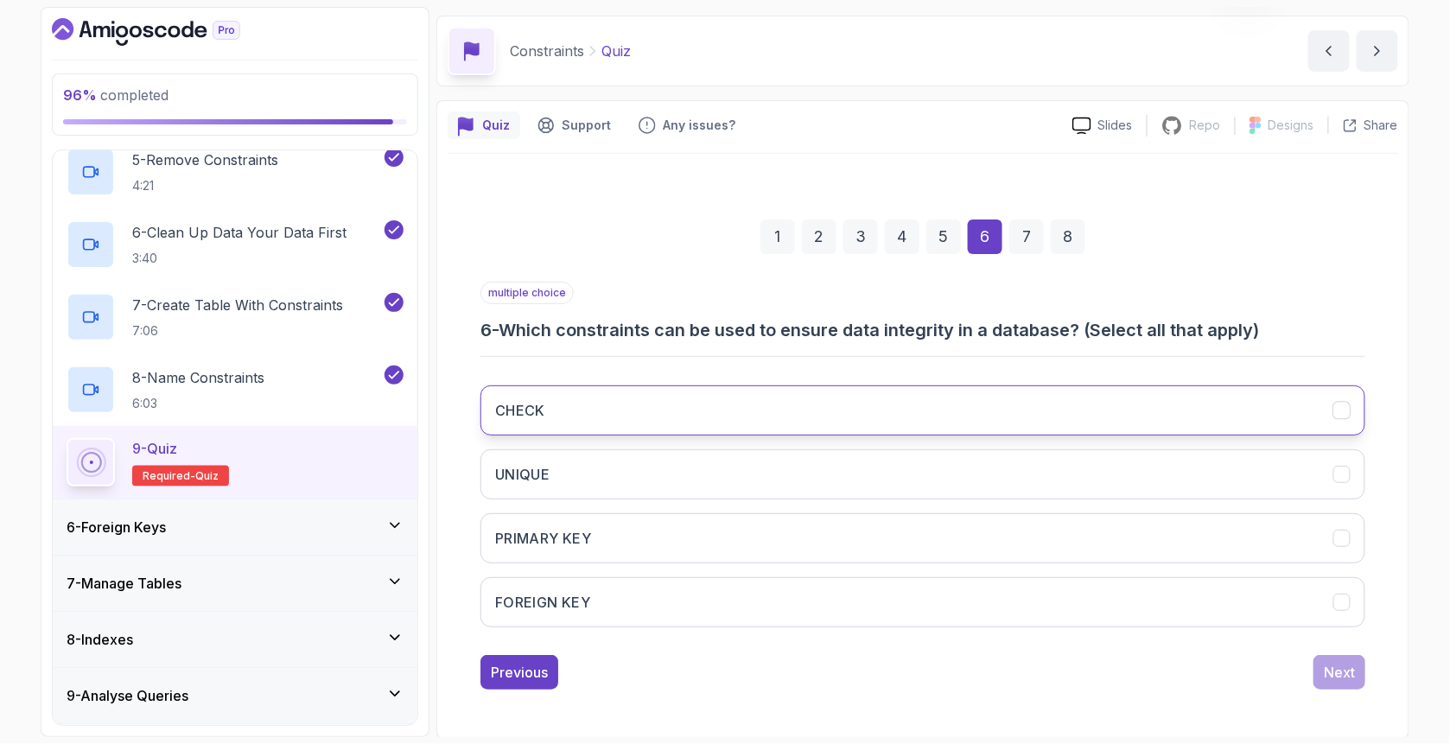
click at [601, 414] on button "CHECK" at bounding box center [922, 410] width 885 height 50
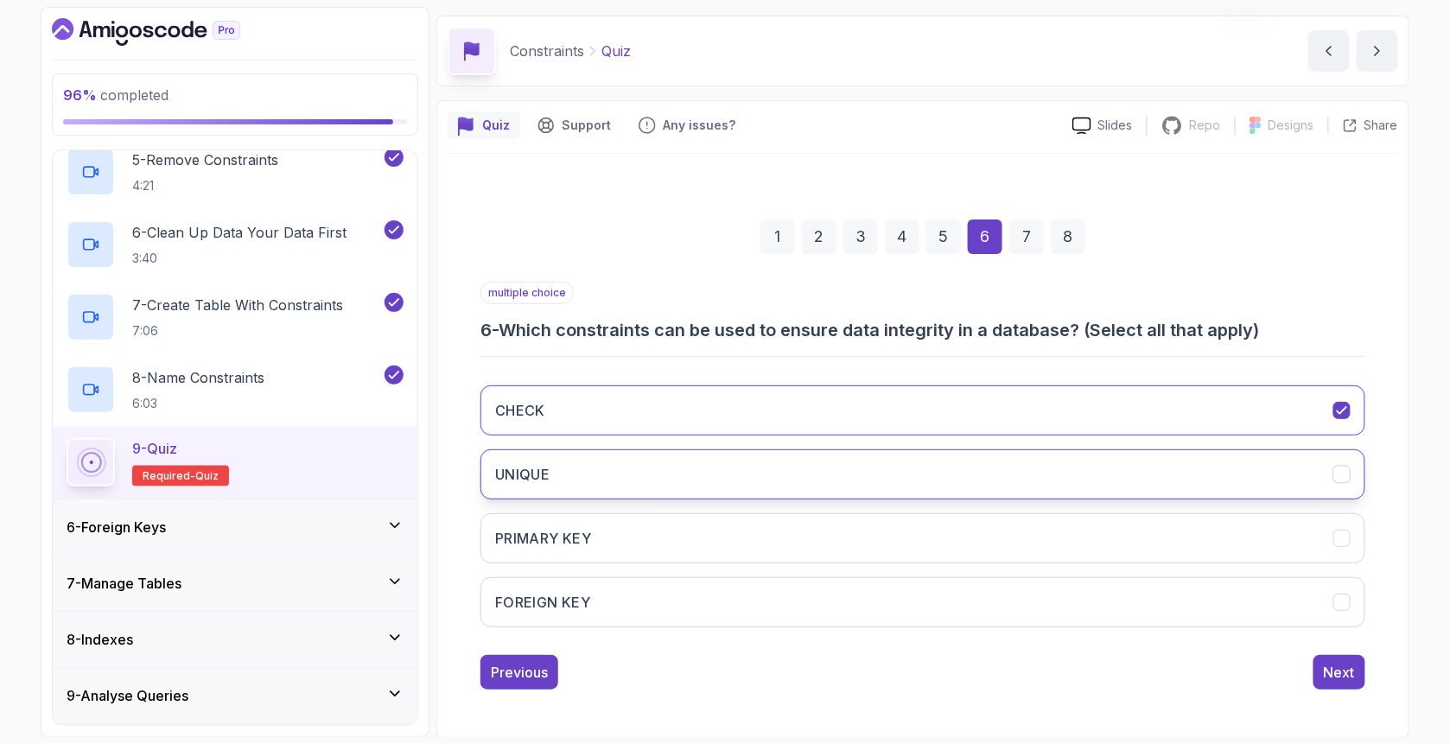
click at [587, 477] on button "UNIQUE" at bounding box center [922, 474] width 885 height 50
click at [598, 532] on button "PRIMARY KEY" at bounding box center [922, 538] width 885 height 50
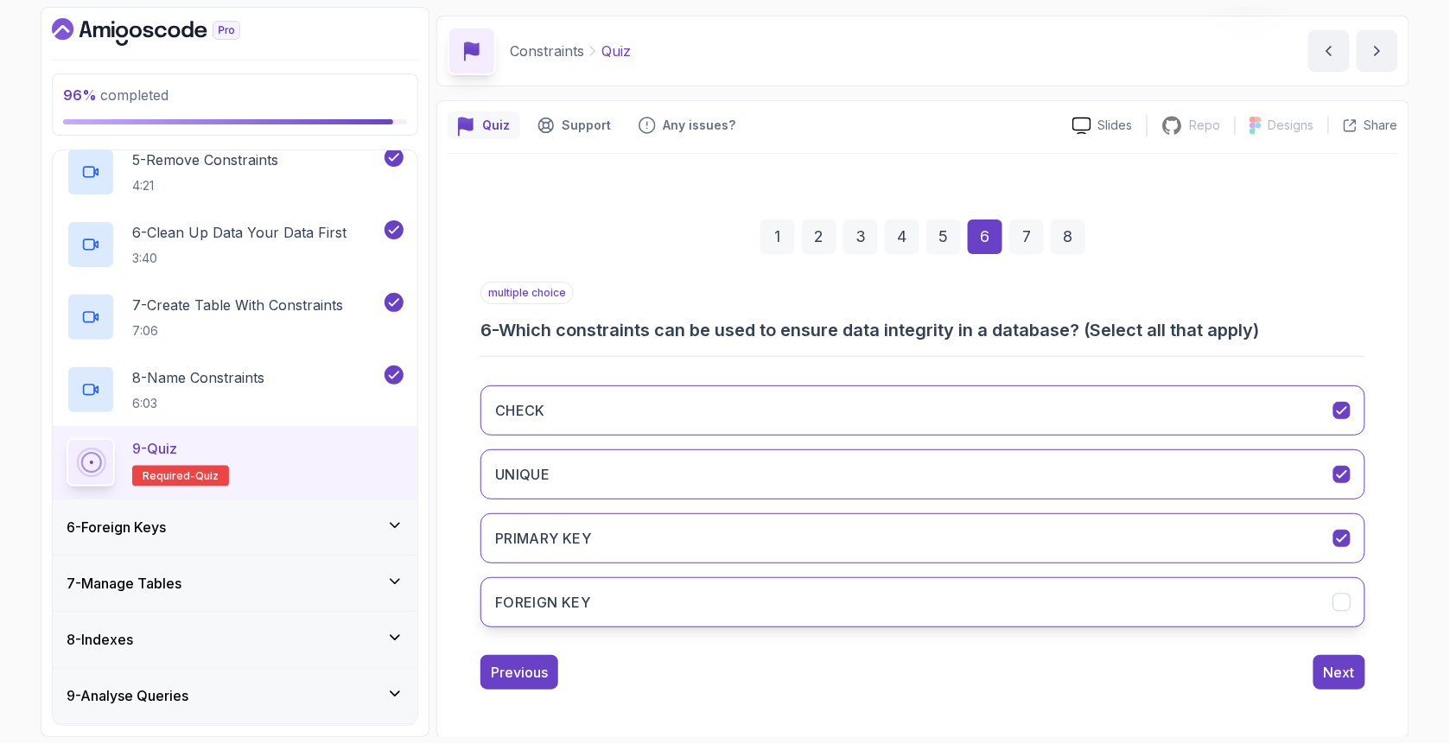
click at [621, 594] on button "FOREIGN KEY" at bounding box center [922, 602] width 885 height 50
click at [1337, 680] on div "Next" at bounding box center [1338, 672] width 31 height 21
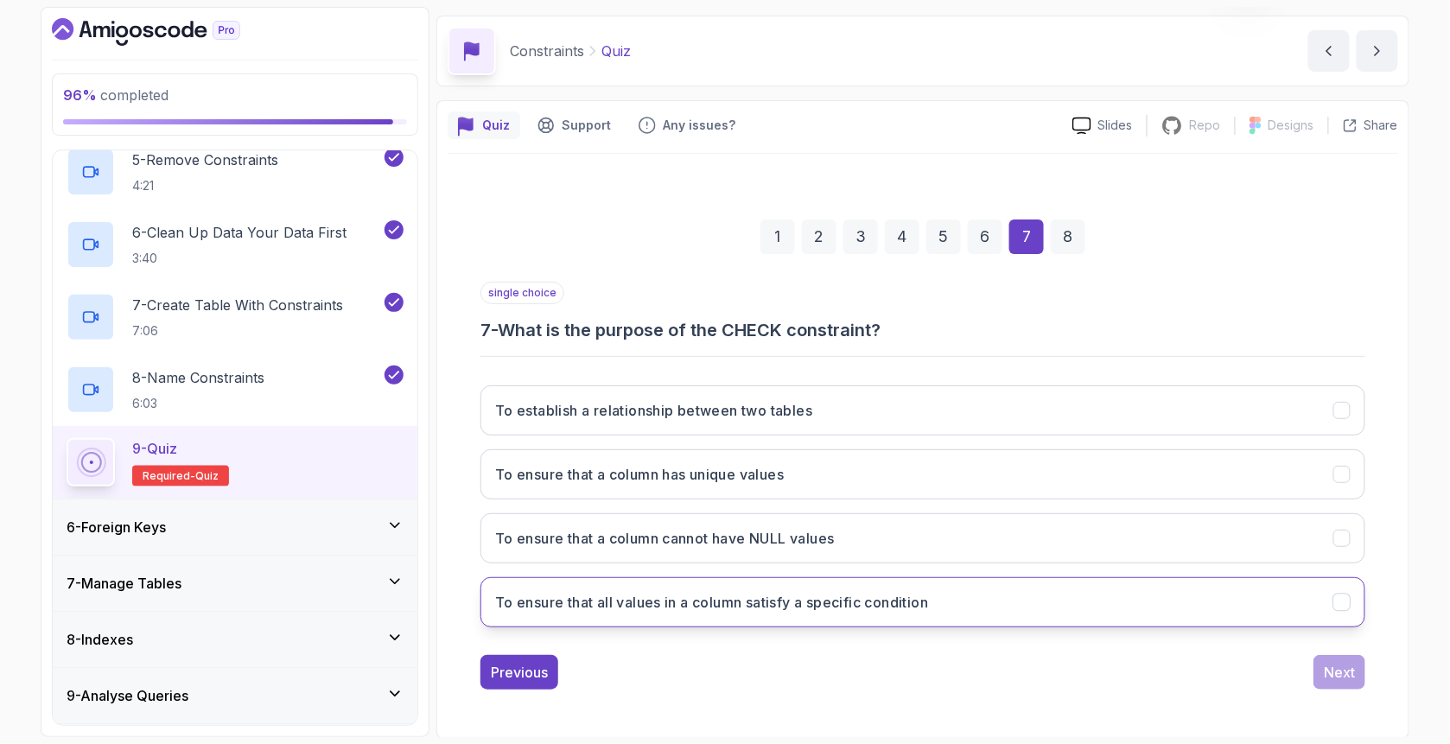
click at [602, 600] on h3 "To ensure that all values in a column satisfy a specific condition" at bounding box center [711, 602] width 433 height 21
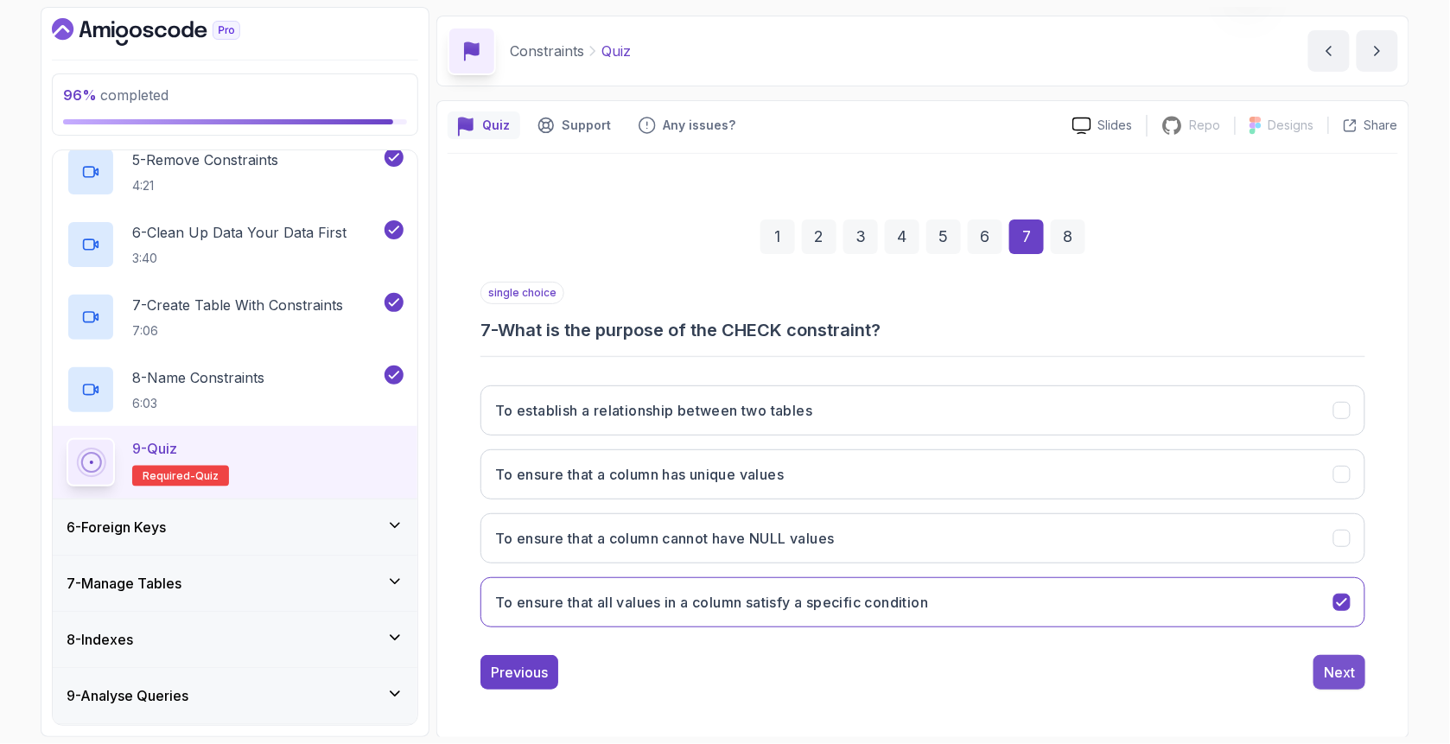
click at [1349, 667] on div "Next" at bounding box center [1338, 672] width 31 height 21
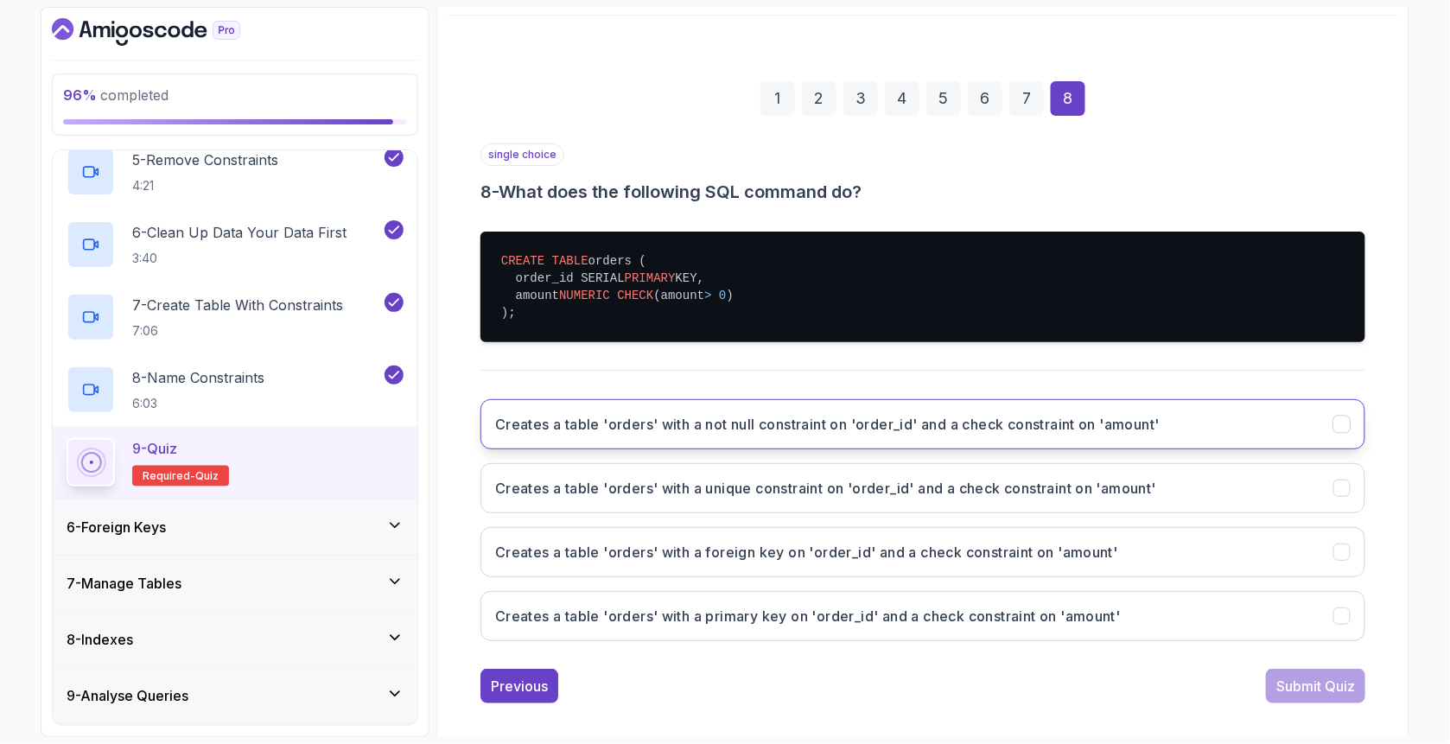
scroll to position [206, 0]
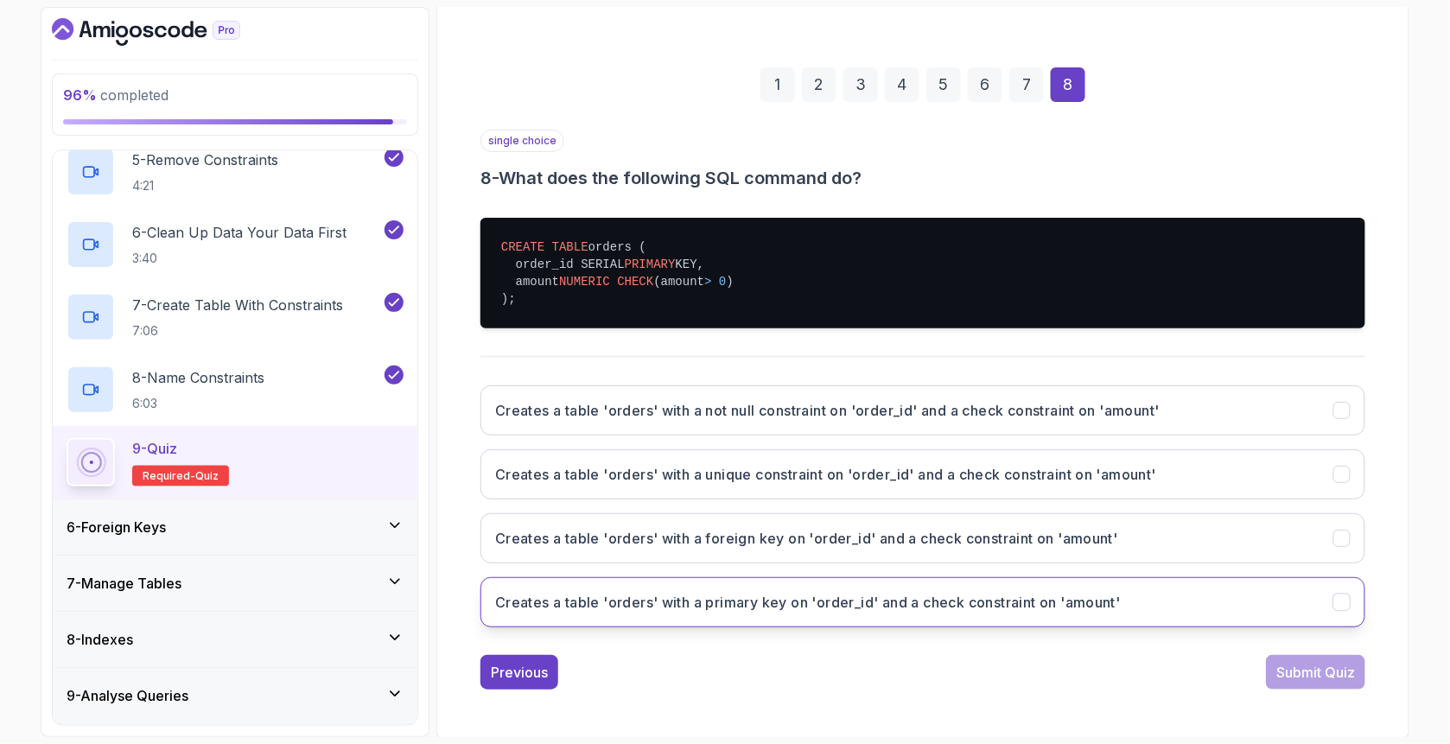
click at [754, 611] on button "Creates a table 'orders' with a primary key on 'order_id' and a check constrain…" at bounding box center [922, 602] width 885 height 50
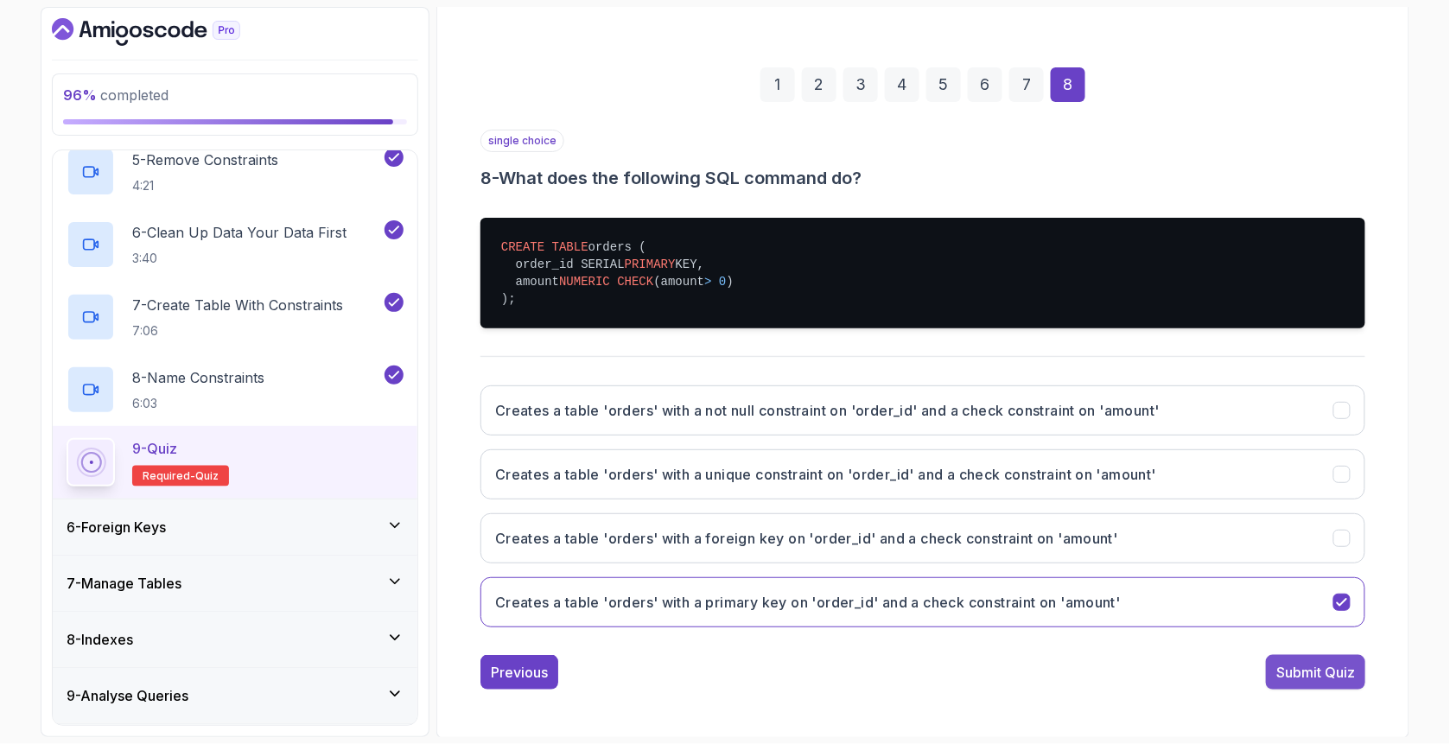
click at [1344, 672] on div "Submit Quiz" at bounding box center [1315, 672] width 79 height 21
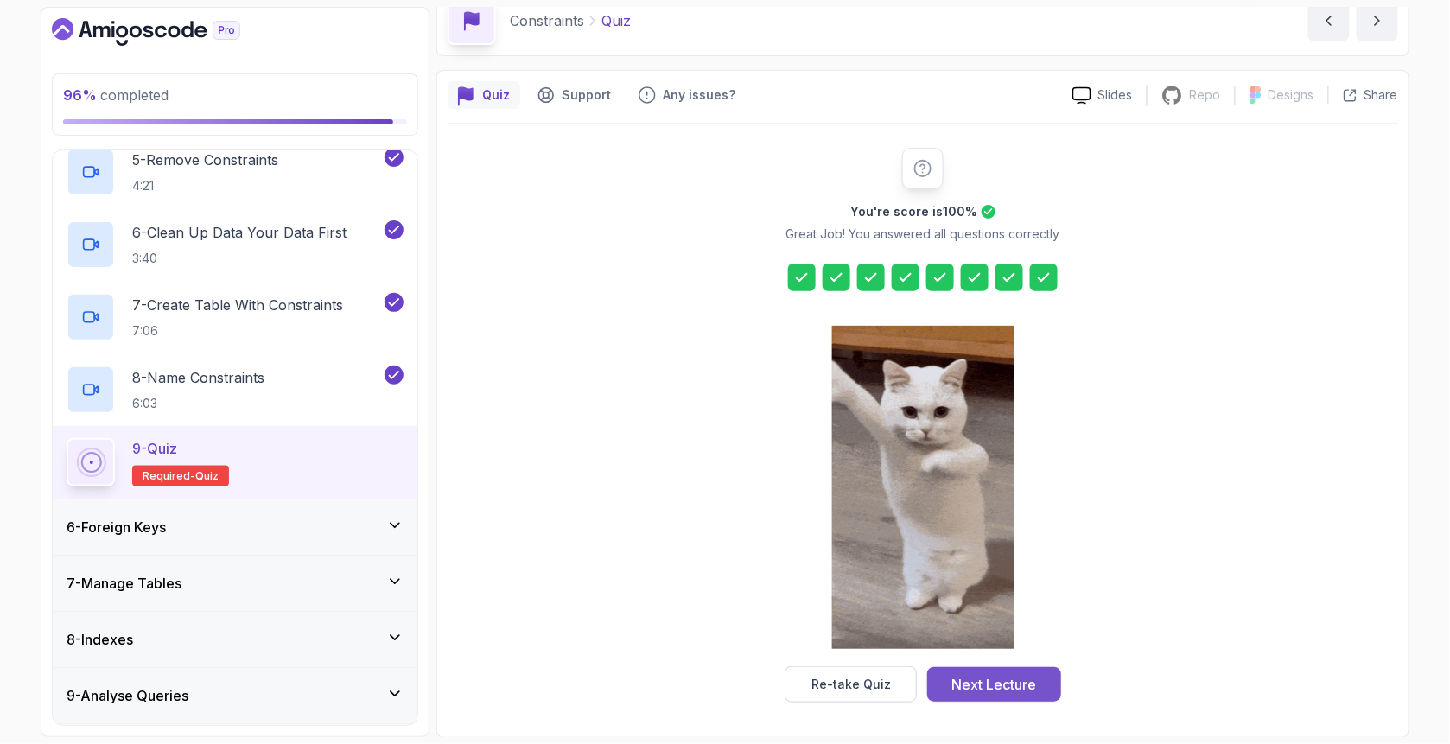
click at [960, 681] on div "Next Lecture" at bounding box center [994, 684] width 85 height 21
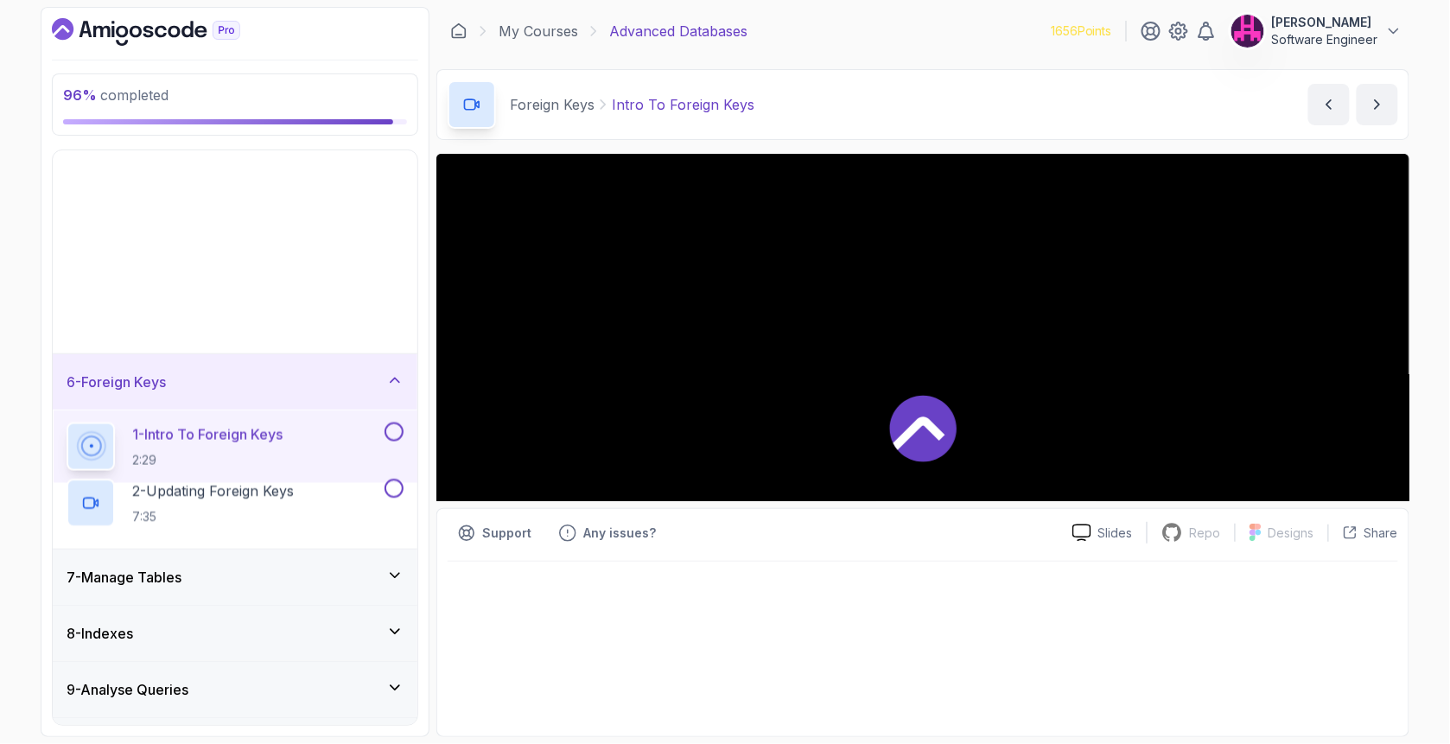
scroll to position [283, 0]
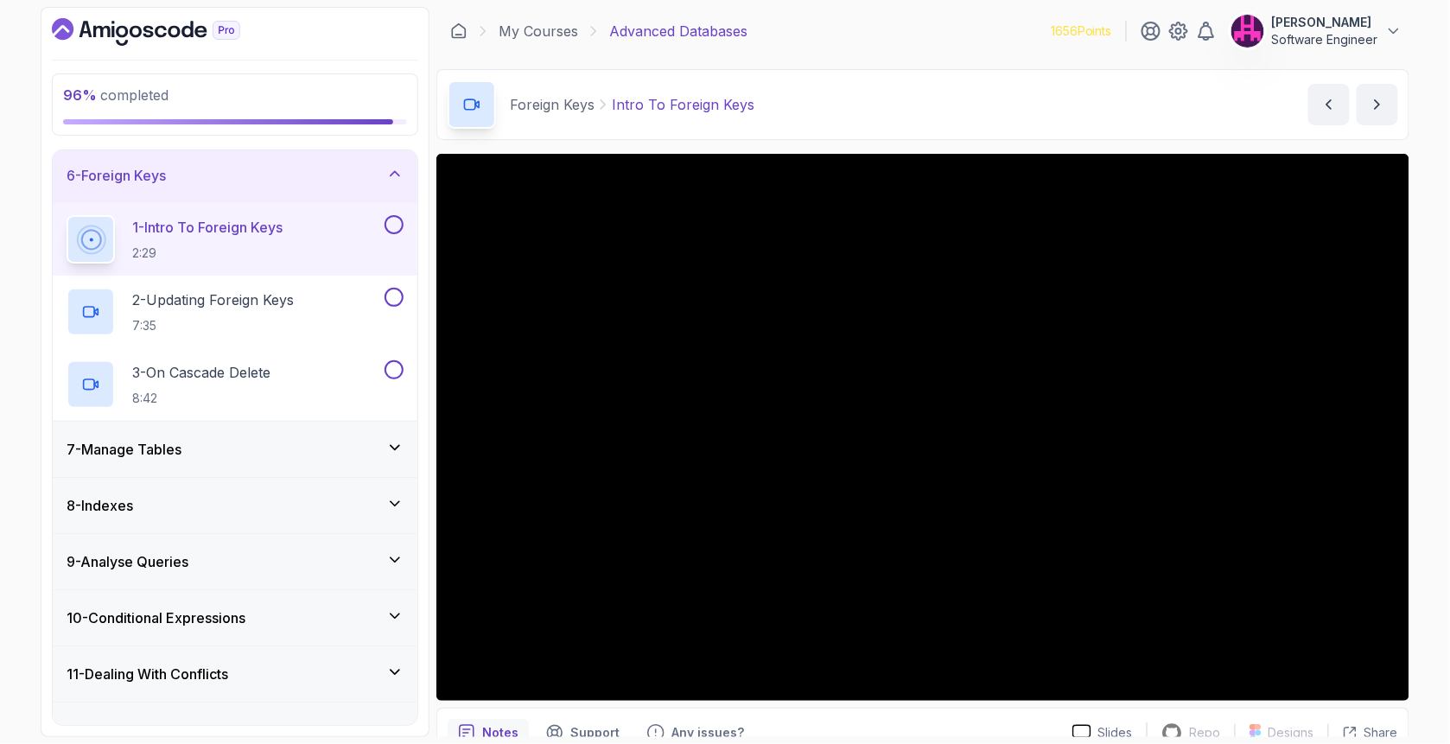
click at [389, 223] on button at bounding box center [393, 224] width 19 height 19
drag, startPoint x: 391, startPoint y: 282, endPoint x: 395, endPoint y: 295, distance: 13.4
click at [390, 287] on div "2 - Updating Foreign Keys 7:35" at bounding box center [235, 312] width 365 height 73
click at [392, 302] on button at bounding box center [393, 297] width 19 height 19
click at [392, 365] on button at bounding box center [393, 369] width 19 height 19
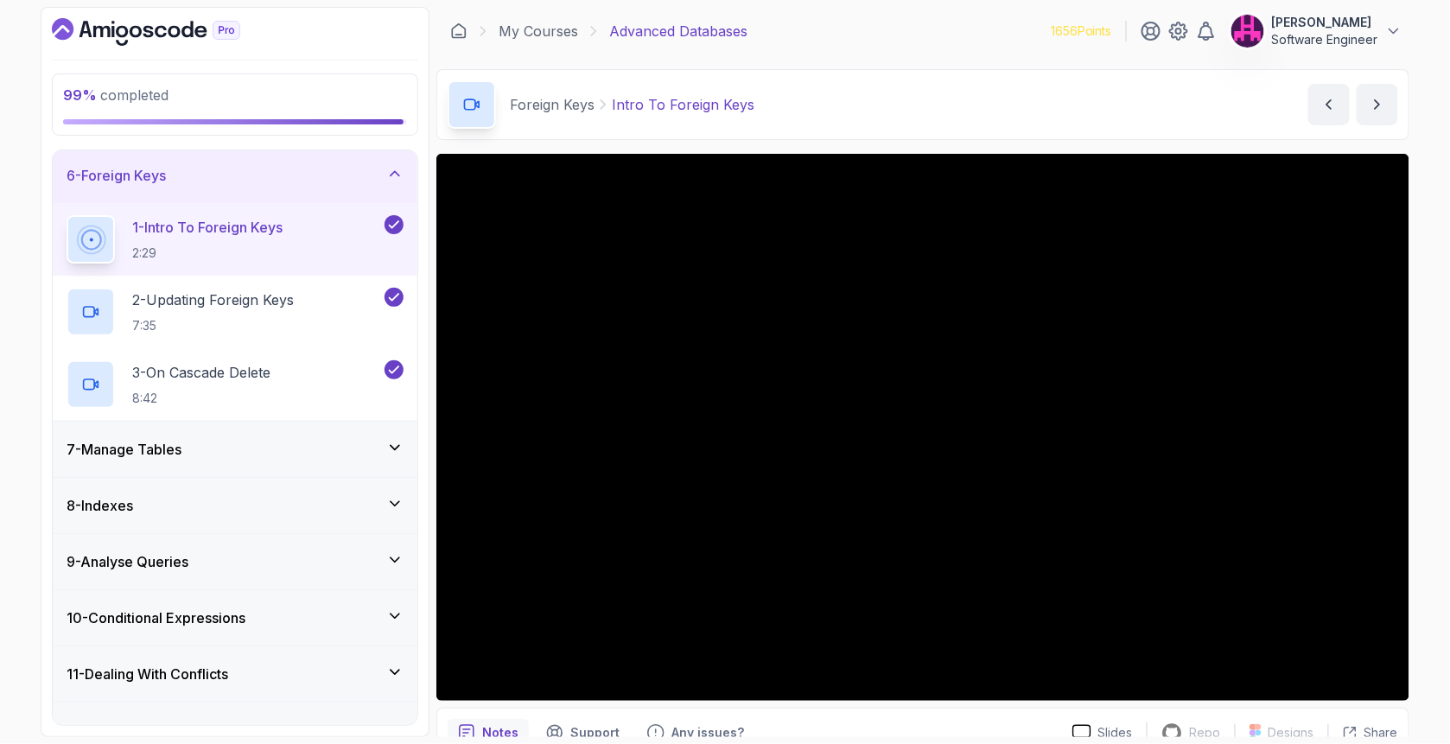
scroll to position [0, 0]
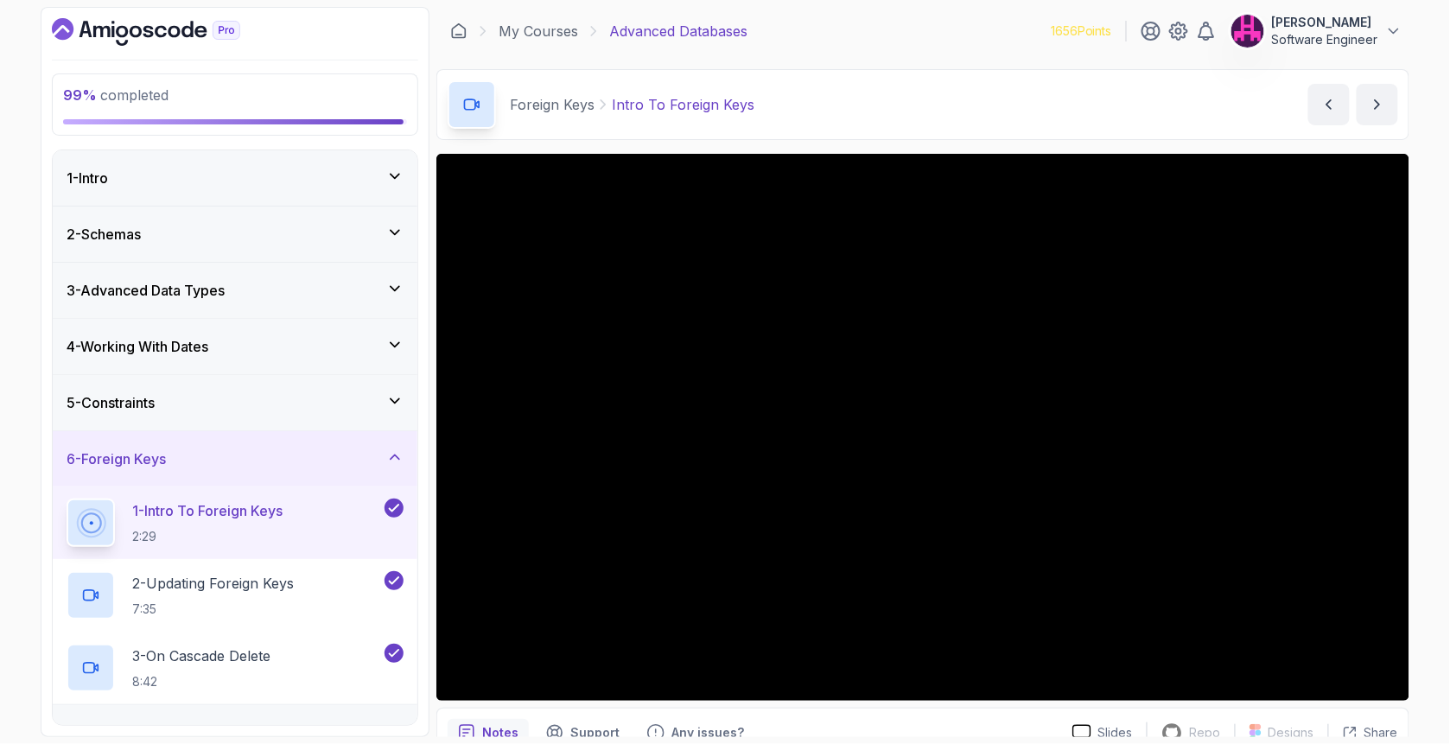
click at [393, 397] on icon at bounding box center [394, 400] width 17 height 17
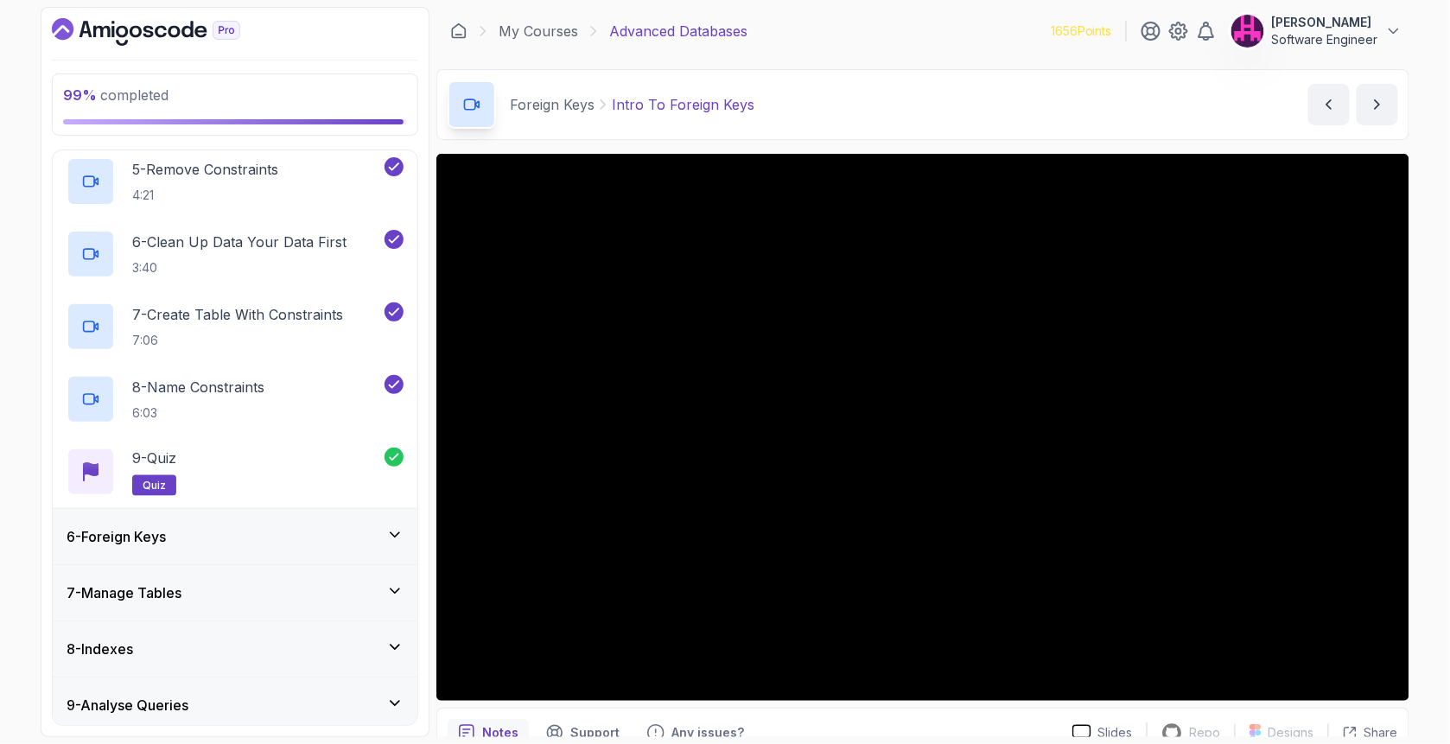
click at [382, 516] on div "6 - Foreign Keys" at bounding box center [235, 536] width 365 height 55
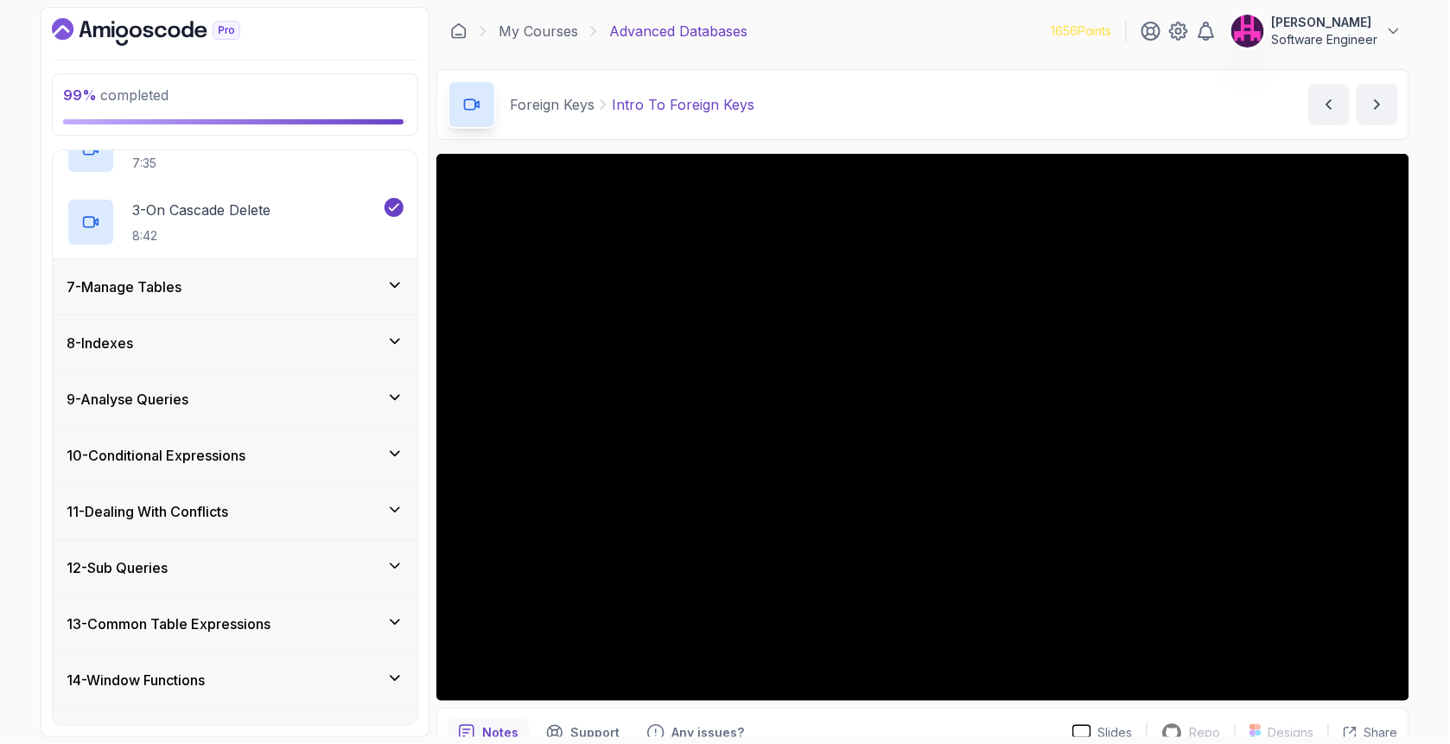
click at [405, 286] on div "7 - Manage Tables" at bounding box center [235, 286] width 365 height 55
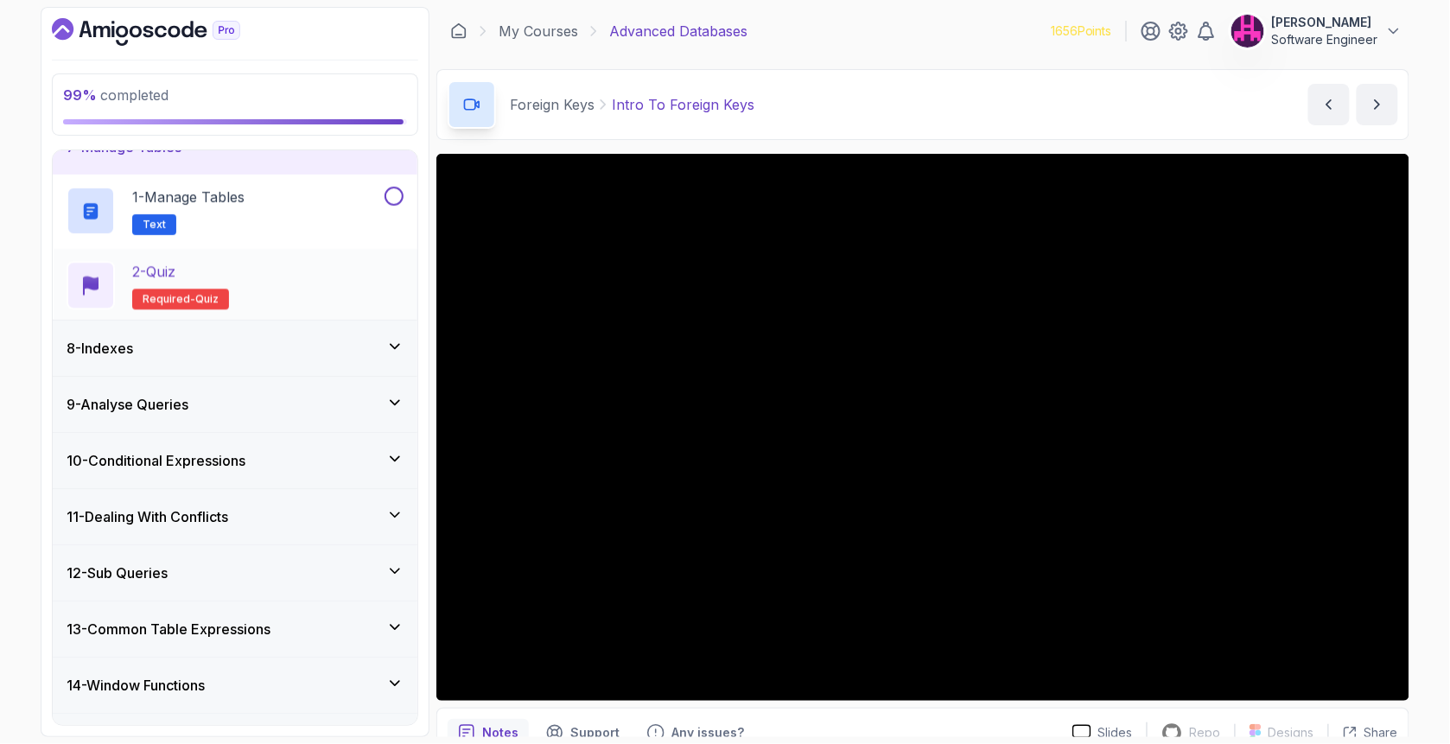
scroll to position [353, 0]
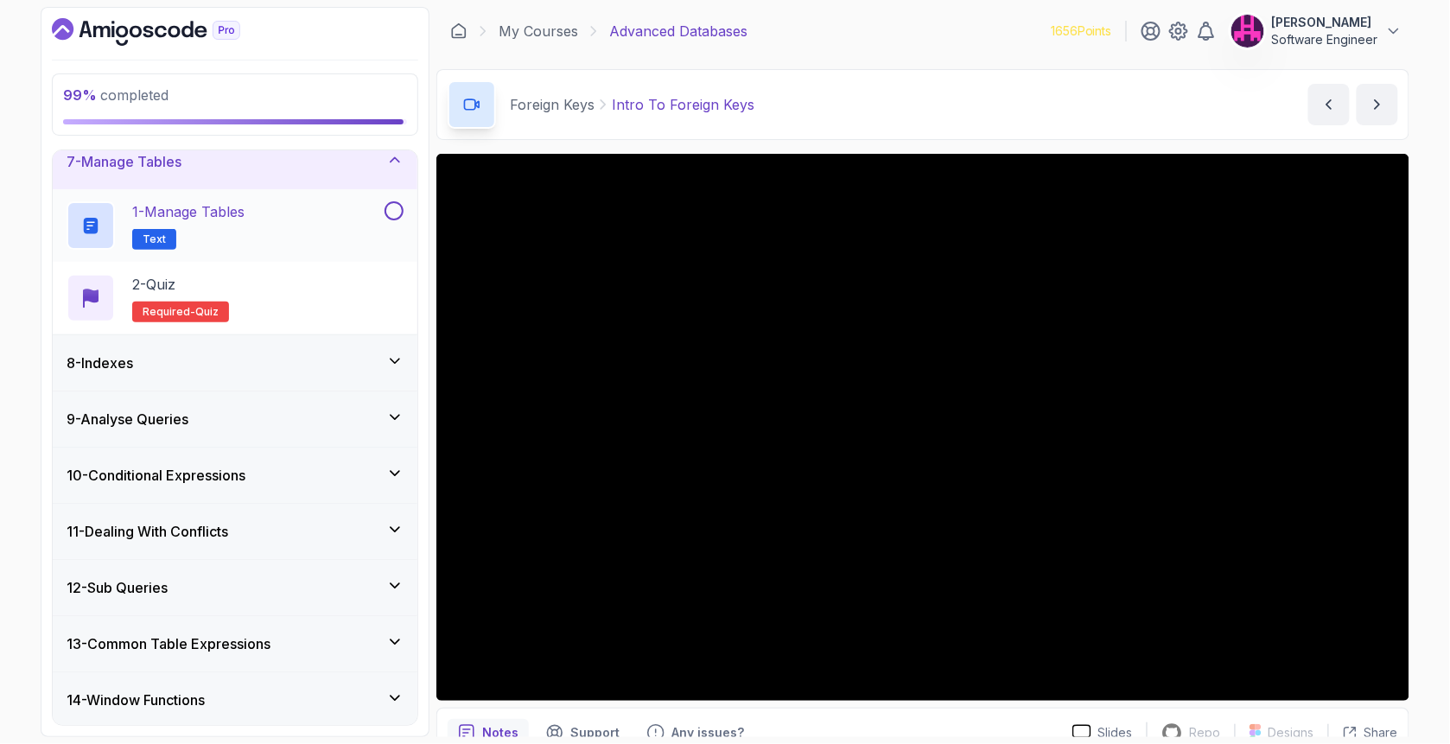
click at [393, 214] on button at bounding box center [393, 210] width 19 height 19
click at [297, 292] on div "2 - Quiz Required- quiz" at bounding box center [235, 298] width 337 height 48
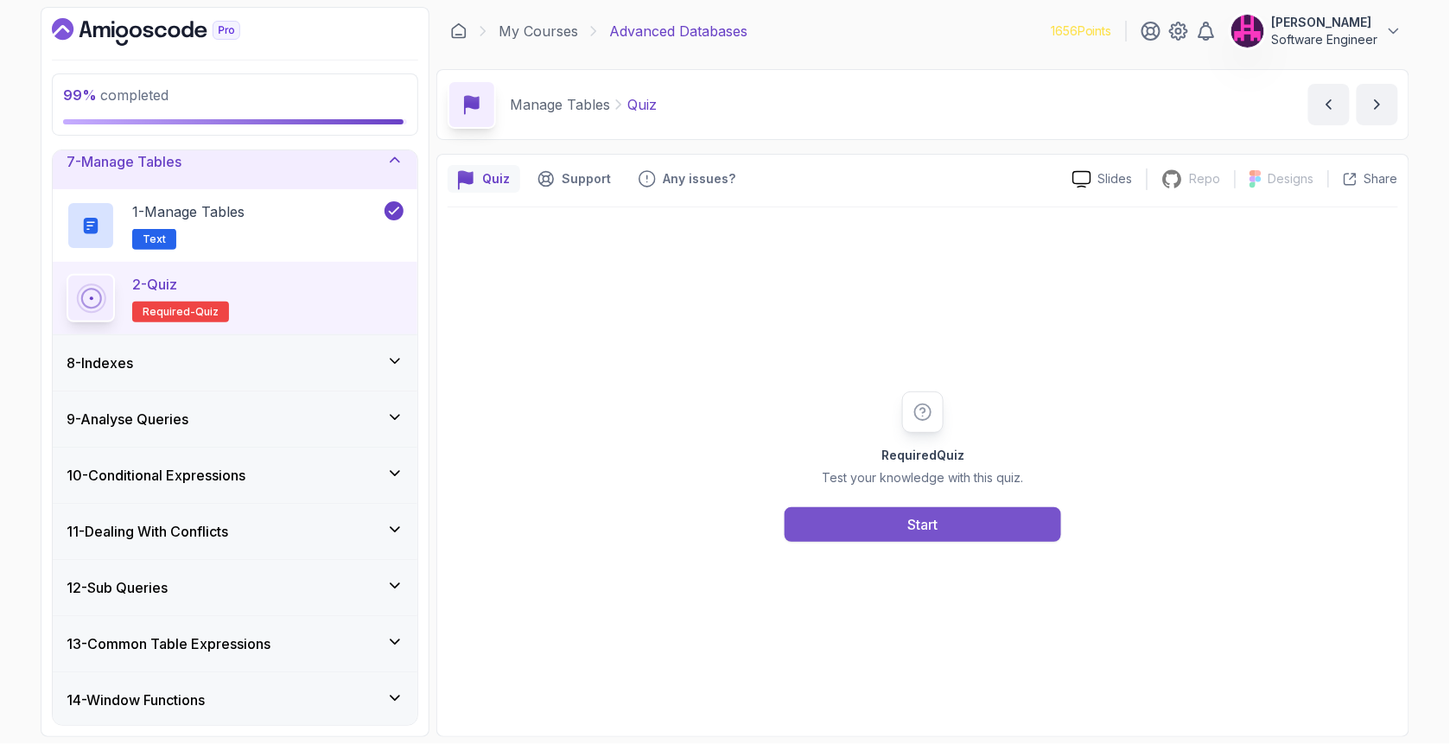
click at [857, 534] on button "Start" at bounding box center [922, 524] width 276 height 35
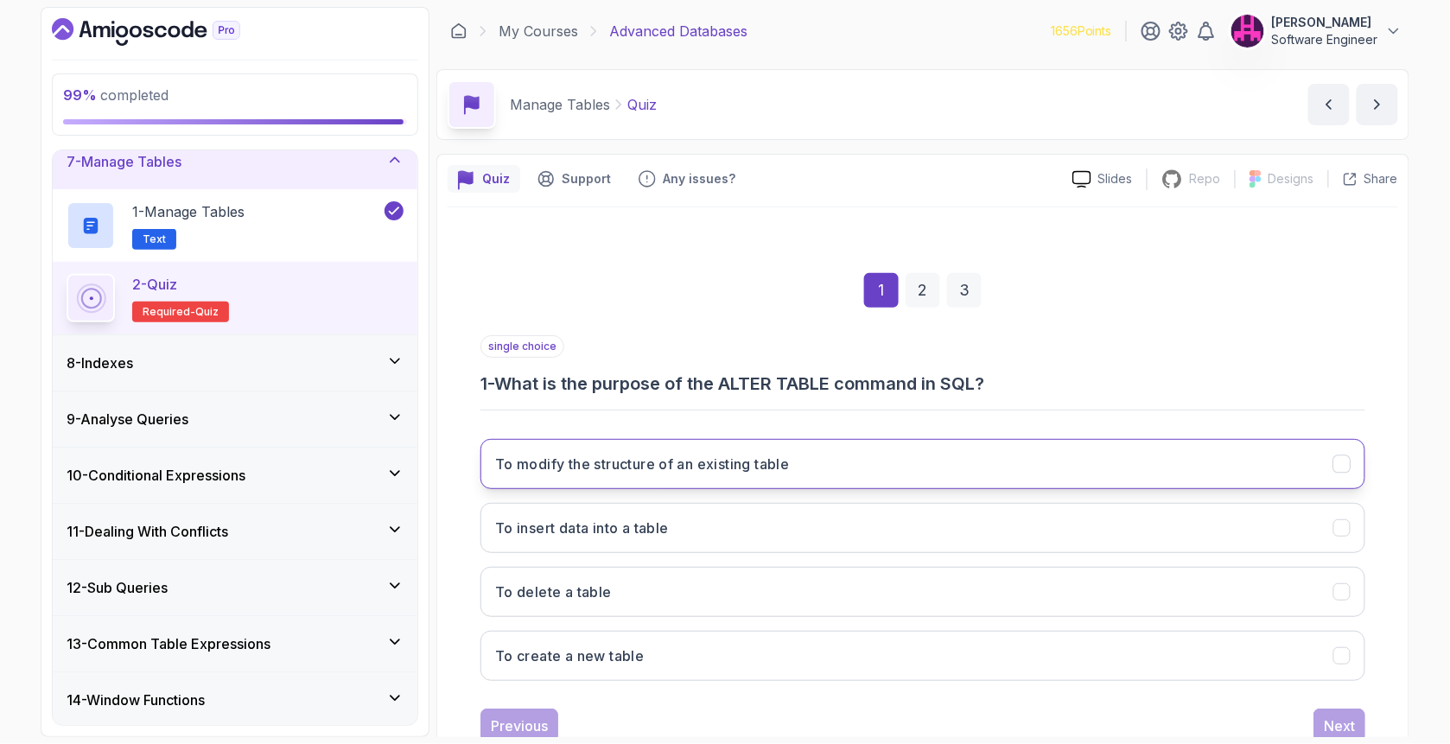
click at [590, 473] on h3 "To modify the structure of an existing table" at bounding box center [642, 464] width 295 height 21
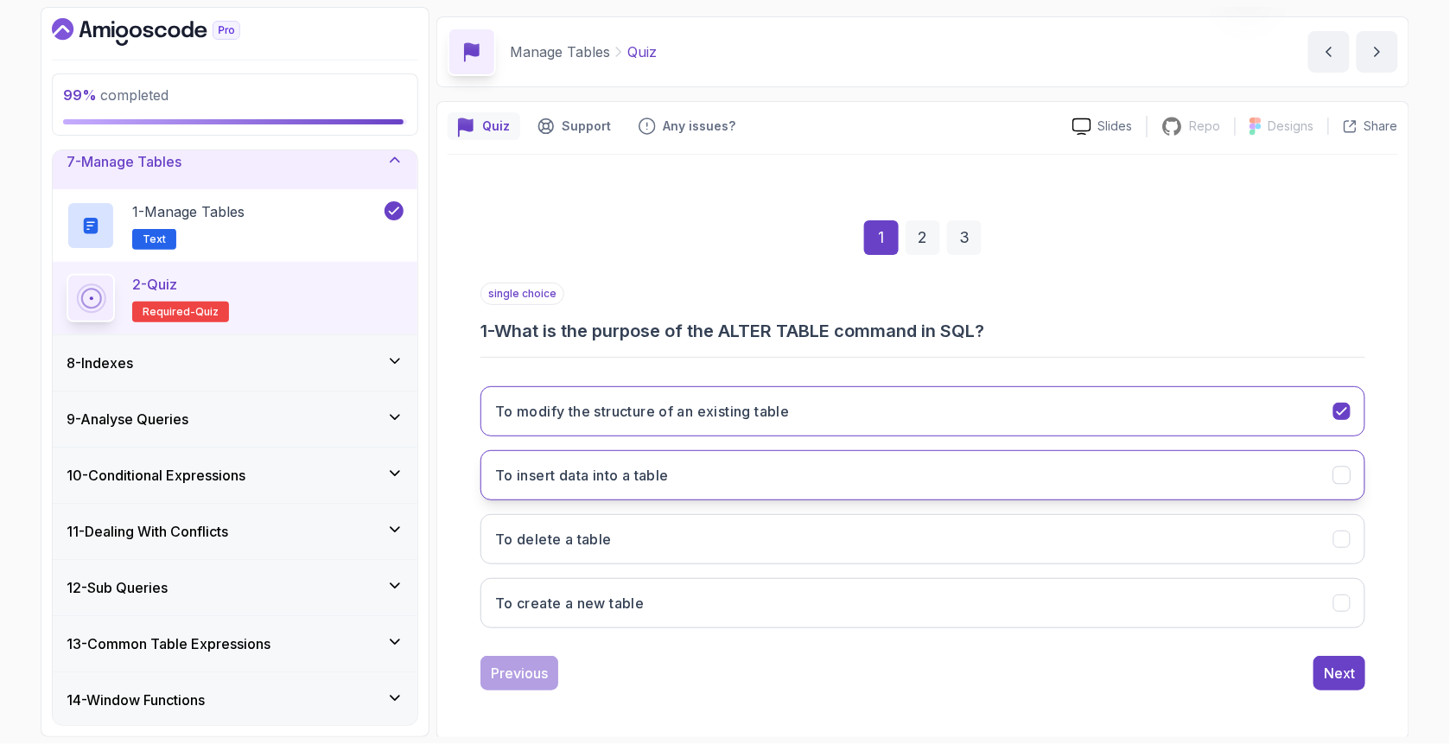
scroll to position [54, 0]
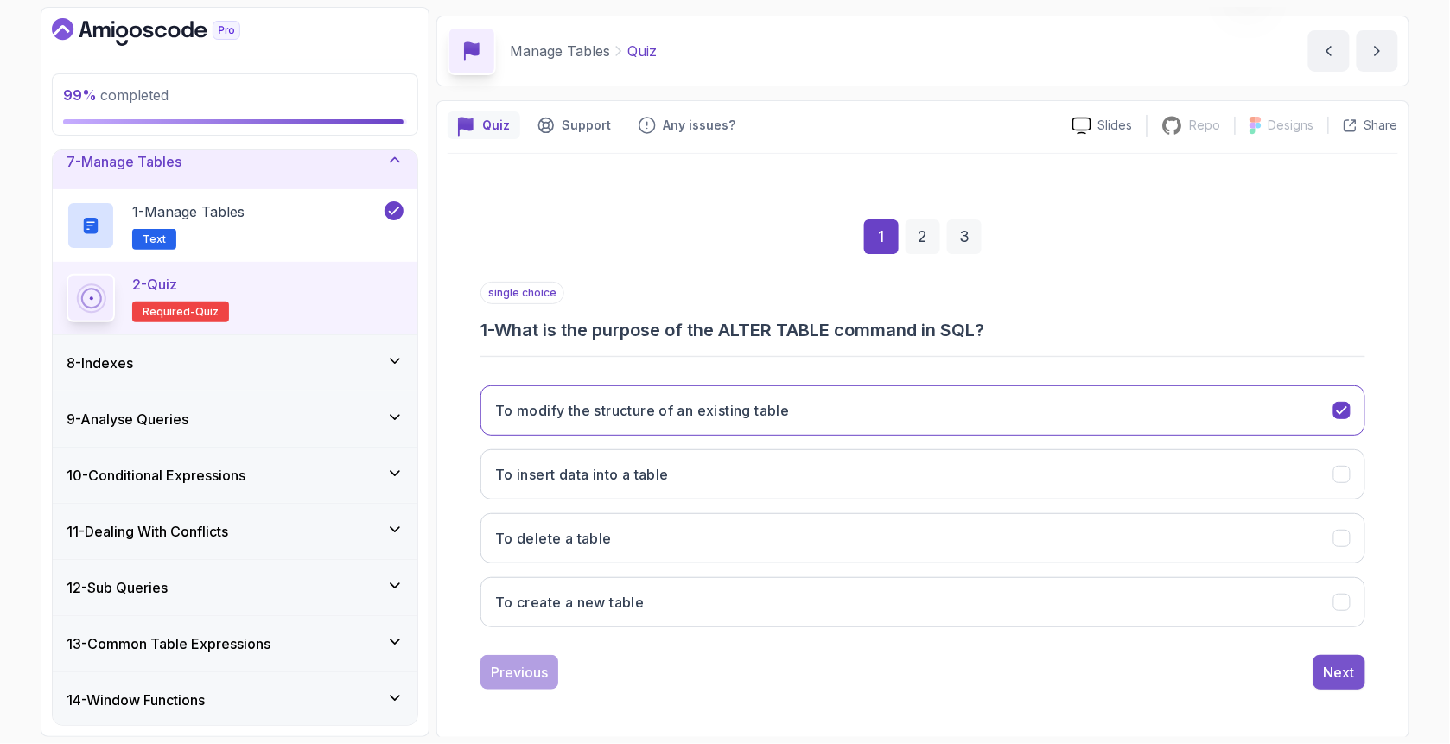
click at [1330, 676] on div "Next" at bounding box center [1338, 672] width 31 height 21
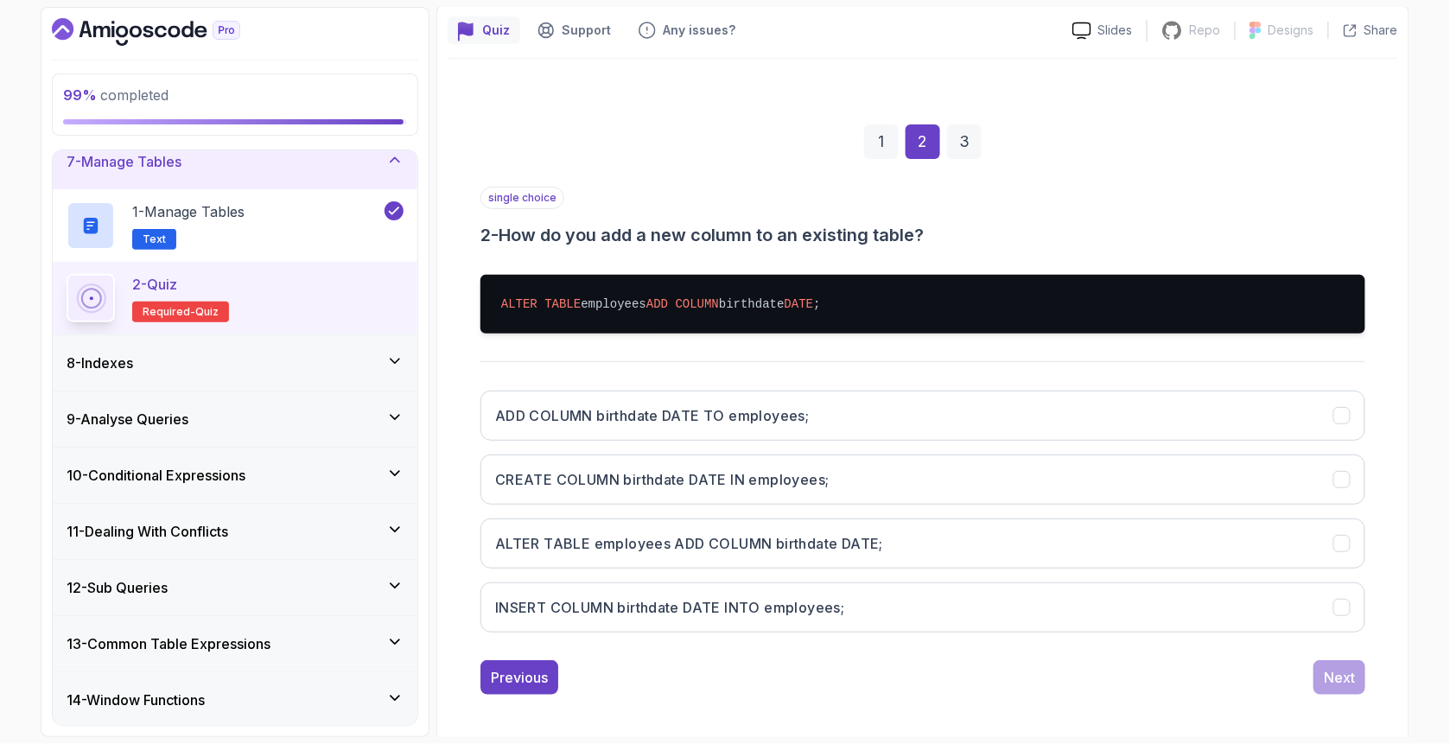
scroll to position [154, 0]
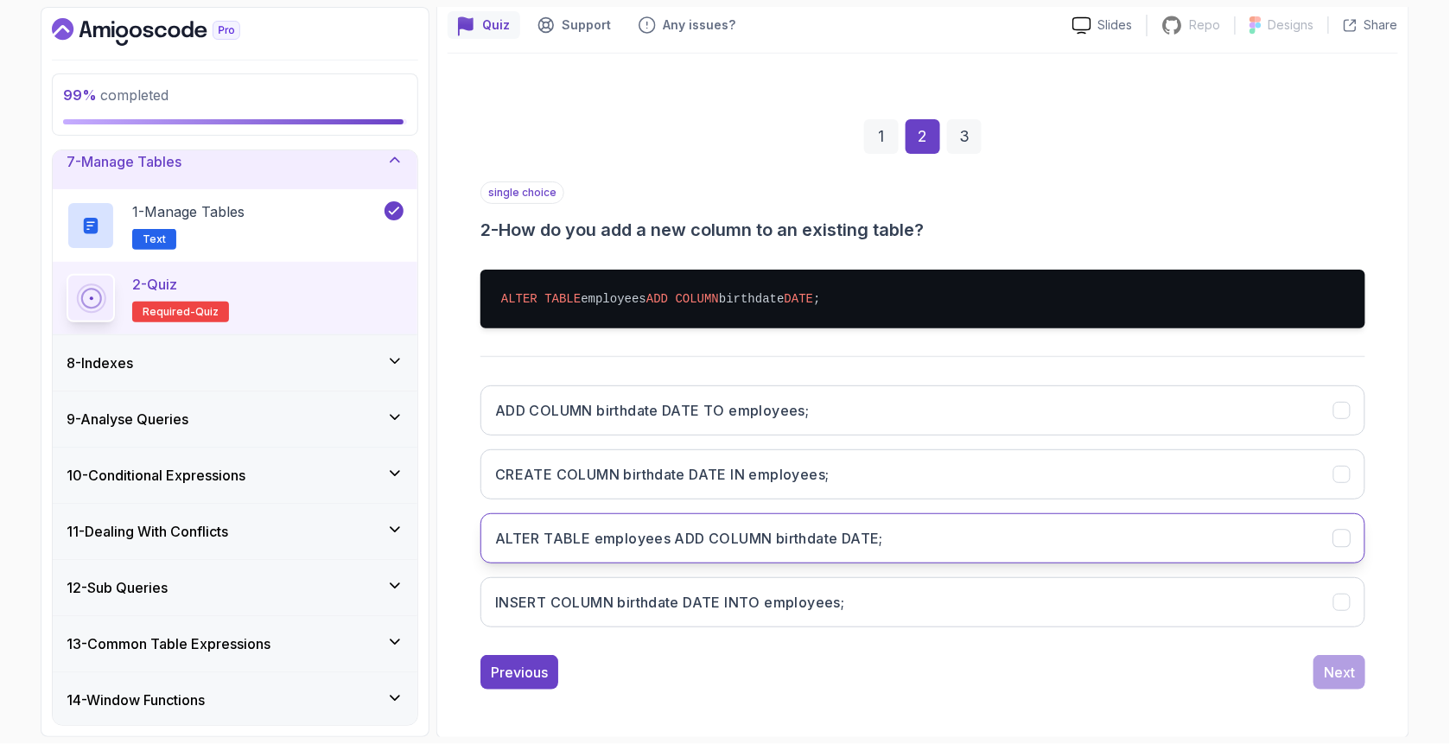
click at [595, 551] on button "ALTER TABLE employees ADD COLUMN birthdate DATE;" at bounding box center [922, 538] width 885 height 50
click at [1338, 676] on div "Next" at bounding box center [1338, 672] width 31 height 21
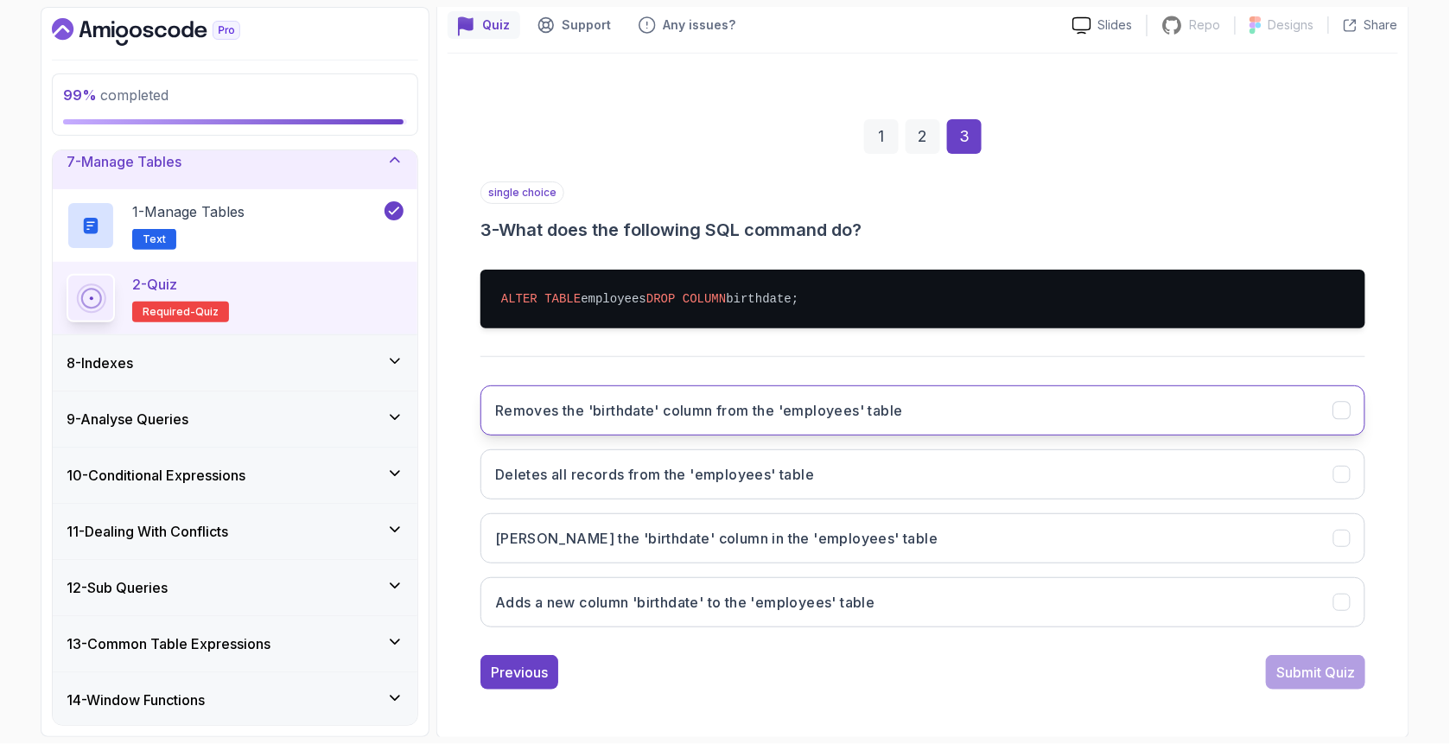
click at [540, 416] on h3 "Removes the 'birthdate' column from the 'employees' table" at bounding box center [699, 410] width 408 height 21
click at [1327, 666] on div "Submit Quiz" at bounding box center [1315, 672] width 79 height 21
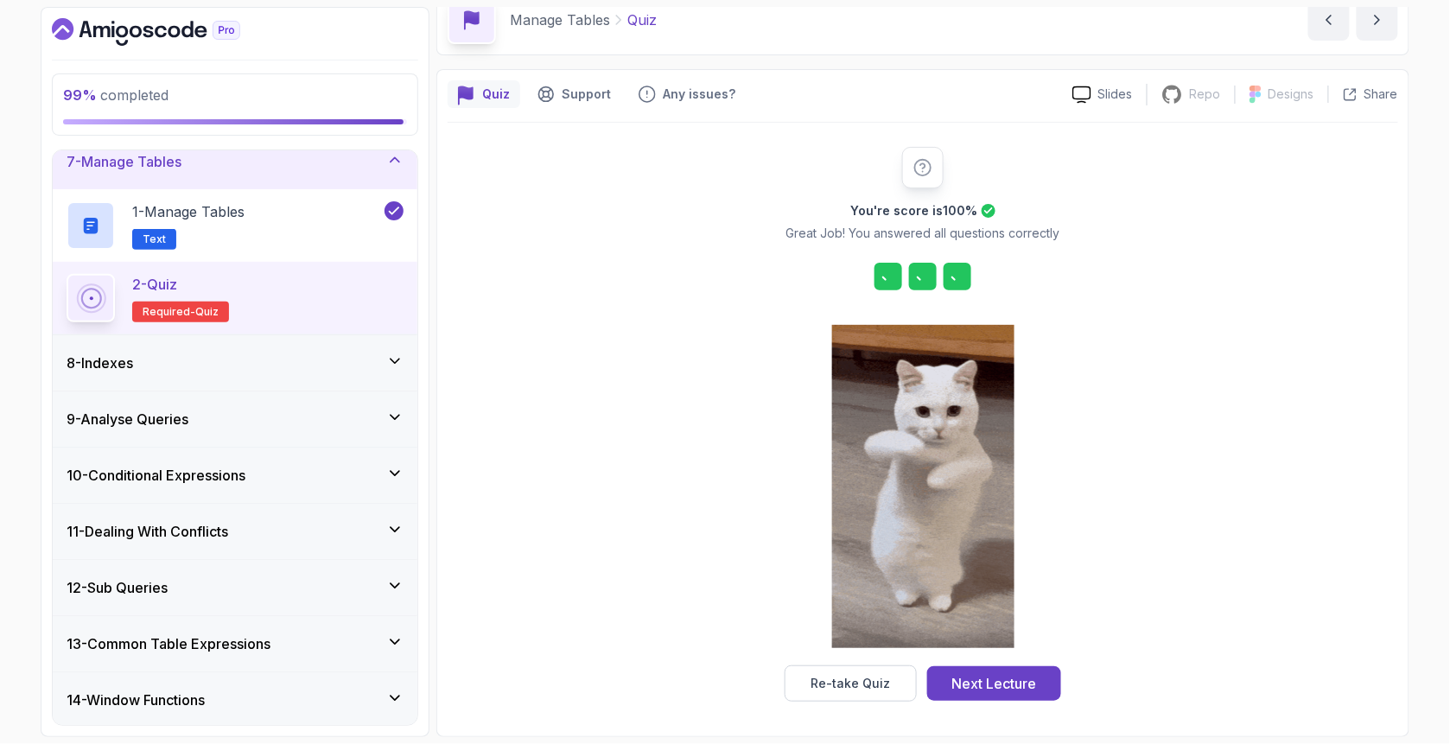
scroll to position [84, 0]
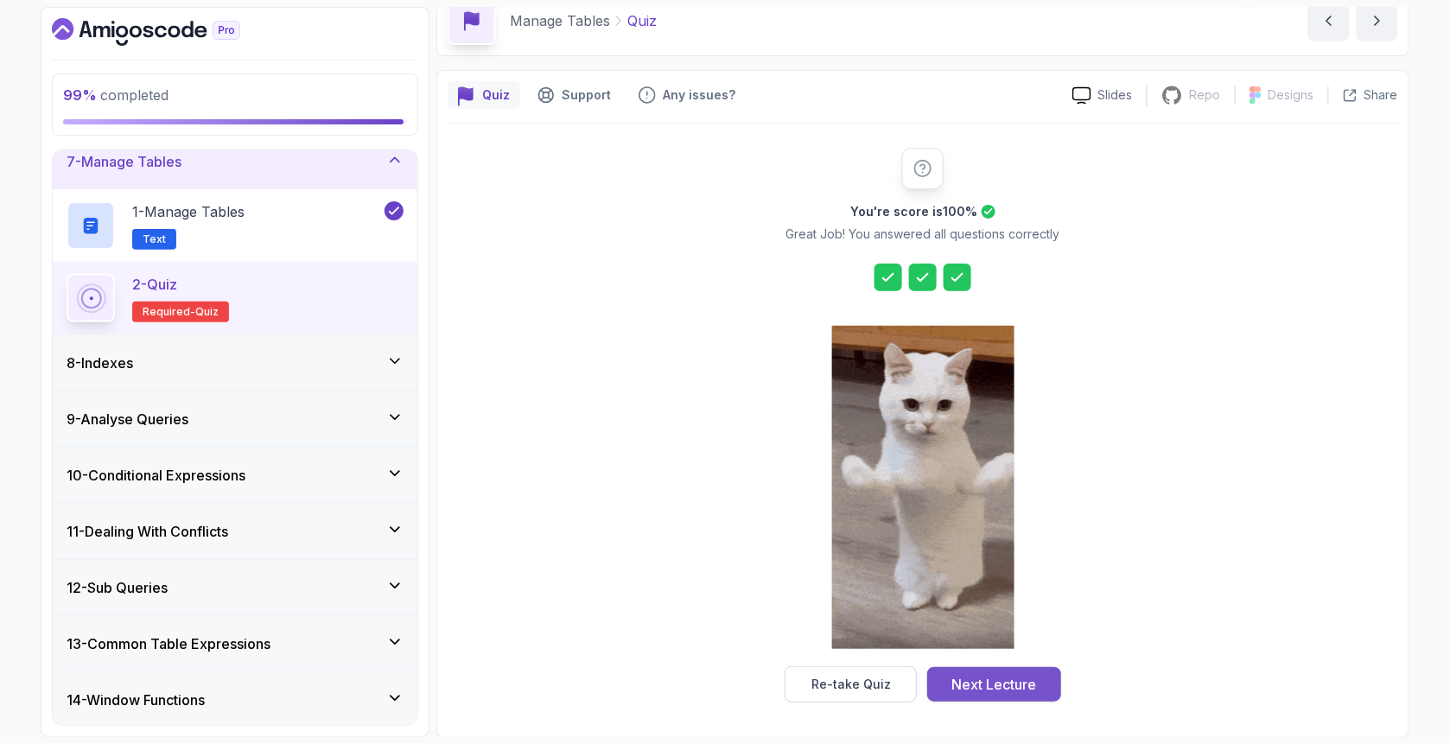
click at [994, 693] on div "Next Lecture" at bounding box center [994, 684] width 85 height 21
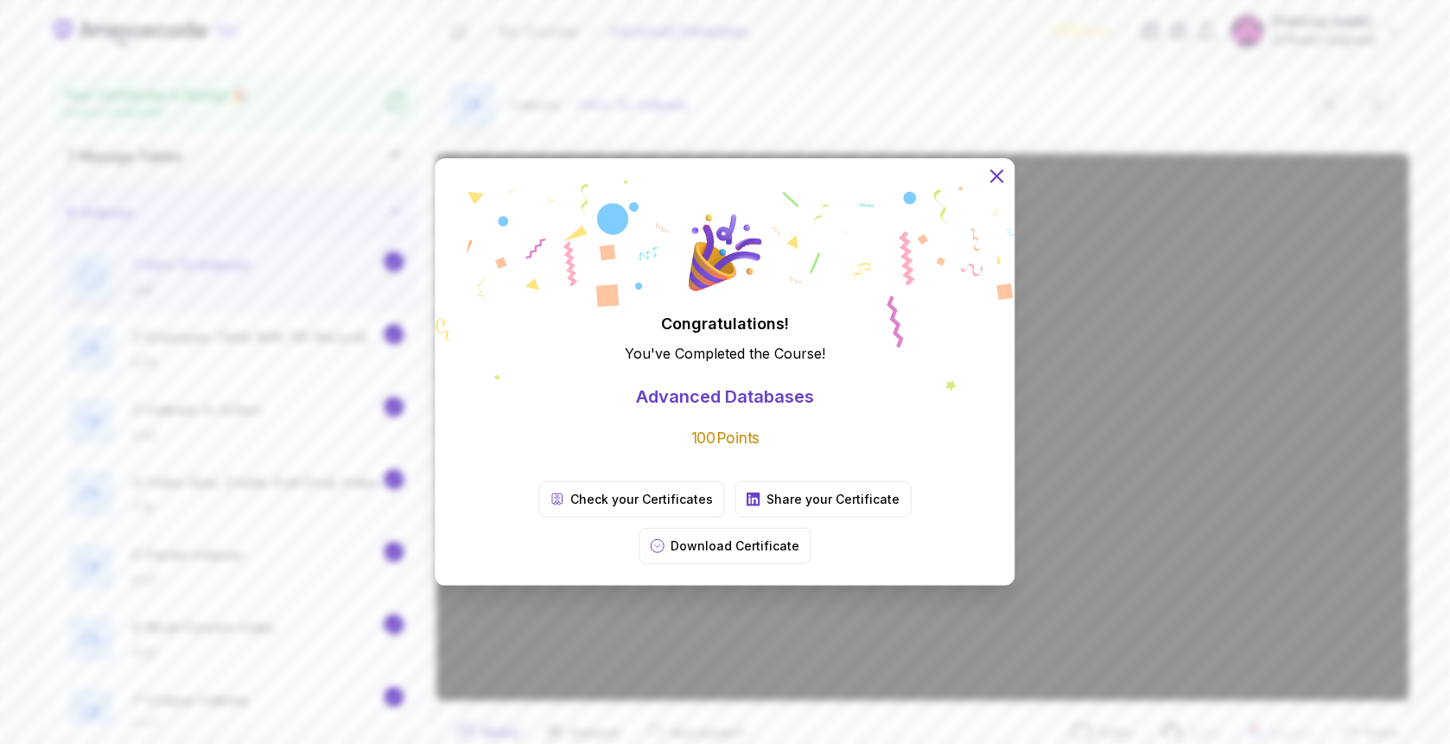
click at [994, 187] on icon at bounding box center [997, 176] width 22 height 22
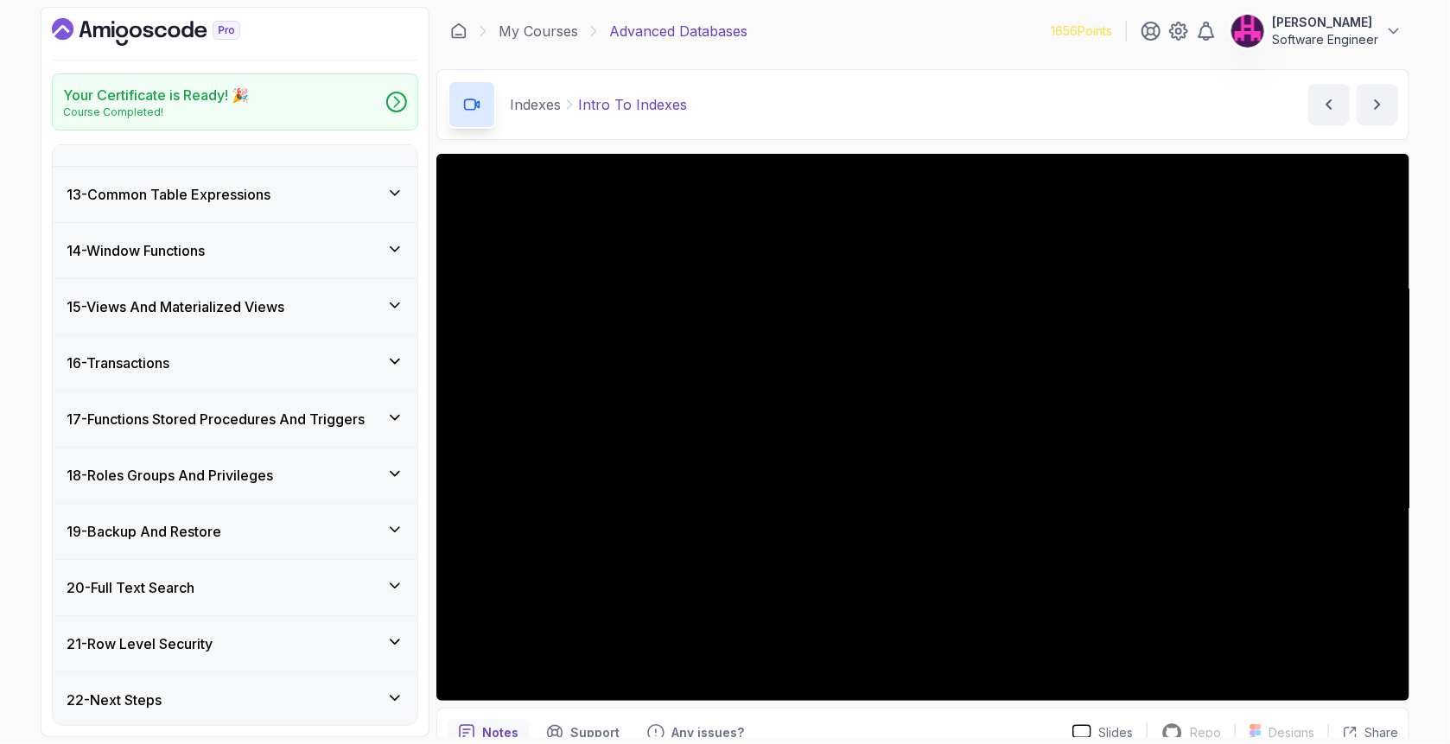
click at [191, 689] on div "22 - Next Steps" at bounding box center [235, 699] width 337 height 21
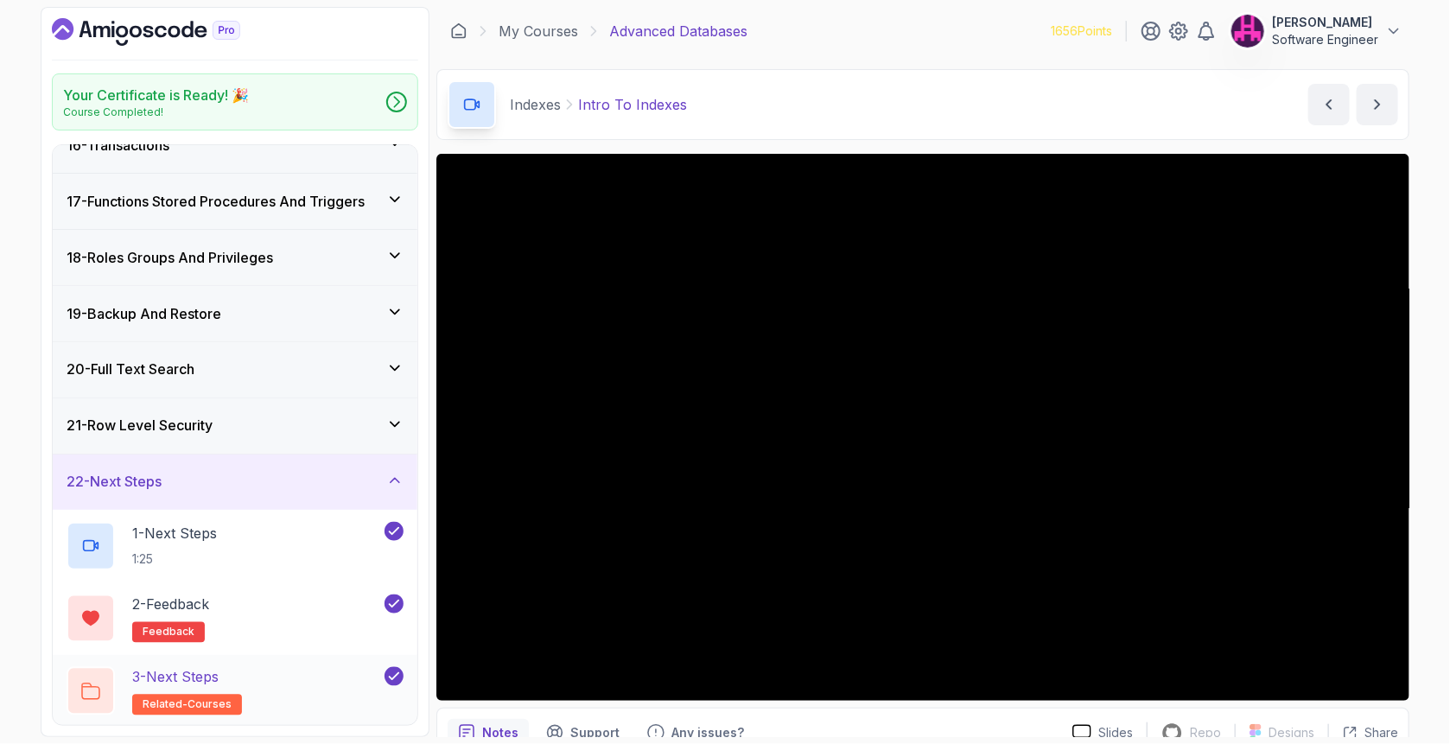
click at [267, 672] on div "3 - Next Steps related-courses" at bounding box center [224, 691] width 314 height 48
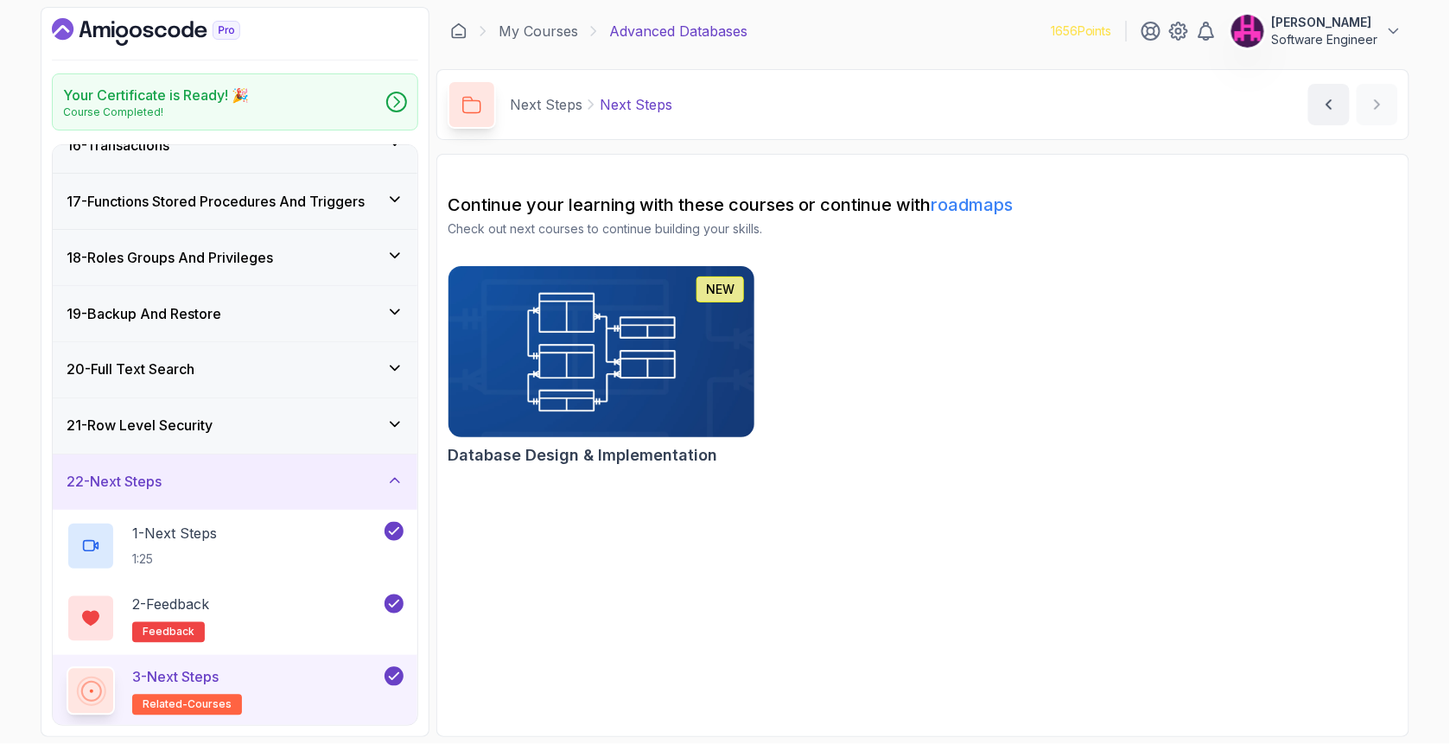
click at [591, 371] on img at bounding box center [601, 352] width 321 height 180
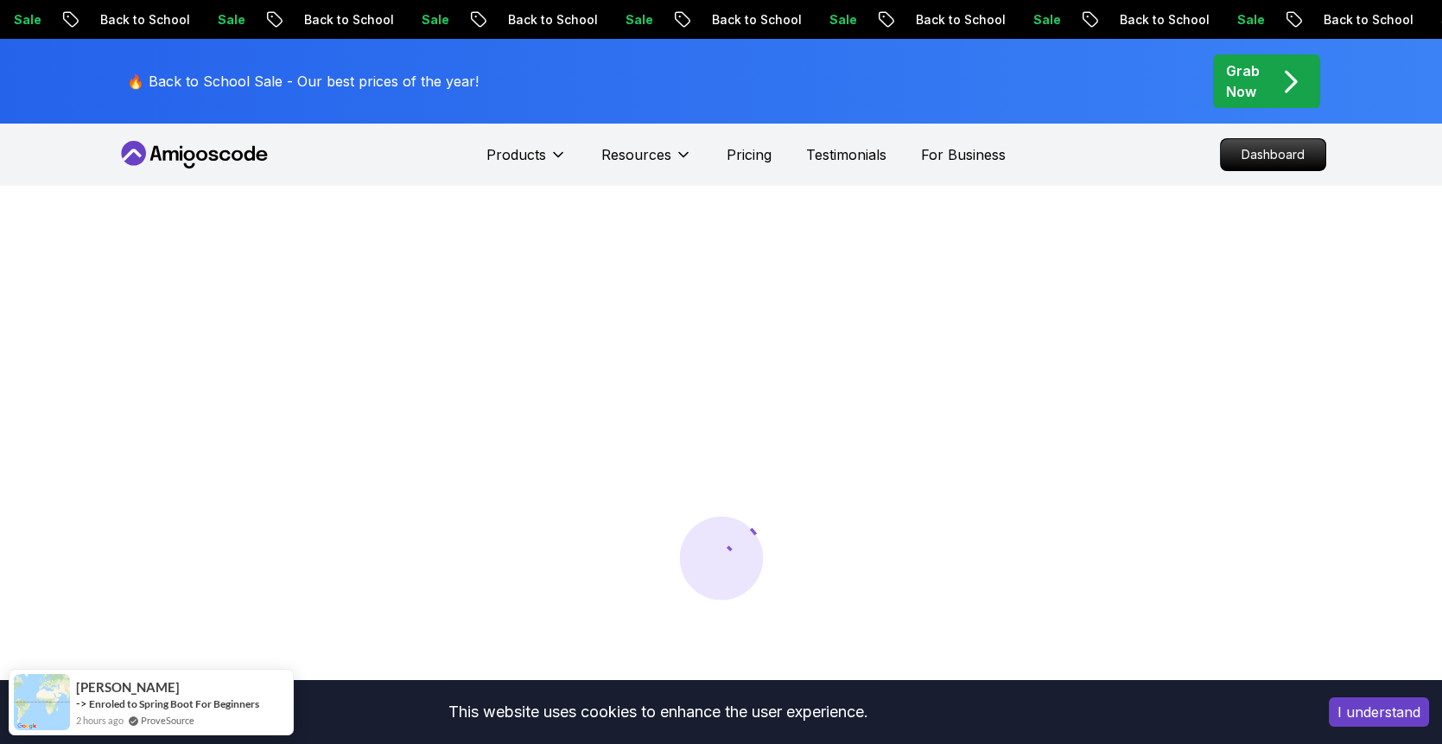
click at [1386, 710] on button "I understand" at bounding box center [1379, 711] width 100 height 29
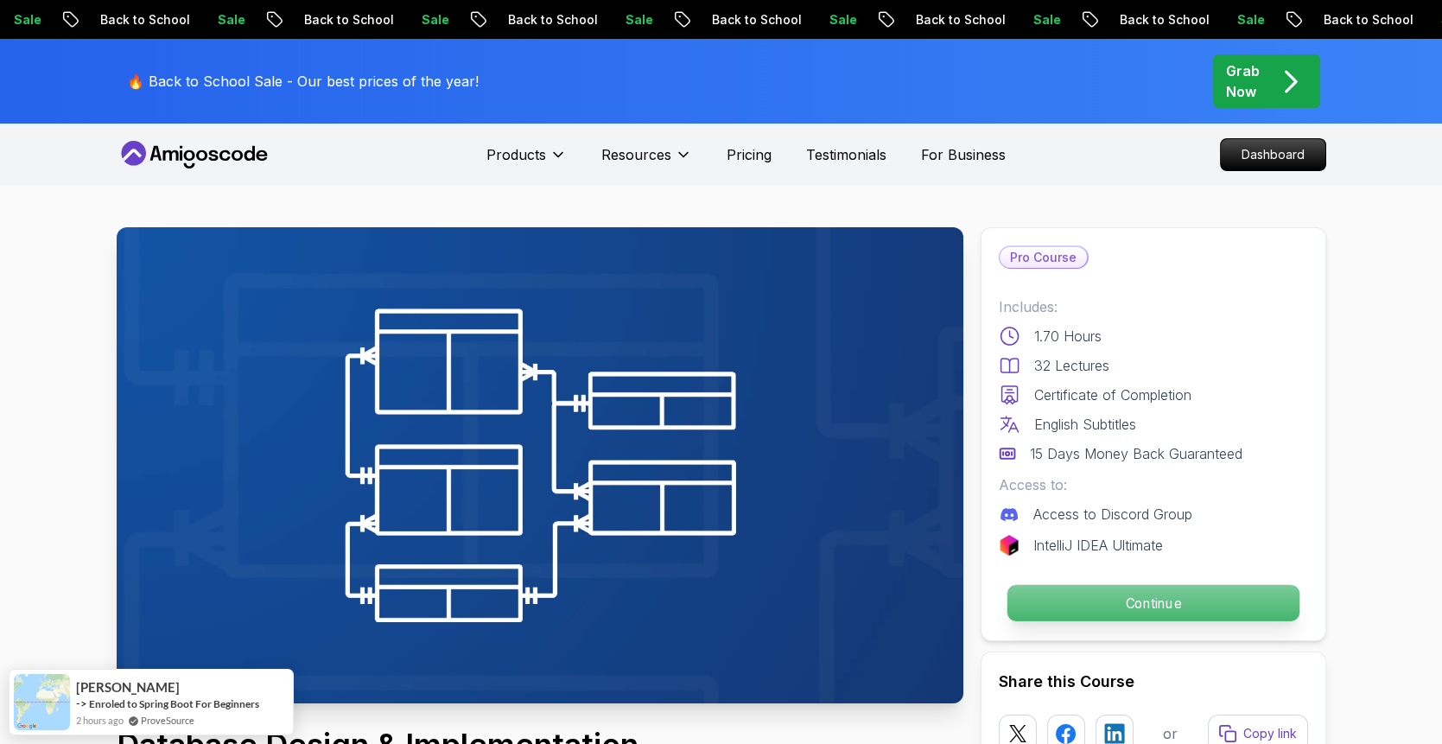
click at [1069, 600] on p "Continue" at bounding box center [1152, 603] width 292 height 36
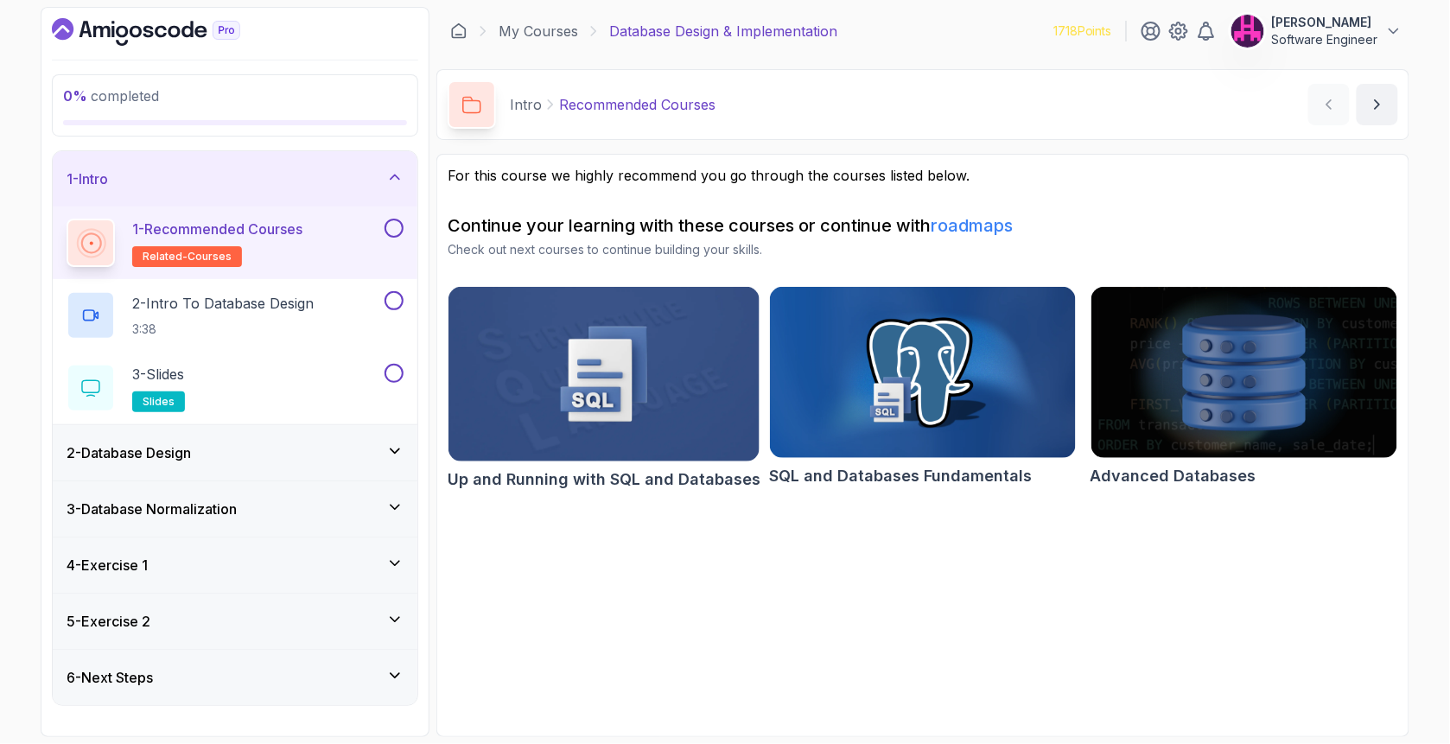
click at [388, 233] on button at bounding box center [393, 228] width 19 height 19
click at [338, 316] on div "2 - Intro To Database Design 3:38" at bounding box center [224, 315] width 314 height 48
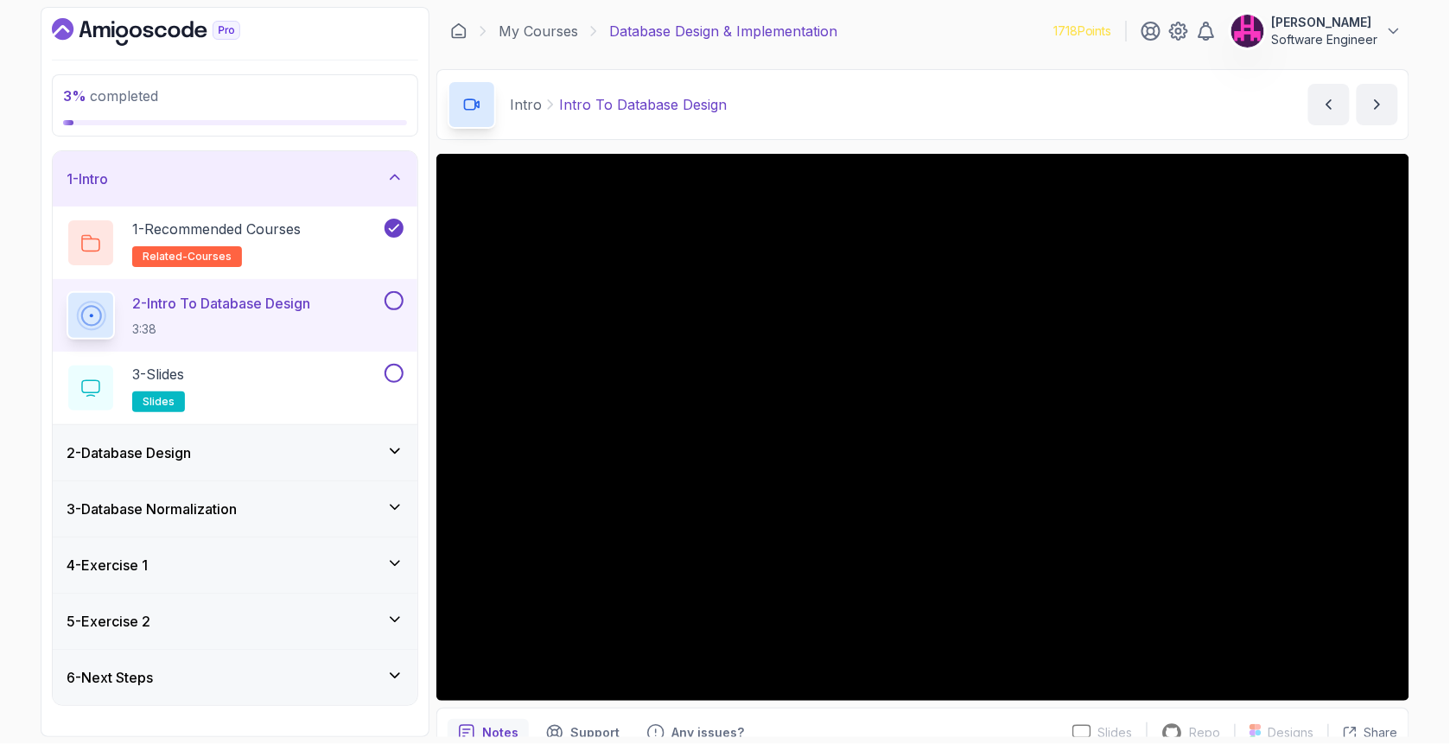
click at [281, 451] on div "2 - Database Design" at bounding box center [235, 452] width 337 height 21
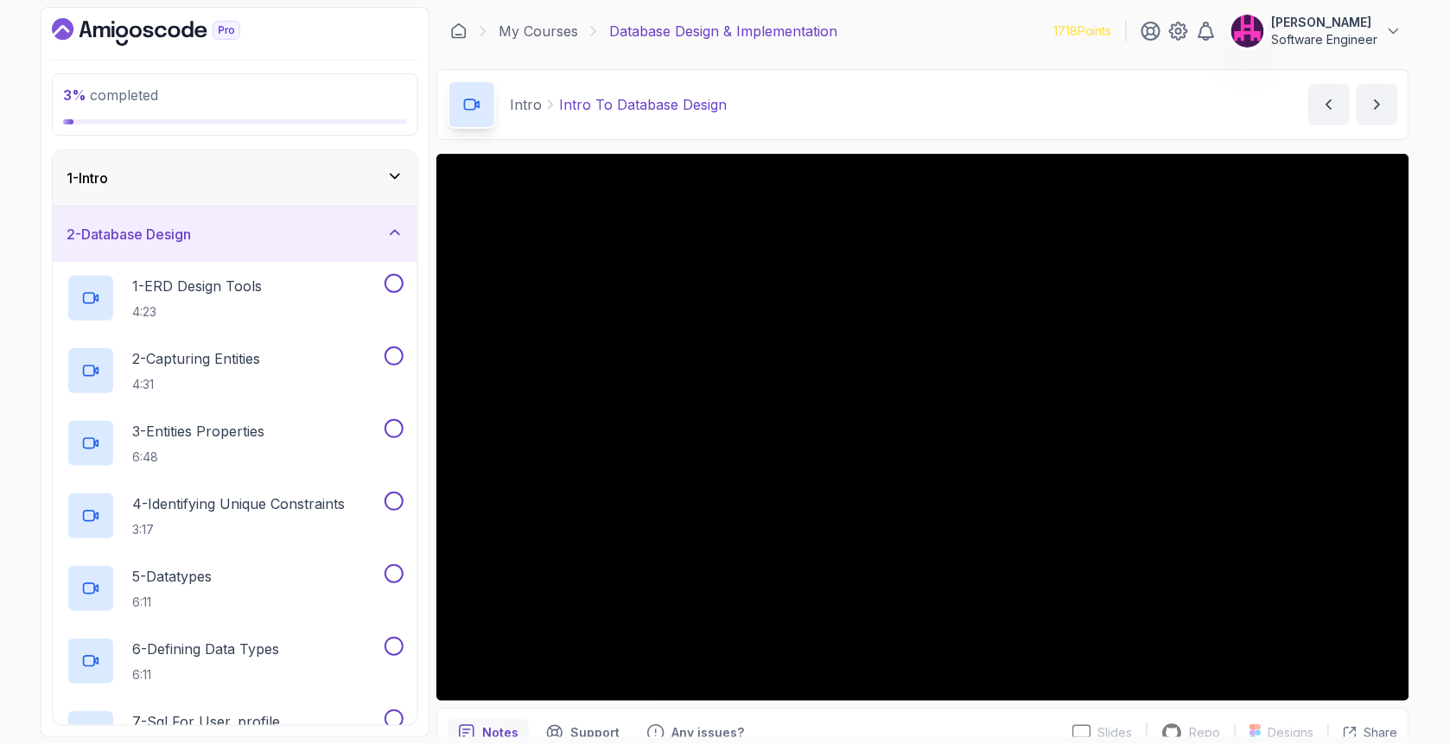
click at [312, 244] on div "2 - Database Design" at bounding box center [235, 234] width 337 height 21
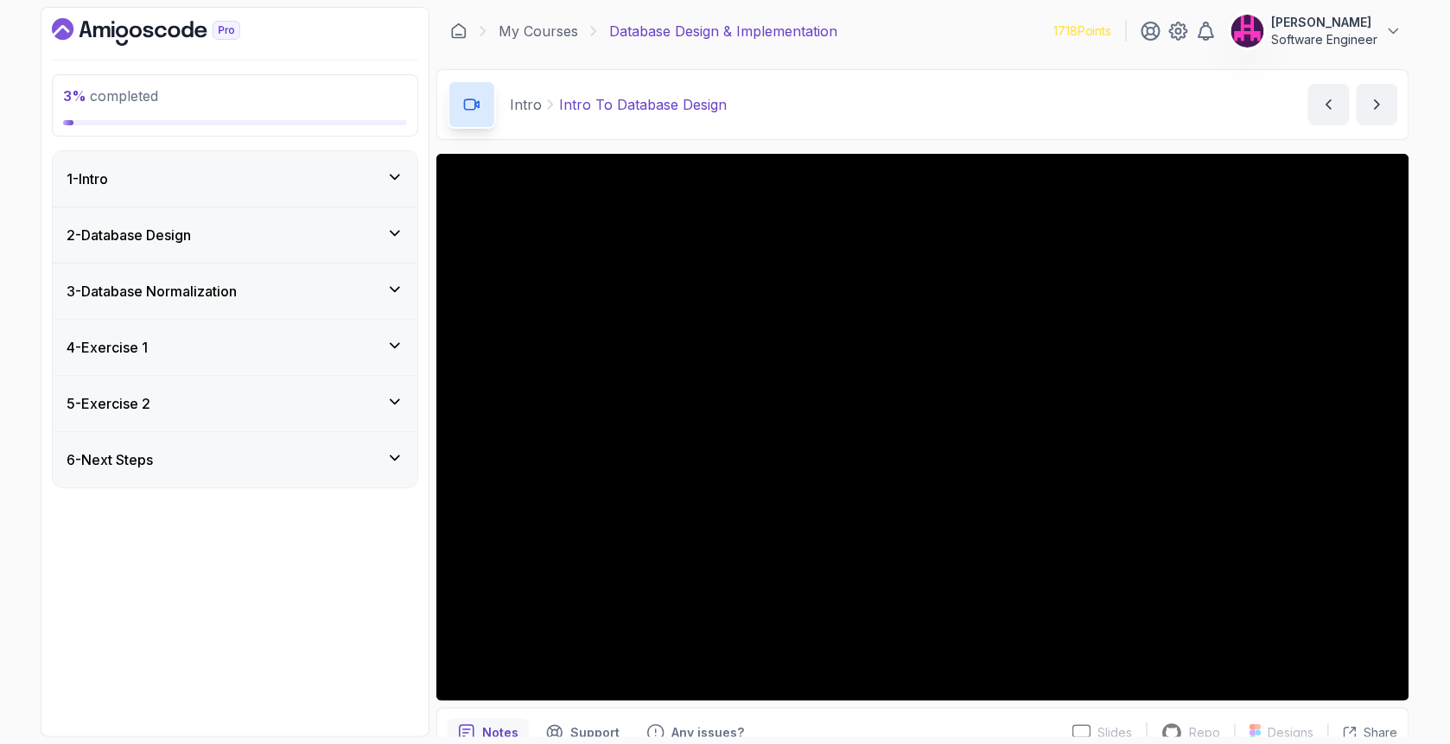
click at [291, 290] on div "3 - Database Normalization" at bounding box center [235, 291] width 337 height 21
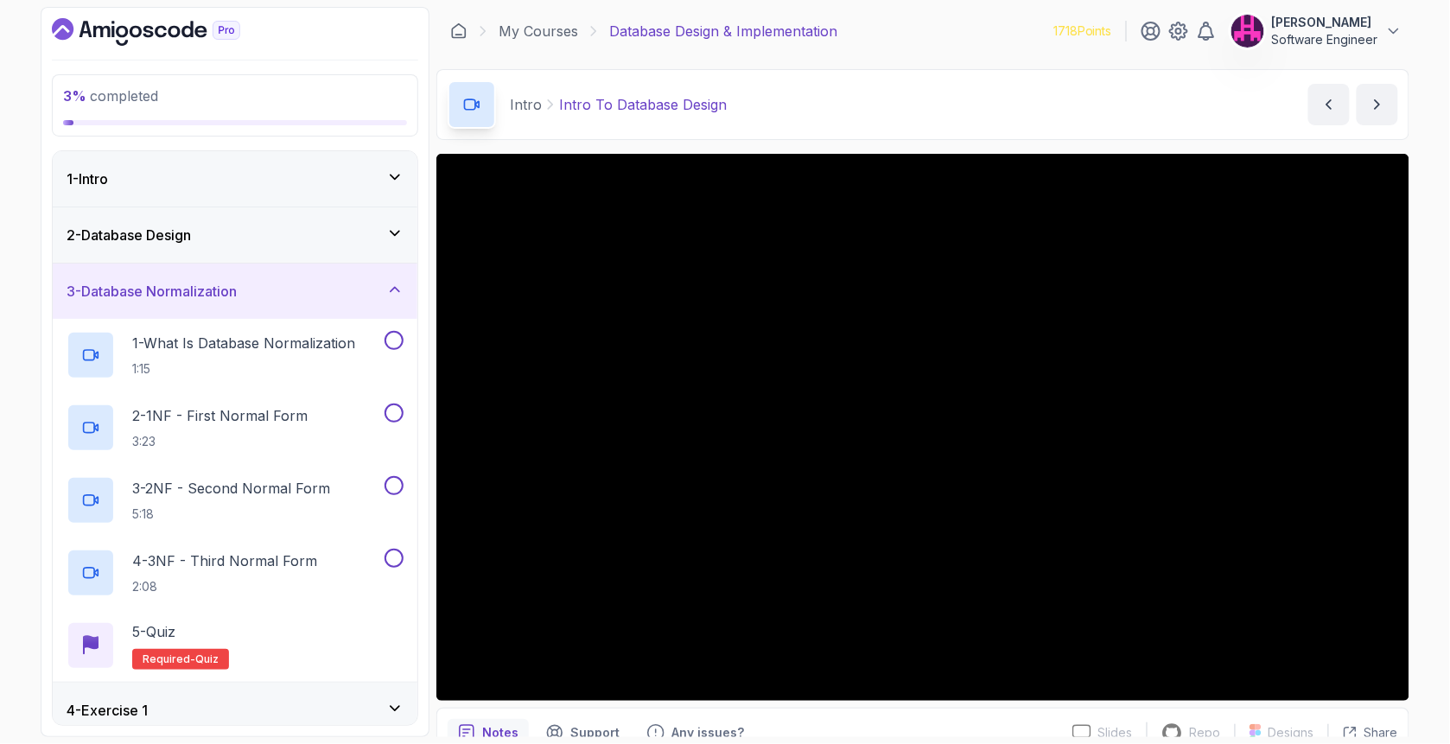
click at [284, 297] on div "3 - Database Normalization" at bounding box center [235, 291] width 337 height 21
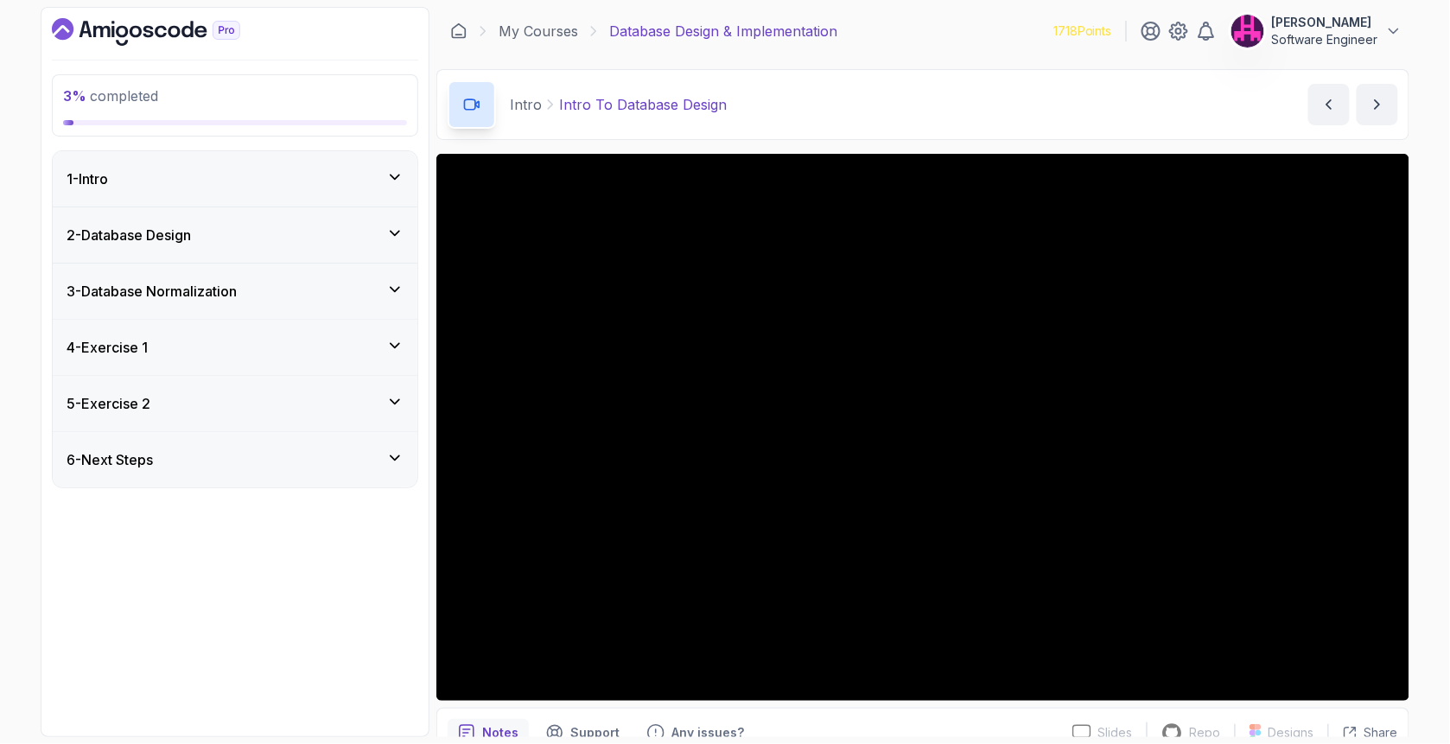
click at [898, 725] on div "Notes Support Any issues?" at bounding box center [752, 733] width 611 height 28
click at [203, 185] on div "1 - Intro" at bounding box center [235, 178] width 337 height 21
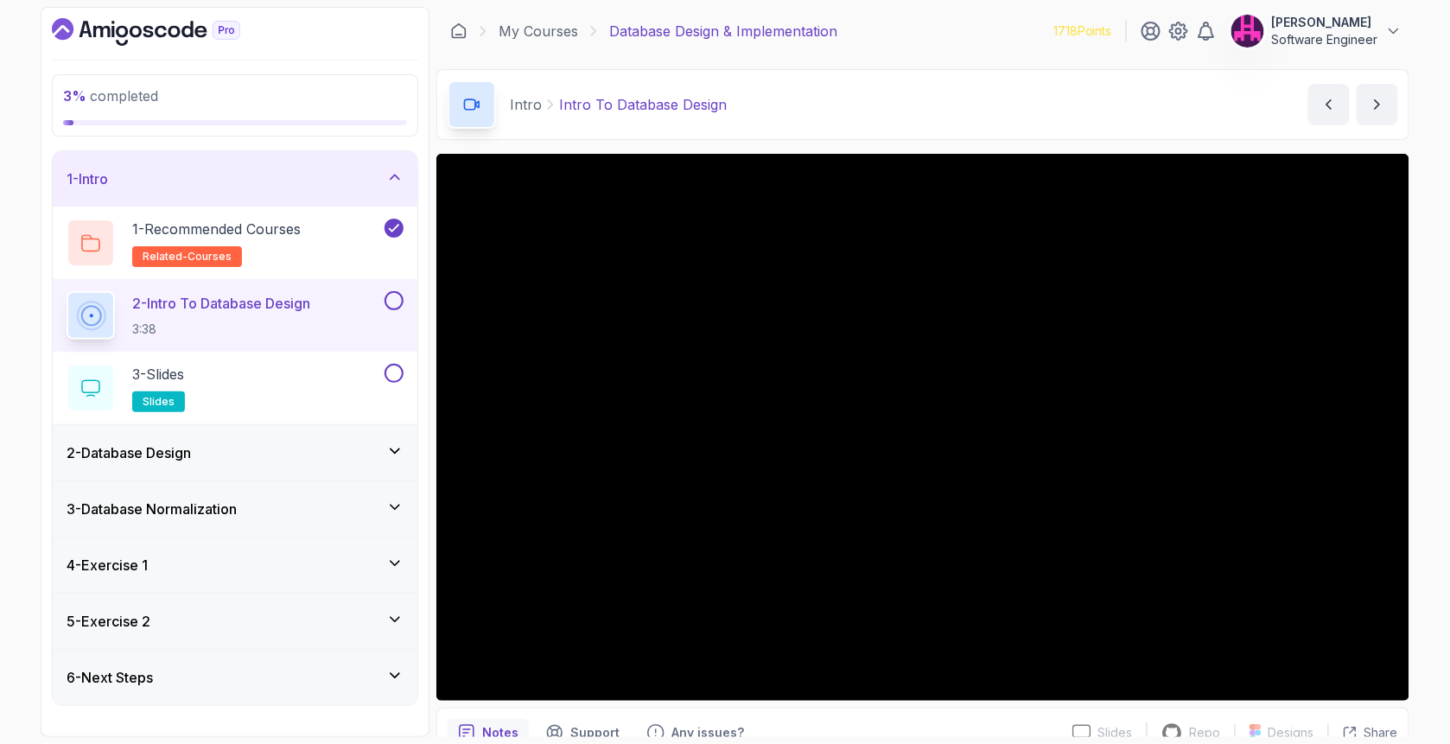
click at [397, 301] on button at bounding box center [393, 300] width 19 height 19
click at [399, 373] on button at bounding box center [393, 373] width 19 height 19
click at [397, 448] on icon at bounding box center [394, 450] width 17 height 17
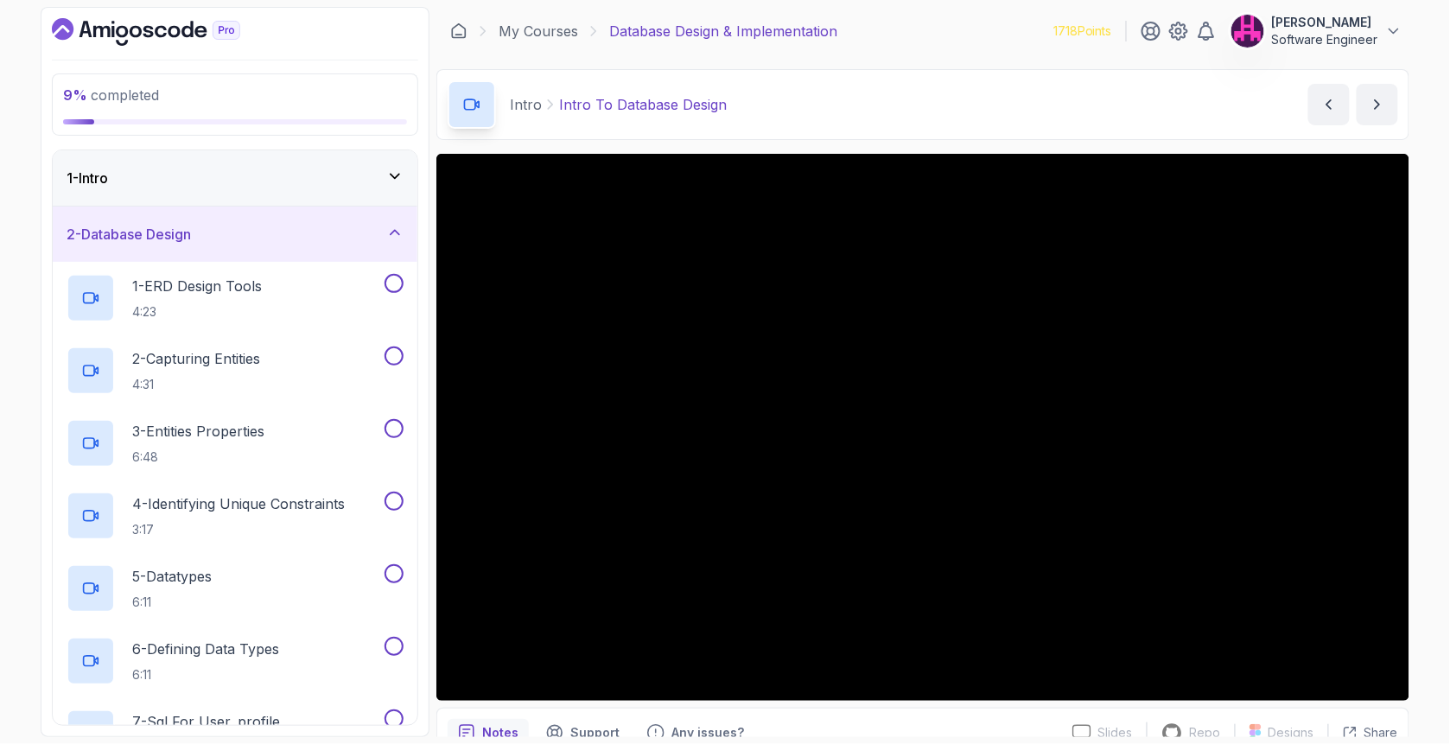
click at [263, 178] on div "1 - Intro" at bounding box center [235, 178] width 337 height 21
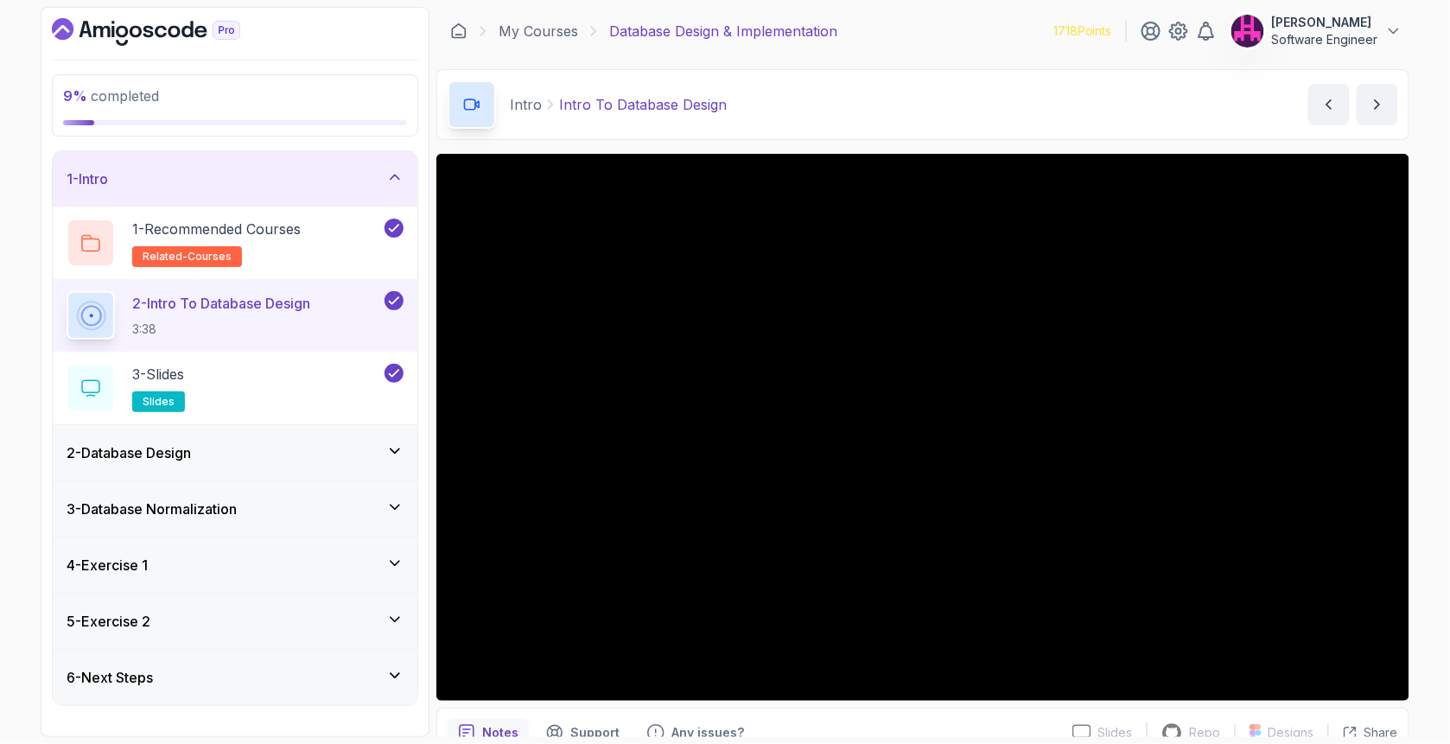
click at [263, 178] on div "1 - Intro" at bounding box center [235, 178] width 337 height 21
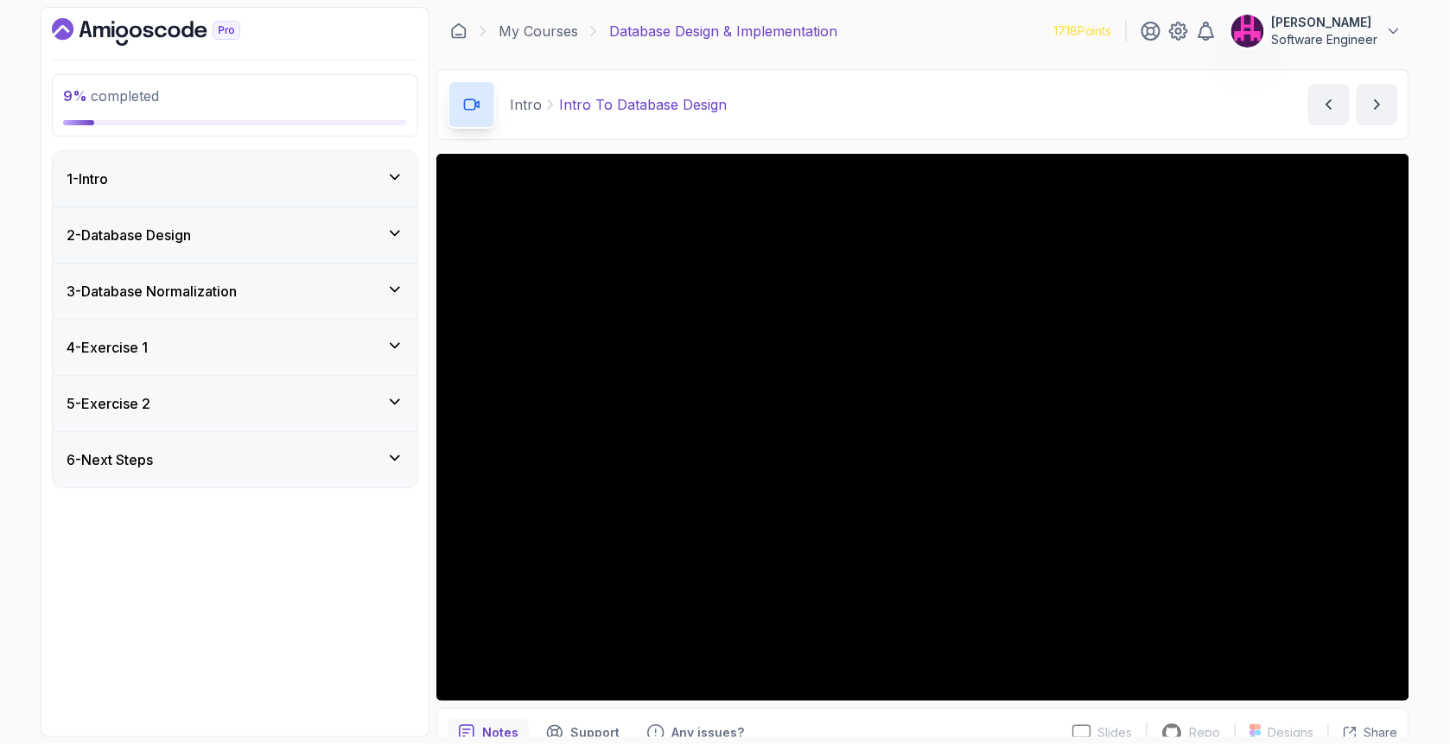
click at [270, 251] on div "2 - Database Design" at bounding box center [235, 234] width 365 height 55
